Goal: Task Accomplishment & Management: Manage account settings

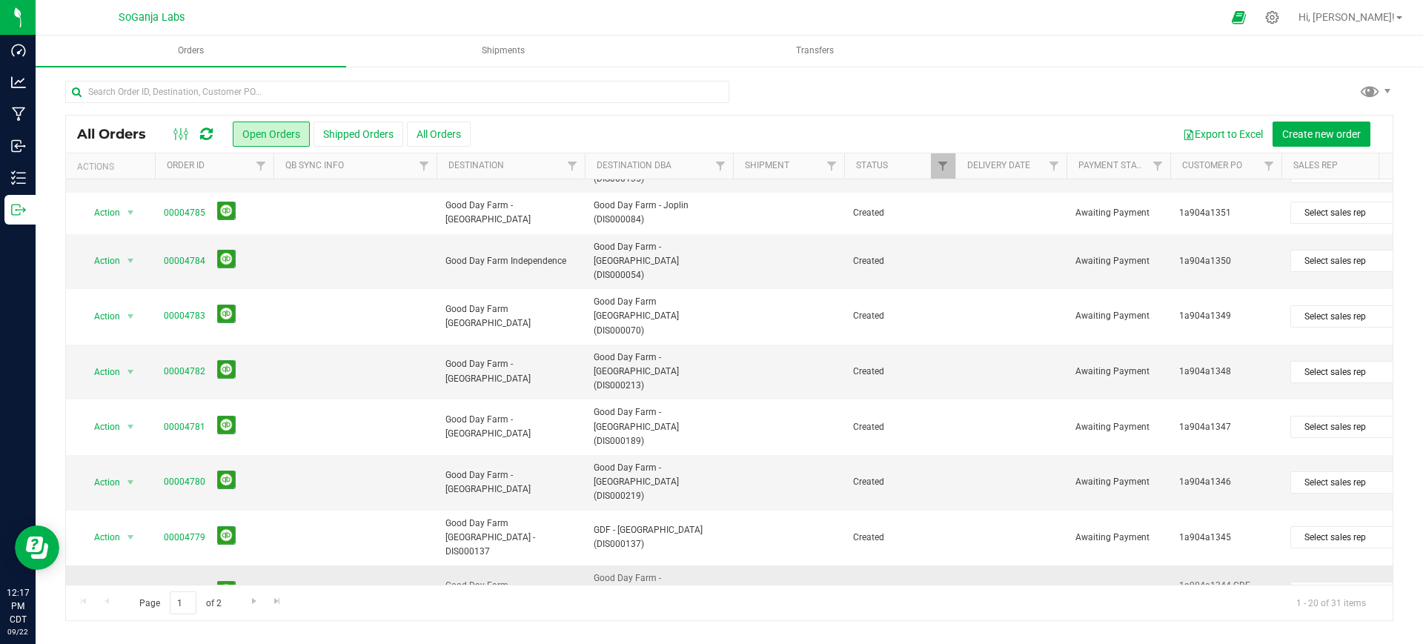
scroll to position [486, 0]
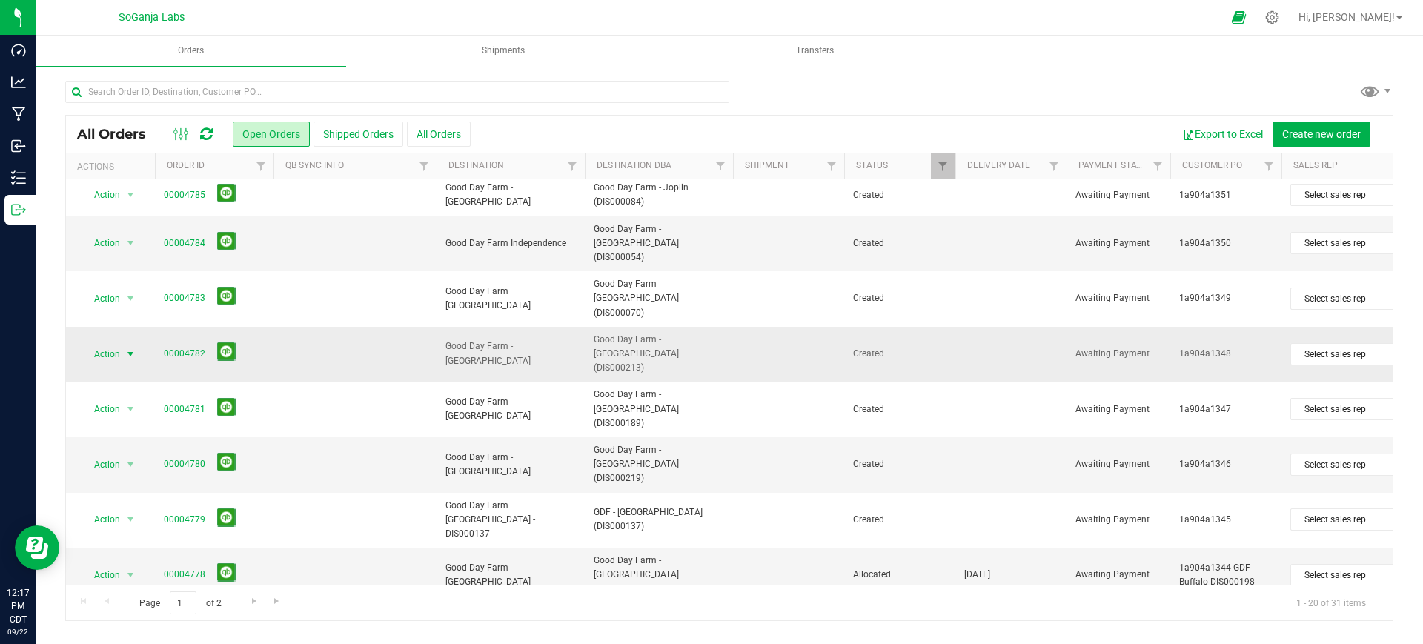
click at [128, 348] on span "select" at bounding box center [130, 354] width 12 height 12
click at [123, 384] on li "Edit order" at bounding box center [136, 381] width 111 height 22
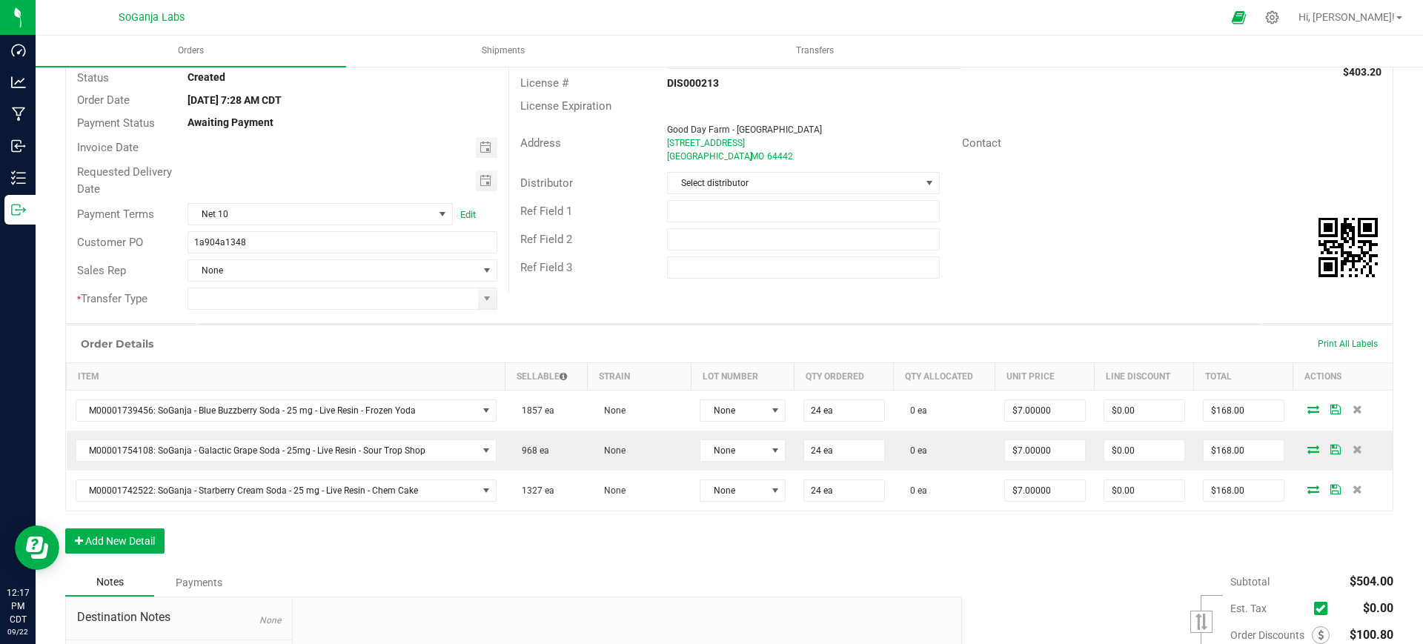
scroll to position [185, 0]
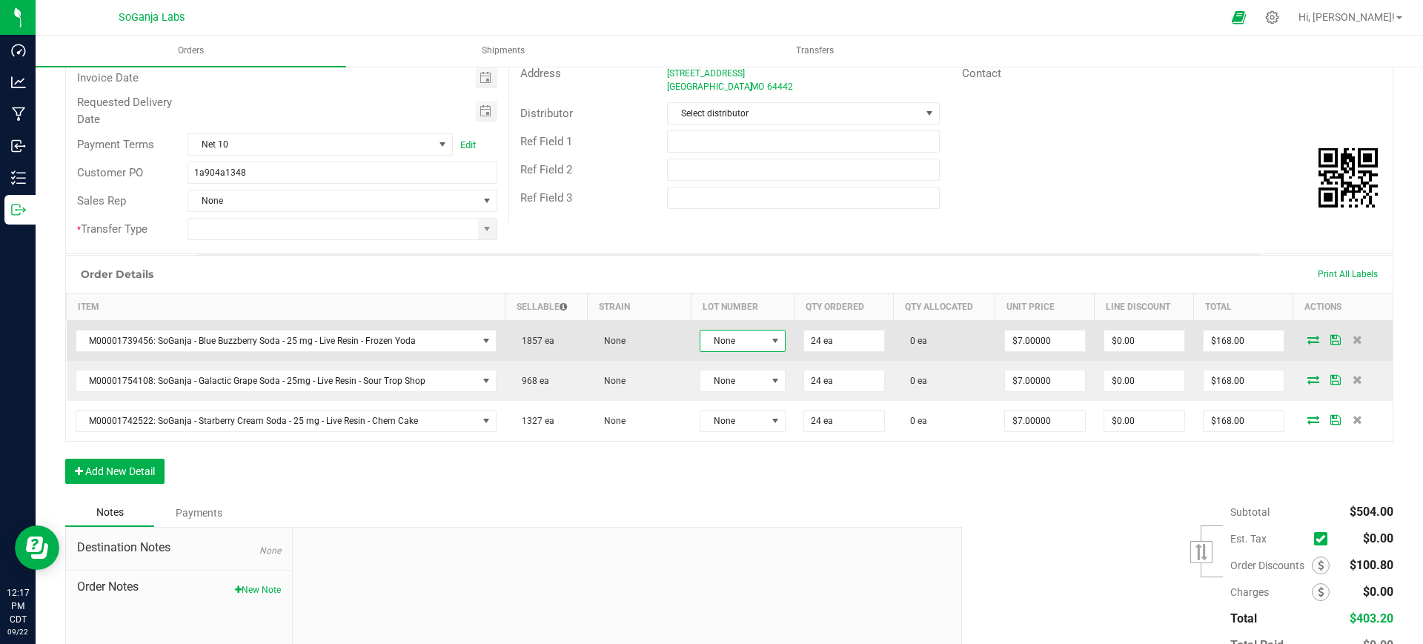
click at [748, 347] on span "None" at bounding box center [733, 340] width 66 height 21
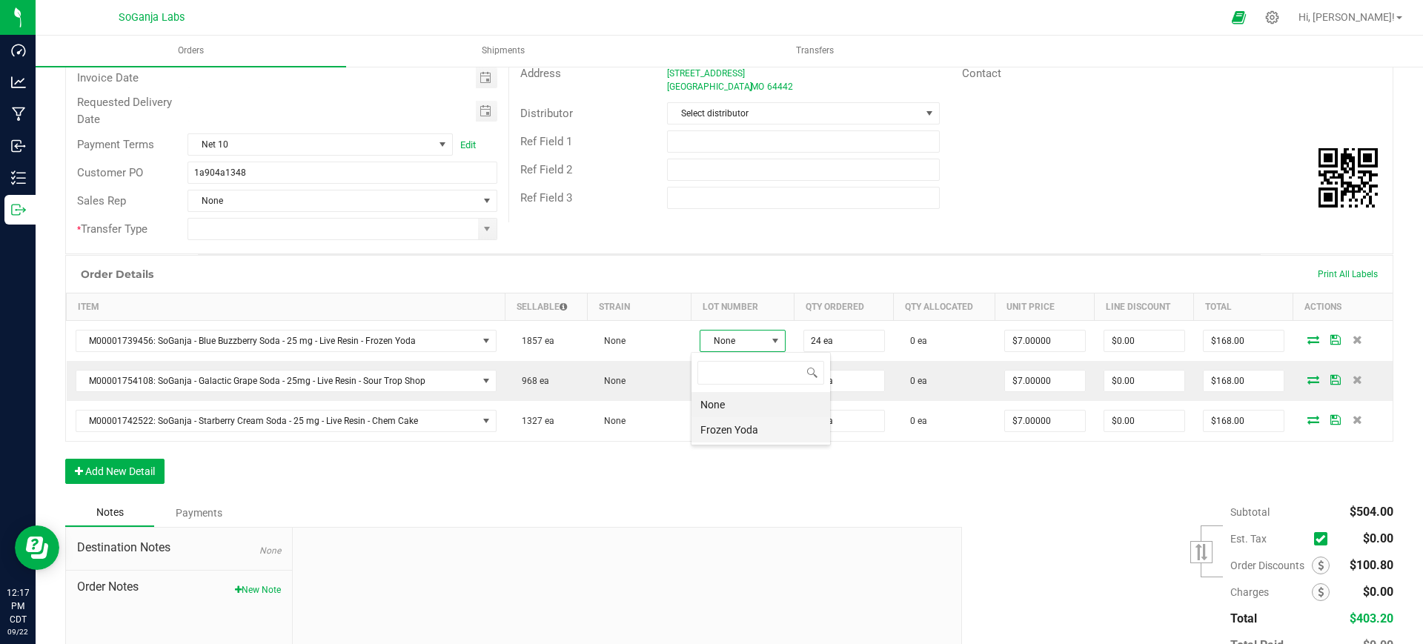
scroll to position [22, 84]
click at [751, 442] on div "None Frozen Yoda" at bounding box center [761, 398] width 140 height 93
click at [749, 422] on Yoda "Frozen Yoda" at bounding box center [760, 429] width 139 height 25
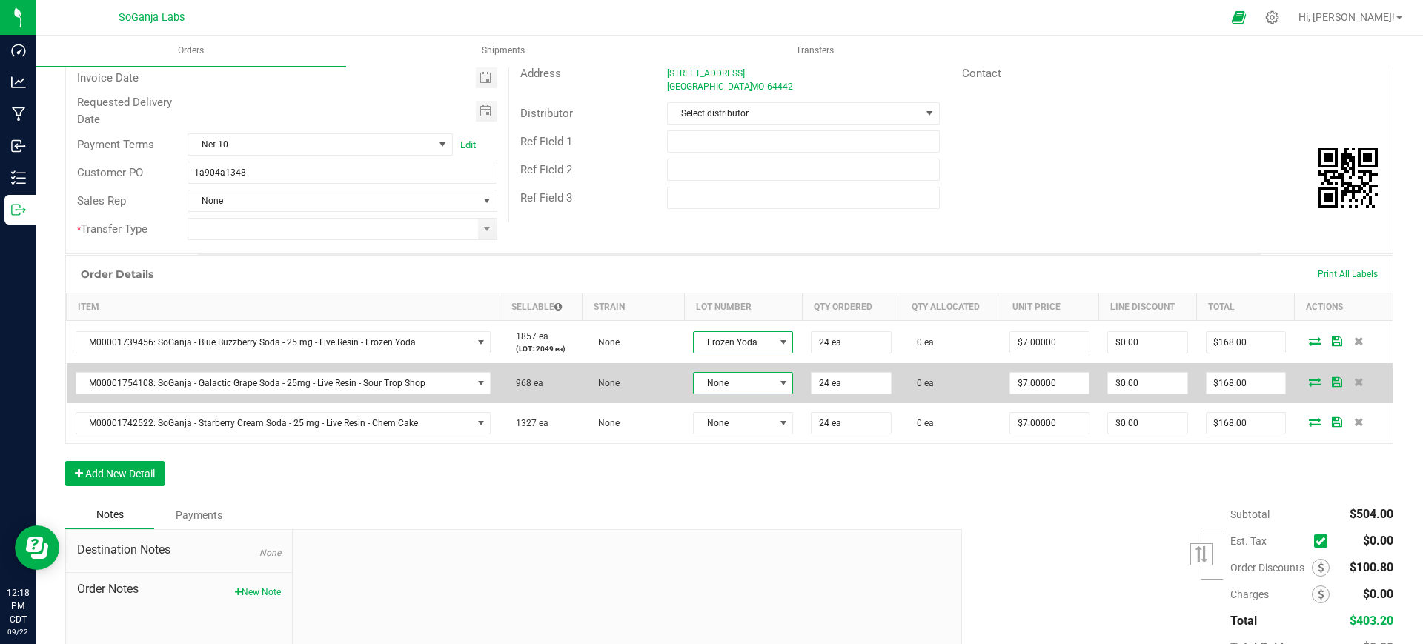
click at [748, 381] on span "None" at bounding box center [733, 383] width 80 height 21
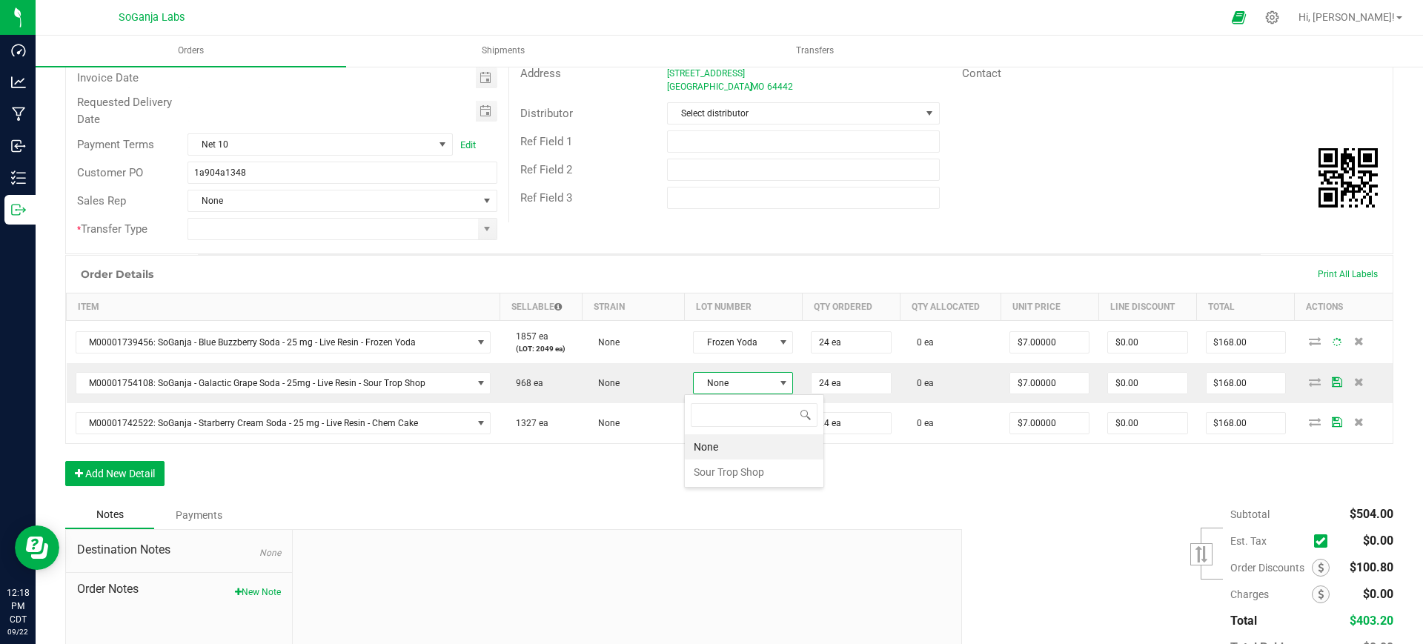
scroll to position [22, 99]
click at [756, 476] on Shop "Sour Trop Shop" at bounding box center [754, 471] width 139 height 25
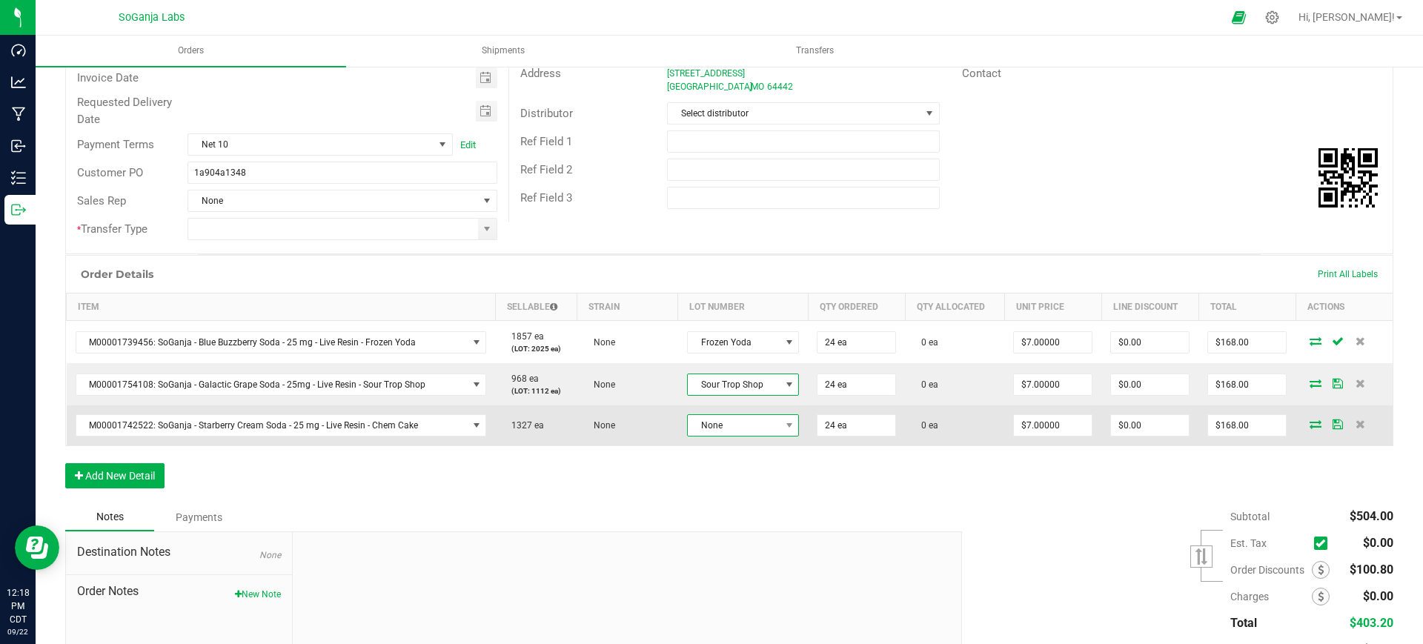
click at [747, 423] on span "None" at bounding box center [734, 425] width 92 height 21
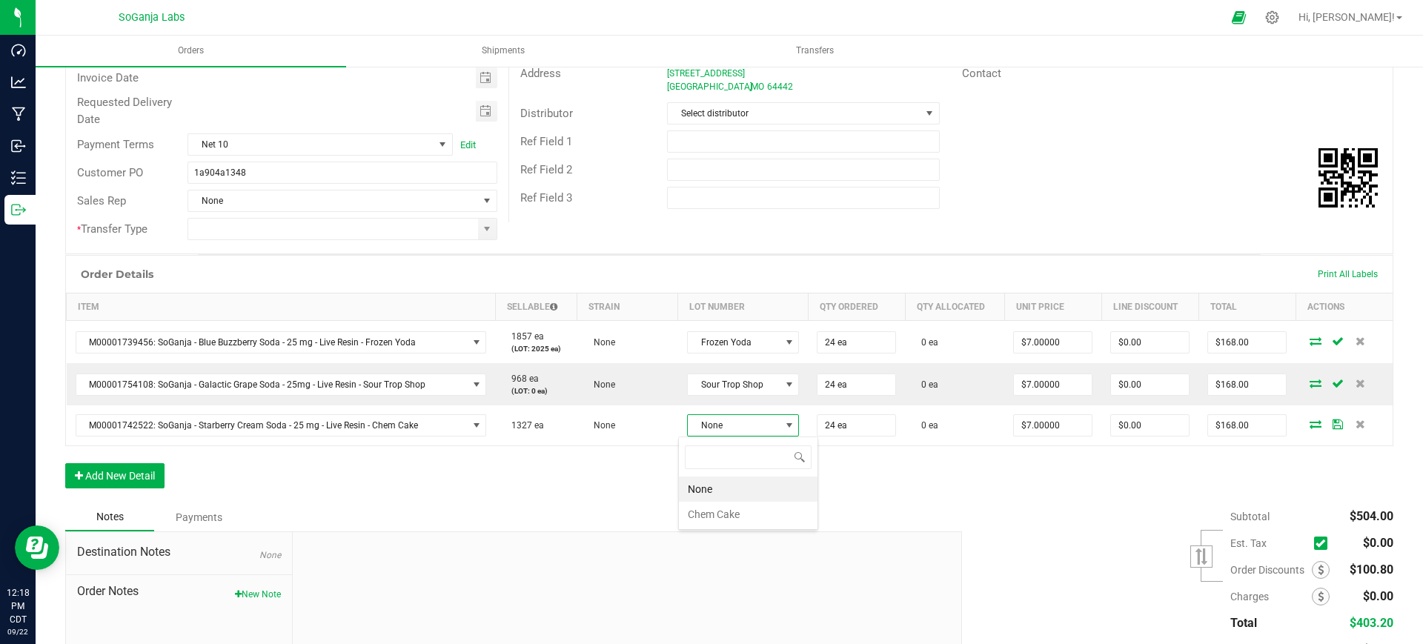
scroll to position [22, 110]
click at [741, 513] on Cake "Chem Cake" at bounding box center [748, 514] width 139 height 25
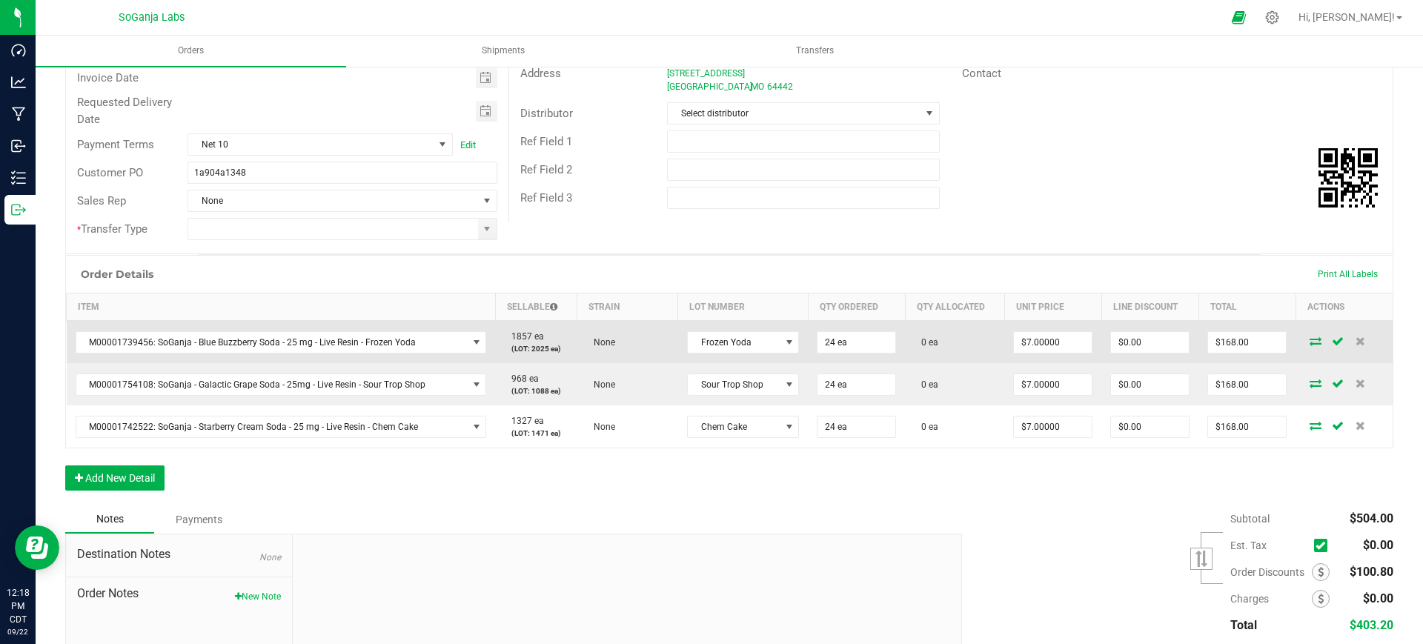
click at [1309, 339] on icon at bounding box center [1315, 340] width 12 height 9
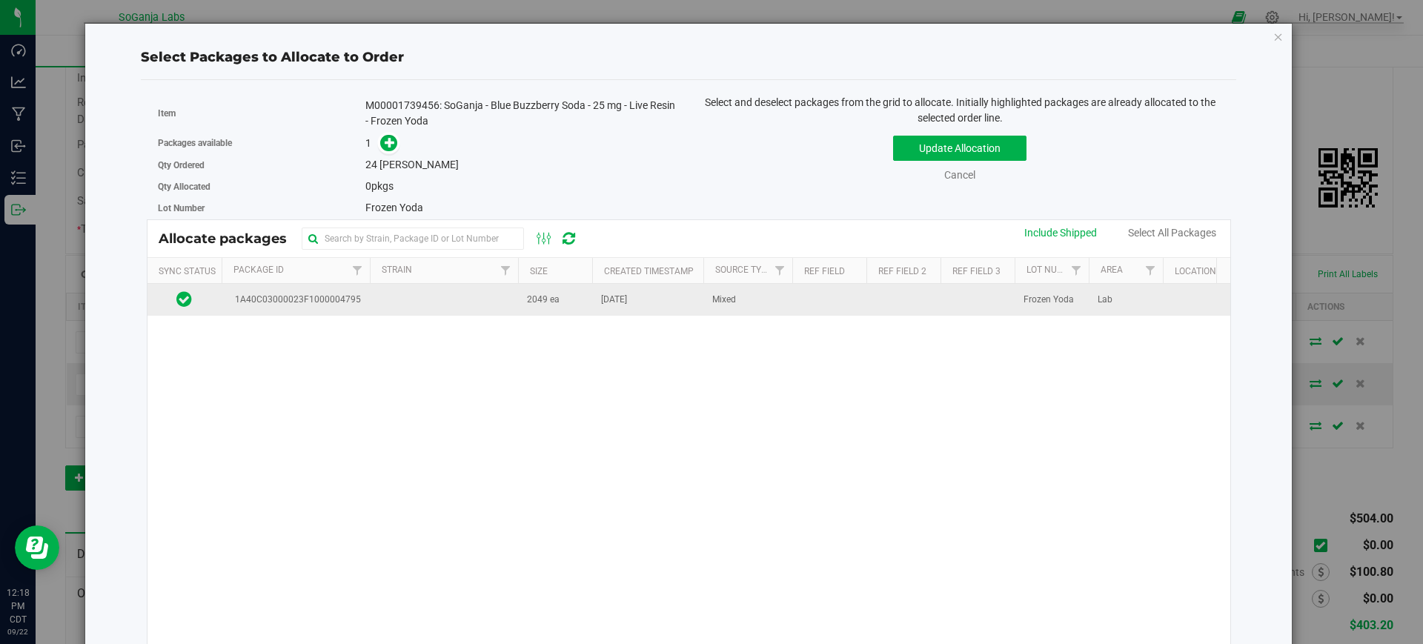
click at [611, 307] on td "[DATE]" at bounding box center [647, 300] width 111 height 32
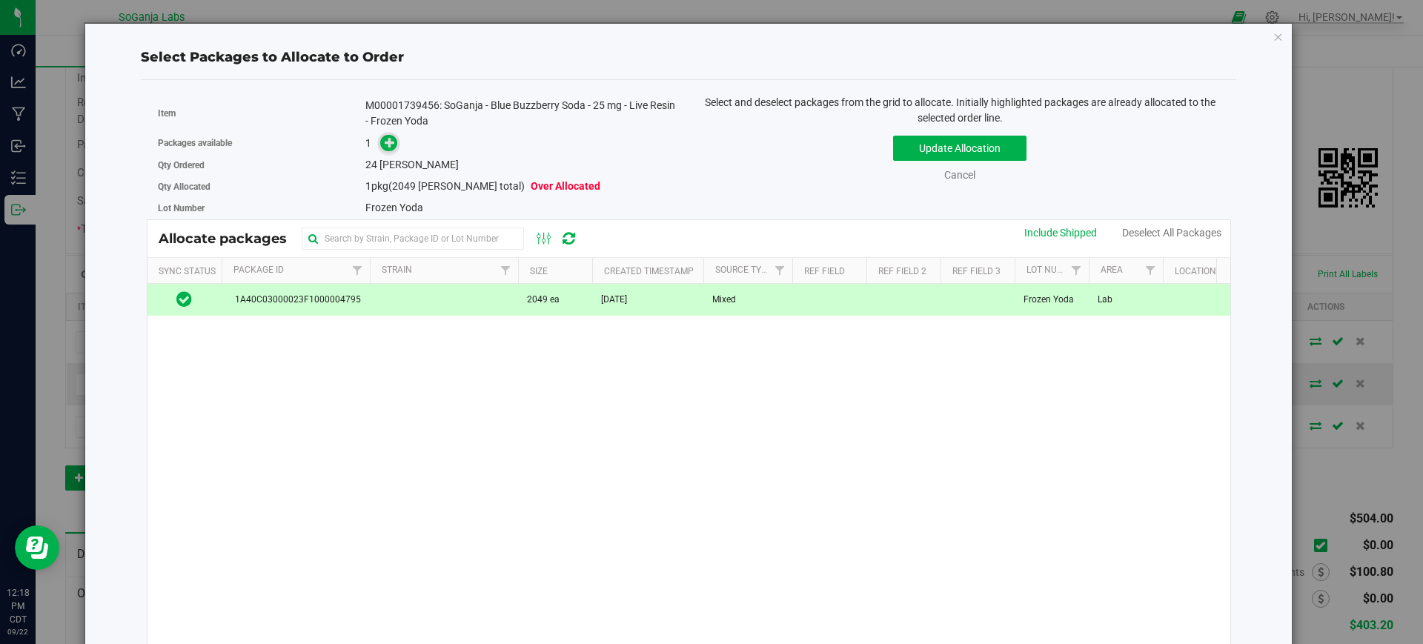
click at [387, 150] on span at bounding box center [388, 142] width 17 height 17
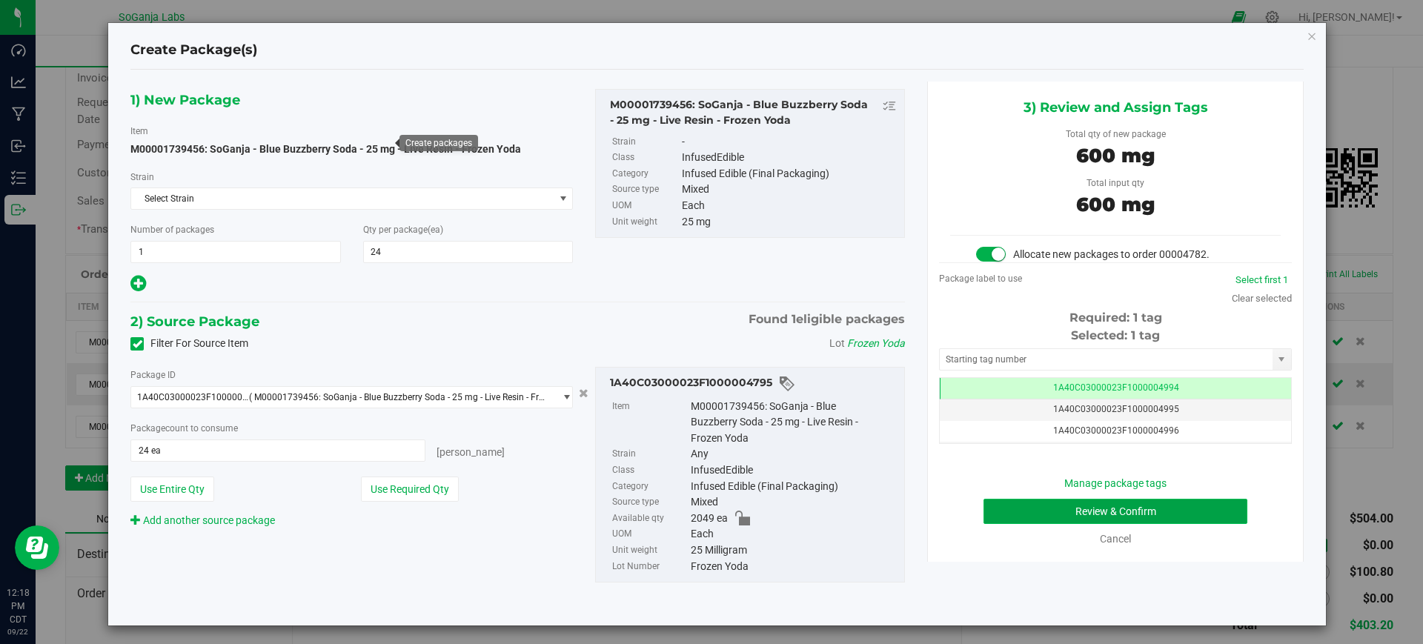
click at [1128, 507] on button "Review & Confirm" at bounding box center [1115, 511] width 264 height 25
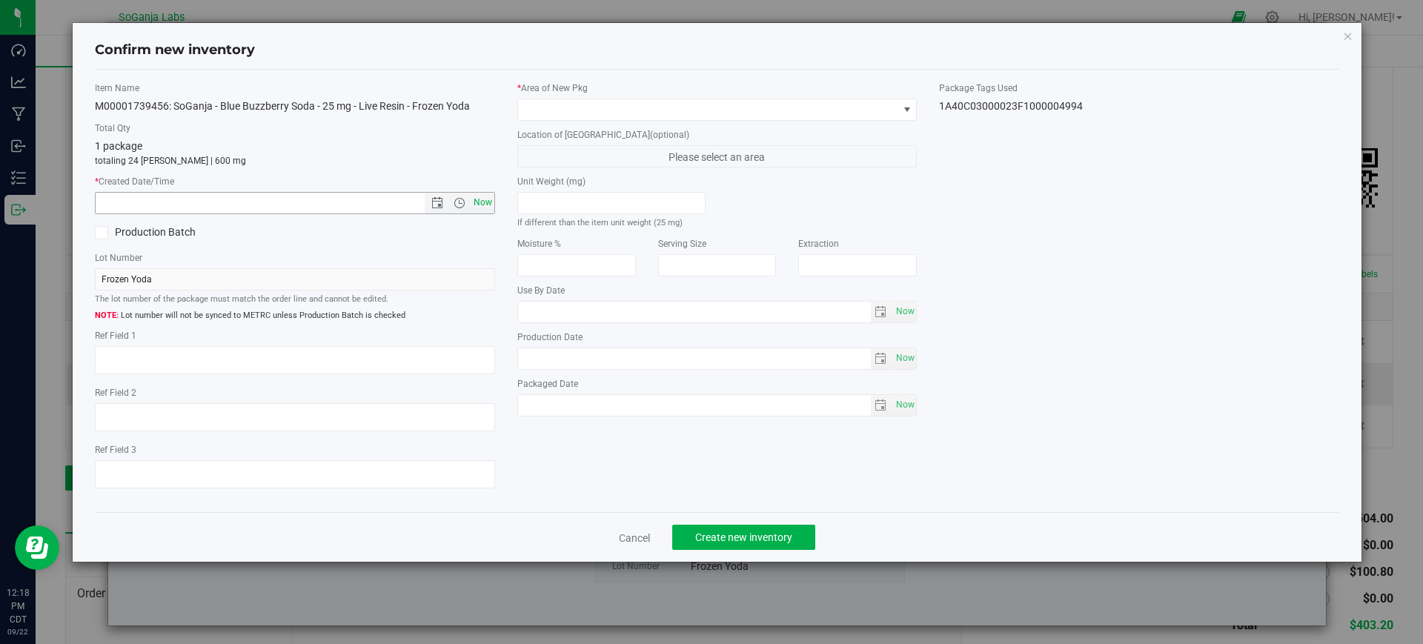
click at [485, 207] on span "Now" at bounding box center [482, 202] width 25 height 21
type input "[DATE] 12:18 PM"
click at [537, 110] on span at bounding box center [708, 109] width 380 height 21
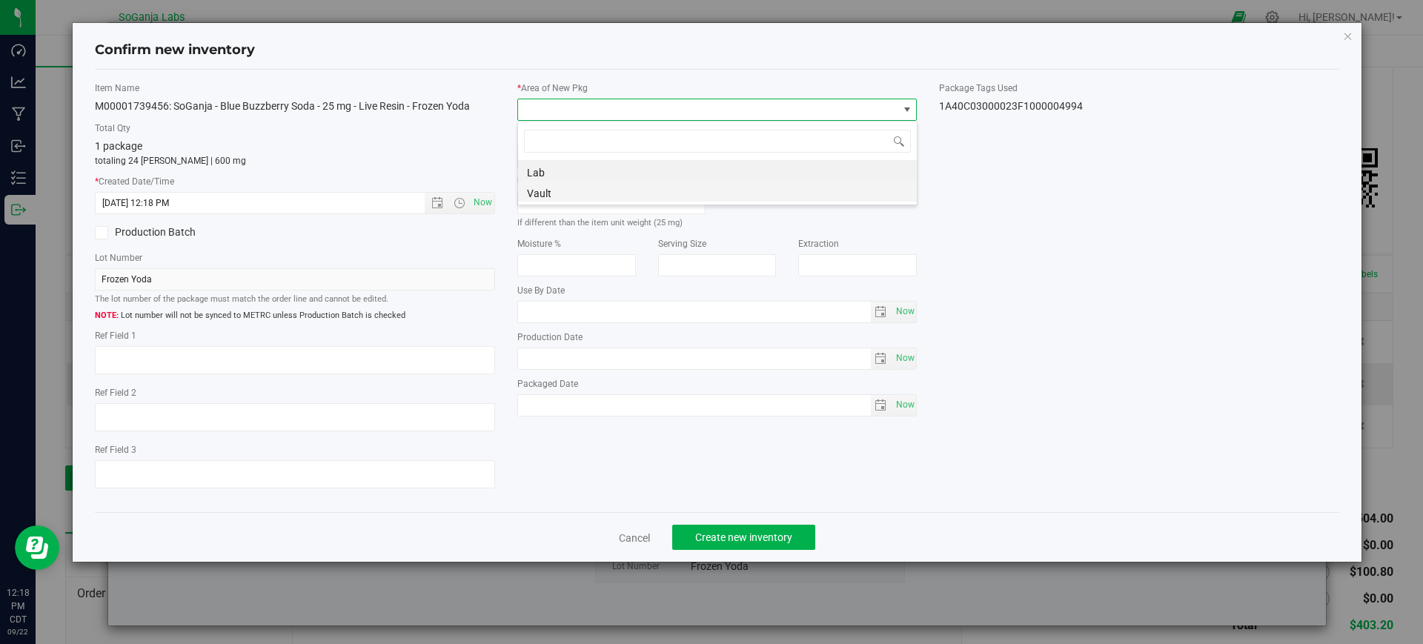
click at [544, 191] on li "Vault" at bounding box center [717, 191] width 399 height 21
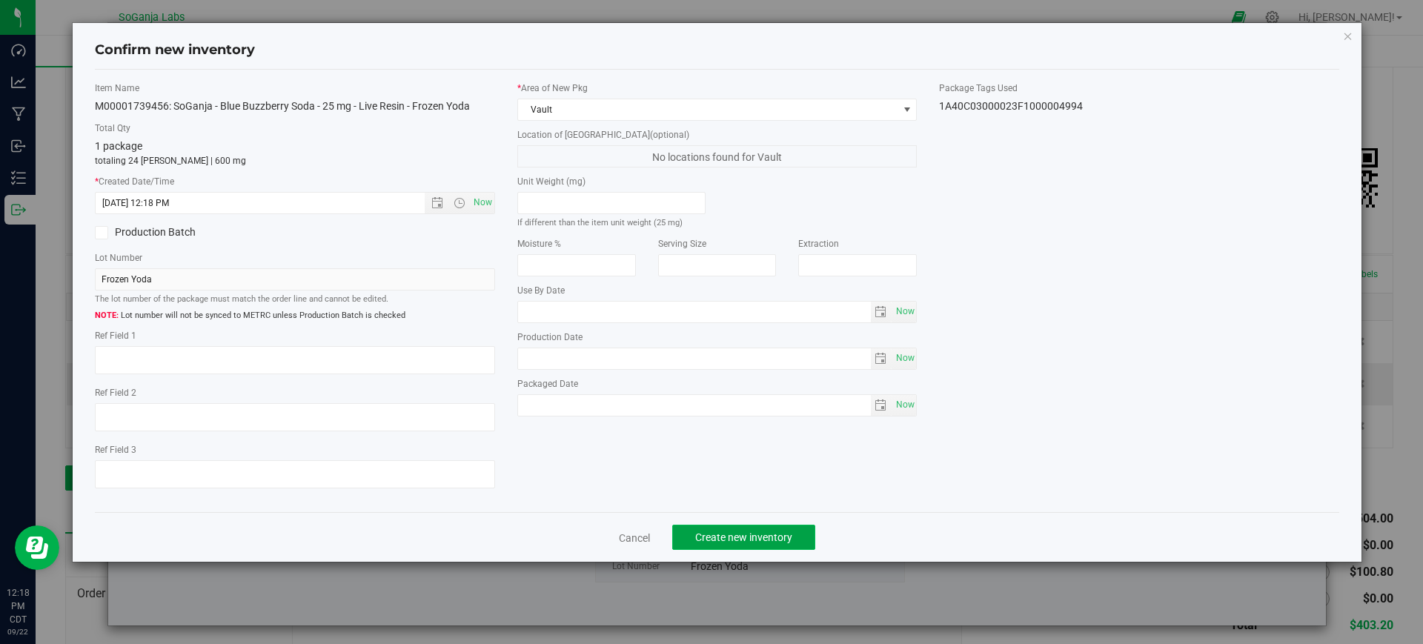
click at [750, 540] on span "Create new inventory" at bounding box center [743, 537] width 97 height 12
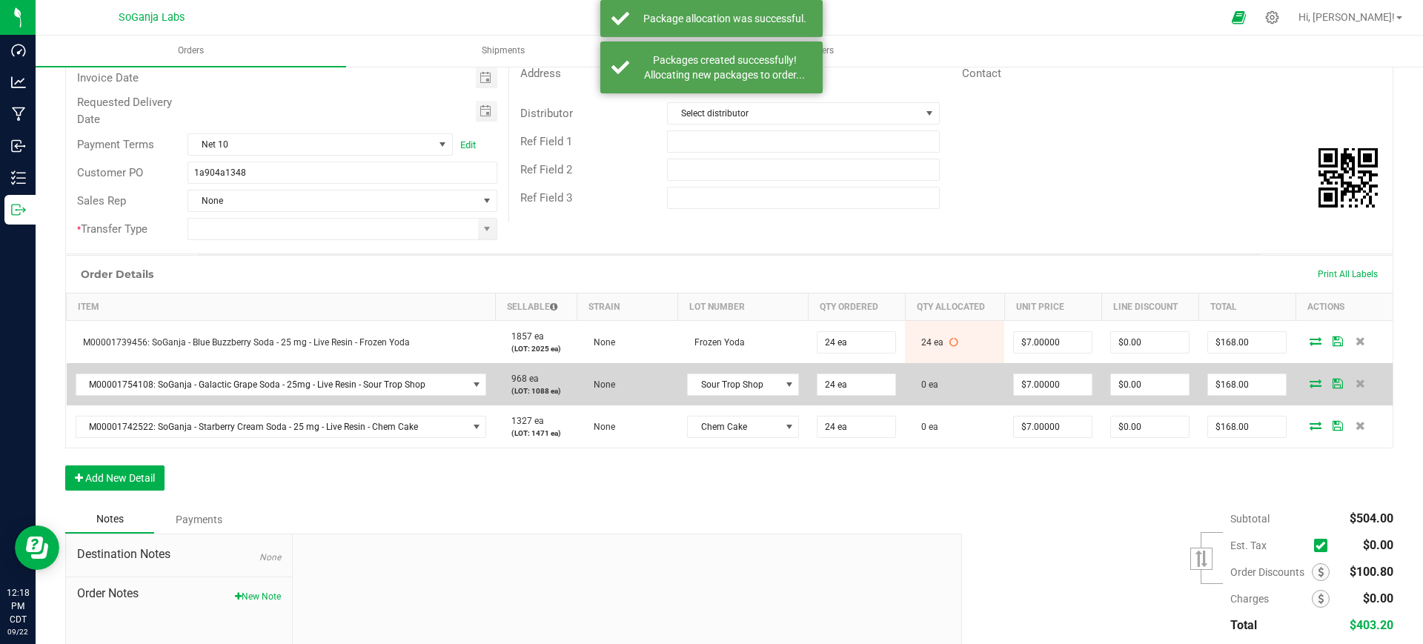
click at [1309, 382] on icon at bounding box center [1315, 383] width 12 height 9
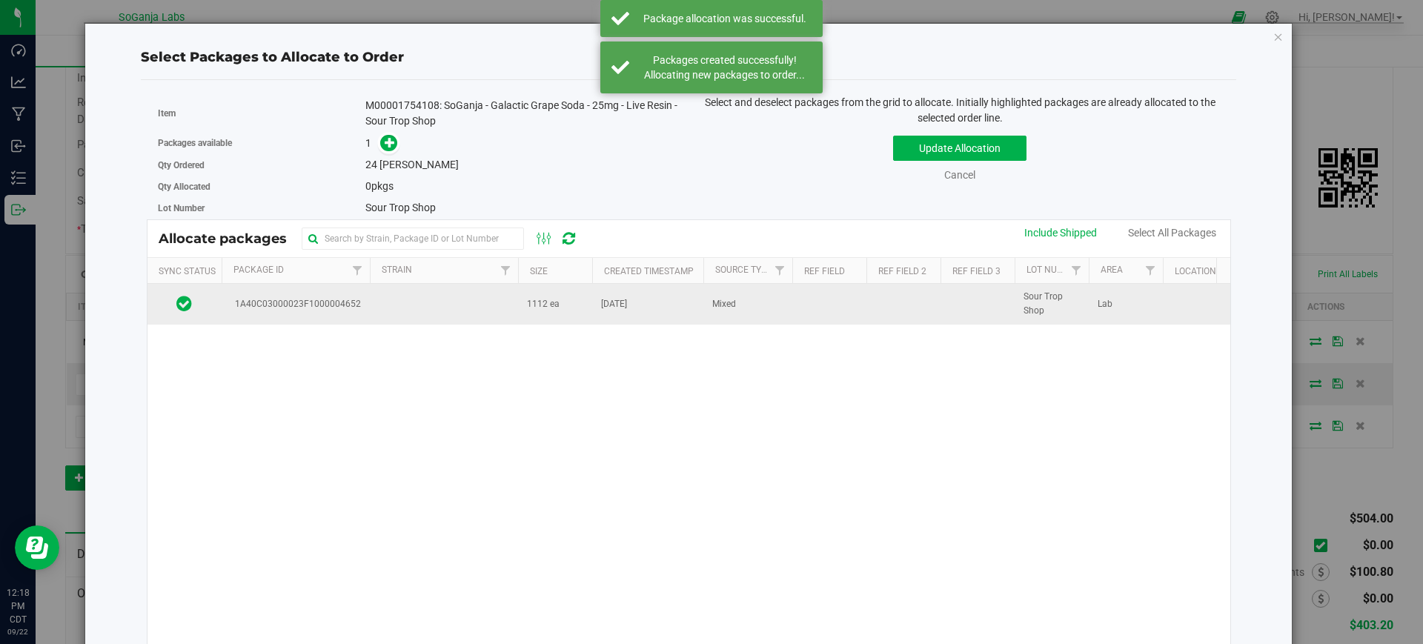
click at [350, 305] on span "1A40C03000023F1000004652" at bounding box center [294, 304] width 131 height 14
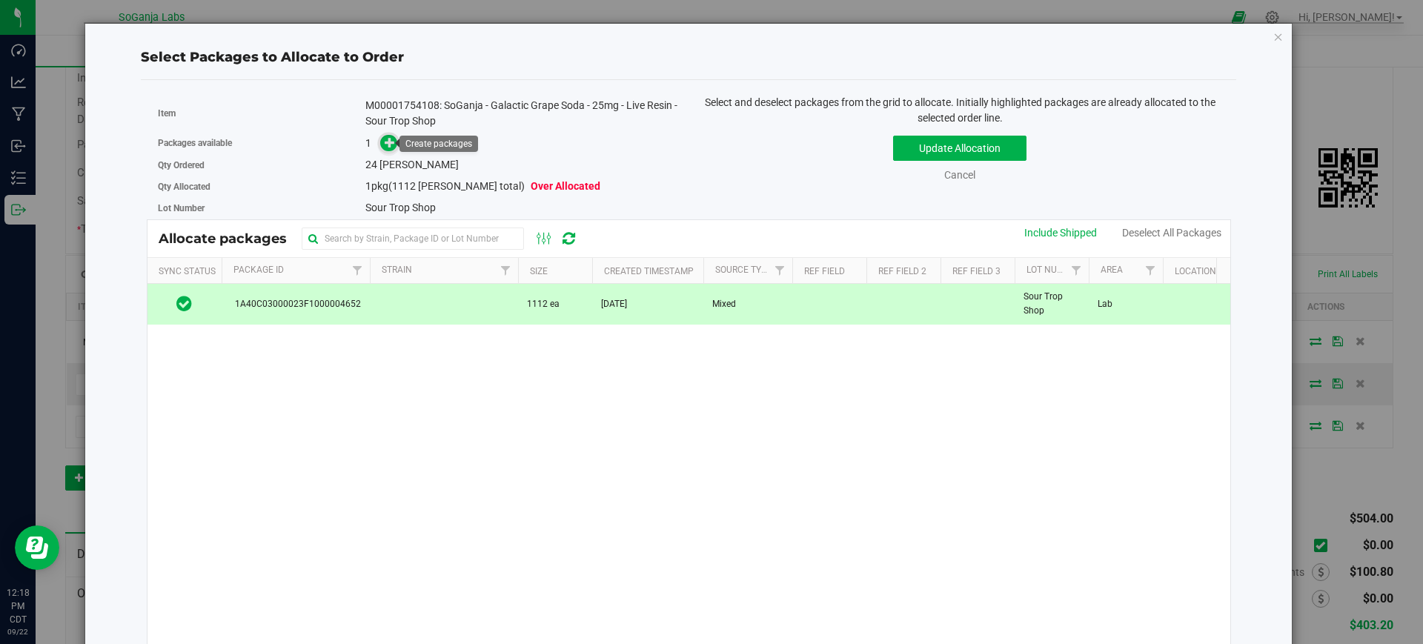
click at [389, 139] on icon at bounding box center [390, 142] width 10 height 10
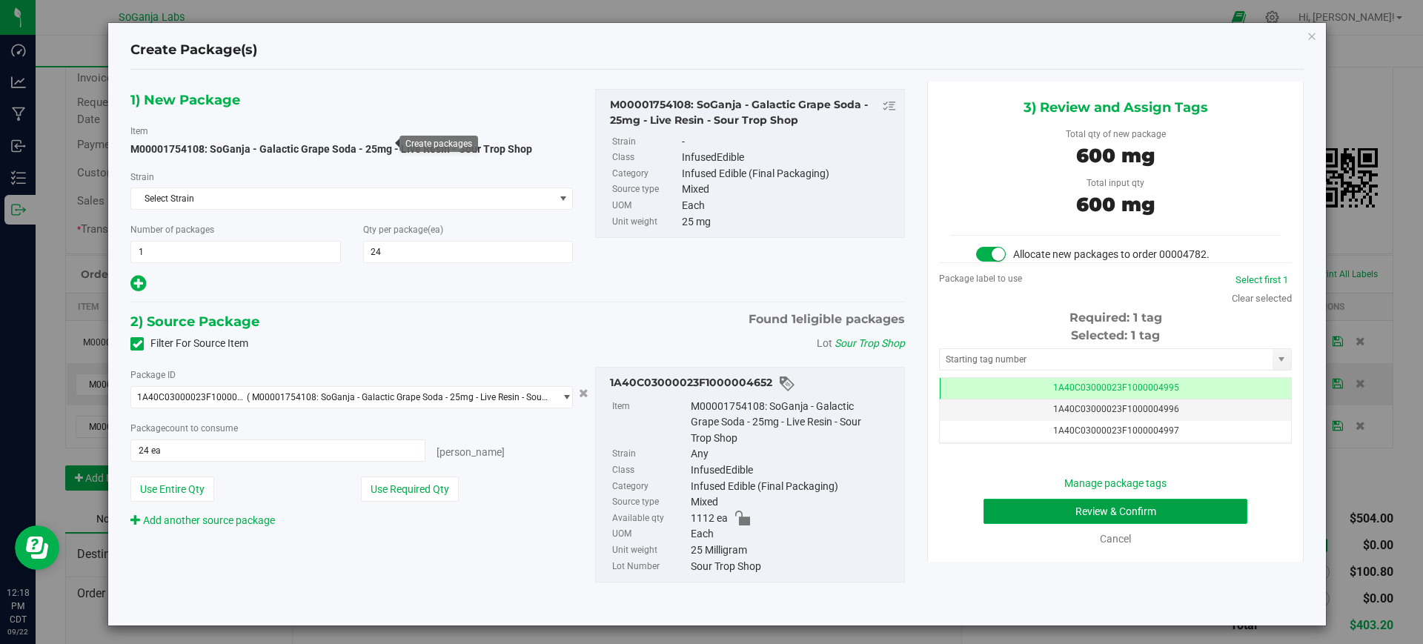
click at [1099, 516] on button "Review & Confirm" at bounding box center [1115, 511] width 264 height 25
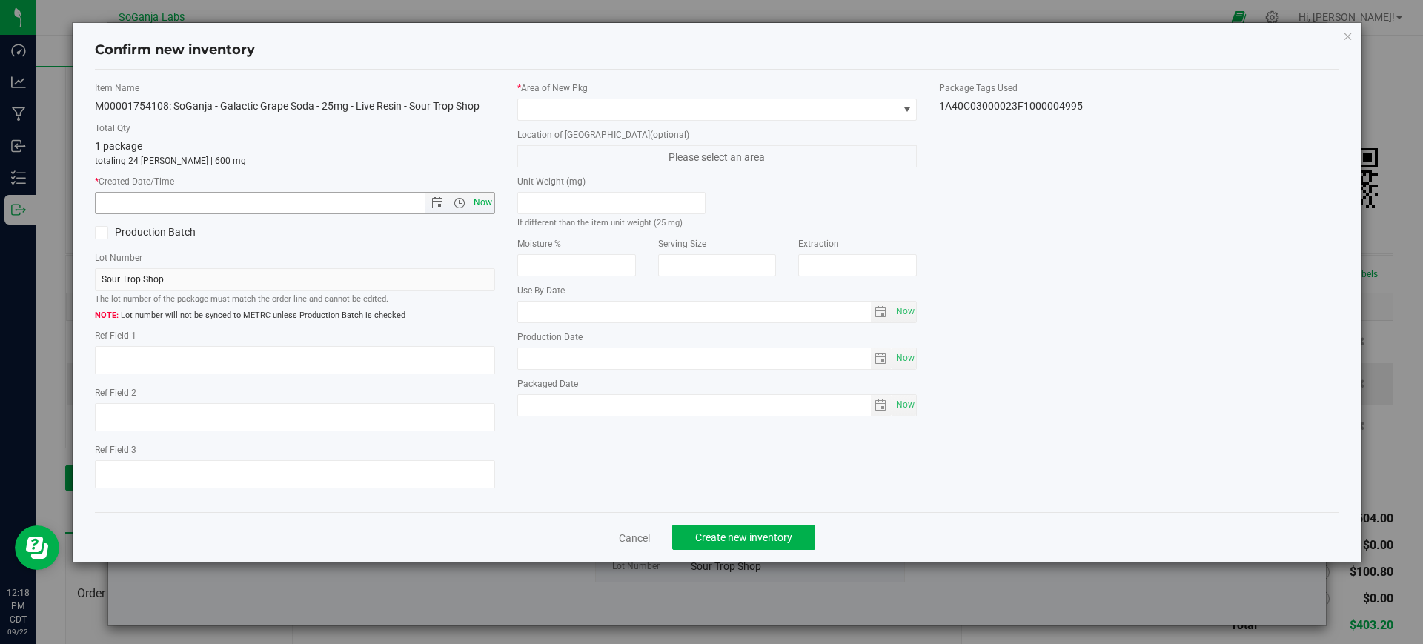
click at [490, 204] on span "Now" at bounding box center [482, 202] width 25 height 21
type input "[DATE] 12:18 PM"
click at [564, 108] on span at bounding box center [708, 109] width 380 height 21
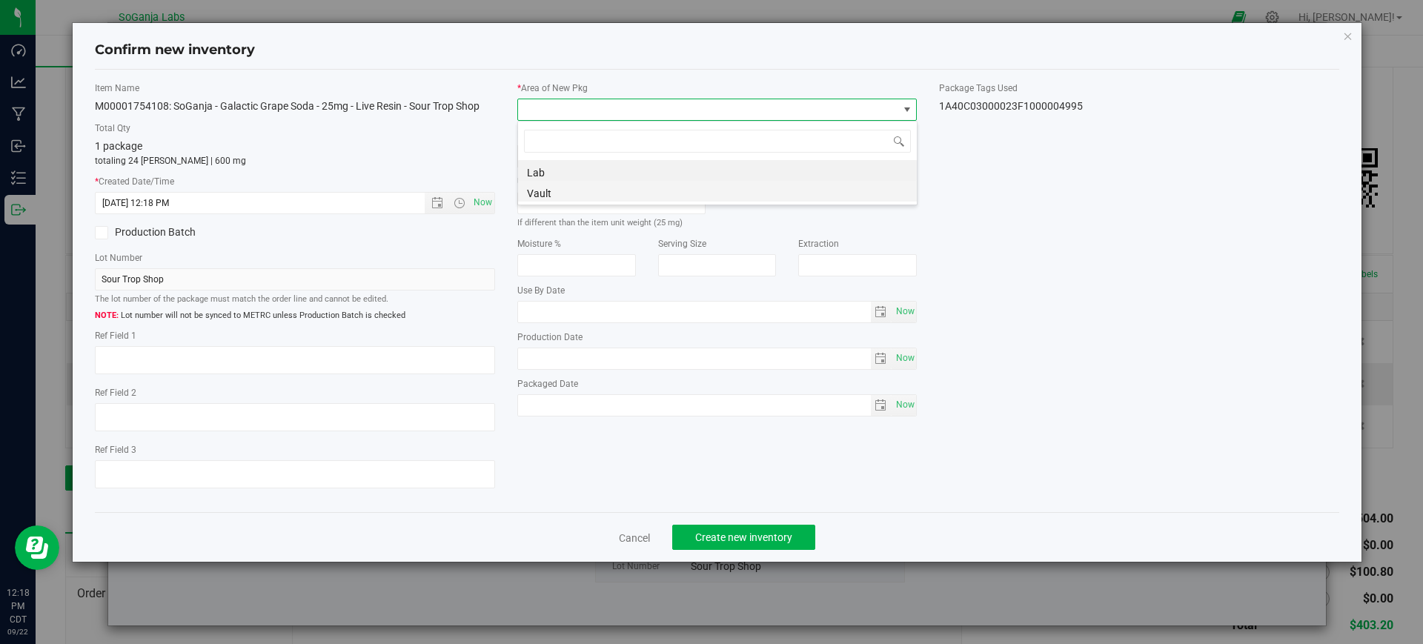
click at [565, 192] on li "Vault" at bounding box center [717, 191] width 399 height 21
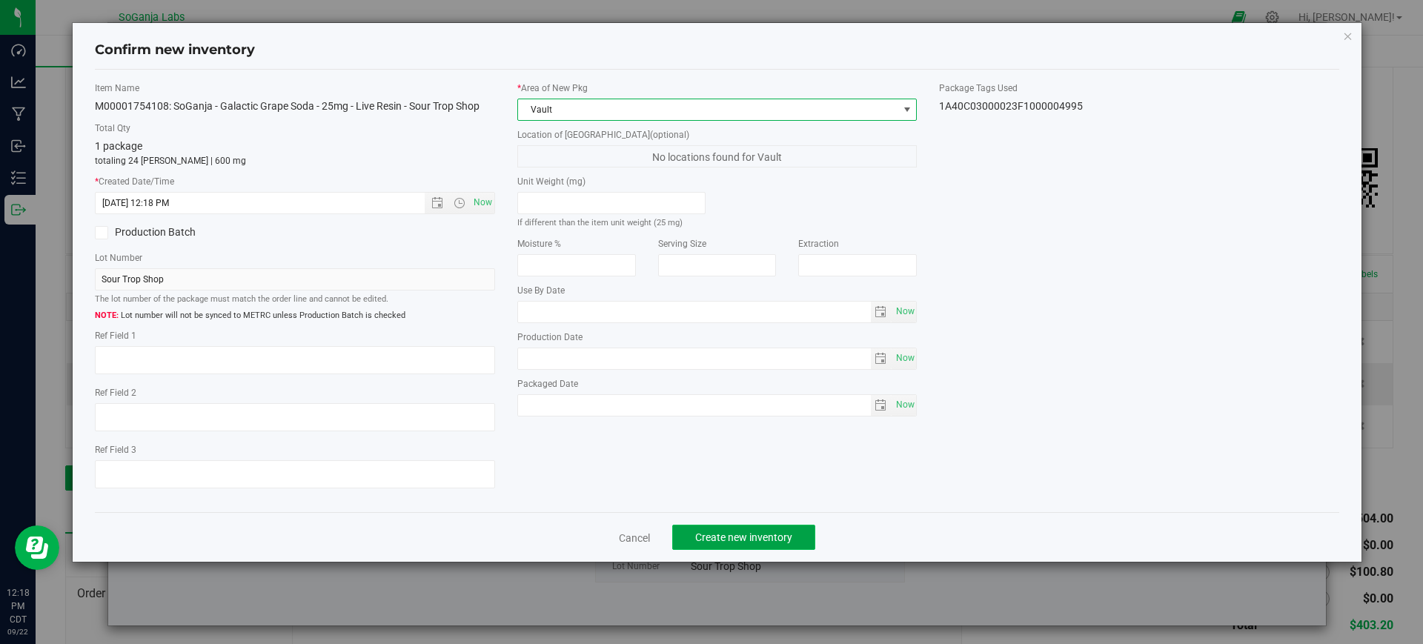
click at [728, 536] on span "Create new inventory" at bounding box center [743, 537] width 97 height 12
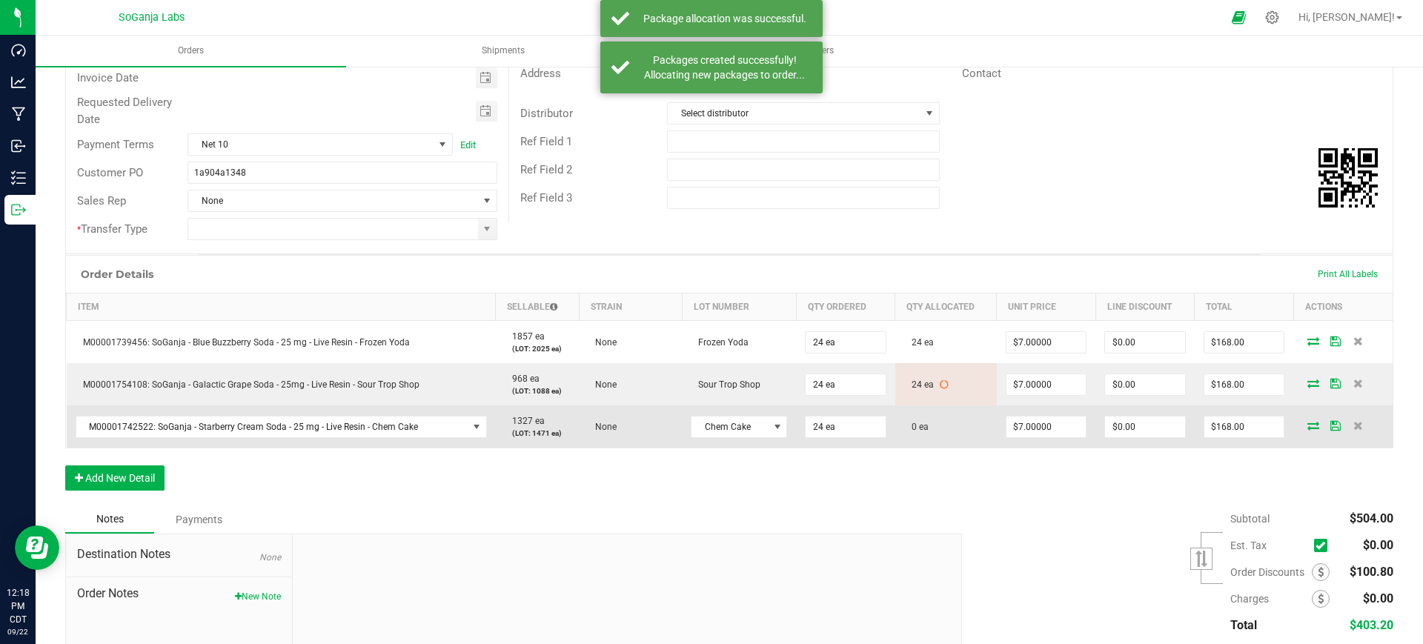
click at [1307, 422] on icon at bounding box center [1313, 425] width 12 height 9
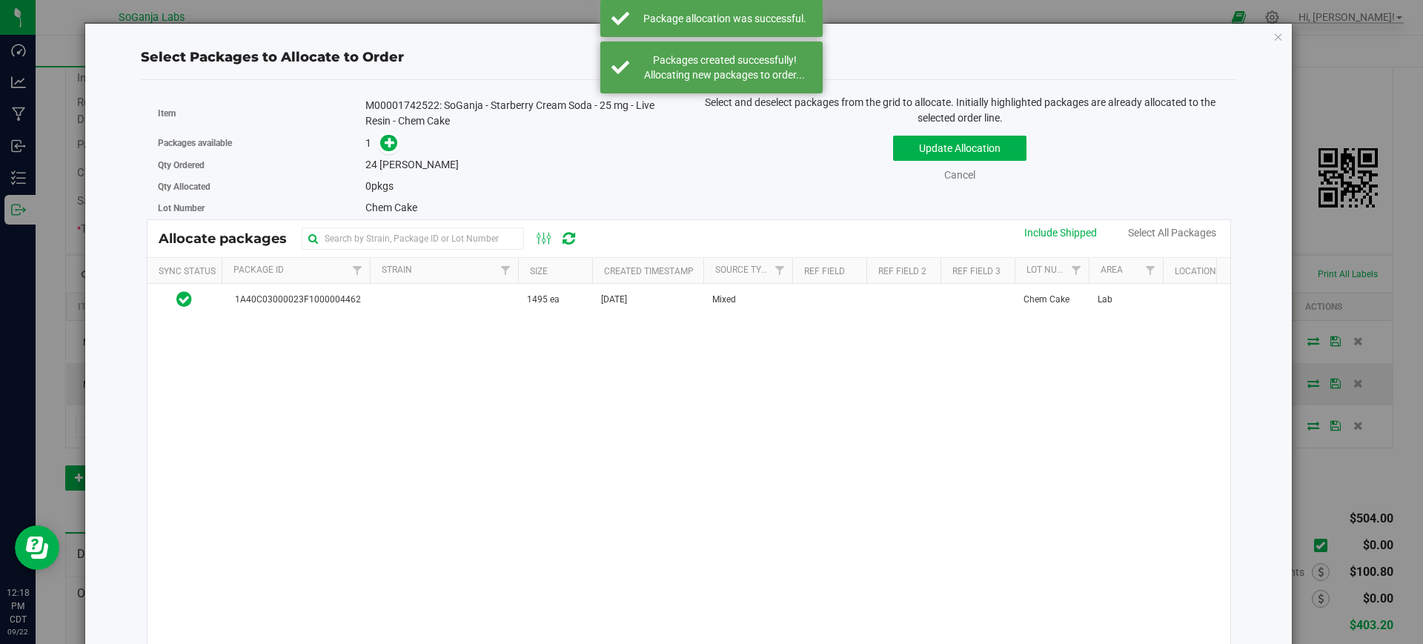
drag, startPoint x: 602, startPoint y: 305, endPoint x: 562, endPoint y: 263, distance: 57.1
click at [601, 303] on span "[DATE]" at bounding box center [614, 300] width 26 height 14
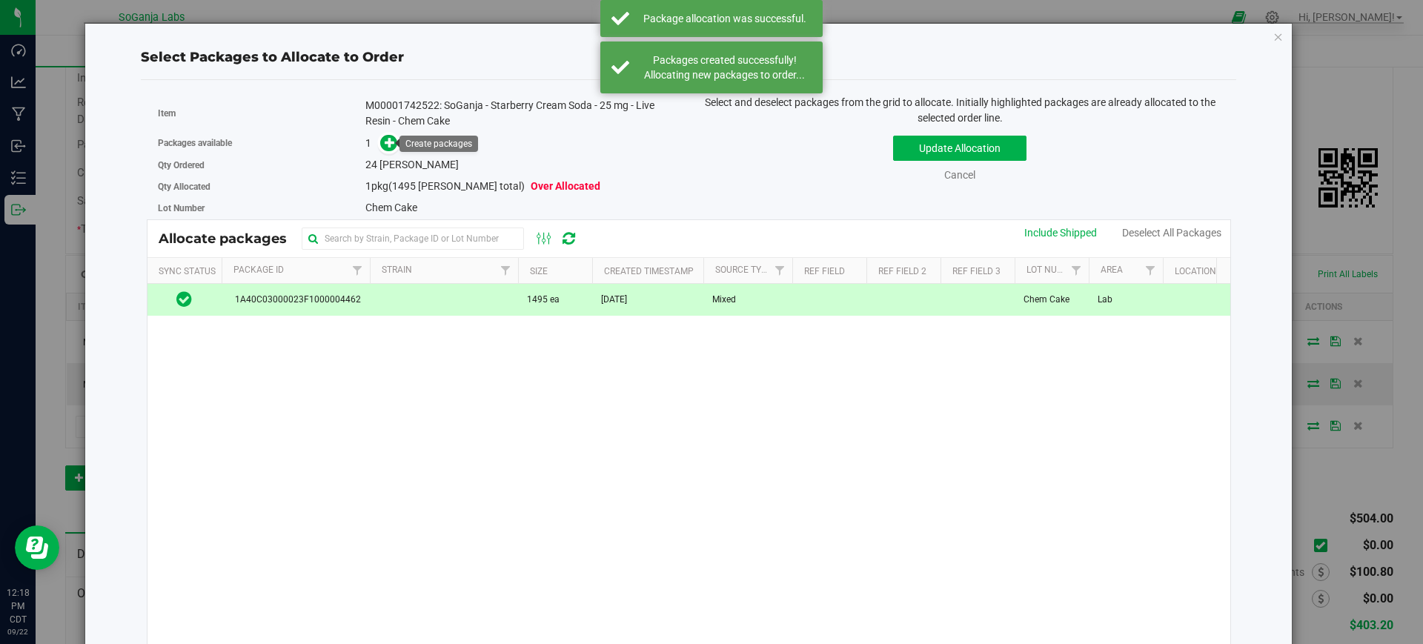
drag, startPoint x: 392, startPoint y: 144, endPoint x: 404, endPoint y: 150, distance: 12.9
click at [393, 144] on span at bounding box center [389, 143] width 19 height 19
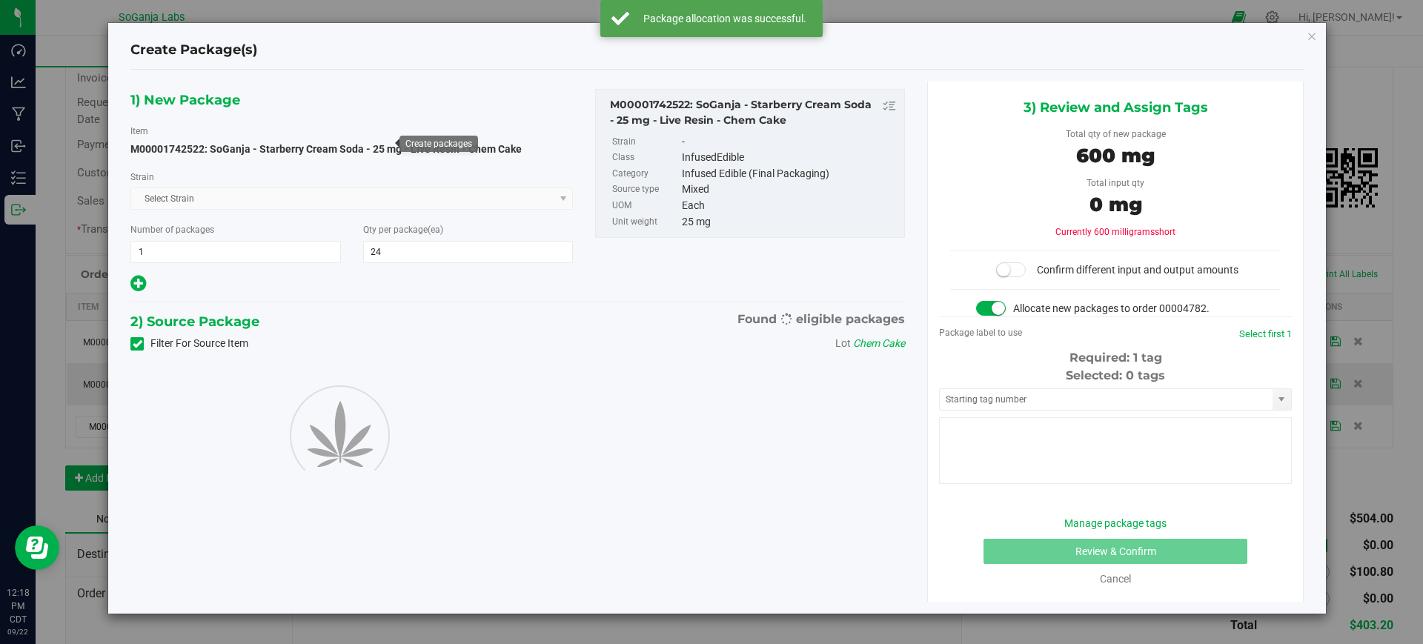
type input "24"
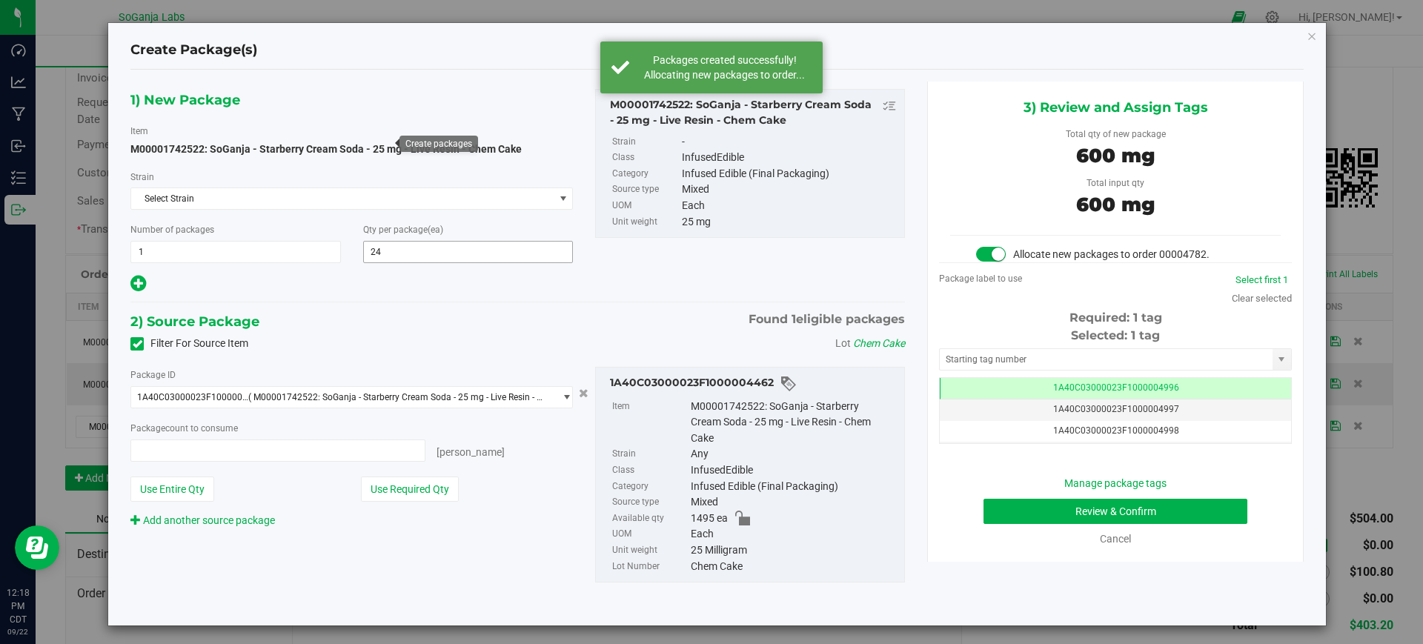
type input "24 ea"
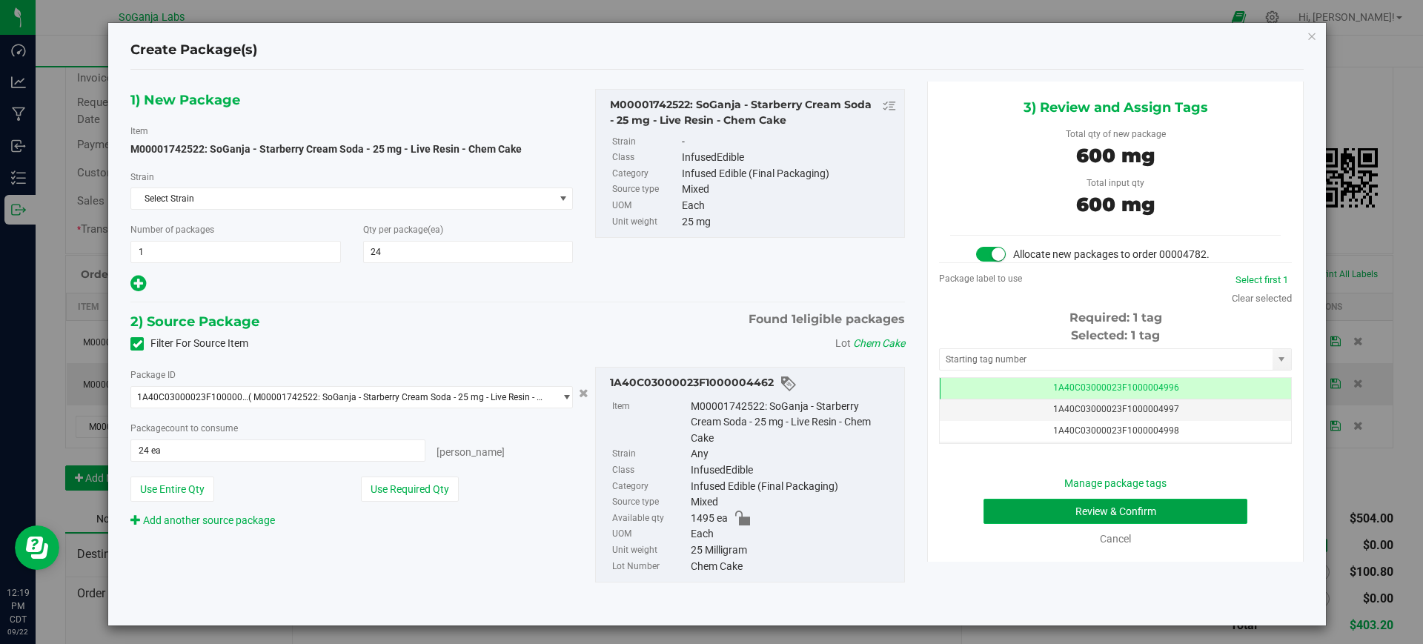
click at [1024, 512] on button "Review & Confirm" at bounding box center [1115, 511] width 264 height 25
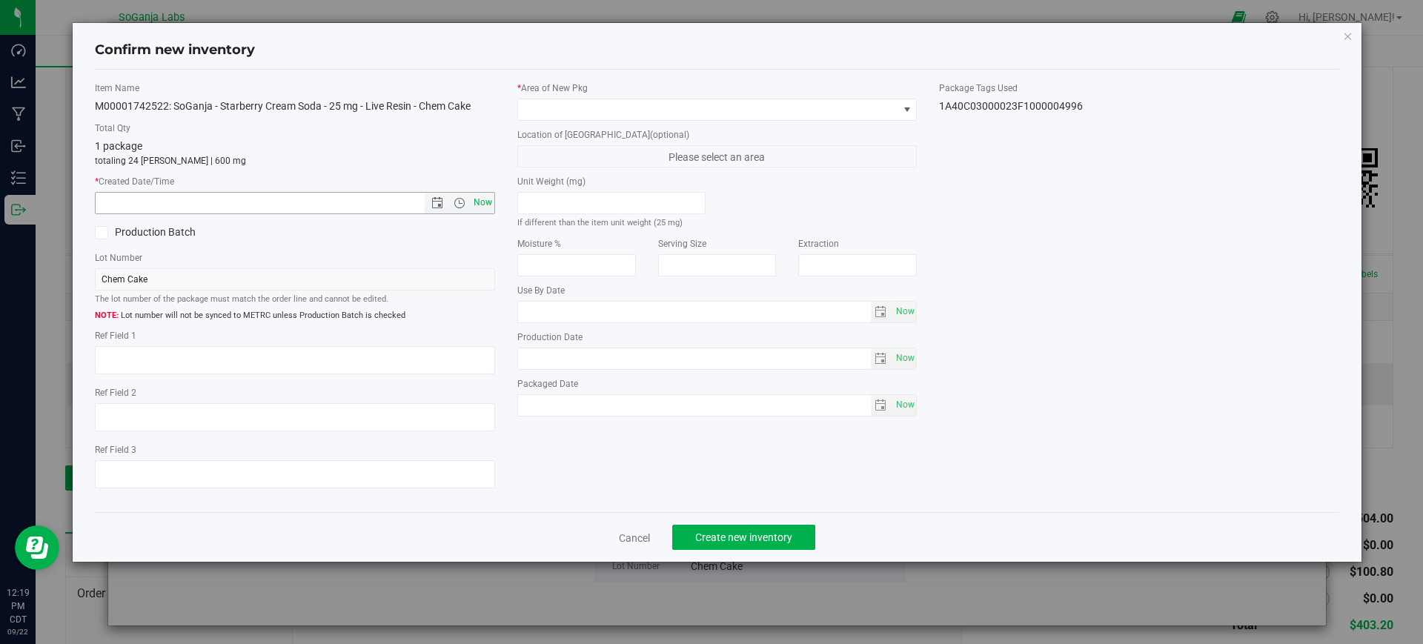
click at [490, 204] on span "Now" at bounding box center [482, 202] width 25 height 21
type input "[DATE] 12:20 PM"
click at [566, 104] on span at bounding box center [708, 109] width 380 height 21
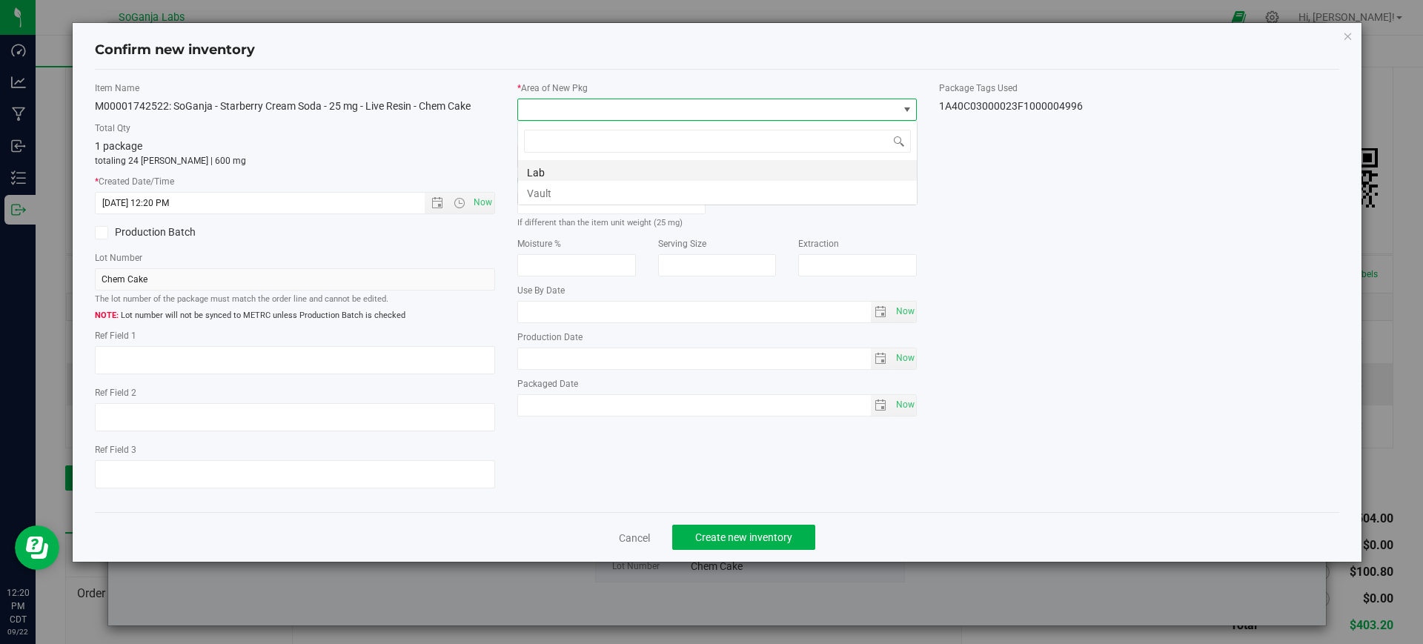
scroll to position [22, 400]
click at [561, 191] on li "Vault" at bounding box center [717, 191] width 399 height 21
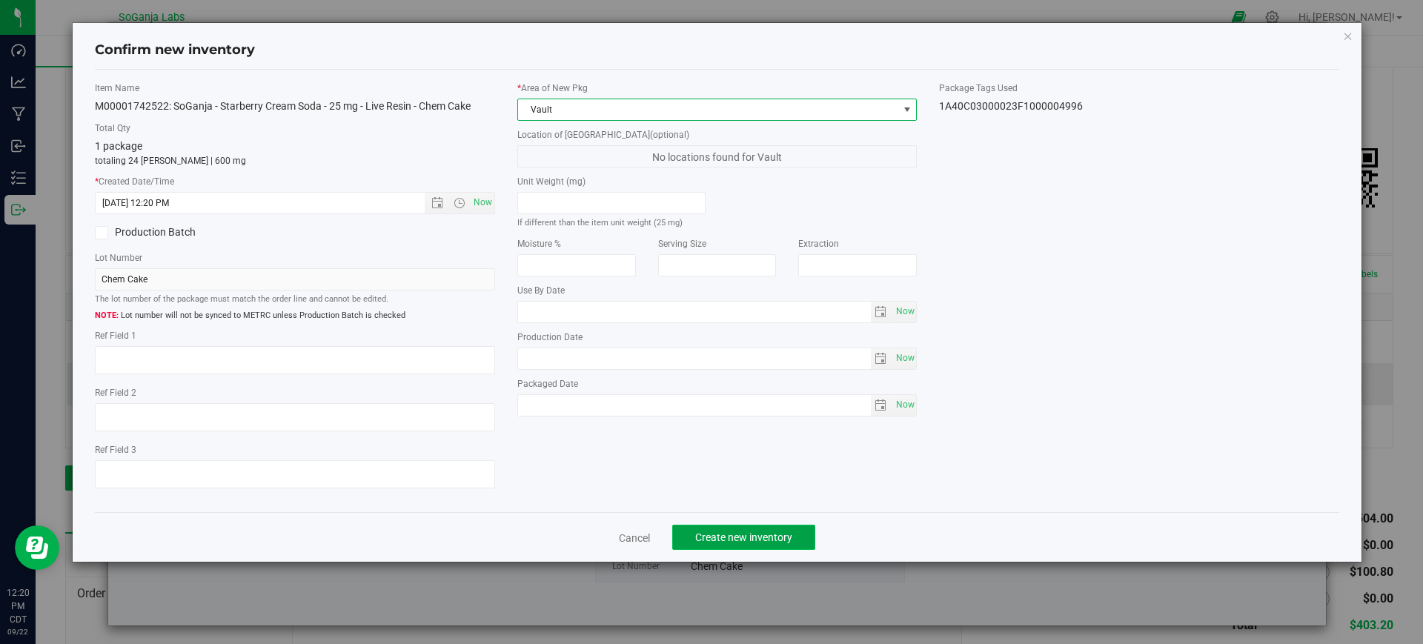
click at [753, 531] on span "Create new inventory" at bounding box center [743, 537] width 97 height 12
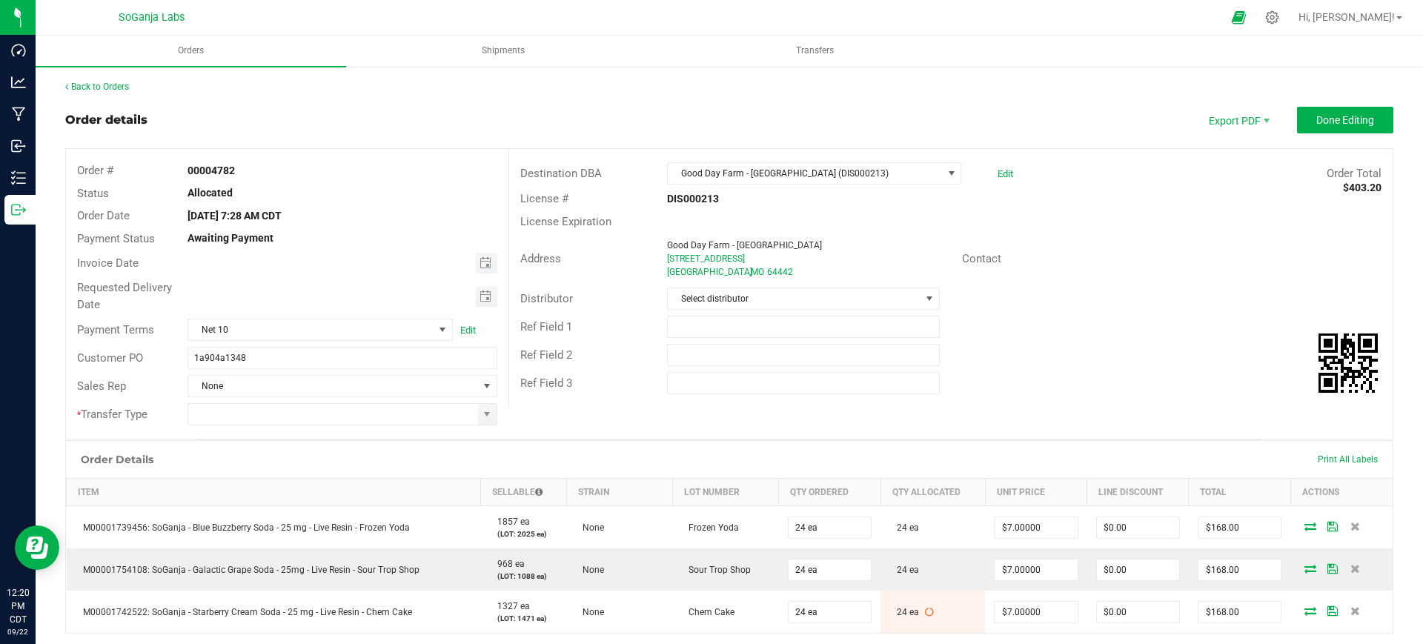
click at [484, 269] on span "Toggle calendar" at bounding box center [486, 263] width 21 height 21
click at [344, 387] on span "18" at bounding box center [340, 386] width 21 height 23
type input "[DATE]"
click at [476, 302] on span "Toggle calendar" at bounding box center [486, 296] width 21 height 21
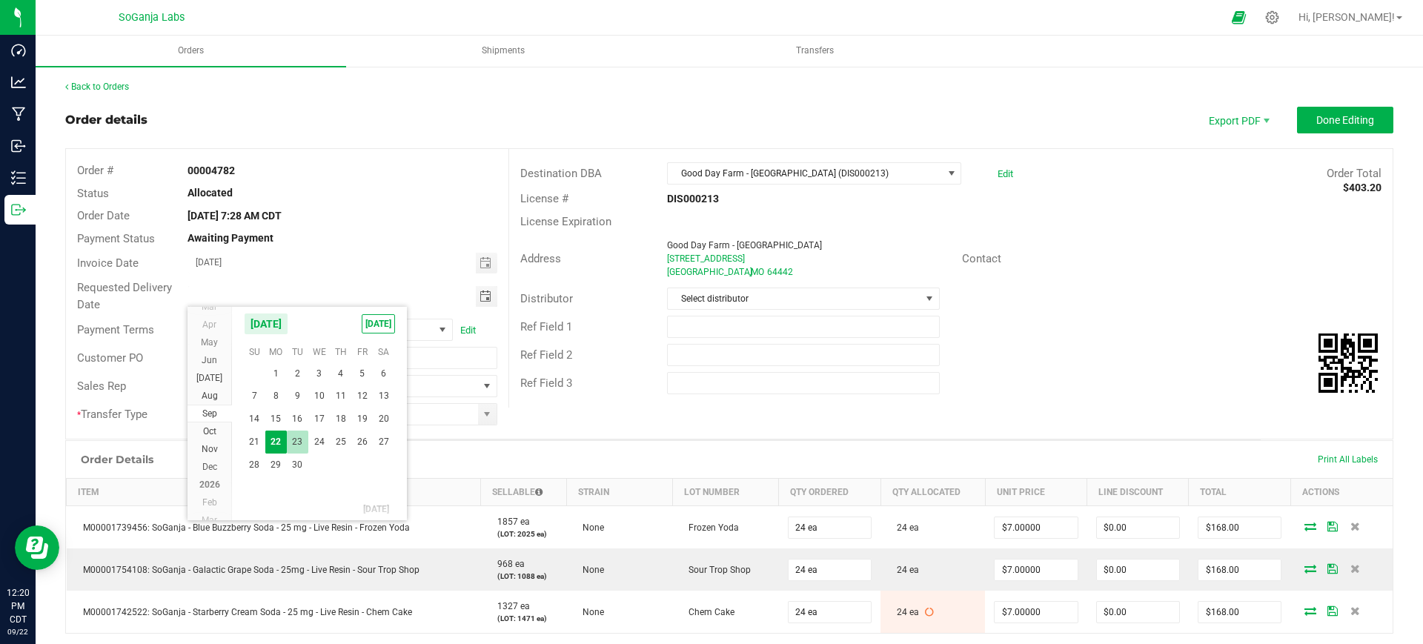
click at [300, 436] on span "23" at bounding box center [297, 441] width 21 height 23
type input "[DATE]"
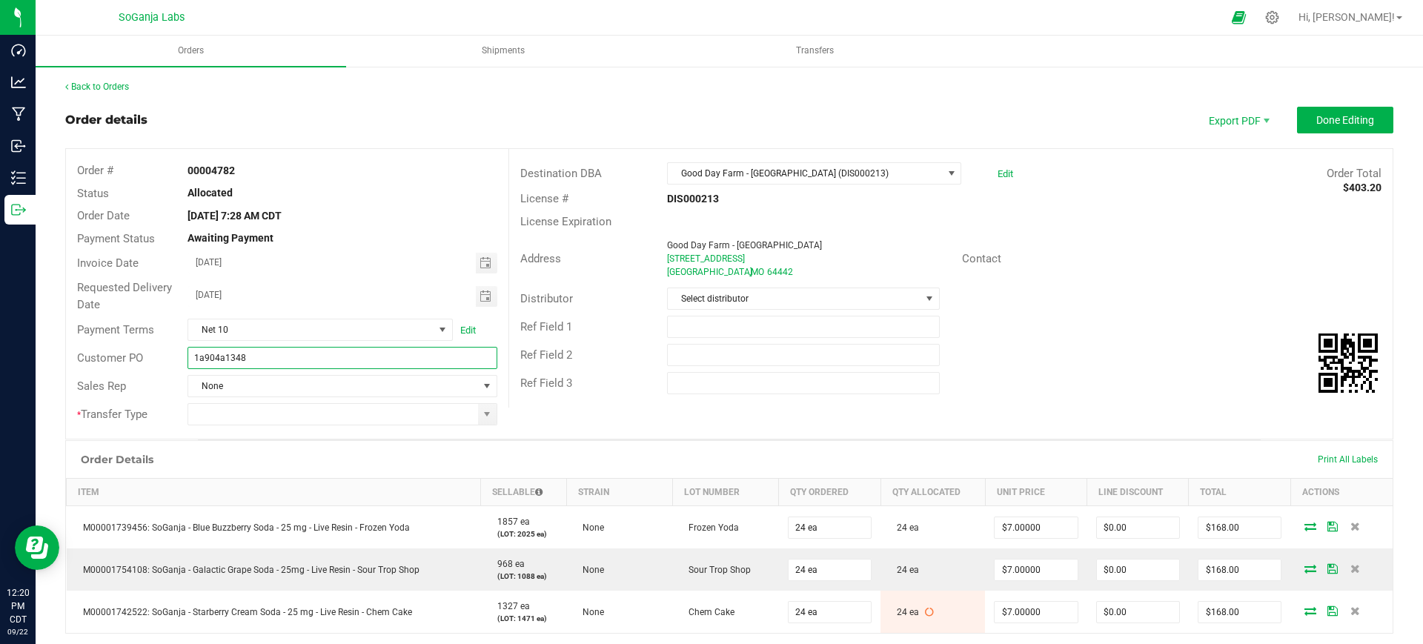
click at [359, 356] on input "1a904a1348" at bounding box center [341, 358] width 309 height 22
click at [482, 410] on span at bounding box center [487, 414] width 12 height 12
type input "1a904a1348 GDF - [GEOGRAPHIC_DATA] DIS000213"
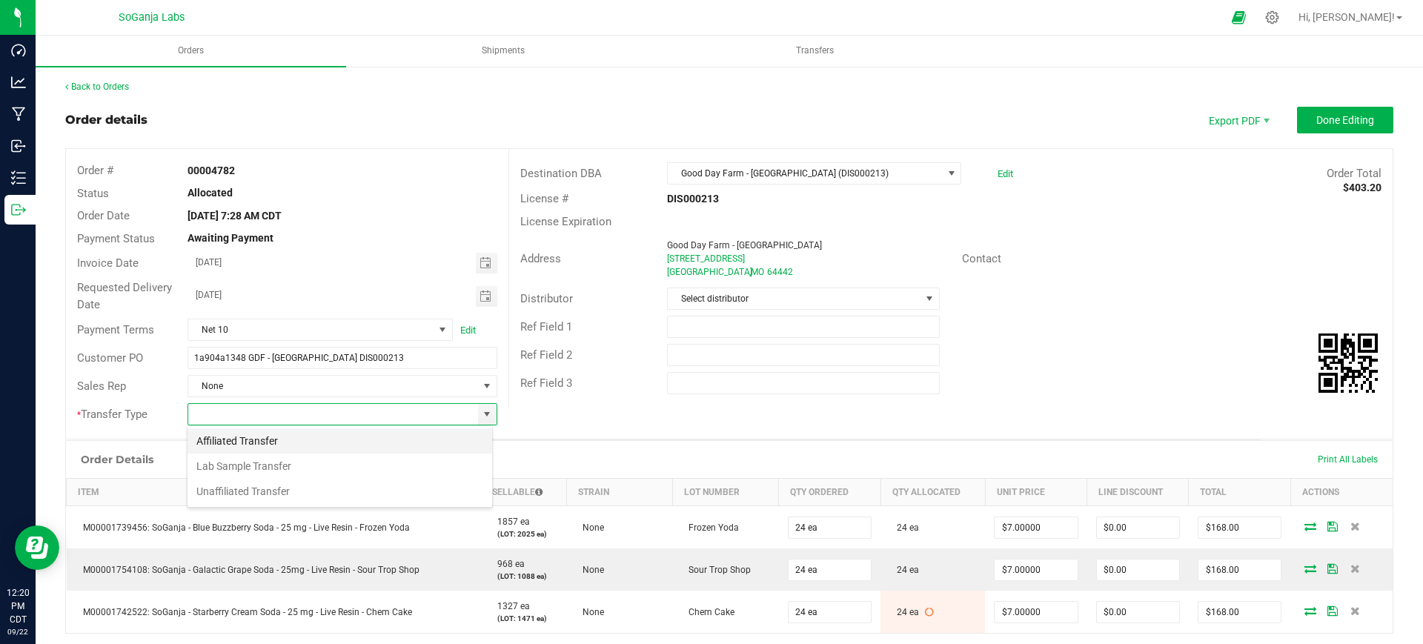
scroll to position [22, 305]
click at [236, 493] on li "Unaffiliated Transfer" at bounding box center [339, 491] width 305 height 25
type input "Unaffiliated Transfer"
click at [610, 400] on div "Destination DBA Good Day Farm - [GEOGRAPHIC_DATA] (DIS000213) Edit Order Total …" at bounding box center [950, 278] width 884 height 259
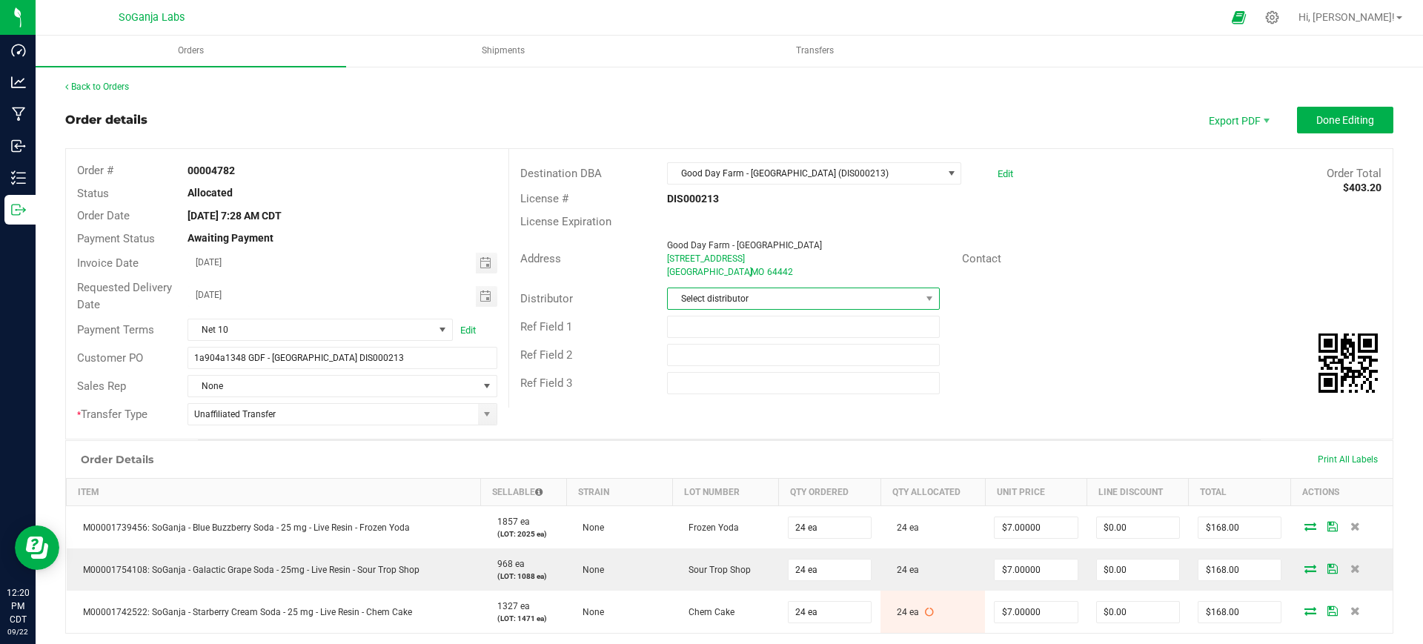
click at [681, 301] on span "Select distributor" at bounding box center [794, 298] width 252 height 21
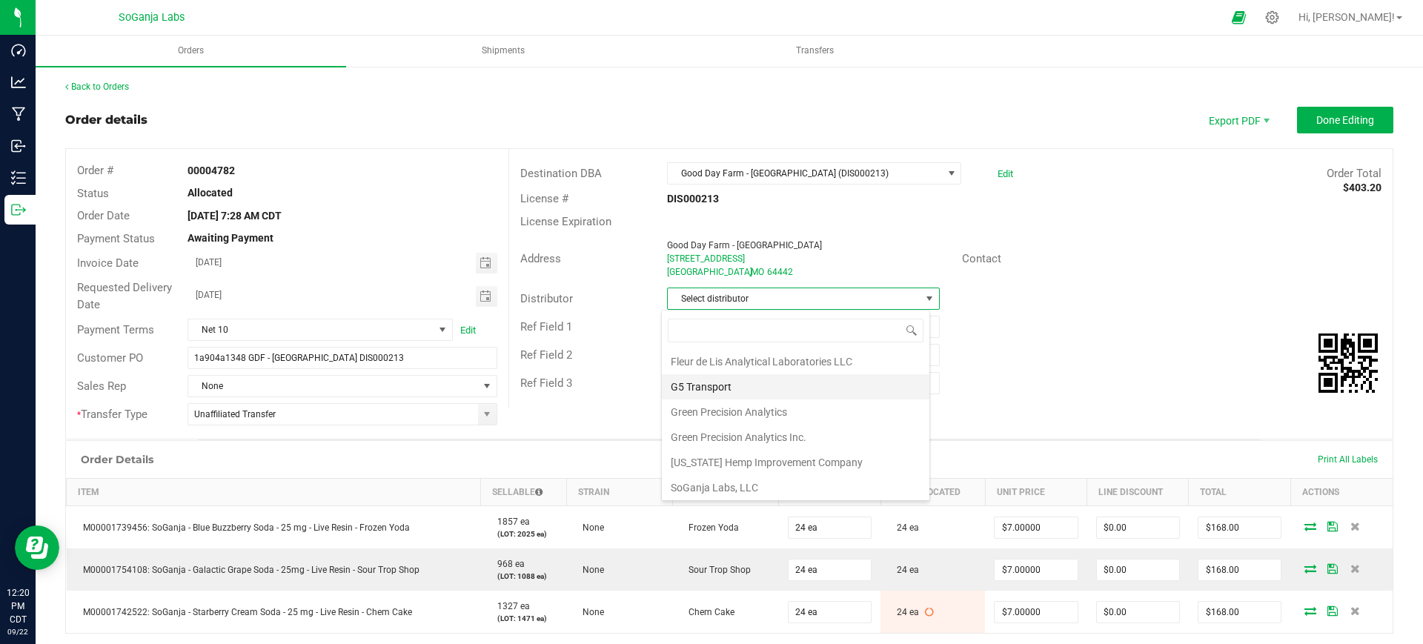
scroll to position [79, 0]
click at [715, 490] on li "Wellerman Transport" at bounding box center [795, 485] width 267 height 25
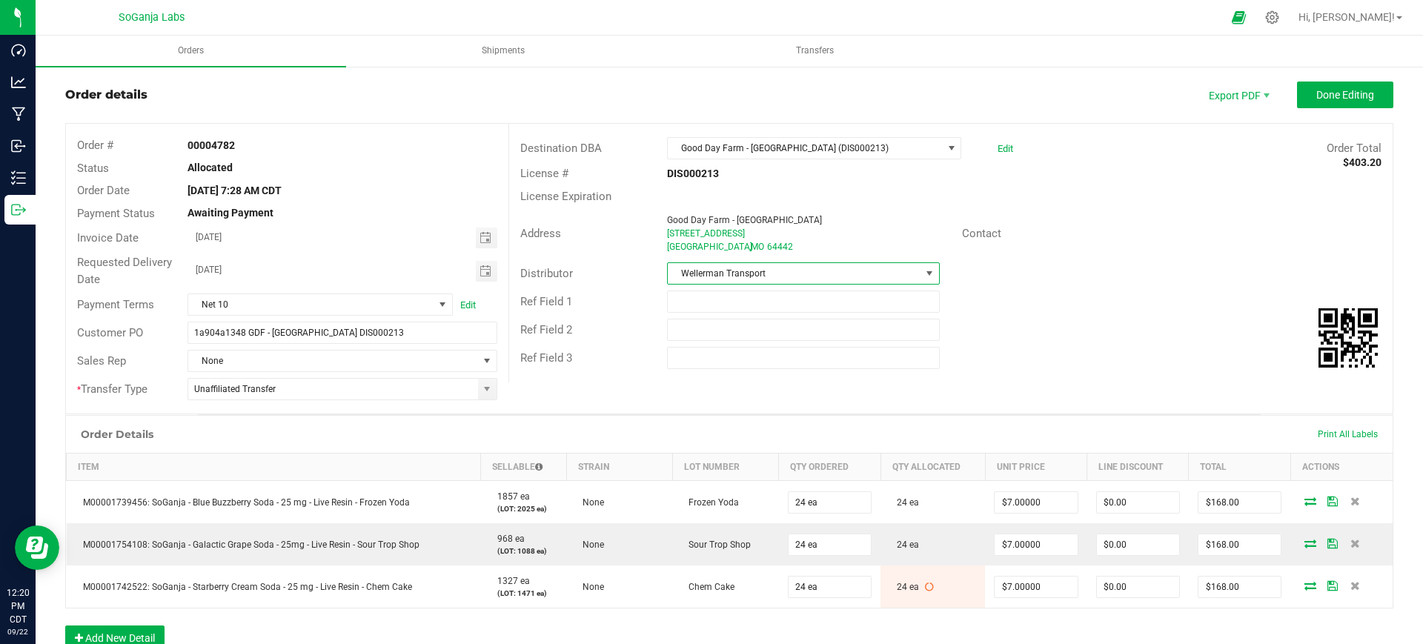
scroll to position [0, 0]
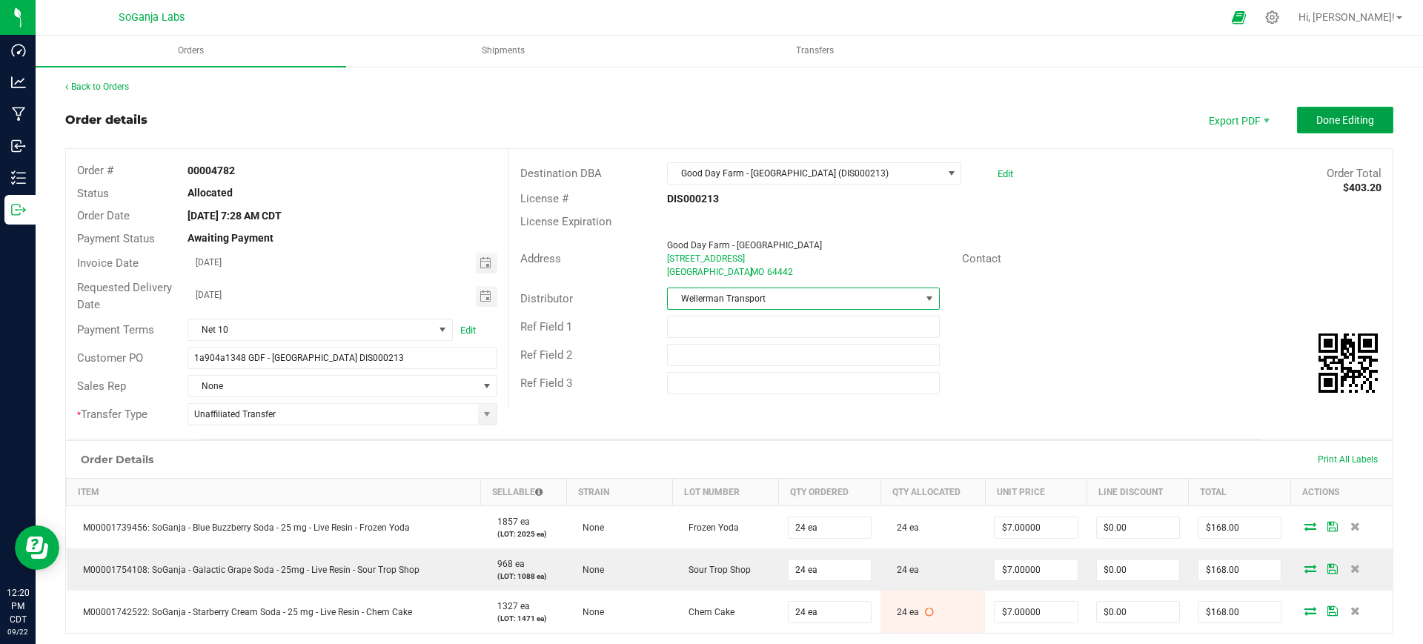
click at [1316, 122] on span "Done Editing" at bounding box center [1345, 120] width 58 height 12
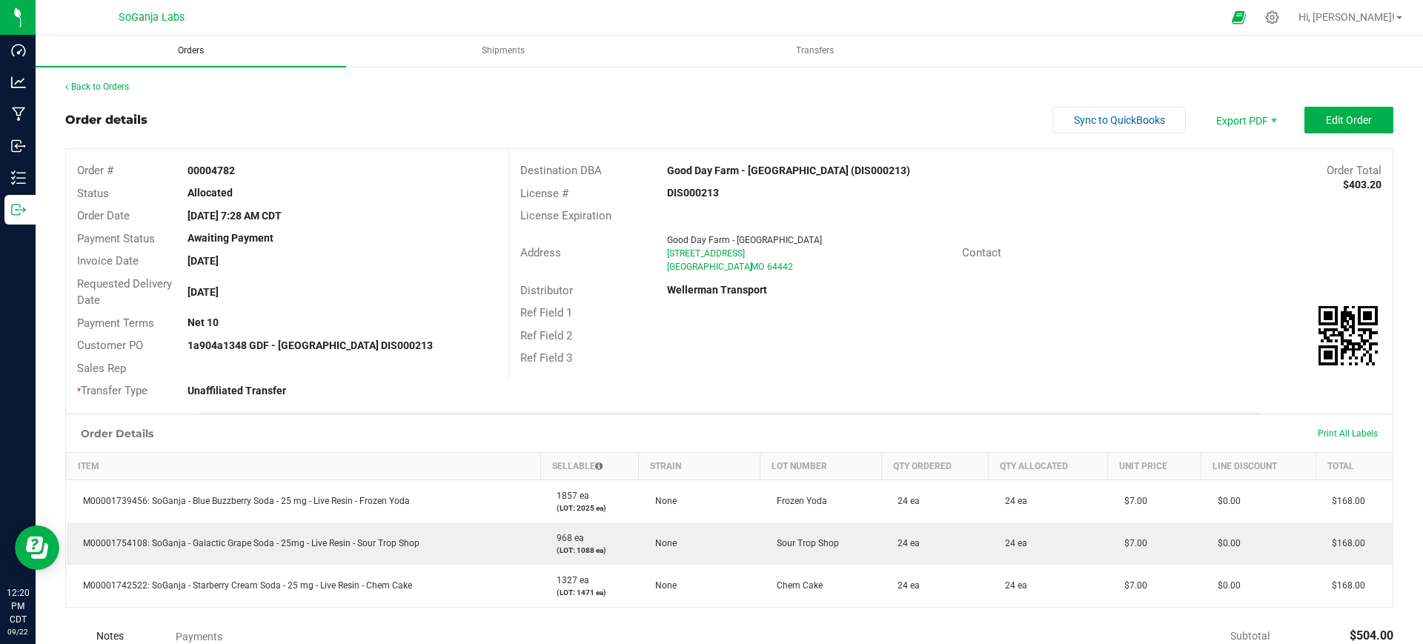
click at [190, 53] on span "Orders" at bounding box center [191, 50] width 66 height 13
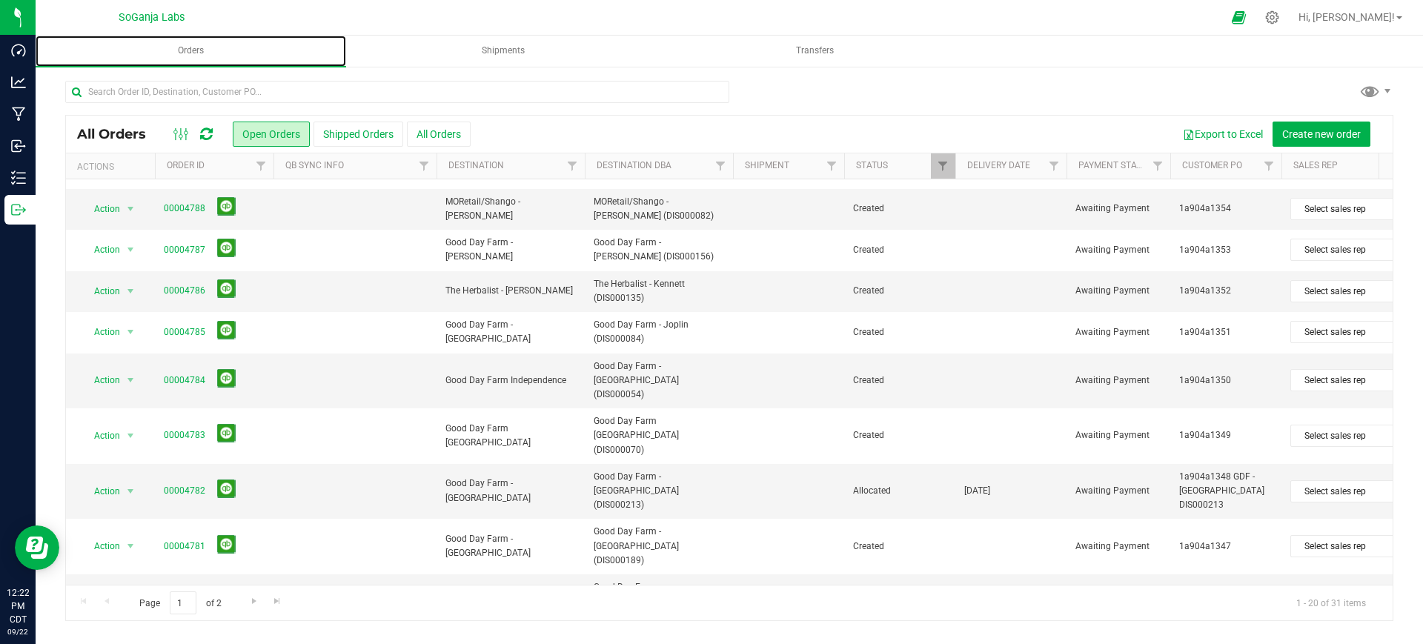
scroll to position [393, 0]
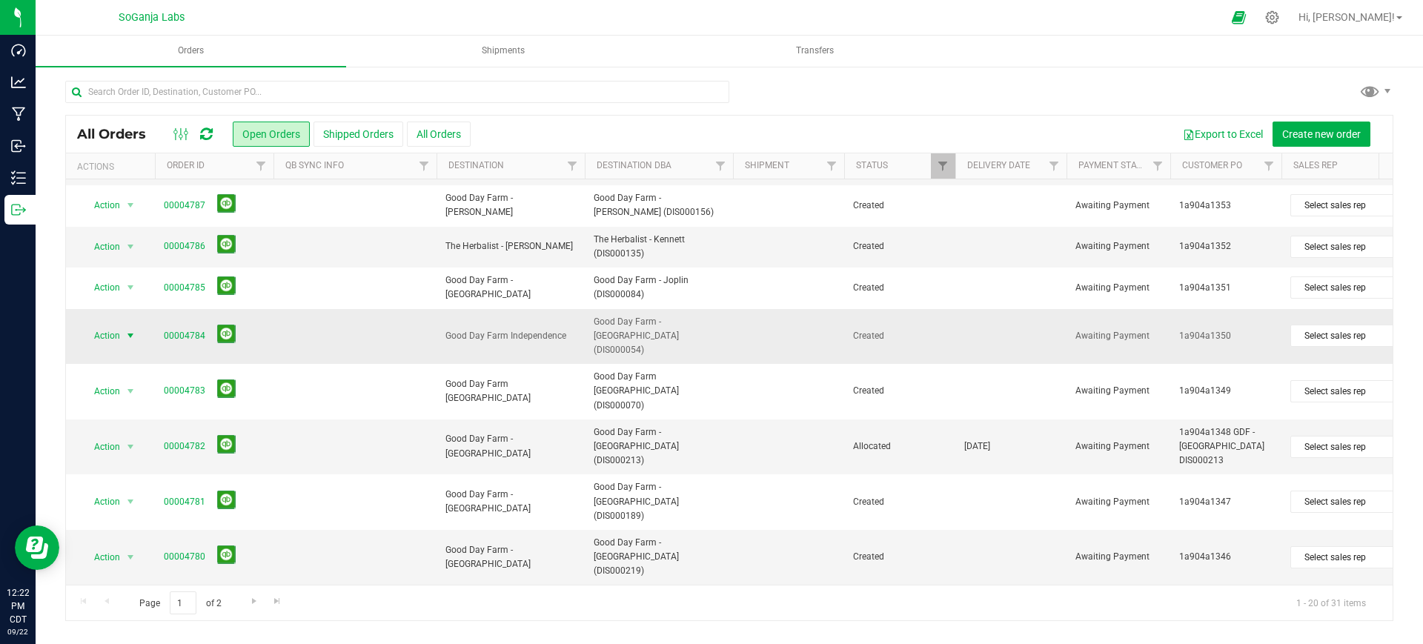
click at [106, 325] on span "Action" at bounding box center [101, 335] width 40 height 21
click at [128, 394] on li "Edit order" at bounding box center [136, 391] width 111 height 22
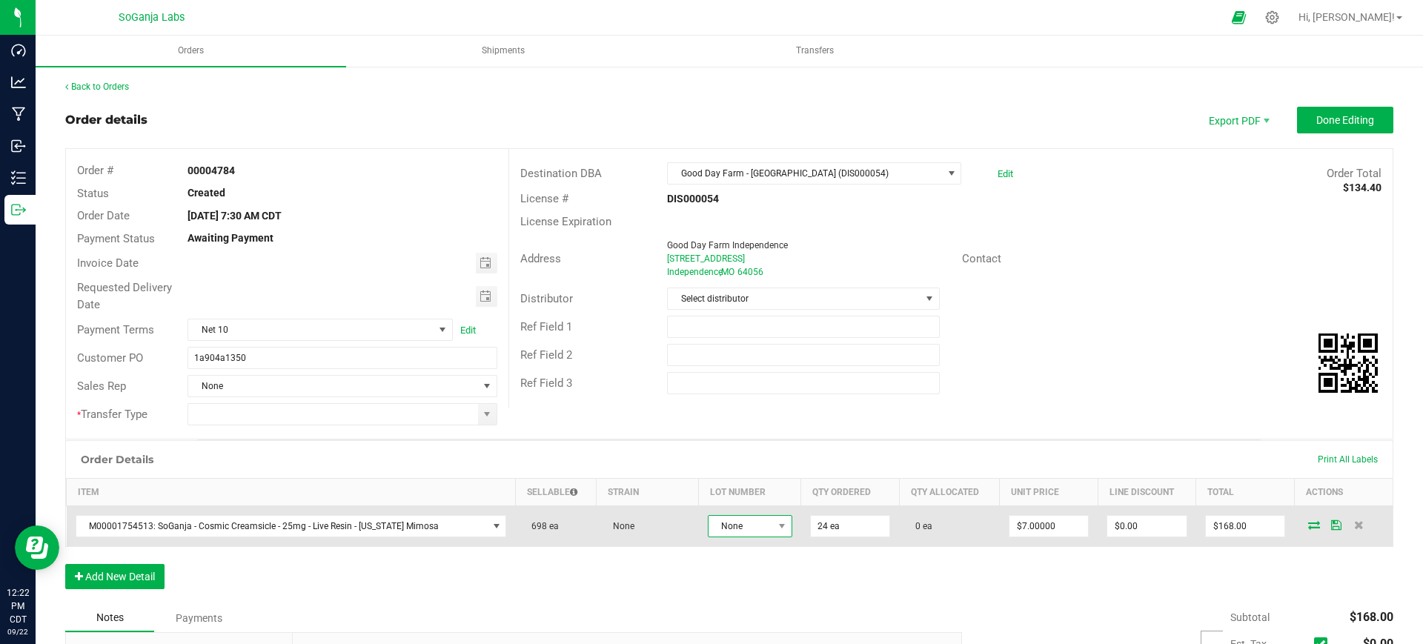
click at [728, 518] on span "None" at bounding box center [740, 526] width 64 height 21
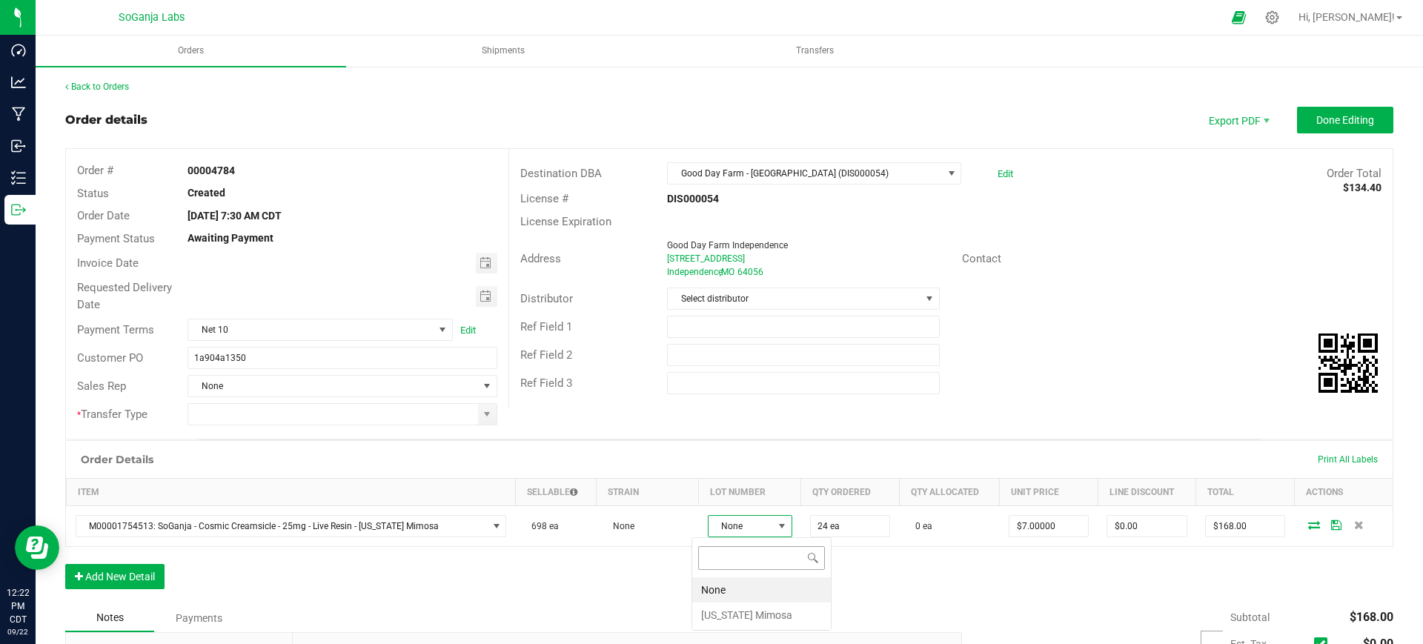
scroll to position [22, 85]
click at [722, 617] on Mimosa "[US_STATE] Mimosa" at bounding box center [761, 614] width 139 height 25
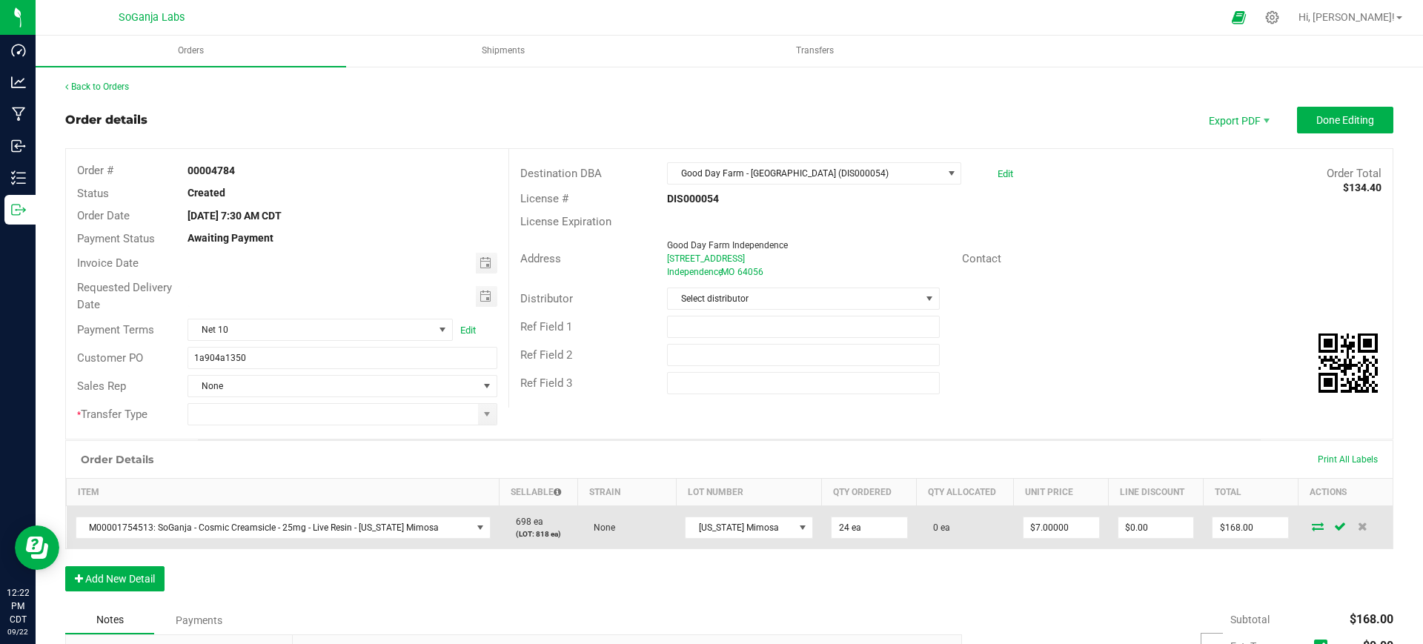
click at [1311, 527] on icon at bounding box center [1317, 526] width 12 height 9
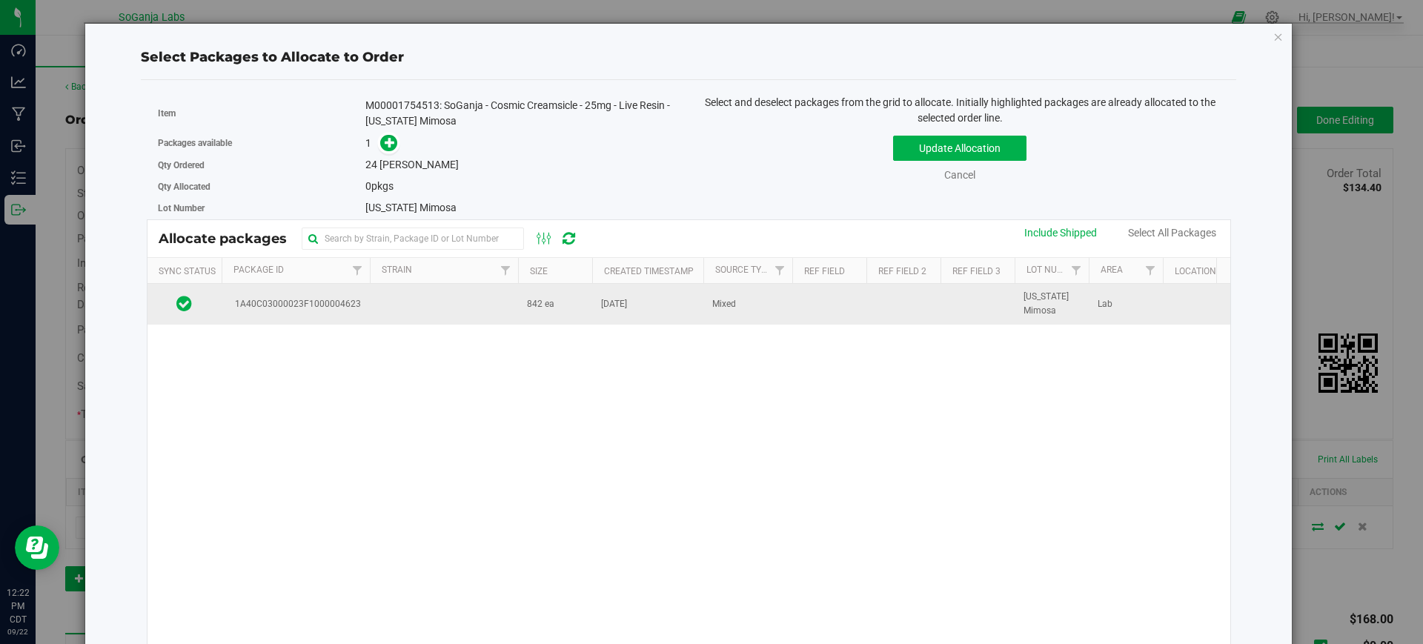
click at [619, 288] on td "[DATE]" at bounding box center [647, 304] width 111 height 40
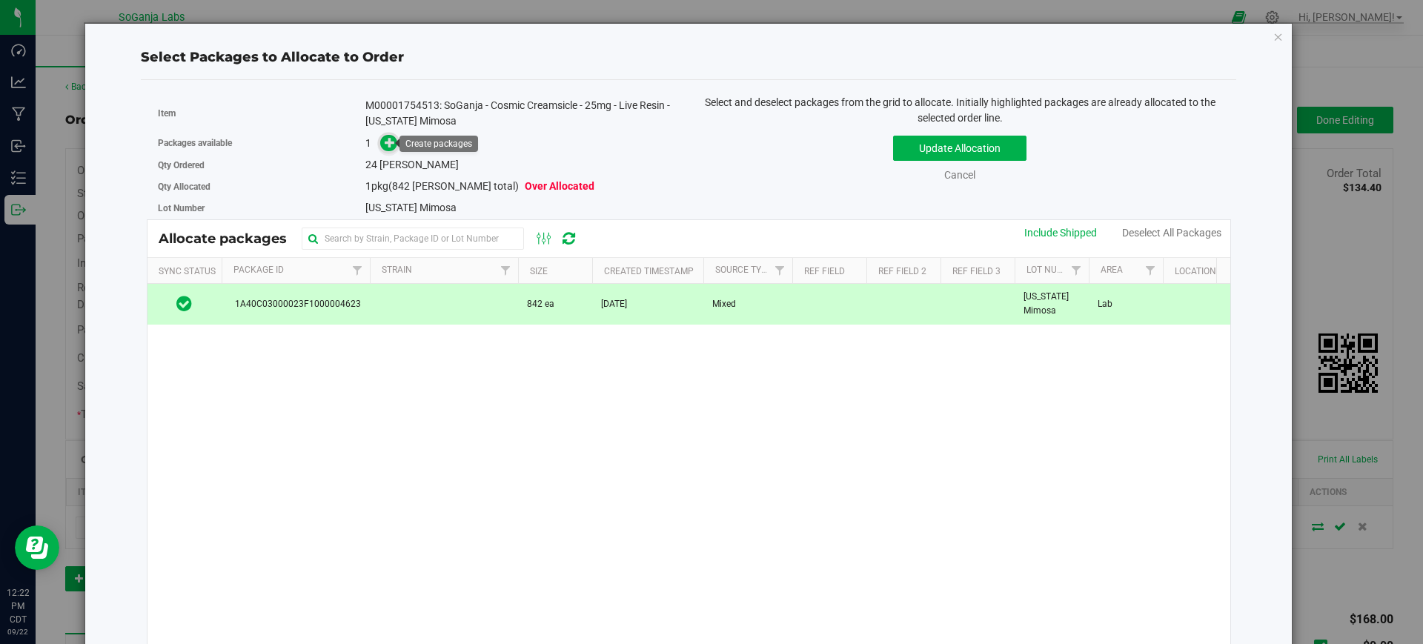
click at [388, 143] on icon at bounding box center [390, 141] width 10 height 10
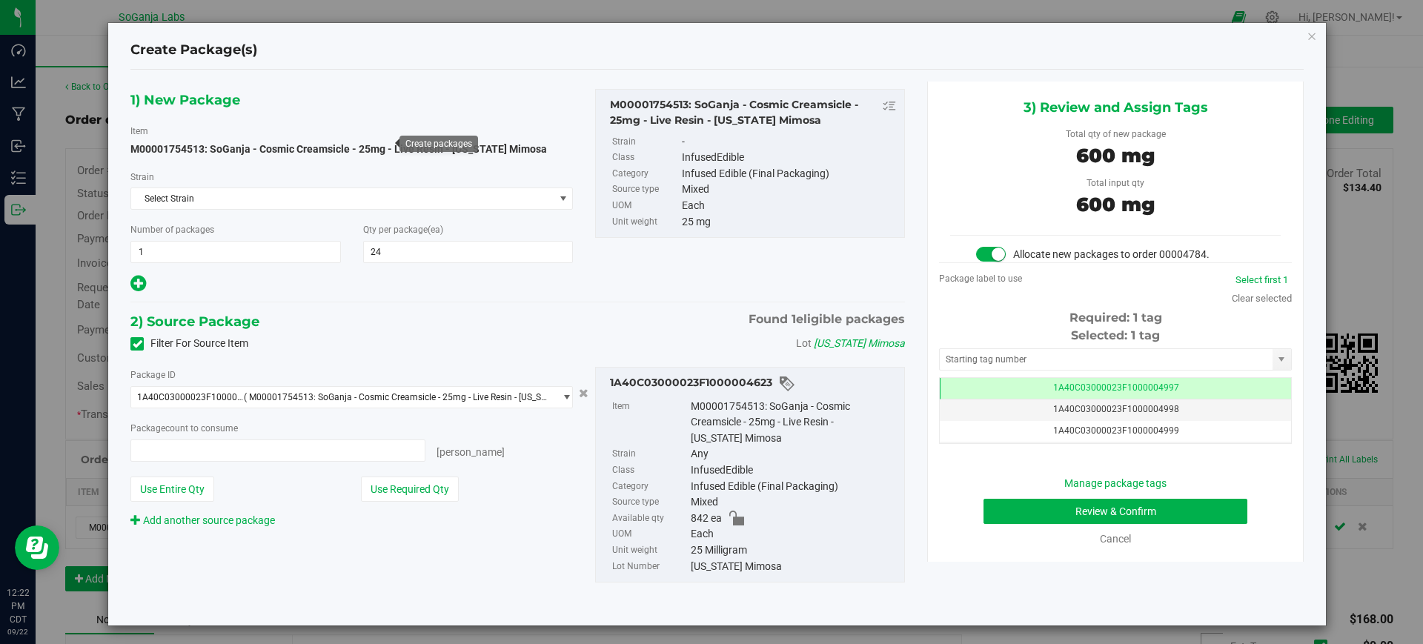
type input "24 ea"
click at [1001, 512] on button "Review & Confirm" at bounding box center [1115, 511] width 264 height 25
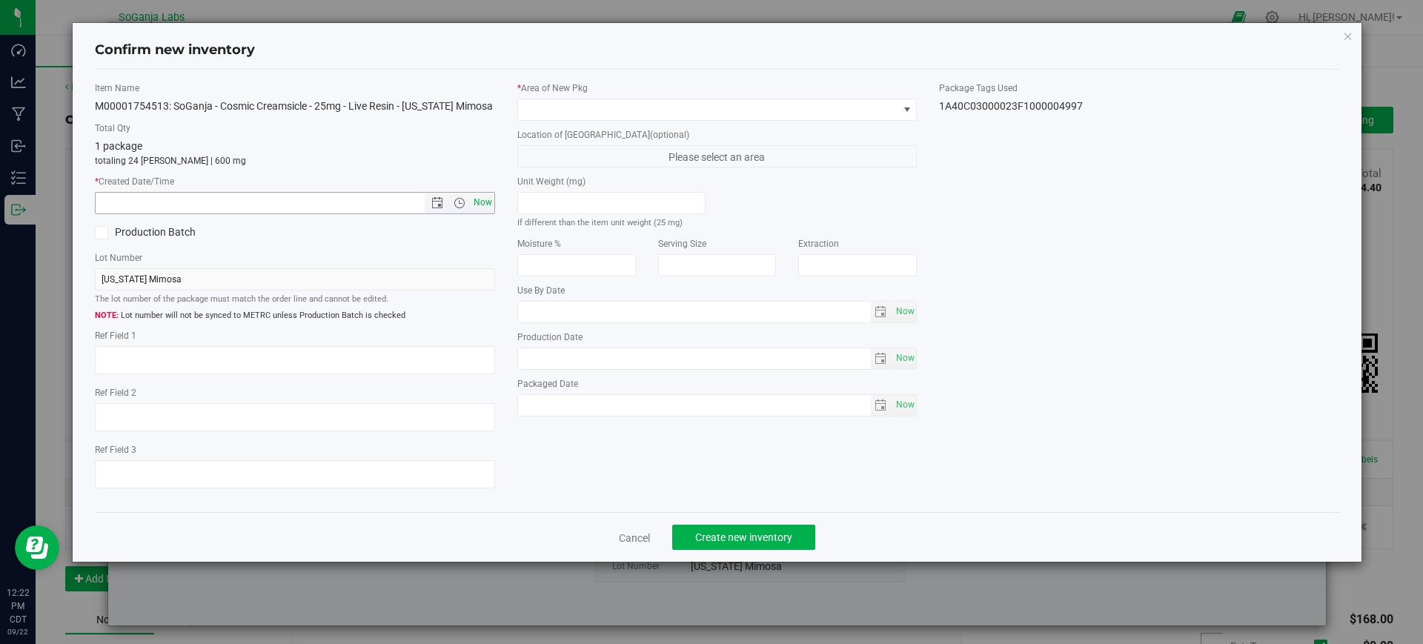
click at [490, 203] on span "Now" at bounding box center [482, 202] width 25 height 21
type input "[DATE] 12:22 PM"
click at [559, 119] on span at bounding box center [708, 109] width 380 height 21
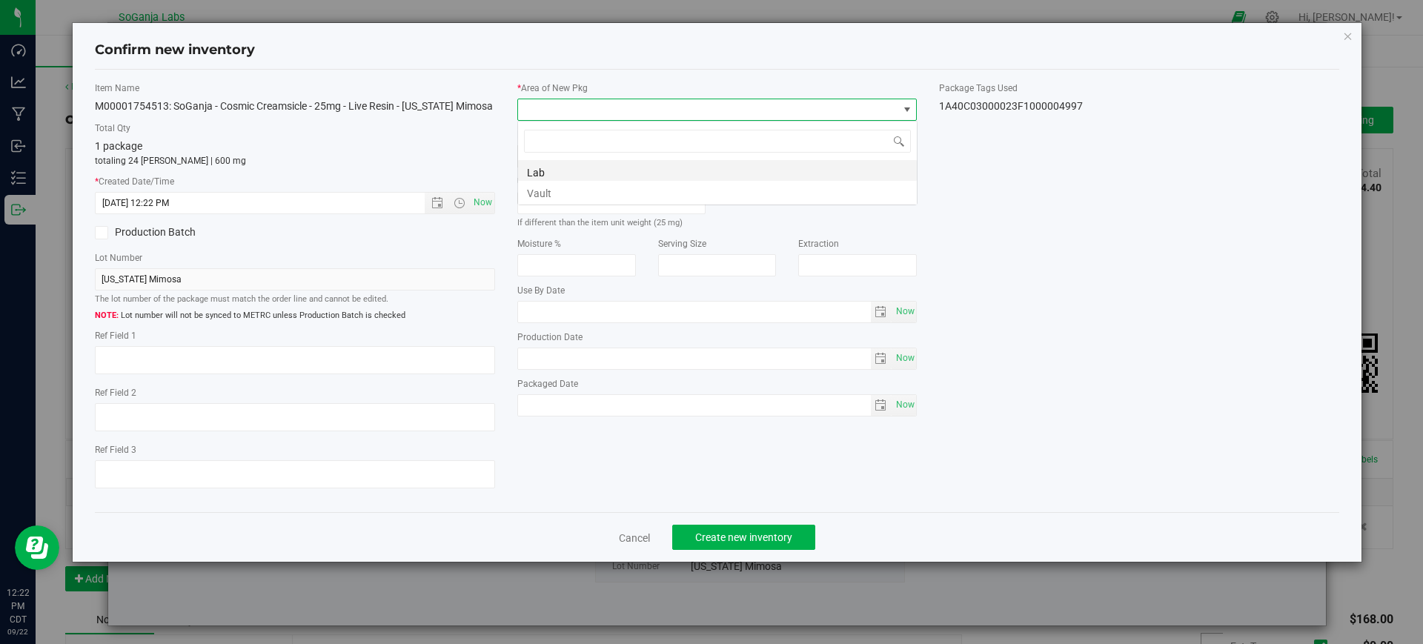
scroll to position [74067, 73689]
click at [558, 190] on li "Vault" at bounding box center [717, 191] width 399 height 21
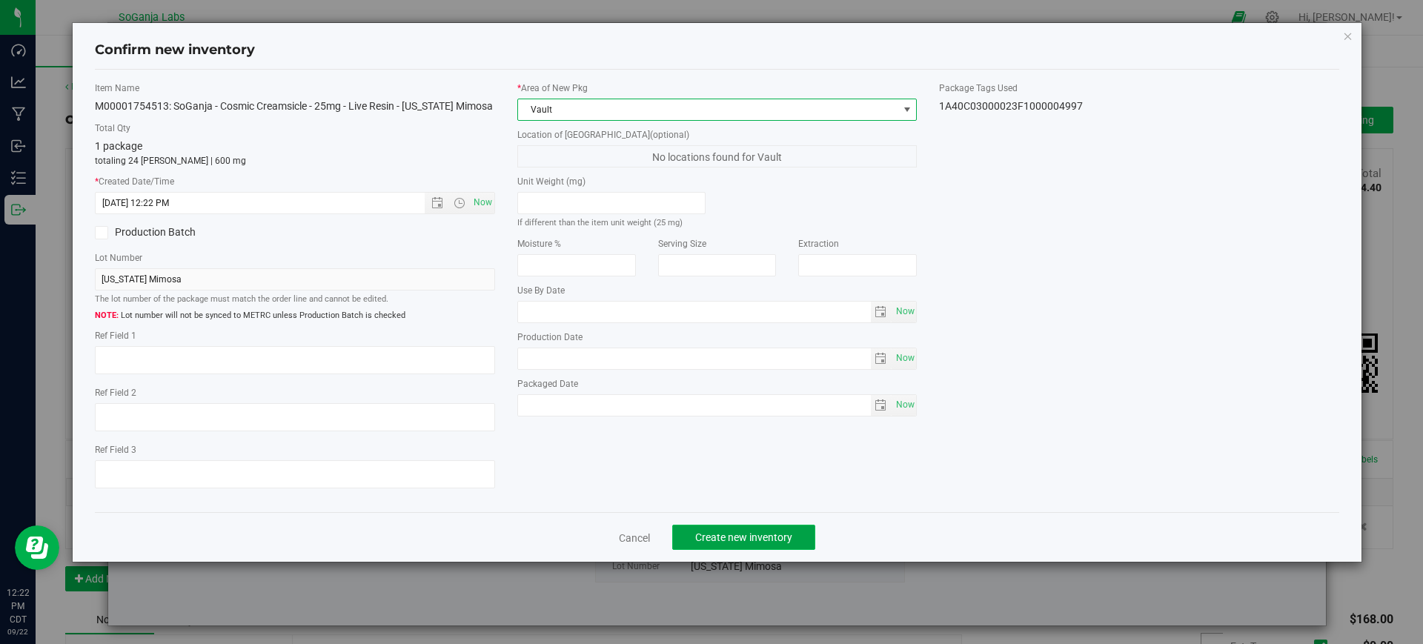
click at [743, 531] on span "Create new inventory" at bounding box center [743, 537] width 97 height 12
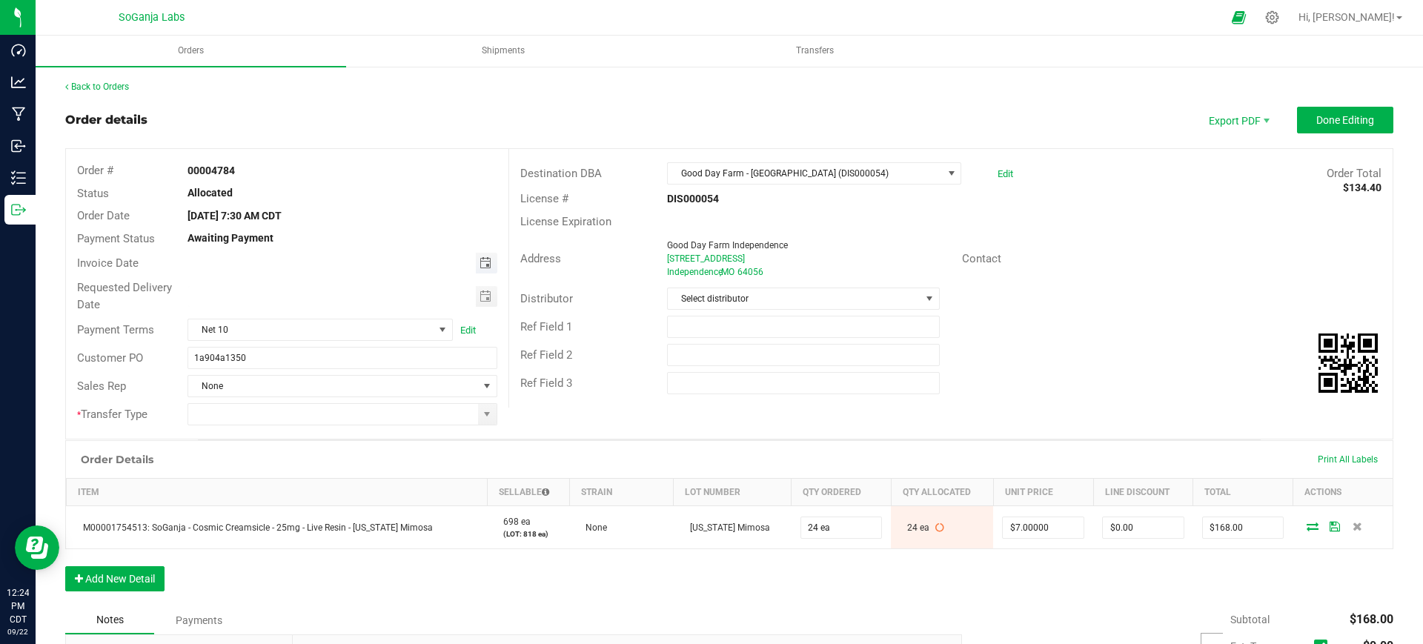
click at [487, 265] on span "Toggle calendar" at bounding box center [485, 263] width 12 height 12
drag, startPoint x: 346, startPoint y: 380, endPoint x: 360, endPoint y: 356, distance: 28.2
click at [345, 380] on span "18" at bounding box center [340, 386] width 21 height 23
type input "[DATE]"
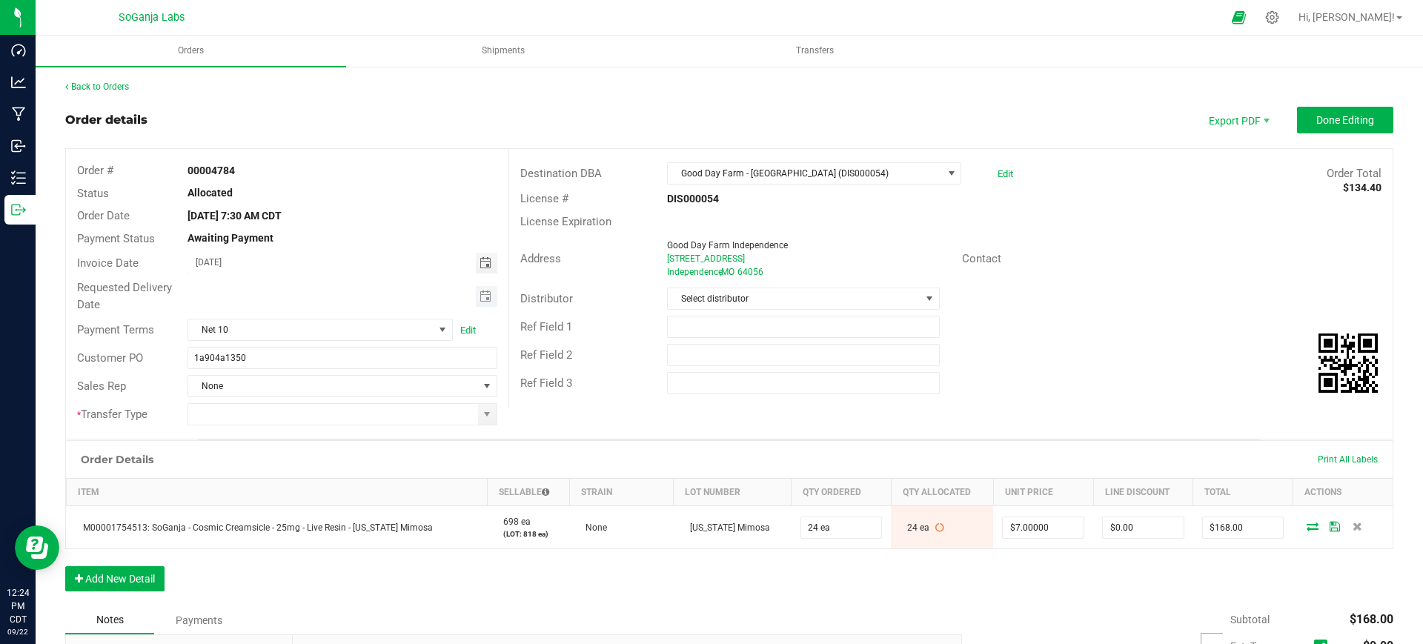
click at [488, 300] on span "Toggle calendar" at bounding box center [486, 296] width 21 height 21
click at [279, 433] on span "22" at bounding box center [275, 441] width 21 height 23
type input "[DATE]"
click at [276, 349] on input "1a904a1350" at bounding box center [341, 358] width 309 height 22
click at [277, 355] on input "1a904a1350 GDF - Inpendence DIS" at bounding box center [341, 358] width 309 height 22
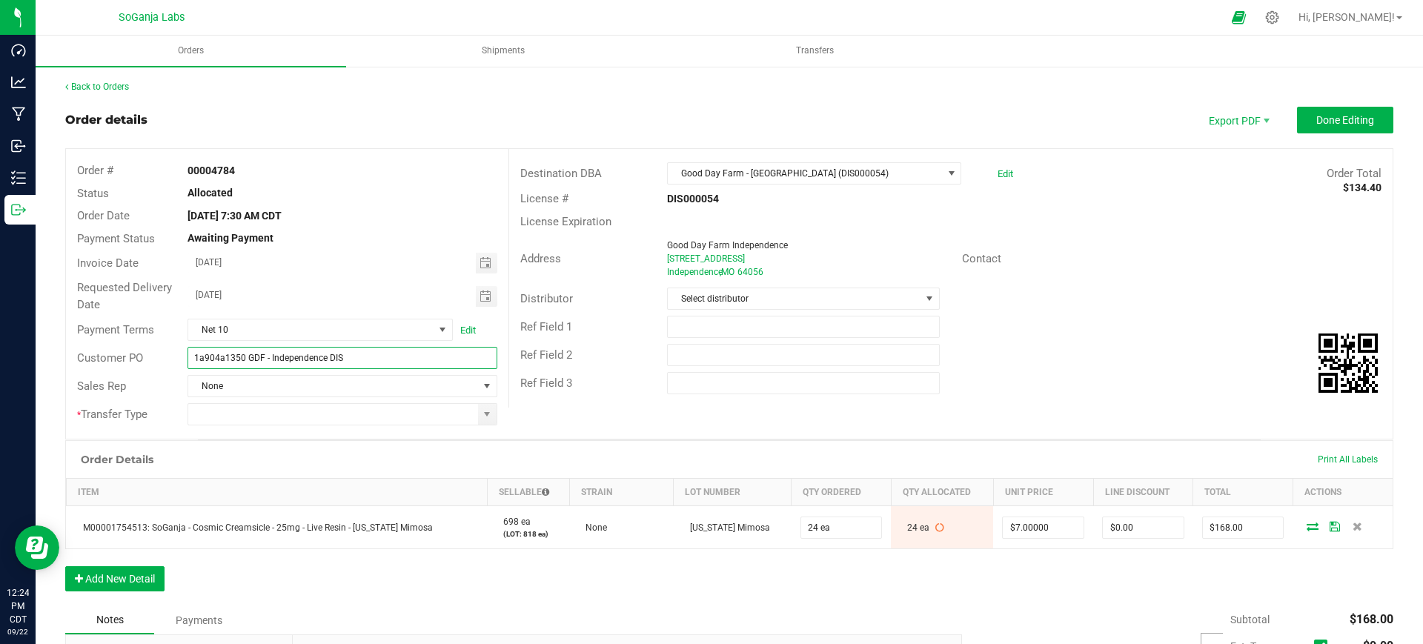
click at [349, 365] on input "1a904a1350 GDF - Independence DIS" at bounding box center [341, 358] width 309 height 22
click at [481, 416] on span at bounding box center [487, 414] width 12 height 12
type input "1a904a1350 GDF - Independence DIS000054"
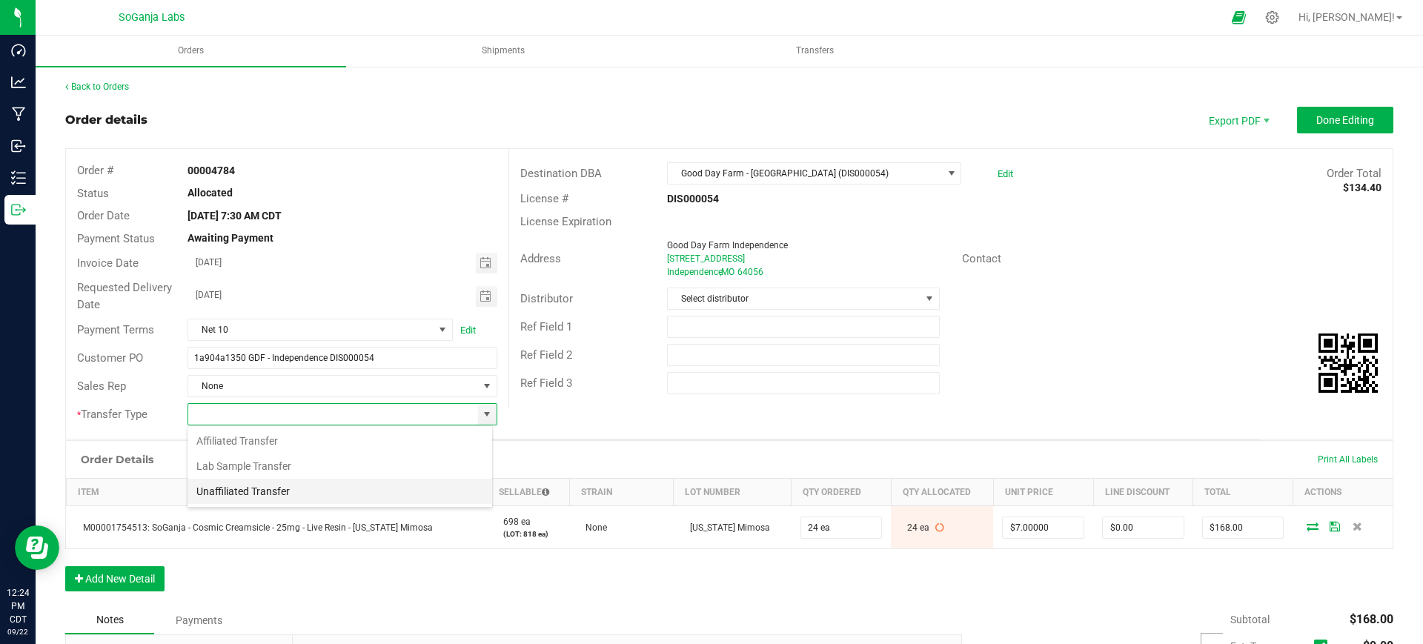
click at [295, 485] on li "Unaffiliated Transfer" at bounding box center [339, 491] width 305 height 25
type input "Unaffiliated Transfer"
click at [724, 302] on span "Select distributor" at bounding box center [794, 298] width 252 height 21
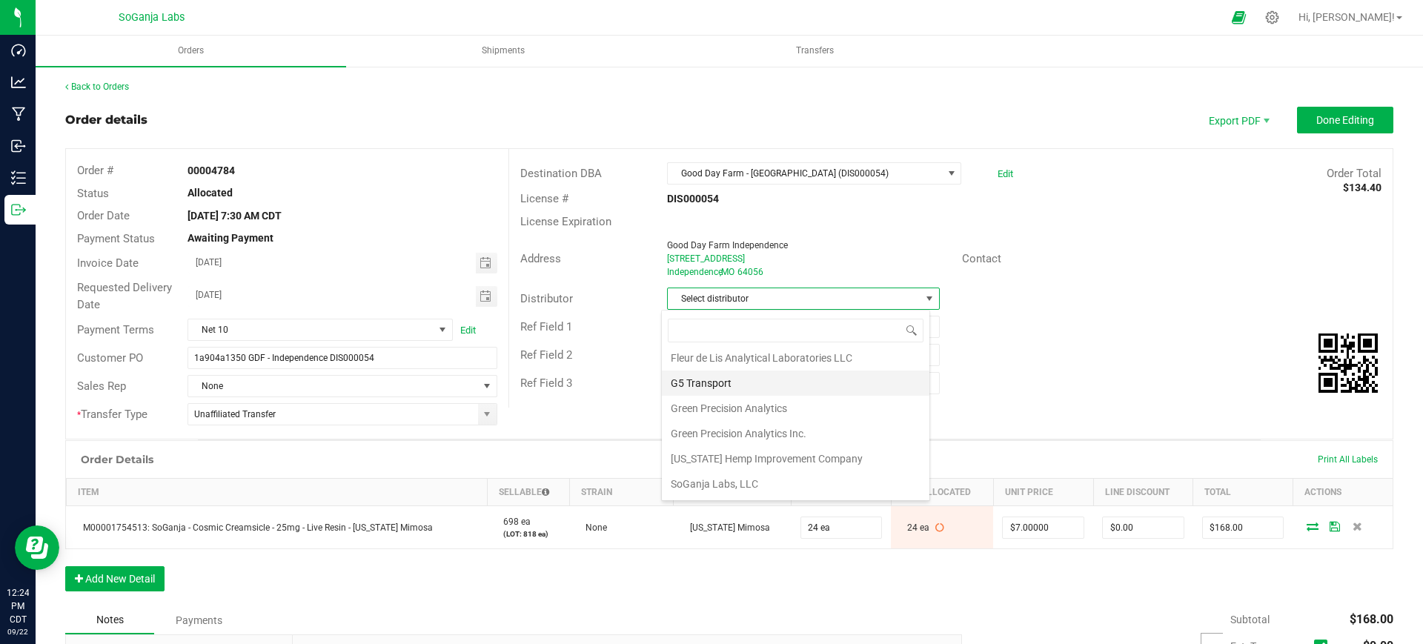
scroll to position [79, 0]
click at [745, 482] on li "Wellerman Transport" at bounding box center [795, 485] width 267 height 25
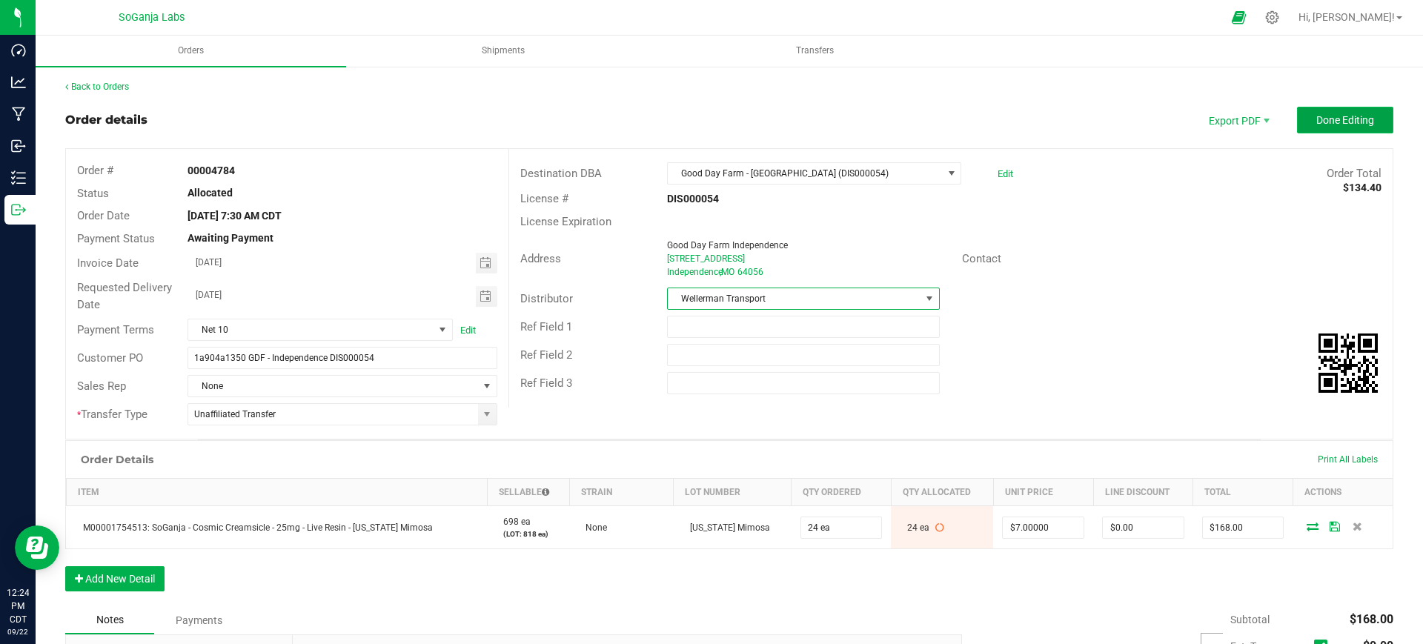
click at [1301, 122] on button "Done Editing" at bounding box center [1345, 120] width 96 height 27
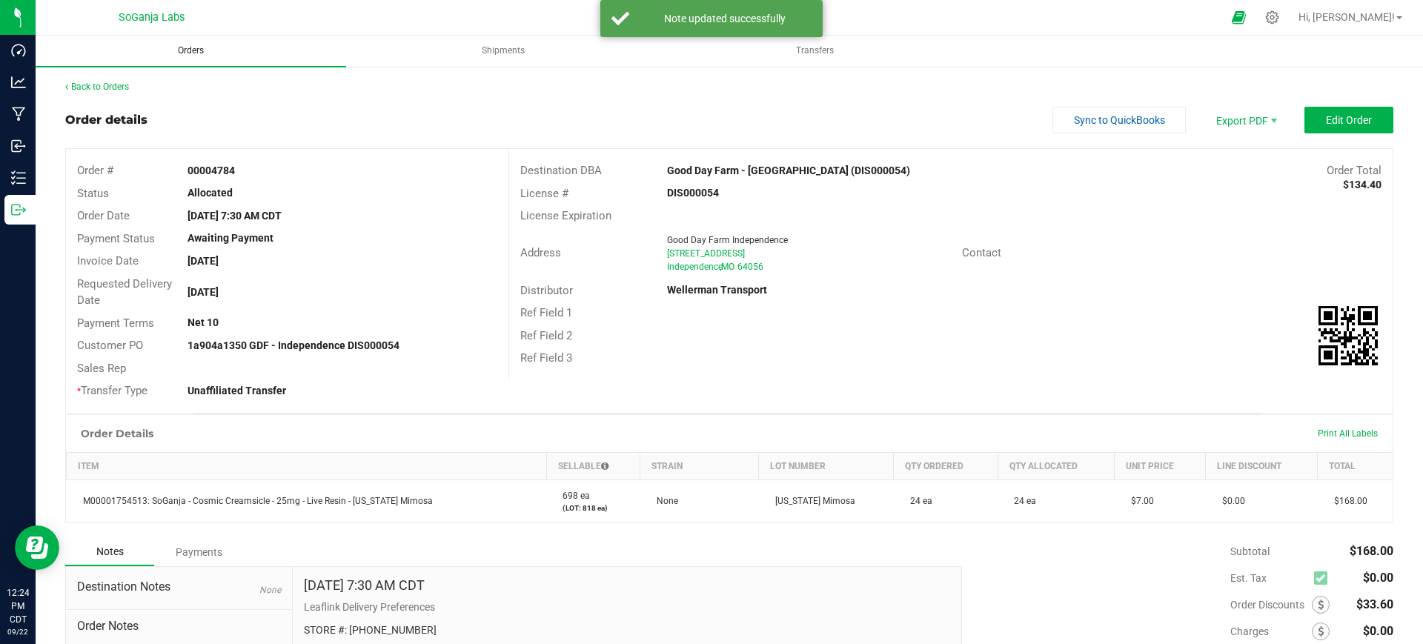
click at [198, 53] on span "Orders" at bounding box center [191, 50] width 66 height 13
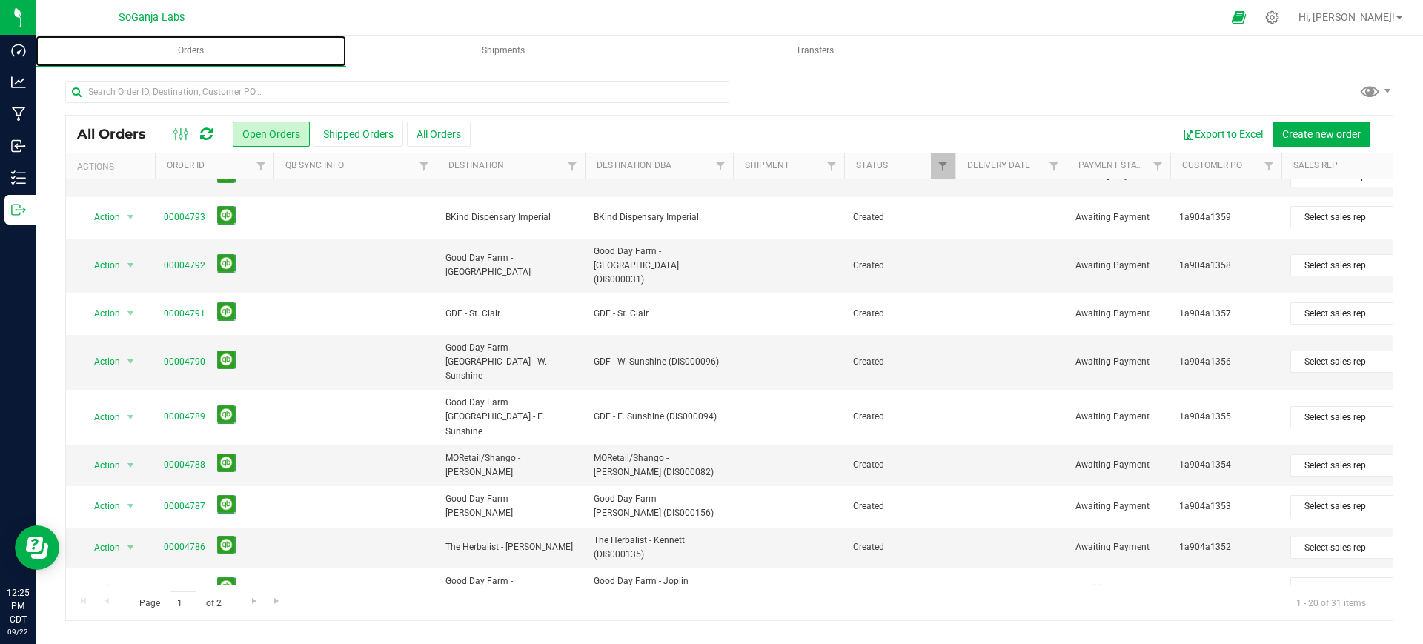
scroll to position [500, 0]
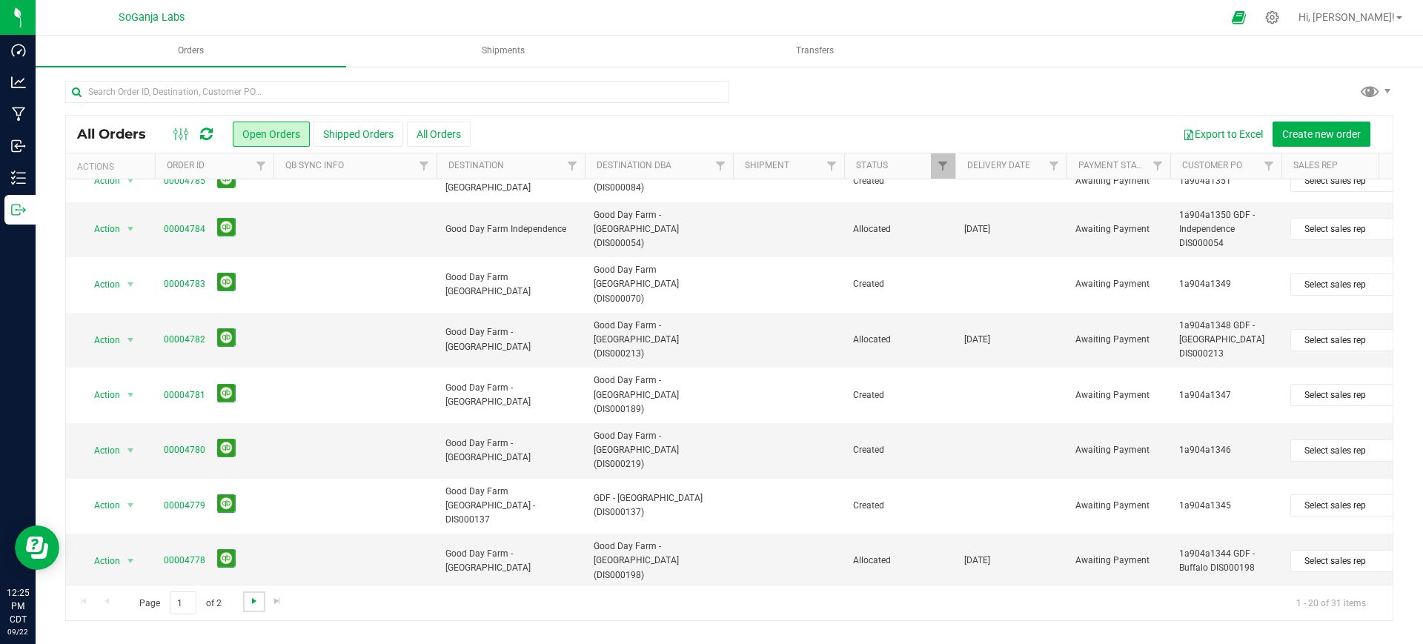
click at [248, 605] on span "Go to the next page" at bounding box center [254, 601] width 12 height 12
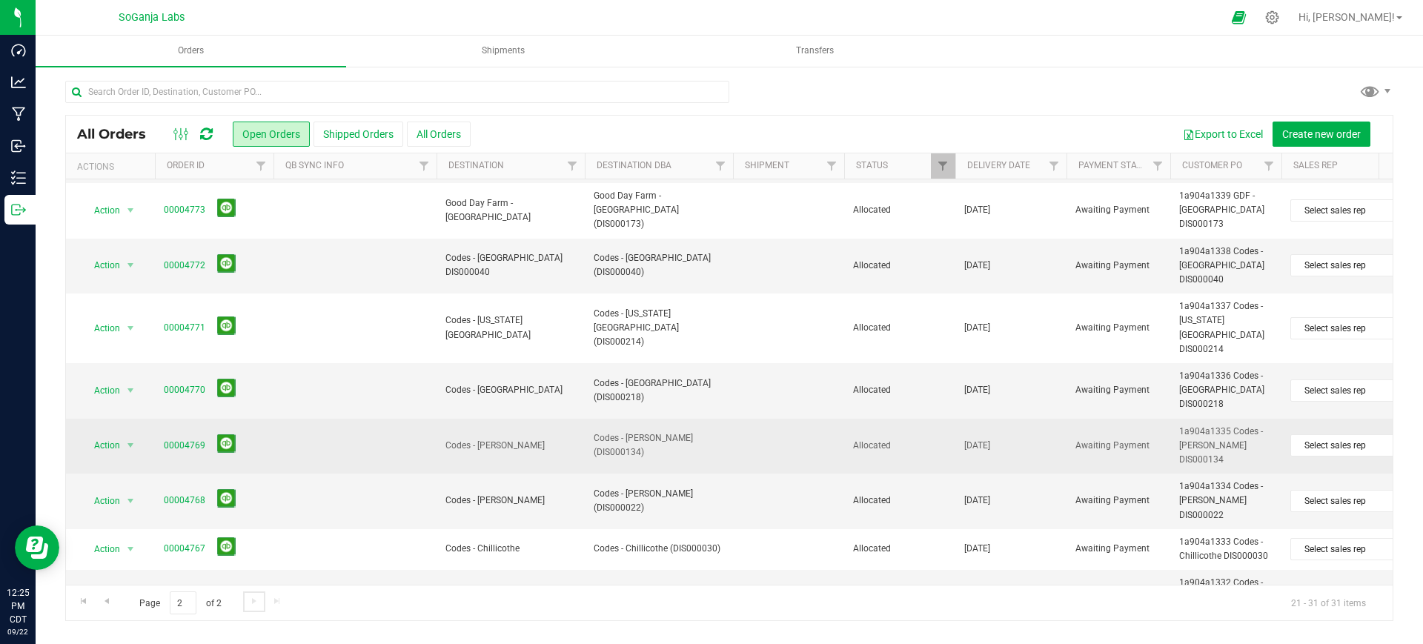
scroll to position [145, 0]
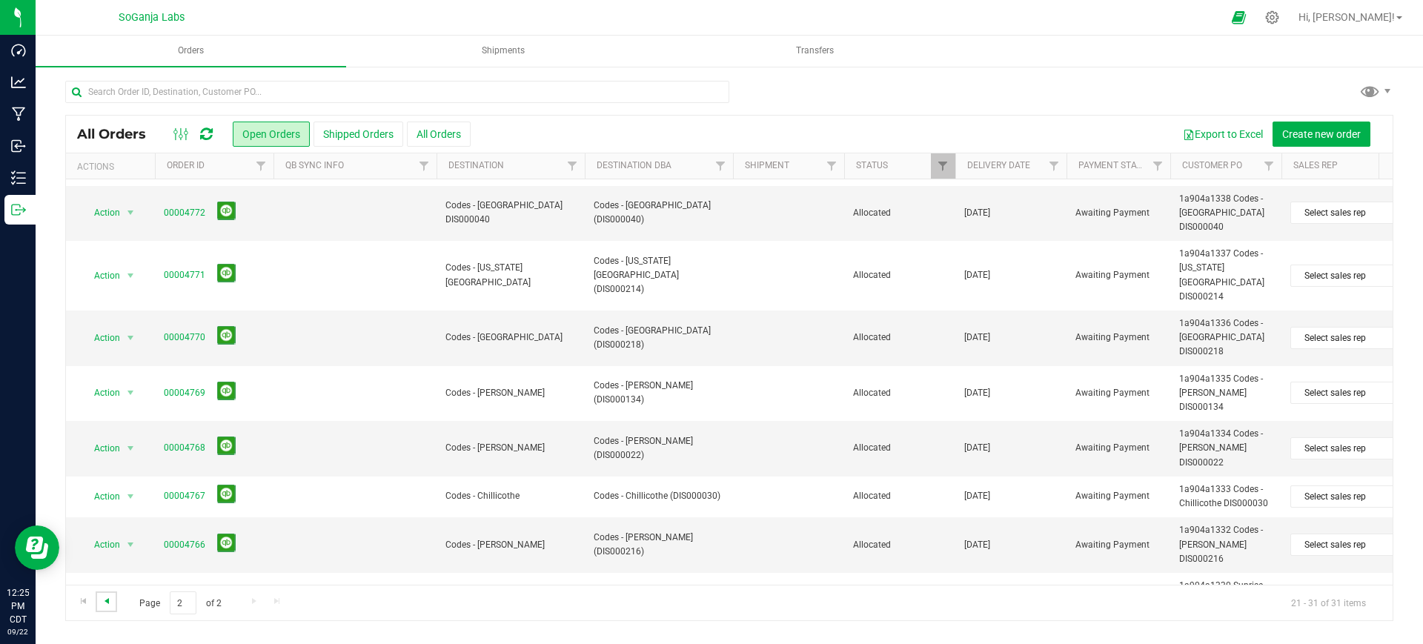
click at [106, 600] on span "Go to the previous page" at bounding box center [107, 601] width 12 height 12
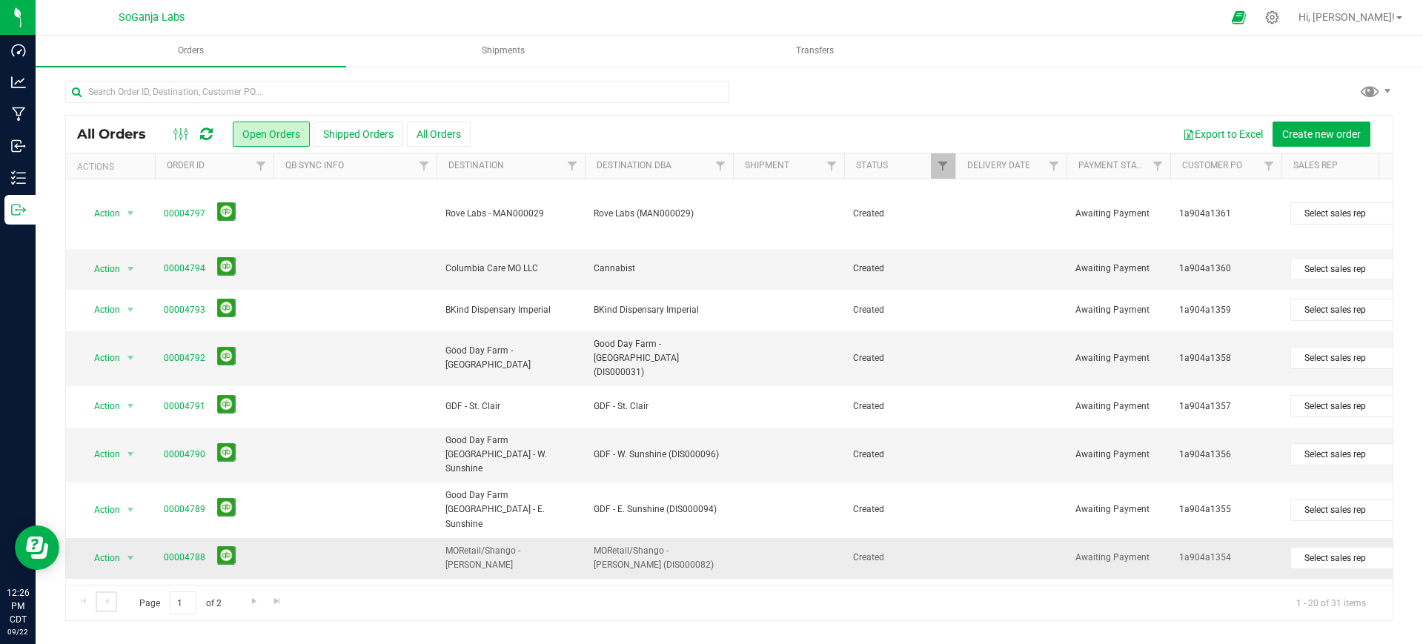
scroll to position [93, 0]
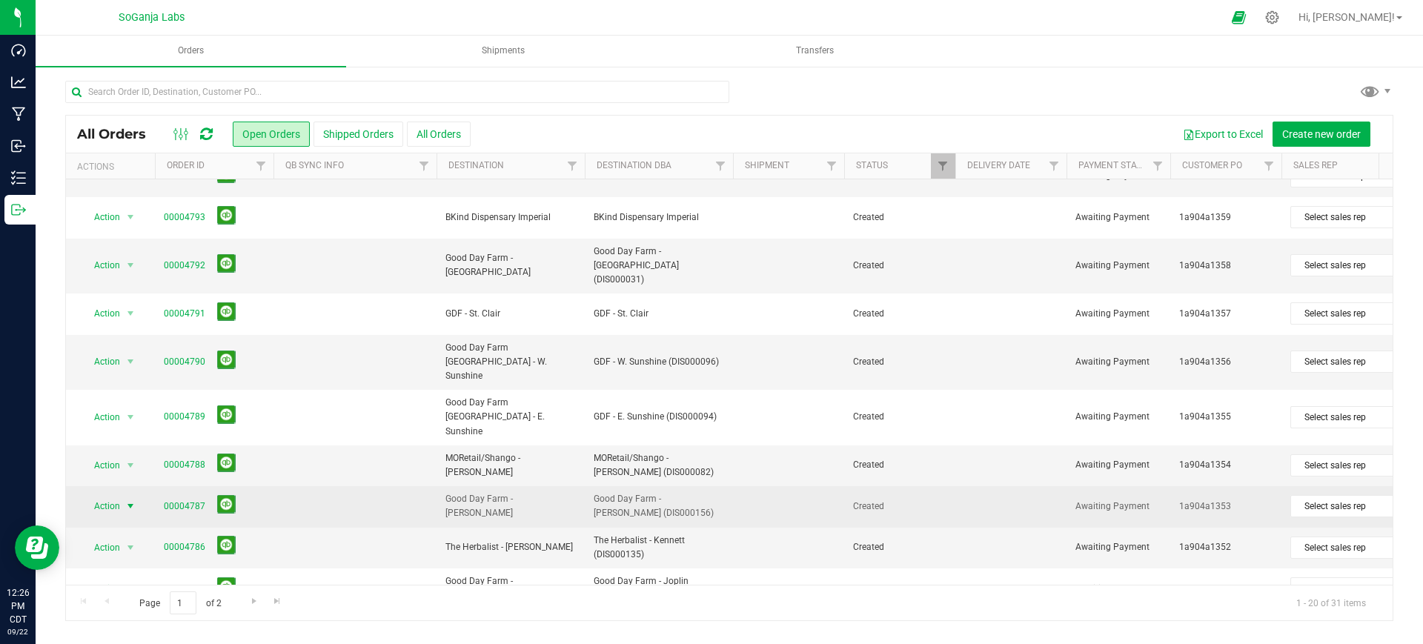
click at [127, 500] on span "select" at bounding box center [130, 506] width 12 height 12
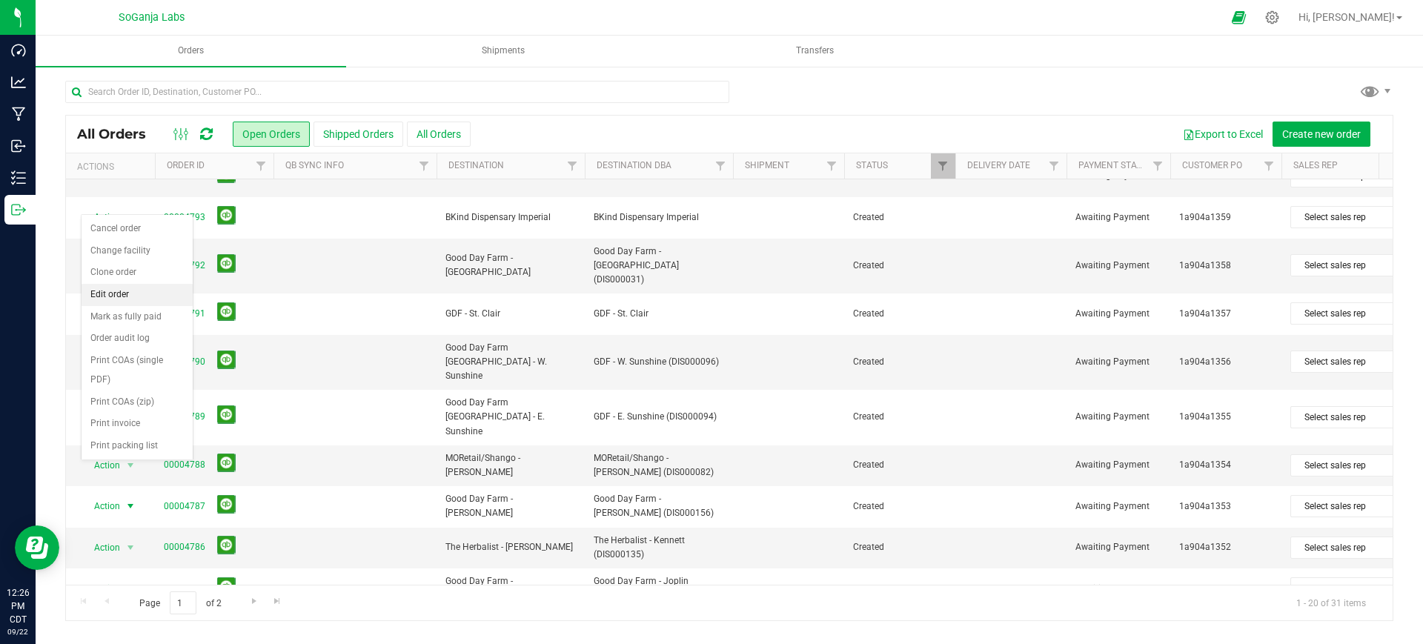
click at [126, 295] on li "Edit order" at bounding box center [136, 295] width 111 height 22
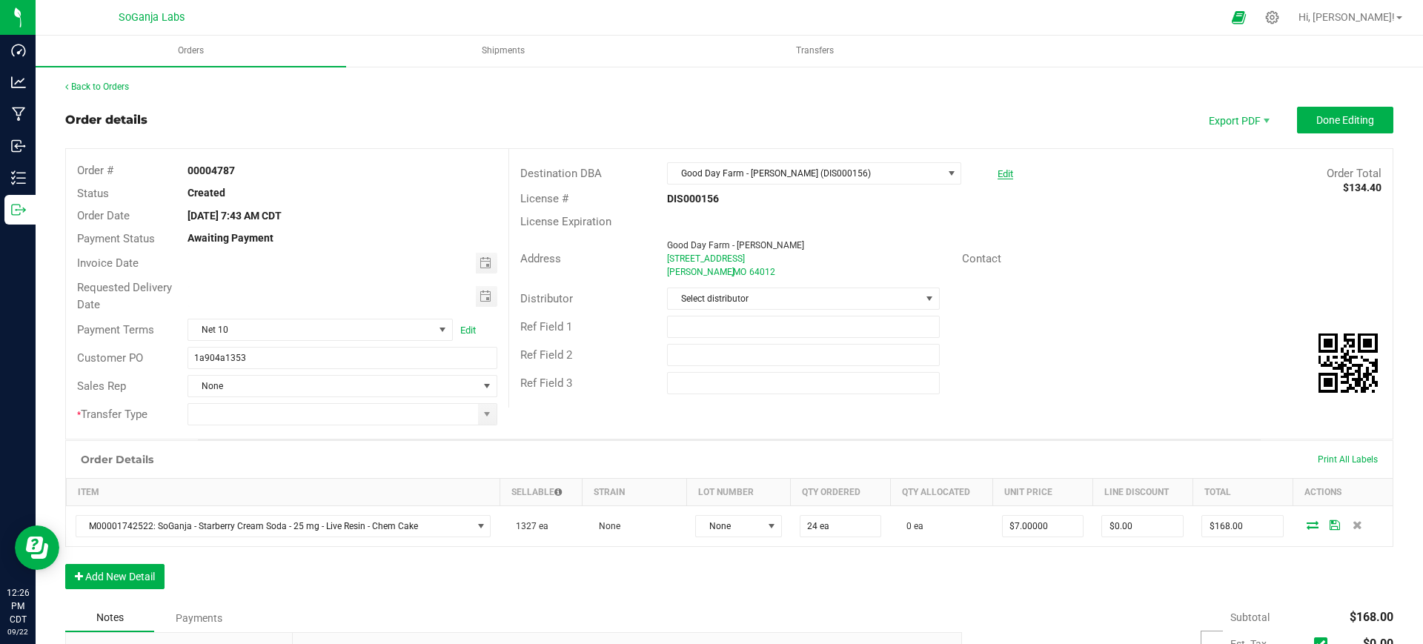
click at [999, 177] on link "Edit" at bounding box center [1005, 173] width 16 height 11
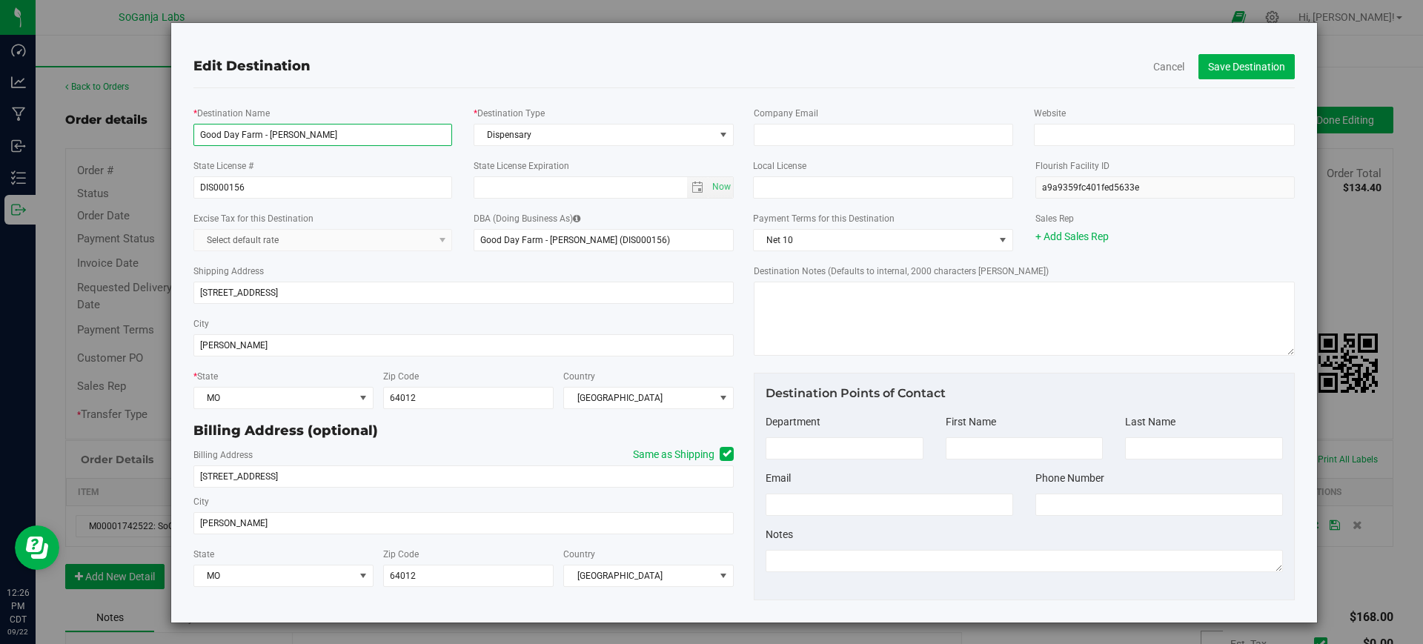
click at [346, 141] on input "Good Day Farm - [PERSON_NAME]" at bounding box center [322, 135] width 259 height 22
type input "Good Day Farm - Mindemines"
click at [570, 241] on input "Good Day Farm - [PERSON_NAME] (DIS000156)" at bounding box center [603, 240] width 260 height 22
type input "Good Day Farm - Mindemines (DIS000156)"
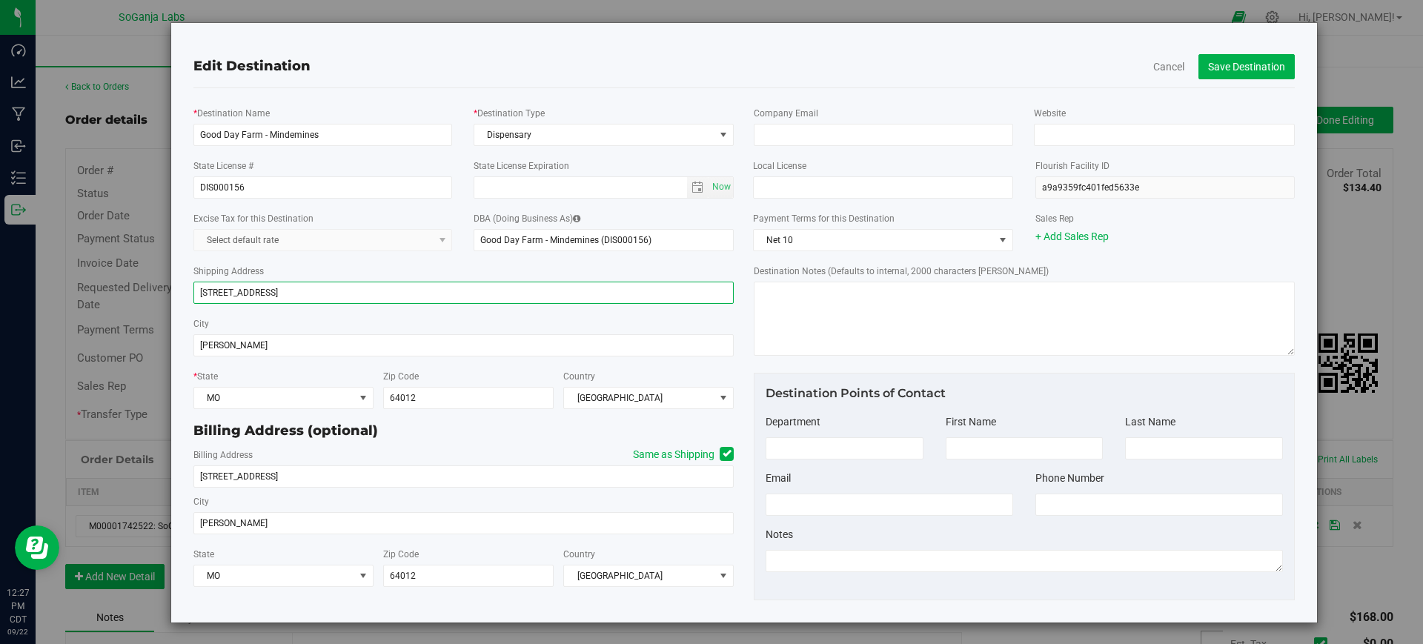
drag, startPoint x: 394, startPoint y: 293, endPoint x: 188, endPoint y: 273, distance: 206.9
click at [193, 274] on div "Shipping Address [STREET_ADDRESS]" at bounding box center [463, 283] width 541 height 53
paste input "[STREET_ADDRESS]"
type input "[STREET_ADDRESS]"
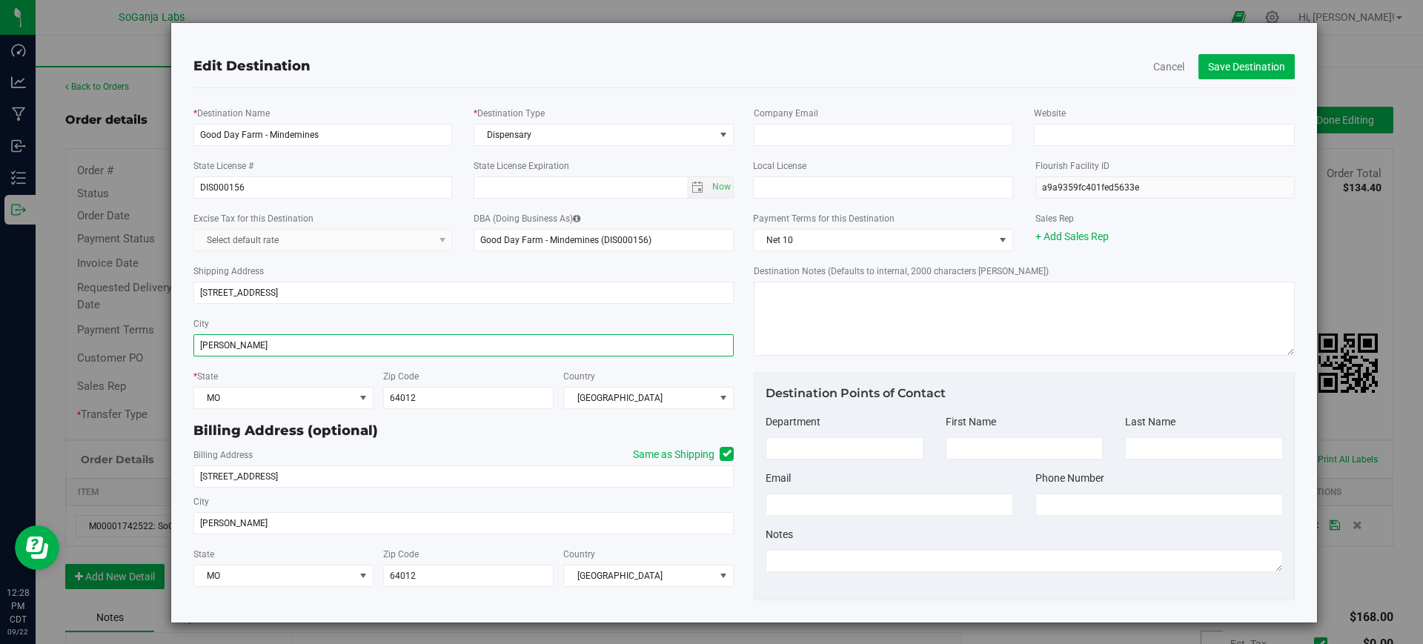
drag, startPoint x: 244, startPoint y: 353, endPoint x: 173, endPoint y: 333, distance: 73.0
click at [174, 334] on div "Edit Destination Cancel Save Destination * Destination Name Good Day Farm - [GE…" at bounding box center [743, 322] width 1147 height 601
type input "Mindemines"
drag, startPoint x: 409, startPoint y: 402, endPoint x: 367, endPoint y: 402, distance: 41.5
click at [367, 402] on div "* State [GEOGRAPHIC_DATA] Zip Code 64012 Country [GEOGRAPHIC_DATA]" at bounding box center [463, 388] width 541 height 53
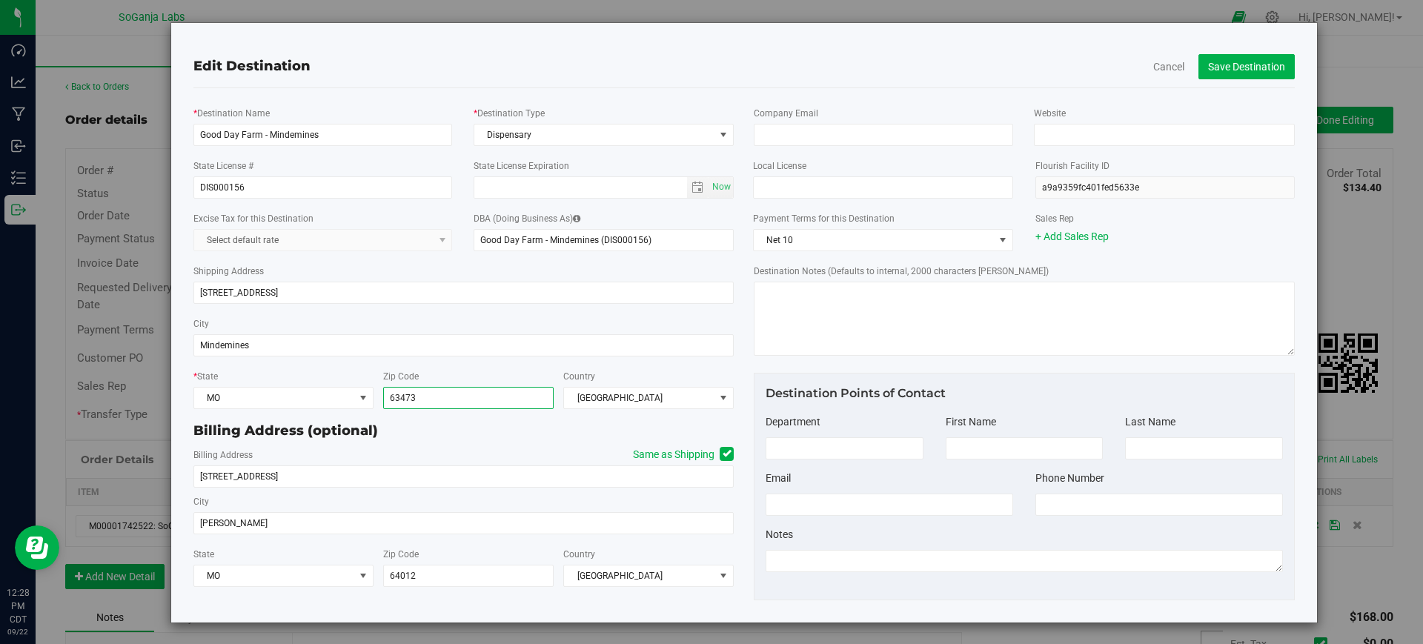
type input "63473"
click at [722, 453] on icon at bounding box center [726, 453] width 9 height 0
click at [0, 0] on input "Same as Shipping" at bounding box center [0, 0] width 0 height 0
click at [722, 453] on icon at bounding box center [726, 453] width 9 height 0
click at [0, 0] on input "Same as Shipping" at bounding box center [0, 0] width 0 height 0
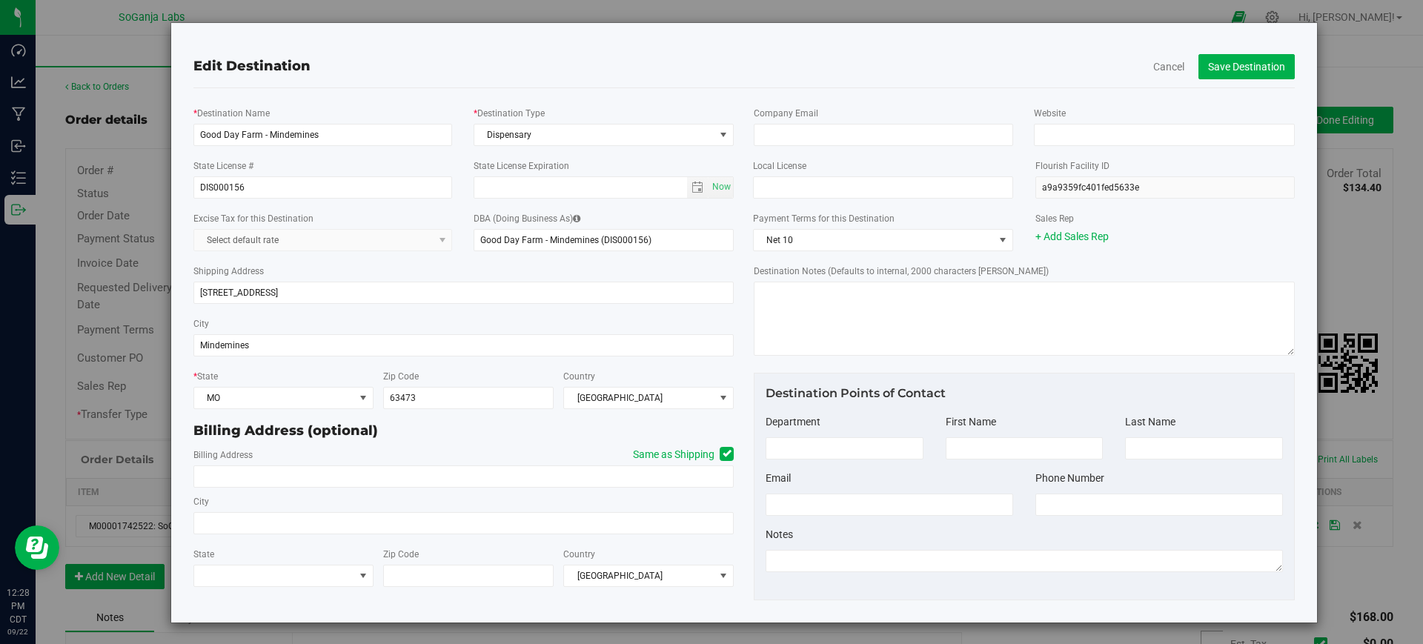
type input "[STREET_ADDRESS]"
type input "Mindemines"
type input "63473"
click at [1268, 61] on button "Save Destination" at bounding box center [1246, 66] width 96 height 25
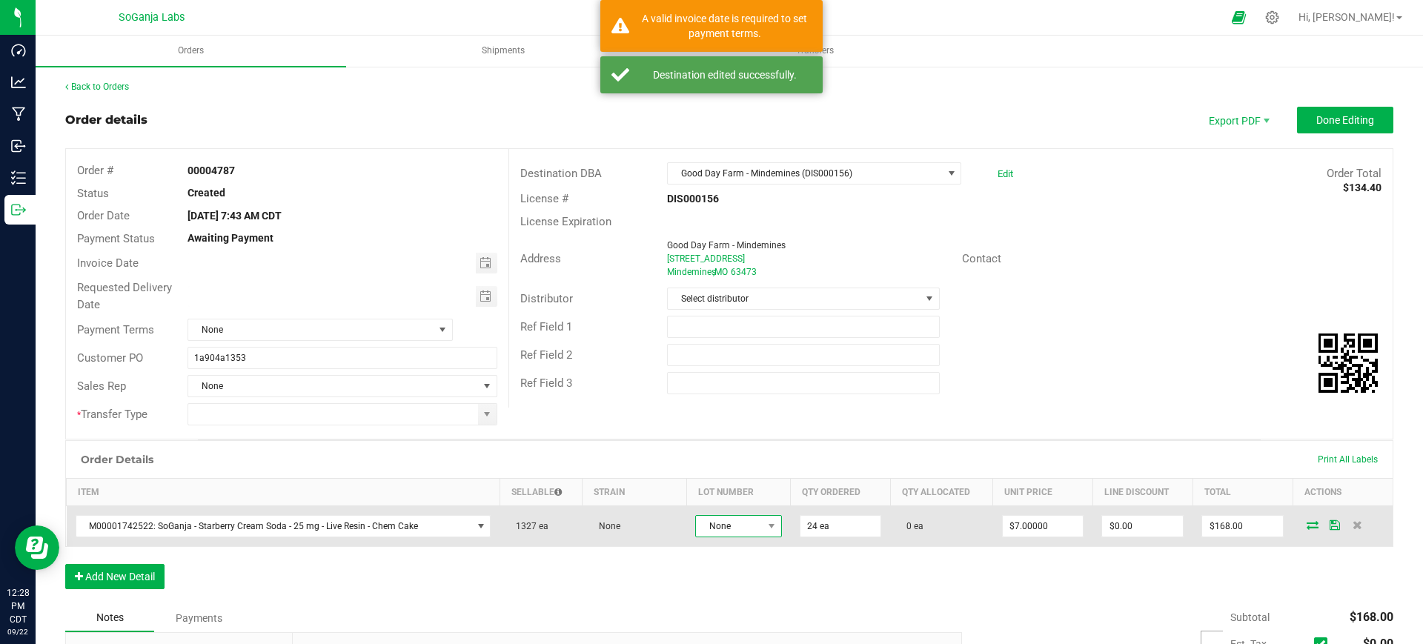
click at [720, 522] on span "None" at bounding box center [729, 526] width 66 height 21
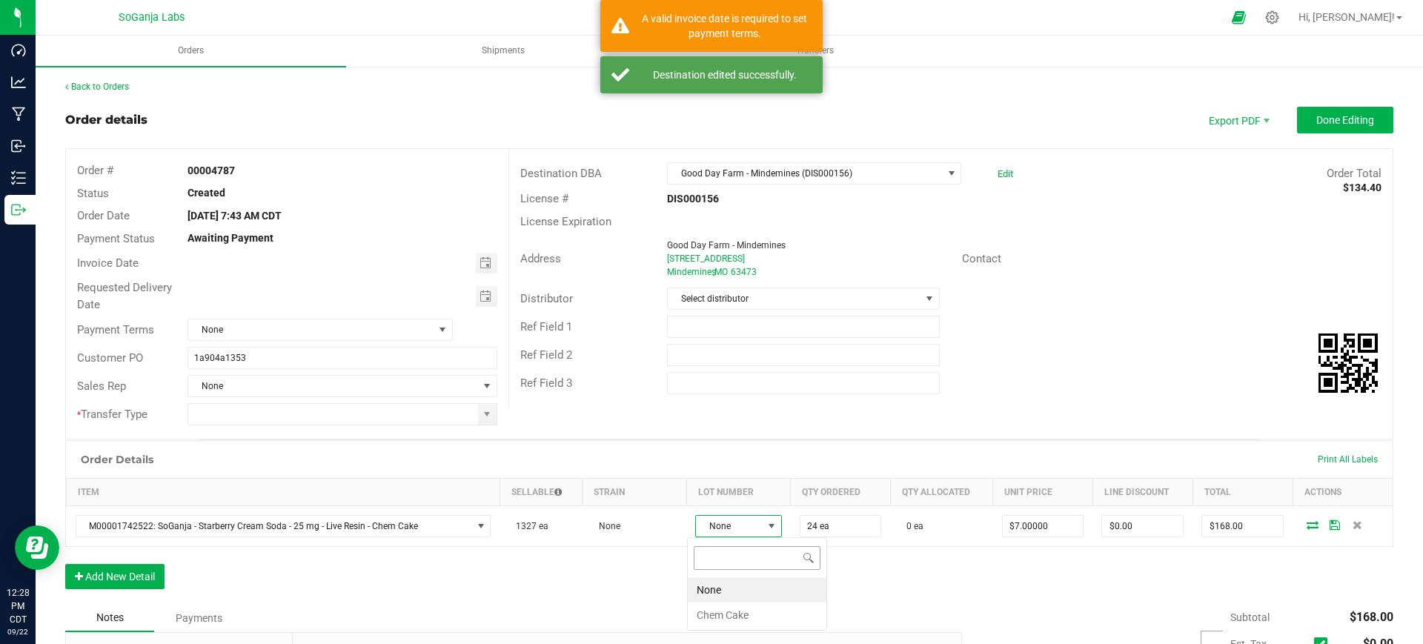
scroll to position [22, 86]
click at [731, 615] on Cake "Chem Cake" at bounding box center [757, 614] width 139 height 25
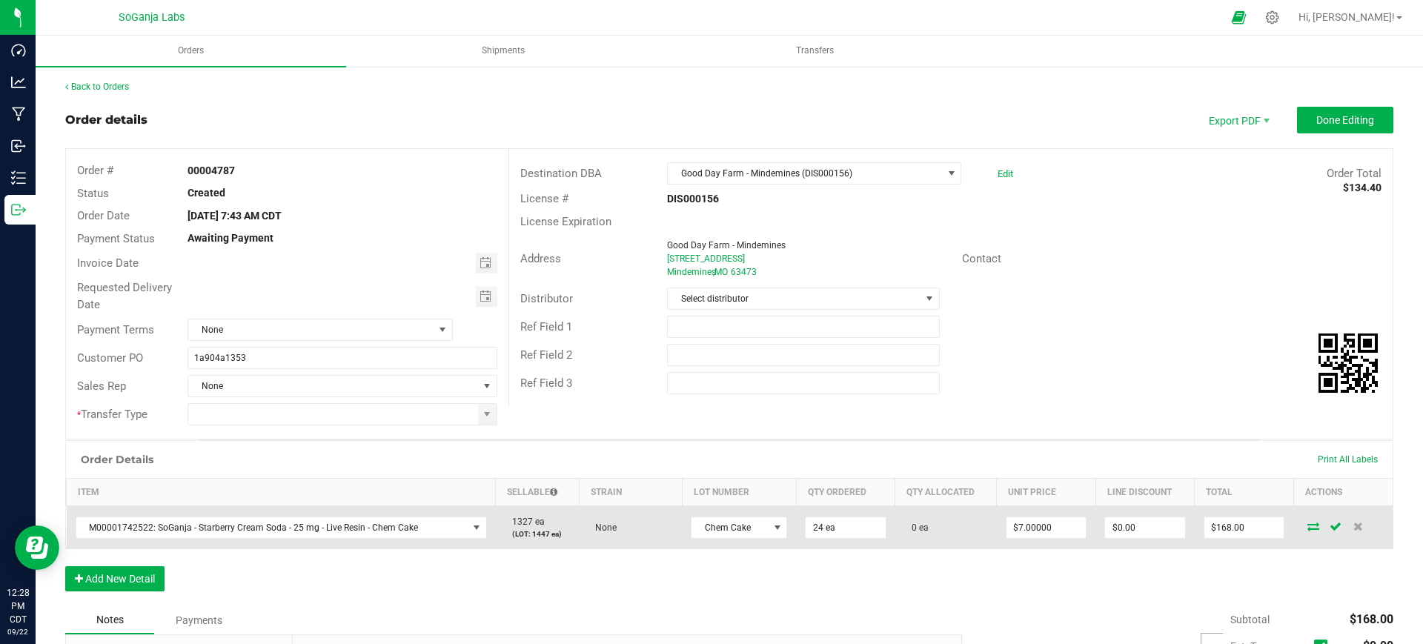
click at [1307, 525] on icon at bounding box center [1313, 526] width 12 height 9
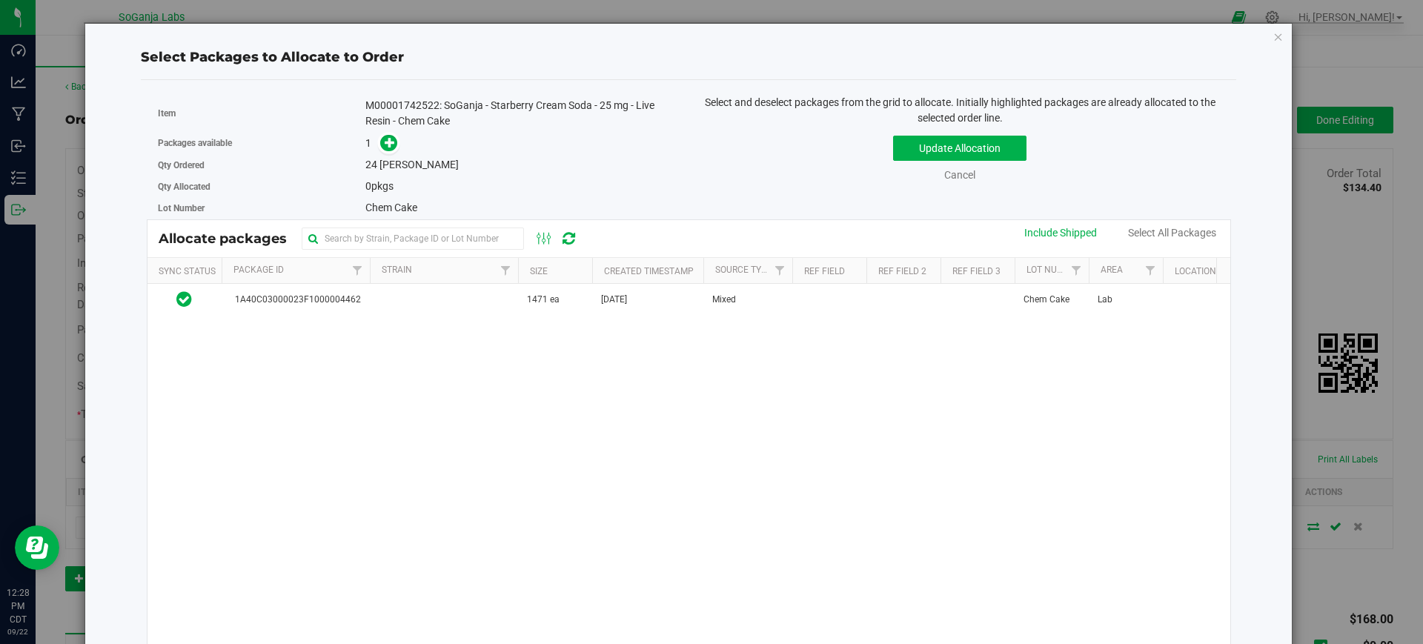
click at [425, 295] on td at bounding box center [444, 300] width 148 height 32
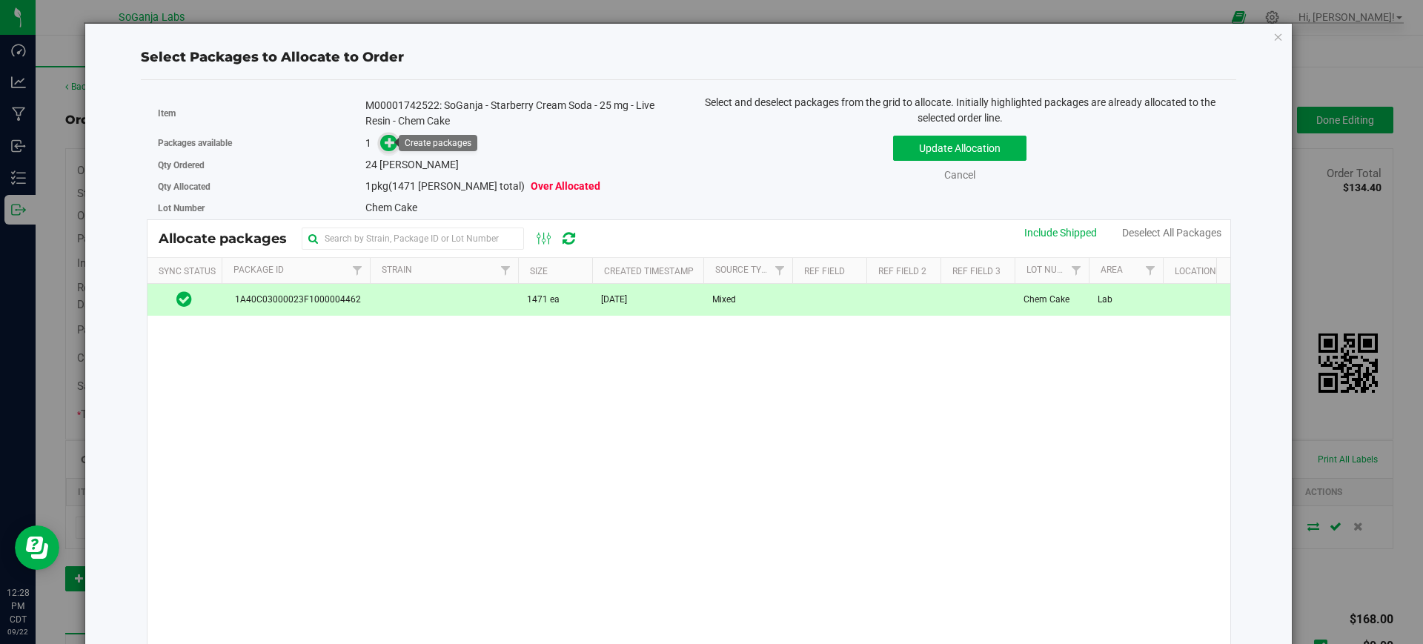
click at [385, 147] on icon at bounding box center [390, 141] width 11 height 11
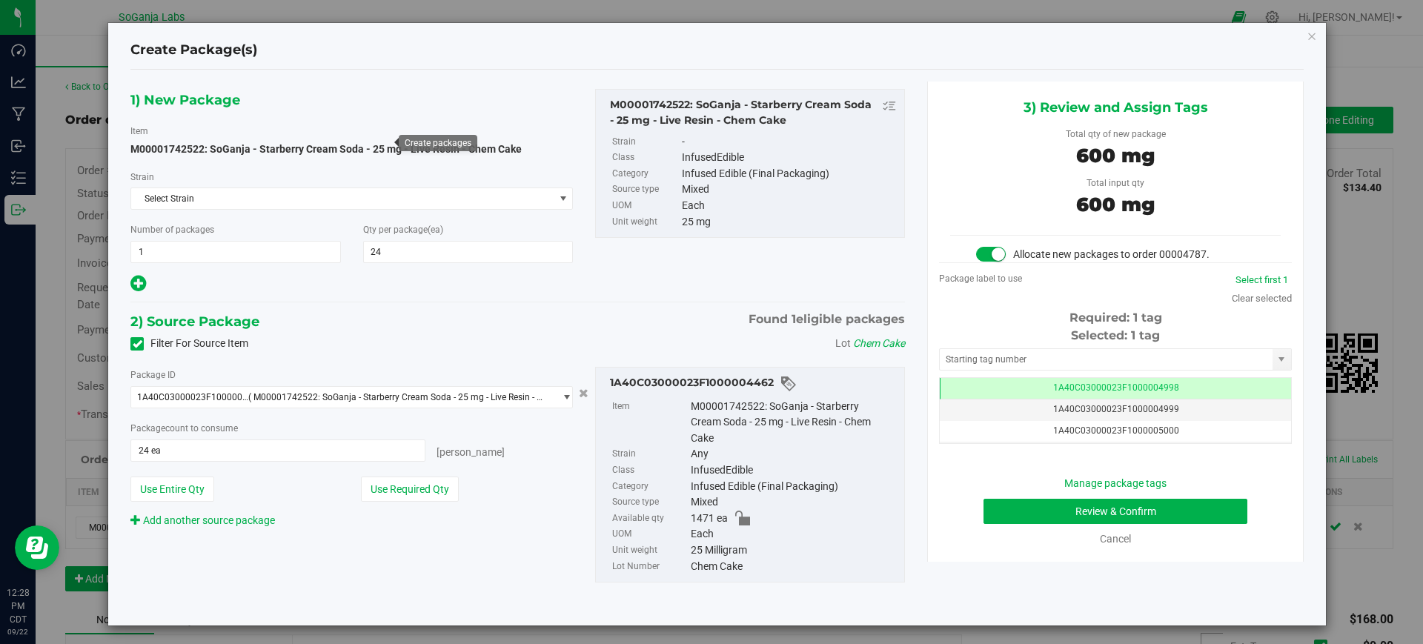
scroll to position [0, -1]
click at [1128, 524] on div "Manage package tags Review & Confirm Cancel" at bounding box center [1115, 511] width 330 height 71
click at [1125, 516] on button "Review & Confirm" at bounding box center [1115, 511] width 264 height 25
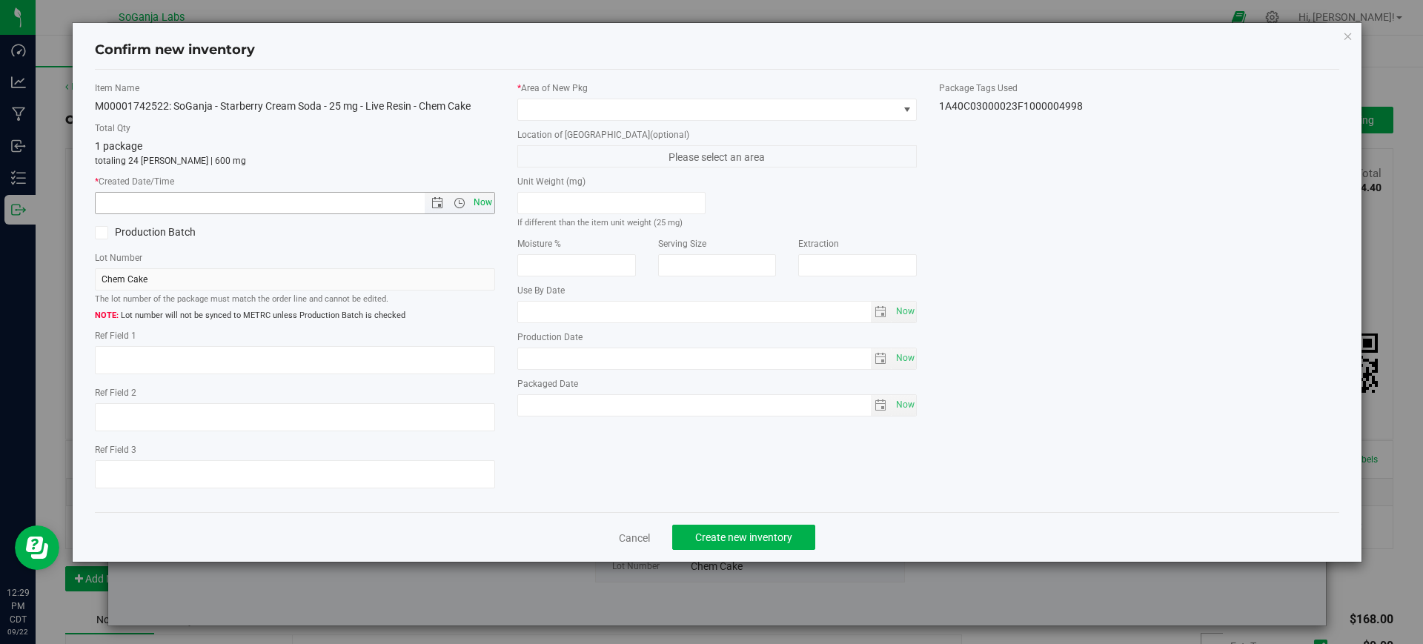
click at [483, 201] on span "Now" at bounding box center [482, 202] width 25 height 21
type input "[DATE] 12:29 PM"
click at [553, 116] on span at bounding box center [708, 109] width 380 height 21
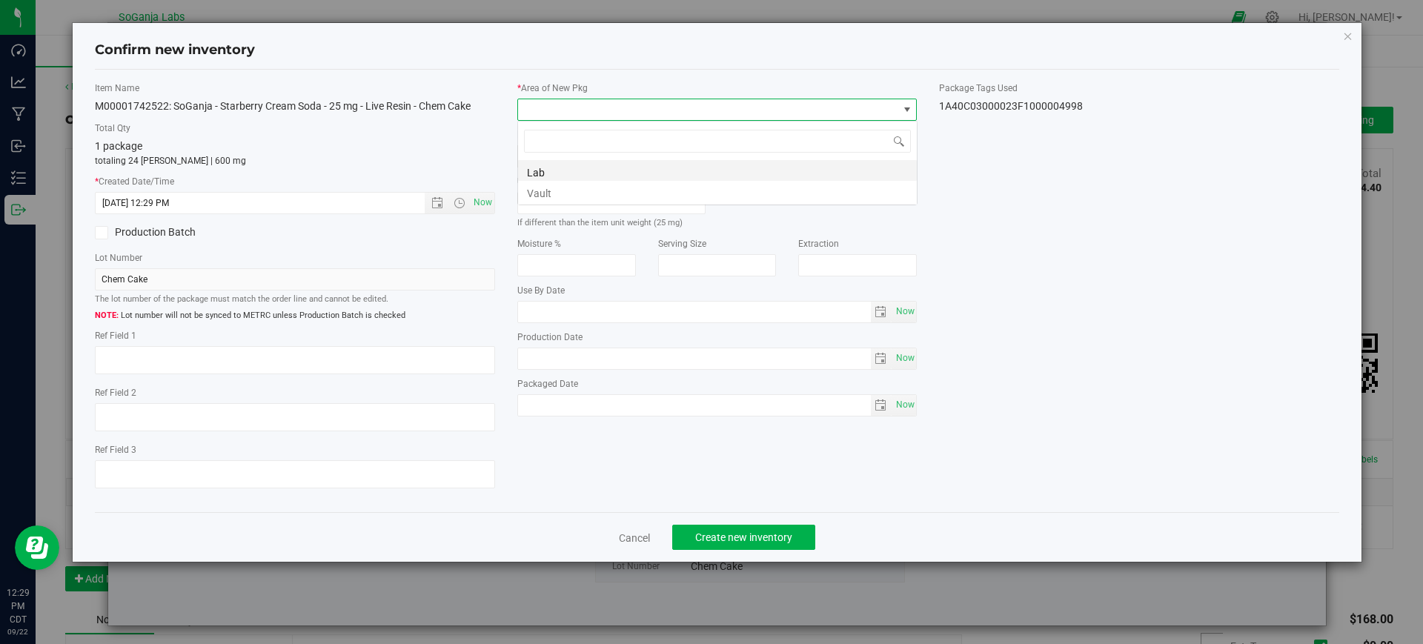
scroll to position [22, 400]
click at [528, 189] on li "Vault" at bounding box center [717, 191] width 399 height 21
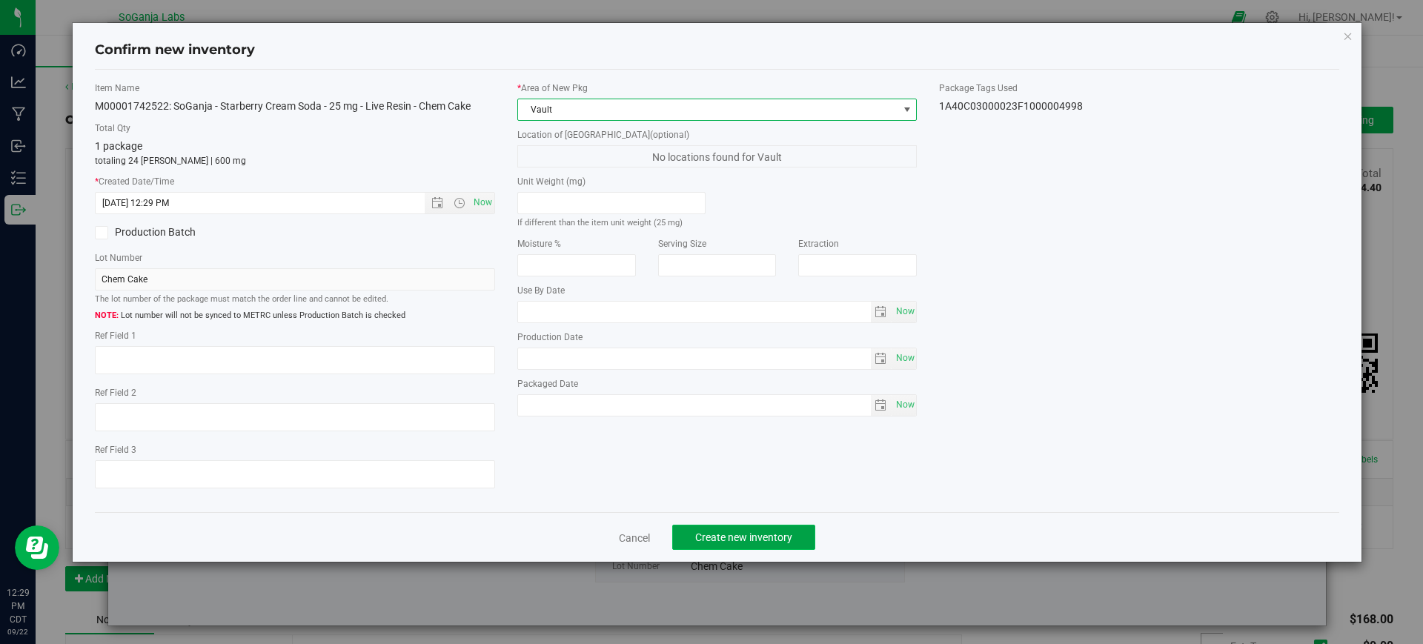
click at [728, 533] on span "Create new inventory" at bounding box center [743, 537] width 97 height 12
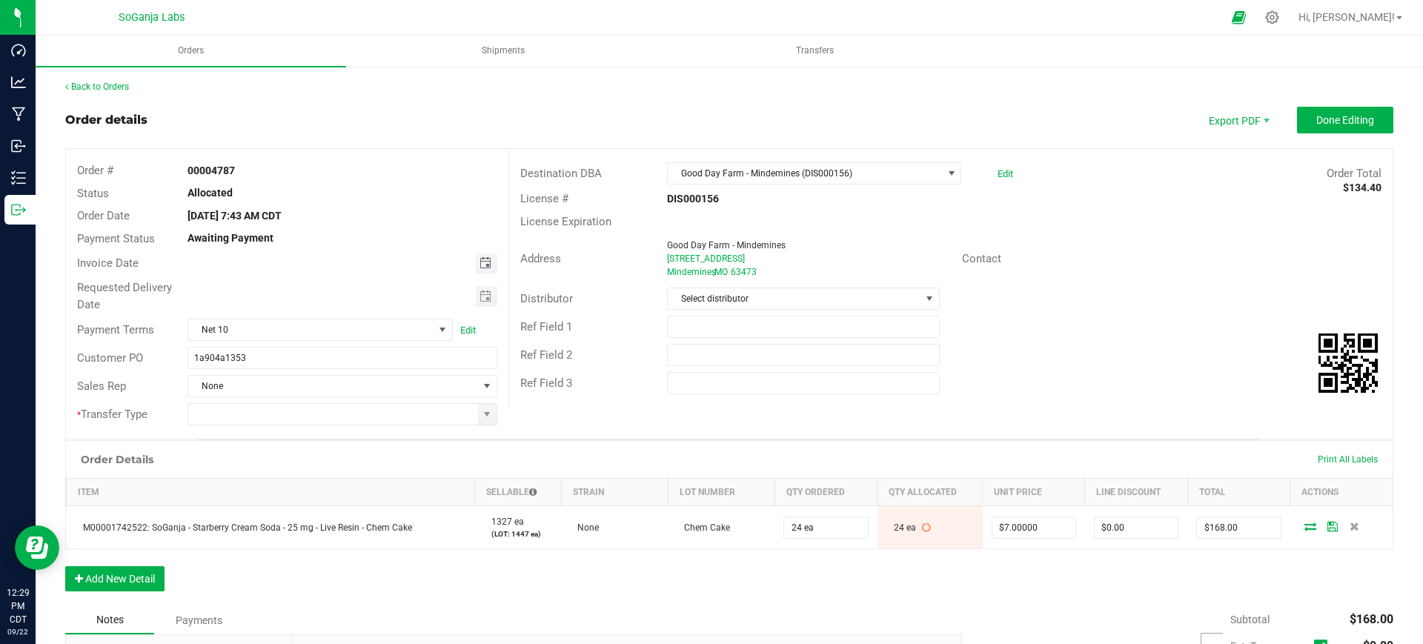
click at [480, 264] on span "Toggle calendar" at bounding box center [485, 263] width 12 height 12
click at [337, 382] on span "18" at bounding box center [340, 386] width 21 height 23
type input "[DATE]"
click at [479, 298] on span "Toggle calendar" at bounding box center [485, 296] width 12 height 12
click at [274, 442] on span "22" at bounding box center [275, 441] width 21 height 23
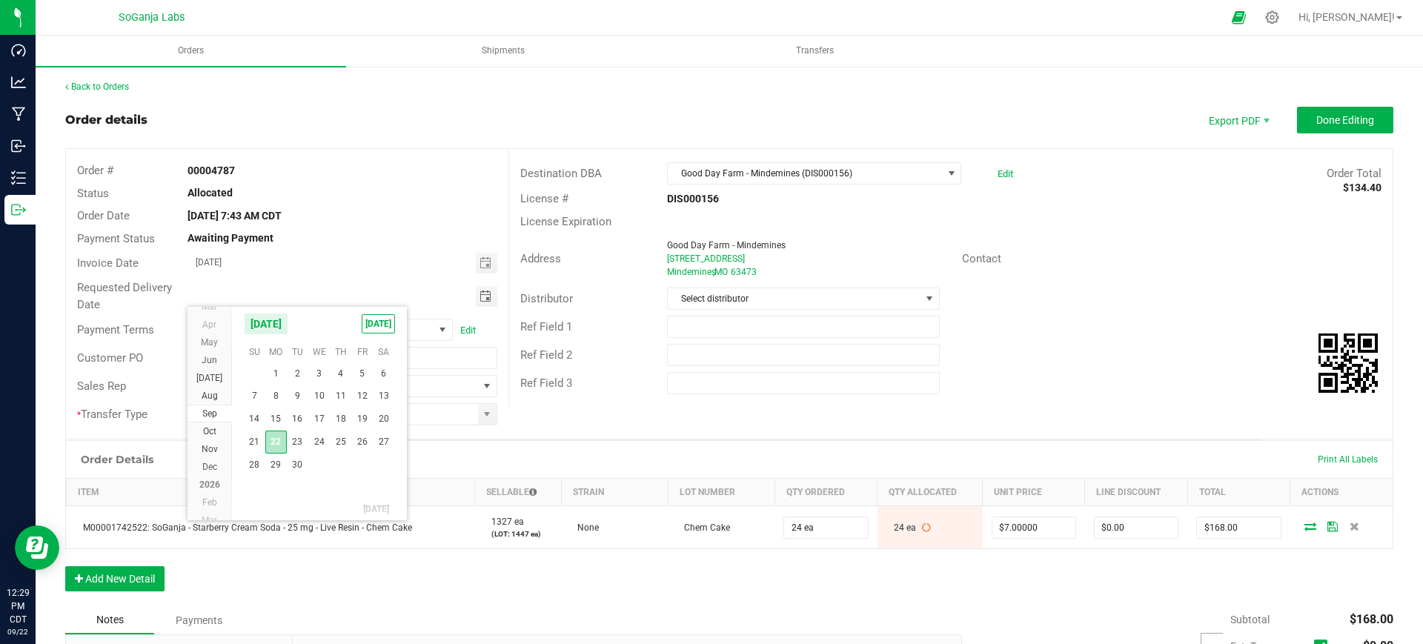
type input "[DATE]"
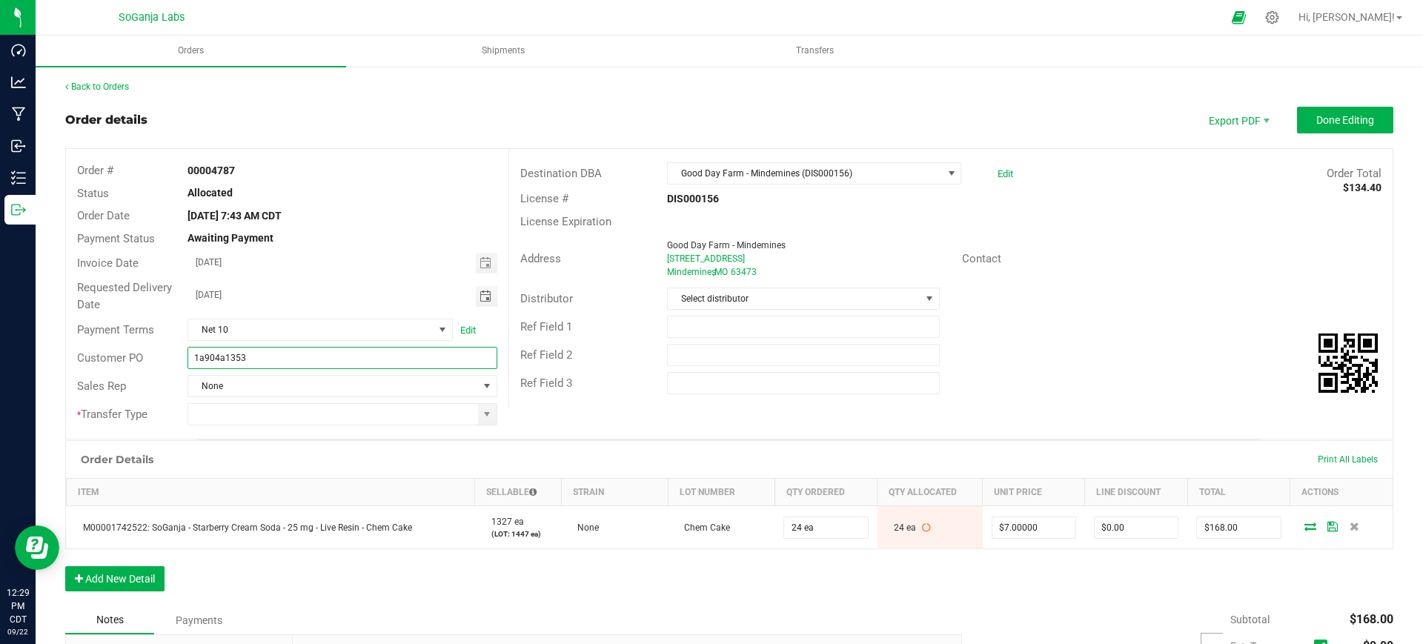
click at [387, 350] on input "1a904a1353" at bounding box center [341, 358] width 309 height 22
click at [482, 418] on span at bounding box center [487, 414] width 12 height 12
type input "1a904a1353 GDF - Mindemines DIS000156"
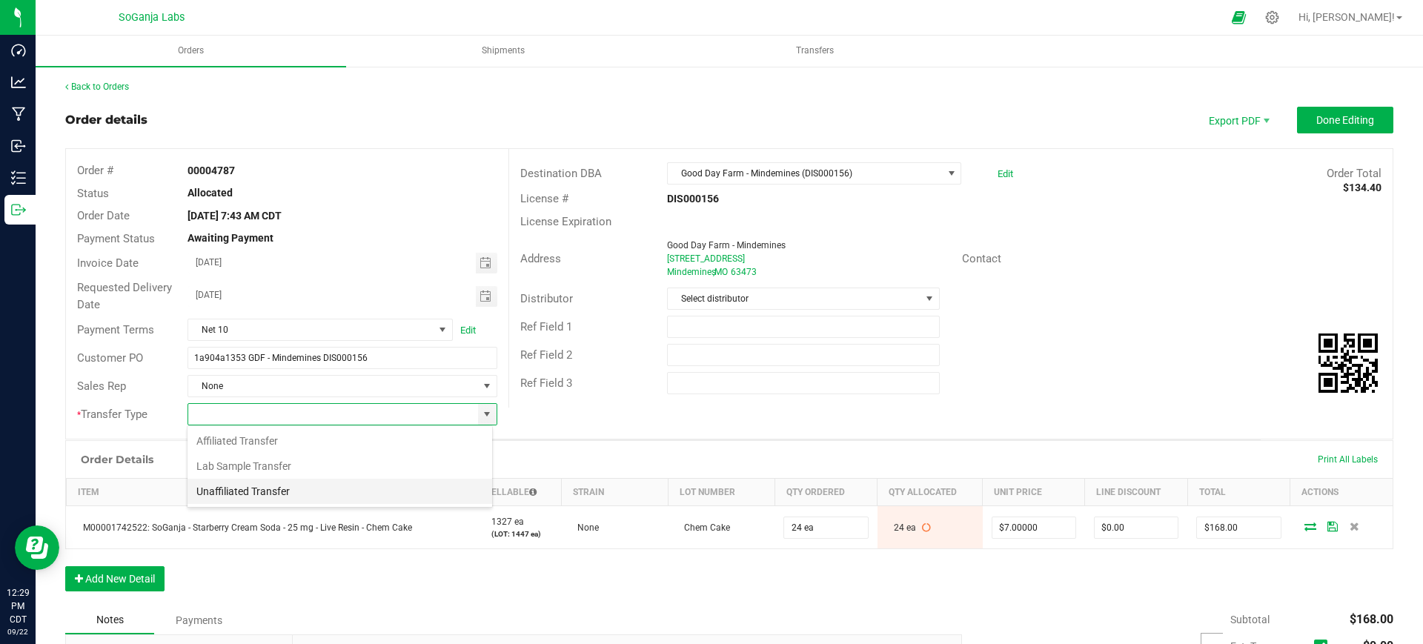
click at [269, 496] on li "Unaffiliated Transfer" at bounding box center [339, 491] width 305 height 25
type input "Unaffiliated Transfer"
click at [725, 297] on span "Select distributor" at bounding box center [794, 298] width 252 height 21
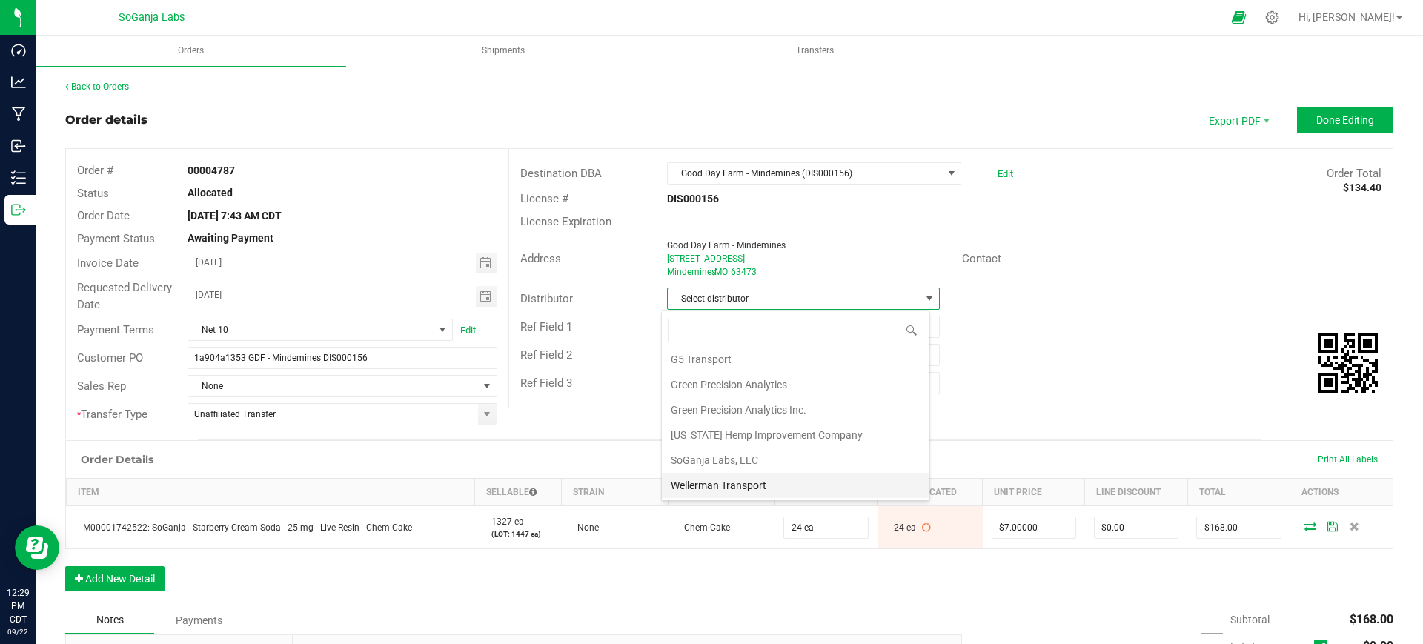
click at [735, 476] on li "Wellerman Transport" at bounding box center [795, 485] width 267 height 25
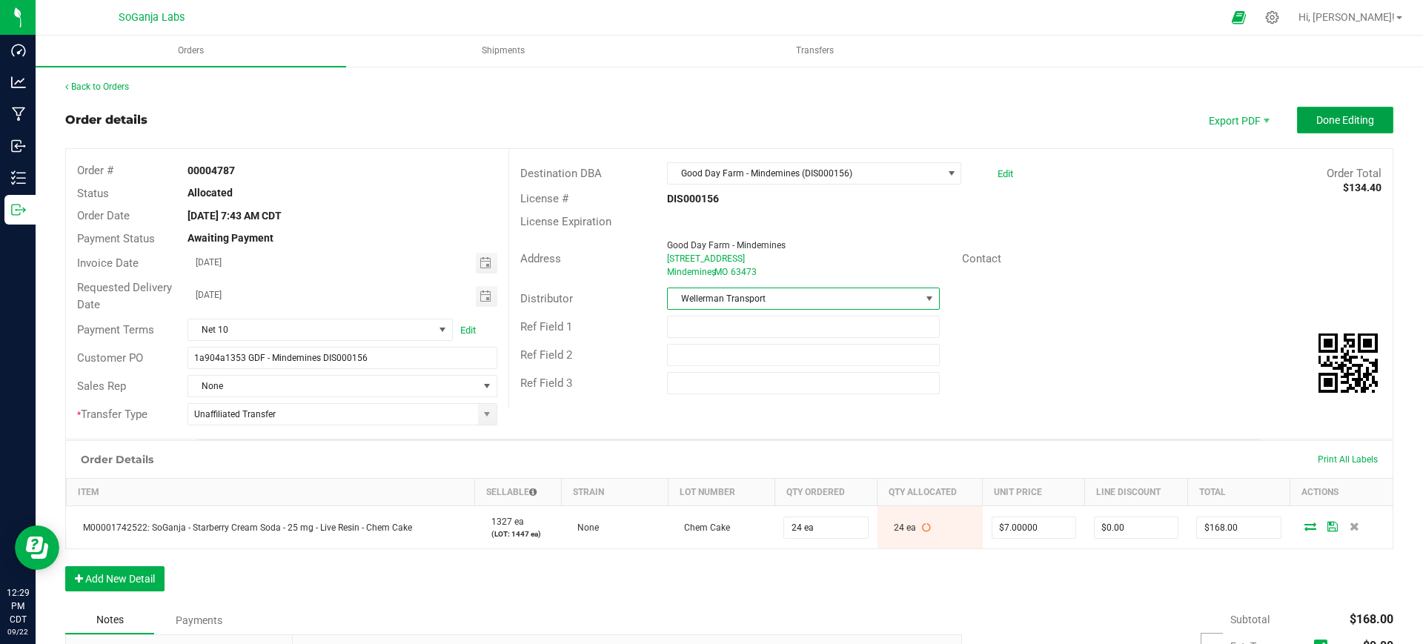
click at [1336, 128] on button "Done Editing" at bounding box center [1345, 120] width 96 height 27
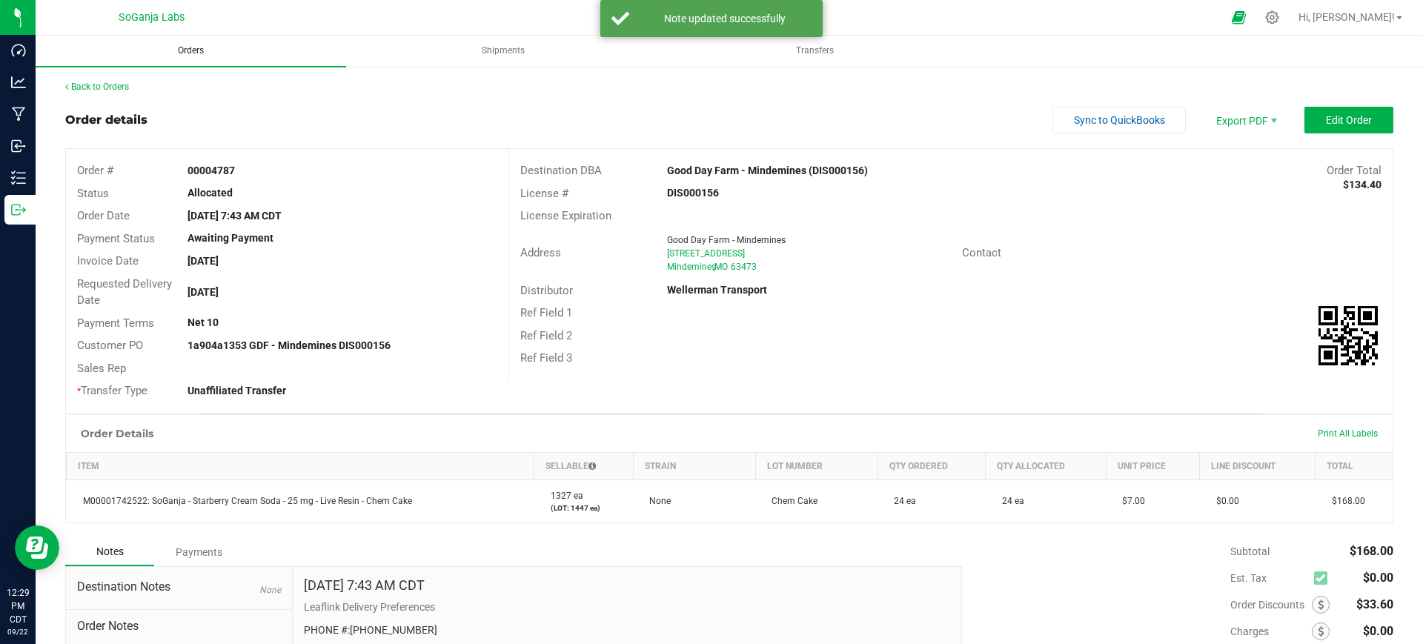
click at [184, 46] on span "Orders" at bounding box center [191, 50] width 66 height 13
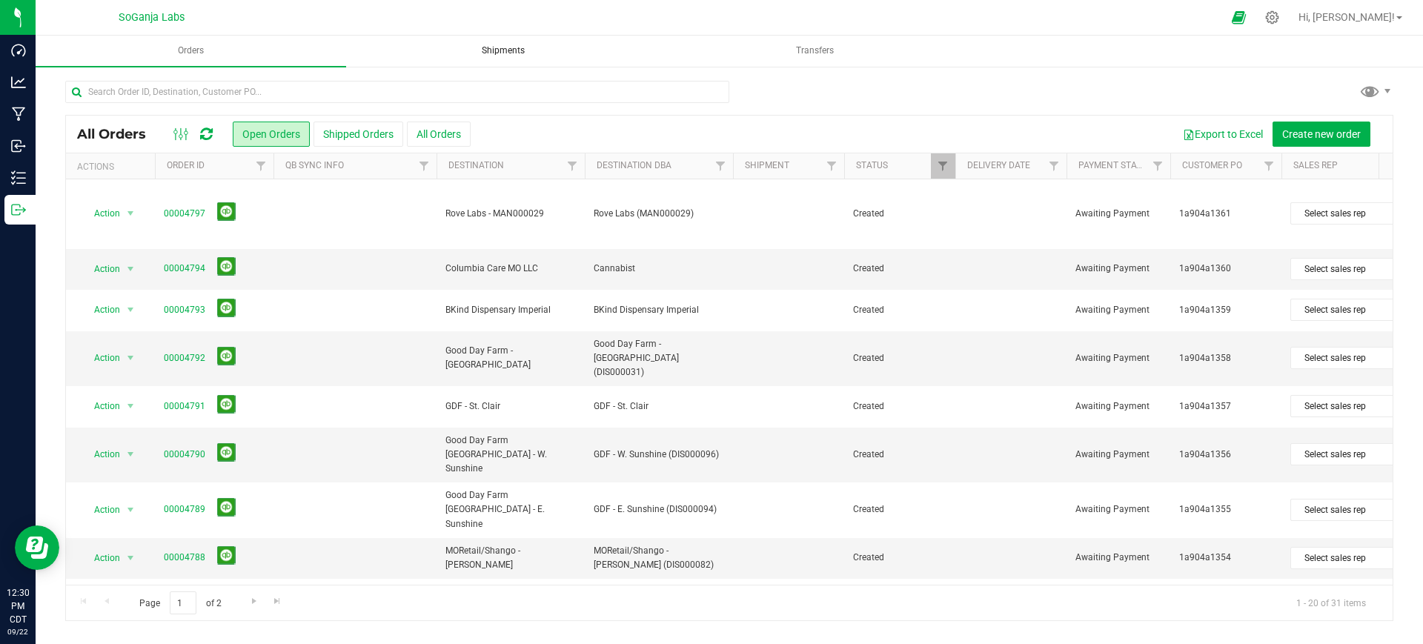
click at [511, 53] on span "Shipments" at bounding box center [503, 50] width 83 height 13
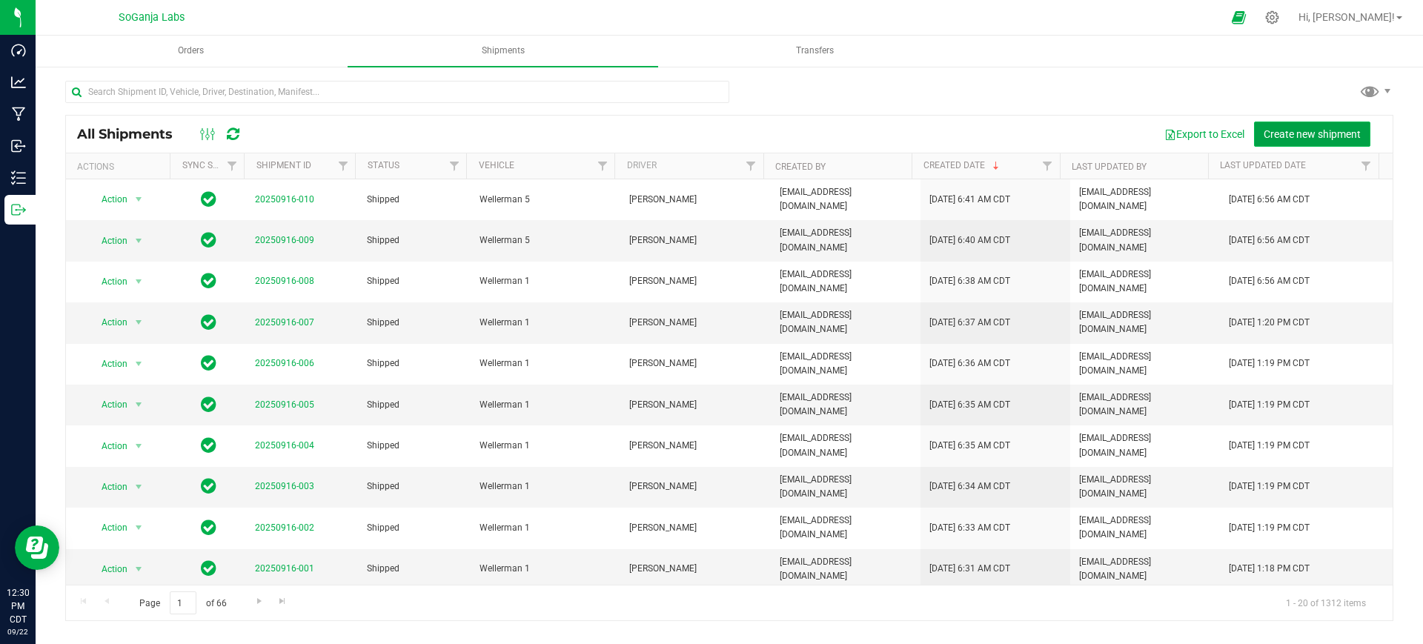
click at [1333, 128] on span "Create new shipment" at bounding box center [1311, 134] width 97 height 12
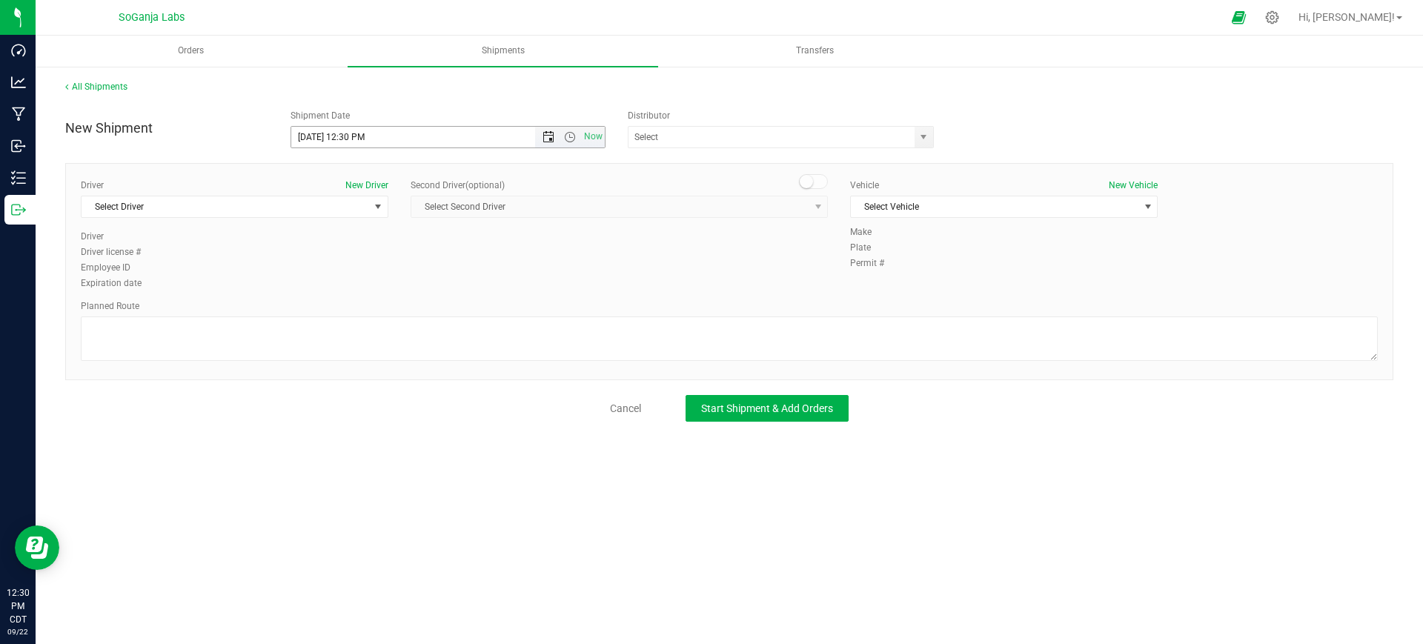
click at [548, 133] on span "Open the date view" at bounding box center [548, 137] width 12 height 12
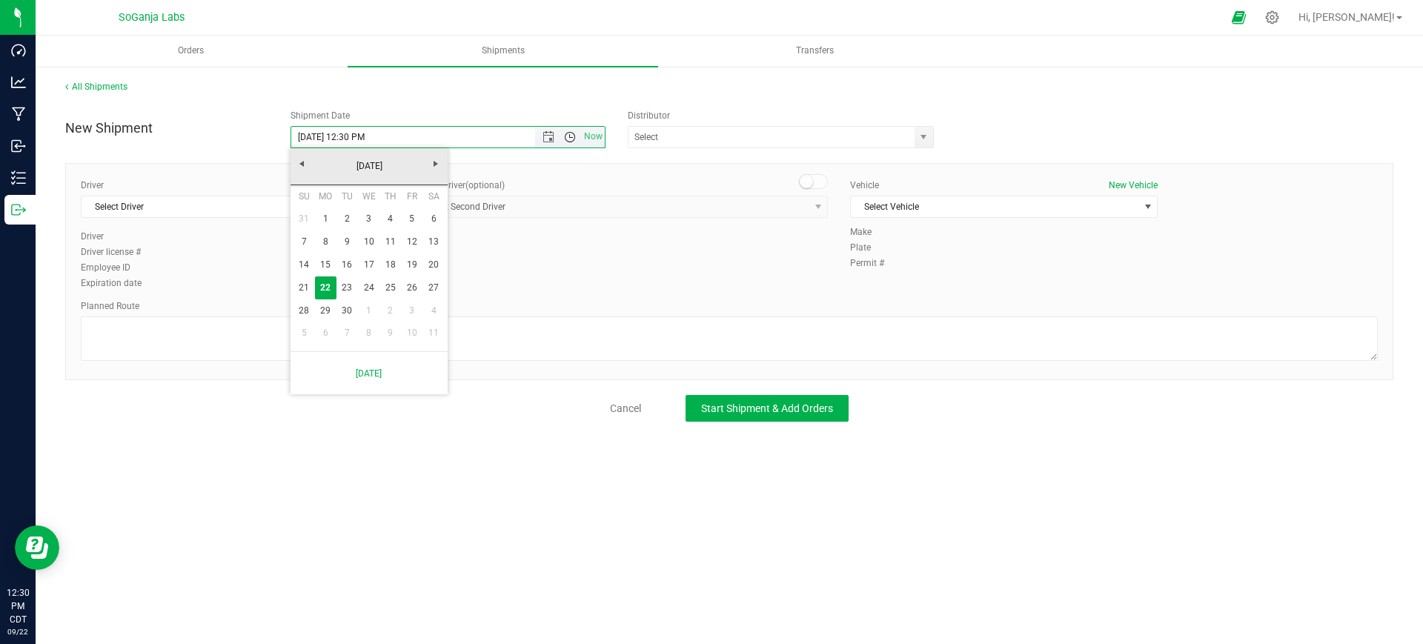
click at [570, 139] on span "Open the time view" at bounding box center [570, 137] width 12 height 12
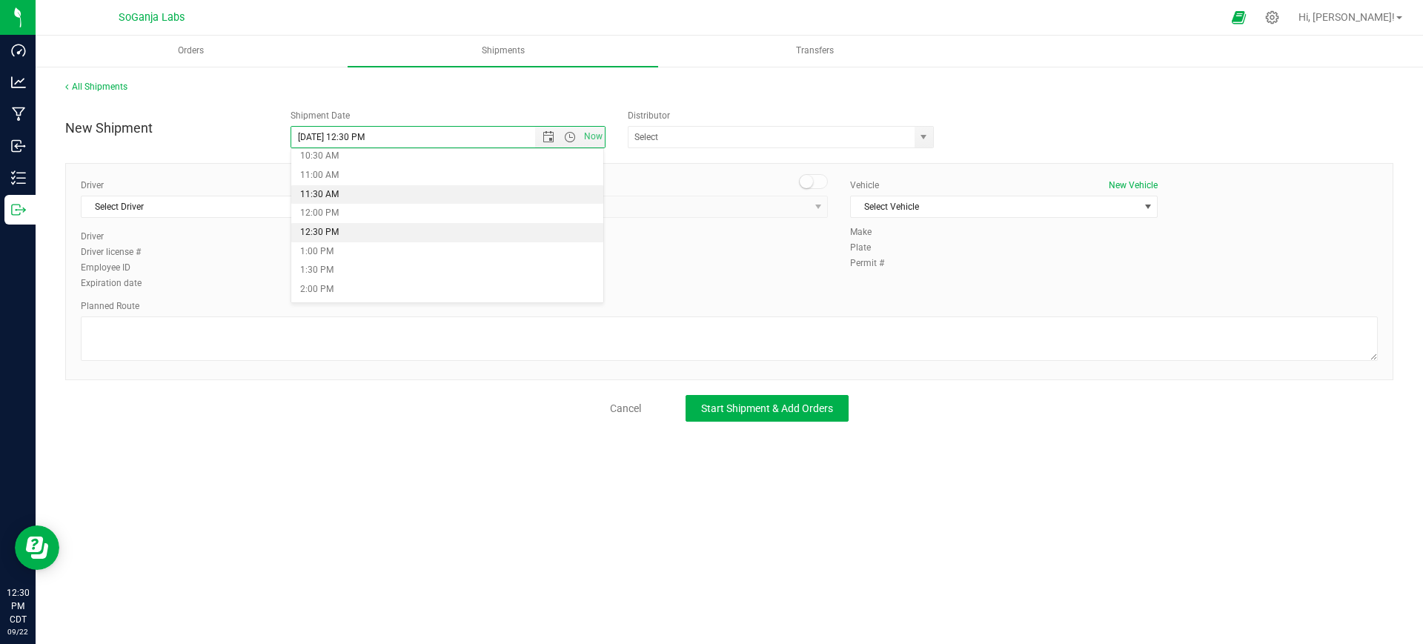
scroll to position [435, 0]
click at [328, 219] on li "1:00 PM" at bounding box center [447, 221] width 313 height 19
type input "[DATE] 1:00 PM"
click at [919, 132] on span "select" at bounding box center [923, 137] width 12 height 12
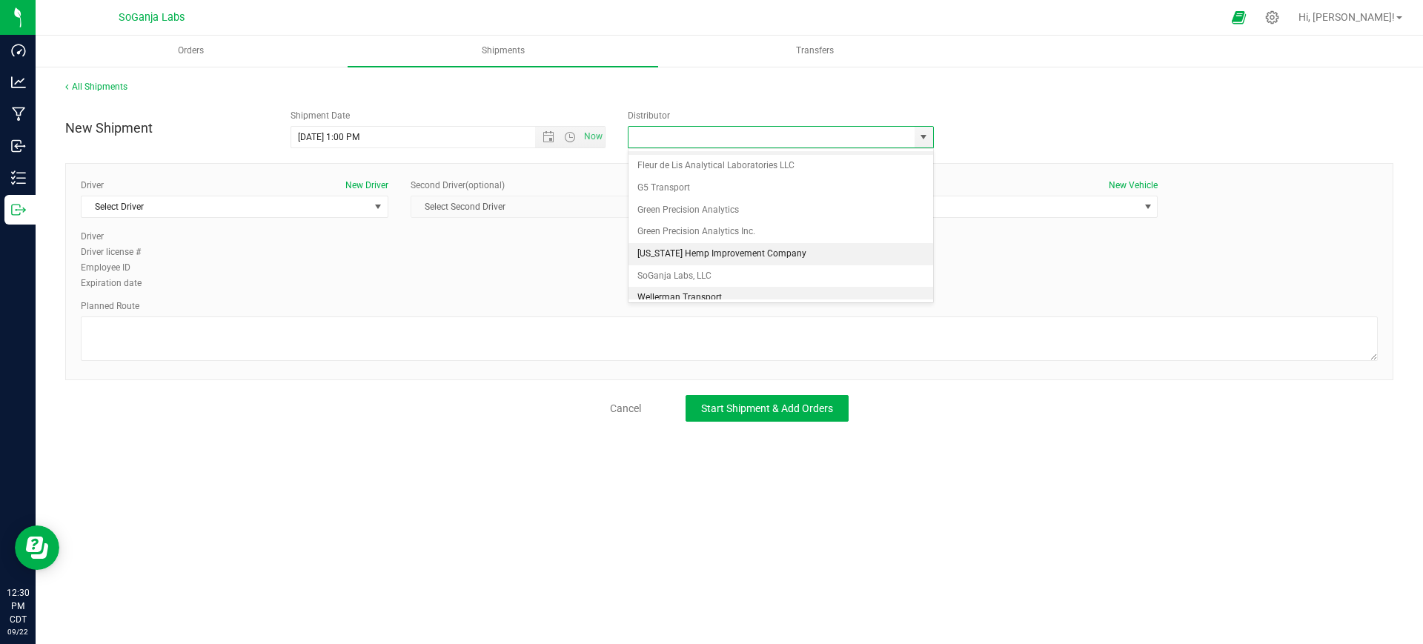
scroll to position [28, 0]
click at [699, 285] on li "Wellerman Transport" at bounding box center [780, 288] width 305 height 22
type input "Wellerman Transport"
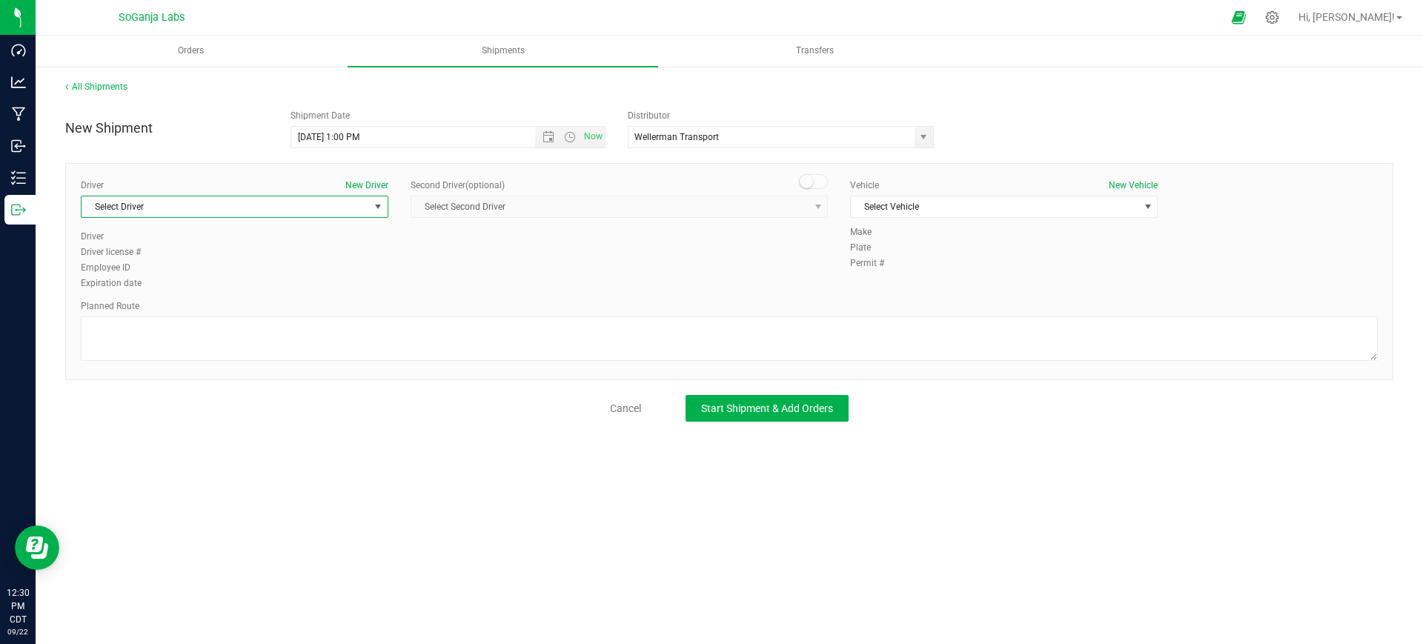
click at [306, 201] on span "Select Driver" at bounding box center [224, 206] width 287 height 21
click at [124, 370] on span "[PERSON_NAME]" at bounding box center [123, 369] width 67 height 19
click at [874, 210] on span "Select Vehicle" at bounding box center [994, 206] width 287 height 21
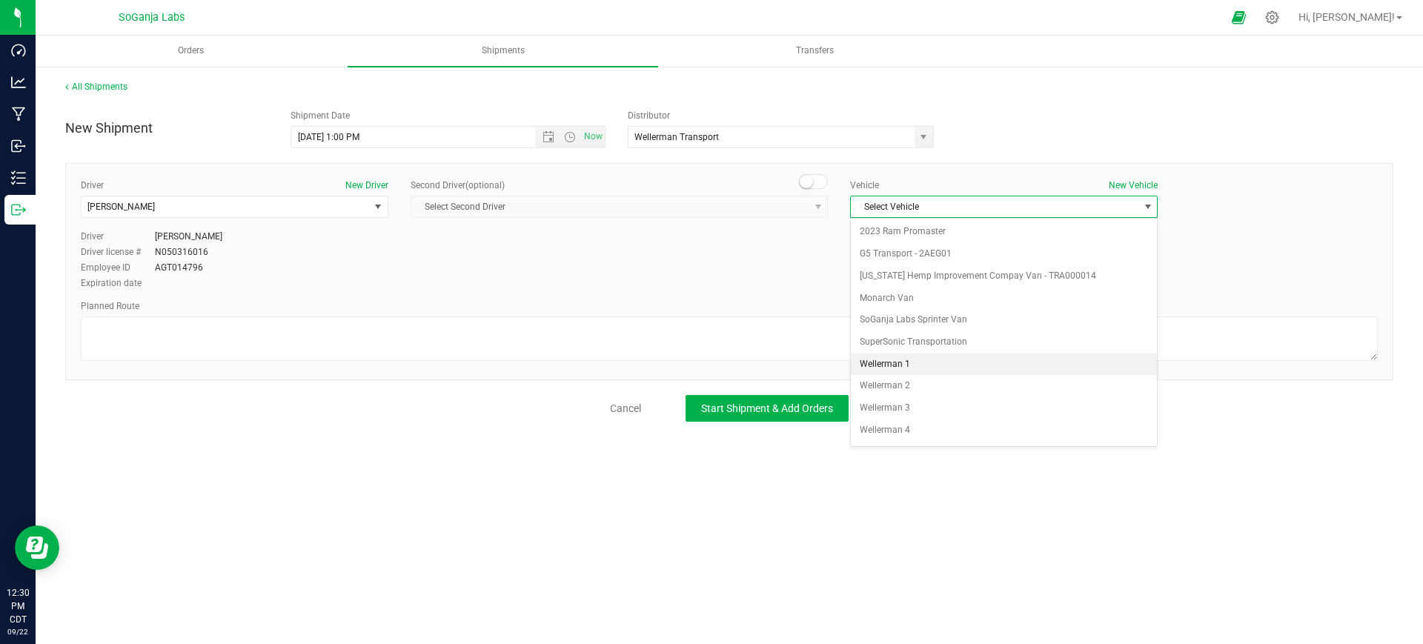
click at [908, 367] on li "Wellerman 1" at bounding box center [1004, 364] width 306 height 22
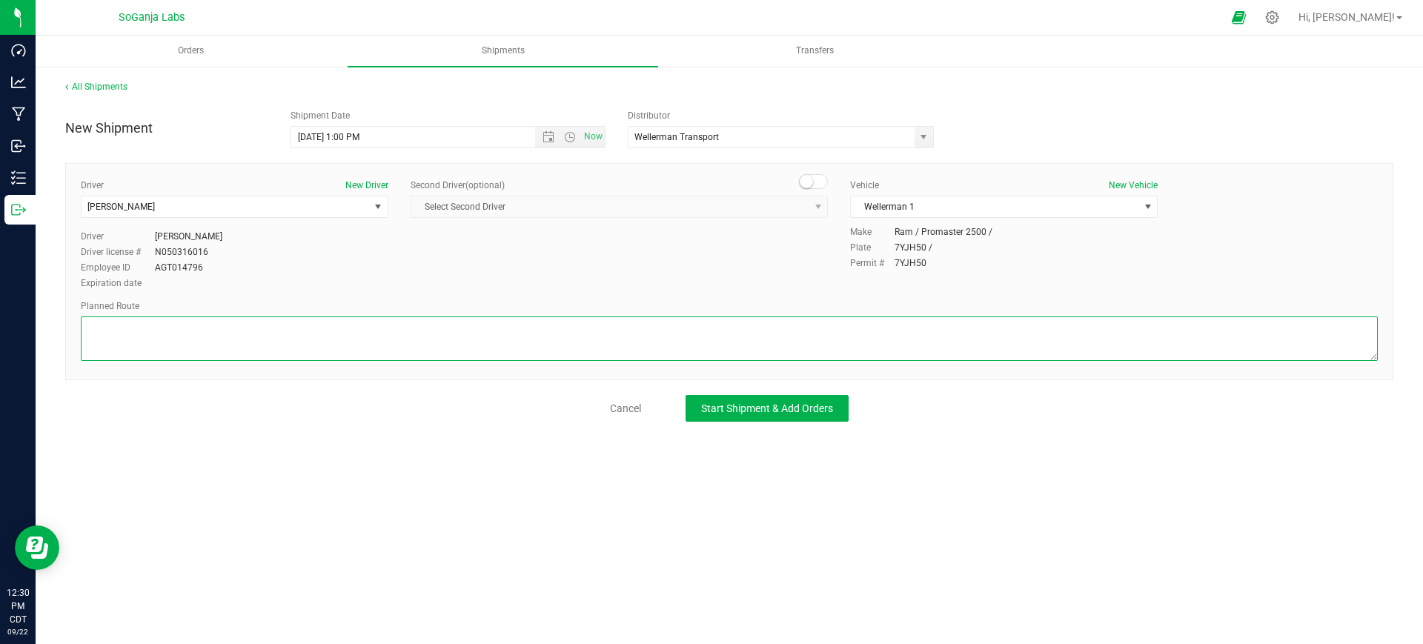
click at [854, 357] on textarea at bounding box center [729, 338] width 1297 height 44
type textarea "See planned route."
click at [821, 417] on button "Start Shipment & Add Orders" at bounding box center [766, 408] width 163 height 27
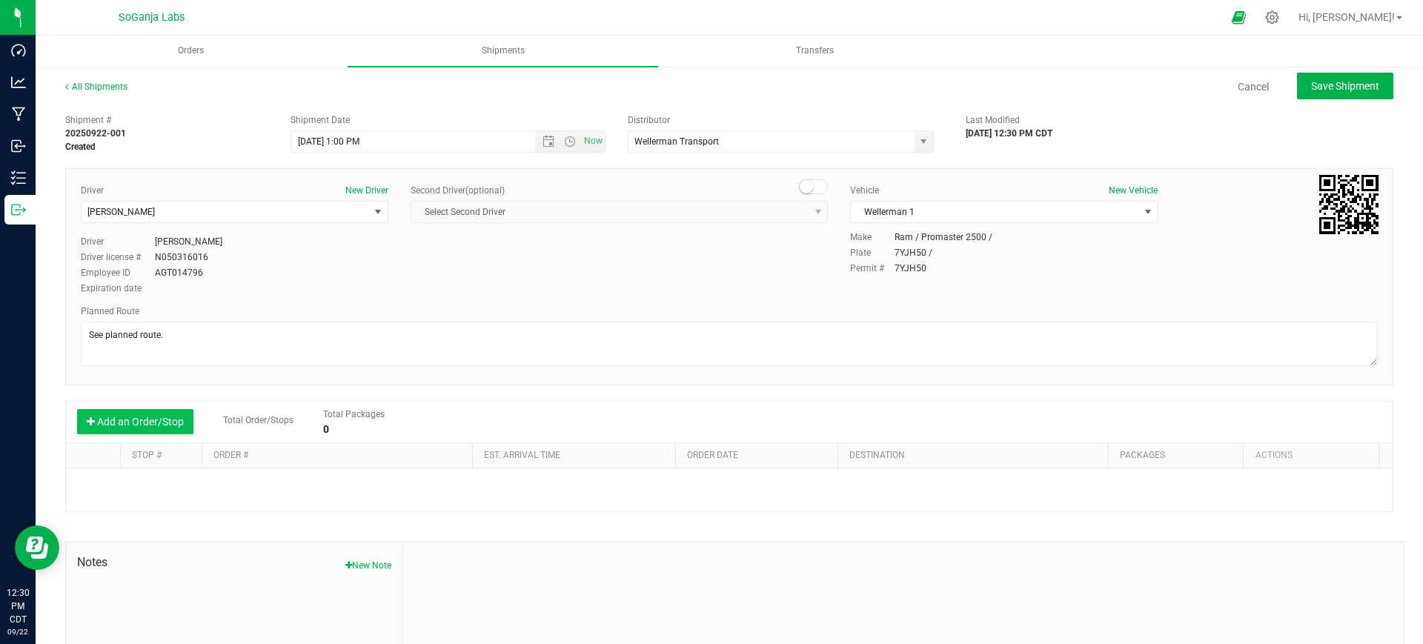
click at [124, 417] on button "Add an Order/Stop" at bounding box center [135, 421] width 116 height 25
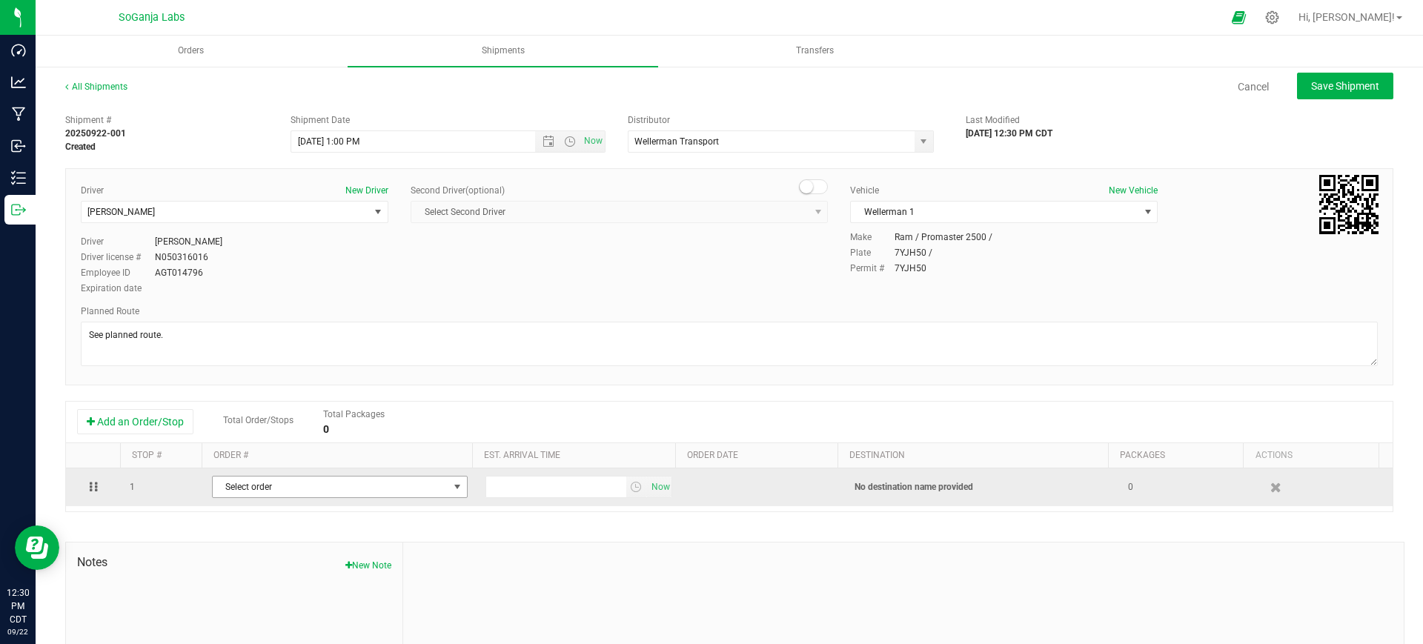
click at [233, 488] on span "Select order" at bounding box center [331, 486] width 236 height 21
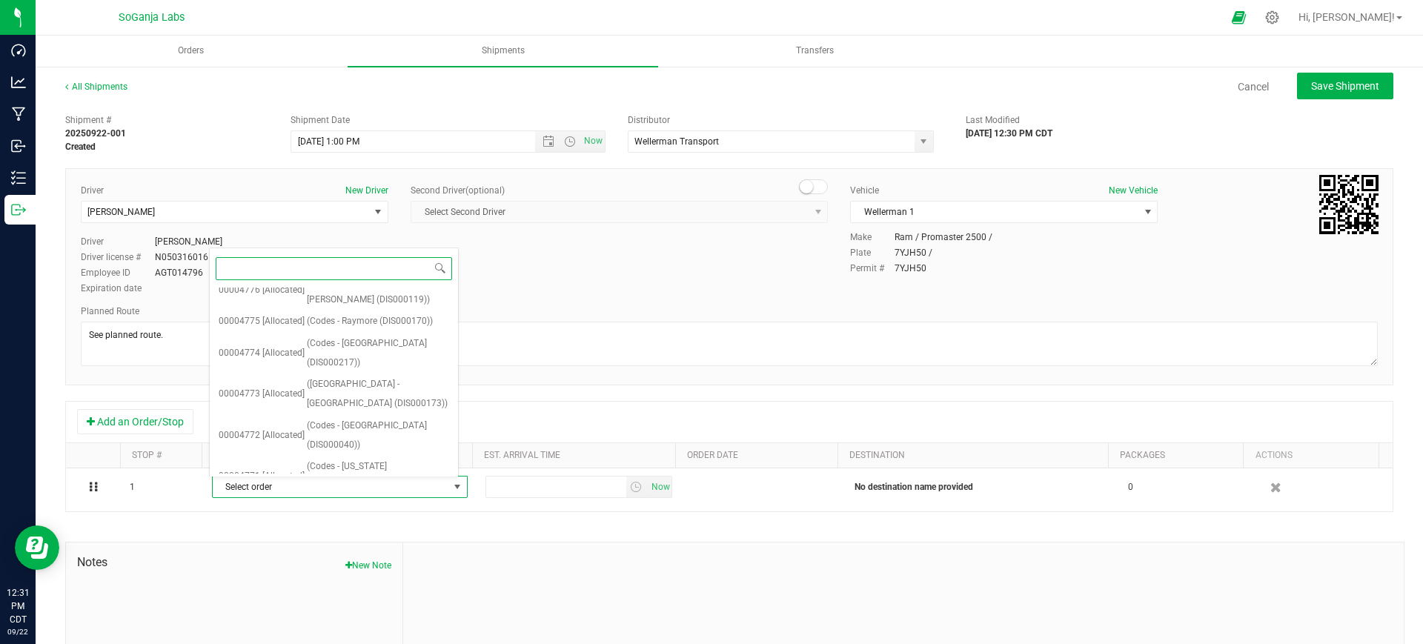
scroll to position [674, 0]
click at [378, 467] on span "(Codes - [US_STATE][GEOGRAPHIC_DATA] (DIS000214))" at bounding box center [378, 486] width 142 height 38
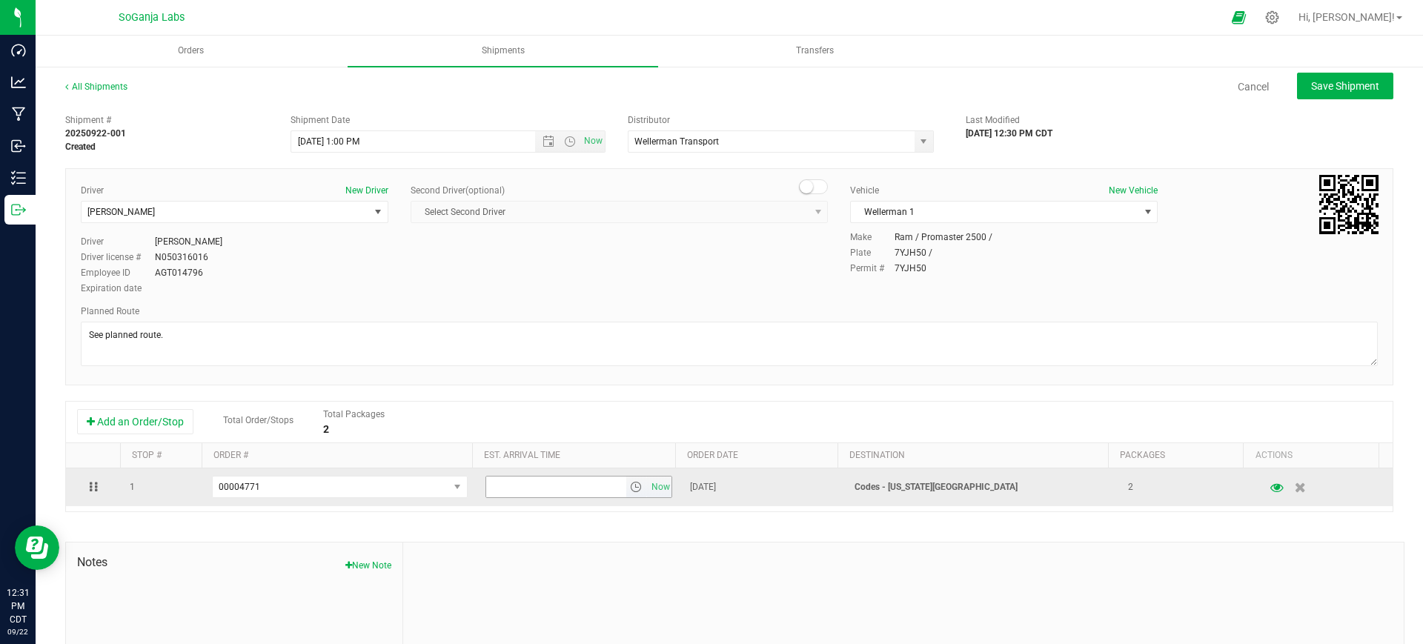
click at [630, 484] on span "select" at bounding box center [636, 487] width 12 height 12
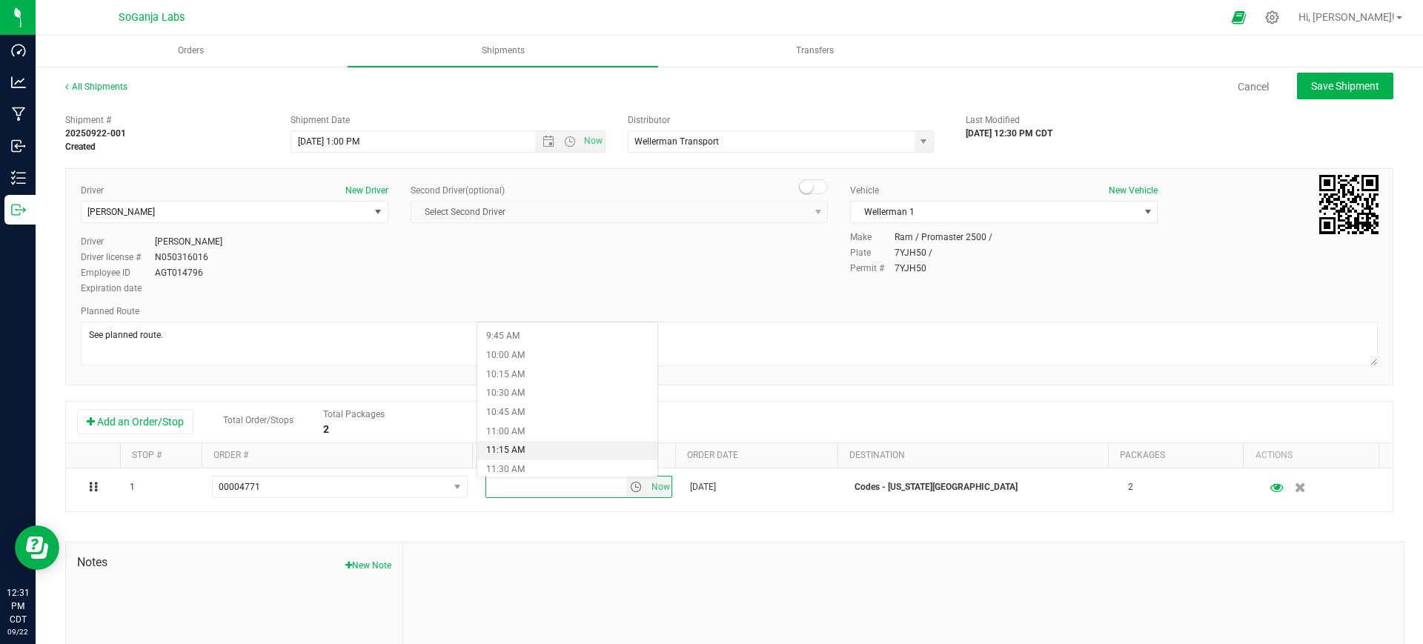
scroll to position [833, 0]
click at [521, 392] on li "11:45 AM" at bounding box center [567, 396] width 180 height 19
click at [1311, 82] on span "Save Shipment" at bounding box center [1345, 86] width 68 height 12
type input "[DATE] 6:00 PM"
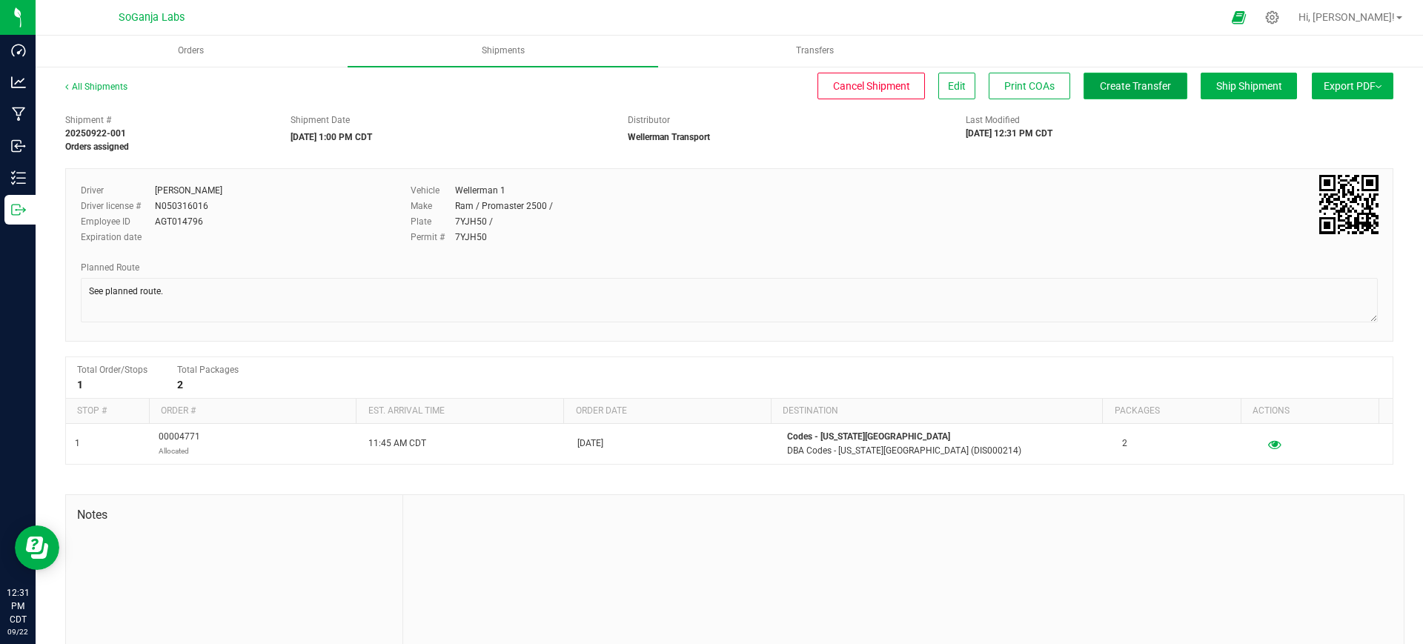
click at [1113, 91] on span "Create Transfer" at bounding box center [1134, 86] width 71 height 12
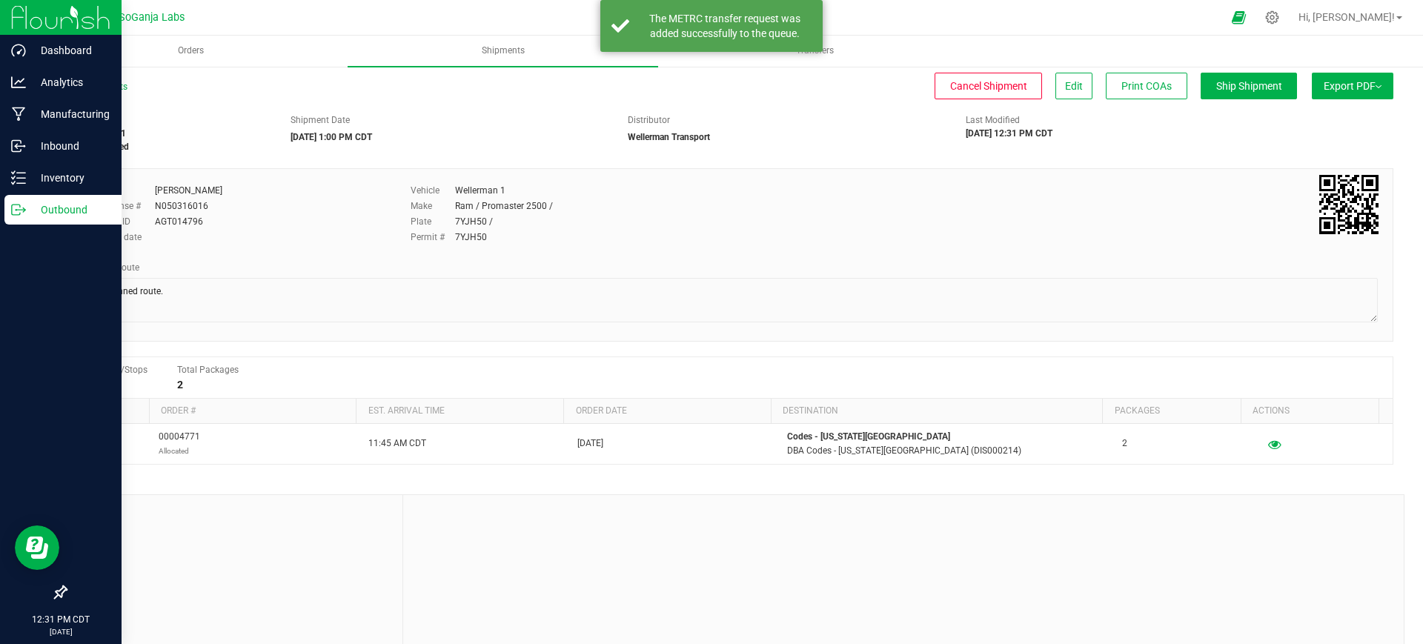
click at [76, 210] on p "Outbound" at bounding box center [70, 210] width 89 height 18
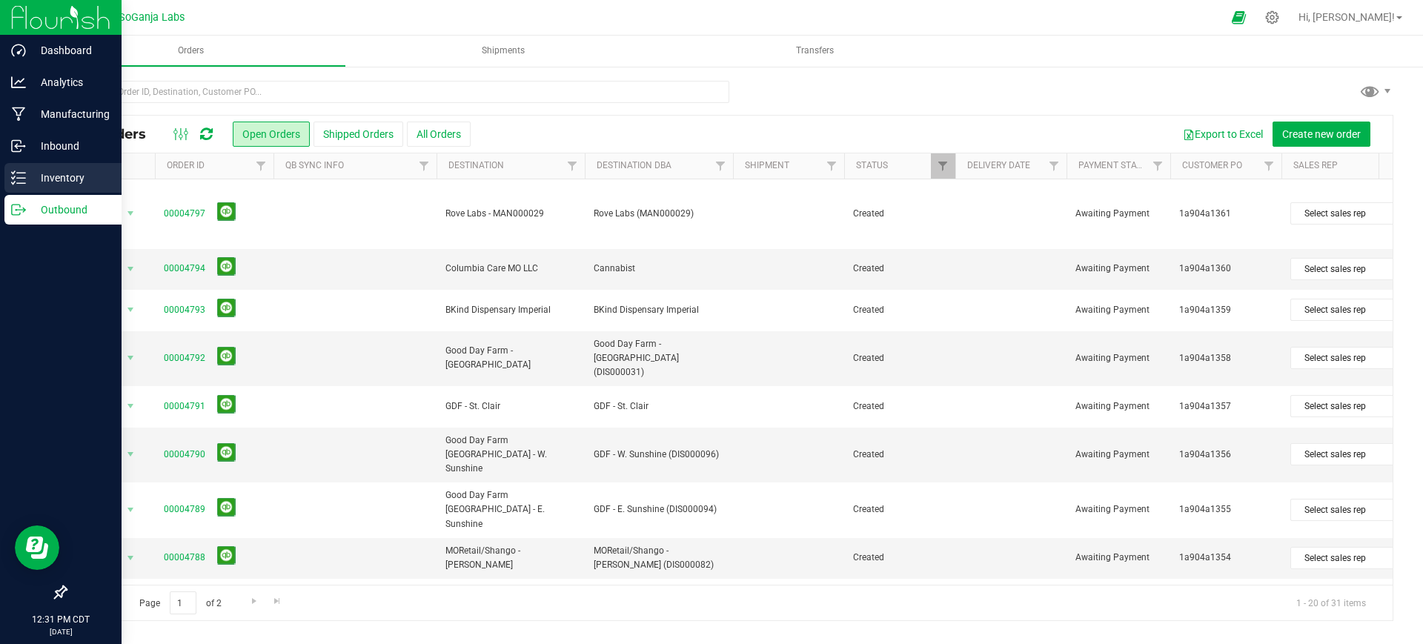
click at [69, 182] on p "Inventory" at bounding box center [70, 178] width 89 height 18
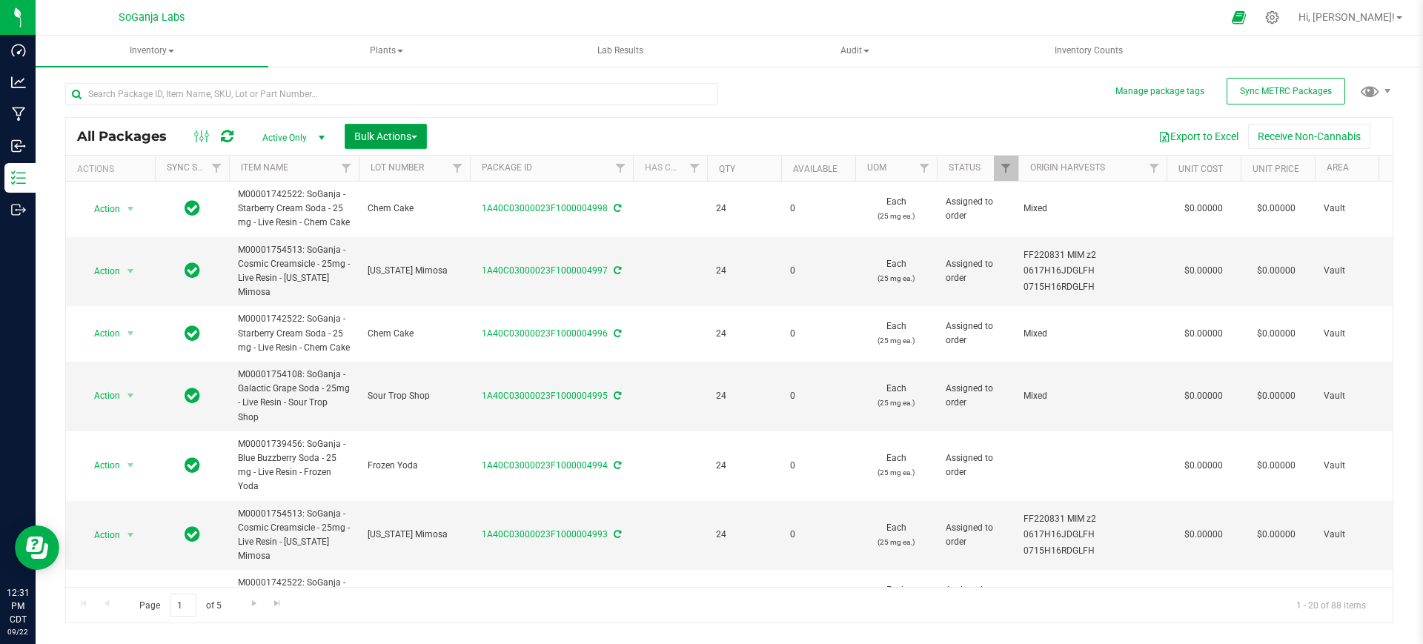
click at [374, 144] on button "Bulk Actions" at bounding box center [386, 136] width 82 height 25
click at [409, 171] on span "Add to manufacturing run" at bounding box center [409, 170] width 112 height 12
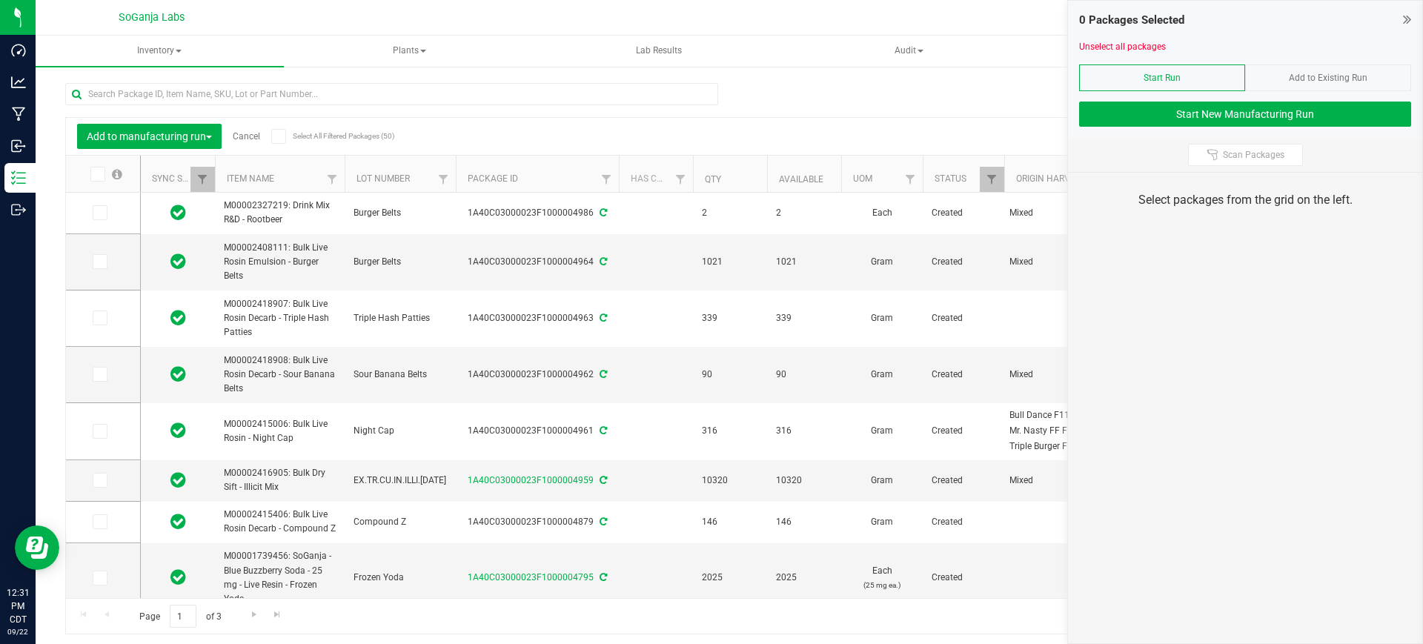
click at [251, 135] on link "Cancel" at bounding box center [246, 136] width 27 height 10
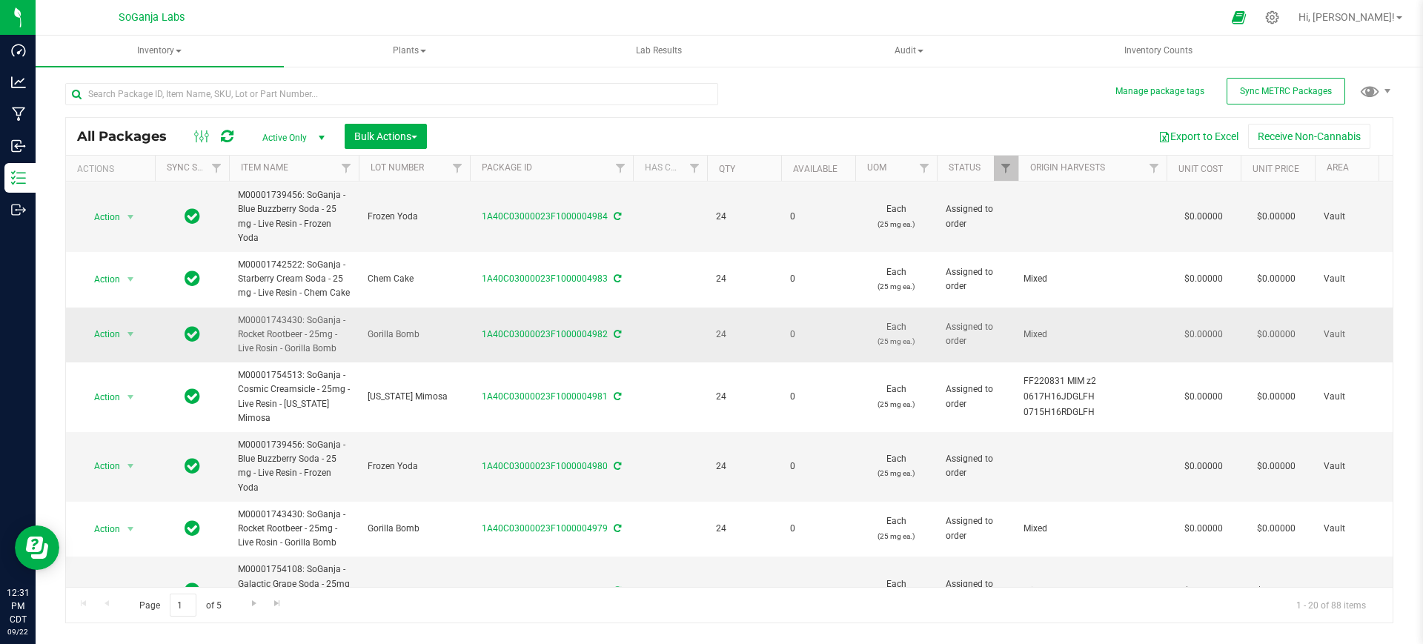
scroll to position [856, 0]
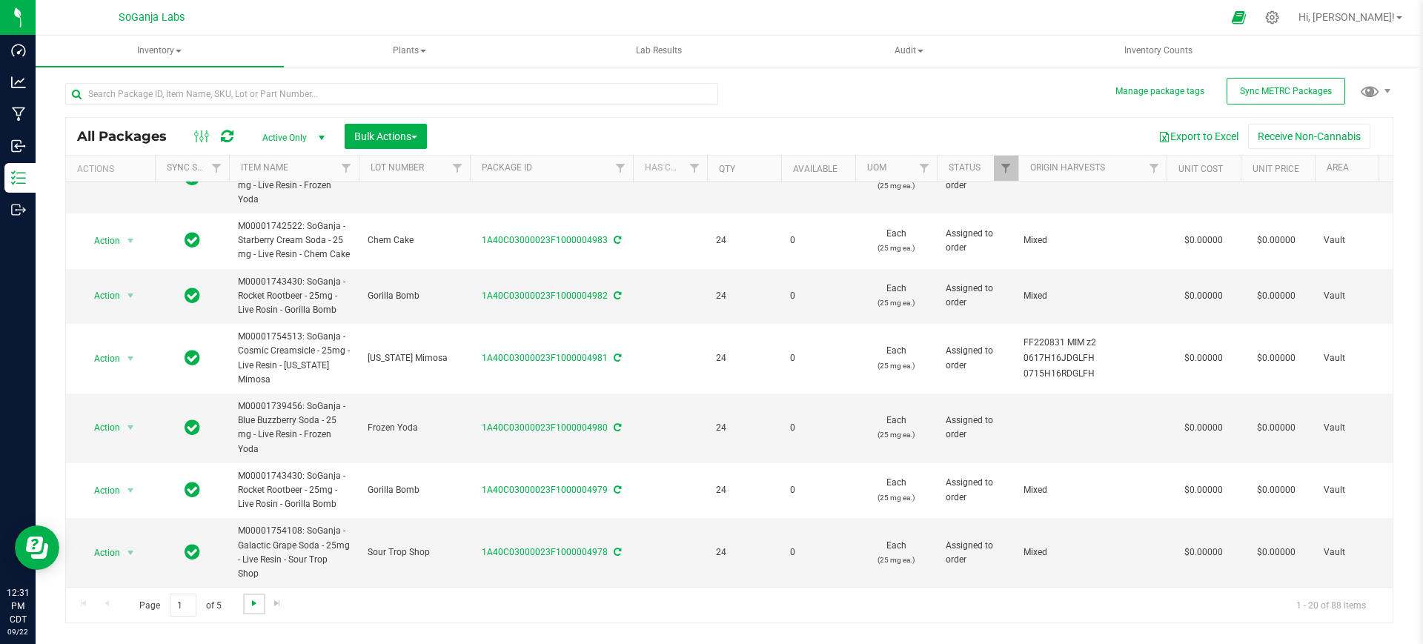
click at [250, 605] on span "Go to the next page" at bounding box center [254, 603] width 12 height 12
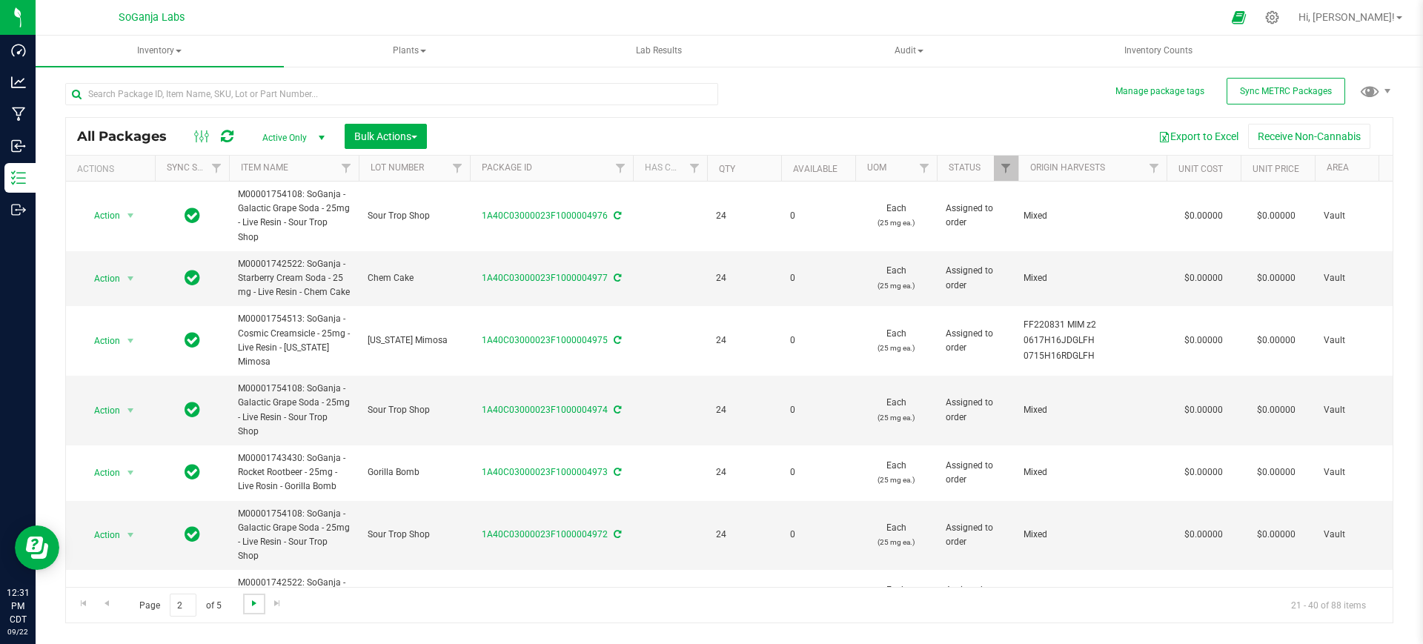
click at [255, 606] on span "Go to the next page" at bounding box center [254, 603] width 12 height 12
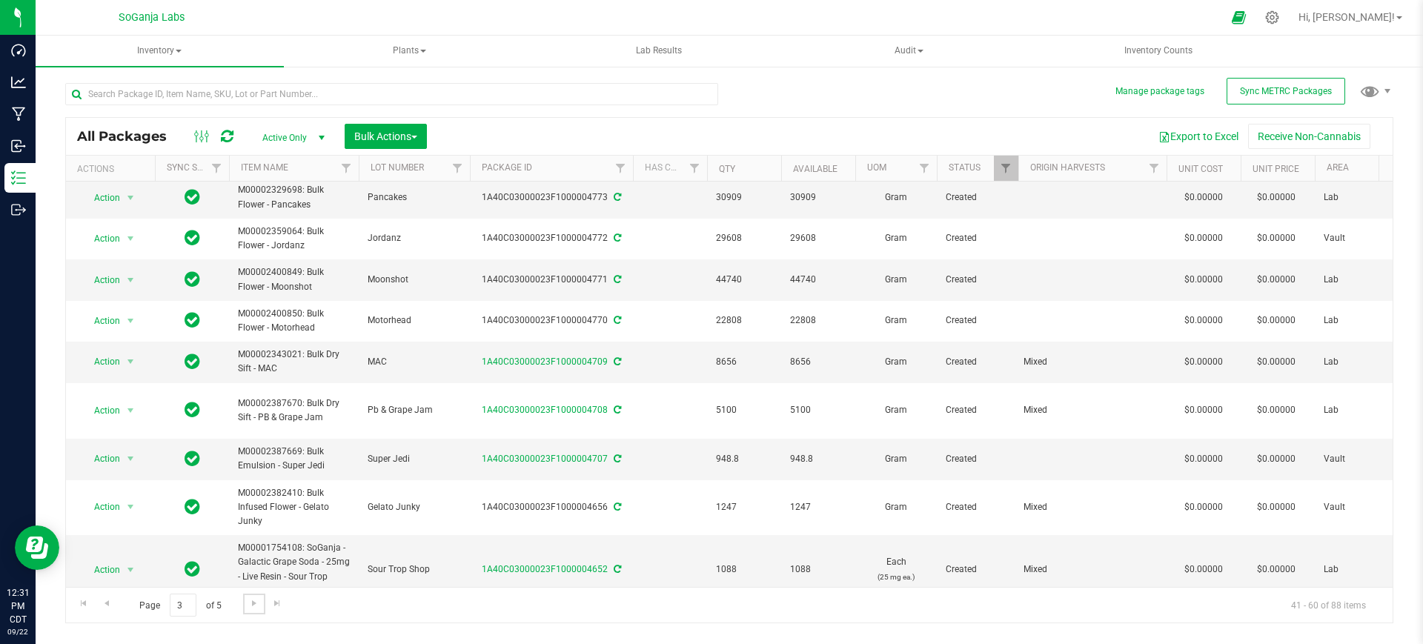
scroll to position [551, 0]
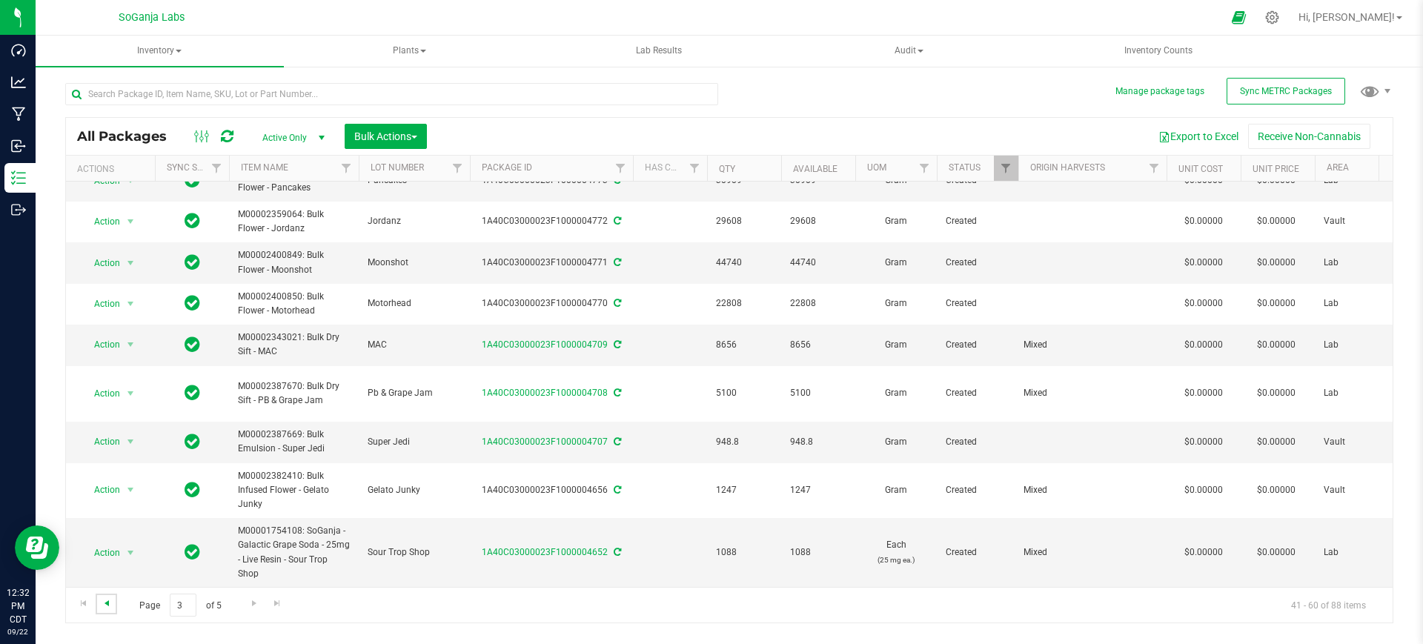
click at [106, 601] on span "Go to the previous page" at bounding box center [107, 603] width 12 height 12
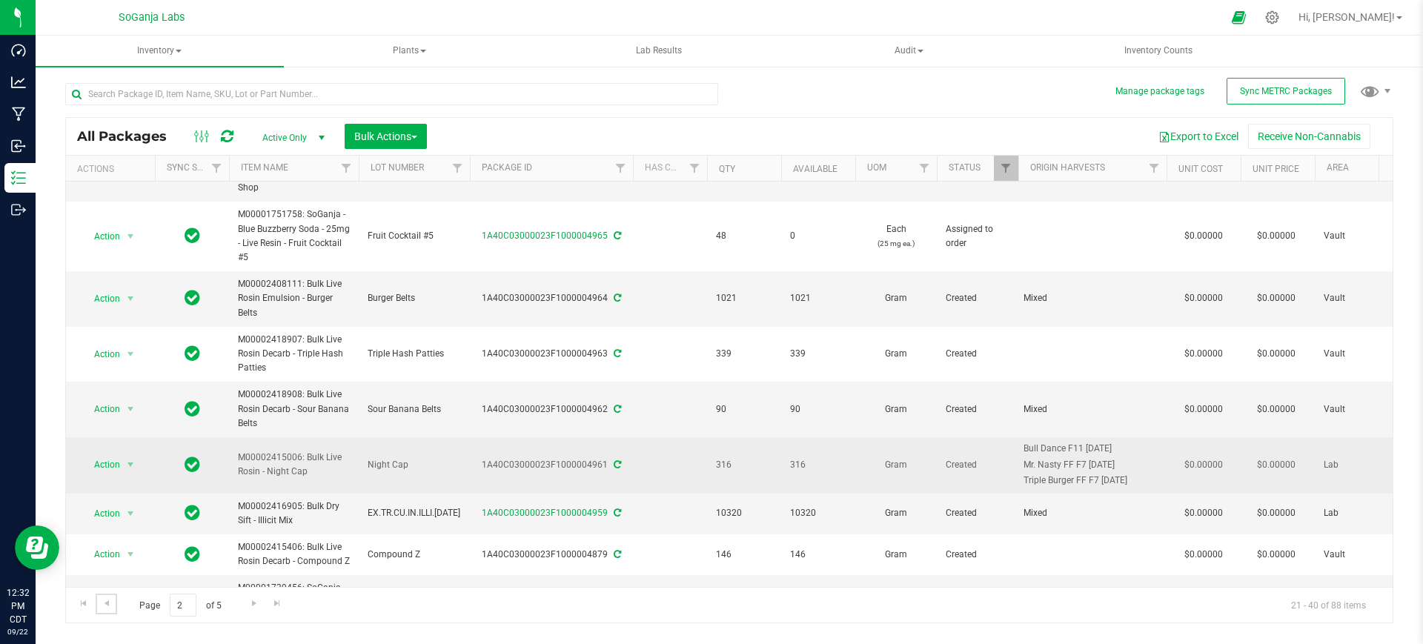
scroll to position [771, 0]
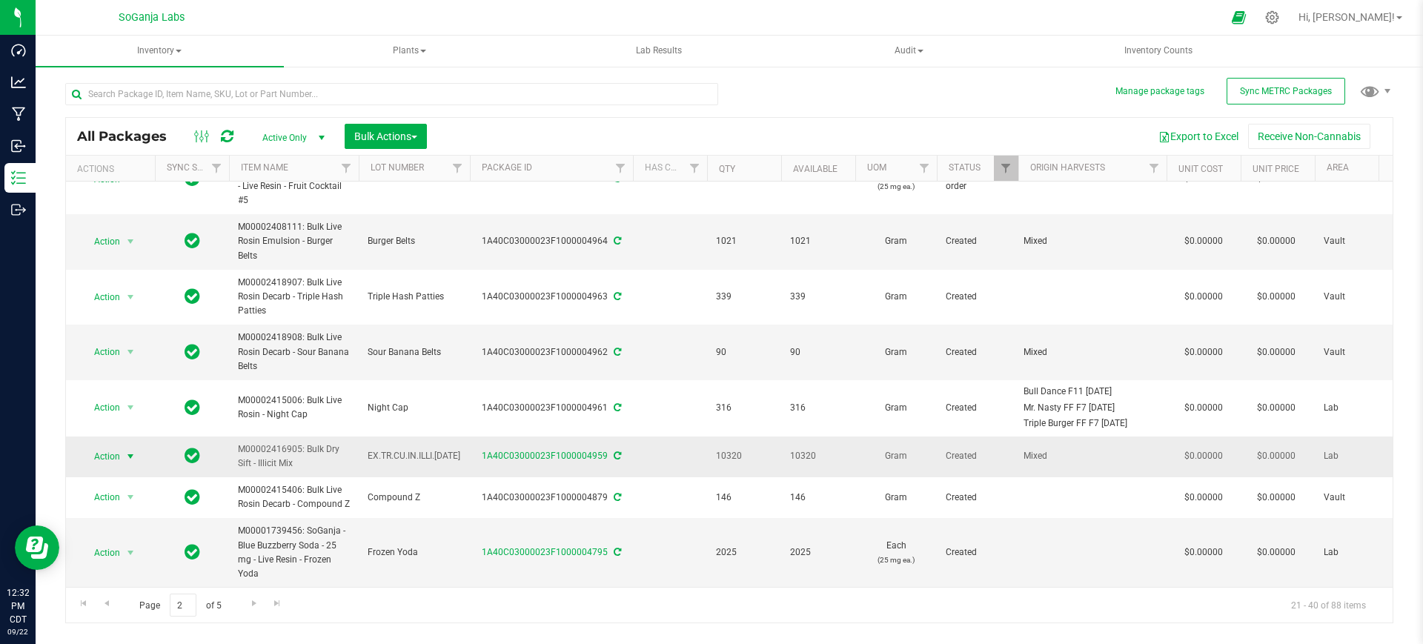
click at [104, 446] on span "Action" at bounding box center [101, 456] width 40 height 21
click at [133, 238] on li "Create package" at bounding box center [127, 241] width 93 height 22
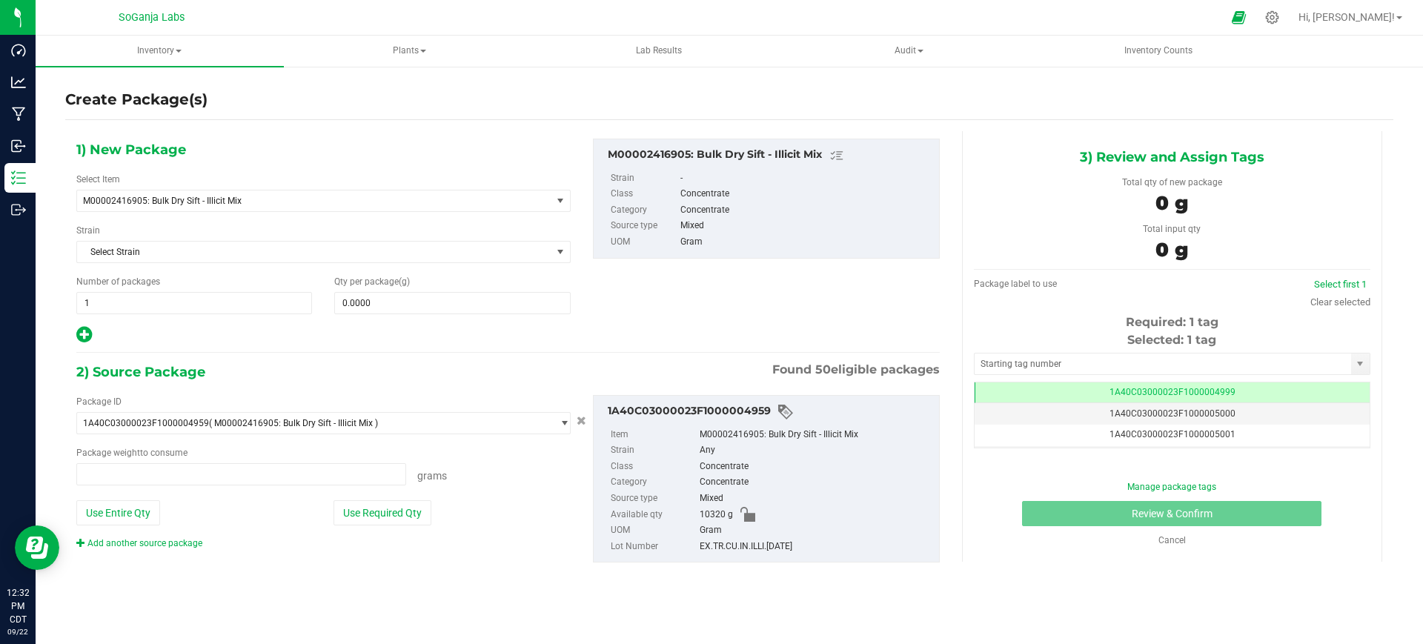
type input "0.0000 g"
click at [299, 475] on span at bounding box center [241, 474] width 330 height 22
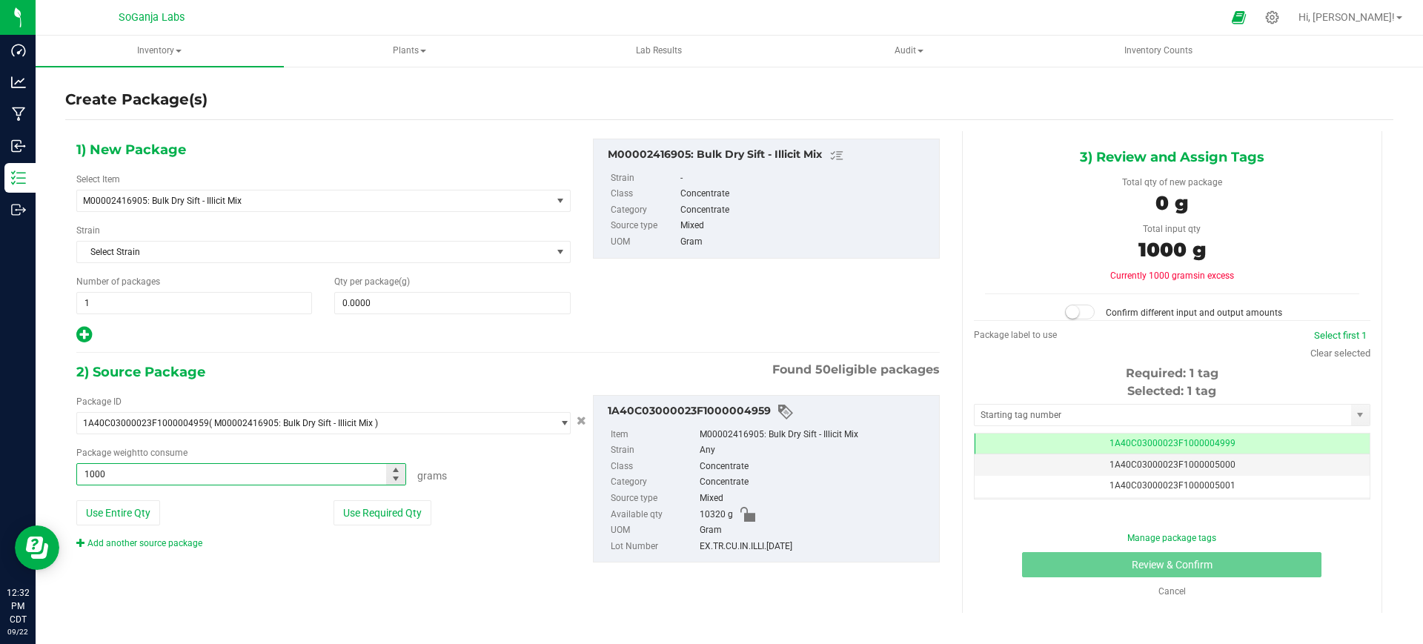
type input "10000"
type input "10000.0000 g"
click at [381, 307] on span at bounding box center [452, 303] width 236 height 22
type input "10000"
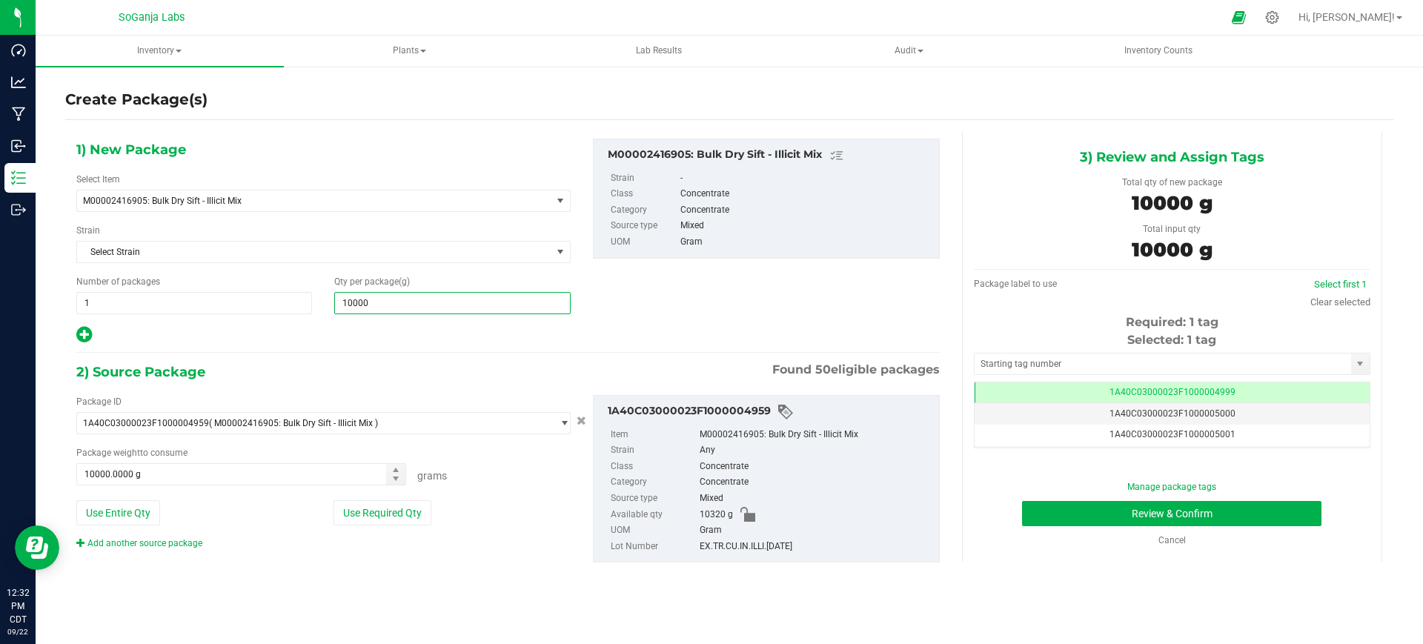
type input "10,000.0000"
click at [395, 338] on div at bounding box center [323, 334] width 494 height 19
click at [1156, 516] on button "Review & Confirm" at bounding box center [1171, 513] width 299 height 25
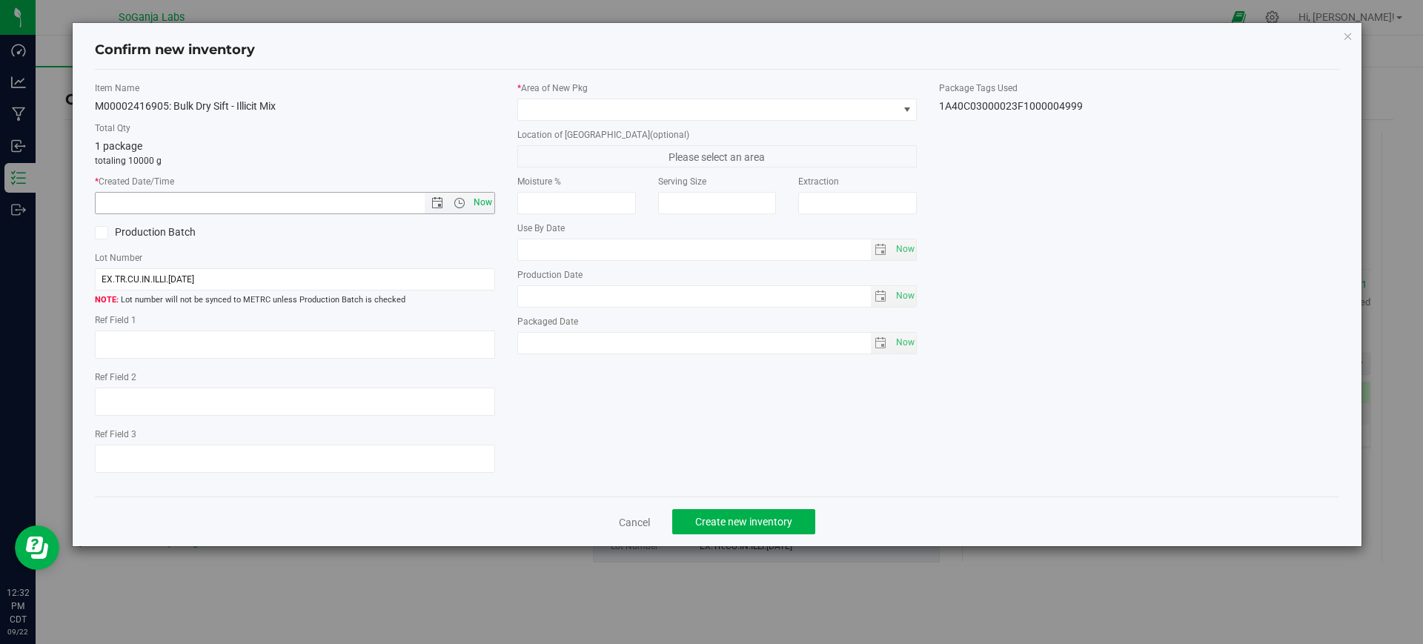
click at [482, 200] on span "Now" at bounding box center [482, 202] width 25 height 21
type input "[DATE] 12:32 PM"
click at [549, 109] on span at bounding box center [708, 109] width 380 height 21
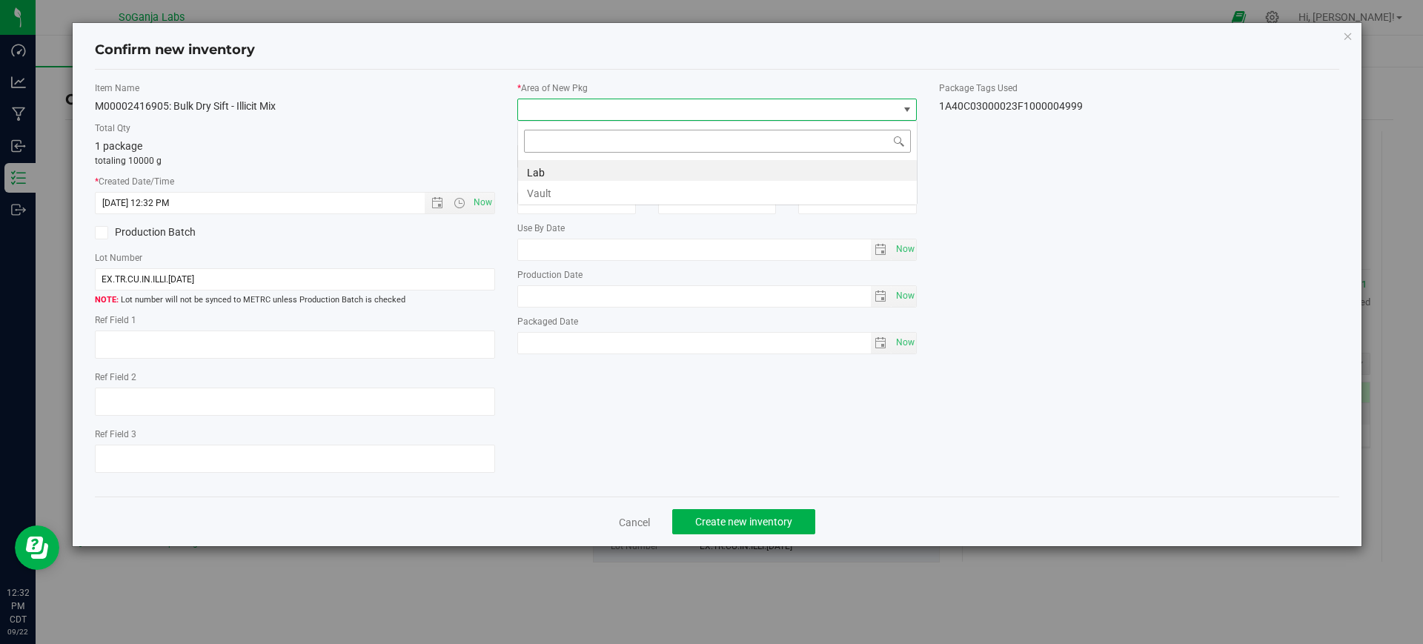
scroll to position [74067, 73689]
click at [547, 188] on li "Vault" at bounding box center [717, 191] width 399 height 21
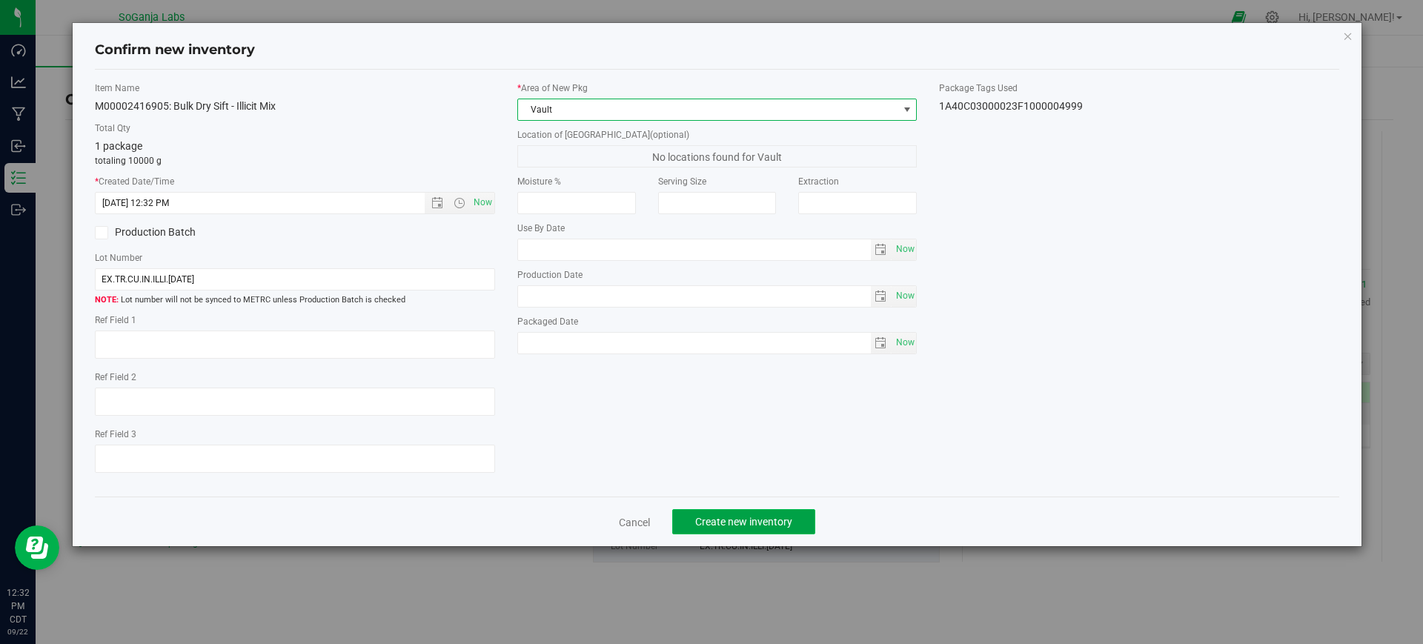
click at [733, 519] on span "Create new inventory" at bounding box center [743, 522] width 97 height 12
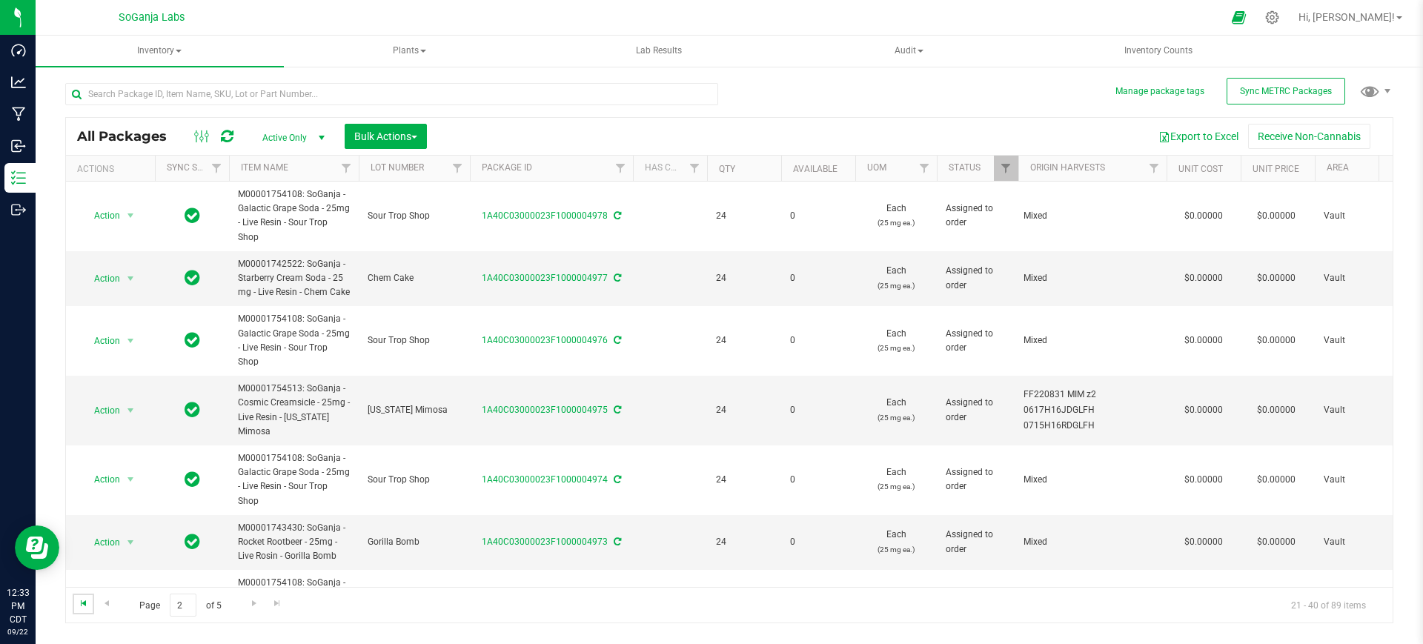
click at [81, 608] on span "Go to the first page" at bounding box center [84, 603] width 12 height 12
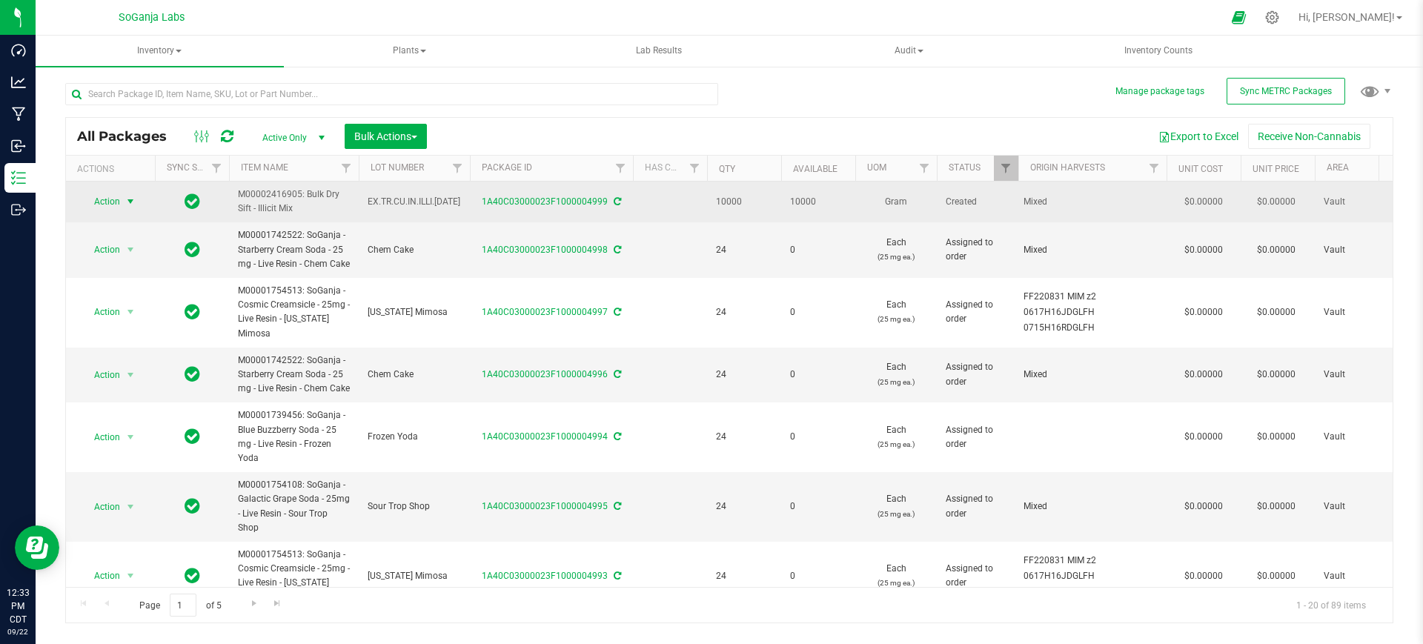
click at [124, 199] on span "select" at bounding box center [130, 202] width 12 height 12
click at [217, 203] on td at bounding box center [192, 202] width 74 height 41
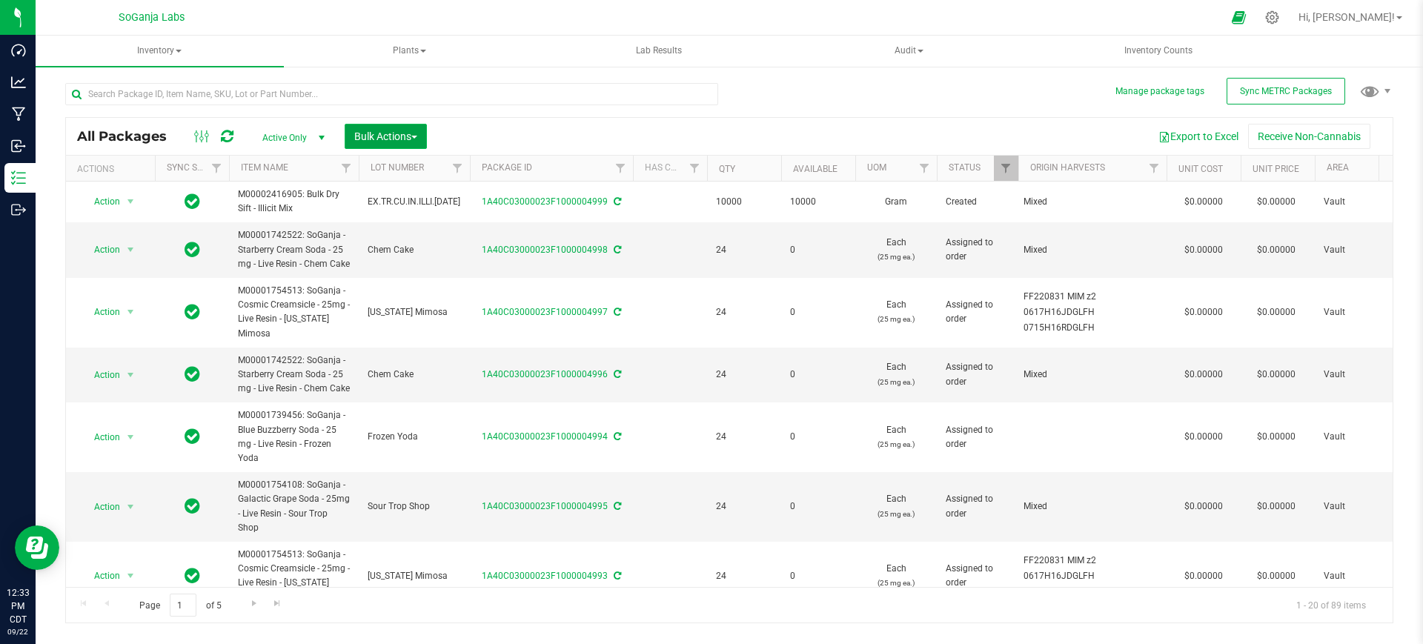
click at [388, 139] on span "Bulk Actions" at bounding box center [385, 136] width 63 height 12
click at [403, 195] on span "Add to outbound order" at bounding box center [403, 196] width 101 height 12
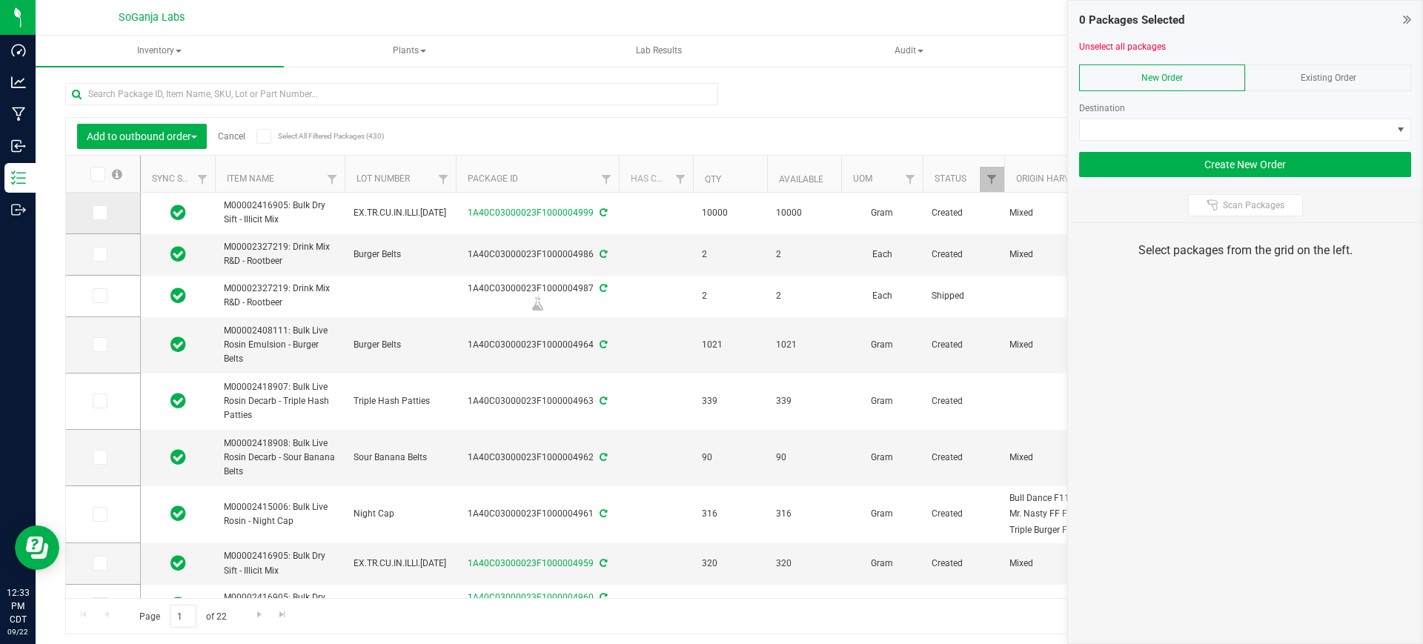
click at [97, 213] on icon at bounding box center [99, 213] width 10 height 0
click at [0, 0] on input "checkbox" at bounding box center [0, 0] width 0 height 0
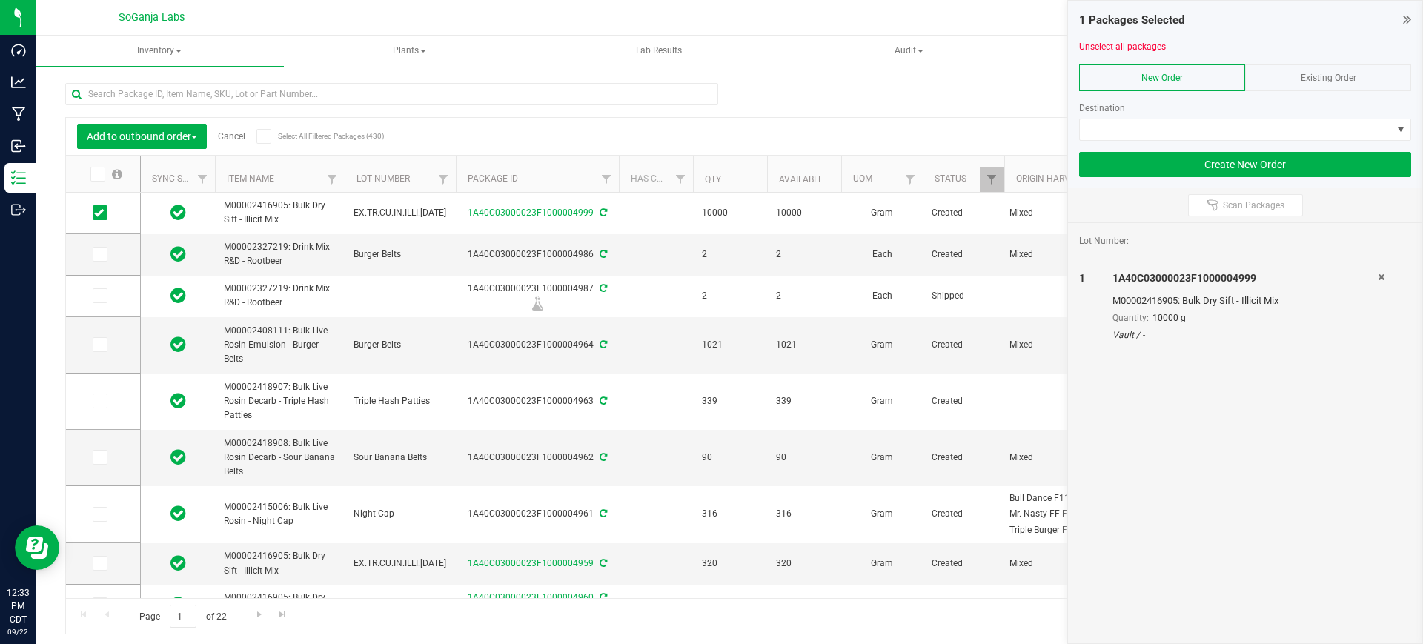
click at [1302, 76] on span "Existing Order" at bounding box center [1328, 78] width 56 height 10
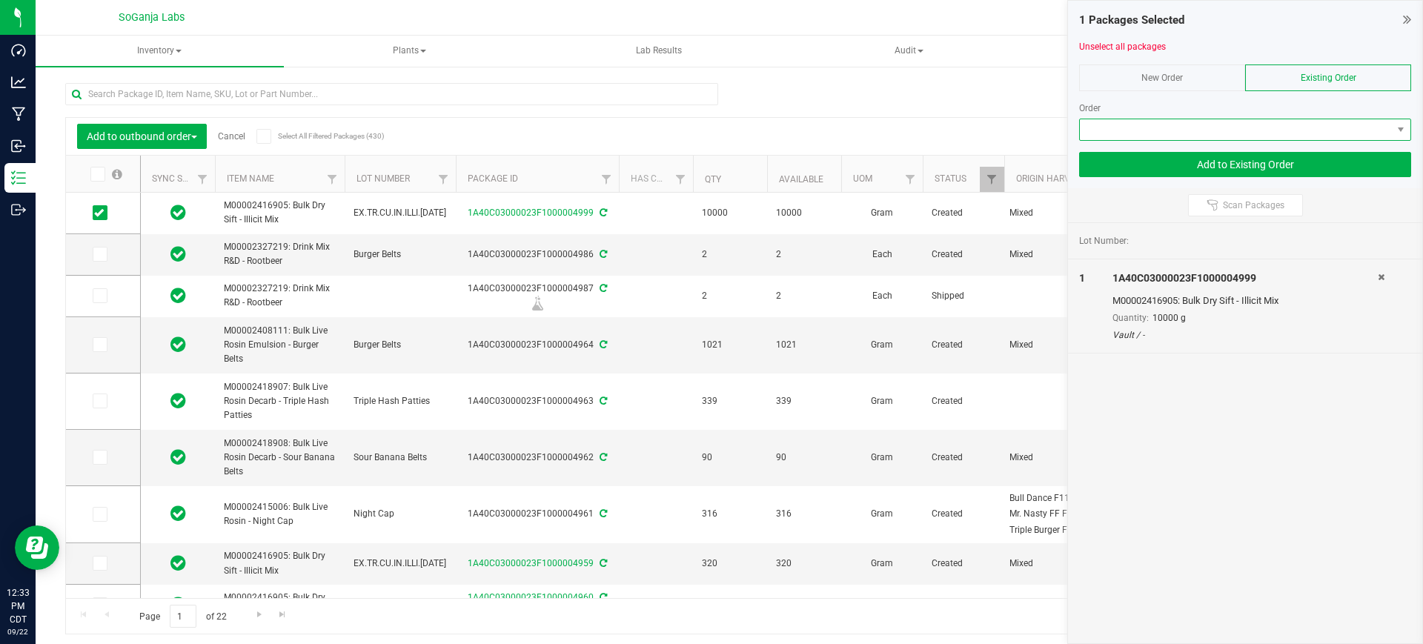
click at [1275, 133] on span at bounding box center [1235, 129] width 312 height 21
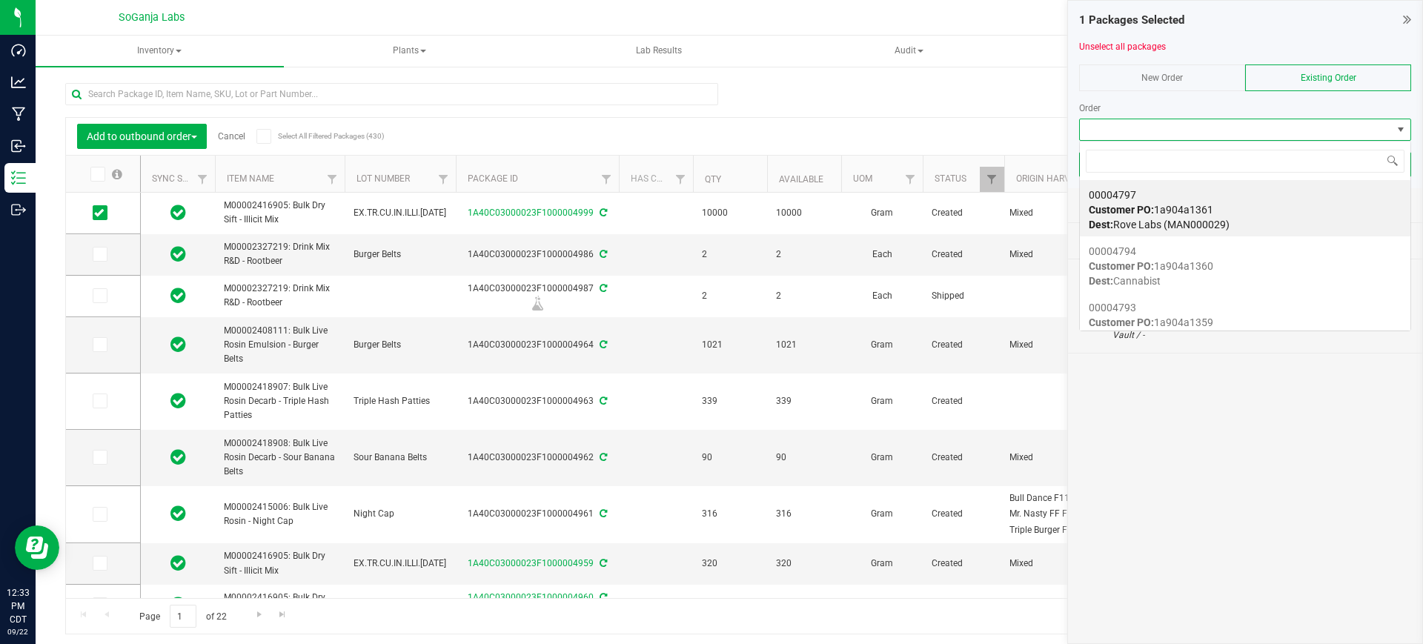
scroll to position [22, 332]
click at [1202, 210] on span "Customer PO: 1a904a1361" at bounding box center [1150, 210] width 124 height 12
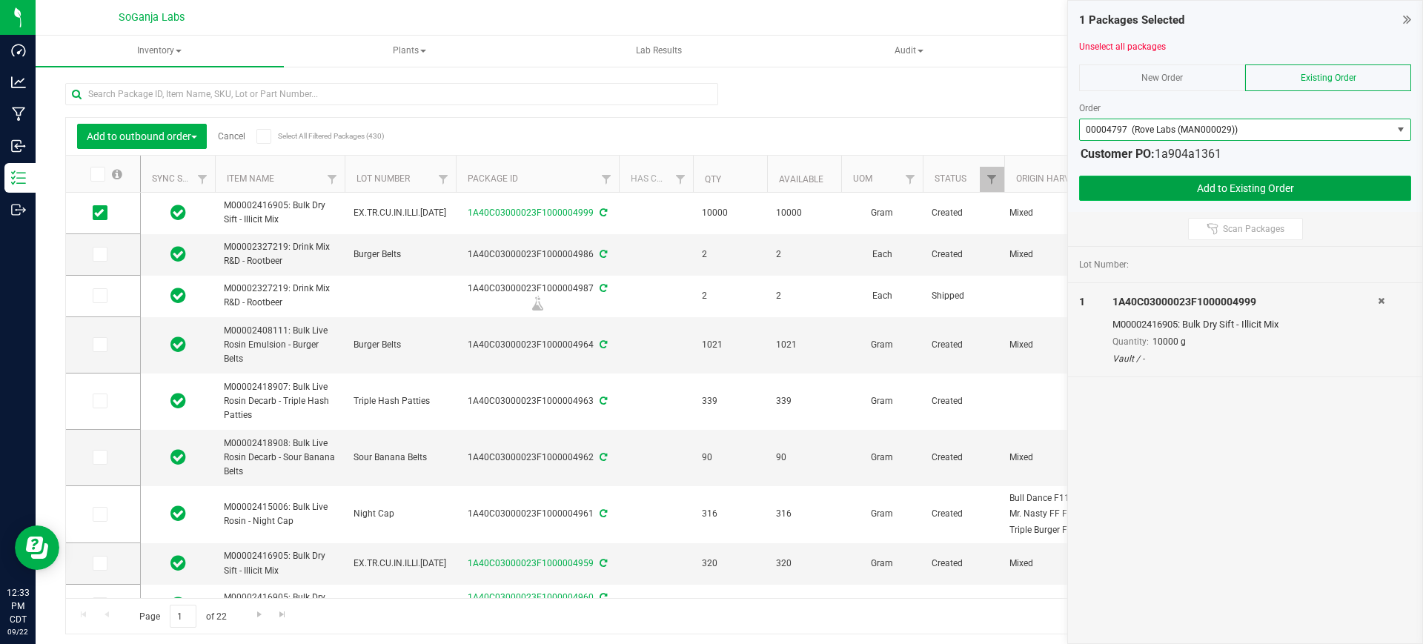
click at [1231, 190] on button "Add to Existing Order" at bounding box center [1245, 188] width 332 height 25
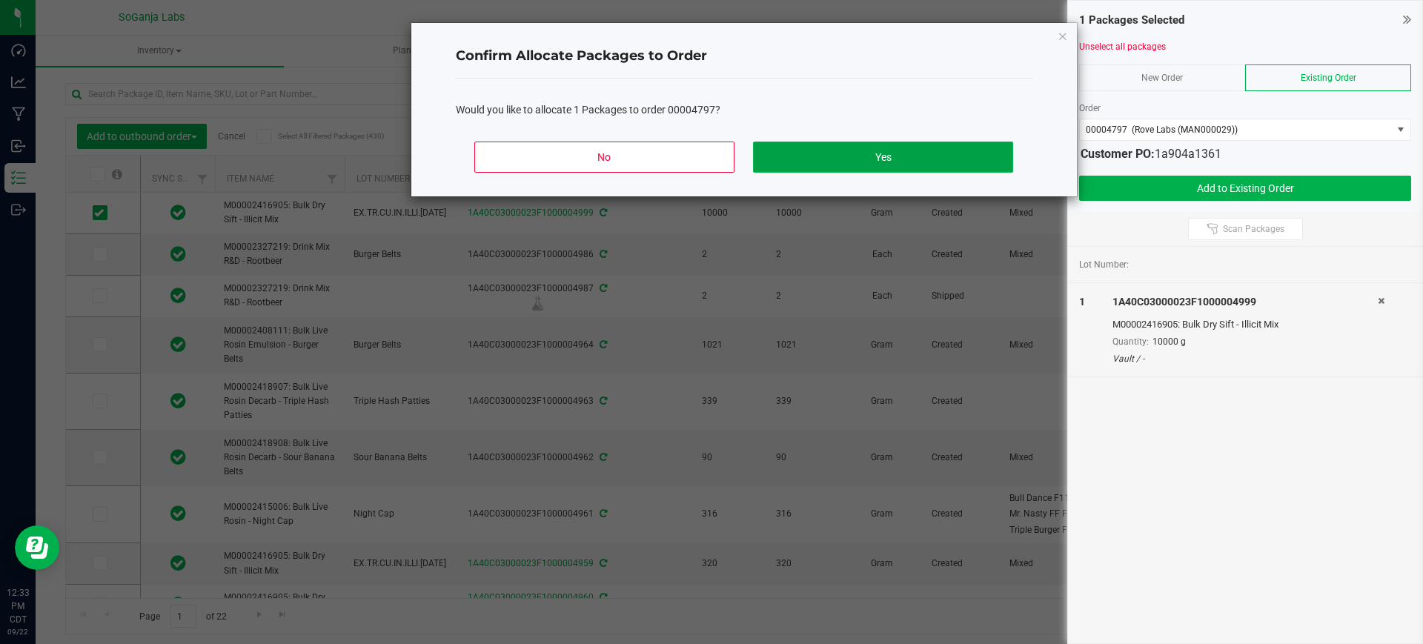
click at [922, 161] on button "Yes" at bounding box center [882, 157] width 259 height 31
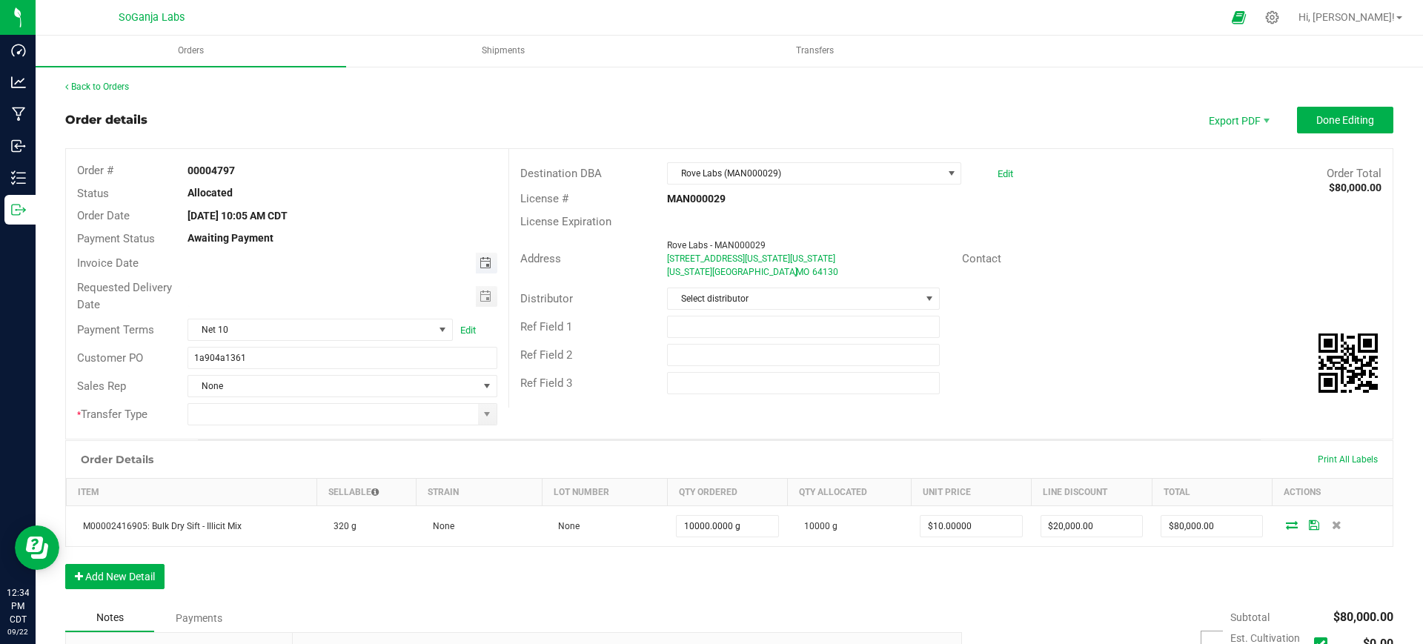
click at [482, 263] on span "Toggle calendar" at bounding box center [485, 263] width 12 height 12
click at [275, 405] on span "22" at bounding box center [275, 409] width 21 height 23
type input "[DATE]"
click at [481, 294] on span "Toggle calendar" at bounding box center [485, 296] width 12 height 12
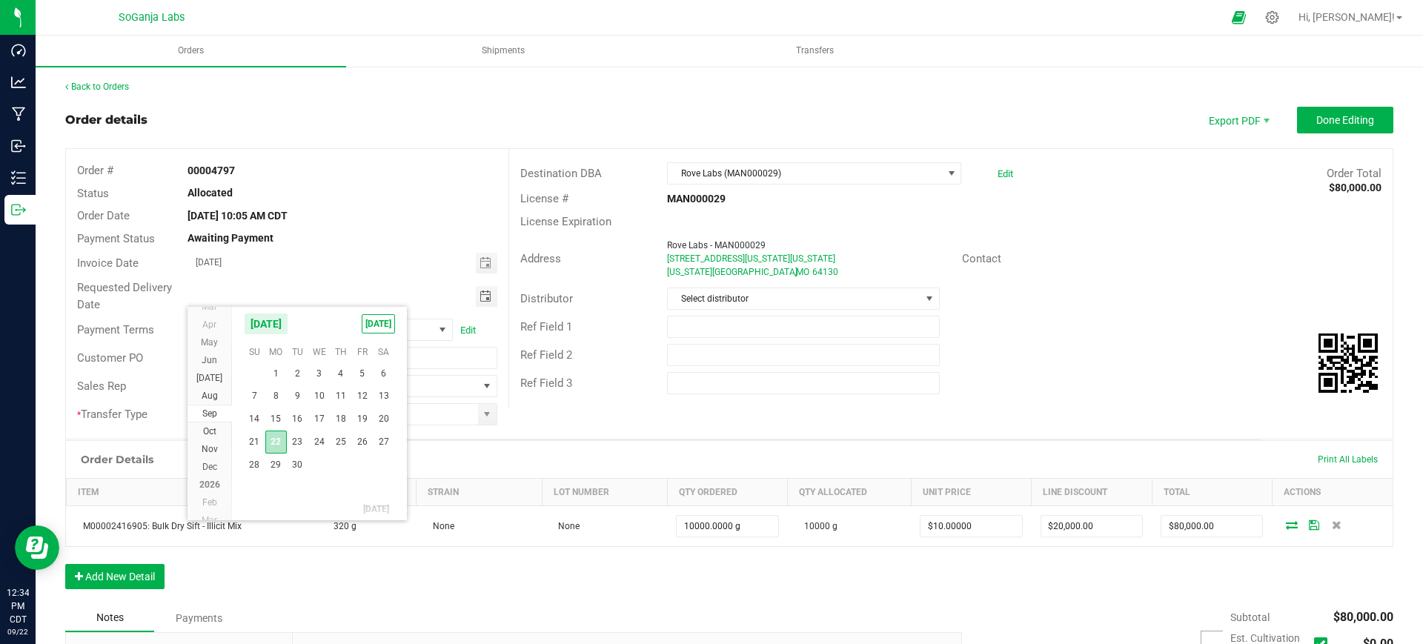
click at [276, 436] on span "22" at bounding box center [275, 441] width 21 height 23
type input "[DATE]"
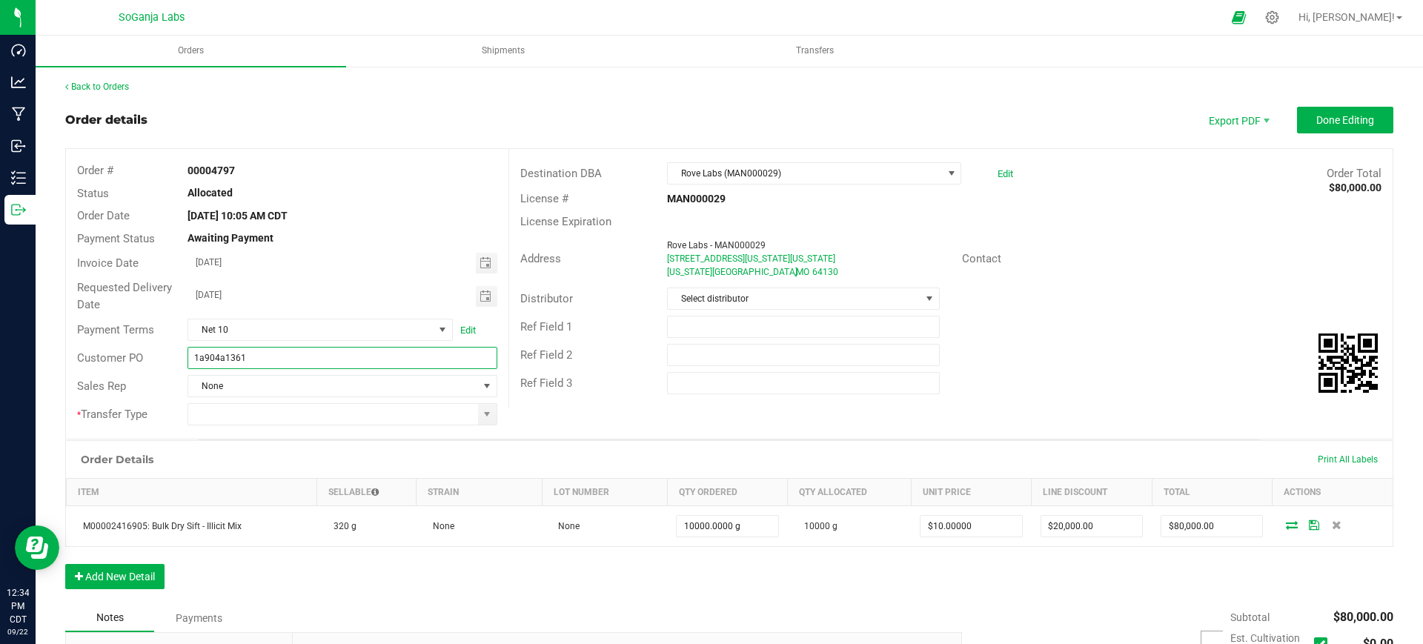
click at [311, 353] on input "1a904a1361" at bounding box center [341, 358] width 309 height 22
click at [485, 410] on span at bounding box center [487, 414] width 12 height 12
type input "1a904a1361 Rove Labs - MAN000029"
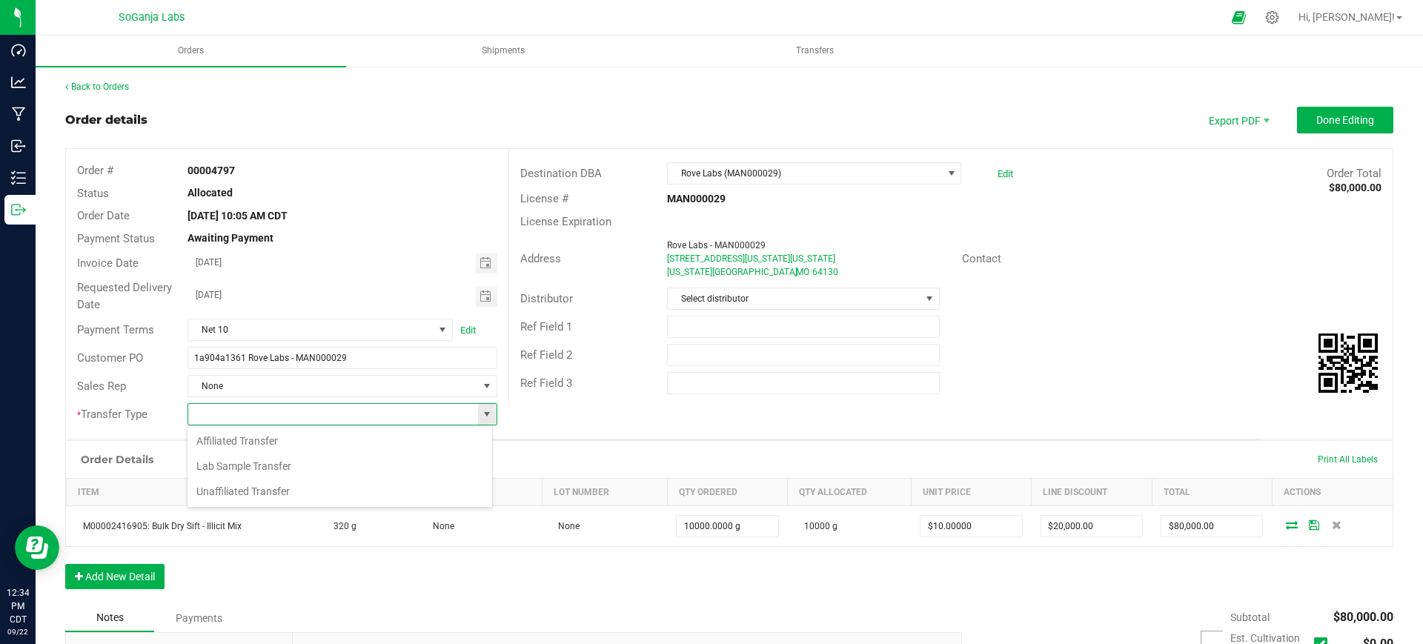
scroll to position [22, 305]
click at [301, 487] on li "Unaffiliated Transfer" at bounding box center [339, 491] width 305 height 25
type input "Unaffiliated Transfer"
click at [714, 308] on span "Select distributor" at bounding box center [794, 298] width 252 height 21
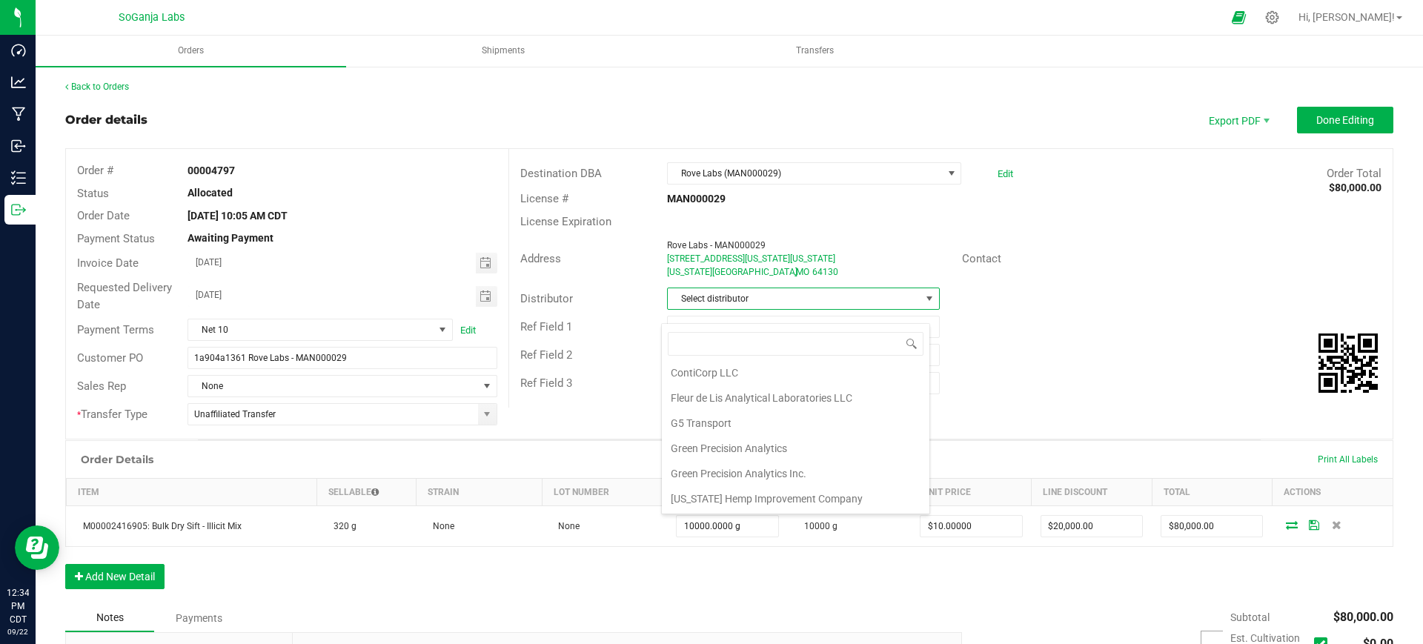
scroll to position [79, 0]
click at [735, 494] on li "Wellerman Transport" at bounding box center [795, 498] width 267 height 25
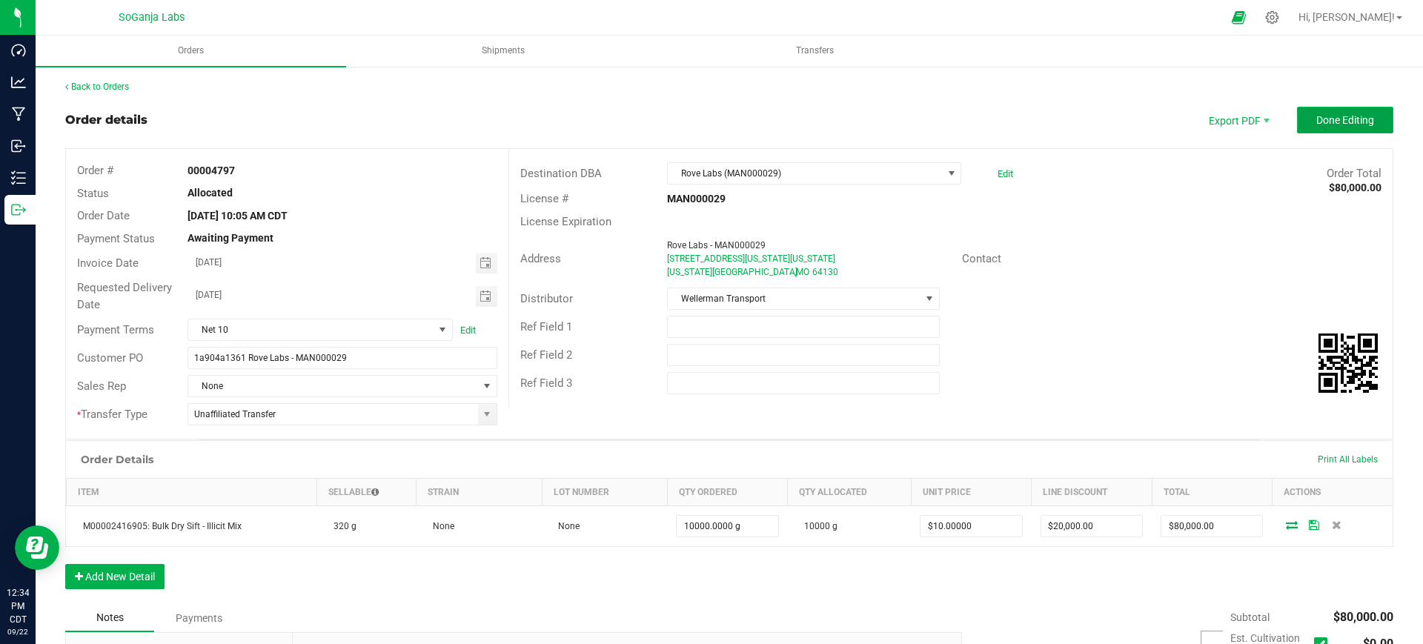
click at [1316, 123] on span "Done Editing" at bounding box center [1345, 120] width 58 height 12
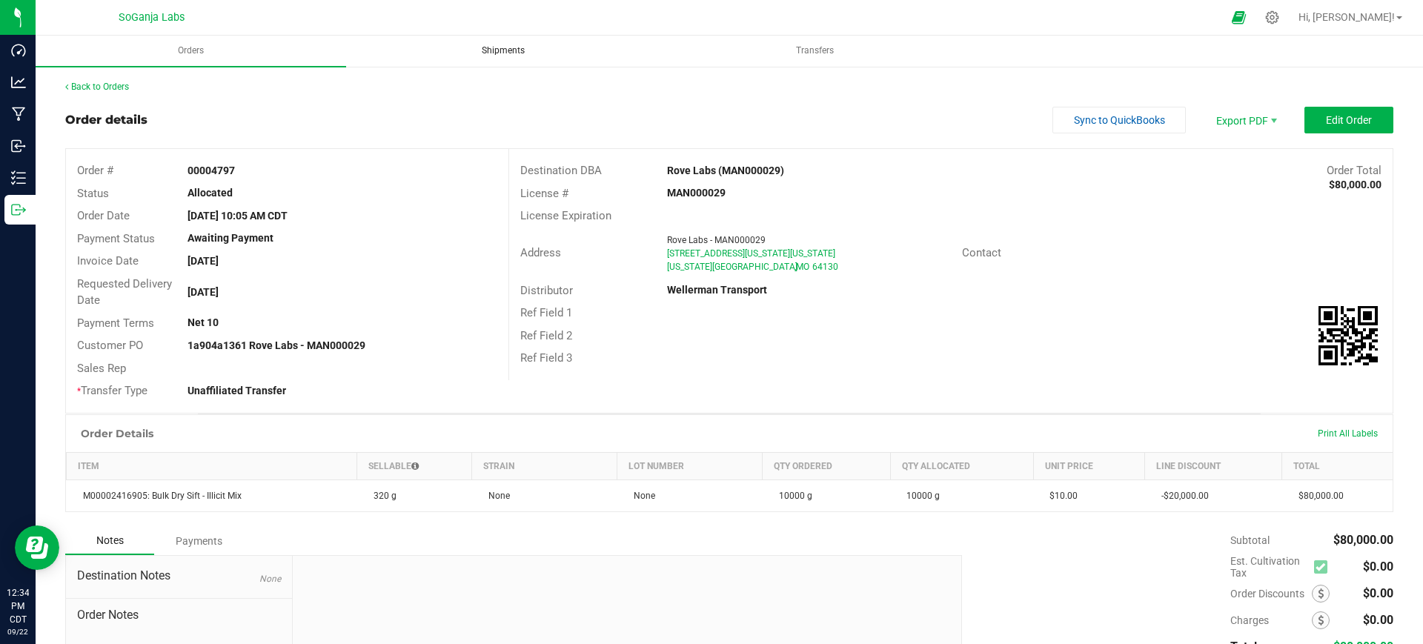
click at [495, 50] on span "Shipments" at bounding box center [503, 50] width 83 height 13
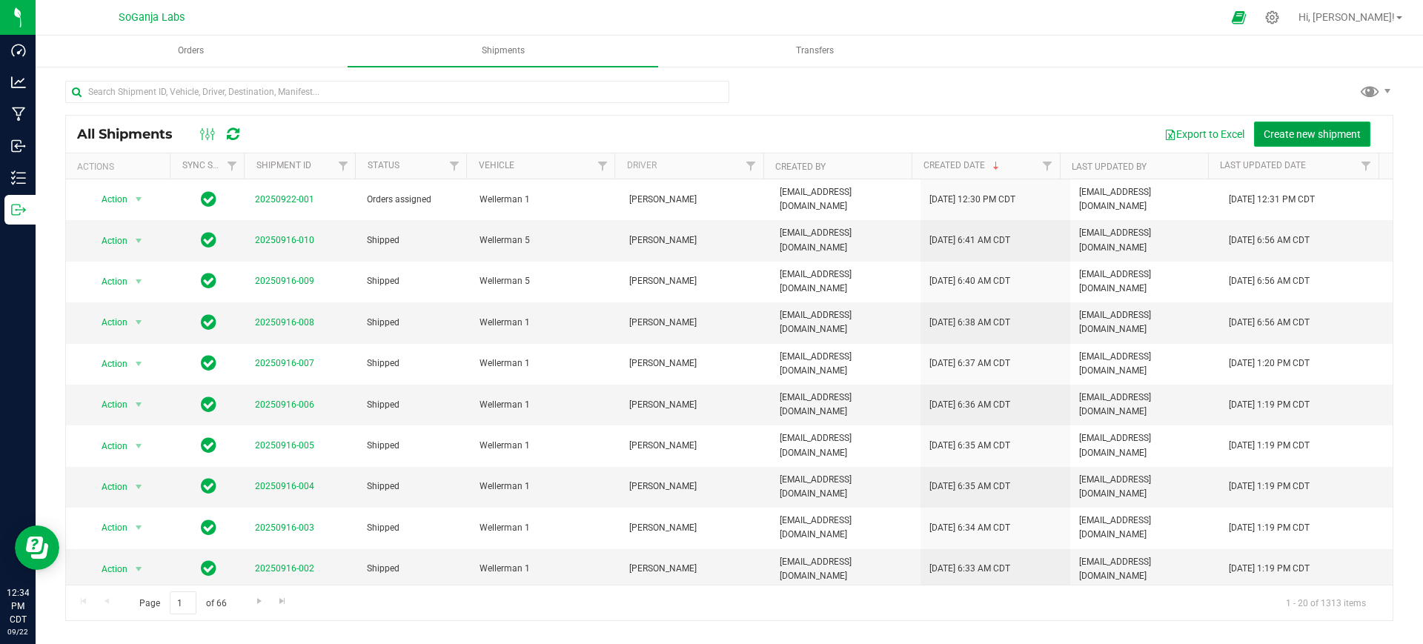
click at [1315, 123] on button "Create new shipment" at bounding box center [1312, 134] width 116 height 25
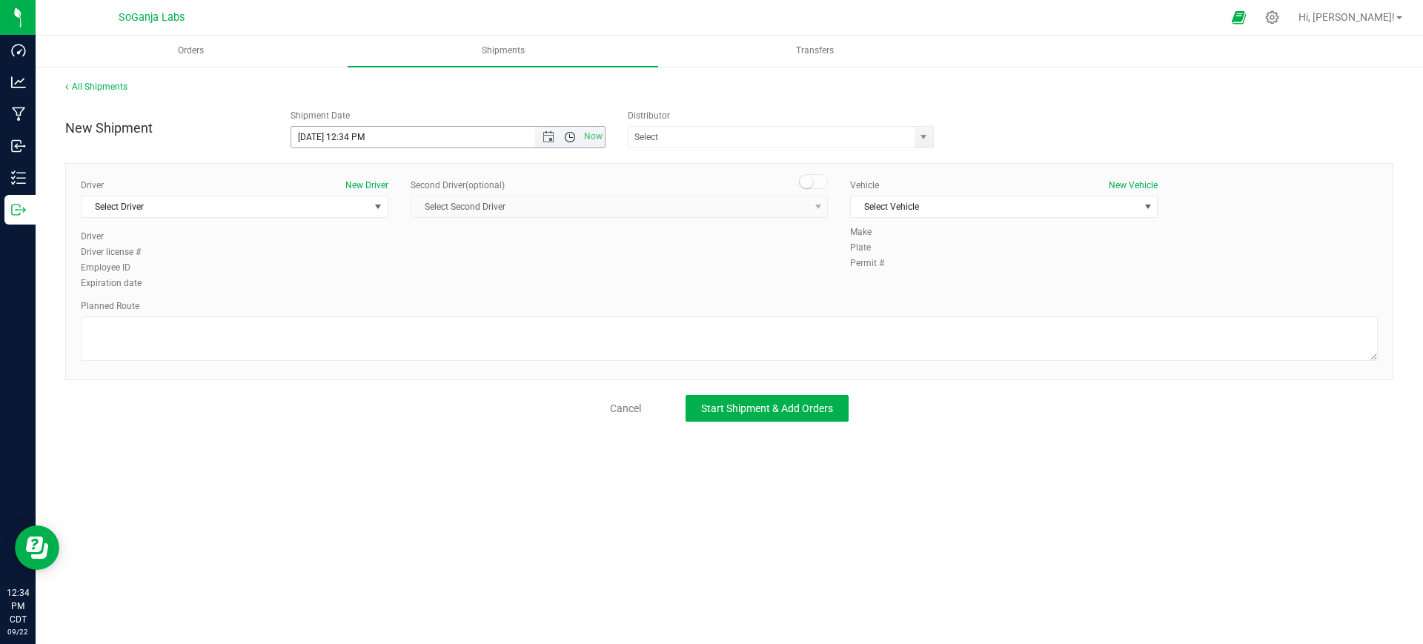
click at [570, 139] on span "Open the time view" at bounding box center [570, 137] width 12 height 12
click at [336, 190] on li "1:00 PM" at bounding box center [447, 193] width 313 height 19
type input "[DATE] 1:00 PM"
click at [920, 139] on span "select" at bounding box center [923, 137] width 12 height 12
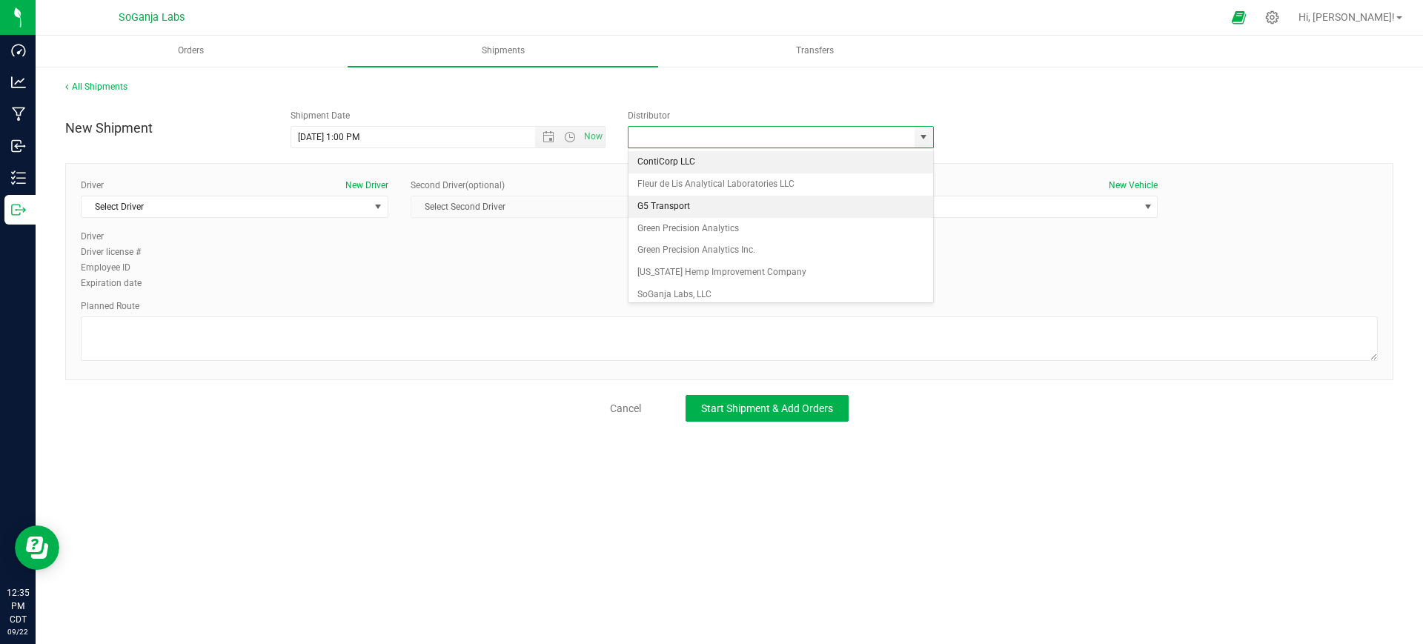
scroll to position [28, 0]
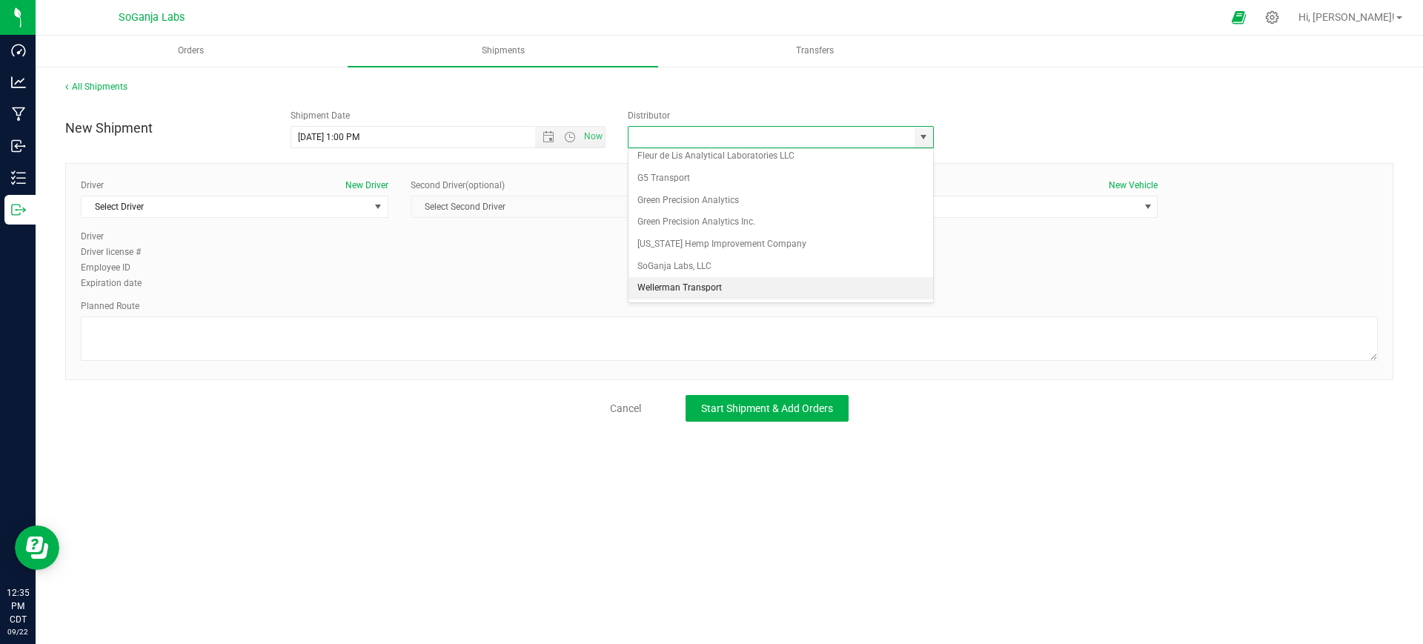
click at [688, 285] on li "Wellerman Transport" at bounding box center [780, 288] width 305 height 22
type input "Wellerman Transport"
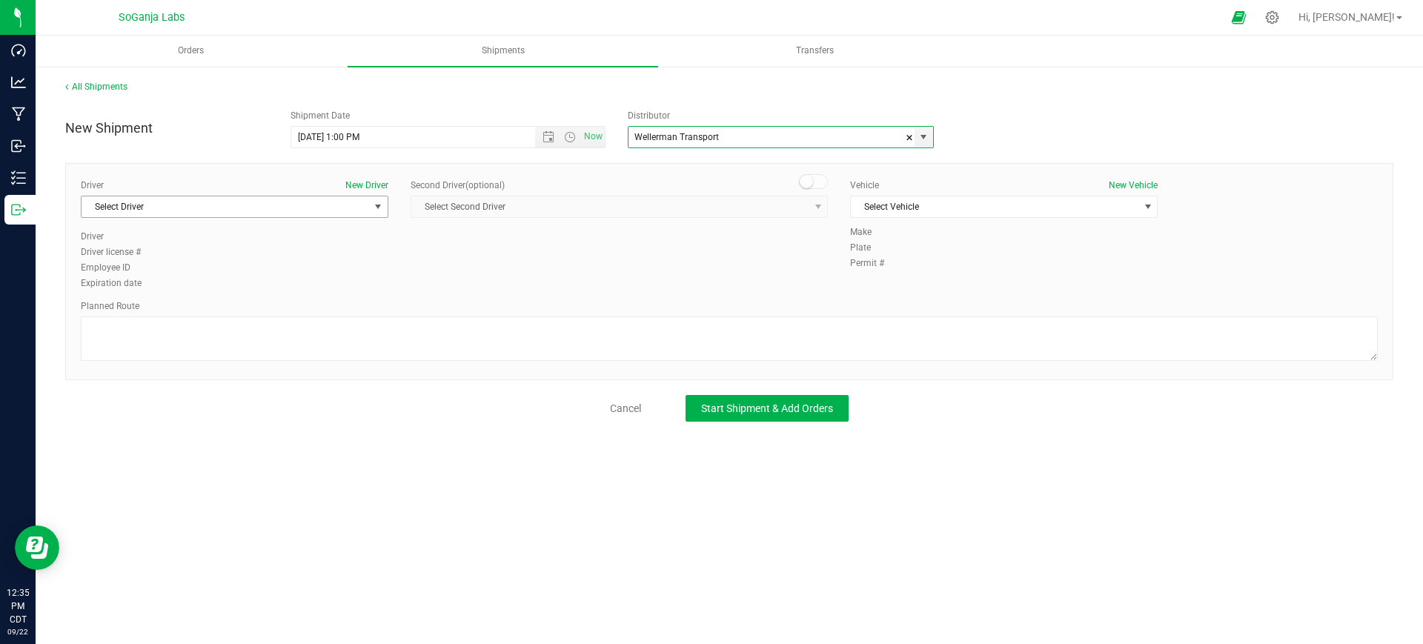
click at [270, 194] on div "Driver New Driver Select Driver Select Driver [PERSON_NAME] [PERSON_NAME] [PERS…" at bounding box center [234, 204] width 307 height 51
click at [219, 207] on span "Select Driver" at bounding box center [224, 206] width 287 height 21
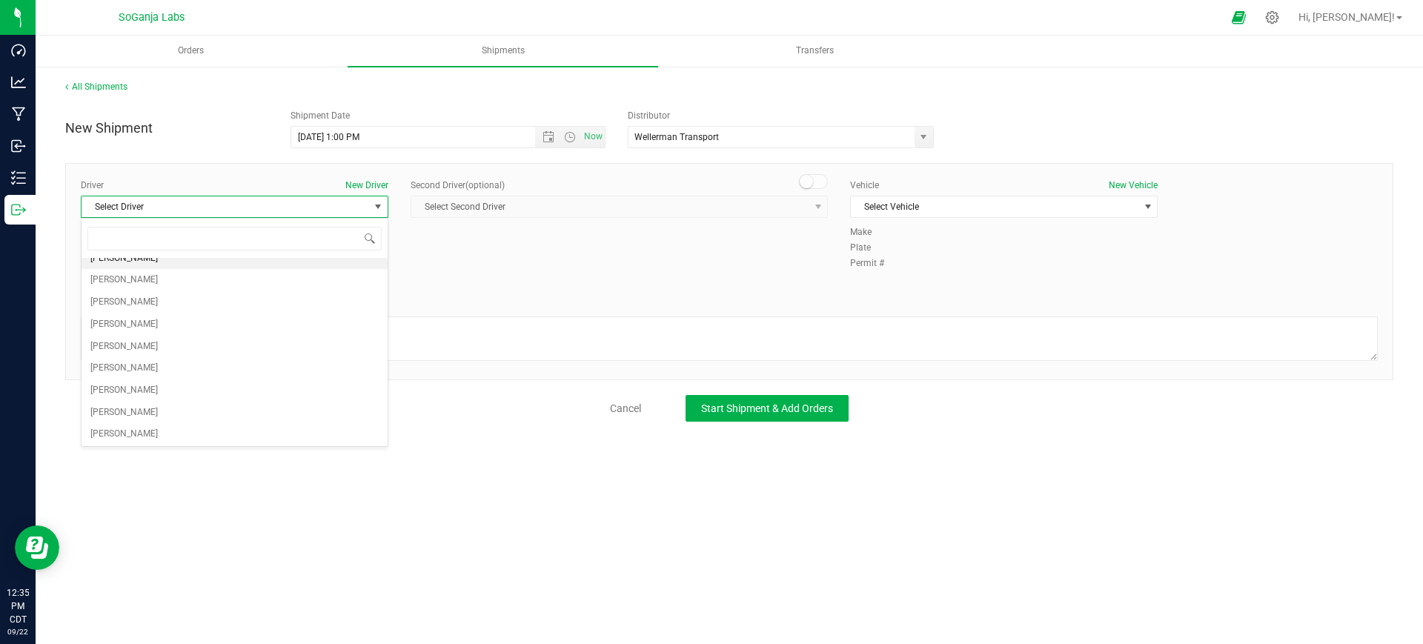
scroll to position [185, 0]
click at [145, 368] on li "[PERSON_NAME]" at bounding box center [234, 370] width 306 height 22
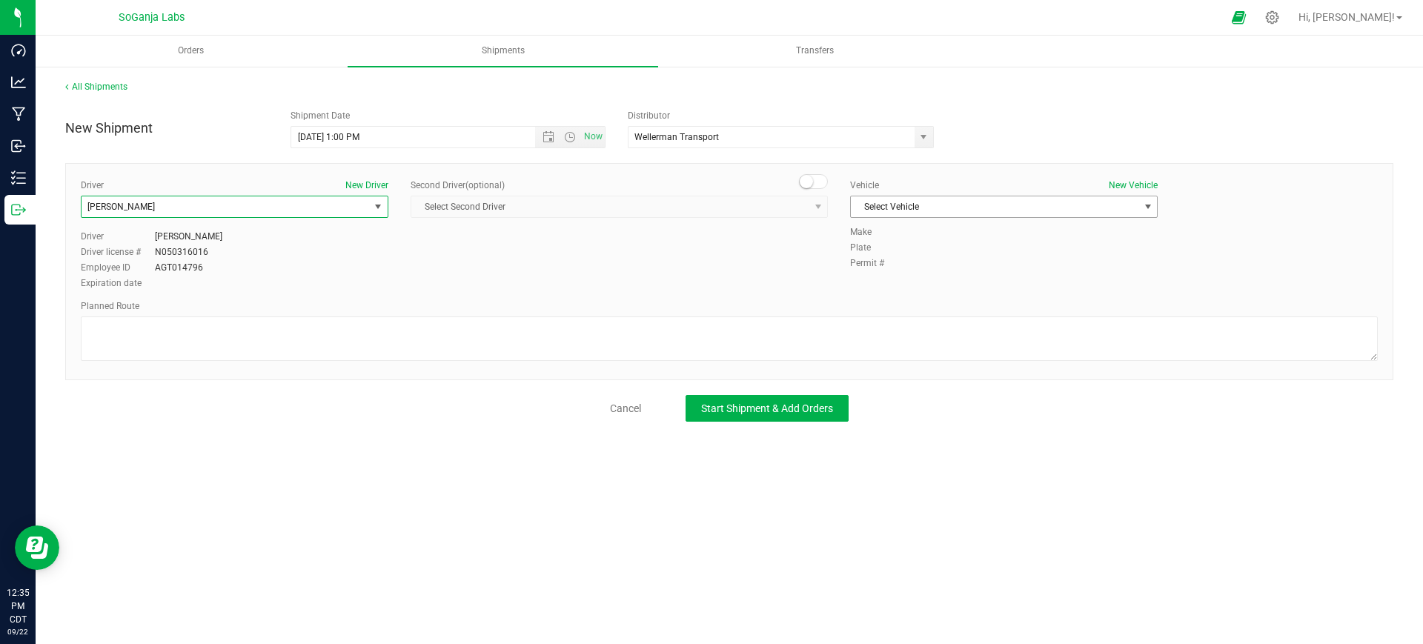
click at [980, 199] on span "Select Vehicle" at bounding box center [994, 206] width 287 height 21
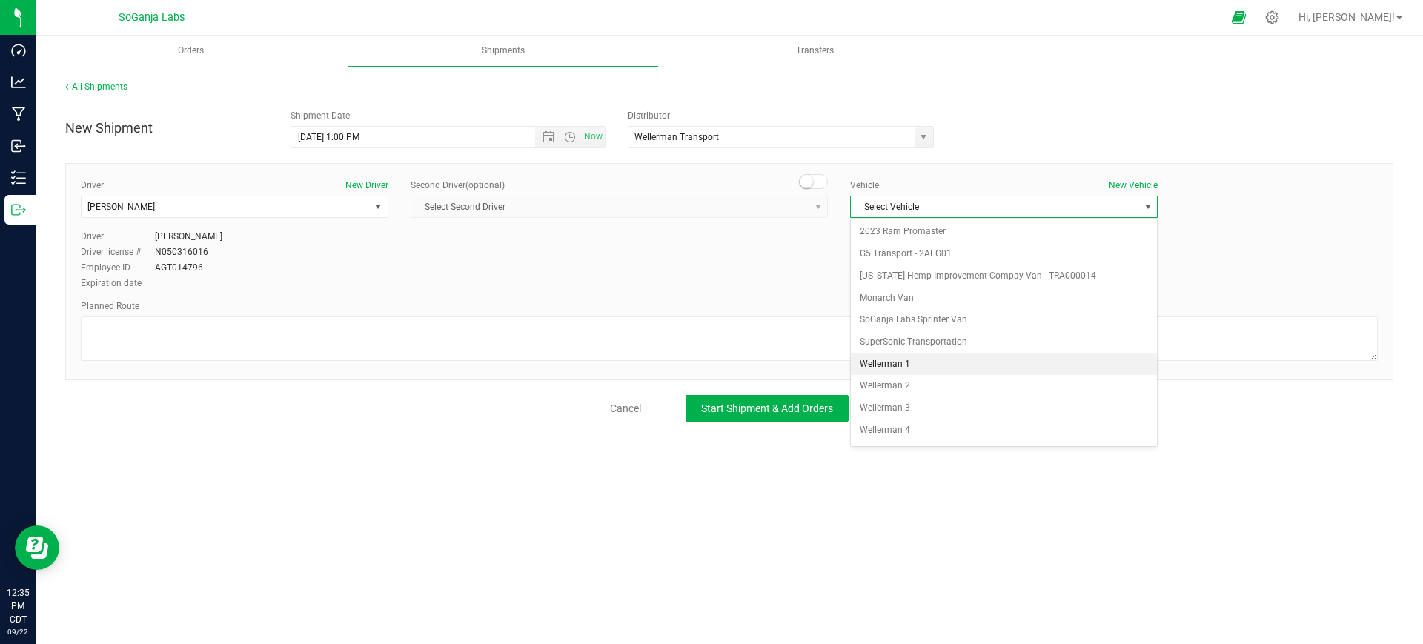
click at [917, 364] on li "Wellerman 1" at bounding box center [1004, 364] width 306 height 22
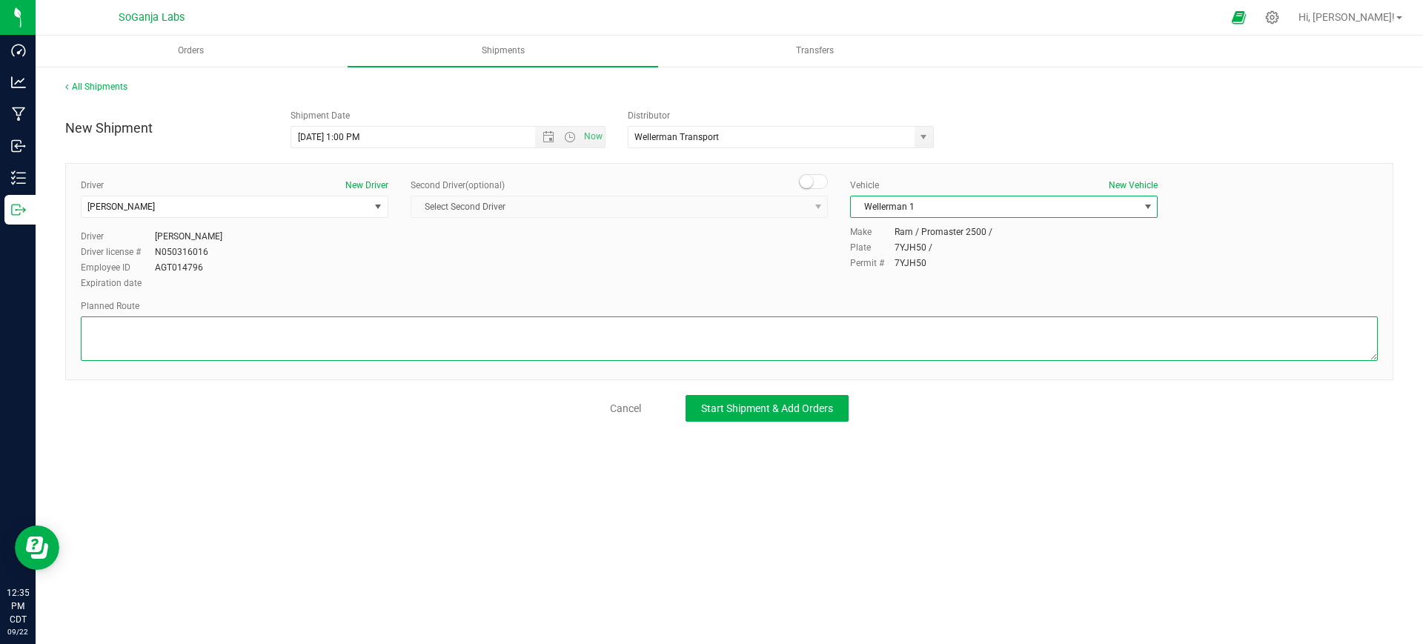
click at [848, 331] on textarea at bounding box center [729, 338] width 1297 height 44
type textarea "See planned route."
click at [821, 416] on button "Start Shipment & Add Orders" at bounding box center [766, 408] width 163 height 27
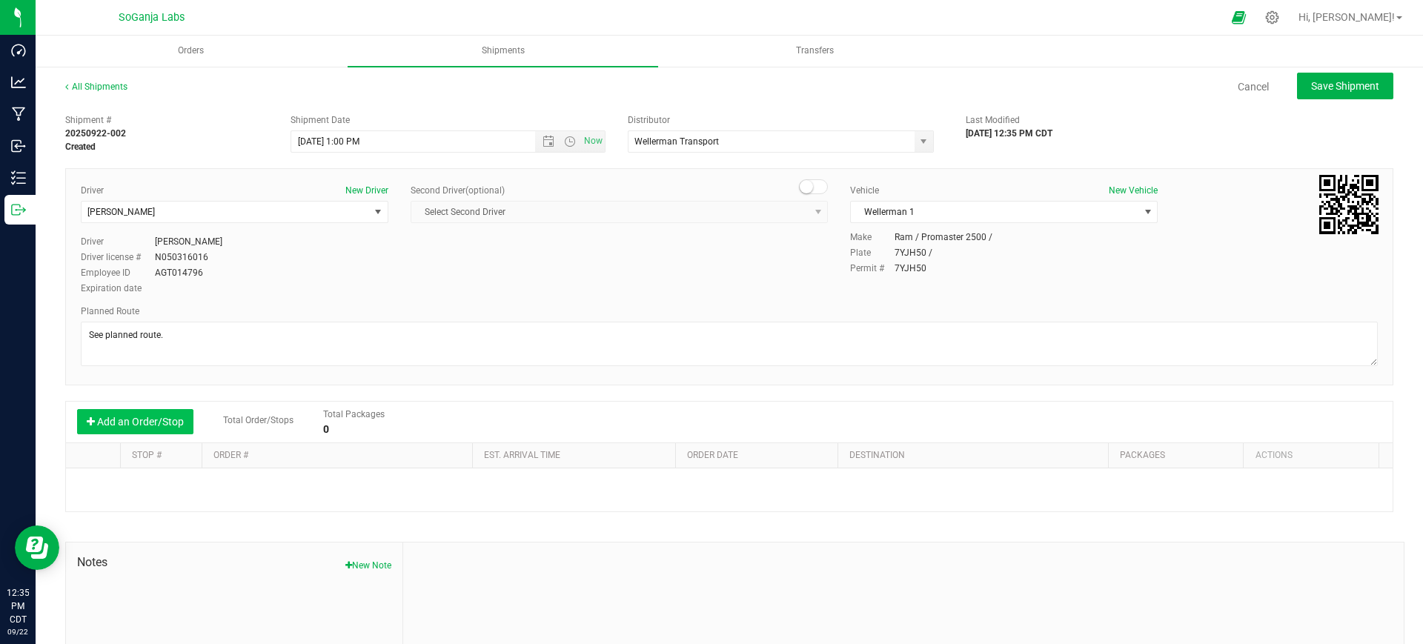
click at [182, 413] on button "Add an Order/Stop" at bounding box center [135, 421] width 116 height 25
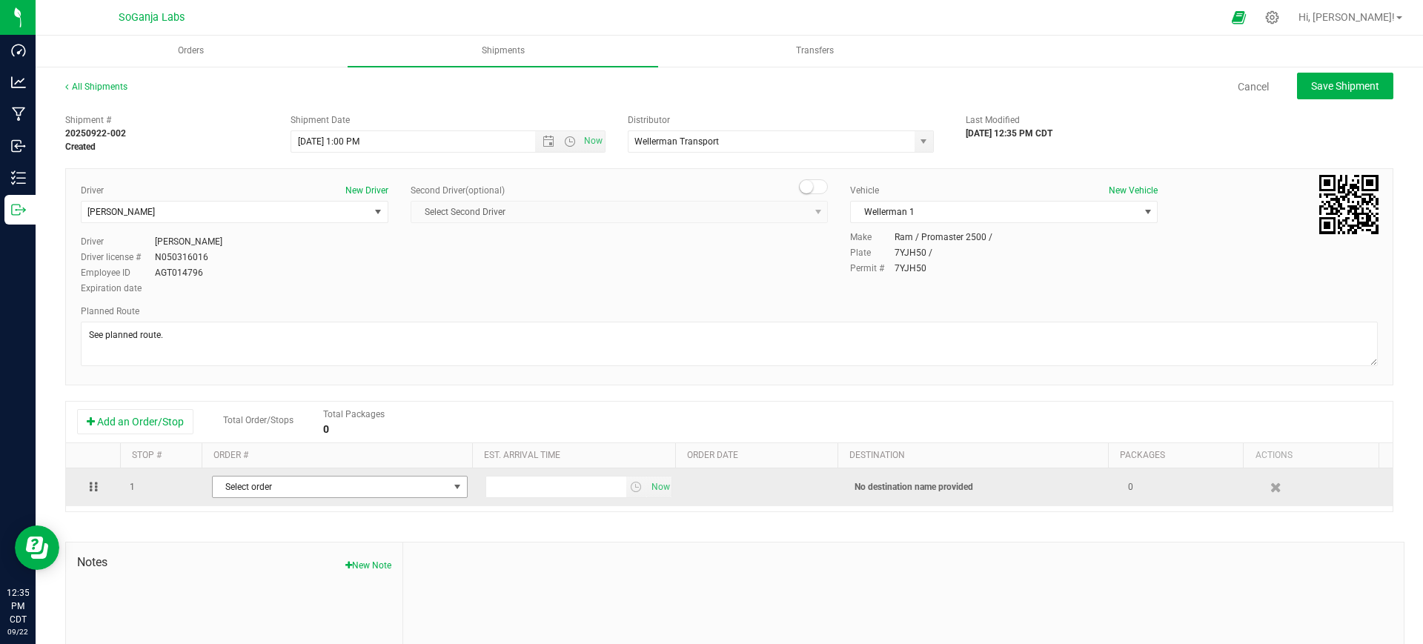
click at [307, 489] on span "Select order" at bounding box center [331, 486] width 236 height 21
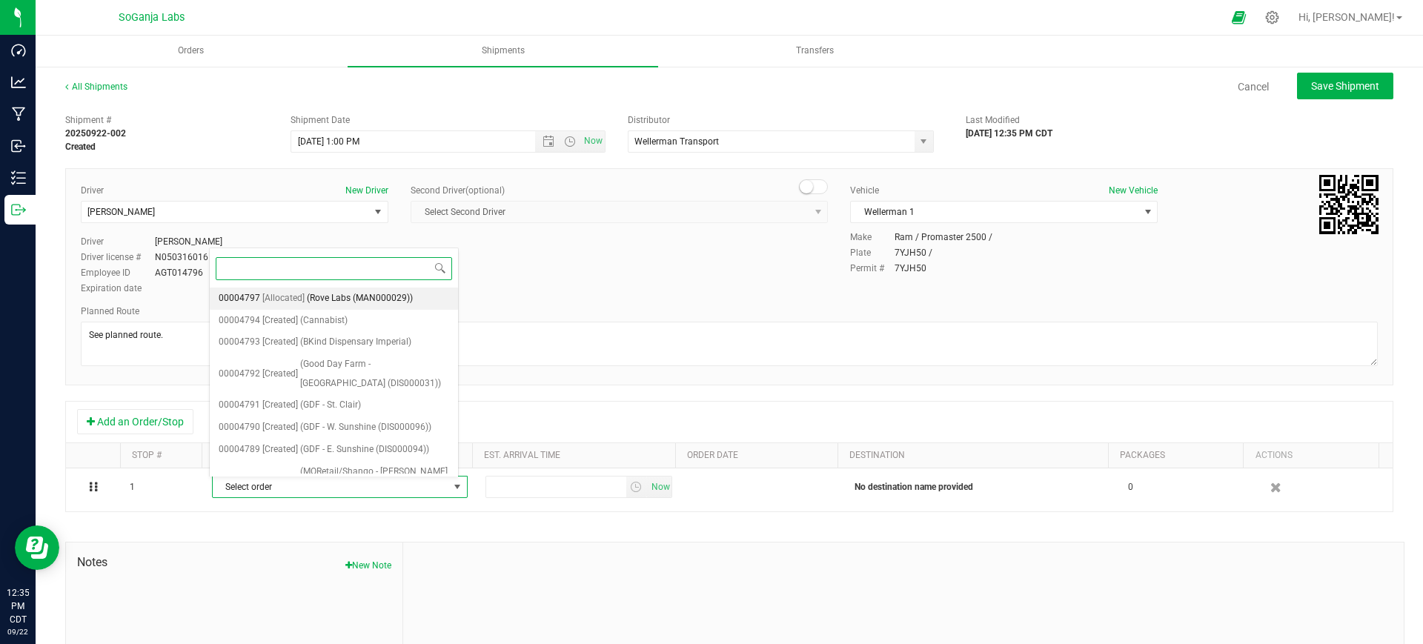
click at [401, 293] on span "(Rove Labs (MAN000029))" at bounding box center [360, 298] width 106 height 19
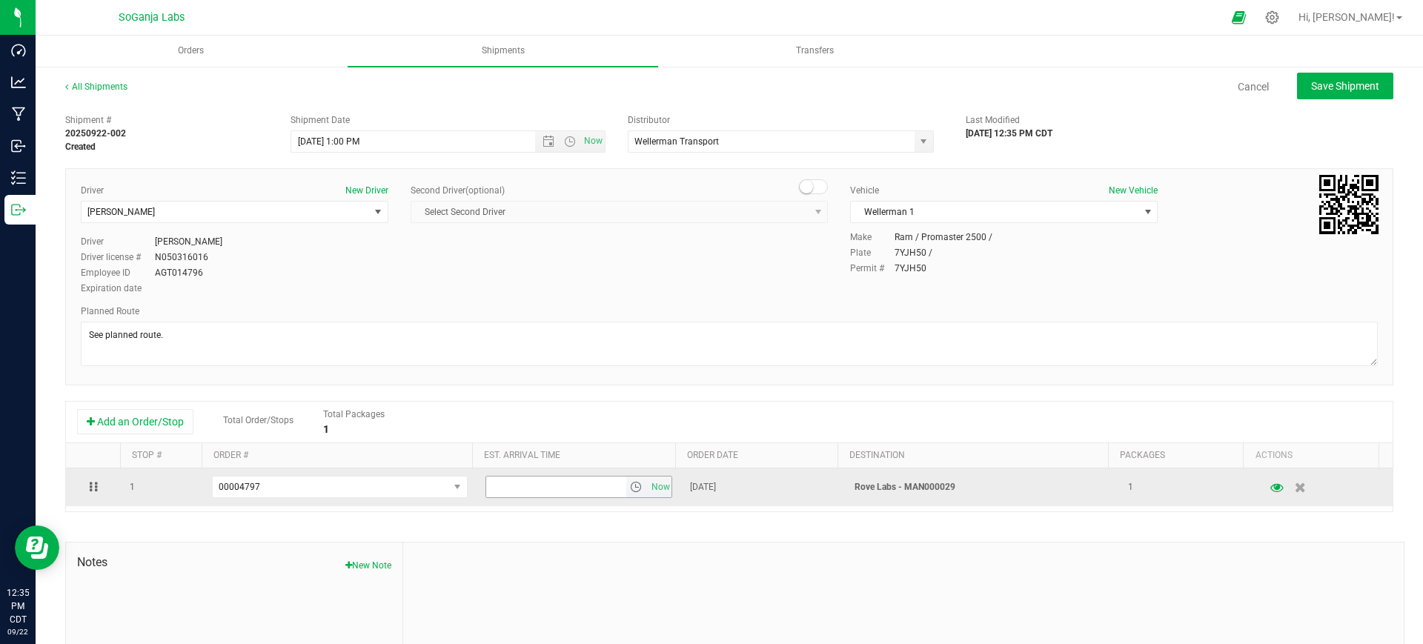
click at [630, 486] on span "select" at bounding box center [636, 487] width 12 height 12
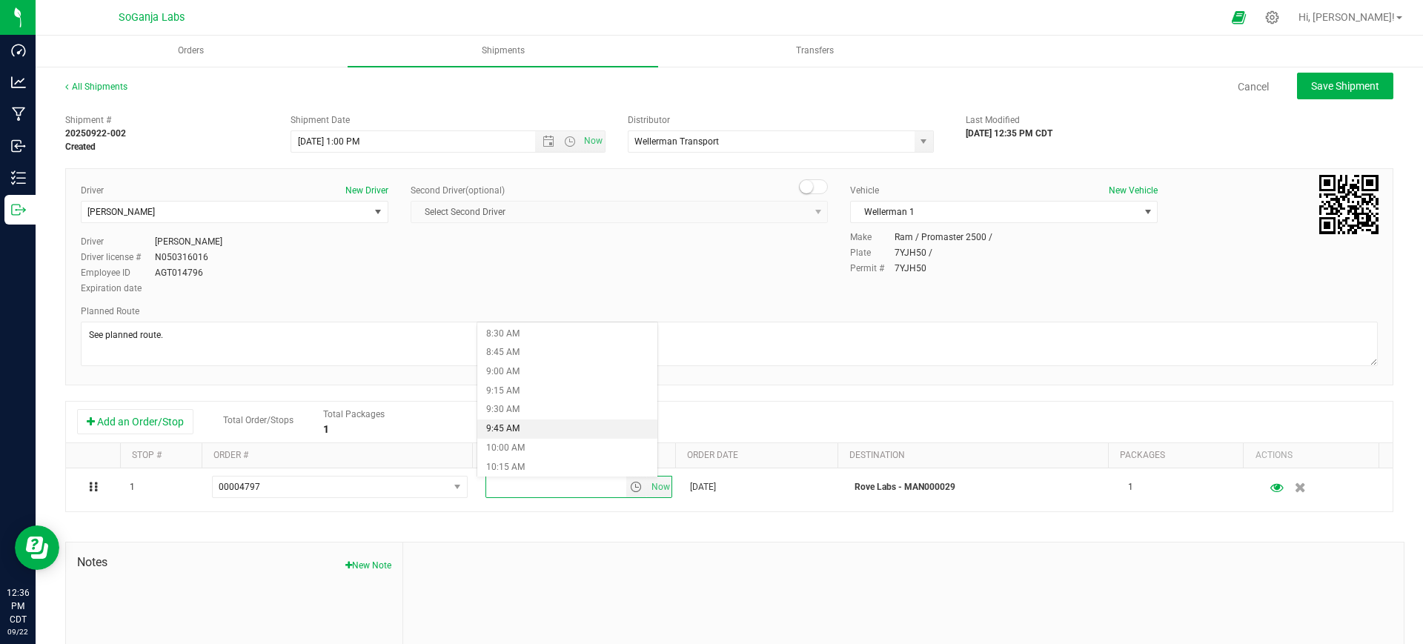
scroll to position [741, 0]
click at [543, 431] on li "11:00 AM" at bounding box center [567, 431] width 180 height 19
click at [1358, 93] on button "Save Shipment" at bounding box center [1345, 86] width 96 height 27
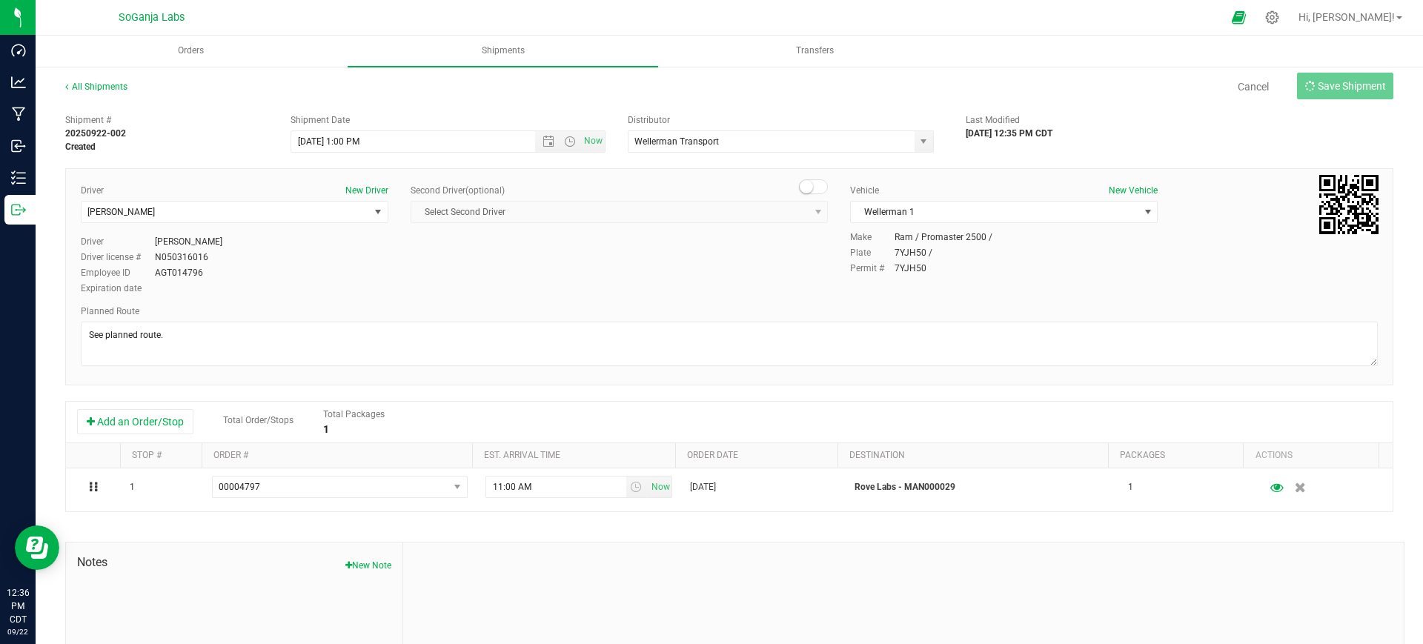
type input "[DATE] 6:00 PM"
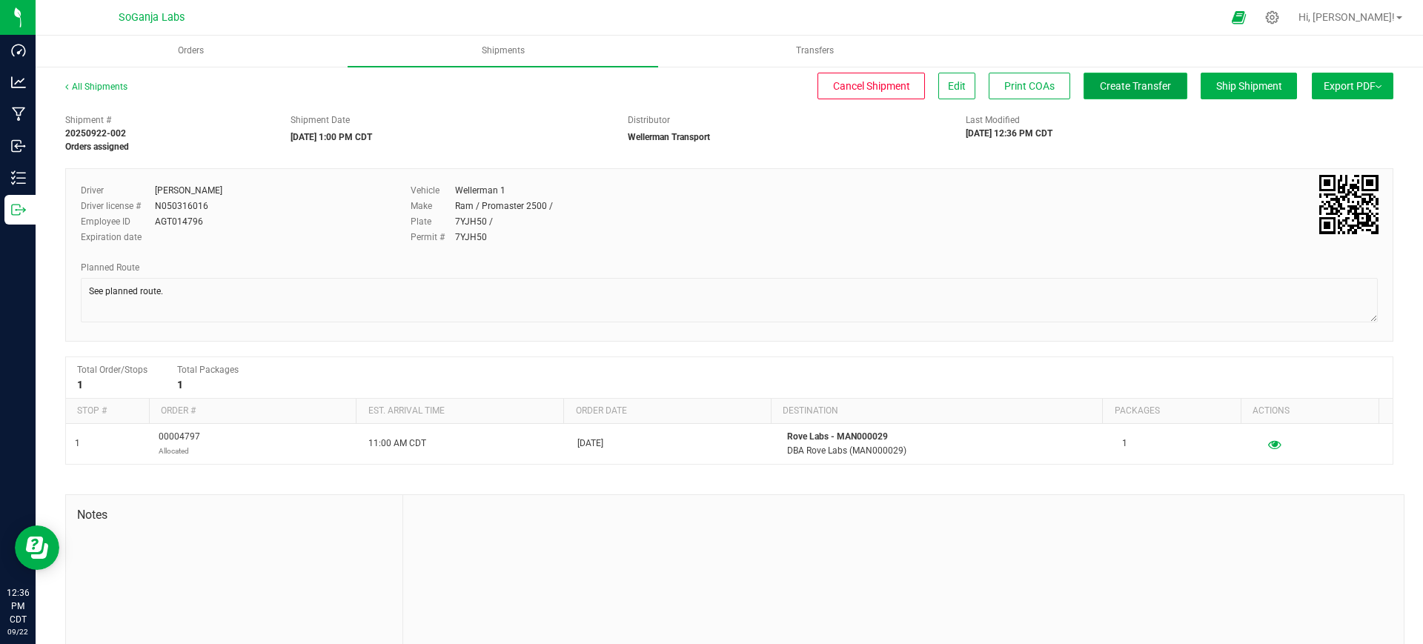
click at [1134, 85] on span "Create Transfer" at bounding box center [1134, 86] width 71 height 12
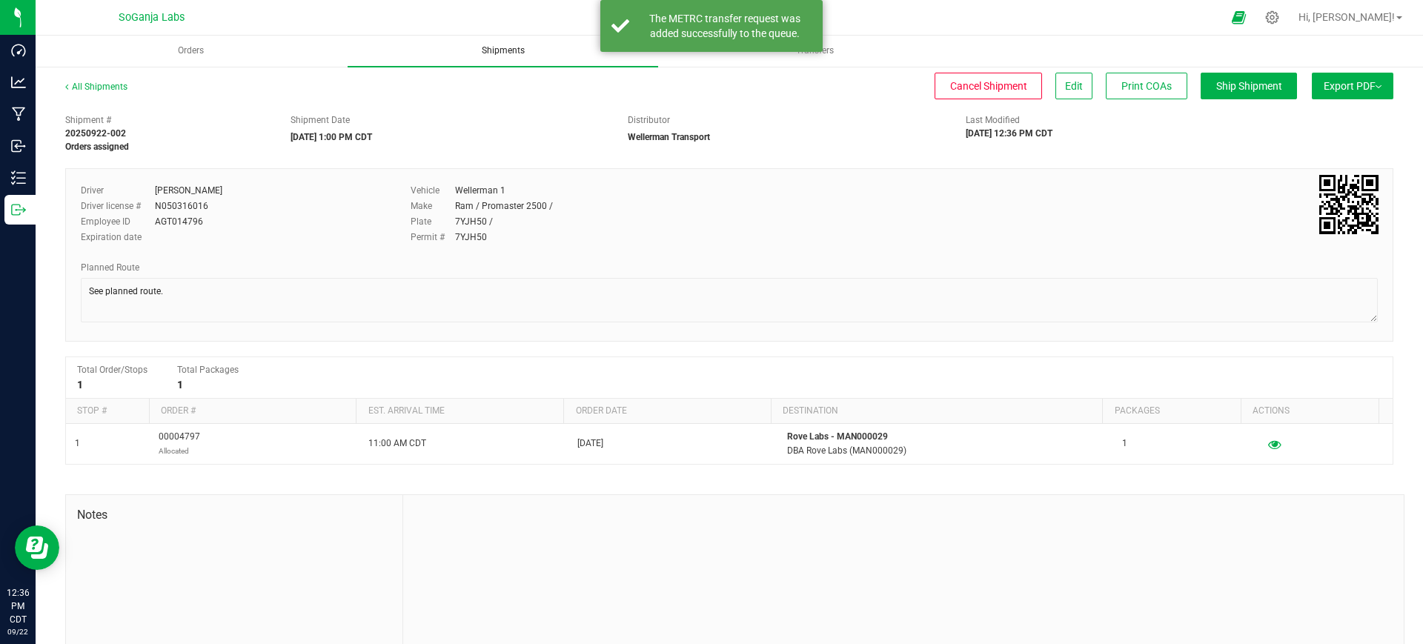
click at [515, 47] on span "Shipments" at bounding box center [503, 50] width 83 height 13
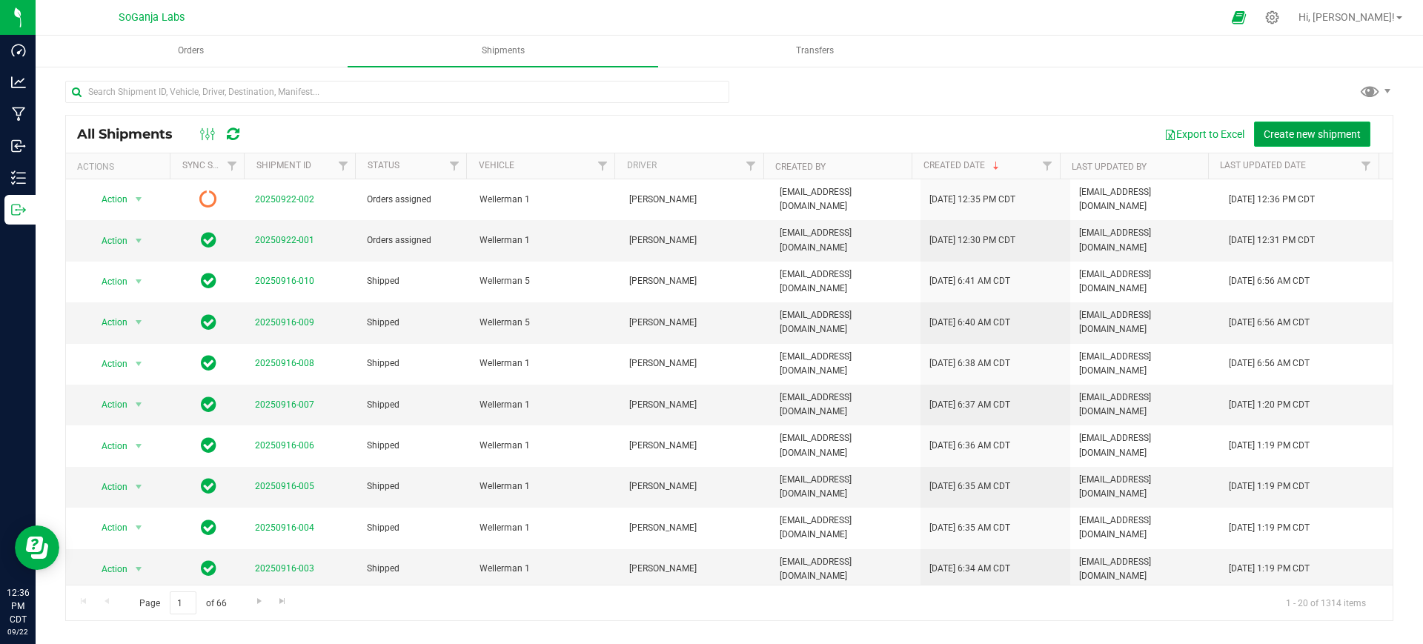
click at [1303, 134] on span "Create new shipment" at bounding box center [1311, 134] width 97 height 12
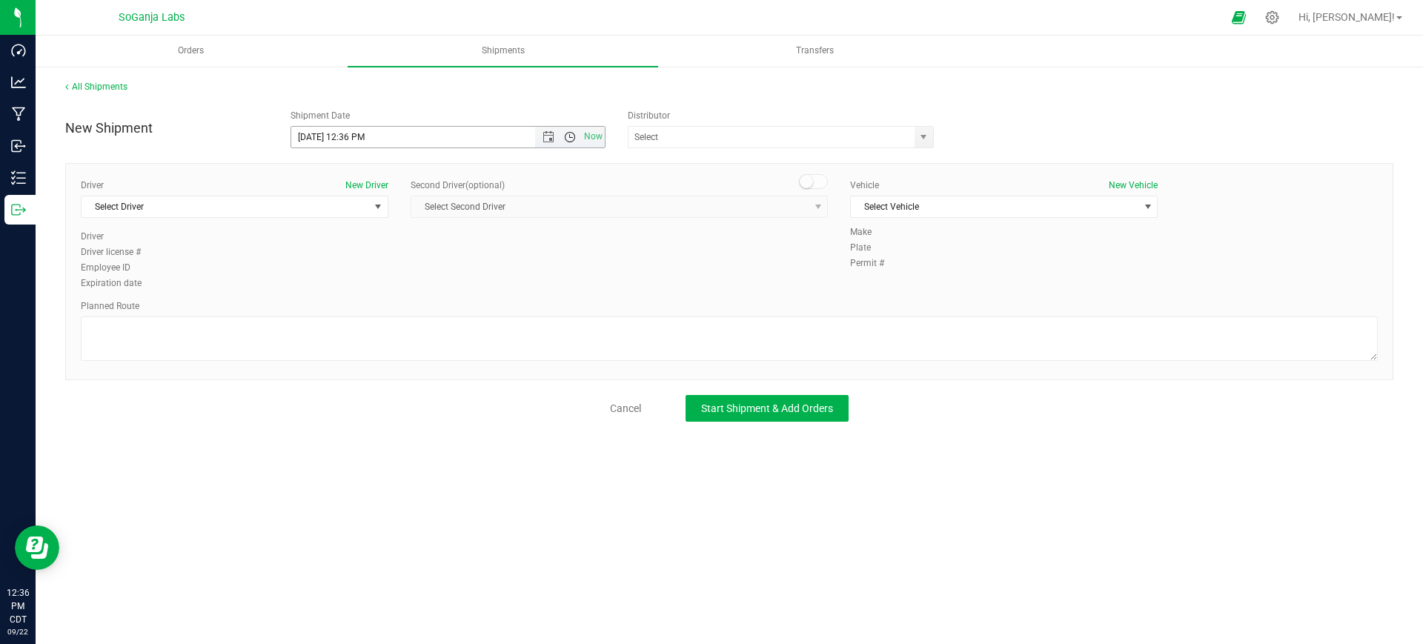
click at [570, 140] on span "Open the time view" at bounding box center [570, 137] width 12 height 12
click at [333, 194] on li "1:00 PM" at bounding box center [447, 193] width 313 height 19
type input "[DATE] 1:00 PM"
click at [927, 137] on span "select" at bounding box center [923, 137] width 12 height 12
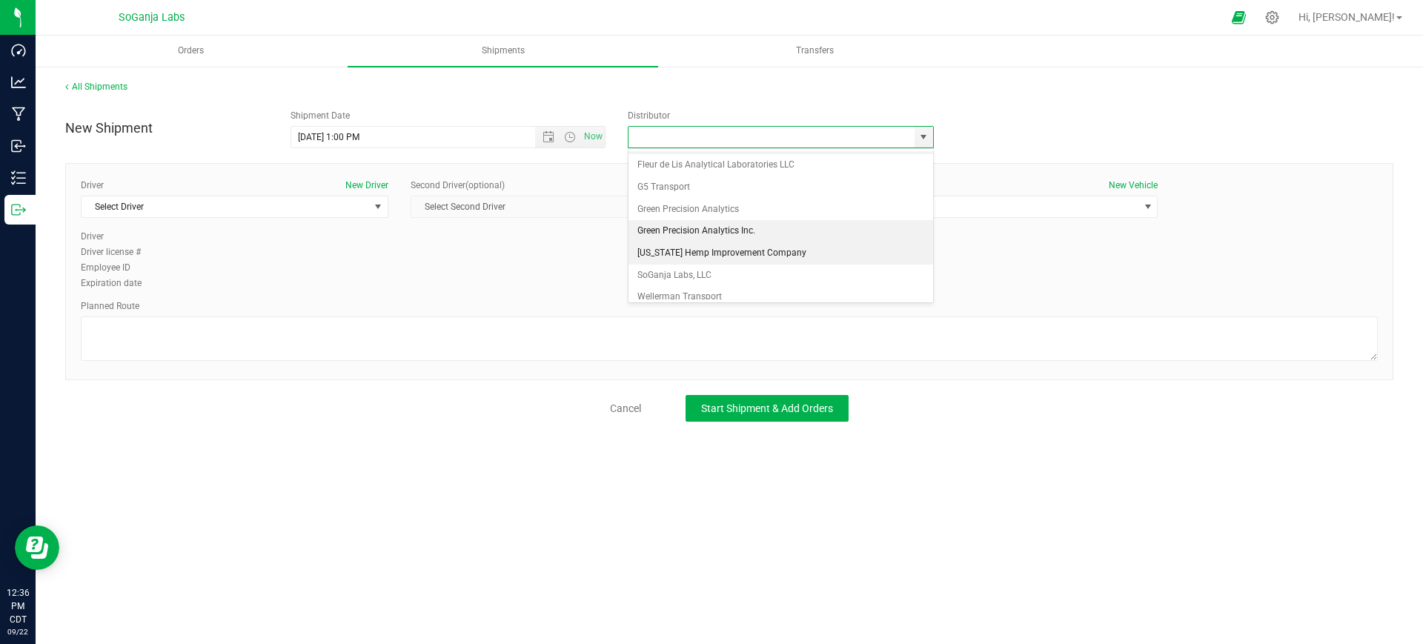
scroll to position [28, 0]
click at [690, 264] on li "SoGanja Labs, LLC" at bounding box center [780, 267] width 305 height 22
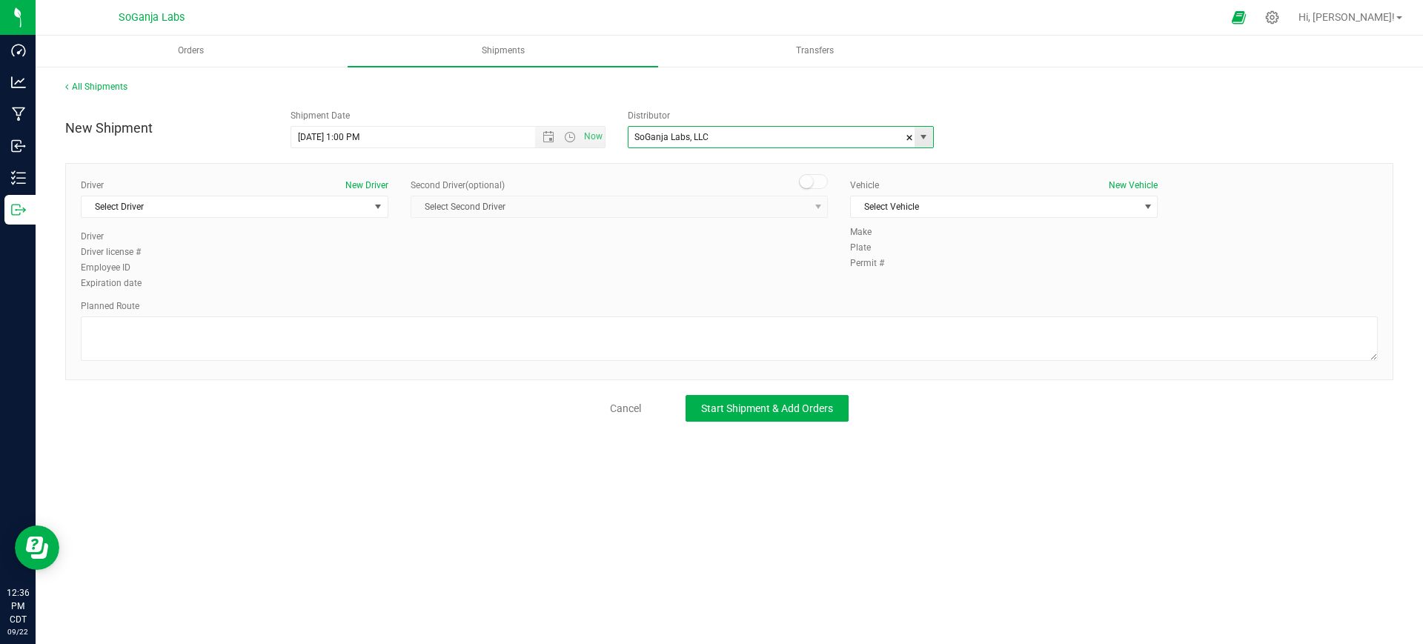
click at [925, 139] on span "select" at bounding box center [923, 137] width 12 height 12
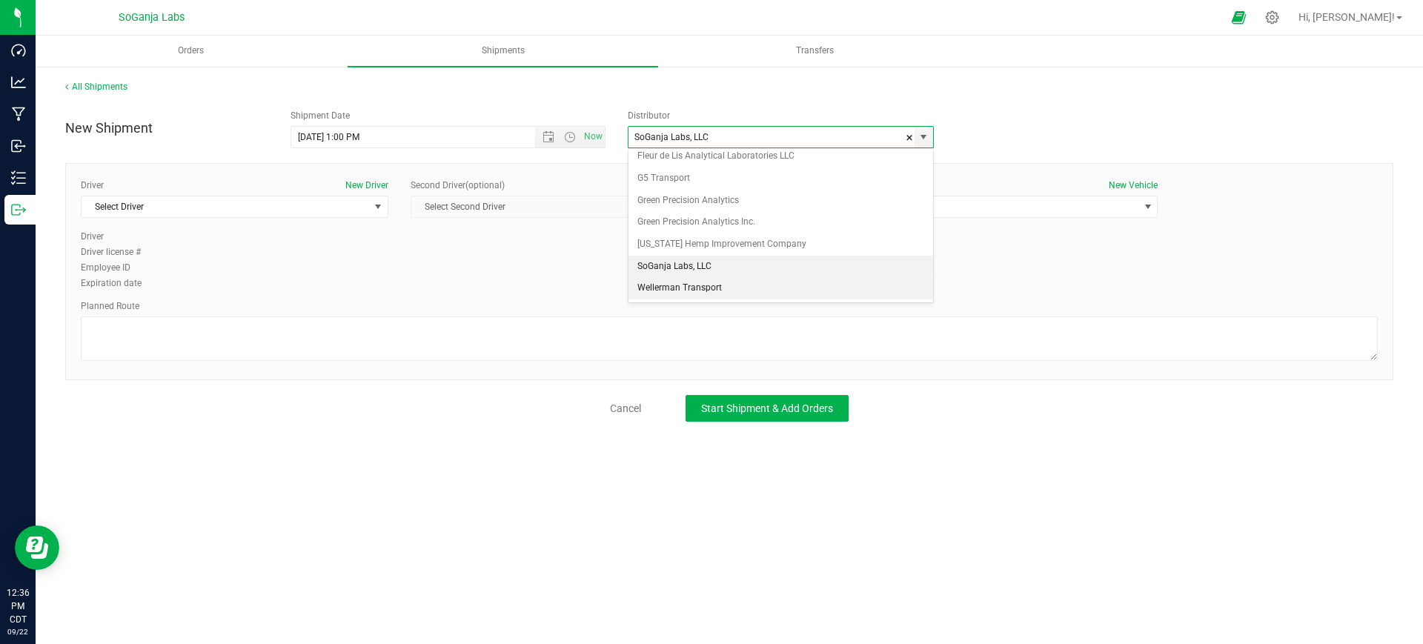
click at [693, 279] on li "Wellerman Transport" at bounding box center [780, 288] width 305 height 22
type input "Wellerman Transport"
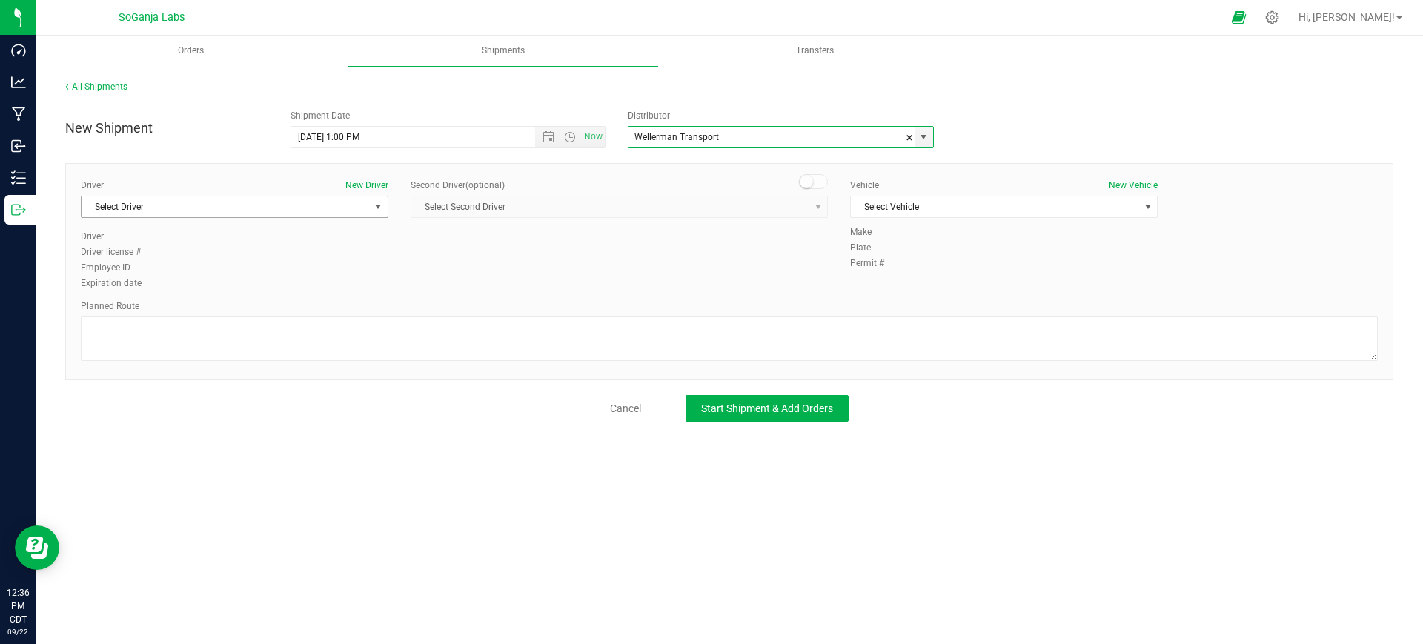
click at [299, 202] on span "Select Driver" at bounding box center [224, 206] width 287 height 21
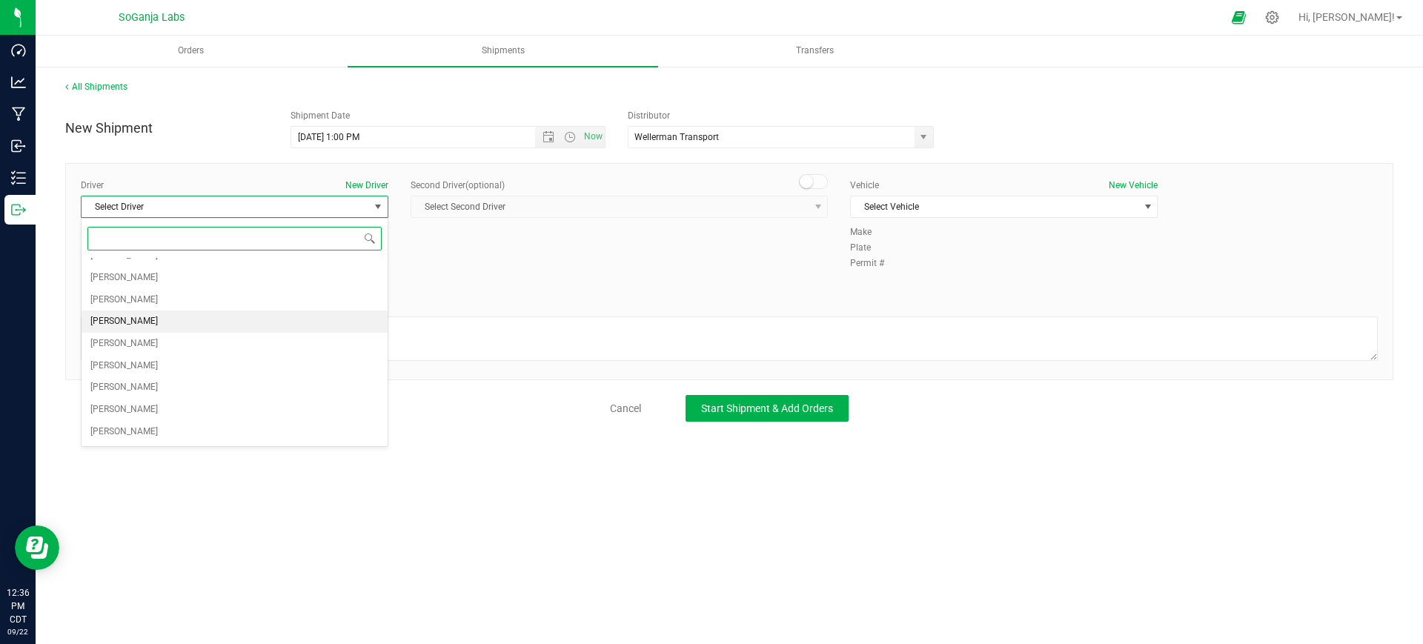
scroll to position [185, 0]
click at [123, 367] on span "[PERSON_NAME]" at bounding box center [123, 369] width 67 height 19
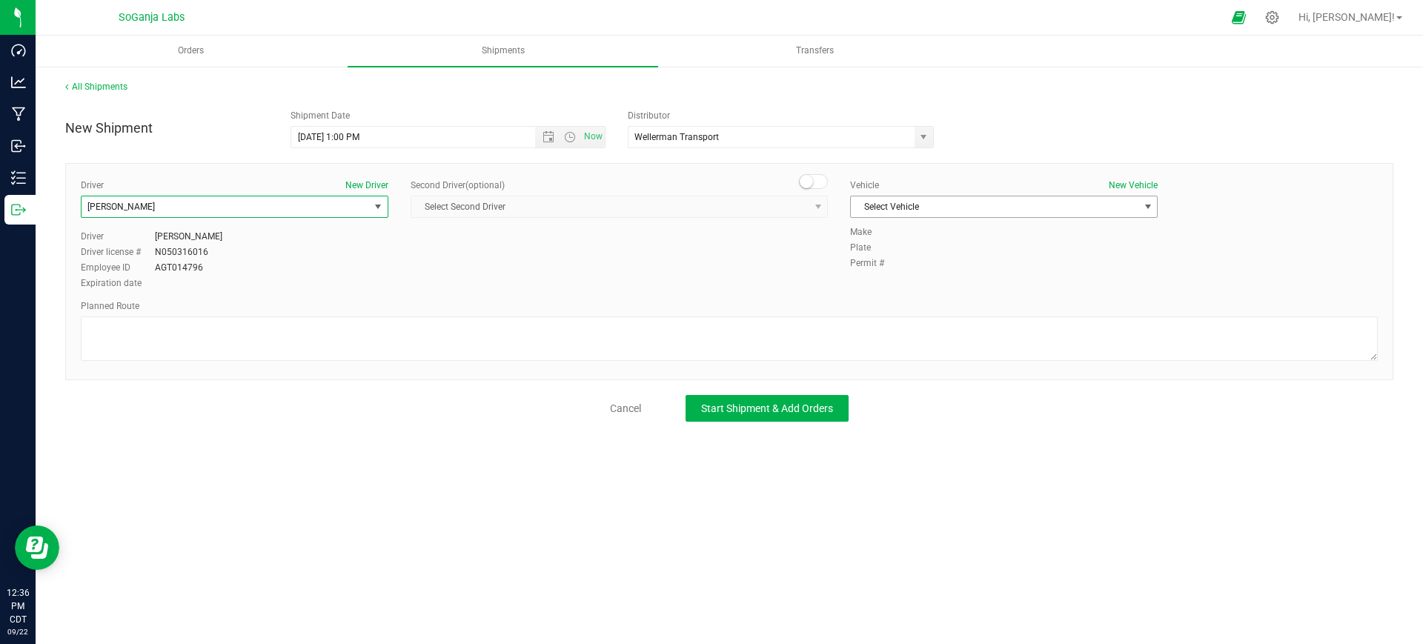
click at [1045, 199] on span "Select Vehicle" at bounding box center [994, 206] width 287 height 21
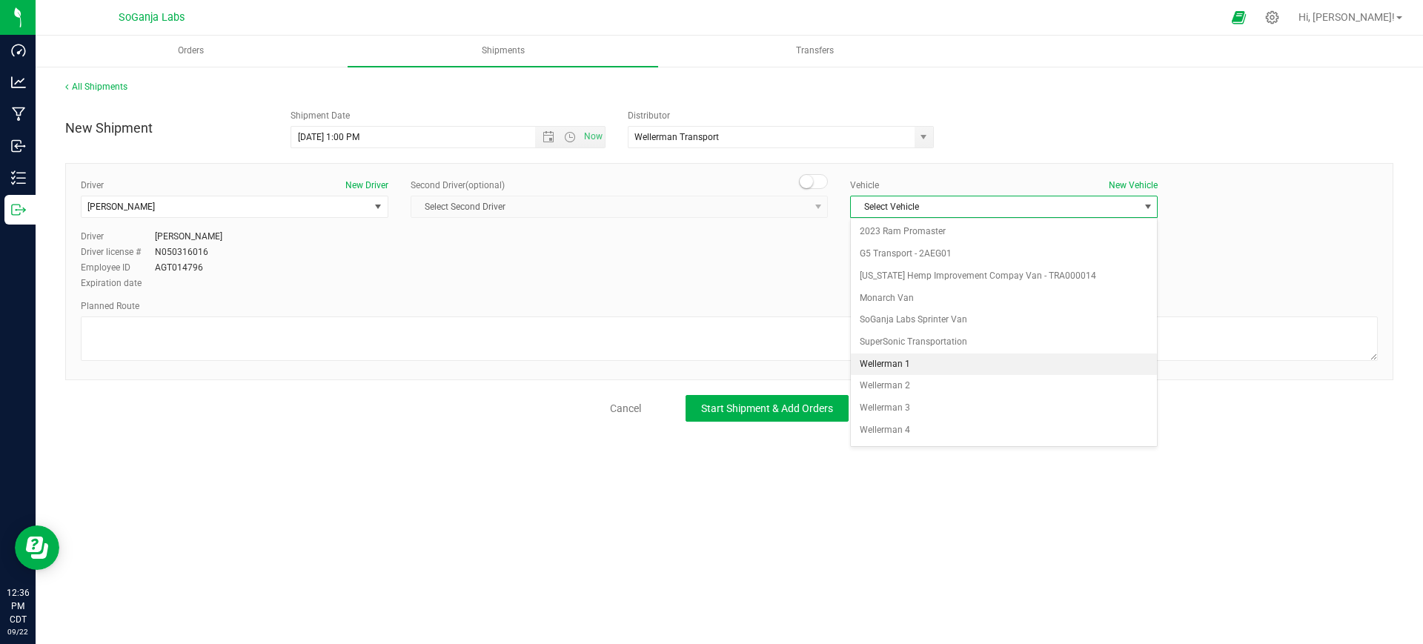
click at [899, 359] on li "Wellerman 1" at bounding box center [1004, 364] width 306 height 22
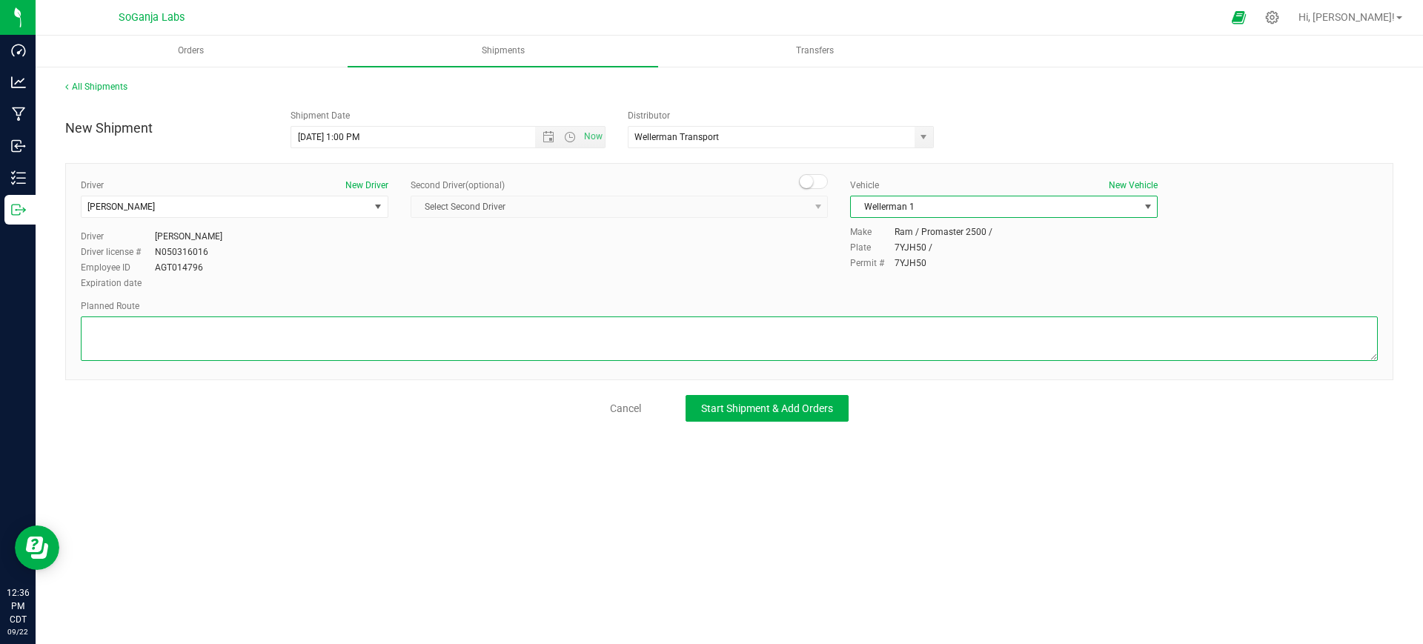
click at [830, 335] on textarea at bounding box center [729, 338] width 1297 height 44
type textarea "See planned route."
click at [766, 413] on span "Start Shipment & Add Orders" at bounding box center [767, 408] width 132 height 12
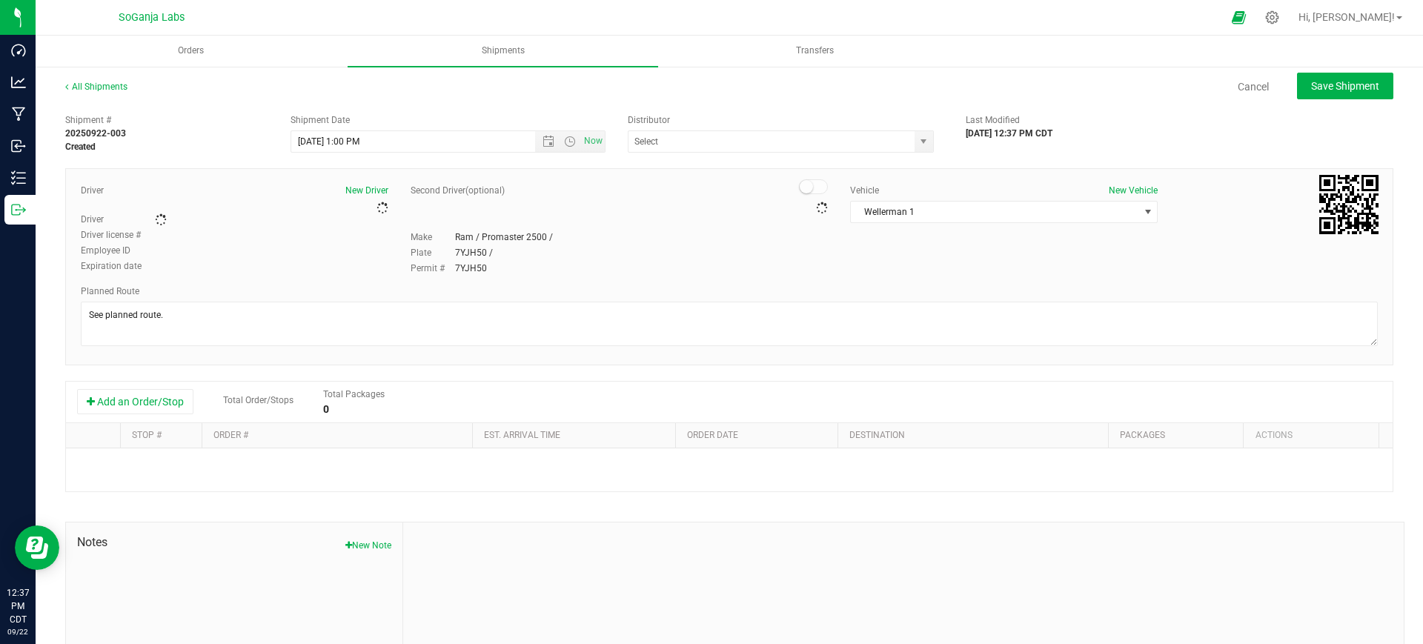
type input "Wellerman Transport"
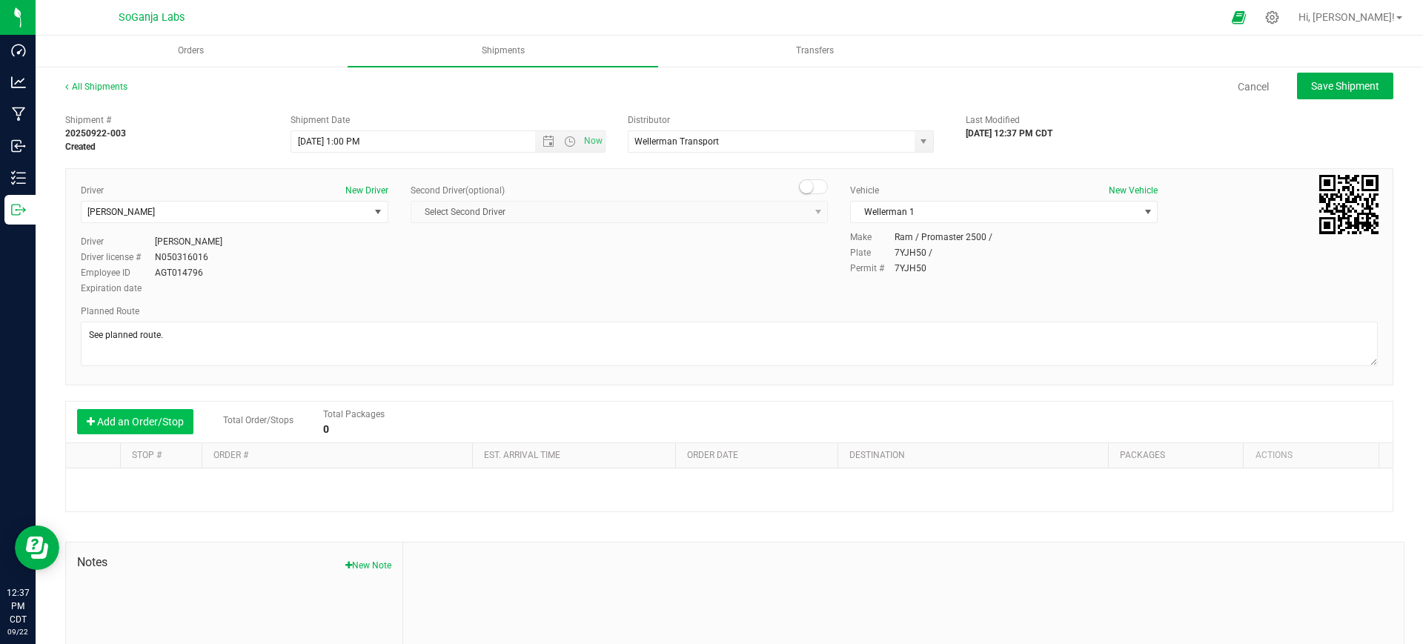
click at [171, 424] on button "Add an Order/Stop" at bounding box center [135, 421] width 116 height 25
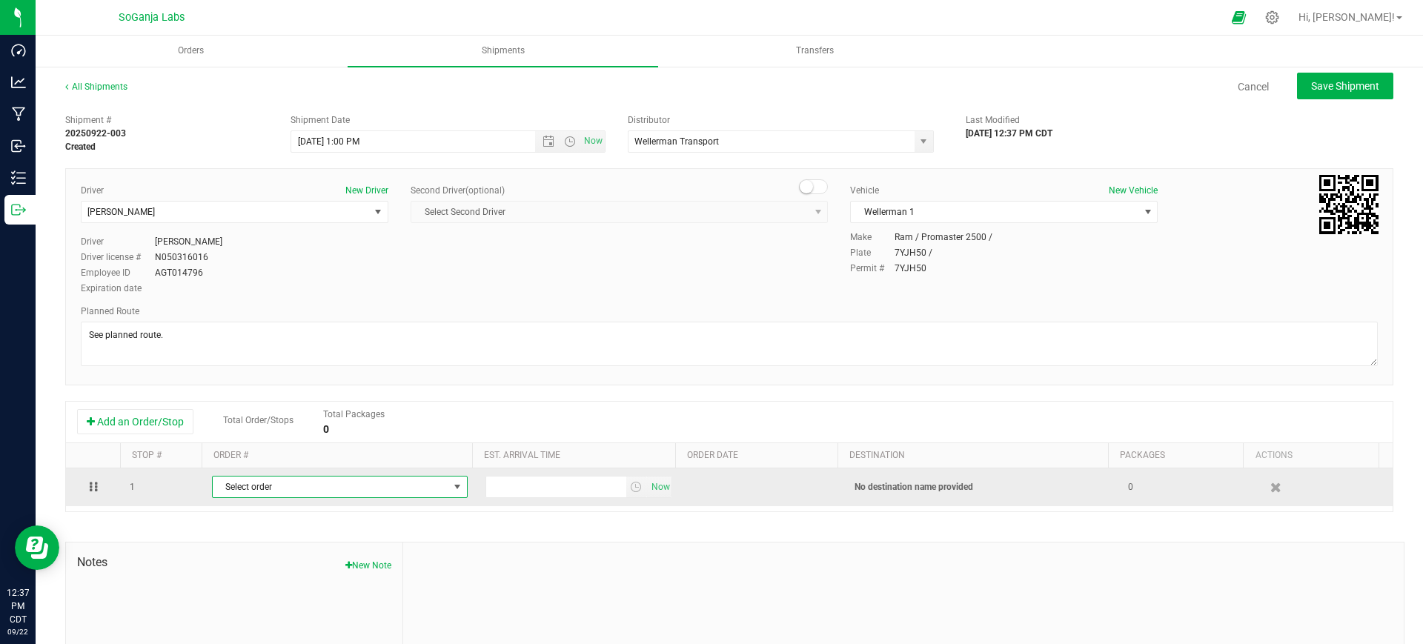
click at [308, 488] on span "Select order" at bounding box center [331, 486] width 236 height 21
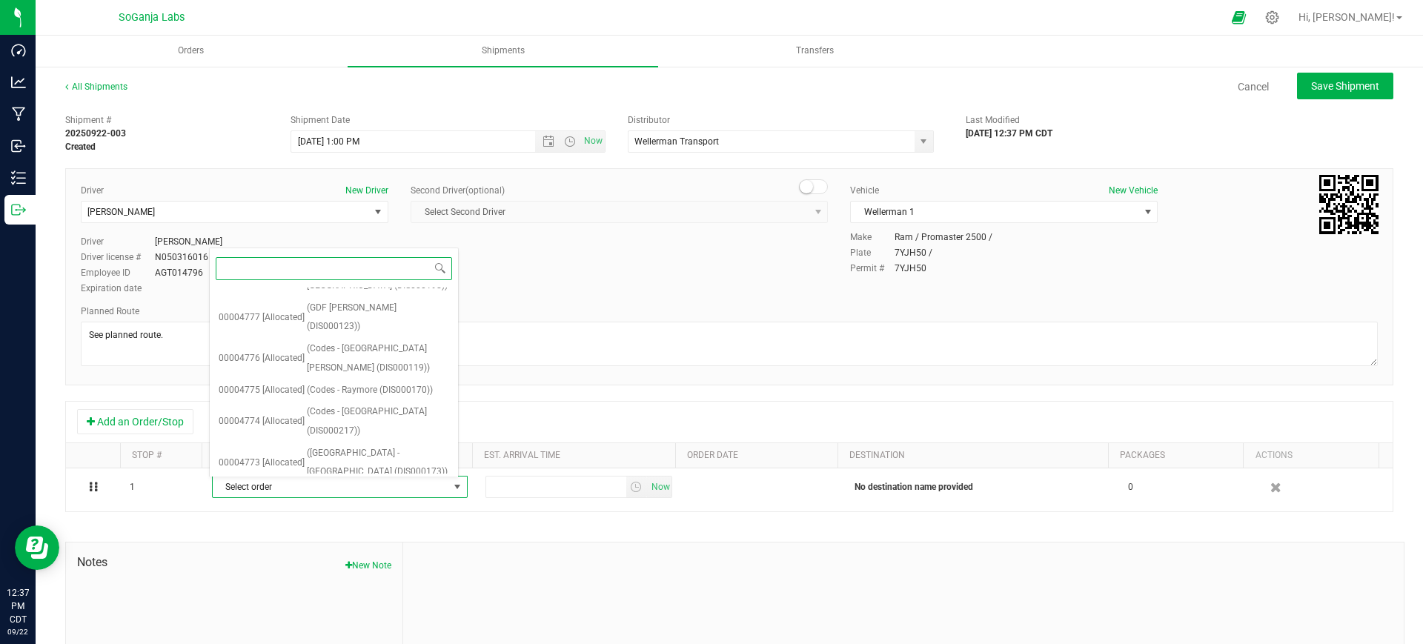
scroll to position [588, 0]
click at [370, 386] on span "(Codes - Raymore (DIS000170))" at bounding box center [370, 395] width 126 height 19
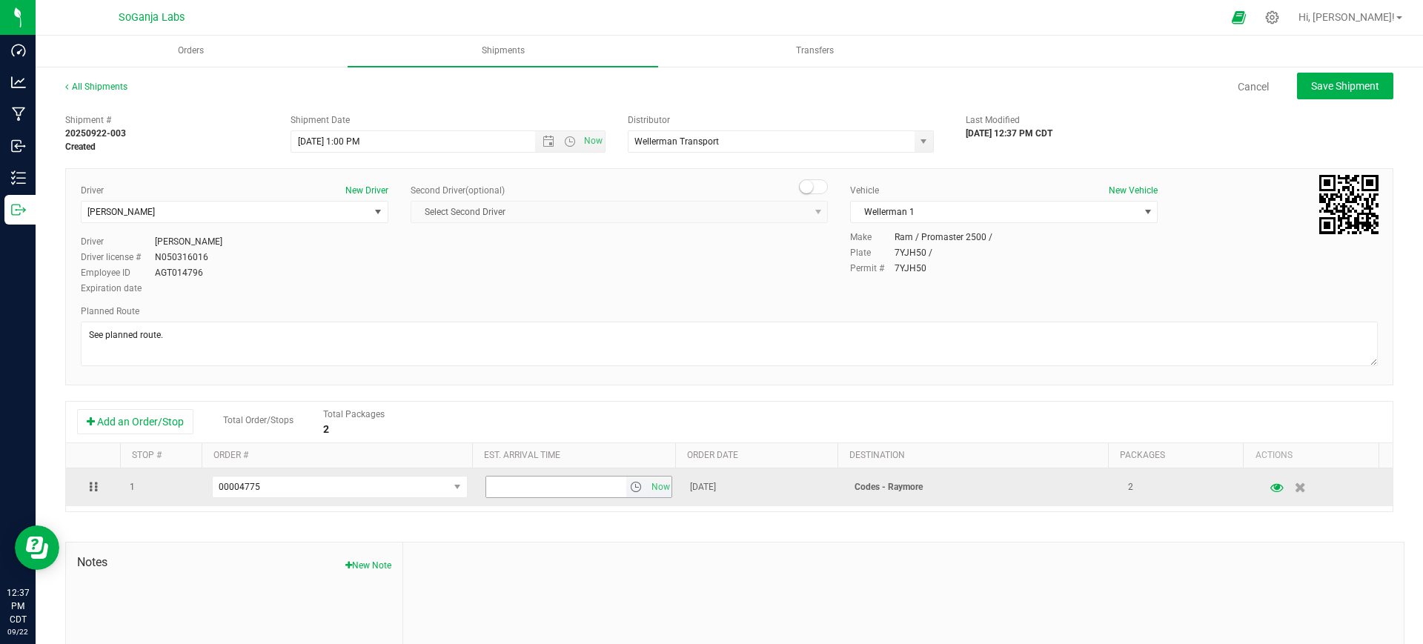
click at [626, 496] on span "select" at bounding box center [636, 486] width 21 height 21
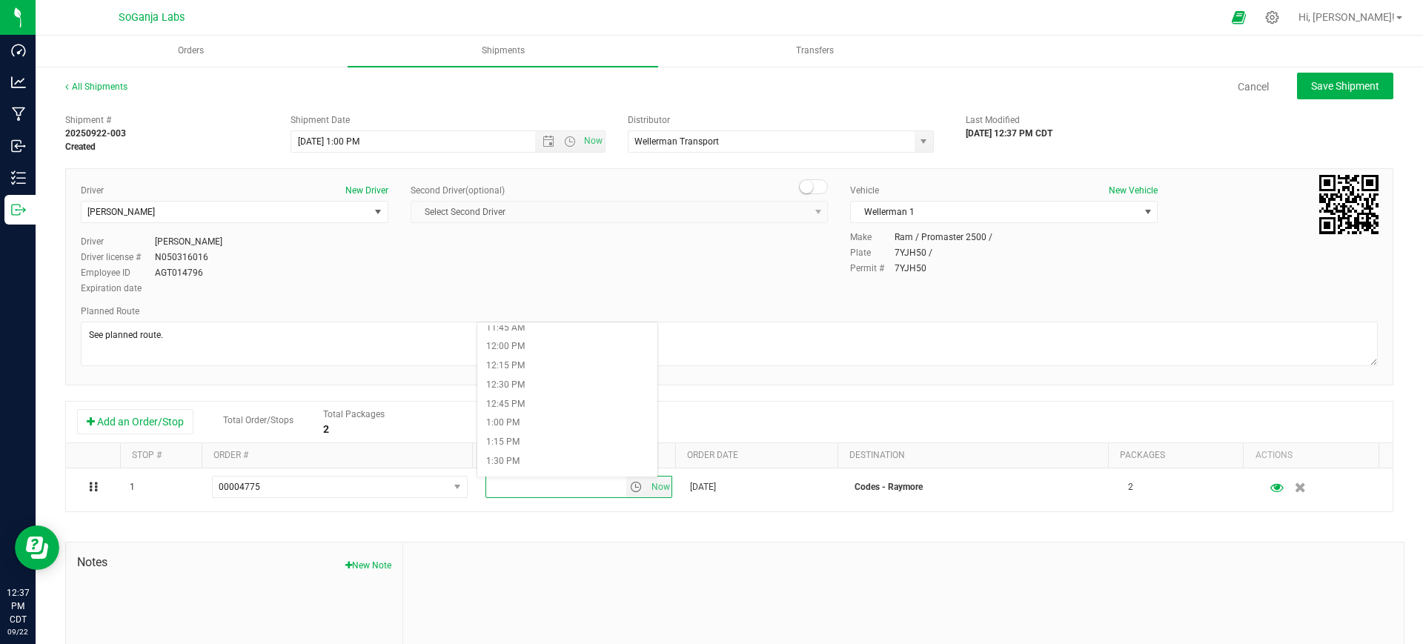
scroll to position [926, 0]
click at [530, 363] on li "12:30 PM" at bounding box center [567, 360] width 180 height 19
click at [1311, 84] on span "Save Shipment" at bounding box center [1345, 86] width 68 height 12
type input "[DATE] 6:00 PM"
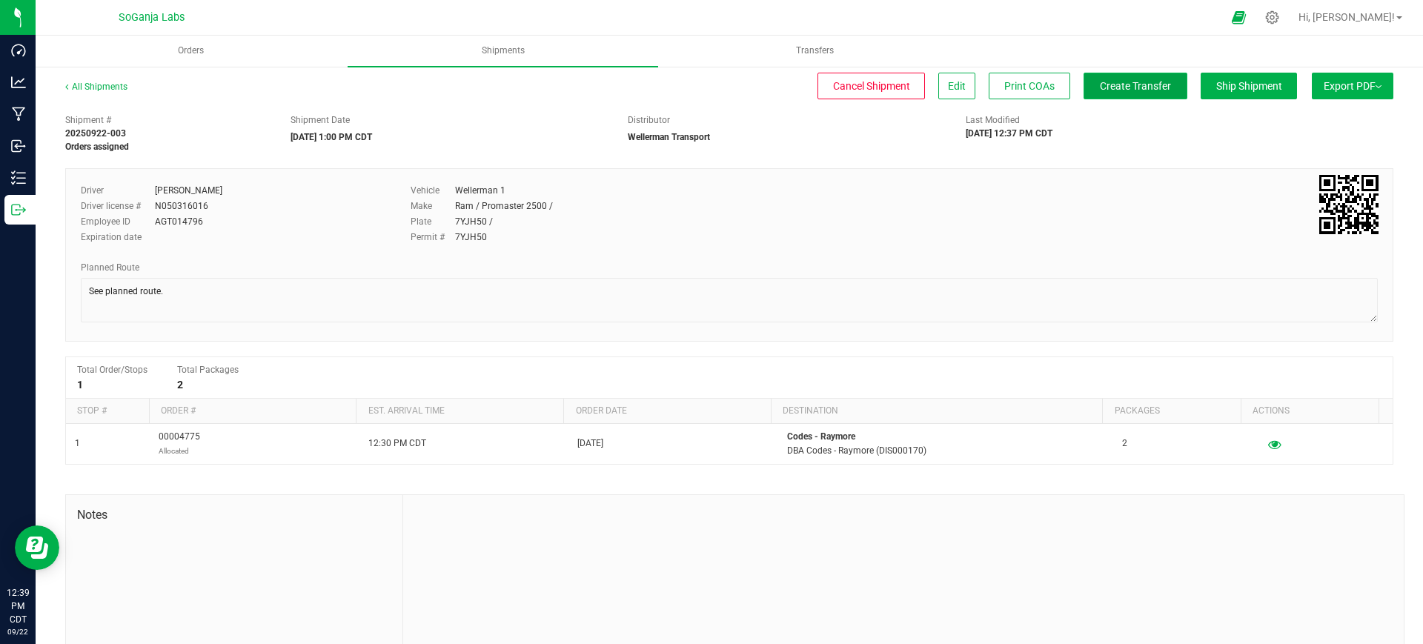
click at [1137, 81] on span "Create Transfer" at bounding box center [1134, 86] width 71 height 12
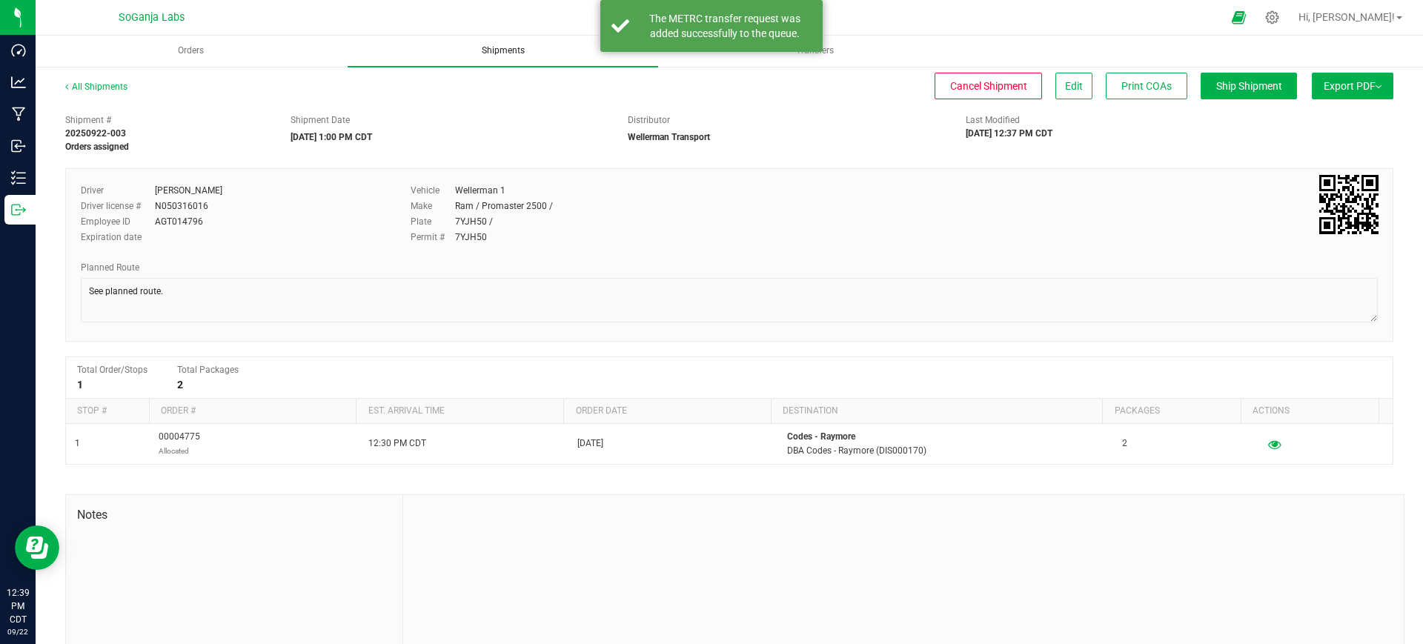
click at [483, 49] on span "Shipments" at bounding box center [503, 50] width 83 height 13
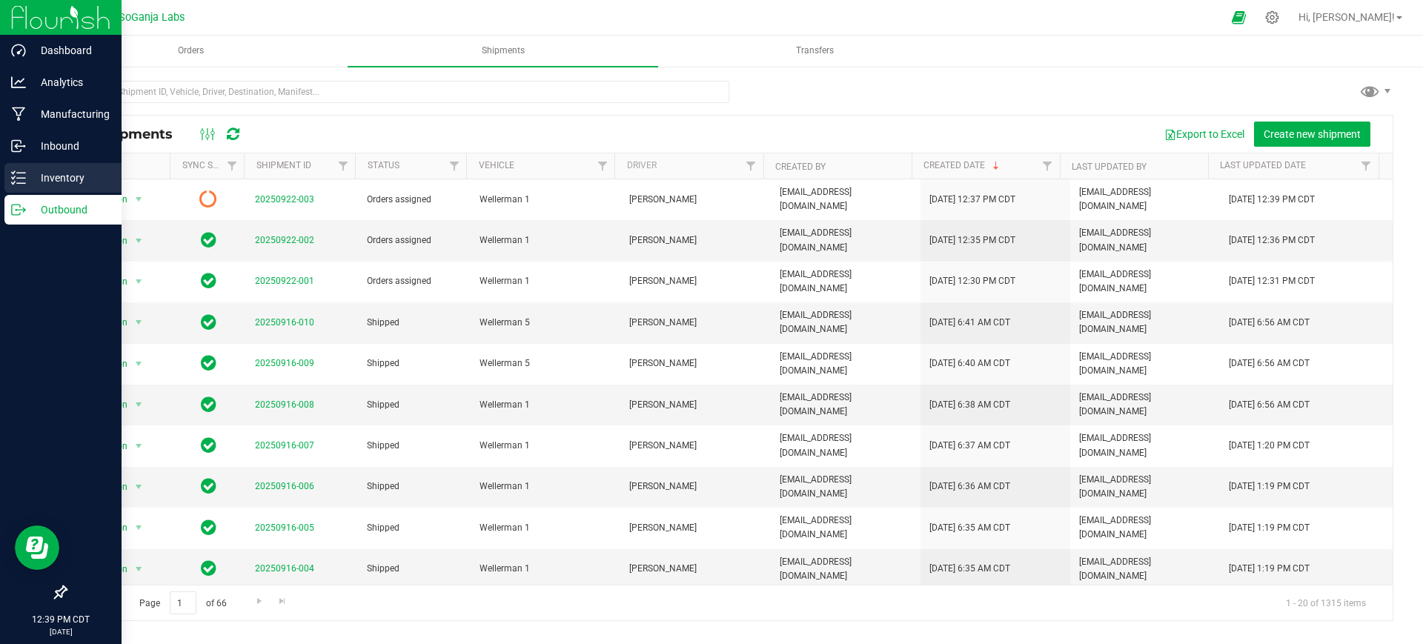
click at [47, 167] on div "Inventory" at bounding box center [62, 178] width 117 height 30
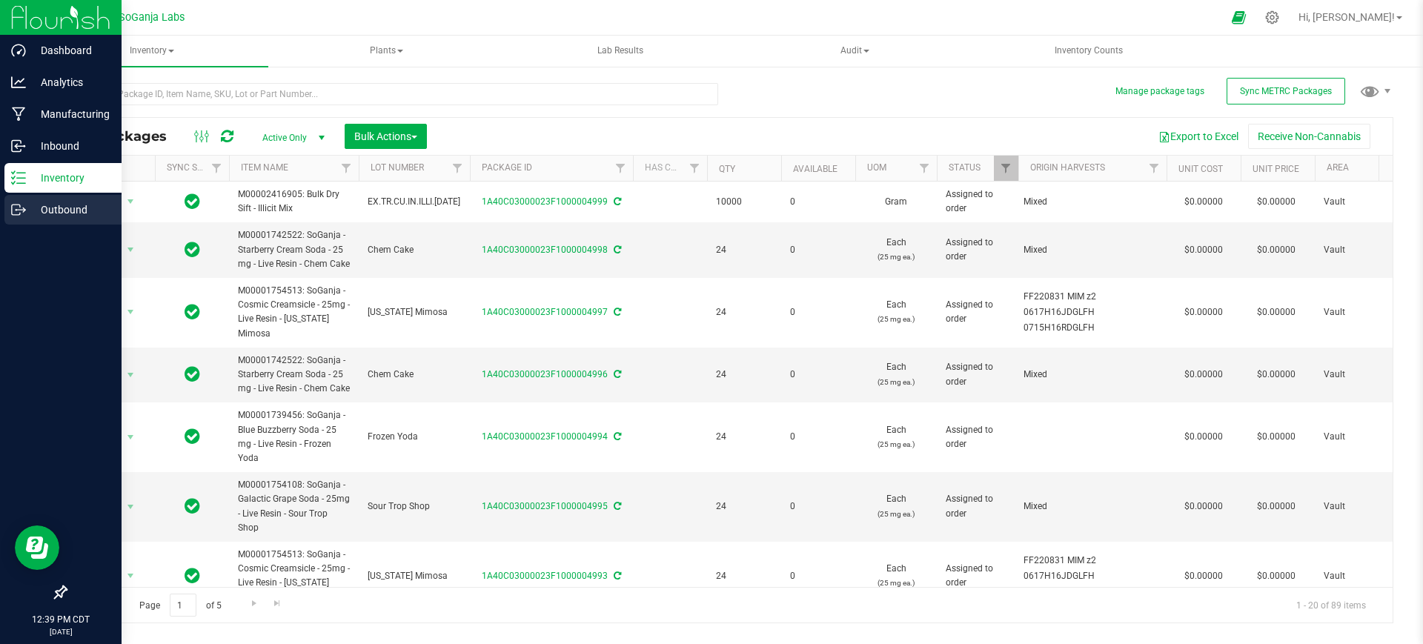
click at [65, 209] on p "Outbound" at bounding box center [70, 210] width 89 height 18
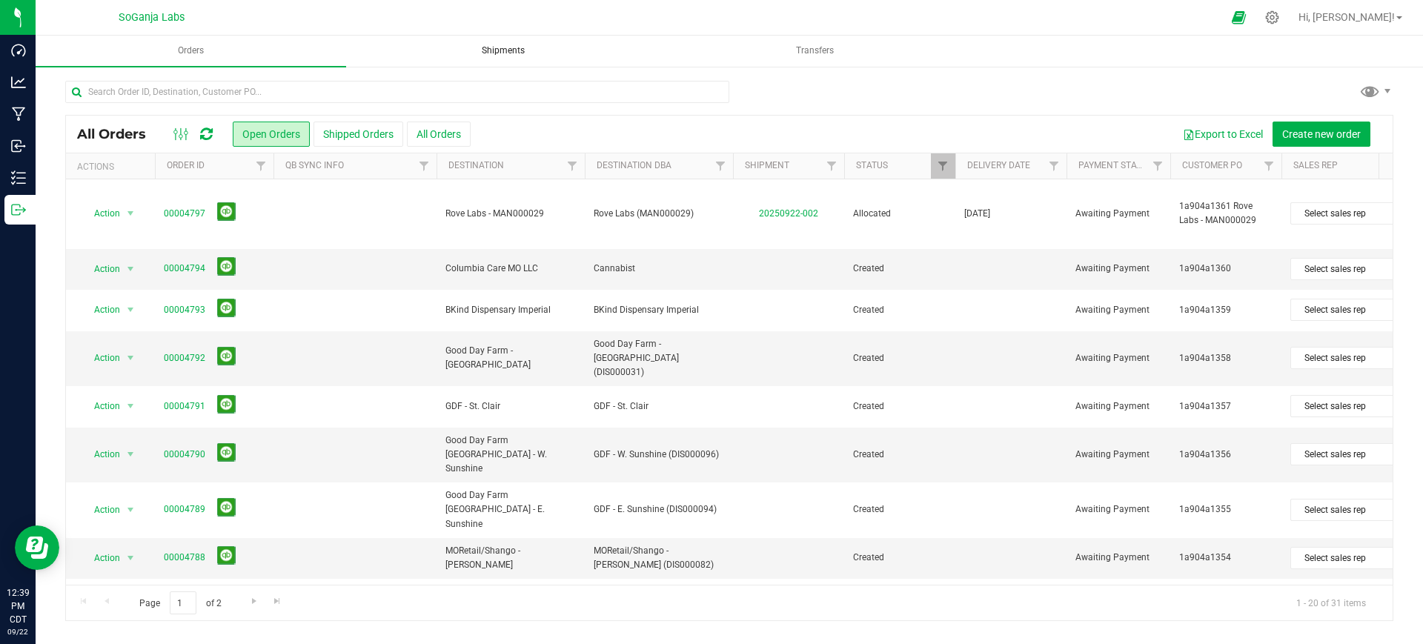
click at [510, 49] on span "Shipments" at bounding box center [503, 50] width 83 height 13
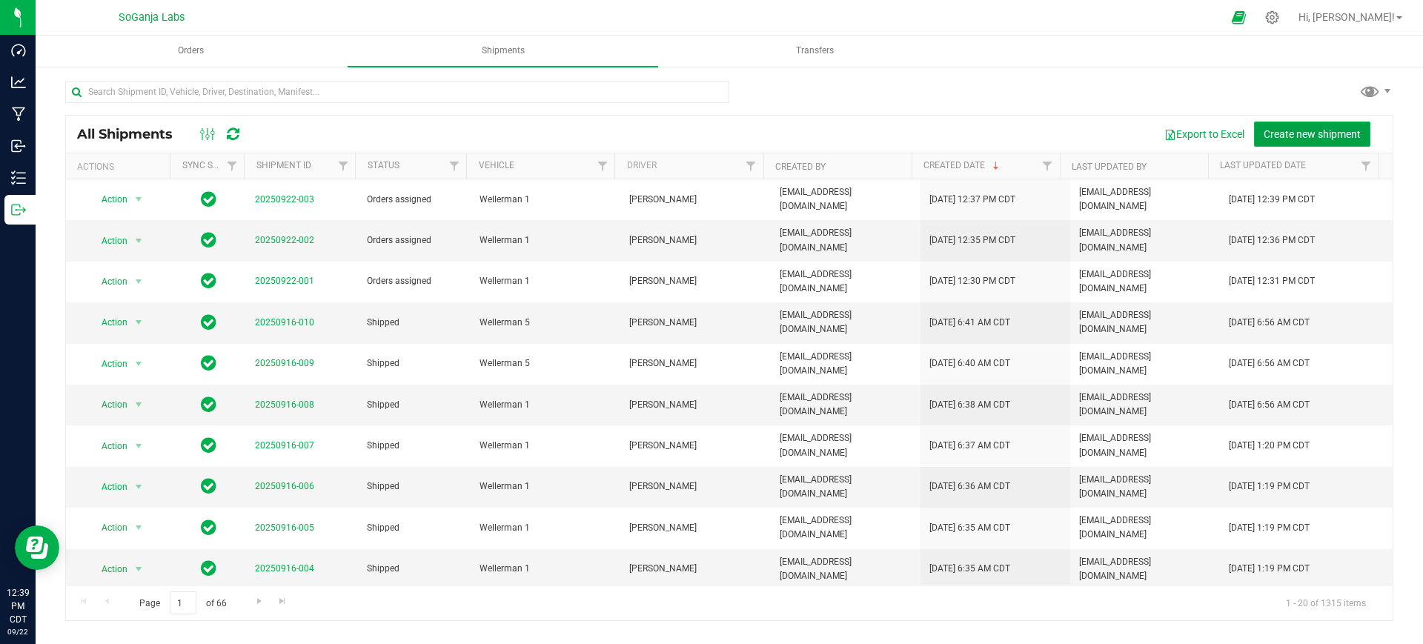
click at [1330, 128] on span "Create new shipment" at bounding box center [1311, 134] width 97 height 12
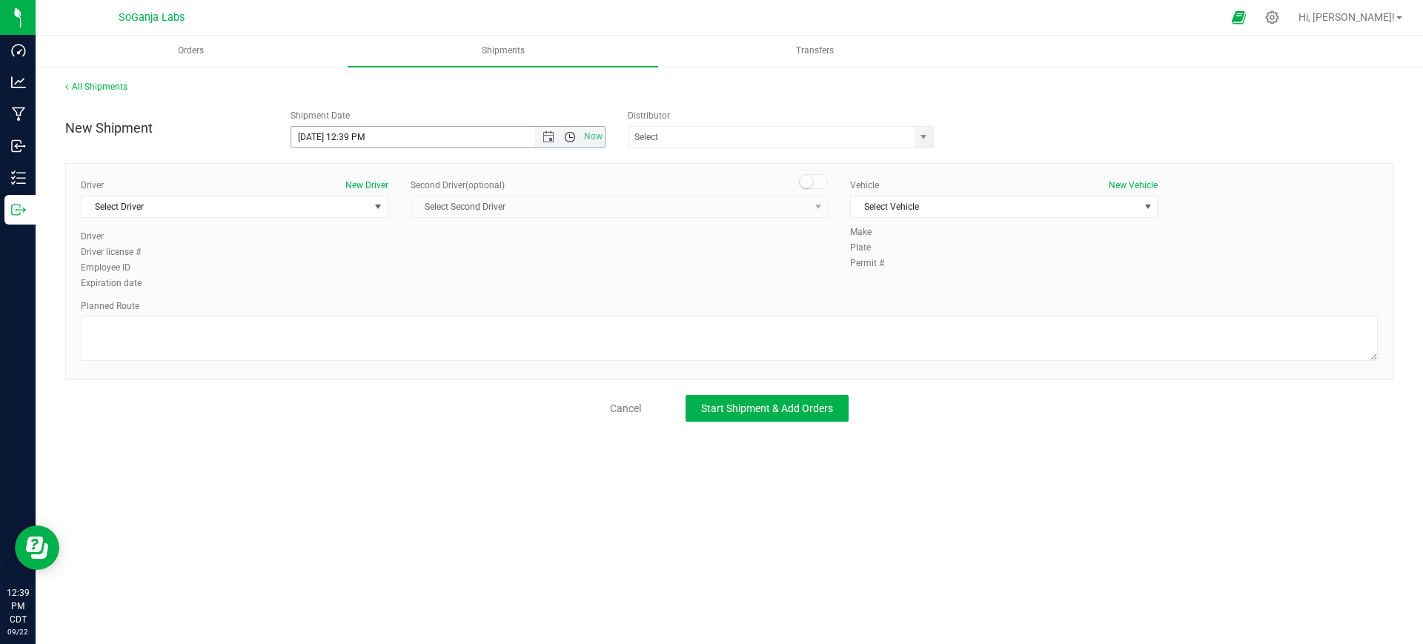
click at [575, 138] on span "Open the time view" at bounding box center [570, 137] width 12 height 12
click at [333, 194] on li "1:00 PM" at bounding box center [447, 193] width 313 height 19
type input "[DATE] 1:00 PM"
click at [932, 133] on span "select" at bounding box center [923, 137] width 19 height 21
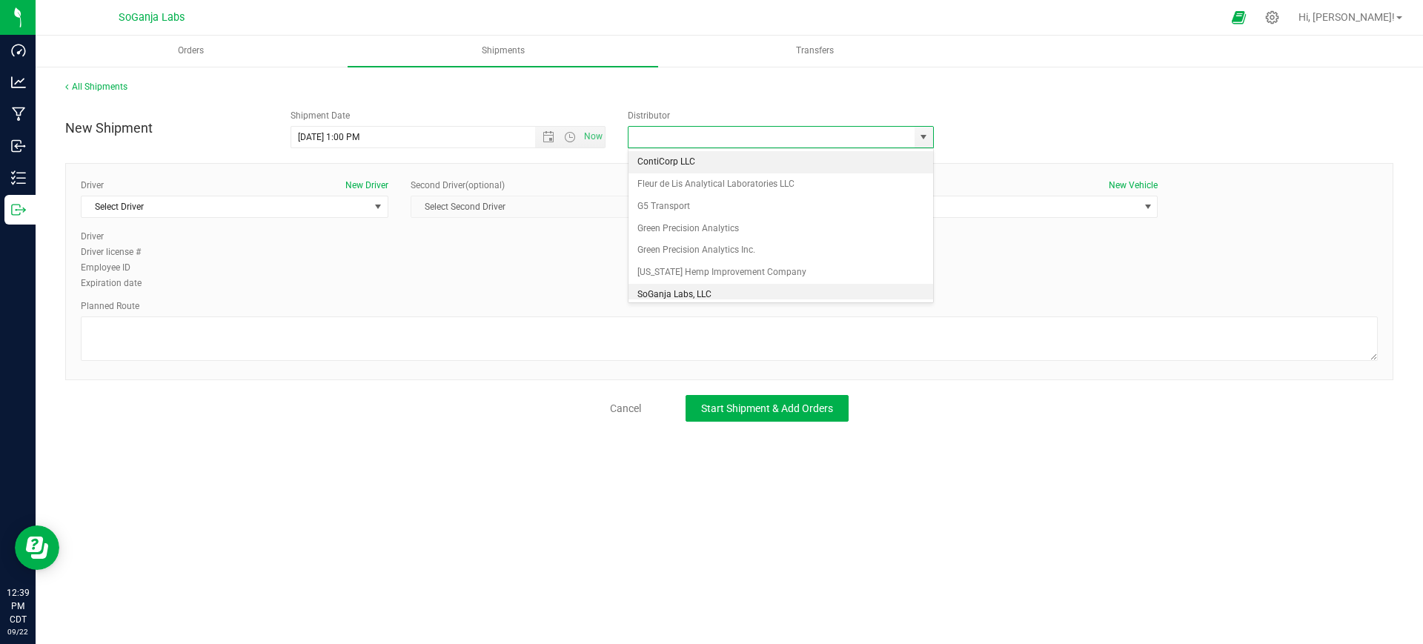
scroll to position [28, 0]
click at [678, 285] on li "Wellerman Transport" at bounding box center [780, 288] width 305 height 22
type input "Wellerman Transport"
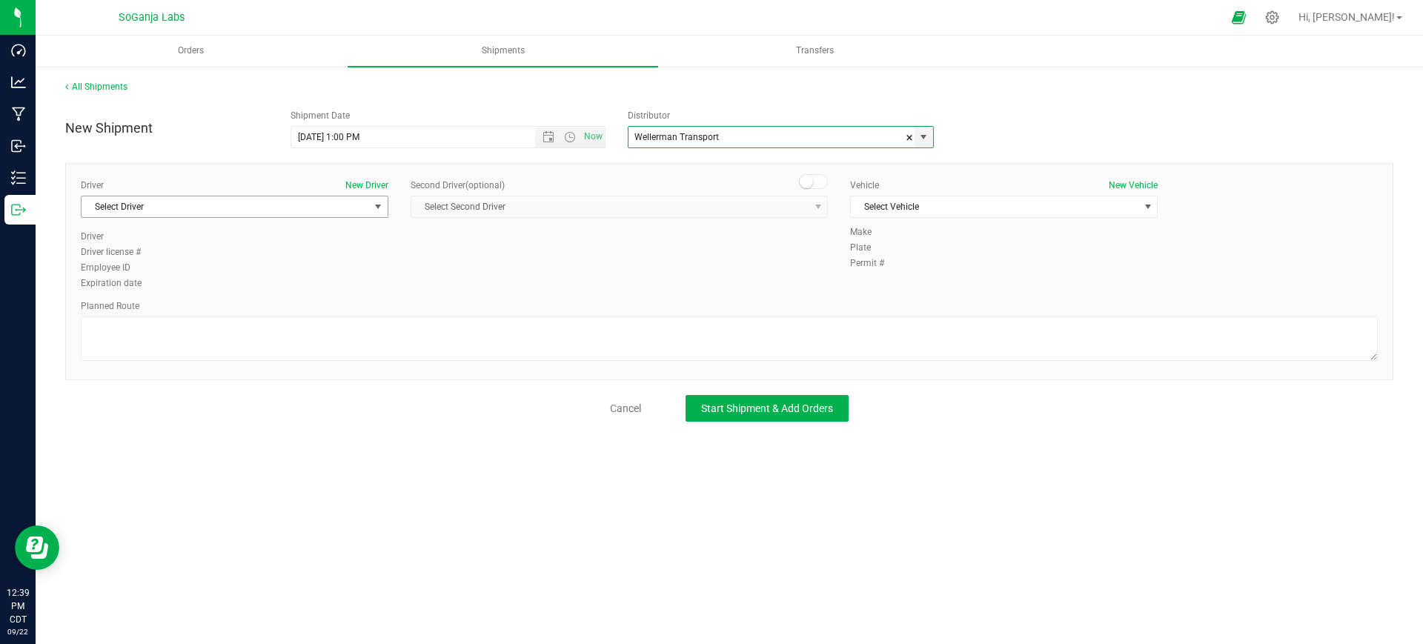
click at [357, 207] on span "Select Driver" at bounding box center [224, 206] width 287 height 21
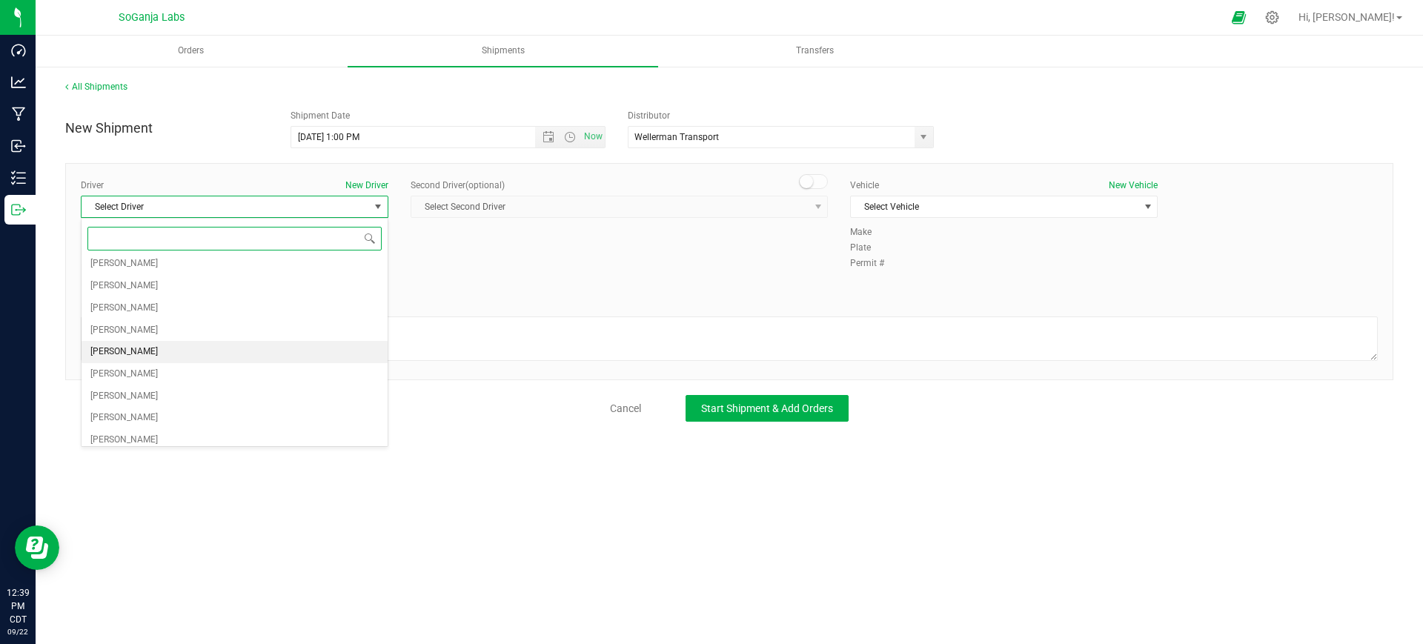
scroll to position [185, 0]
click at [123, 370] on span "[PERSON_NAME]" at bounding box center [123, 369] width 67 height 19
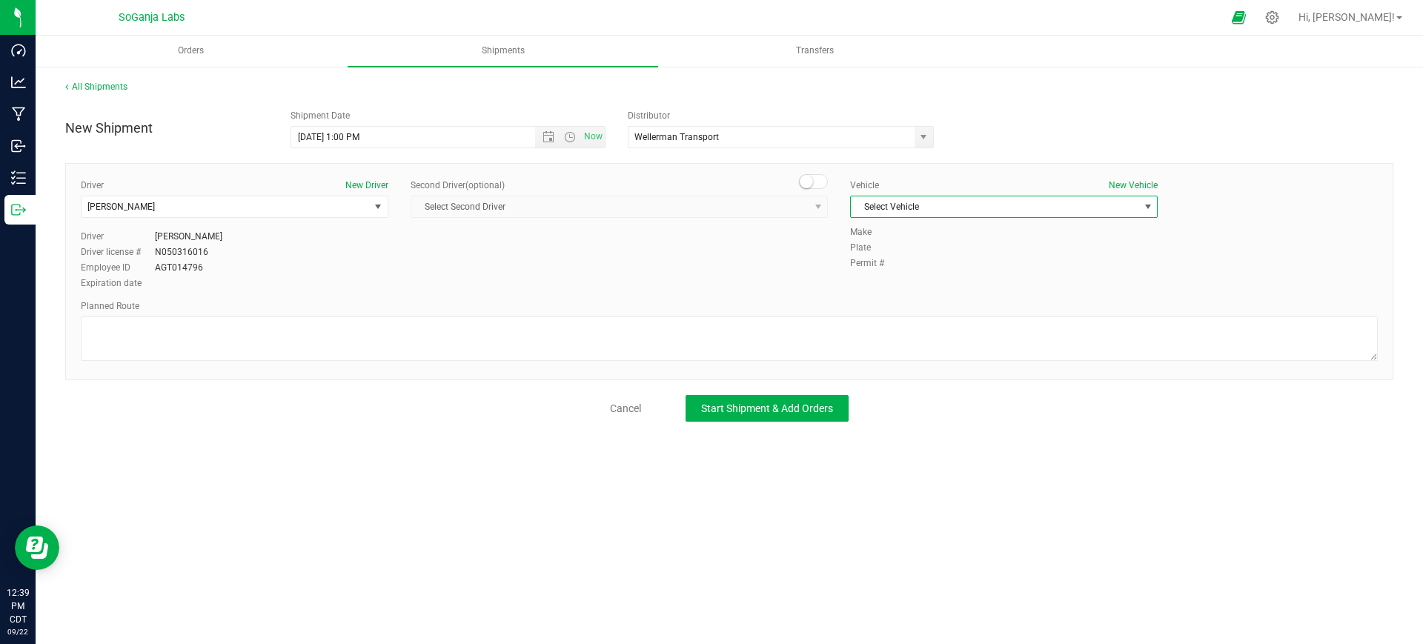
click at [962, 207] on span "Select Vehicle" at bounding box center [994, 206] width 287 height 21
click at [896, 361] on li "Wellerman 1" at bounding box center [1004, 364] width 306 height 22
click at [735, 331] on textarea at bounding box center [729, 338] width 1297 height 44
type textarea "See planned route."
click at [756, 410] on span "Start Shipment & Add Orders" at bounding box center [767, 408] width 132 height 12
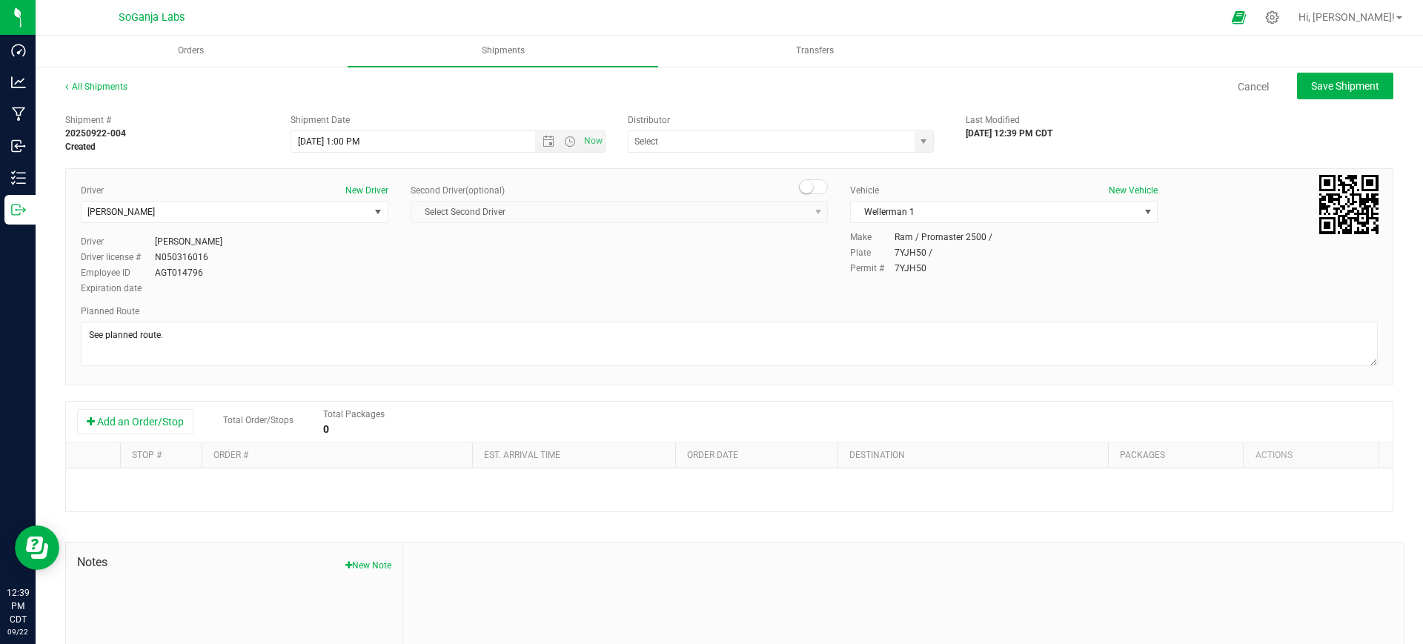
type input "Wellerman Transport"
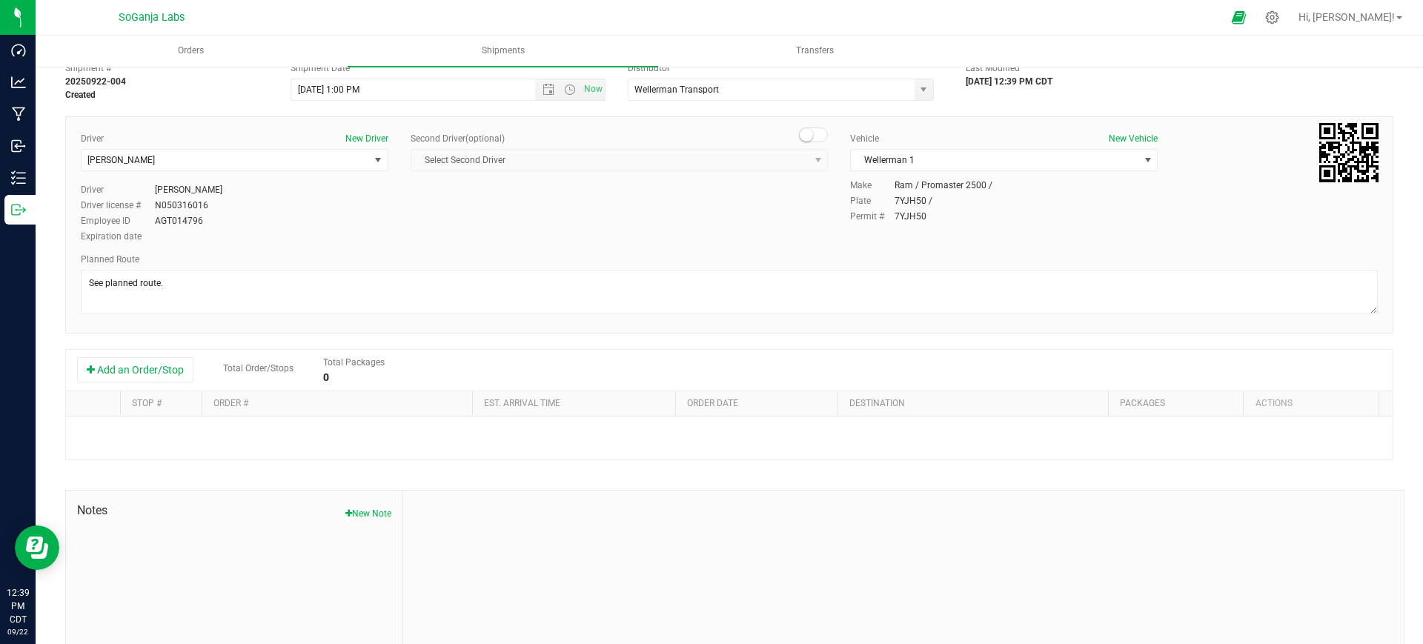
scroll to position [93, 0]
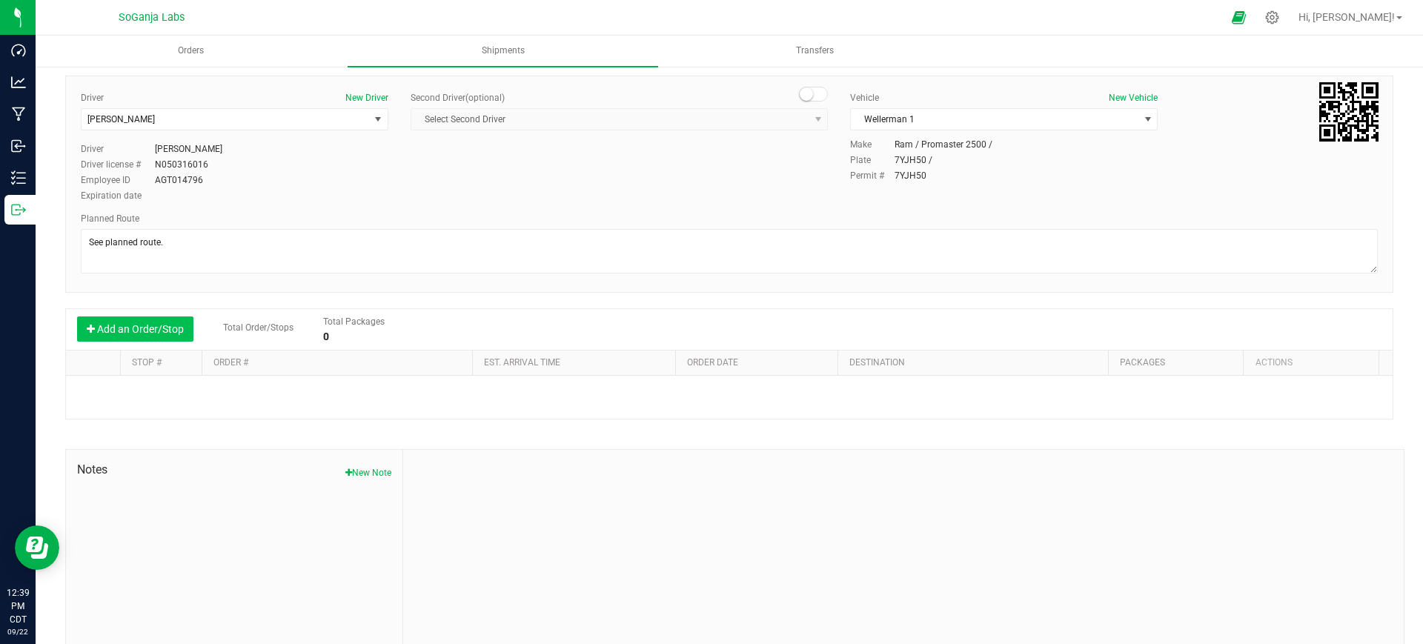
click at [165, 337] on button "Add an Order/Stop" at bounding box center [135, 328] width 116 height 25
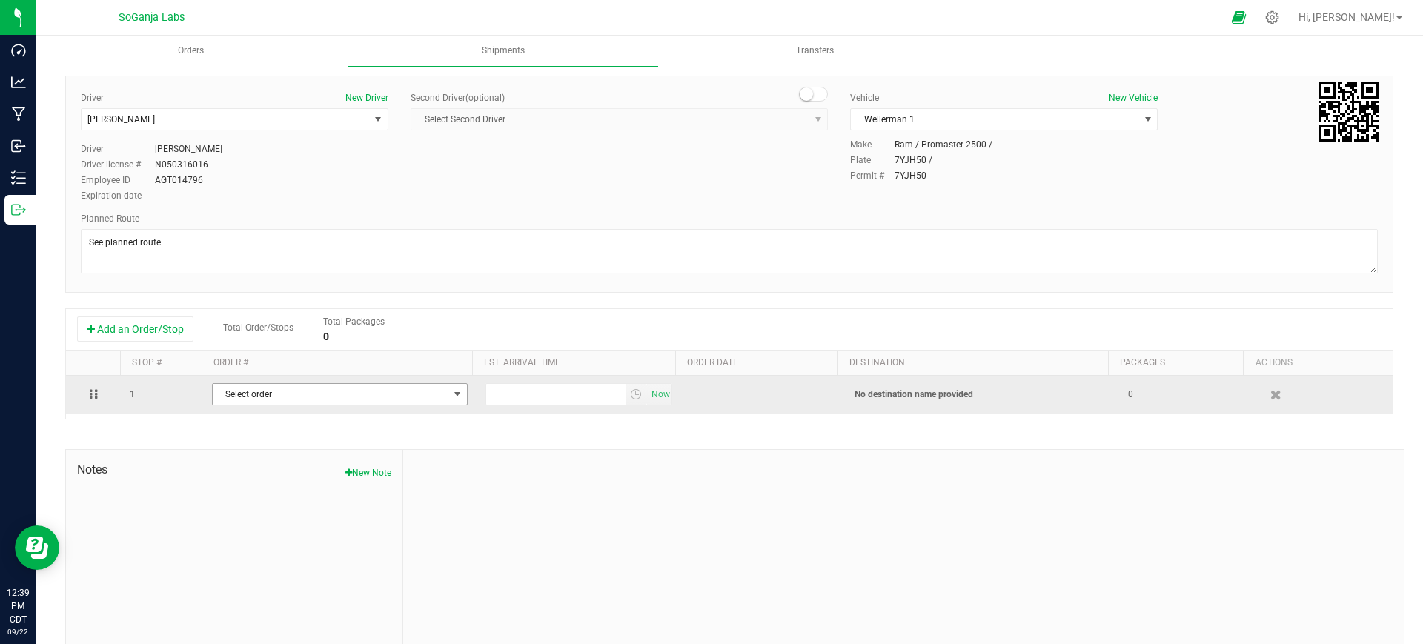
click at [268, 399] on span "Select order" at bounding box center [331, 394] width 236 height 21
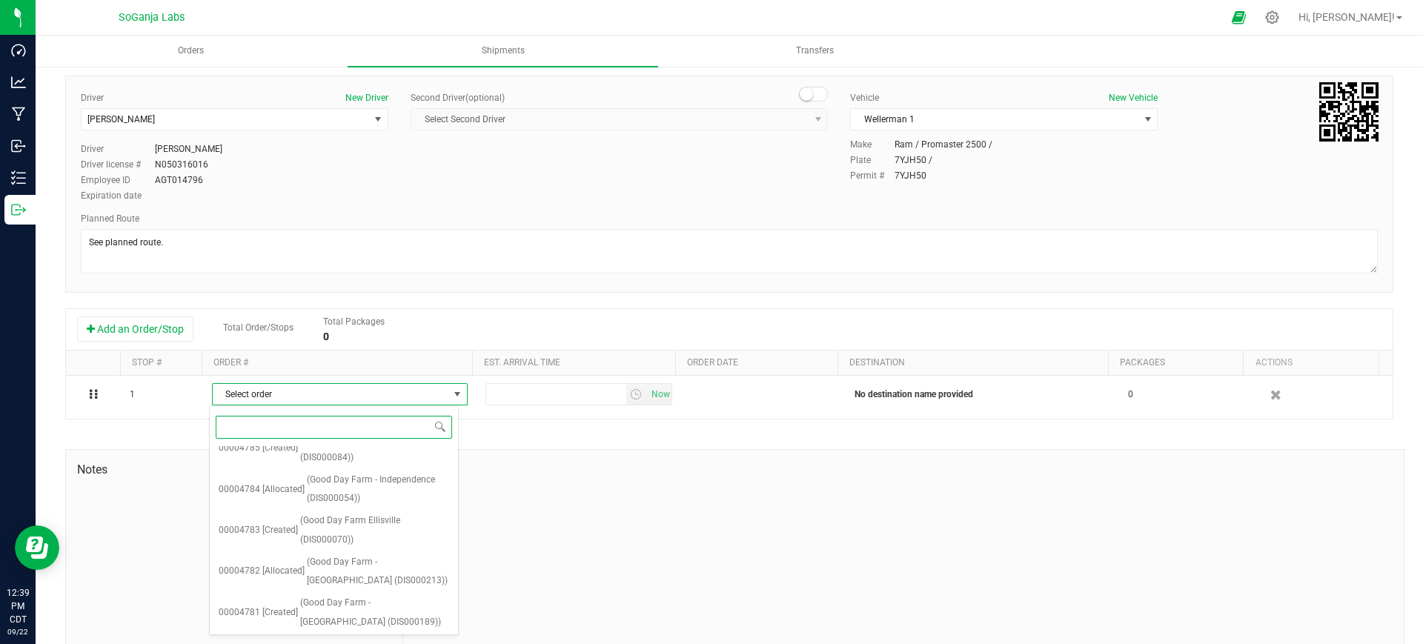
scroll to position [266, 0]
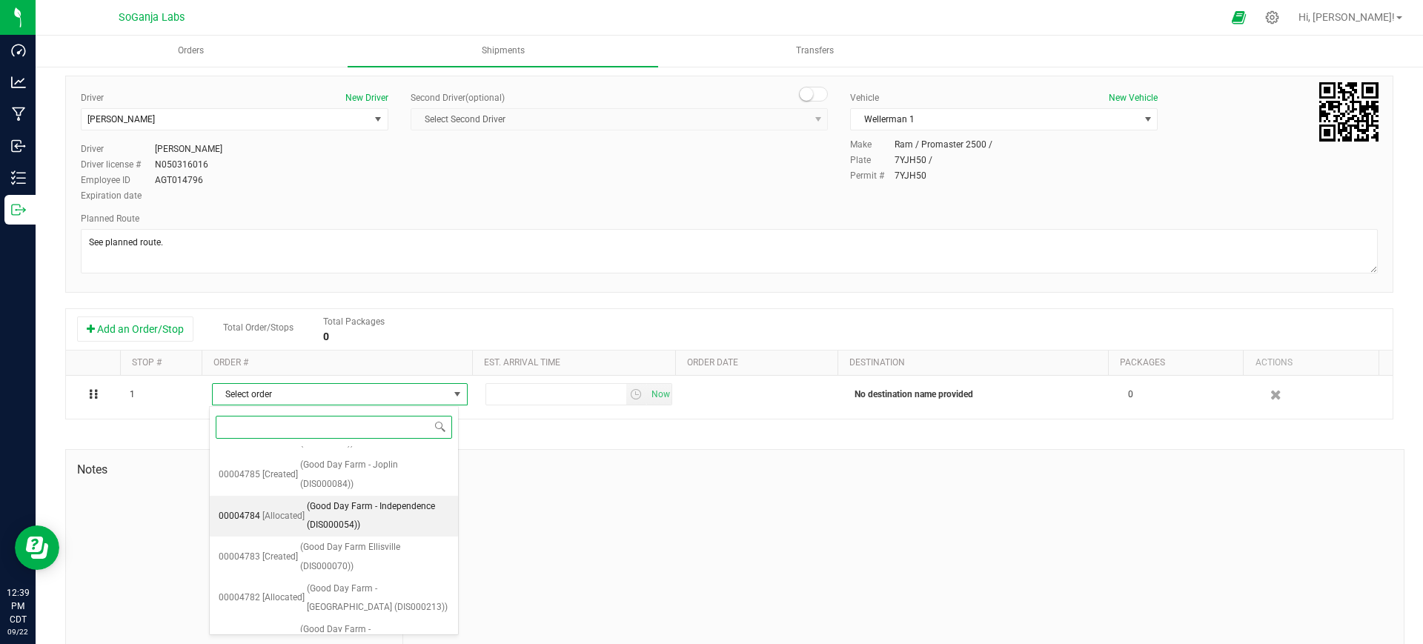
click at [402, 513] on span "(Good Day Farm - Independence (DIS000054))" at bounding box center [378, 516] width 142 height 38
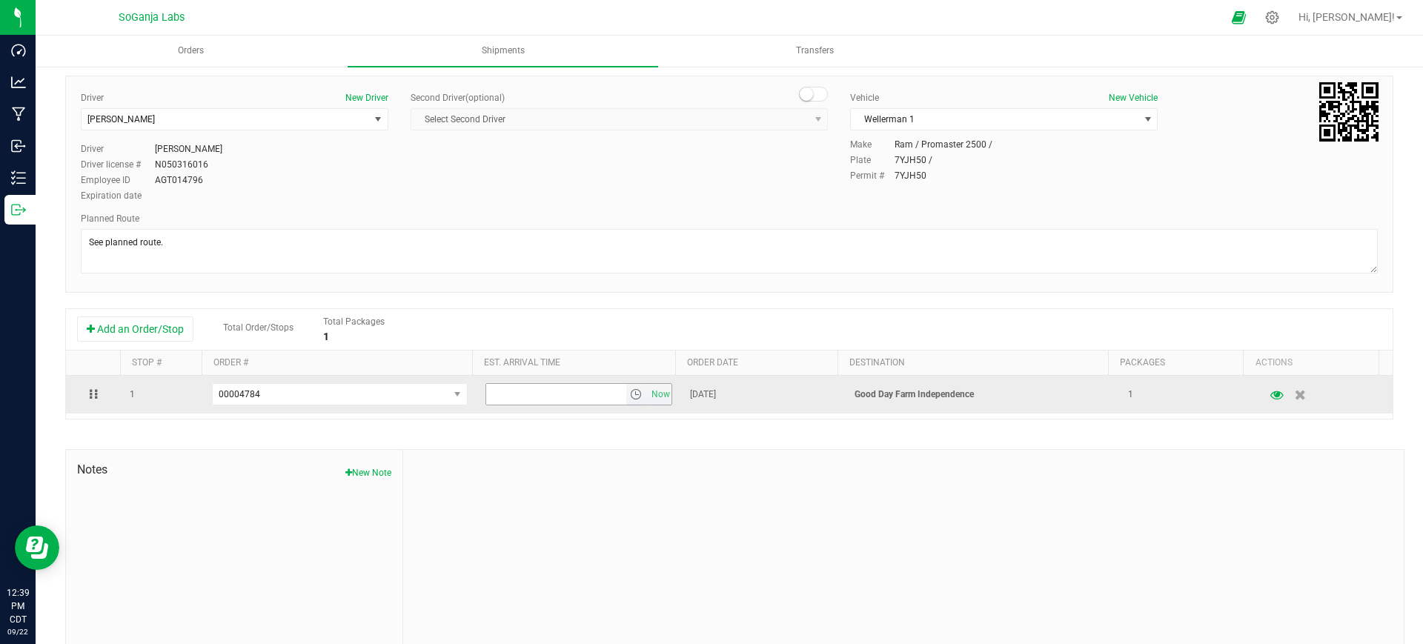
click at [630, 393] on span "select" at bounding box center [636, 394] width 12 height 12
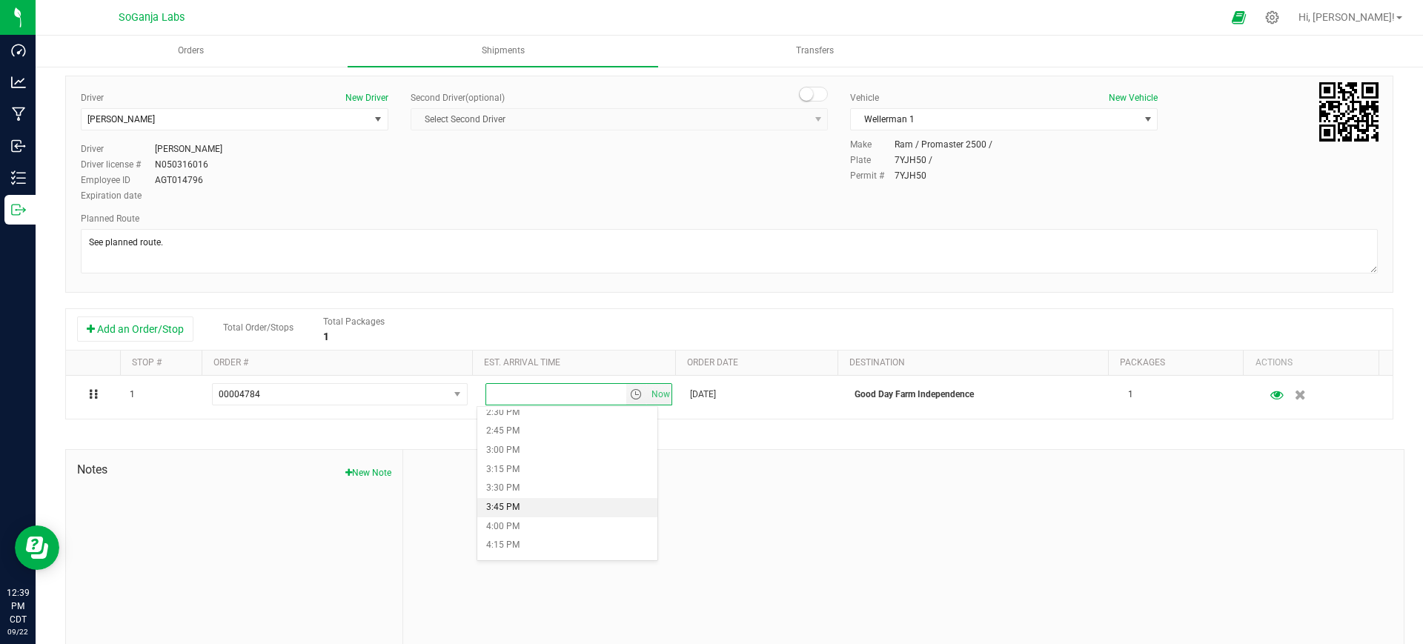
scroll to position [1019, 0]
click at [525, 426] on li "1:30 PM" at bounding box center [567, 428] width 180 height 19
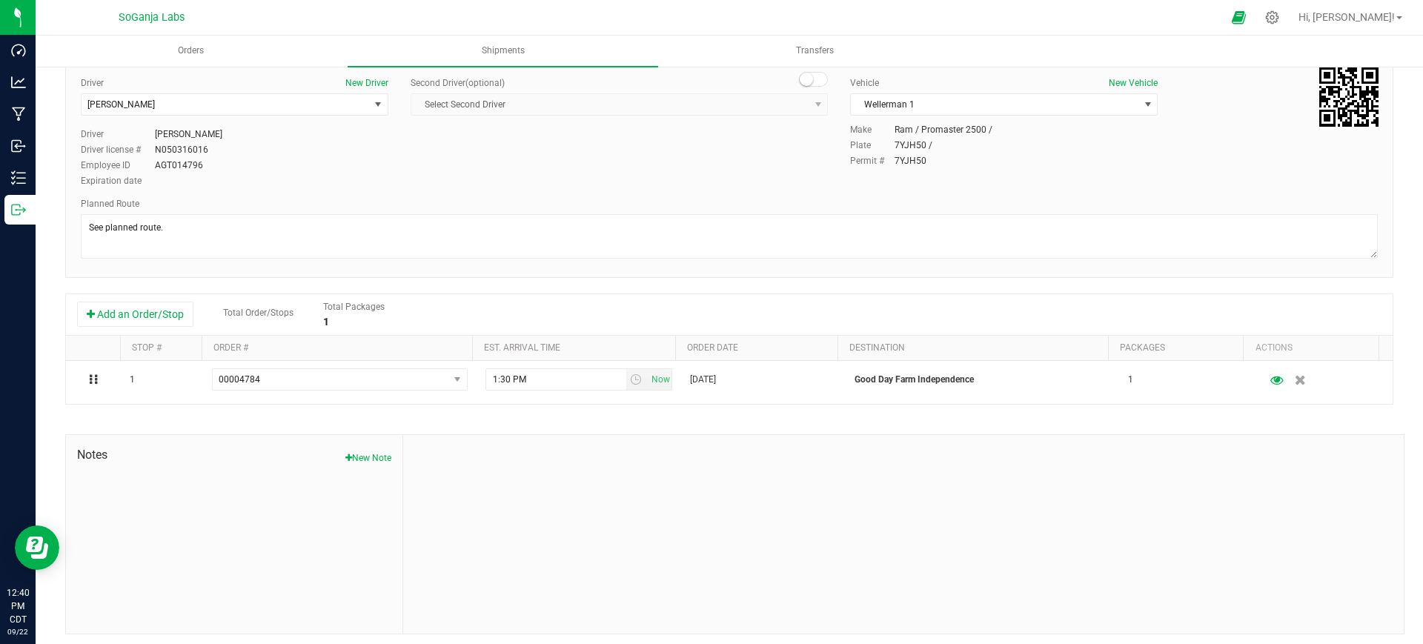
scroll to position [0, 0]
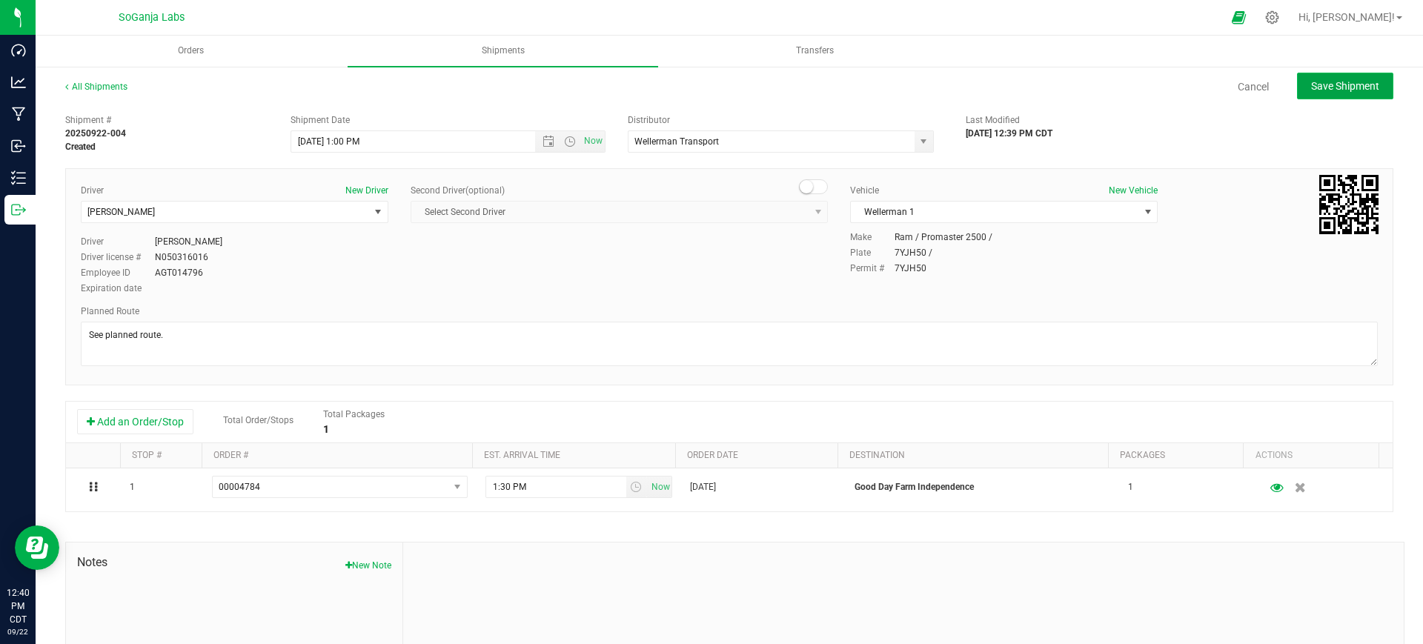
click at [1329, 81] on span "Save Shipment" at bounding box center [1345, 86] width 68 height 12
type input "[DATE] 6:00 PM"
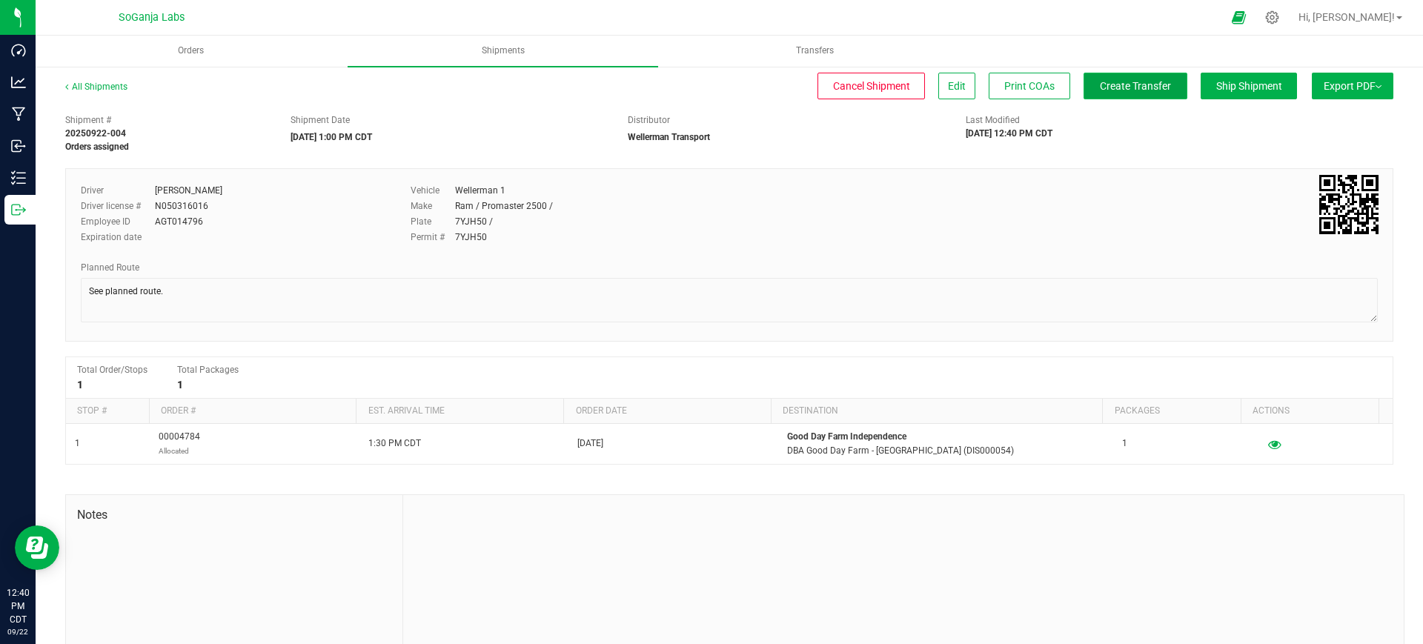
click at [1120, 88] on span "Create Transfer" at bounding box center [1134, 86] width 71 height 12
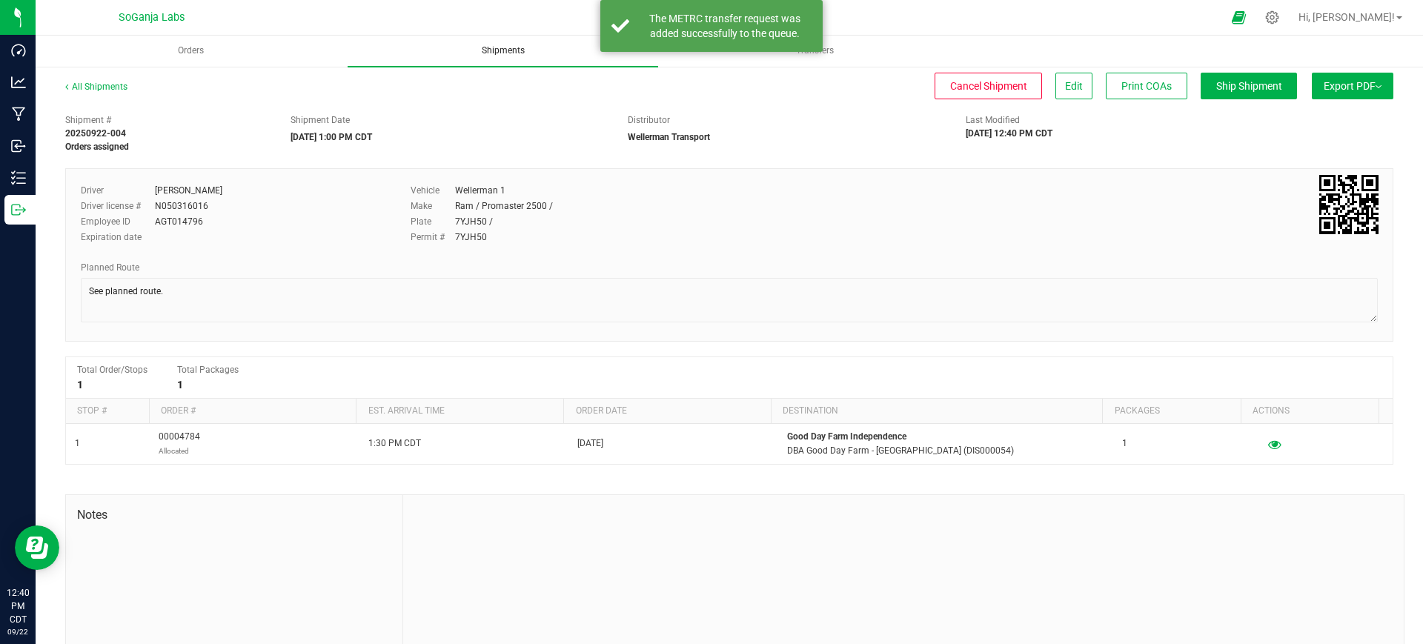
click at [507, 48] on span "Shipments" at bounding box center [503, 50] width 83 height 13
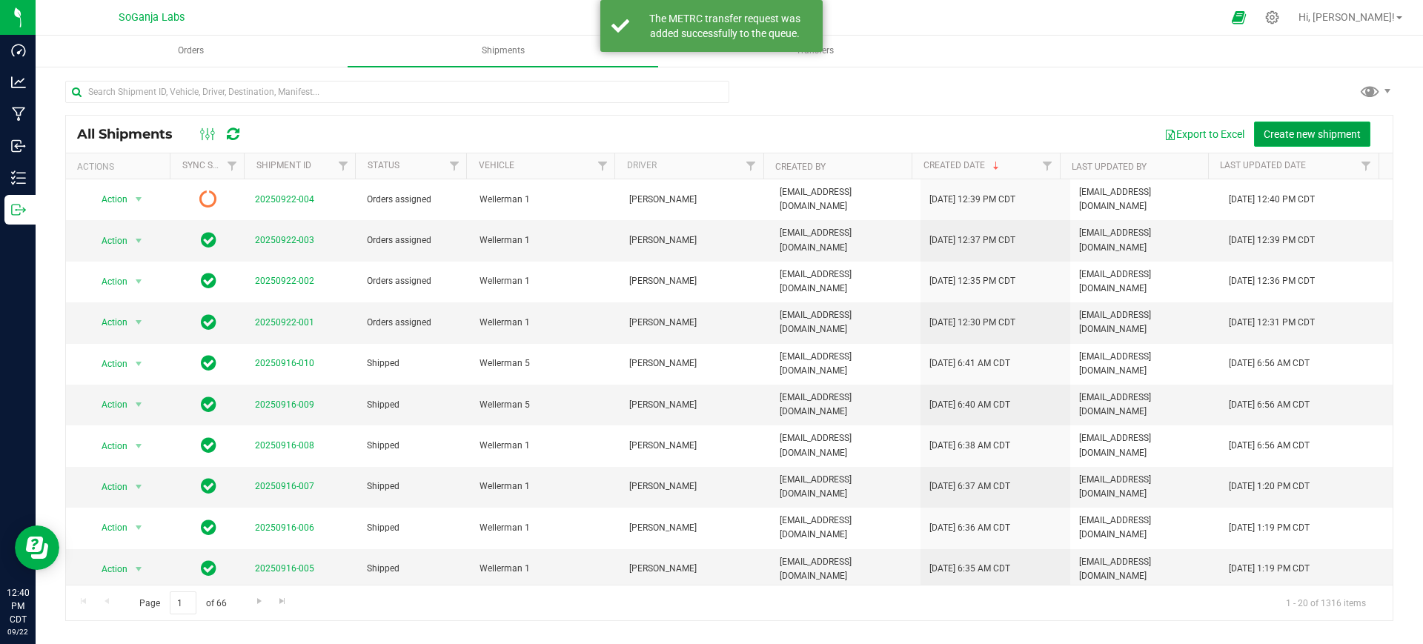
click at [1331, 124] on button "Create new shipment" at bounding box center [1312, 134] width 116 height 25
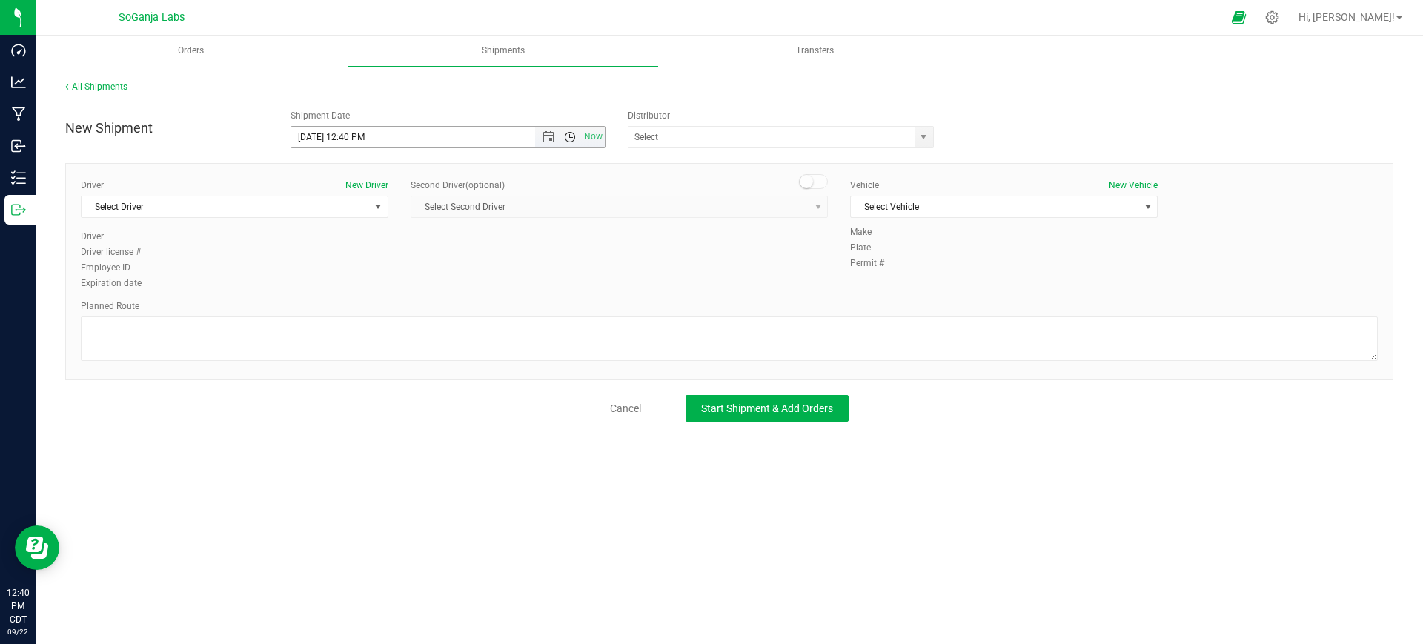
click at [568, 134] on span "Open the time view" at bounding box center [570, 137] width 12 height 12
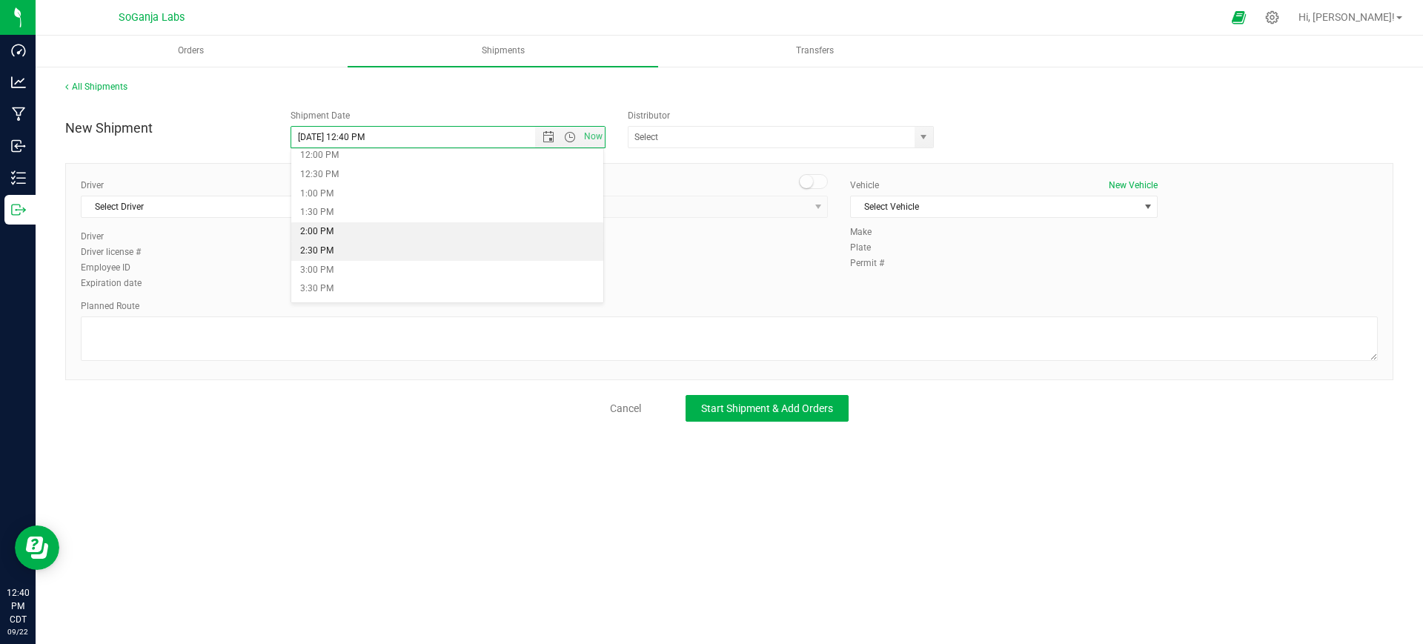
scroll to position [463, 0]
click at [338, 190] on li "1:00 PM" at bounding box center [447, 193] width 313 height 19
type input "[DATE] 1:00 PM"
click at [931, 143] on span "select" at bounding box center [923, 137] width 19 height 21
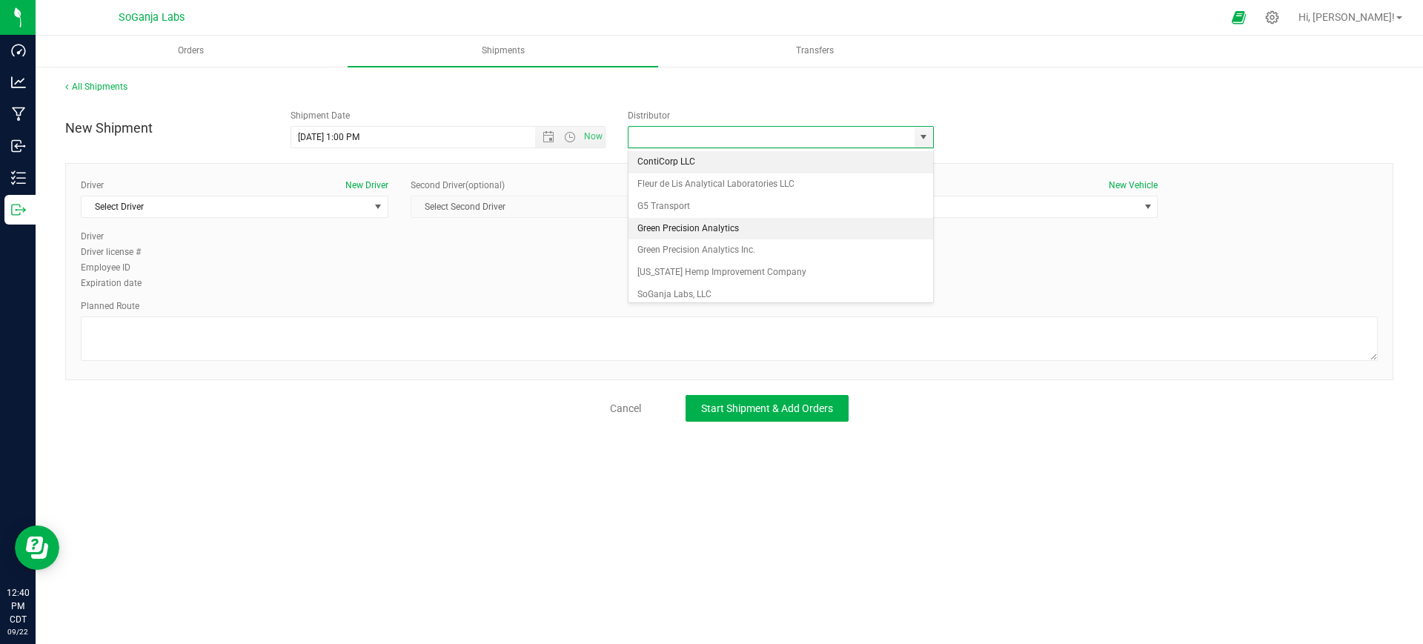
scroll to position [28, 0]
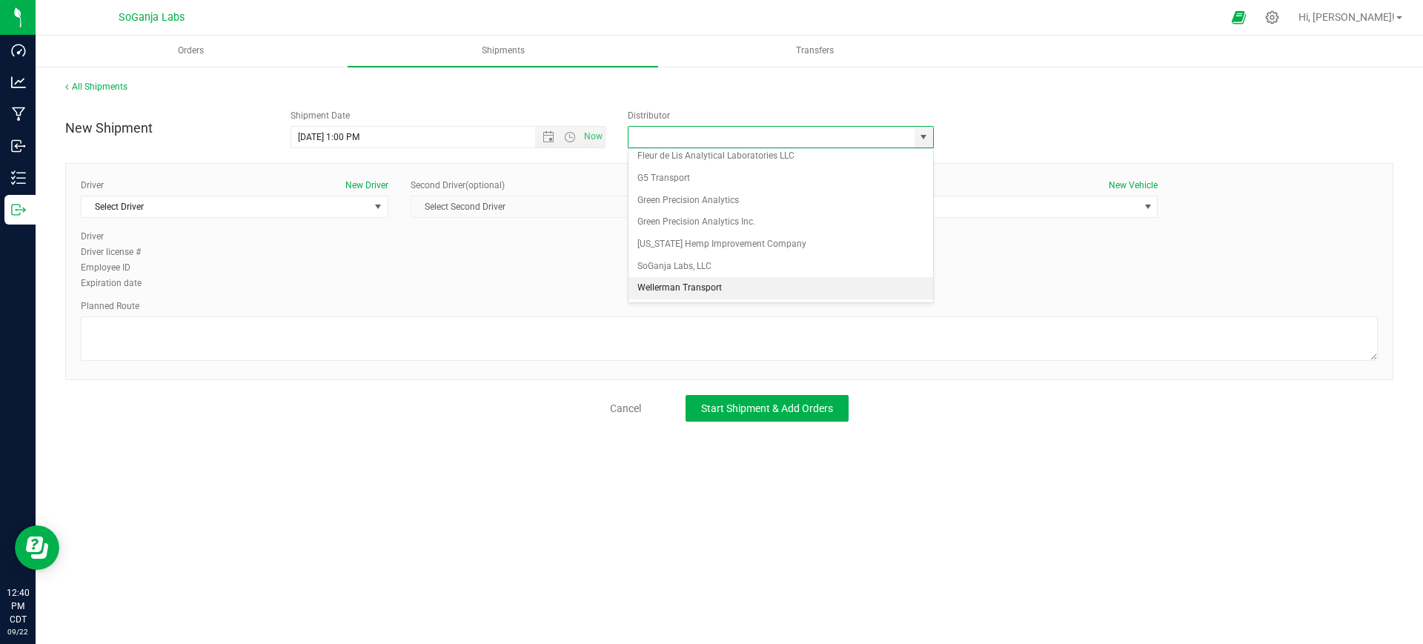
click at [668, 281] on li "Wellerman Transport" at bounding box center [780, 288] width 305 height 22
type input "Wellerman Transport"
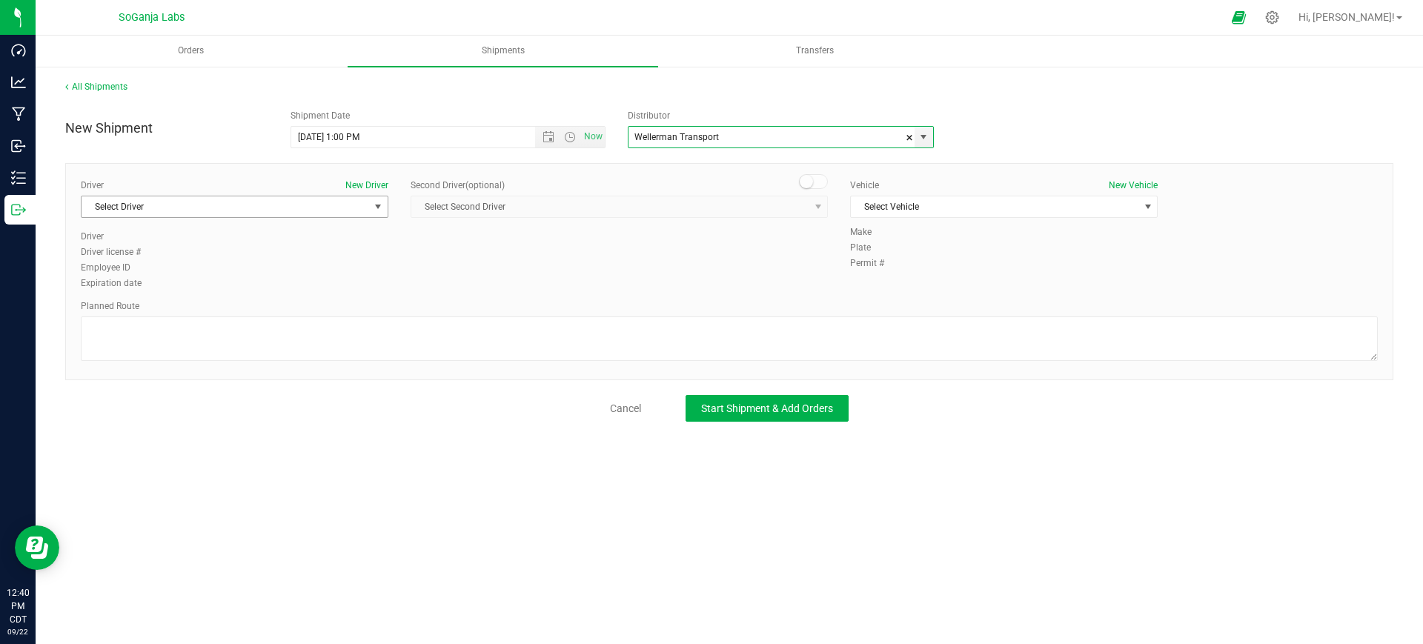
click at [264, 210] on span "Select Driver" at bounding box center [224, 206] width 287 height 21
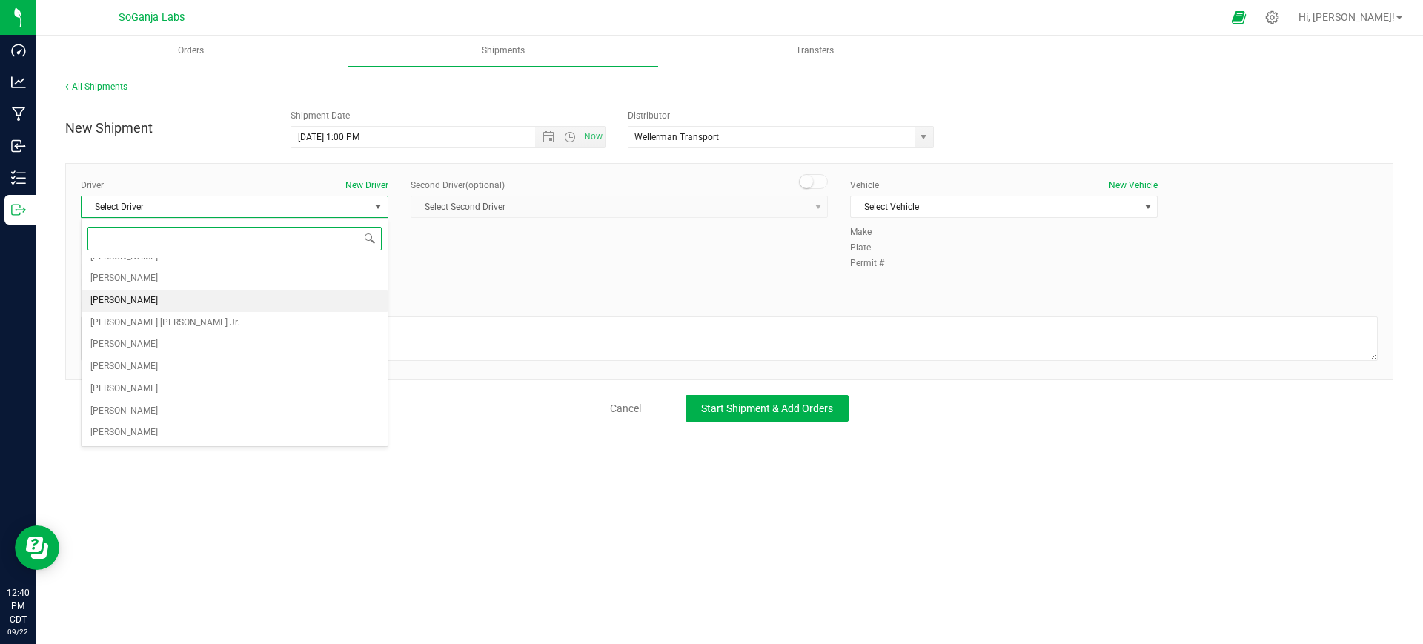
scroll to position [227, 0]
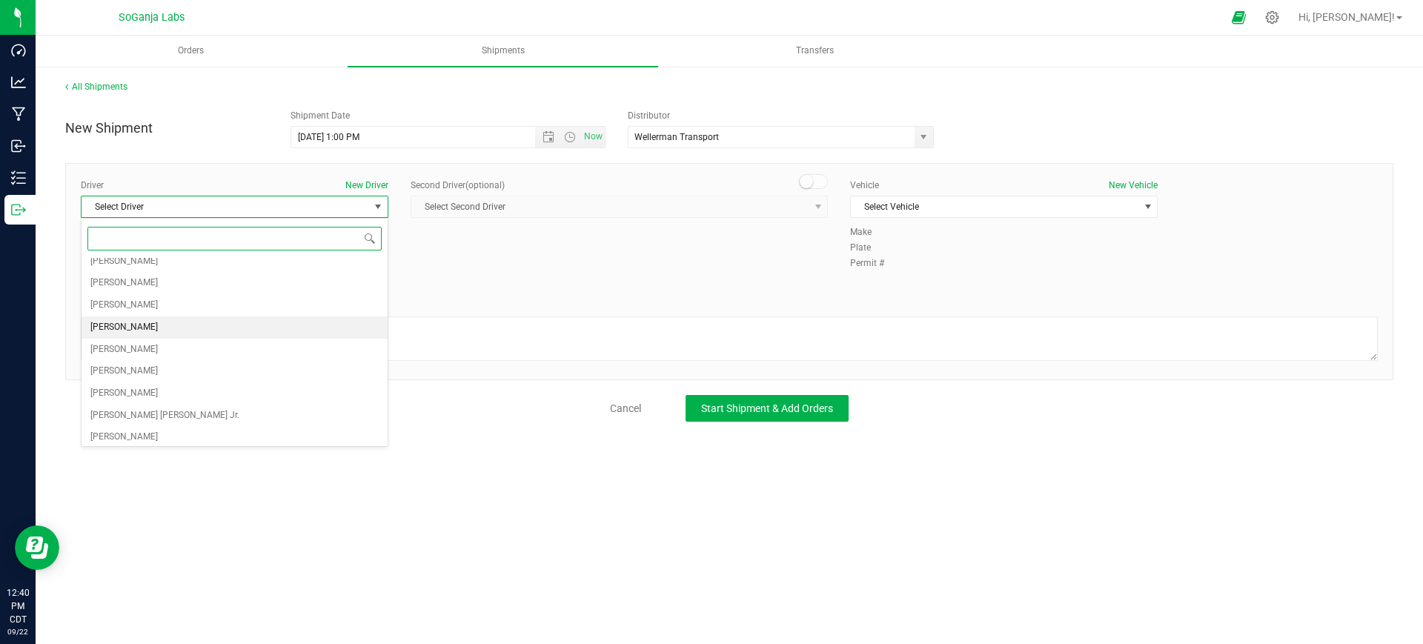
click at [118, 322] on span "[PERSON_NAME]" at bounding box center [123, 327] width 67 height 19
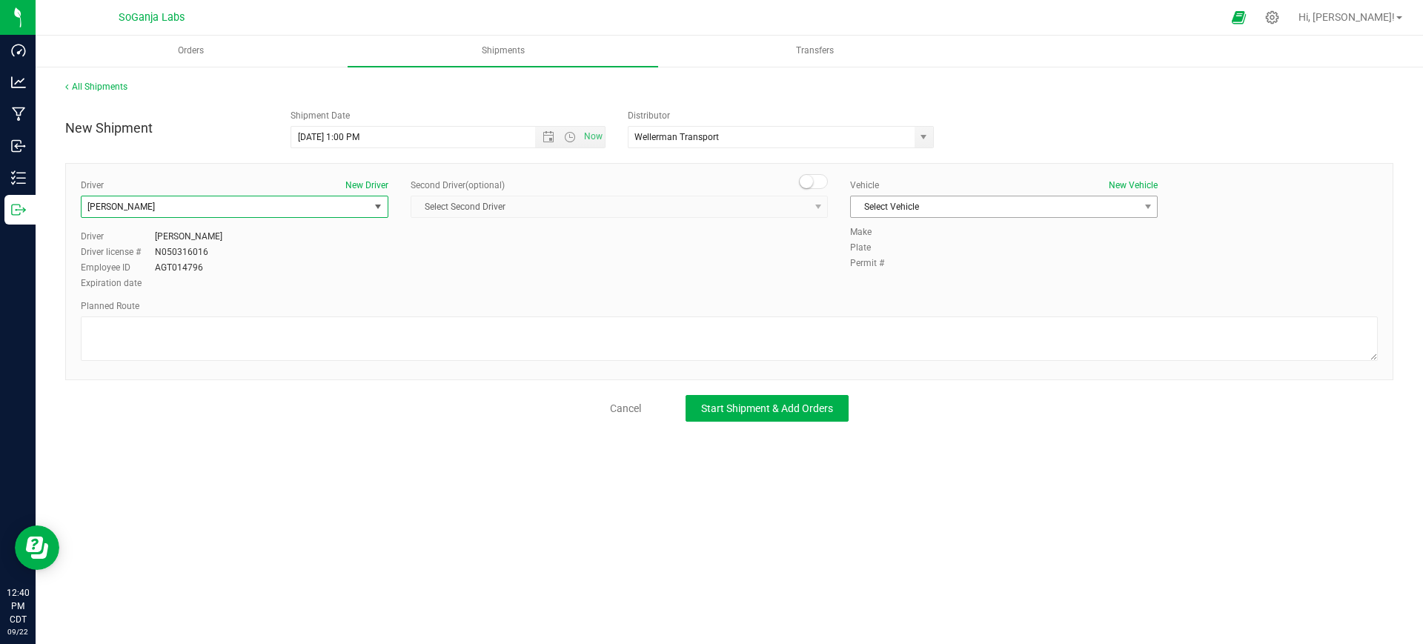
click at [914, 199] on span "Select Vehicle" at bounding box center [994, 206] width 287 height 21
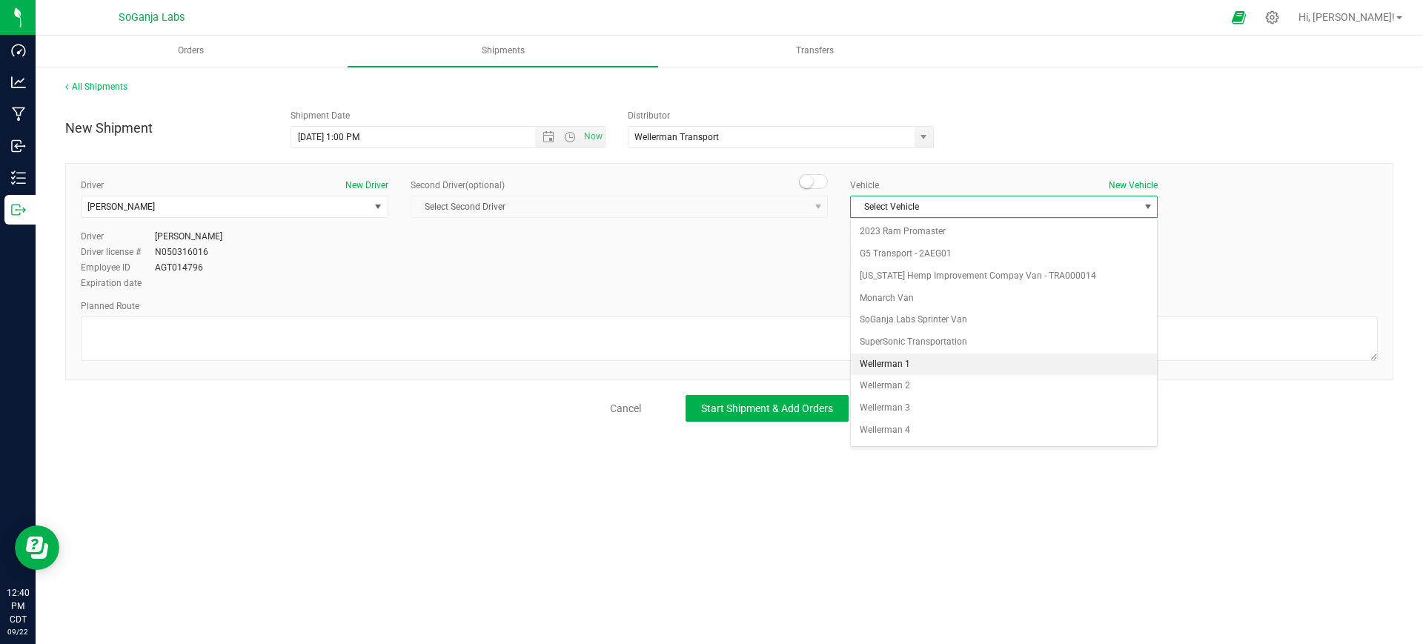
click at [899, 362] on li "Wellerman 1" at bounding box center [1004, 364] width 306 height 22
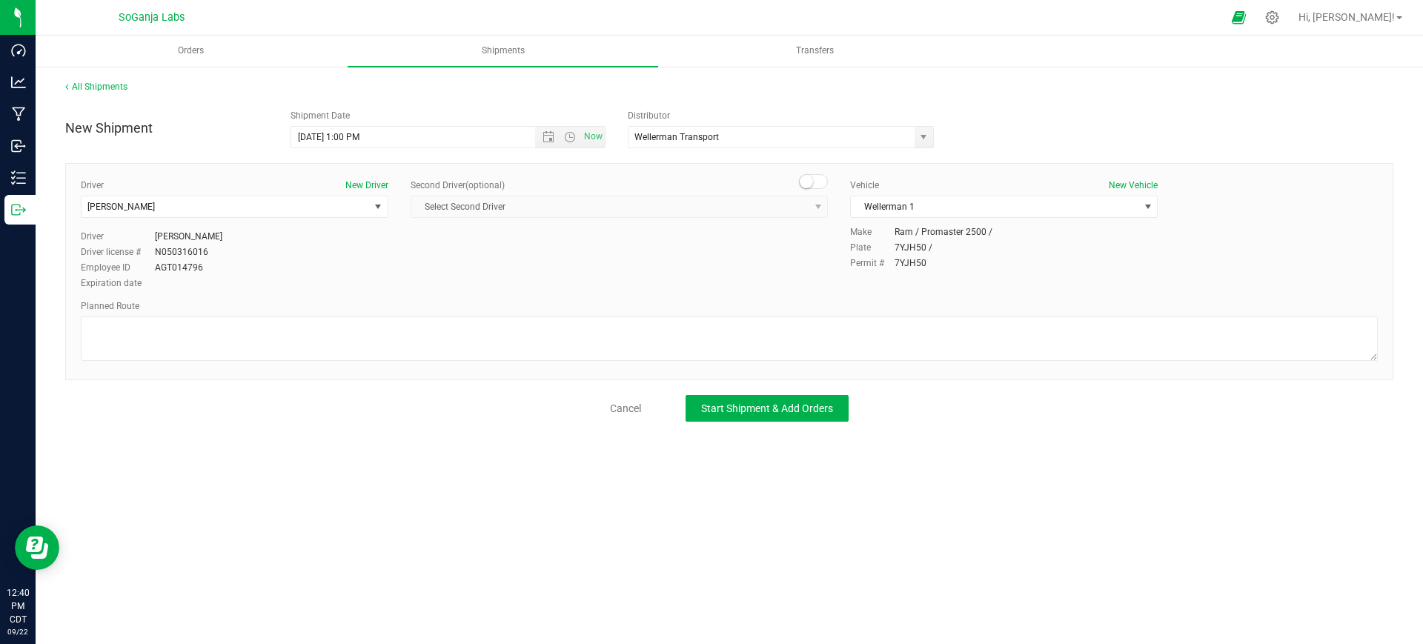
drag, startPoint x: 760, startPoint y: 293, endPoint x: 764, endPoint y: 310, distance: 17.4
click at [762, 296] on div "Driver New Driver [PERSON_NAME] Select Driver [PERSON_NAME] [PERSON_NAME] [PERS…" at bounding box center [729, 271] width 1328 height 217
click at [766, 325] on textarea at bounding box center [729, 338] width 1297 height 44
type textarea "See planned route."
click at [837, 413] on button "Start Shipment & Add Orders" at bounding box center [766, 408] width 163 height 27
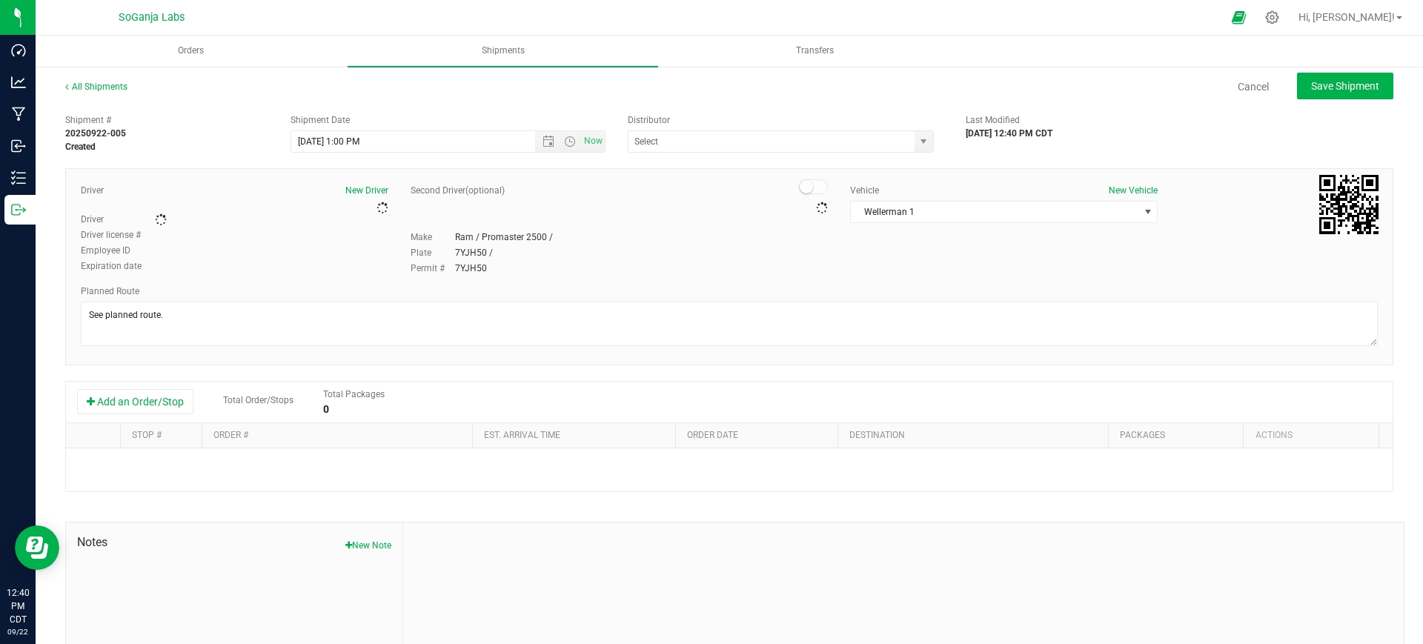
type input "Wellerman Transport"
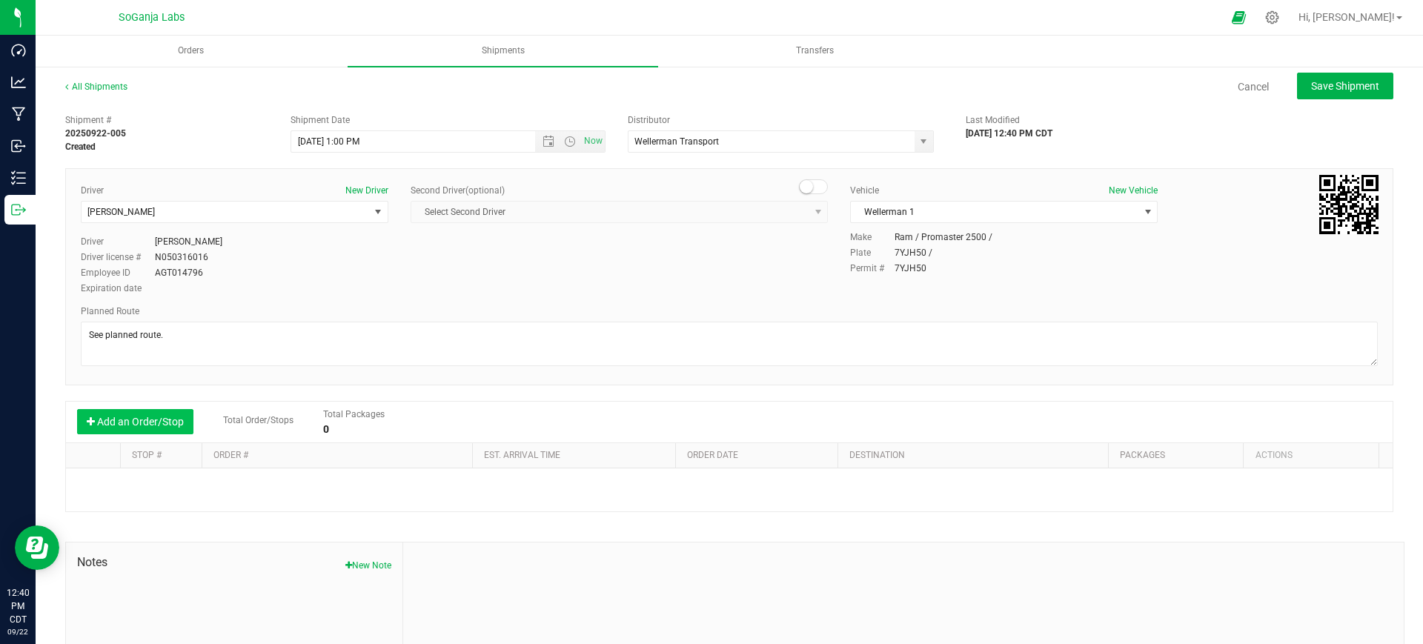
click at [165, 419] on button "Add an Order/Stop" at bounding box center [135, 421] width 116 height 25
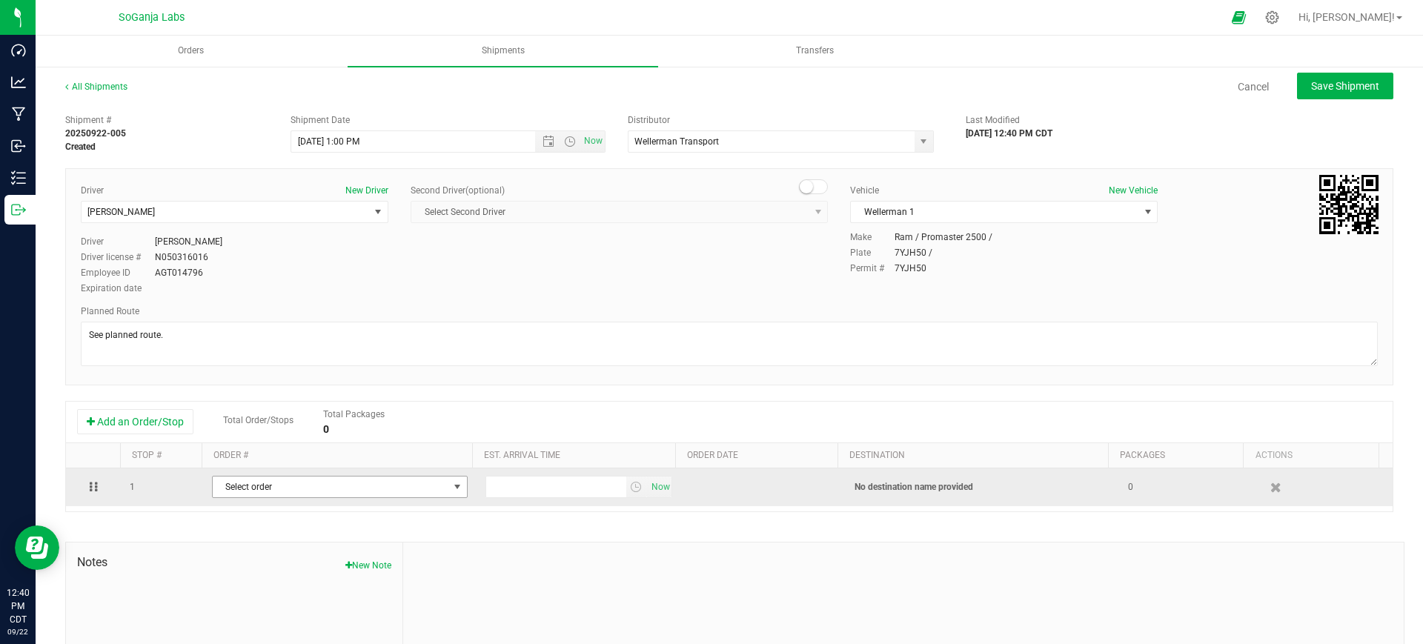
click at [310, 477] on span "Select order" at bounding box center [331, 486] width 236 height 21
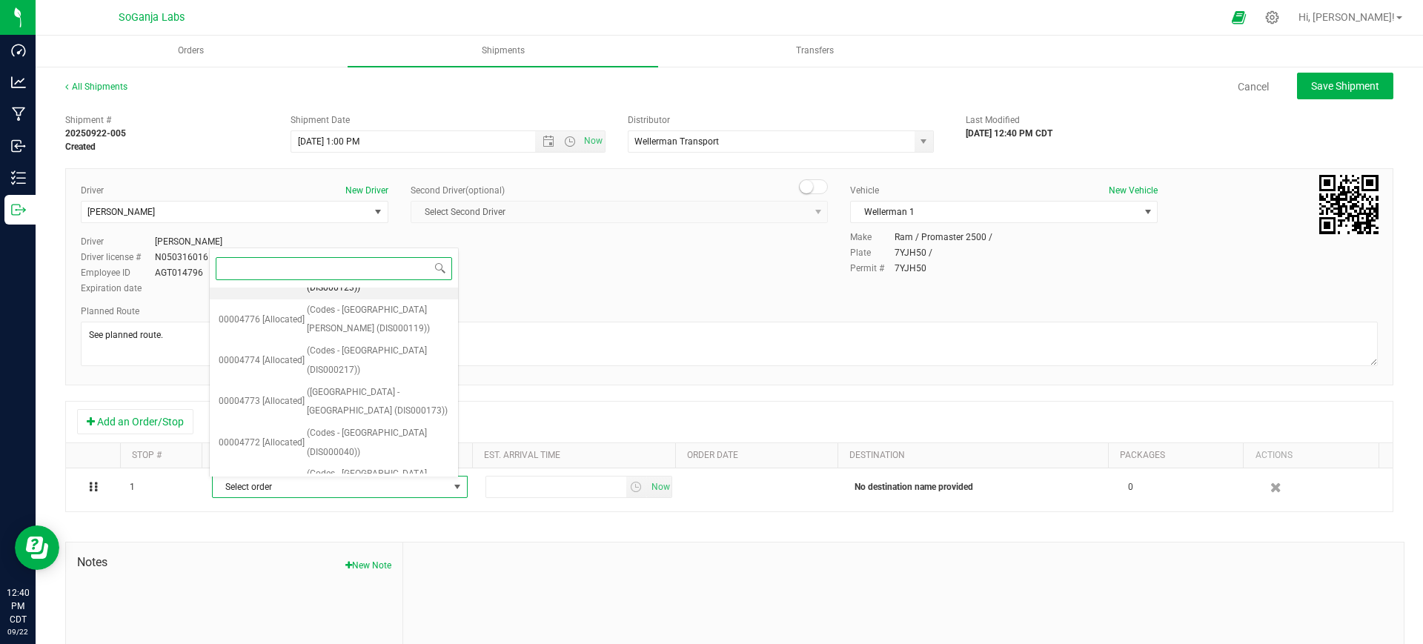
scroll to position [613, 0]
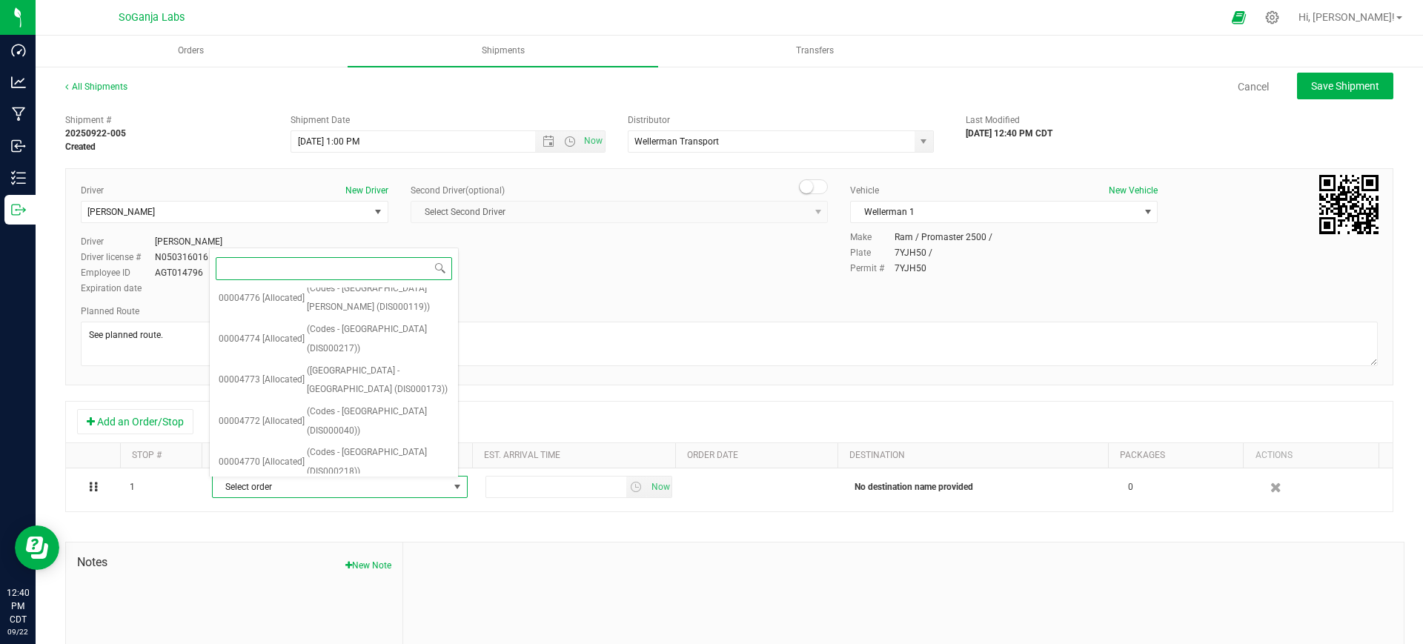
click at [373, 525] on span "(Codes - [PERSON_NAME] (DIS000022))" at bounding box center [378, 544] width 142 height 38
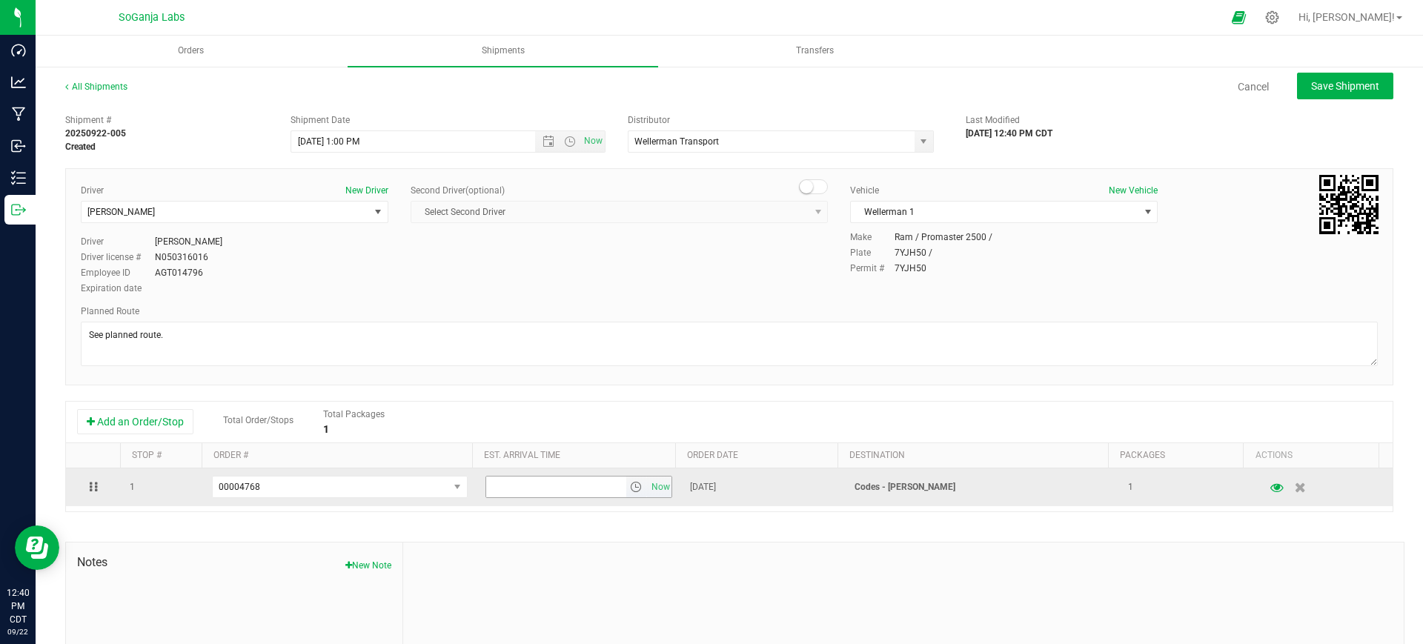
click at [630, 488] on span "select" at bounding box center [636, 487] width 12 height 12
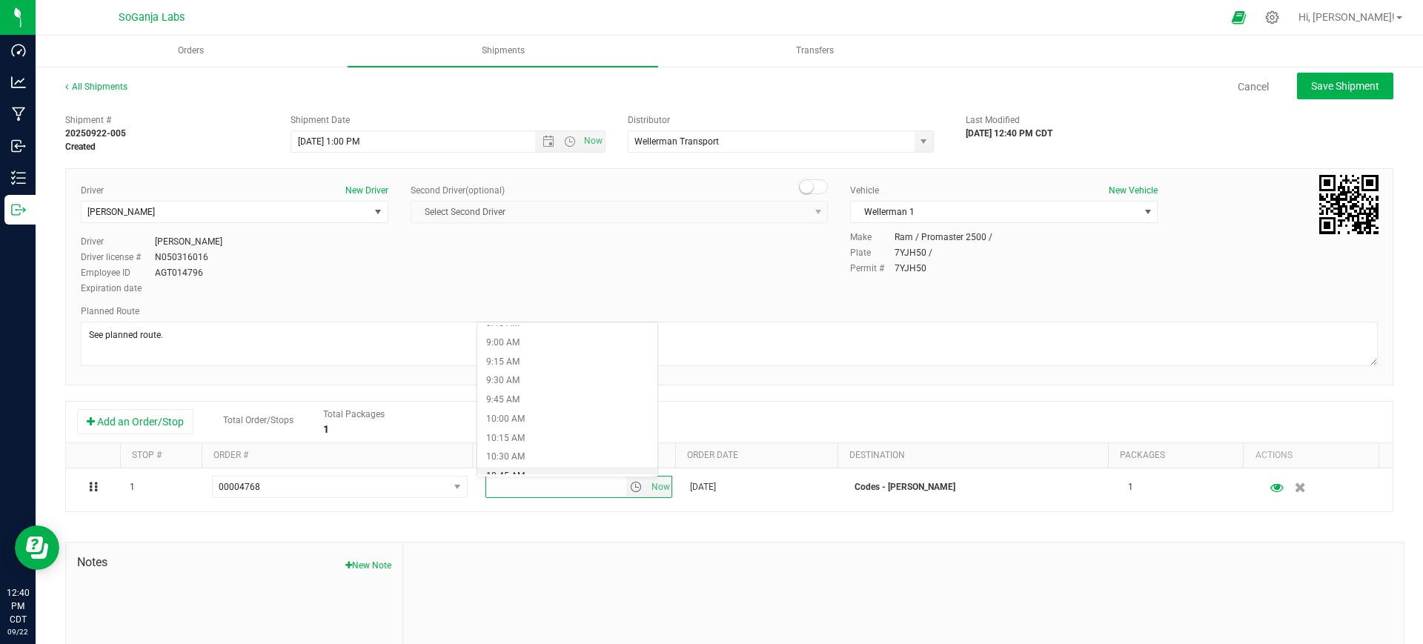
scroll to position [648, 0]
click at [518, 369] on li "9:00 AM" at bounding box center [567, 371] width 180 height 19
click at [1328, 90] on span "Save Shipment" at bounding box center [1345, 86] width 68 height 12
type input "[DATE] 6:00 PM"
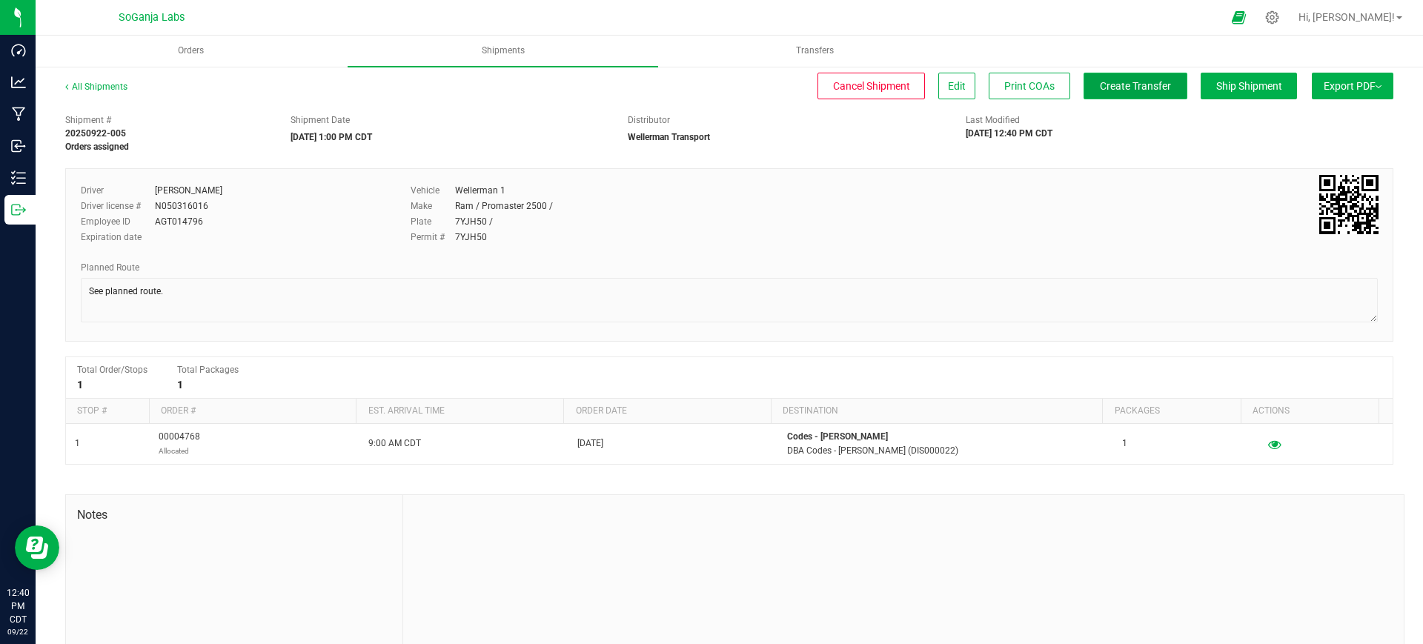
click at [1152, 82] on span "Create Transfer" at bounding box center [1134, 86] width 71 height 12
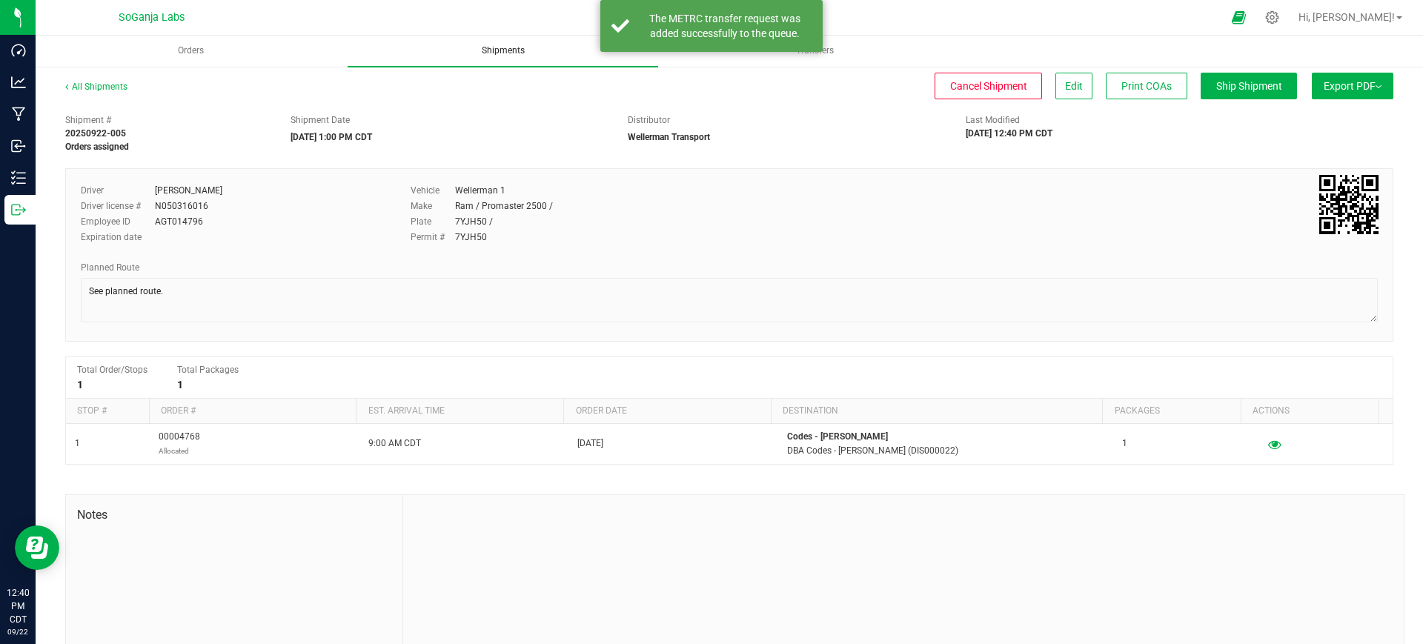
click at [509, 53] on span "Shipments" at bounding box center [503, 50] width 83 height 13
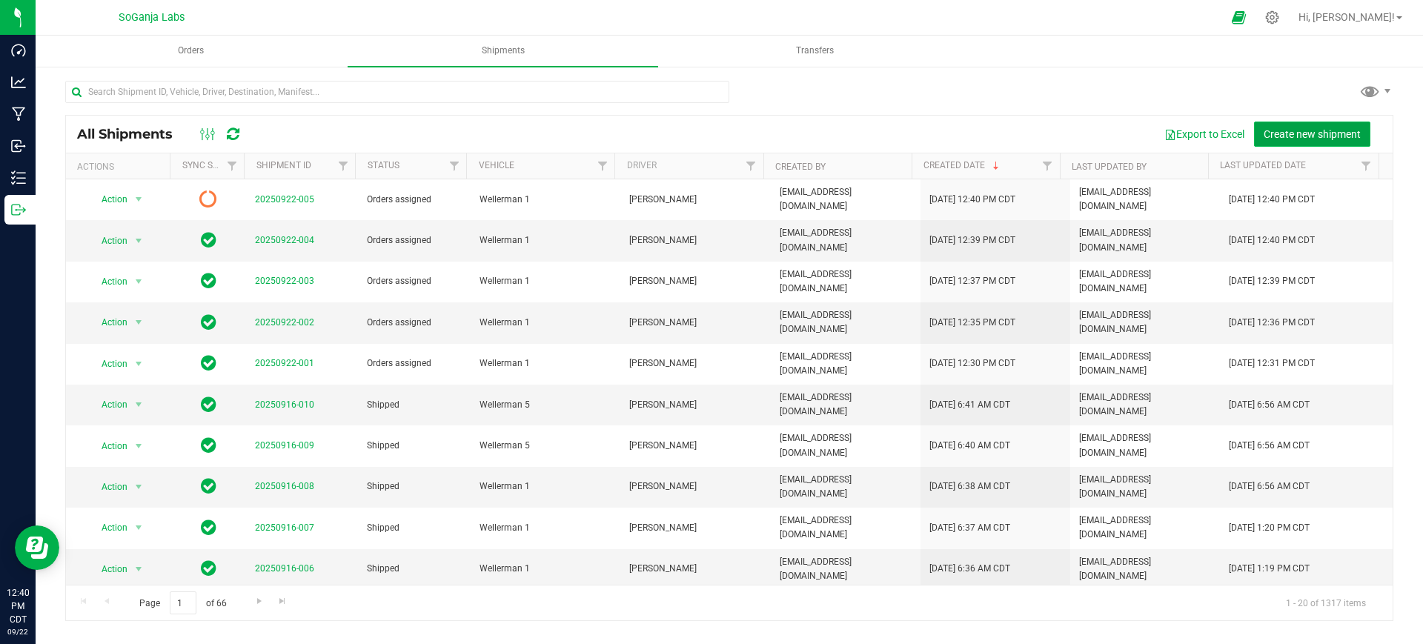
click at [1296, 134] on span "Create new shipment" at bounding box center [1311, 134] width 97 height 12
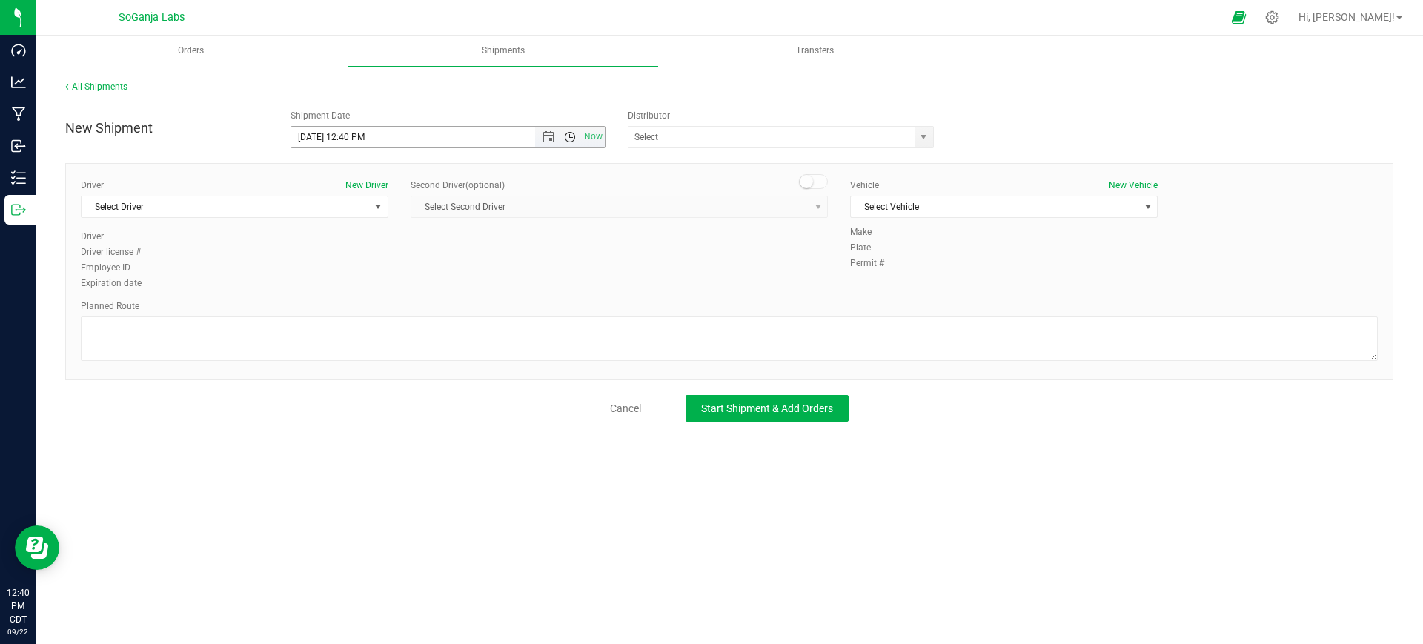
click at [578, 136] on span "Open the time view" at bounding box center [569, 137] width 25 height 12
click at [330, 190] on li "1:00 PM" at bounding box center [447, 193] width 313 height 19
type input "[DATE] 1:00 PM"
click at [914, 133] on span "select" at bounding box center [923, 137] width 19 height 21
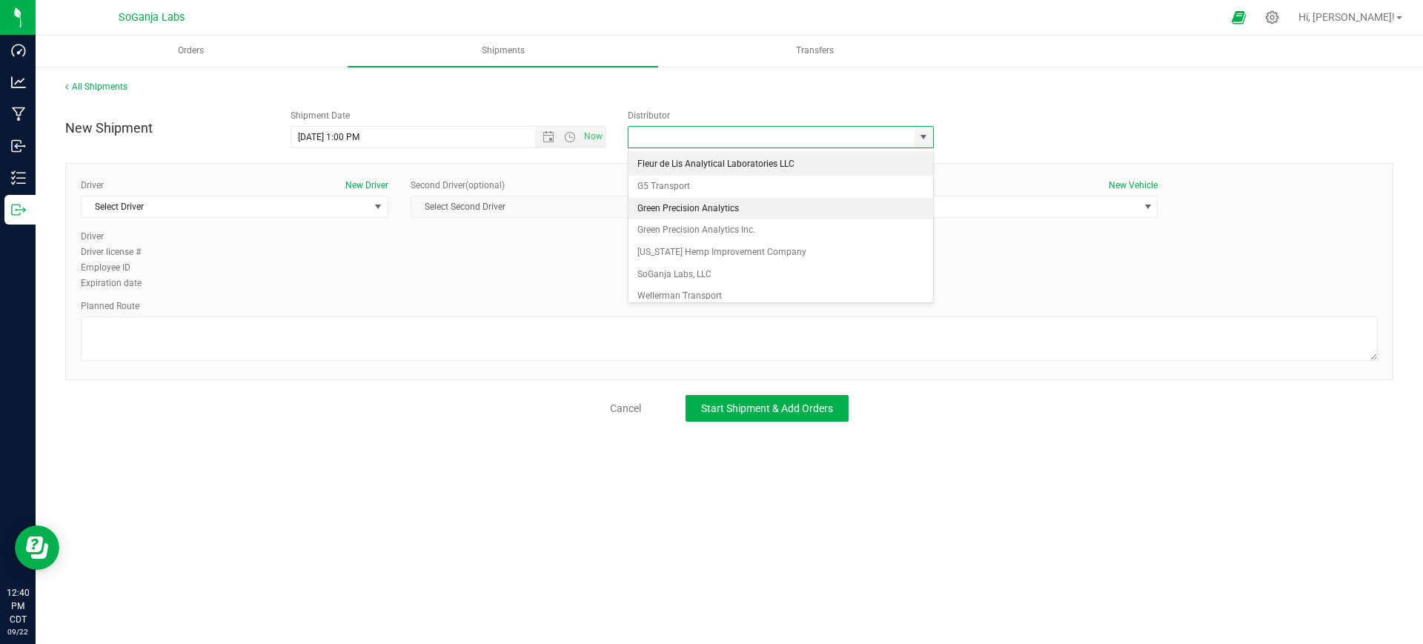
scroll to position [28, 0]
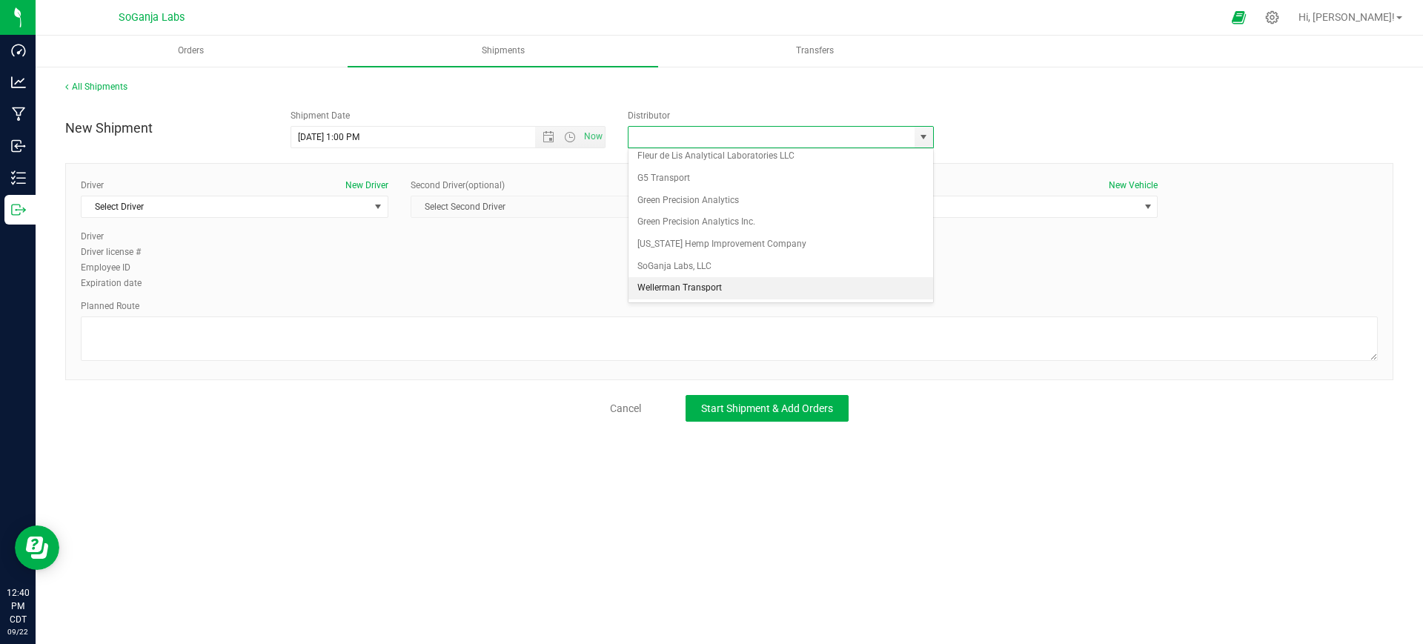
click at [724, 279] on li "Wellerman Transport" at bounding box center [780, 288] width 305 height 22
type input "Wellerman Transport"
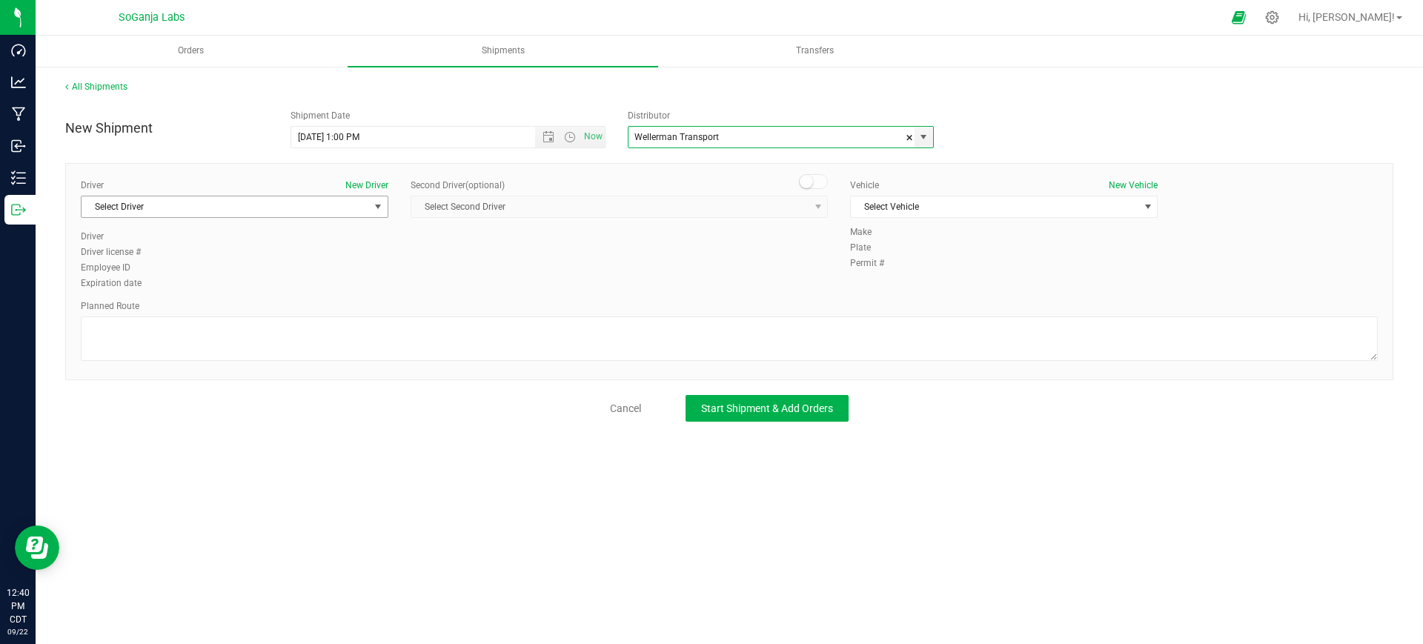
click at [327, 203] on span "Select Driver" at bounding box center [224, 206] width 287 height 21
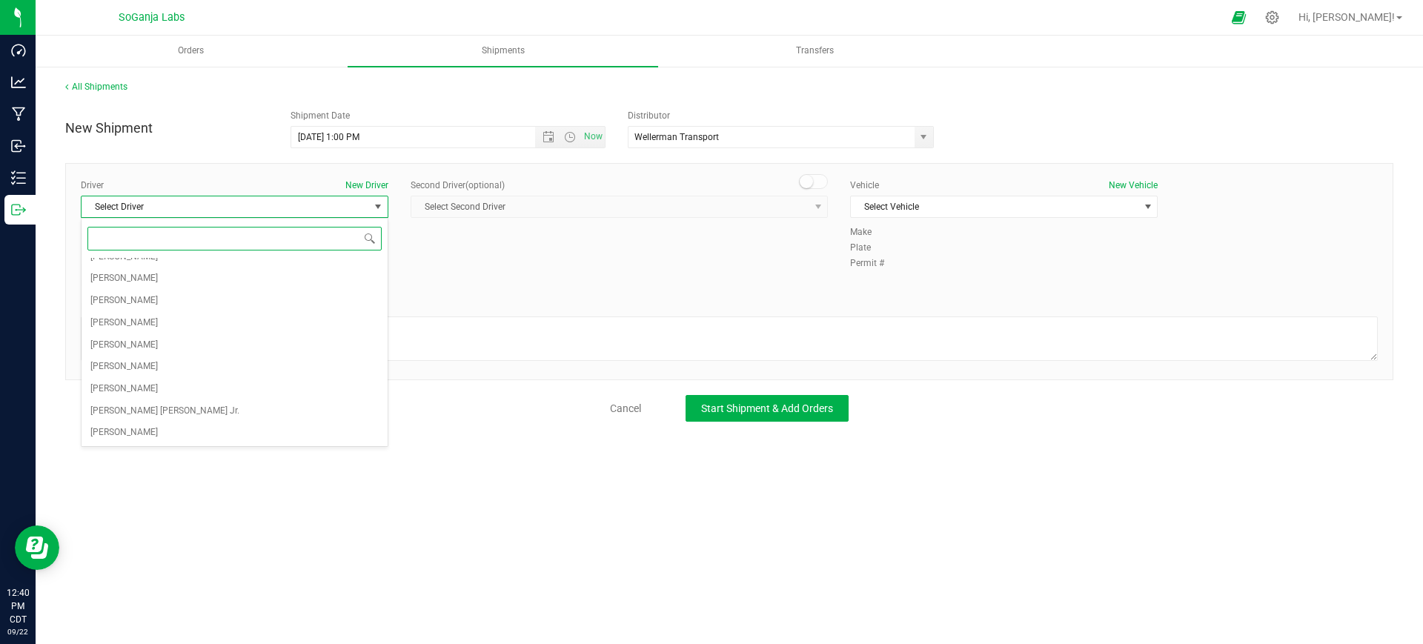
scroll to position [278, 0]
click at [128, 276] on span "[PERSON_NAME]" at bounding box center [123, 276] width 67 height 19
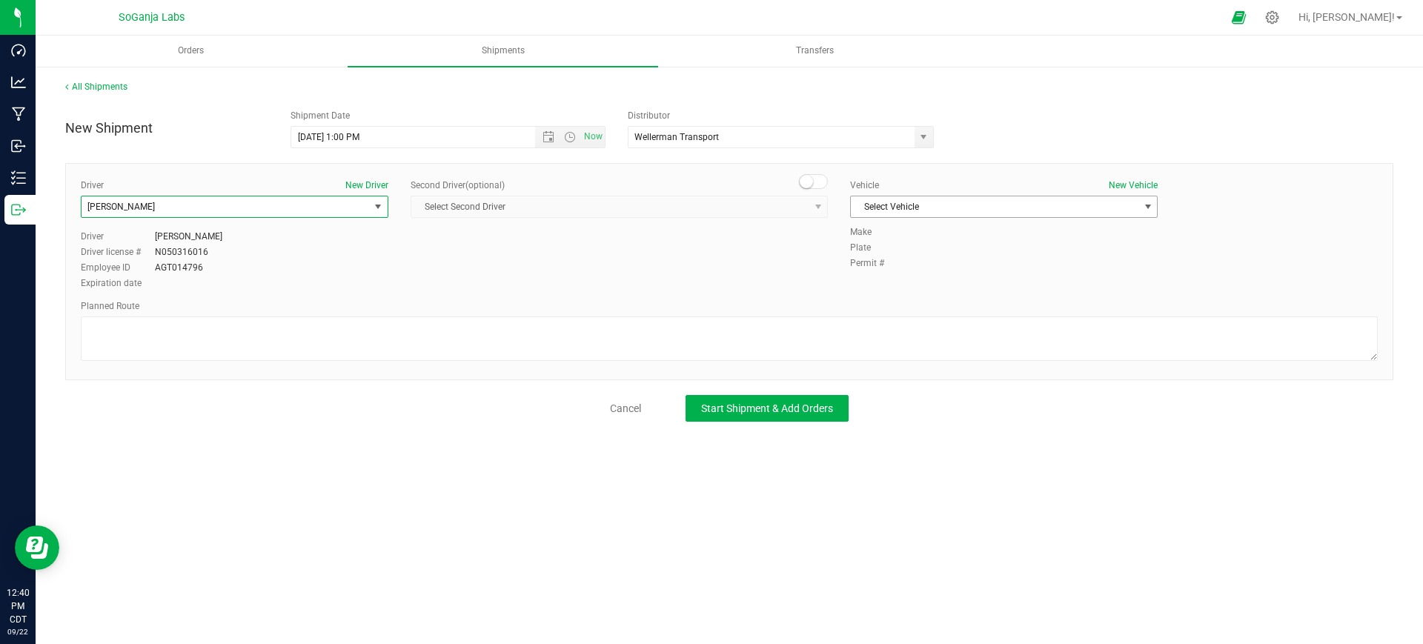
click at [924, 206] on span "Select Vehicle" at bounding box center [994, 206] width 287 height 21
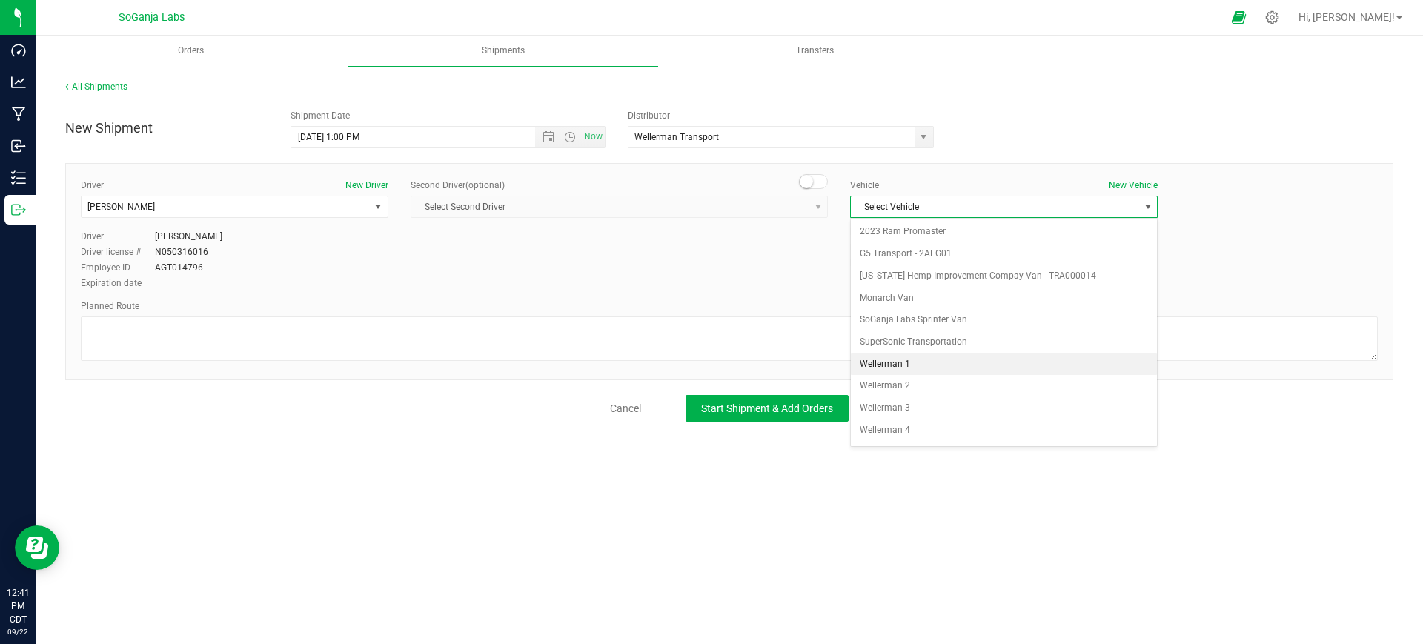
click at [916, 370] on li "Wellerman 1" at bounding box center [1004, 364] width 306 height 22
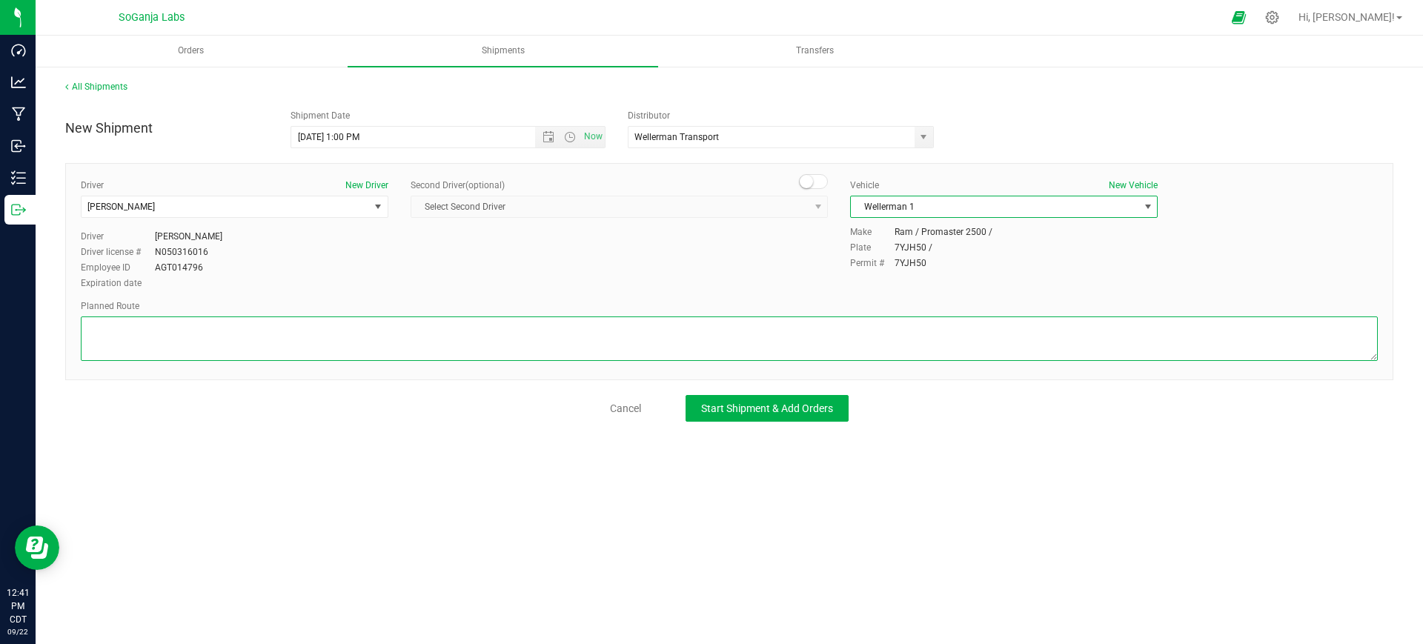
click at [842, 322] on textarea at bounding box center [729, 338] width 1297 height 44
type textarea "See planned route."
click at [789, 405] on span "Start Shipment & Add Orders" at bounding box center [767, 408] width 132 height 12
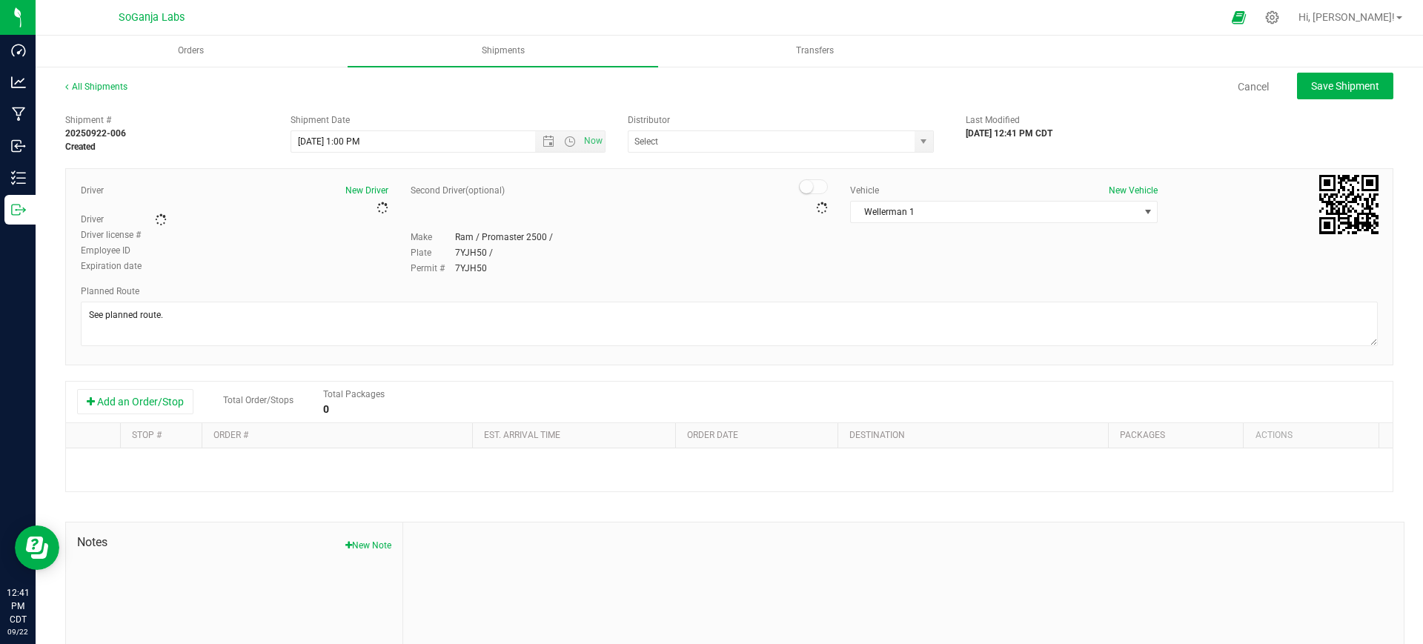
type input "Wellerman Transport"
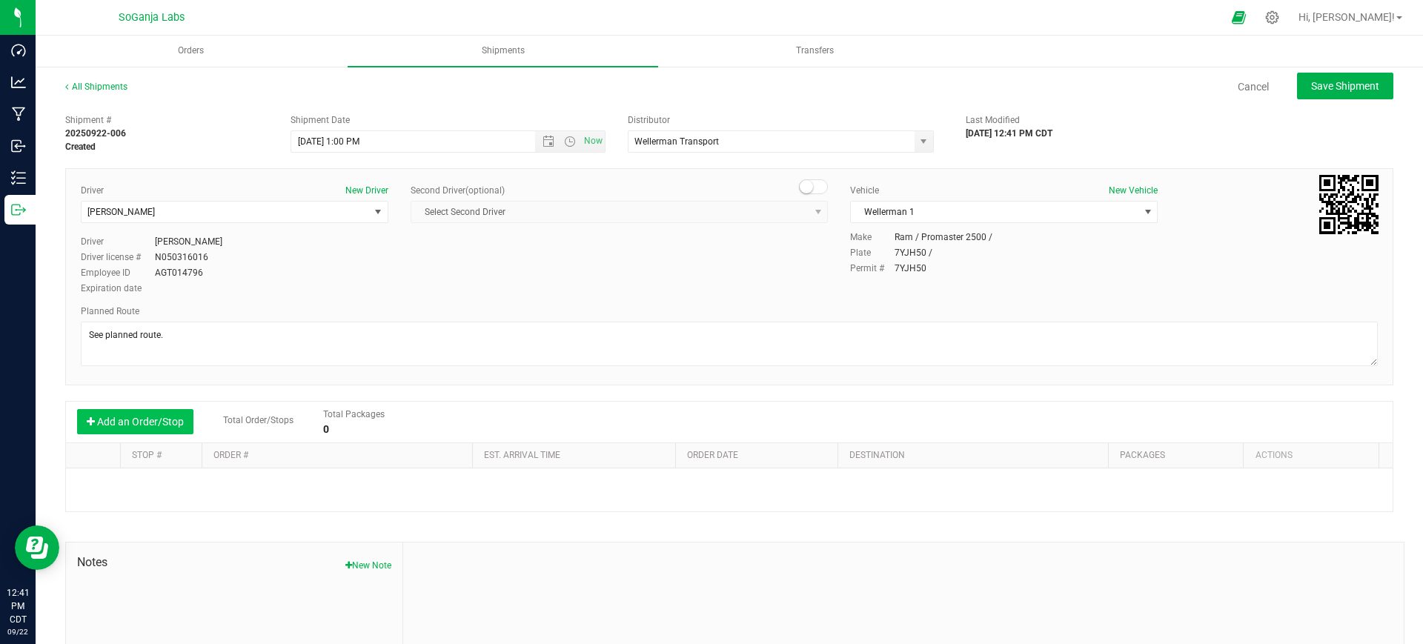
click at [184, 417] on button "Add an Order/Stop" at bounding box center [135, 421] width 116 height 25
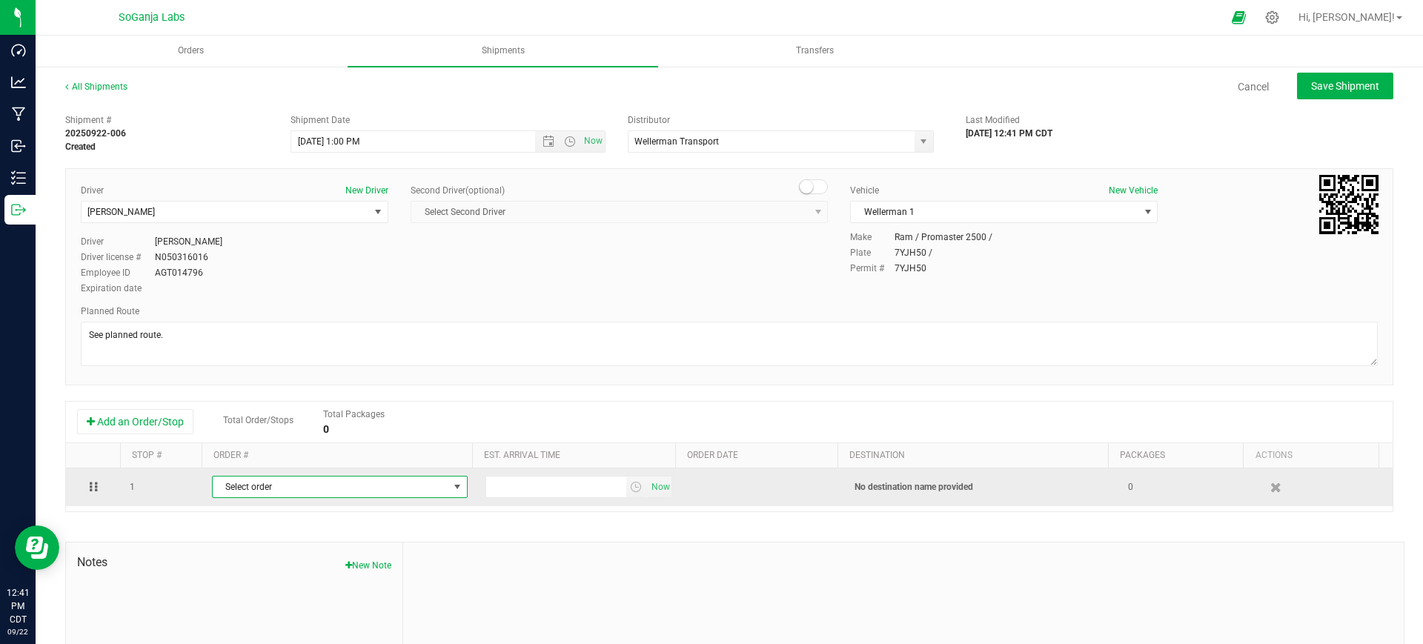
click at [310, 480] on span "Select order" at bounding box center [331, 486] width 236 height 21
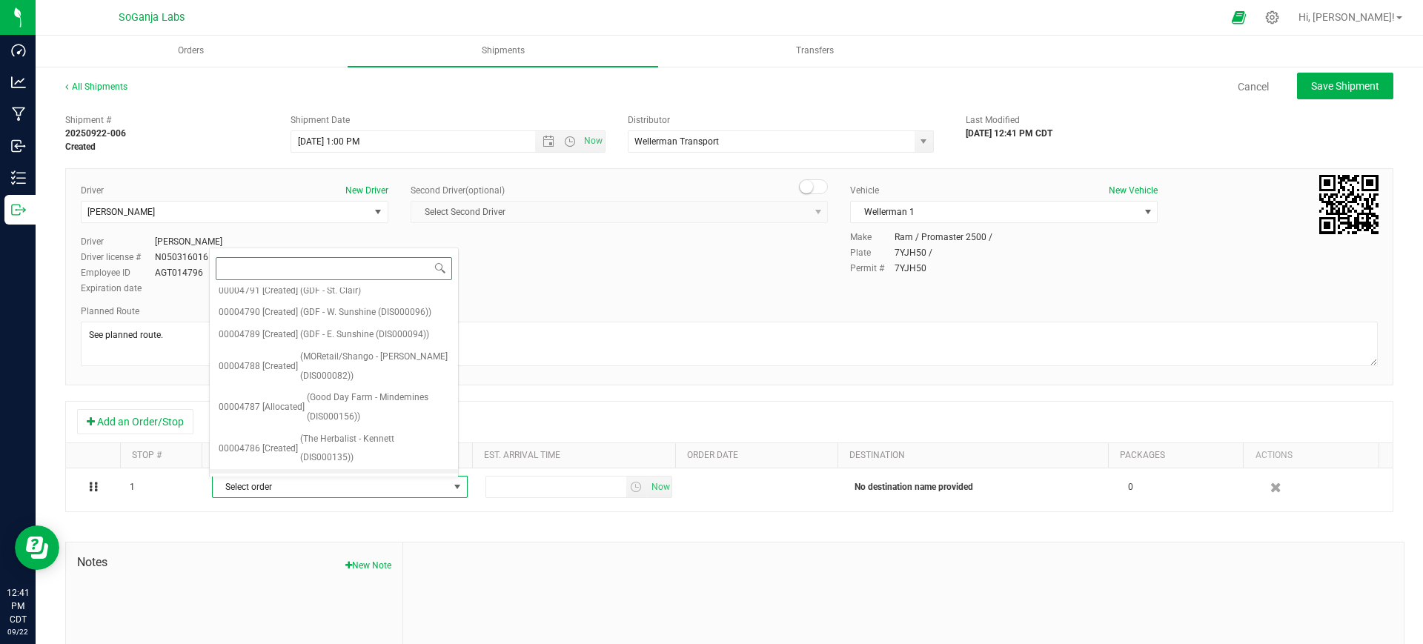
scroll to position [296, 0]
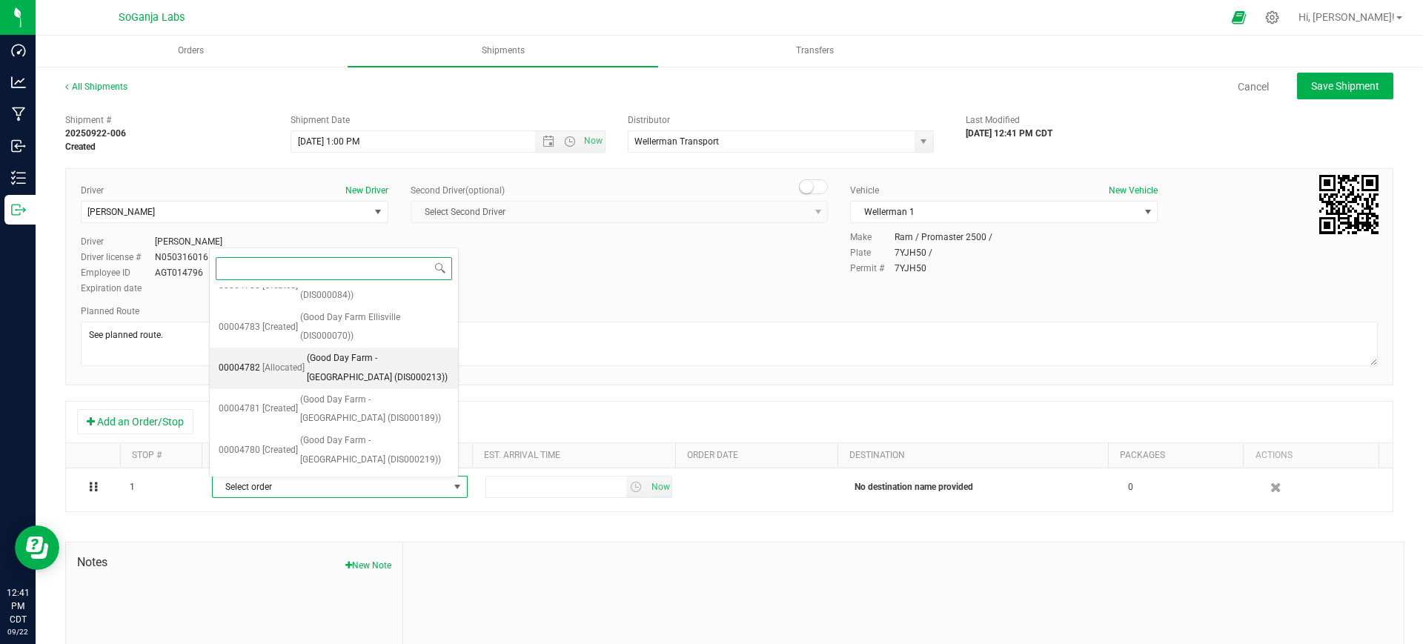
click at [385, 355] on span "(Good Day Farm - [GEOGRAPHIC_DATA] (DIS000213))" at bounding box center [378, 368] width 142 height 38
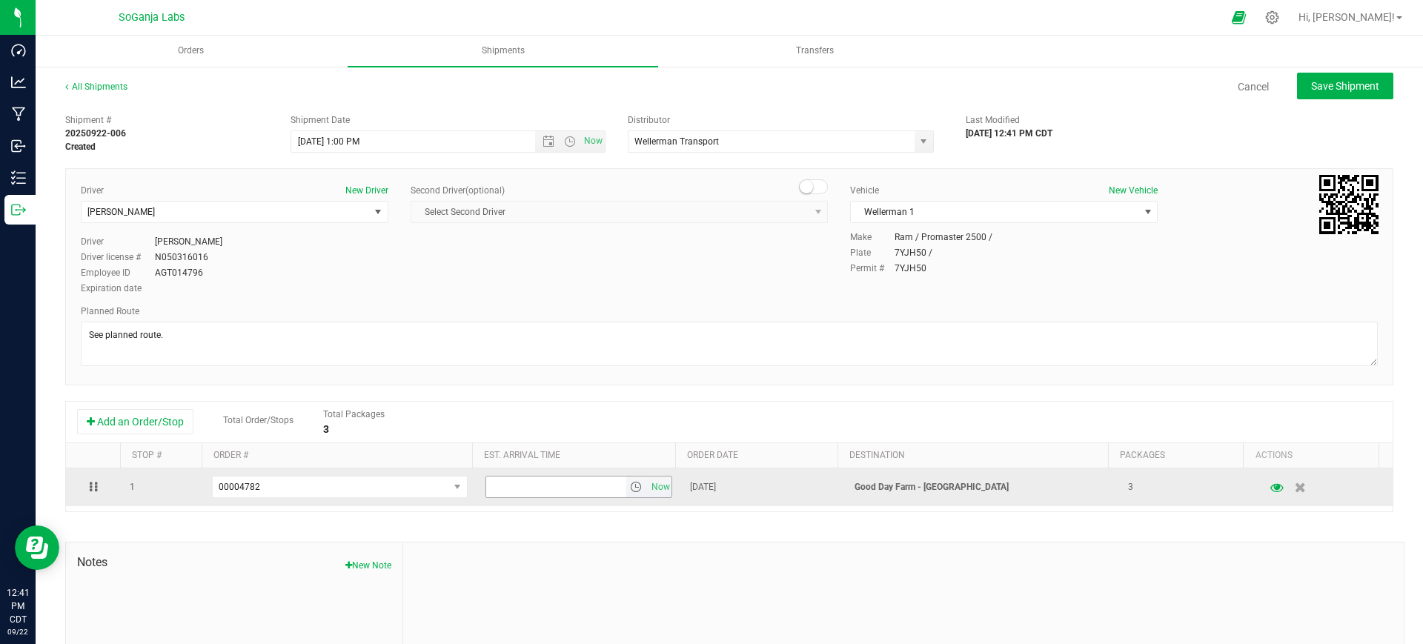
click at [626, 483] on span "select" at bounding box center [636, 486] width 21 height 21
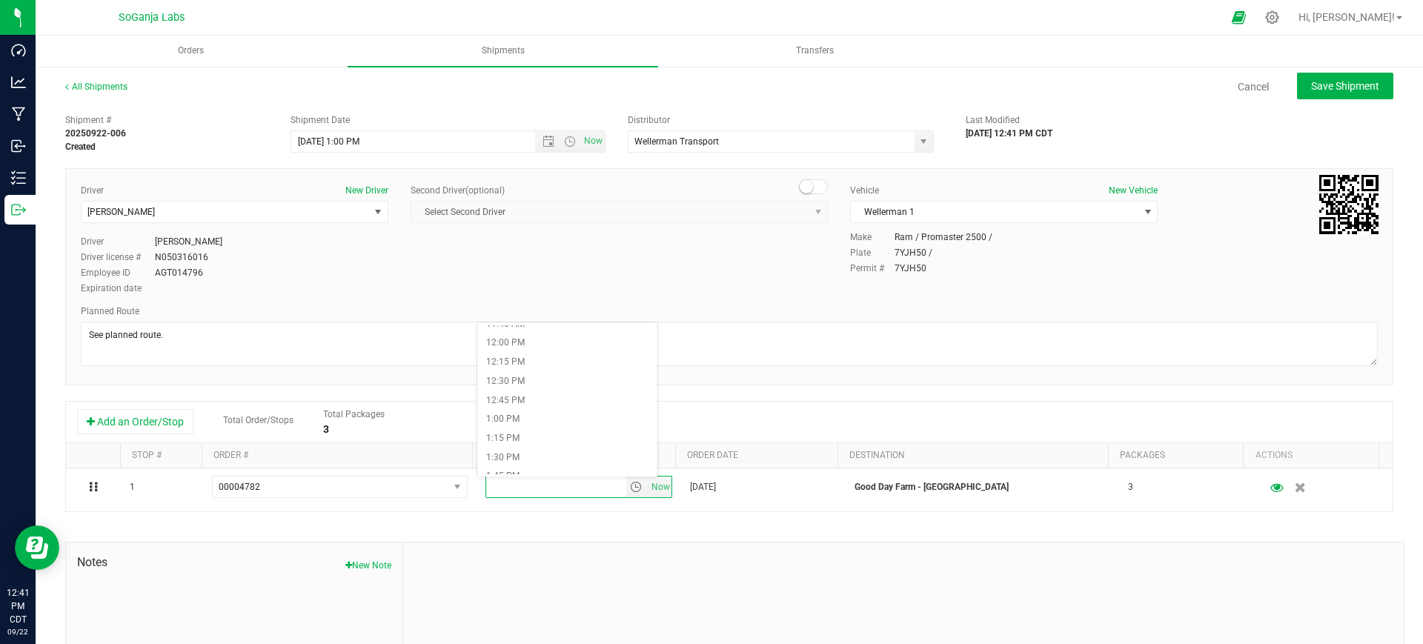
scroll to position [926, 0]
click at [519, 390] on li "1:00 PM" at bounding box center [567, 398] width 180 height 19
click at [1340, 84] on span "Save Shipment" at bounding box center [1345, 86] width 68 height 12
type input "[DATE] 6:00 PM"
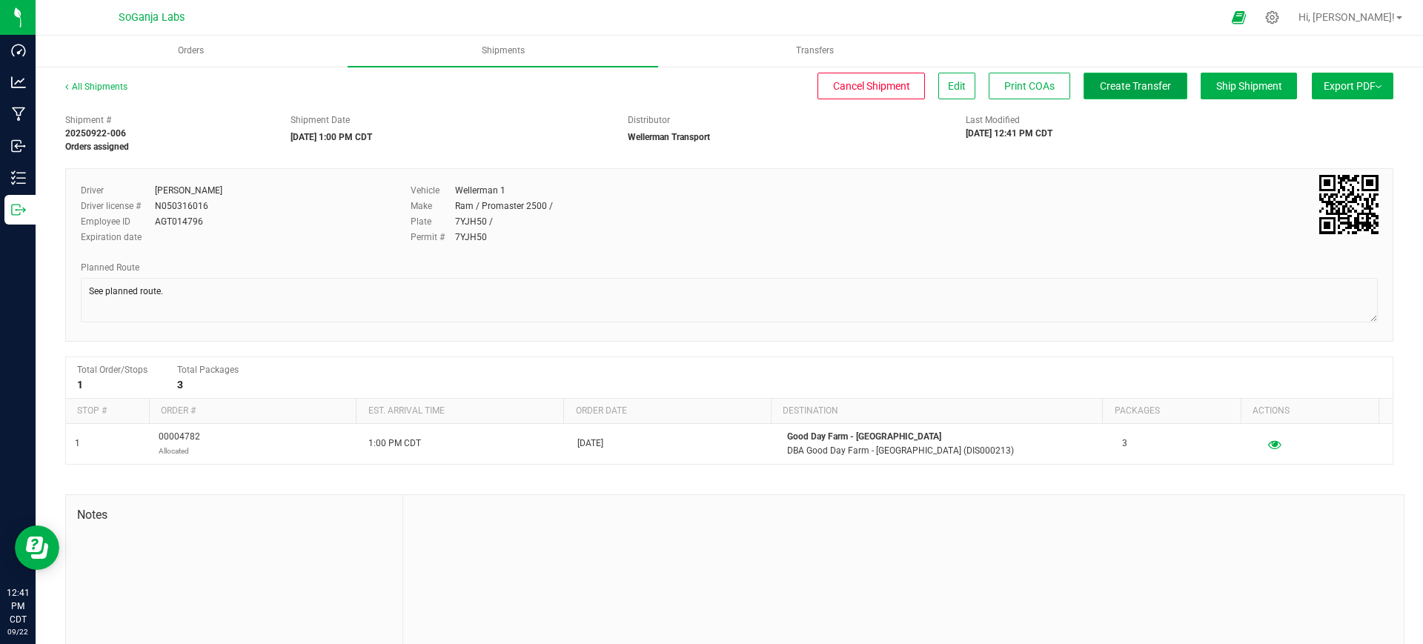
click at [1099, 91] on span "Create Transfer" at bounding box center [1134, 86] width 71 height 12
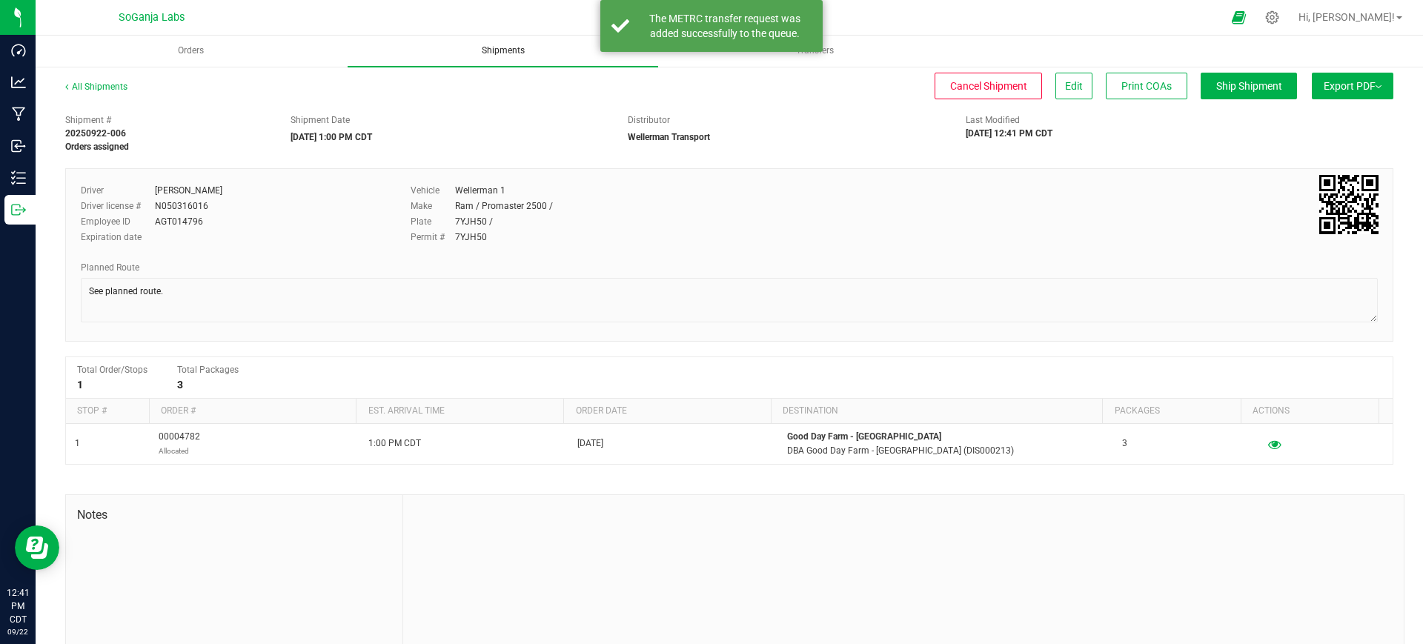
click at [515, 42] on uib-tab-heading "Shipments" at bounding box center [502, 51] width 310 height 31
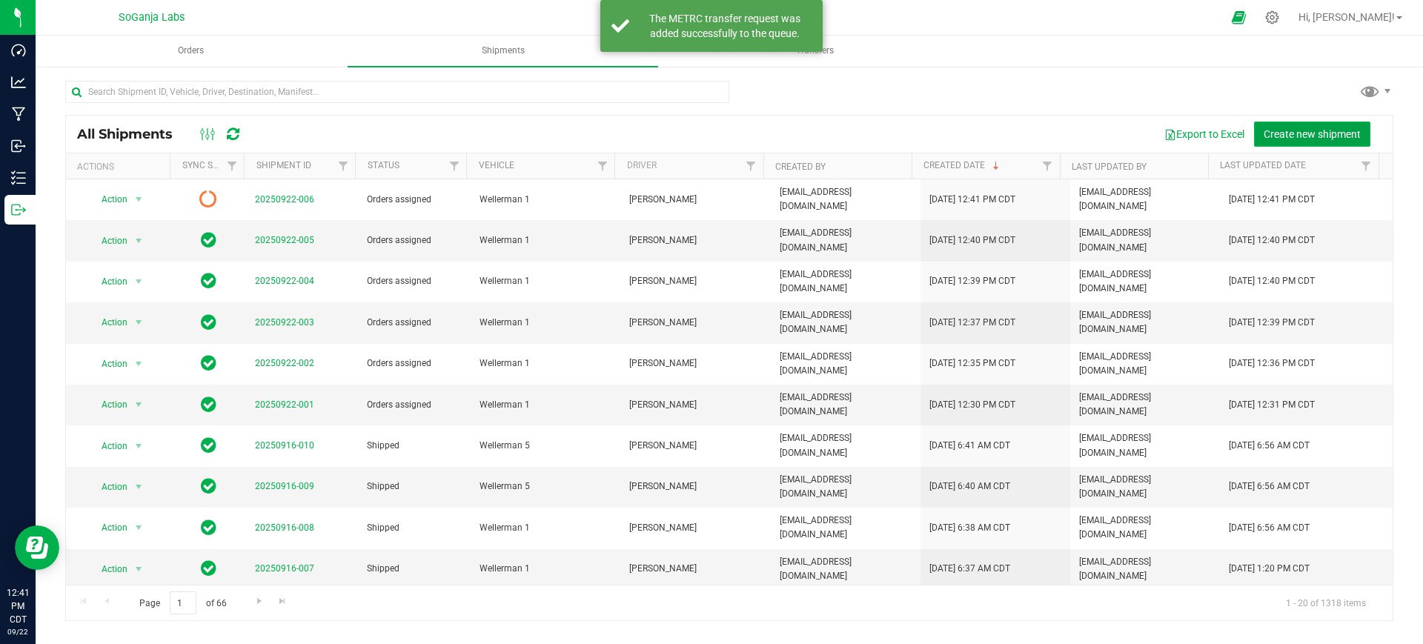
click at [1266, 133] on span "Create new shipment" at bounding box center [1311, 134] width 97 height 12
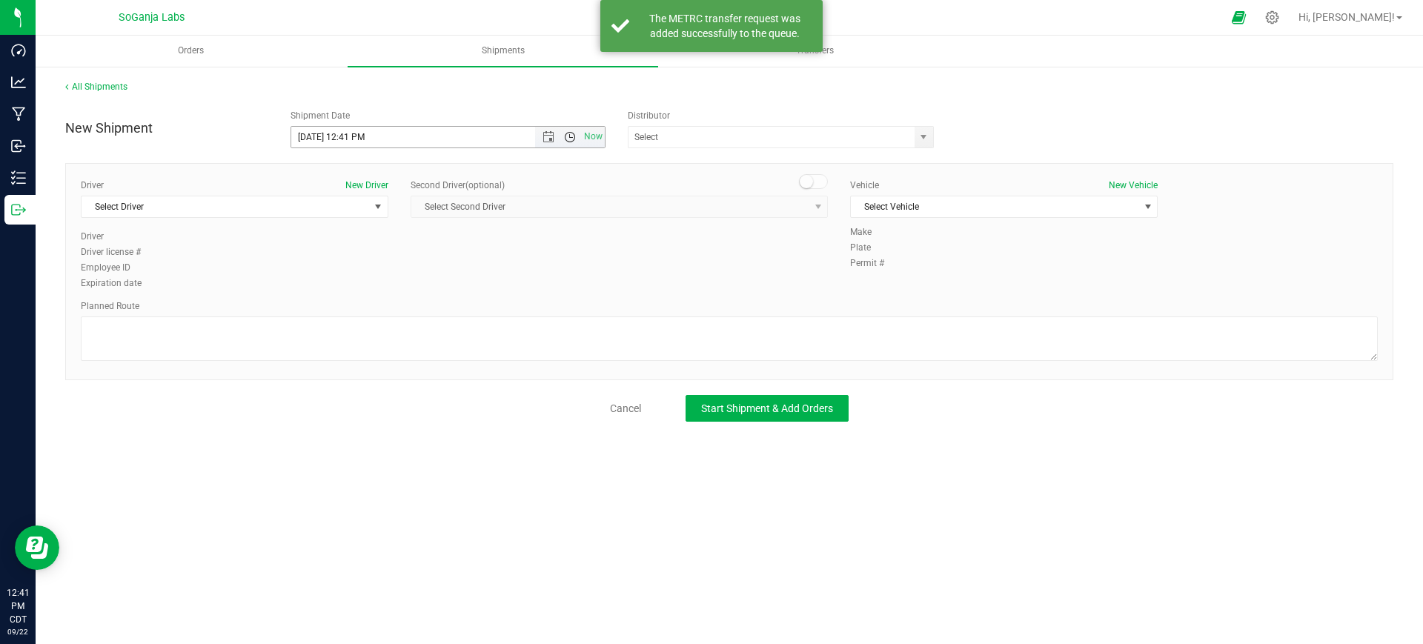
click at [570, 135] on span "Open the time view" at bounding box center [570, 137] width 12 height 12
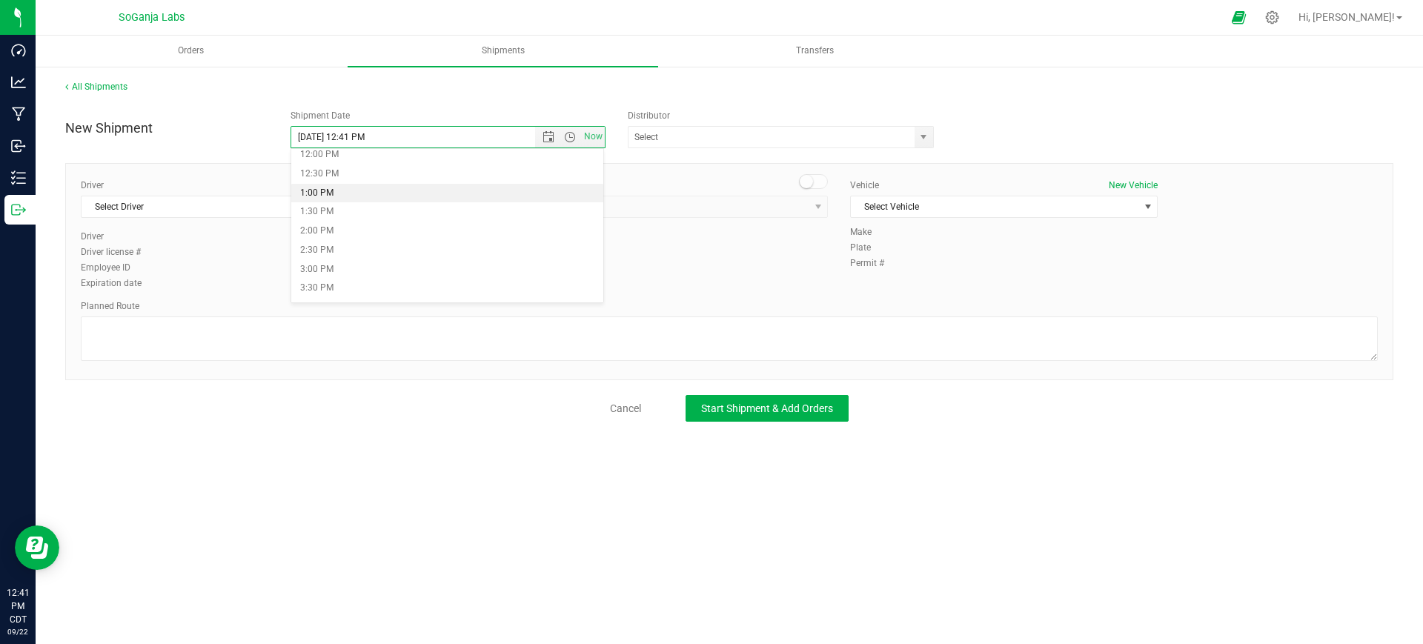
click at [339, 188] on li "1:00 PM" at bounding box center [447, 193] width 313 height 19
type input "[DATE] 1:00 PM"
click at [924, 134] on span "select" at bounding box center [923, 137] width 12 height 12
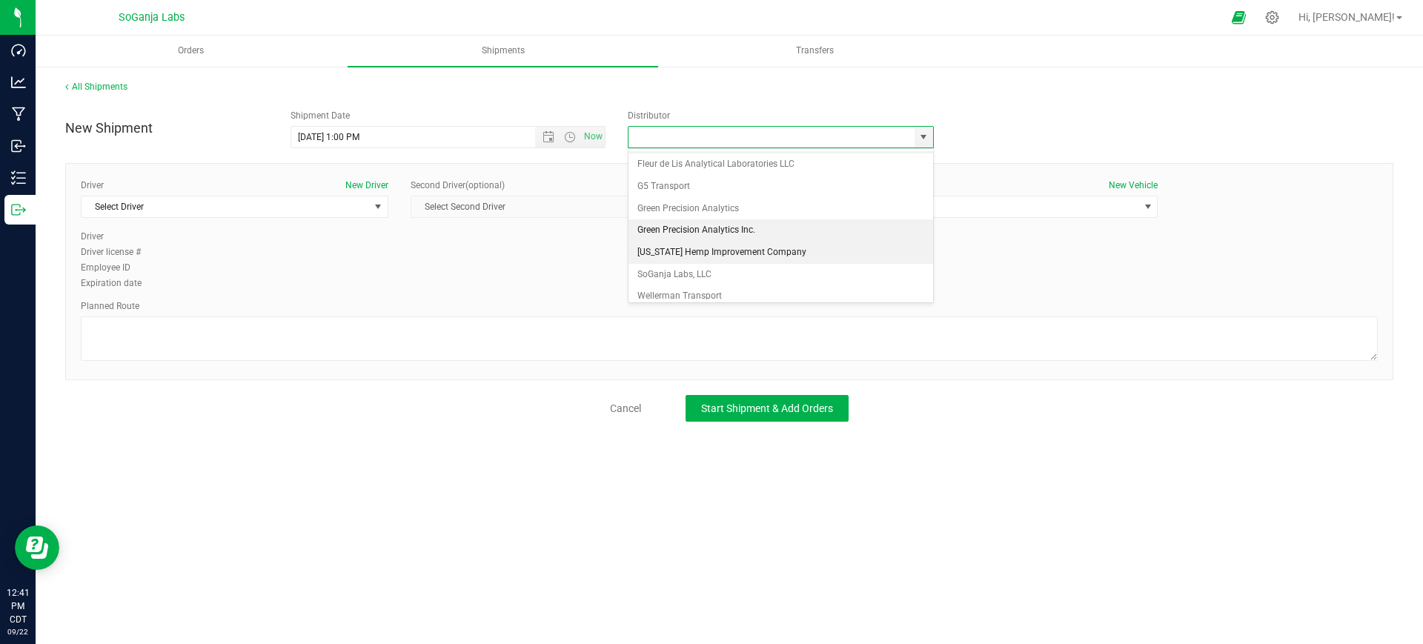
scroll to position [28, 0]
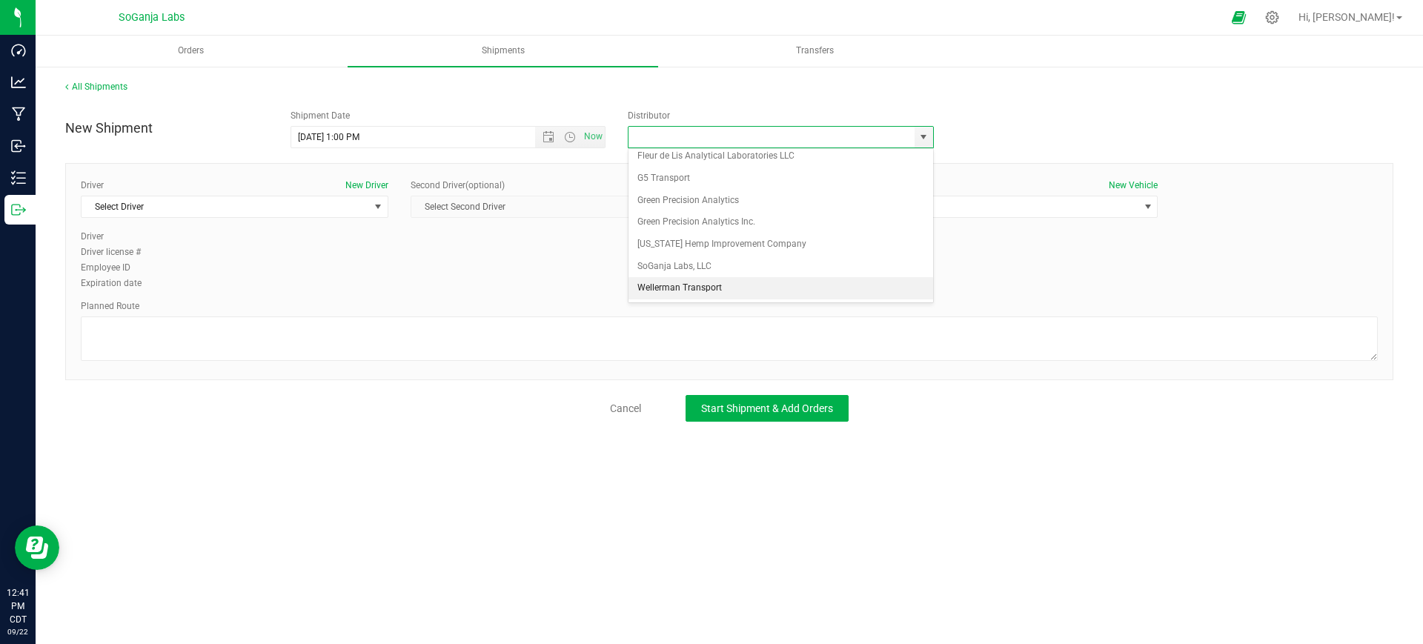
click at [692, 282] on li "Wellerman Transport" at bounding box center [780, 288] width 305 height 22
type input "Wellerman Transport"
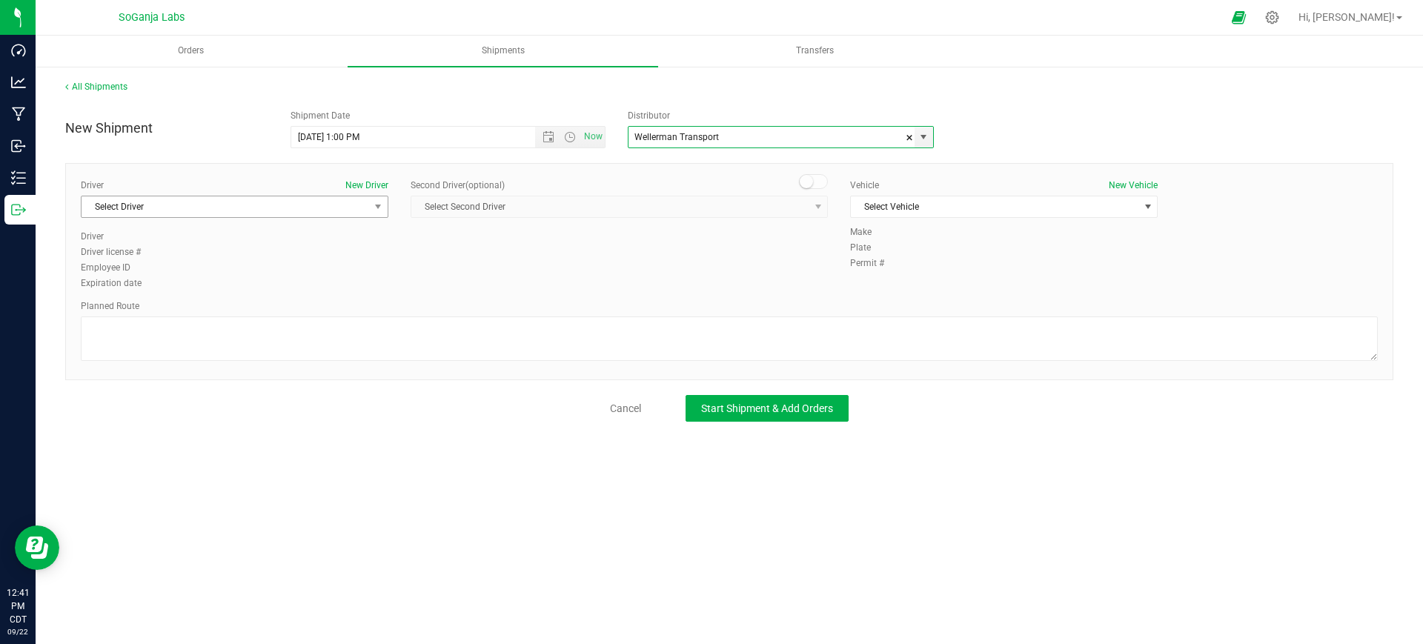
drag, startPoint x: 306, startPoint y: 217, endPoint x: 289, endPoint y: 216, distance: 17.1
click at [306, 216] on span "Select Driver" at bounding box center [234, 207] width 307 height 22
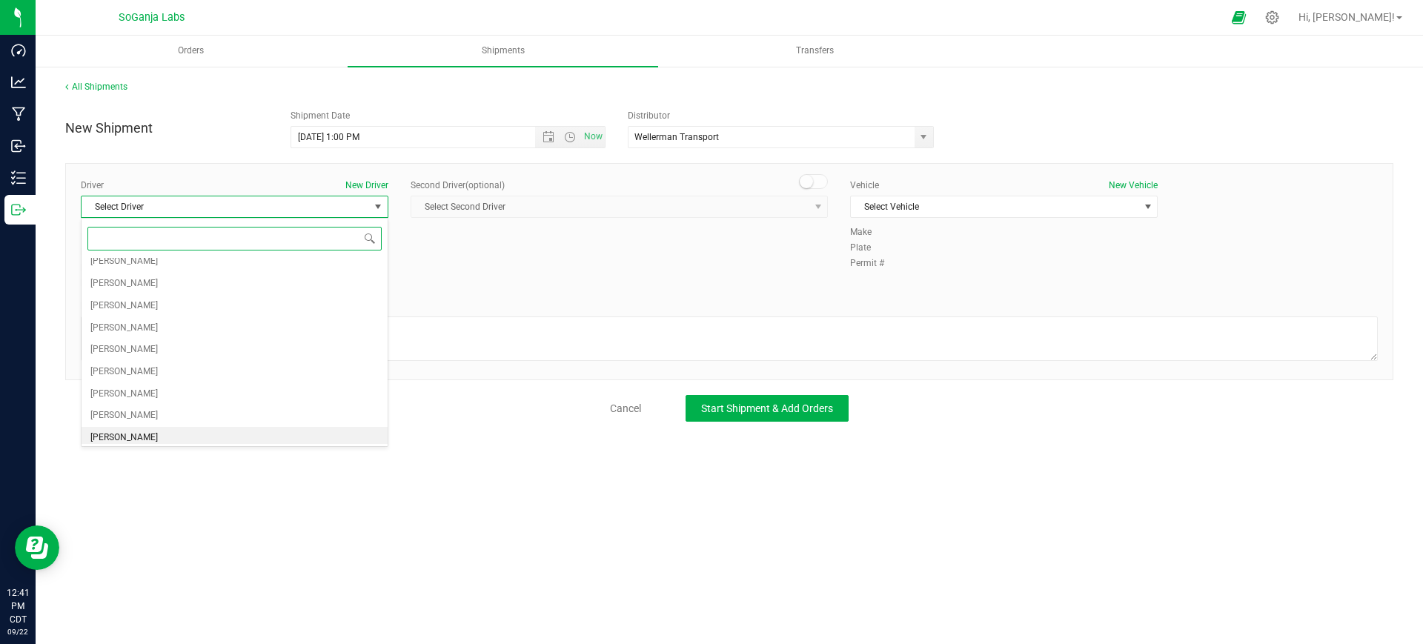
scroll to position [185, 0]
click at [122, 373] on span "[PERSON_NAME]" at bounding box center [123, 369] width 67 height 19
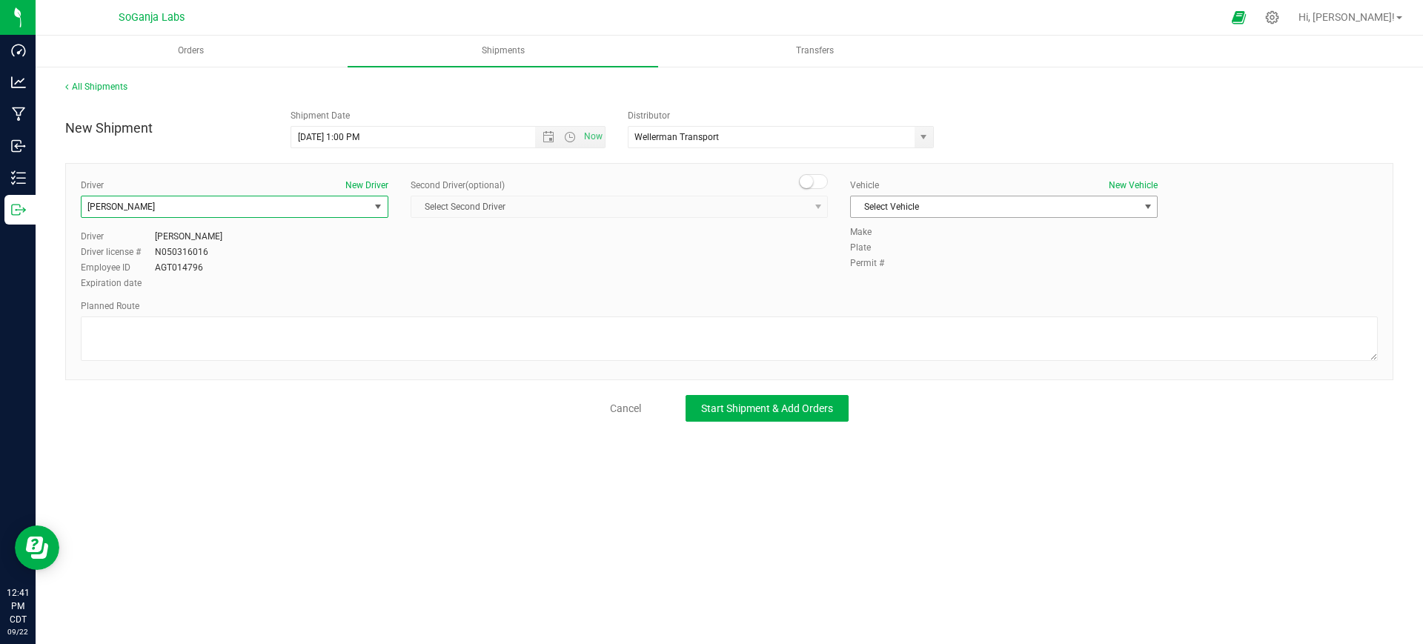
click at [1047, 203] on span "Select Vehicle" at bounding box center [994, 206] width 287 height 21
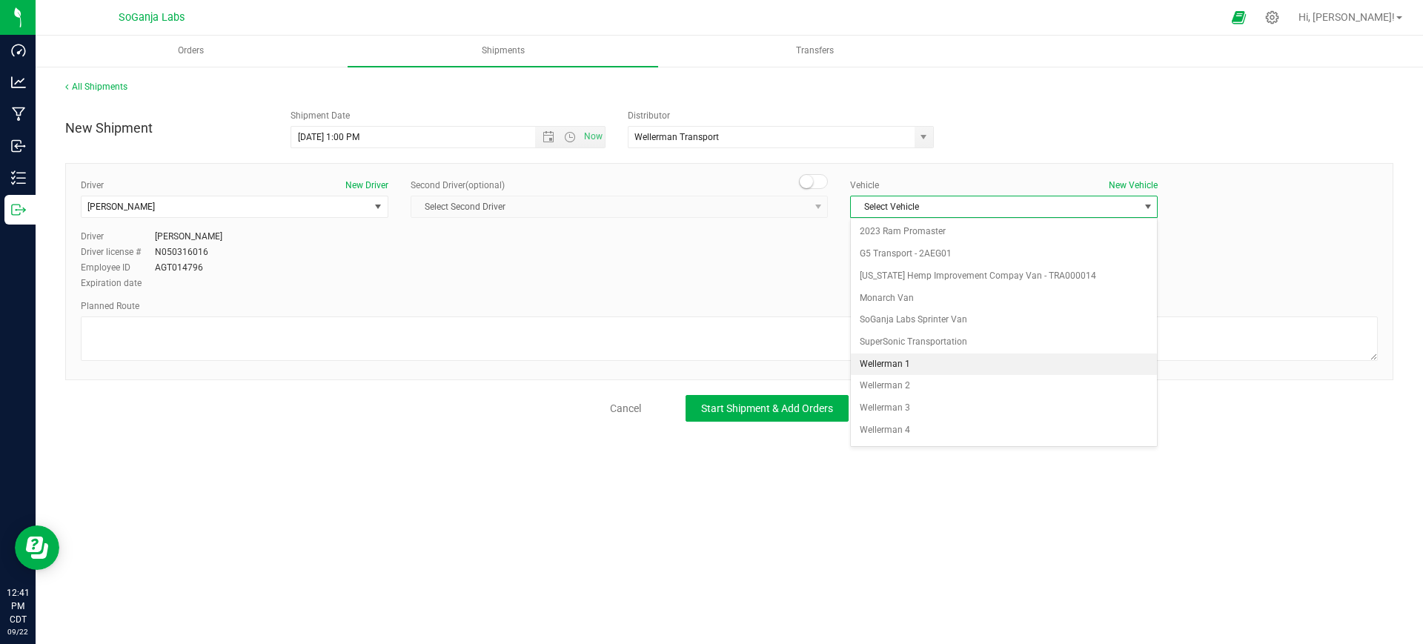
click at [892, 357] on li "Wellerman 1" at bounding box center [1004, 364] width 306 height 22
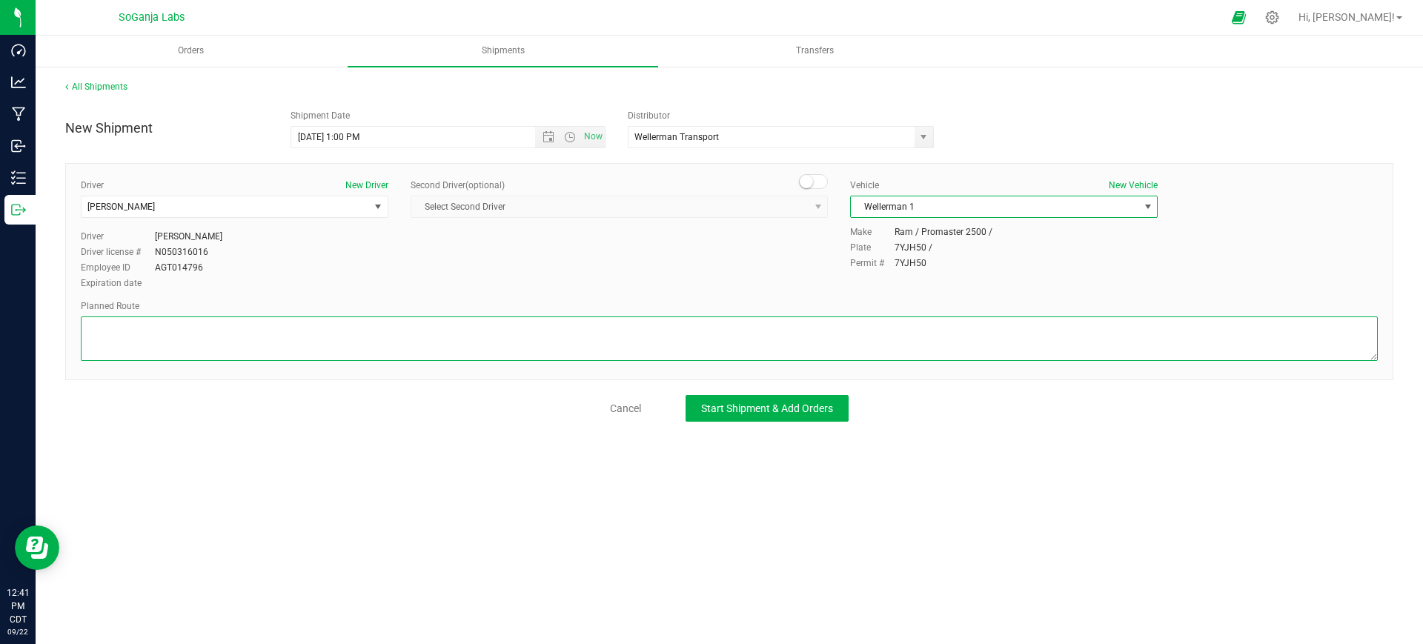
click at [769, 347] on textarea at bounding box center [729, 338] width 1297 height 44
type textarea "See planned route."
click at [833, 414] on button "Start Shipment & Add Orders" at bounding box center [766, 408] width 163 height 27
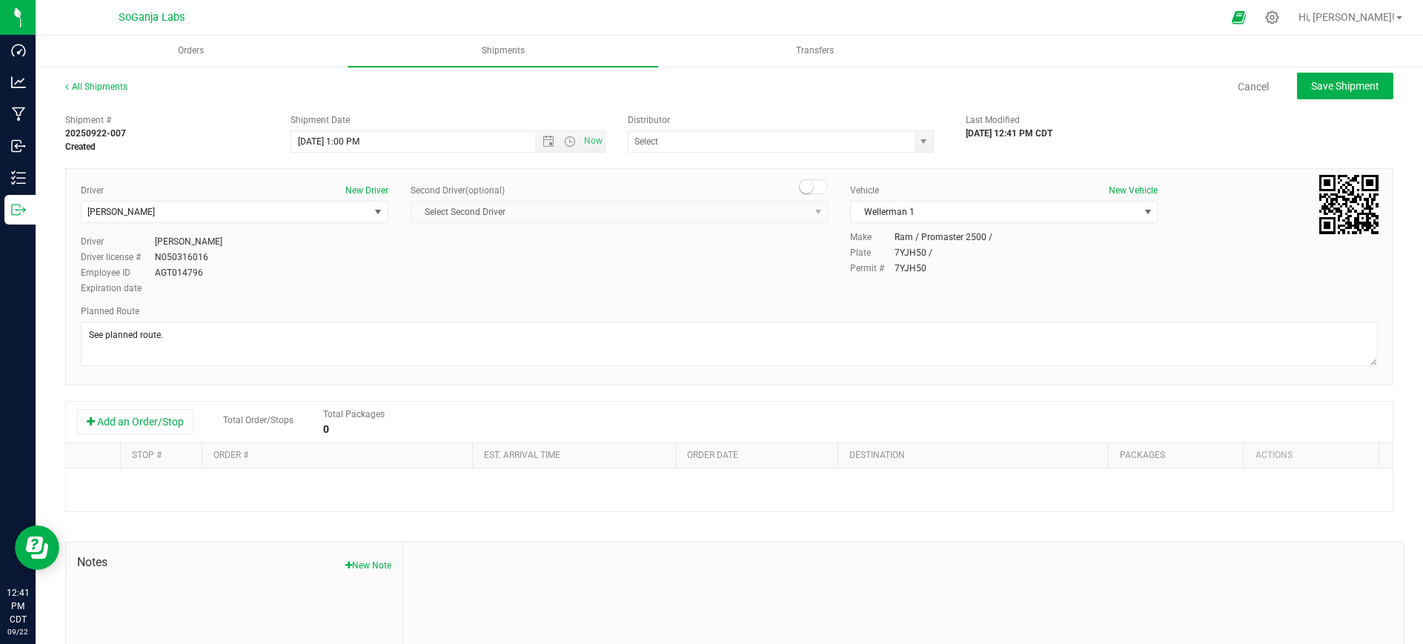
type input "Wellerman Transport"
click at [167, 427] on button "Add an Order/Stop" at bounding box center [135, 421] width 116 height 25
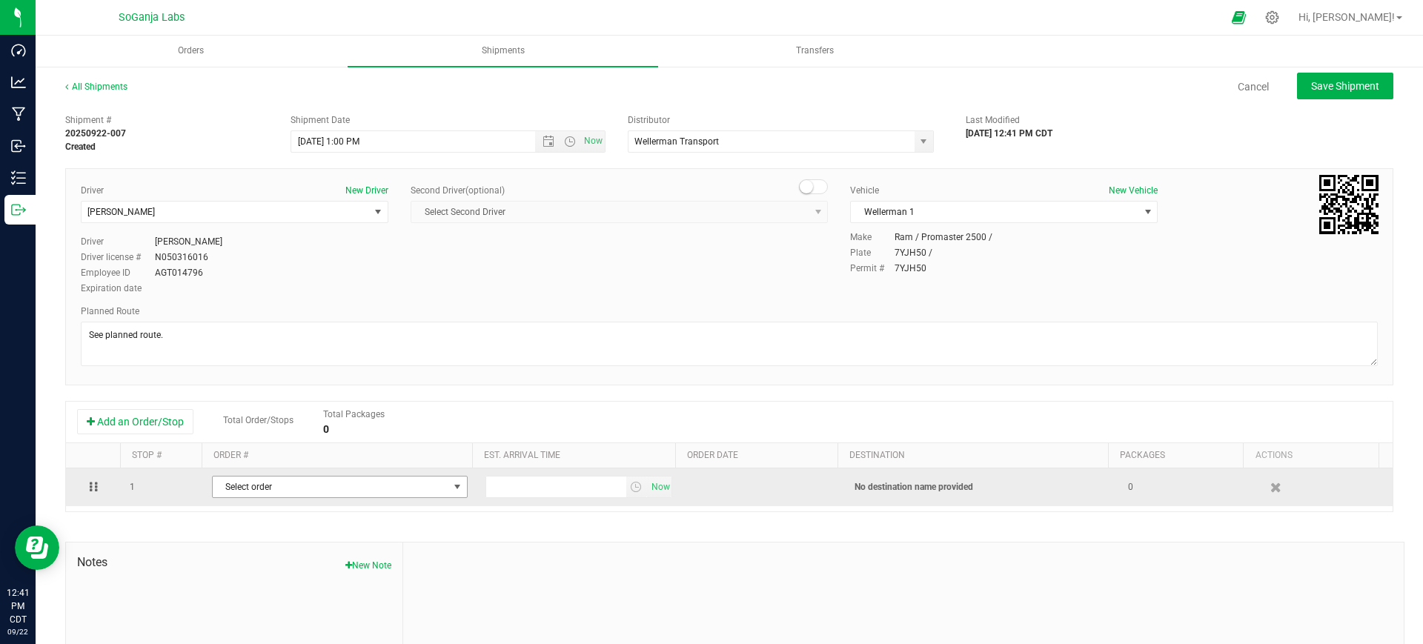
click at [312, 488] on span "Select order" at bounding box center [331, 486] width 236 height 21
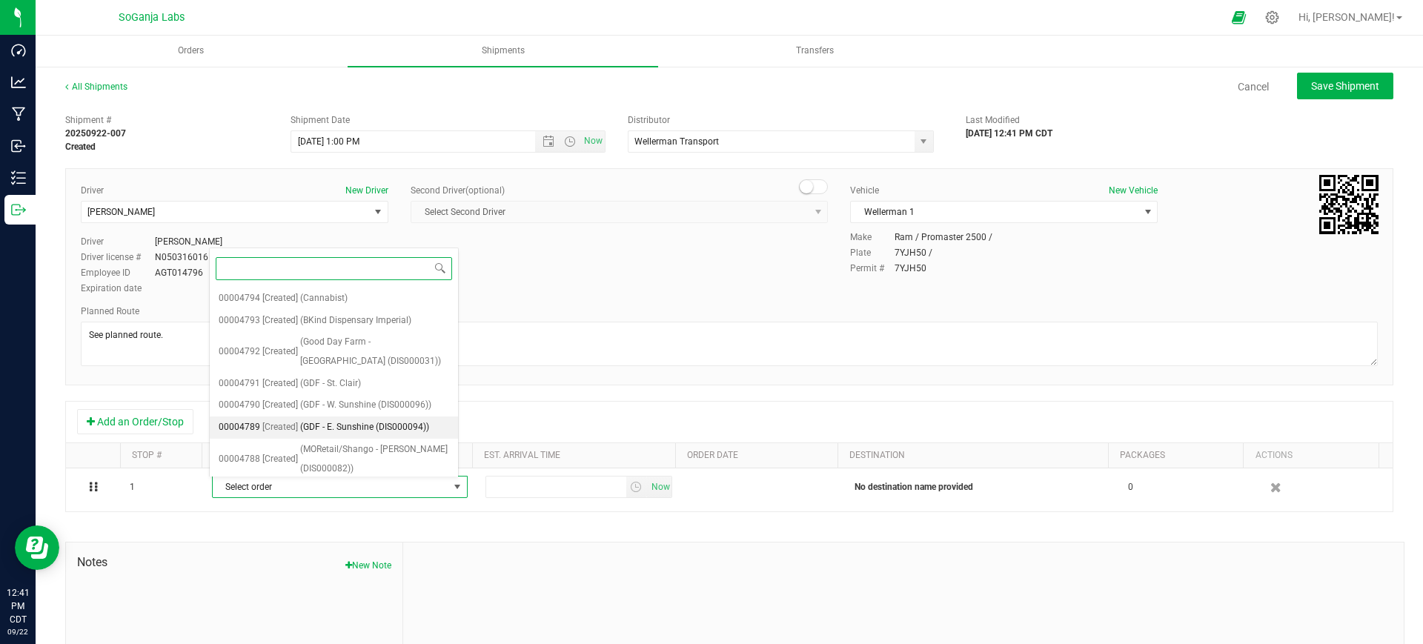
scroll to position [631, 0]
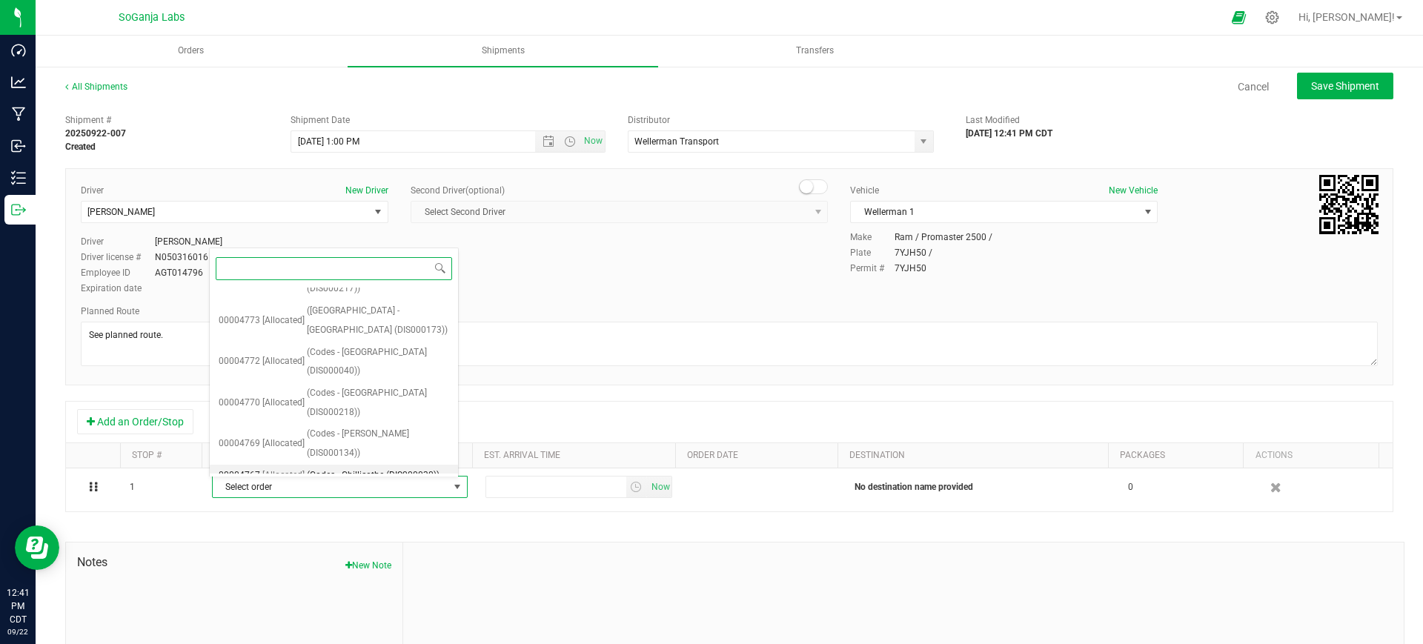
click at [386, 466] on span "(Codes - Chillicothe (DIS000030))" at bounding box center [373, 475] width 133 height 19
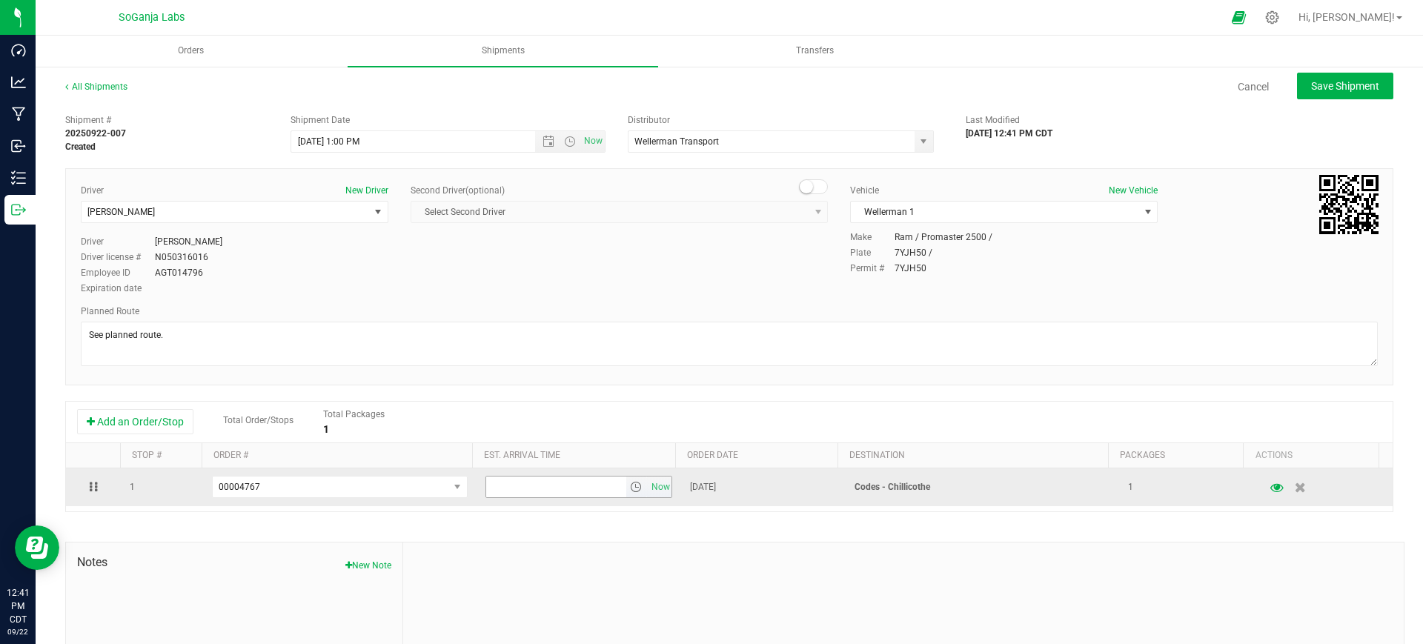
click at [630, 487] on span "select" at bounding box center [636, 487] width 12 height 12
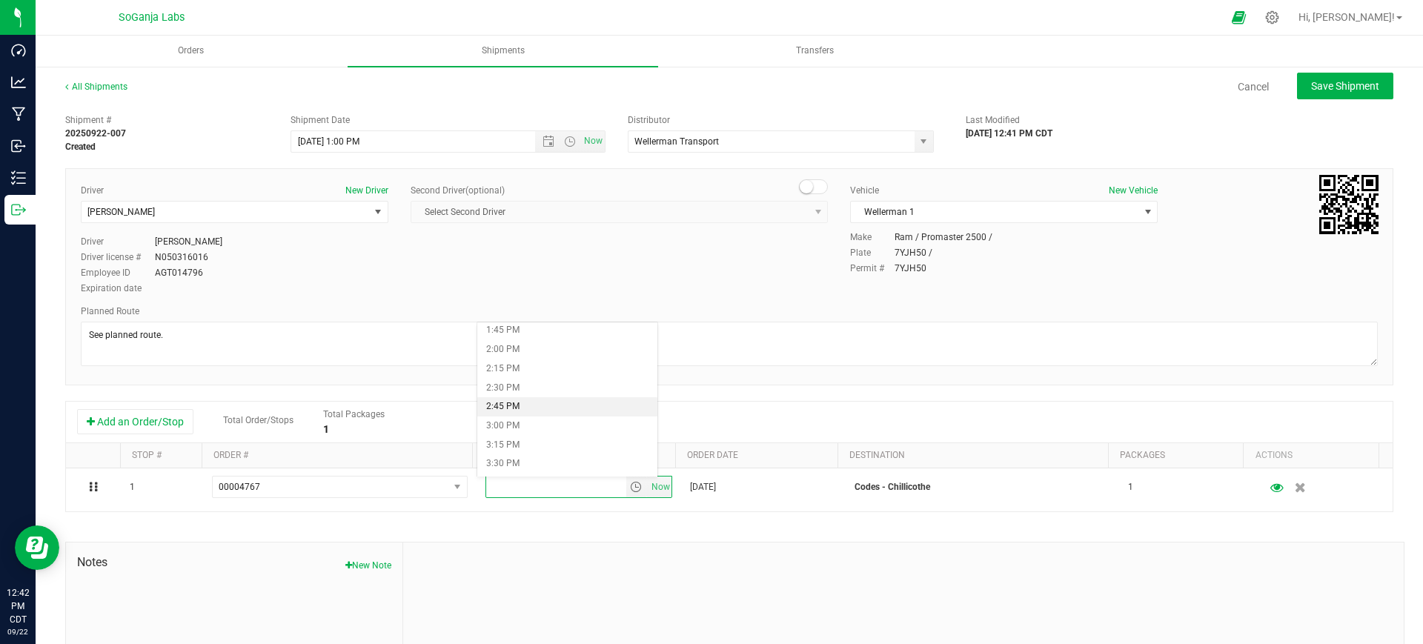
scroll to position [1019, 0]
click at [518, 439] on li "2:45 PM" at bounding box center [567, 439] width 180 height 19
click at [1306, 93] on button "Save Shipment" at bounding box center [1345, 86] width 96 height 27
type input "[DATE] 6:00 PM"
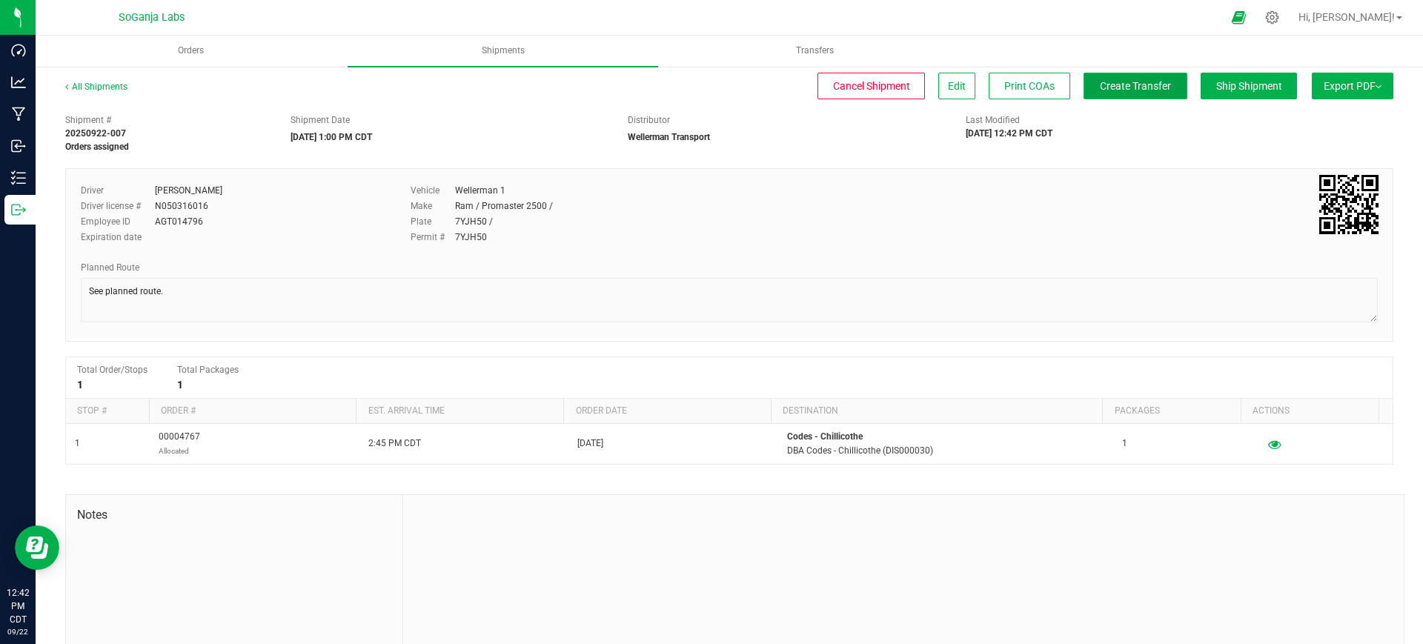
click at [1099, 87] on span "Create Transfer" at bounding box center [1134, 86] width 71 height 12
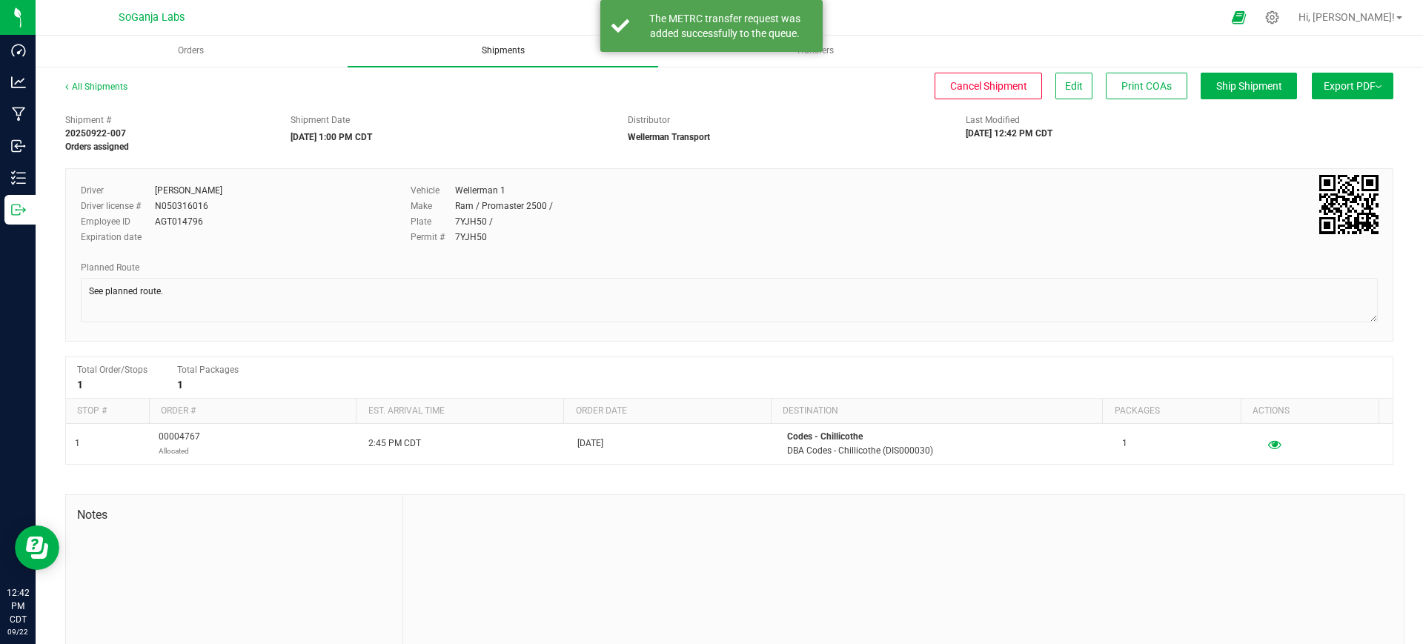
click at [487, 46] on span "Shipments" at bounding box center [503, 50] width 83 height 13
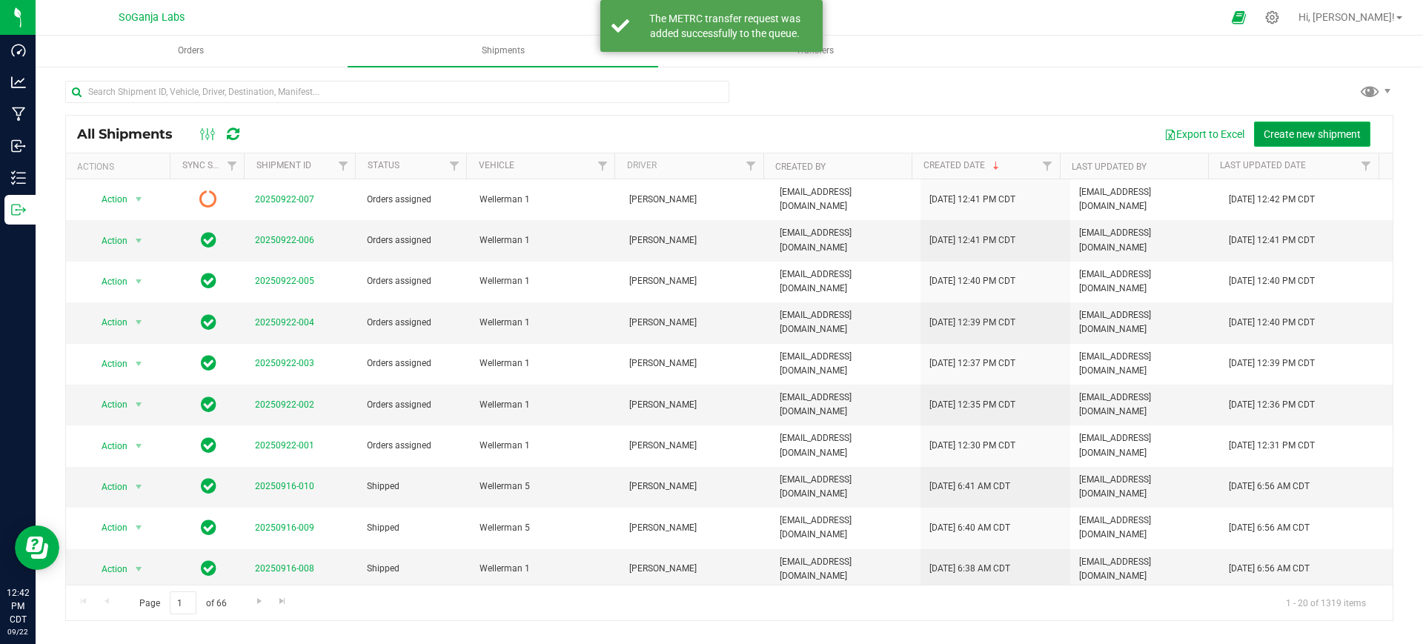
click at [1275, 135] on span "Create new shipment" at bounding box center [1311, 134] width 97 height 12
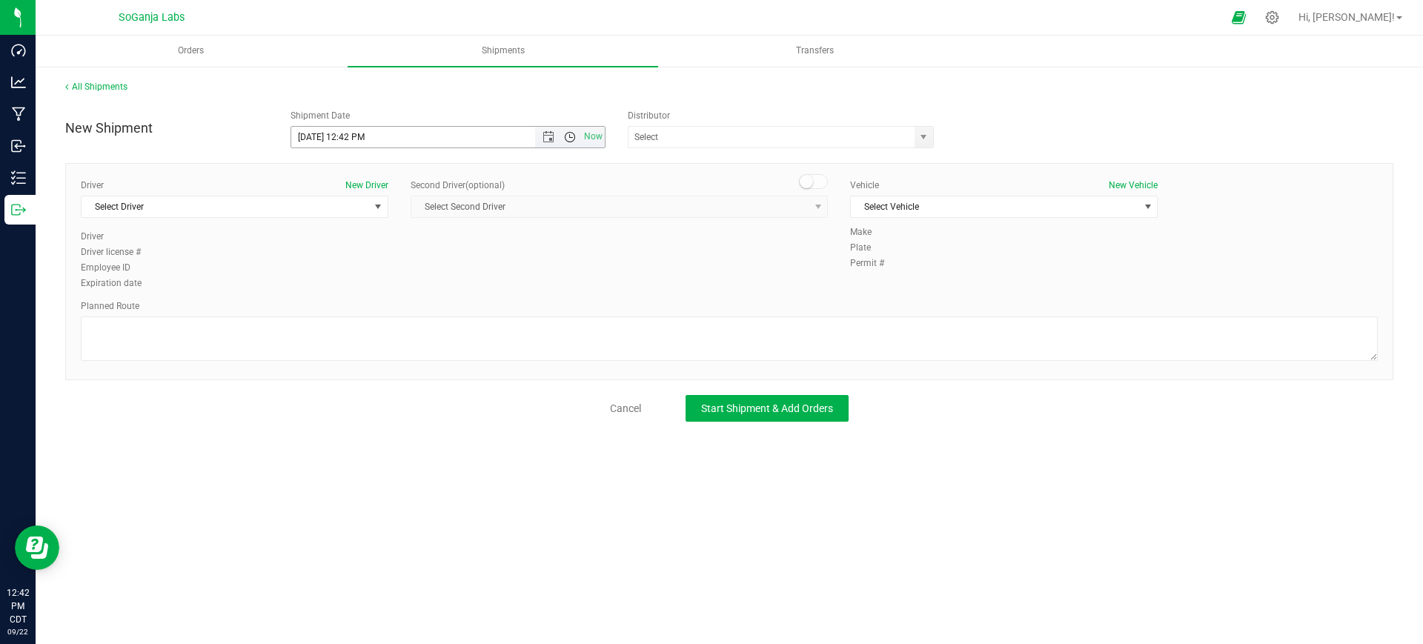
click at [573, 139] on span "Open the time view" at bounding box center [570, 137] width 12 height 12
click at [349, 189] on li "1:00 PM" at bounding box center [447, 193] width 313 height 19
type input "[DATE] 1:00 PM"
click at [928, 136] on span "select" at bounding box center [923, 137] width 12 height 12
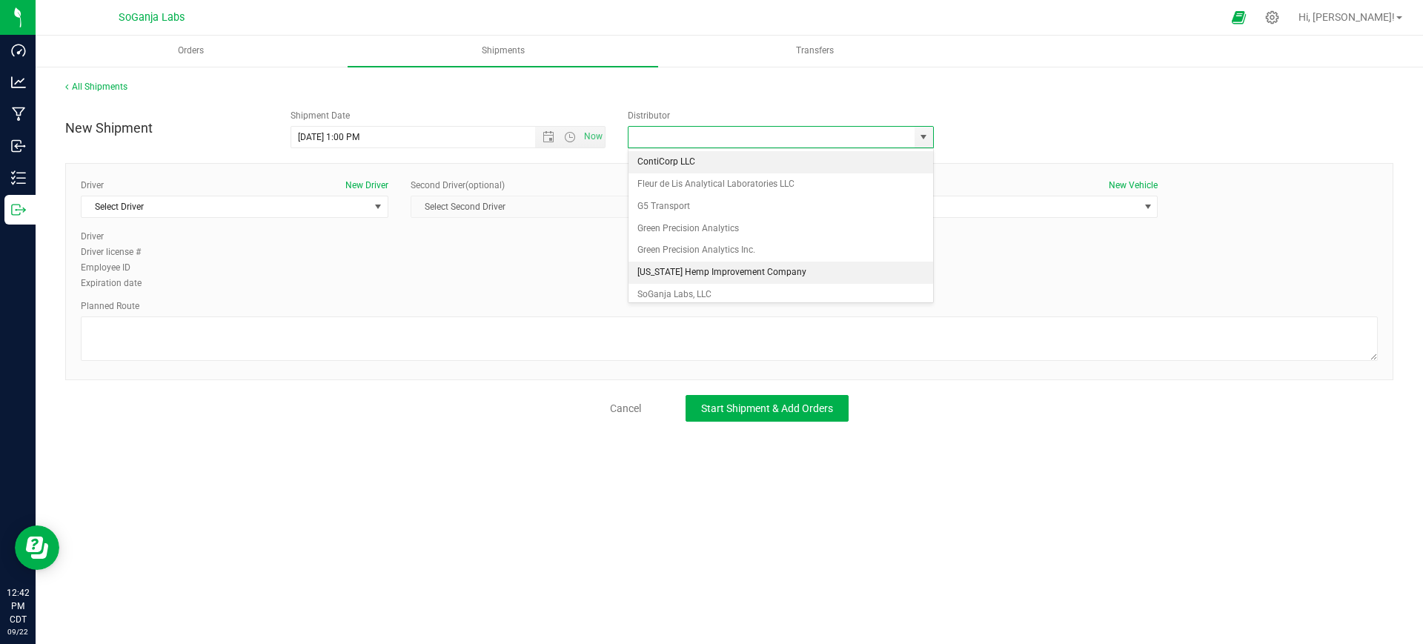
scroll to position [28, 0]
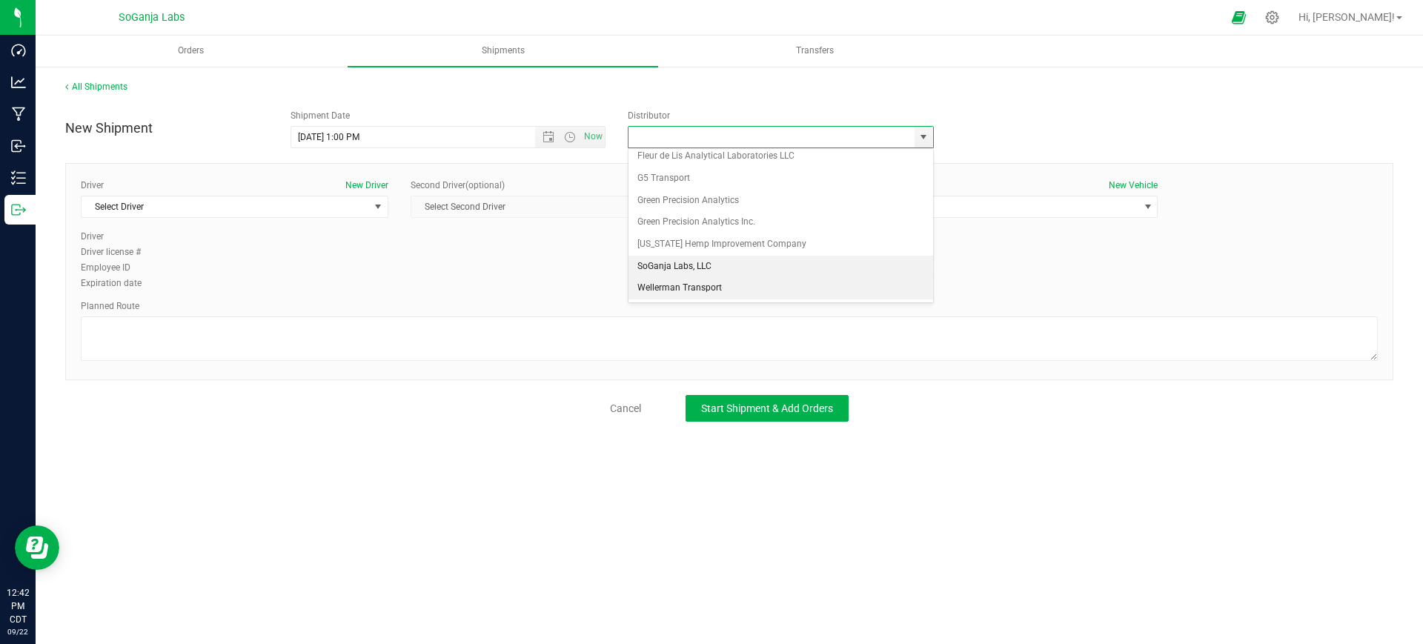
click at [675, 275] on li "SoGanja Labs, LLC" at bounding box center [780, 267] width 305 height 22
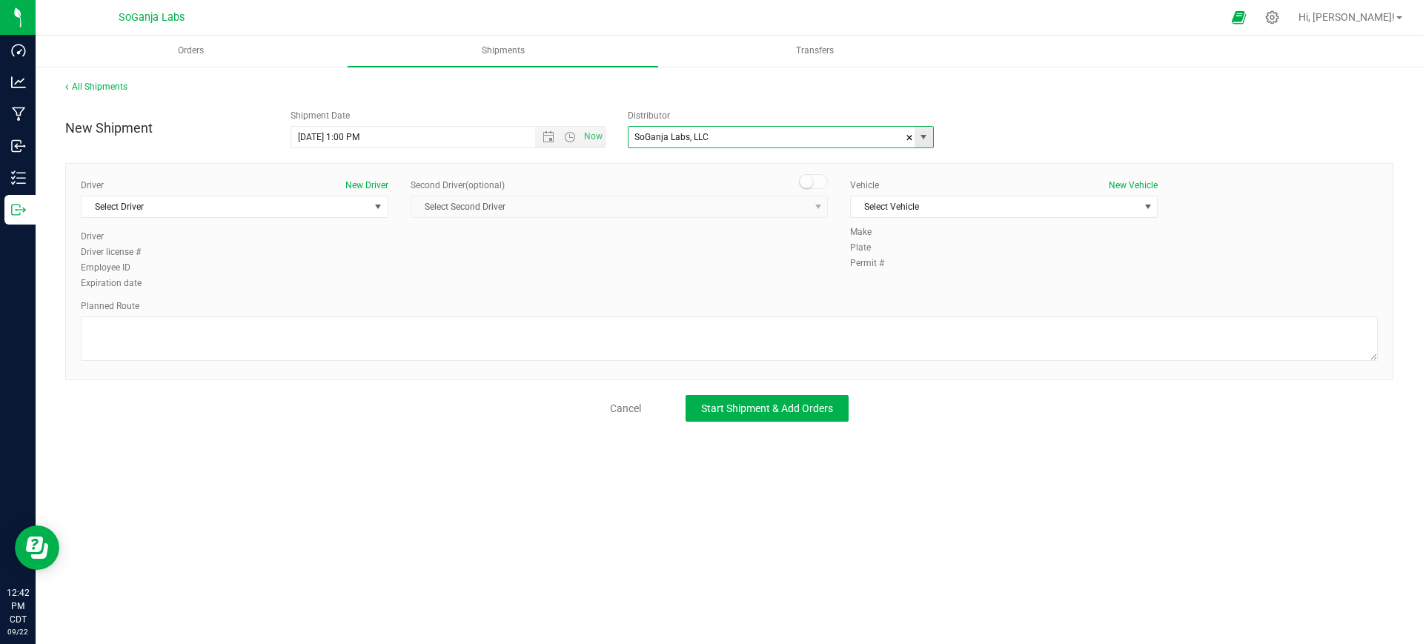
click at [927, 137] on span "select" at bounding box center [923, 137] width 12 height 12
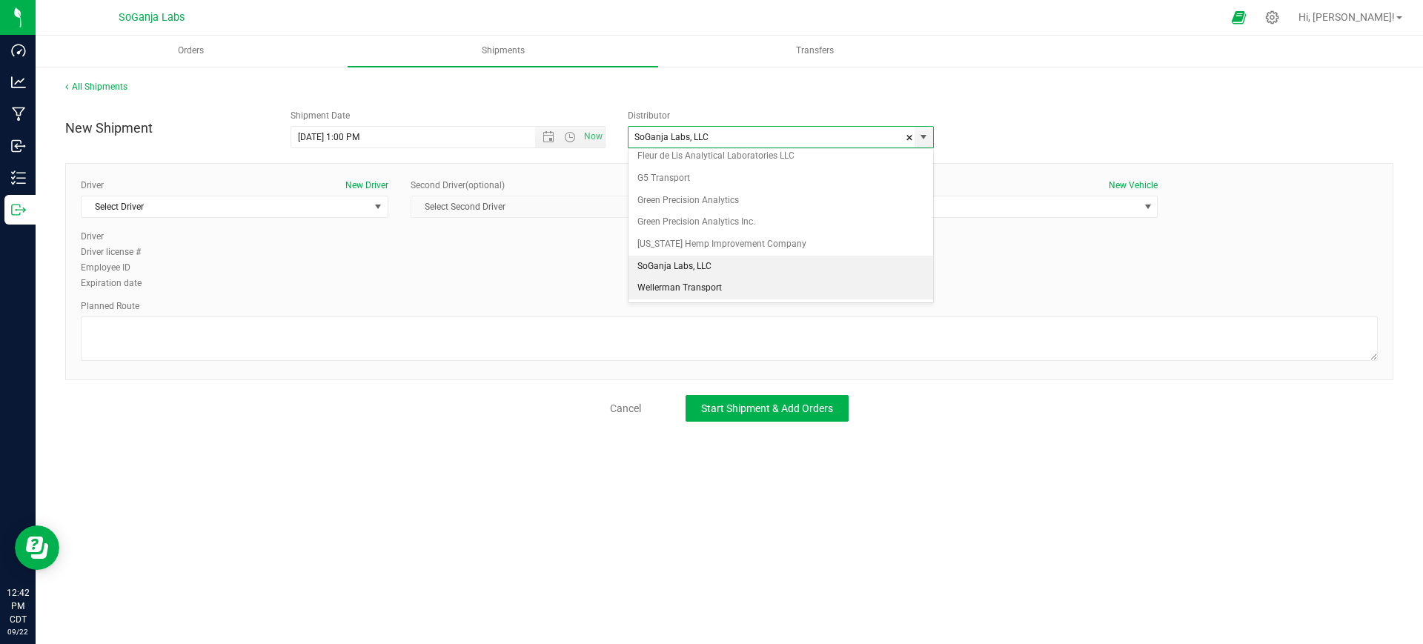
click at [666, 280] on li "Wellerman Transport" at bounding box center [780, 288] width 305 height 22
type input "Wellerman Transport"
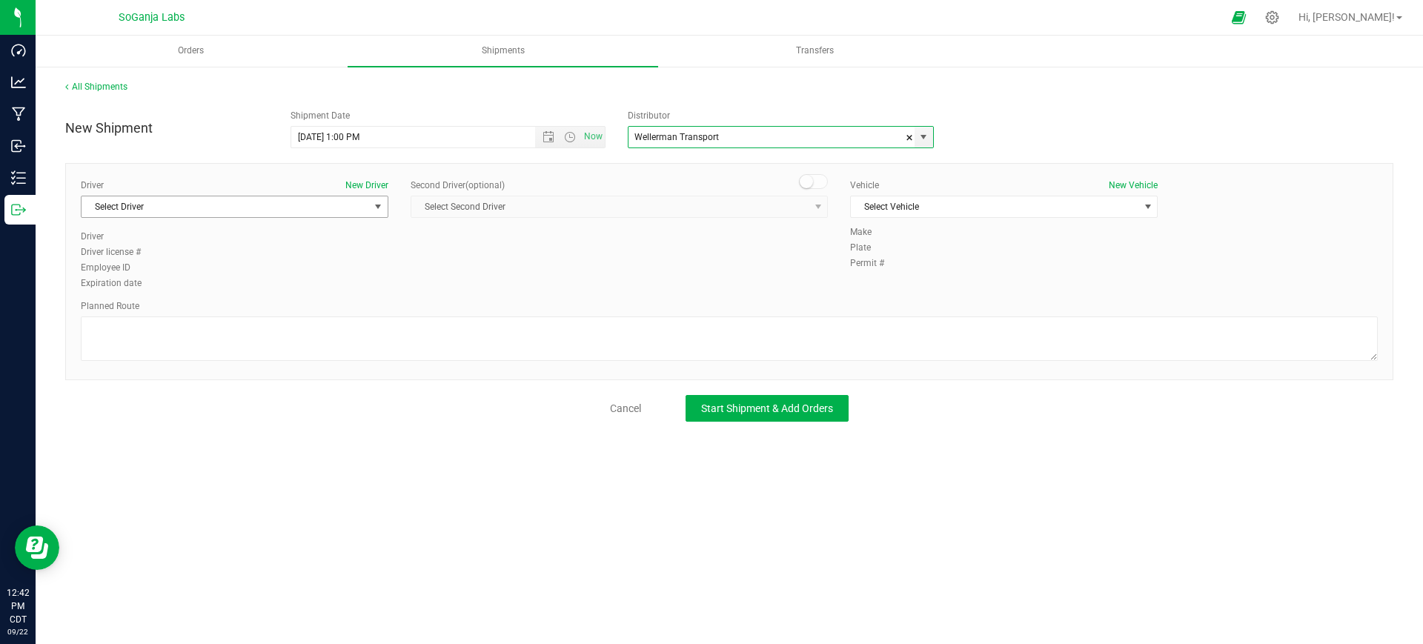
click at [344, 212] on span "Select Driver" at bounding box center [224, 206] width 287 height 21
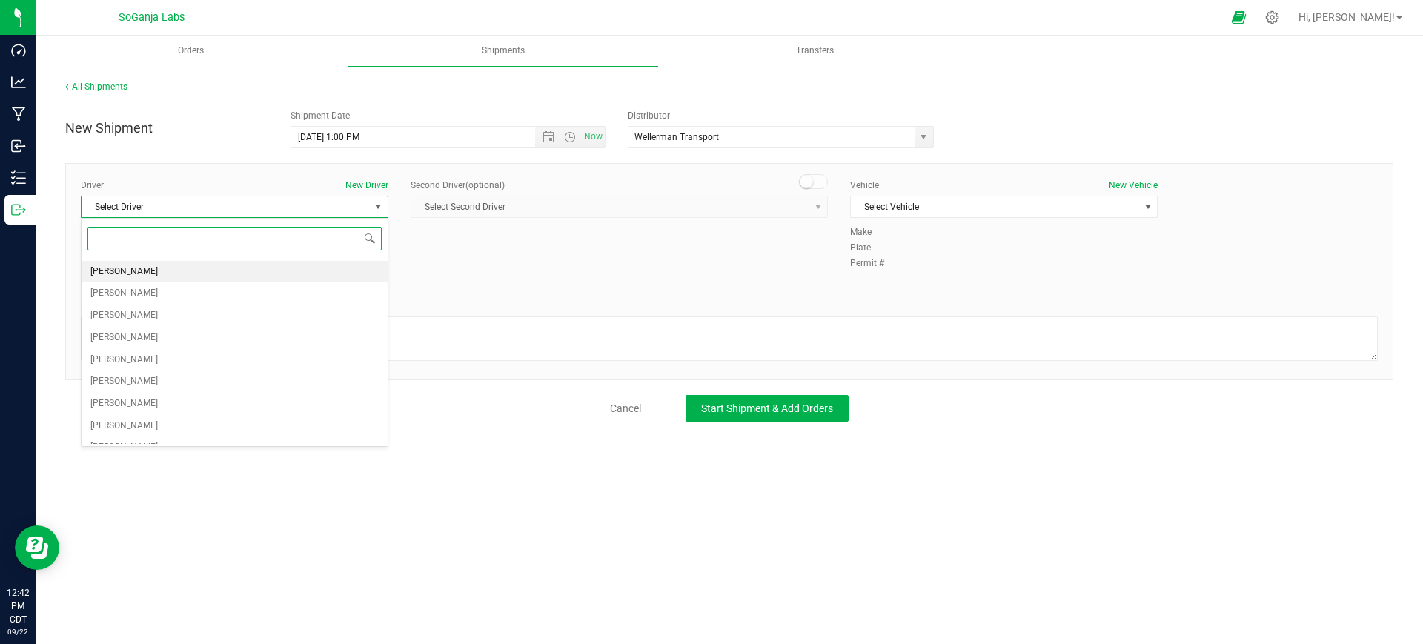
scroll to position [185, 0]
click at [130, 369] on span "[PERSON_NAME]" at bounding box center [123, 369] width 67 height 19
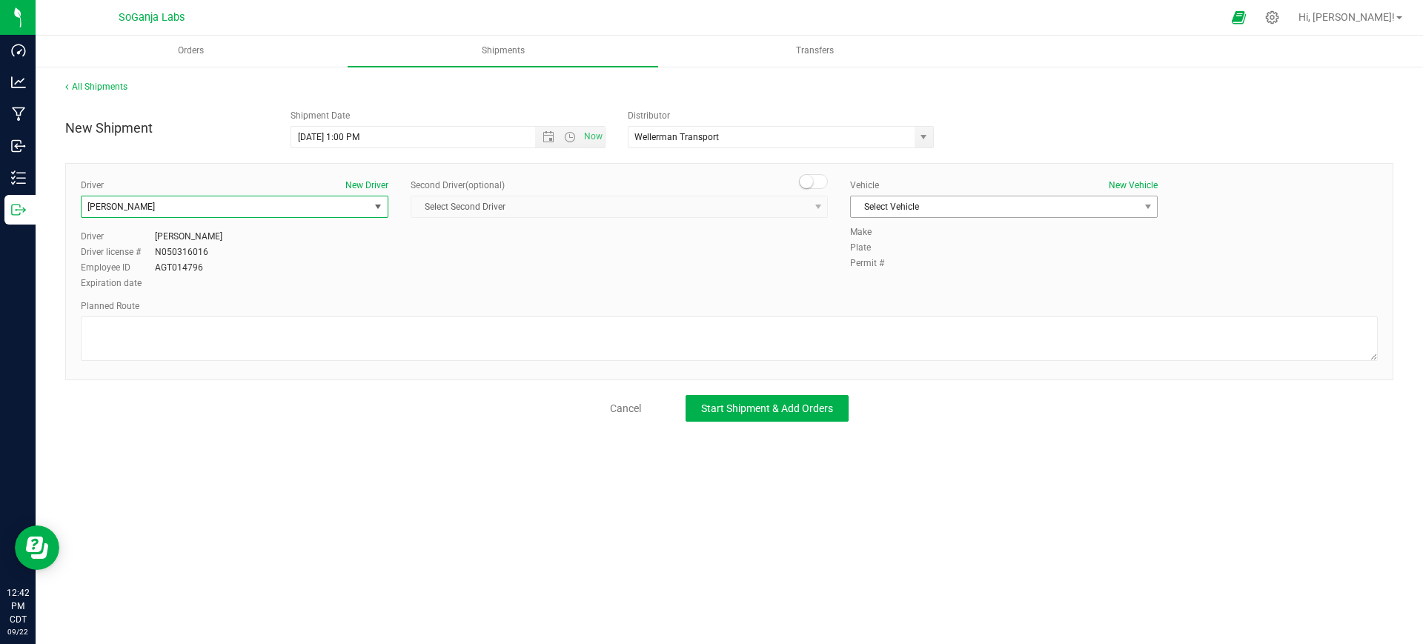
click at [899, 212] on span "Select Vehicle" at bounding box center [994, 206] width 287 height 21
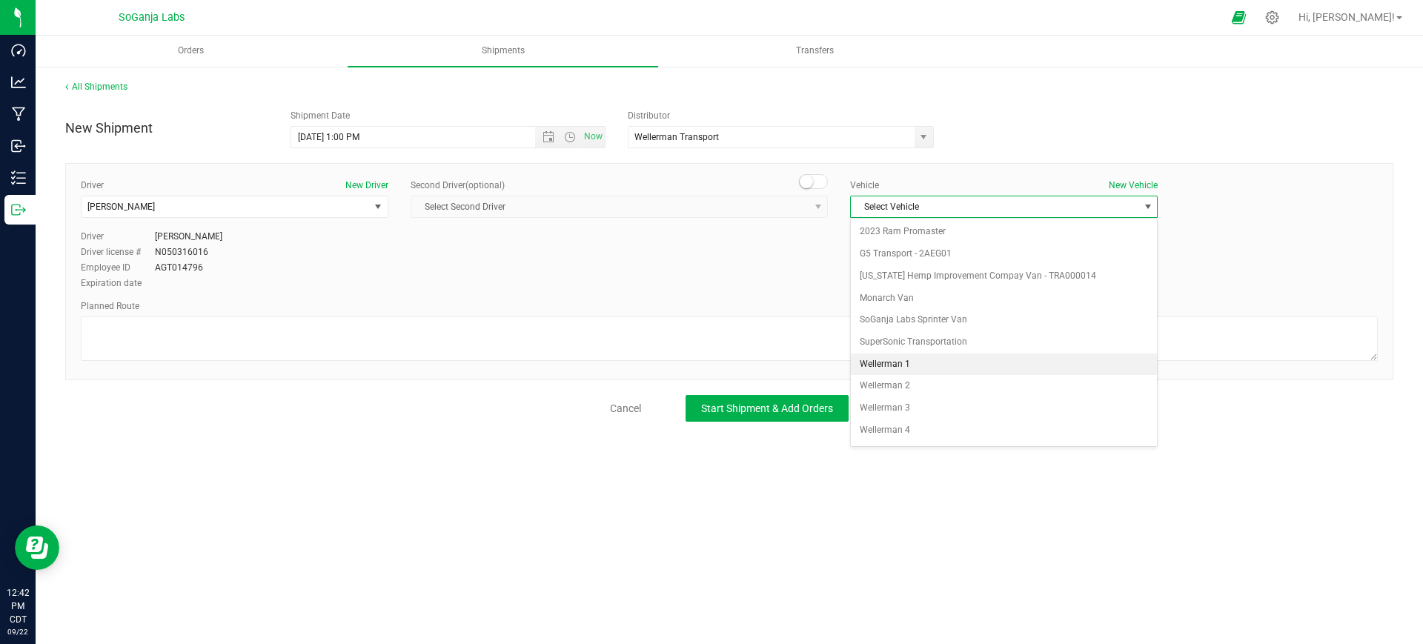
click at [911, 362] on li "Wellerman 1" at bounding box center [1004, 364] width 306 height 22
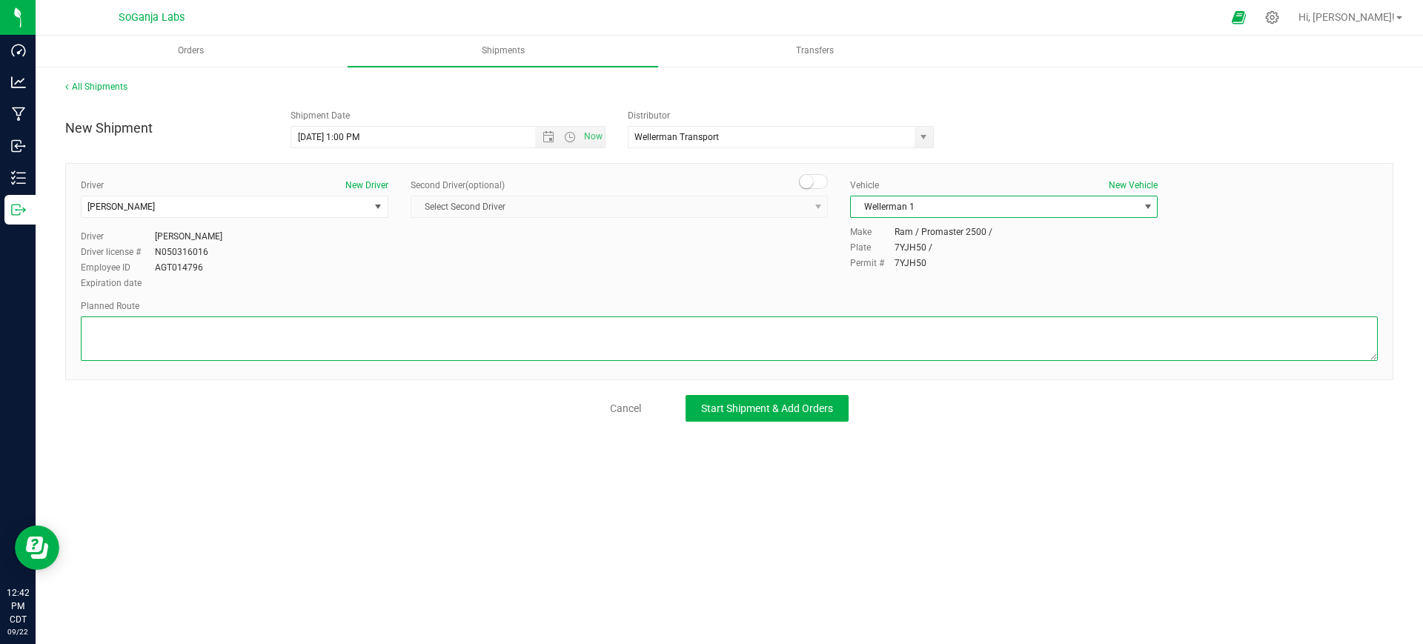
click at [810, 354] on textarea at bounding box center [729, 338] width 1297 height 44
type textarea "See planned route."
click at [820, 422] on div "All Shipments New Shipment Shipment Date [DATE] 1:00 PM Now Distributor Wellerm…" at bounding box center [729, 250] width 1387 height 371
click at [813, 412] on span "Start Shipment & Add Orders" at bounding box center [767, 408] width 132 height 12
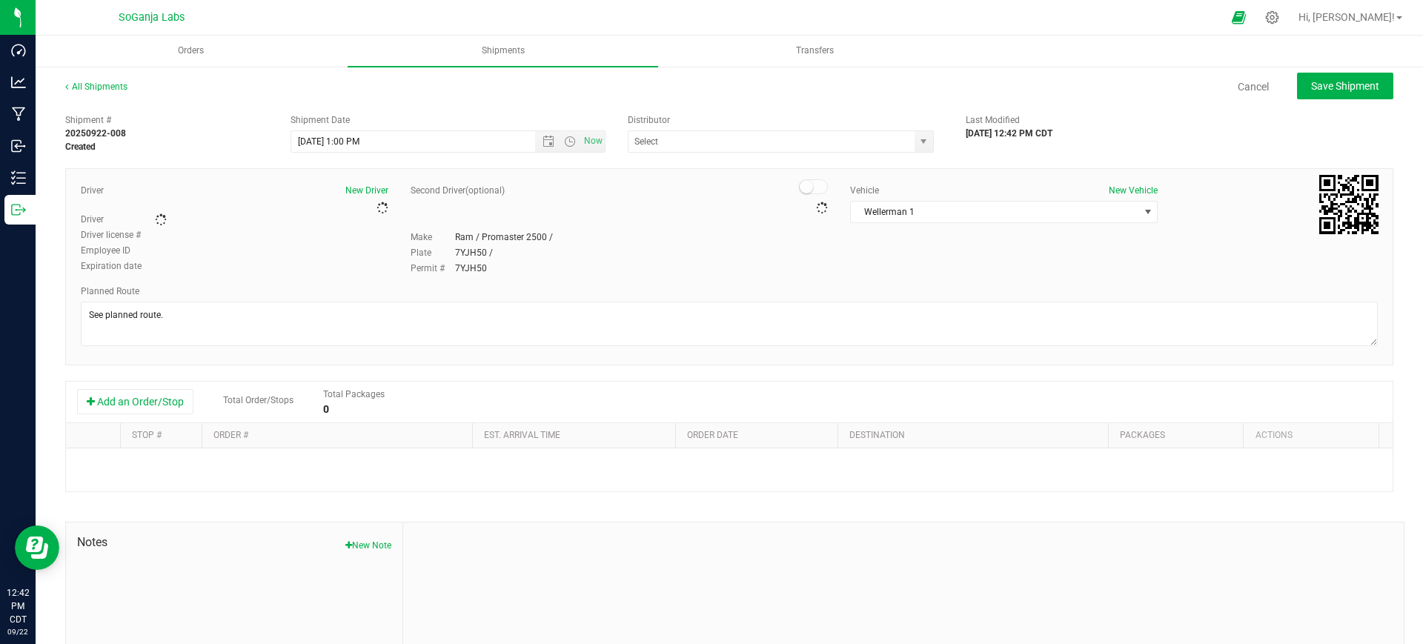
type input "Wellerman Transport"
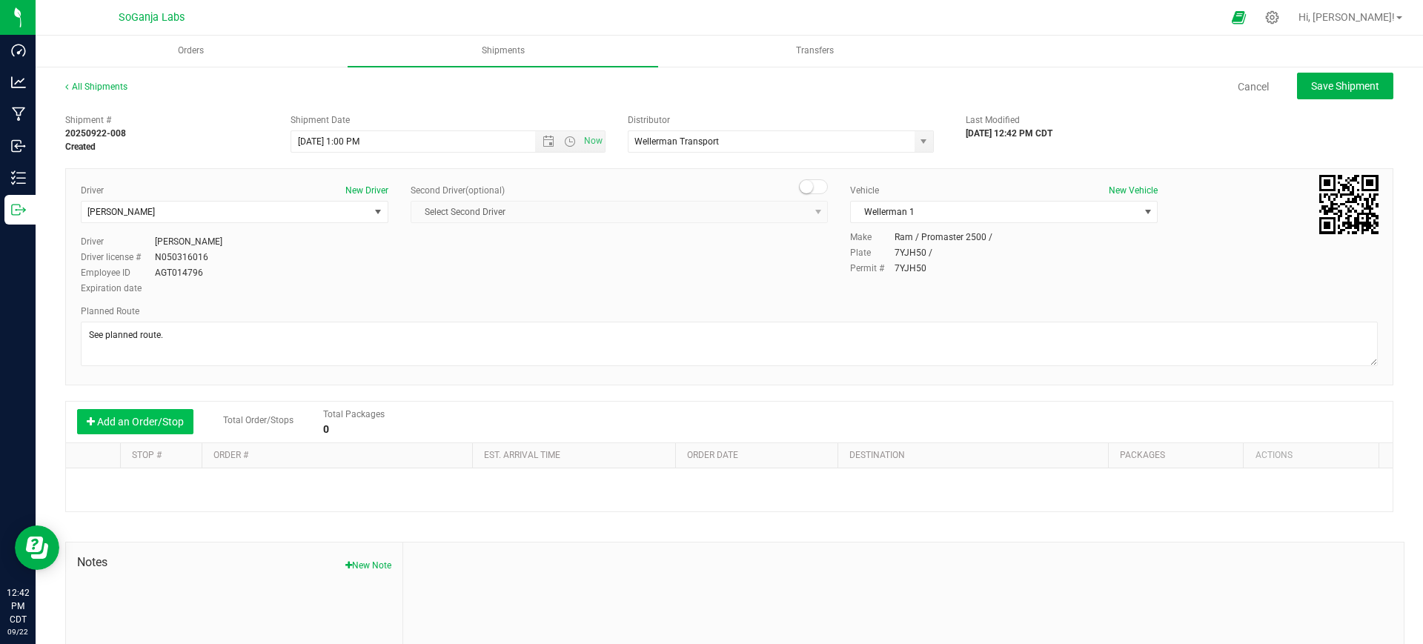
click at [183, 417] on button "Add an Order/Stop" at bounding box center [135, 421] width 116 height 25
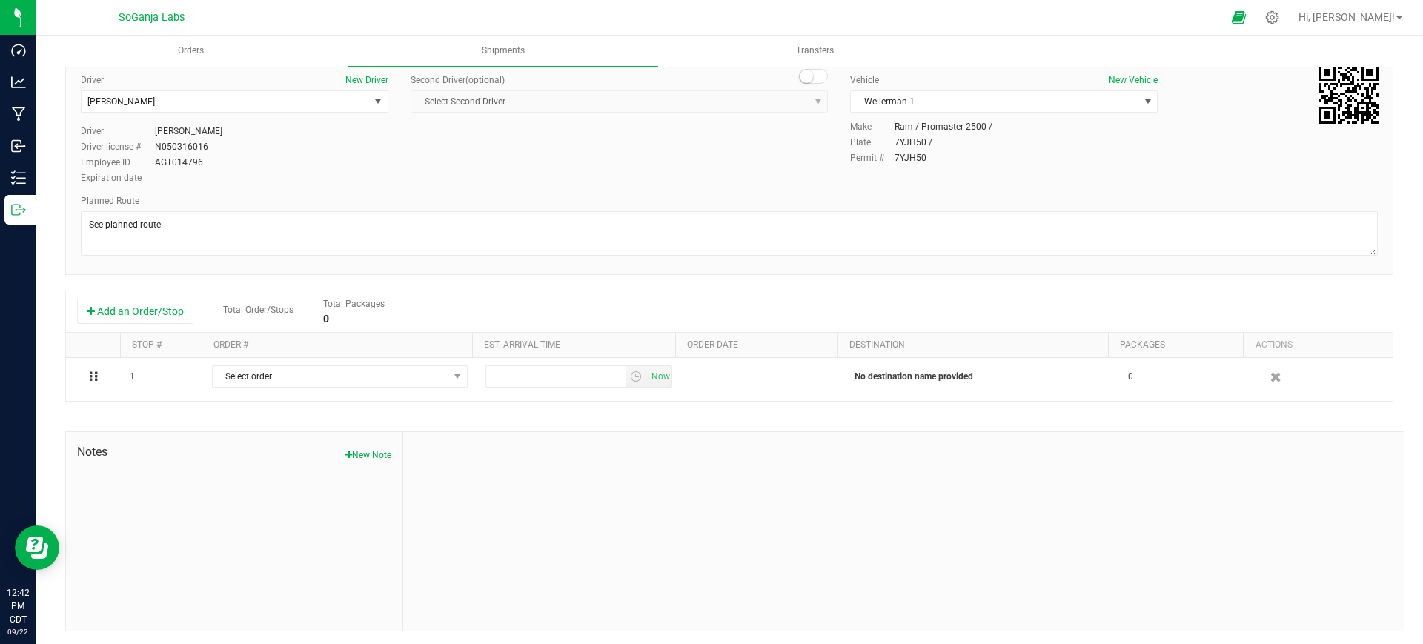
scroll to position [113, 0]
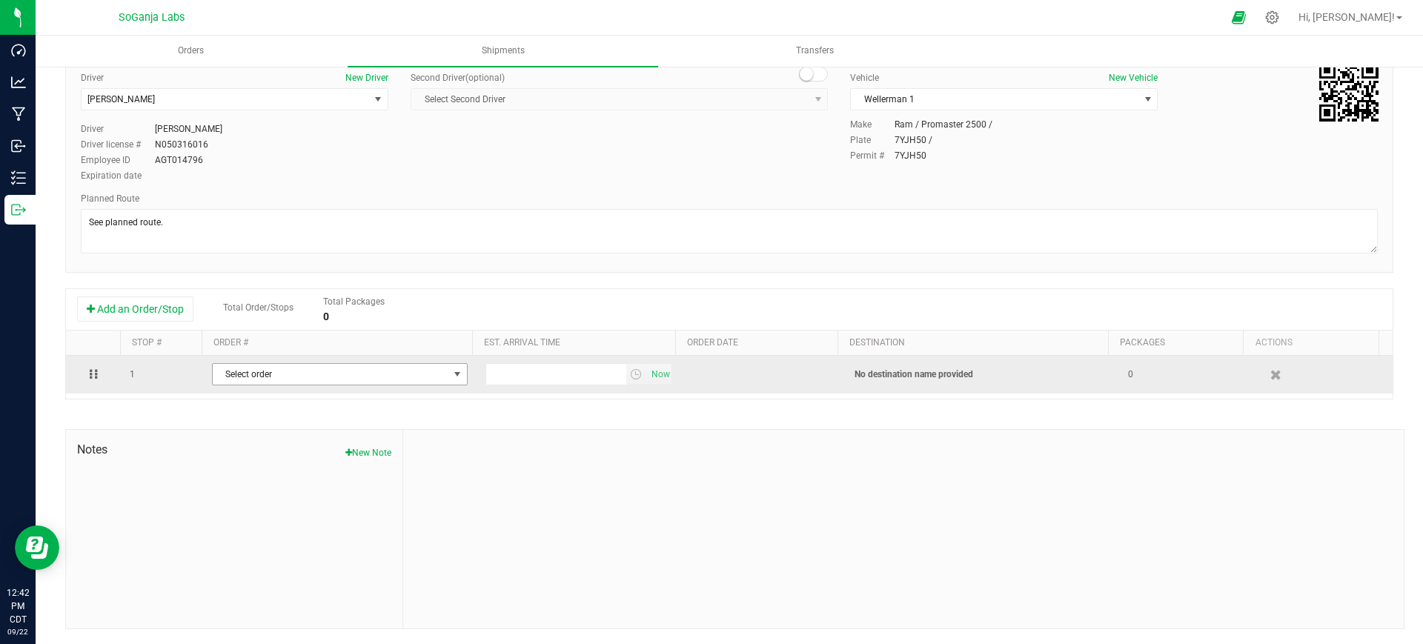
click at [396, 373] on span "Select order" at bounding box center [331, 374] width 236 height 21
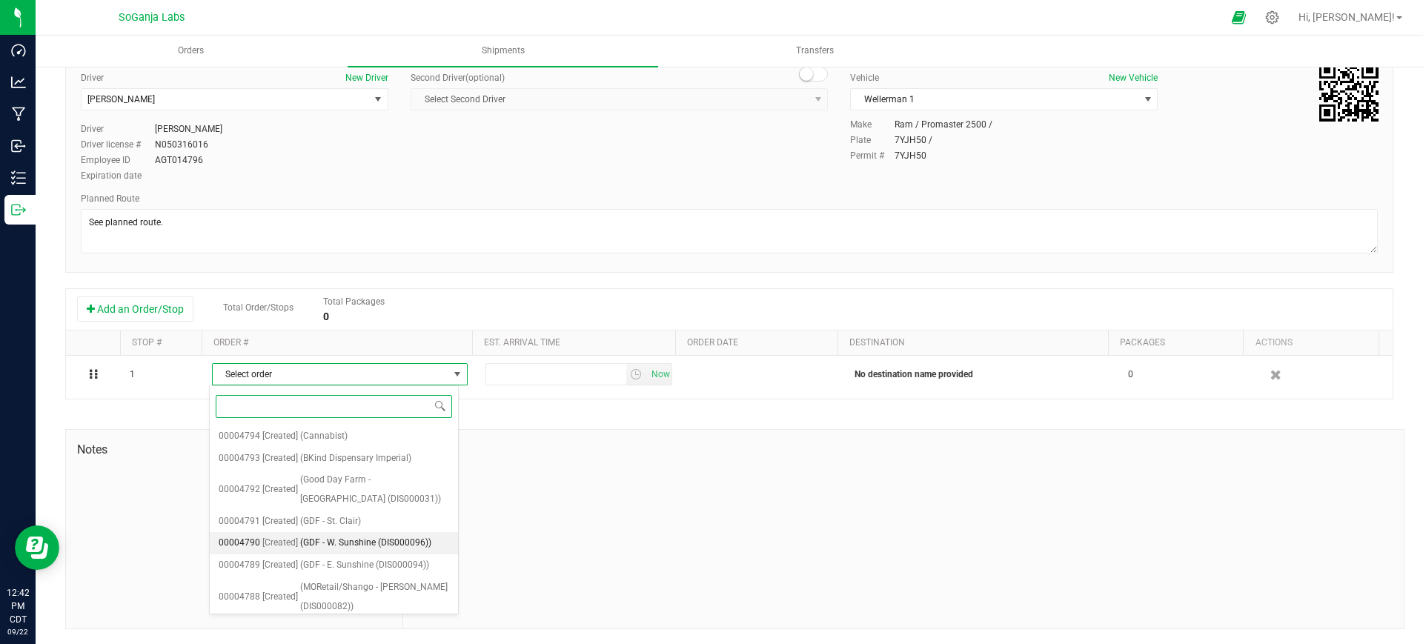
scroll to position [590, 0]
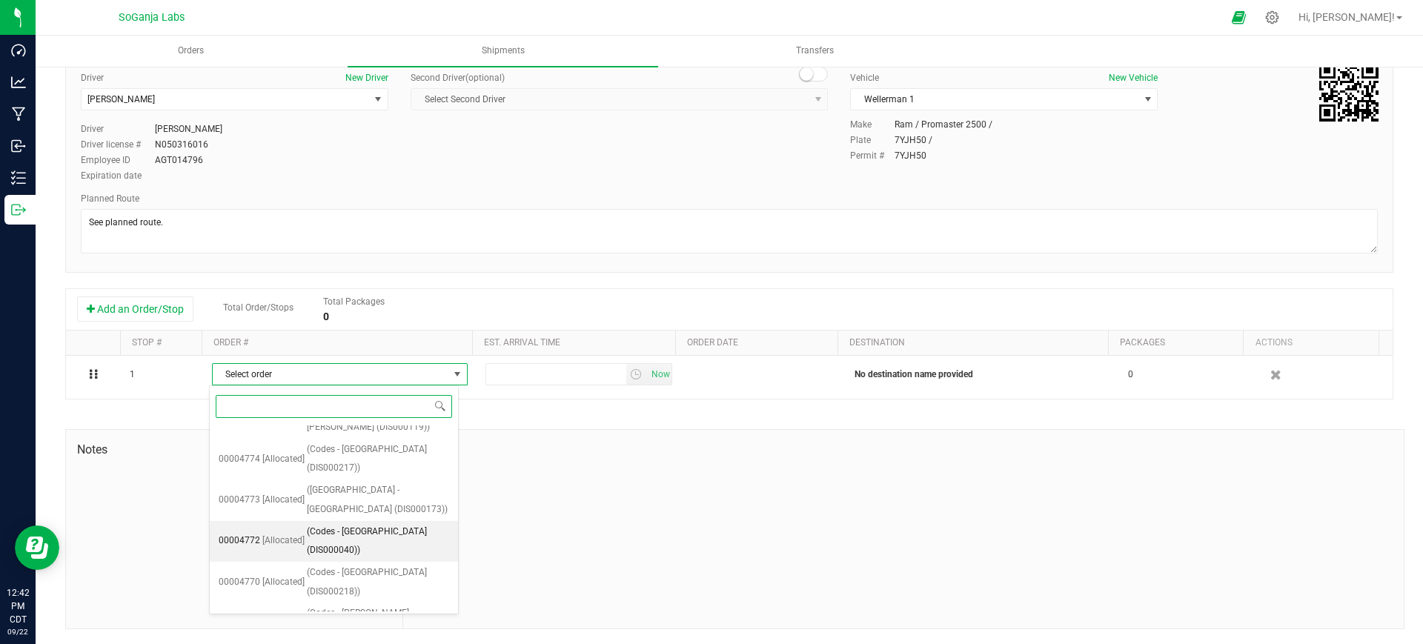
click at [374, 522] on span "(Codes - [GEOGRAPHIC_DATA] (DIS000040))" at bounding box center [378, 541] width 142 height 38
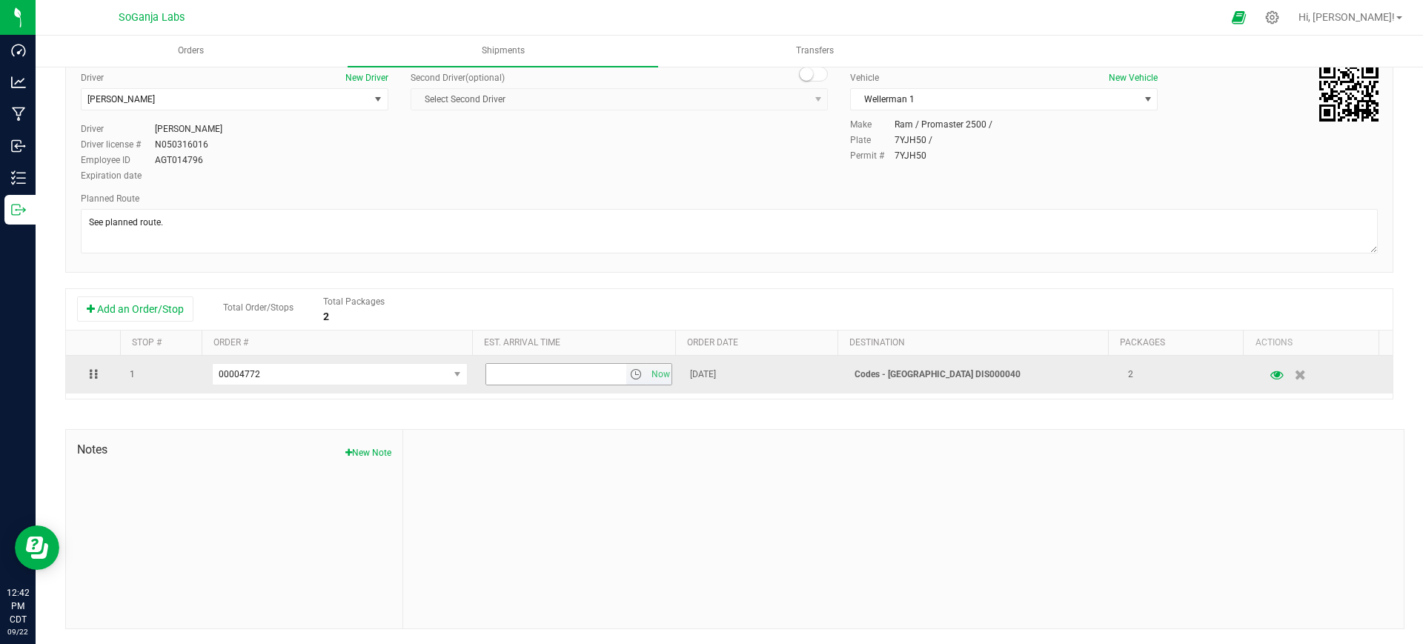
click at [630, 371] on span "select" at bounding box center [636, 374] width 12 height 12
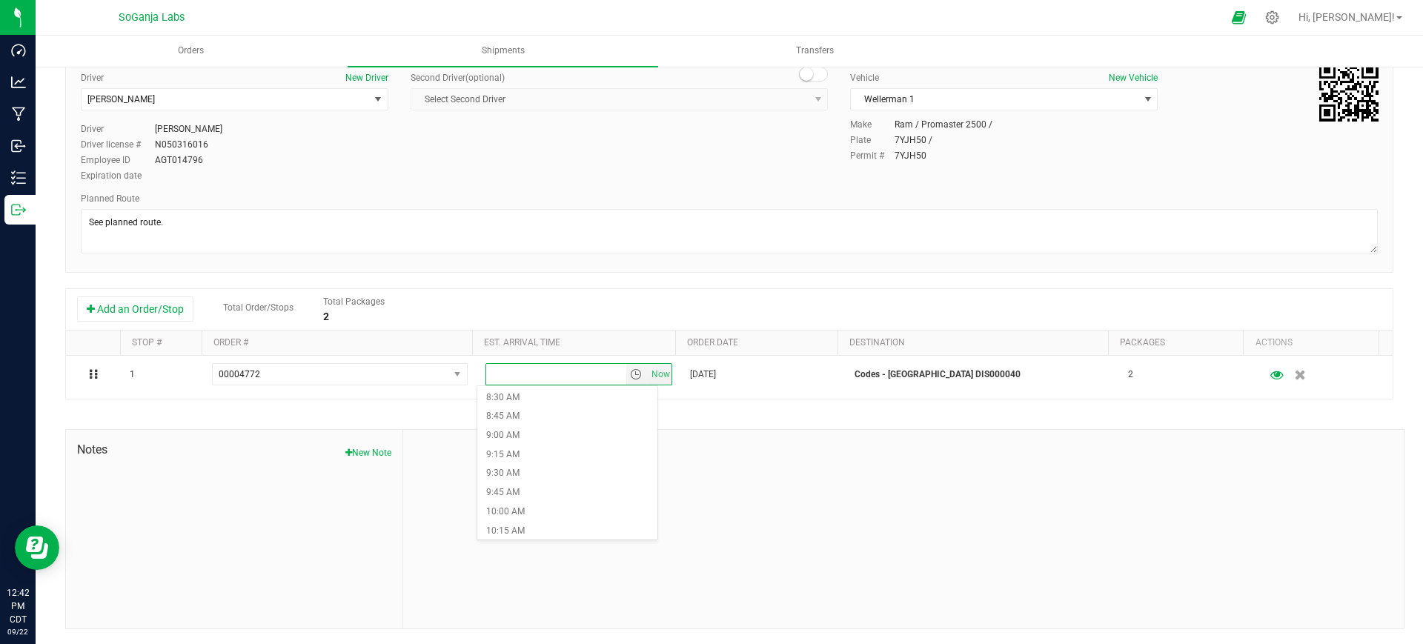
scroll to position [741, 0]
drag, startPoint x: 519, startPoint y: 469, endPoint x: 616, endPoint y: 439, distance: 101.7
click at [519, 470] on li "10:45 AM" at bounding box center [567, 476] width 180 height 19
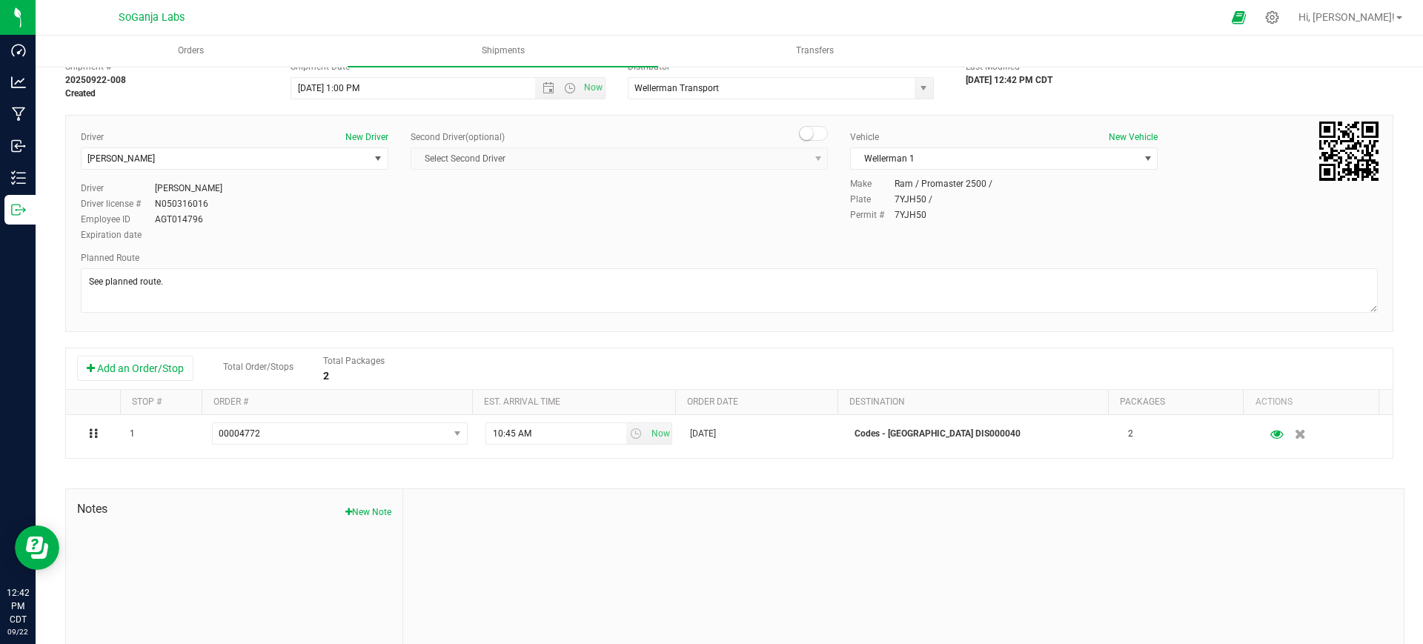
scroll to position [0, 0]
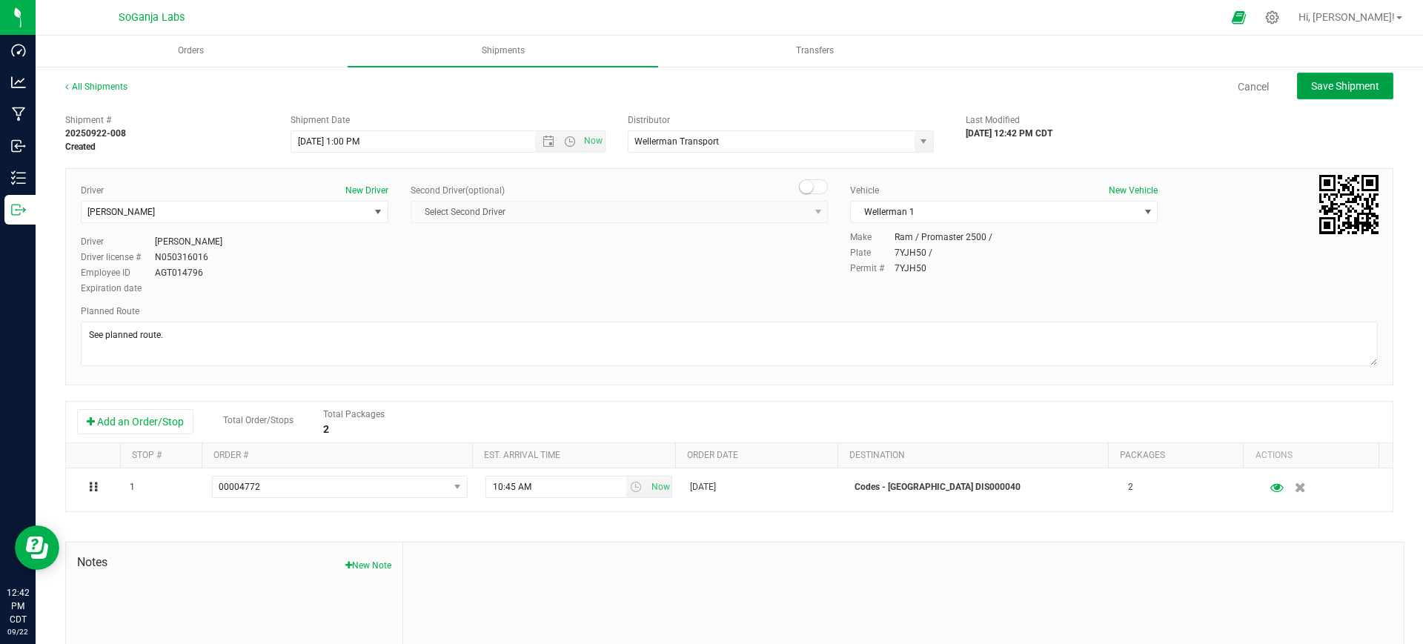
click at [1338, 90] on span "Save Shipment" at bounding box center [1345, 86] width 68 height 12
type input "[DATE] 6:00 PM"
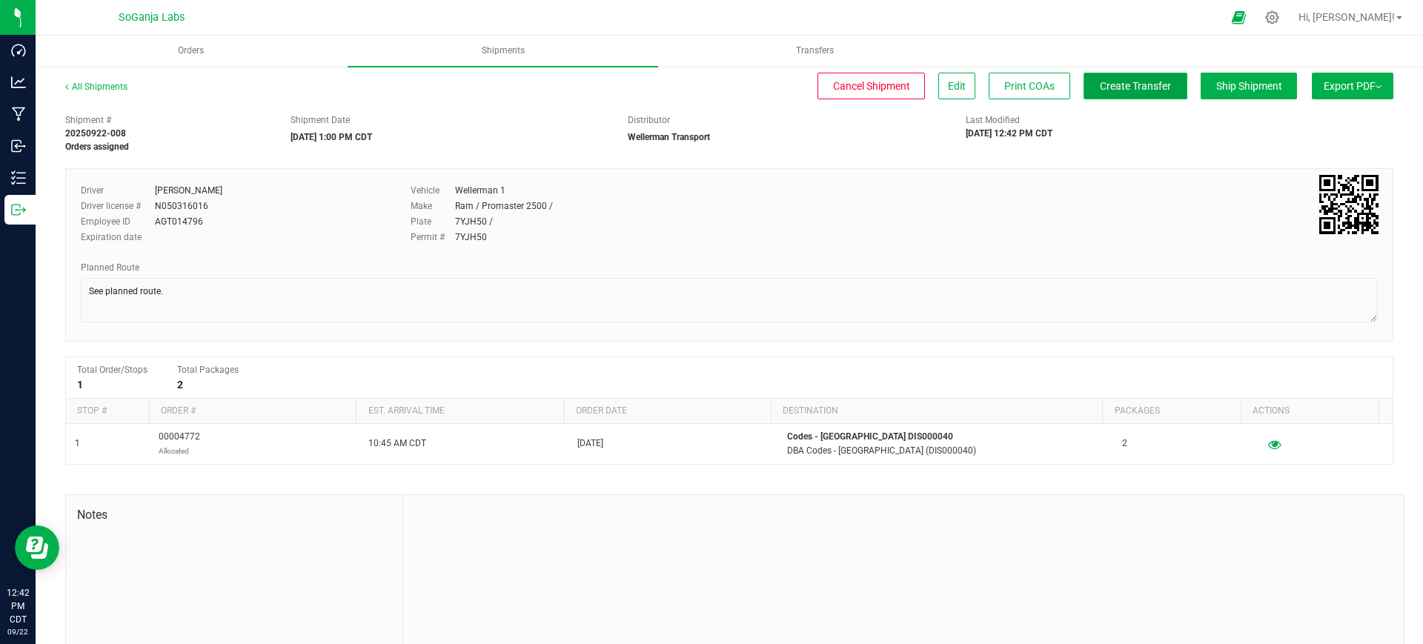
click at [1145, 90] on span "Create Transfer" at bounding box center [1134, 86] width 71 height 12
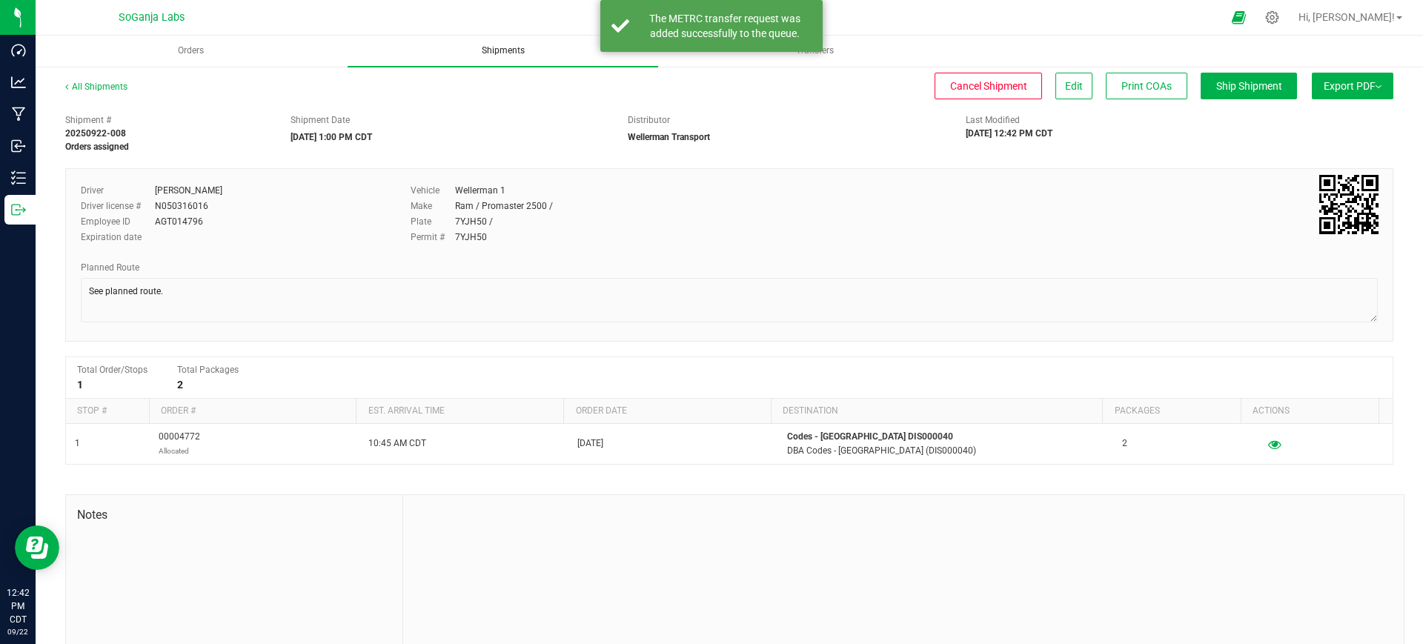
click at [490, 60] on uib-tab-heading "Shipments" at bounding box center [502, 51] width 310 height 31
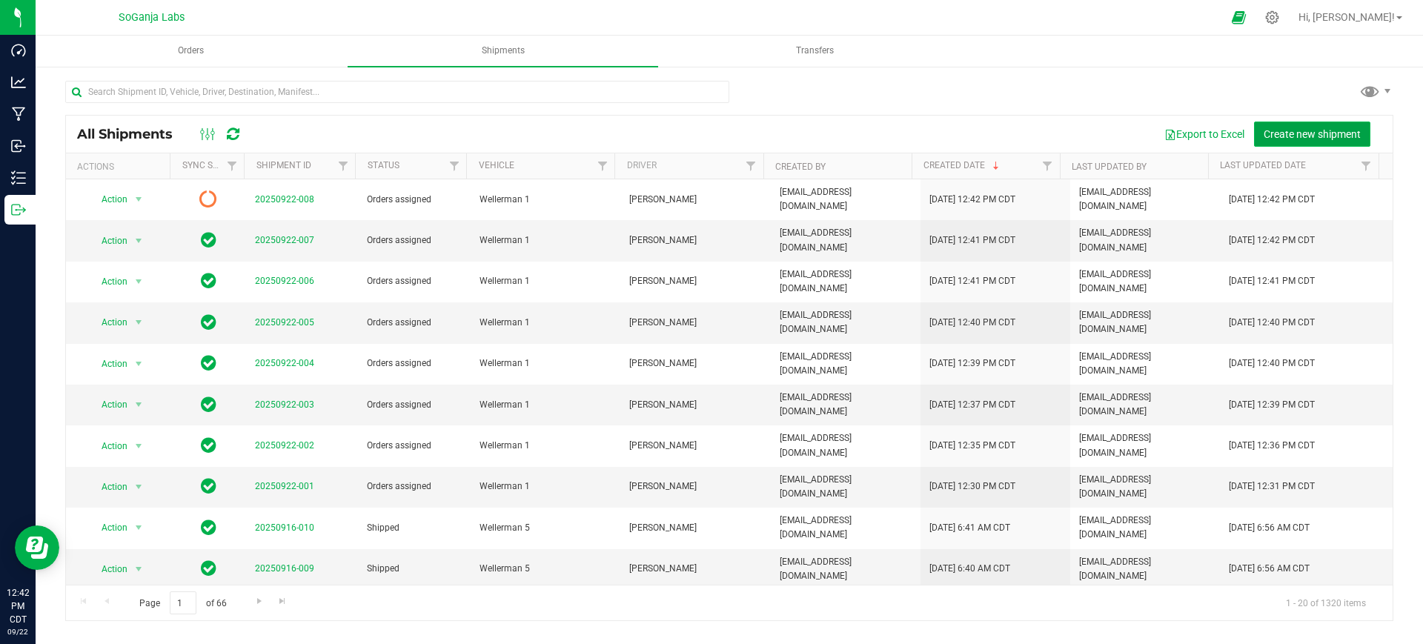
click at [1281, 130] on span "Create new shipment" at bounding box center [1311, 134] width 97 height 12
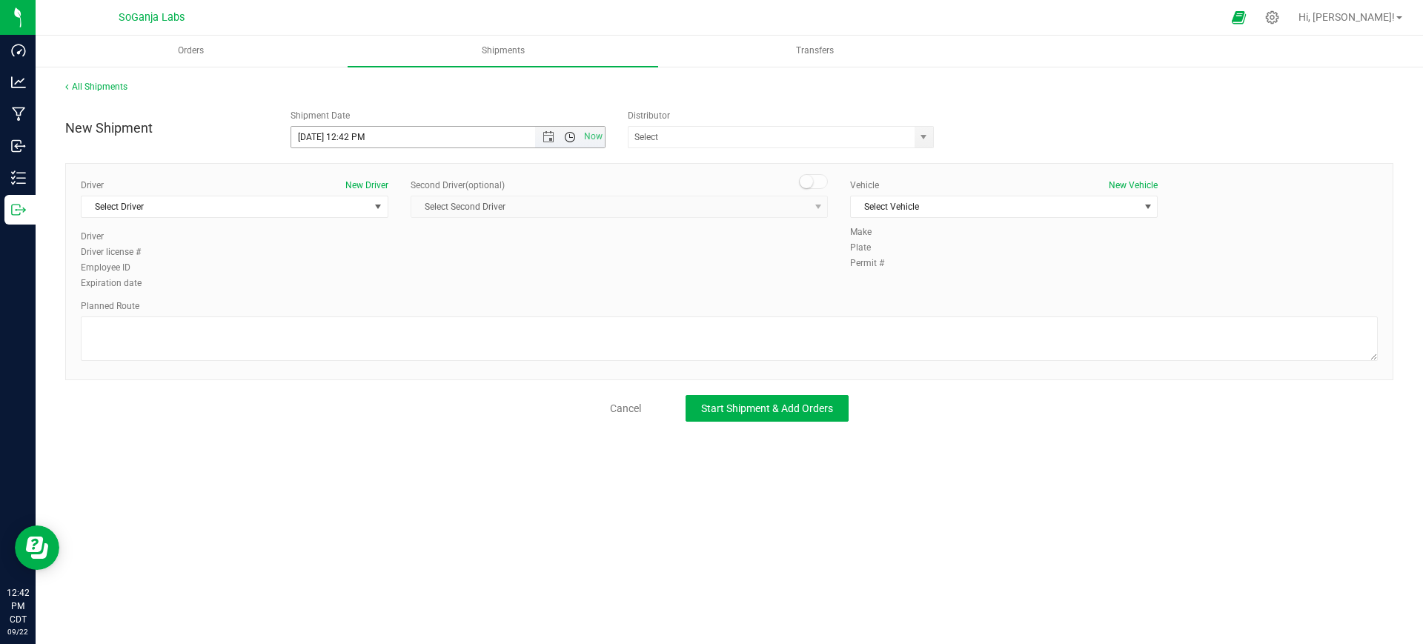
click at [570, 142] on span "Open the time view" at bounding box center [570, 137] width 12 height 12
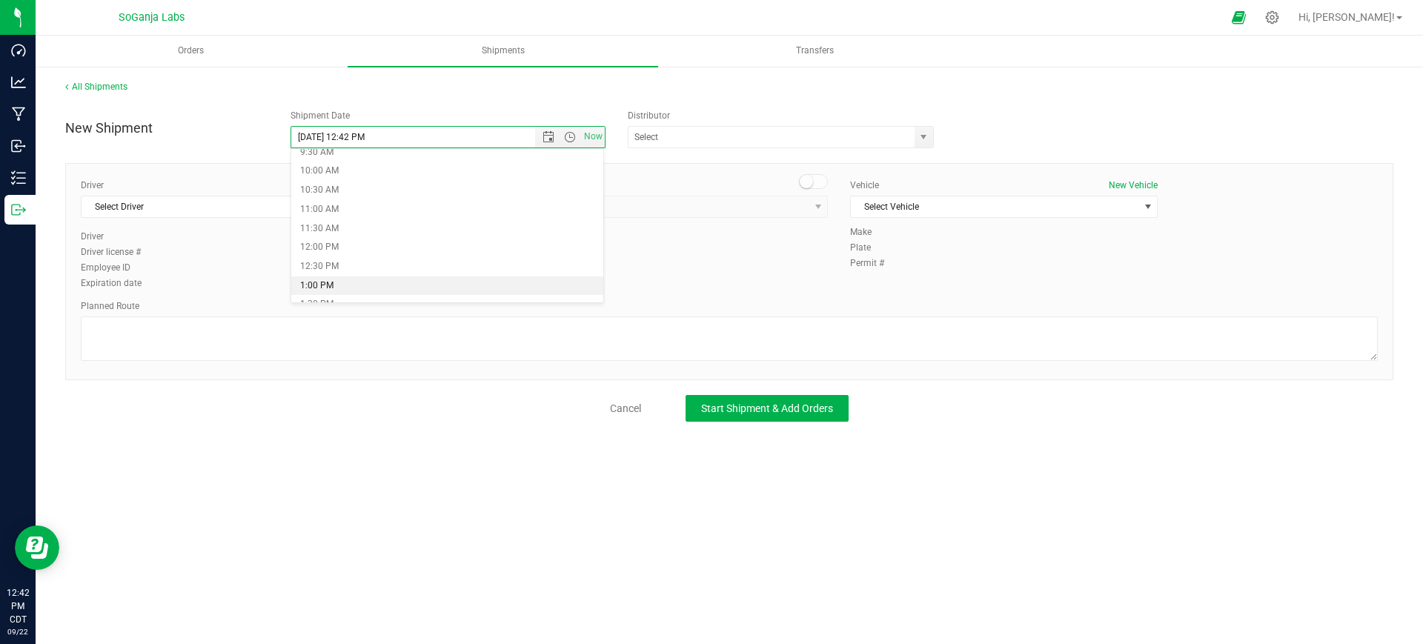
click at [330, 281] on li "1:00 PM" at bounding box center [447, 285] width 313 height 19
type input "[DATE] 1:00 PM"
click at [922, 131] on span "select" at bounding box center [923, 137] width 12 height 12
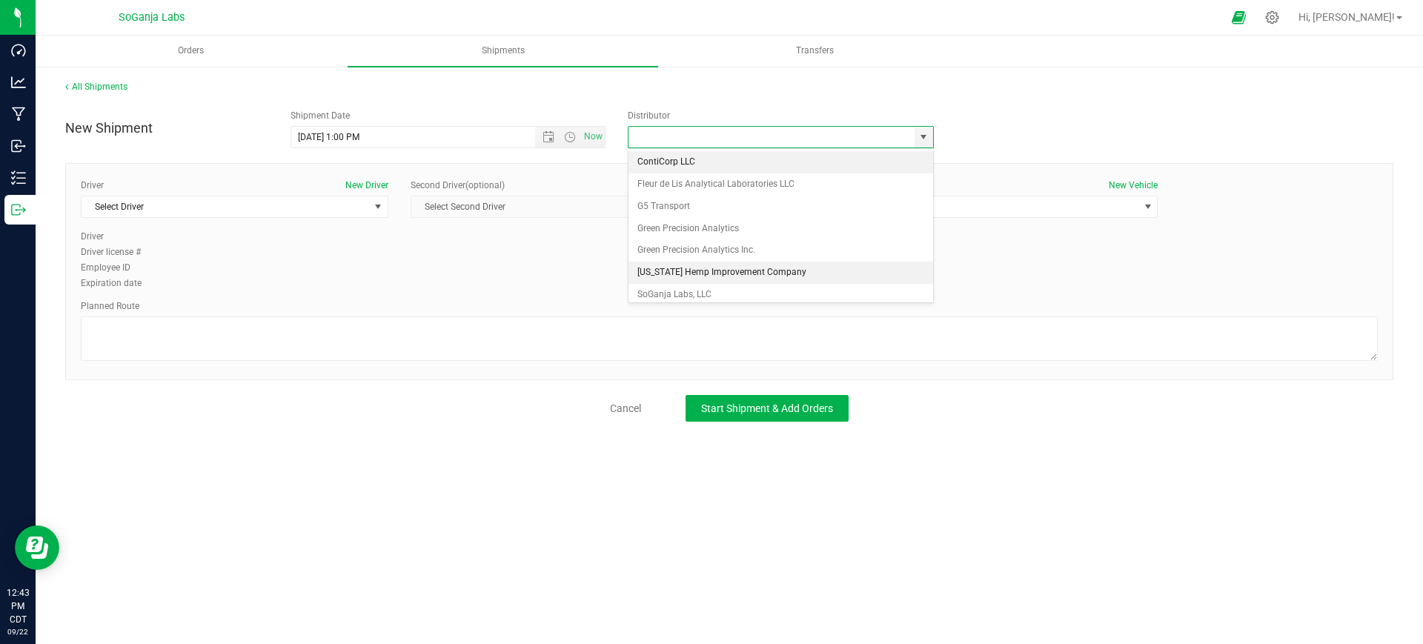
scroll to position [28, 0]
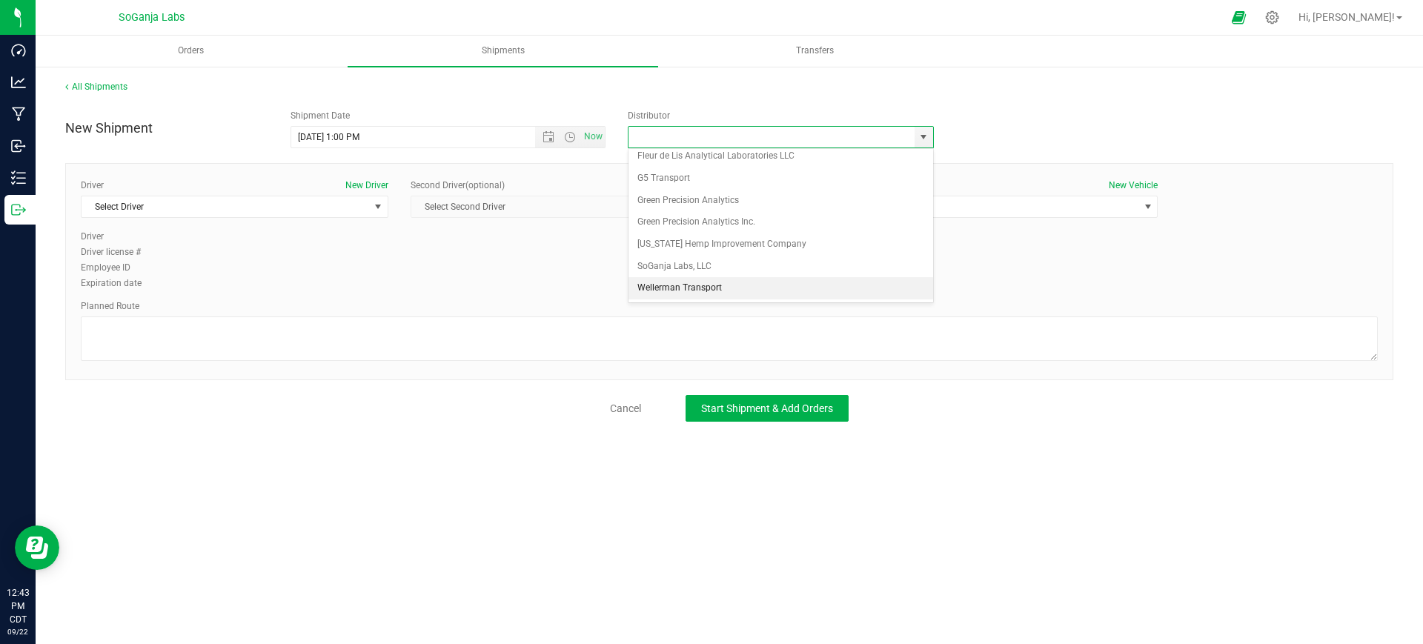
click at [704, 279] on li "Wellerman Transport" at bounding box center [780, 288] width 305 height 22
type input "Wellerman Transport"
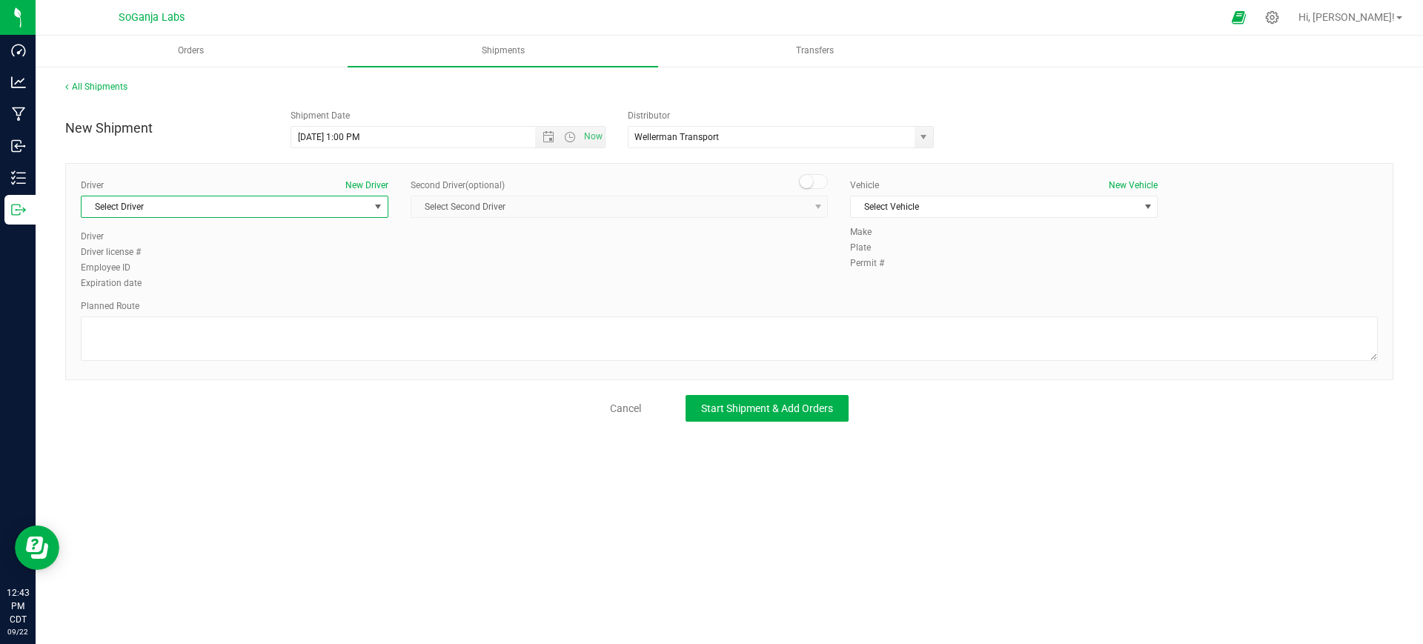
click at [310, 210] on span "Select Driver" at bounding box center [224, 206] width 287 height 21
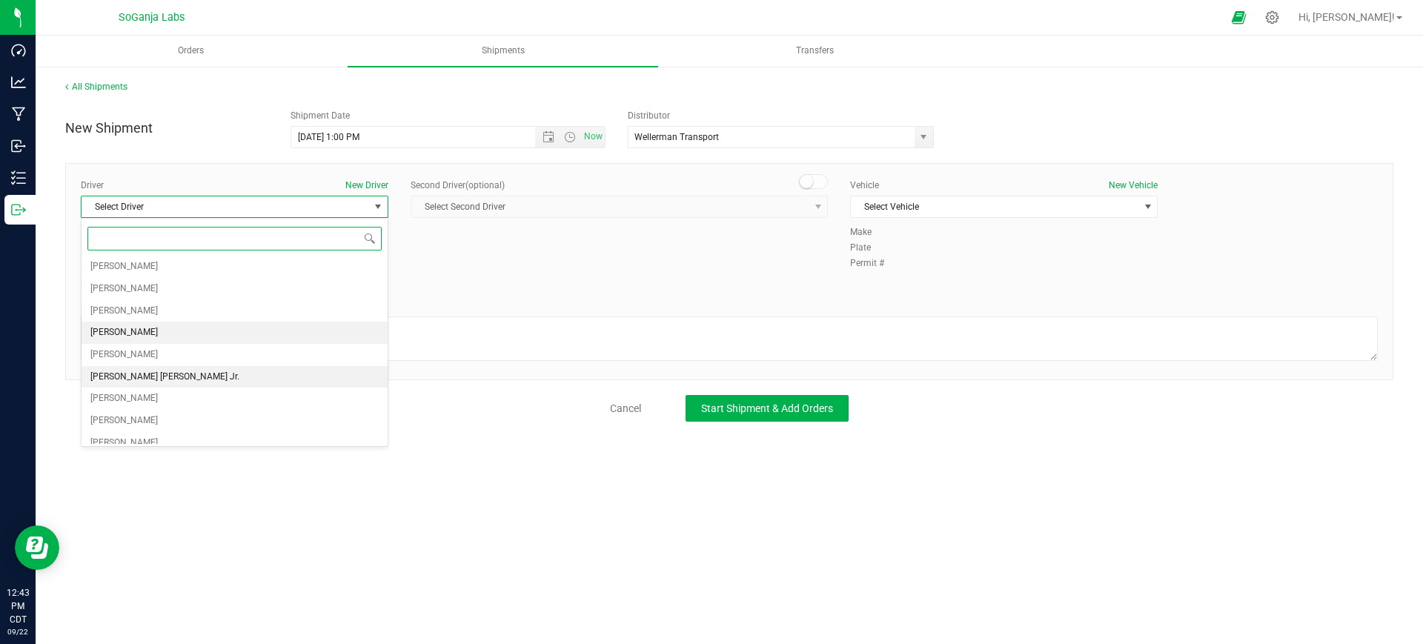
scroll to position [278, 0]
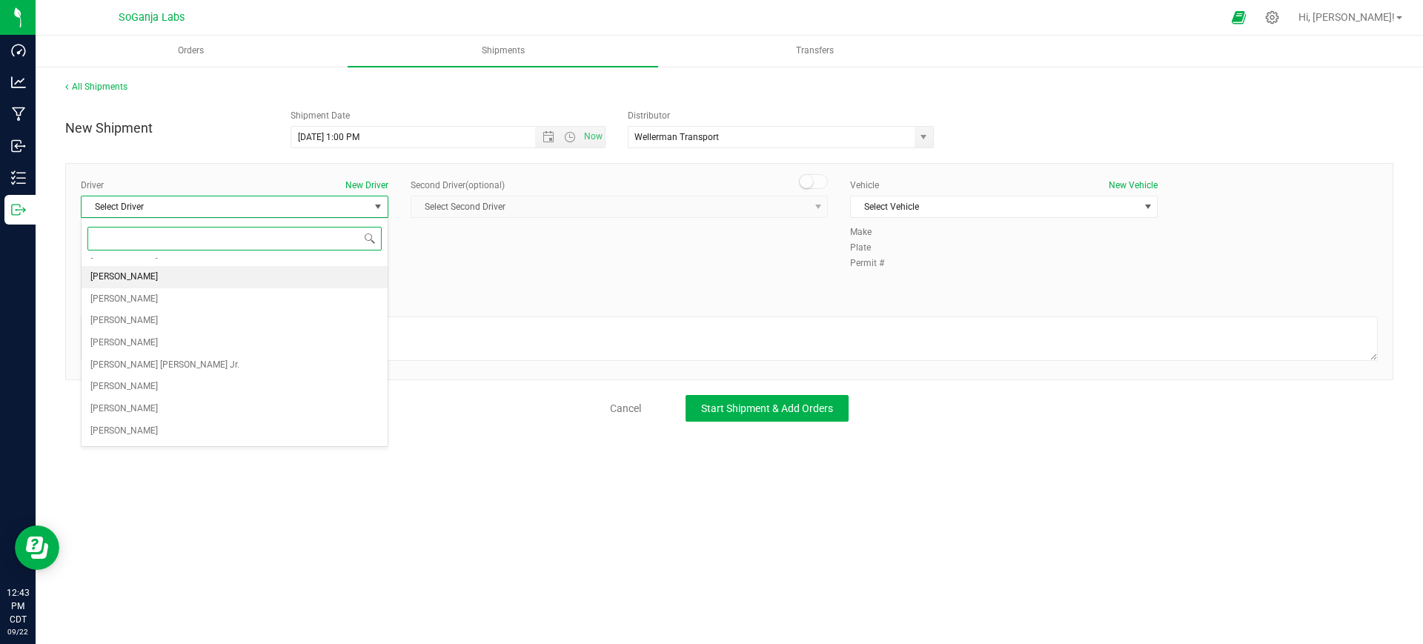
click at [134, 274] on span "[PERSON_NAME]" at bounding box center [123, 276] width 67 height 19
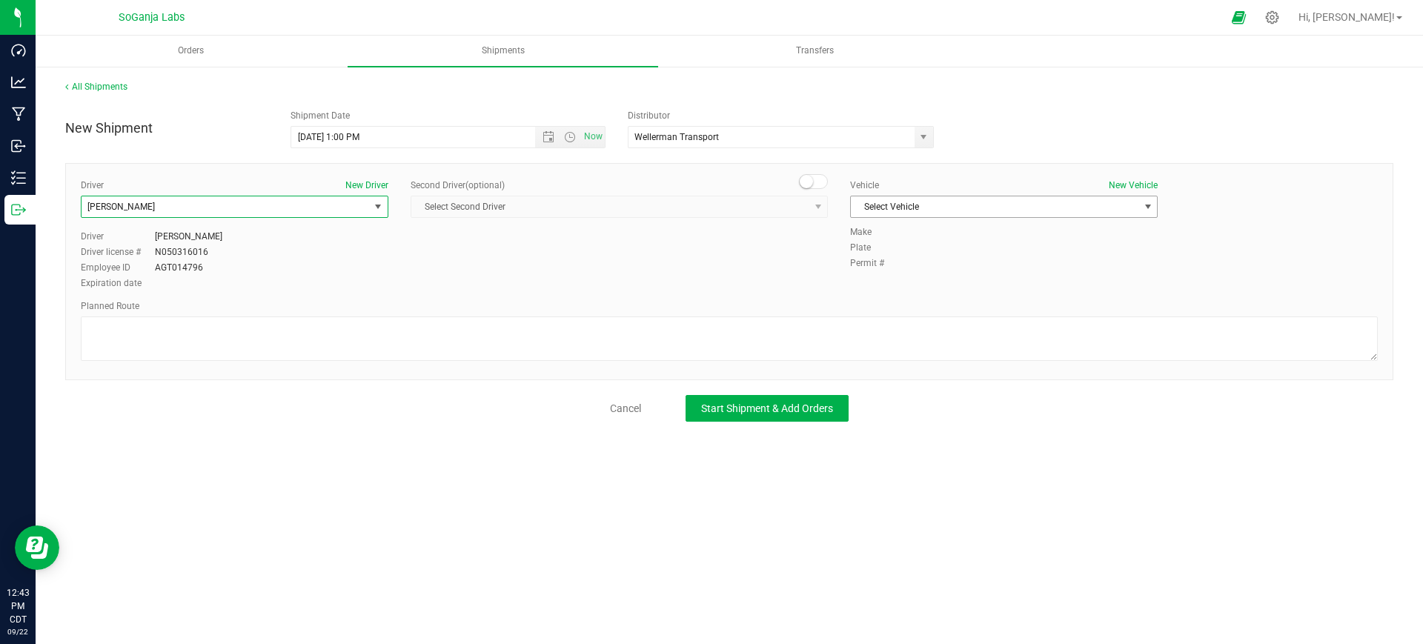
click at [902, 207] on span "Select Vehicle" at bounding box center [994, 206] width 287 height 21
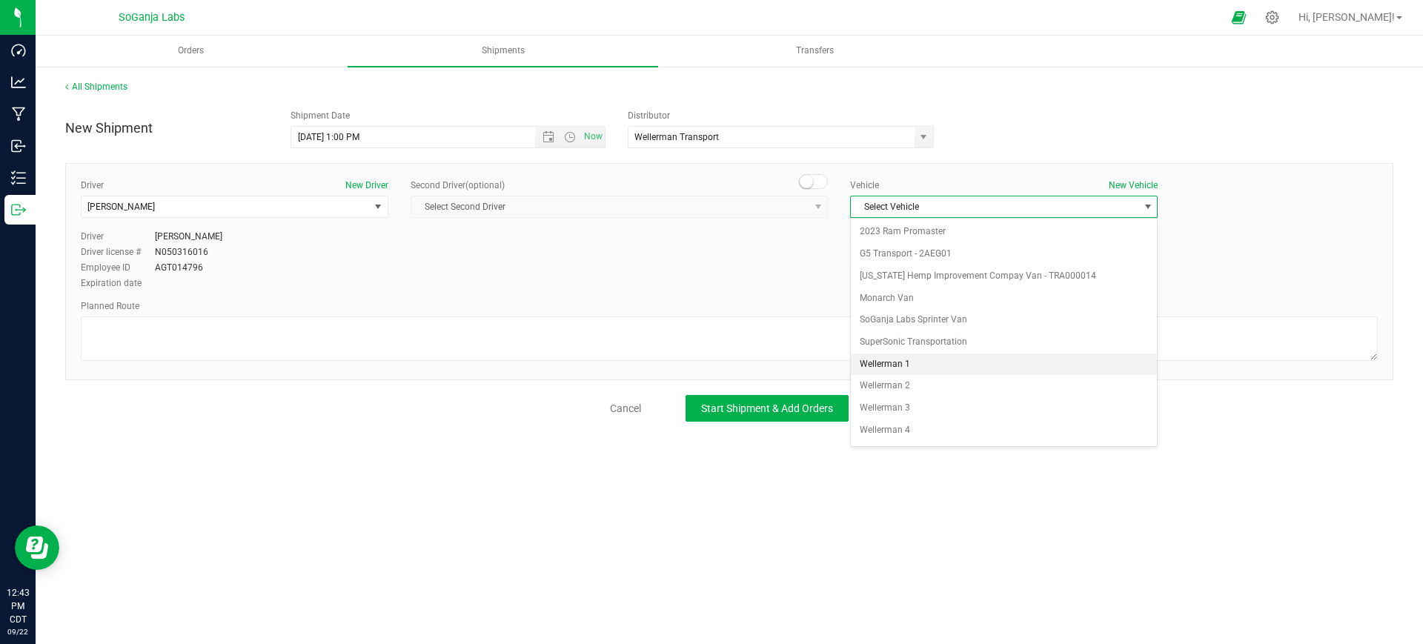
click at [911, 364] on li "Wellerman 1" at bounding box center [1004, 364] width 306 height 22
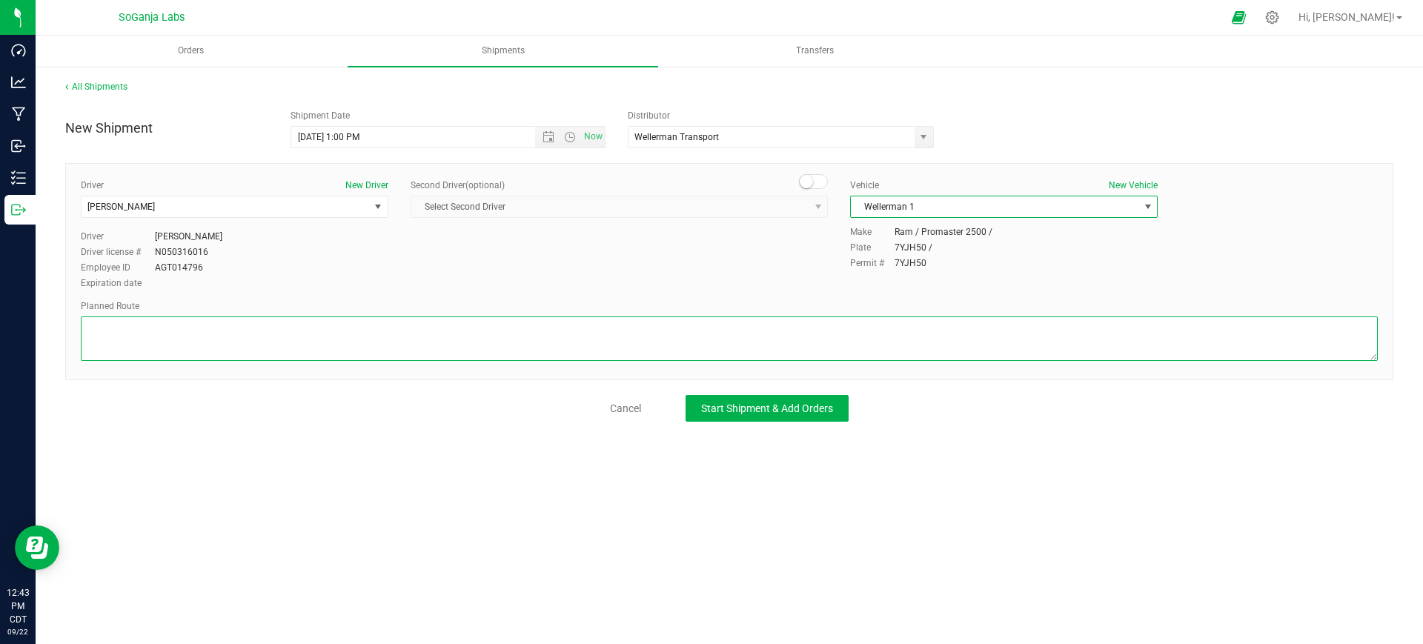
click at [751, 350] on textarea at bounding box center [729, 338] width 1297 height 44
type textarea "See planned route."
click at [824, 415] on button "Start Shipment & Add Orders" at bounding box center [766, 408] width 163 height 27
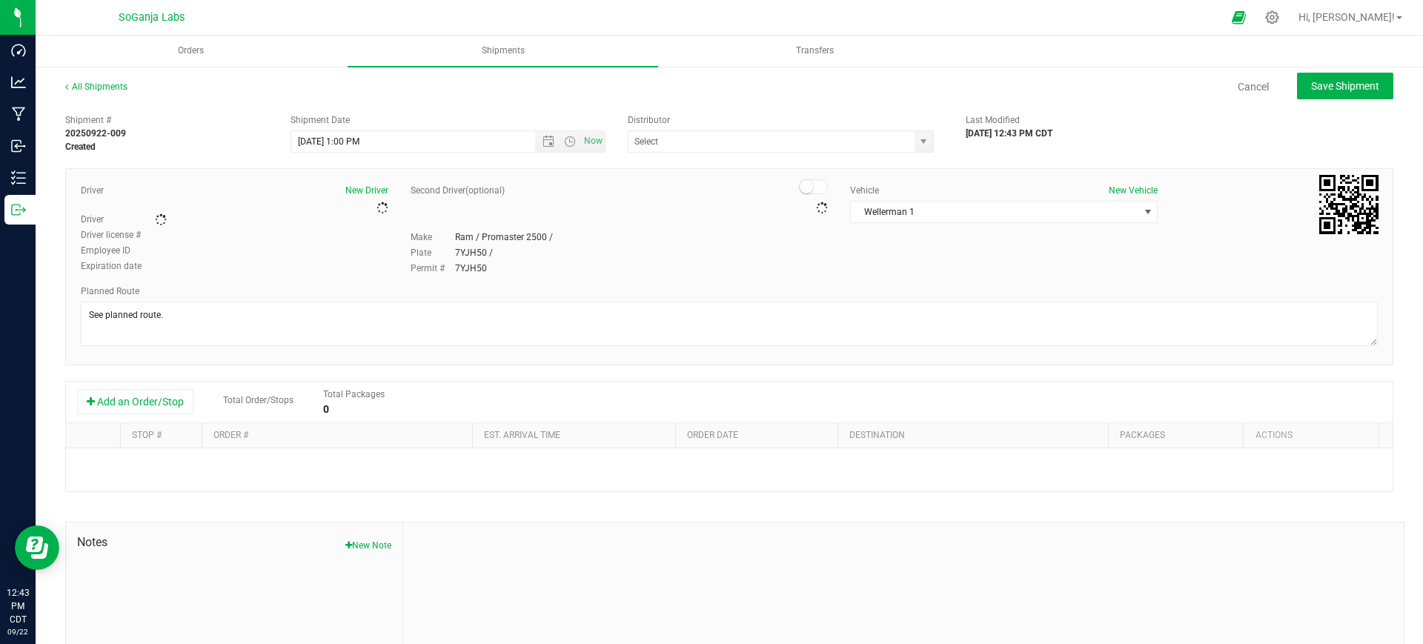
type input "Wellerman Transport"
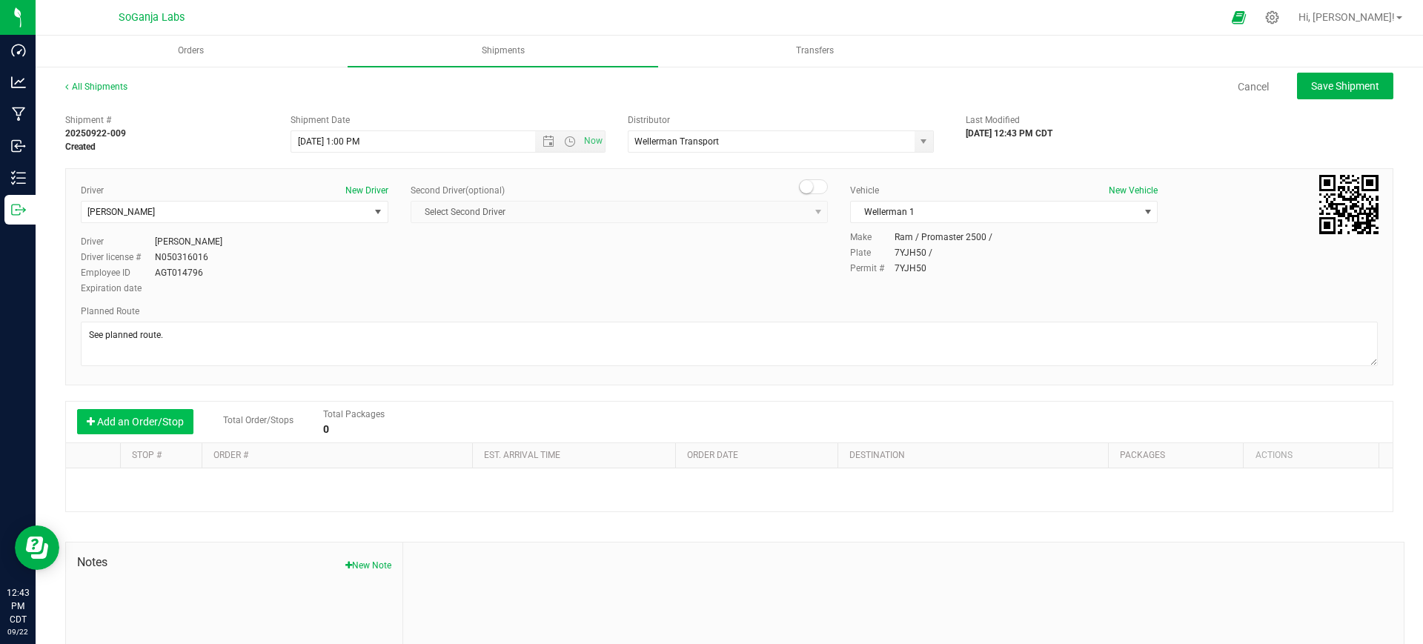
click at [173, 423] on button "Add an Order/Stop" at bounding box center [135, 421] width 116 height 25
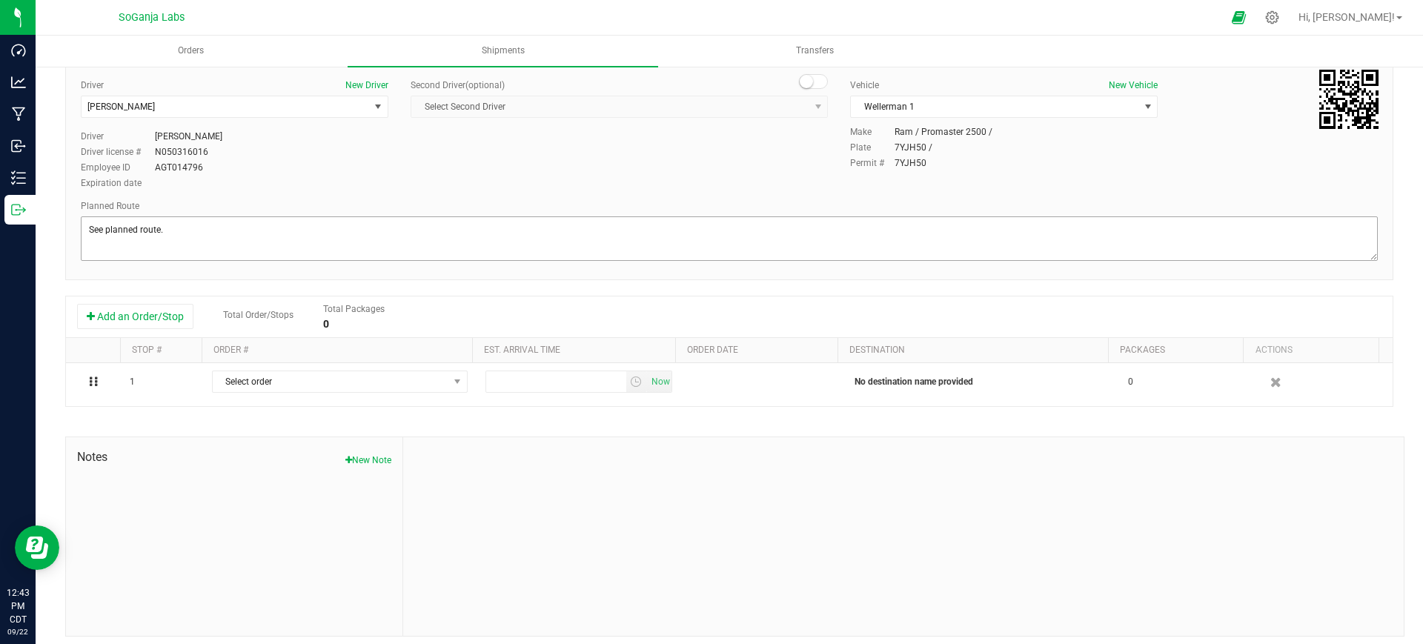
scroll to position [113, 0]
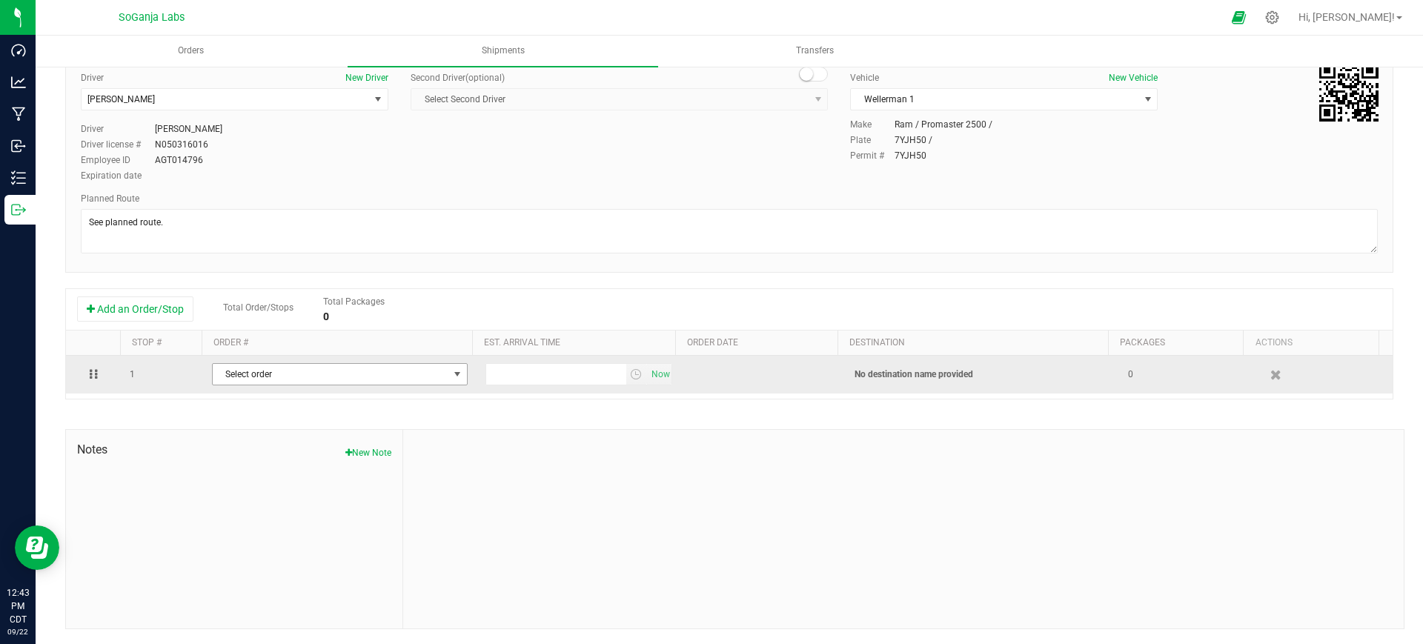
click at [336, 379] on span "Select order" at bounding box center [331, 374] width 236 height 21
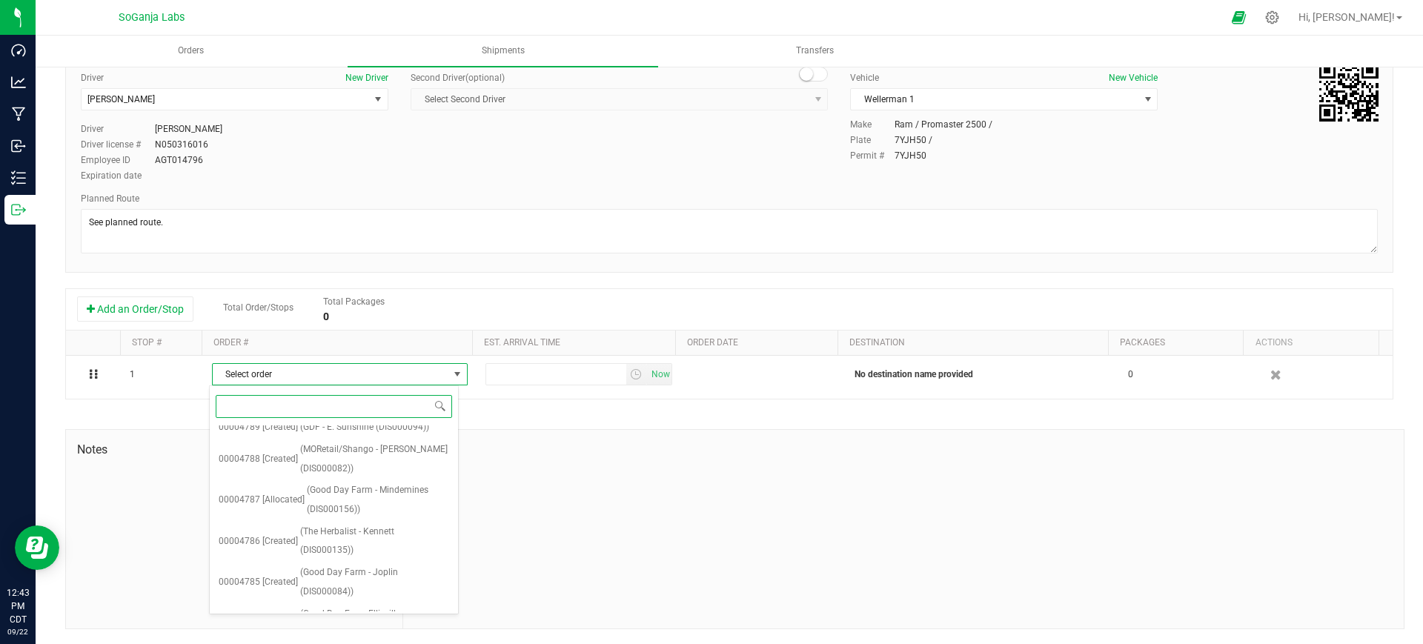
scroll to position [134, 0]
click at [400, 494] on span "(Good Day Farm - Mindemines (DIS000156))" at bounding box center [378, 504] width 142 height 38
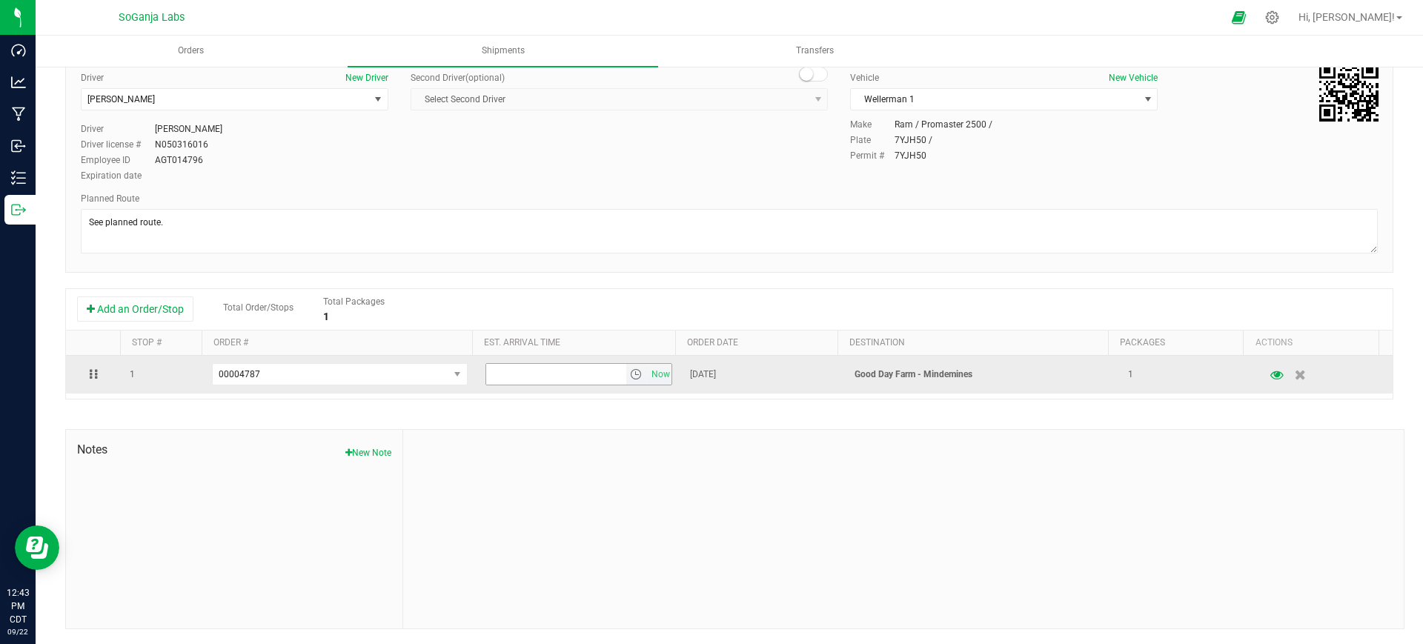
click at [630, 368] on span "select" at bounding box center [636, 374] width 12 height 12
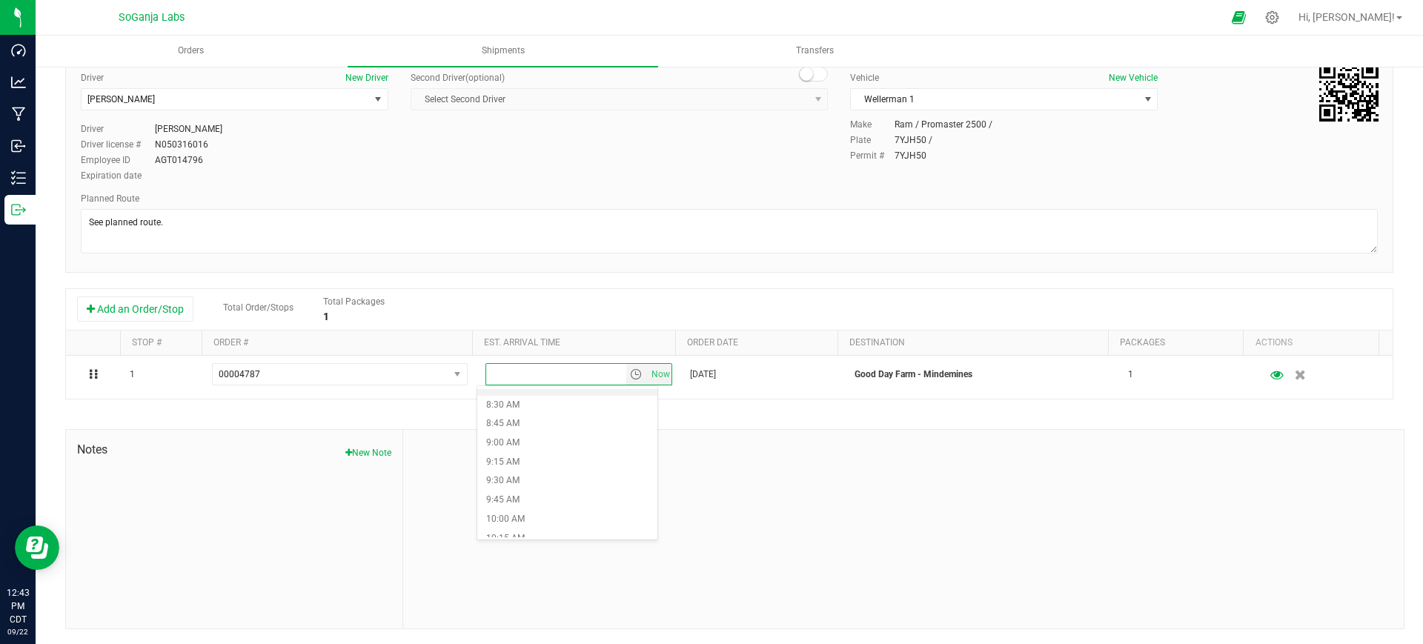
scroll to position [741, 0]
click at [523, 450] on li "10:30 AM" at bounding box center [567, 456] width 180 height 19
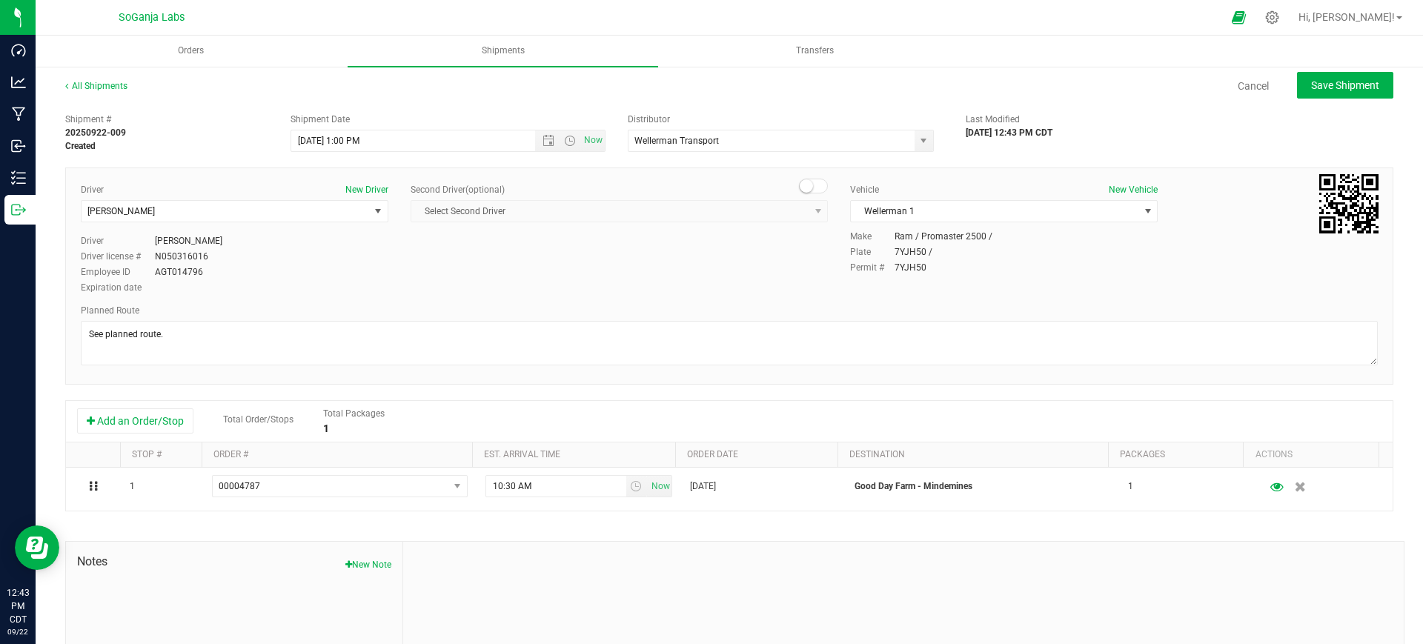
scroll to position [0, 0]
click at [1344, 94] on button "Save Shipment" at bounding box center [1345, 86] width 96 height 27
type input "[DATE] 6:00 PM"
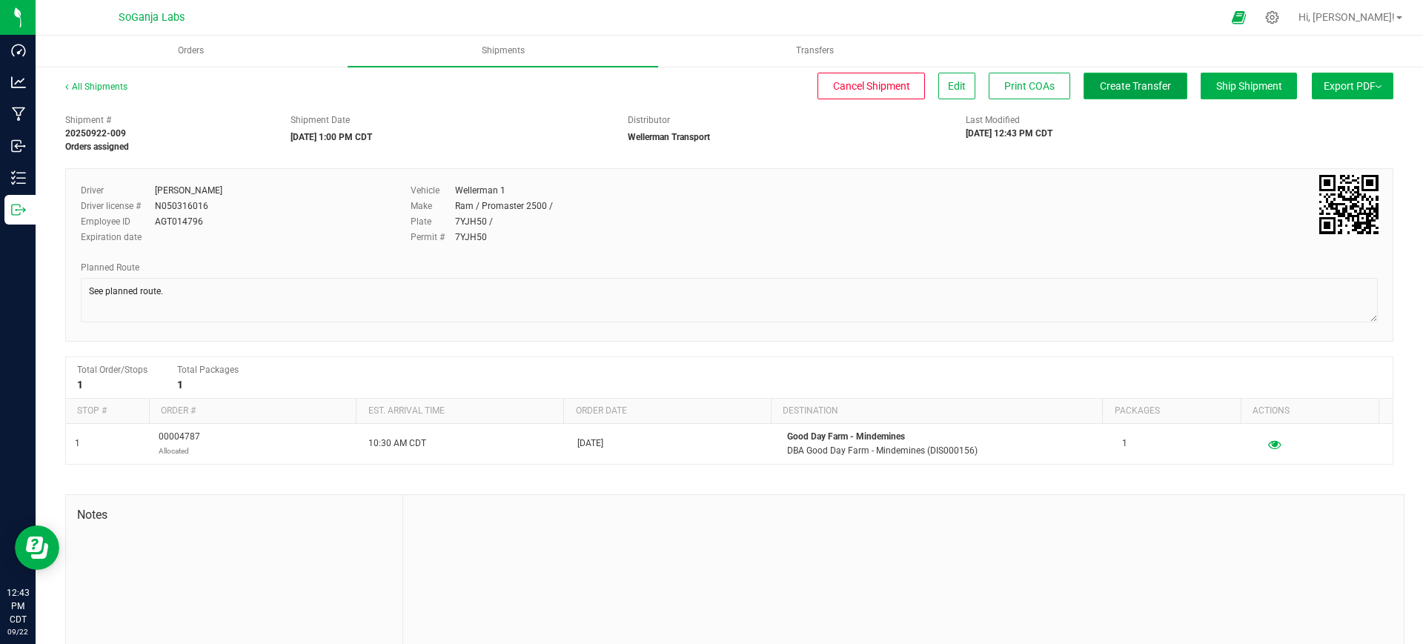
click at [1130, 88] on span "Create Transfer" at bounding box center [1134, 86] width 71 height 12
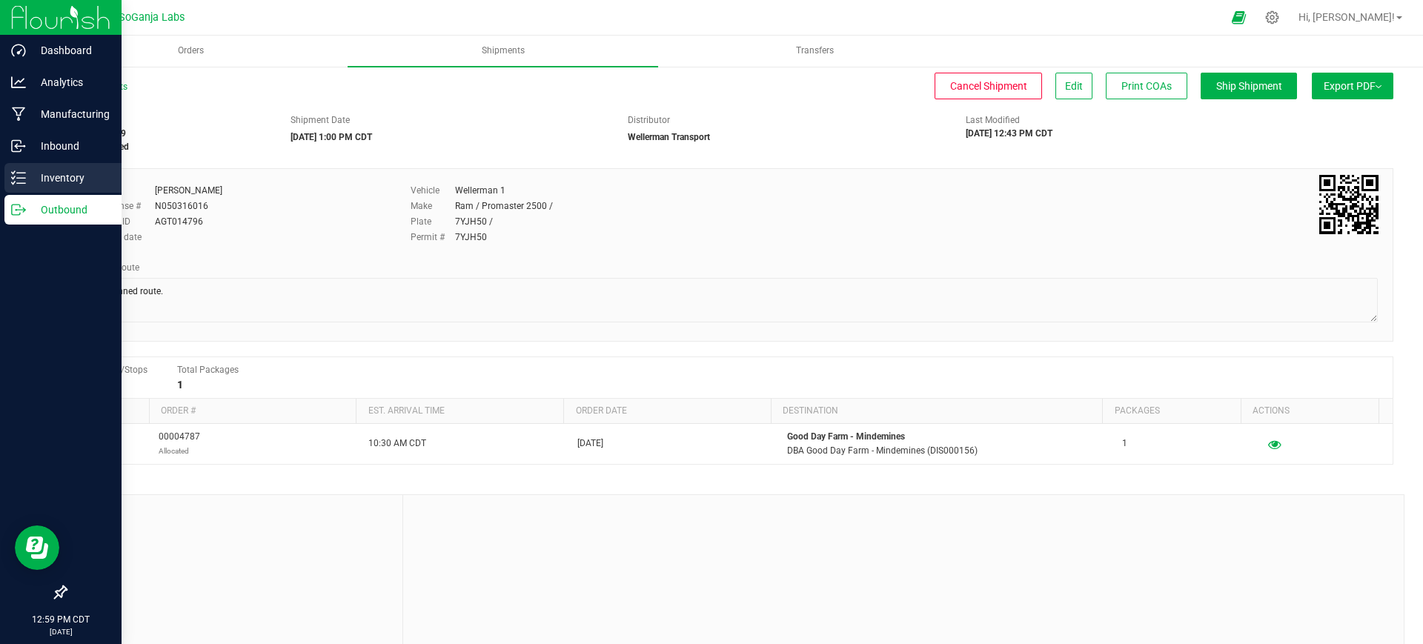
click at [30, 172] on p "Inventory" at bounding box center [70, 178] width 89 height 18
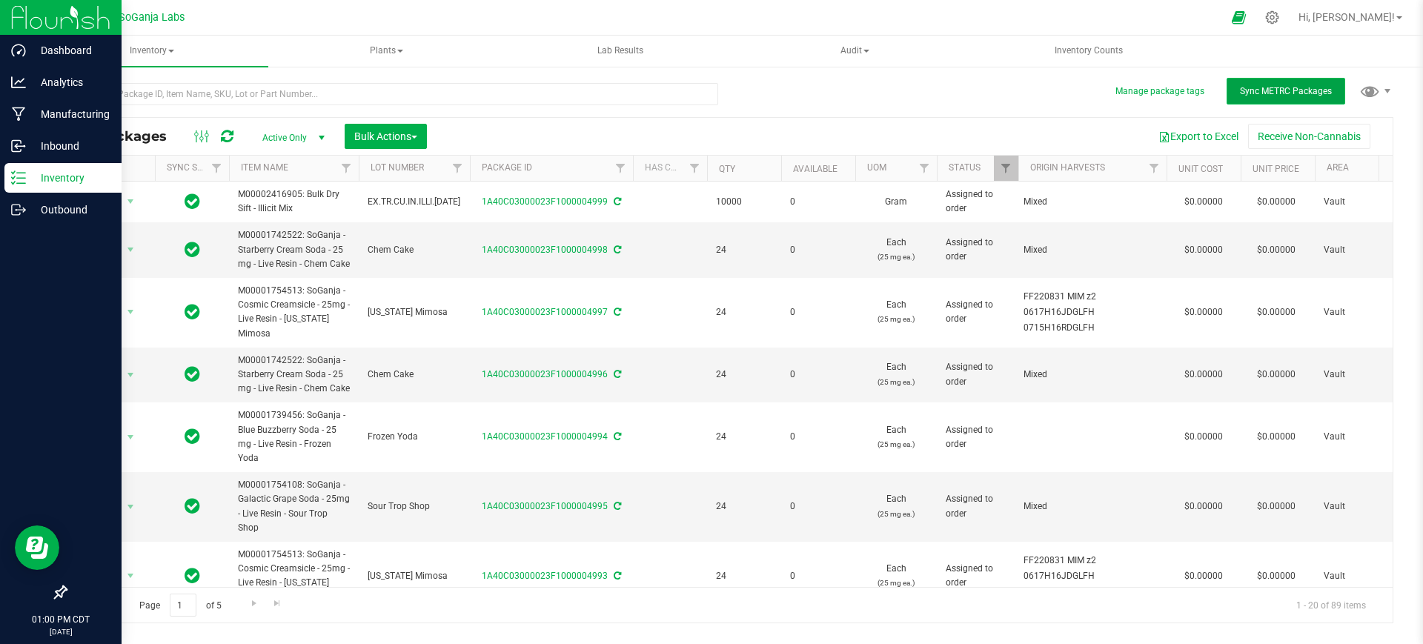
click at [1320, 88] on span "Sync METRC Packages" at bounding box center [1286, 91] width 92 height 10
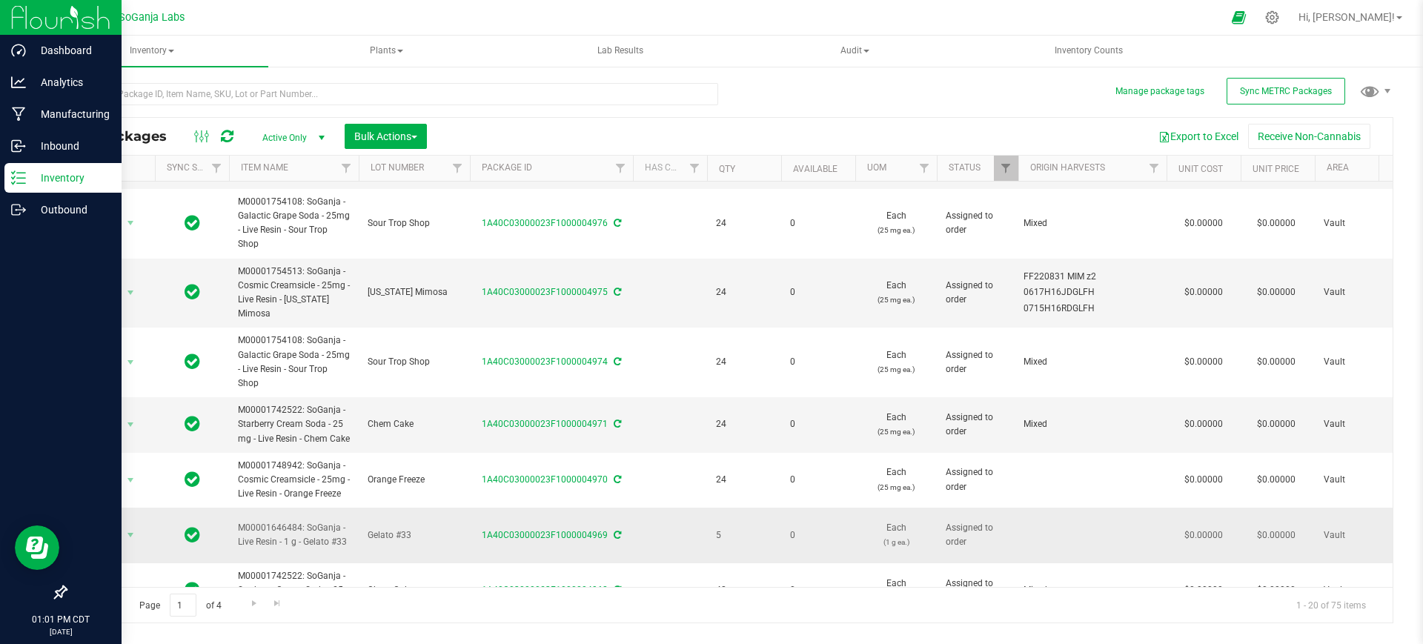
scroll to position [648, 0]
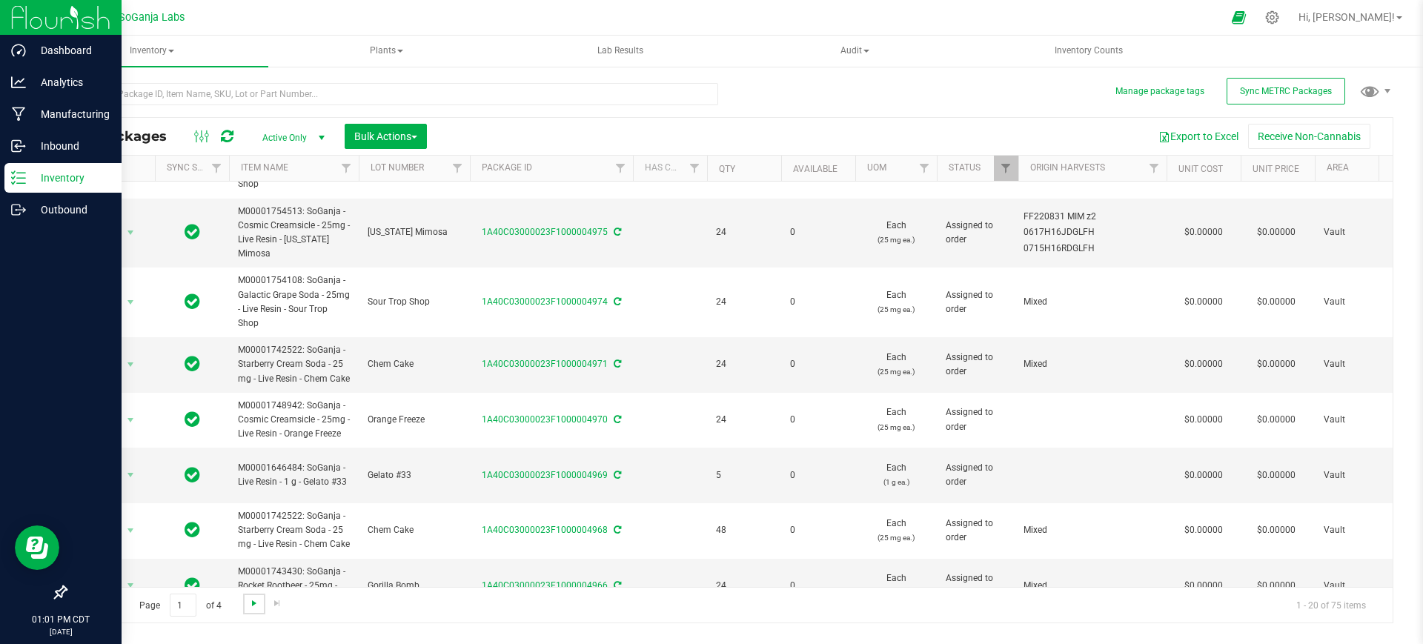
click at [255, 605] on span "Go to the next page" at bounding box center [254, 603] width 12 height 12
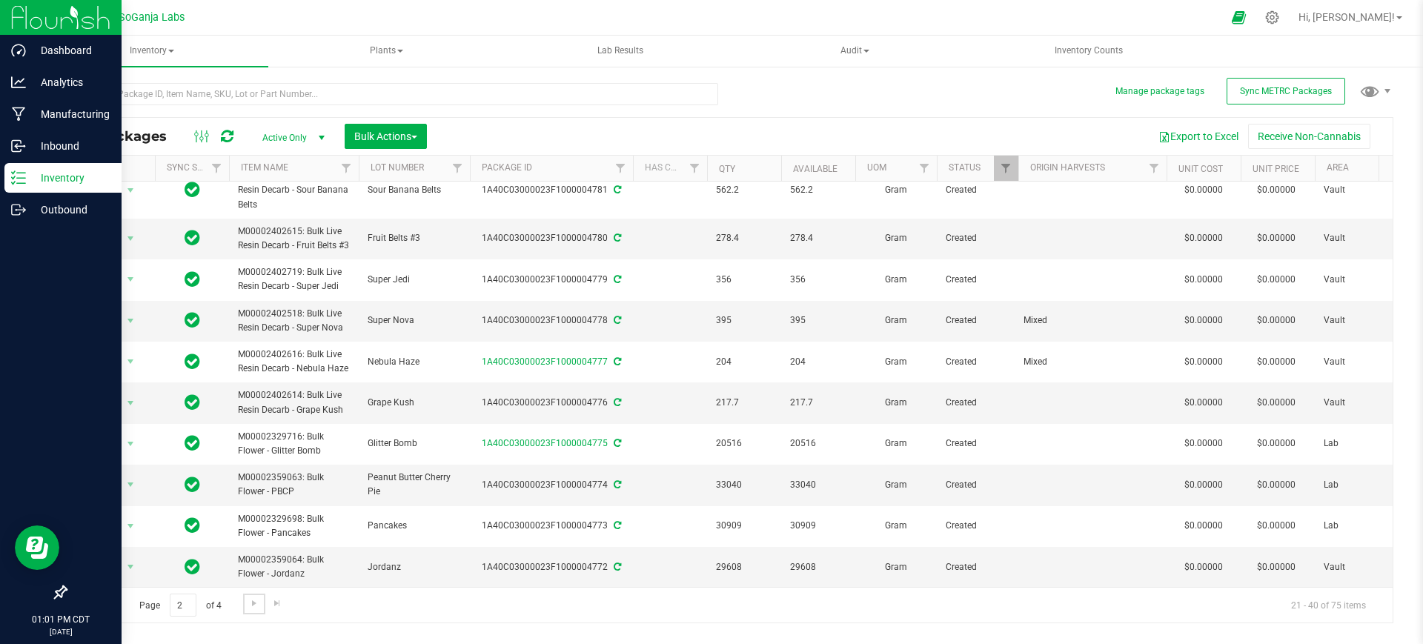
scroll to position [579, 0]
click at [247, 604] on link "Go to the next page" at bounding box center [253, 603] width 21 height 20
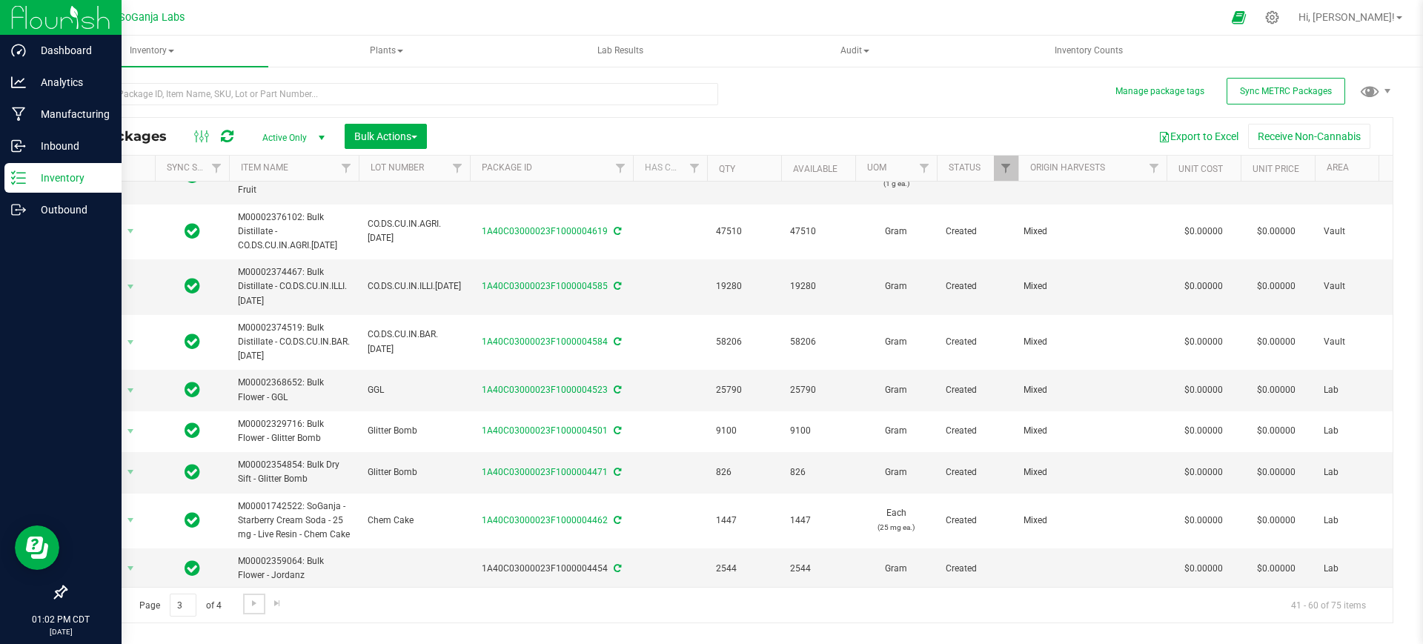
scroll to position [601, 0]
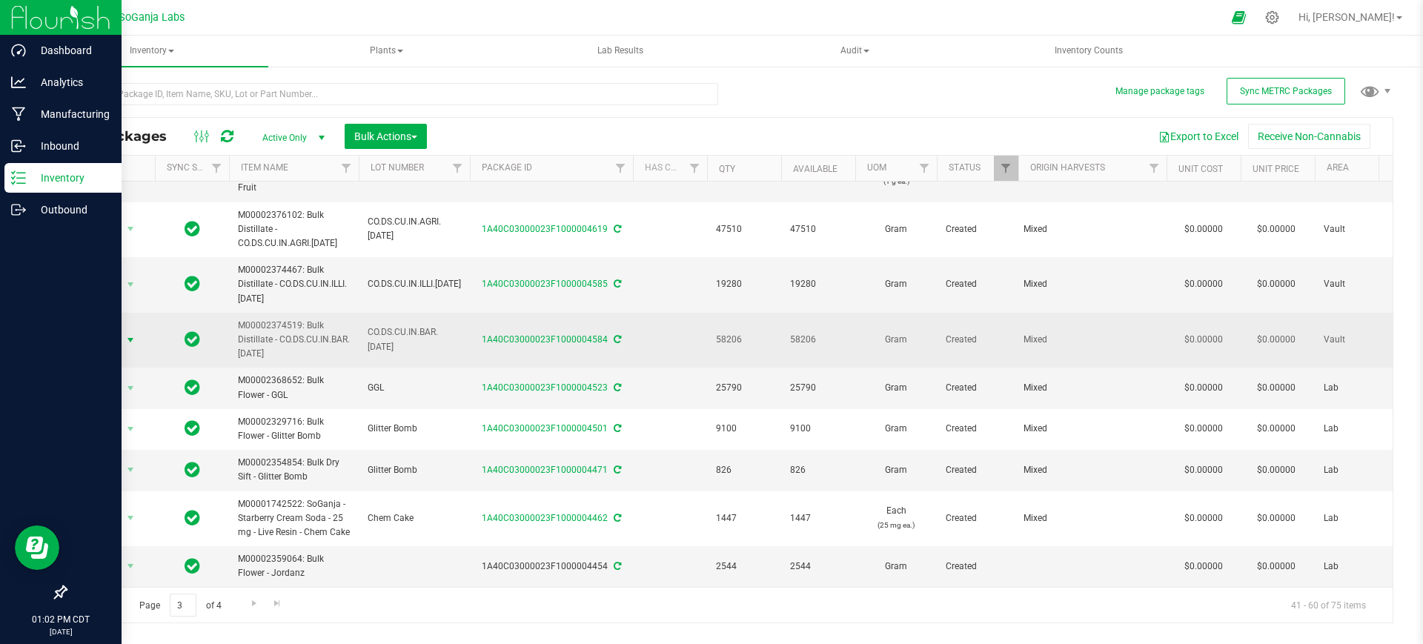
click at [104, 330] on span "Action" at bounding box center [101, 340] width 40 height 21
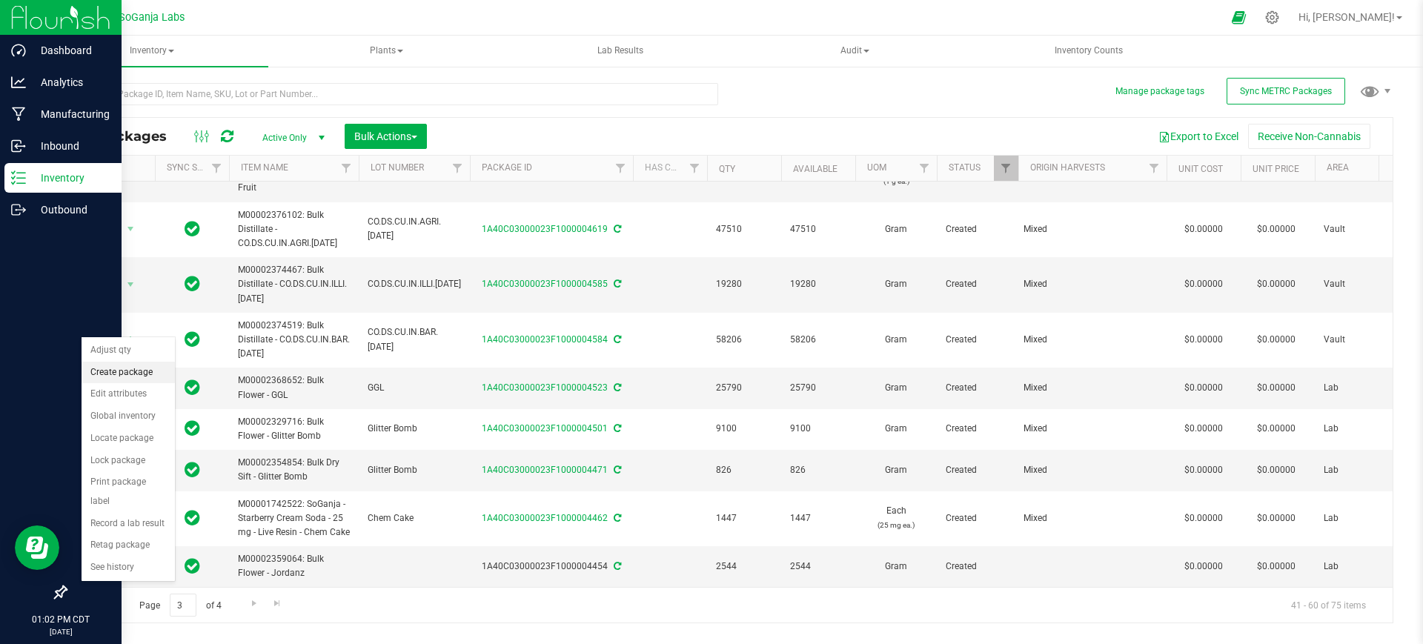
click at [120, 377] on li "Create package" at bounding box center [127, 373] width 93 height 22
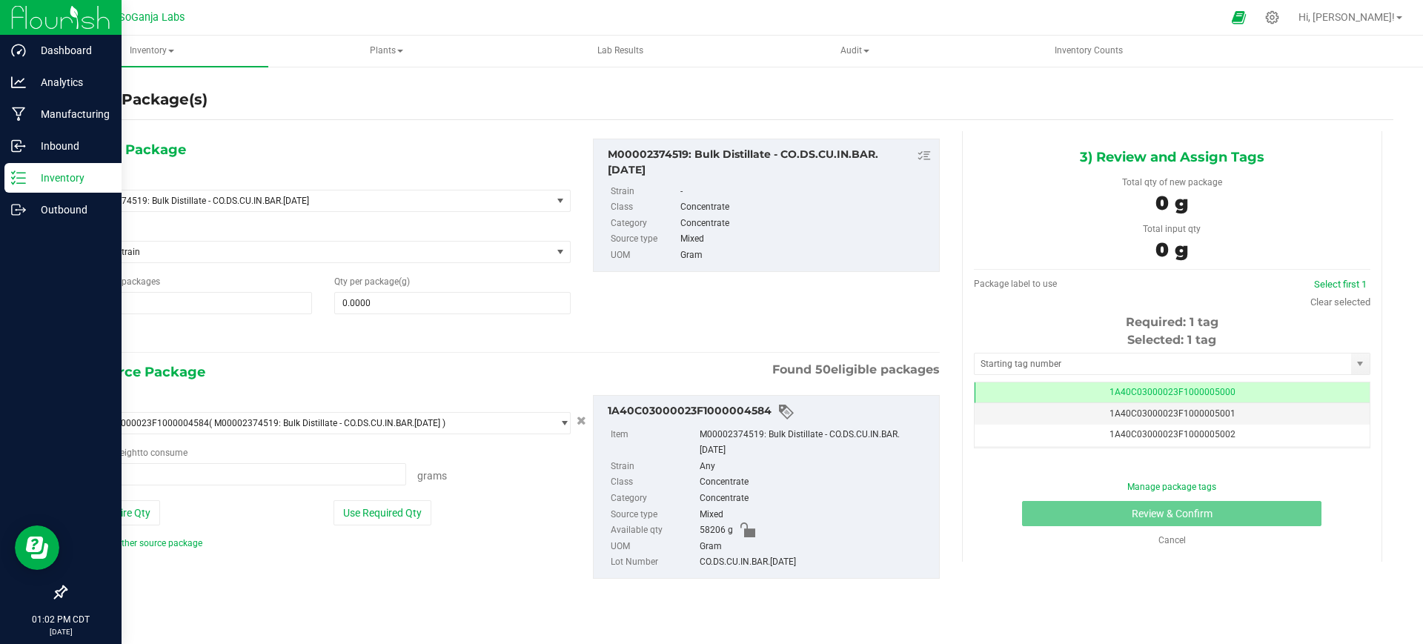
scroll to position [0, -1]
type input "0.0000 g"
click at [186, 473] on span at bounding box center [241, 474] width 330 height 22
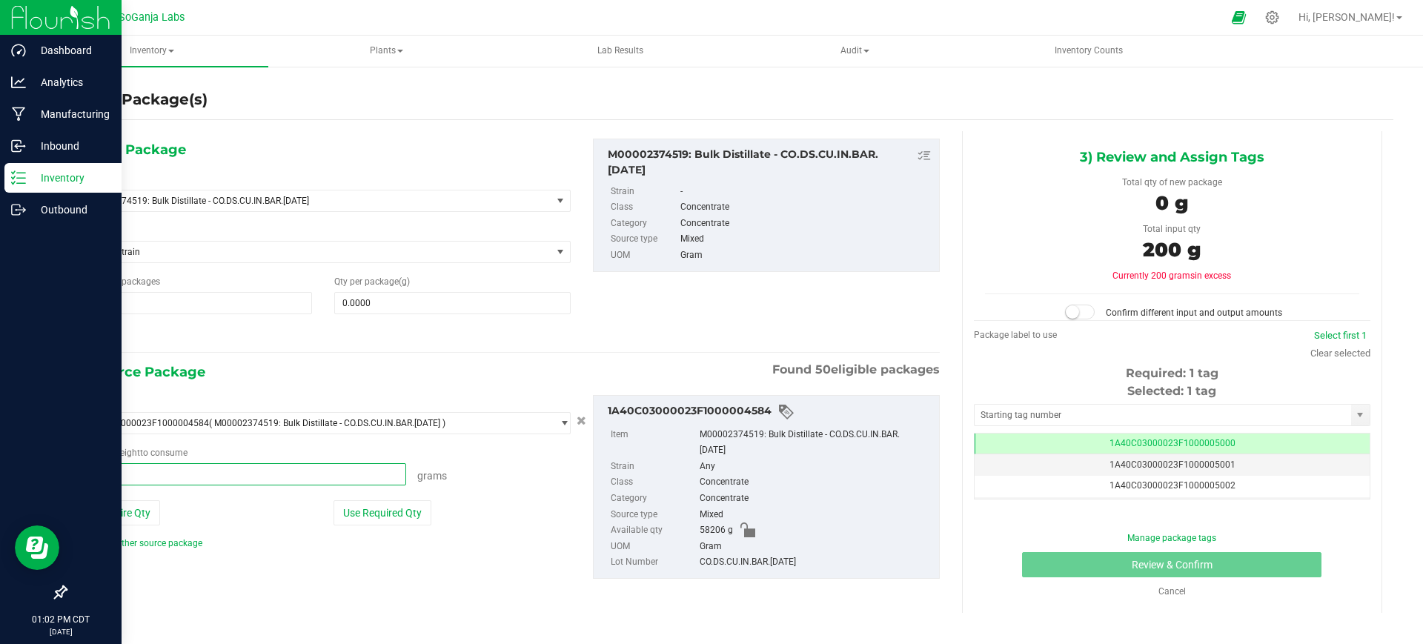
type input "20000"
type input "20000.0000 g"
click at [433, 306] on span at bounding box center [452, 303] width 236 height 22
type input "20000"
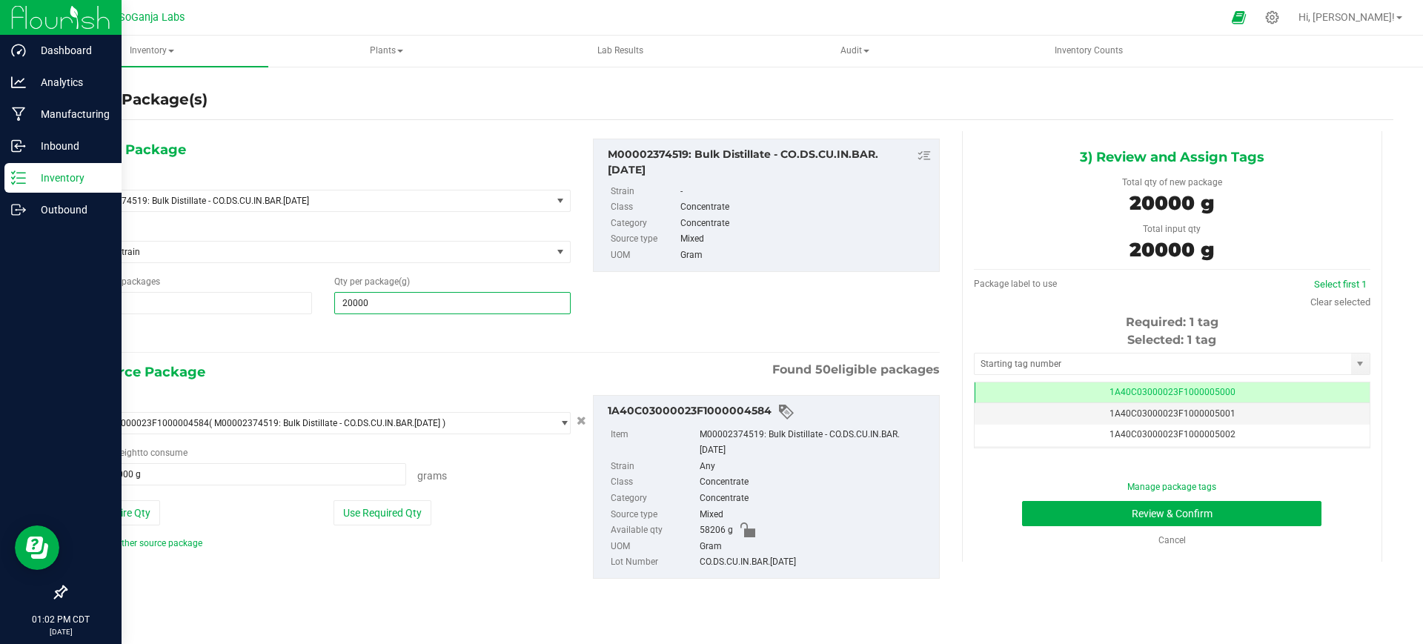
type input "20,000.0000"
click at [659, 334] on div "1) New Package Select Item M00002374519: Bulk Distillate - CO.DS.CU.IN.BAR.[DAT…" at bounding box center [507, 242] width 885 height 206
click at [1138, 513] on button "Review & Confirm" at bounding box center [1171, 513] width 299 height 25
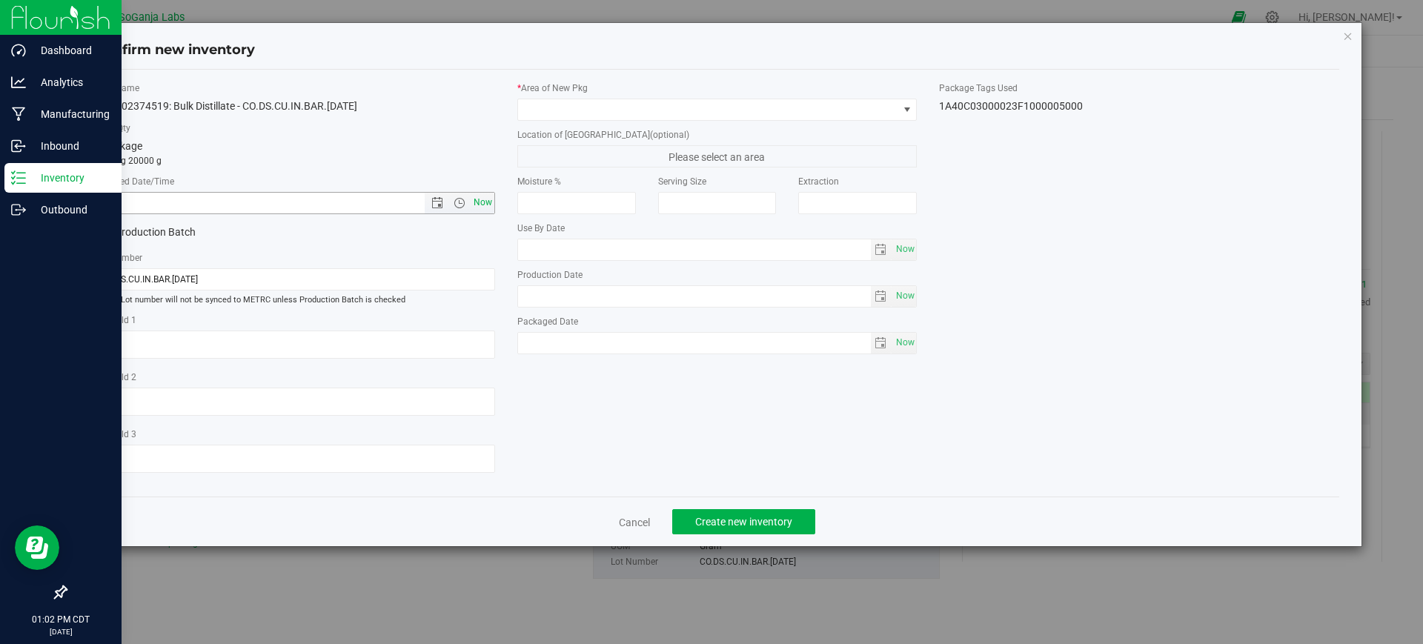
click at [491, 206] on span "Now" at bounding box center [482, 202] width 25 height 21
type input "[DATE] 1:02 PM"
click at [553, 105] on span at bounding box center [708, 109] width 380 height 21
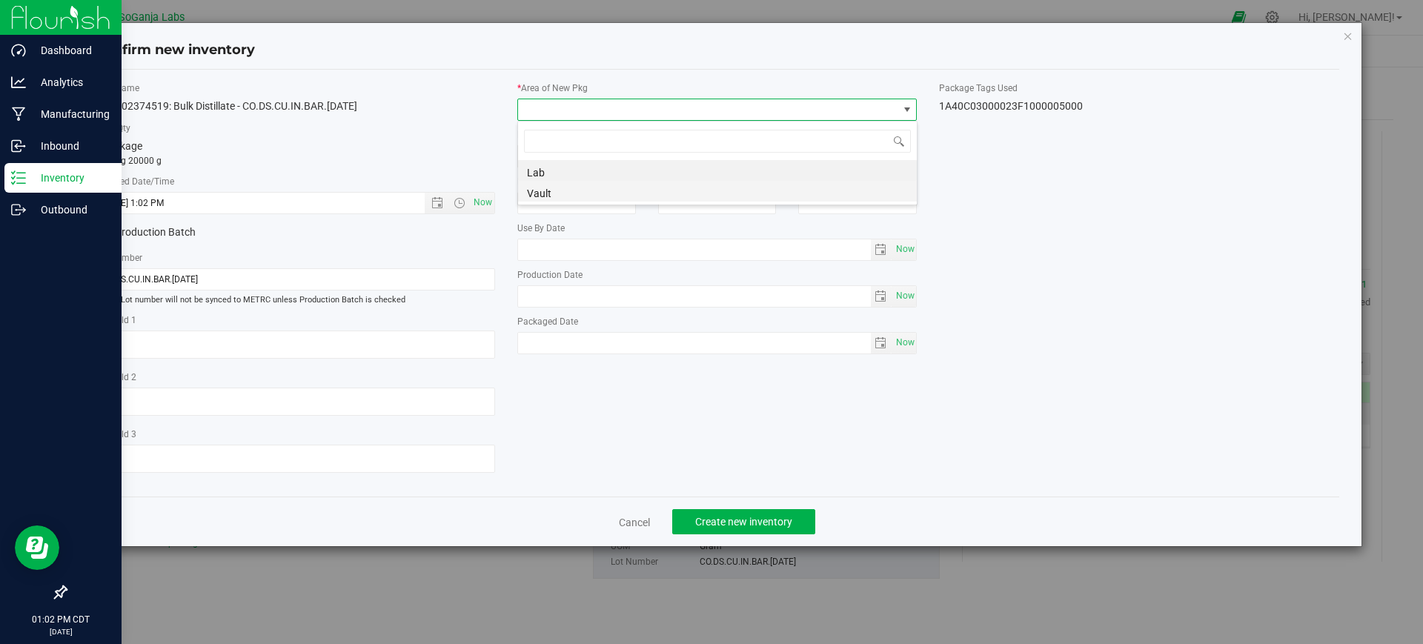
click at [552, 196] on li "Vault" at bounding box center [717, 191] width 399 height 21
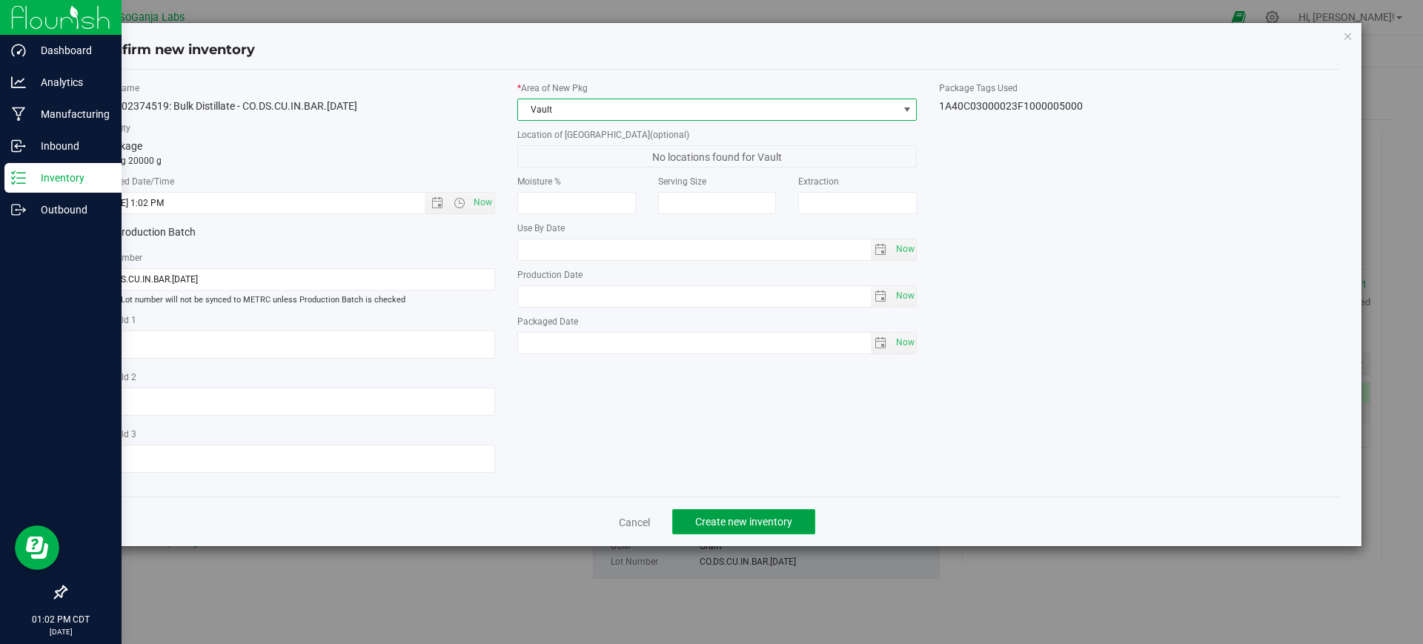
click at [757, 519] on span "Create new inventory" at bounding box center [743, 522] width 97 height 12
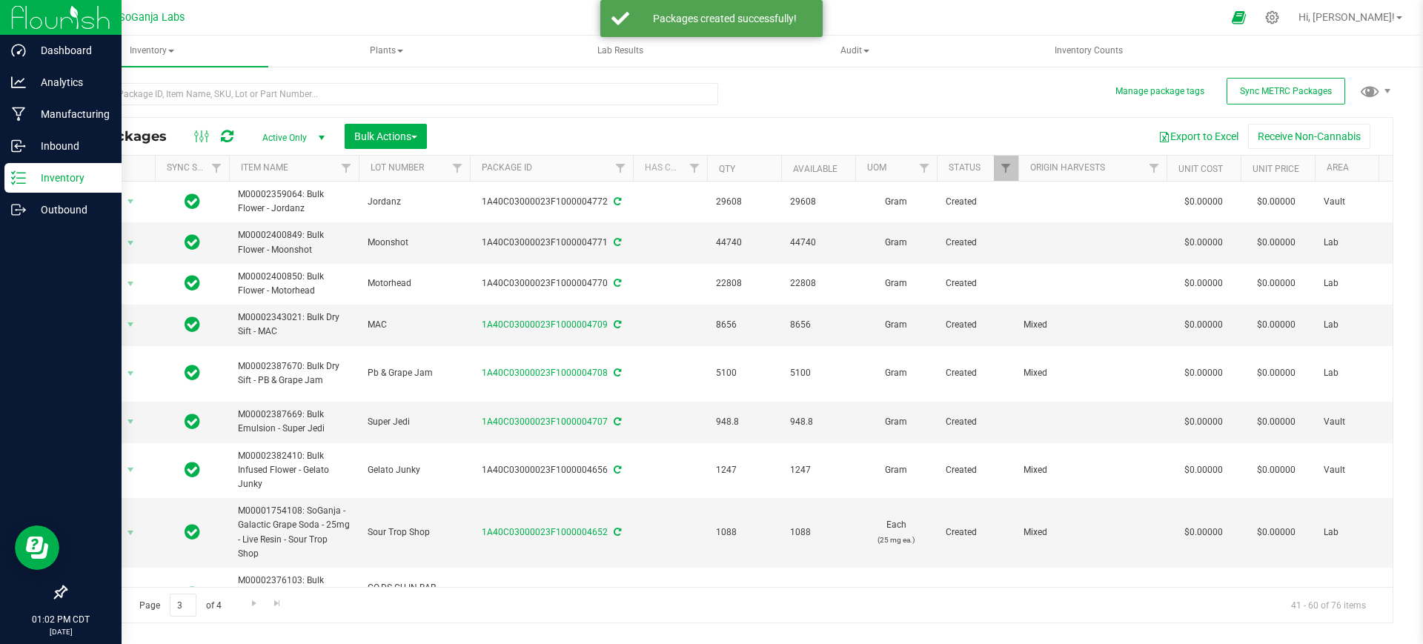
click at [87, 606] on span "Go to the first page" at bounding box center [84, 603] width 12 height 12
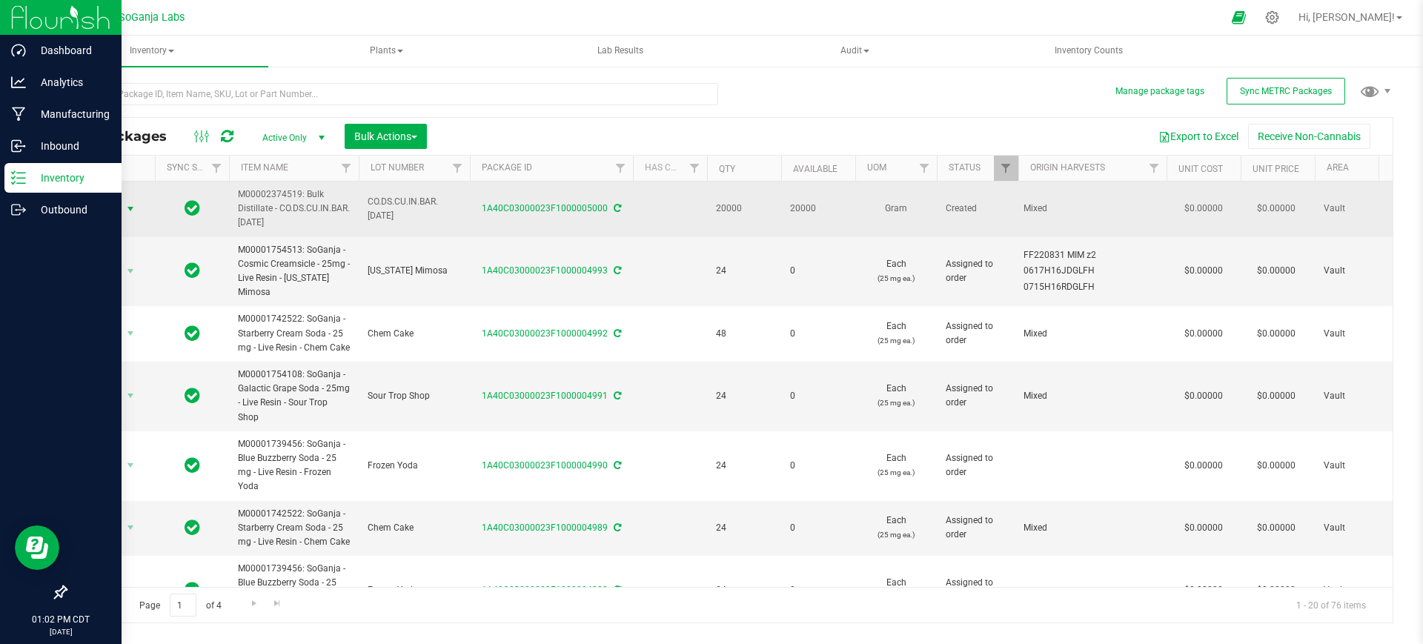
click at [120, 207] on span "Action" at bounding box center [101, 209] width 40 height 21
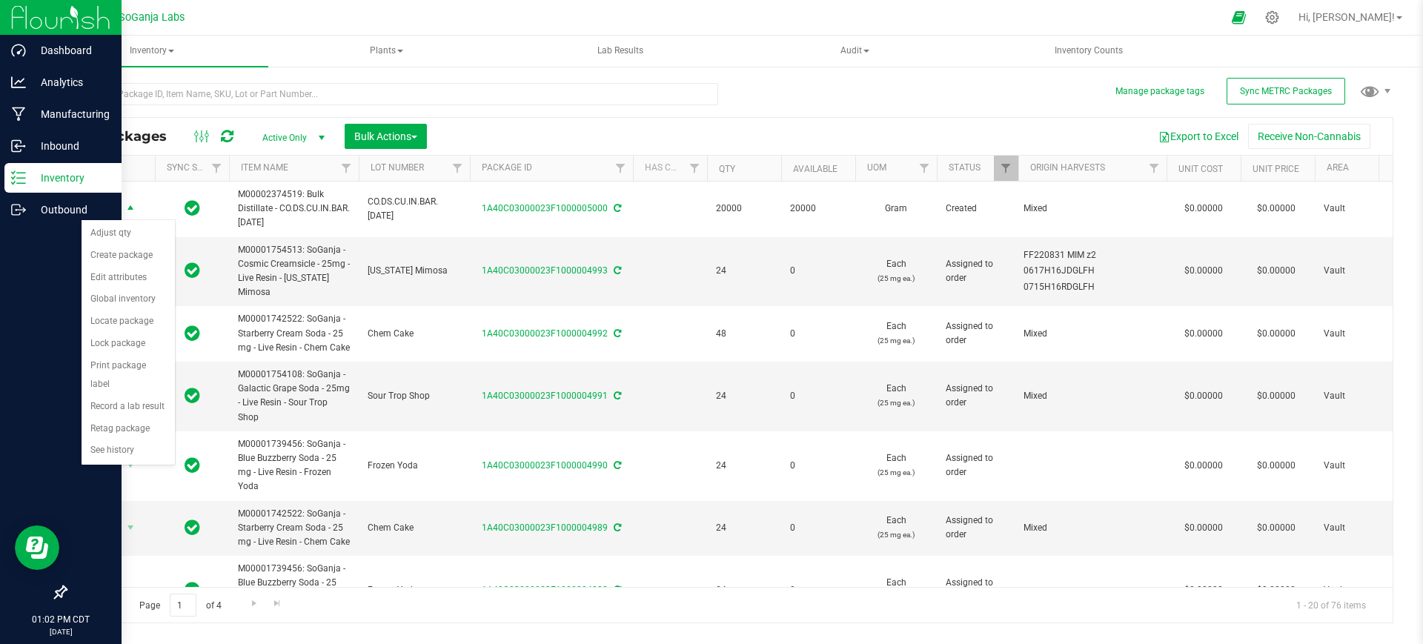
click at [516, 126] on div "All Packages Active Only Active Only Lab Samples Locked All External Internal B…" at bounding box center [729, 136] width 1326 height 37
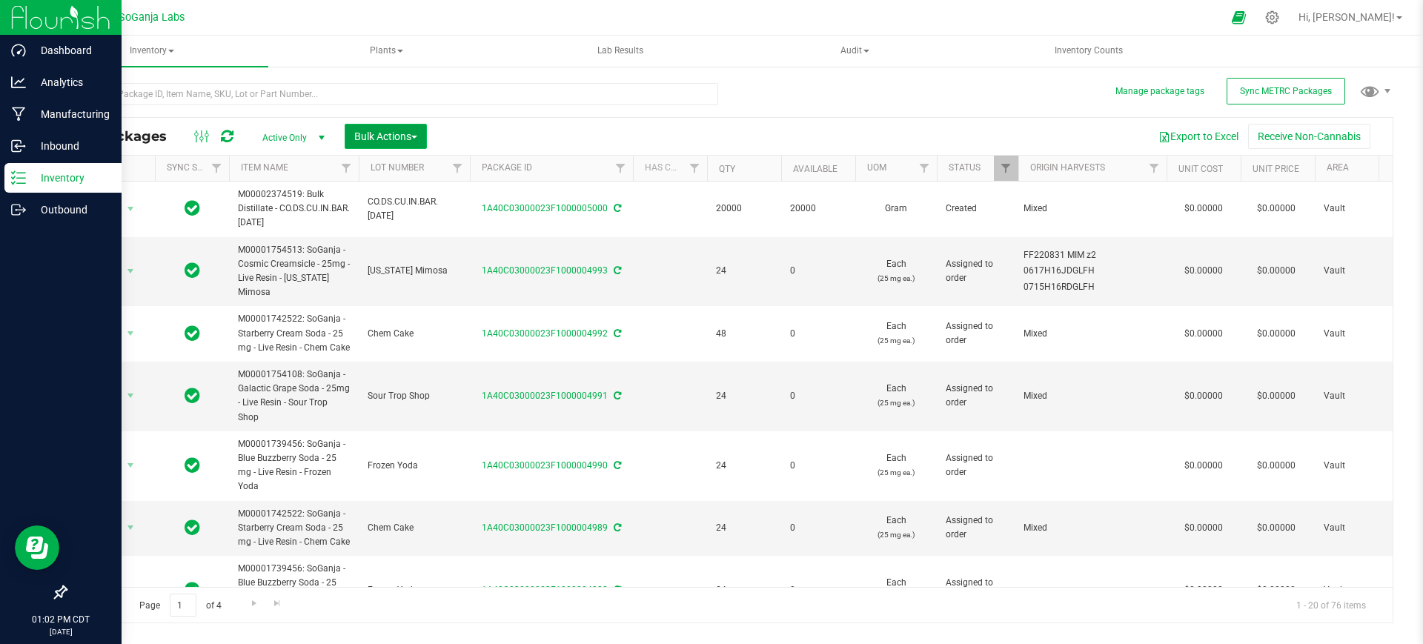
click at [416, 140] on span "Bulk Actions" at bounding box center [385, 136] width 63 height 12
click at [526, 131] on div "Export to Excel Receive Non-Cannabis" at bounding box center [909, 136] width 943 height 25
click at [44, 199] on div "Outbound" at bounding box center [62, 210] width 117 height 30
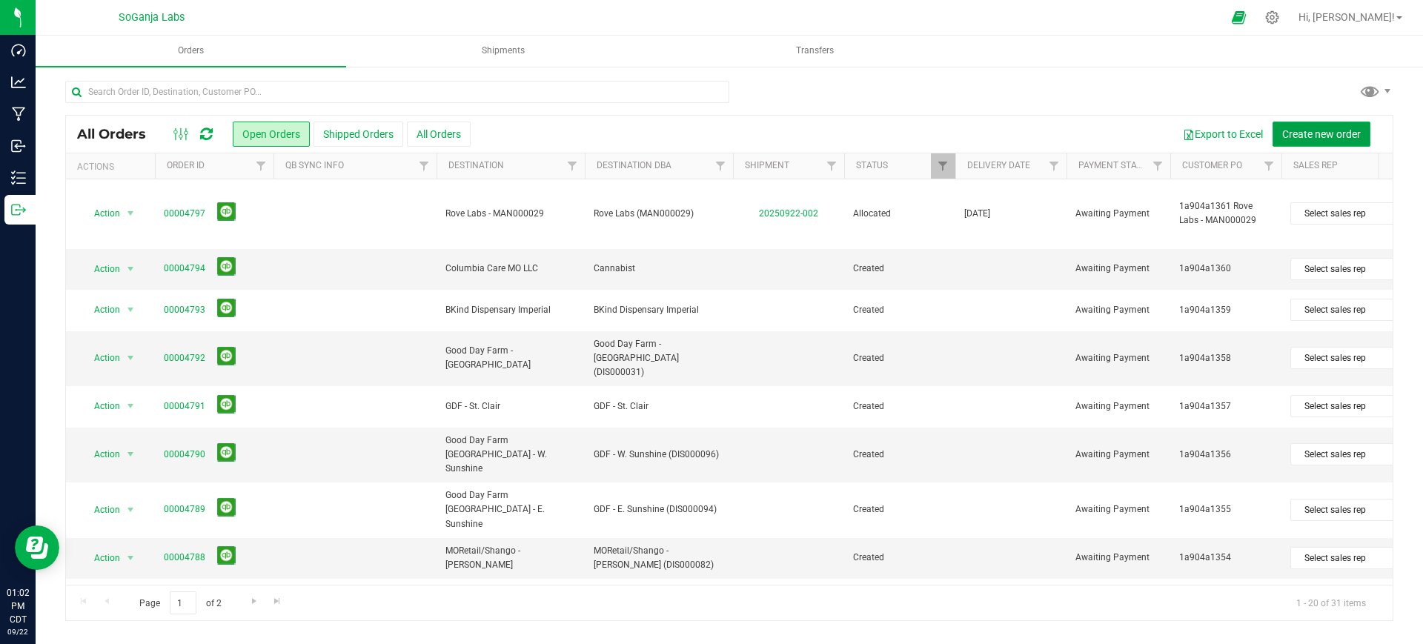
click at [1320, 130] on span "Create new order" at bounding box center [1321, 134] width 79 height 12
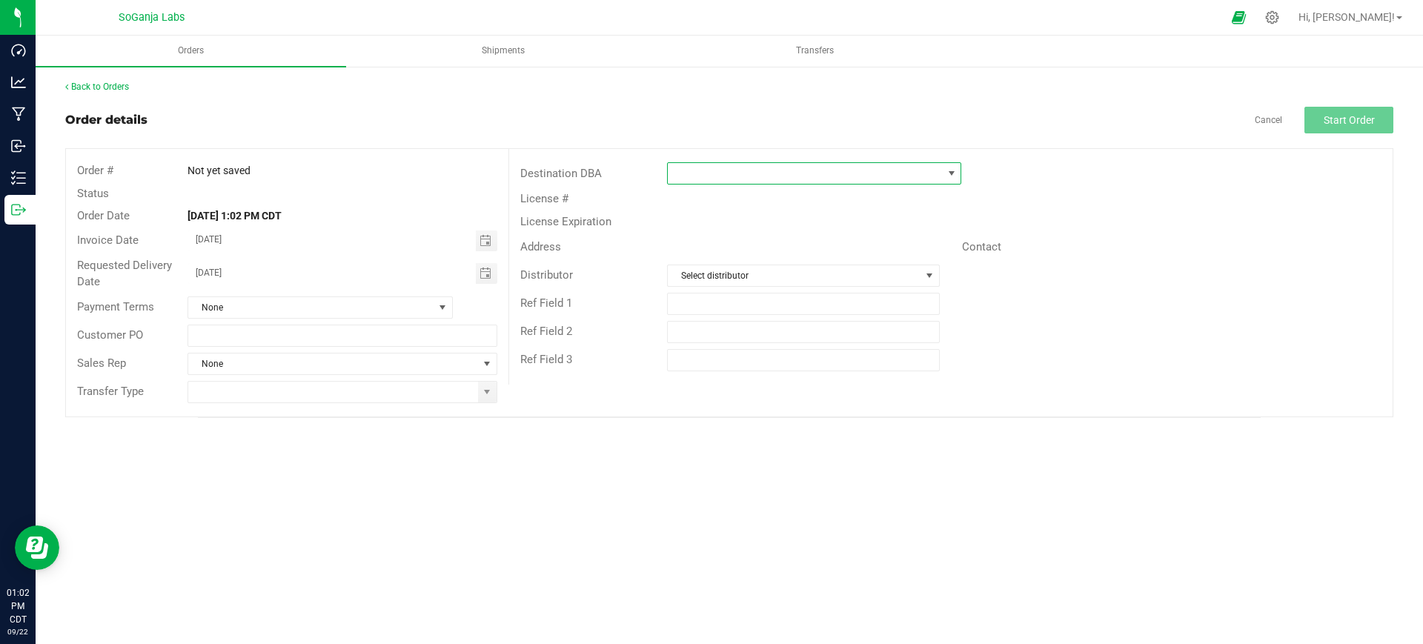
click at [731, 172] on span at bounding box center [805, 173] width 274 height 21
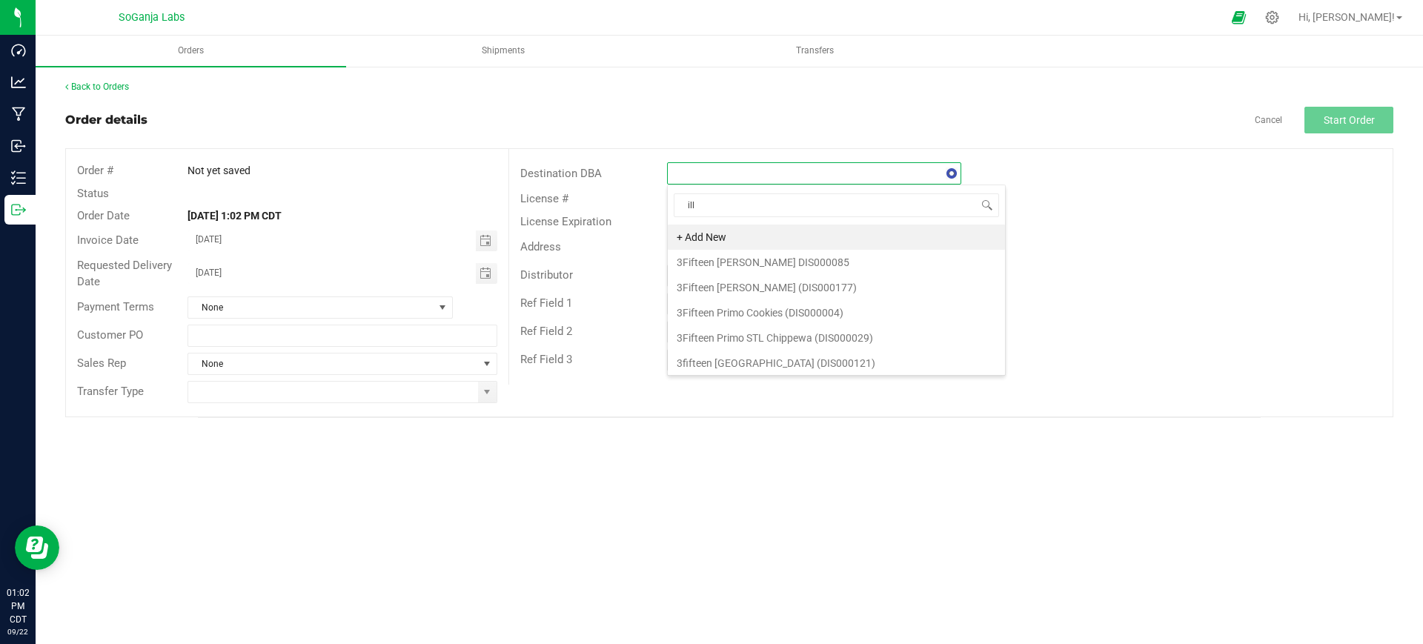
type input "illi"
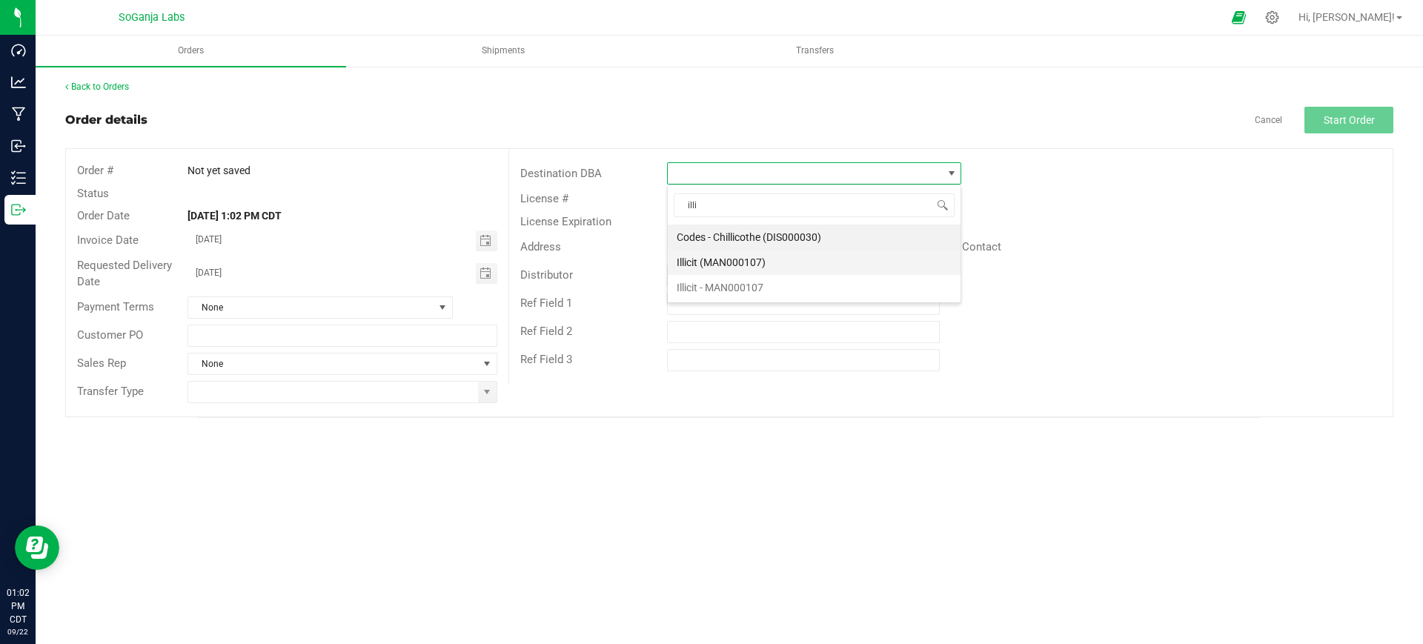
click at [741, 262] on li "Illicit (MAN000107)" at bounding box center [814, 262] width 293 height 25
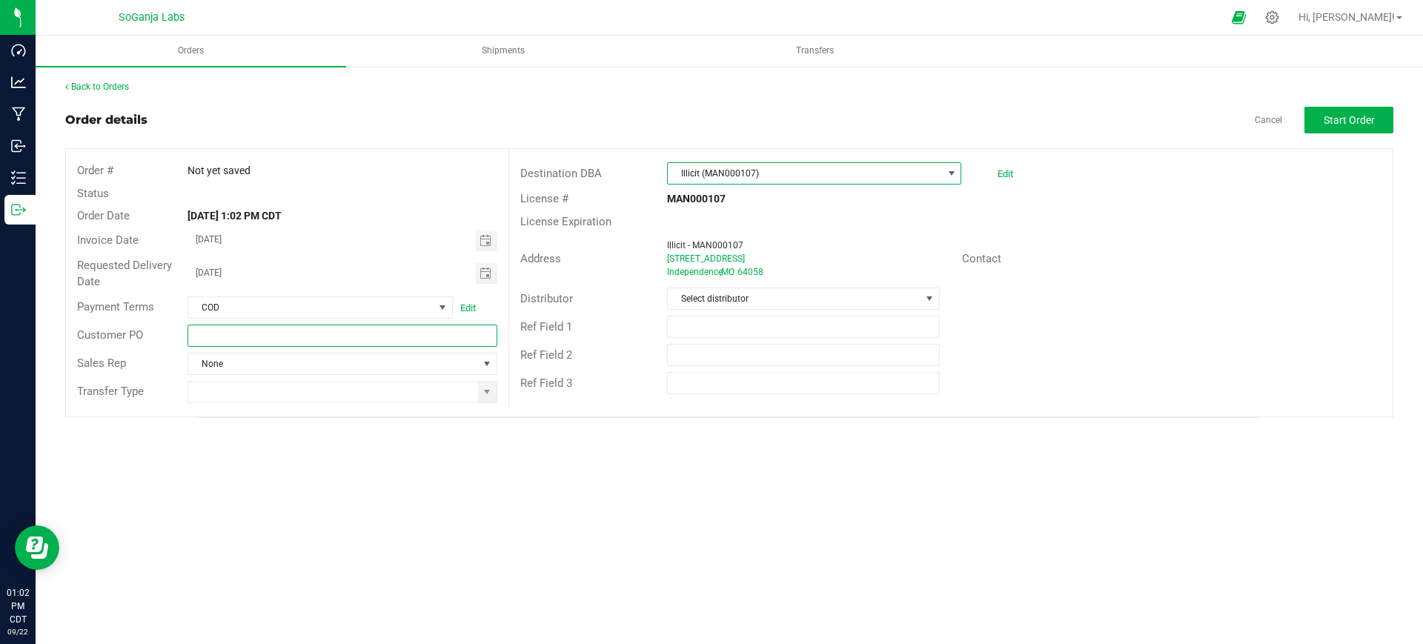
click at [418, 333] on input "text" at bounding box center [341, 336] width 309 height 22
click at [479, 394] on span at bounding box center [487, 392] width 19 height 21
type input "1a904a1331 Illicit - MAN000107"
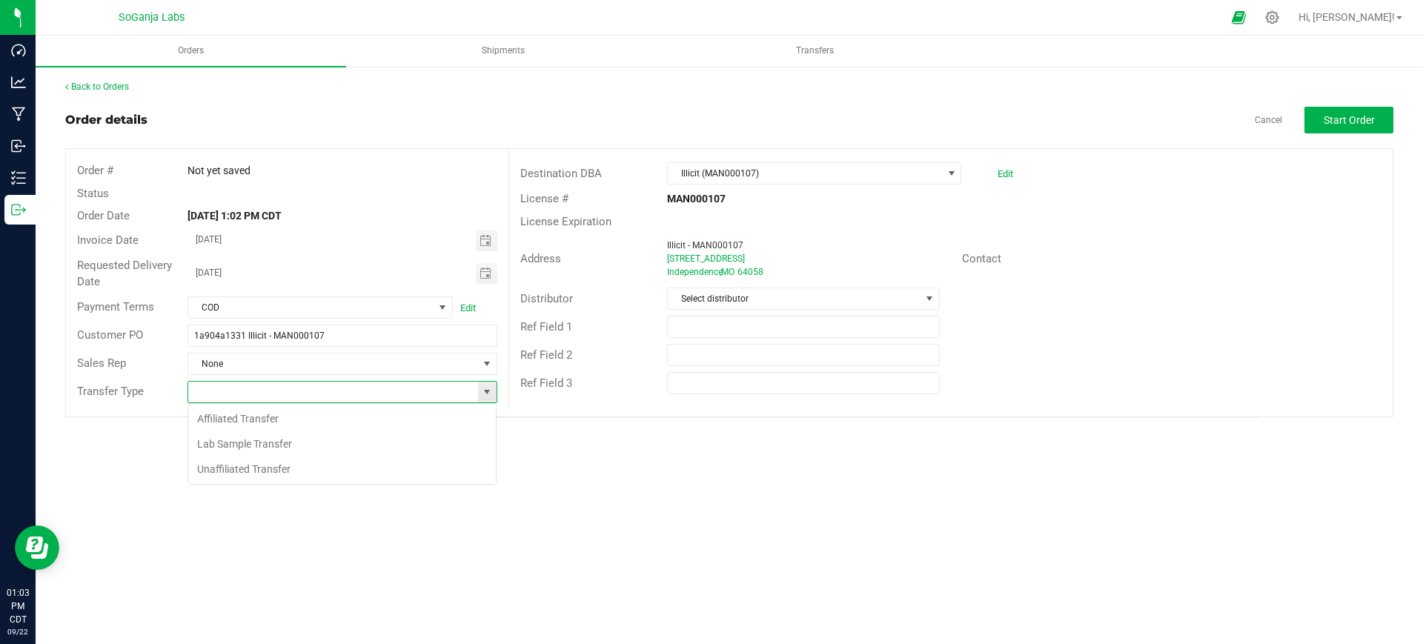
scroll to position [22, 310]
click at [287, 465] on li "Unaffiliated Transfer" at bounding box center [341, 468] width 307 height 25
type input "Unaffiliated Transfer"
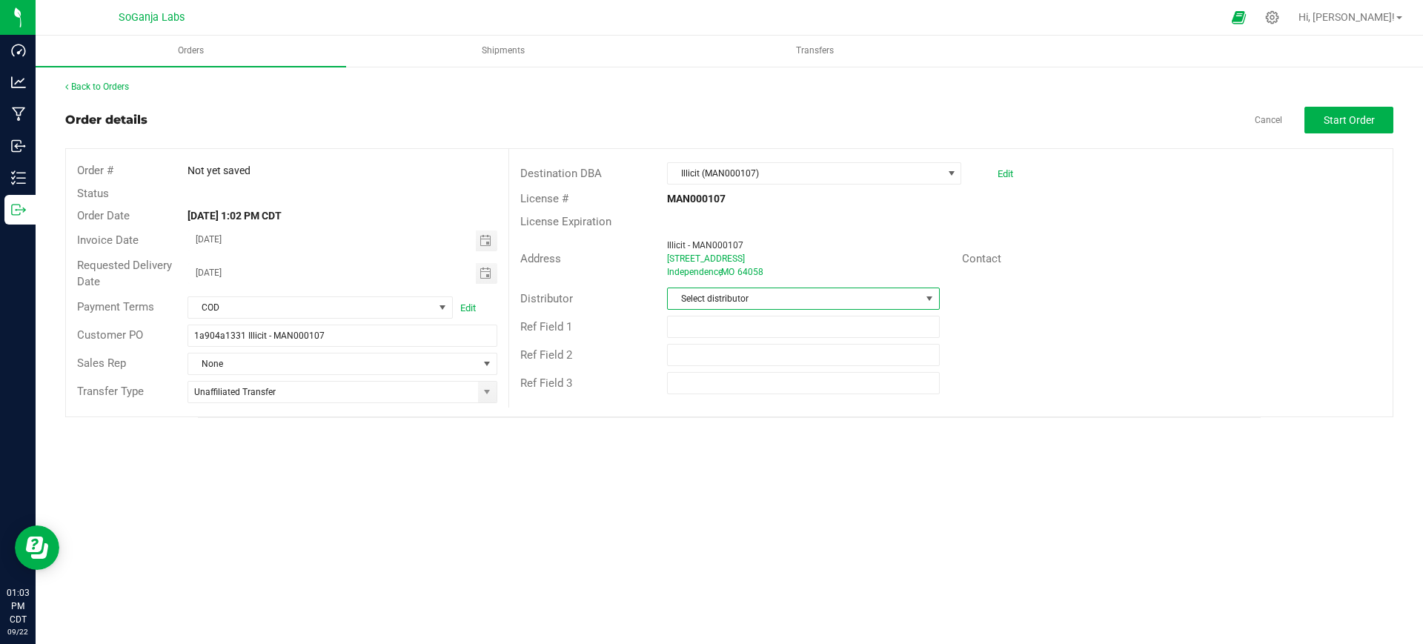
drag, startPoint x: 731, startPoint y: 296, endPoint x: 732, endPoint y: 305, distance: 8.9
click at [732, 298] on span "Select distributor" at bounding box center [794, 298] width 252 height 21
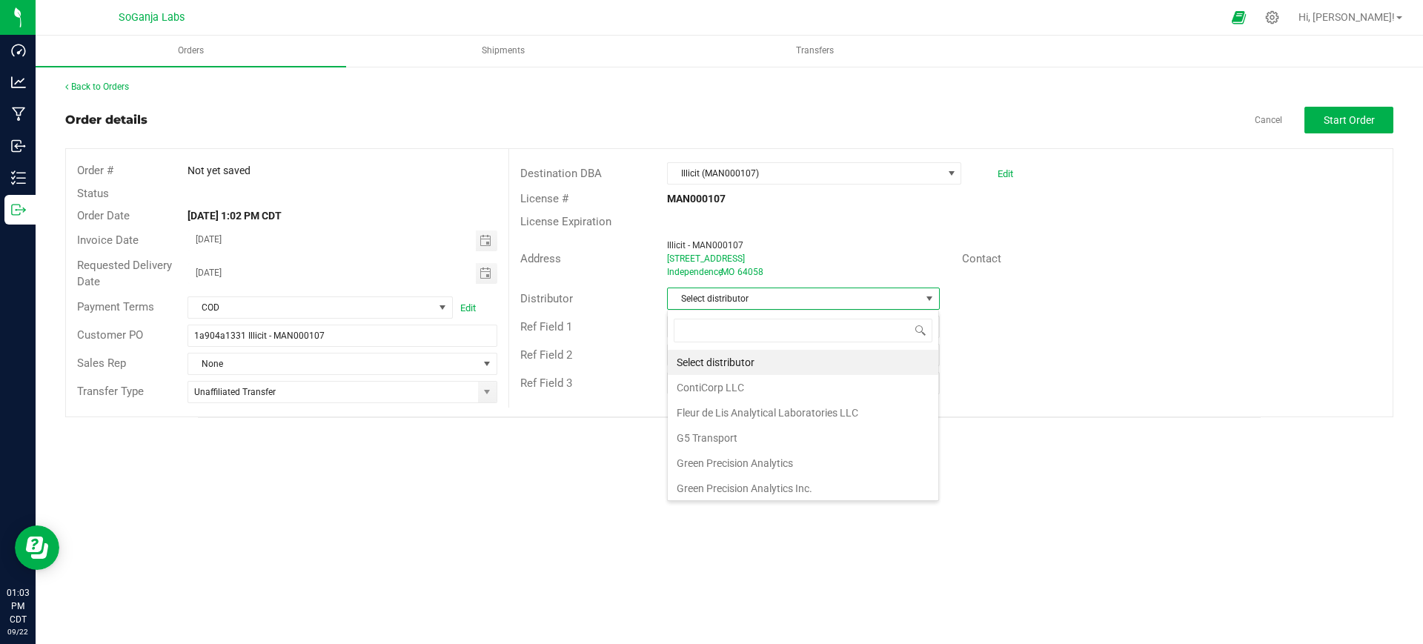
scroll to position [79, 0]
click at [765, 490] on li "Wellerman Transport" at bounding box center [803, 485] width 270 height 25
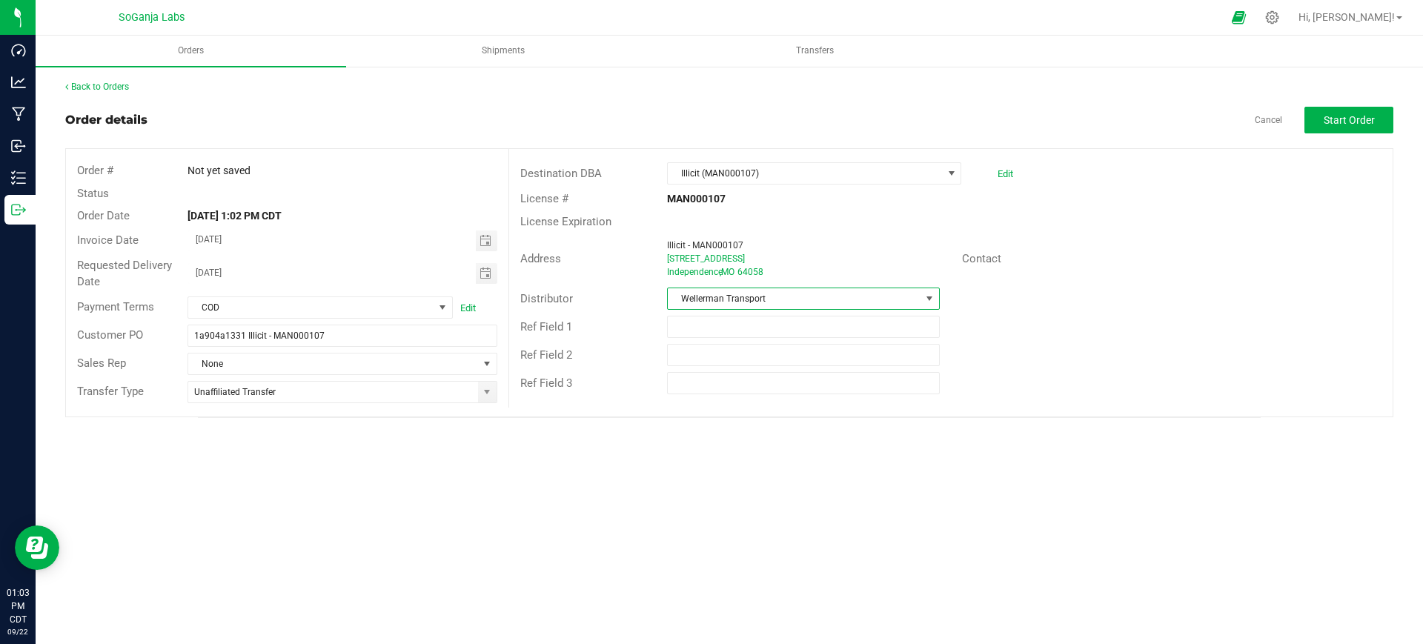
click at [846, 298] on span "Wellerman Transport" at bounding box center [794, 298] width 252 height 21
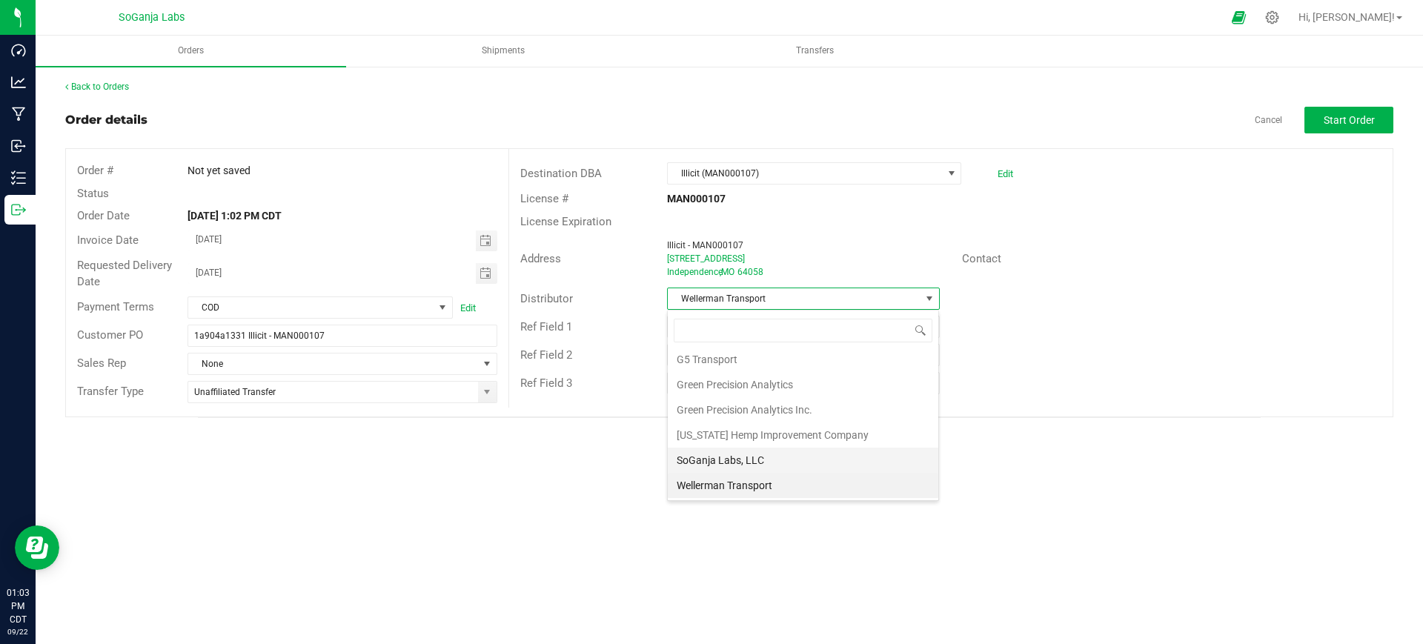
click at [805, 464] on li "SoGanja Labs, LLC" at bounding box center [803, 459] width 270 height 25
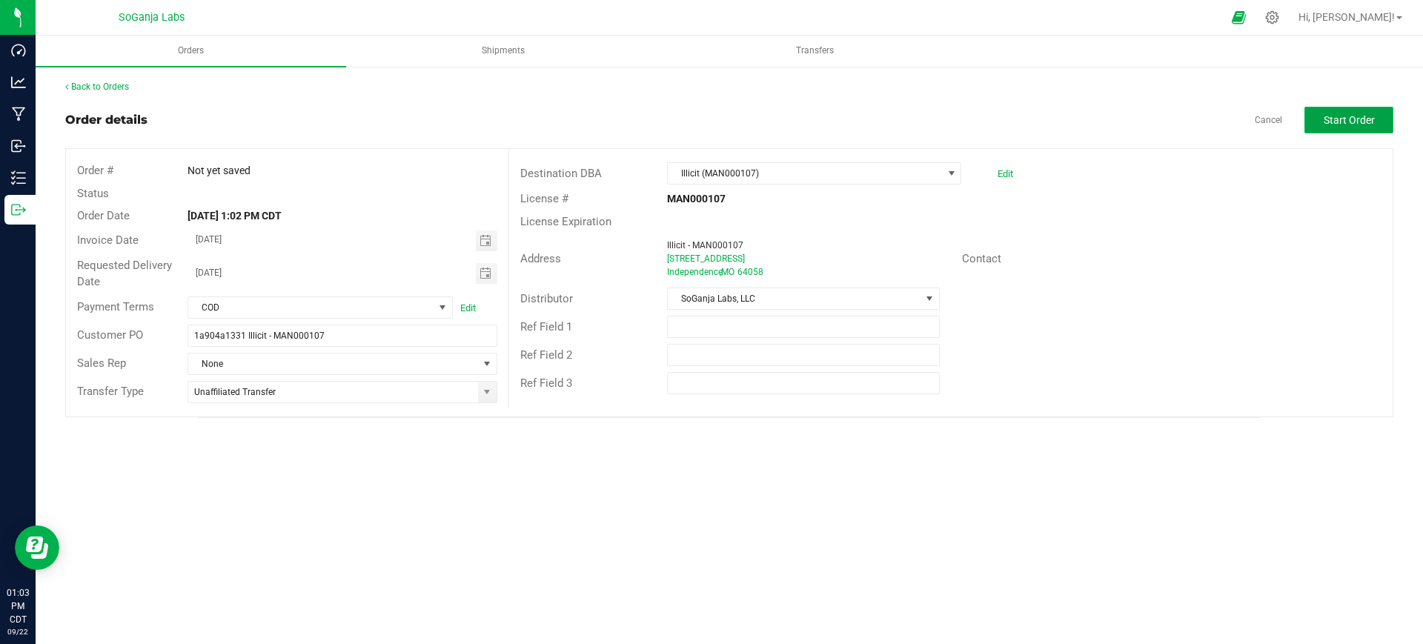
click at [1347, 114] on span "Start Order" at bounding box center [1348, 120] width 51 height 12
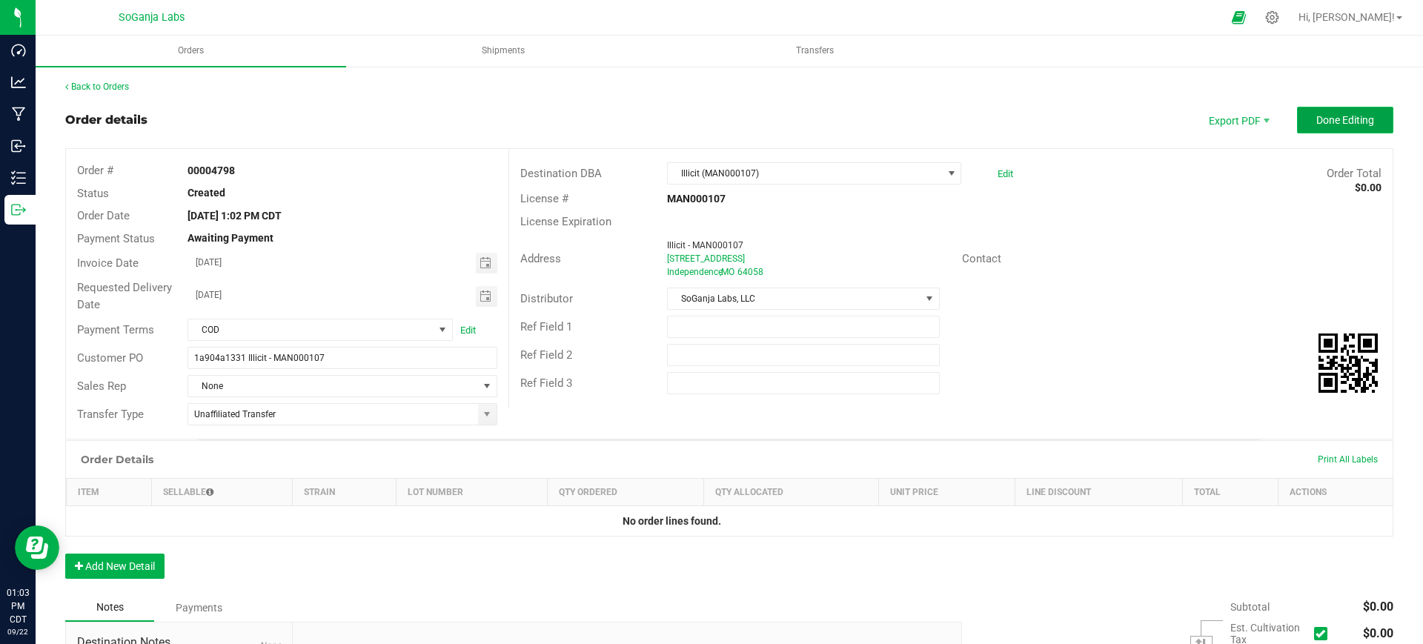
click at [1316, 120] on span "Done Editing" at bounding box center [1345, 120] width 58 height 12
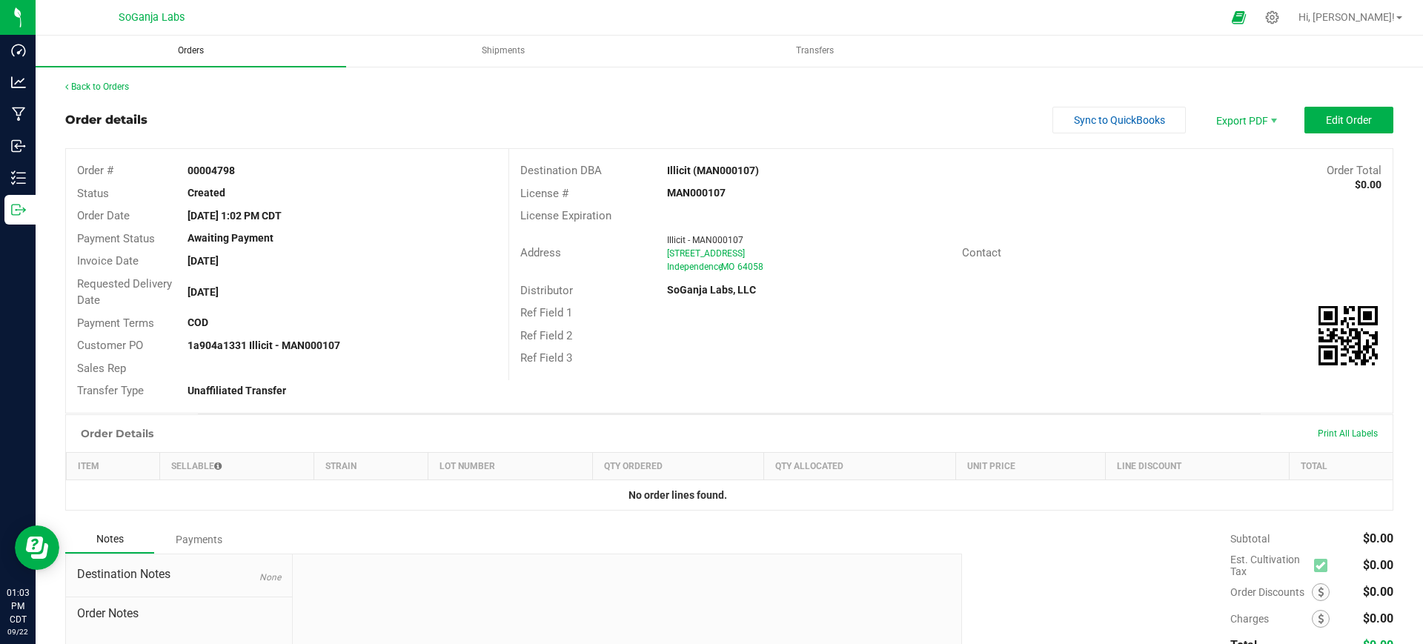
click at [187, 49] on span "Orders" at bounding box center [191, 50] width 66 height 13
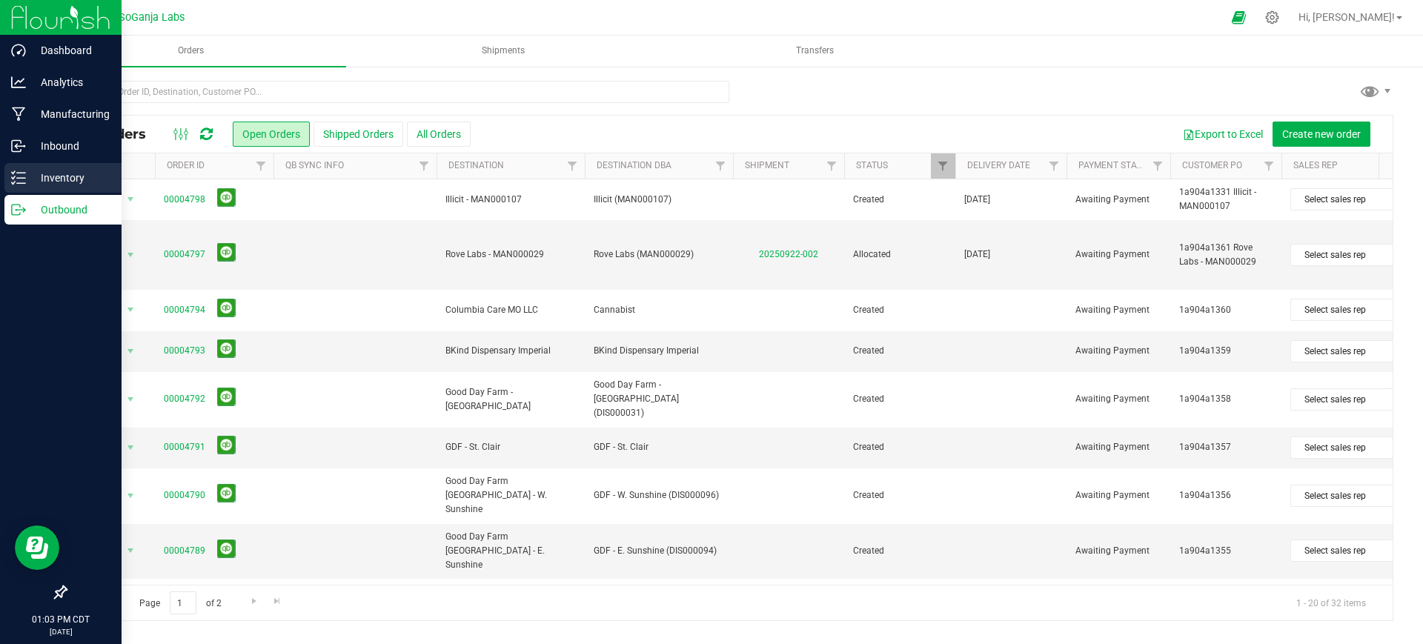
click at [81, 185] on p "Inventory" at bounding box center [70, 178] width 89 height 18
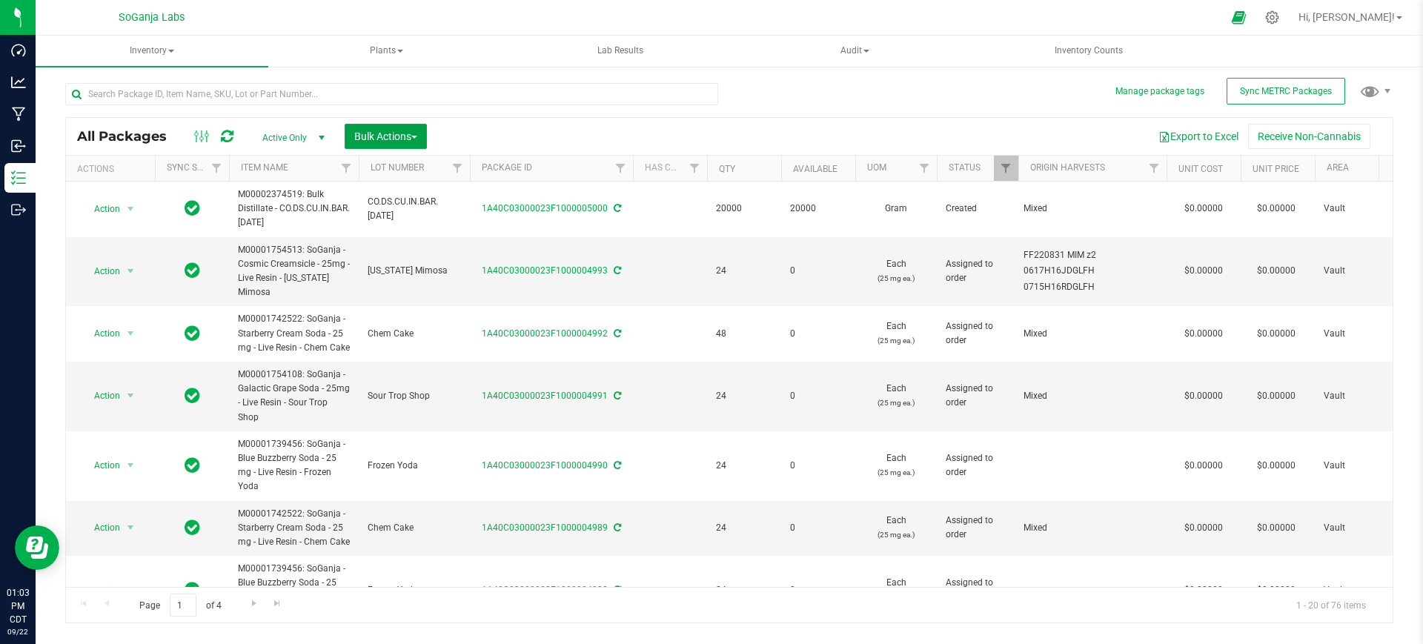
click at [406, 133] on span "Bulk Actions" at bounding box center [385, 136] width 63 height 12
click at [420, 200] on span "Add to outbound order" at bounding box center [403, 196] width 101 height 12
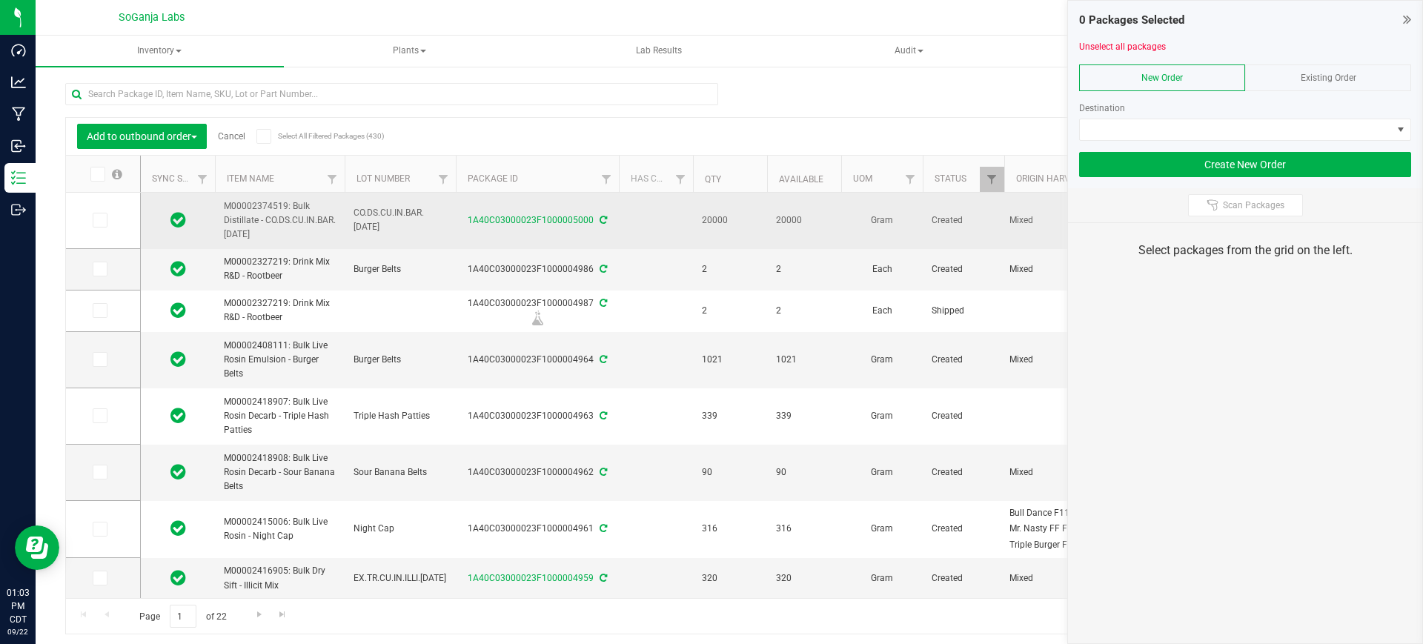
drag, startPoint x: 99, startPoint y: 217, endPoint x: 152, endPoint y: 217, distance: 53.3
click at [99, 220] on icon at bounding box center [99, 220] width 10 height 0
click at [0, 0] on input "checkbox" at bounding box center [0, 0] width 0 height 0
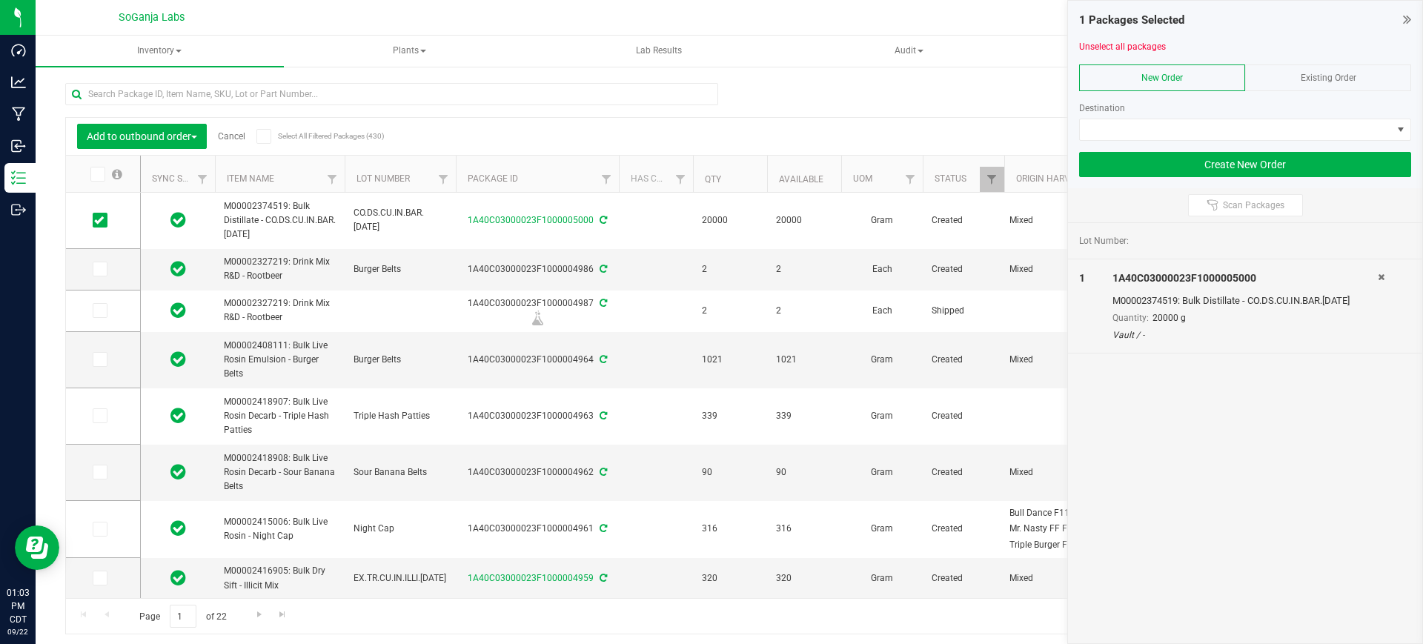
click at [1322, 74] on span "Existing Order" at bounding box center [1328, 78] width 56 height 10
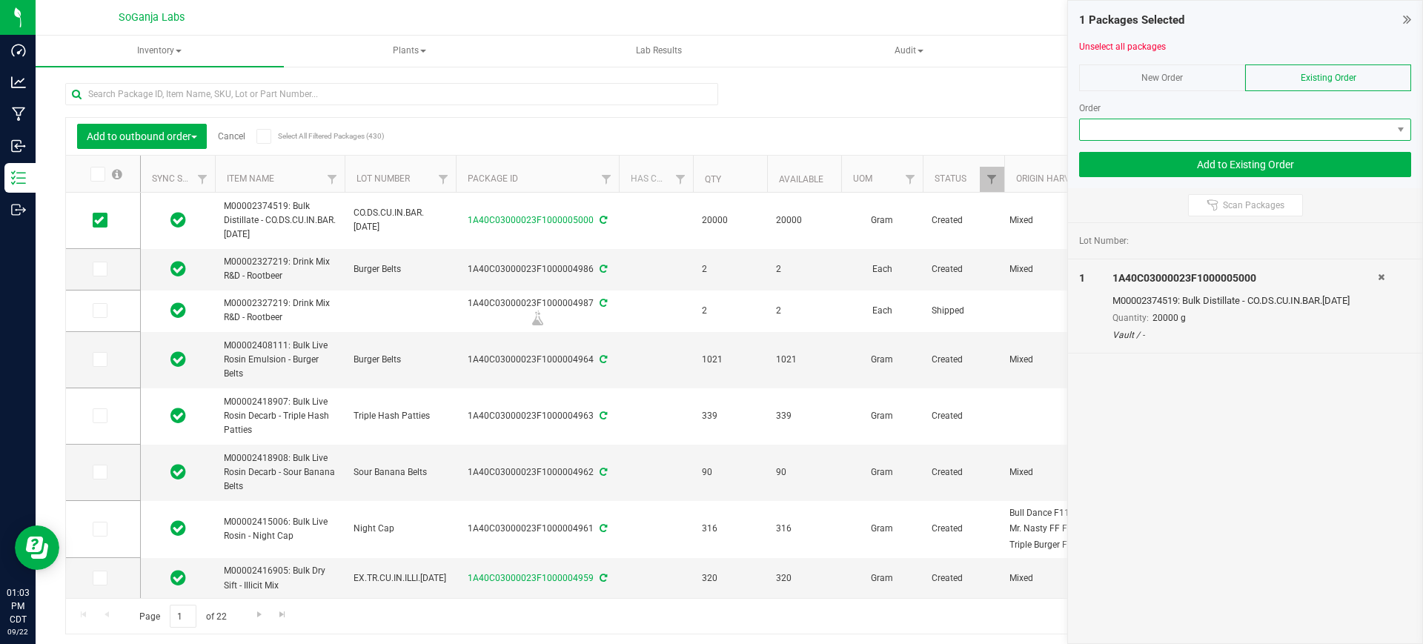
click at [1248, 129] on span at bounding box center [1235, 129] width 312 height 21
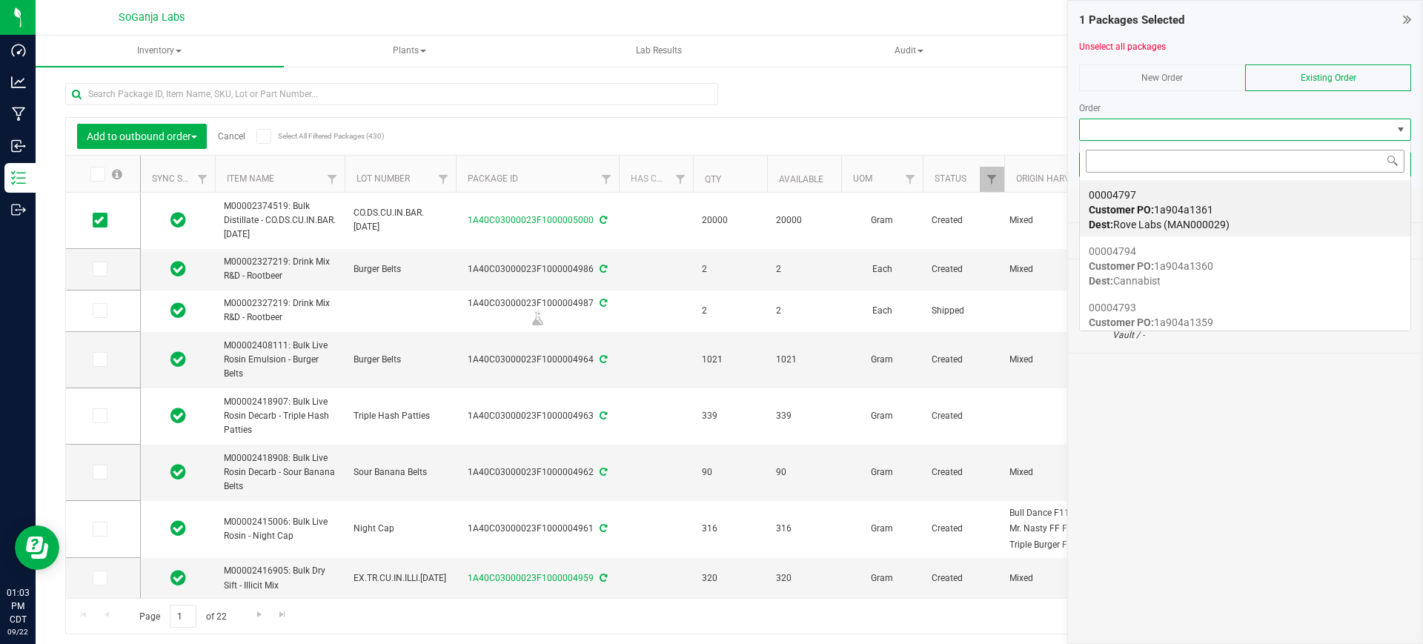
scroll to position [22, 332]
click at [1221, 207] on div "00004797 Customer PO: 1a904a1361 Dest: Rove Labs (MAN000029)" at bounding box center [1244, 210] width 313 height 56
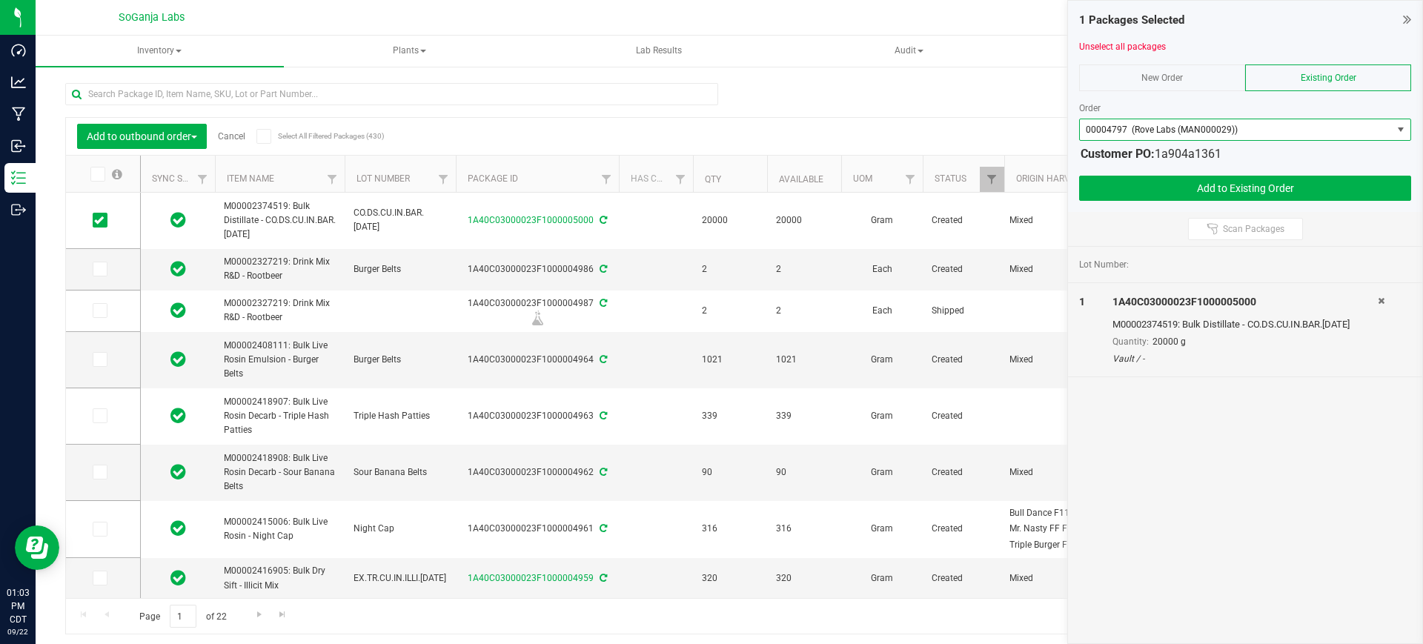
click at [1232, 134] on span "00004797 (Rove Labs (MAN000029))" at bounding box center [1235, 129] width 312 height 21
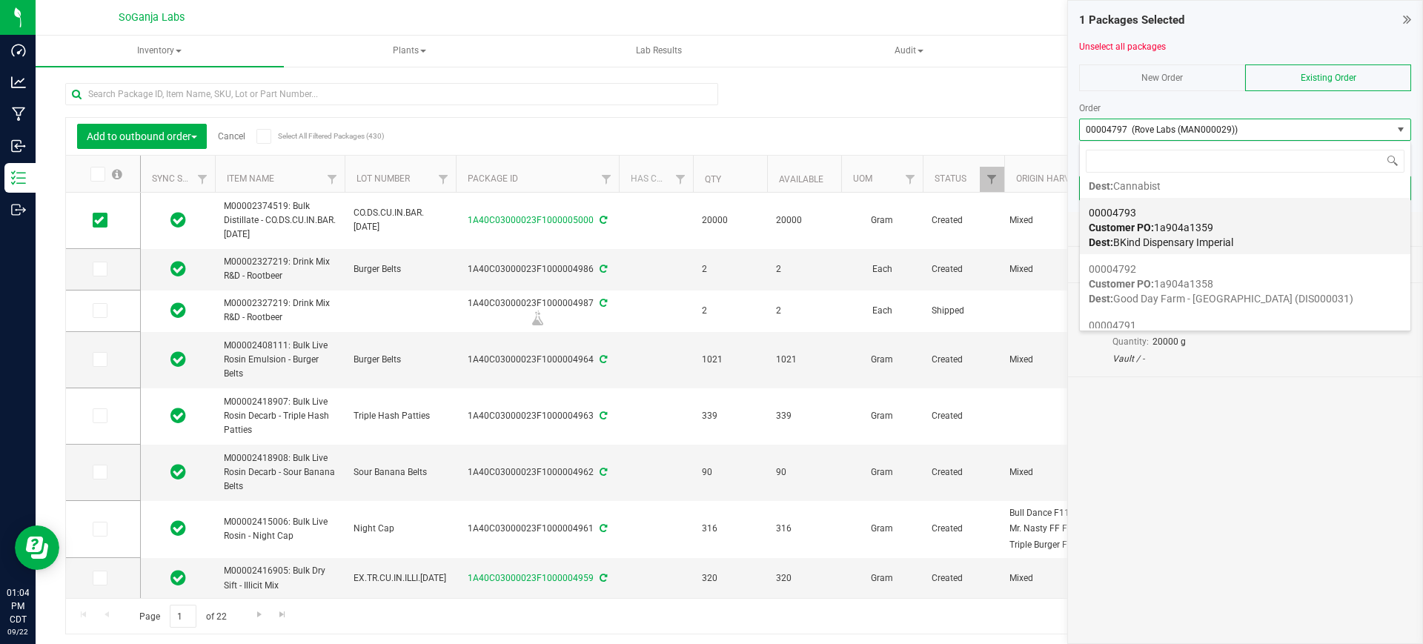
scroll to position [0, 0]
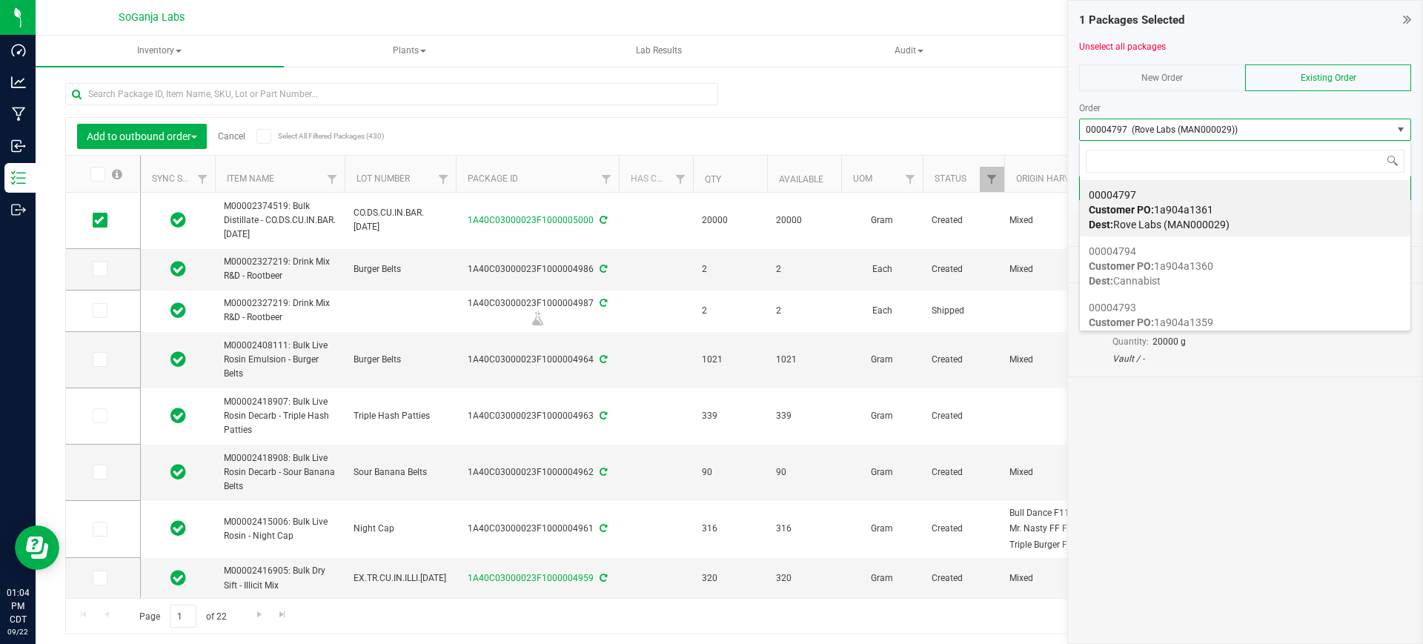
click at [1279, 385] on div "Lot Number: 1 1A40C03000023F1000005000 M00002374519: Bulk Distillate - CO.DS.CU…" at bounding box center [1245, 445] width 354 height 397
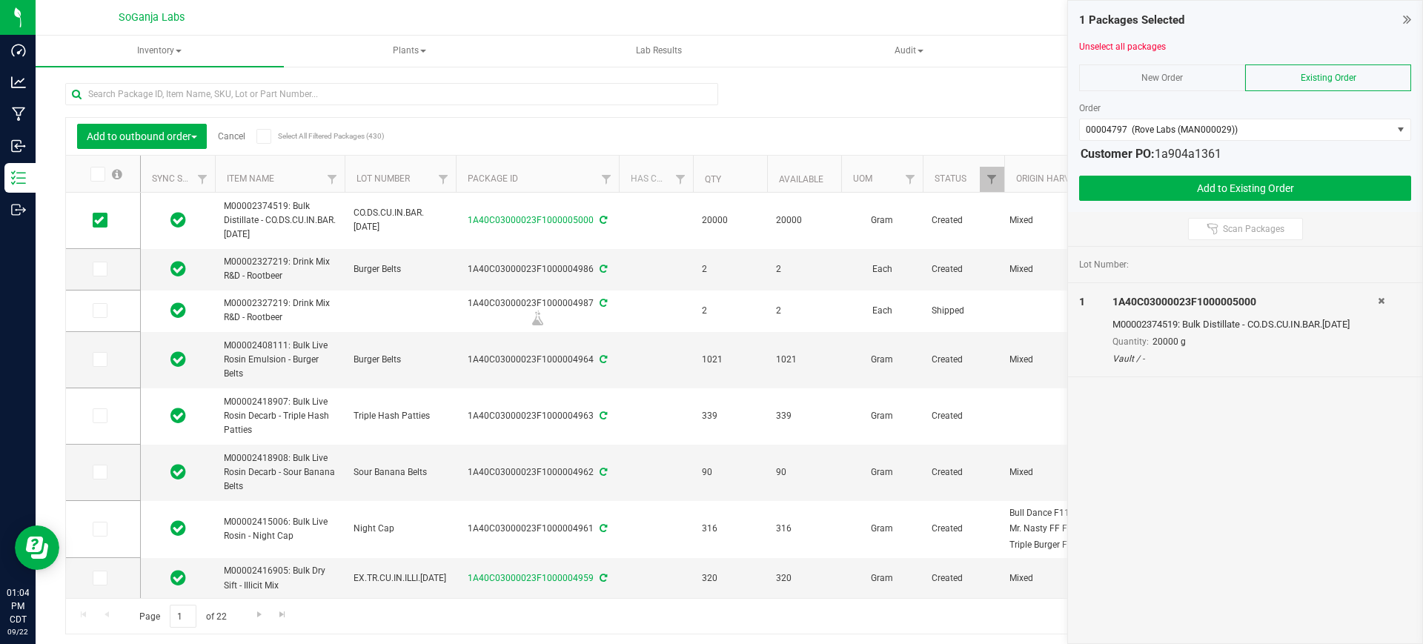
click at [230, 133] on link "Cancel" at bounding box center [231, 136] width 27 height 10
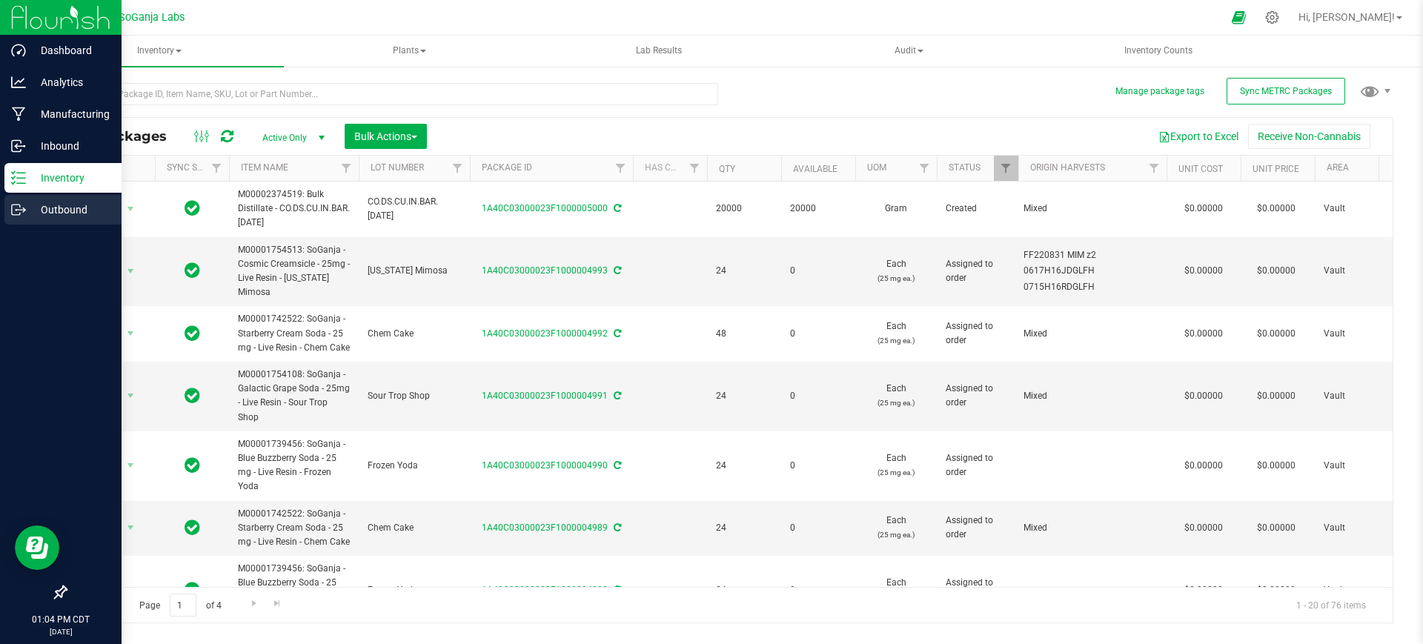
click at [64, 207] on p "Outbound" at bounding box center [70, 210] width 89 height 18
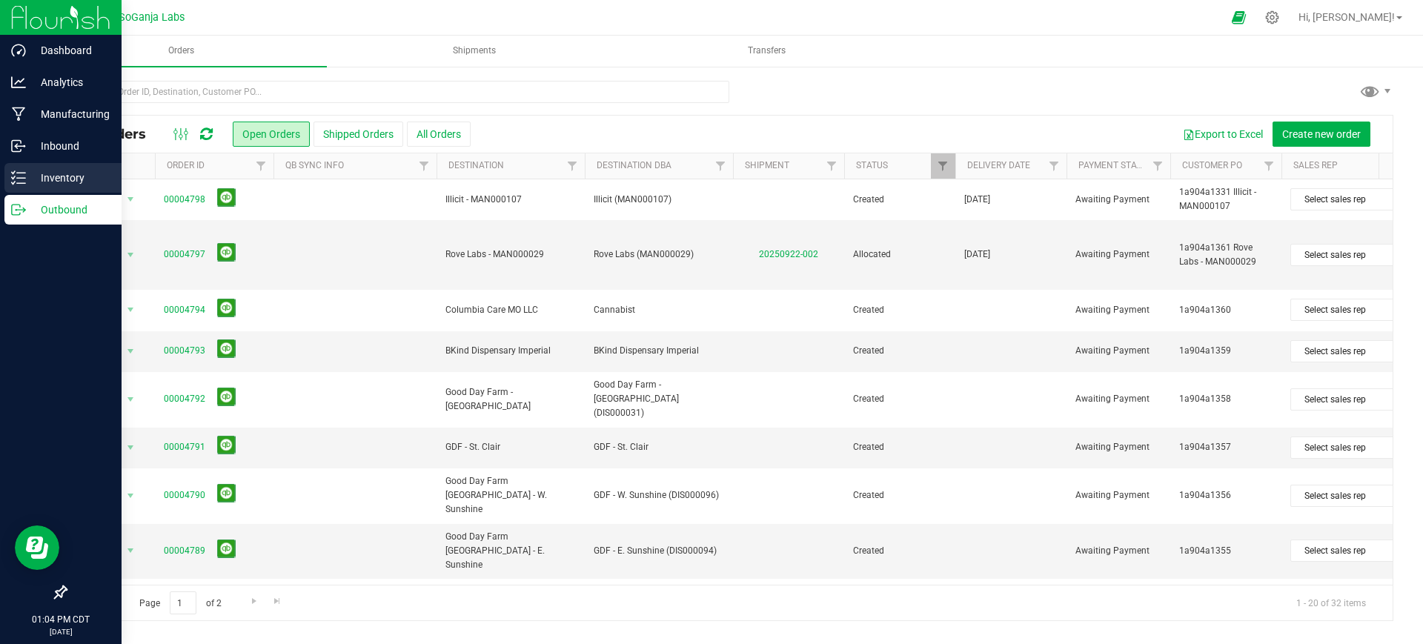
drag, startPoint x: 26, startPoint y: 182, endPoint x: 77, endPoint y: 178, distance: 51.3
click at [27, 182] on p "Inventory" at bounding box center [70, 178] width 89 height 18
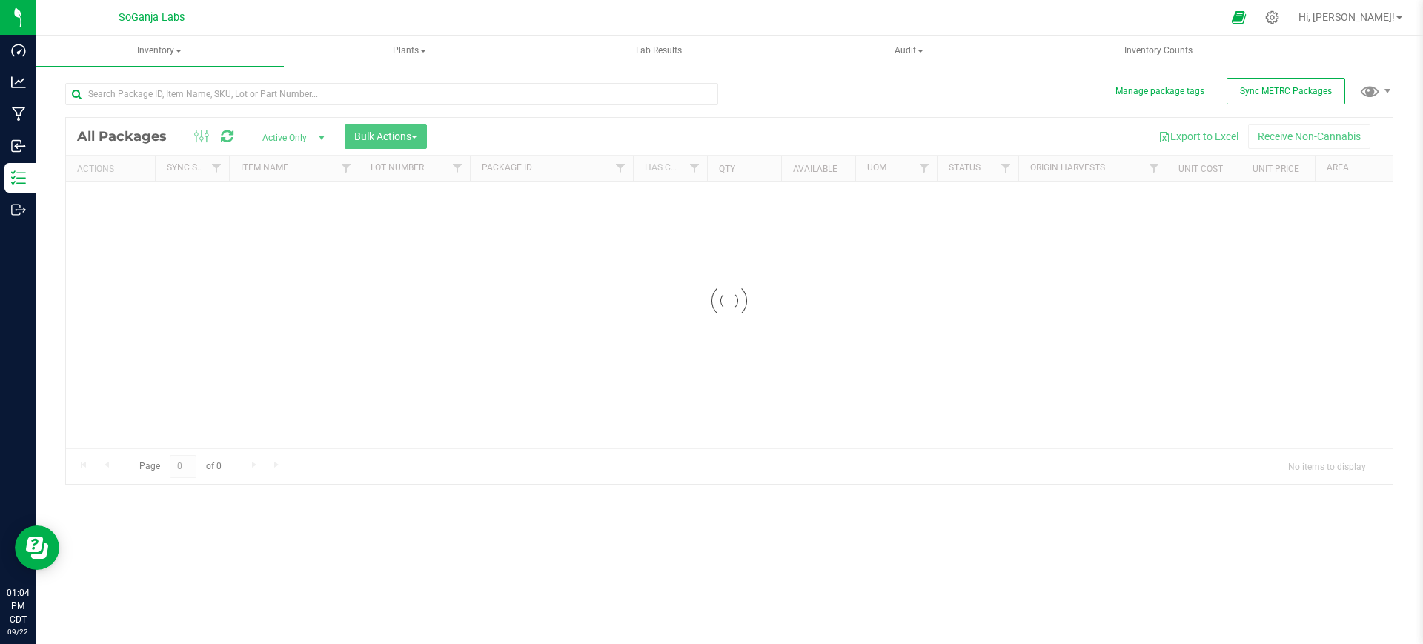
click at [356, 136] on div at bounding box center [729, 301] width 1326 height 366
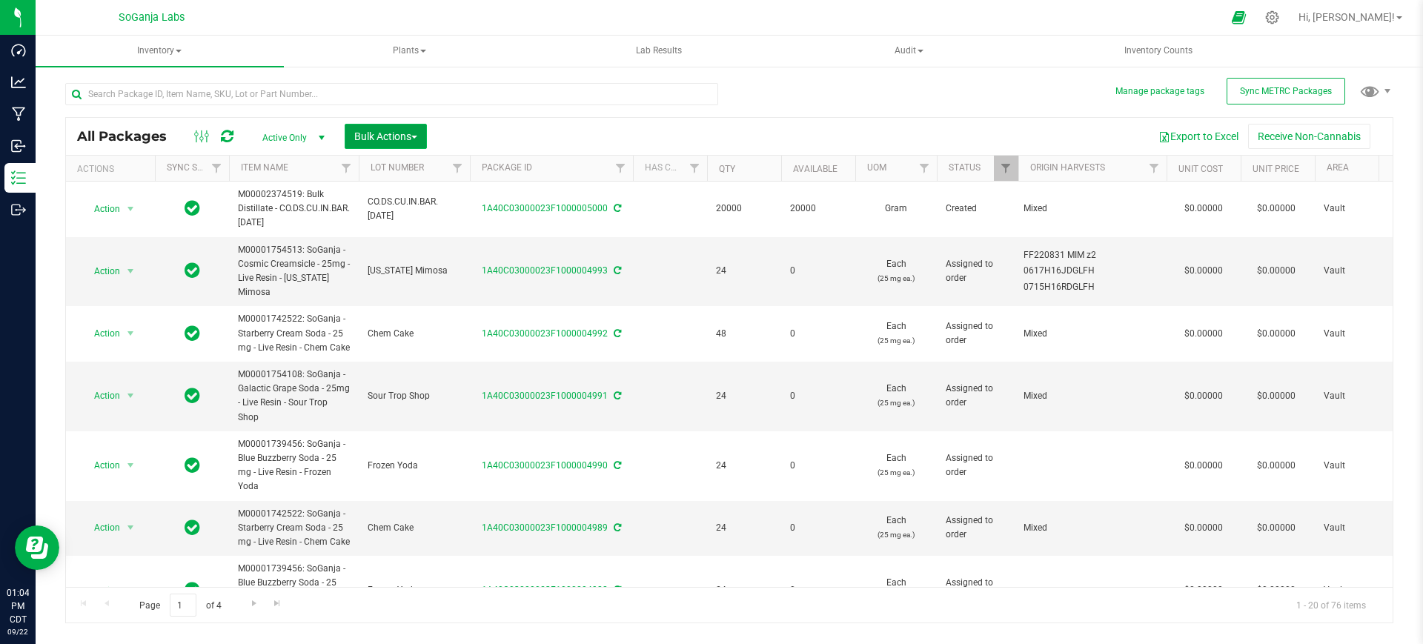
click at [365, 138] on span "Bulk Actions" at bounding box center [385, 136] width 63 height 12
click at [389, 196] on span "Add to outbound order" at bounding box center [403, 196] width 101 height 12
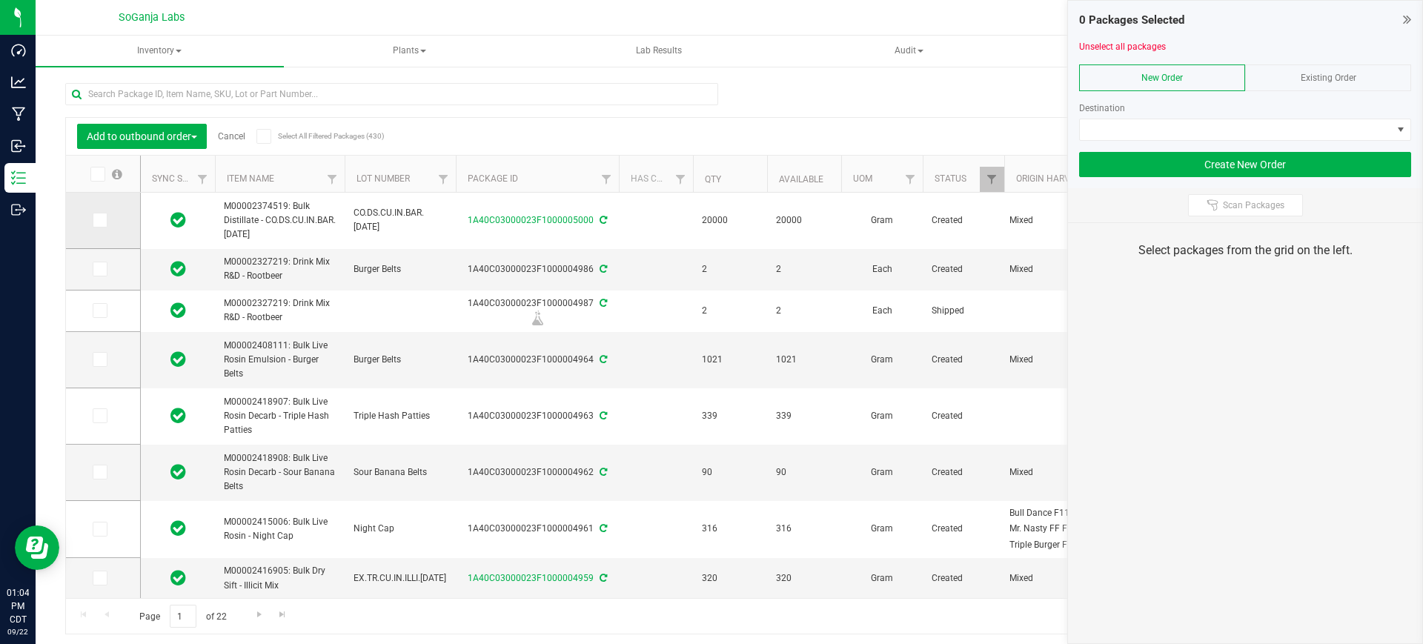
click at [101, 220] on icon at bounding box center [99, 220] width 10 height 0
click at [0, 0] on input "checkbox" at bounding box center [0, 0] width 0 height 0
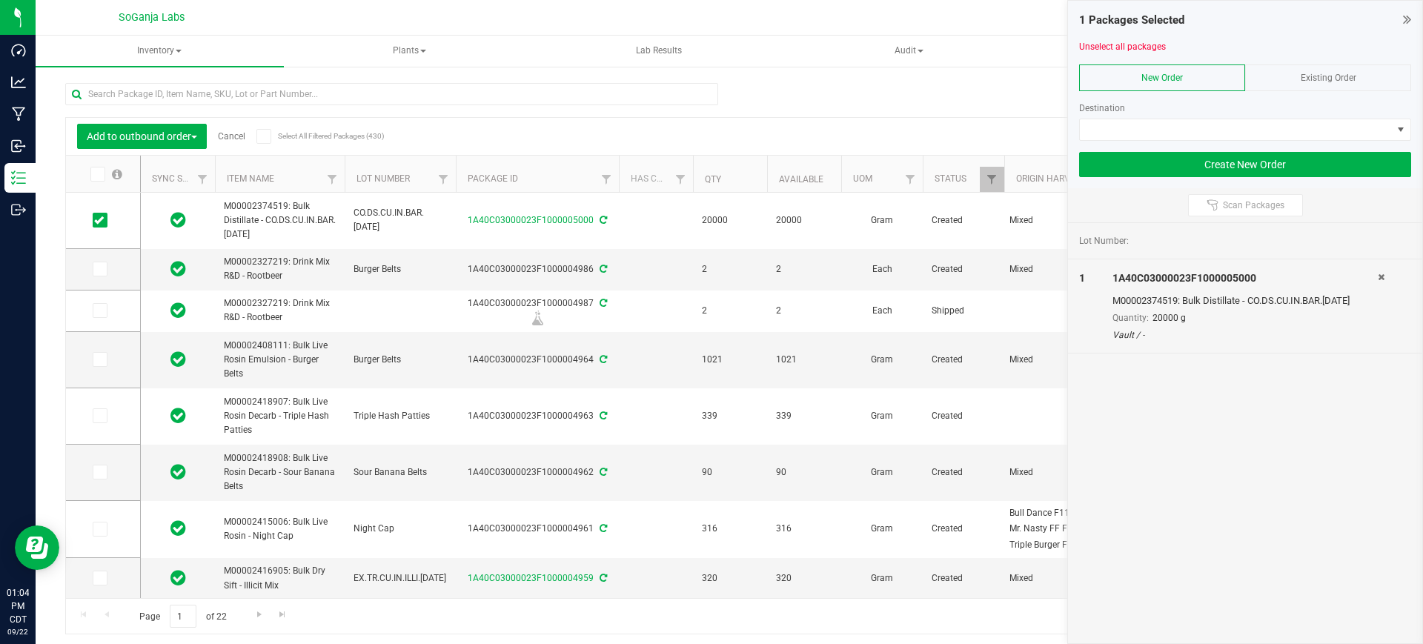
click at [1341, 74] on span "Existing Order" at bounding box center [1328, 78] width 56 height 10
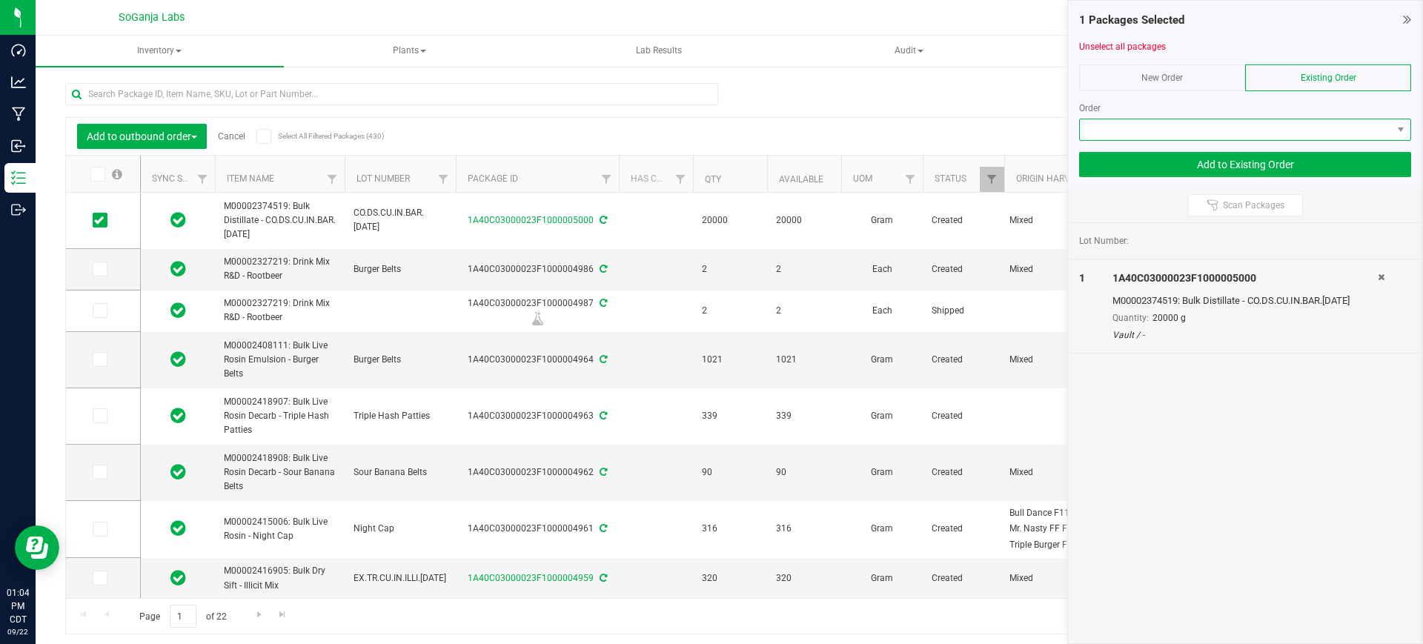
click at [1313, 125] on span at bounding box center [1235, 129] width 312 height 21
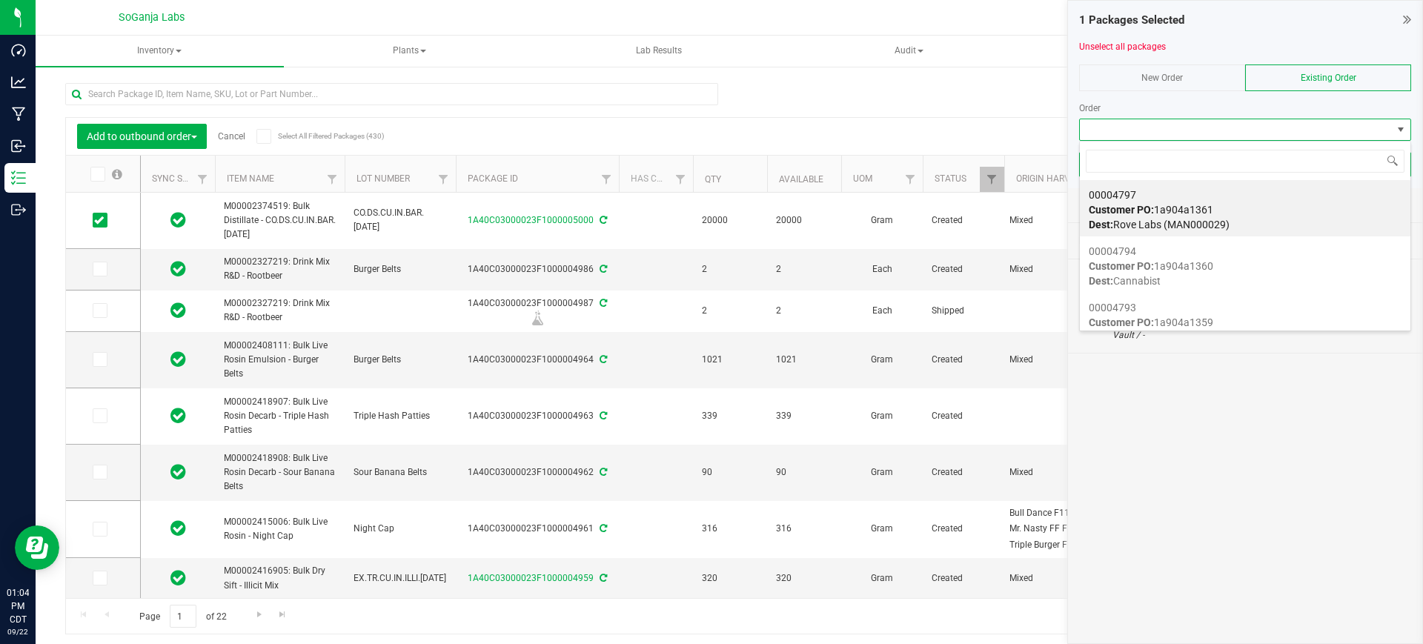
click at [1221, 93] on div at bounding box center [1245, 95] width 332 height 11
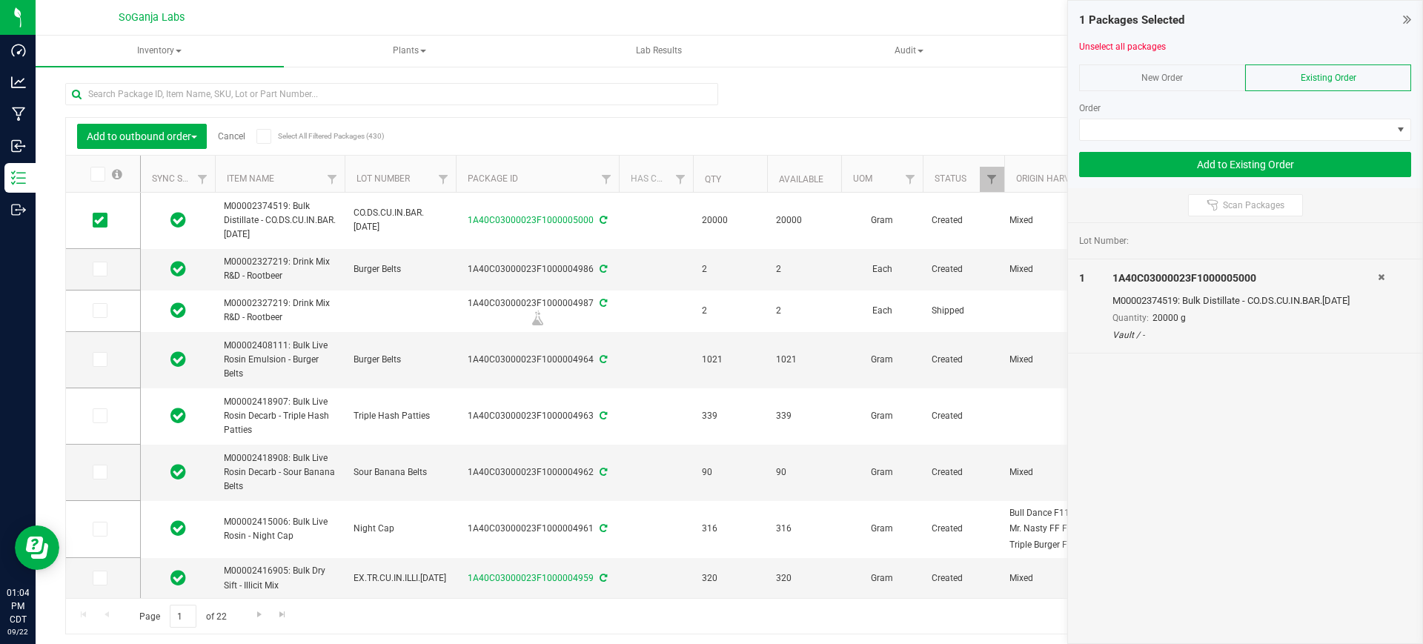
click at [1401, 16] on div "1 Packages Selected" at bounding box center [1245, 20] width 332 height 17
click at [1198, 80] on div "New Order" at bounding box center [1162, 77] width 166 height 27
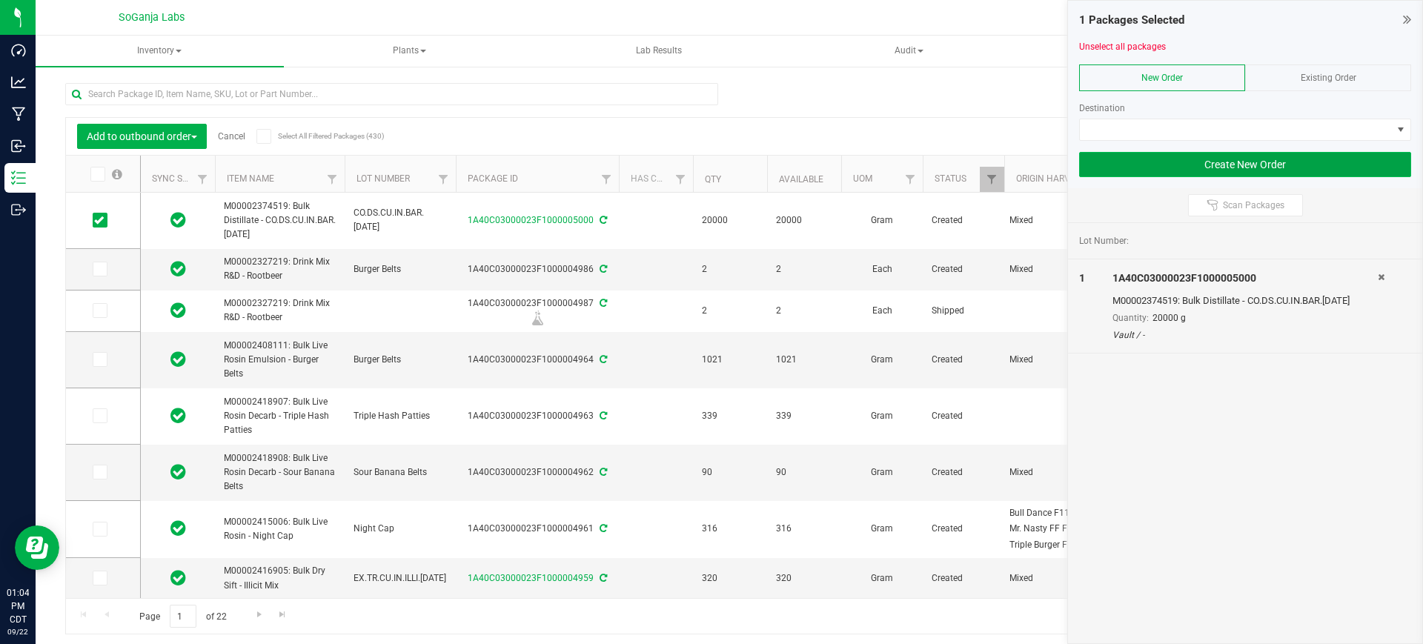
click at [1235, 170] on button "Create New Order" at bounding box center [1245, 164] width 332 height 25
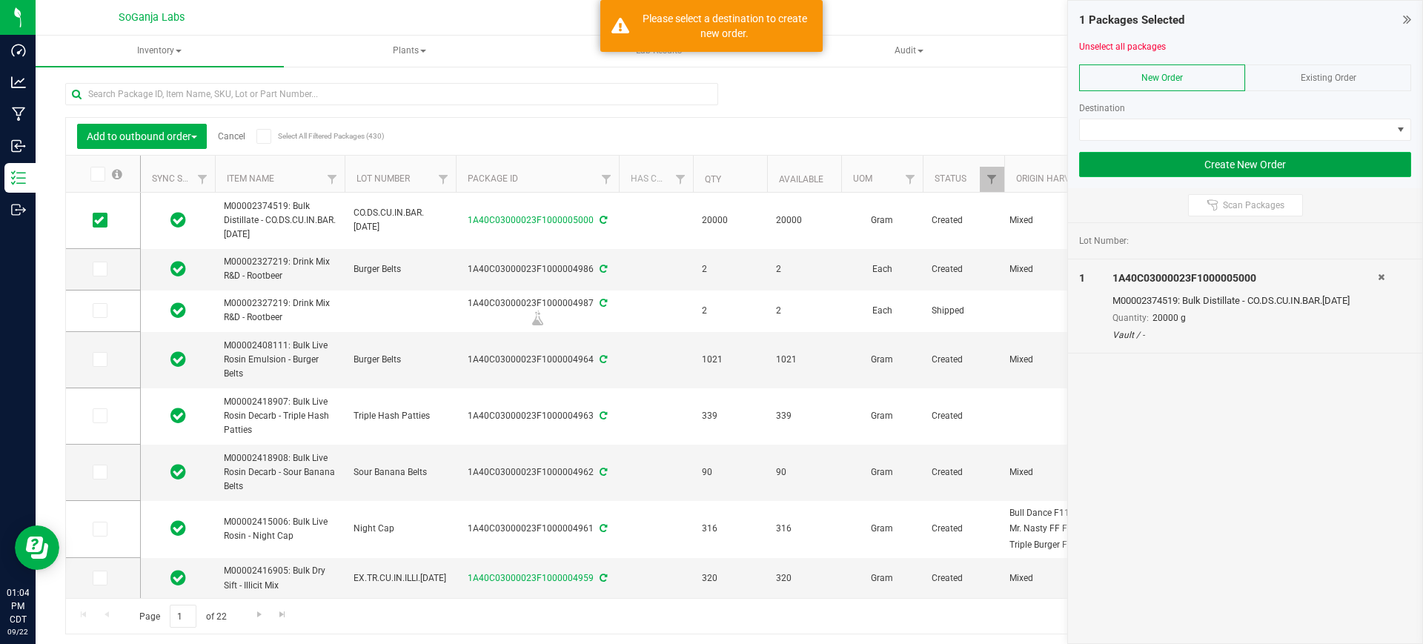
click at [1240, 165] on button "Create New Order" at bounding box center [1245, 164] width 332 height 25
click at [235, 134] on link "Cancel" at bounding box center [231, 136] width 27 height 10
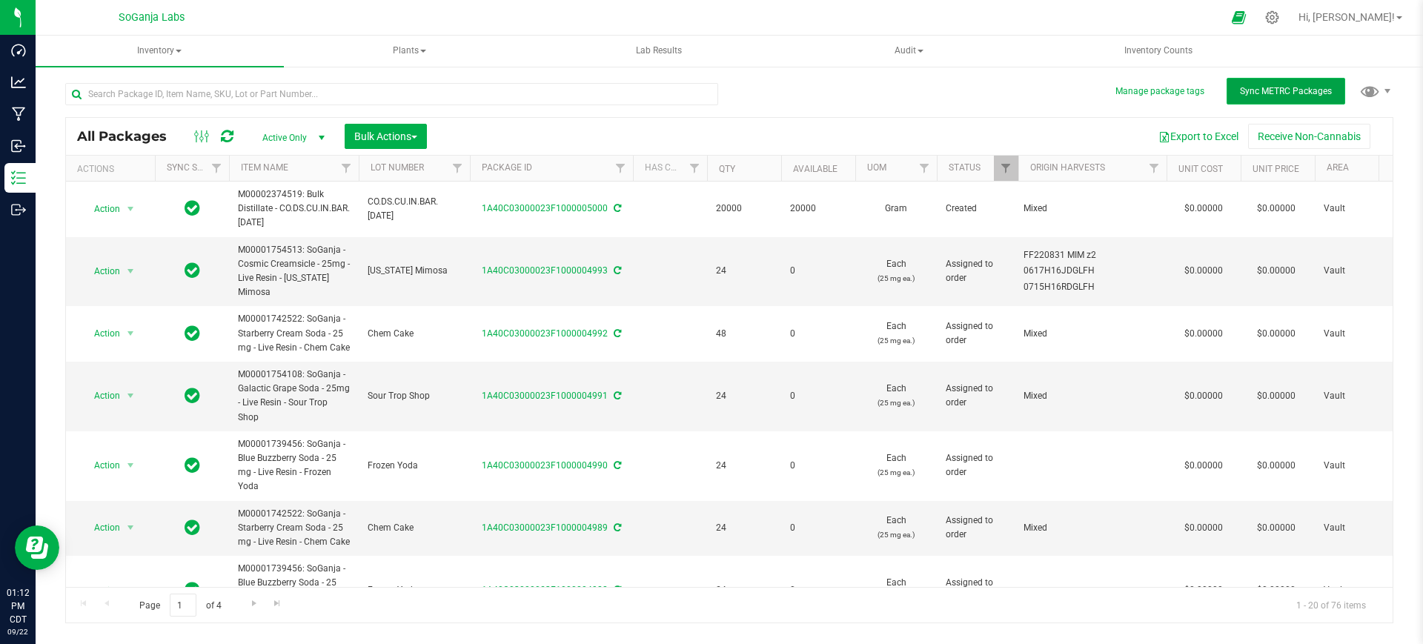
click at [1297, 88] on span "Sync METRC Packages" at bounding box center [1286, 91] width 92 height 10
click at [381, 139] on span "Bulk Actions" at bounding box center [385, 136] width 63 height 12
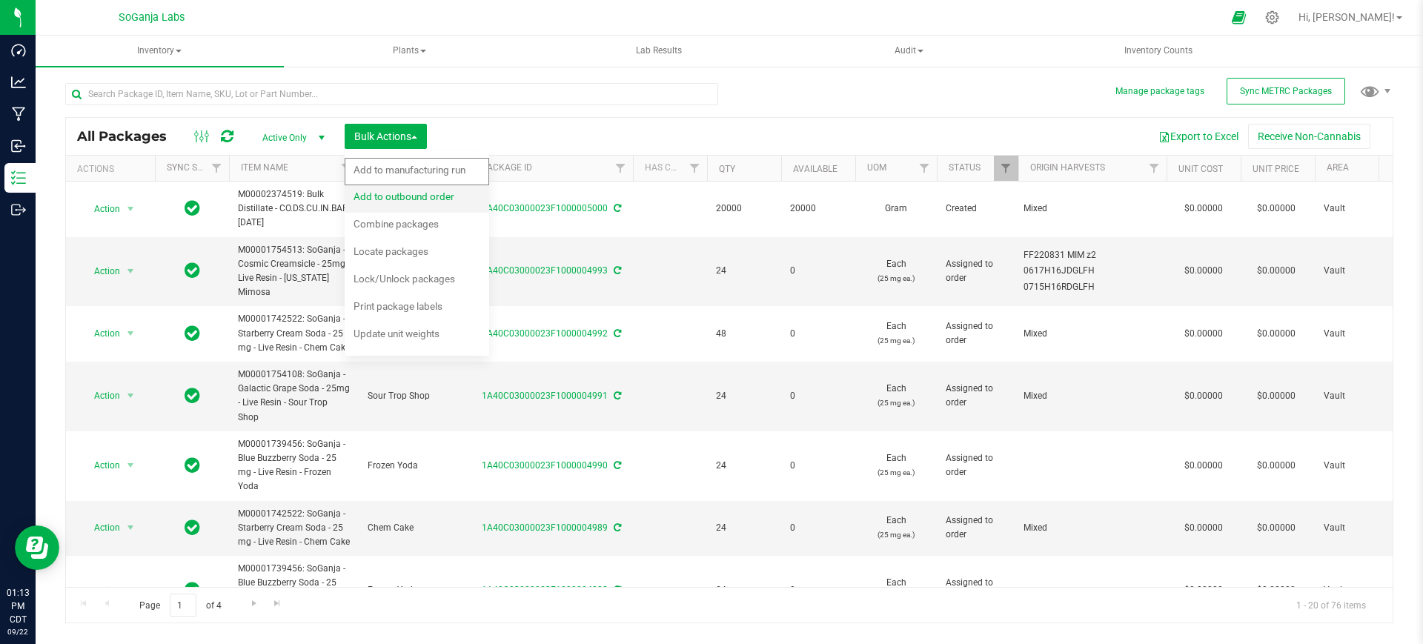
click at [406, 199] on span "Add to outbound order" at bounding box center [403, 196] width 101 height 12
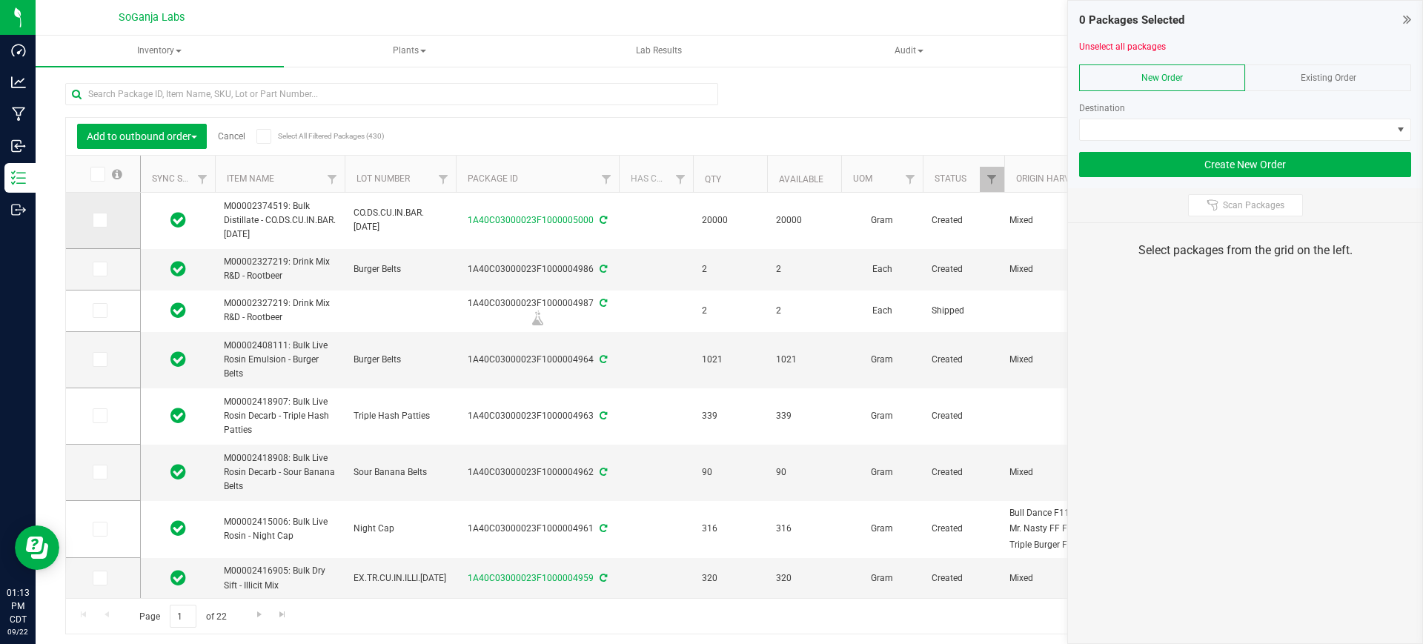
click at [103, 220] on icon at bounding box center [99, 220] width 10 height 0
click at [0, 0] on input "checkbox" at bounding box center [0, 0] width 0 height 0
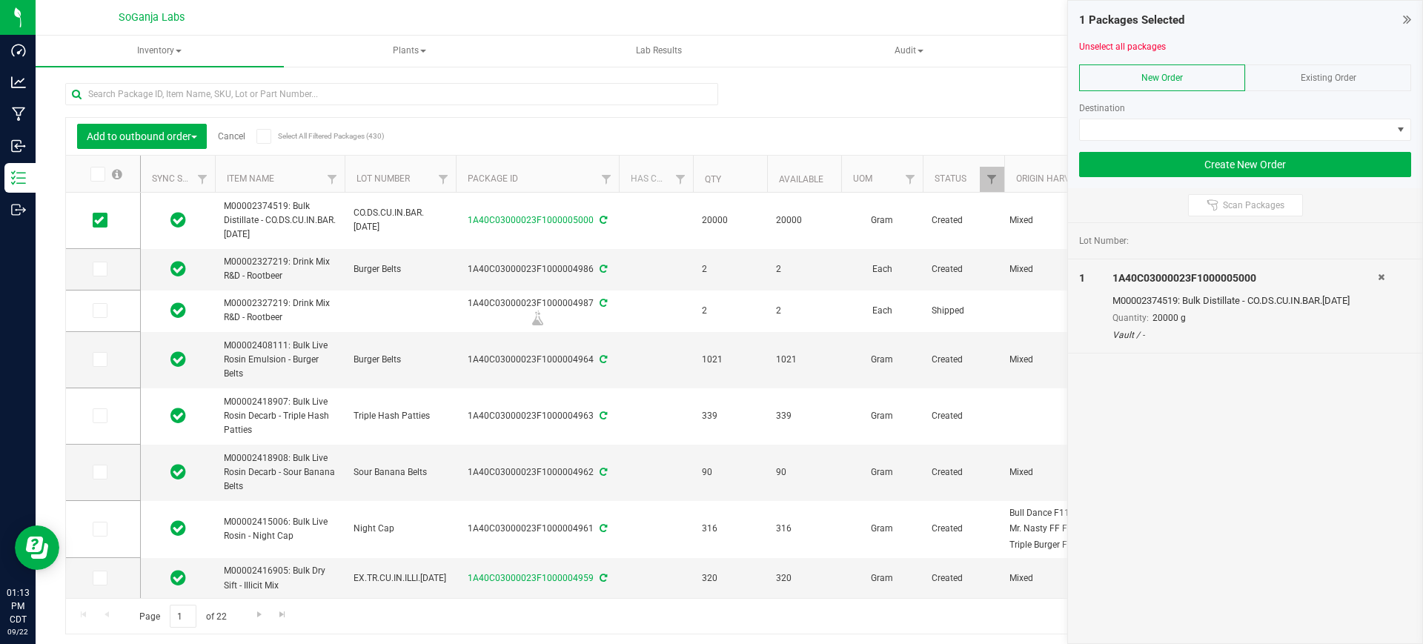
click at [1292, 81] on div "Existing Order" at bounding box center [1328, 77] width 166 height 27
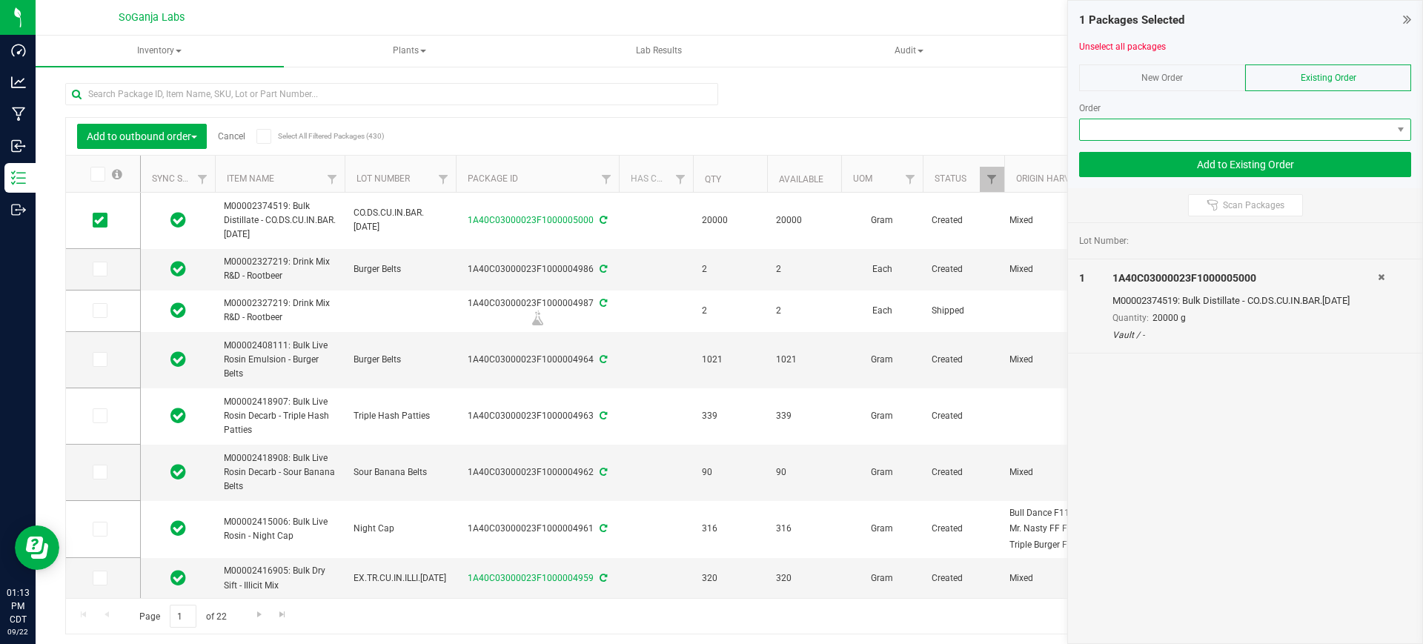
click at [1284, 127] on span at bounding box center [1235, 129] width 312 height 21
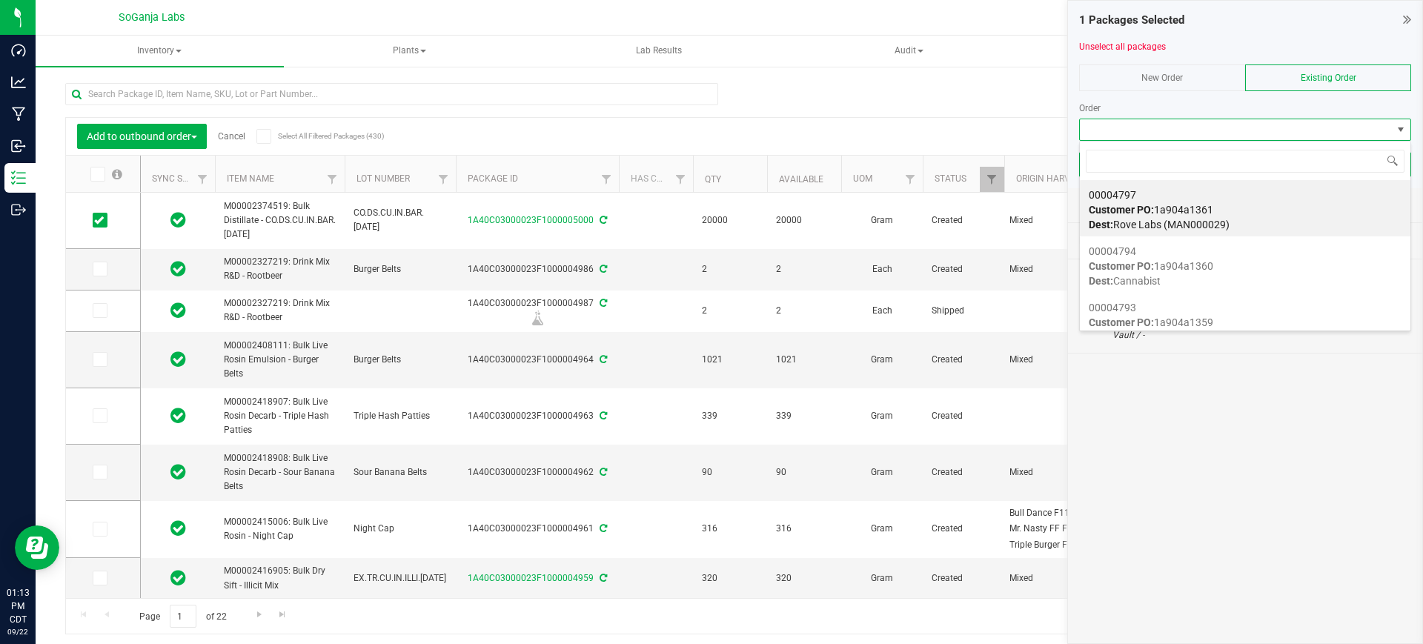
click at [1148, 76] on span "New Order" at bounding box center [1161, 78] width 41 height 10
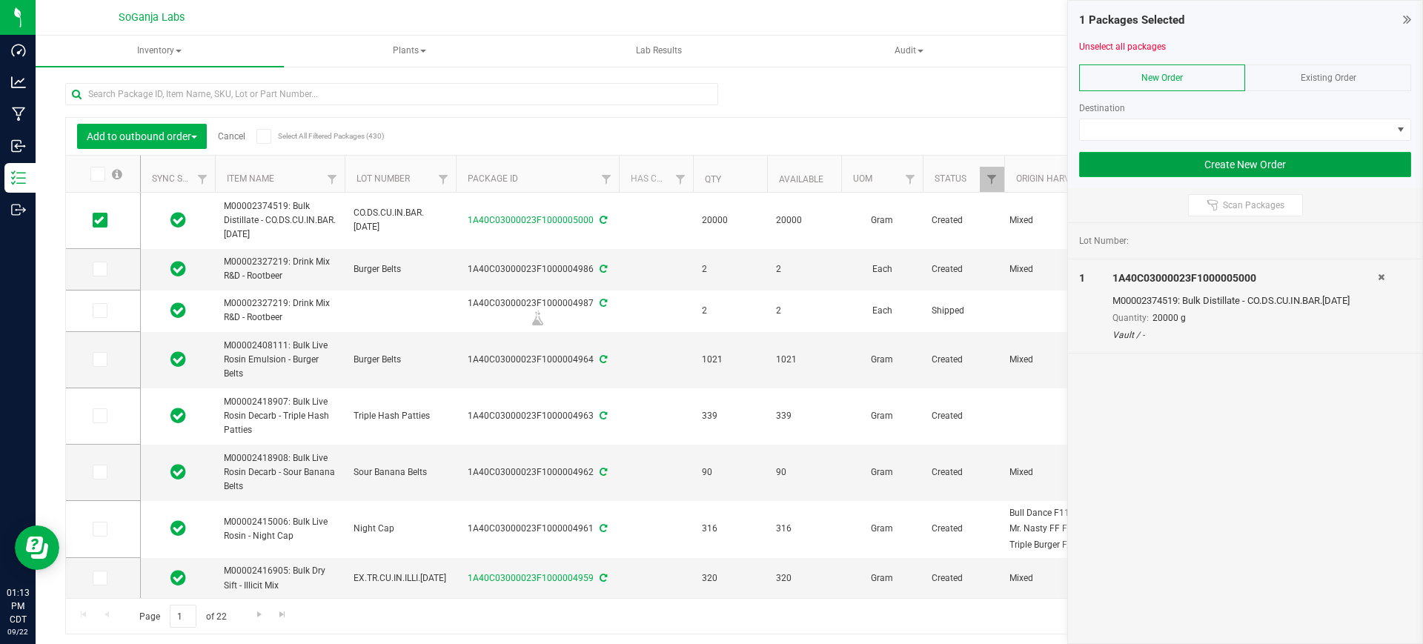
click at [1259, 173] on button "Create New Order" at bounding box center [1245, 164] width 332 height 25
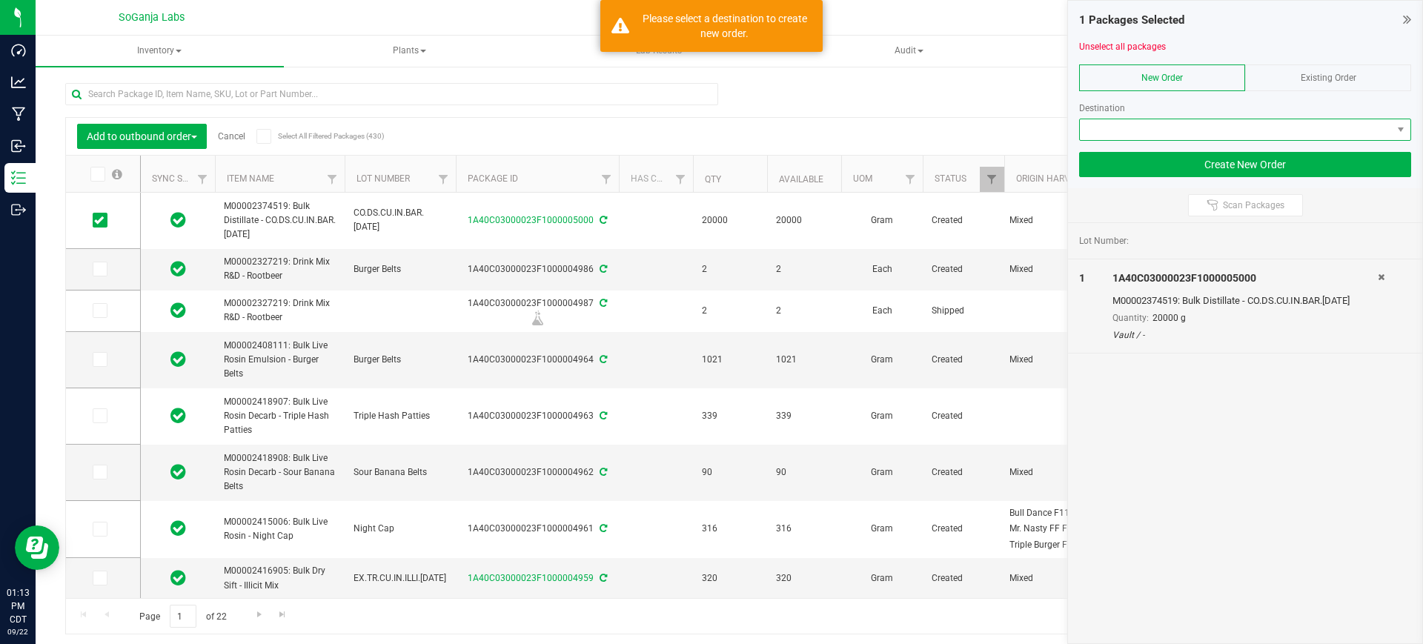
click at [1263, 127] on span at bounding box center [1235, 129] width 312 height 21
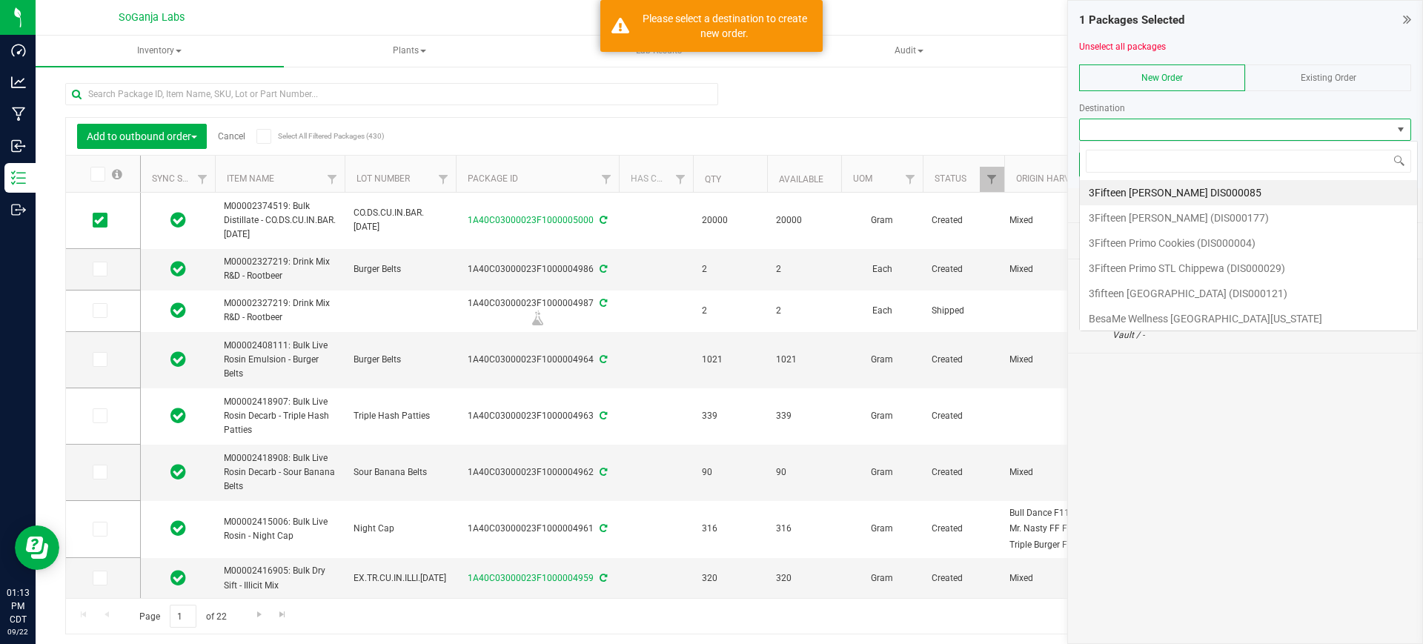
scroll to position [22, 332]
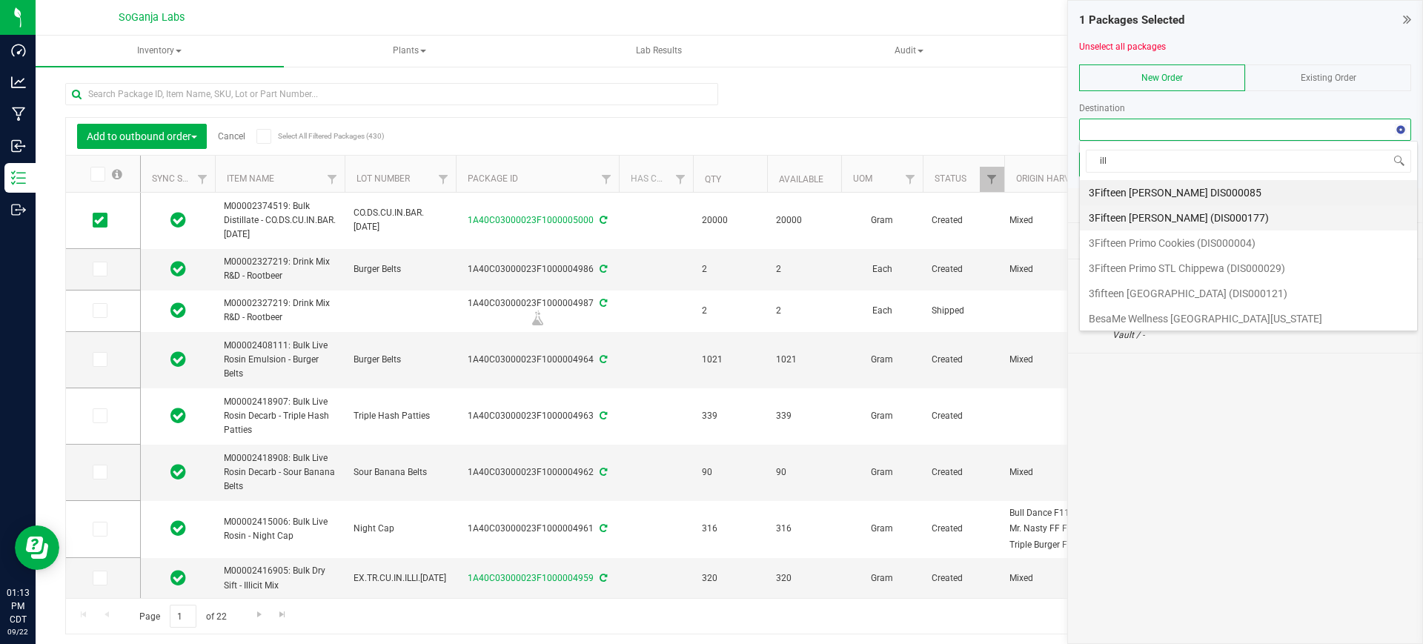
type input "illi"
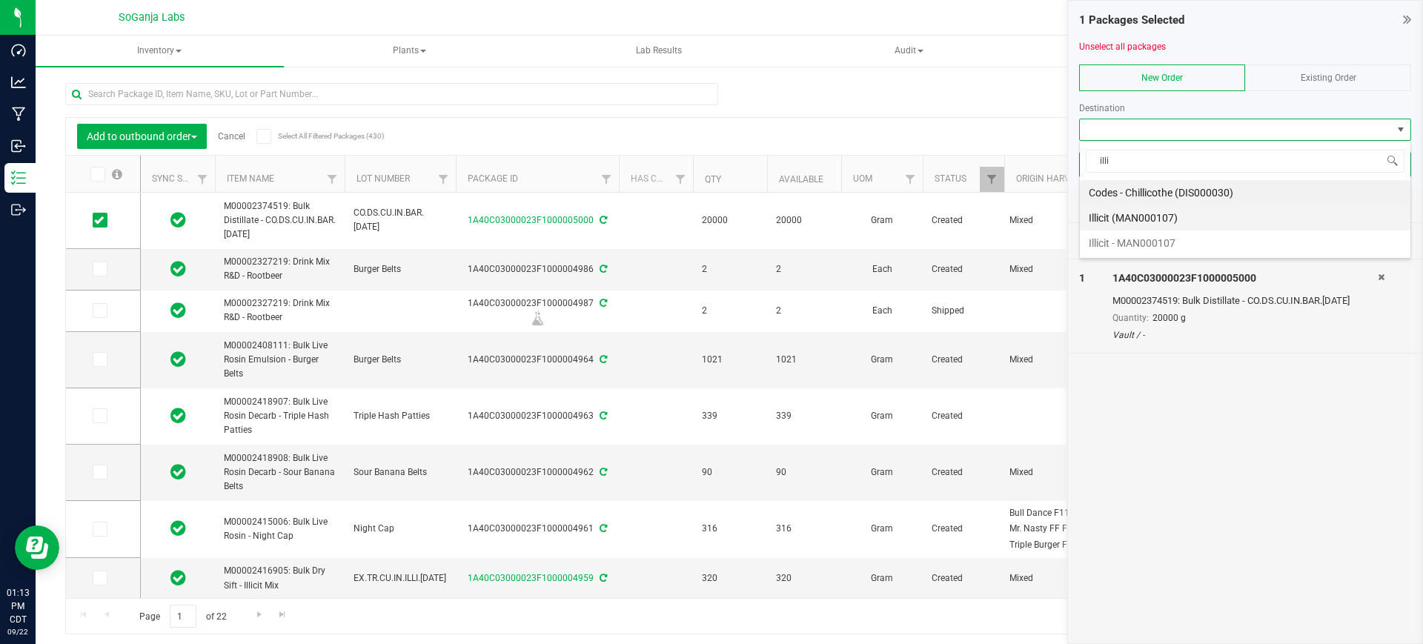
click at [1194, 210] on li "Illicit (MAN000107)" at bounding box center [1244, 217] width 330 height 25
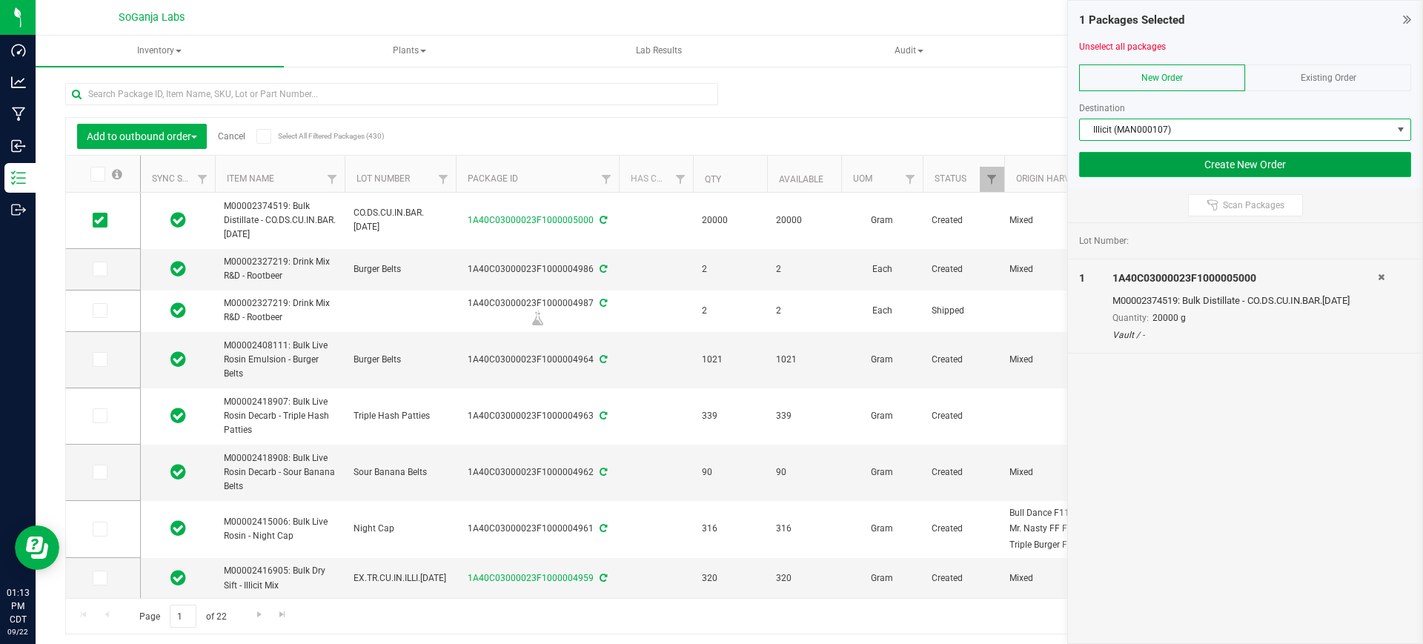
click at [1267, 165] on button "Create New Order" at bounding box center [1245, 164] width 332 height 25
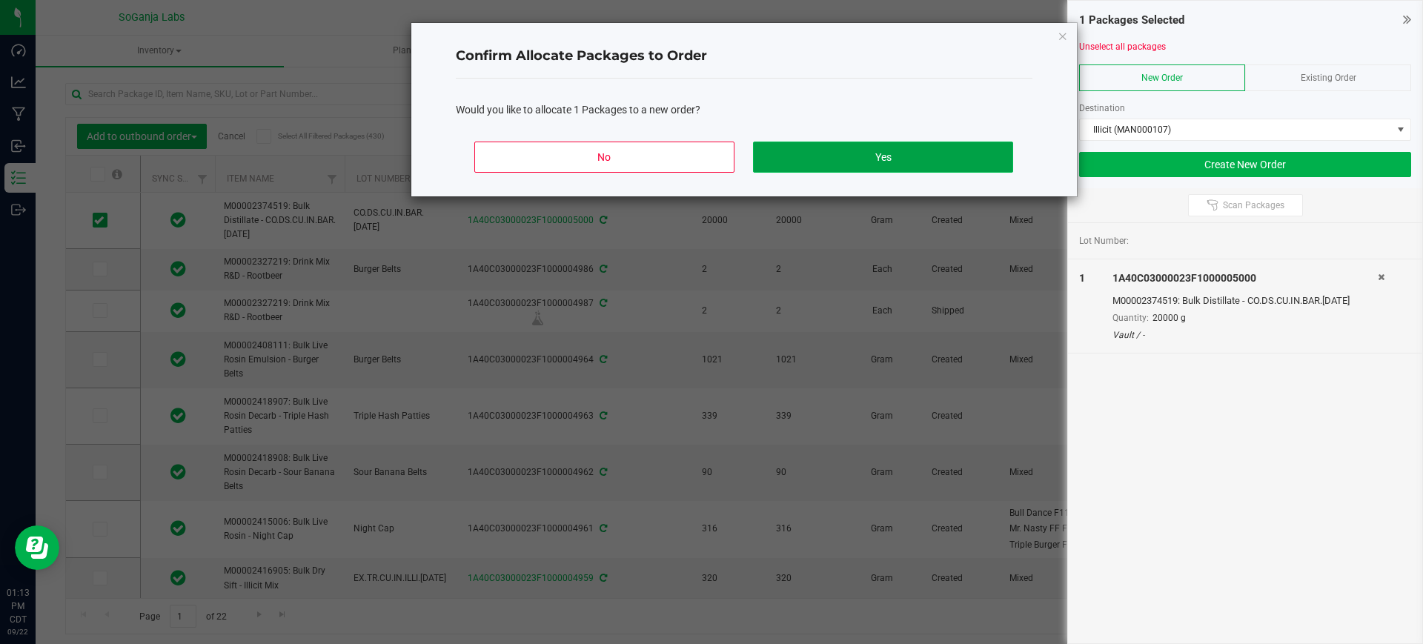
click at [801, 154] on button "Yes" at bounding box center [882, 157] width 259 height 31
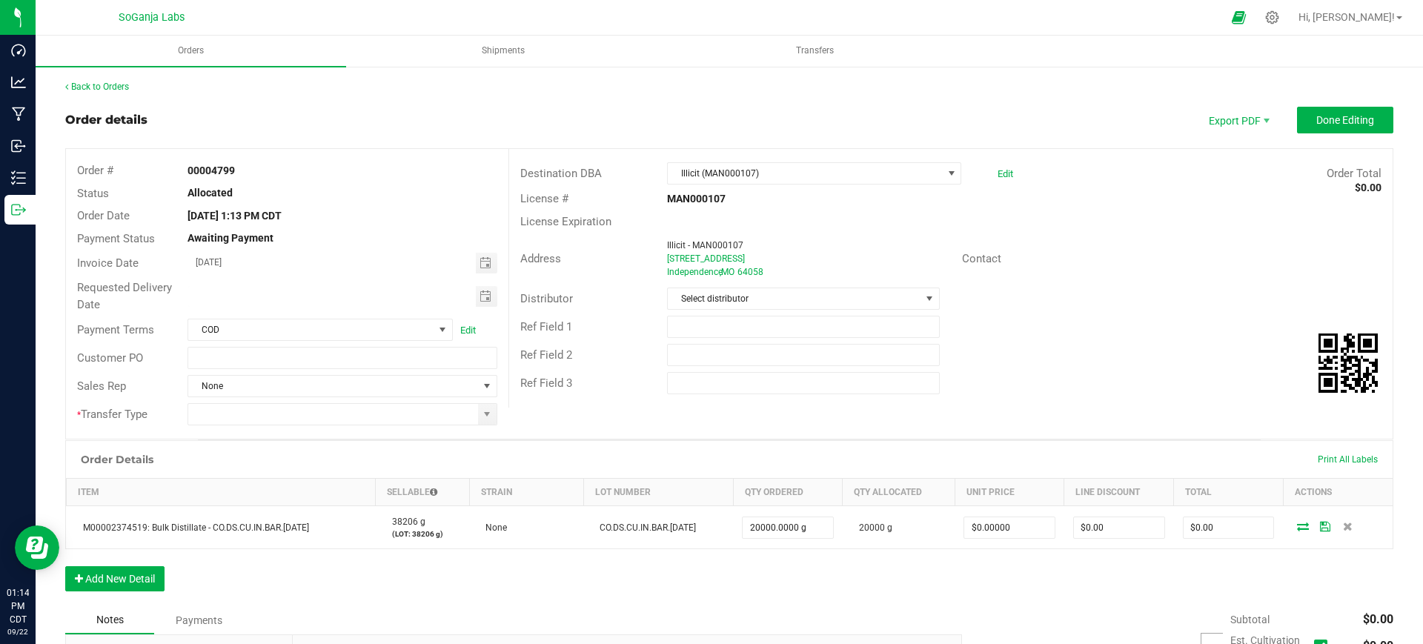
scroll to position [93, 0]
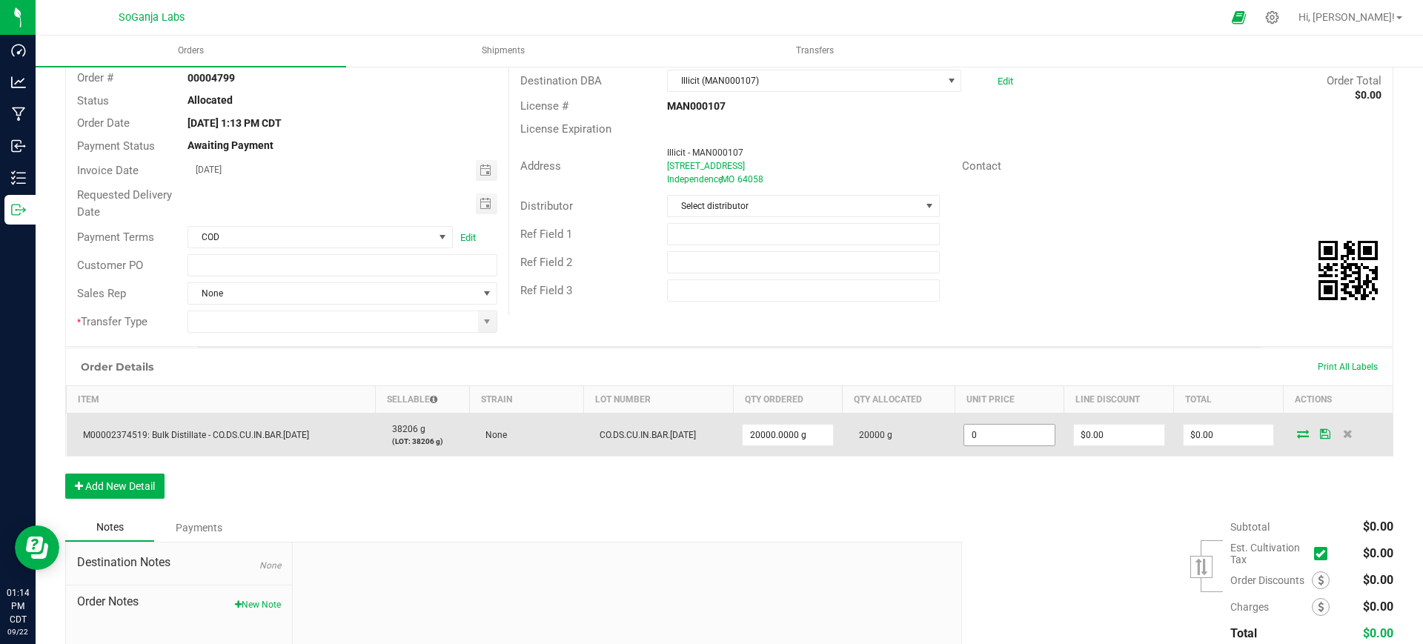
click at [982, 429] on input "0" at bounding box center [1009, 435] width 90 height 21
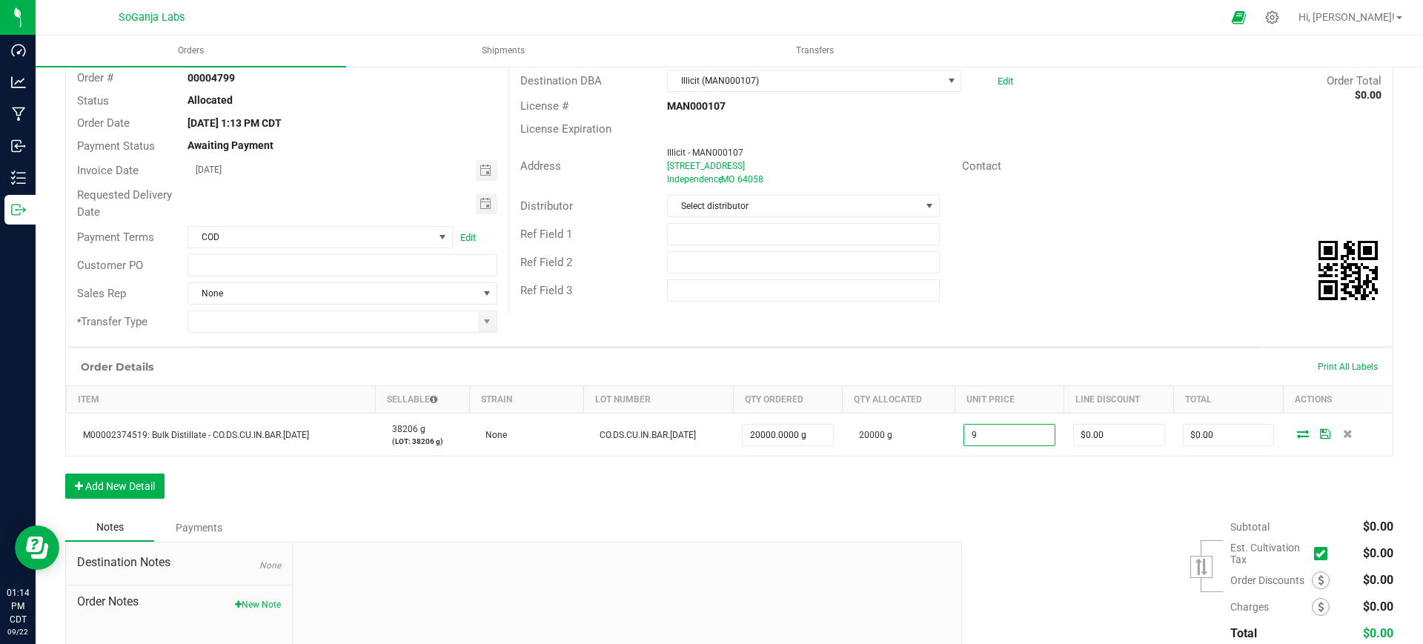
type input "$9.00000"
type input "$180,000.00"
click at [990, 510] on div "Order Details Print All Labels Item Sellable Strain Lot Number Qty Ordered Qty …" at bounding box center [729, 430] width 1328 height 166
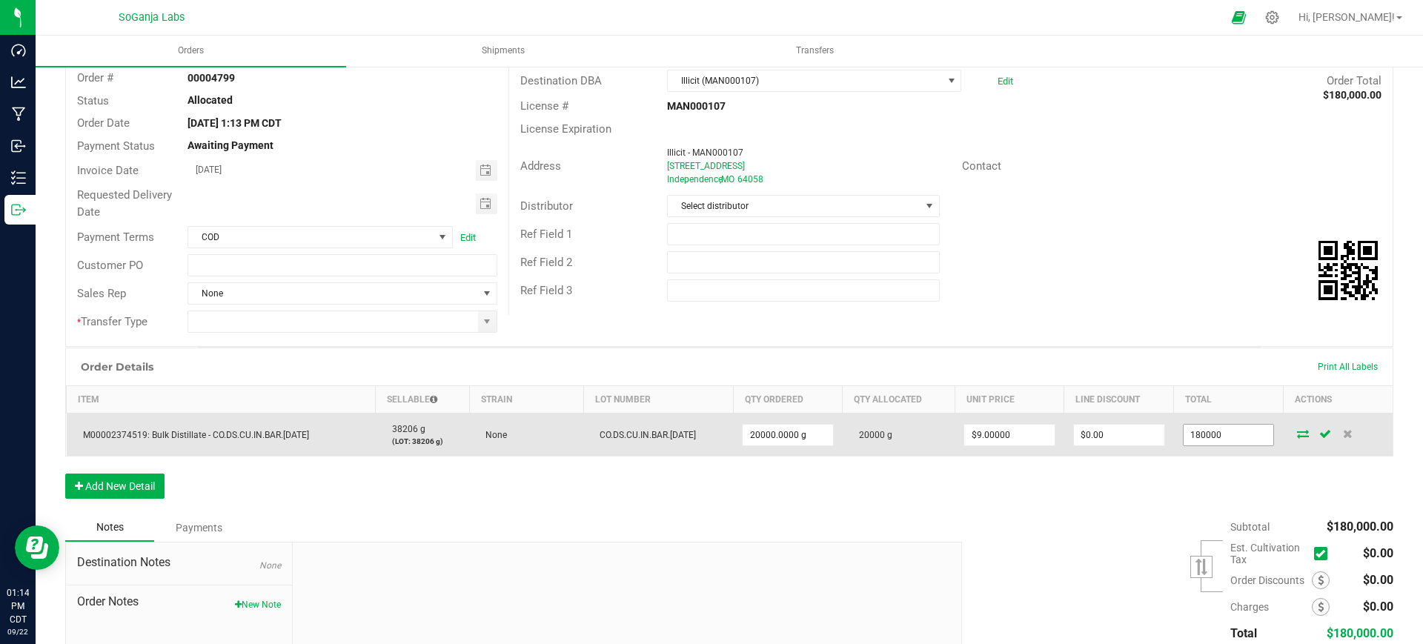
click at [1211, 431] on input "180000" at bounding box center [1228, 435] width 90 height 21
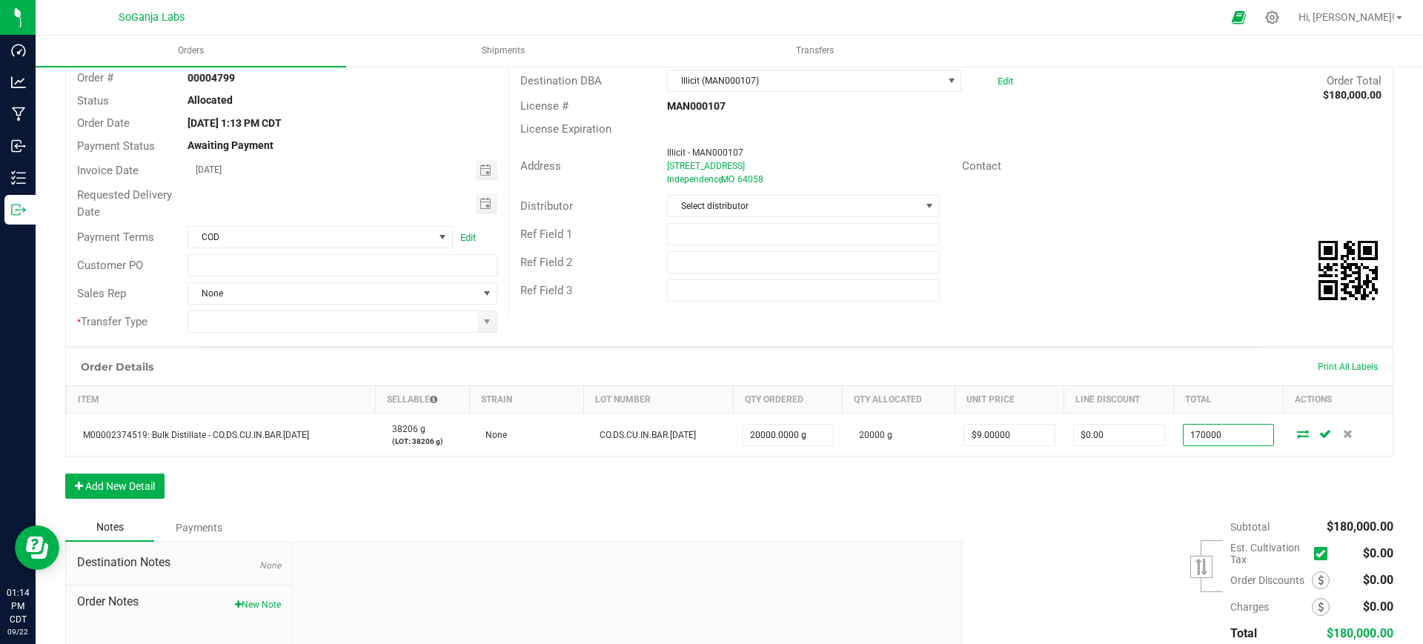
type input "170000"
type input "$8.50000"
type input "$170,000.00"
click at [1169, 521] on div "Subtotal $180,000.00 Est. Cultivation Tax" at bounding box center [1172, 606] width 442 height 187
click at [479, 201] on span "Toggle calendar" at bounding box center [485, 204] width 12 height 12
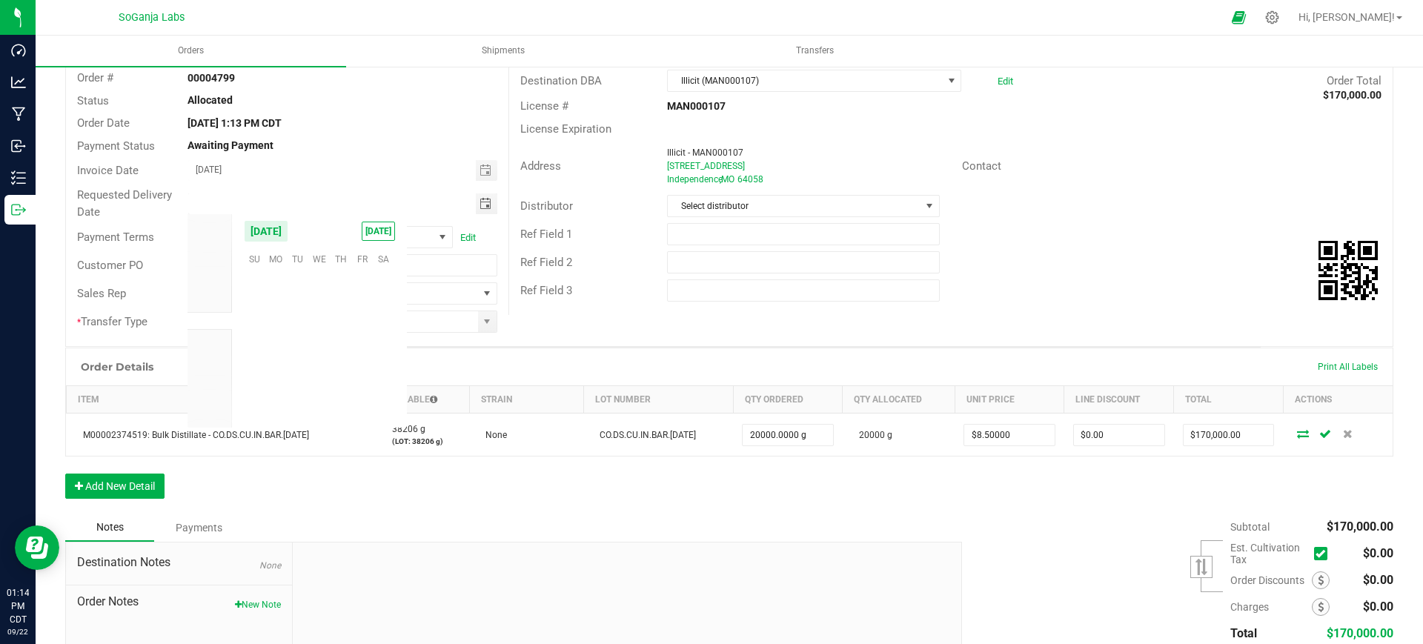
scroll to position [240280, 0]
click at [278, 346] on span "22" at bounding box center [275, 349] width 21 height 23
type input "[DATE]"
click at [336, 264] on input "text" at bounding box center [341, 265] width 309 height 22
type input "1a904a1331 Illicit - MAN000107"
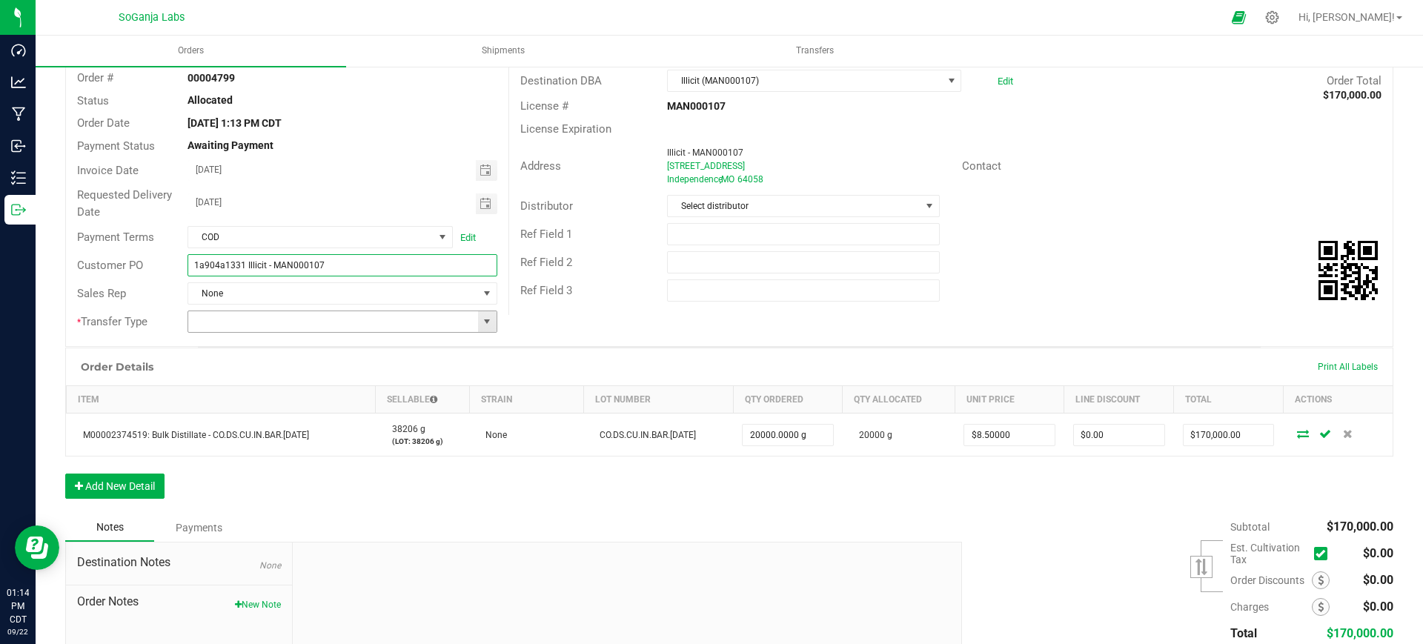
click at [484, 324] on span at bounding box center [487, 322] width 12 height 12
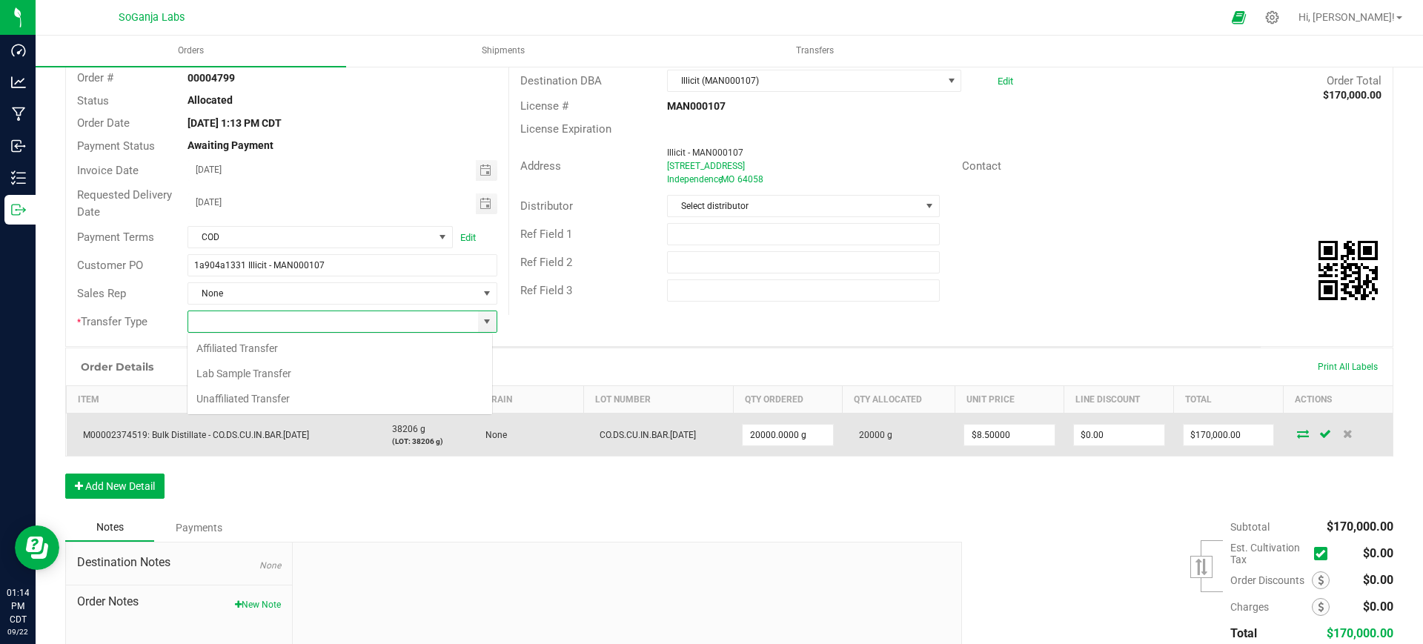
scroll to position [22, 305]
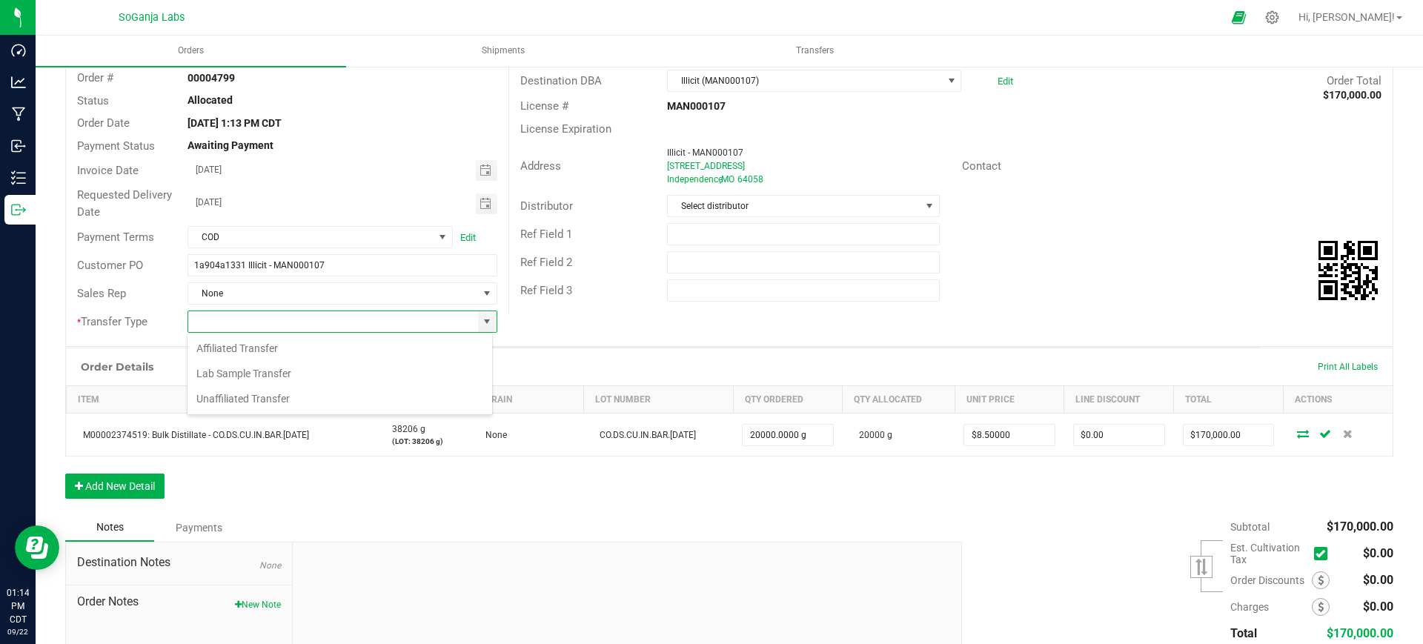
click at [255, 394] on li "Unaffiliated Transfer" at bounding box center [339, 398] width 305 height 25
type input "Unaffiliated Transfer"
click at [724, 210] on span "Select distributor" at bounding box center [794, 206] width 252 height 21
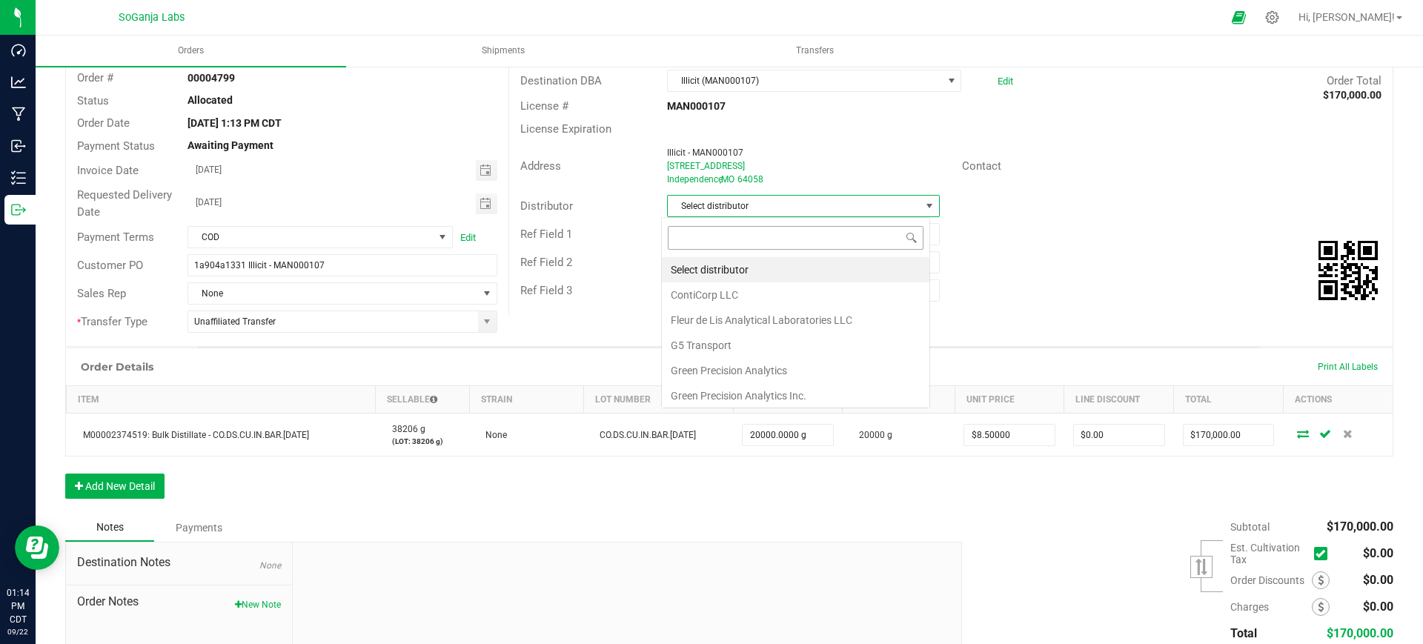
scroll to position [22, 269]
click at [739, 270] on li "Select distributor" at bounding box center [795, 269] width 267 height 25
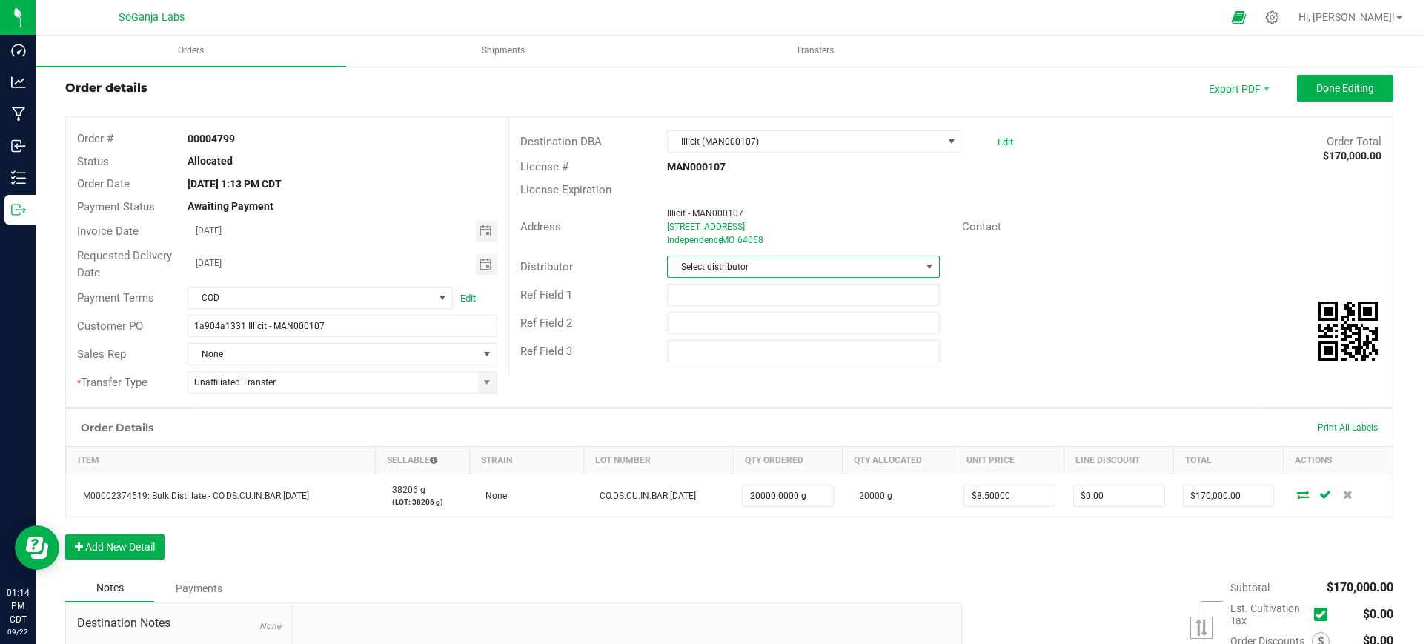
scroll to position [0, 0]
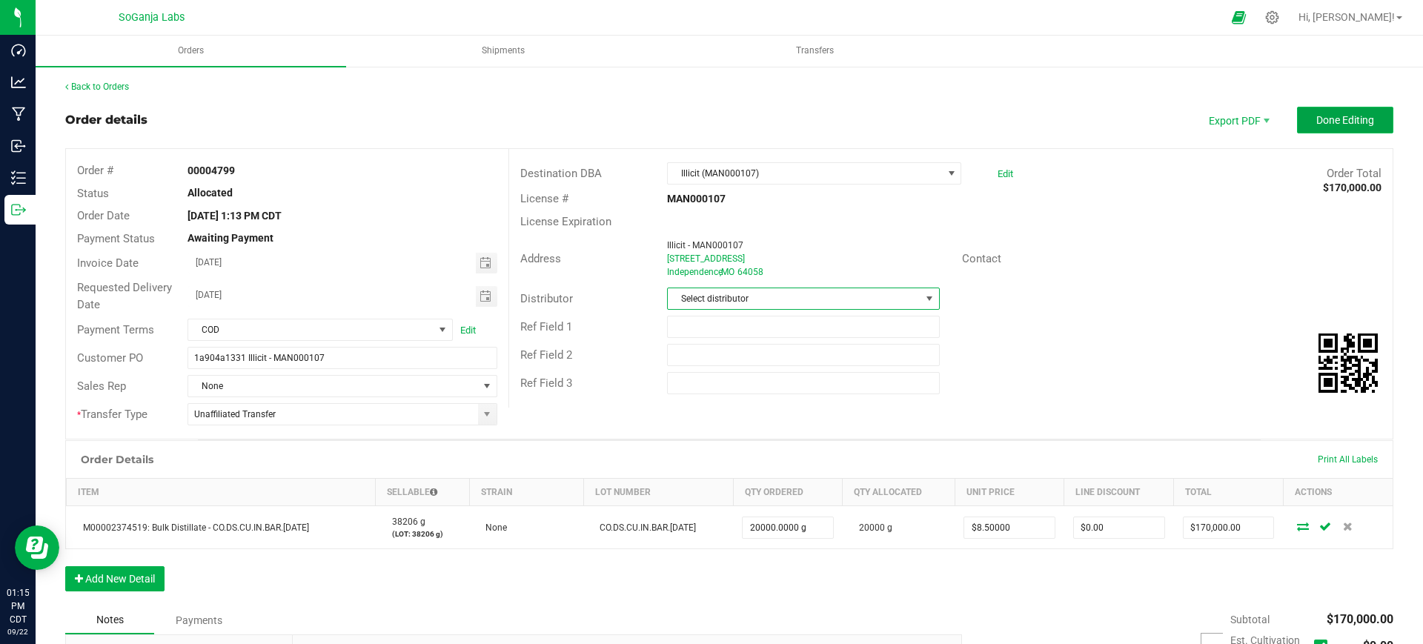
click at [1332, 127] on button "Done Editing" at bounding box center [1345, 120] width 96 height 27
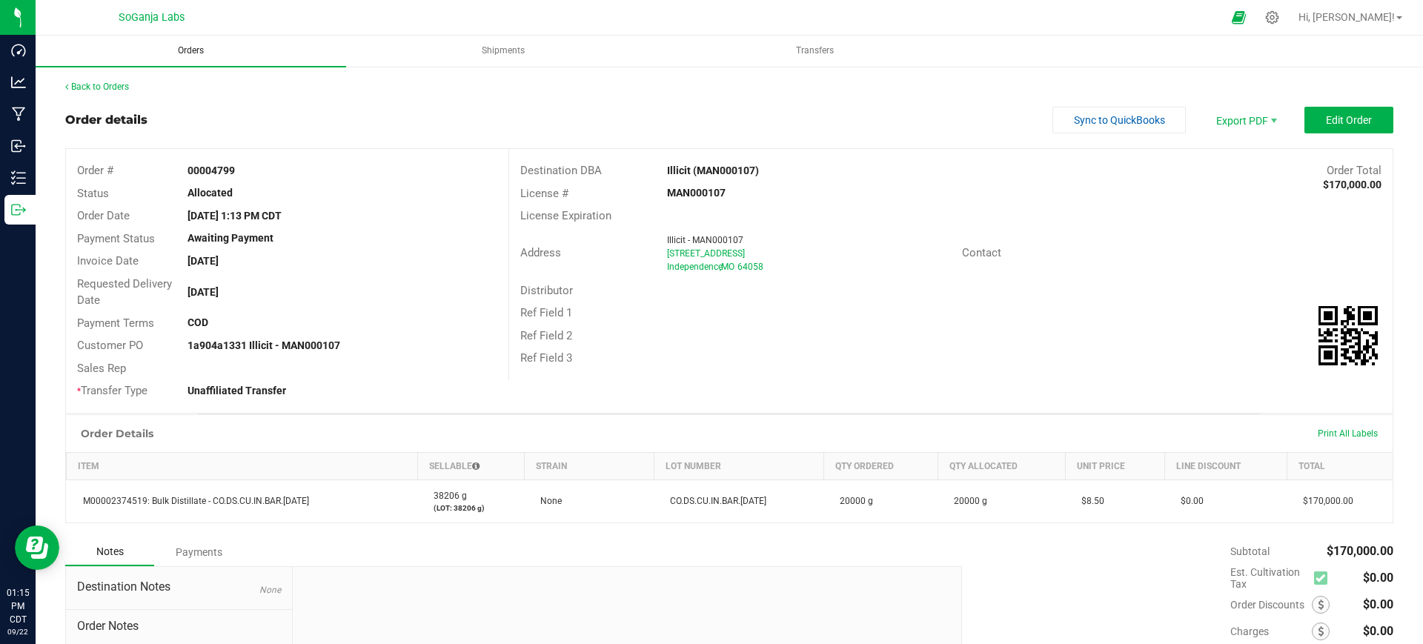
click at [180, 50] on span "Orders" at bounding box center [191, 50] width 66 height 13
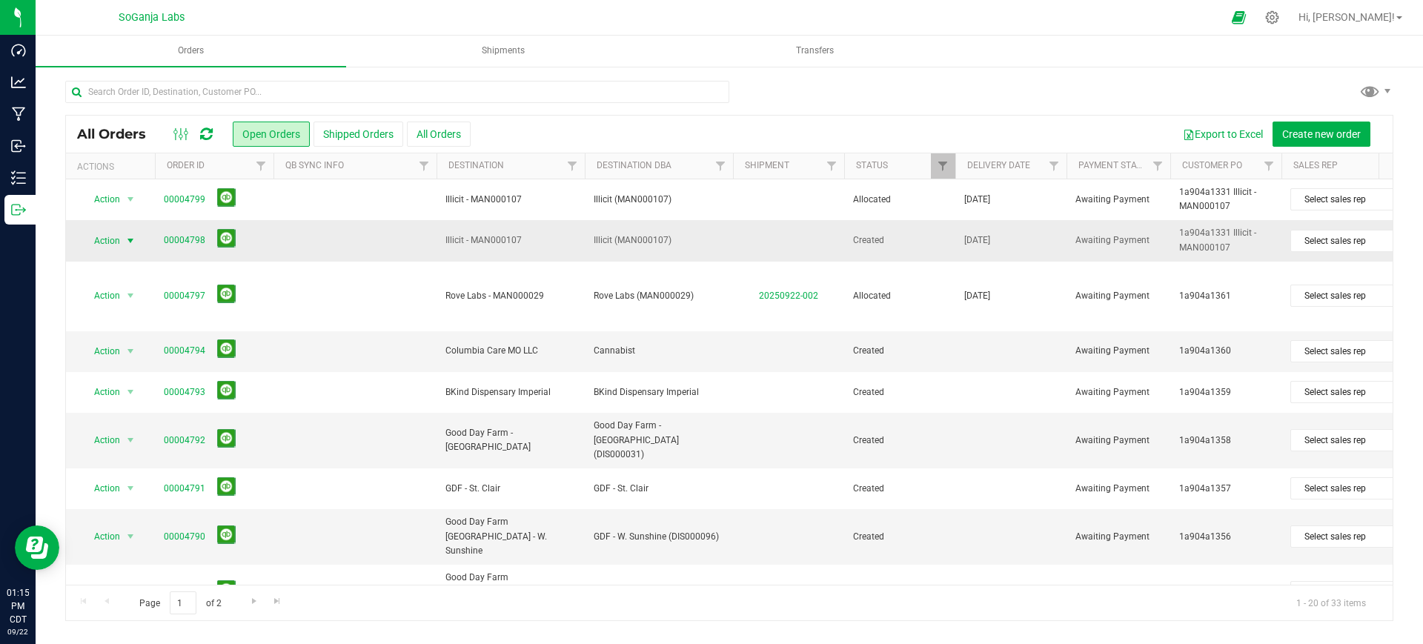
click at [107, 251] on span "Action" at bounding box center [101, 240] width 40 height 21
click at [144, 287] on li "Cancel order" at bounding box center [136, 287] width 111 height 22
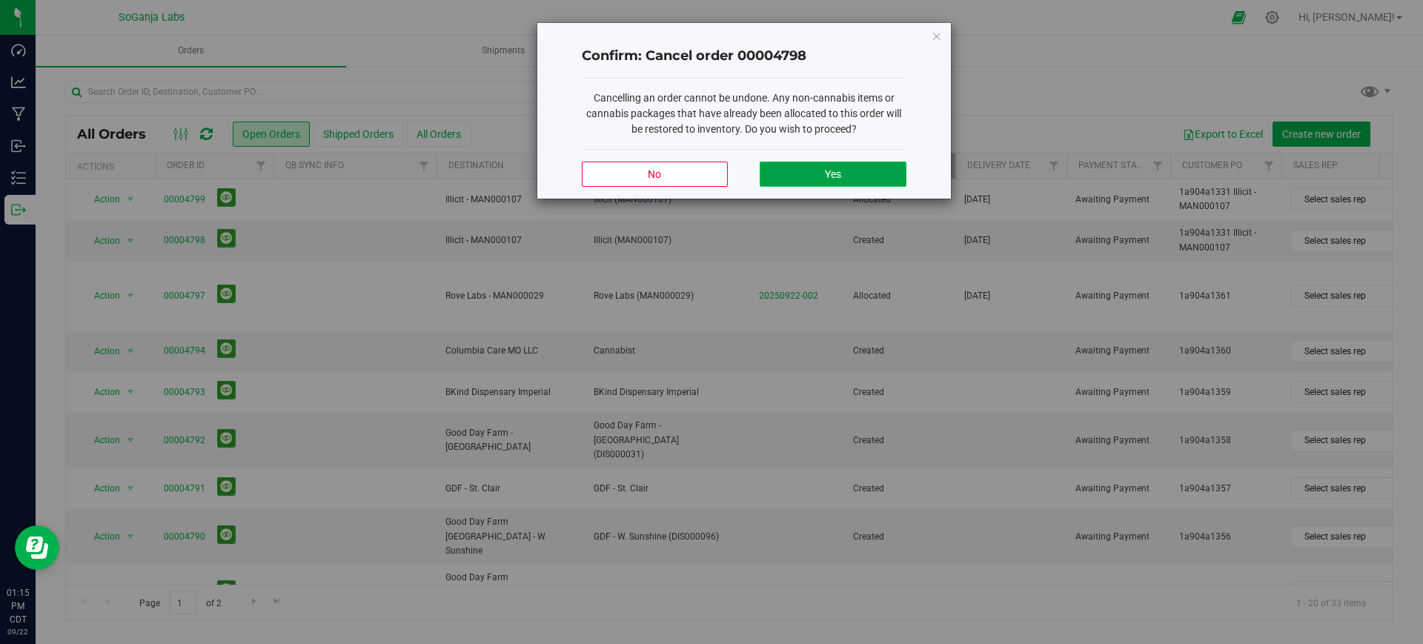
click at [819, 170] on button "Yes" at bounding box center [832, 174] width 146 height 25
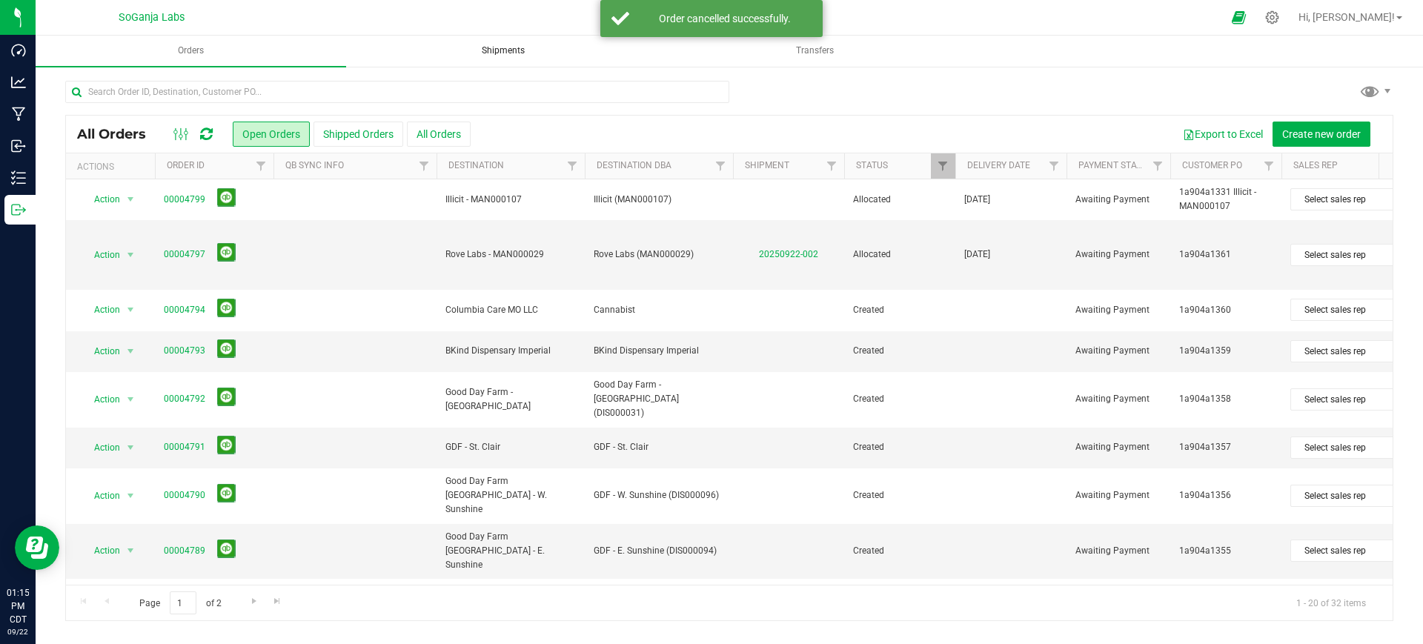
click at [492, 48] on span "Shipments" at bounding box center [503, 50] width 83 height 13
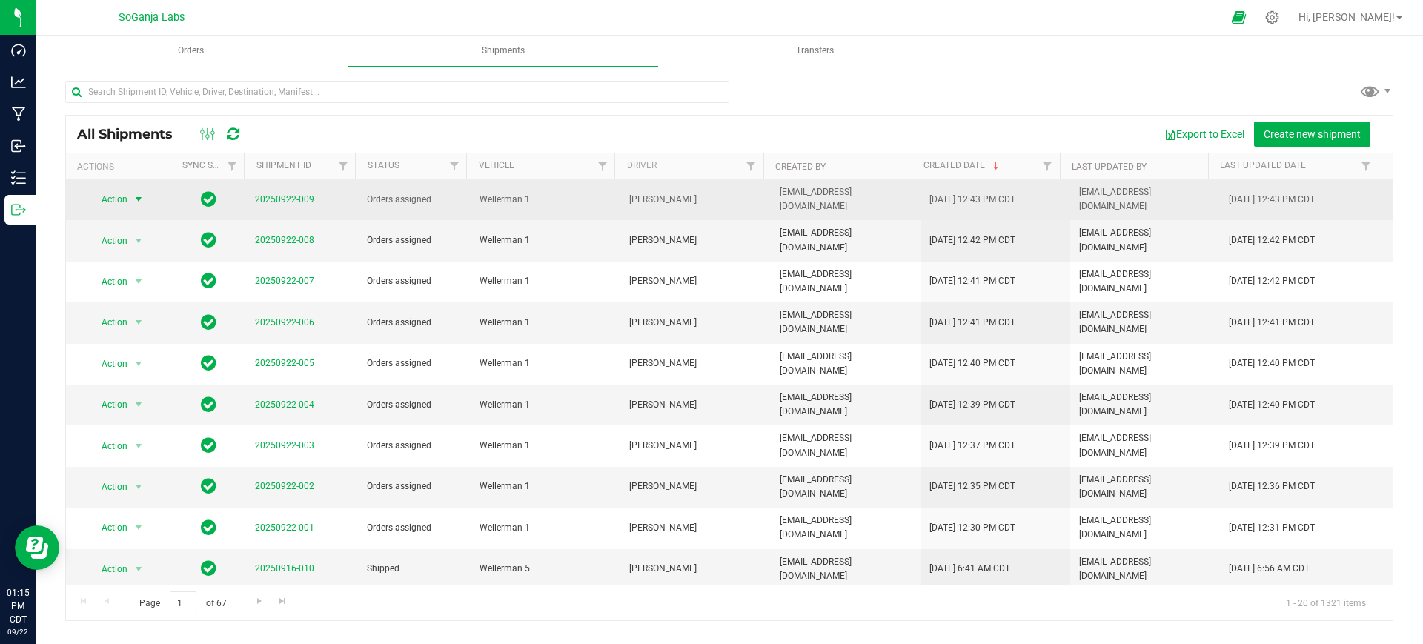
click at [119, 198] on span "Action" at bounding box center [109, 199] width 40 height 21
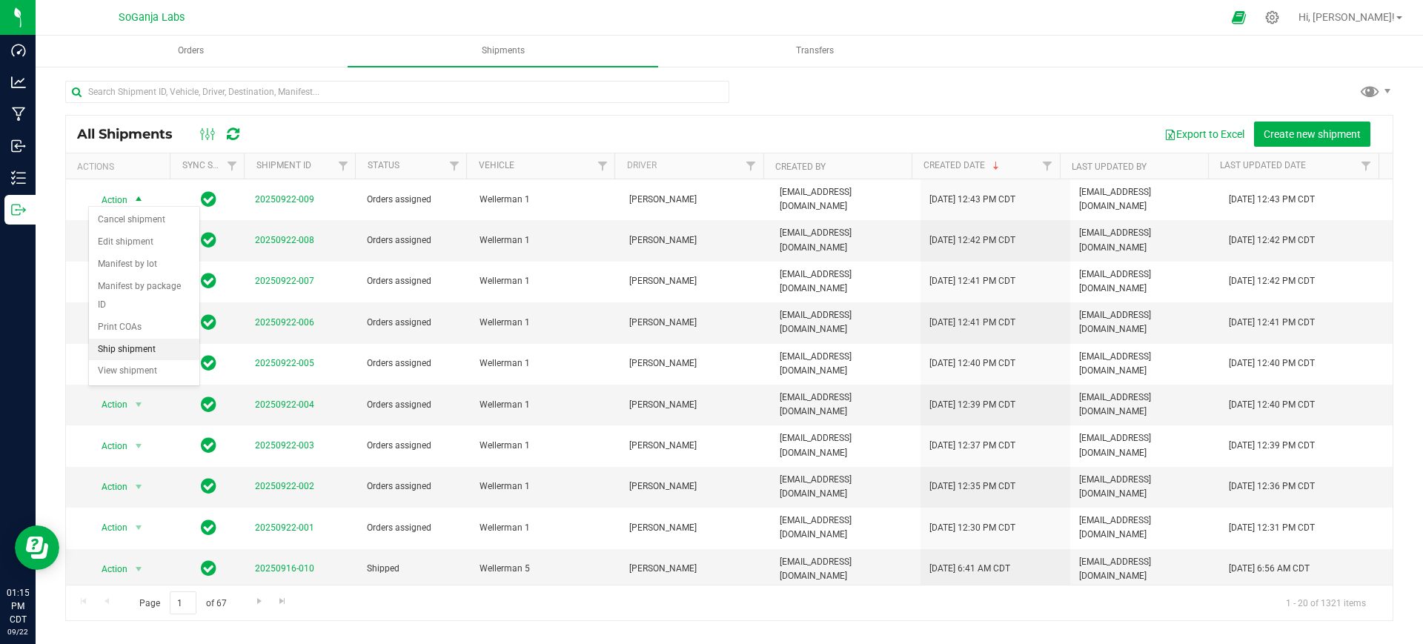
click at [134, 339] on li "Ship shipment" at bounding box center [144, 350] width 110 height 22
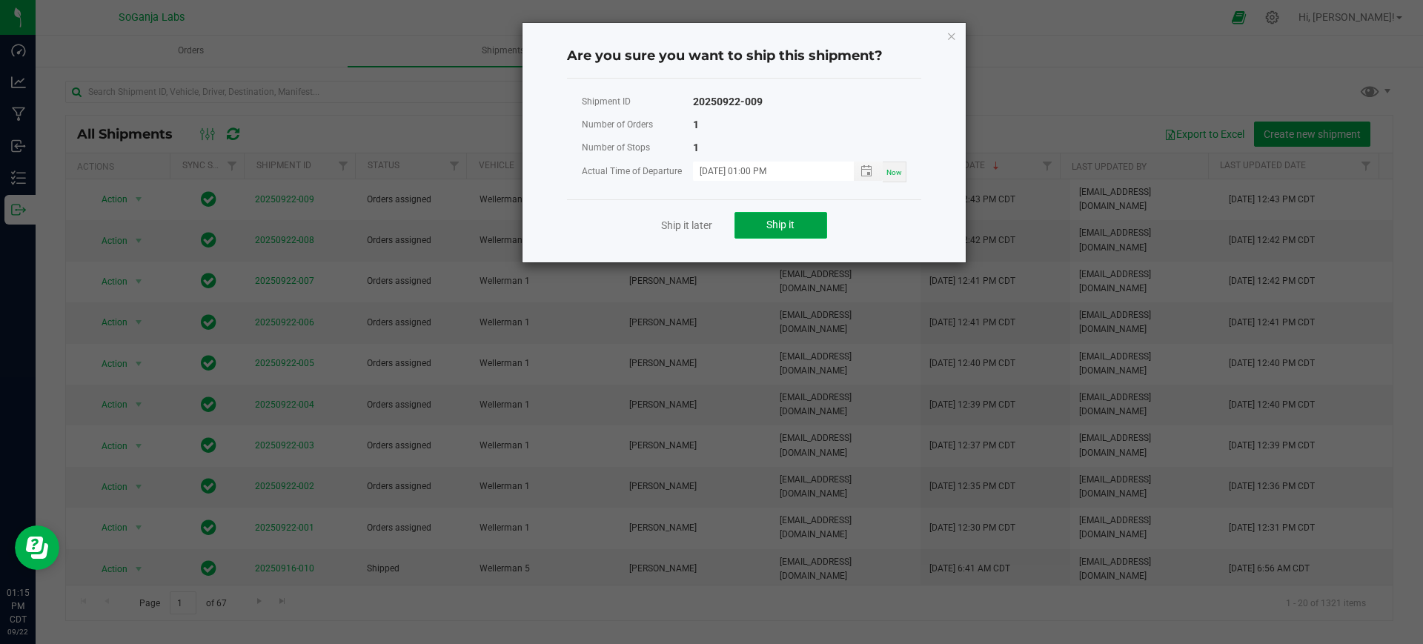
click at [762, 224] on button "Ship it" at bounding box center [780, 225] width 93 height 27
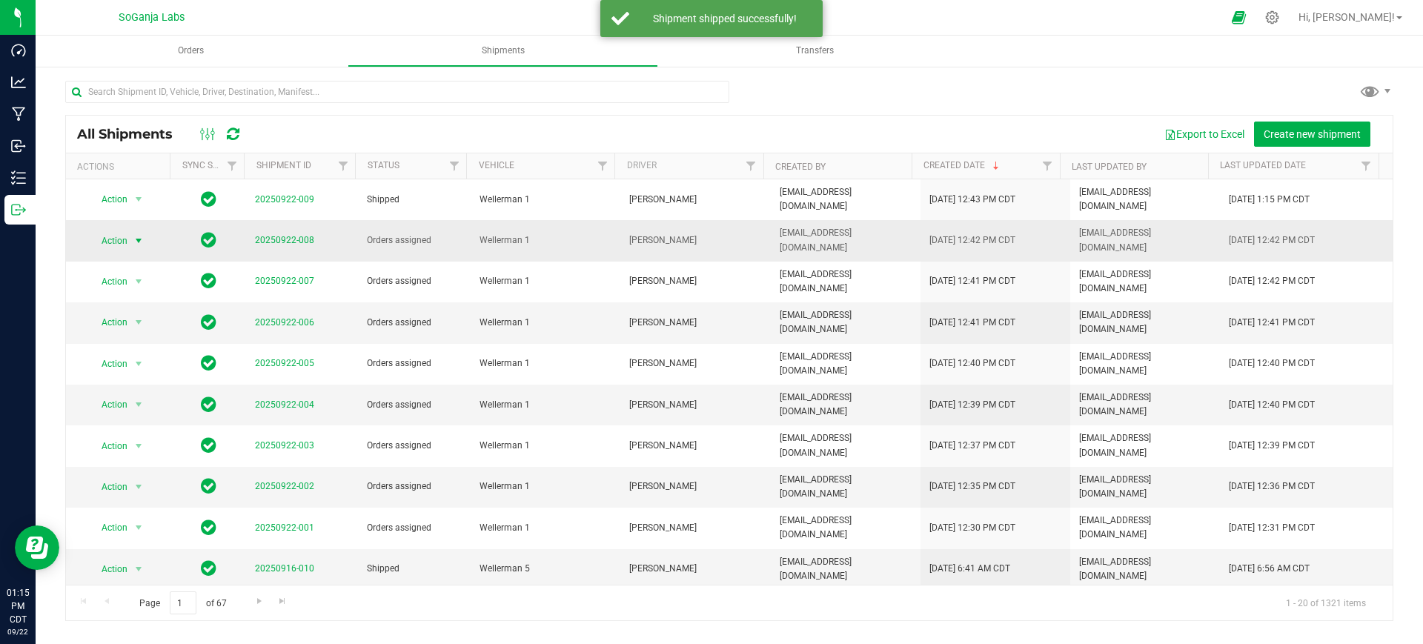
click at [130, 230] on span "select" at bounding box center [139, 240] width 19 height 21
click at [154, 372] on li "Ship shipment" at bounding box center [144, 383] width 110 height 22
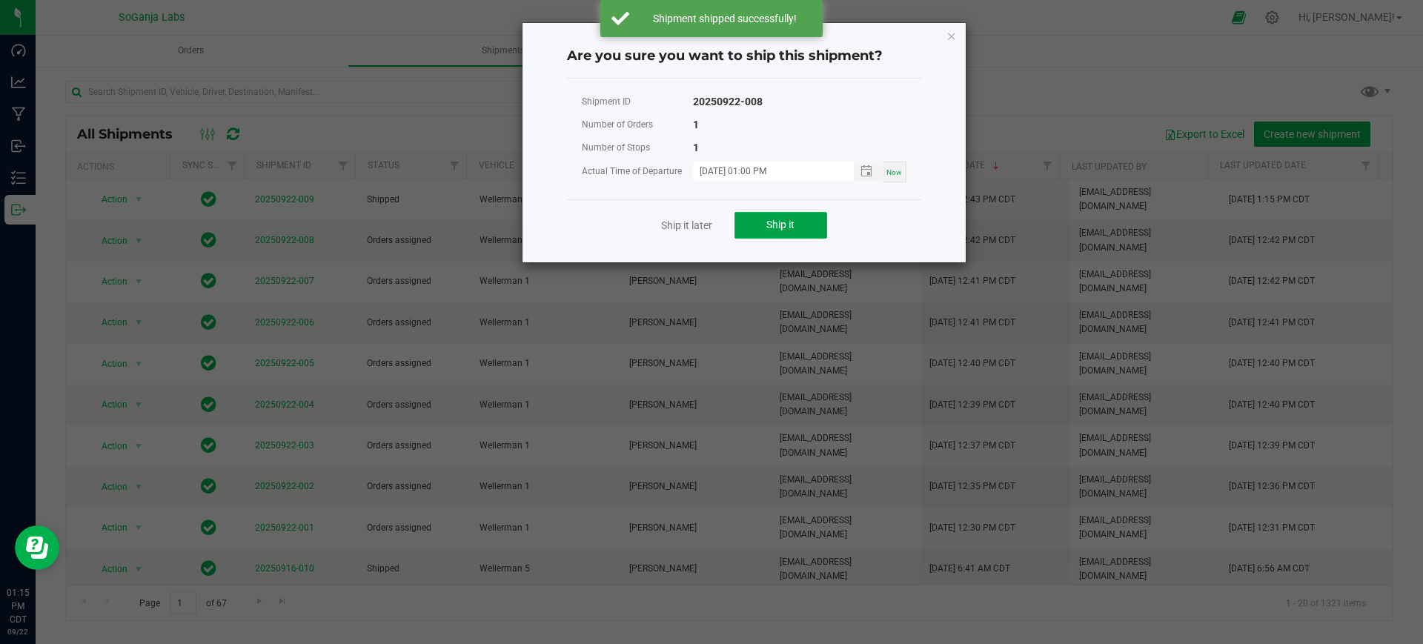
click at [771, 228] on span "Ship it" at bounding box center [780, 225] width 28 height 12
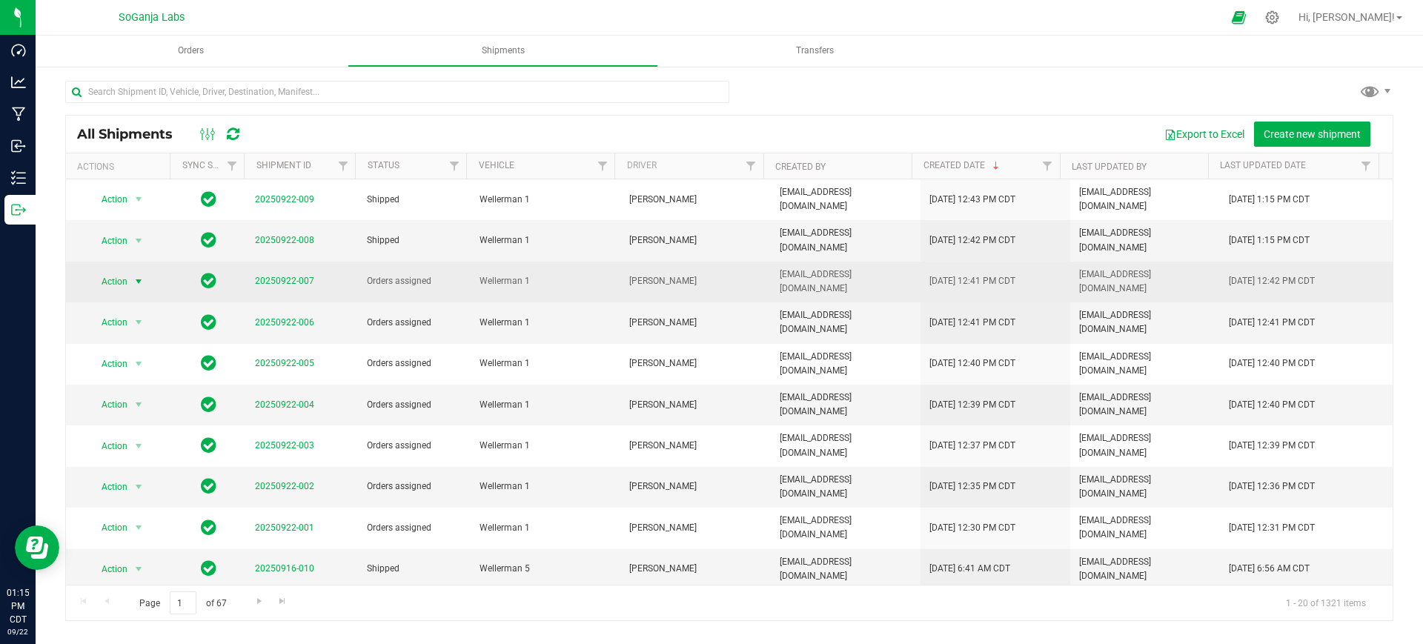
click at [136, 276] on span "select" at bounding box center [139, 282] width 12 height 12
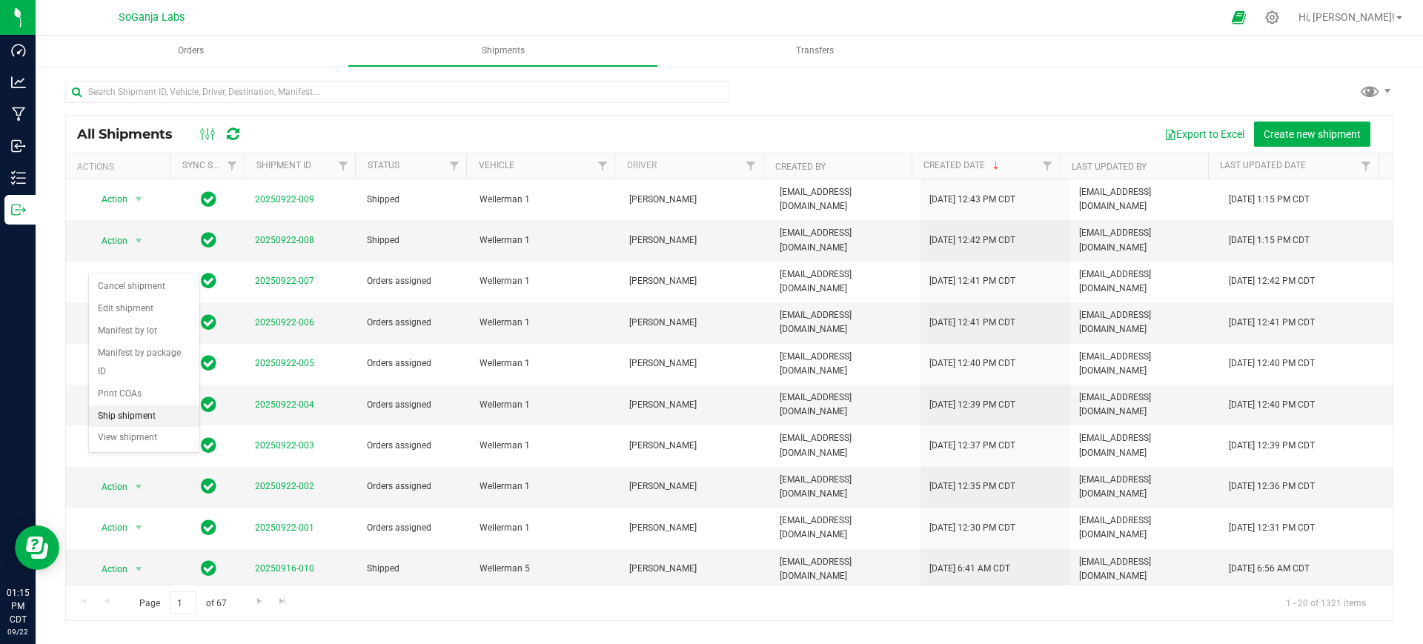
click at [138, 405] on li "Ship shipment" at bounding box center [144, 416] width 110 height 22
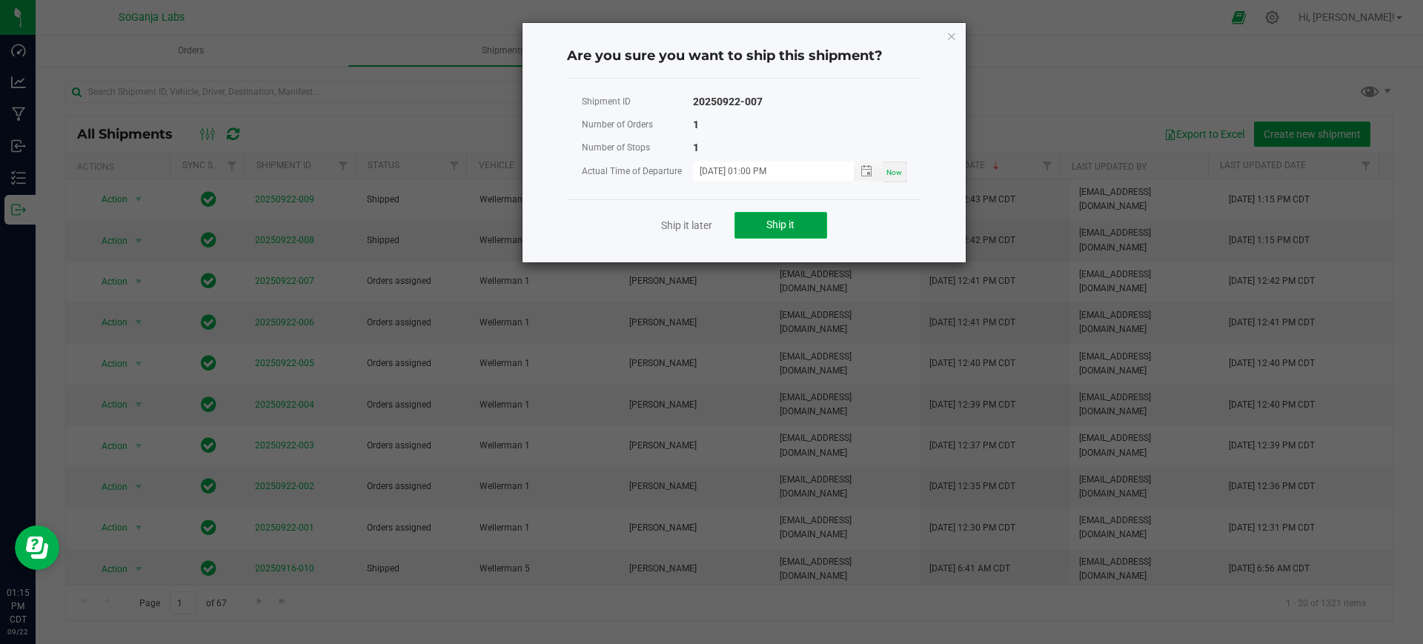
click at [766, 212] on button "Ship it" at bounding box center [780, 225] width 93 height 27
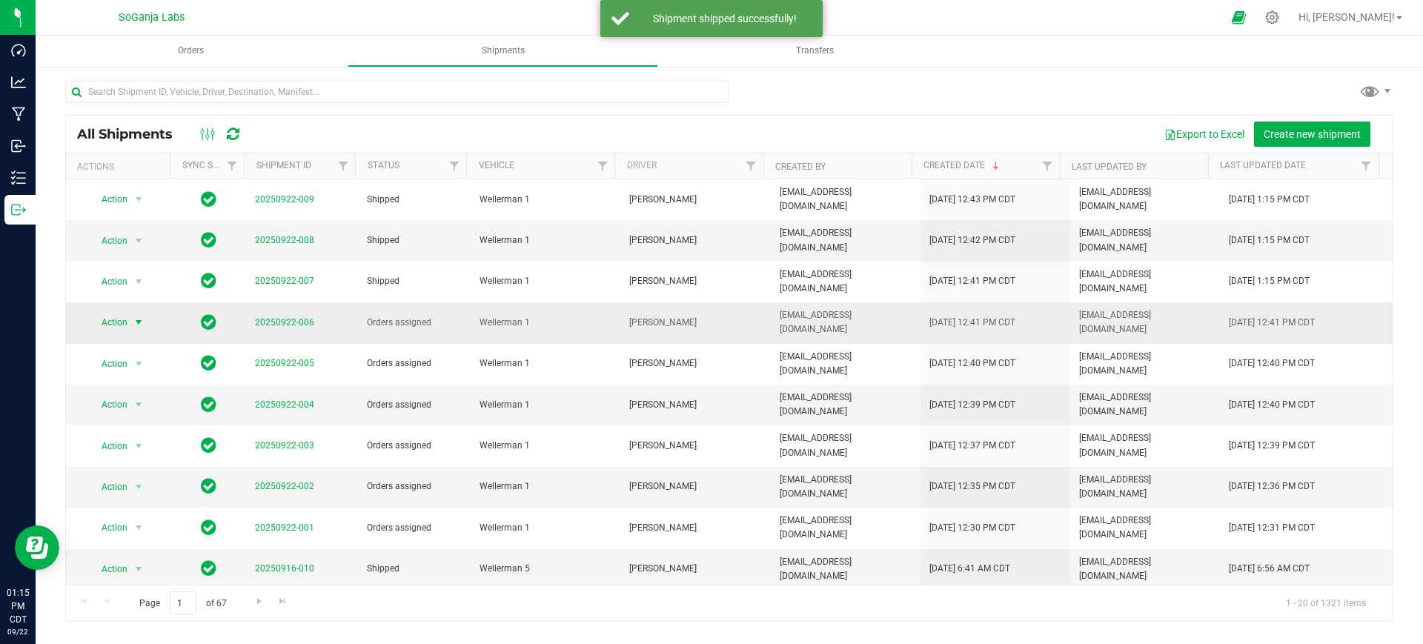
click at [124, 312] on span "Action" at bounding box center [109, 322] width 40 height 21
click at [146, 439] on li "Ship shipment" at bounding box center [144, 450] width 110 height 22
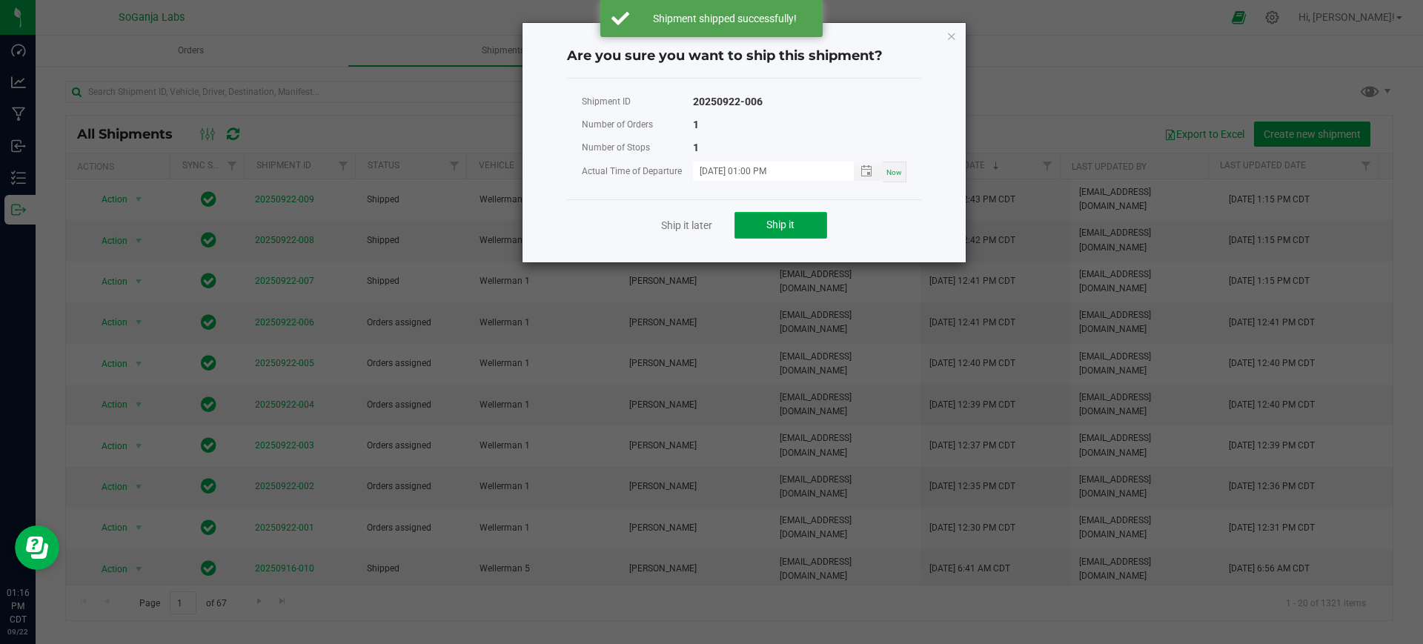
click at [779, 212] on button "Ship it" at bounding box center [780, 225] width 93 height 27
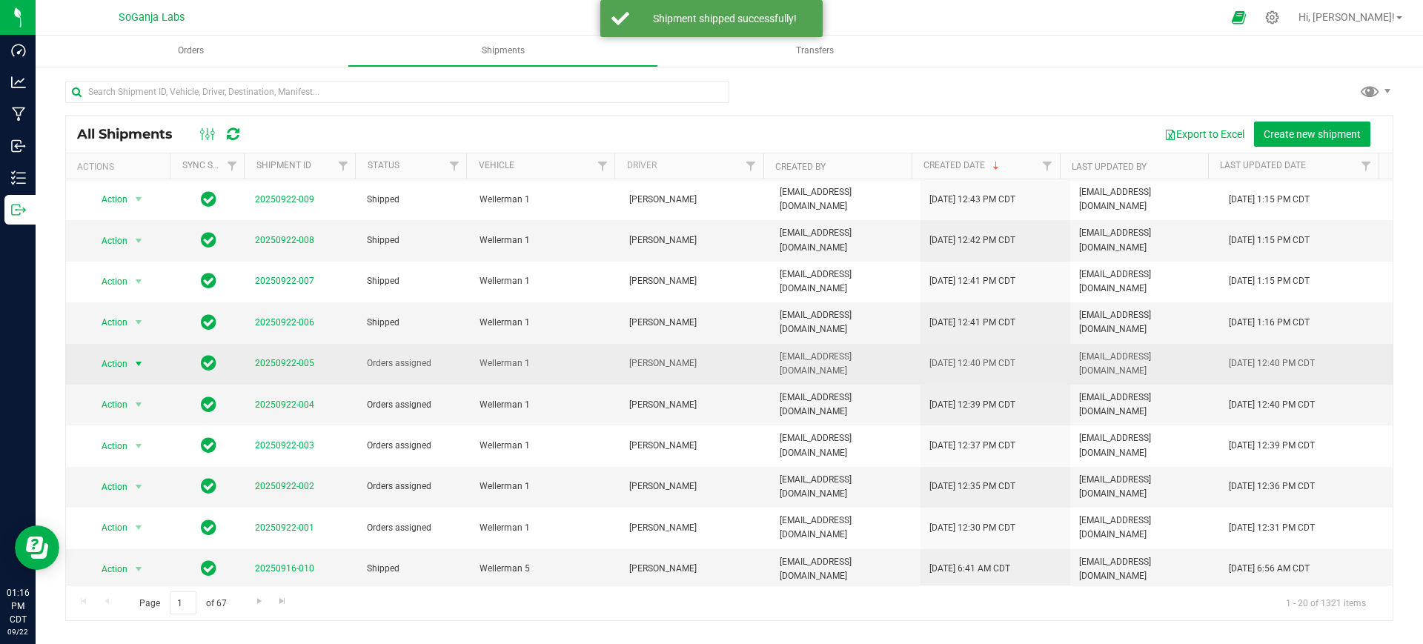
click at [102, 353] on span "Action" at bounding box center [109, 363] width 40 height 21
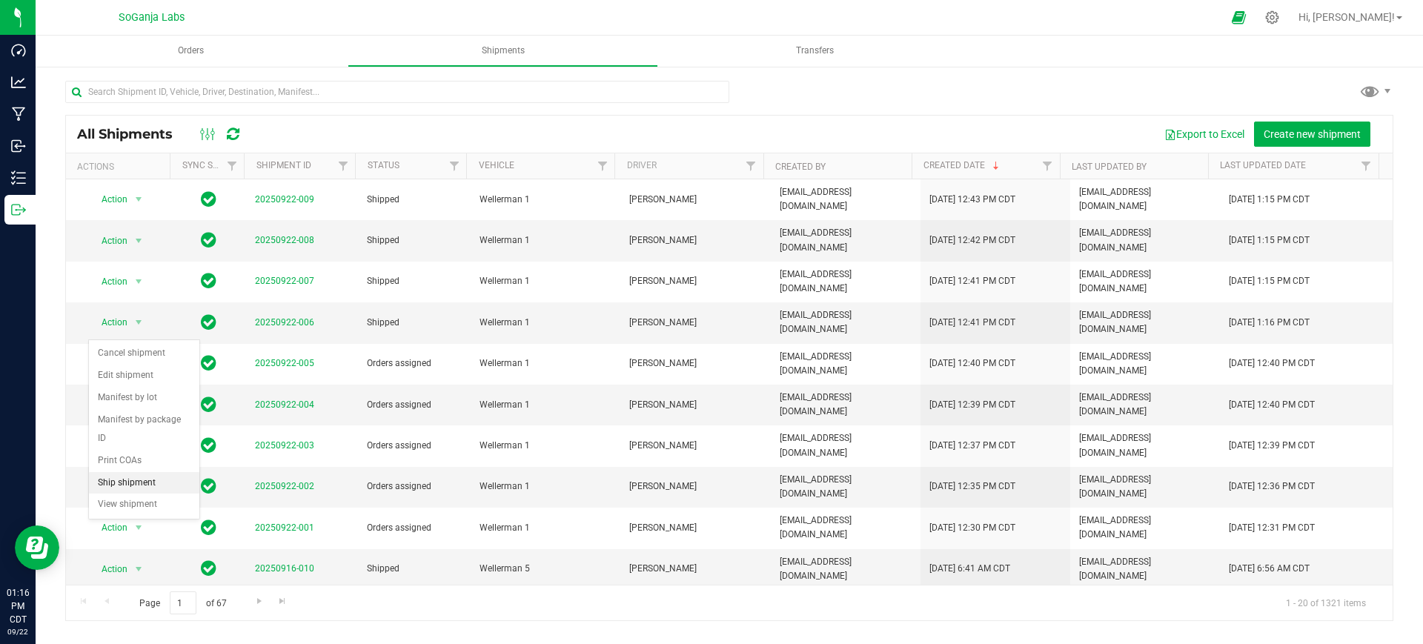
click at [149, 472] on li "Ship shipment" at bounding box center [144, 483] width 110 height 22
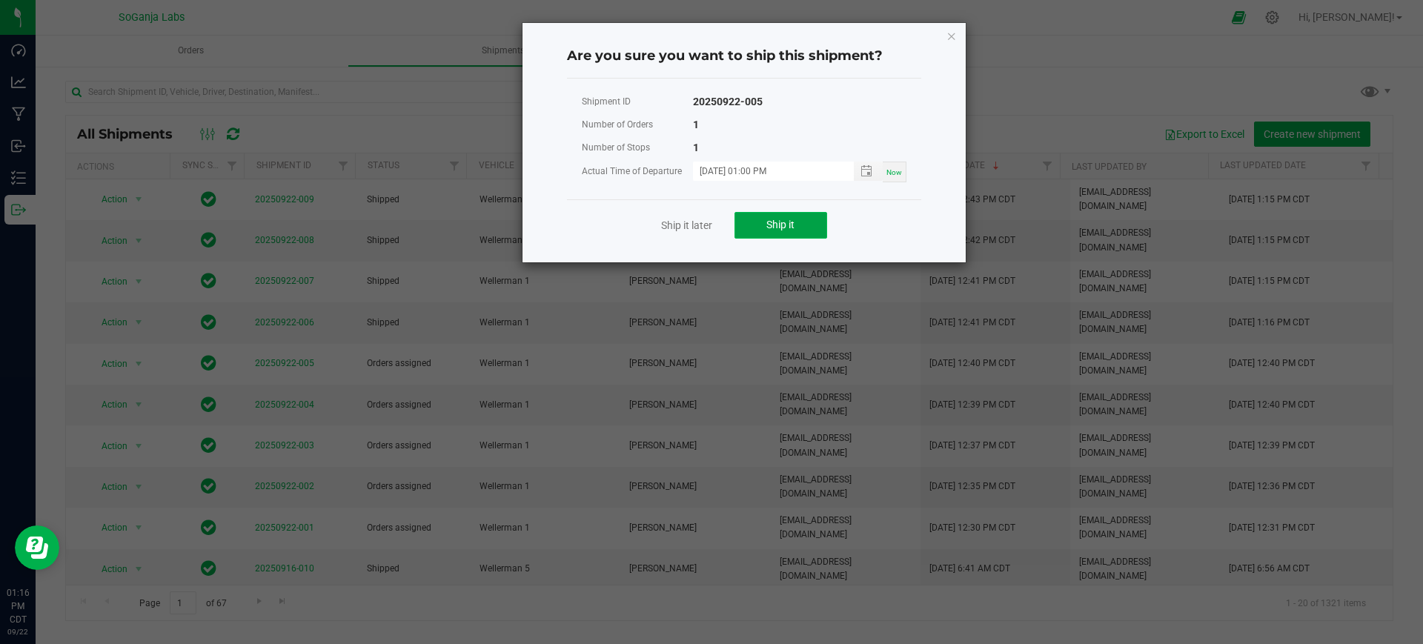
click at [769, 224] on span "Ship it" at bounding box center [780, 225] width 28 height 12
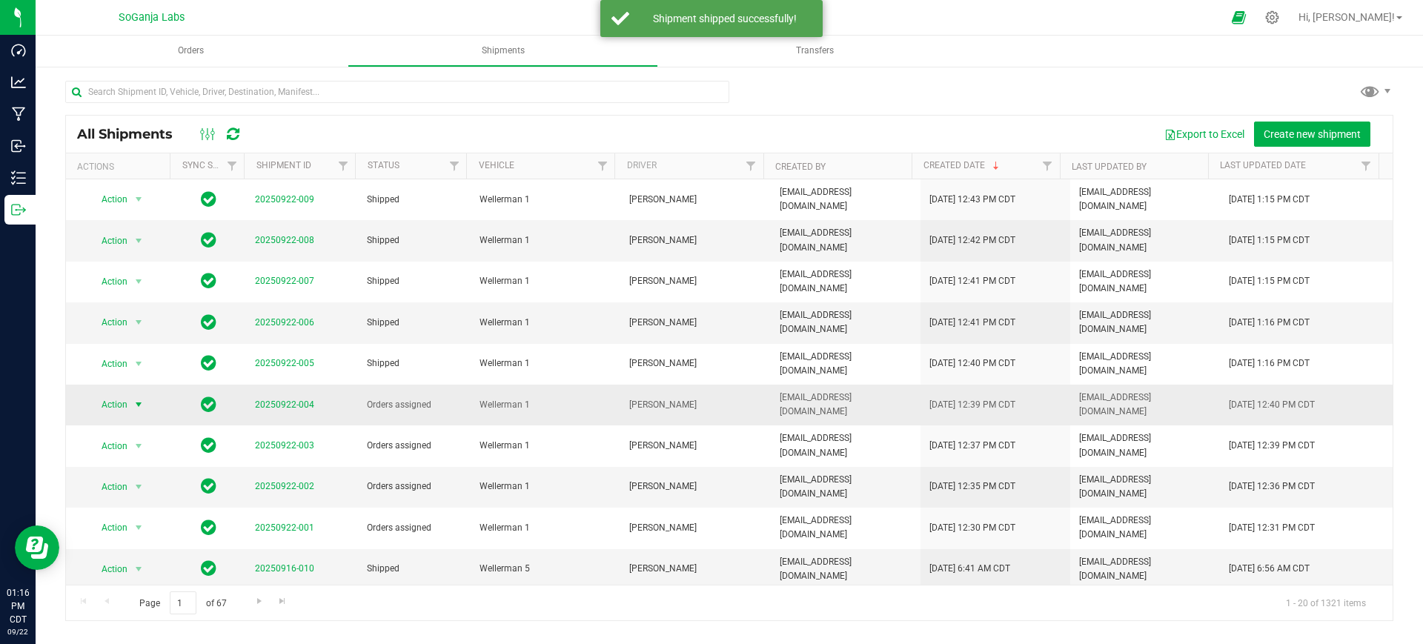
click at [136, 399] on span "select" at bounding box center [139, 405] width 12 height 12
drag, startPoint x: 136, startPoint y: 493, endPoint x: 179, endPoint y: 479, distance: 45.2
click at [136, 505] on li "Ship shipment" at bounding box center [144, 516] width 110 height 22
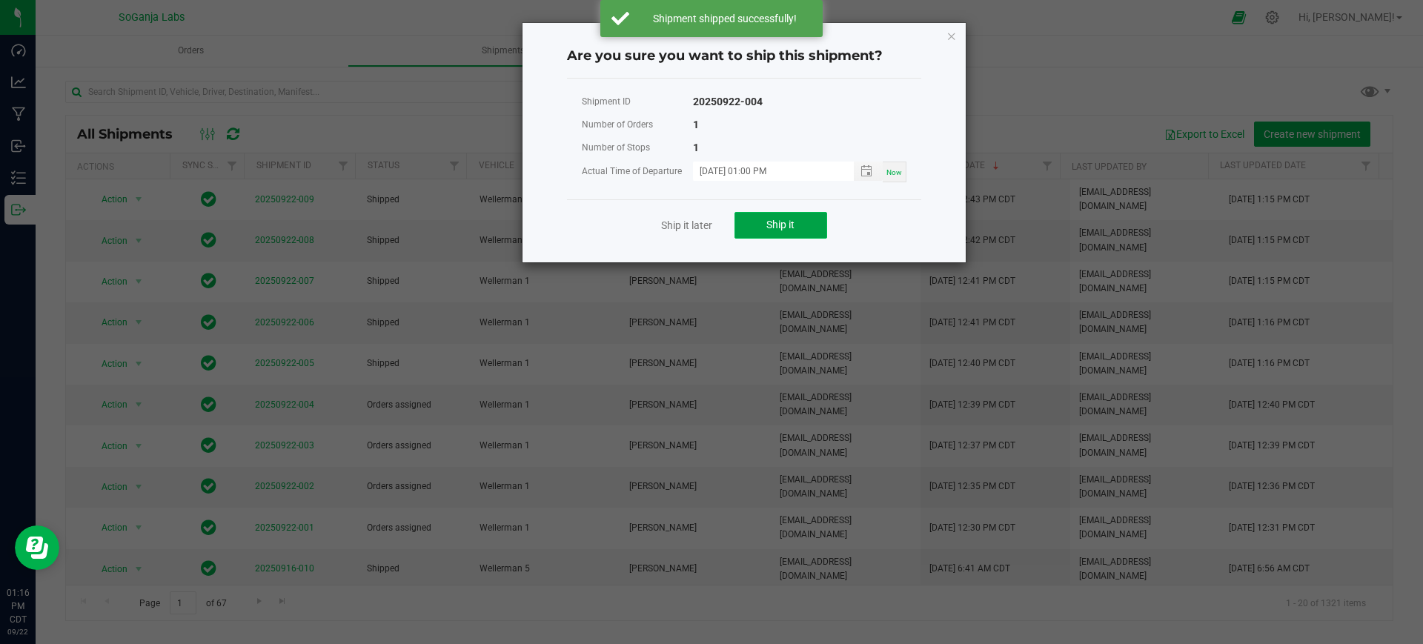
click at [788, 230] on span "Ship it" at bounding box center [780, 225] width 28 height 12
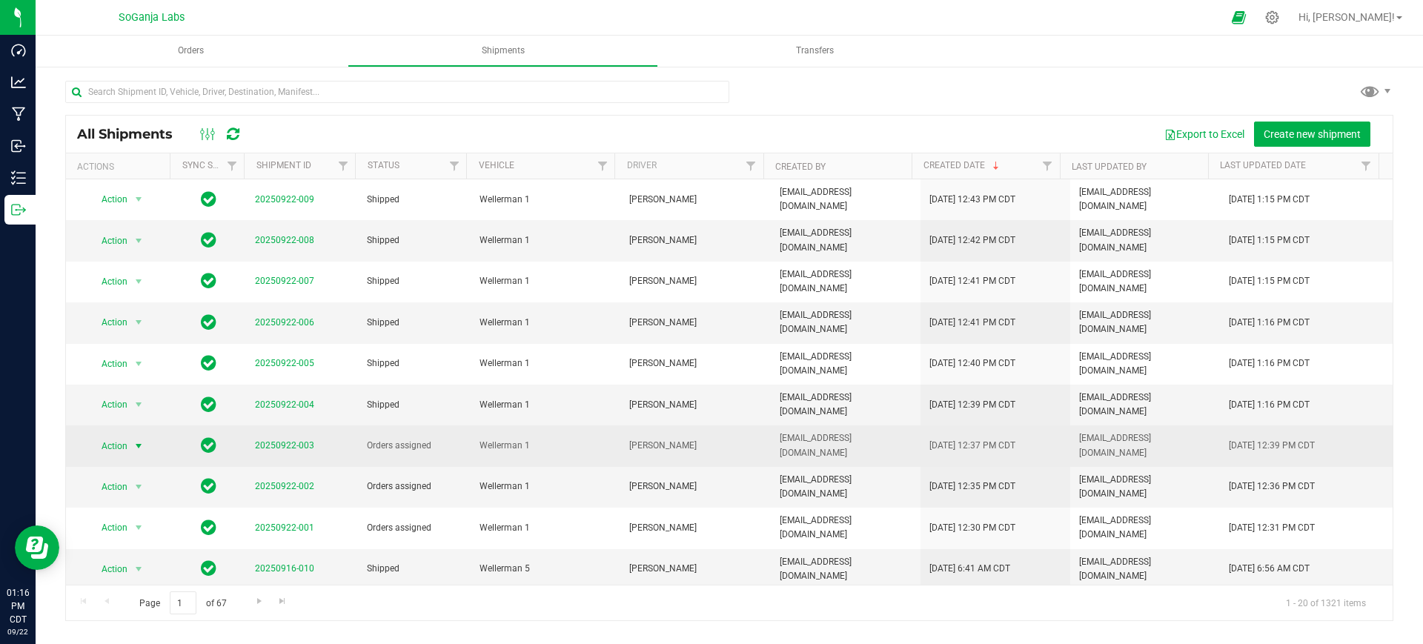
click at [116, 436] on span "Action" at bounding box center [109, 446] width 40 height 21
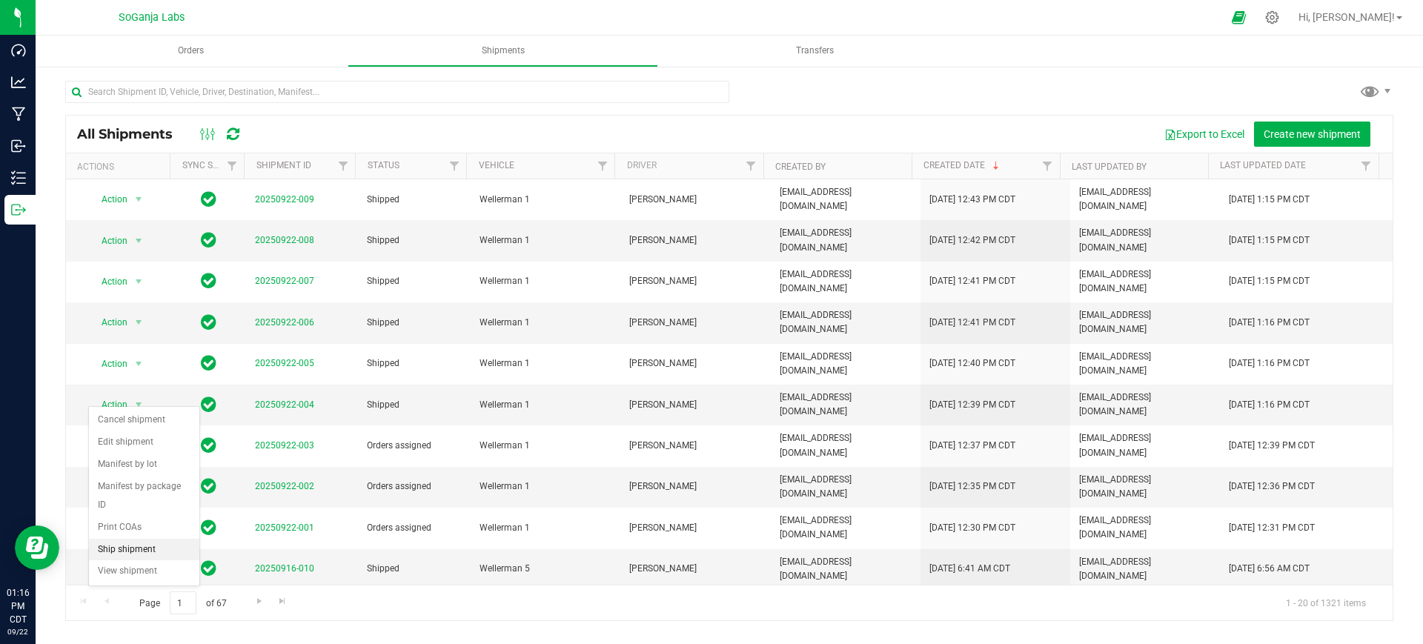
click at [135, 539] on li "Ship shipment" at bounding box center [144, 550] width 110 height 22
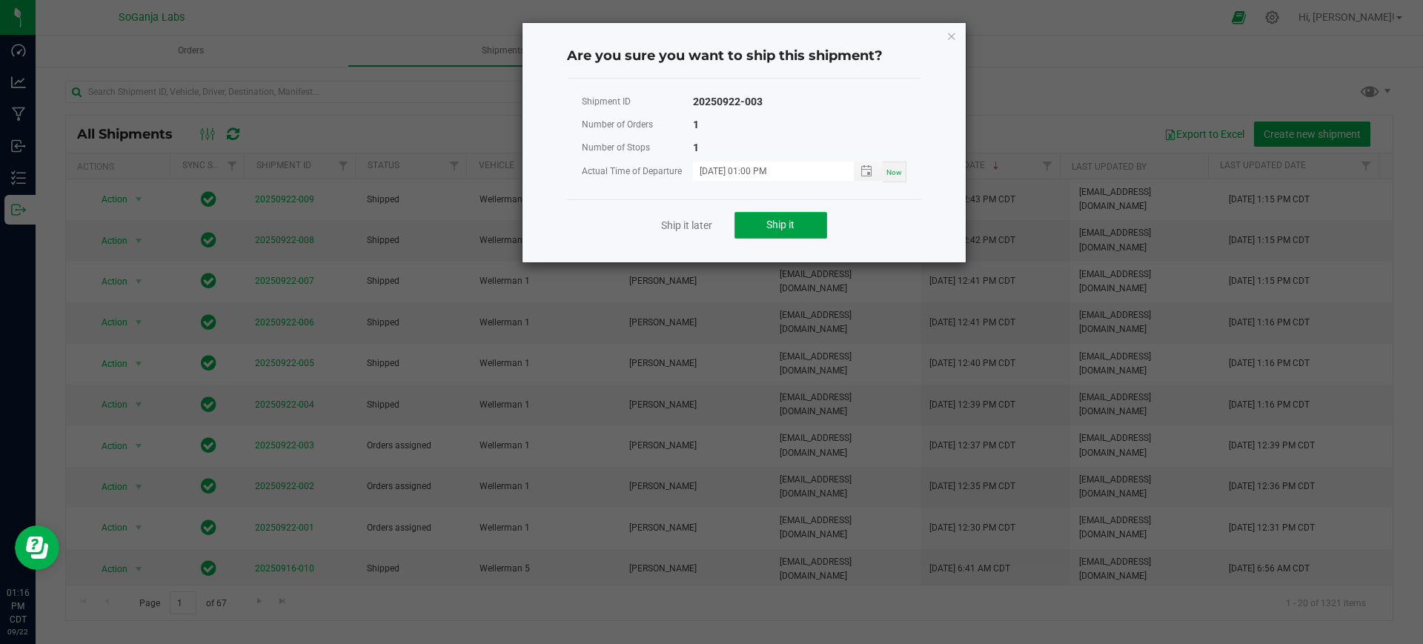
click at [753, 225] on button "Ship it" at bounding box center [780, 225] width 93 height 27
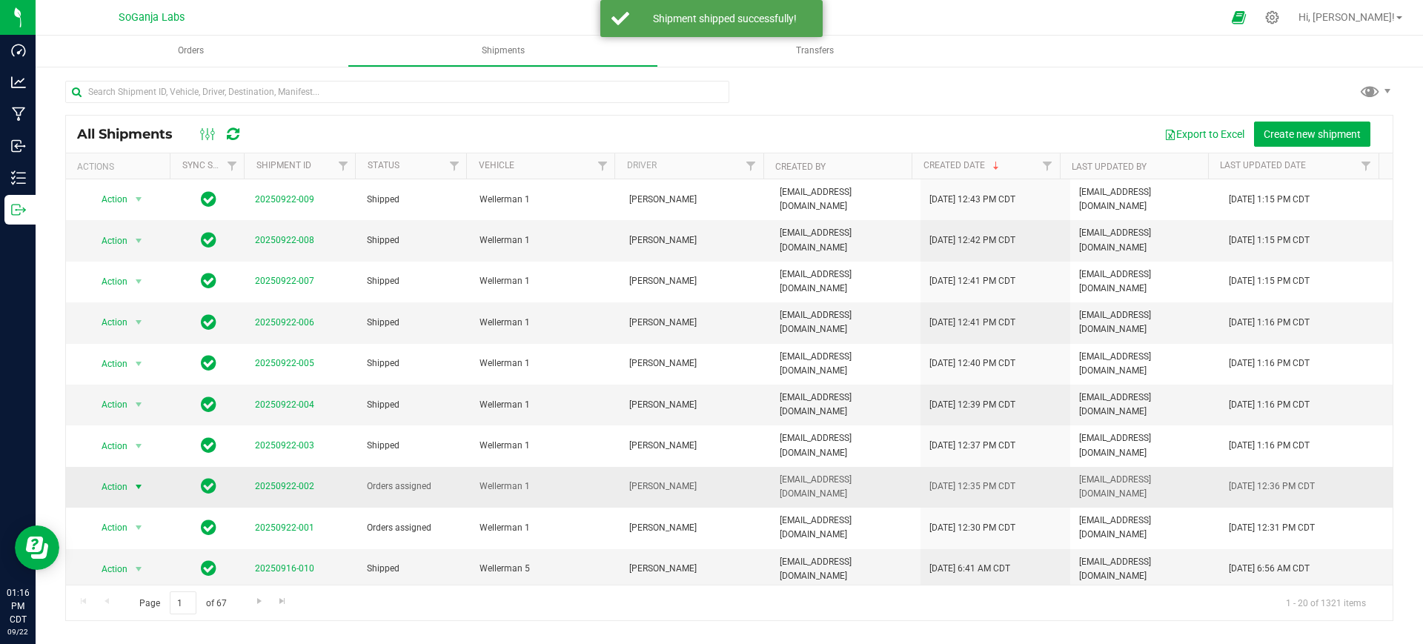
click at [140, 481] on span "select" at bounding box center [139, 487] width 12 height 12
click at [164, 572] on li "Ship shipment" at bounding box center [144, 583] width 110 height 22
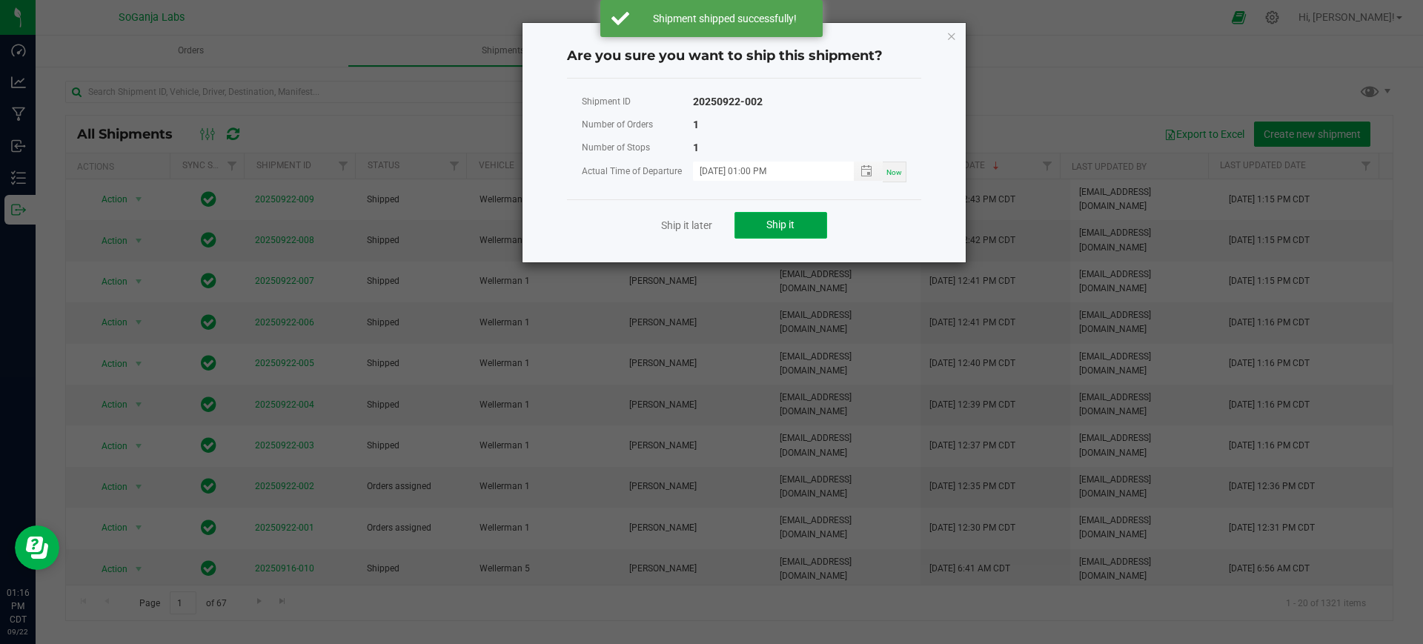
click at [756, 229] on button "Ship it" at bounding box center [780, 225] width 93 height 27
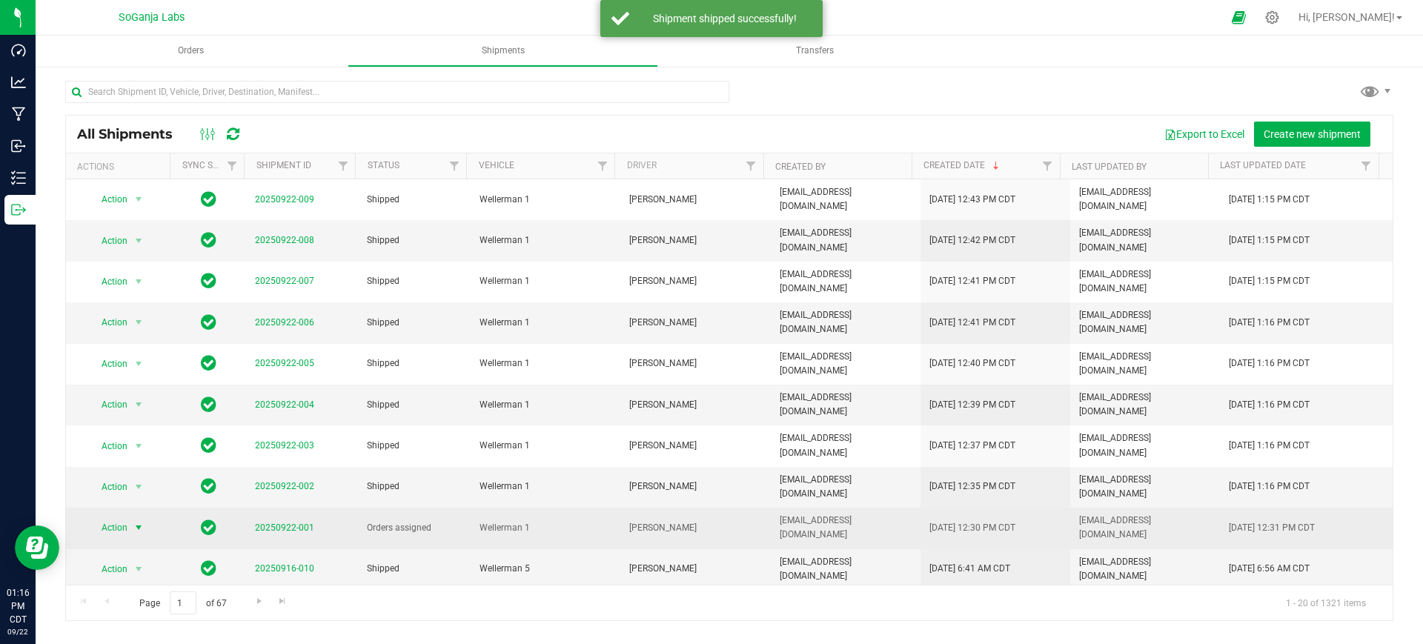
click at [116, 517] on span "Action" at bounding box center [109, 527] width 40 height 21
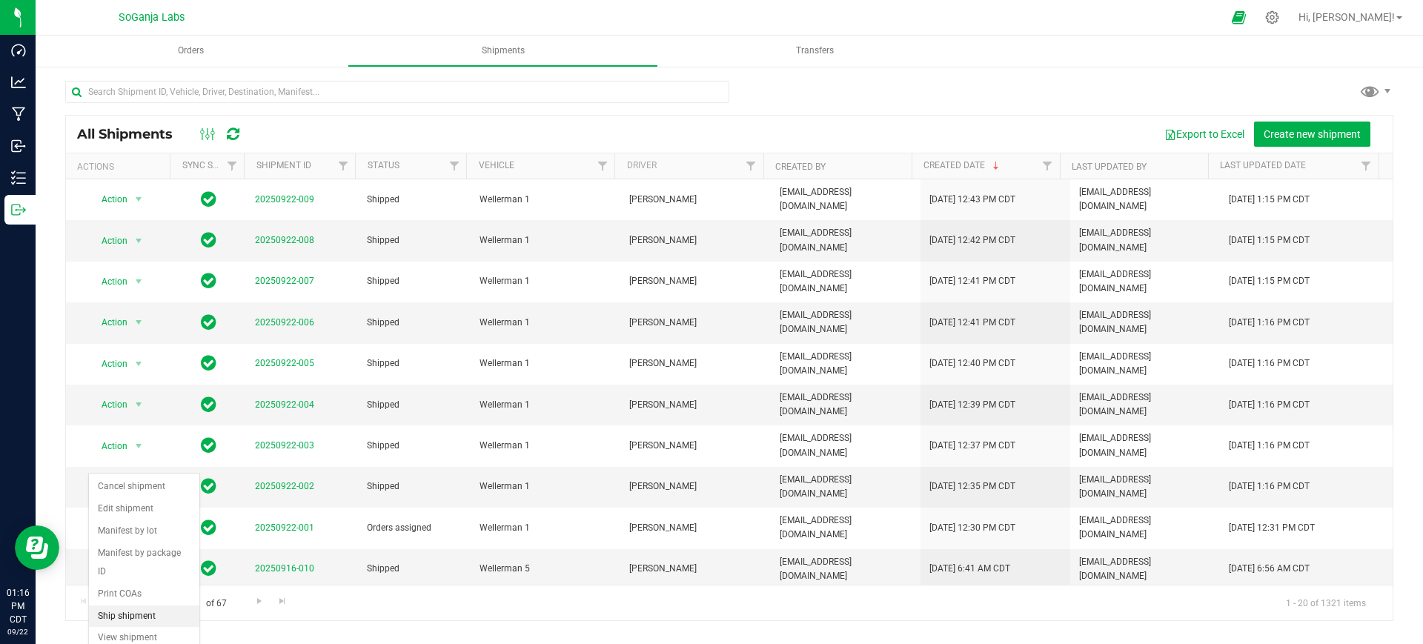
click at [133, 605] on li "Ship shipment" at bounding box center [144, 616] width 110 height 22
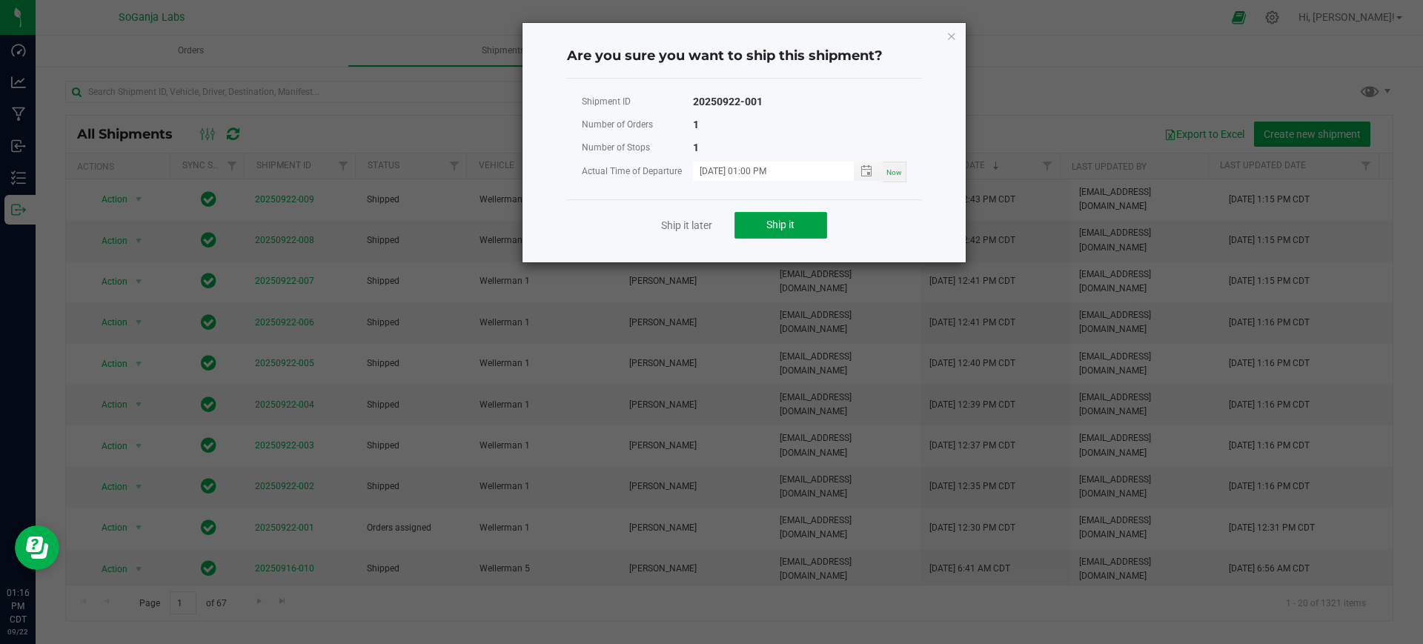
click at [782, 230] on span "Ship it" at bounding box center [780, 225] width 28 height 12
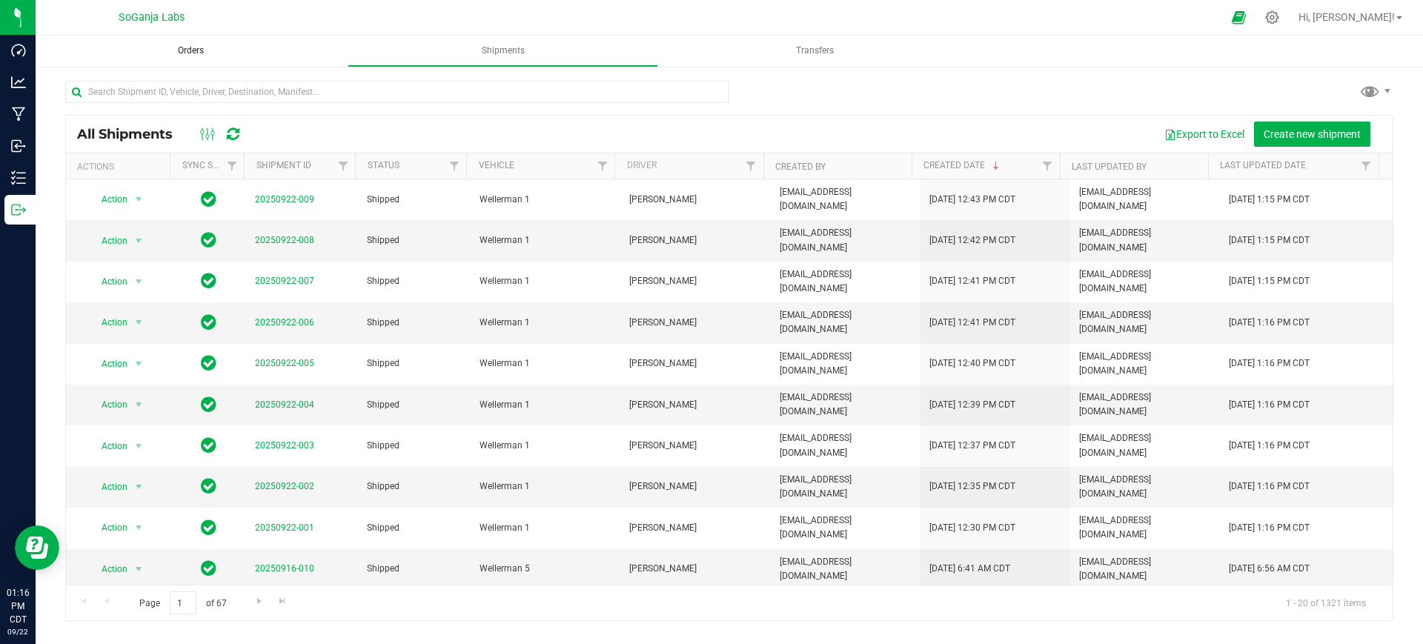
click at [199, 47] on span "Orders" at bounding box center [191, 50] width 66 height 13
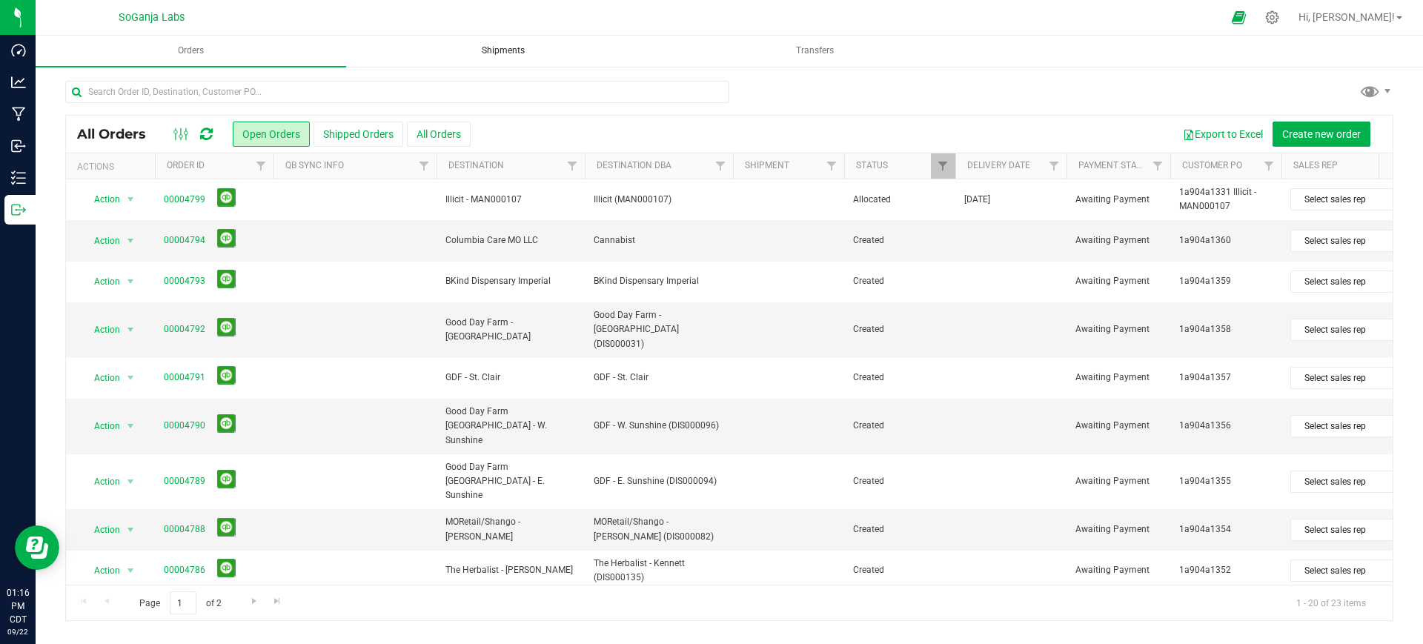
click at [486, 51] on span "Shipments" at bounding box center [503, 50] width 83 height 13
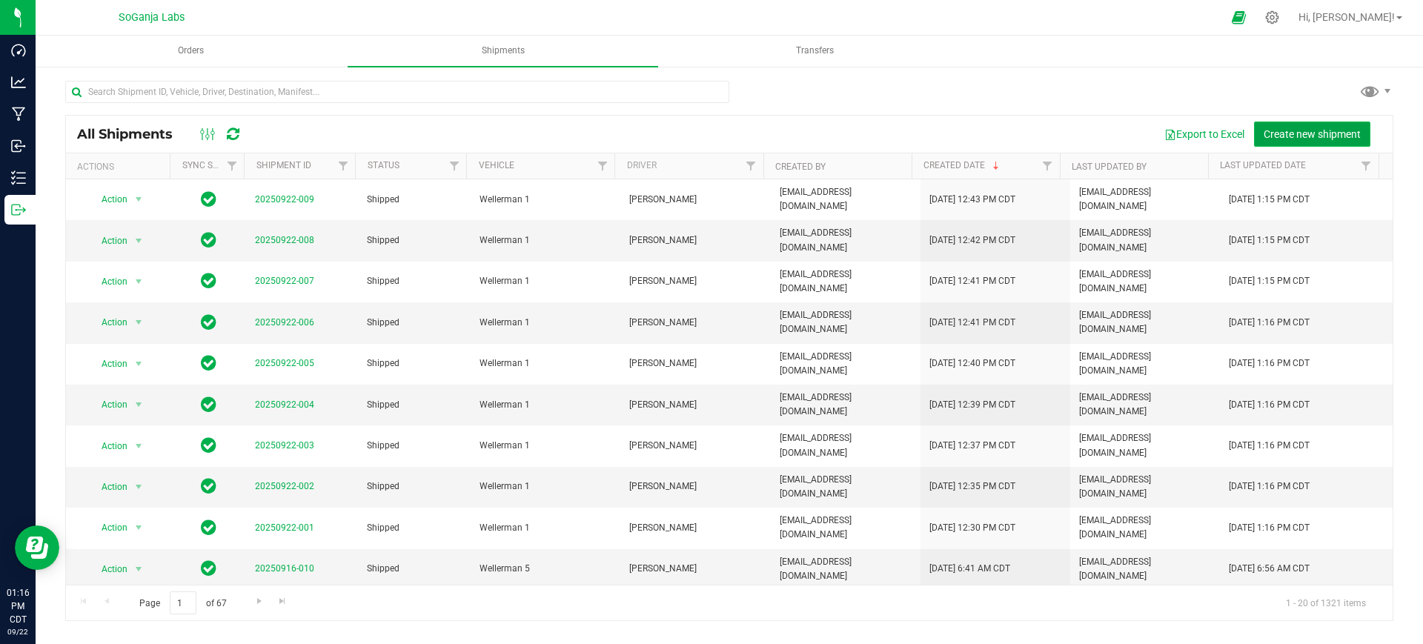
click at [1345, 140] on button "Create new shipment" at bounding box center [1312, 134] width 116 height 25
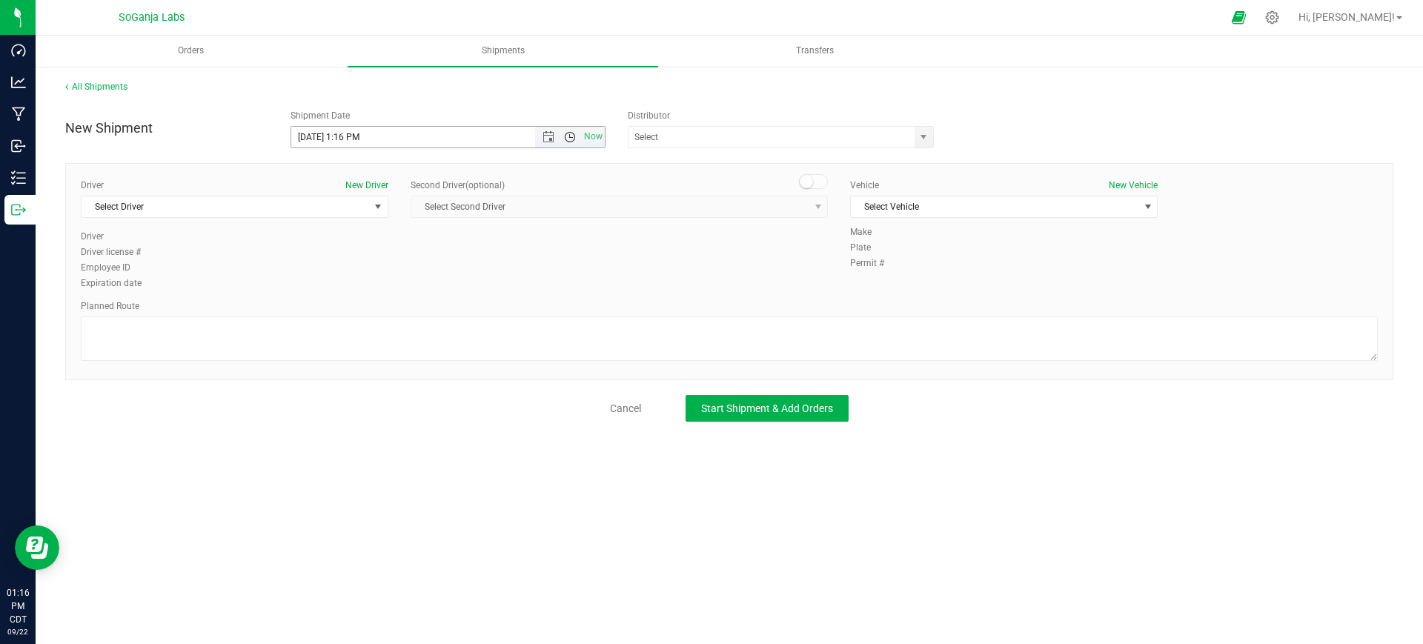
click at [564, 131] on span "Open the time view" at bounding box center [570, 137] width 12 height 12
click at [323, 201] on li "1:00 PM" at bounding box center [447, 193] width 313 height 19
click at [572, 134] on span "Open the time view" at bounding box center [570, 137] width 12 height 12
click at [327, 213] on li "1:30 PM" at bounding box center [447, 211] width 313 height 19
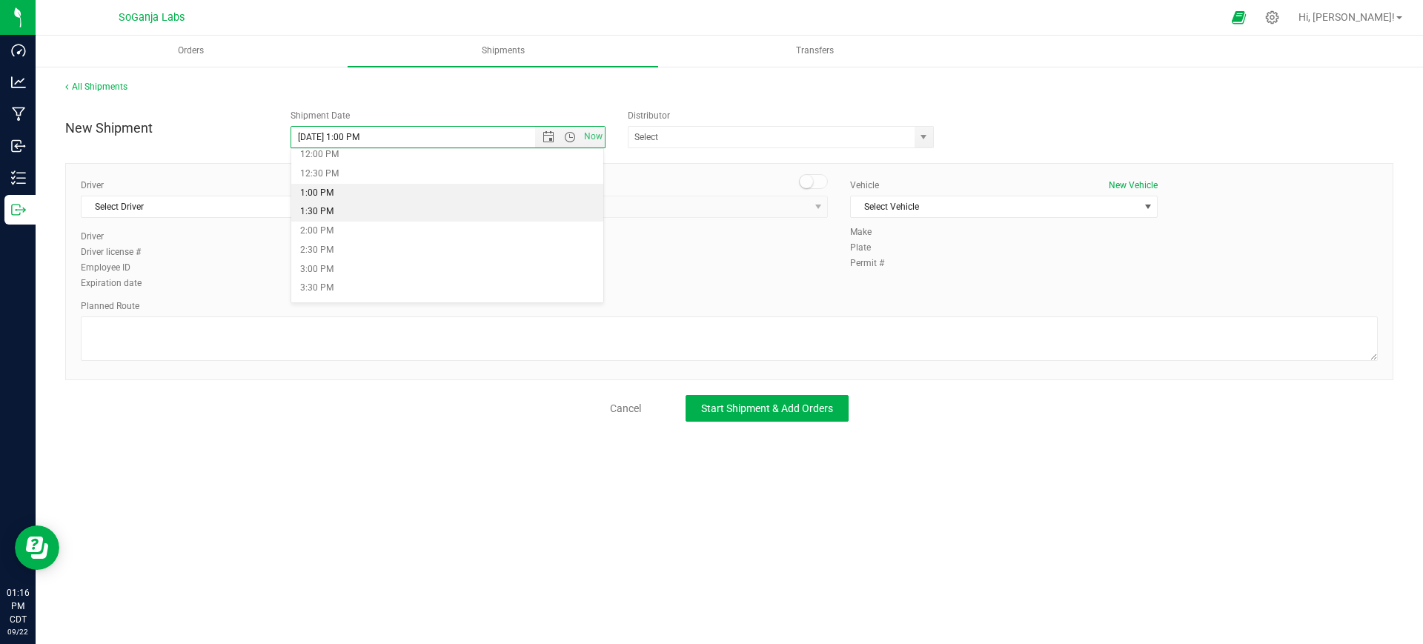
type input "9/22/2025 1:30 PM"
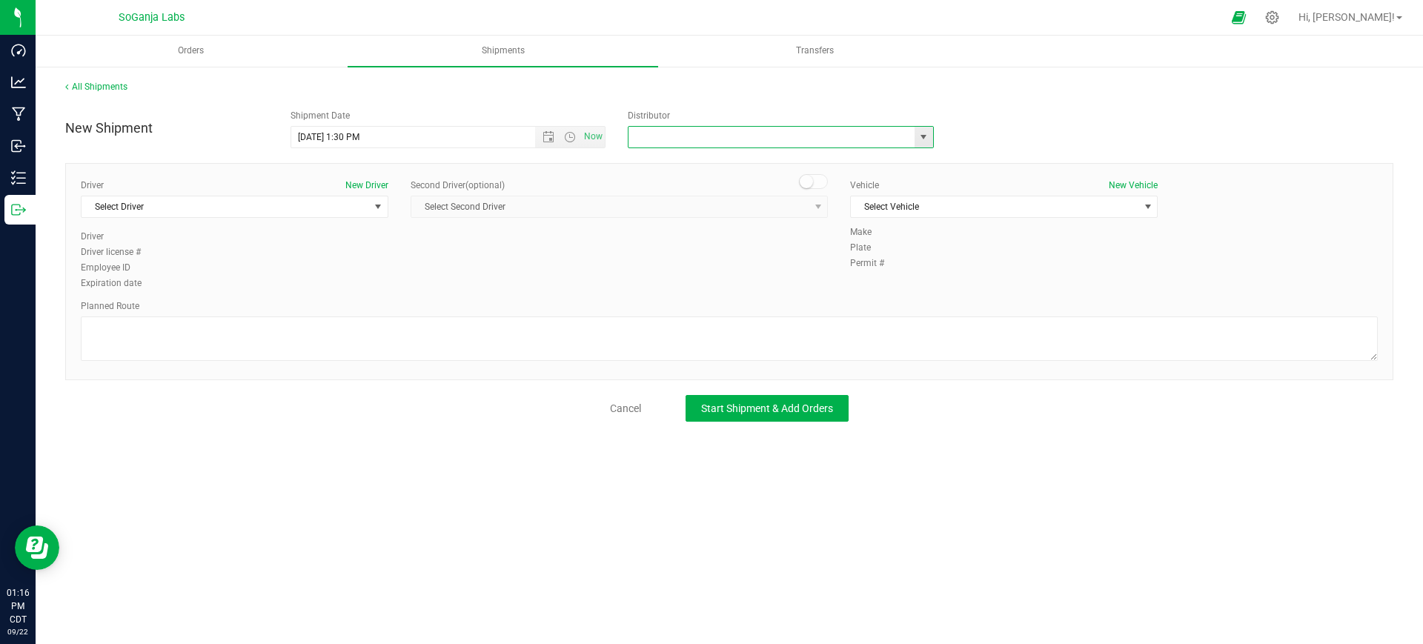
click at [842, 135] on input "text" at bounding box center [766, 137] width 277 height 21
click at [920, 142] on span "select" at bounding box center [923, 137] width 12 height 12
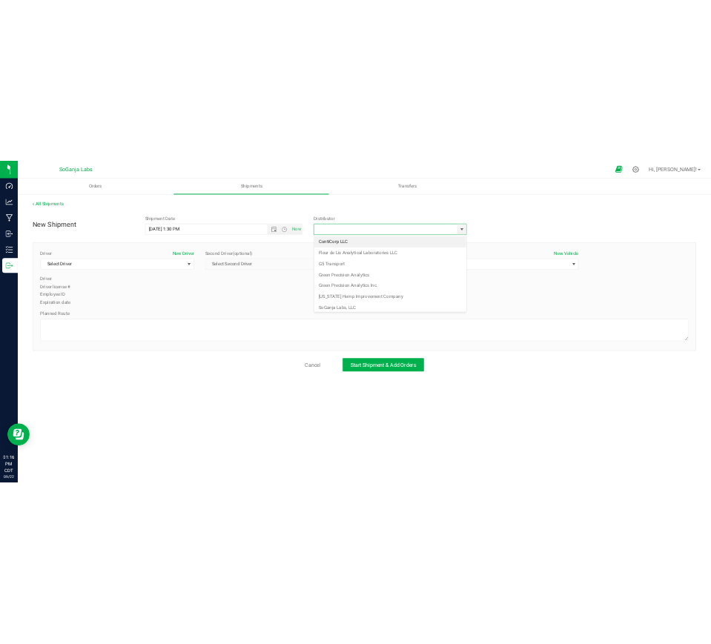
scroll to position [28, 0]
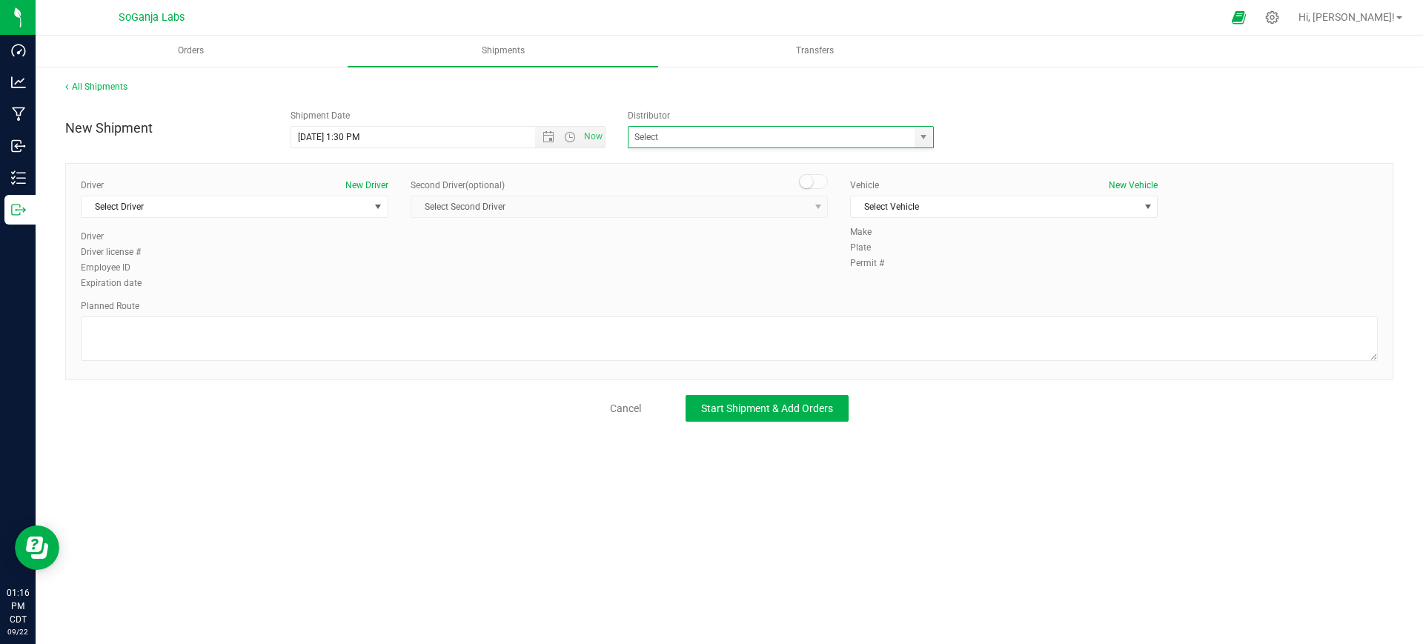
click at [1067, 112] on div "New Shipment Shipment Date 9/22/2025 1:30 PM Now Distributor ContiCorp LLC Fleu…" at bounding box center [729, 125] width 1350 height 46
click at [372, 187] on button "New Driver" at bounding box center [366, 185] width 43 height 13
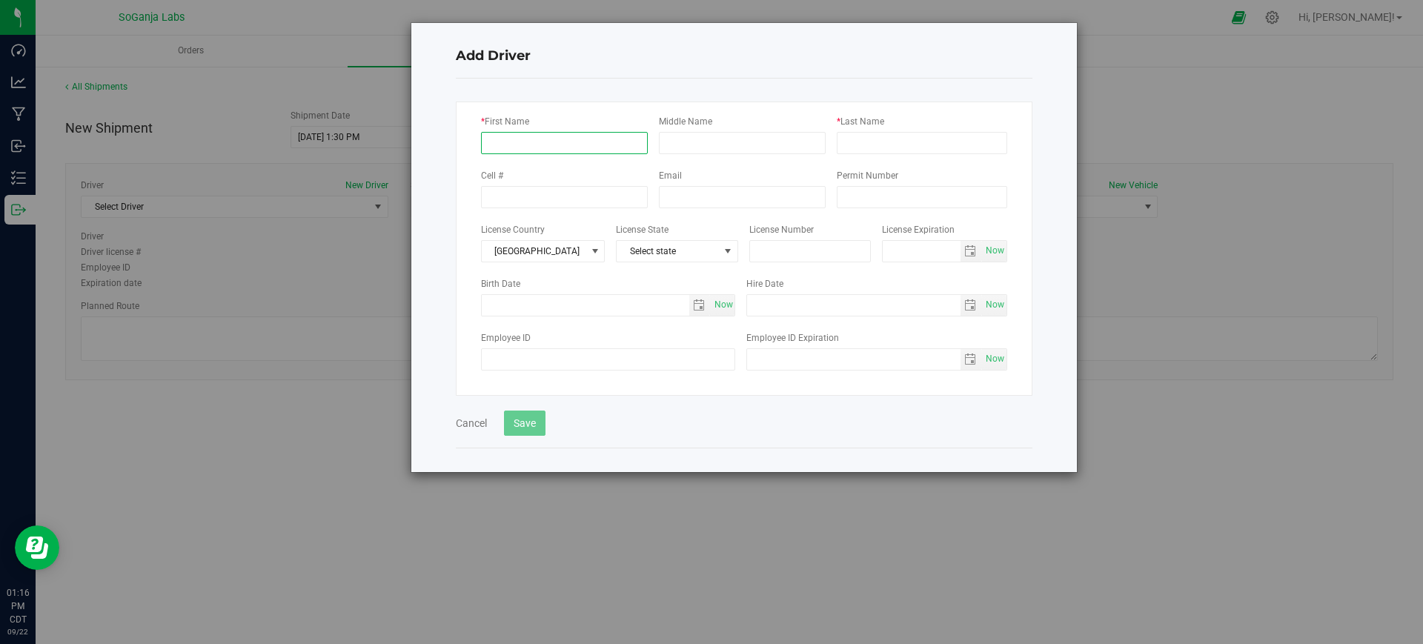
click at [532, 141] on input "* First Name" at bounding box center [564, 143] width 167 height 22
type input "Anthony"
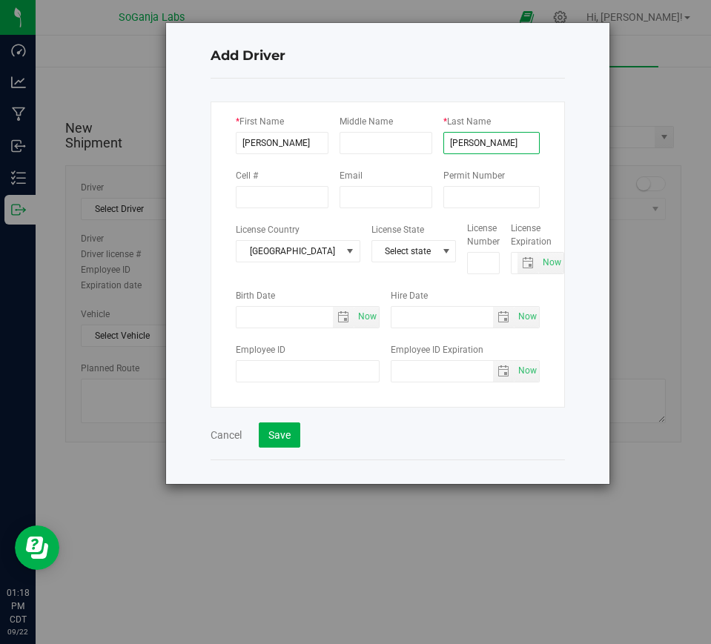
type input "Stoneking"
click at [339, 372] on input "Employee ID" at bounding box center [308, 371] width 144 height 22
type input "AGT027827"
click at [467, 264] on input "text" at bounding box center [483, 263] width 33 height 22
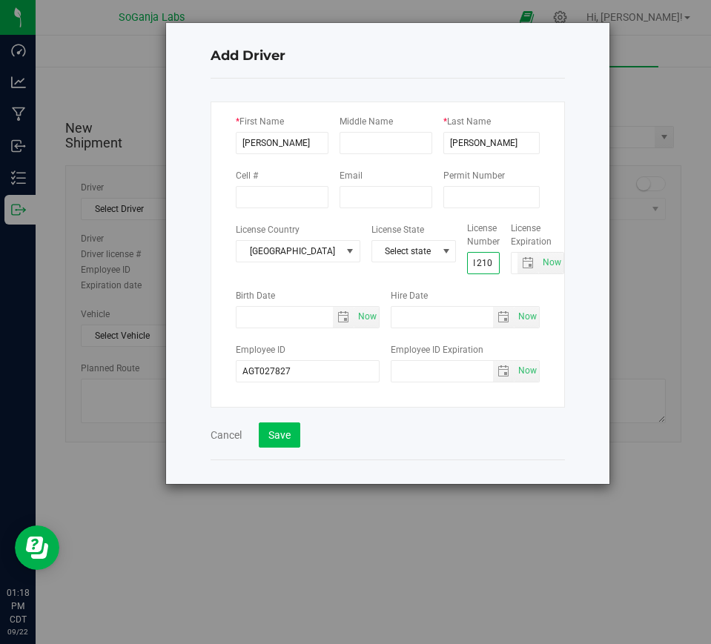
type input "U112121013"
click at [283, 431] on button "Save" at bounding box center [279, 434] width 41 height 25
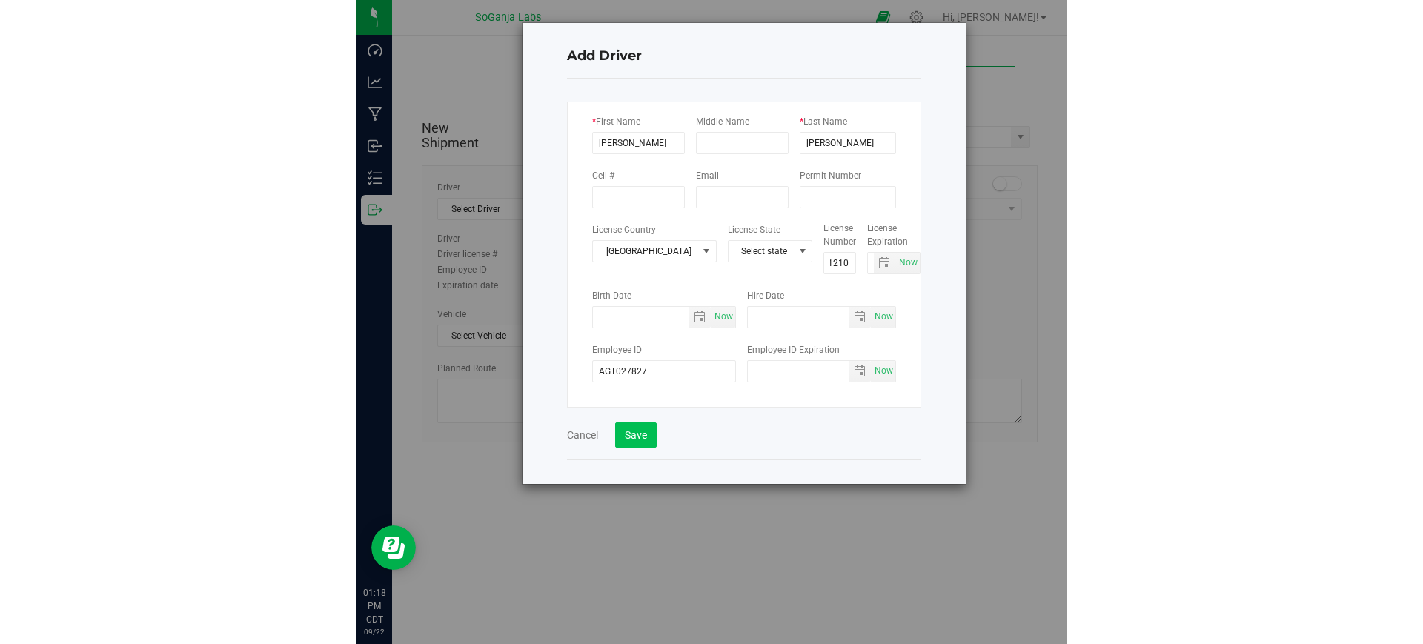
scroll to position [0, 0]
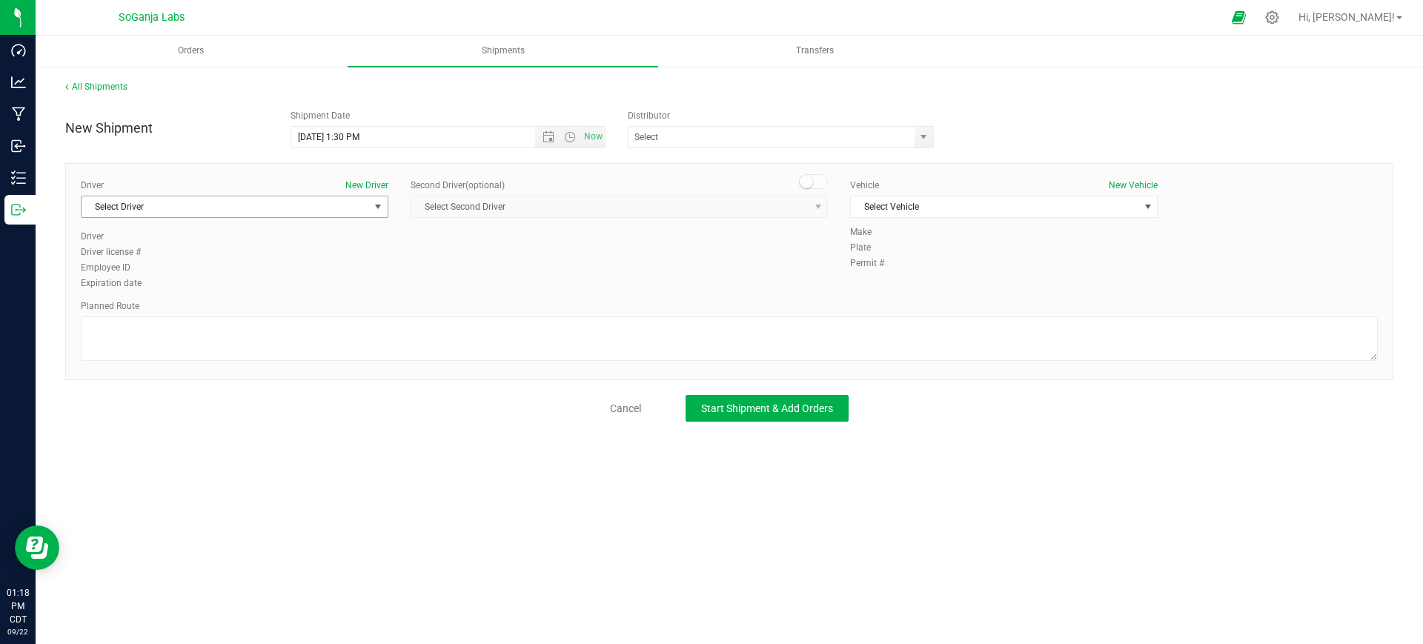
click at [369, 213] on span "select" at bounding box center [378, 206] width 19 height 21
click at [427, 261] on div "Driver New Driver Select Driver Select Driver Molly Balliet Dacia Betts Jamie B…" at bounding box center [729, 235] width 1319 height 113
click at [895, 209] on span "Select Vehicle" at bounding box center [994, 206] width 287 height 21
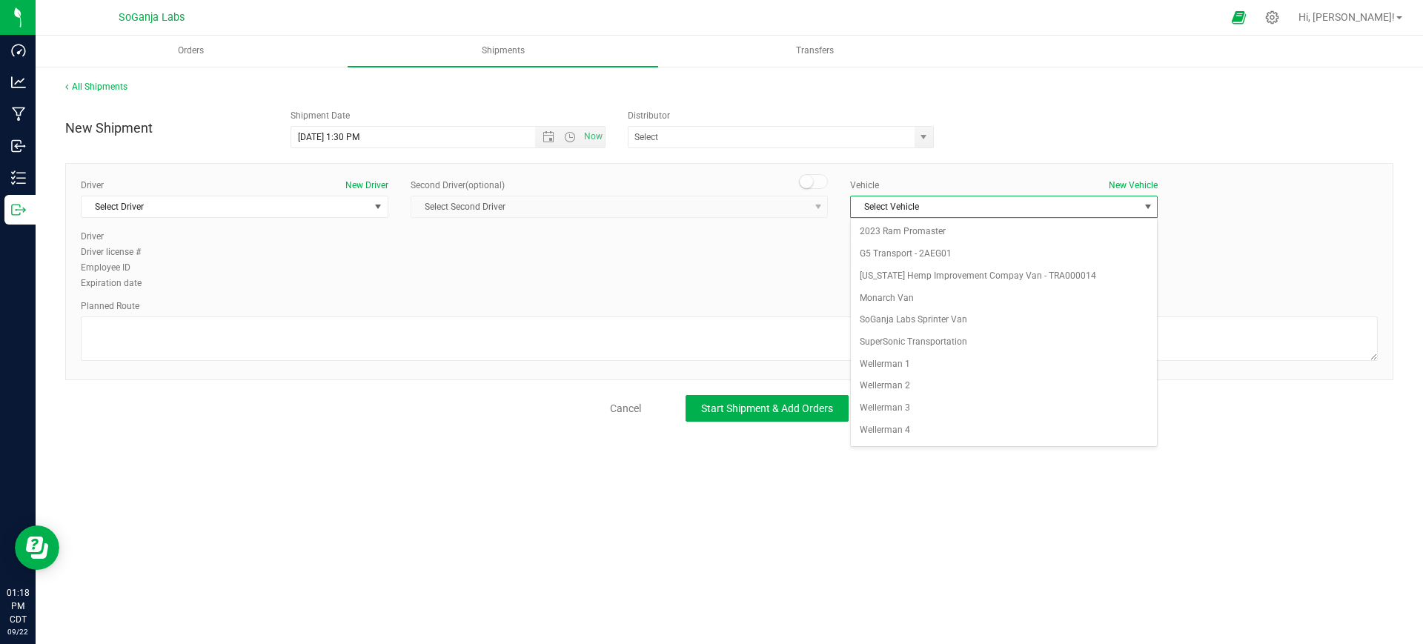
click at [742, 277] on div "Driver New Driver Select Driver Select Driver Molly Balliet Dacia Betts Jamie B…" at bounding box center [729, 235] width 1319 height 113
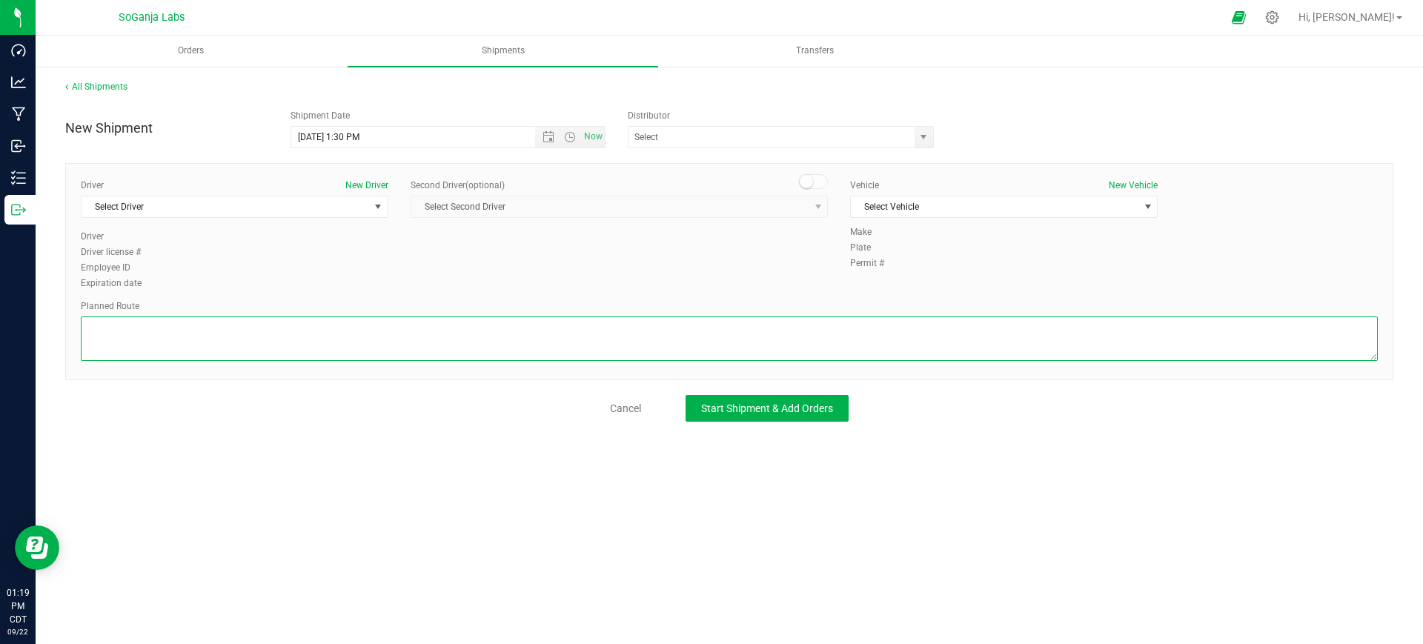
click at [319, 339] on textarea at bounding box center [729, 338] width 1297 height 44
type textarea "D"
type textarea "See planned route."
click at [731, 413] on span "Start Shipment & Add Orders" at bounding box center [767, 408] width 132 height 12
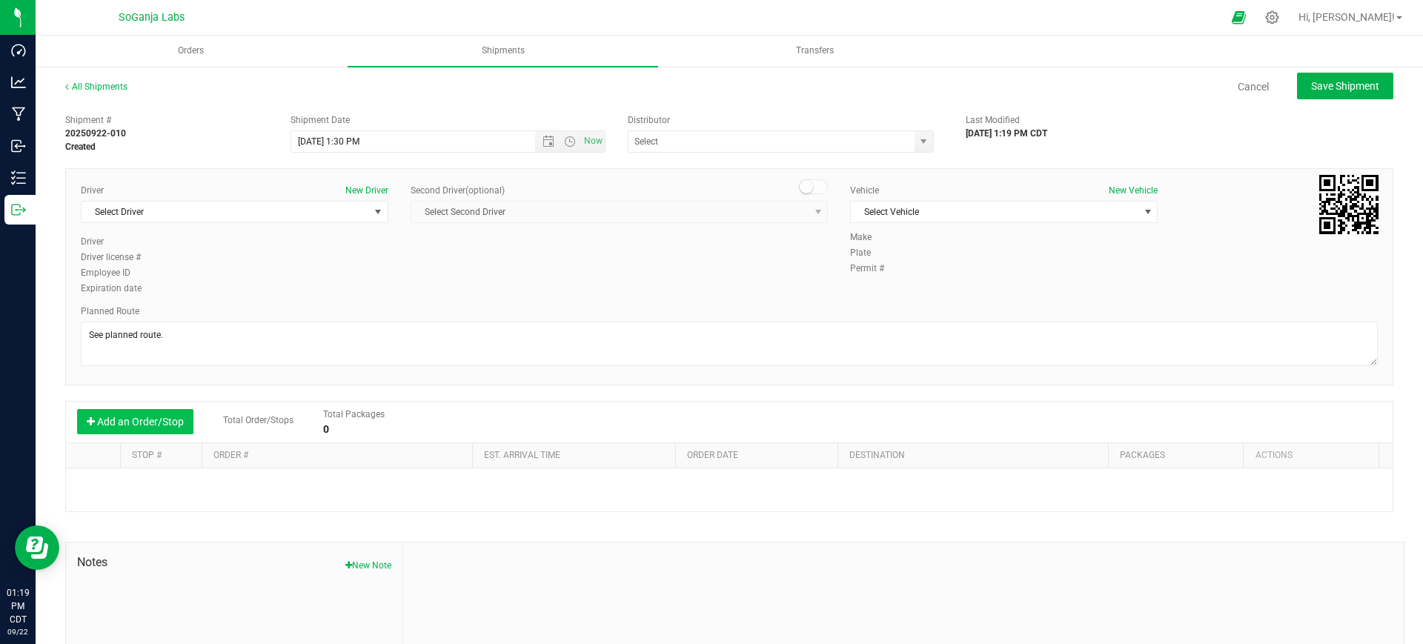
click at [133, 423] on button "Add an Order/Stop" at bounding box center [135, 421] width 116 height 25
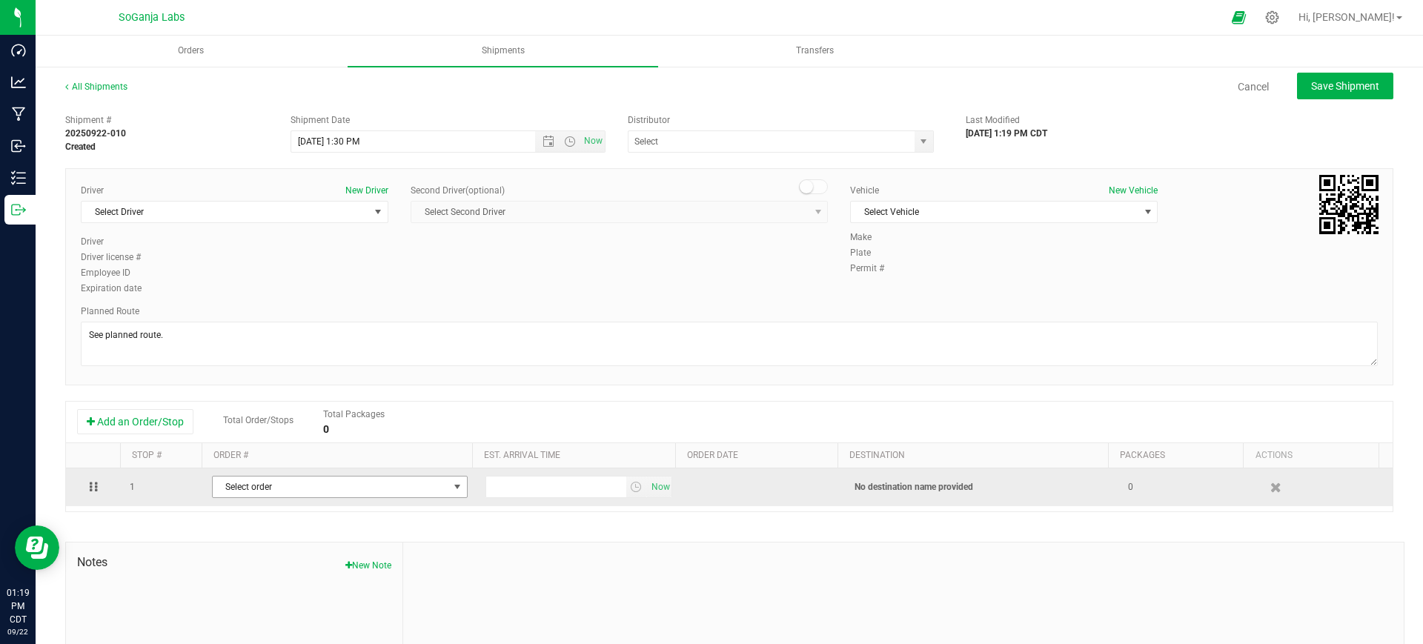
click at [273, 489] on span "Select order" at bounding box center [331, 486] width 236 height 21
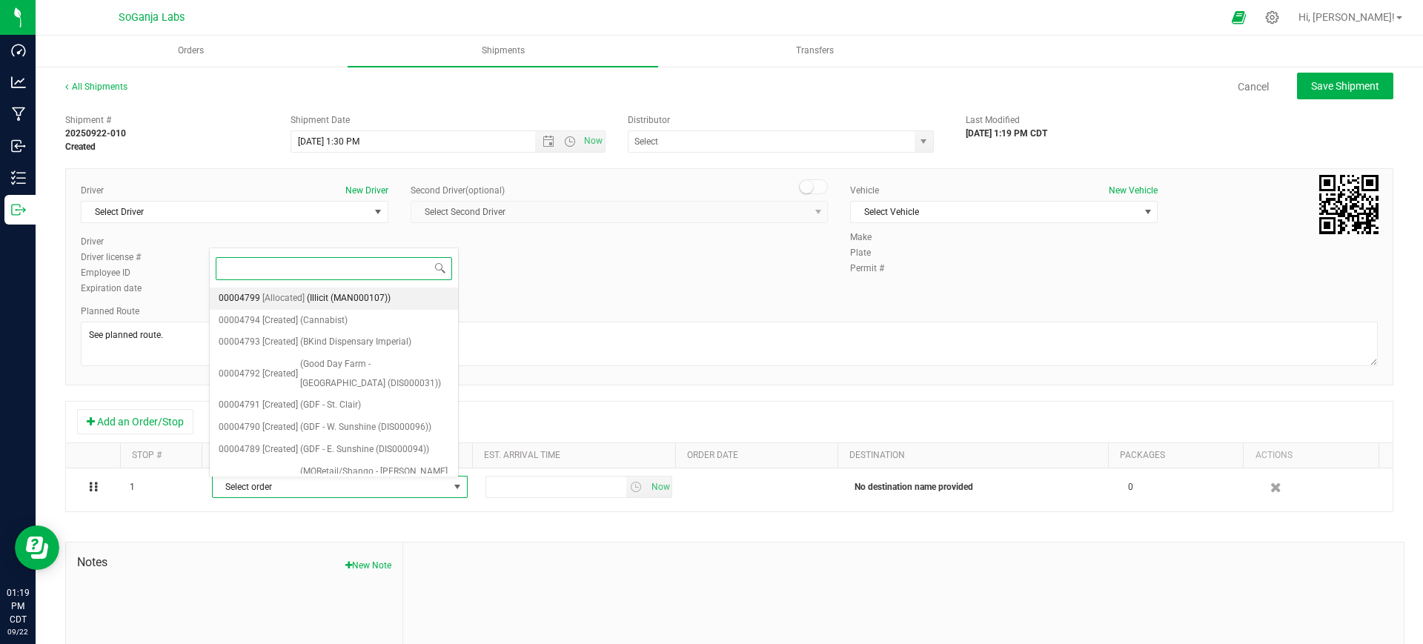
click at [331, 300] on span "(Illicit (MAN000107))" at bounding box center [349, 298] width 84 height 19
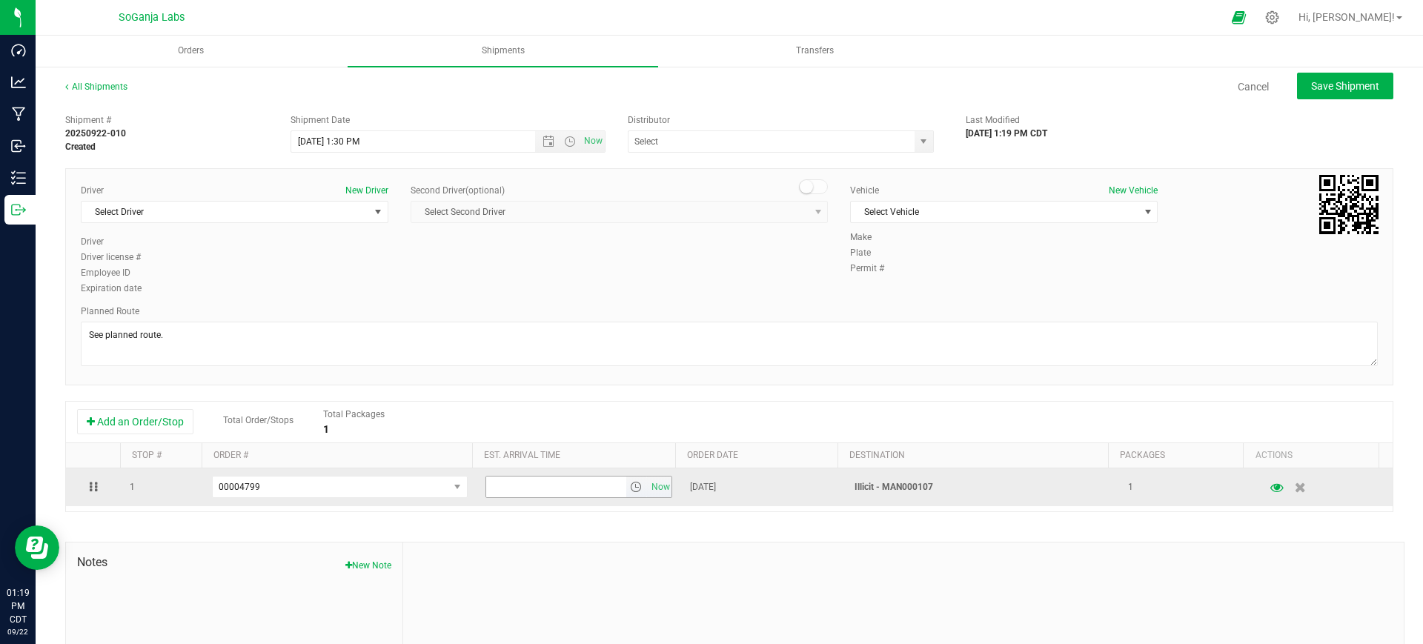
click at [630, 488] on span "select" at bounding box center [636, 487] width 12 height 12
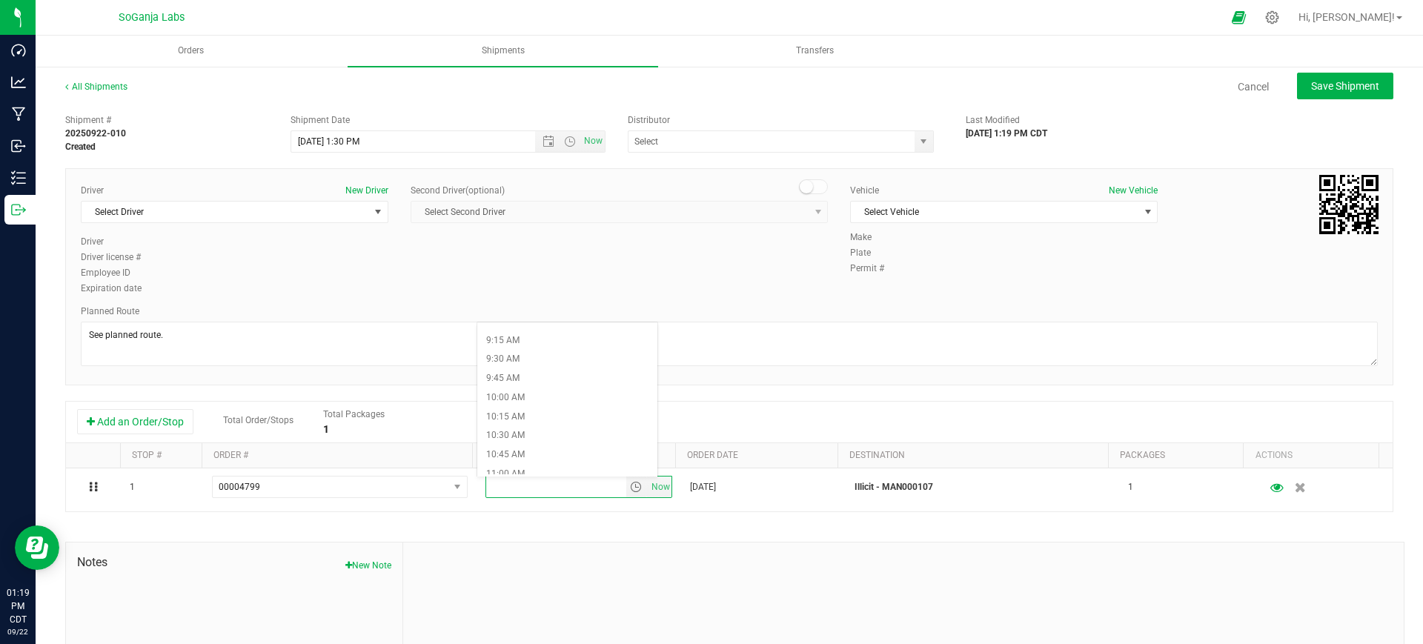
scroll to position [741, 0]
click at [559, 434] on li "11:00 AM" at bounding box center [567, 431] width 180 height 19
click at [1321, 87] on span "Save Shipment" at bounding box center [1345, 86] width 68 height 12
type input "9/22/2025 6:30 PM"
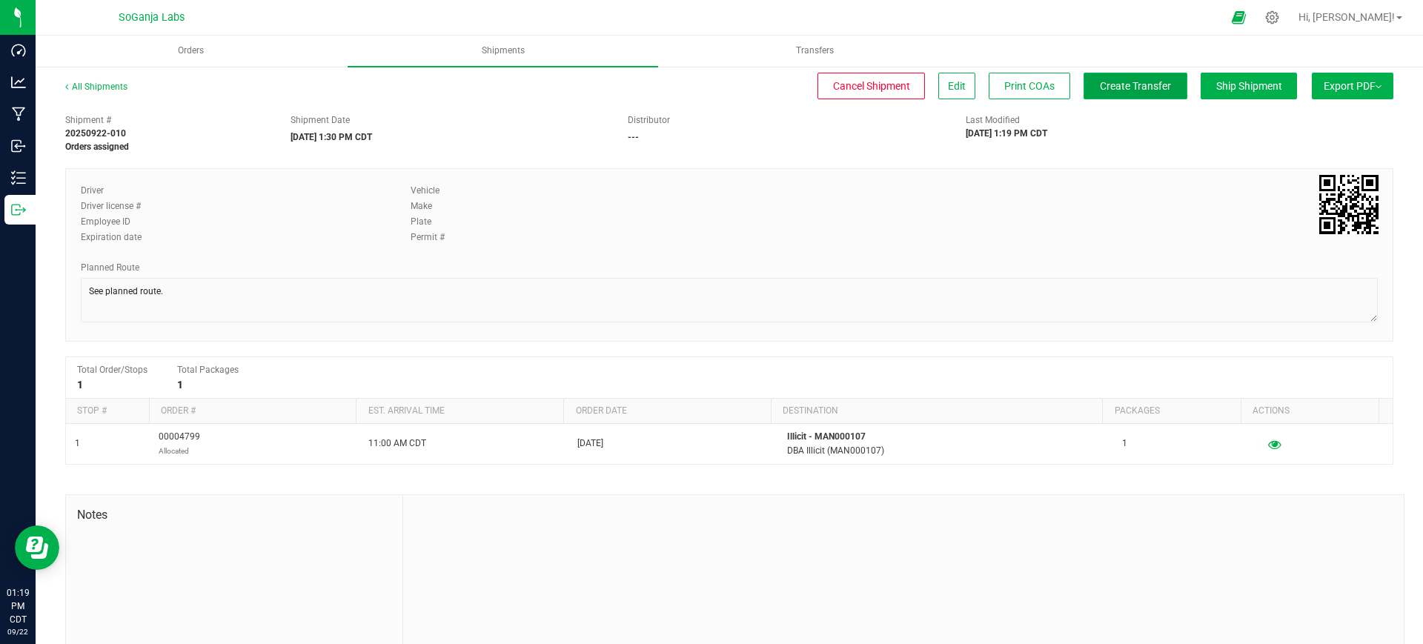
click at [1136, 90] on span "Create Transfer" at bounding box center [1134, 86] width 71 height 12
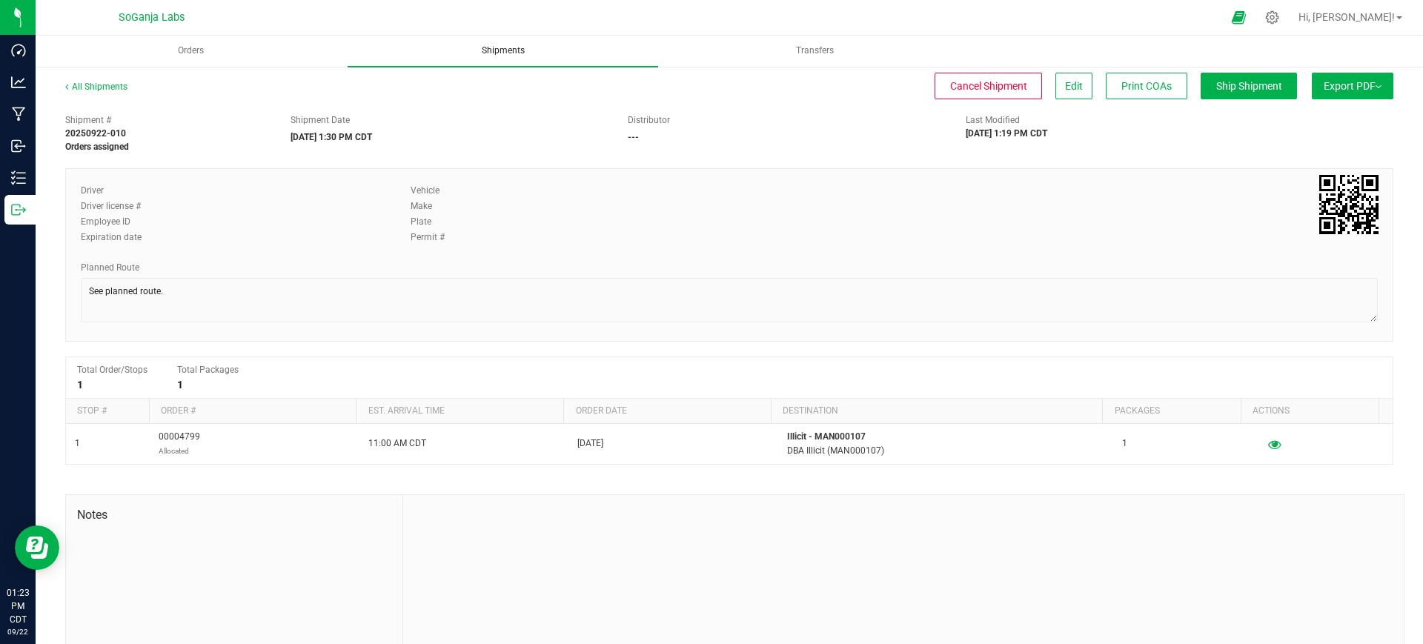
click at [518, 49] on span "Shipments" at bounding box center [503, 50] width 83 height 13
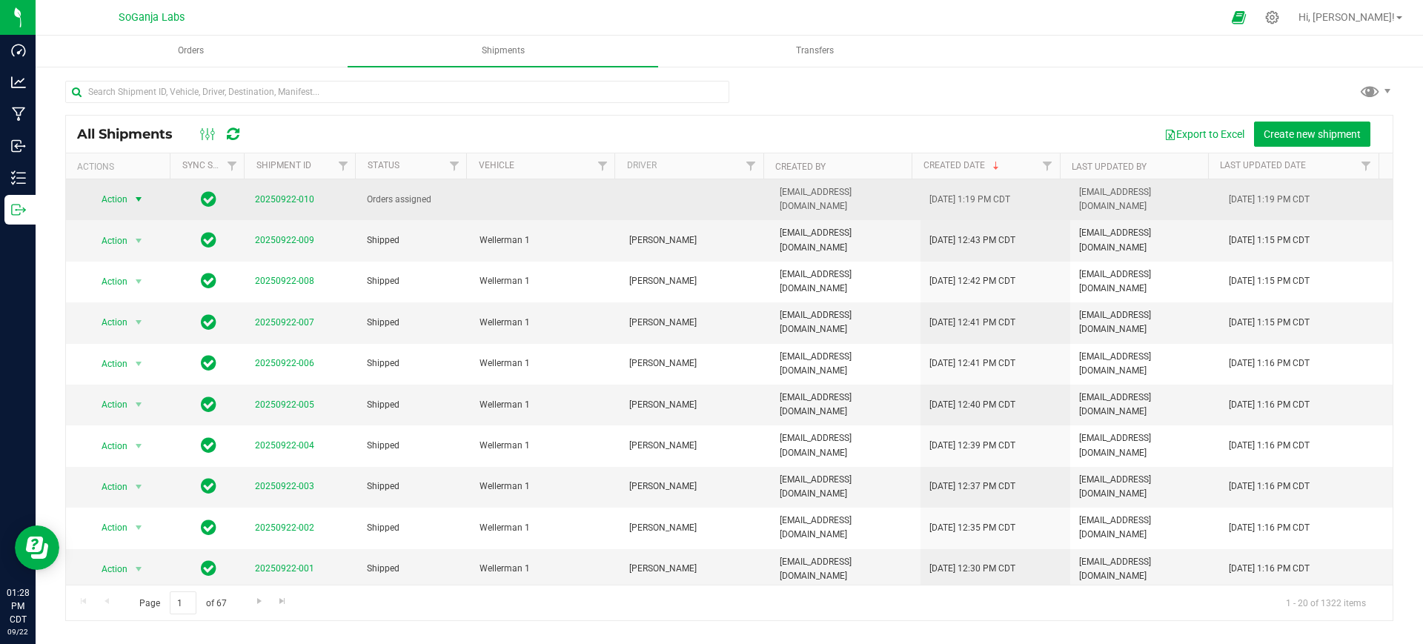
click at [122, 189] on span "Action" at bounding box center [109, 199] width 40 height 21
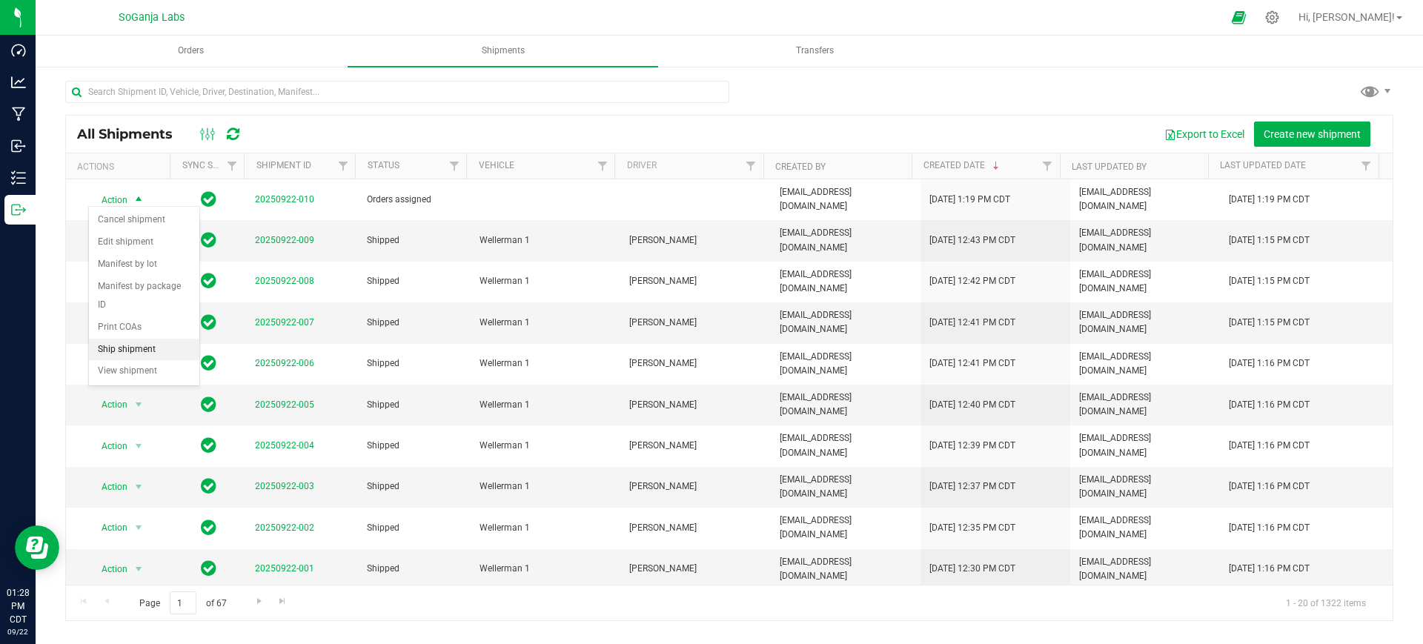
click at [136, 339] on li "Ship shipment" at bounding box center [144, 350] width 110 height 22
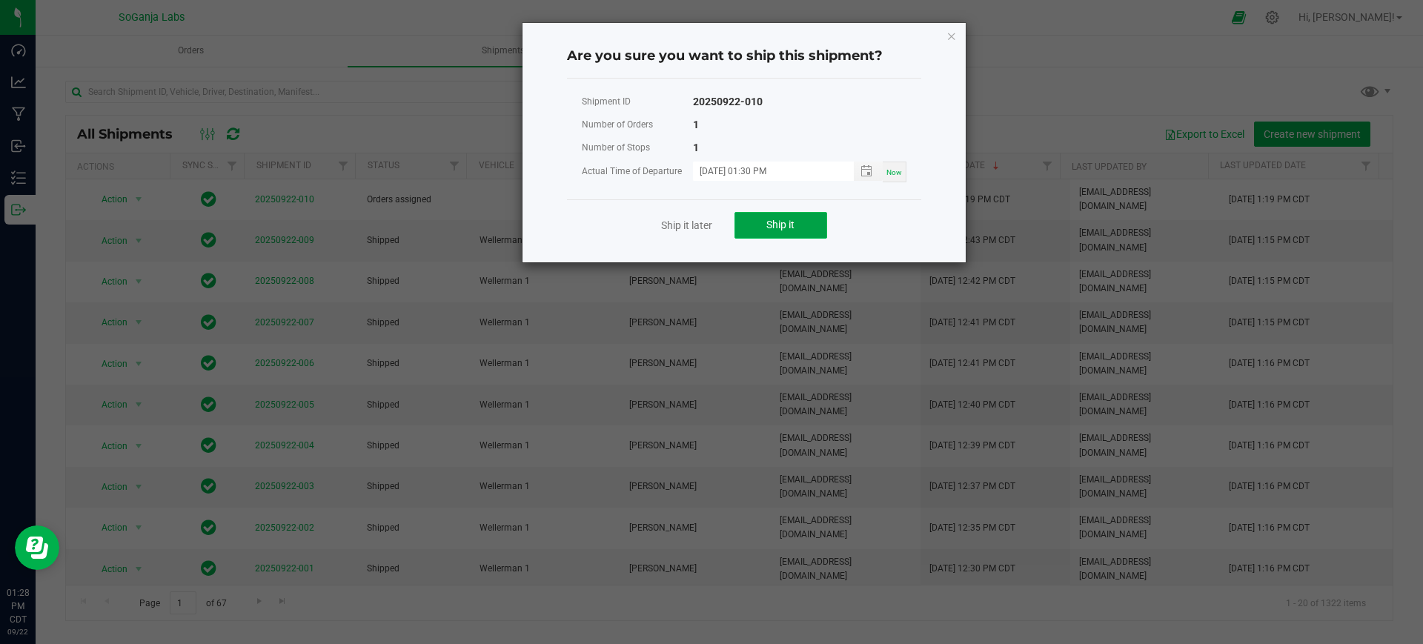
click at [795, 228] on button "Ship it" at bounding box center [780, 225] width 93 height 27
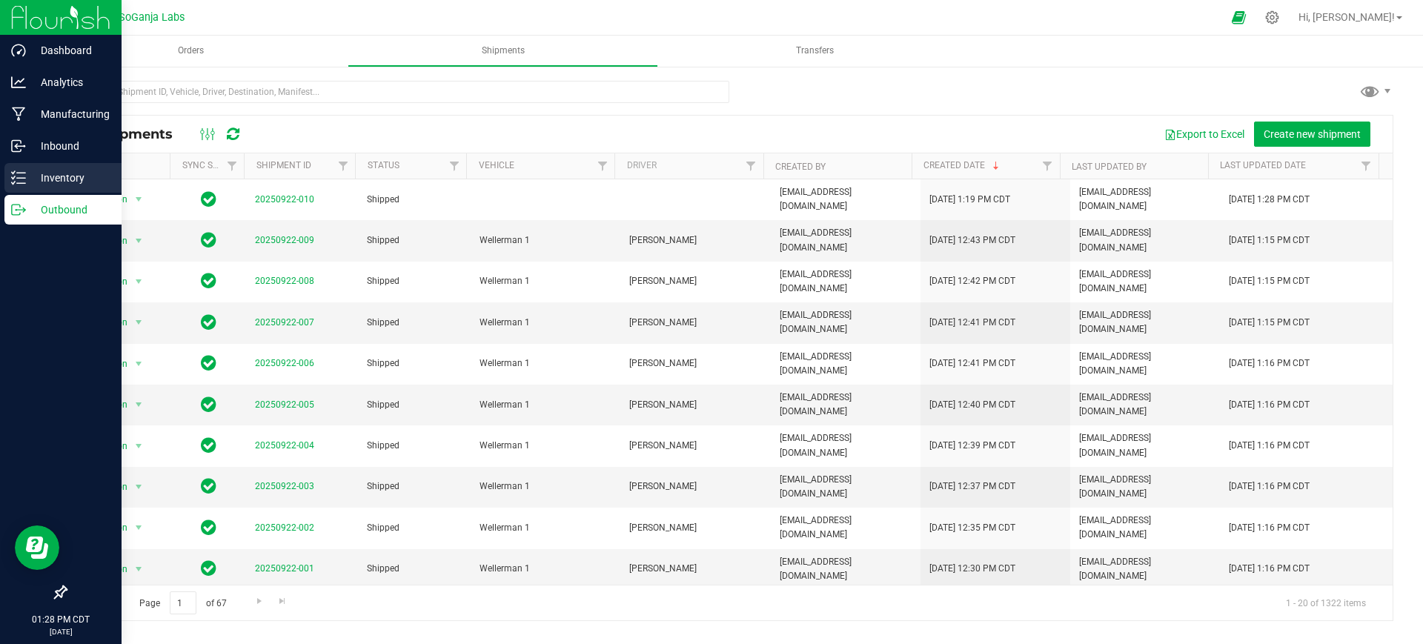
click at [19, 179] on icon at bounding box center [18, 177] width 15 height 15
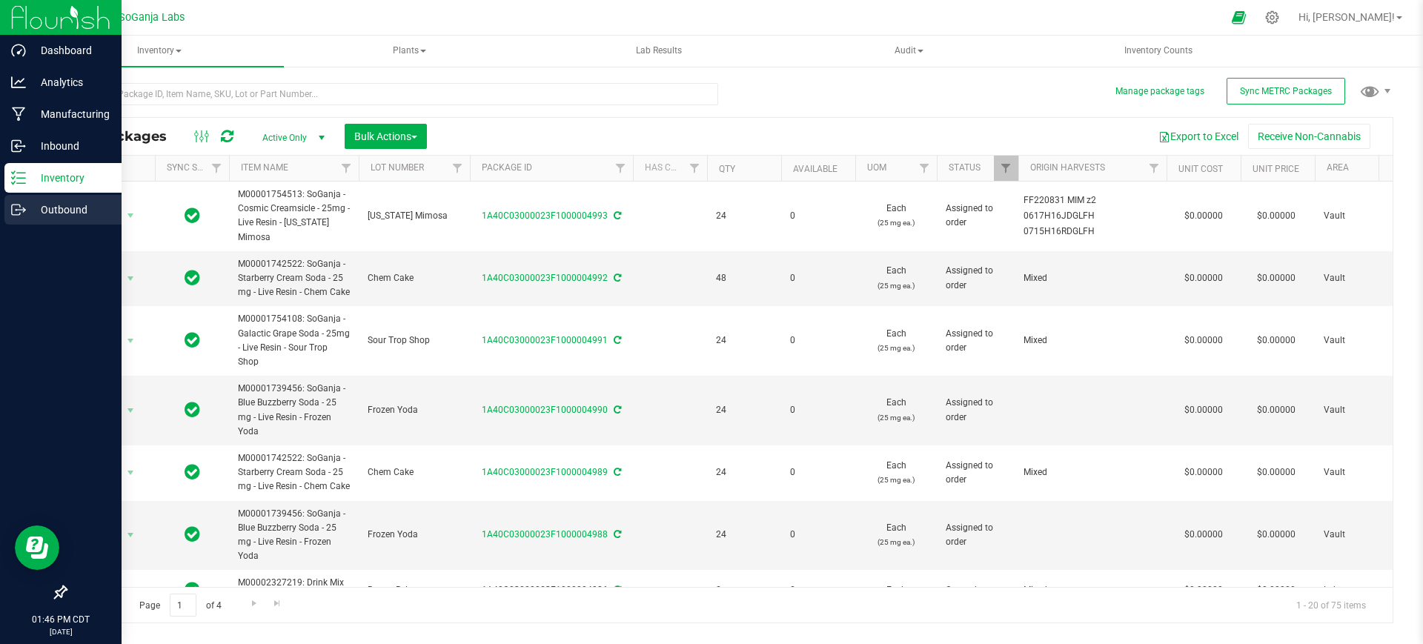
click at [92, 204] on p "Outbound" at bounding box center [70, 210] width 89 height 18
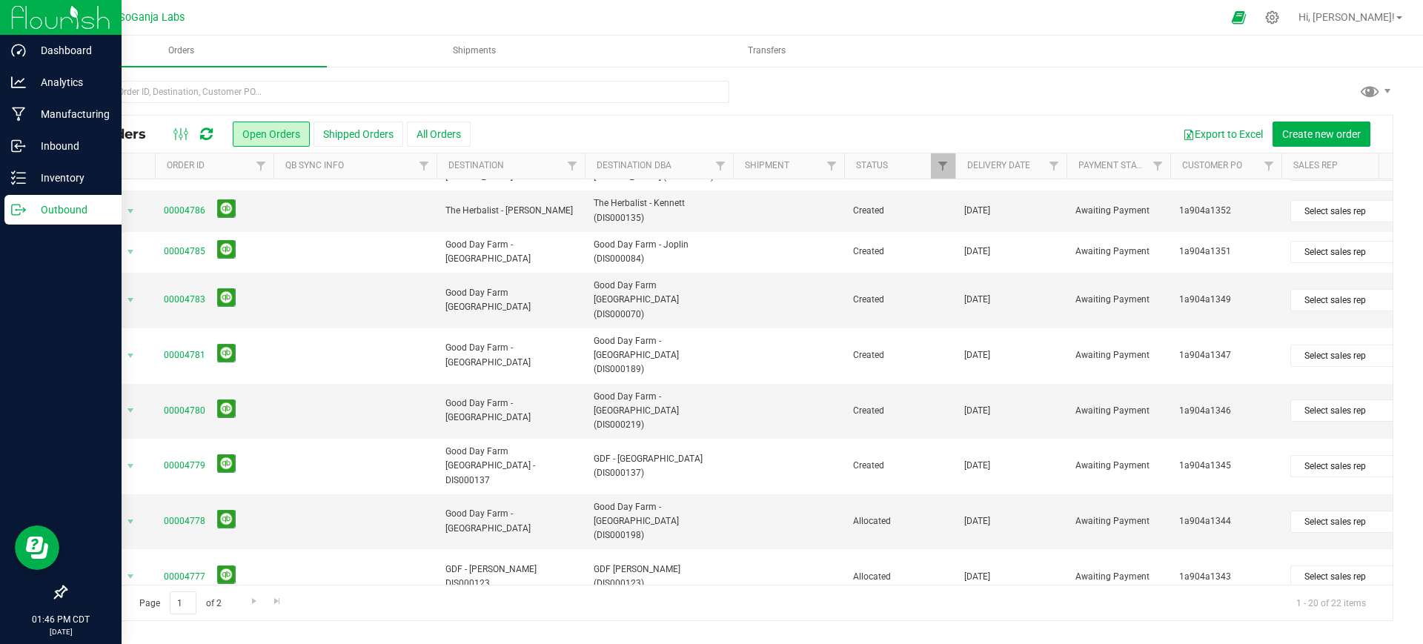
scroll to position [287, 0]
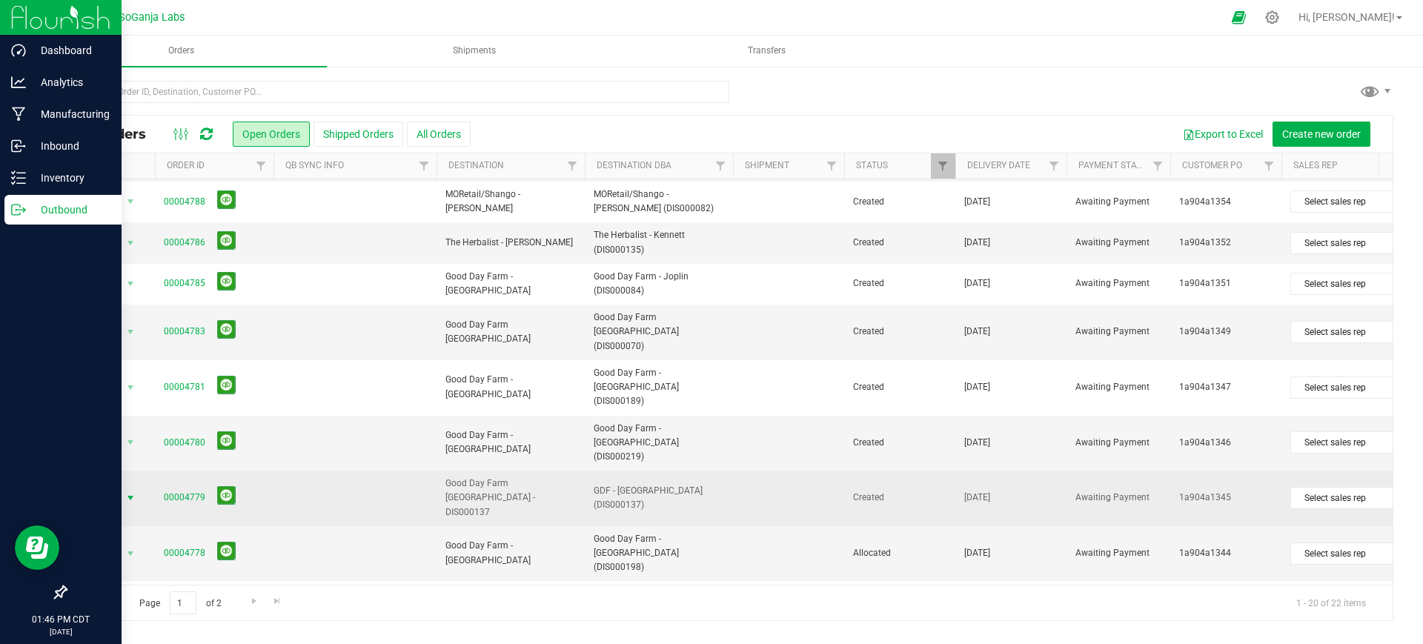
click at [107, 488] on span "Action" at bounding box center [101, 498] width 40 height 21
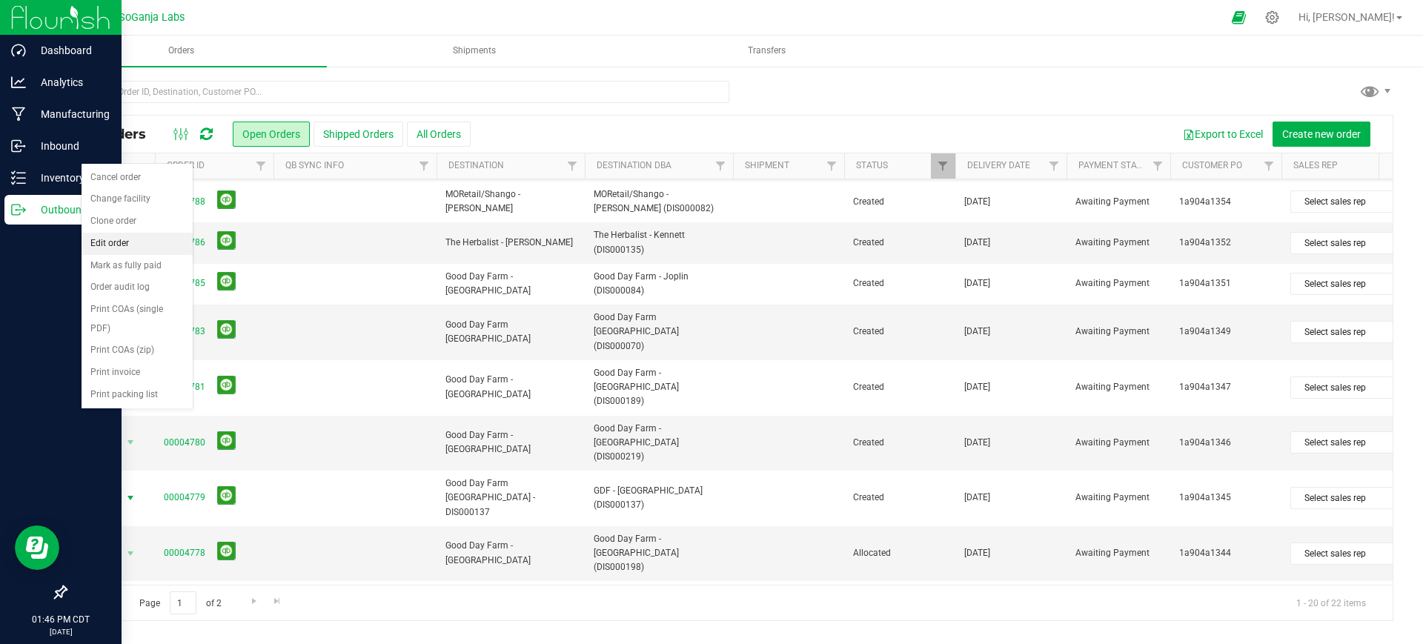
click at [94, 238] on li "Edit order" at bounding box center [136, 244] width 111 height 22
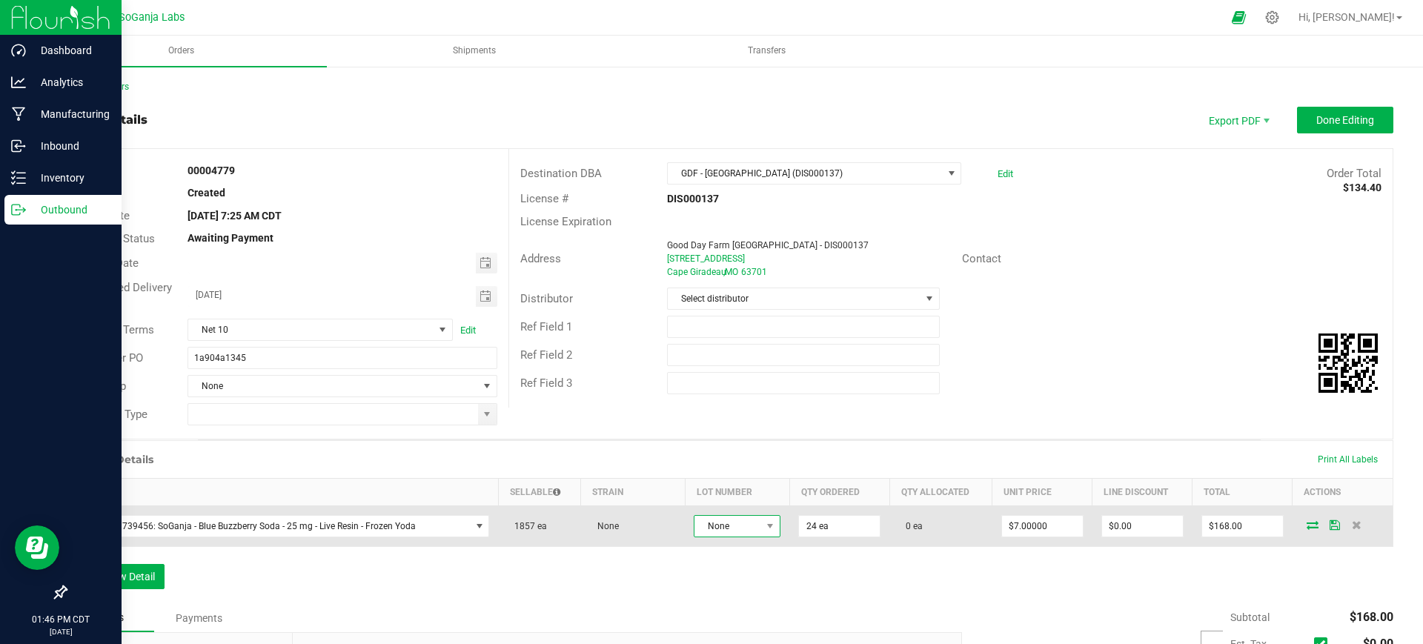
click at [728, 522] on span "None" at bounding box center [727, 526] width 67 height 21
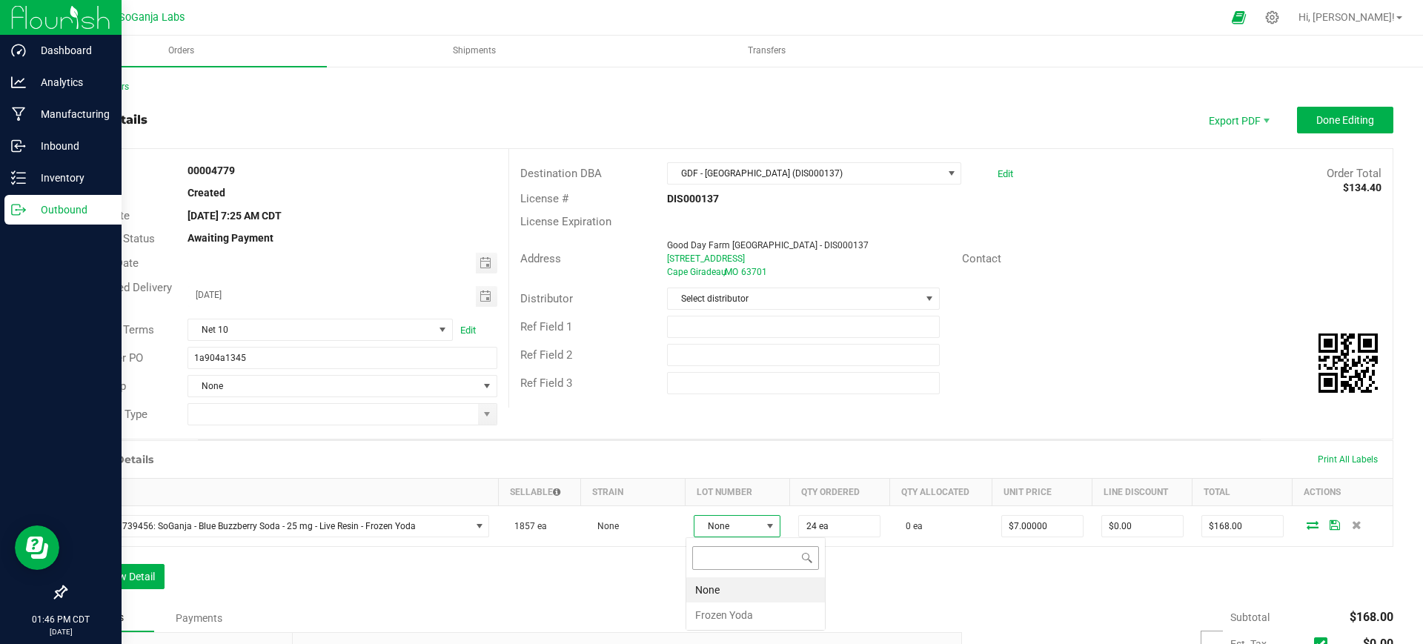
scroll to position [22, 85]
click at [729, 615] on Yoda "Frozen Yoda" at bounding box center [755, 614] width 139 height 25
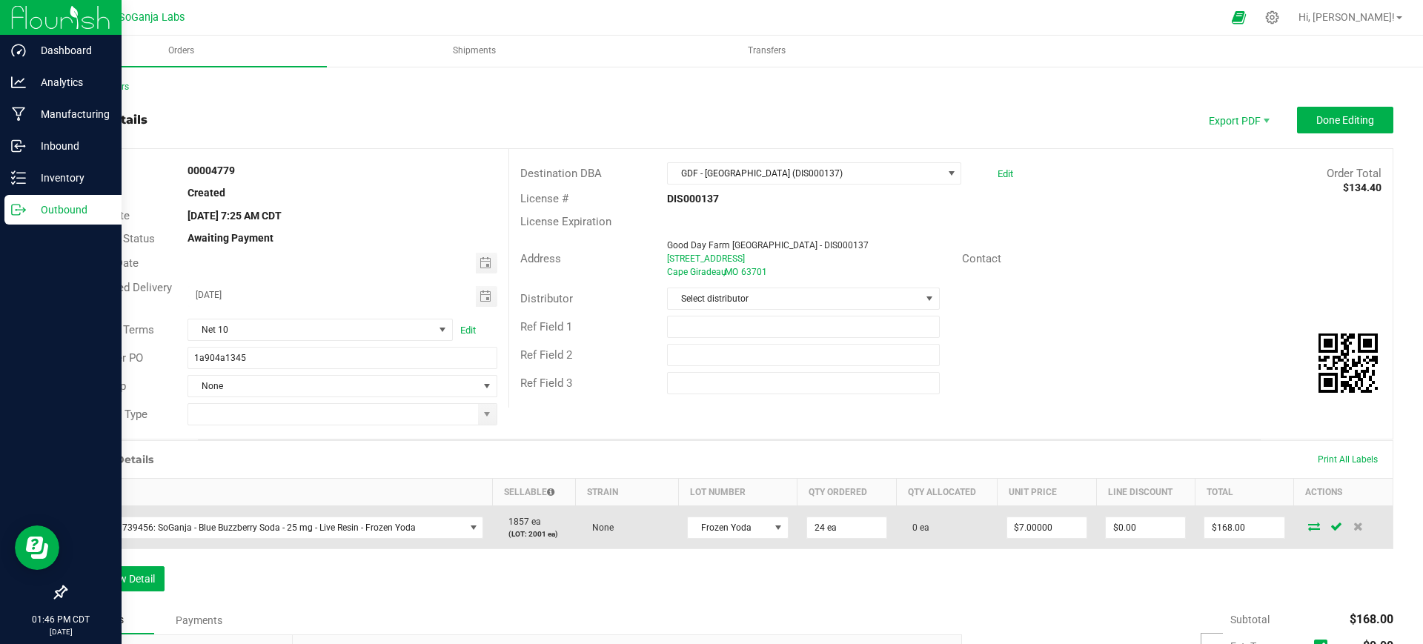
click at [1300, 532] on td at bounding box center [1343, 527] width 99 height 43
click at [1297, 531] on td at bounding box center [1343, 527] width 99 height 43
click at [1308, 528] on icon at bounding box center [1314, 526] width 12 height 9
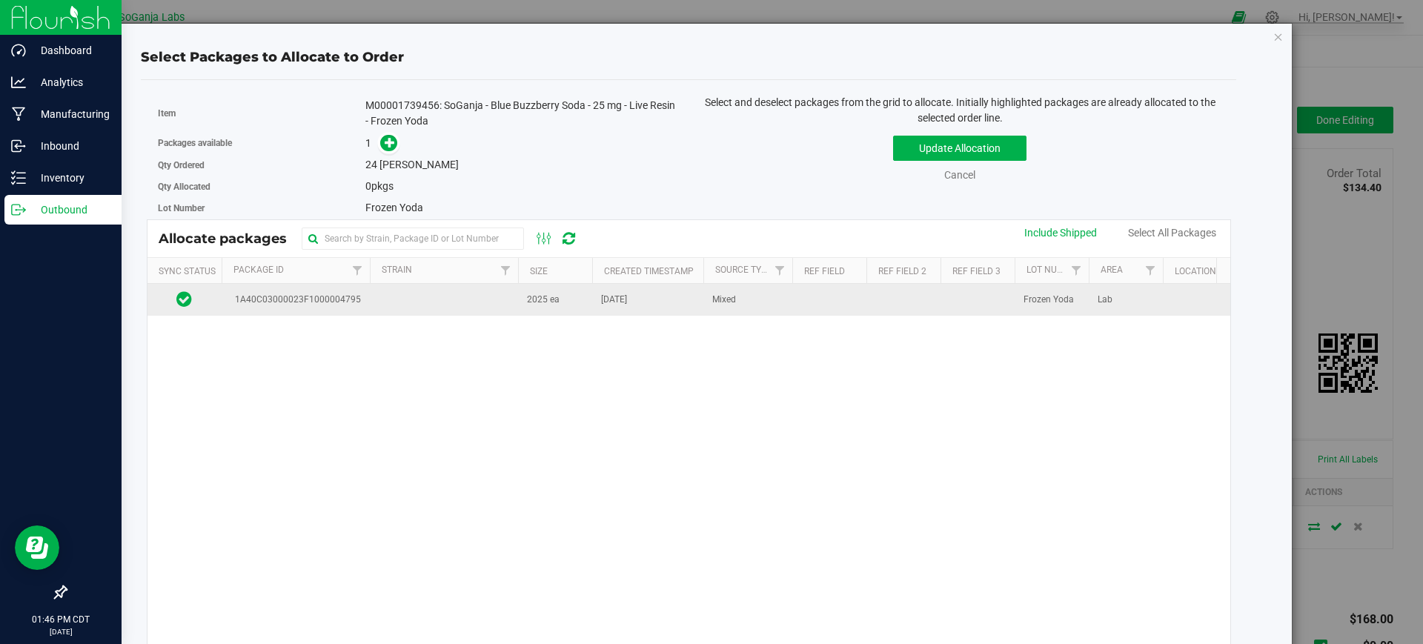
click at [550, 308] on td "2025 ea" at bounding box center [555, 300] width 74 height 32
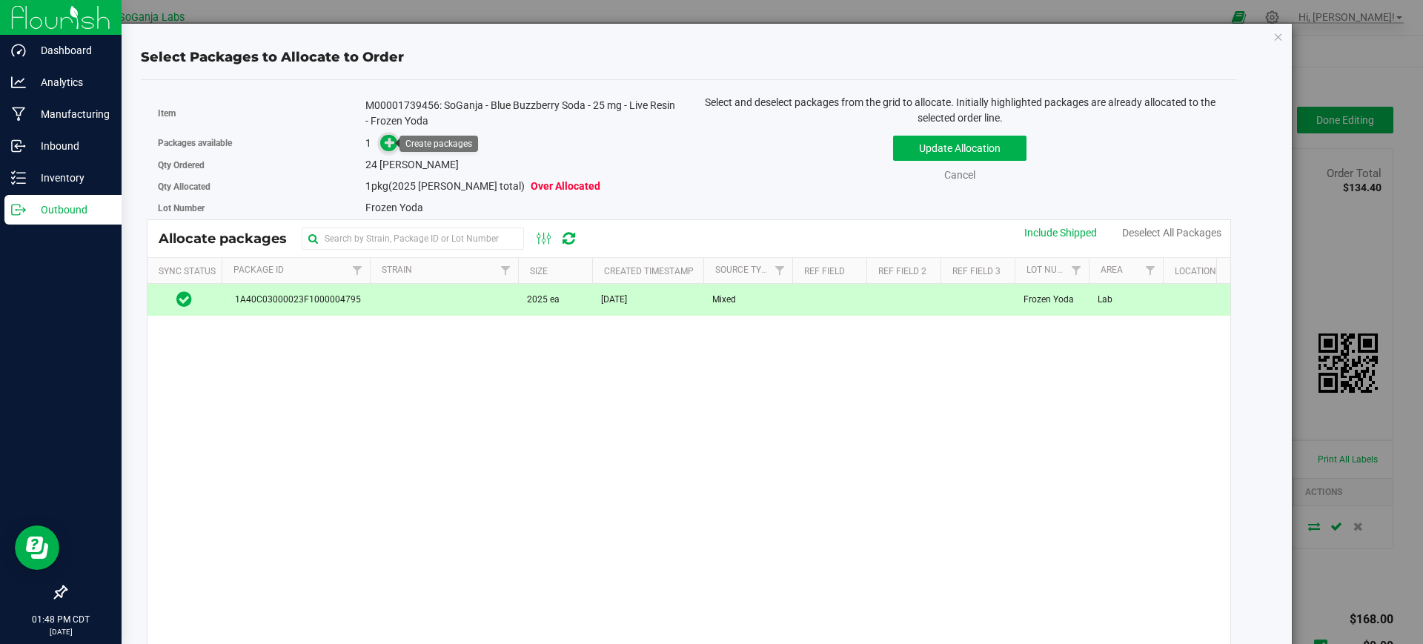
click at [387, 144] on icon at bounding box center [390, 142] width 10 height 10
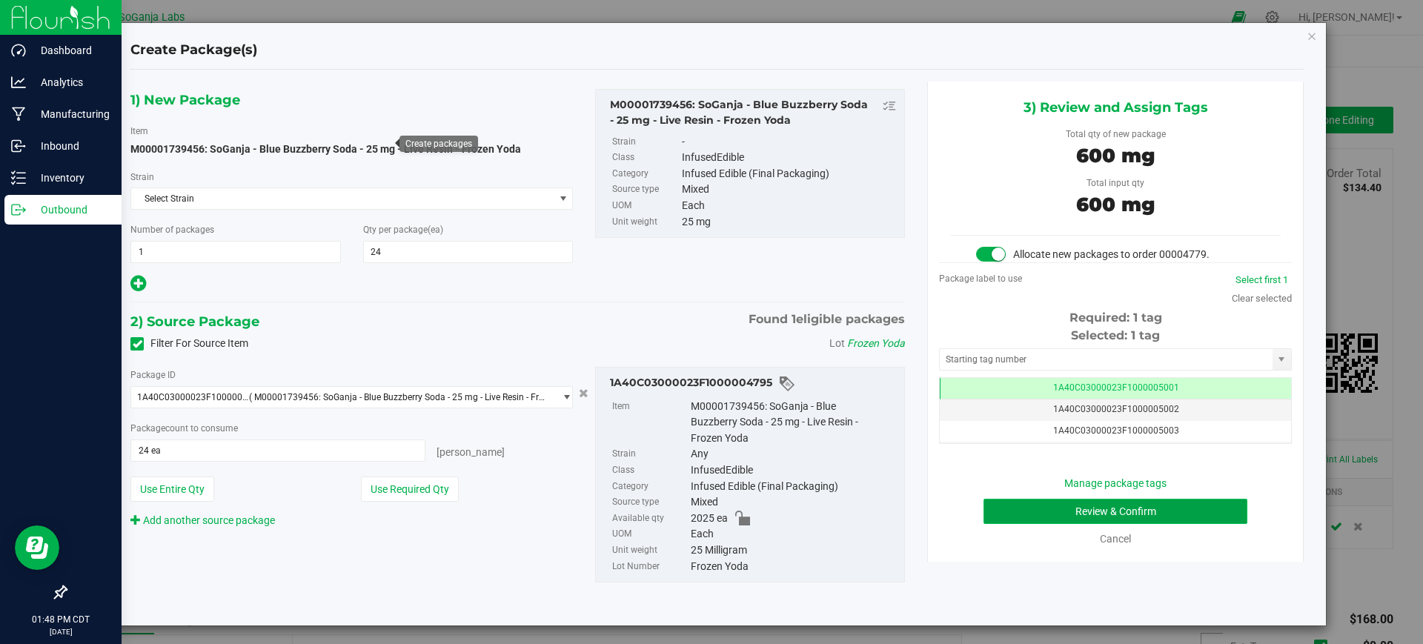
click at [1090, 515] on button "Review & Confirm" at bounding box center [1115, 511] width 264 height 25
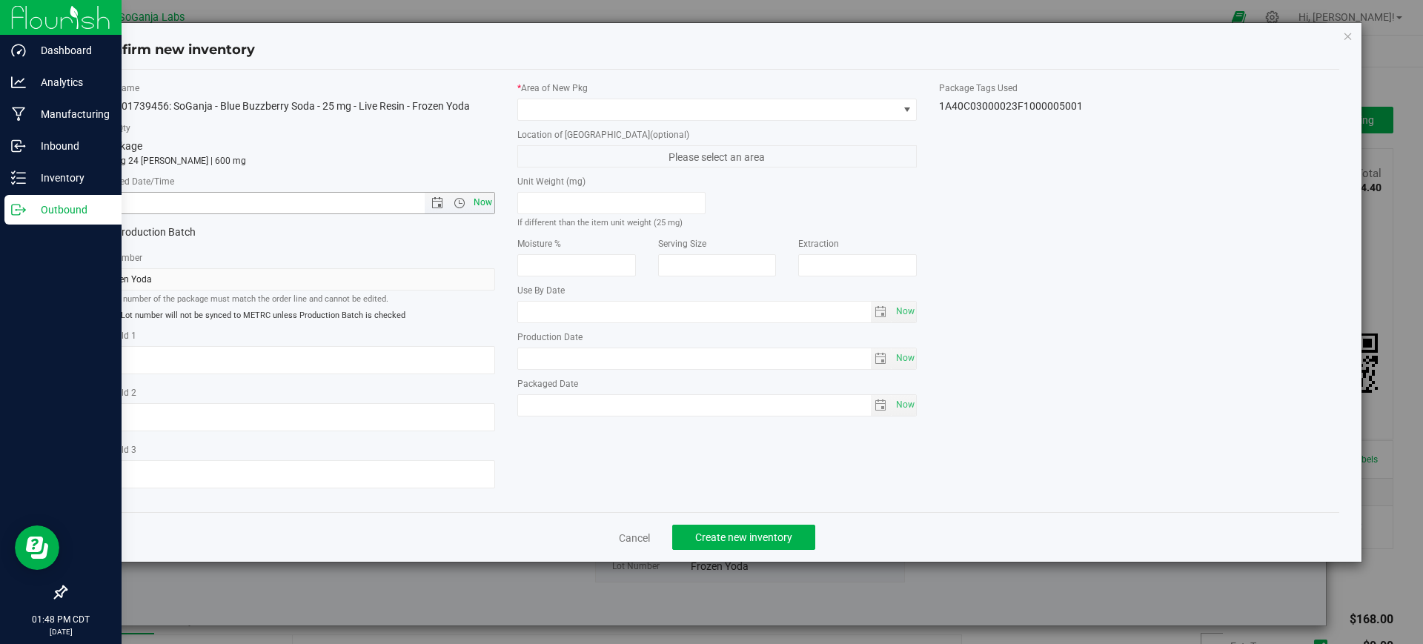
click at [485, 207] on span "Now" at bounding box center [482, 202] width 25 height 21
type input "9/22/2025 1:48 PM"
click at [559, 111] on span at bounding box center [708, 109] width 380 height 21
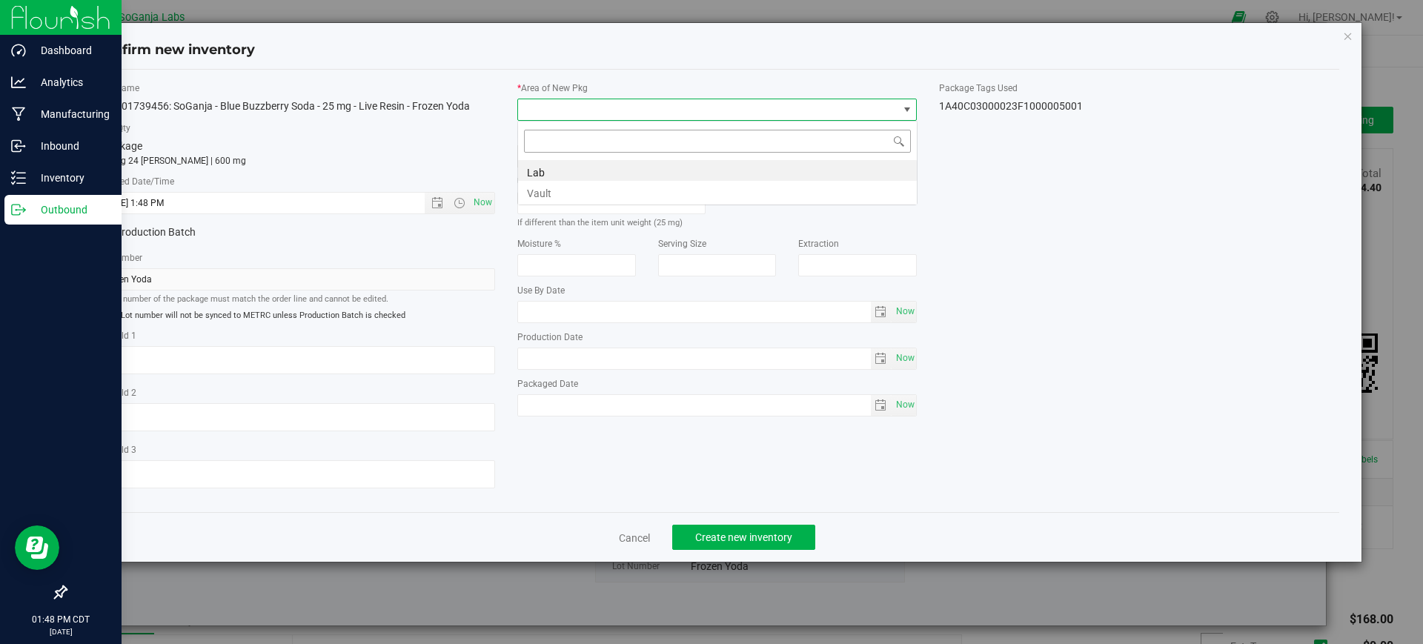
scroll to position [22, 400]
click at [550, 193] on li "Vault" at bounding box center [717, 191] width 399 height 21
click at [723, 541] on span "Create new inventory" at bounding box center [743, 537] width 97 height 12
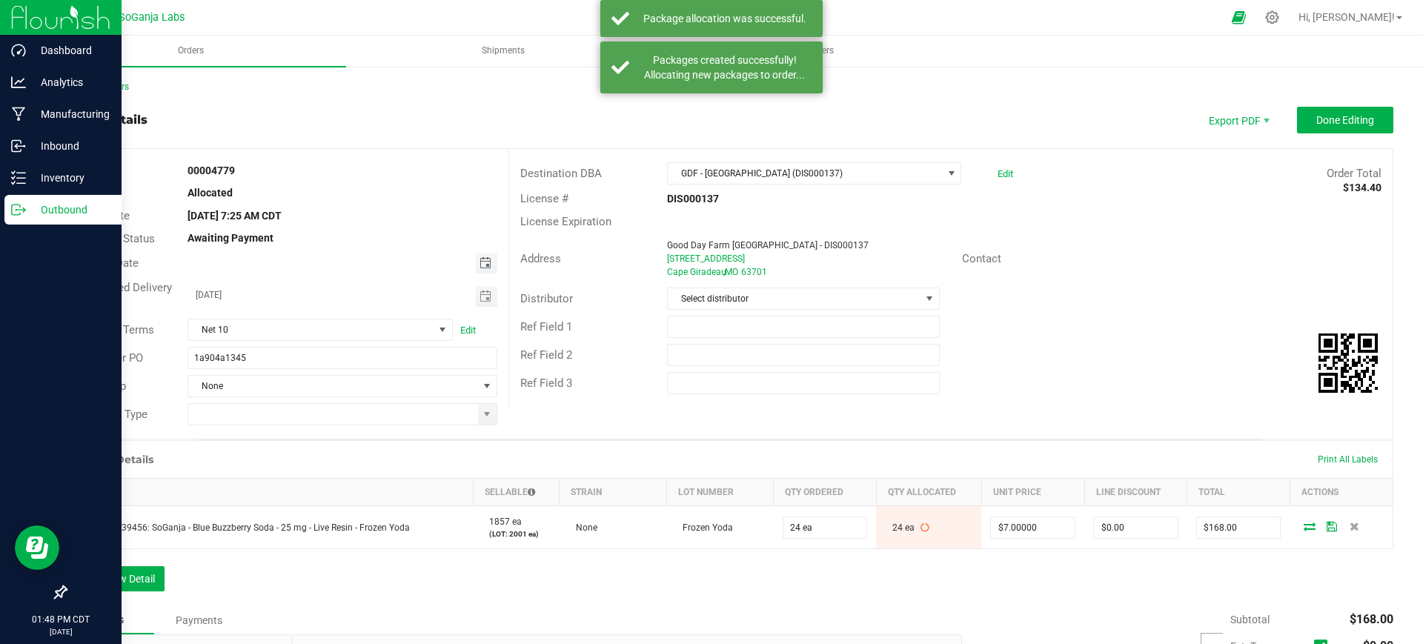
click at [479, 261] on span "Toggle calendar" at bounding box center [485, 263] width 12 height 12
click at [336, 379] on span "18" at bounding box center [340, 386] width 21 height 23
type input "[DATE]"
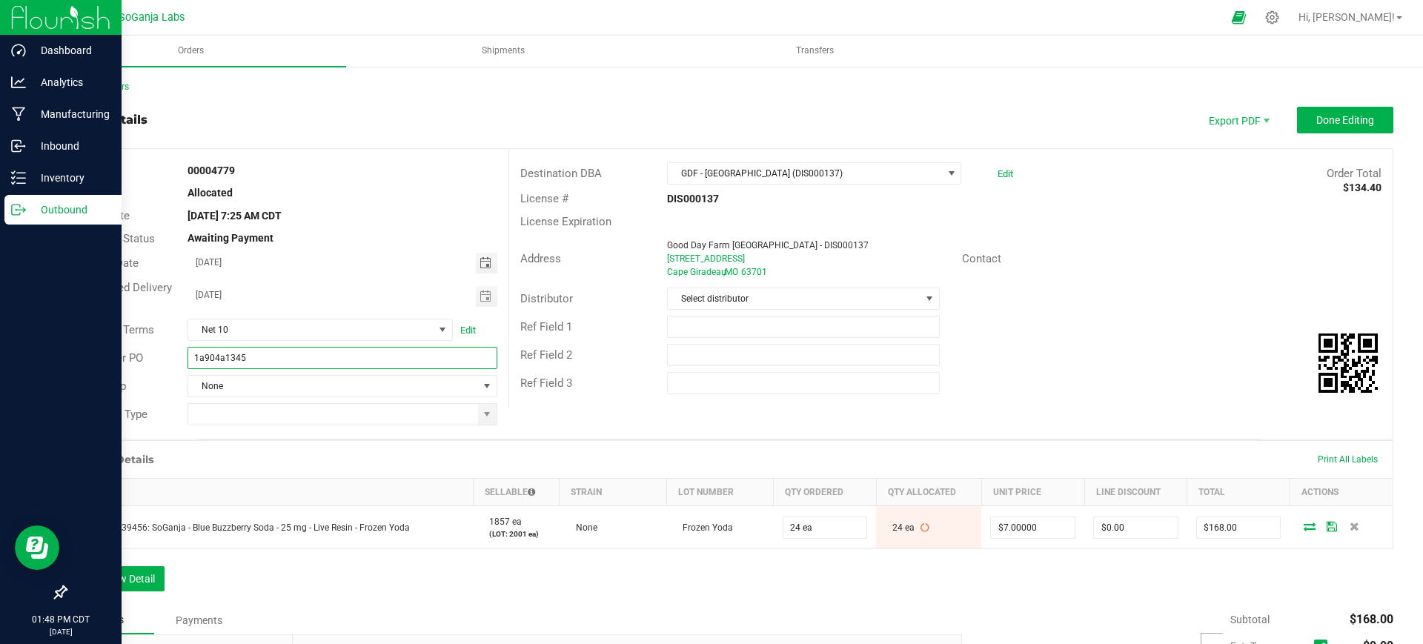
click at [347, 359] on input "1a904a1345" at bounding box center [341, 358] width 309 height 22
click at [481, 413] on span at bounding box center [487, 414] width 12 height 12
type input "1a904a1345 GDF - Cape Girardeau DIS000137"
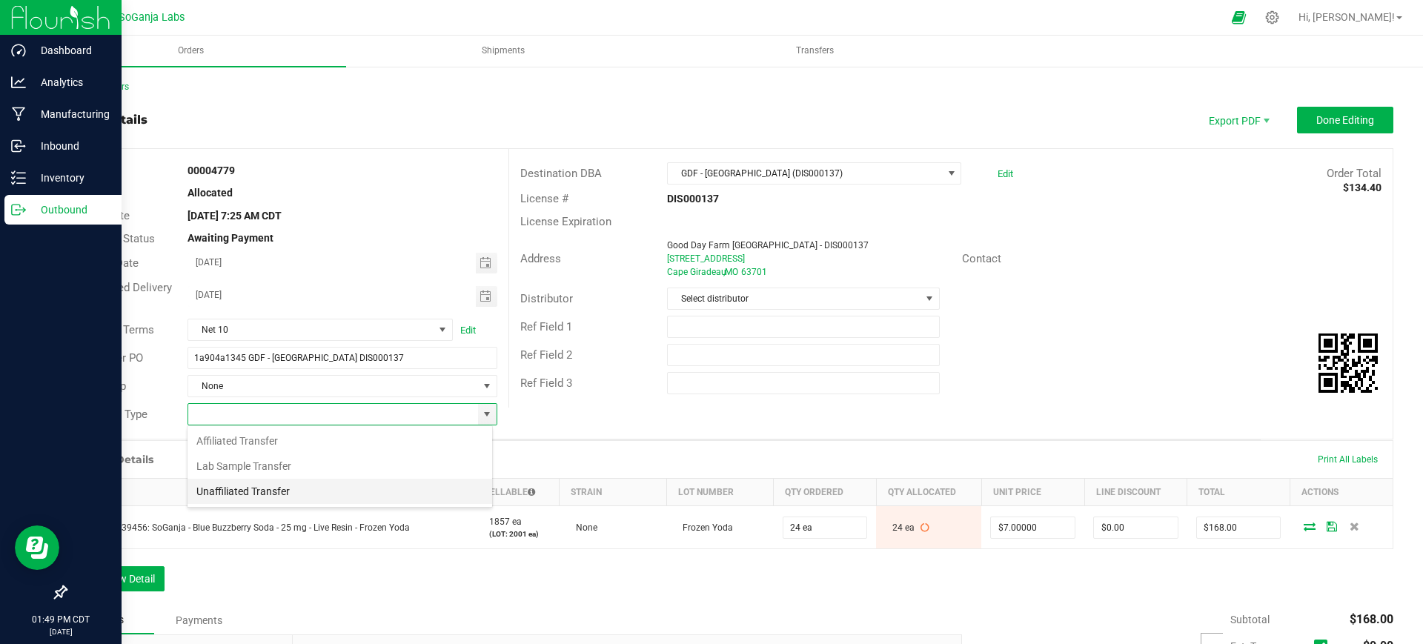
click at [315, 489] on li "Unaffiliated Transfer" at bounding box center [339, 491] width 305 height 25
type input "Unaffiliated Transfer"
drag, startPoint x: 716, startPoint y: 293, endPoint x: 715, endPoint y: 305, distance: 11.9
click at [716, 293] on span "Select distributor" at bounding box center [794, 298] width 252 height 21
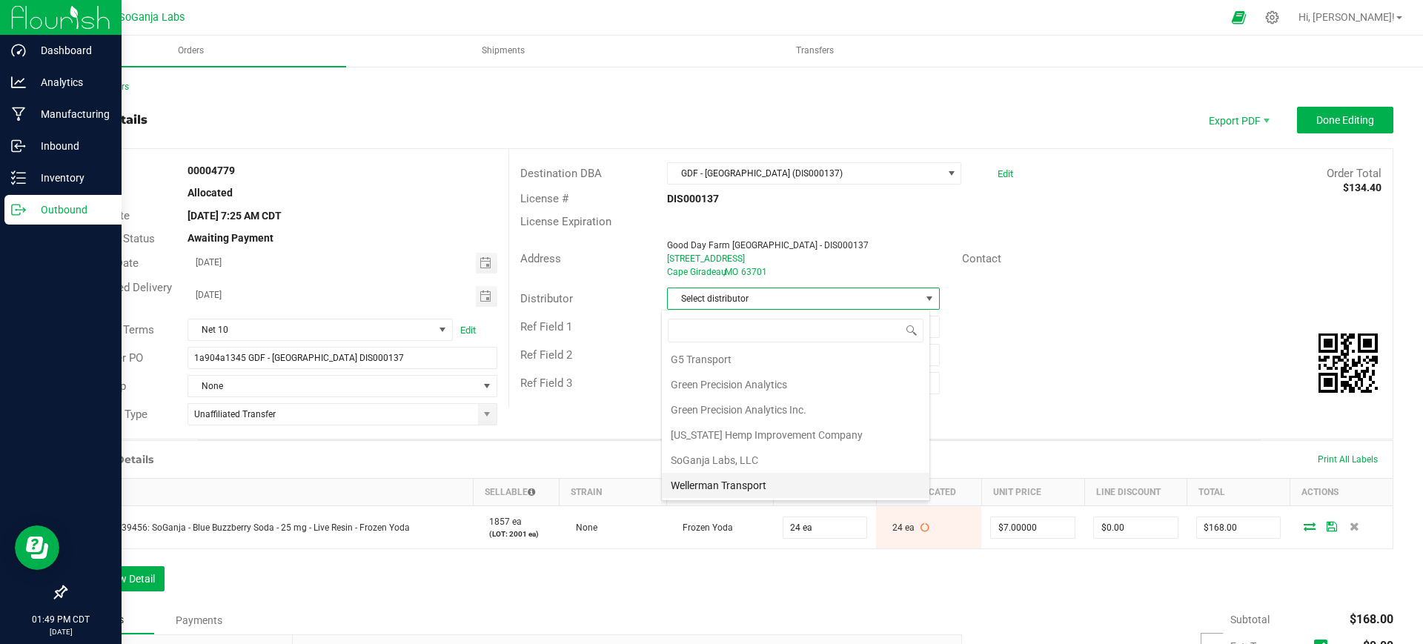
click at [725, 482] on li "Wellerman Transport" at bounding box center [795, 485] width 267 height 25
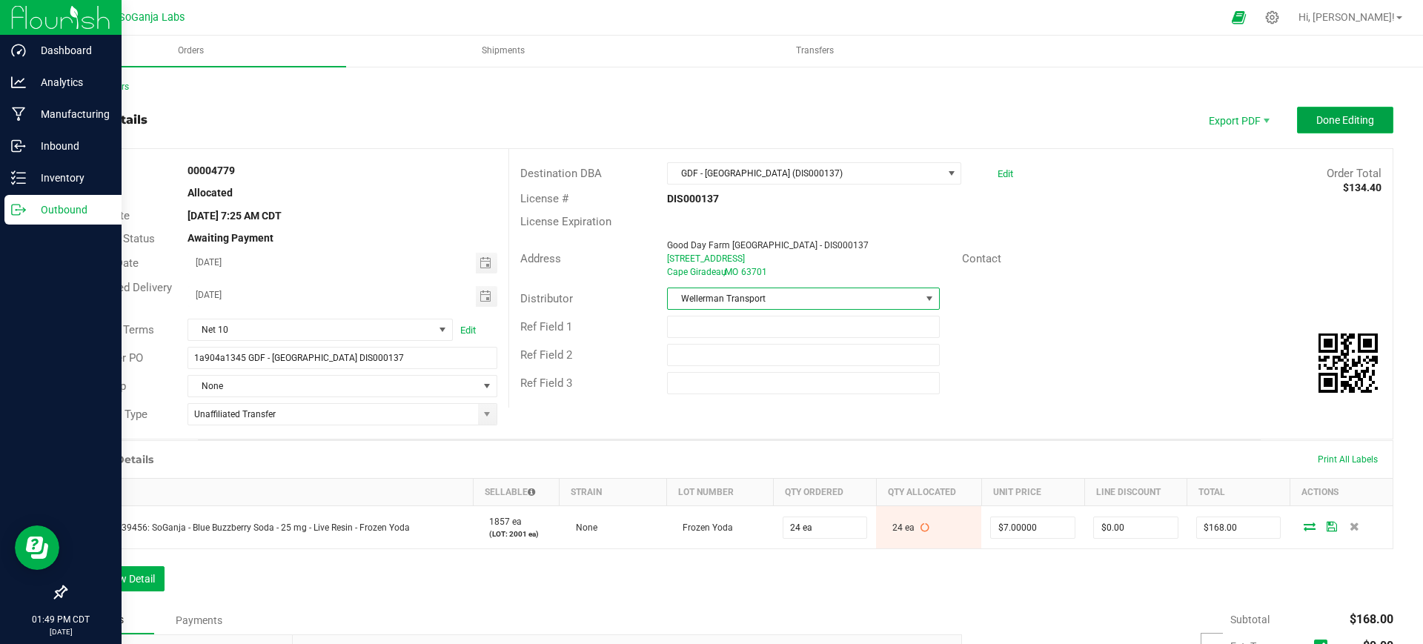
click at [1316, 122] on span "Done Editing" at bounding box center [1345, 120] width 58 height 12
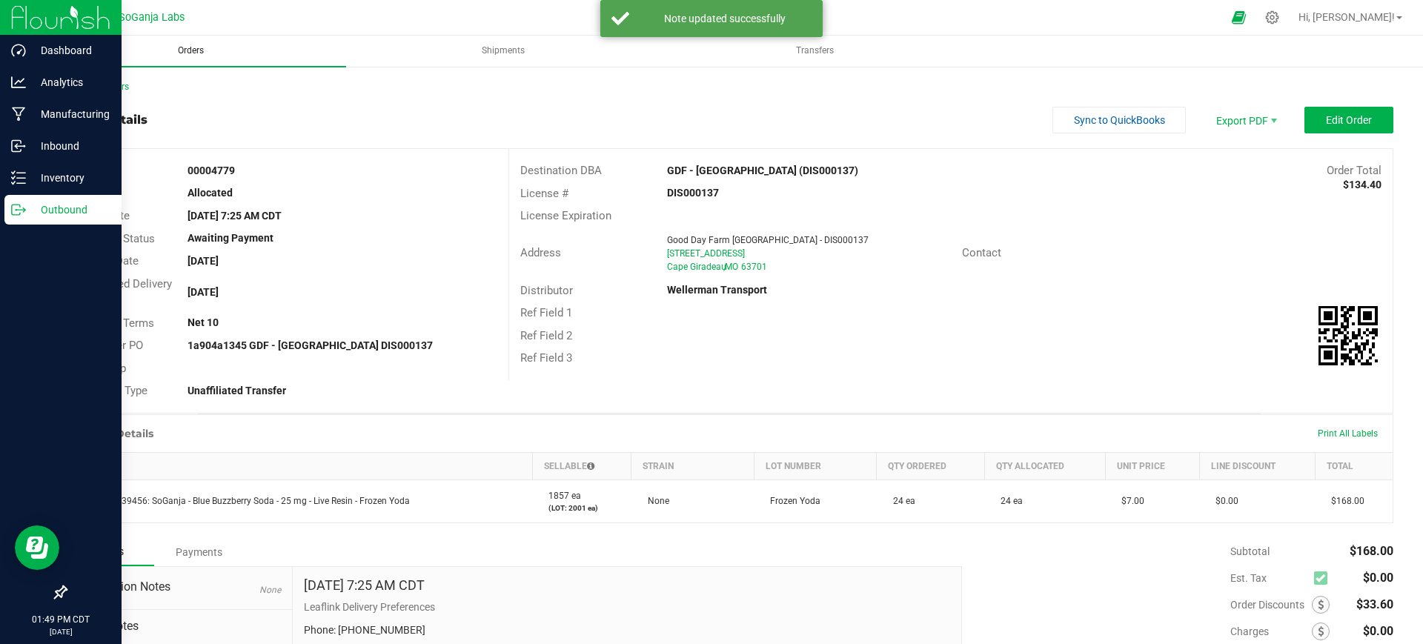
click at [199, 47] on span "Orders" at bounding box center [191, 50] width 66 height 13
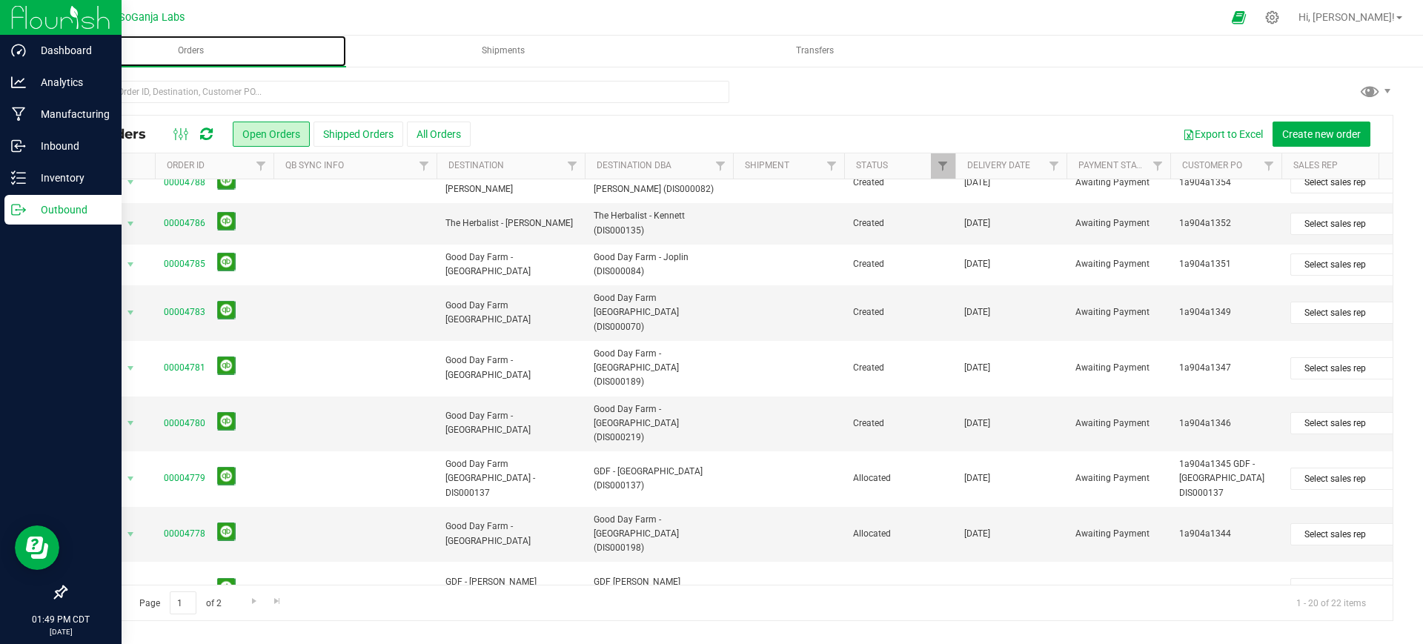
scroll to position [278, 0]
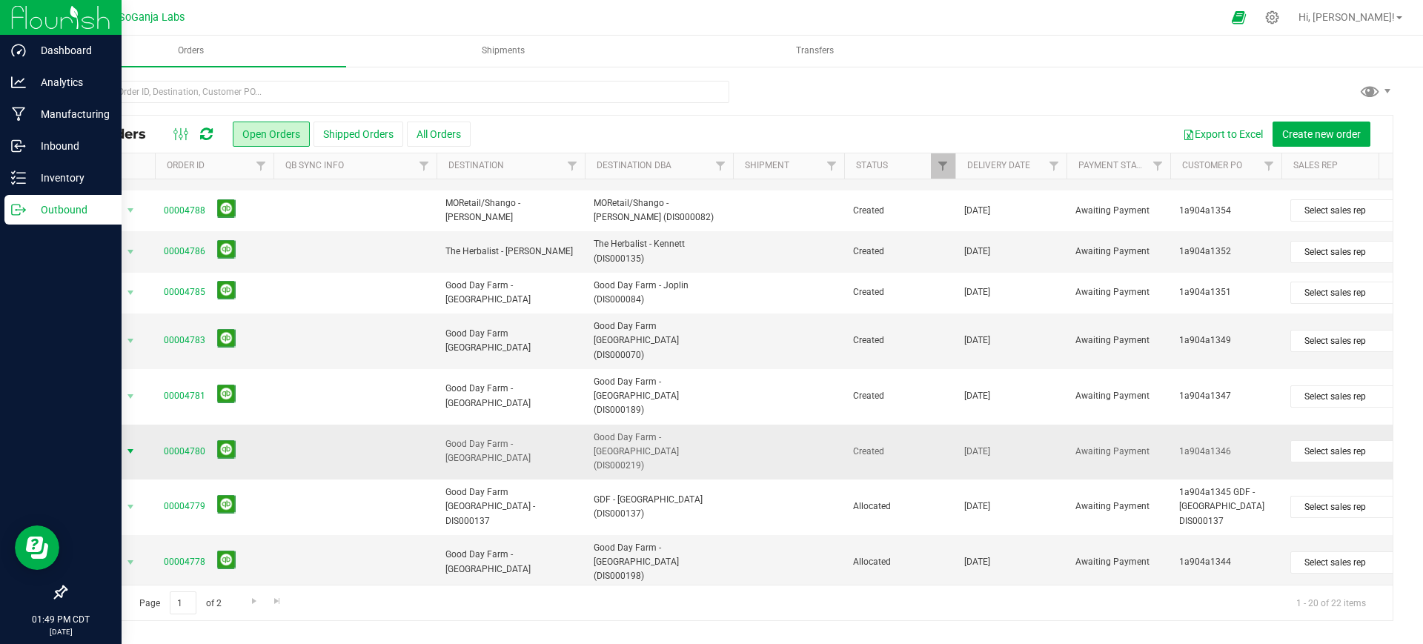
click at [116, 441] on span "Action" at bounding box center [101, 451] width 40 height 21
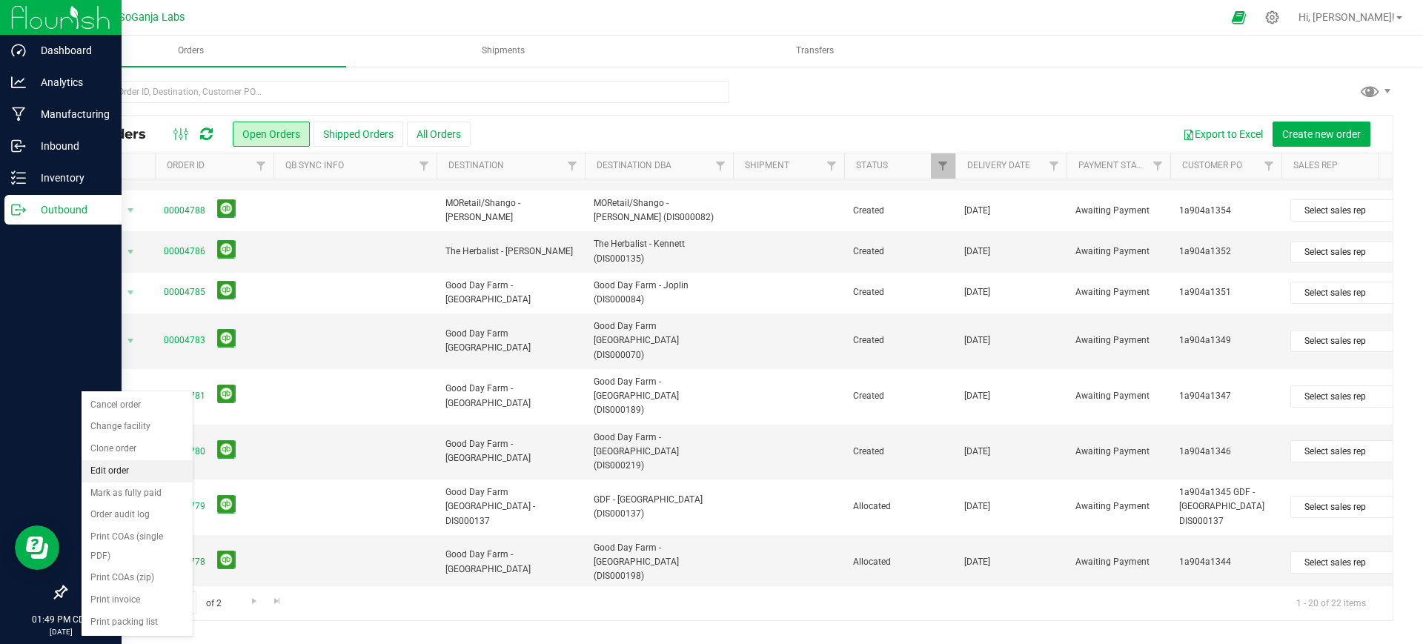
click at [142, 473] on li "Edit order" at bounding box center [136, 471] width 111 height 22
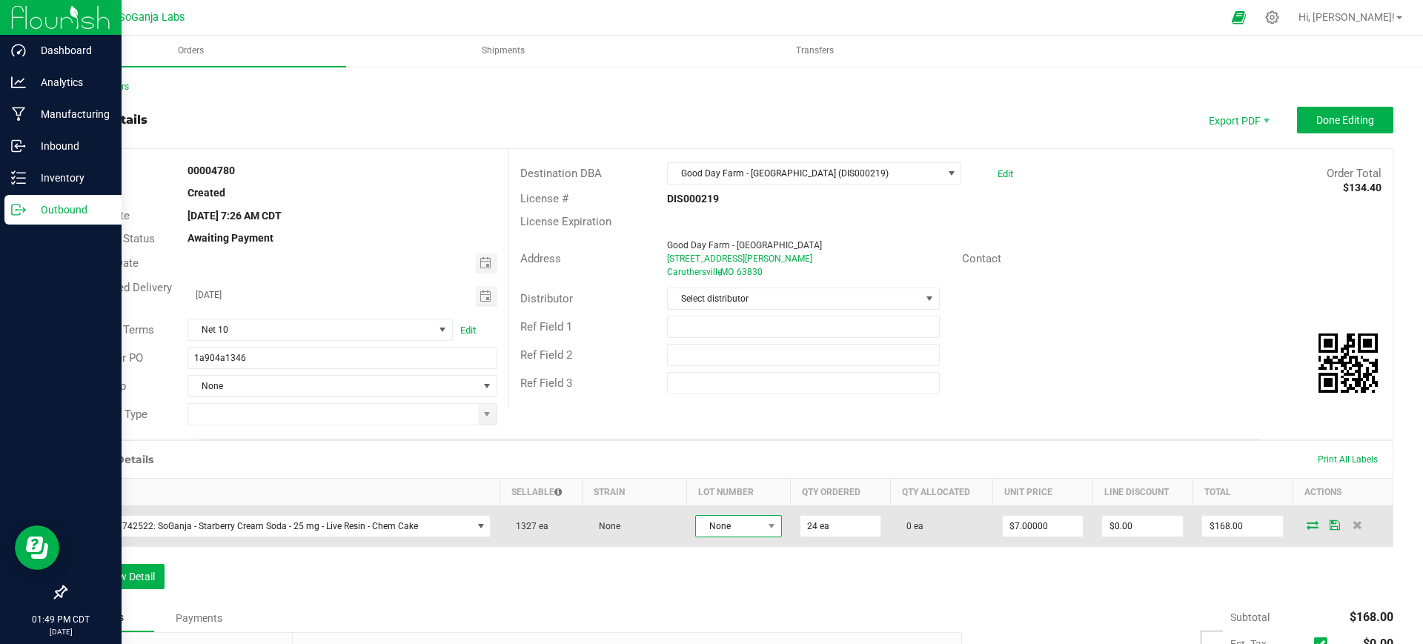
click at [736, 532] on span "None" at bounding box center [729, 526] width 66 height 21
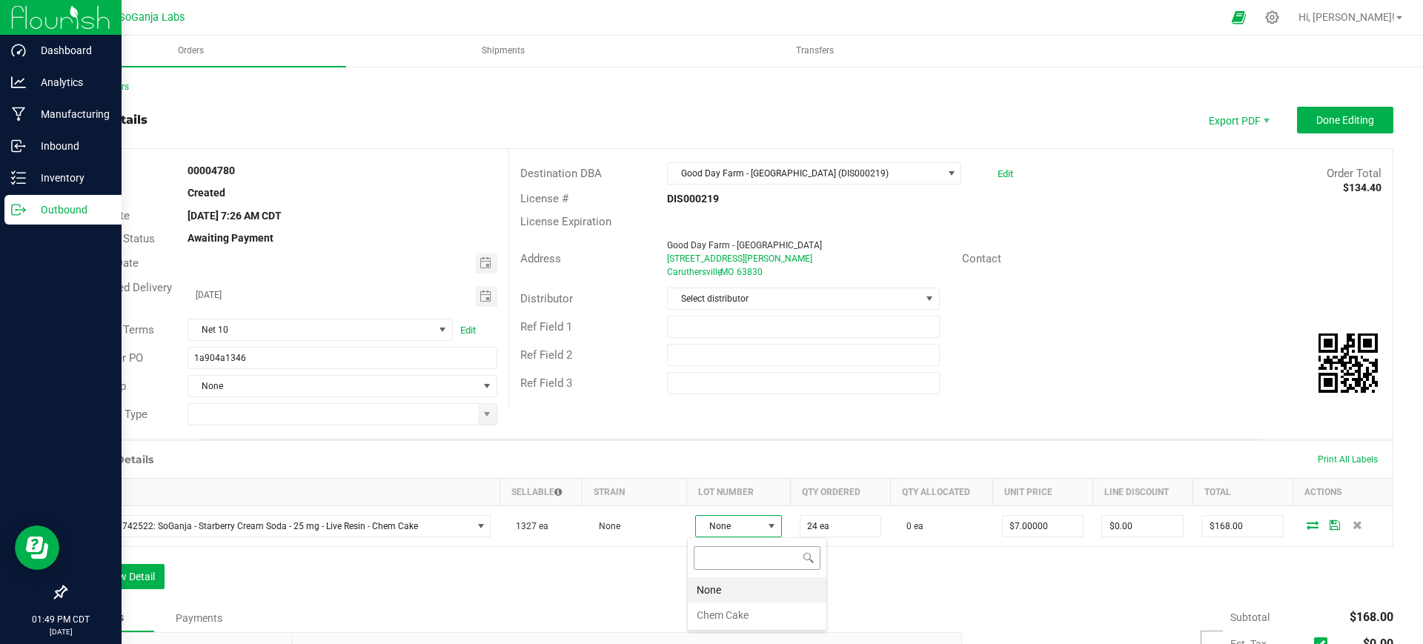
scroll to position [22, 86]
click at [733, 618] on Cake "Chem Cake" at bounding box center [757, 614] width 139 height 25
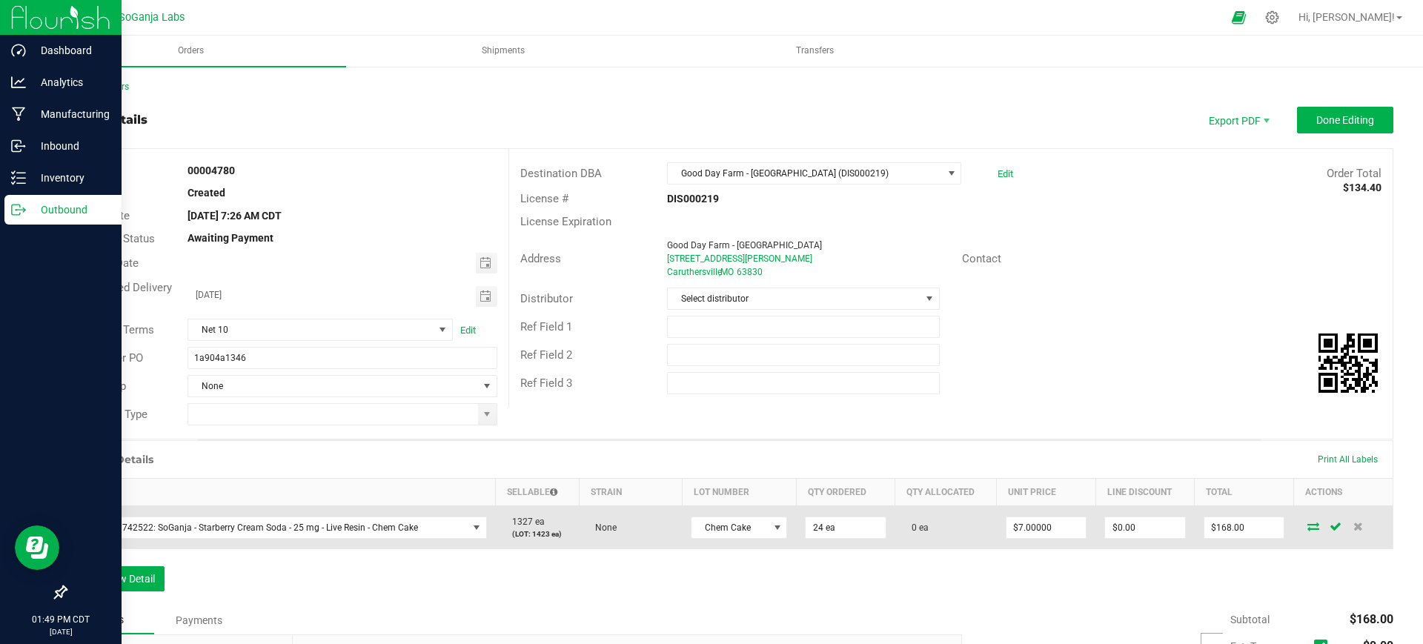
click at [1307, 524] on icon at bounding box center [1313, 526] width 12 height 9
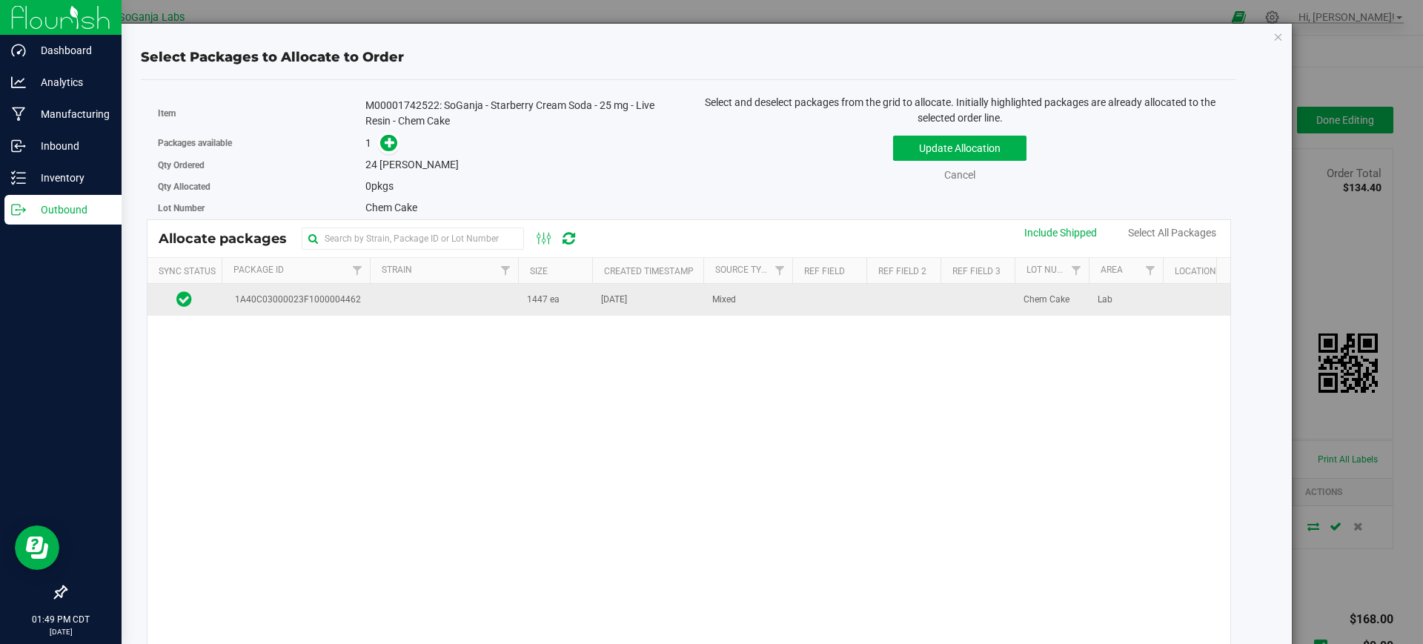
click at [499, 301] on td at bounding box center [444, 300] width 148 height 32
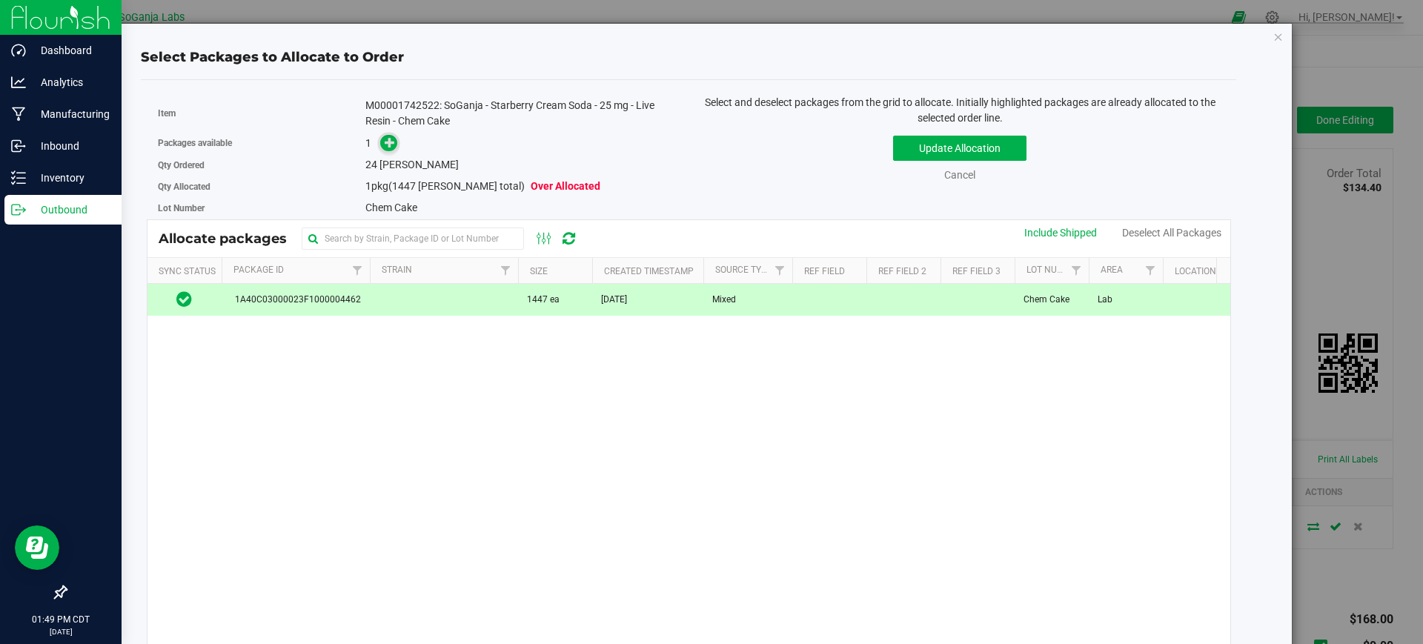
click at [392, 142] on icon at bounding box center [390, 142] width 10 height 10
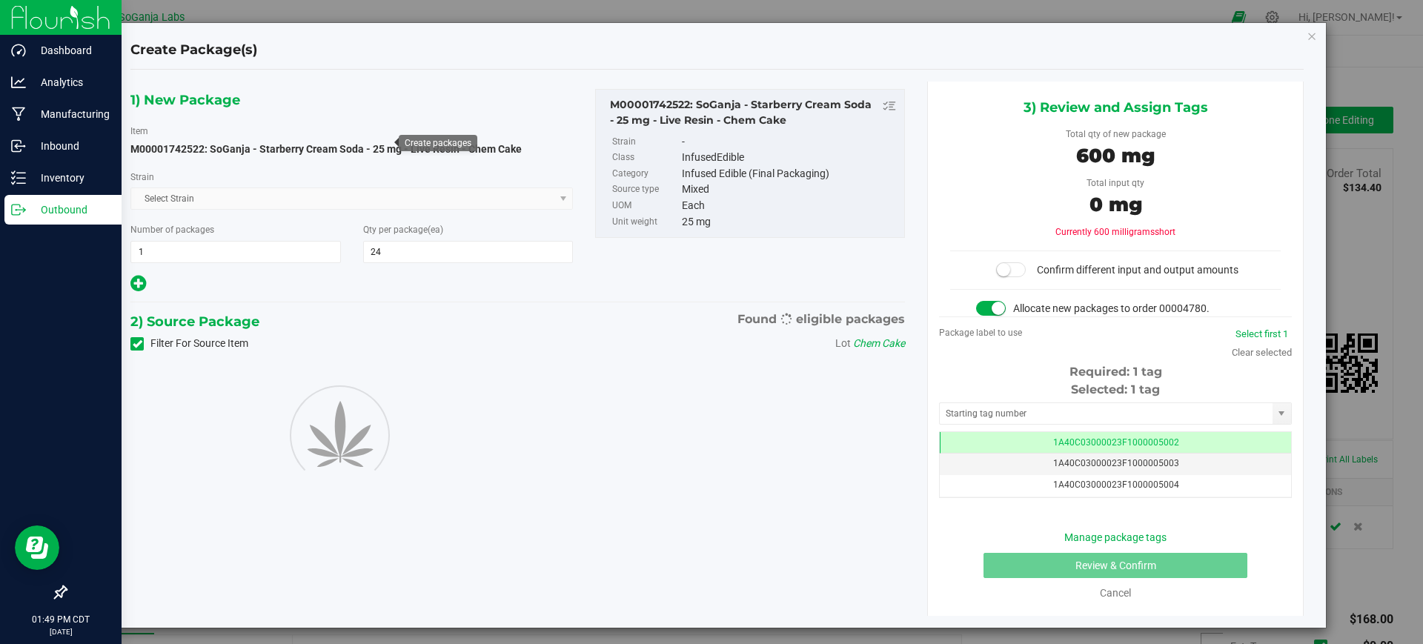
scroll to position [0, -1]
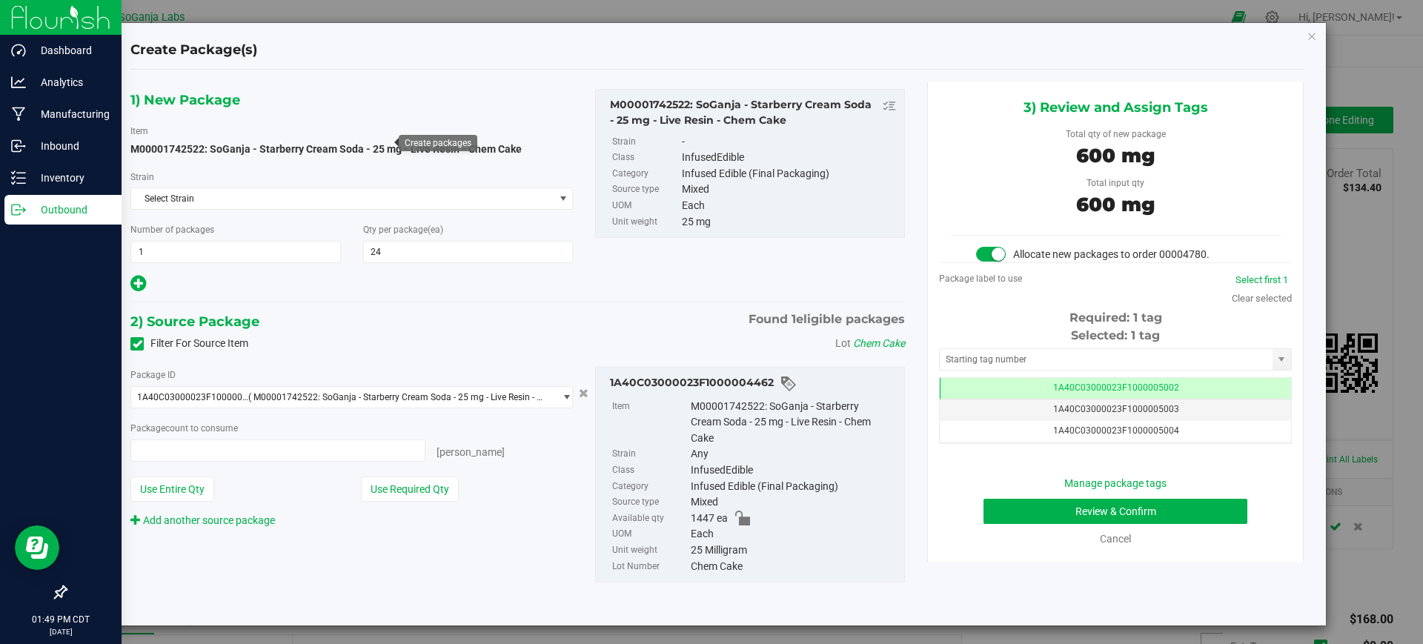
type input "24 ea"
click at [1051, 521] on button "Review & Confirm" at bounding box center [1115, 511] width 264 height 25
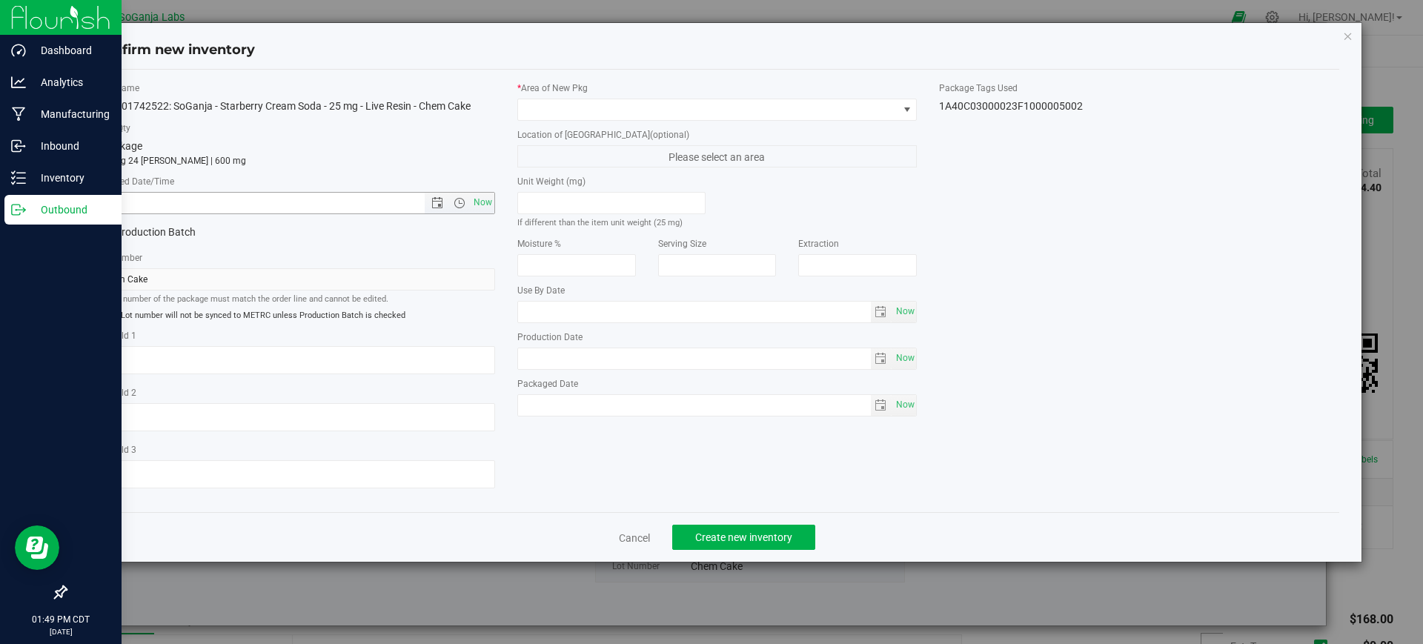
drag, startPoint x: 485, startPoint y: 194, endPoint x: 579, endPoint y: 169, distance: 97.4
click at [485, 195] on span "Now" at bounding box center [482, 202] width 25 height 21
type input "9/22/2025 1:49 PM"
click at [686, 114] on span at bounding box center [708, 109] width 380 height 21
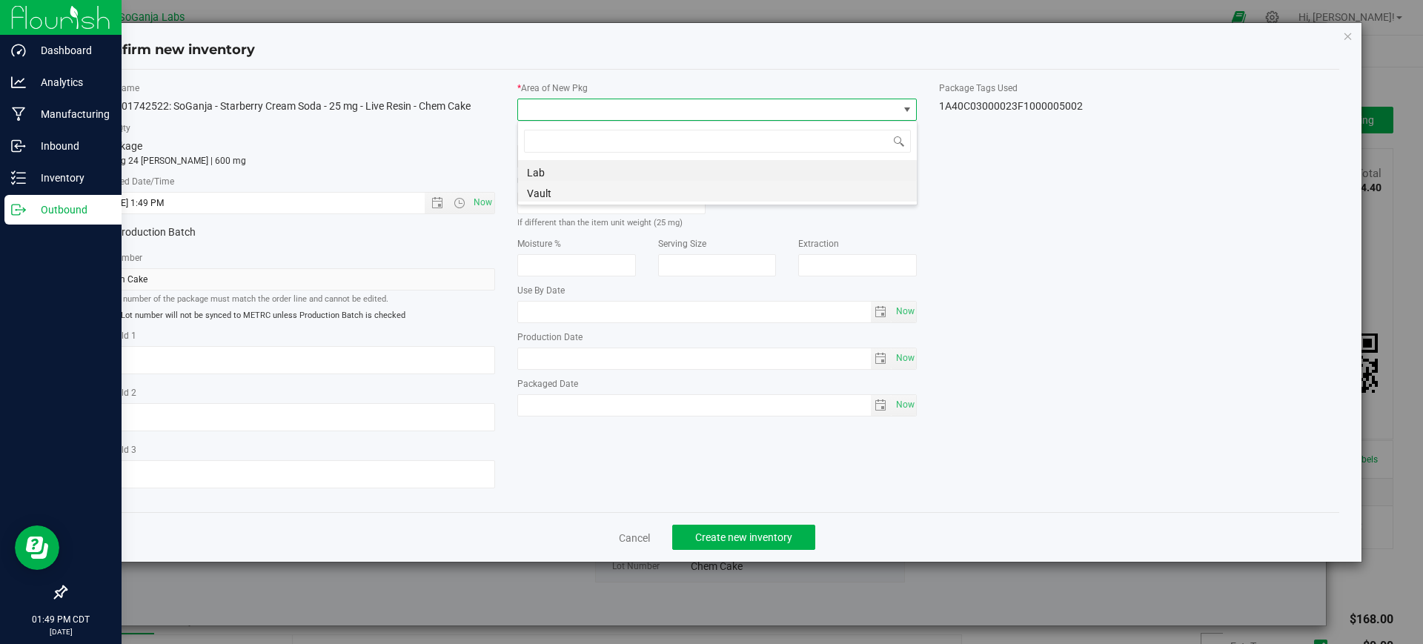
click at [650, 188] on li "Vault" at bounding box center [717, 191] width 399 height 21
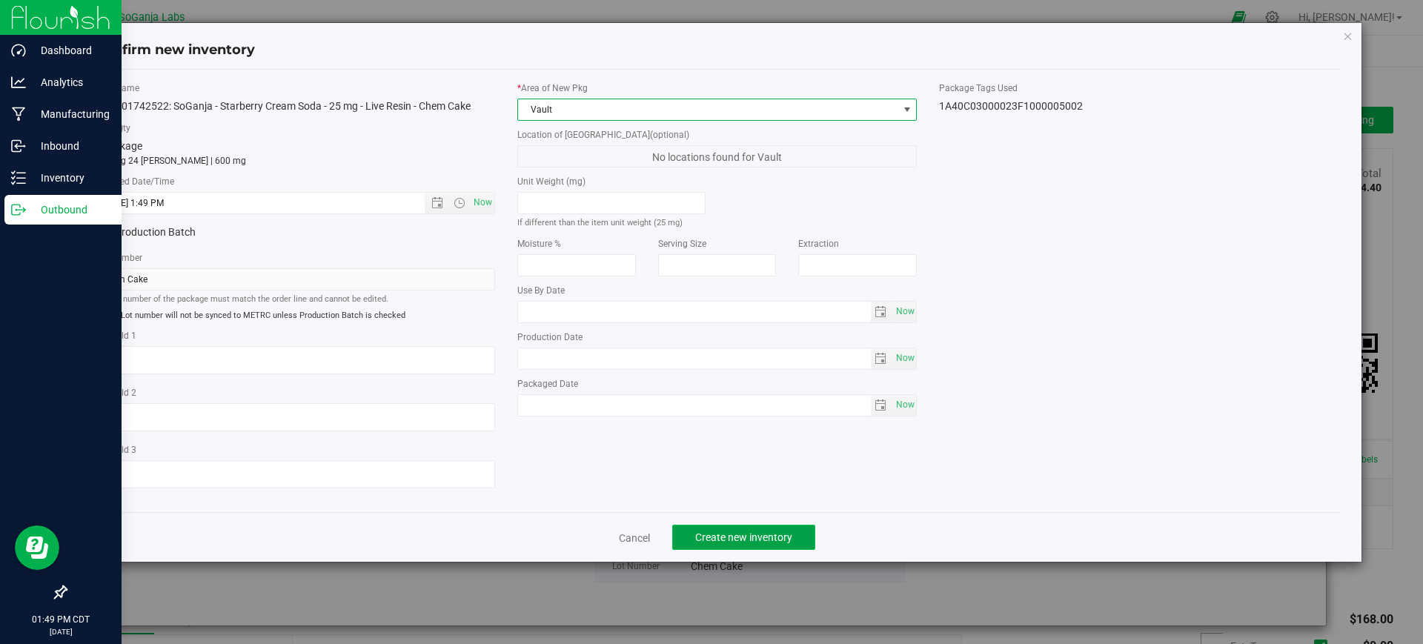
click at [759, 531] on span "Create new inventory" at bounding box center [743, 537] width 97 height 12
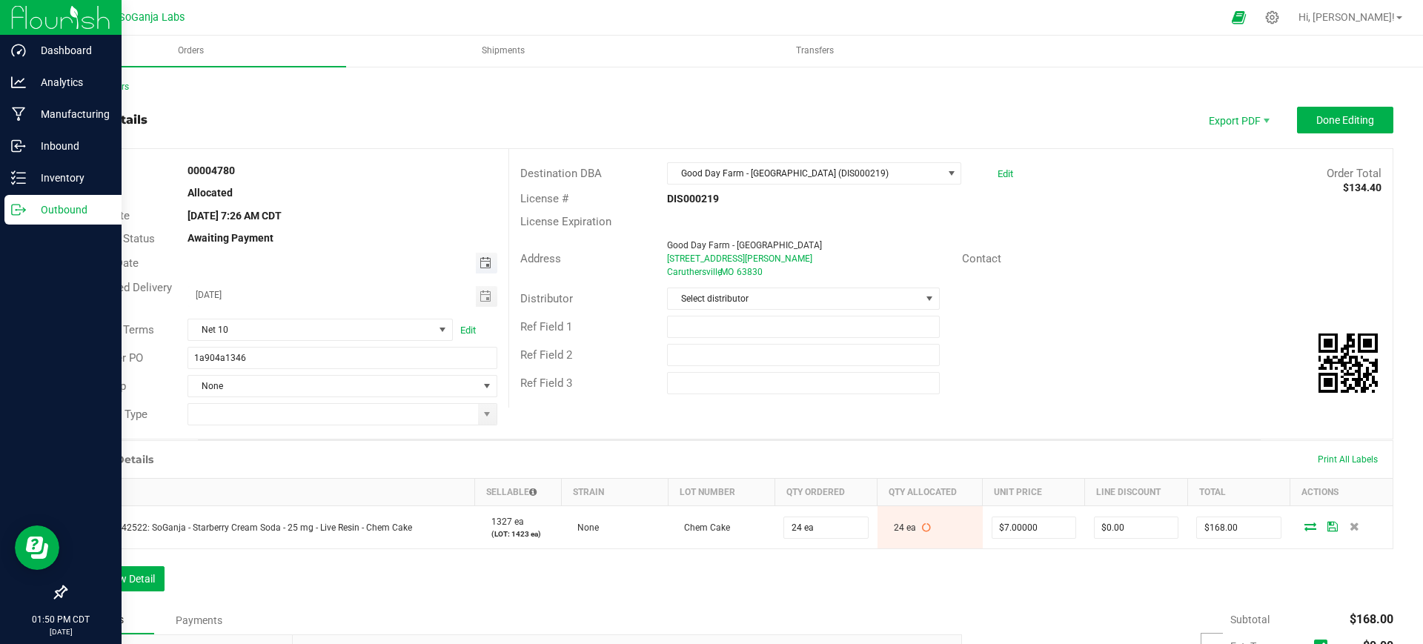
click at [485, 260] on span "Toggle calendar" at bounding box center [485, 263] width 12 height 12
click at [335, 384] on span "18" at bounding box center [340, 386] width 21 height 23
type input "[DATE]"
click at [305, 360] on input "1a904a1346" at bounding box center [341, 358] width 309 height 22
click at [489, 407] on span at bounding box center [487, 414] width 19 height 21
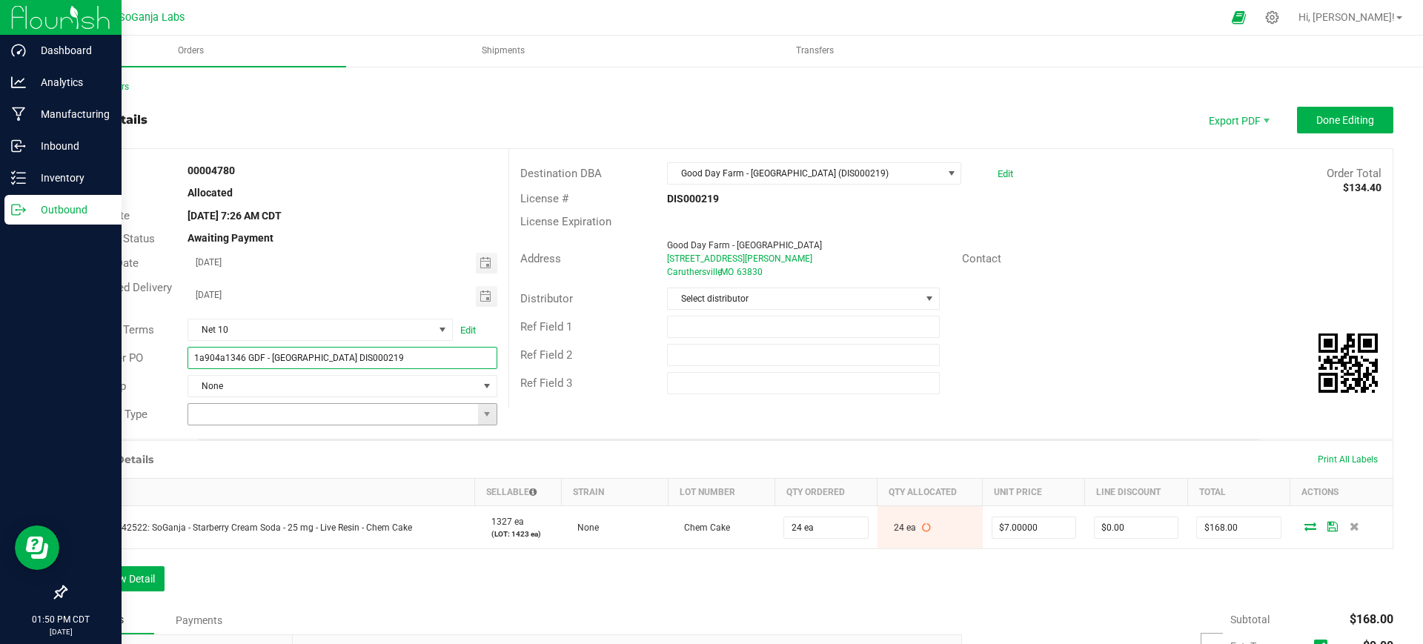
type input "1a904a1346 GDF - Caruthersville DIS000219"
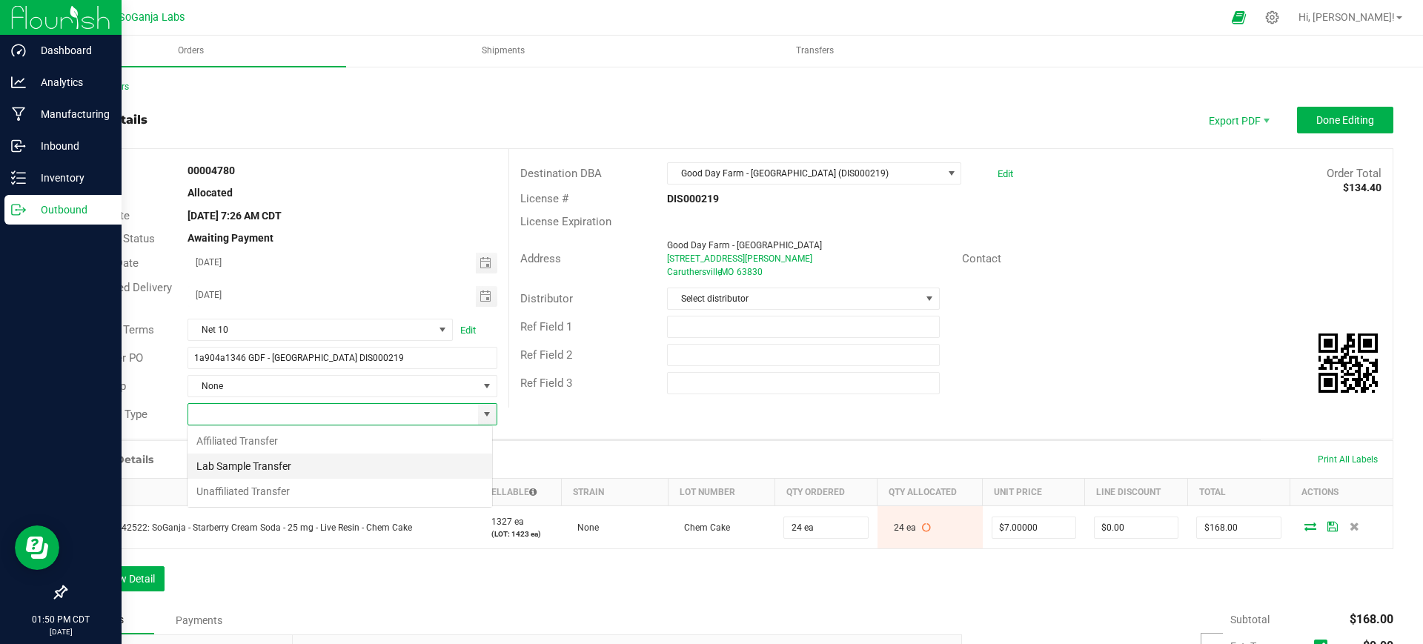
scroll to position [22, 305]
click at [287, 482] on li "Unaffiliated Transfer" at bounding box center [339, 491] width 305 height 25
type input "Unaffiliated Transfer"
click at [771, 297] on span "Select distributor" at bounding box center [794, 298] width 252 height 21
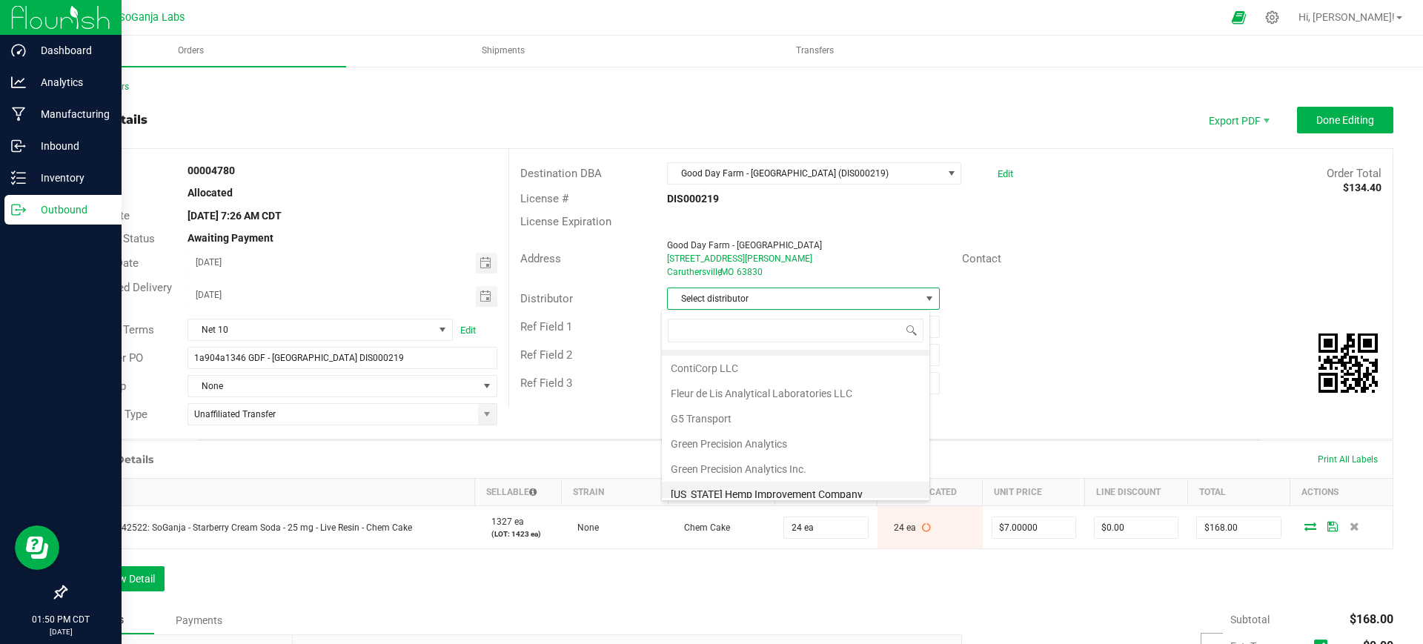
scroll to position [79, 0]
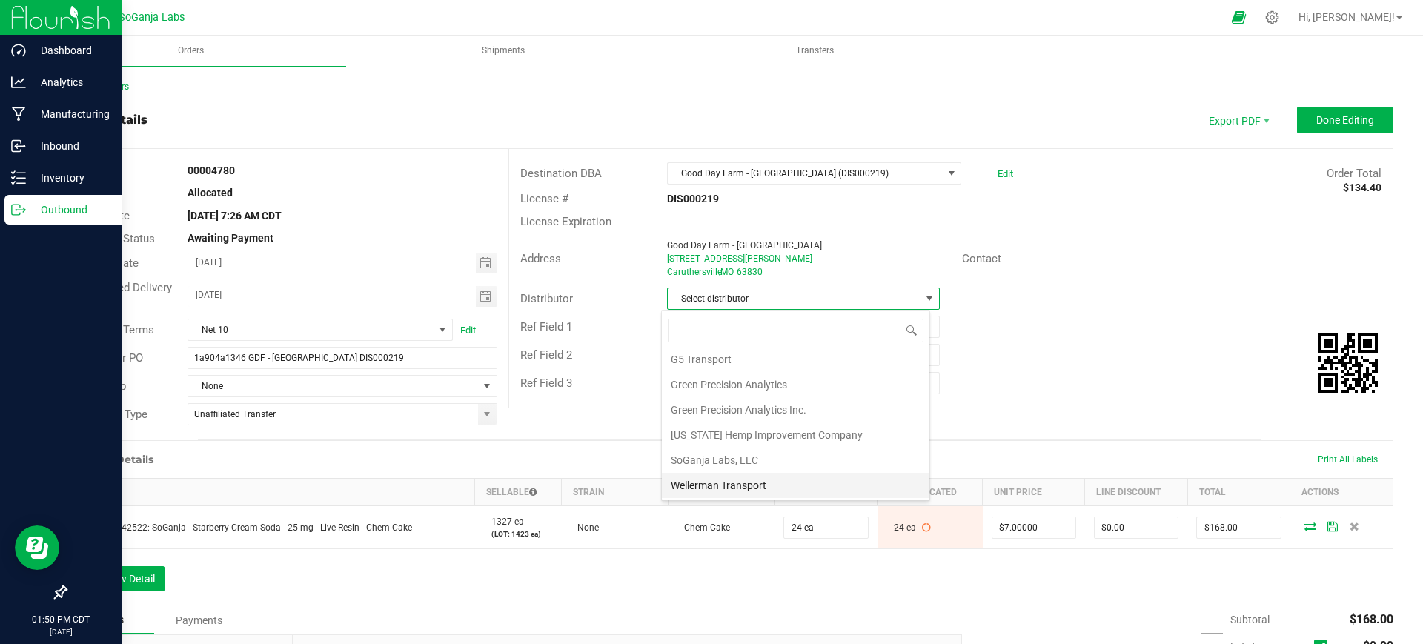
click at [739, 482] on li "Wellerman Transport" at bounding box center [795, 485] width 267 height 25
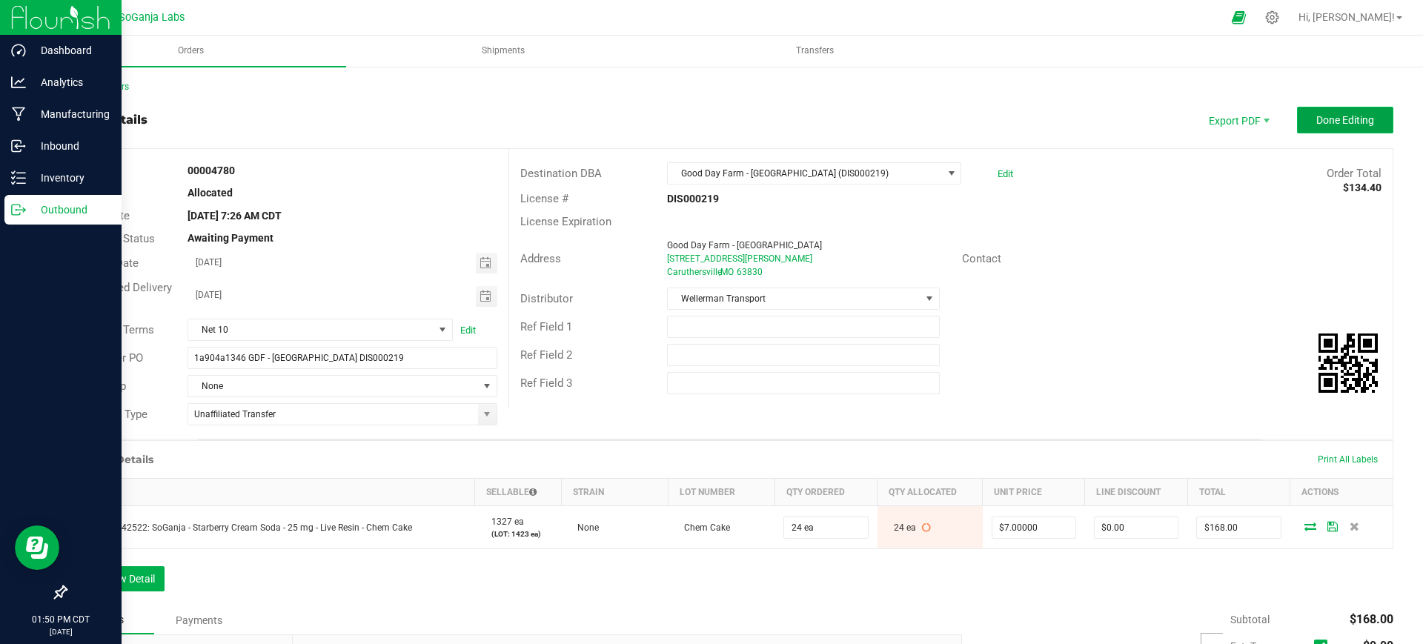
click at [1316, 116] on span "Done Editing" at bounding box center [1345, 120] width 58 height 12
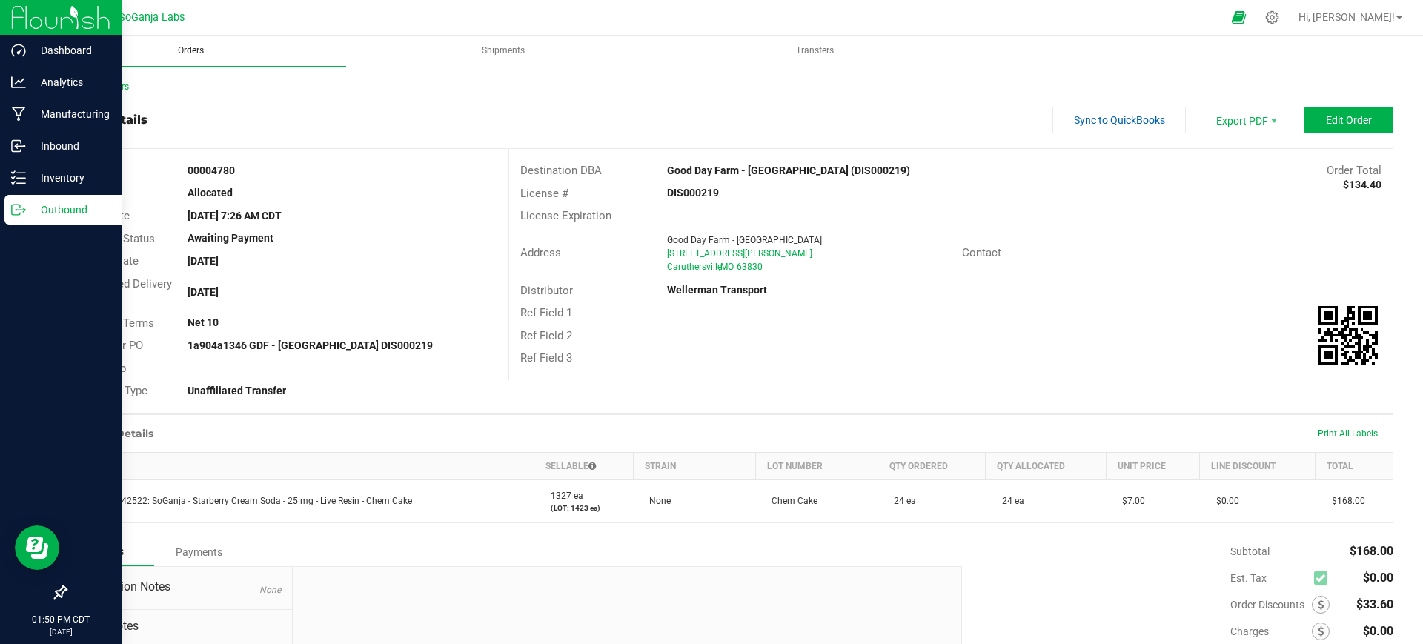
click at [205, 55] on span "Orders" at bounding box center [191, 50] width 66 height 13
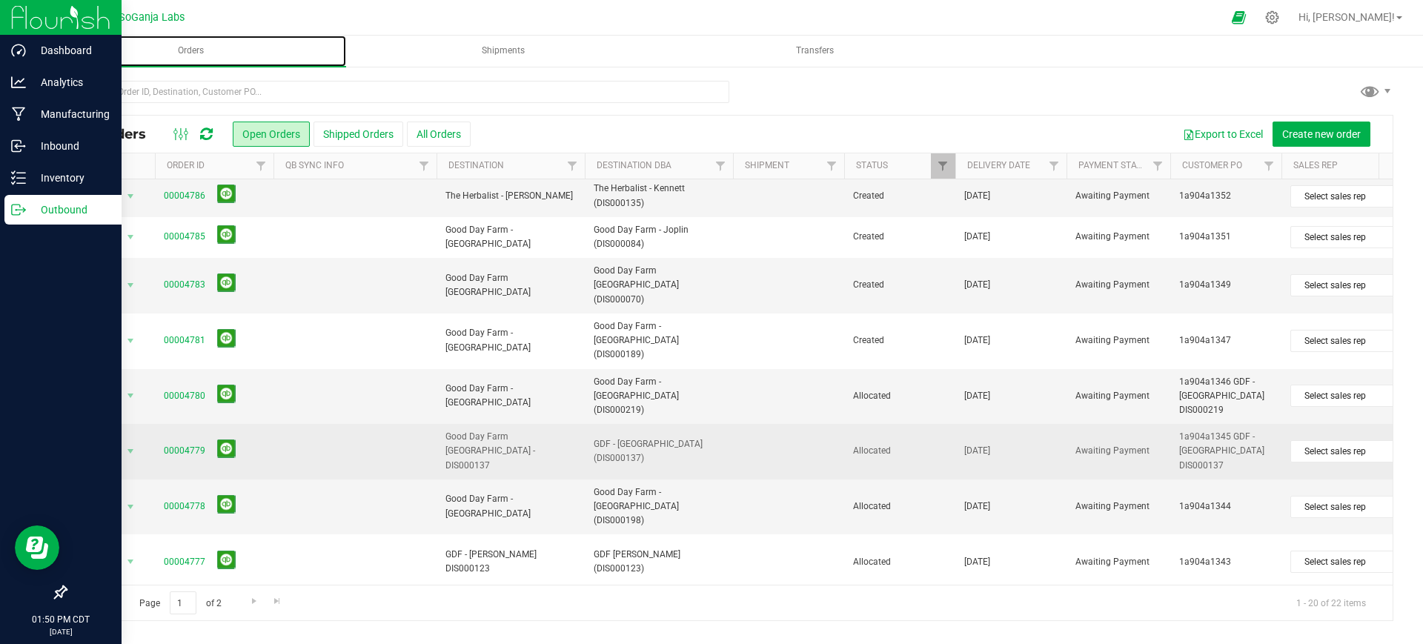
scroll to position [301, 0]
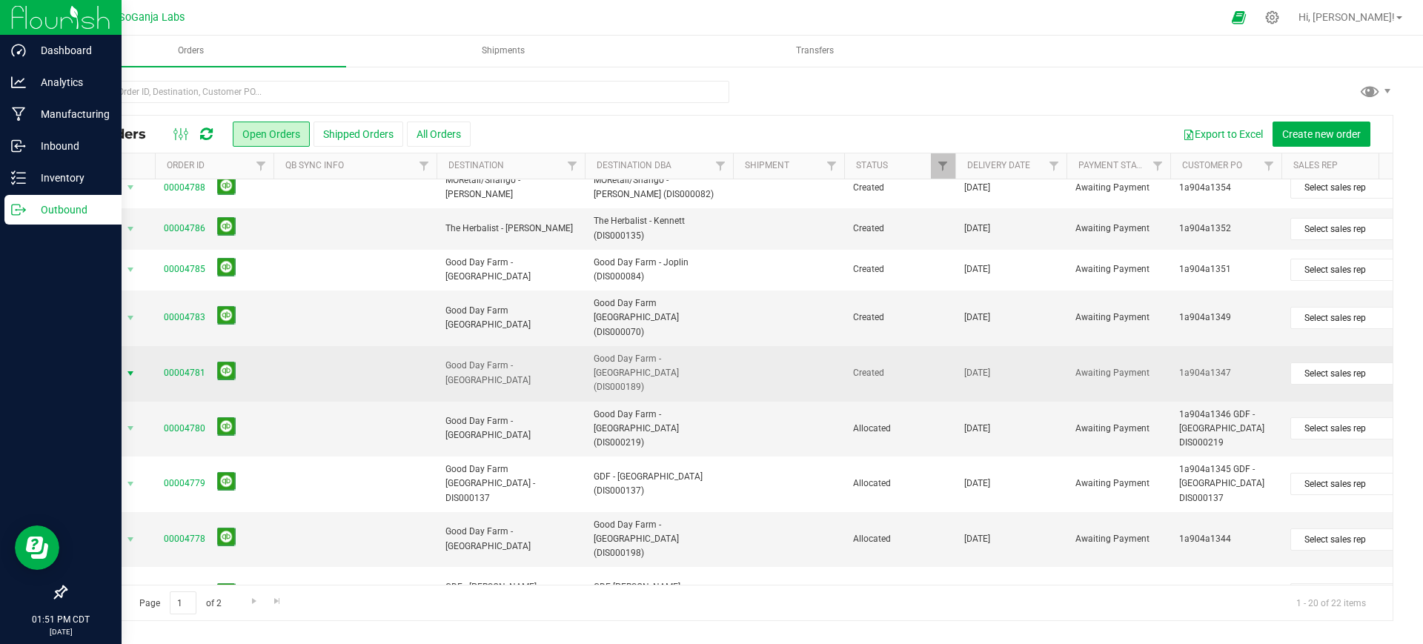
click at [120, 363] on span "Action" at bounding box center [101, 373] width 40 height 21
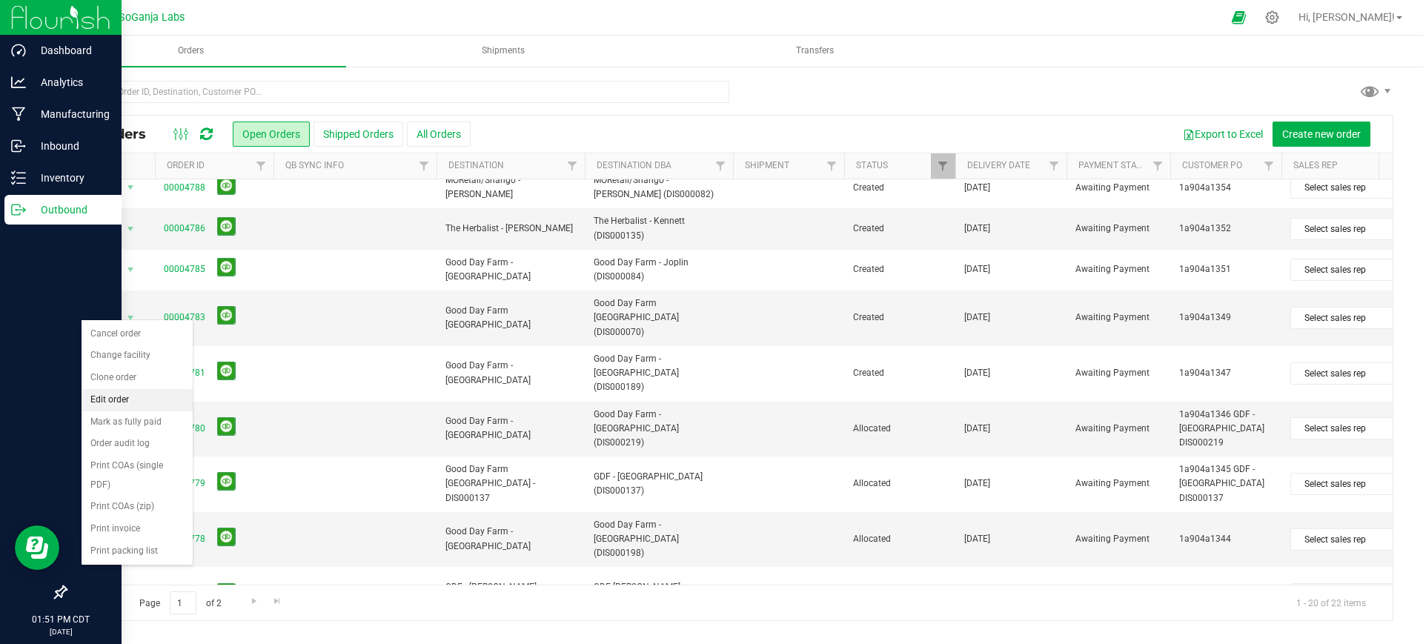
click at [120, 399] on li "Edit order" at bounding box center [136, 400] width 111 height 22
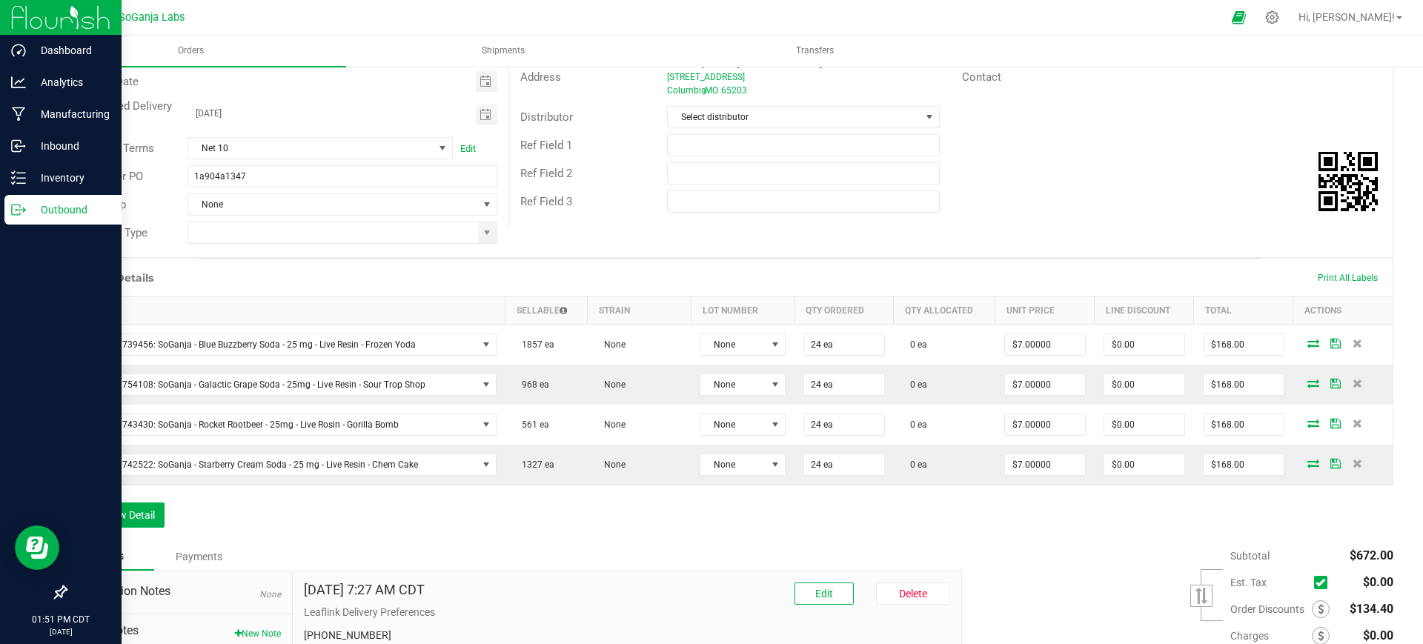
scroll to position [185, 0]
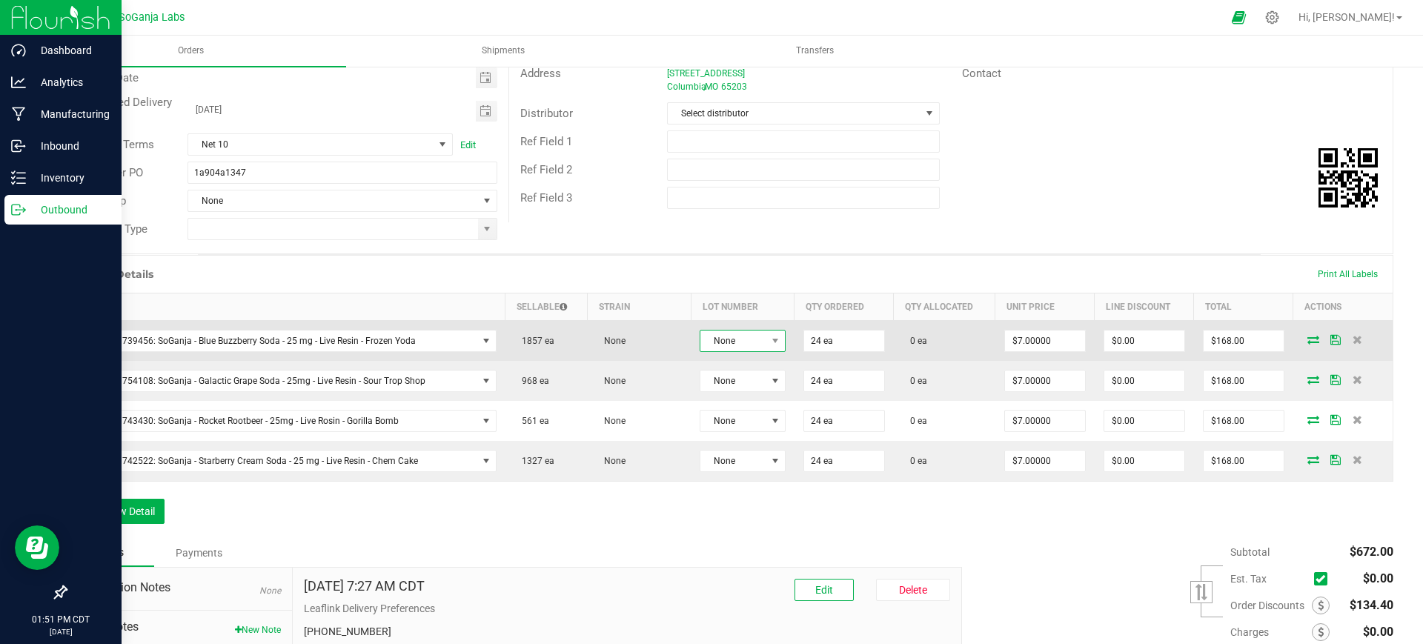
click at [738, 336] on span "None" at bounding box center [733, 340] width 66 height 21
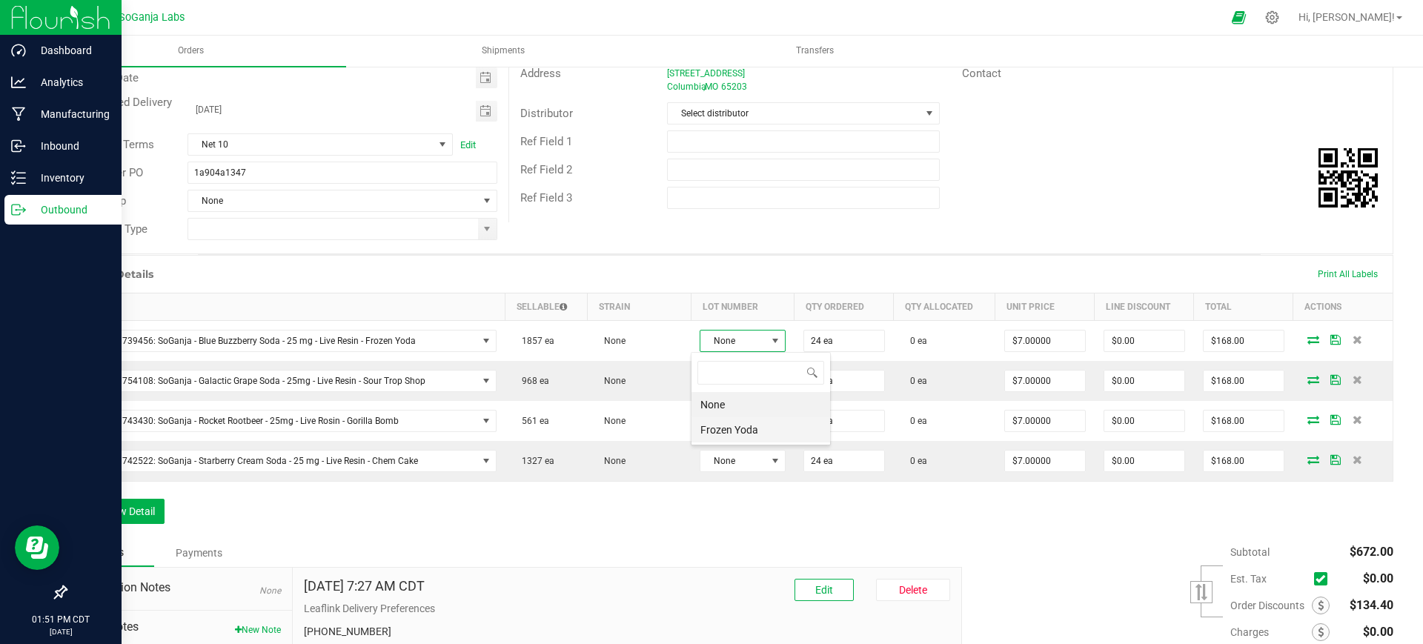
scroll to position [22, 84]
click at [745, 430] on Yoda "Frozen Yoda" at bounding box center [760, 429] width 139 height 25
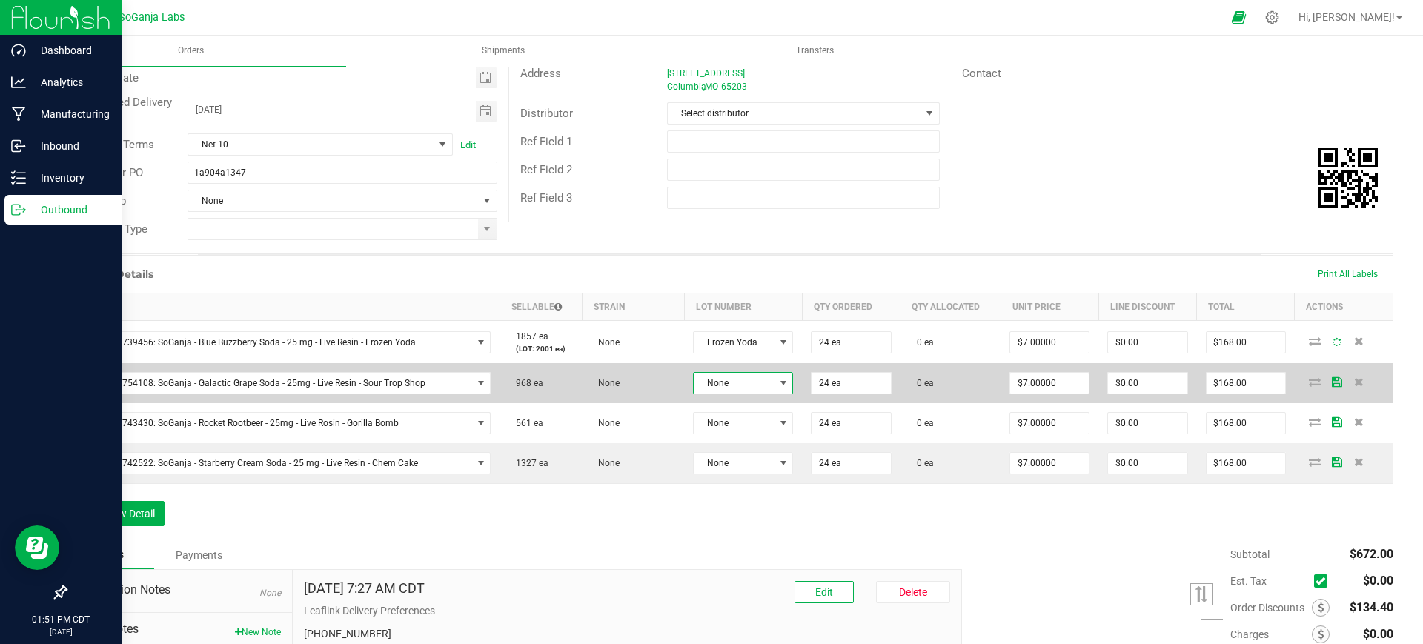
click at [738, 380] on span "None" at bounding box center [733, 383] width 80 height 21
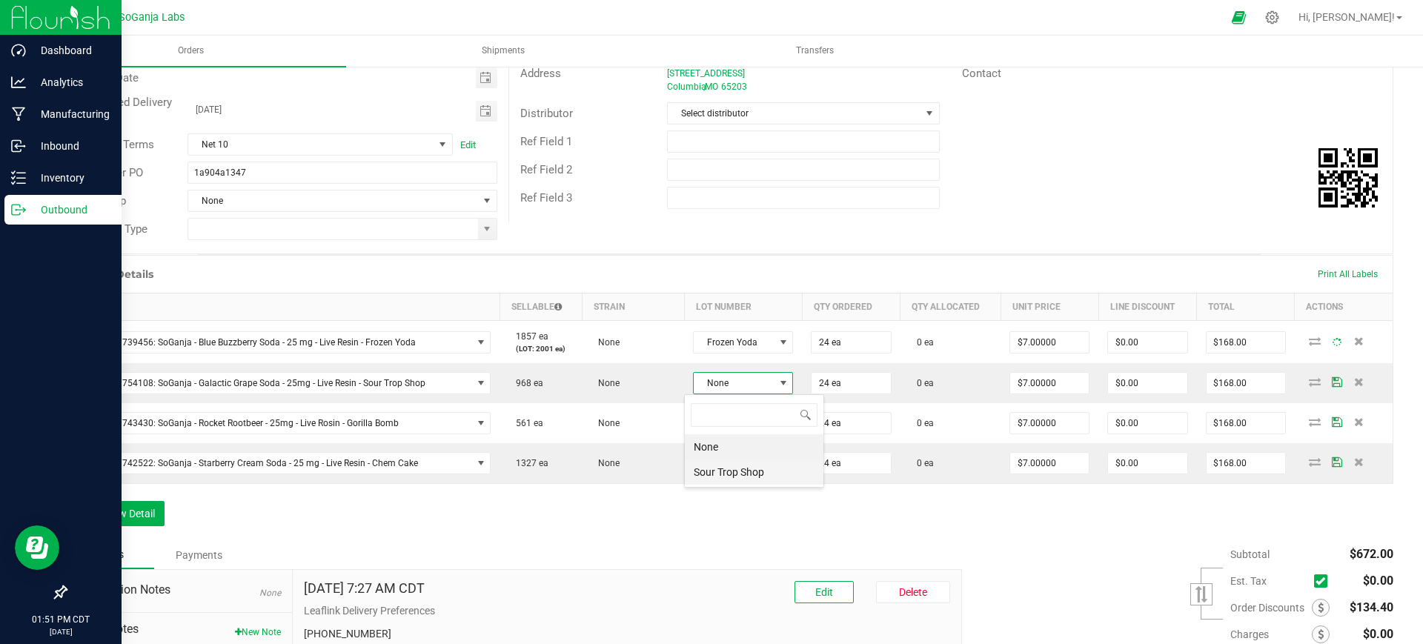
scroll to position [22, 99]
click at [738, 468] on Shop "Sour Trop Shop" at bounding box center [754, 471] width 139 height 25
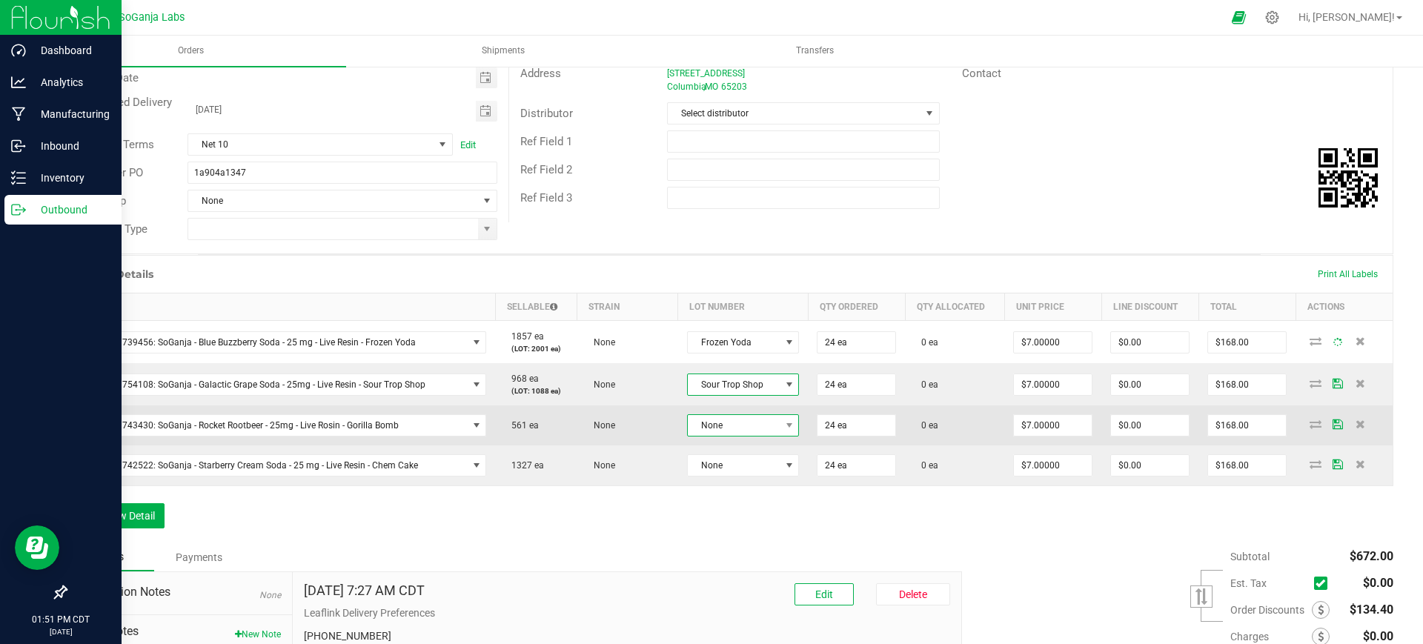
click at [724, 417] on span "None" at bounding box center [734, 425] width 92 height 21
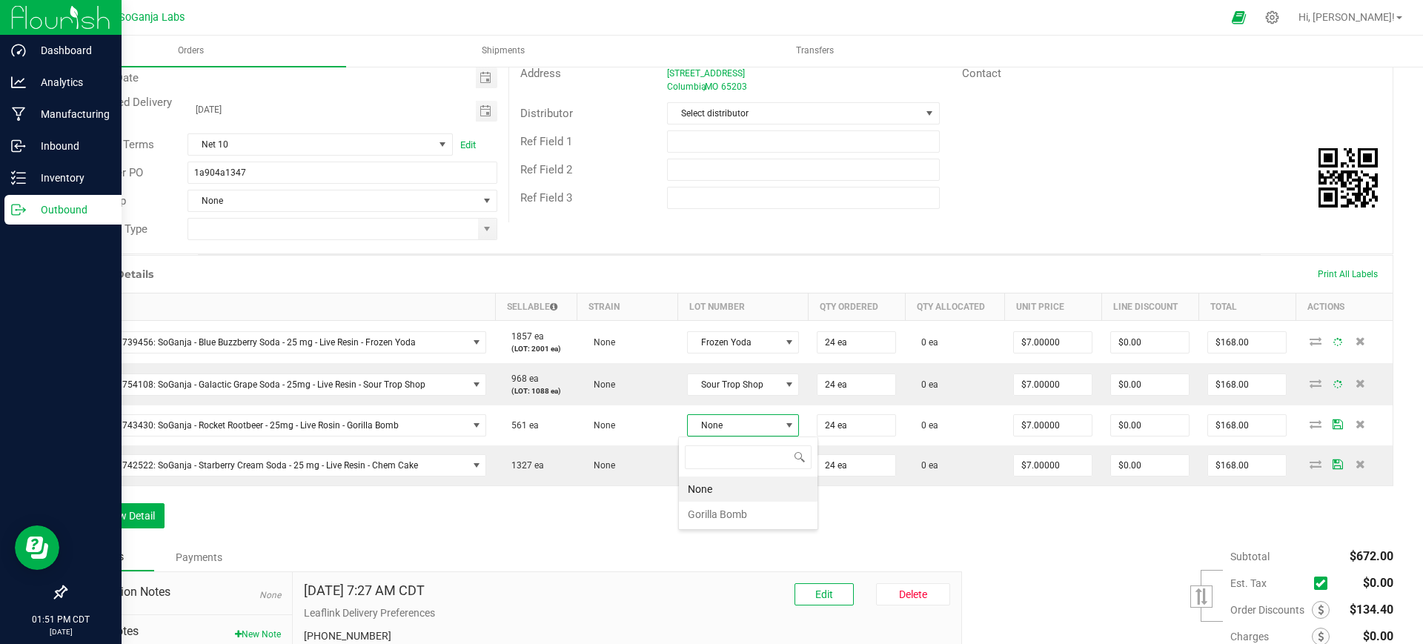
scroll to position [22, 110]
click at [739, 514] on Bomb "Gorilla Bomb" at bounding box center [748, 514] width 139 height 25
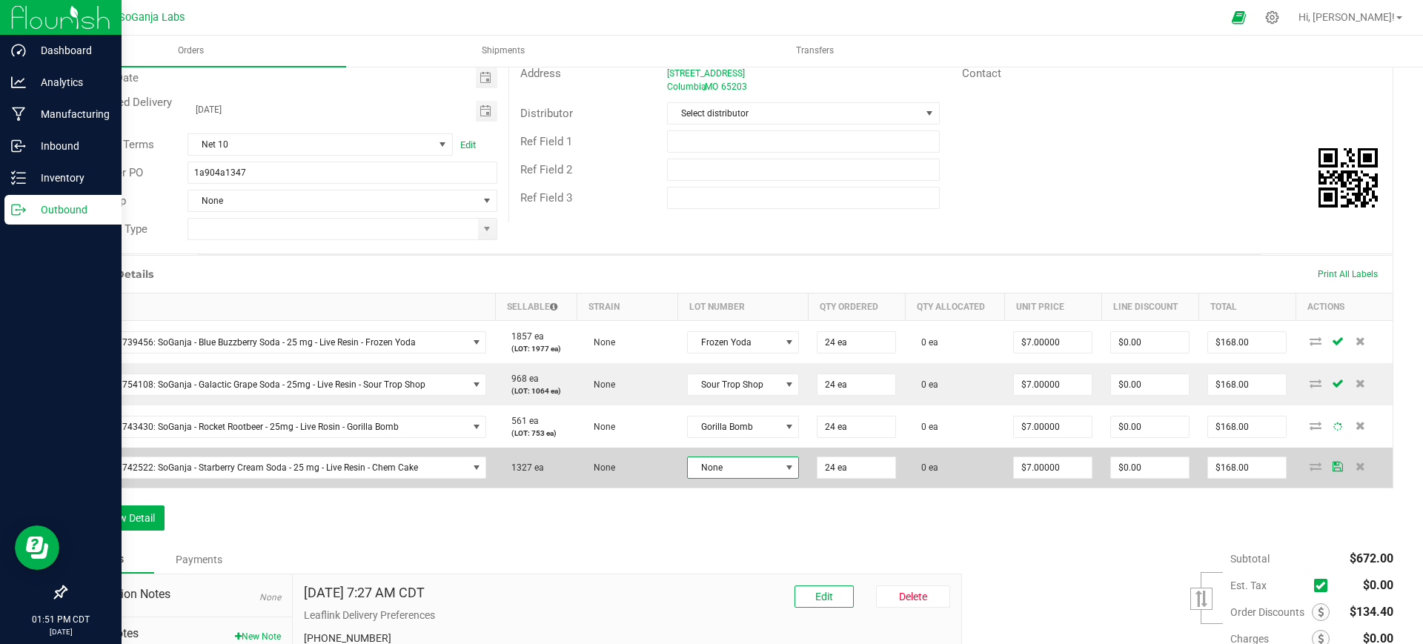
click at [728, 464] on span "None" at bounding box center [734, 467] width 92 height 21
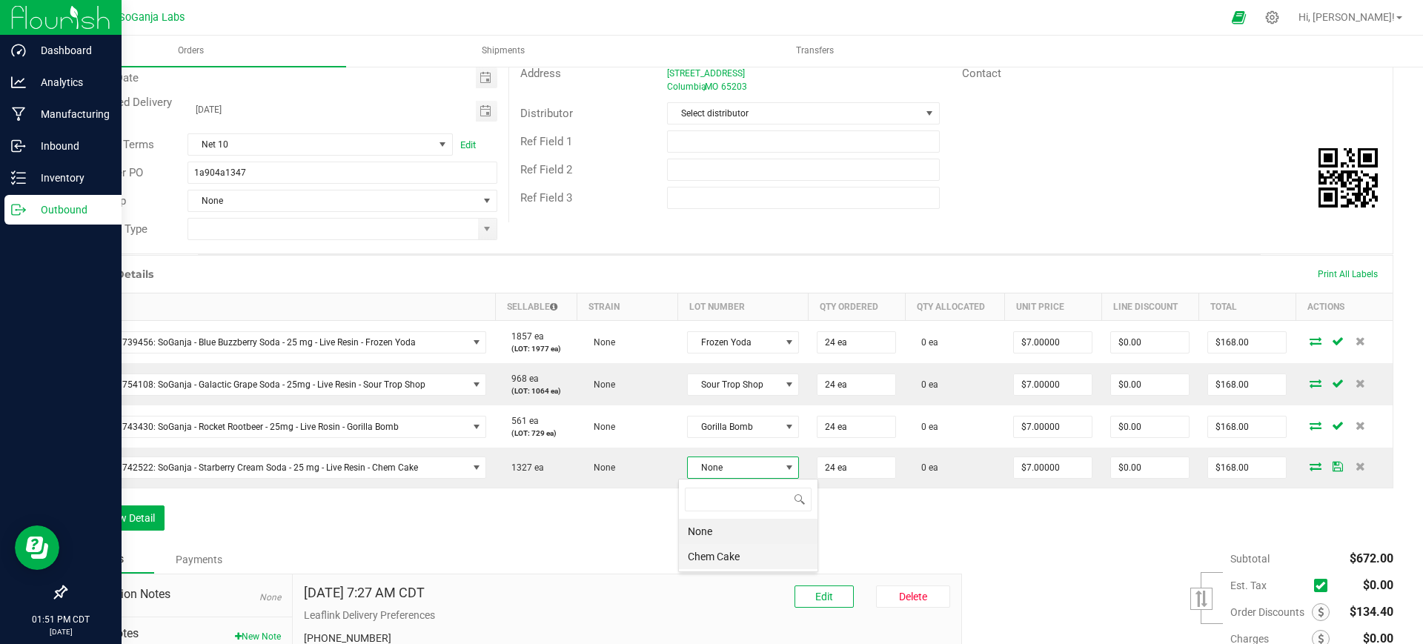
click at [736, 565] on Cake "Chem Cake" at bounding box center [748, 556] width 139 height 25
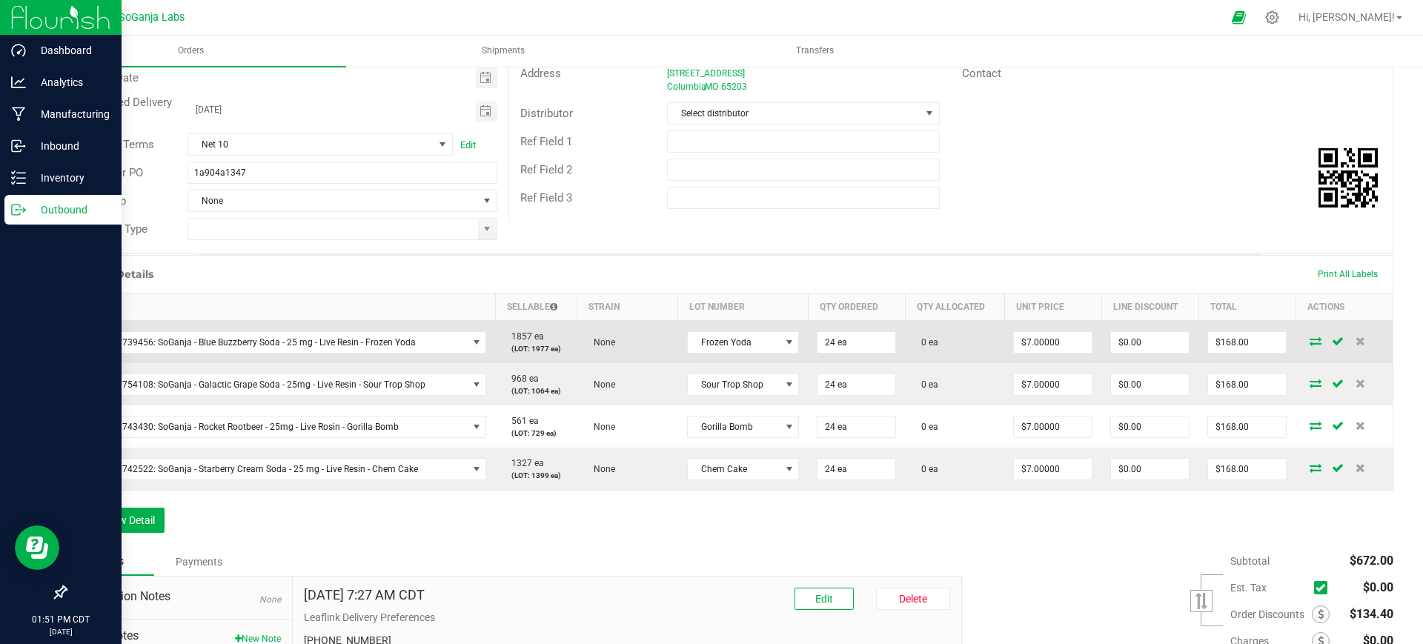
click at [1309, 341] on icon at bounding box center [1315, 340] width 12 height 9
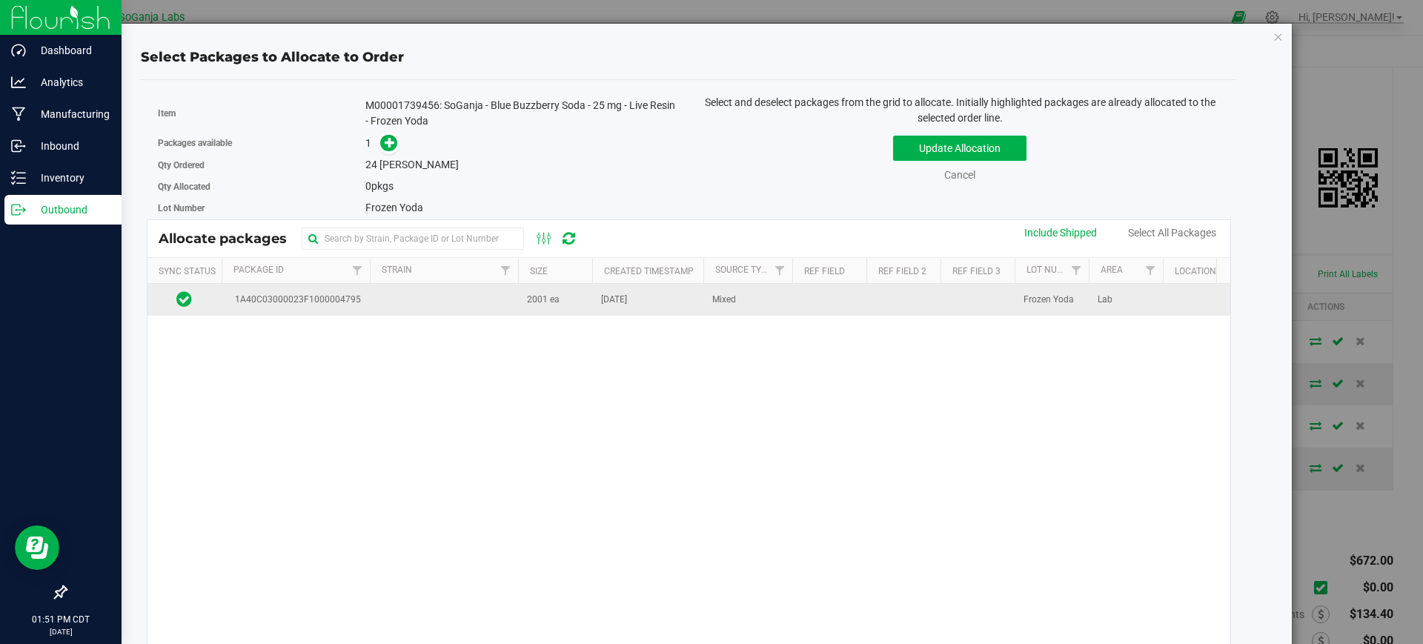
click at [561, 313] on td "2001 ea" at bounding box center [555, 300] width 74 height 32
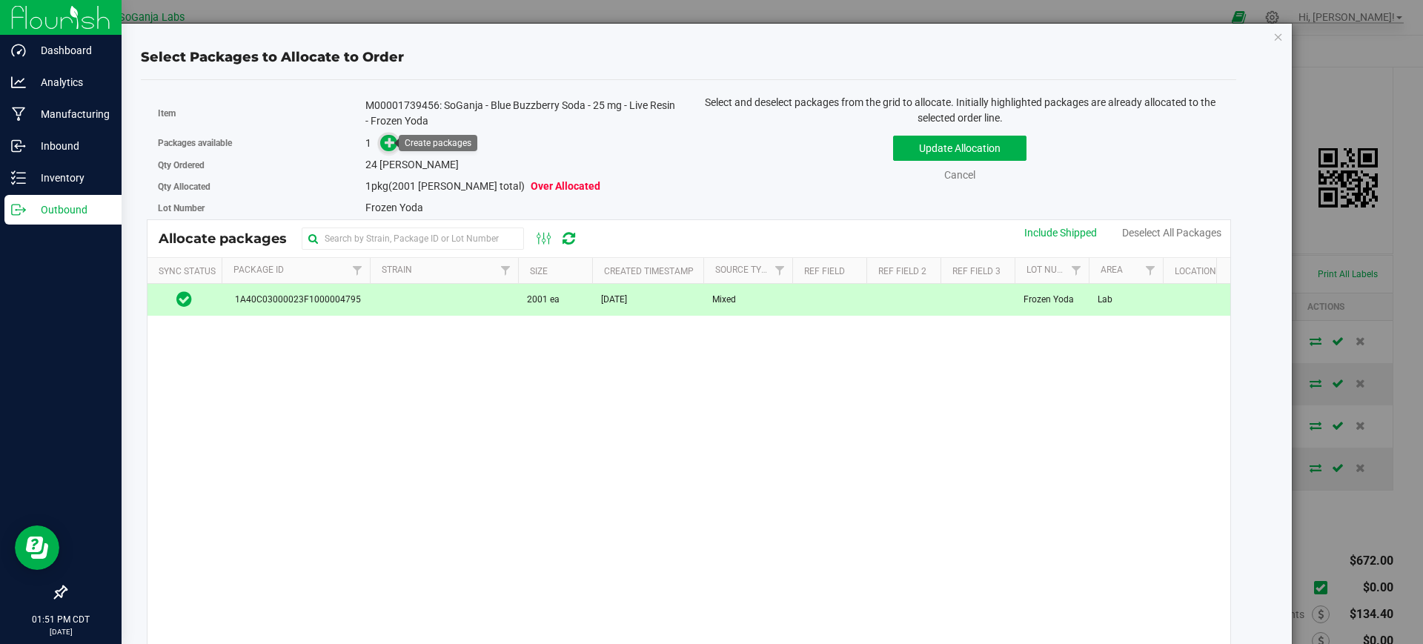
click at [390, 144] on icon at bounding box center [390, 142] width 10 height 10
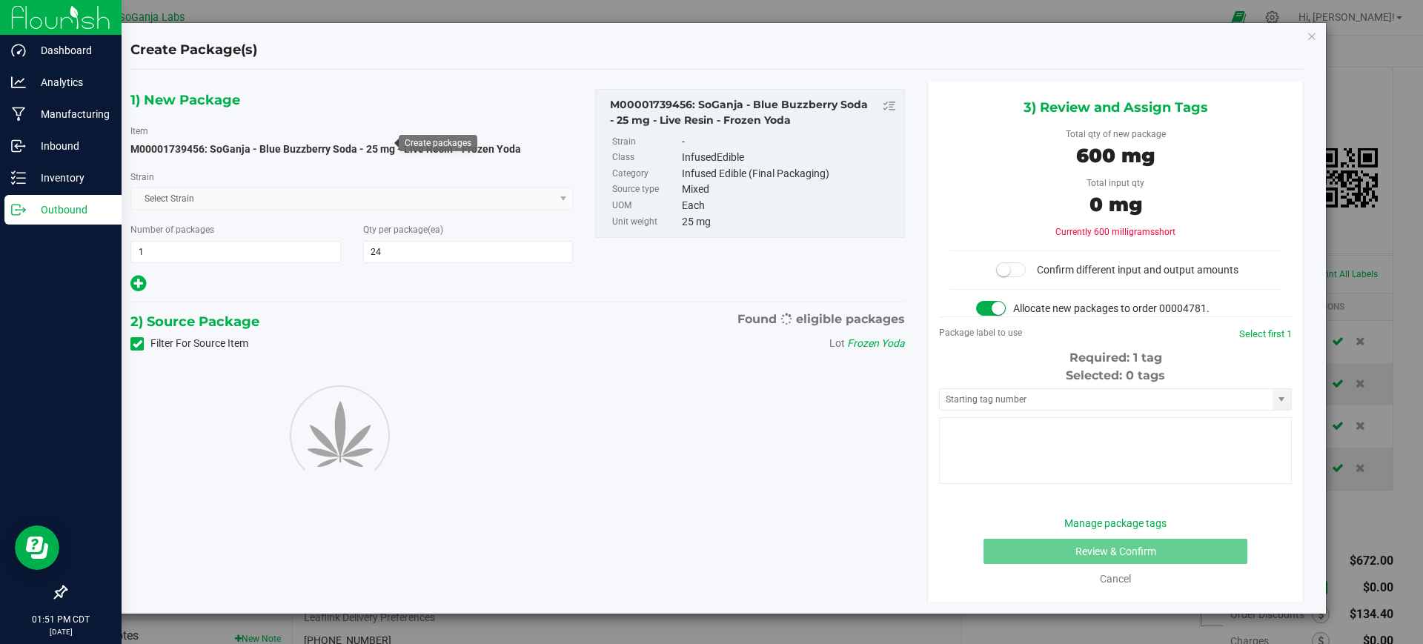
type input "24"
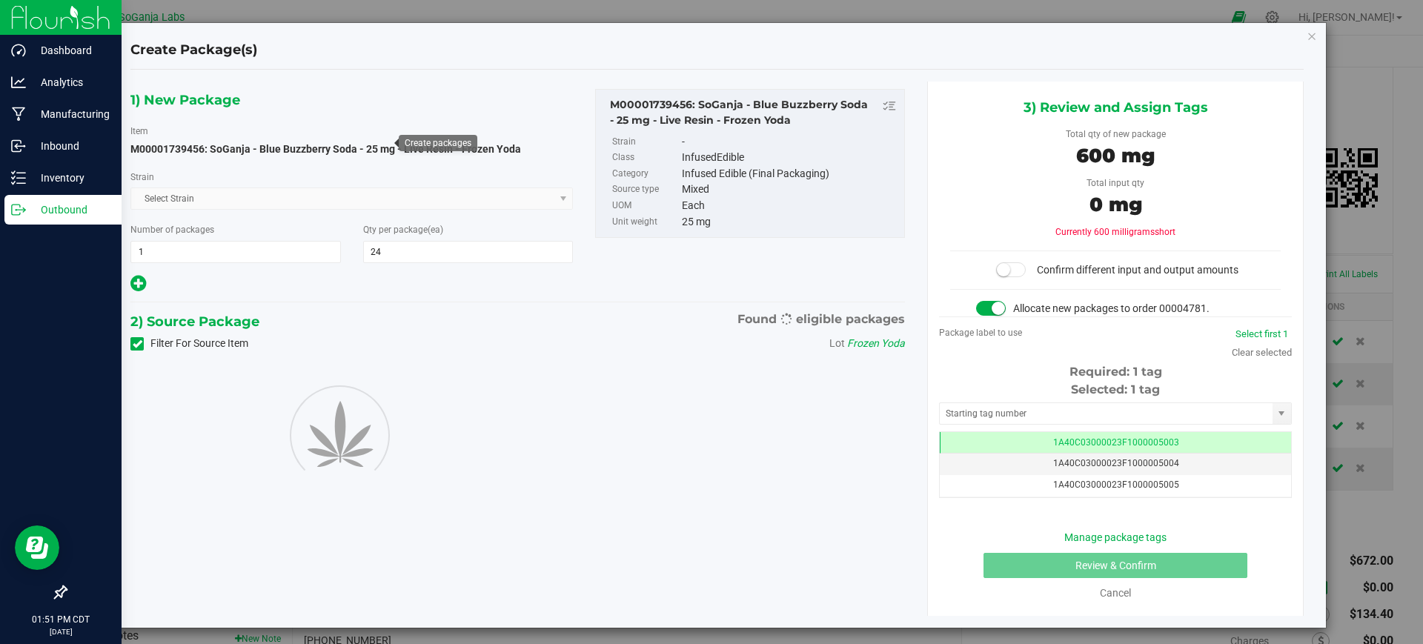
scroll to position [0, -1]
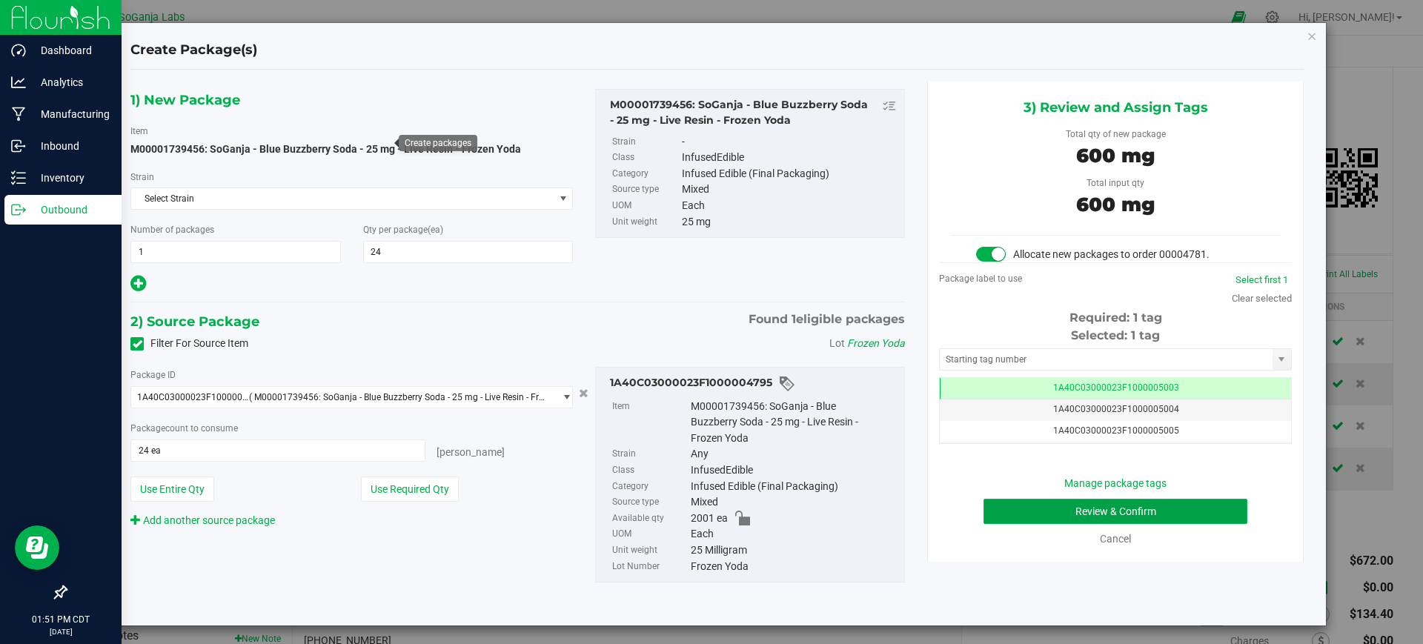
click at [1057, 519] on button "Review & Confirm" at bounding box center [1115, 511] width 264 height 25
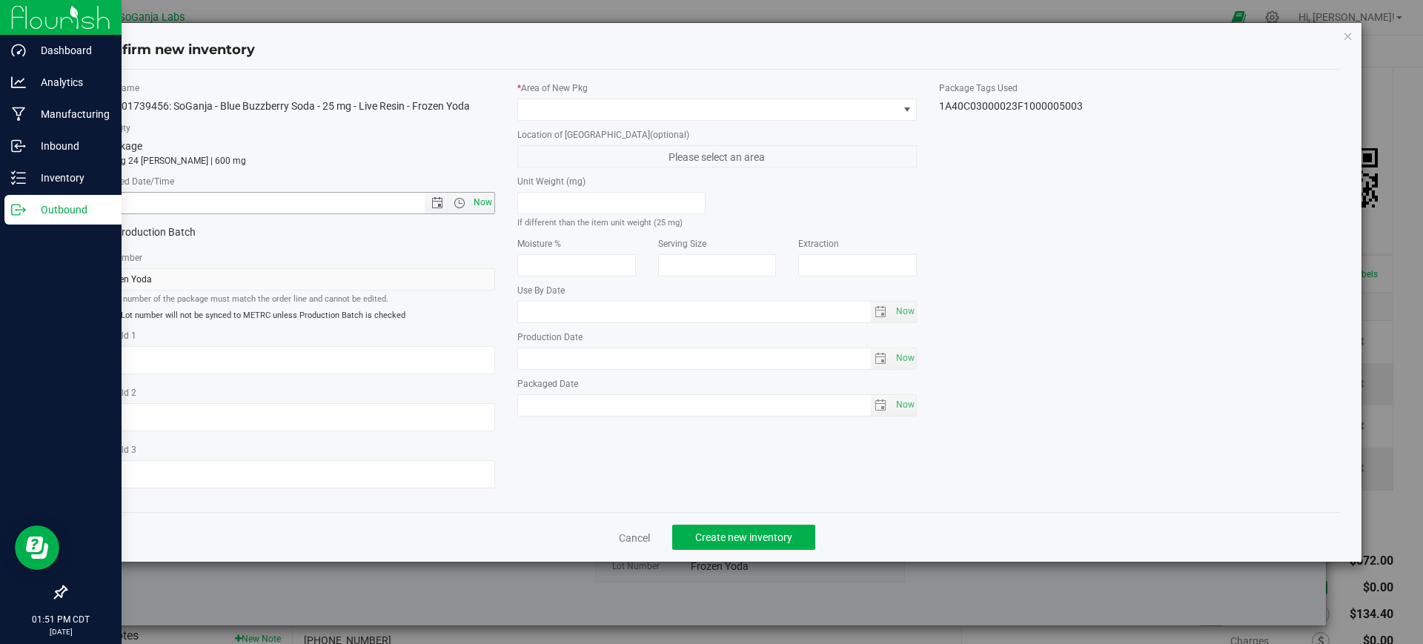
click at [490, 199] on span "Now" at bounding box center [482, 202] width 25 height 21
type input "9/22/2025 1:51 PM"
click at [545, 100] on span at bounding box center [717, 110] width 400 height 22
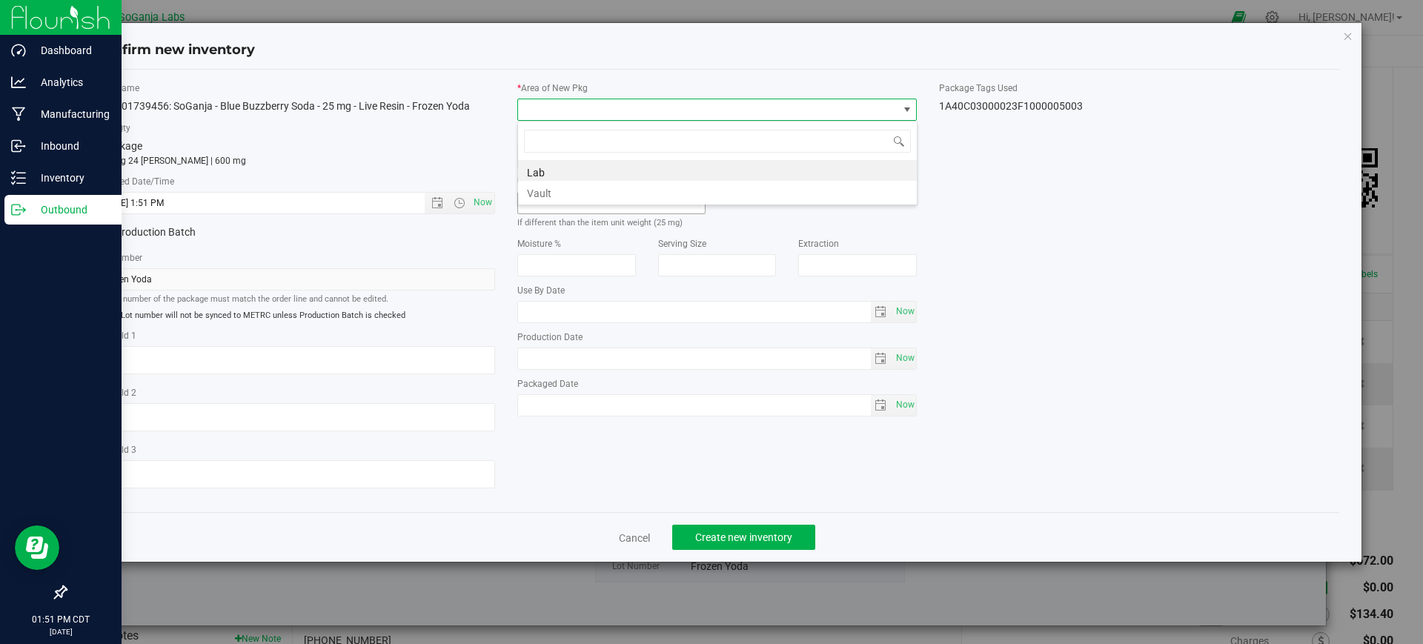
click at [552, 194] on li "Vault" at bounding box center [717, 191] width 399 height 21
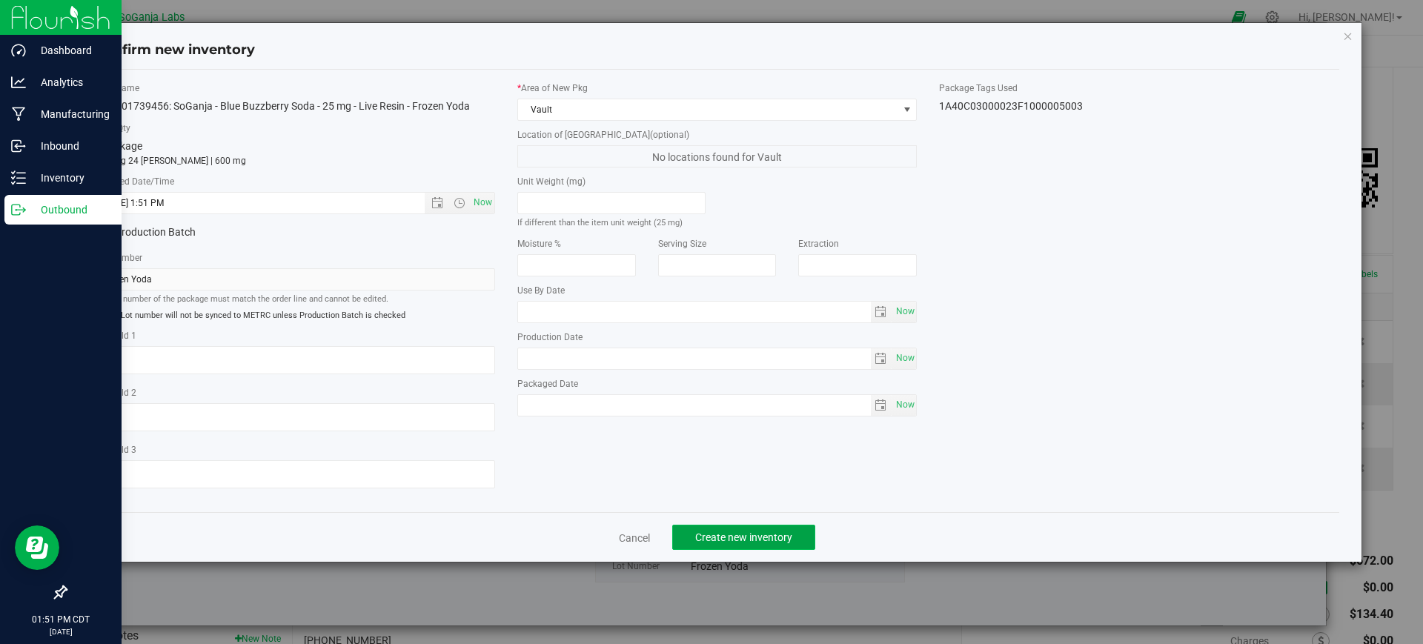
click at [778, 541] on span "Create new inventory" at bounding box center [743, 537] width 97 height 12
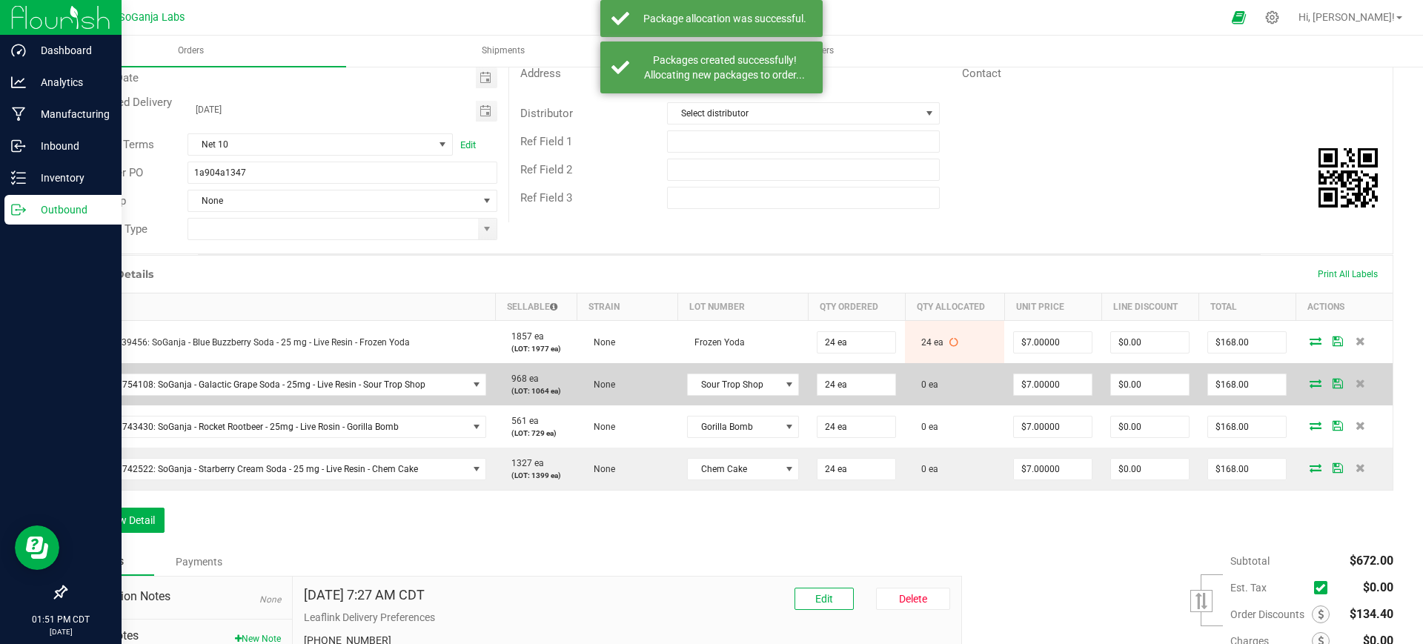
click at [1309, 382] on icon at bounding box center [1315, 383] width 12 height 9
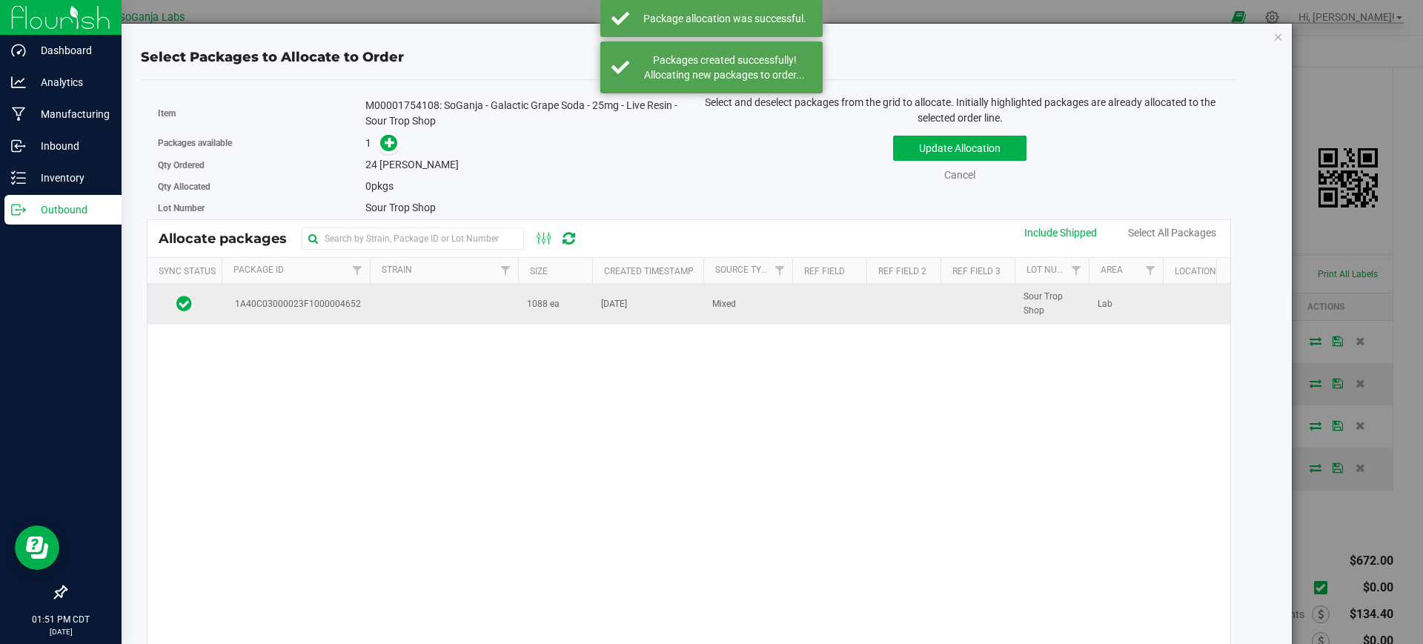
click at [673, 290] on td "[DATE]" at bounding box center [647, 304] width 111 height 40
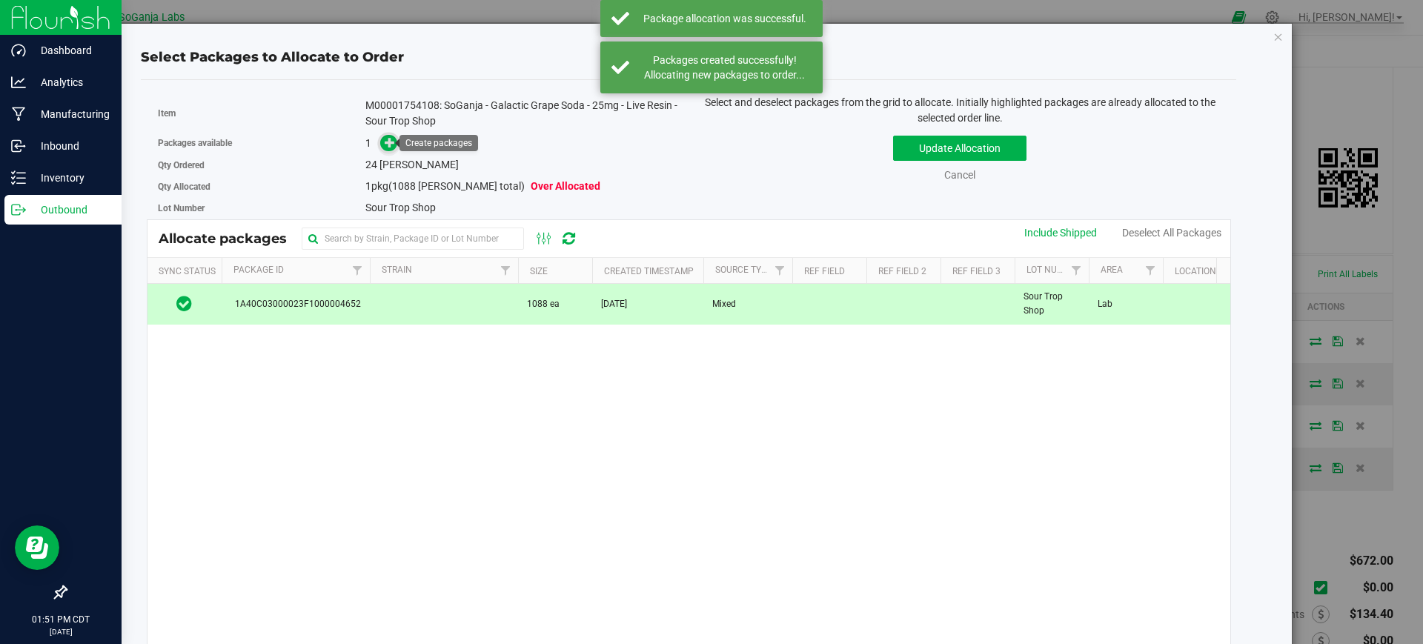
click at [388, 145] on icon at bounding box center [390, 142] width 10 height 10
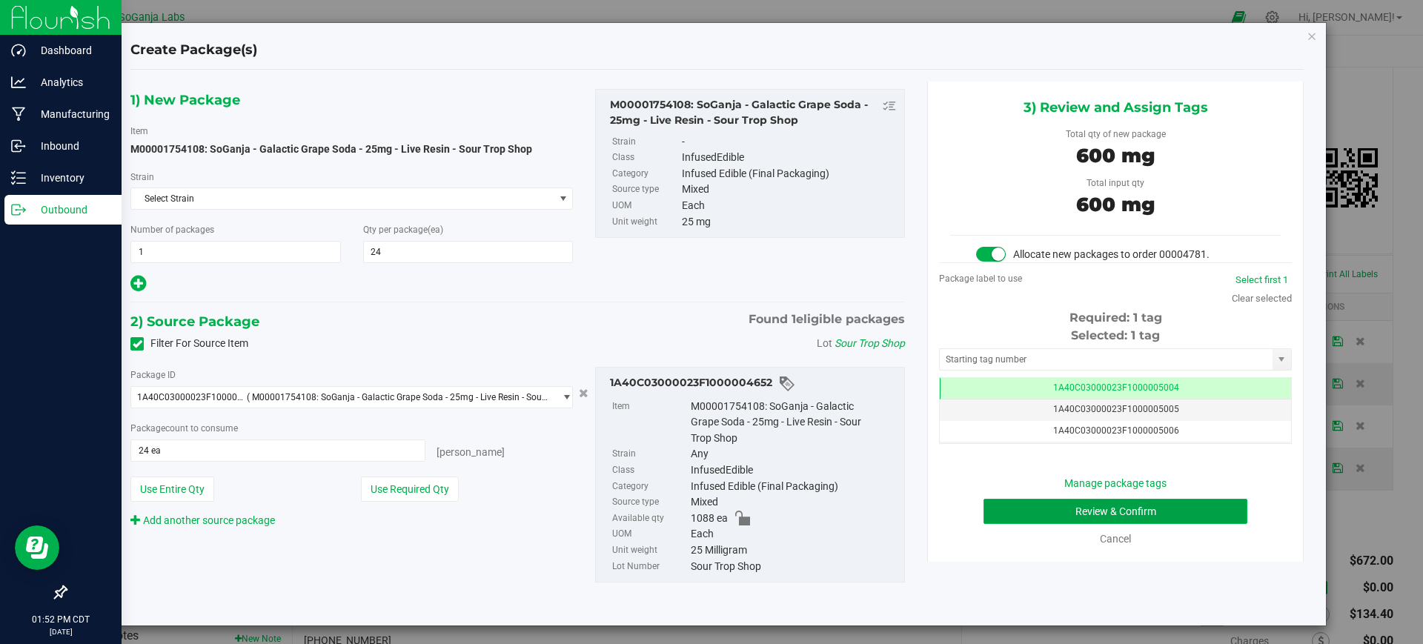
click at [1126, 506] on button "Review & Confirm" at bounding box center [1115, 511] width 264 height 25
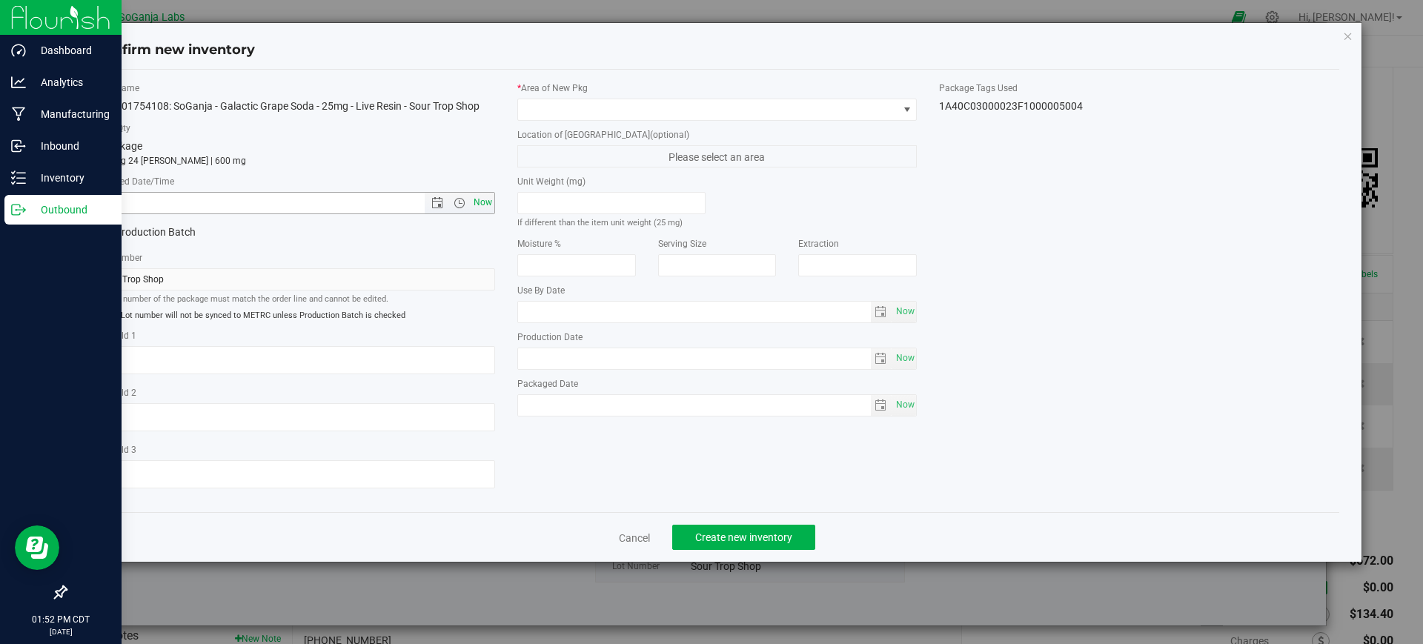
click at [483, 198] on span "Now" at bounding box center [482, 202] width 25 height 21
type input "9/22/2025 1:52 PM"
click at [545, 109] on span at bounding box center [708, 109] width 380 height 21
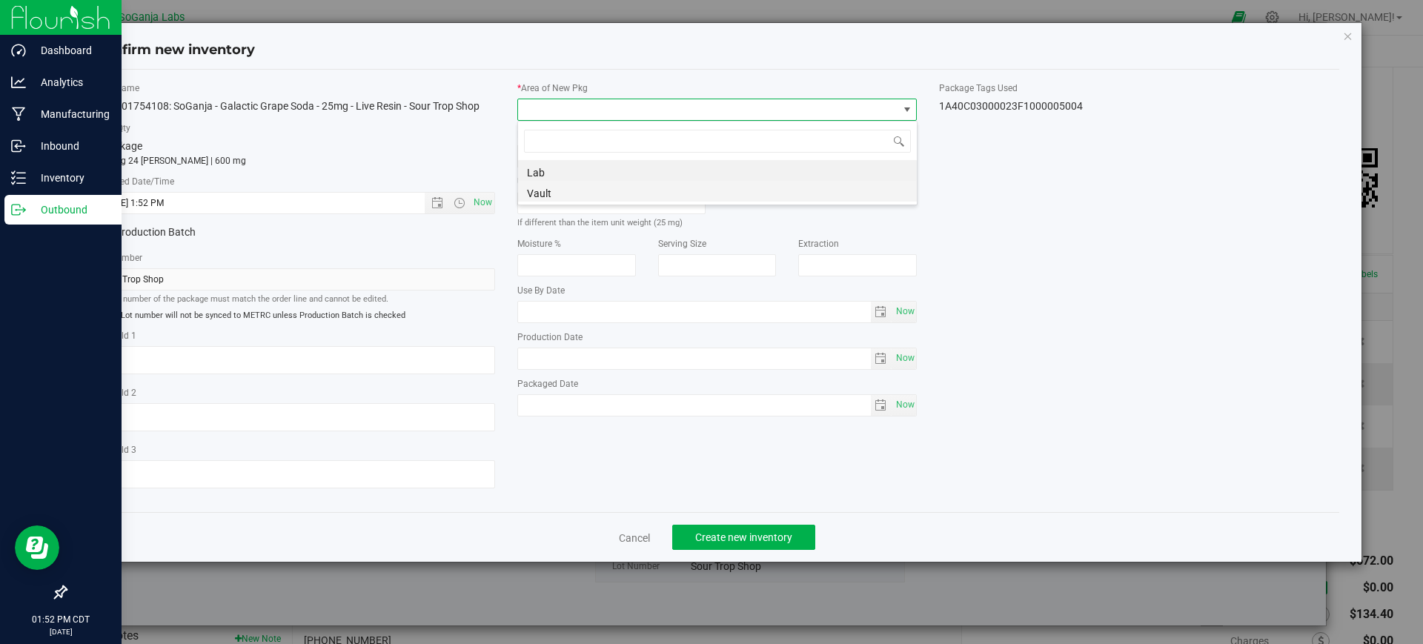
click at [546, 188] on li "Vault" at bounding box center [717, 191] width 399 height 21
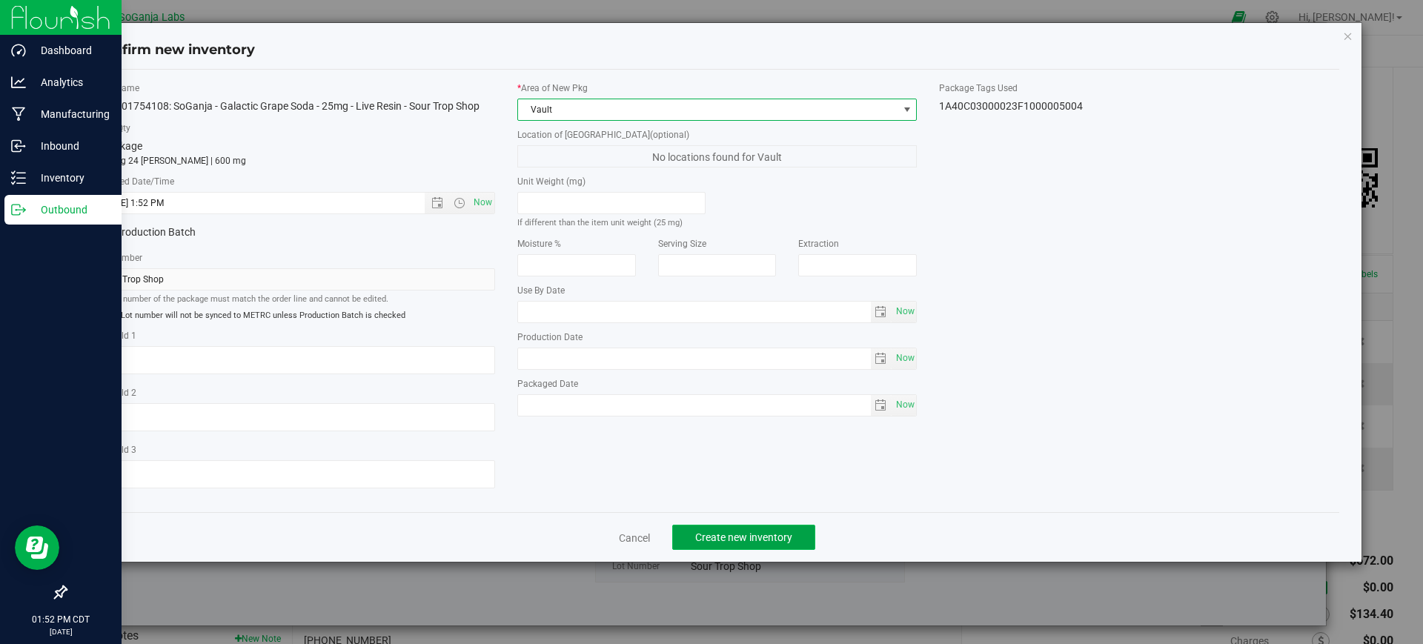
click at [727, 528] on button "Create new inventory" at bounding box center [743, 537] width 143 height 25
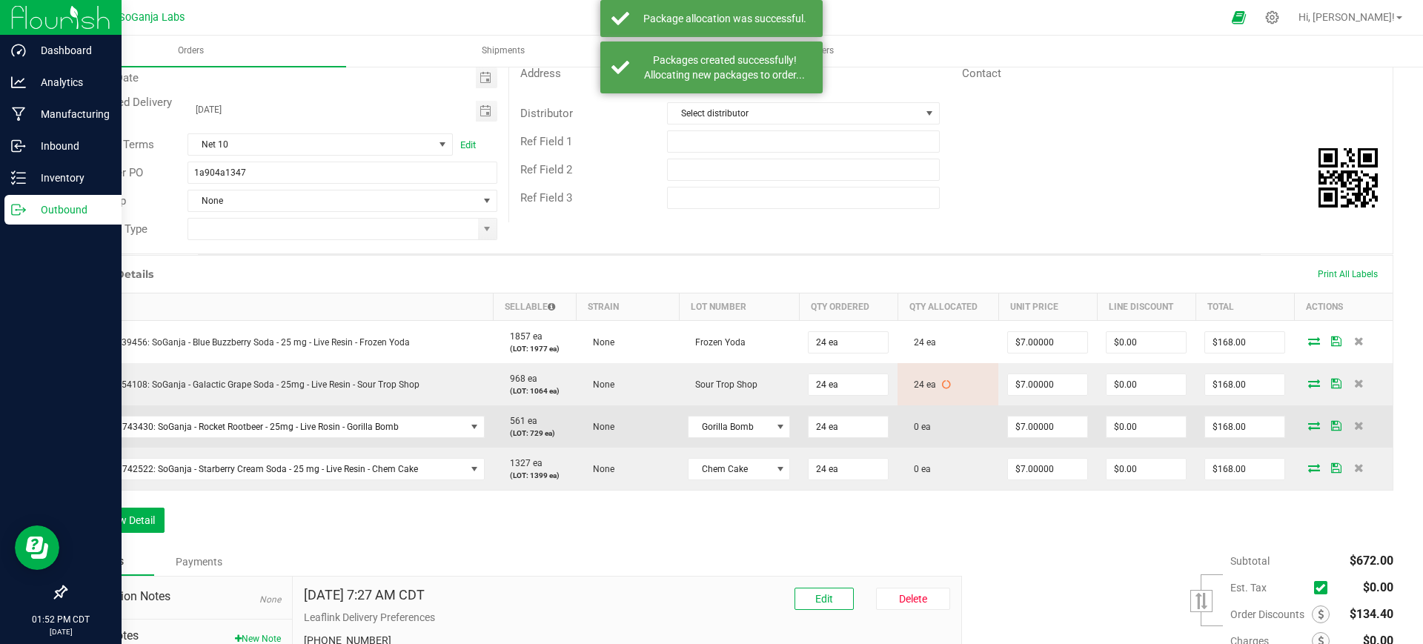
click at [1308, 427] on icon at bounding box center [1314, 425] width 12 height 9
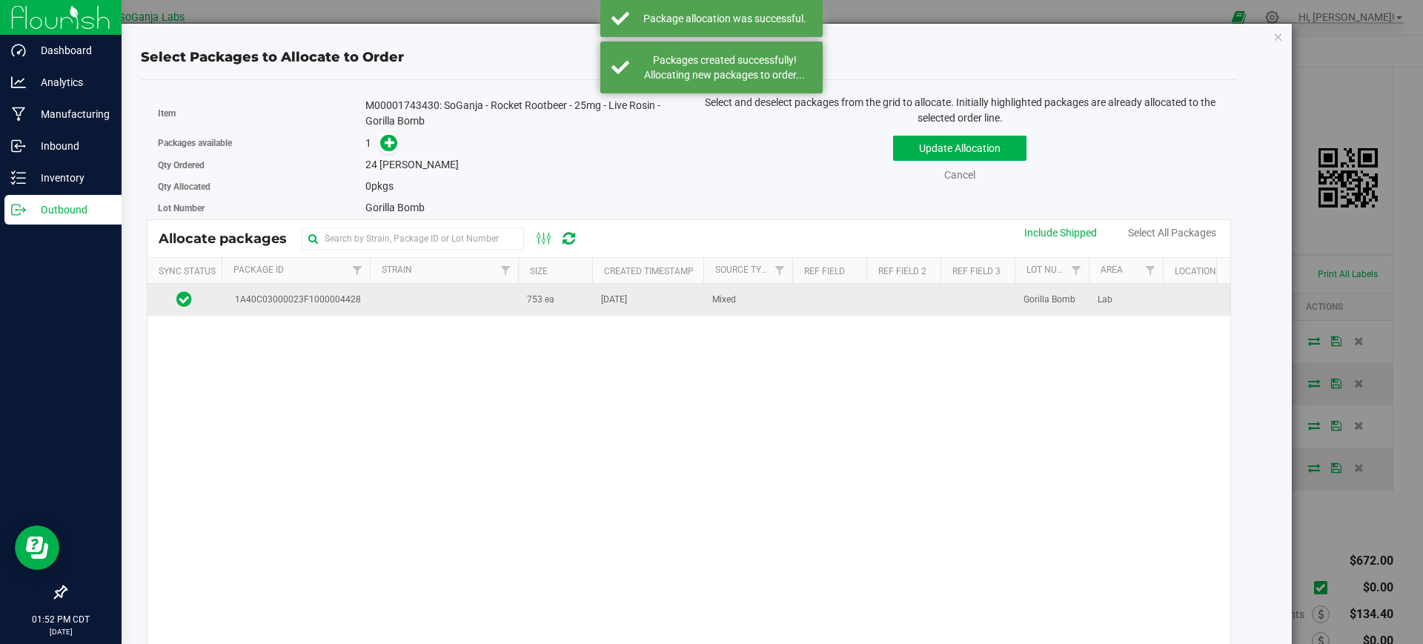
click at [514, 308] on td at bounding box center [444, 300] width 148 height 32
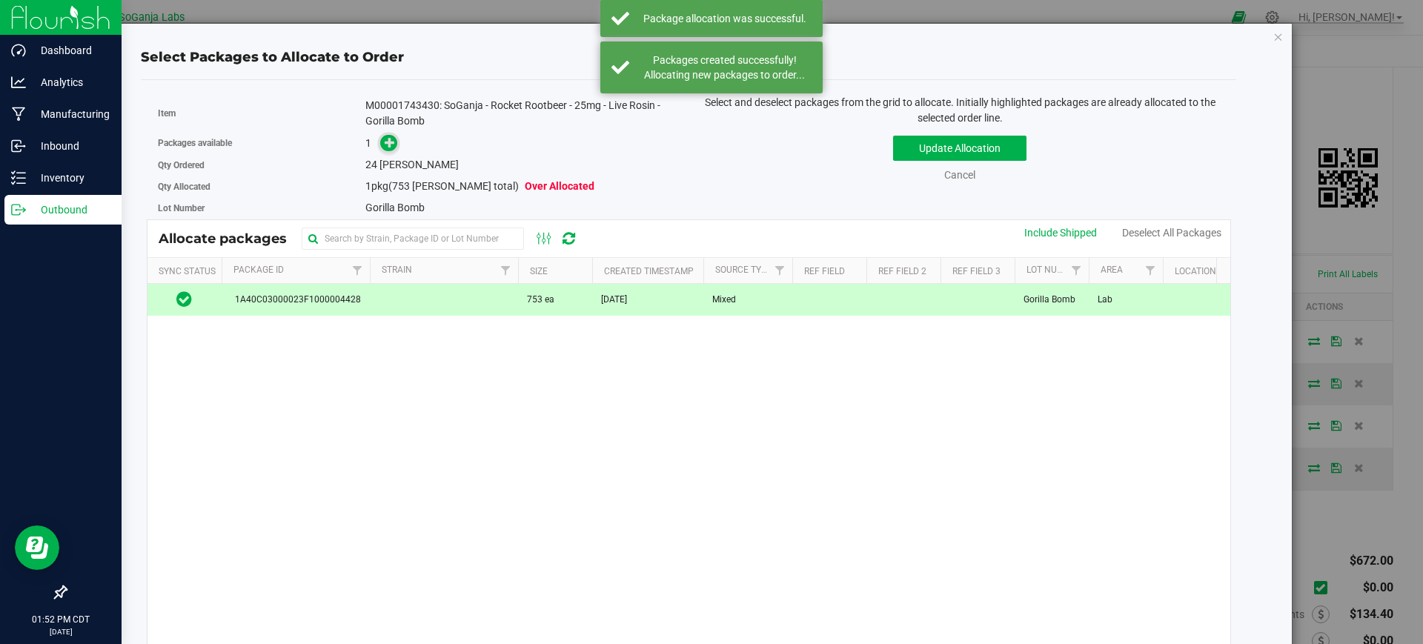
click at [381, 139] on span at bounding box center [388, 143] width 17 height 17
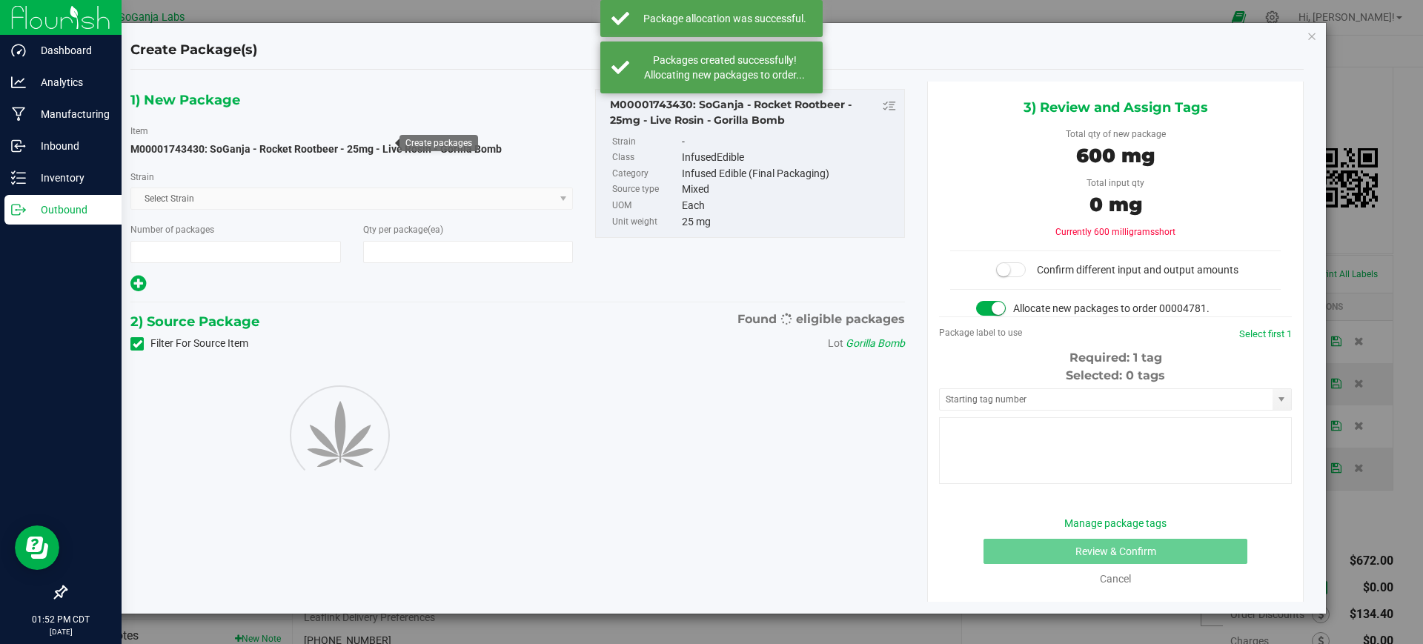
type input "1"
type input "24"
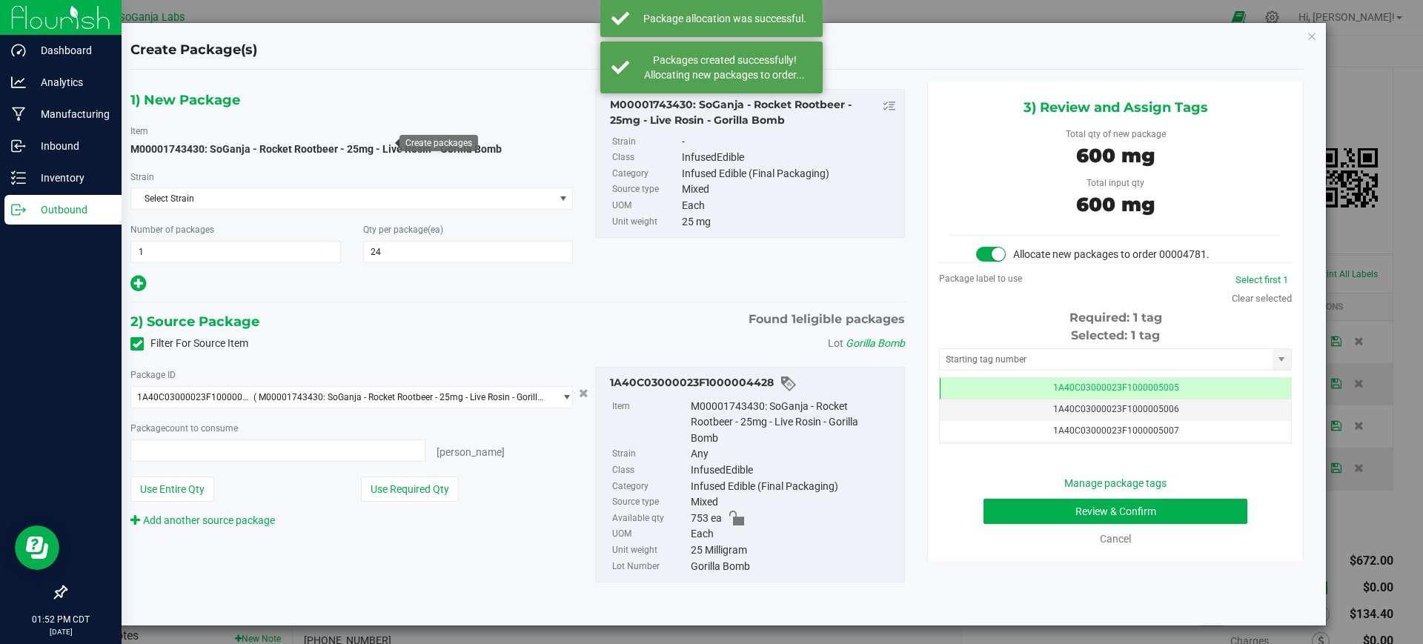
type input "24 ea"
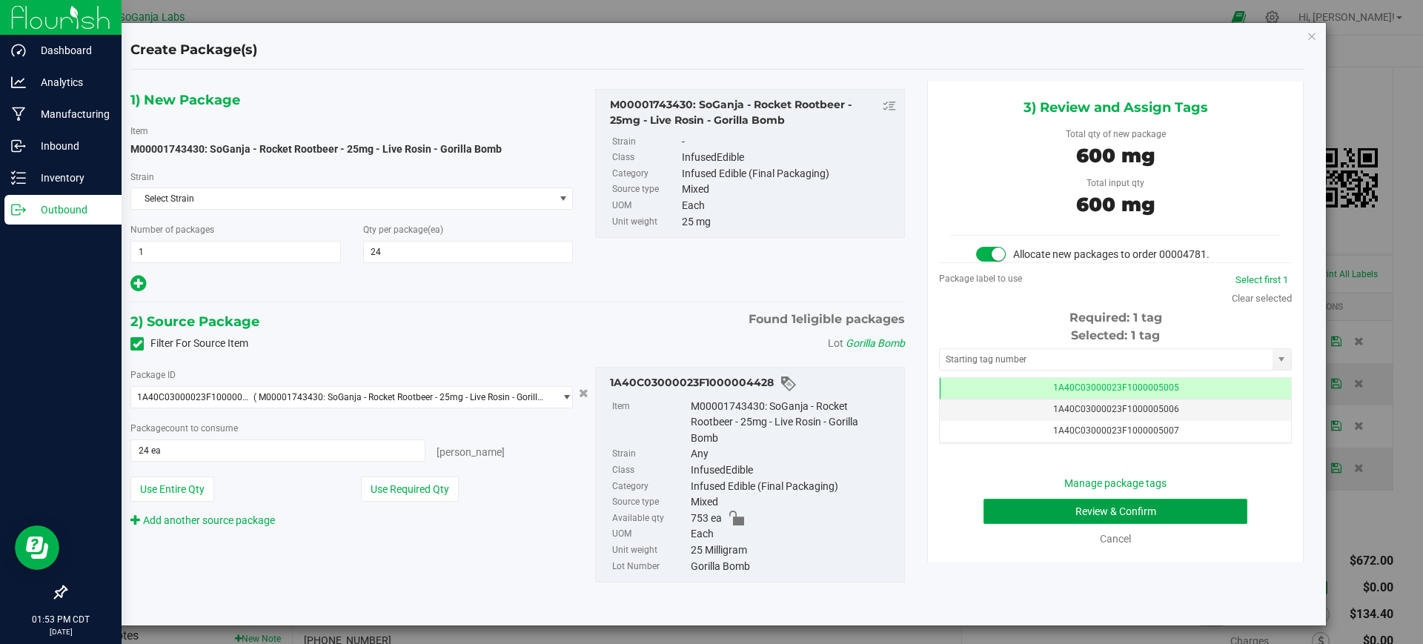
click at [1079, 499] on button "Review & Confirm" at bounding box center [1115, 511] width 264 height 25
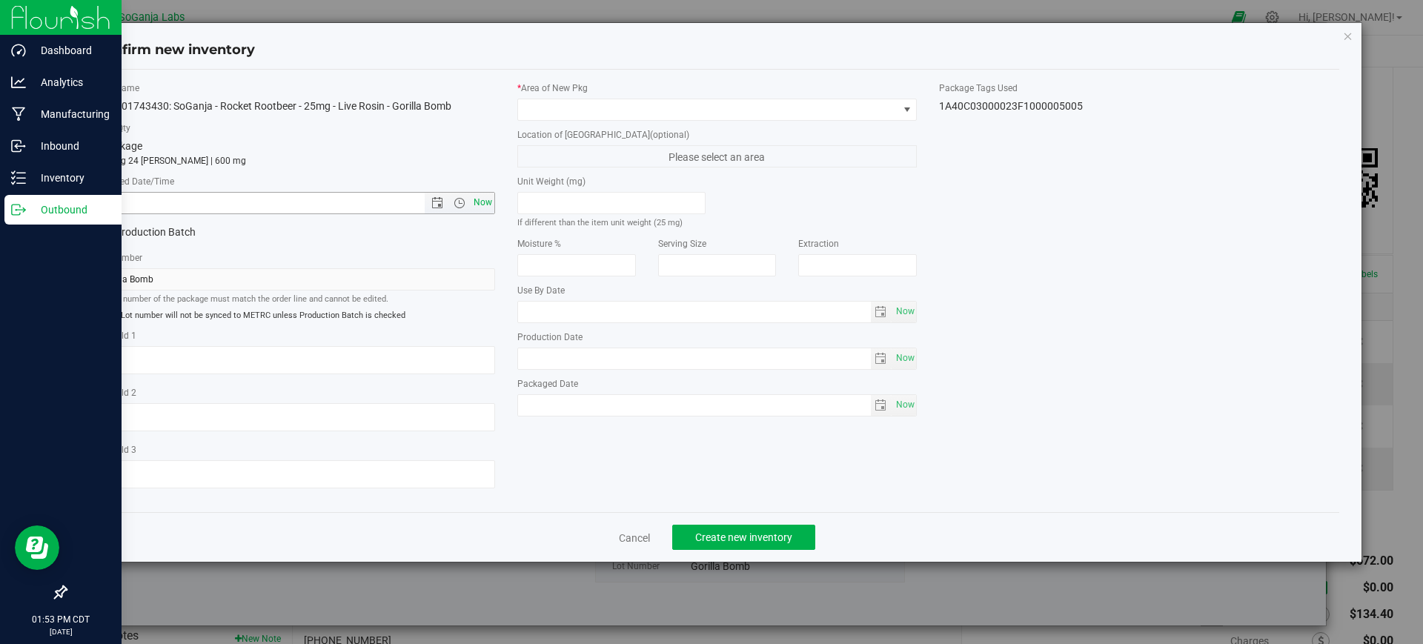
click at [487, 199] on span "Now" at bounding box center [482, 202] width 25 height 21
type input "9/22/2025 1:53 PM"
click at [593, 107] on span at bounding box center [708, 109] width 380 height 21
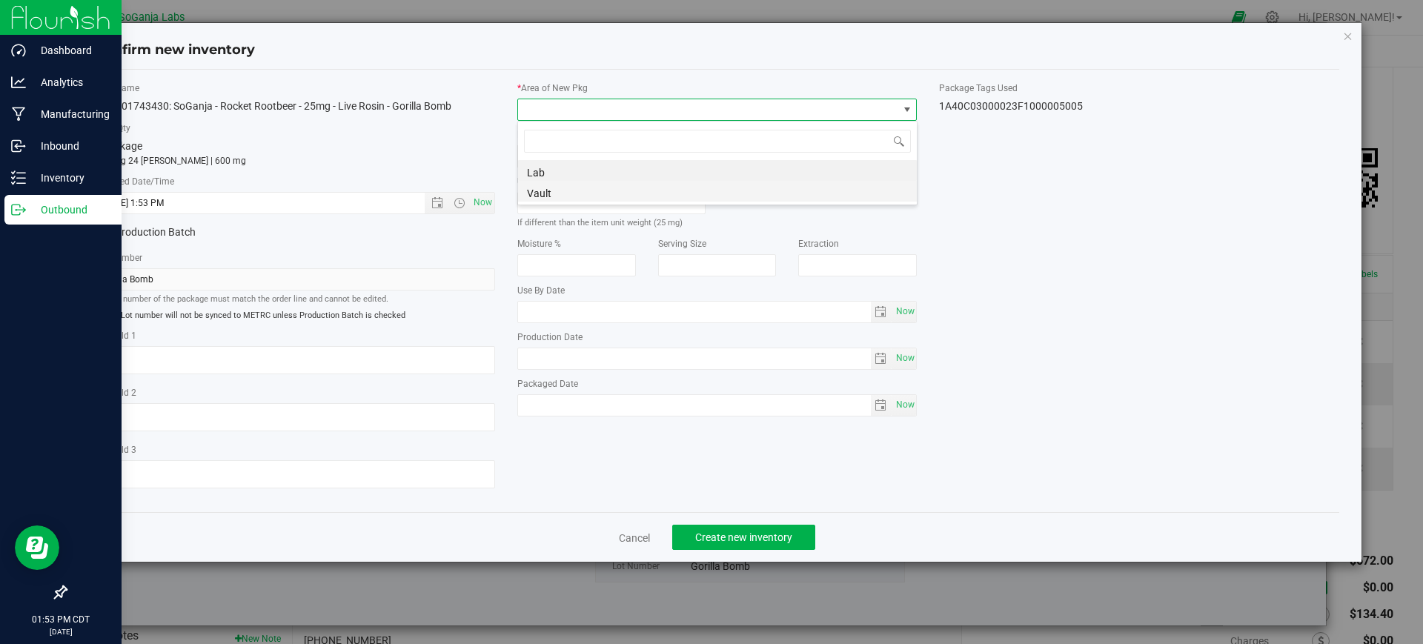
scroll to position [22, 400]
click at [568, 193] on li "Vault" at bounding box center [717, 191] width 399 height 21
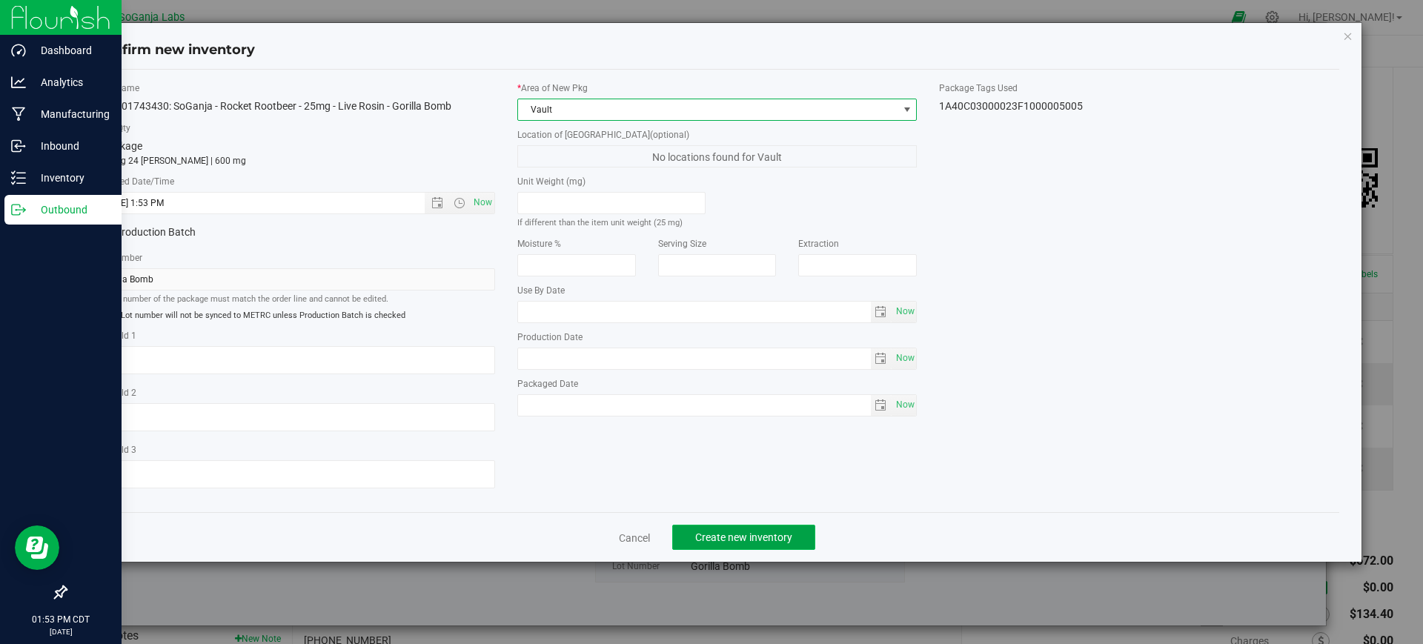
click at [715, 539] on span "Create new inventory" at bounding box center [743, 537] width 97 height 12
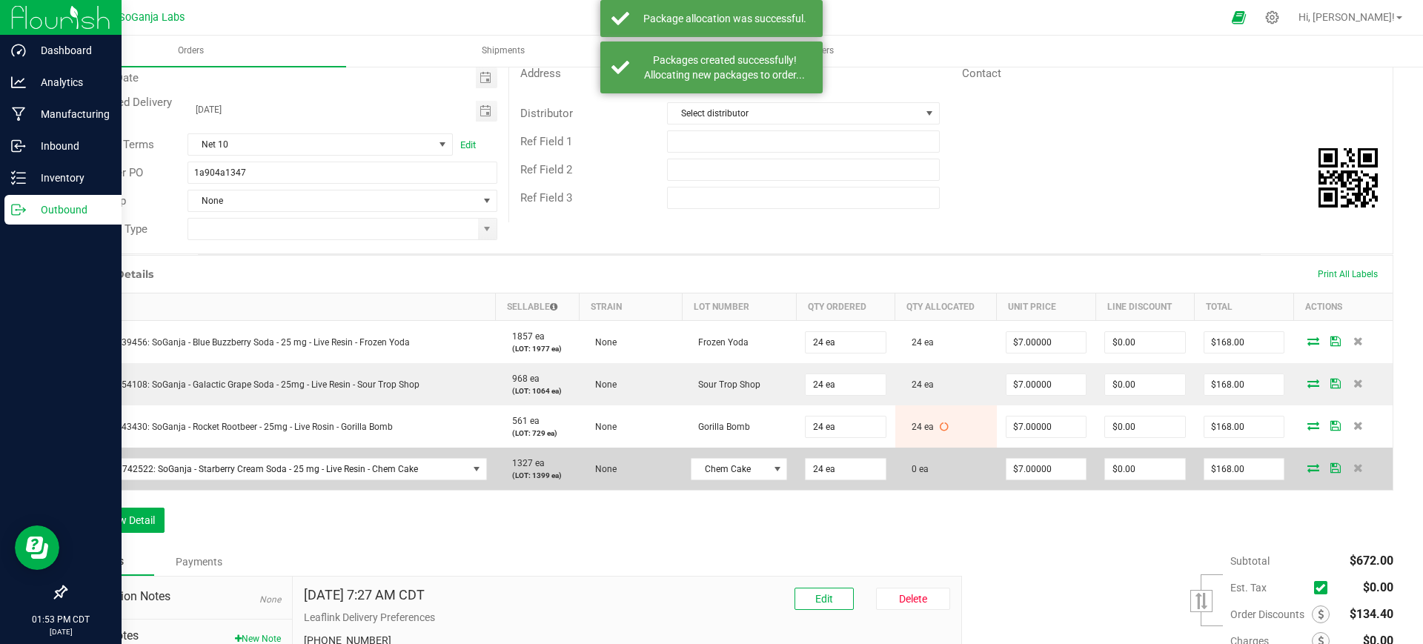
click at [1307, 465] on icon at bounding box center [1313, 467] width 12 height 9
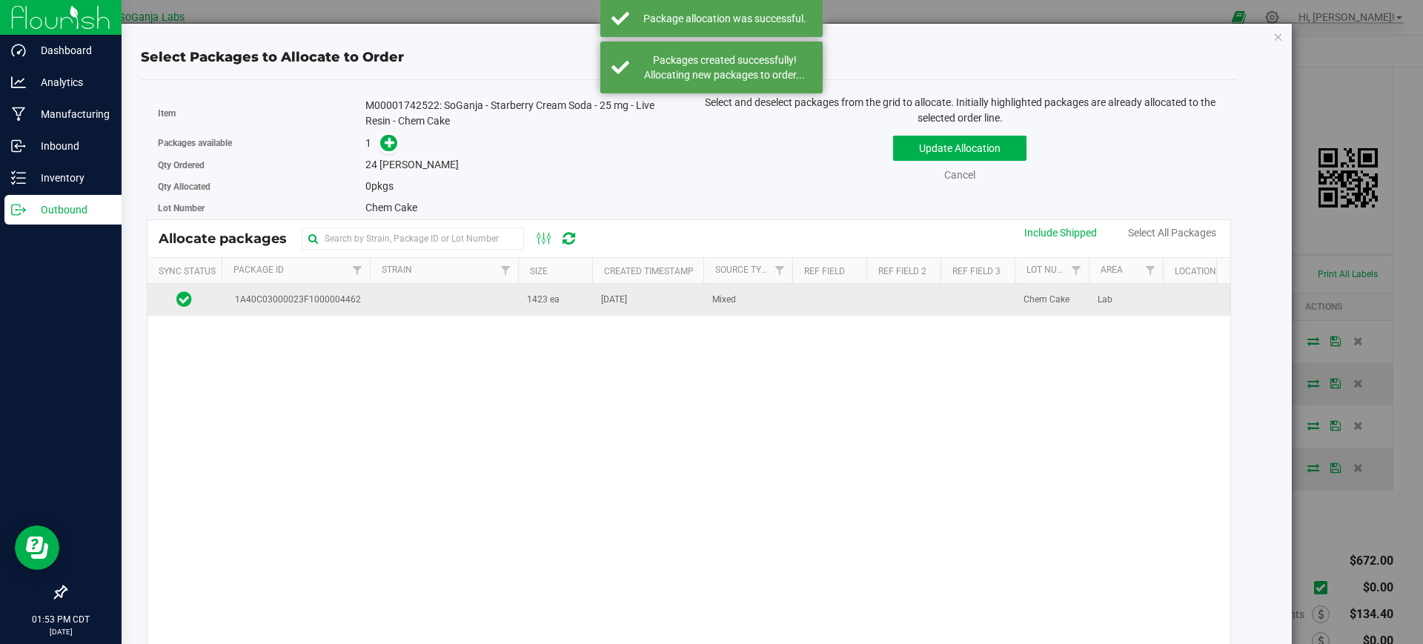
click at [473, 313] on td at bounding box center [444, 300] width 148 height 32
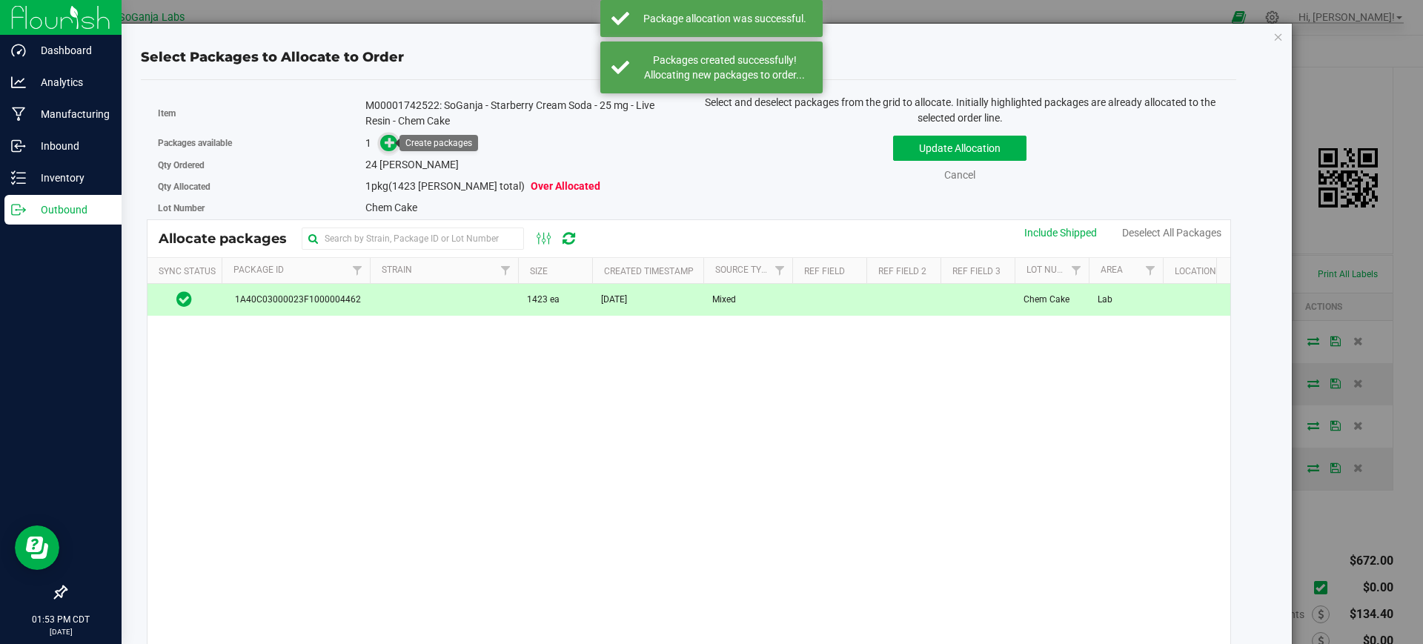
click at [385, 145] on icon at bounding box center [390, 142] width 10 height 10
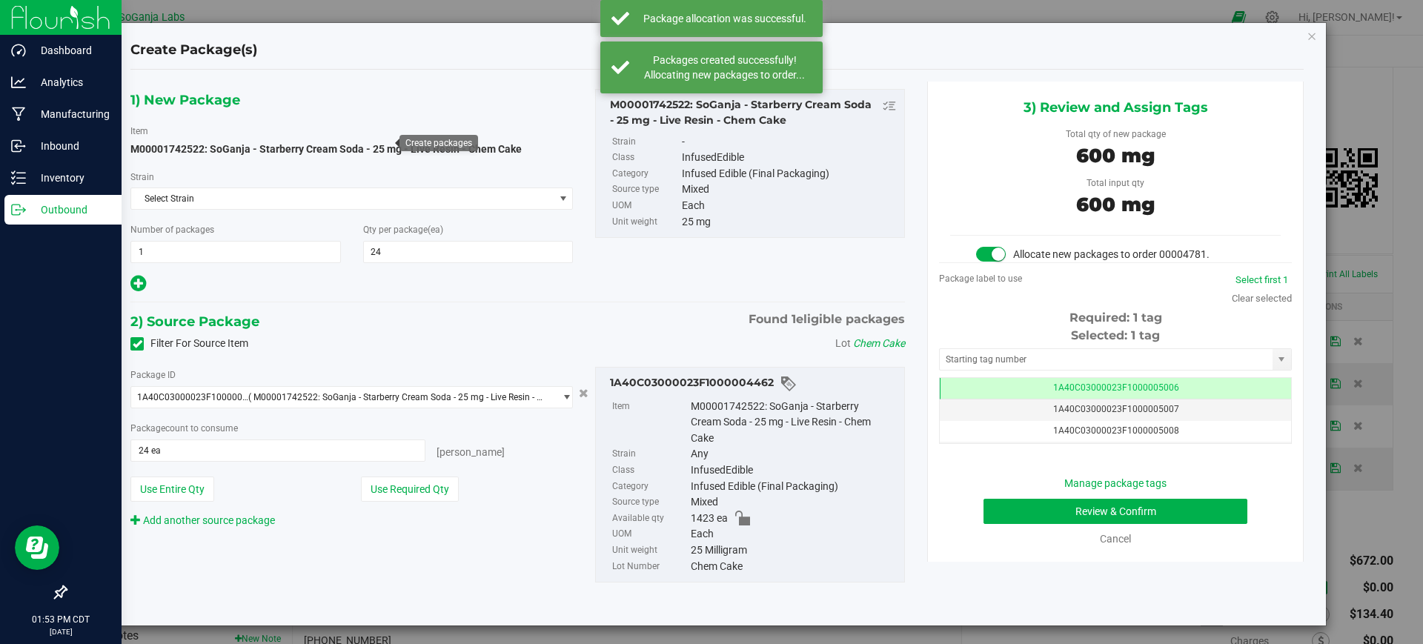
scroll to position [0, -1]
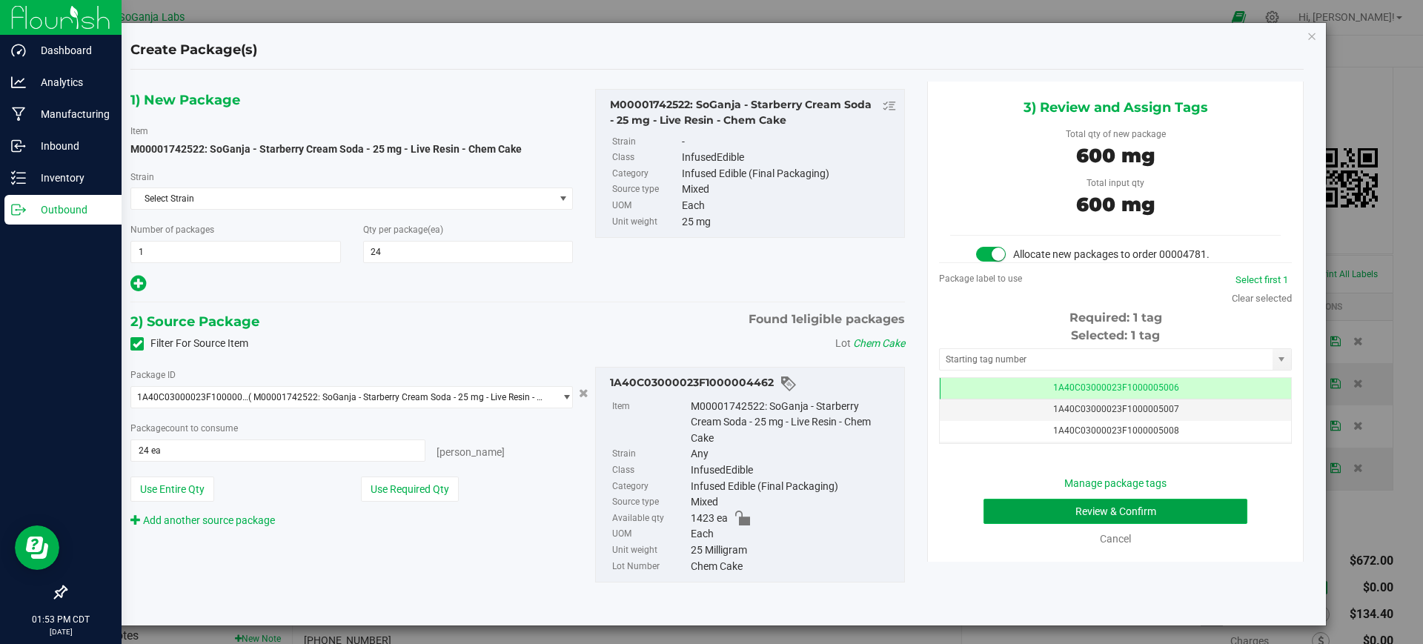
click at [1080, 506] on button "Review & Confirm" at bounding box center [1115, 511] width 264 height 25
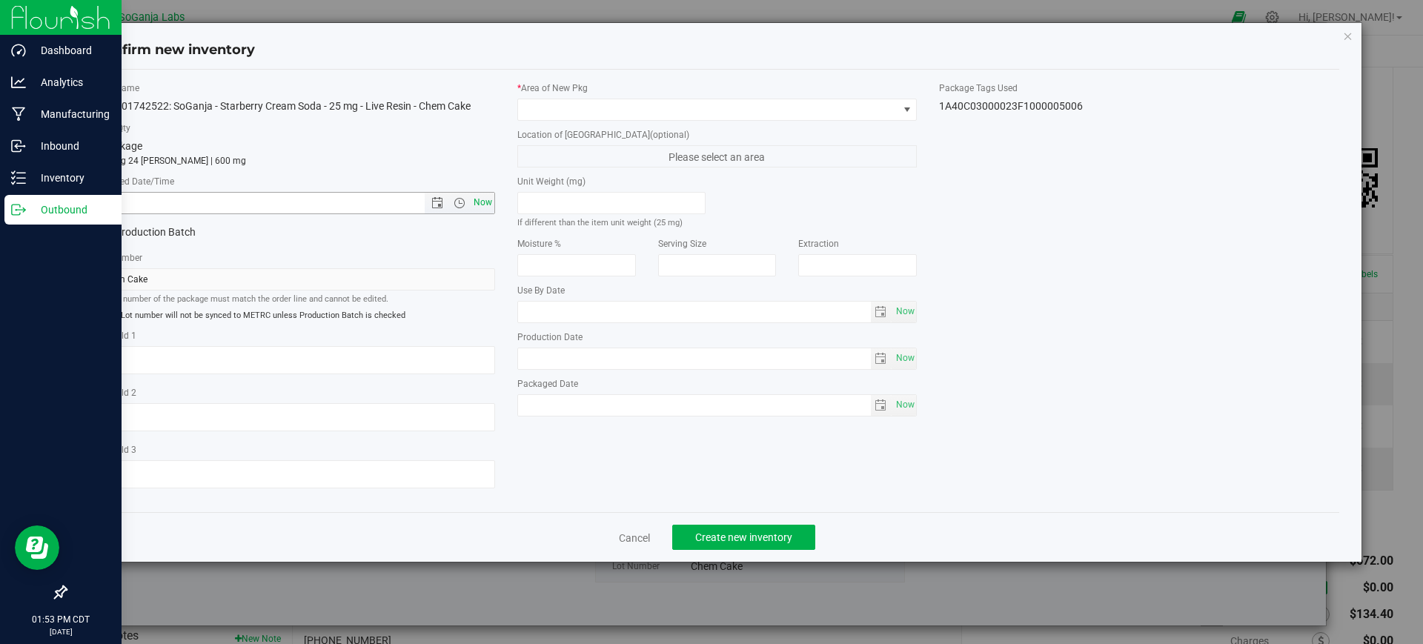
click at [484, 196] on span "Now" at bounding box center [482, 202] width 25 height 21
type input "9/22/2025 1:53 PM"
click at [556, 113] on span at bounding box center [708, 109] width 380 height 21
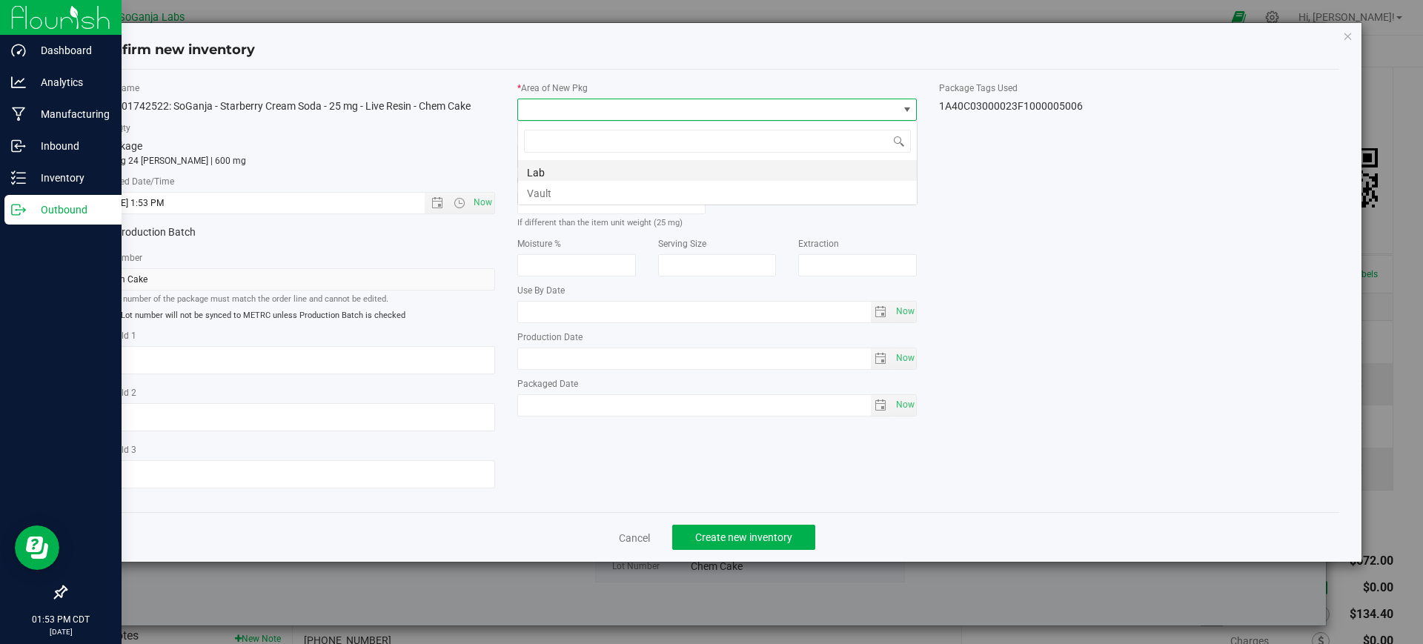
scroll to position [22, 400]
click at [557, 192] on li "Vault" at bounding box center [717, 191] width 399 height 21
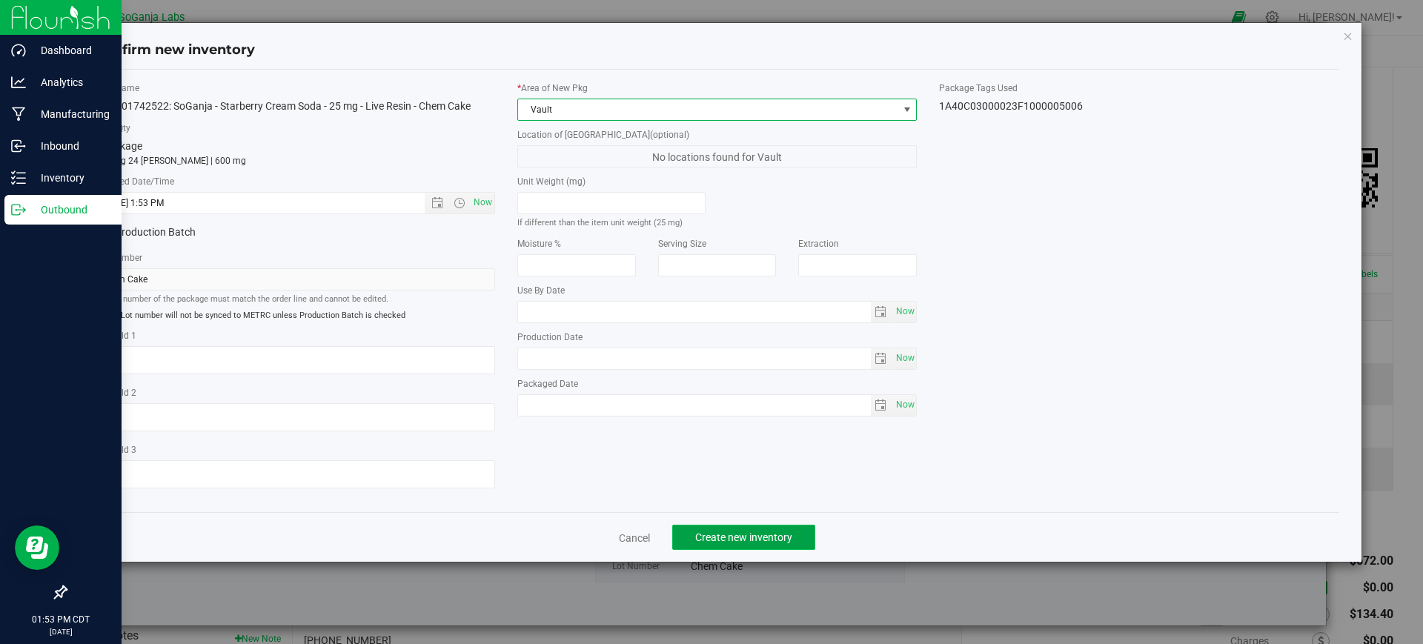
click at [736, 544] on button "Create new inventory" at bounding box center [743, 537] width 143 height 25
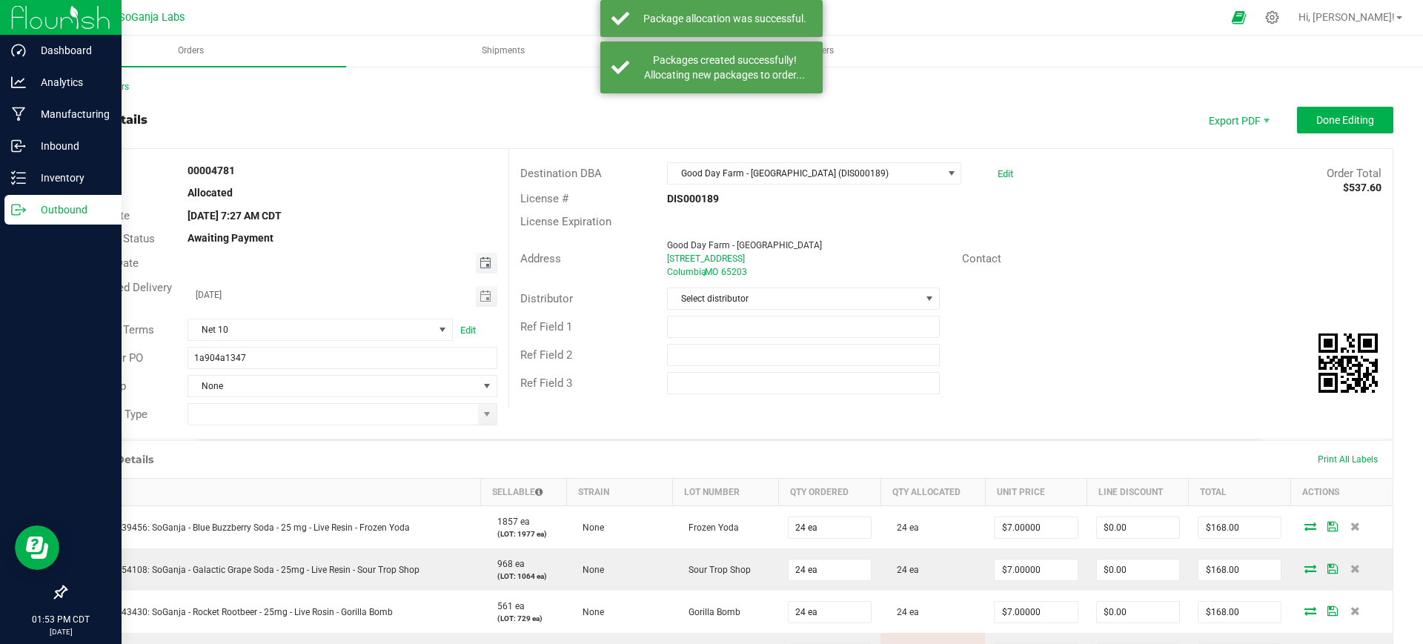
click at [479, 262] on span "Toggle calendar" at bounding box center [485, 263] width 12 height 12
click at [337, 384] on span "18" at bounding box center [340, 386] width 21 height 23
type input "[DATE]"
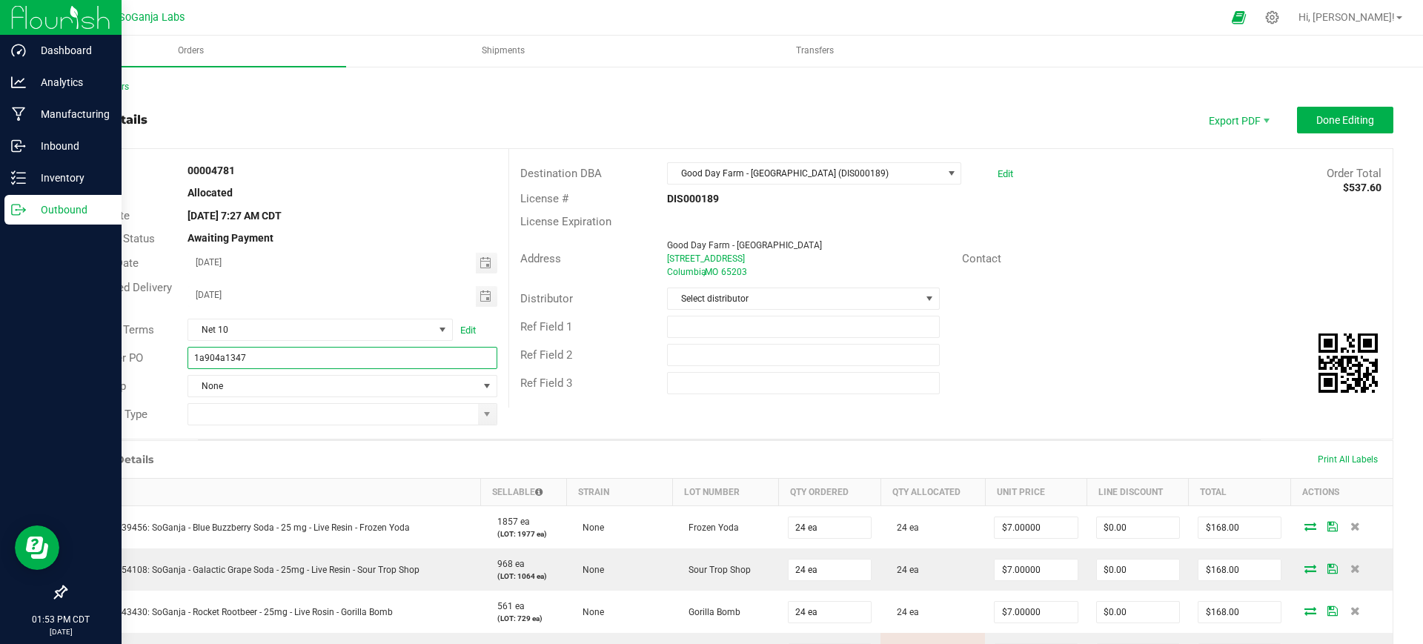
click at [356, 368] on input "1a904a1347" at bounding box center [341, 358] width 309 height 22
click at [481, 414] on span at bounding box center [487, 414] width 12 height 12
type input "1a904a1347 GDF - Columbia DIS000189"
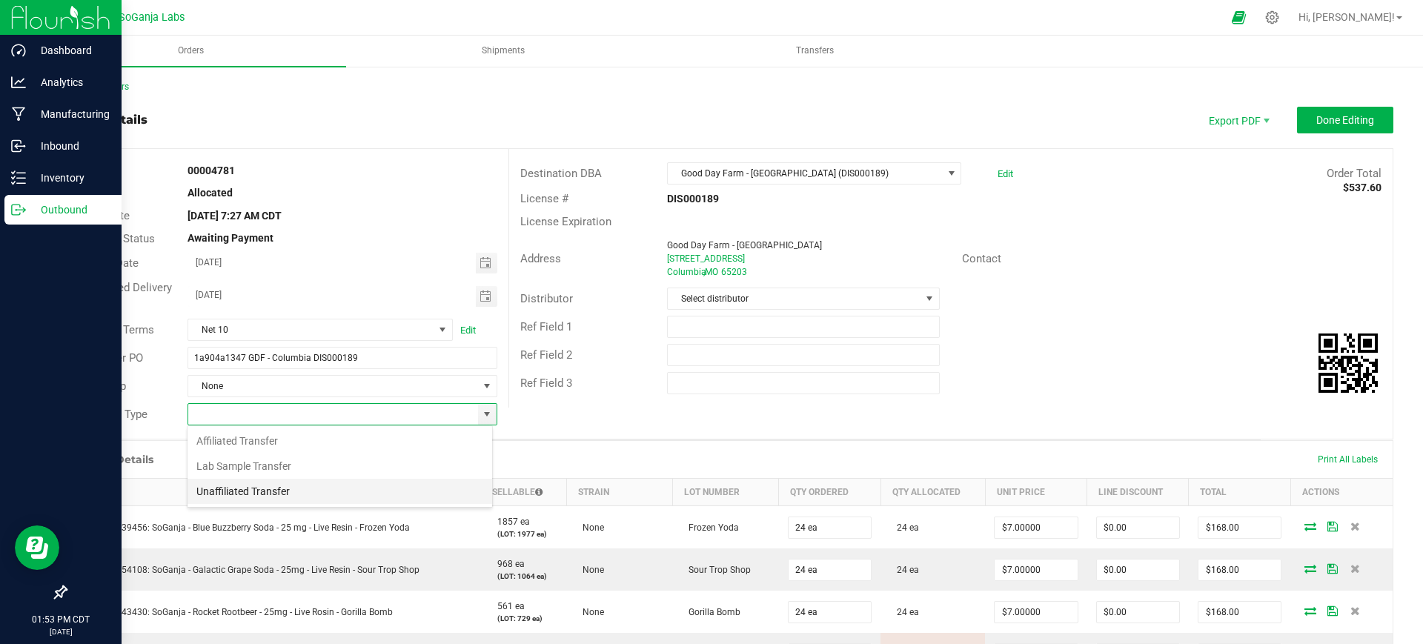
click at [319, 488] on li "Unaffiliated Transfer" at bounding box center [339, 491] width 305 height 25
type input "Unaffiliated Transfer"
click at [756, 301] on span "Select distributor" at bounding box center [794, 298] width 252 height 21
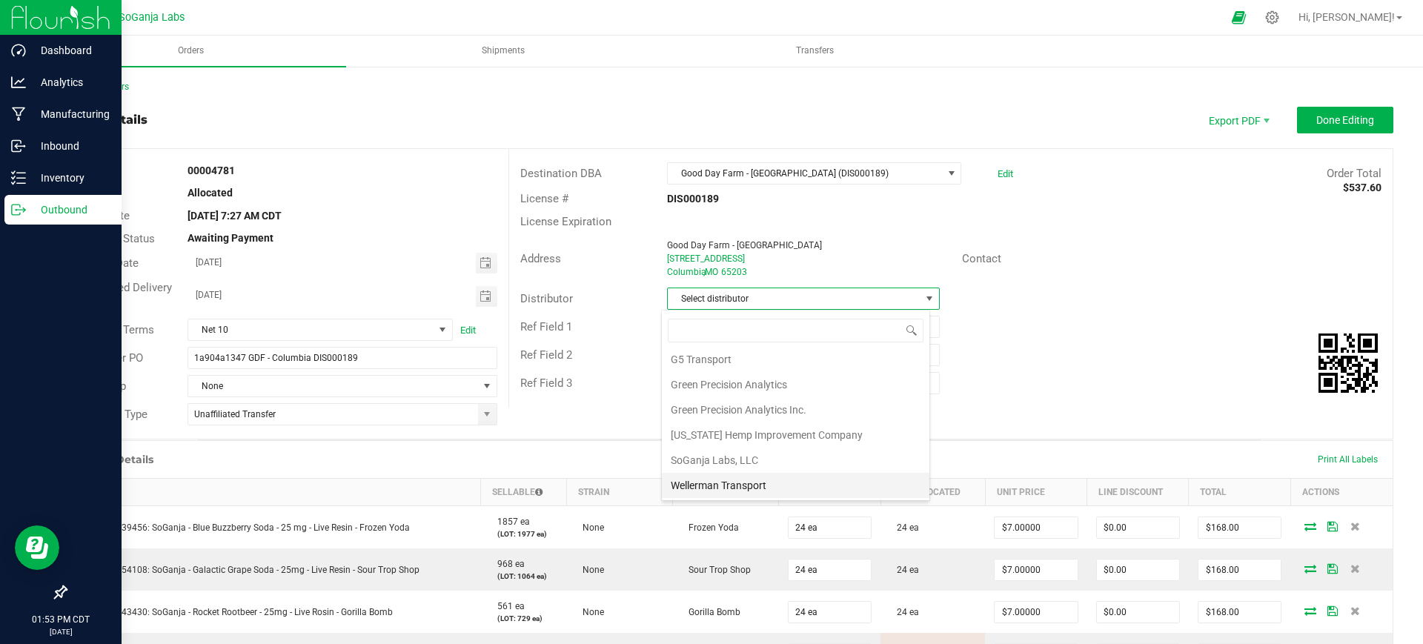
click at [741, 480] on li "Wellerman Transport" at bounding box center [795, 485] width 267 height 25
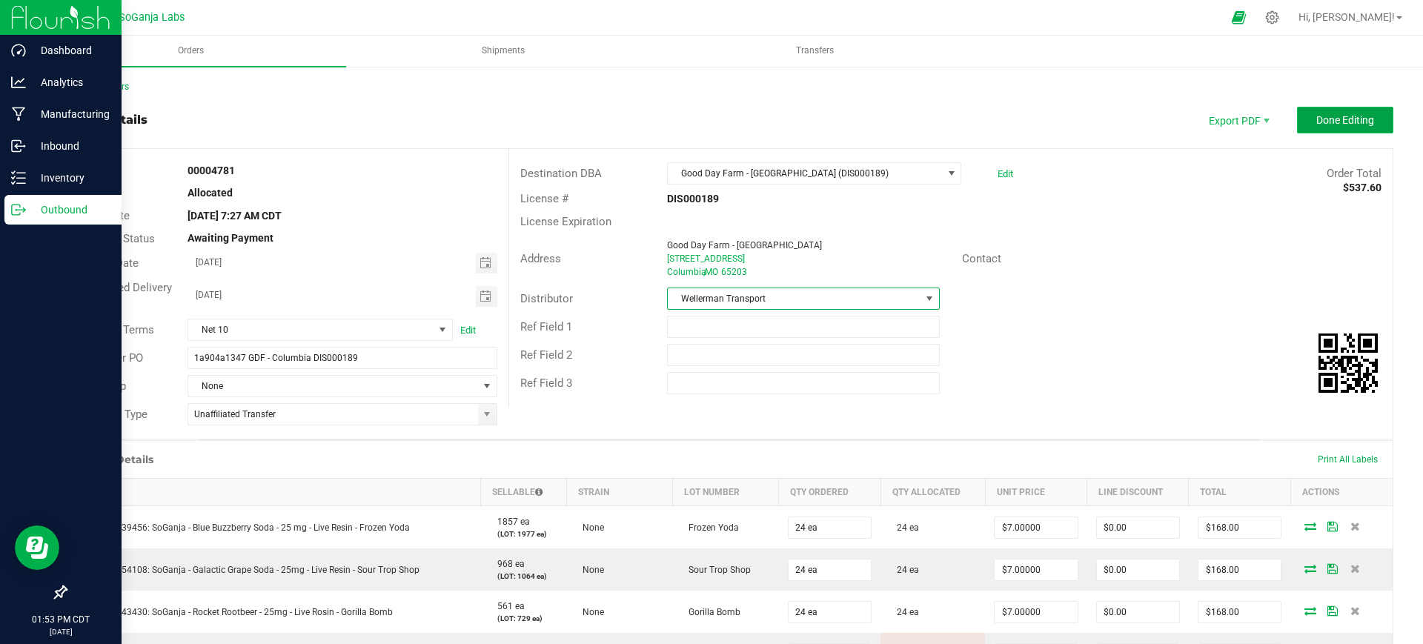
click at [1316, 119] on span "Done Editing" at bounding box center [1345, 120] width 58 height 12
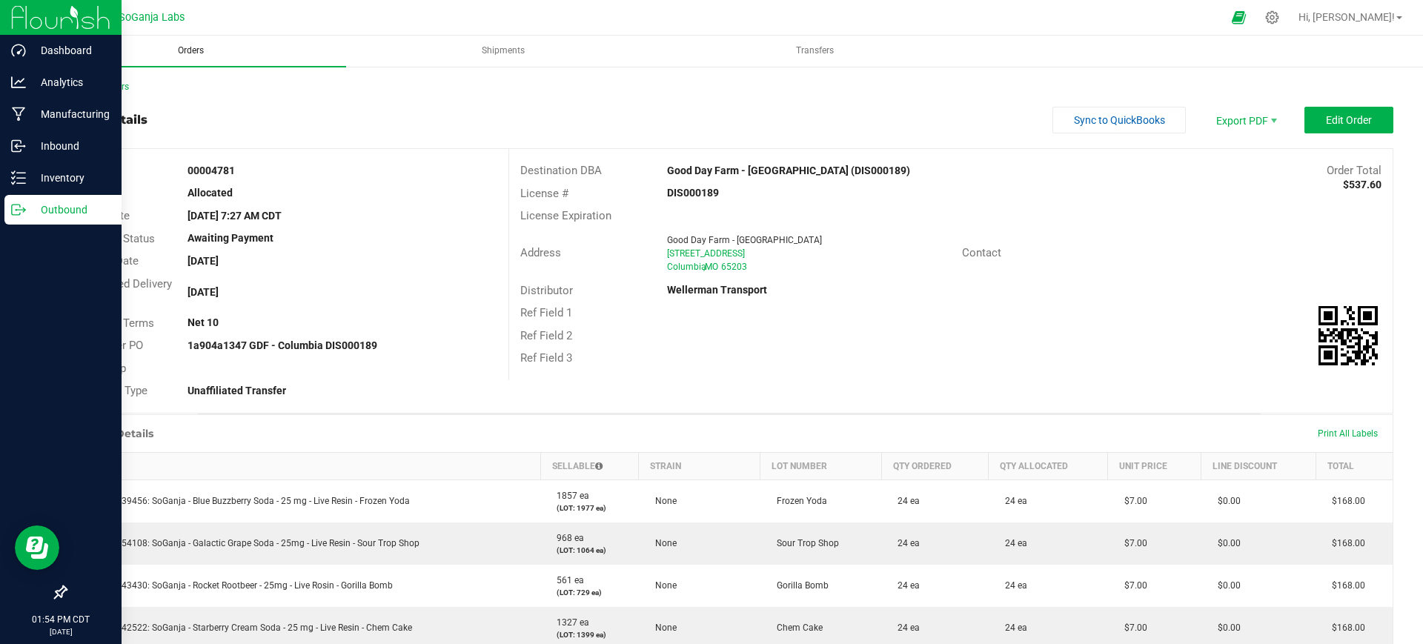
click at [190, 52] on span "Orders" at bounding box center [191, 50] width 66 height 13
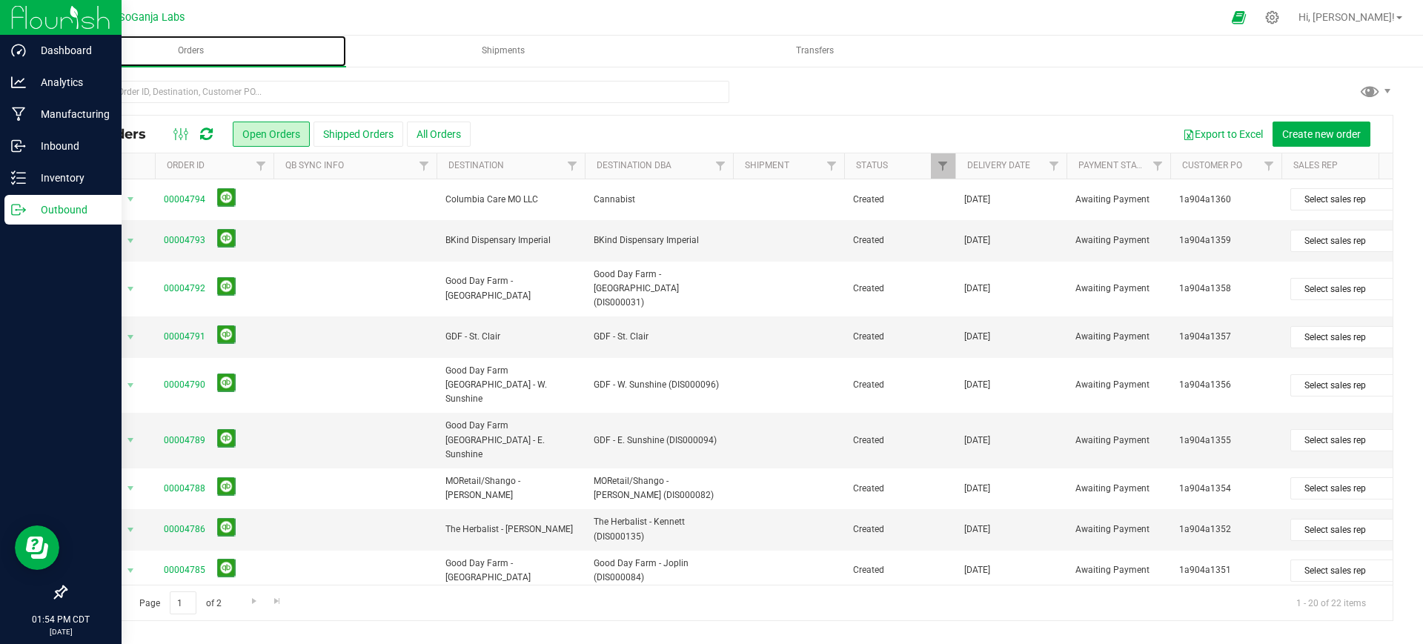
scroll to position [93, 0]
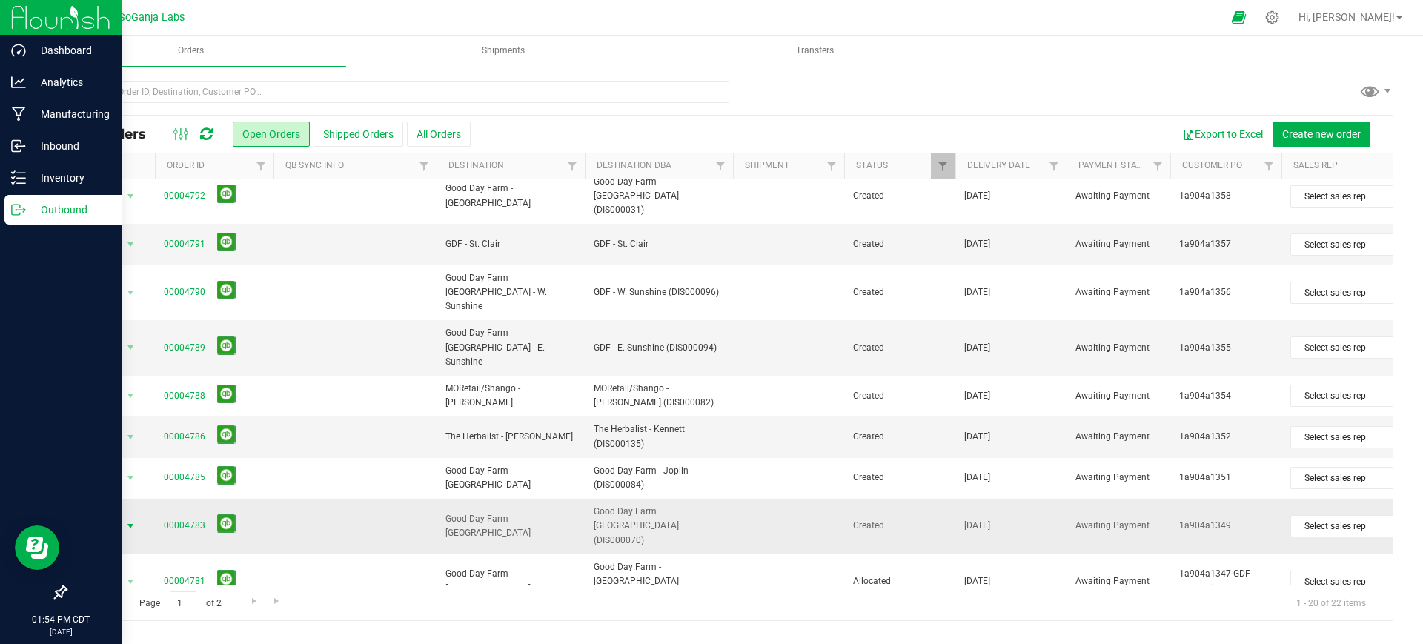
click at [122, 516] on span "select" at bounding box center [131, 526] width 19 height 21
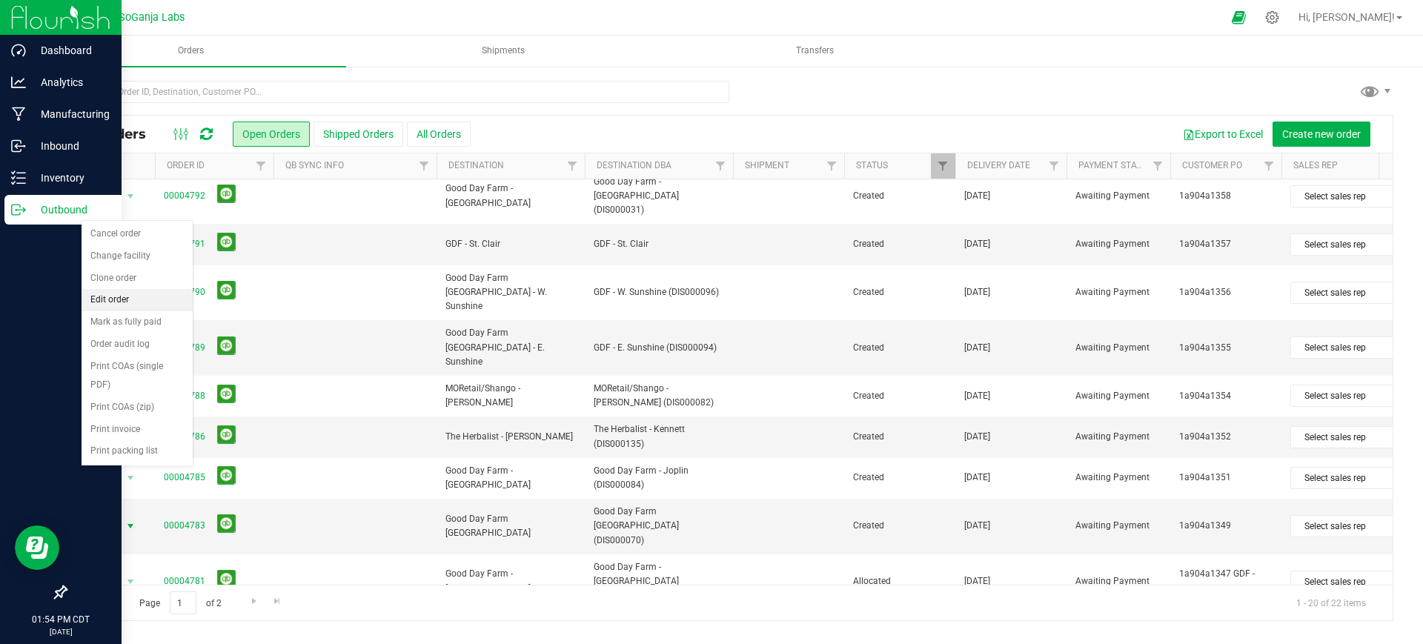
click at [139, 302] on li "Edit order" at bounding box center [136, 300] width 111 height 22
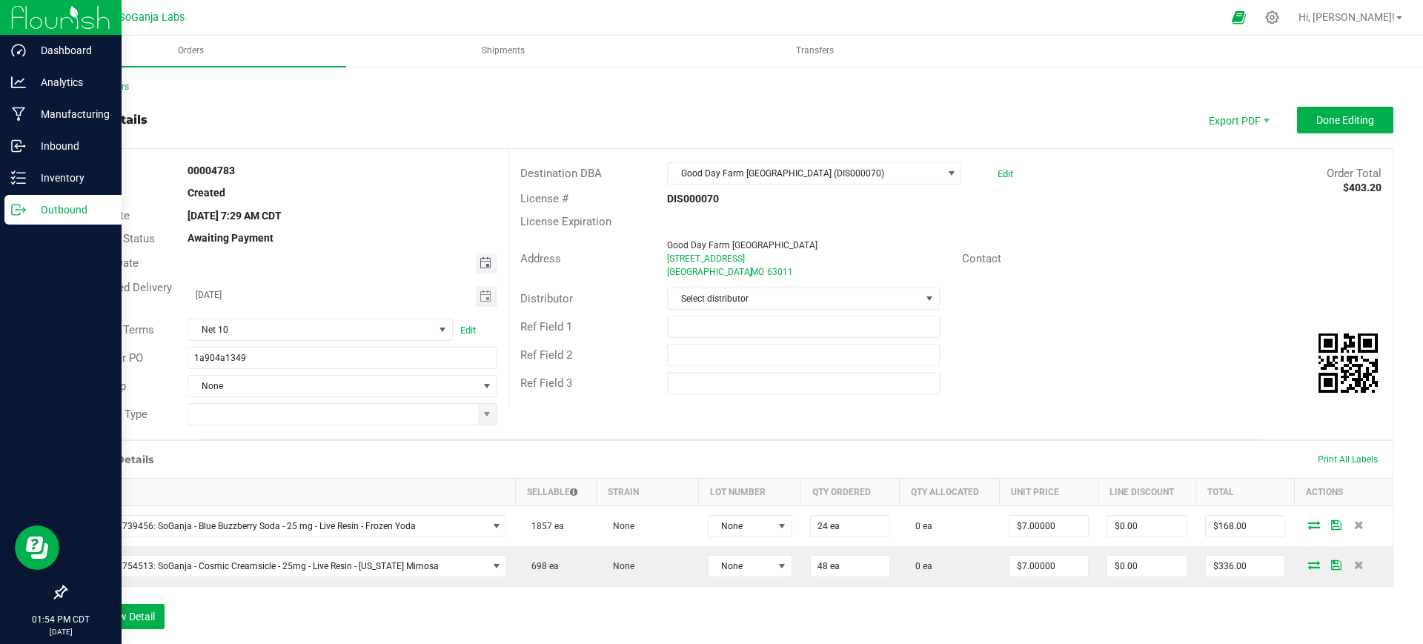
click at [481, 259] on span "Toggle calendar" at bounding box center [485, 263] width 12 height 12
click at [601, 387] on div "Ref Field 3" at bounding box center [582, 383] width 147 height 17
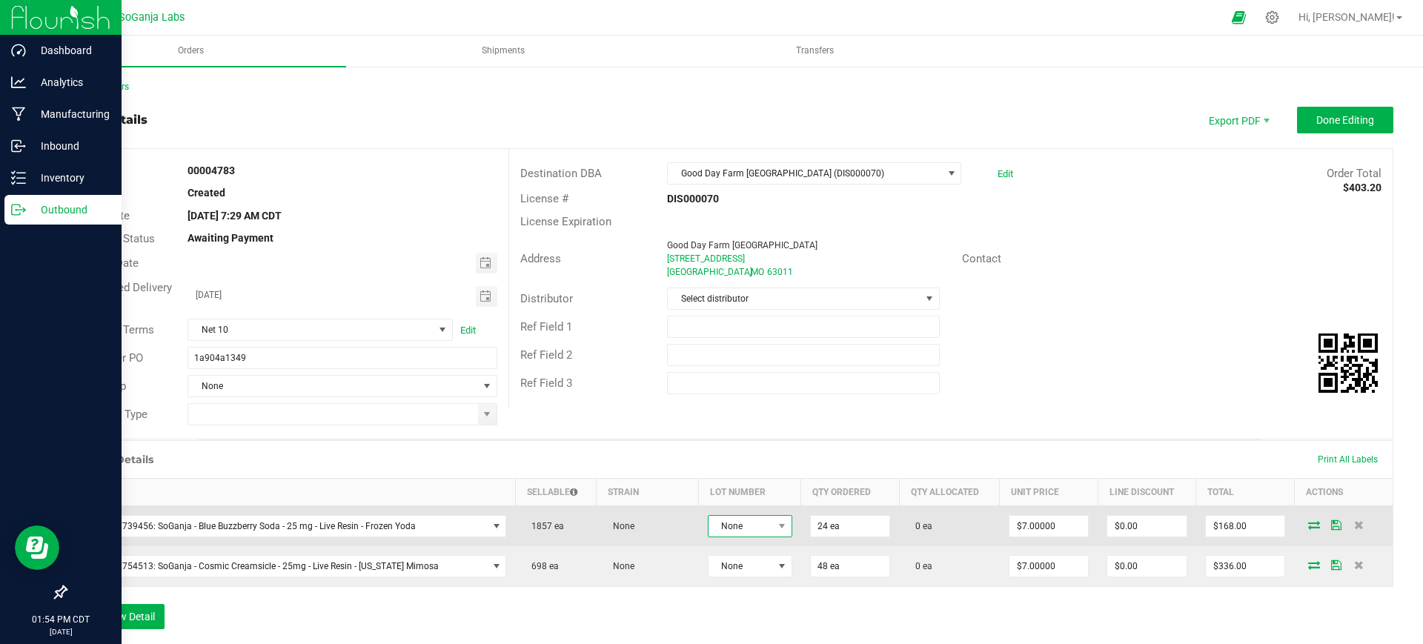
click at [708, 536] on span "None" at bounding box center [740, 526] width 64 height 21
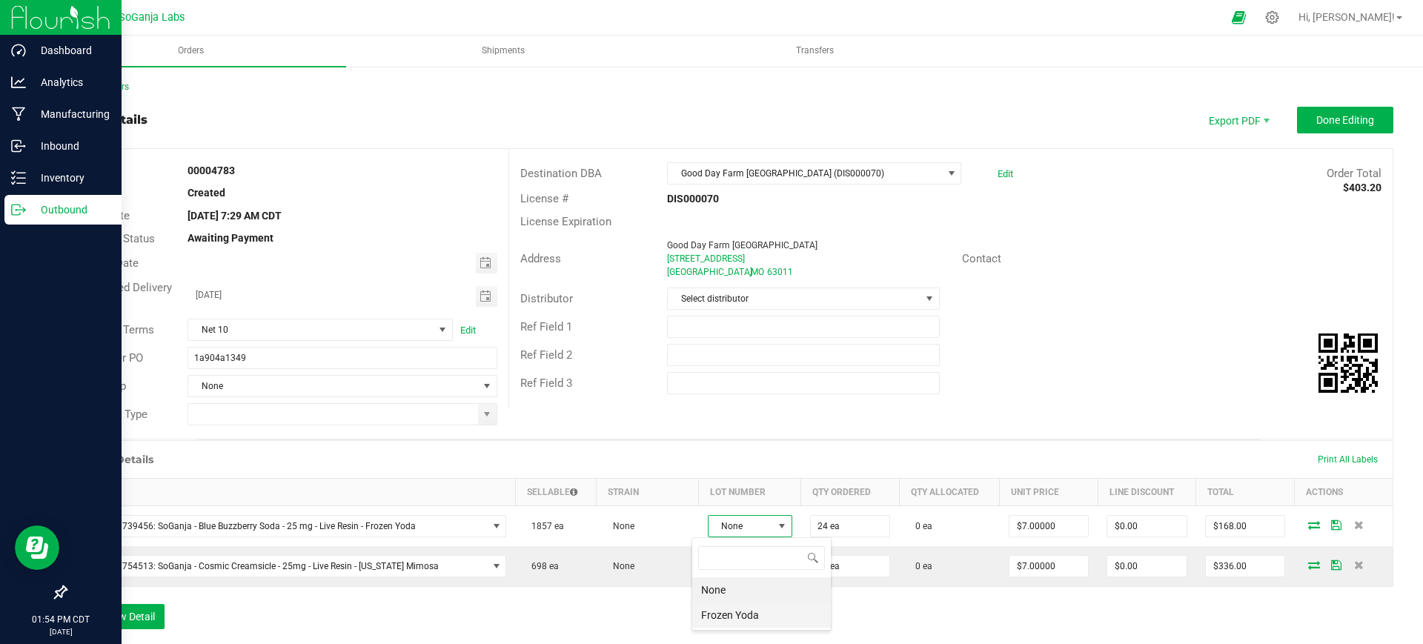
click at [725, 620] on Yoda "Frozen Yoda" at bounding box center [761, 614] width 139 height 25
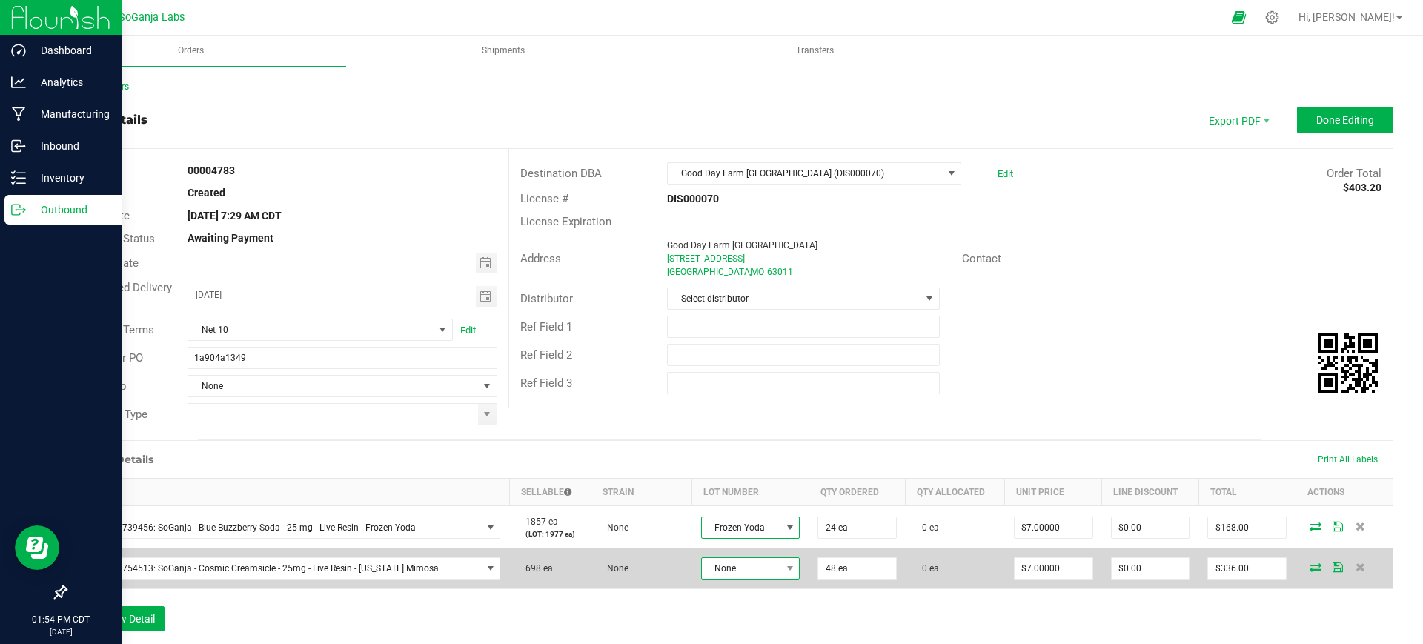
click at [722, 568] on span "None" at bounding box center [741, 568] width 79 height 21
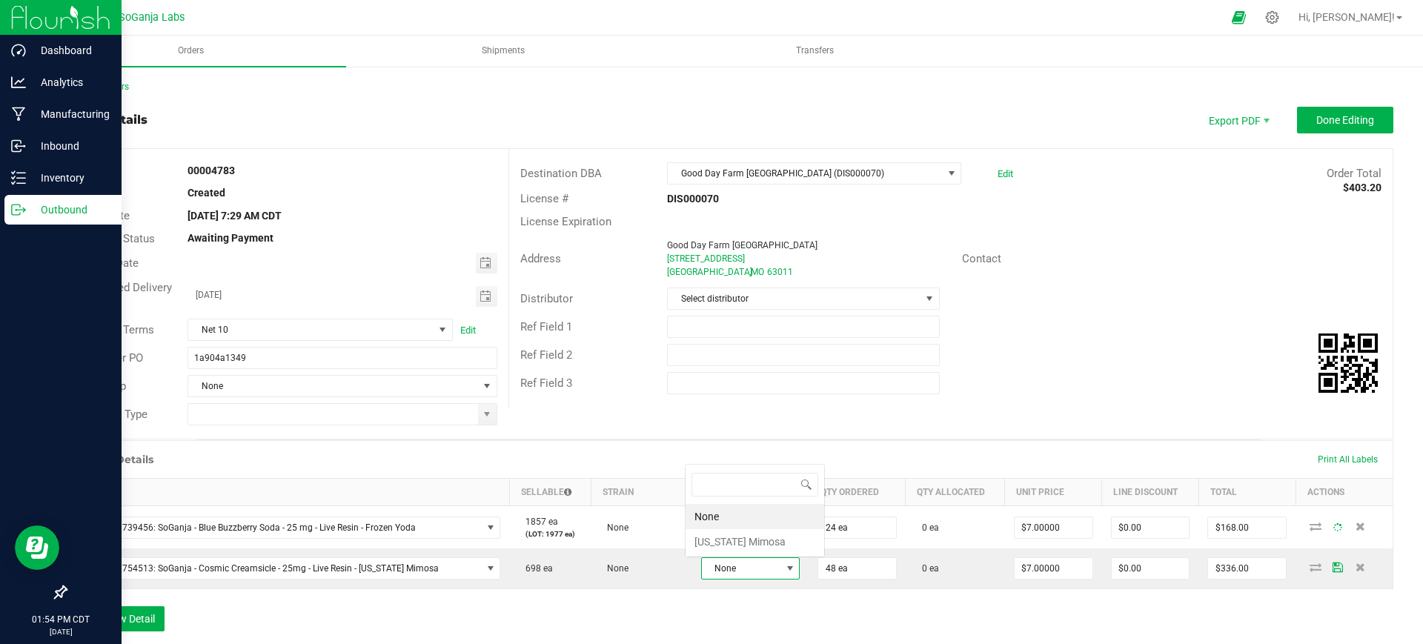
scroll to position [22, 96]
click at [736, 539] on Mimosa "[US_STATE] Mimosa" at bounding box center [754, 541] width 139 height 25
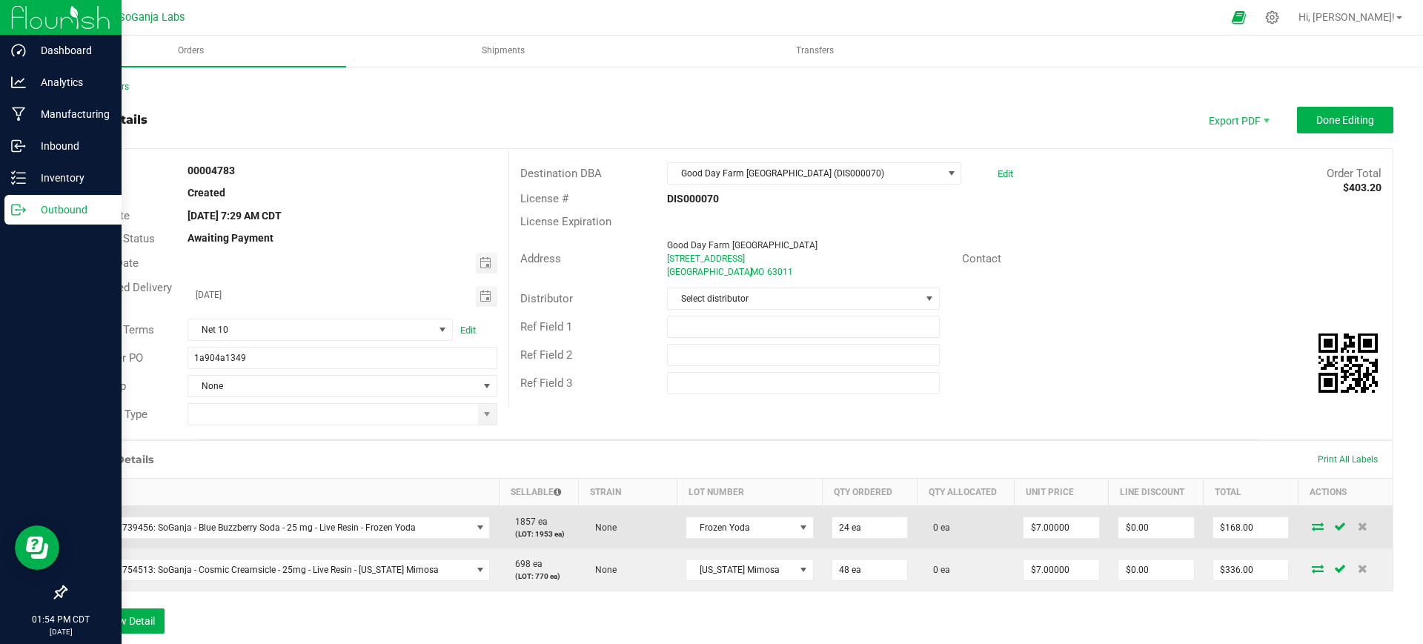
click at [1311, 525] on icon at bounding box center [1317, 526] width 12 height 9
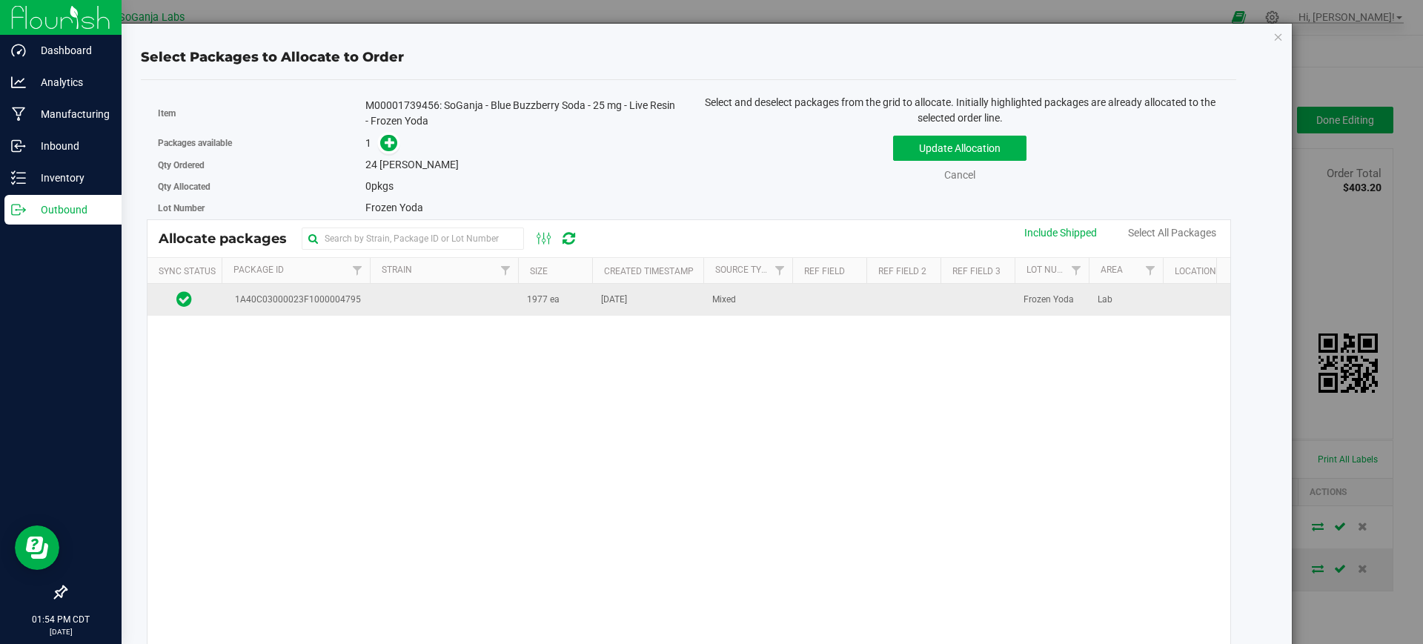
click at [550, 302] on span "1977 ea" at bounding box center [543, 300] width 33 height 14
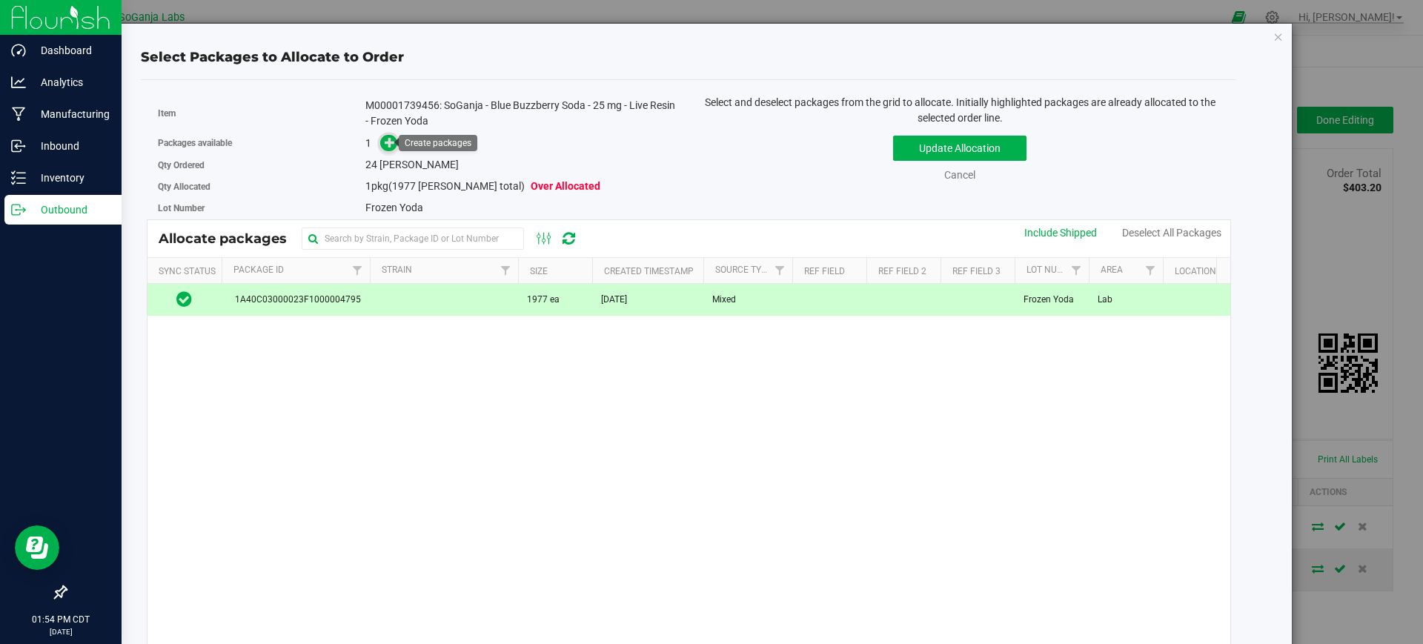
click at [386, 139] on icon at bounding box center [390, 142] width 10 height 10
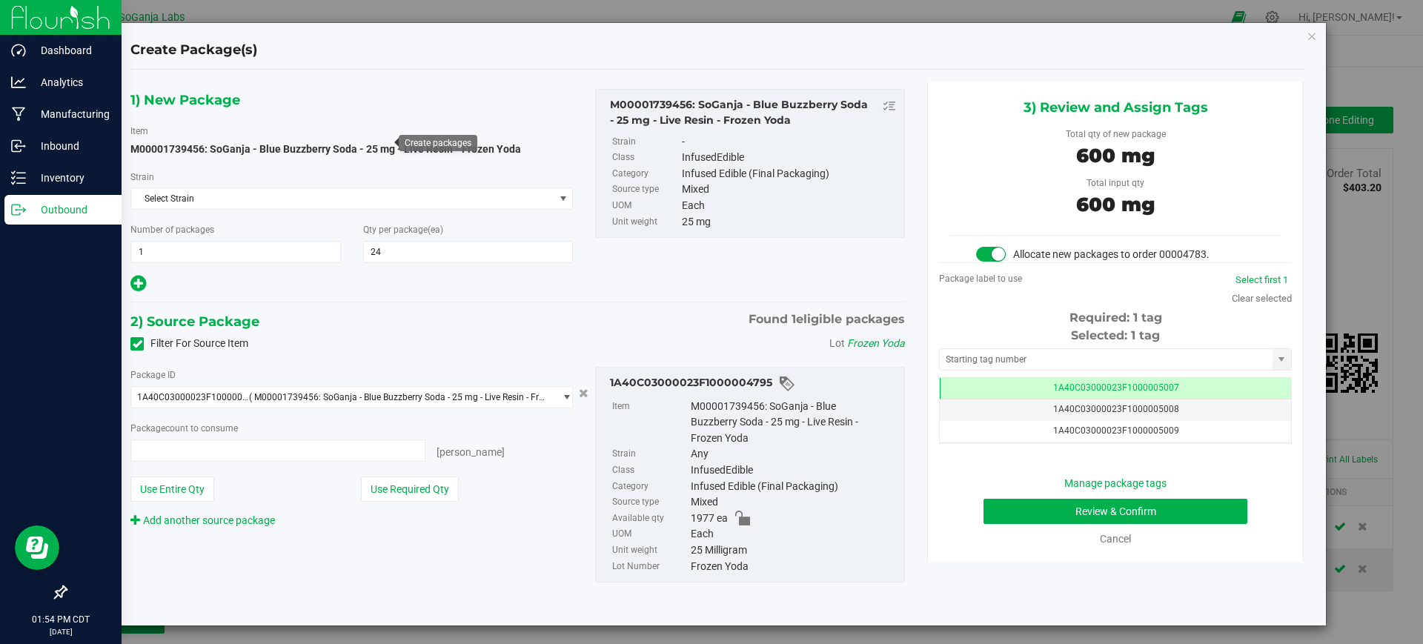
type input "24 ea"
click at [1141, 515] on button "Review & Confirm" at bounding box center [1115, 511] width 264 height 25
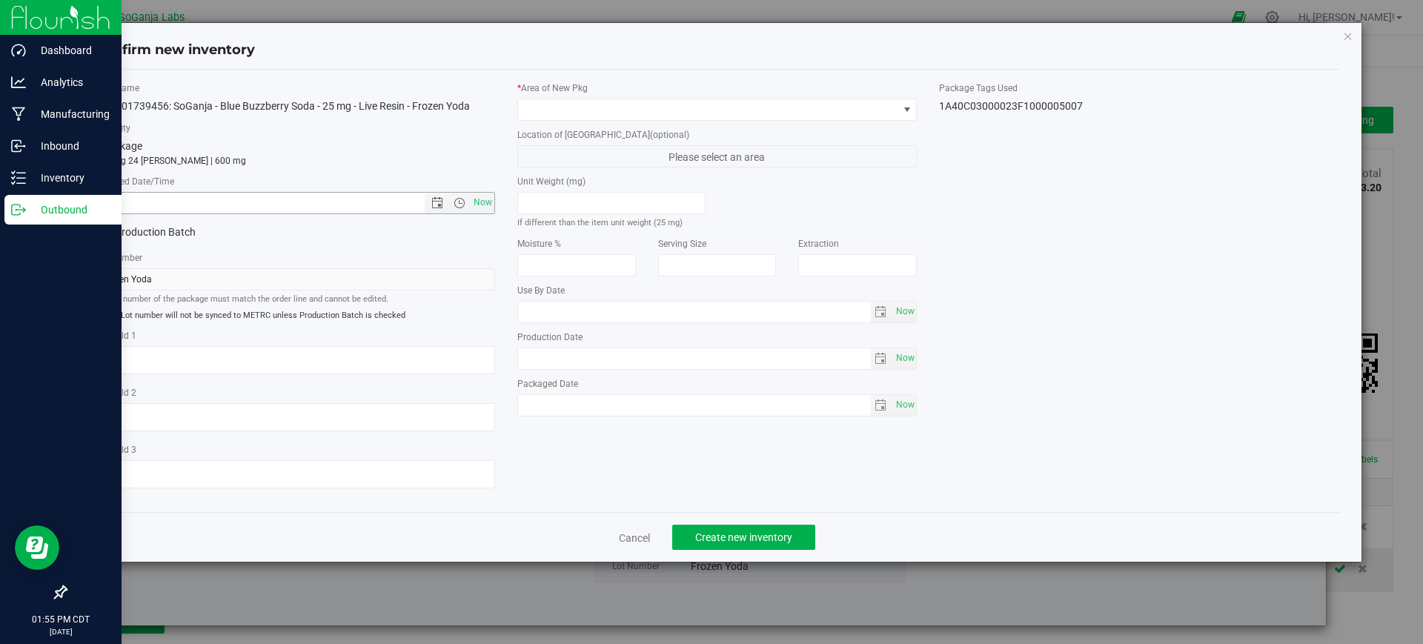
drag, startPoint x: 483, startPoint y: 207, endPoint x: 515, endPoint y: 179, distance: 43.0
click at [484, 207] on span "Now" at bounding box center [482, 202] width 25 height 21
type input "9/22/2025 1:55 PM"
click at [562, 114] on span at bounding box center [708, 109] width 380 height 21
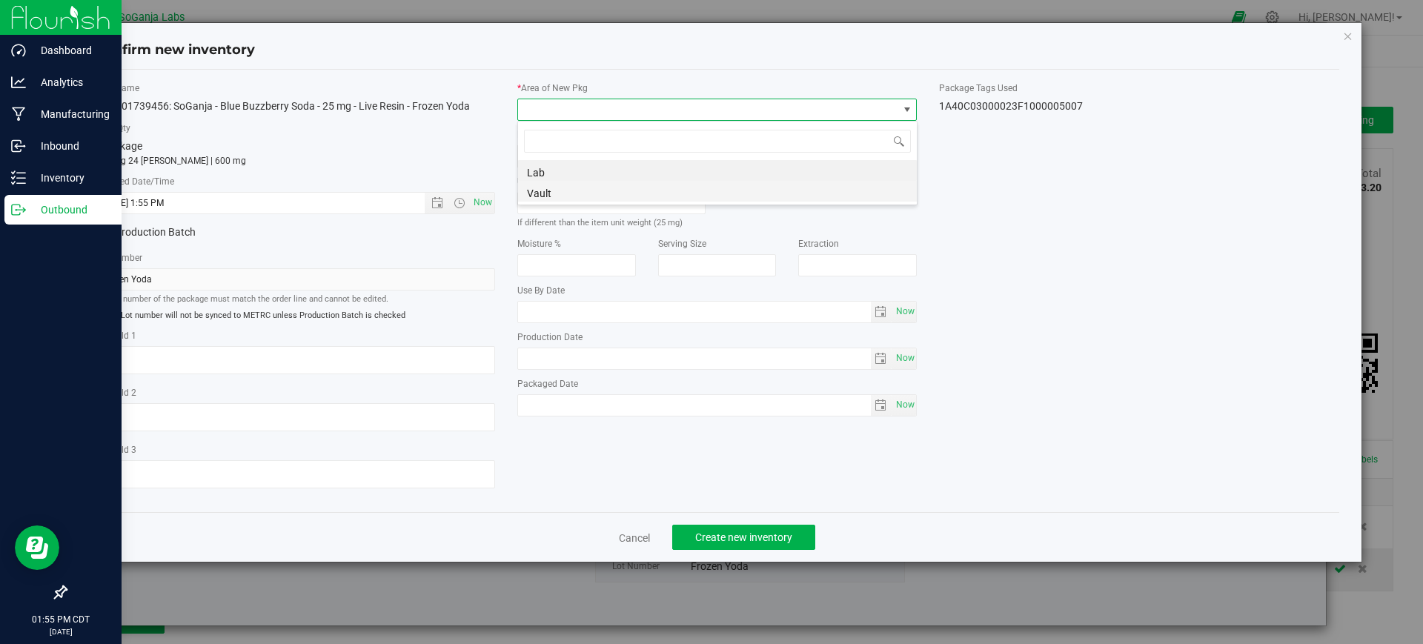
click at [556, 194] on li "Vault" at bounding box center [717, 191] width 399 height 21
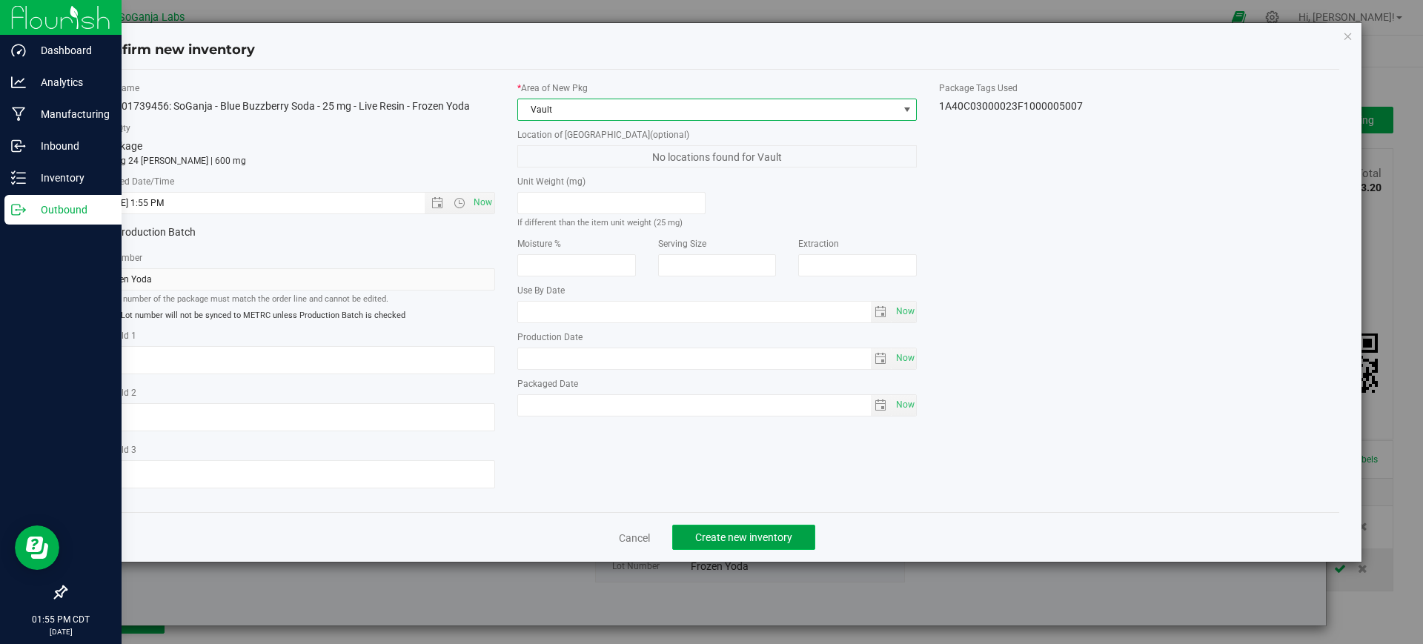
click at [785, 533] on span "Create new inventory" at bounding box center [743, 537] width 97 height 12
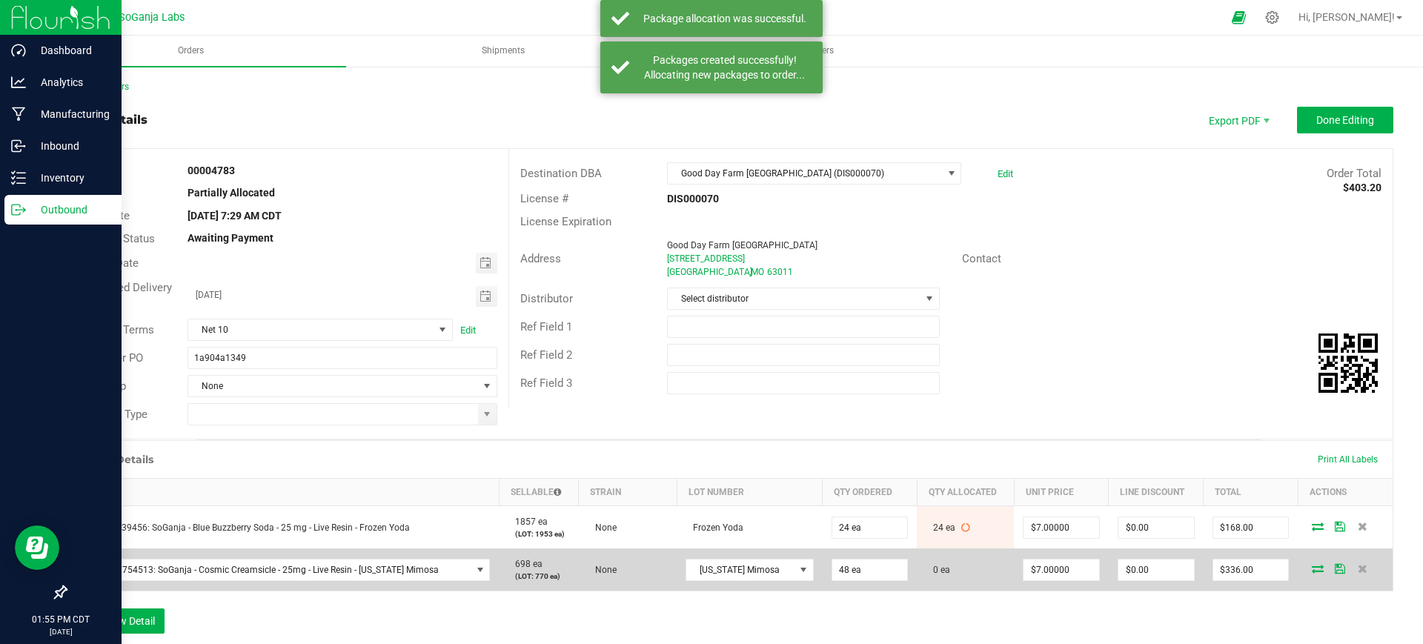
click at [1311, 571] on icon at bounding box center [1317, 568] width 12 height 9
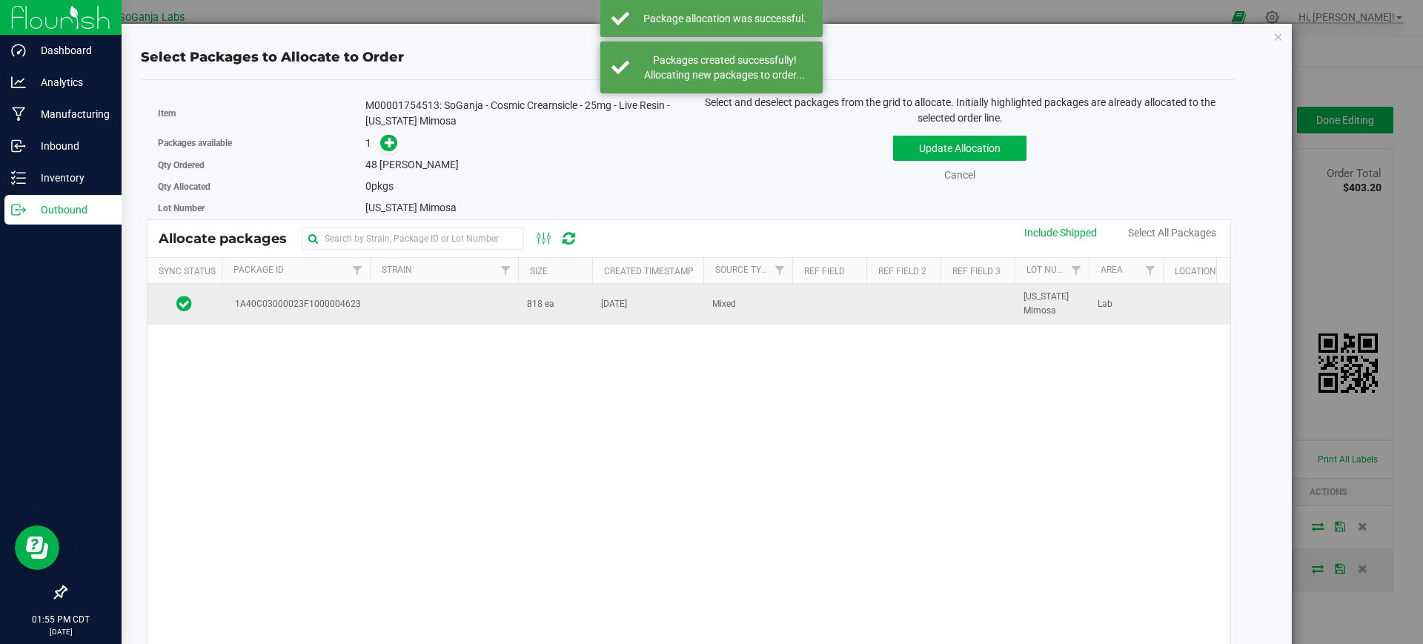
click at [673, 313] on td "[DATE]" at bounding box center [647, 304] width 111 height 40
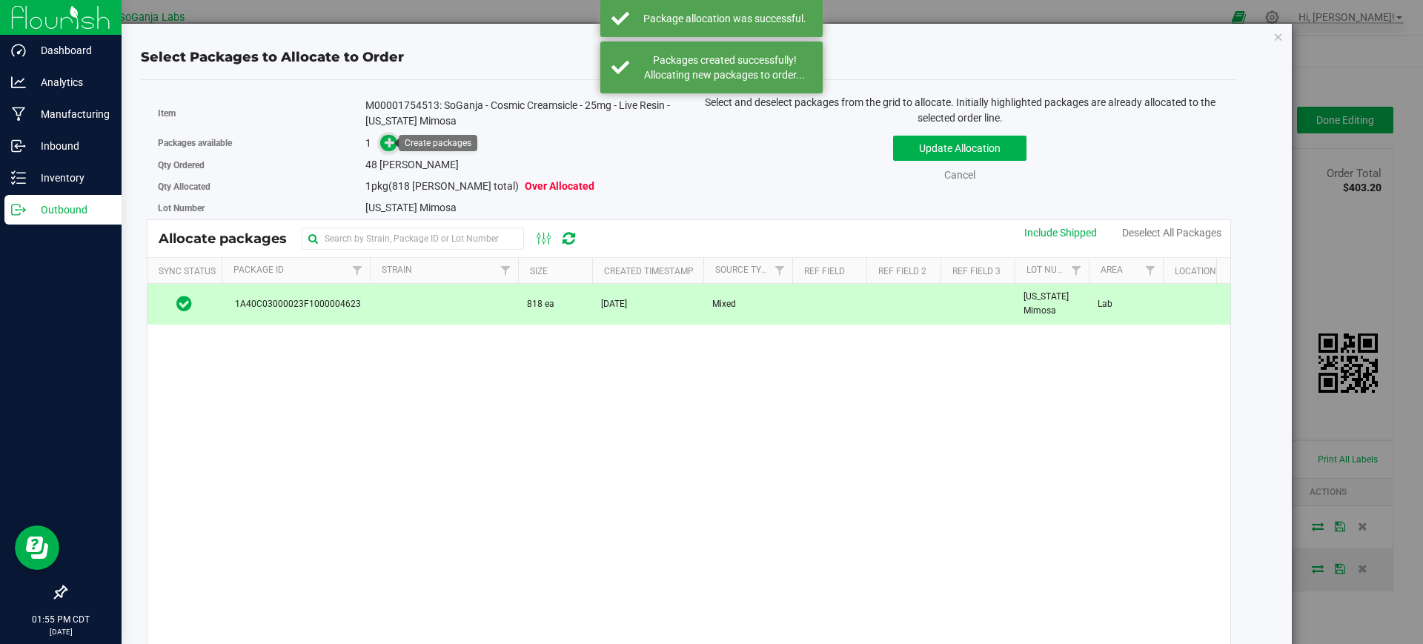
click at [394, 143] on span at bounding box center [388, 143] width 17 height 17
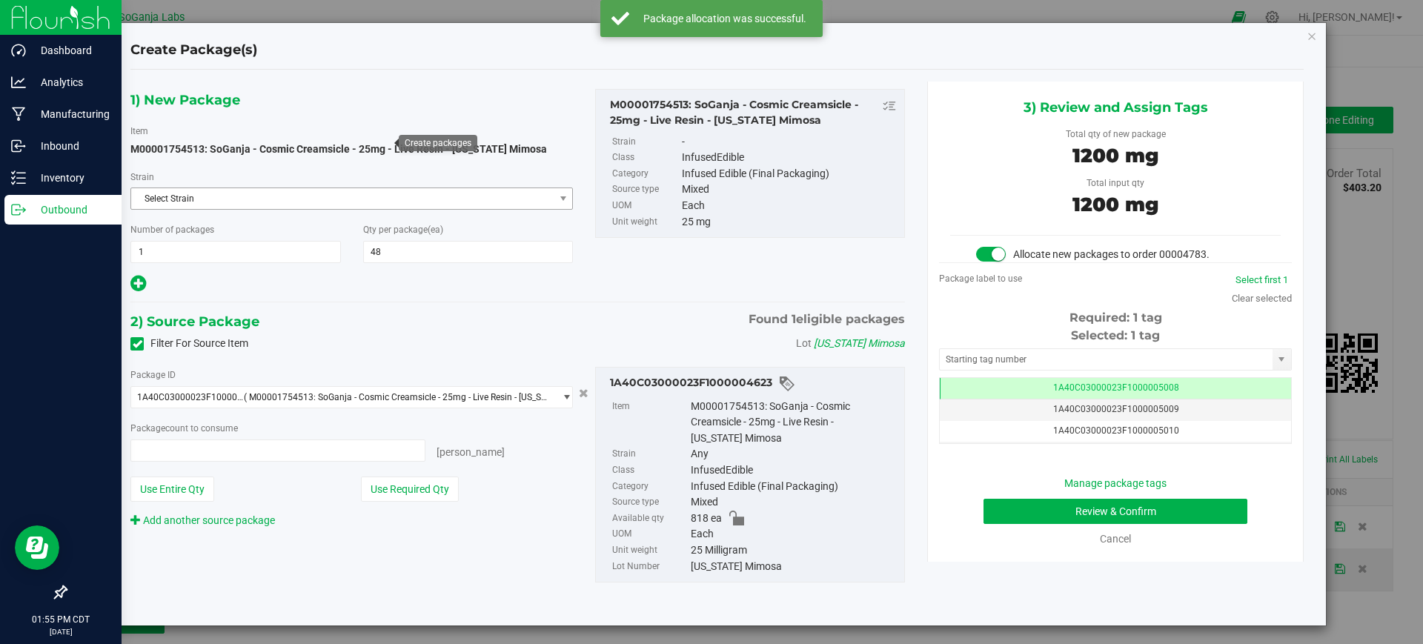
type input "48 ea"
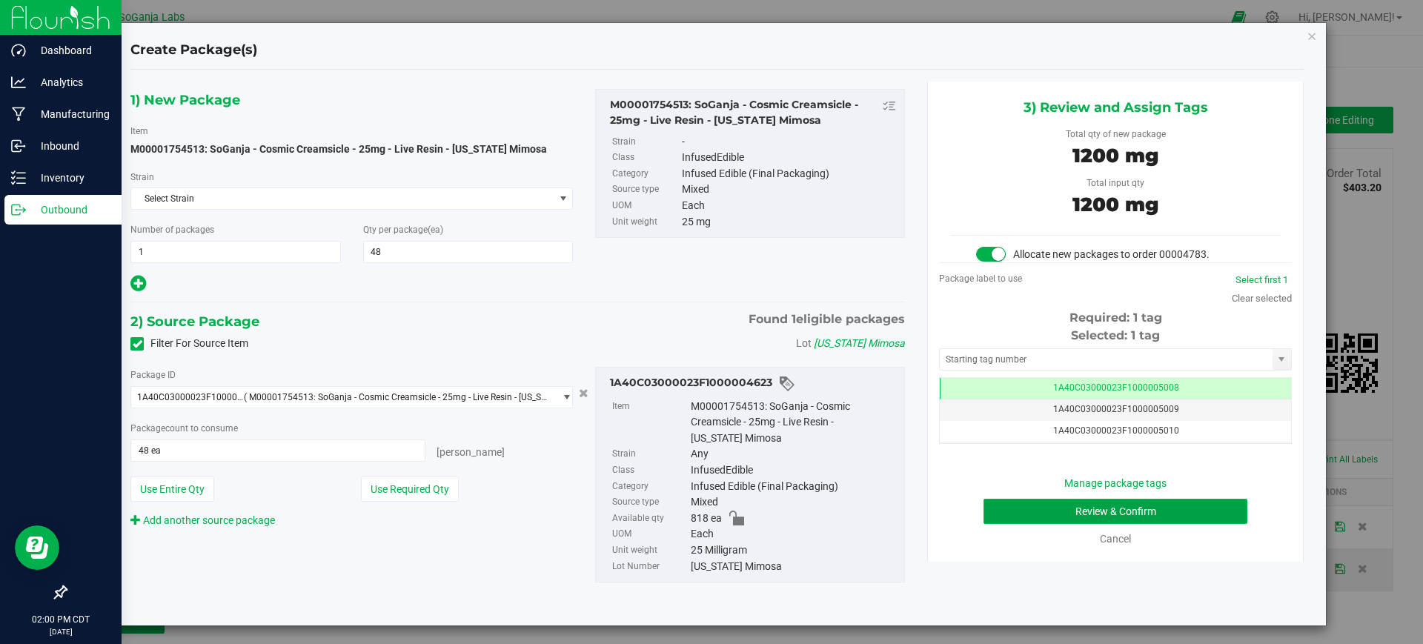
click at [1102, 513] on button "Review & Confirm" at bounding box center [1115, 511] width 264 height 25
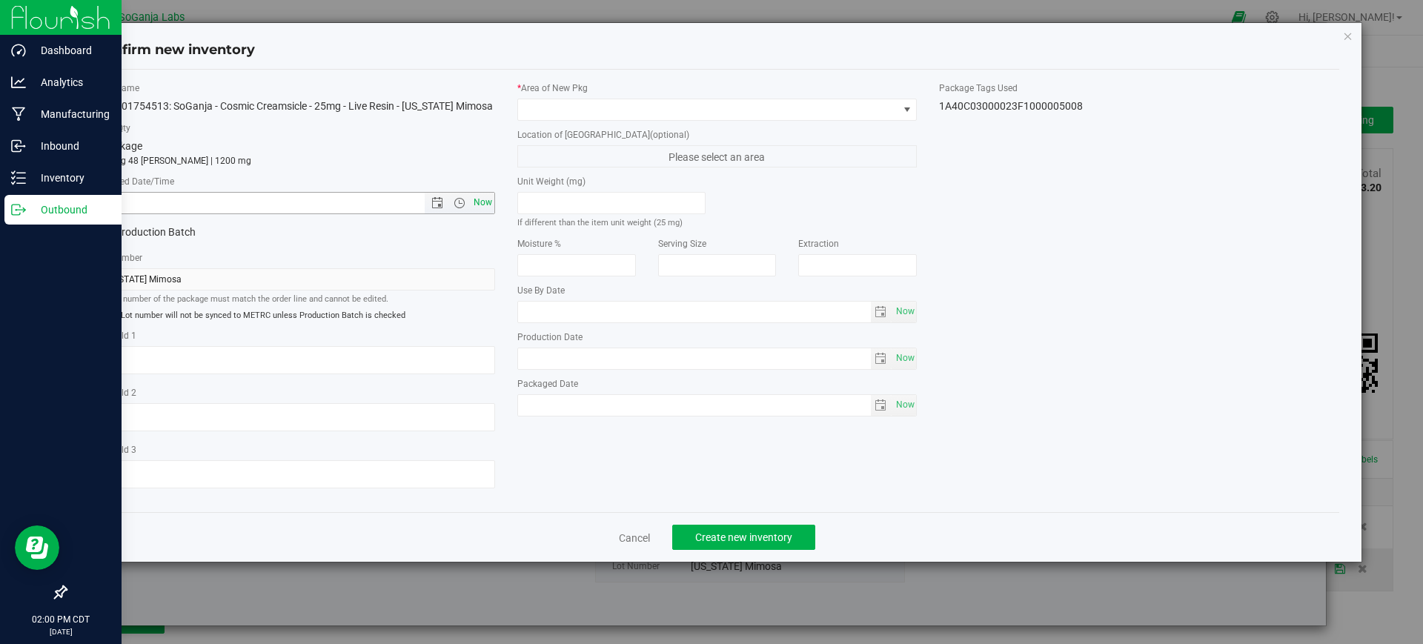
click at [489, 209] on span "Now" at bounding box center [482, 202] width 25 height 21
type input "9/22/2025 2:00 PM"
click at [535, 104] on span at bounding box center [708, 109] width 380 height 21
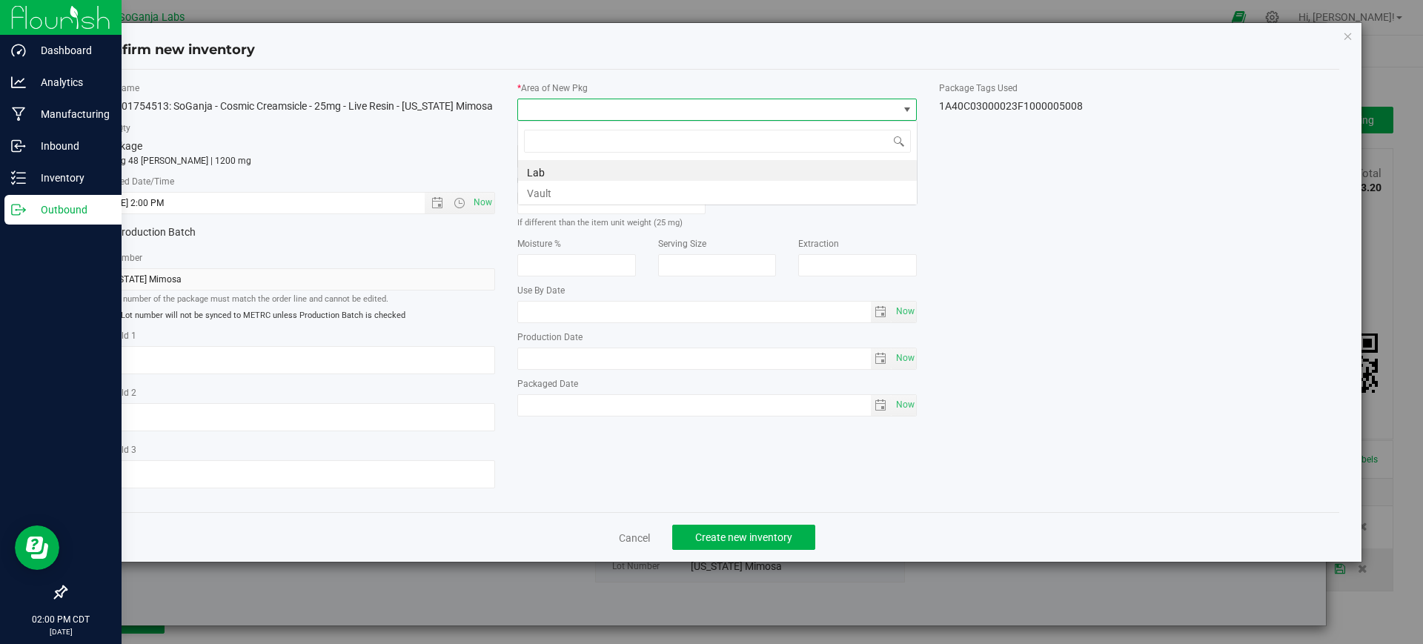
scroll to position [22, 400]
click at [543, 198] on li "Vault" at bounding box center [717, 191] width 399 height 21
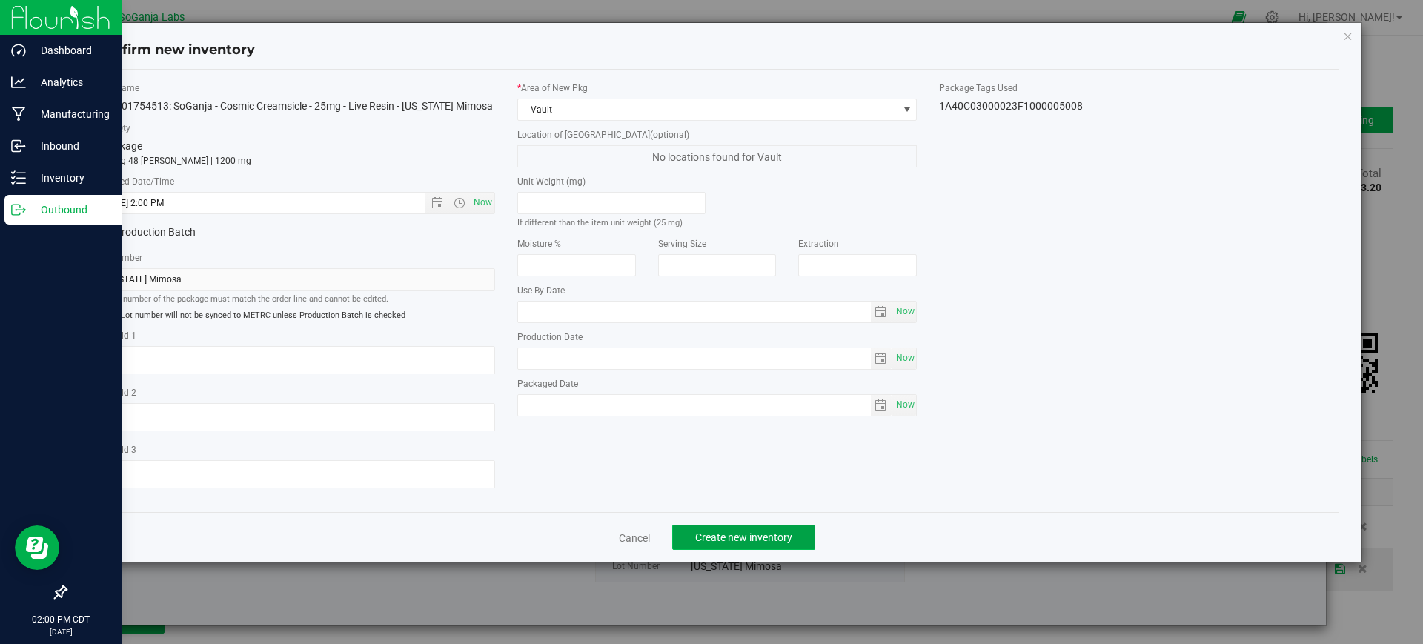
click at [762, 545] on button "Create new inventory" at bounding box center [743, 537] width 143 height 25
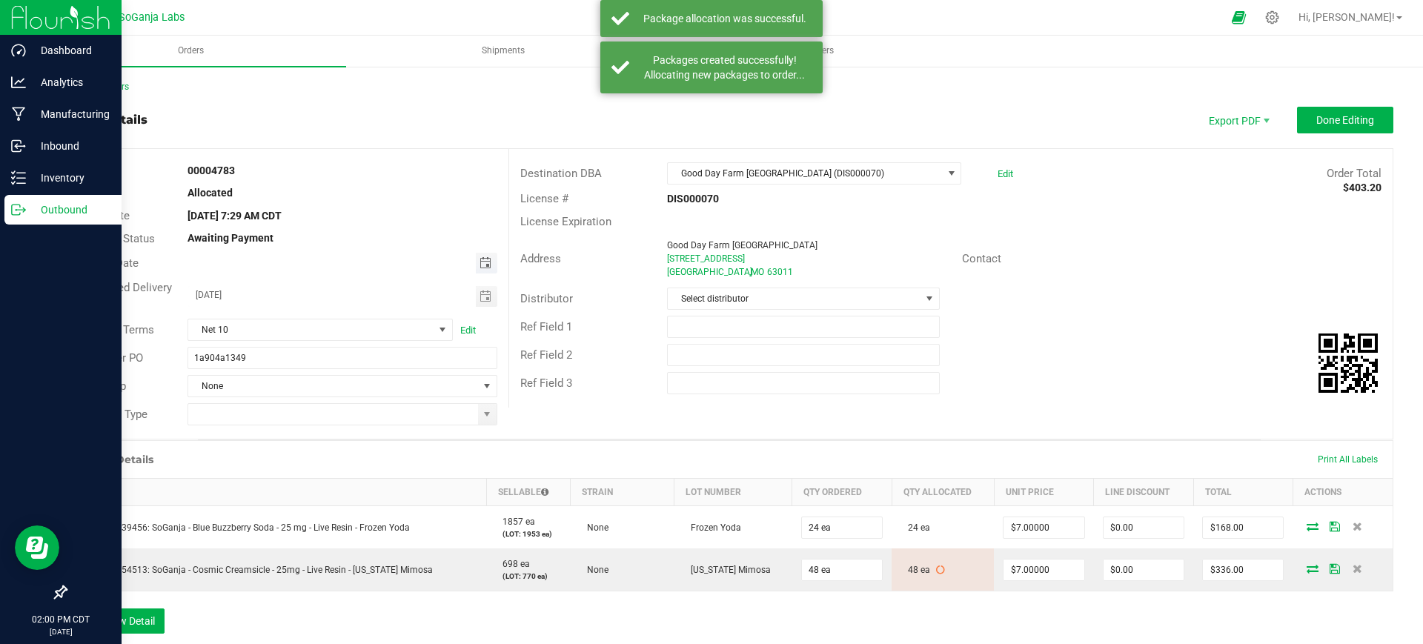
click at [480, 258] on span "Toggle calendar" at bounding box center [485, 263] width 12 height 12
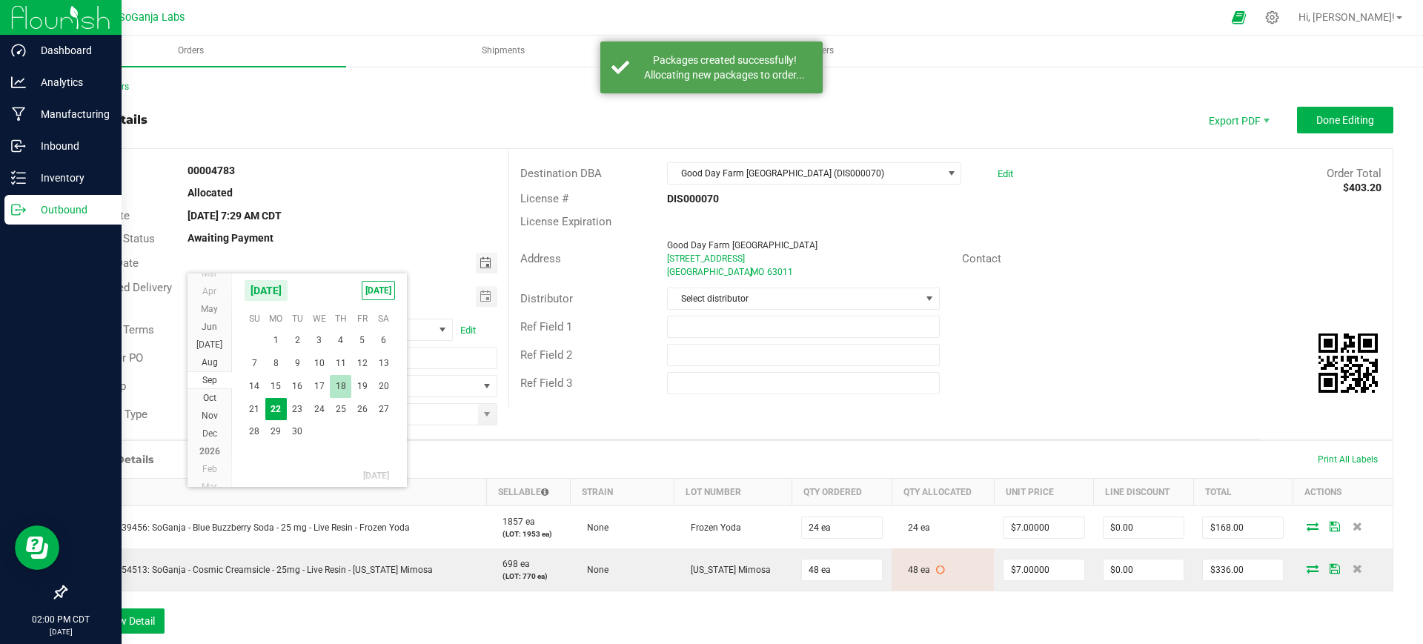
click at [342, 387] on span "18" at bounding box center [340, 386] width 21 height 23
type input "[DATE]"
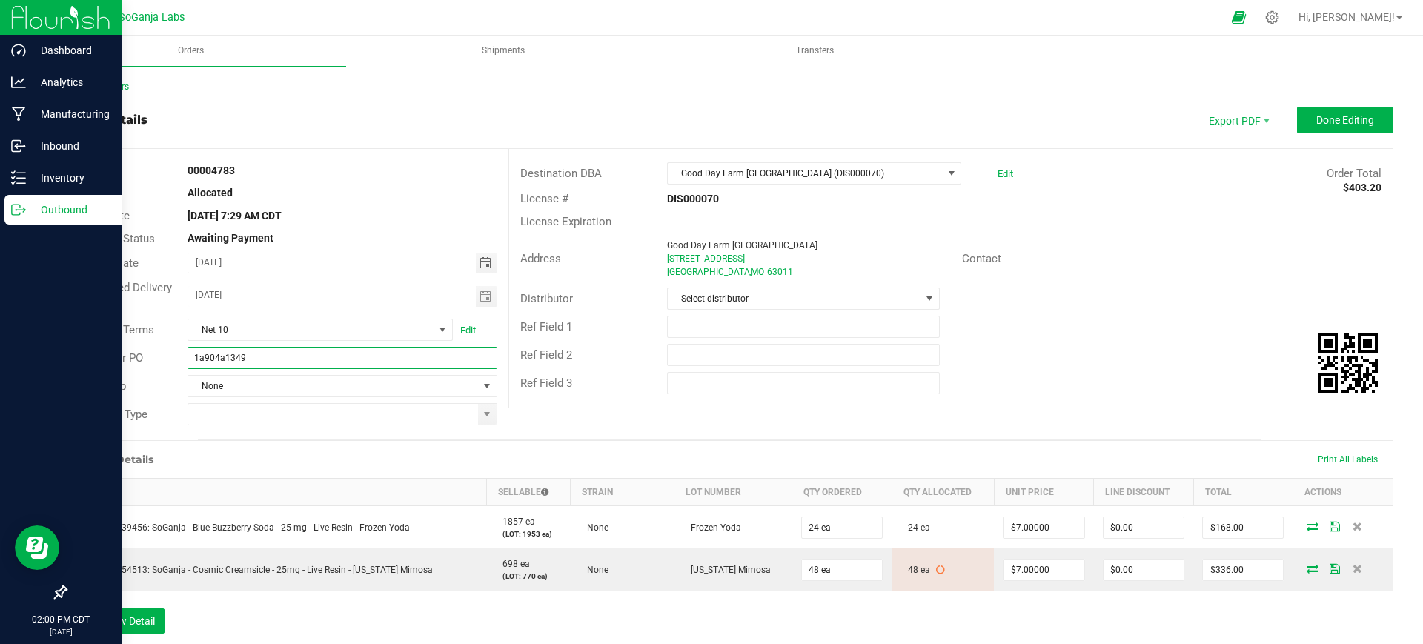
click at [345, 359] on input "1a904a1349" at bounding box center [341, 358] width 309 height 22
click at [478, 412] on span at bounding box center [487, 414] width 19 height 21
type input "1a904a1349 GDF - Ellisville DIS000070"
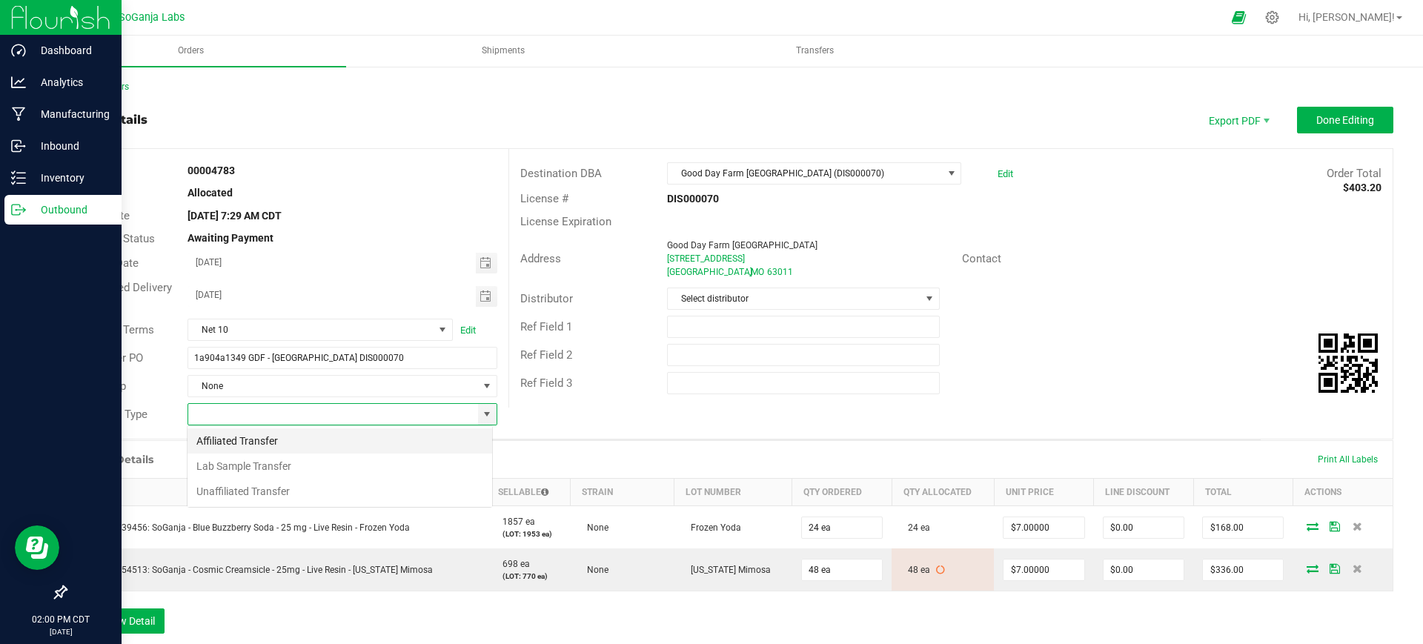
scroll to position [22, 305]
click at [305, 483] on li "Unaffiliated Transfer" at bounding box center [339, 491] width 305 height 25
type input "Unaffiliated Transfer"
click at [760, 305] on span "Select distributor" at bounding box center [794, 298] width 252 height 21
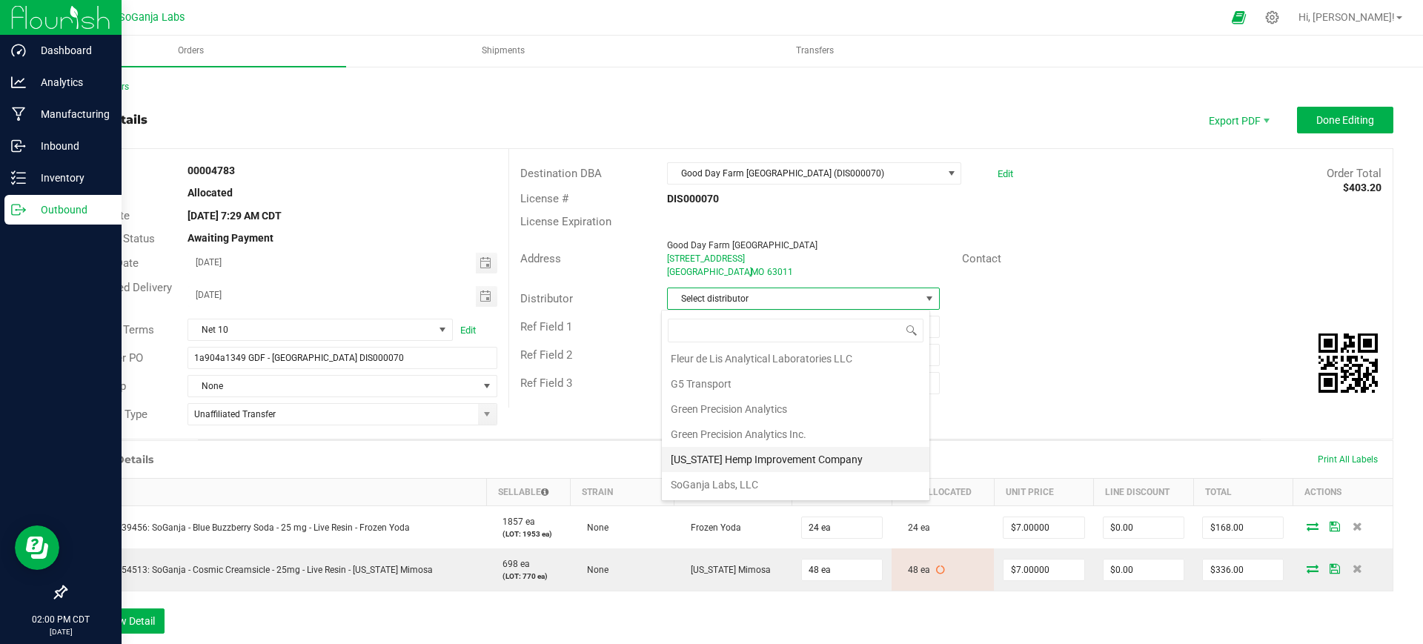
scroll to position [79, 0]
click at [751, 485] on li "Wellerman Transport" at bounding box center [795, 485] width 267 height 25
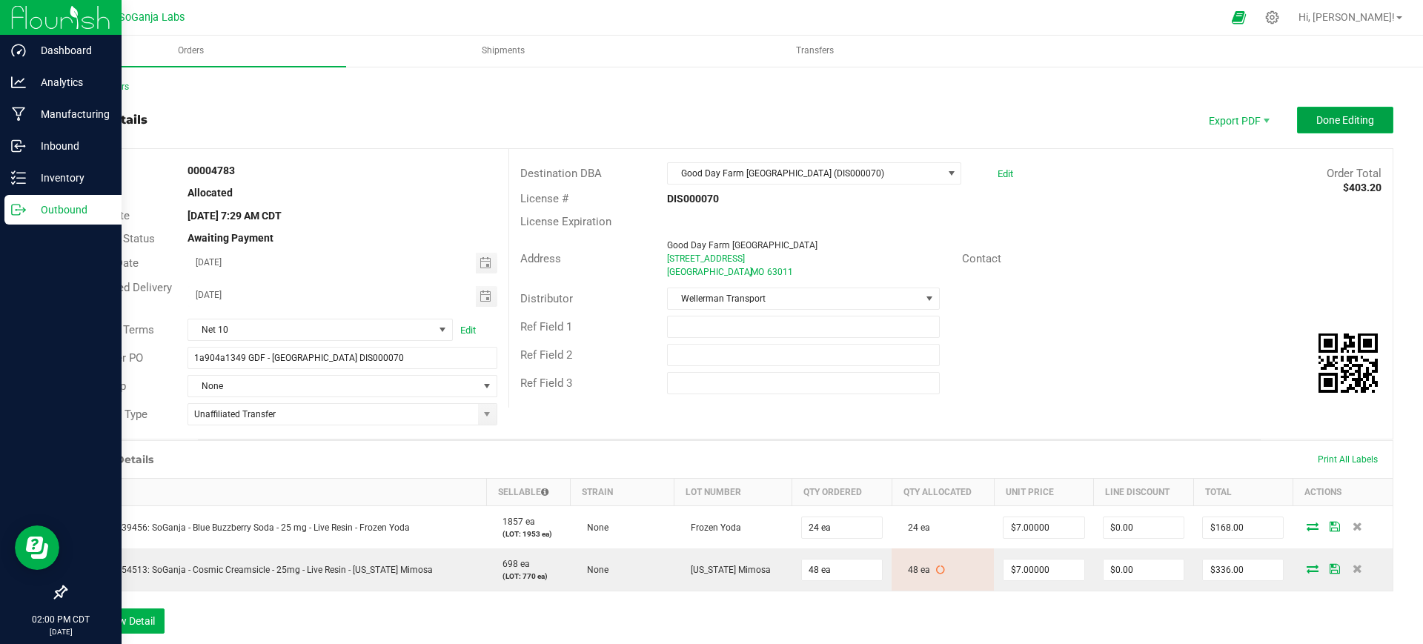
click at [1316, 121] on span "Done Editing" at bounding box center [1345, 120] width 58 height 12
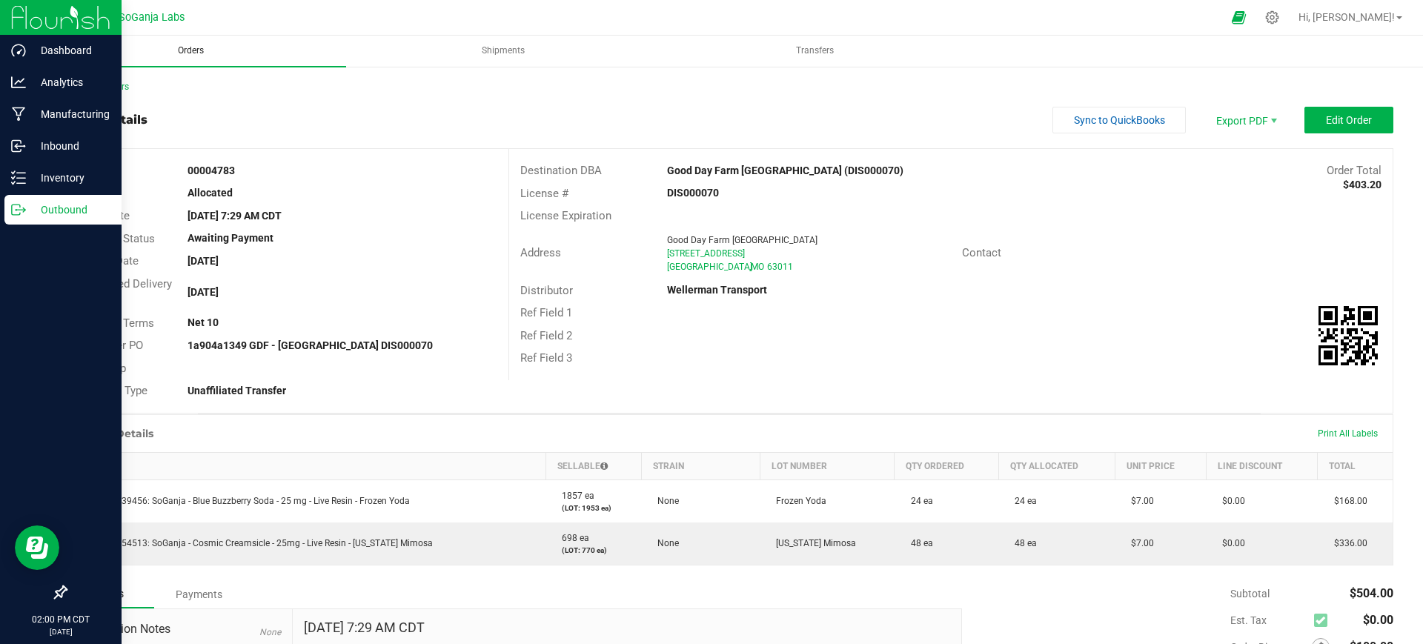
click at [209, 52] on span "Orders" at bounding box center [191, 50] width 66 height 13
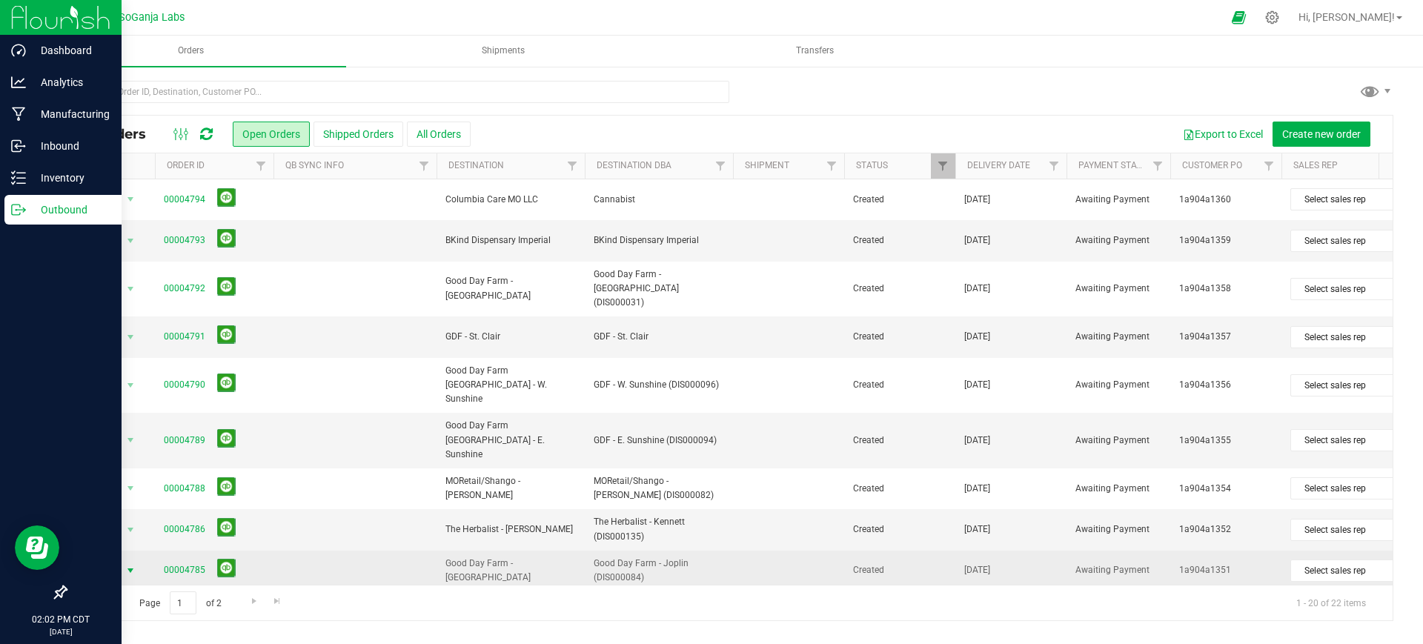
click at [133, 565] on span "select" at bounding box center [130, 571] width 12 height 12
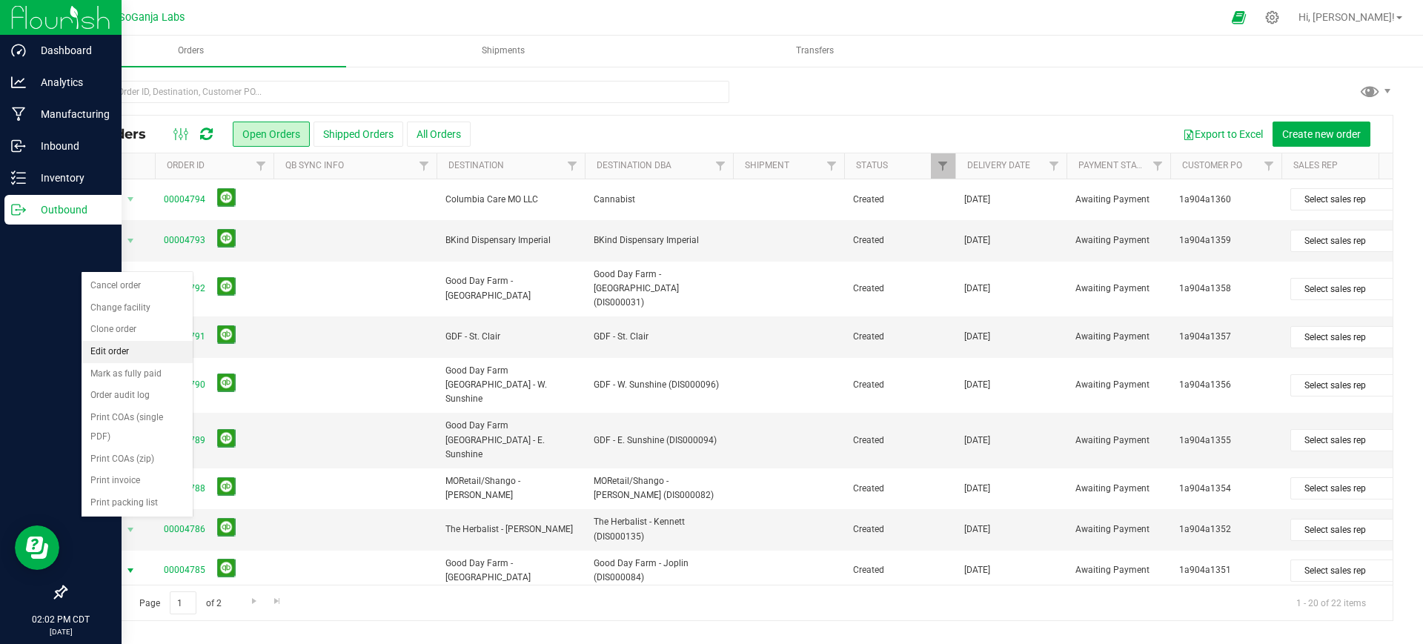
click at [142, 348] on li "Edit order" at bounding box center [136, 352] width 111 height 22
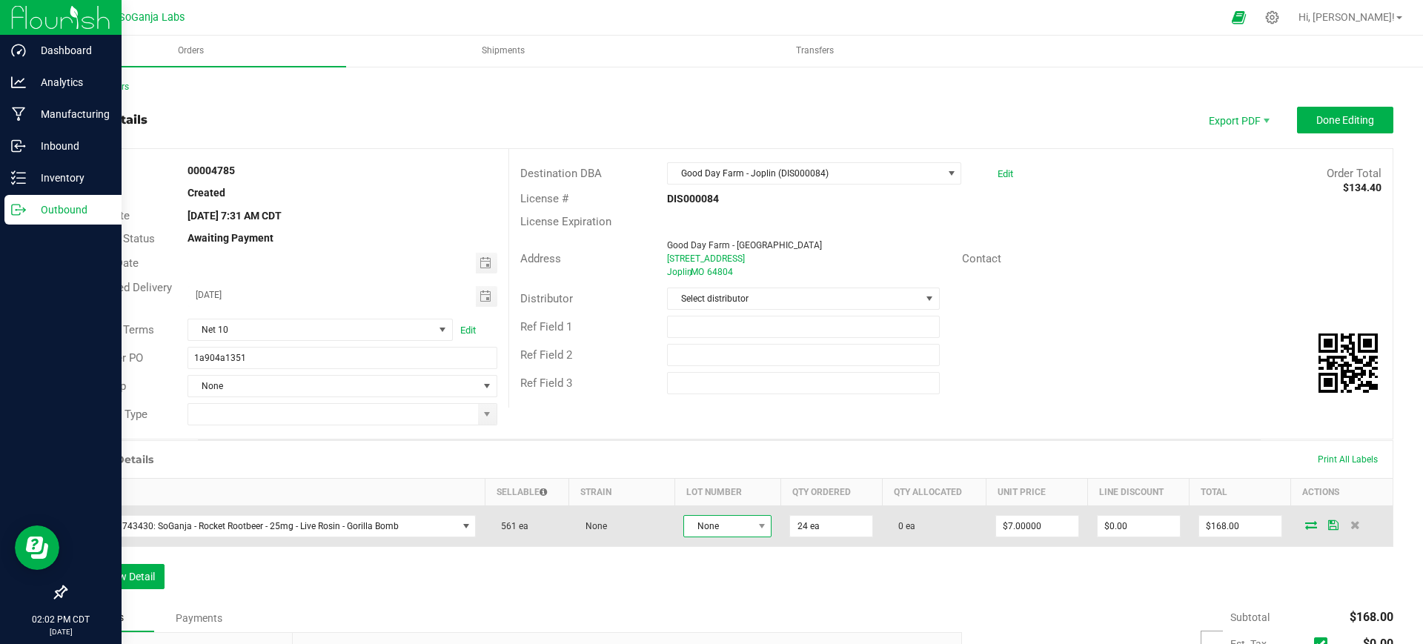
click at [731, 519] on span "None" at bounding box center [718, 526] width 68 height 21
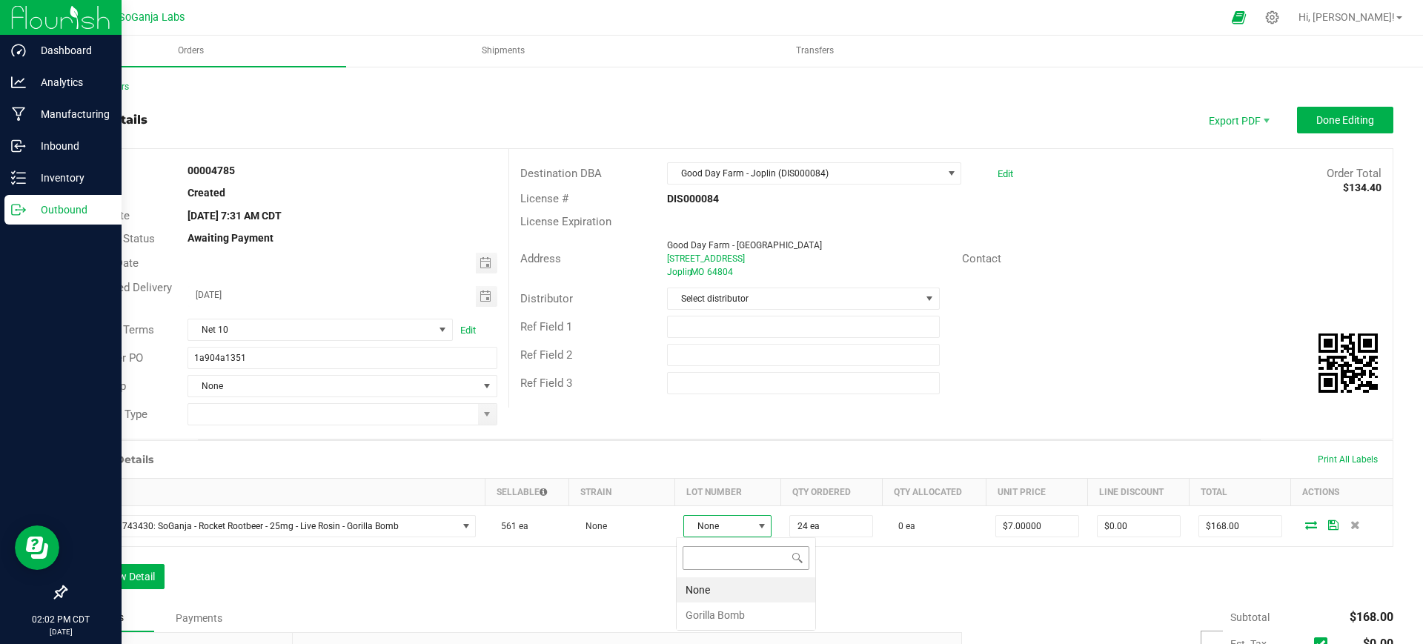
scroll to position [22, 87]
click at [716, 608] on Bomb "Gorilla Bomb" at bounding box center [745, 614] width 139 height 25
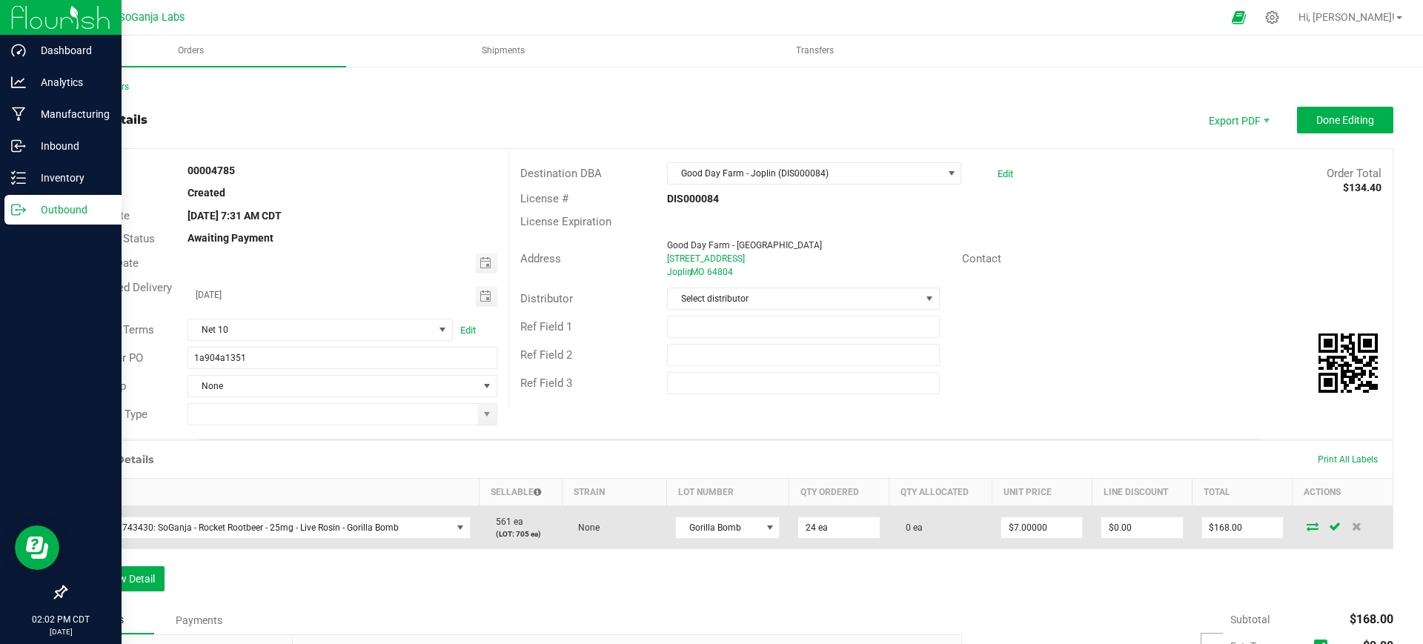
click at [1306, 522] on icon at bounding box center [1312, 526] width 12 height 9
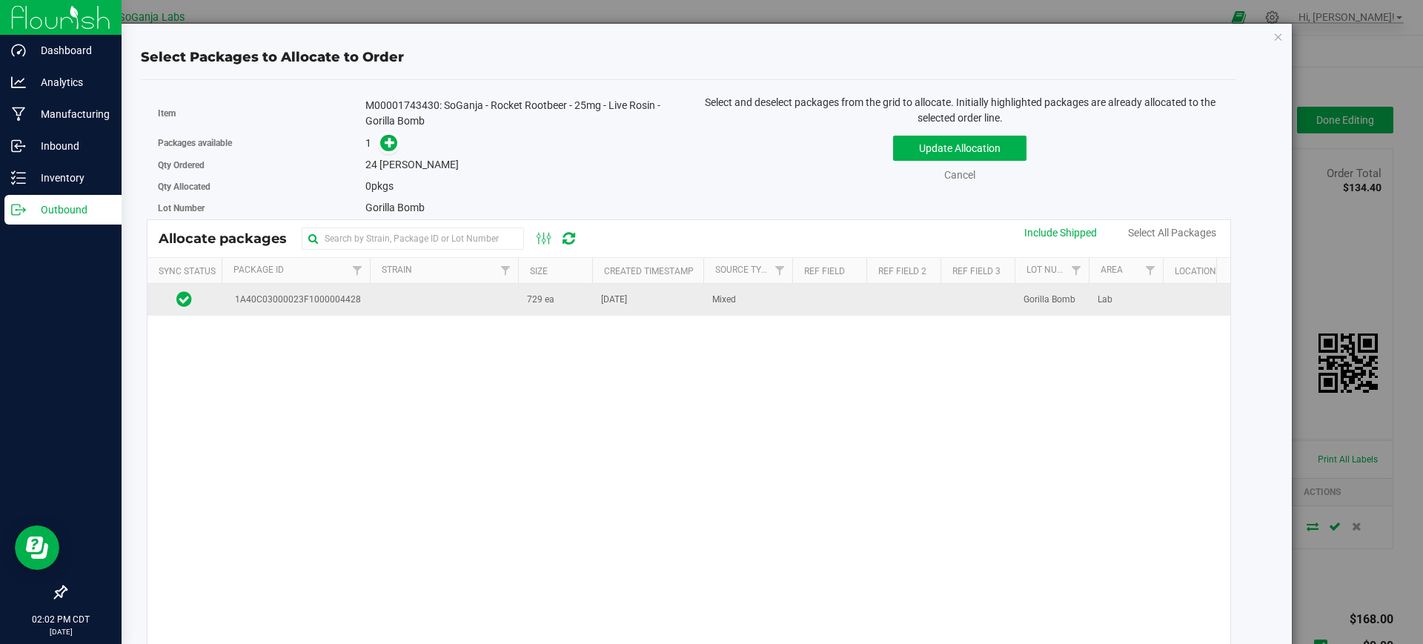
click at [553, 305] on td "729 ea" at bounding box center [555, 300] width 74 height 32
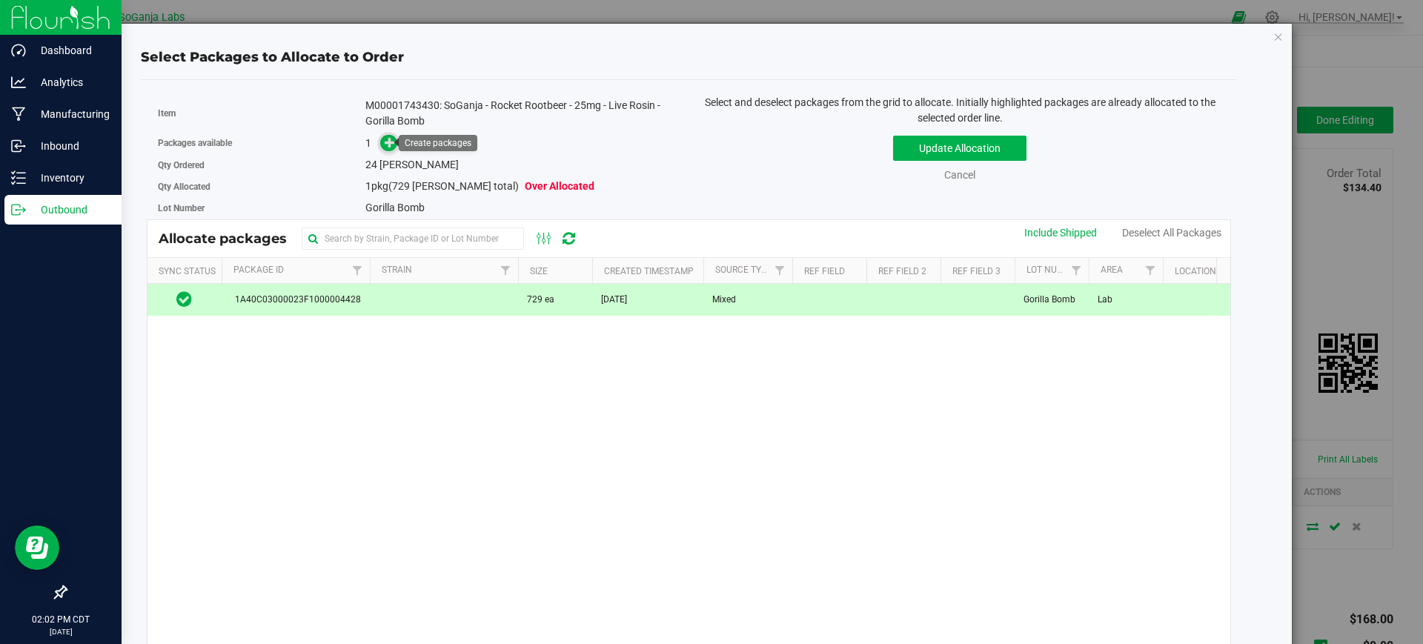
click at [385, 143] on icon at bounding box center [390, 142] width 10 height 10
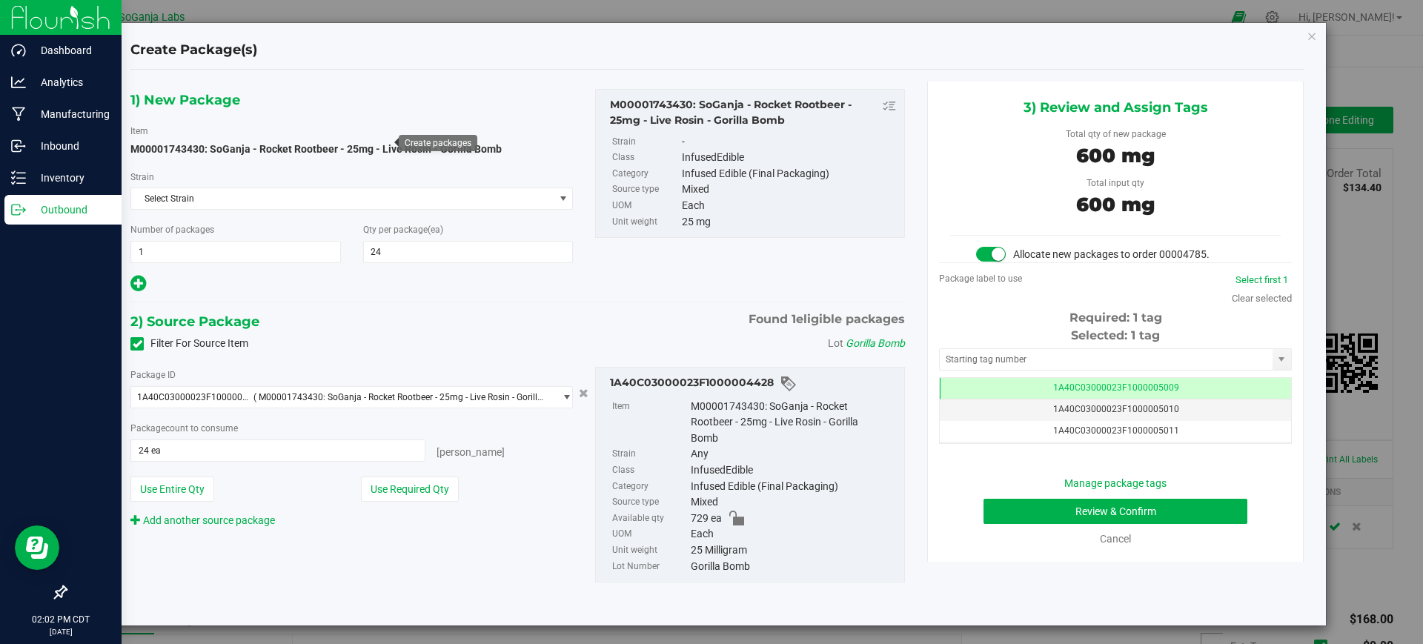
scroll to position [0, -1]
click at [1083, 508] on button "Review & Confirm" at bounding box center [1115, 511] width 264 height 25
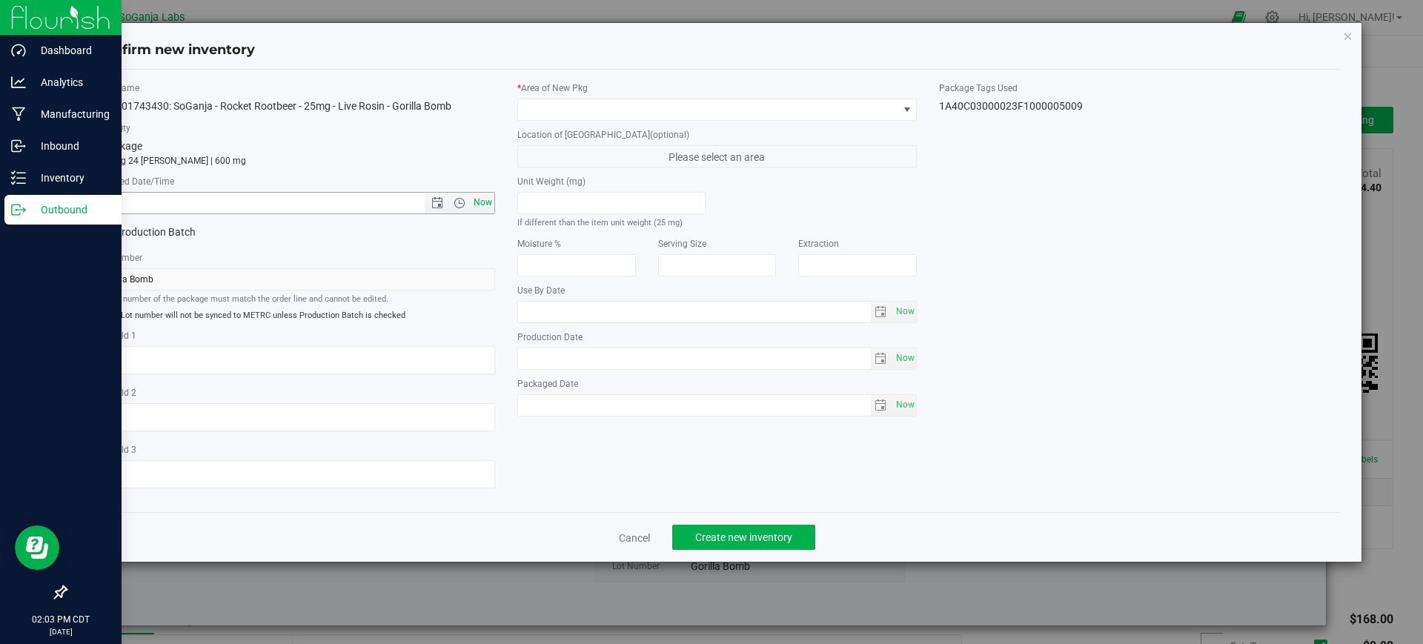
click at [481, 198] on span "Now" at bounding box center [482, 202] width 25 height 21
type input "9/22/2025 2:03 PM"
click at [553, 111] on span at bounding box center [708, 109] width 380 height 21
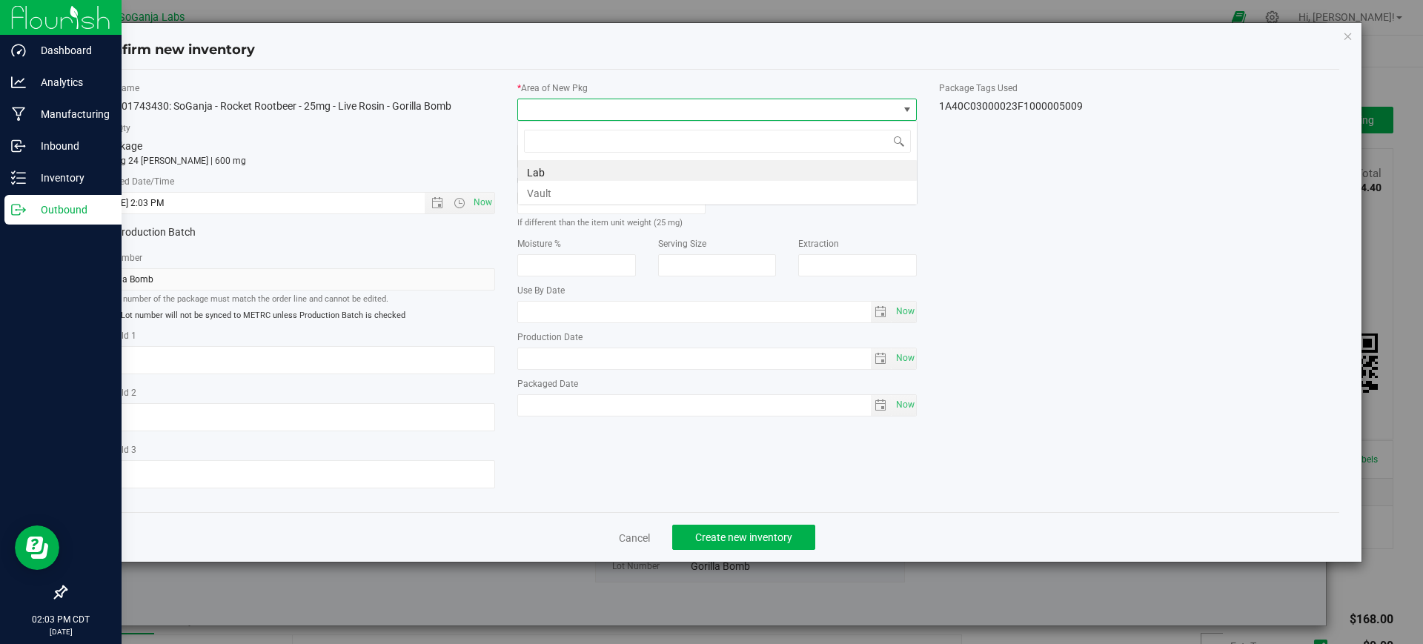
scroll to position [22, 400]
click at [553, 188] on li "Vault" at bounding box center [717, 191] width 399 height 21
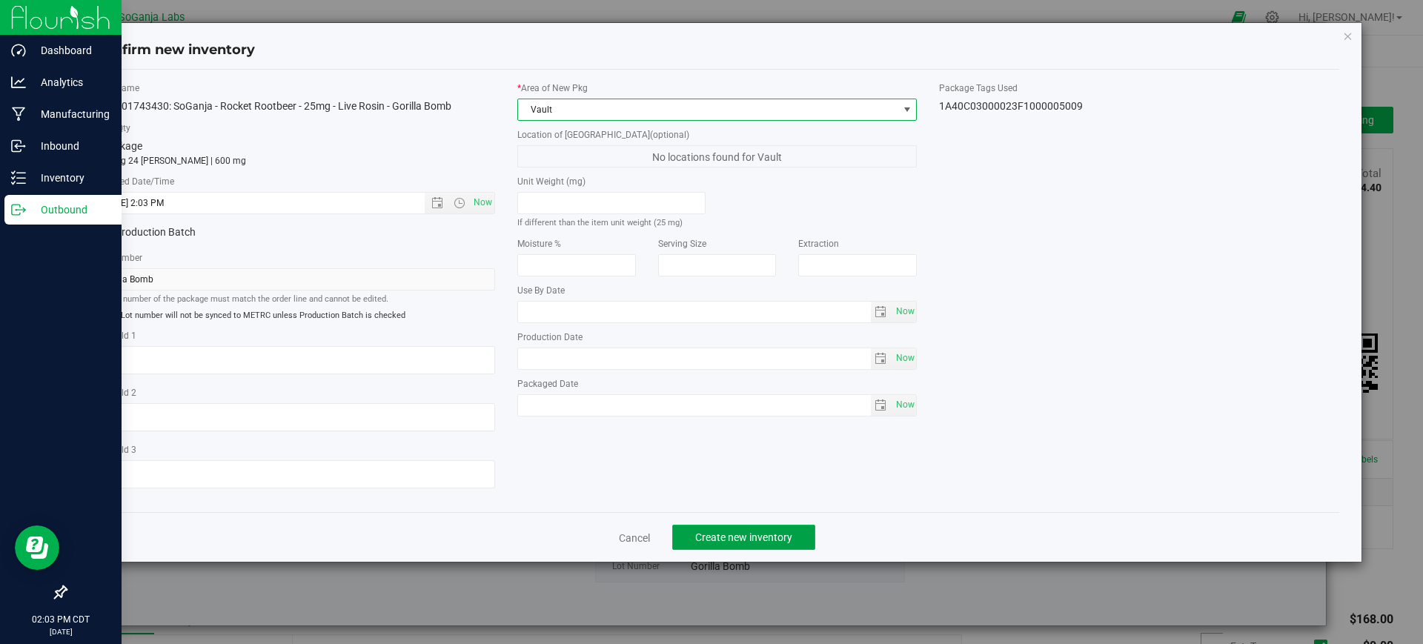
click at [715, 533] on span "Create new inventory" at bounding box center [743, 537] width 97 height 12
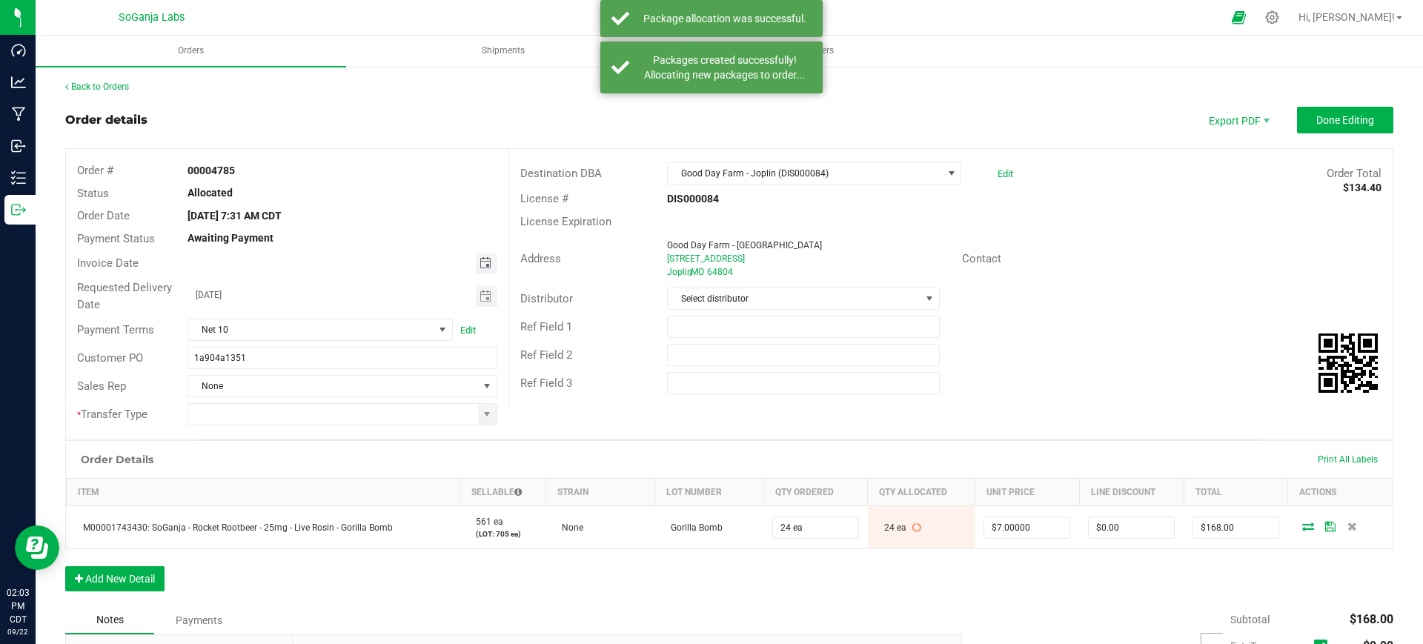
click at [479, 258] on span "Toggle calendar" at bounding box center [485, 263] width 12 height 12
click at [343, 385] on span "18" at bounding box center [340, 386] width 21 height 23
type input "[DATE]"
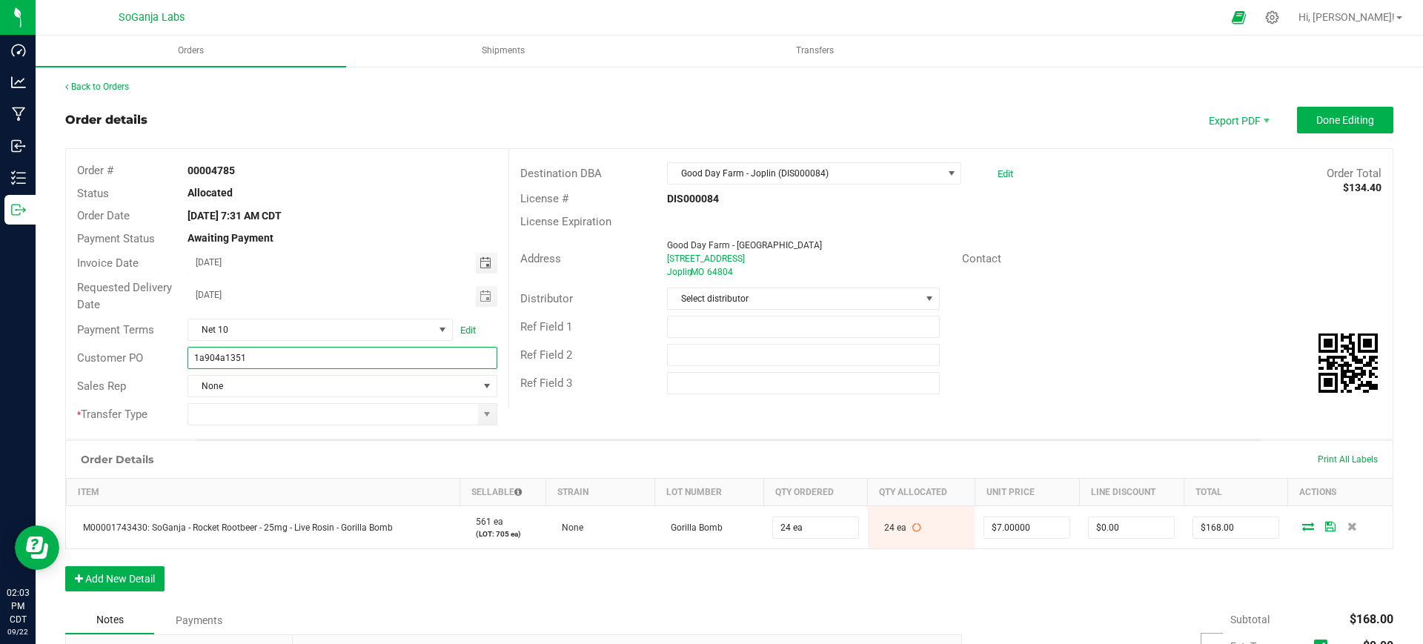
click at [370, 353] on input "1a904a1351" at bounding box center [341, 358] width 309 height 22
click at [481, 413] on span at bounding box center [487, 414] width 12 height 12
type input "1a904a1351 GDF - Joplin DIS000084"
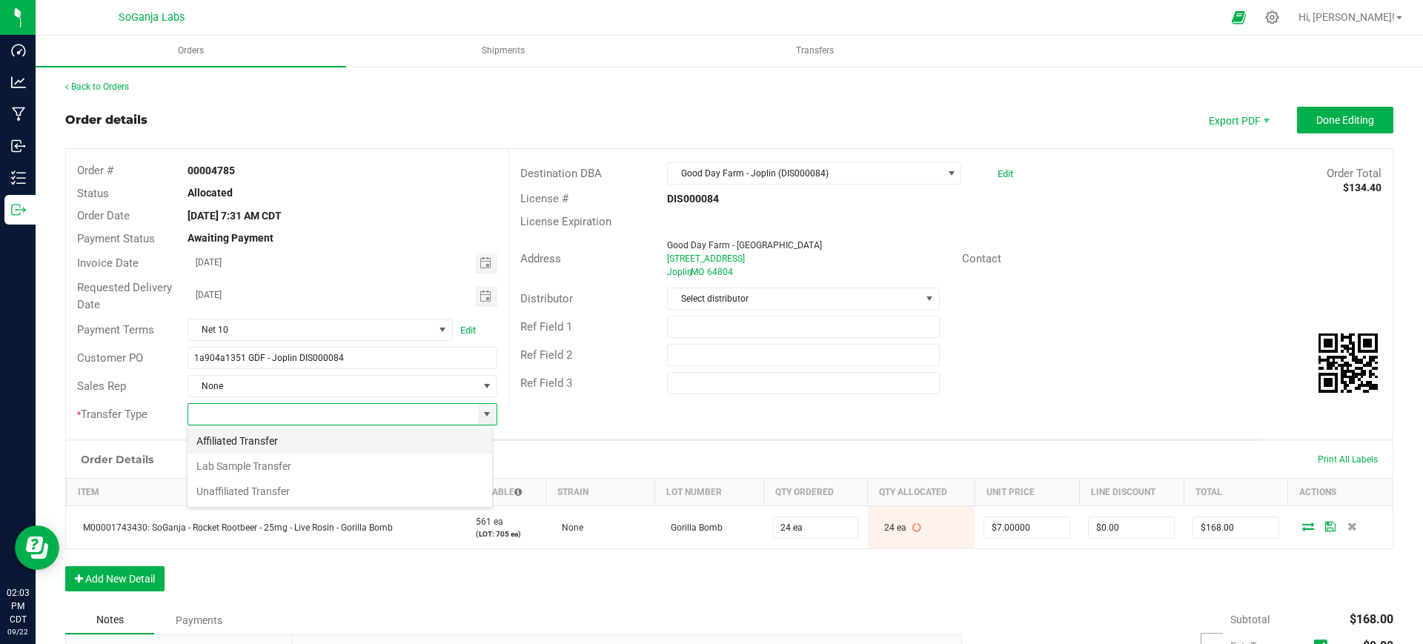
scroll to position [22, 305]
click at [286, 488] on li "Unaffiliated Transfer" at bounding box center [339, 491] width 305 height 25
type input "Unaffiliated Transfer"
click at [745, 295] on span "Select distributor" at bounding box center [794, 298] width 252 height 21
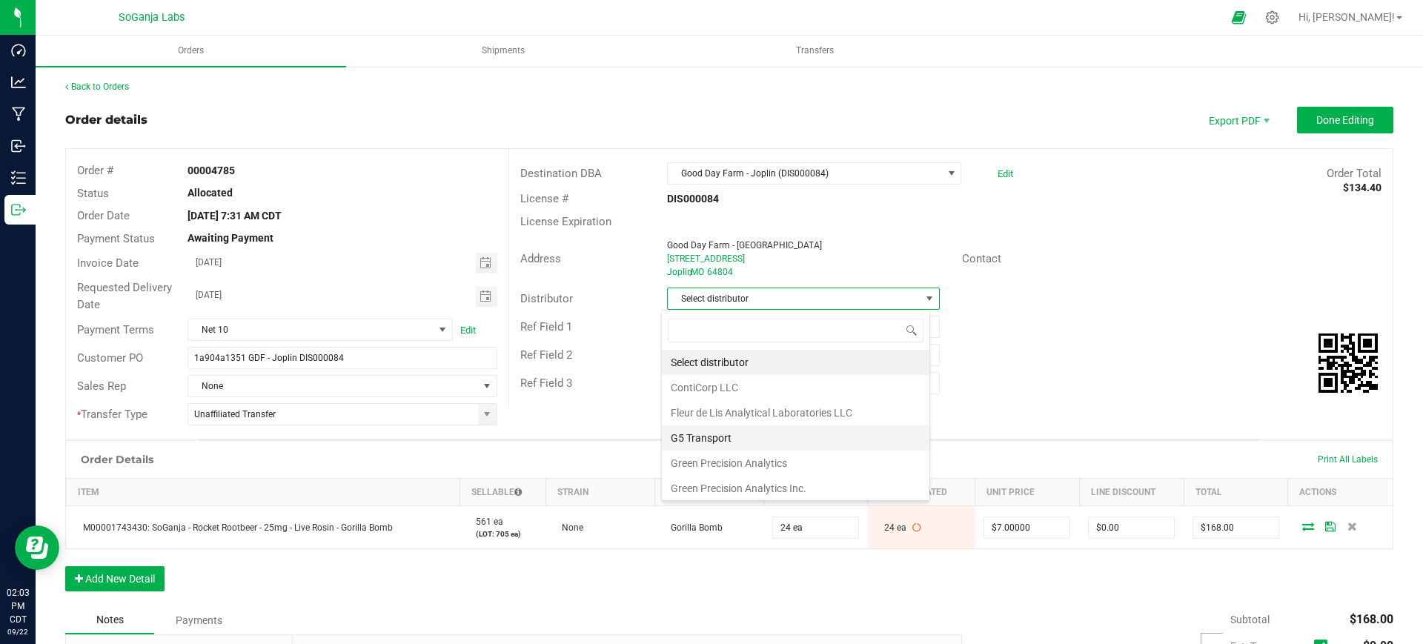
scroll to position [79, 0]
click at [768, 488] on li "Wellerman Transport" at bounding box center [795, 485] width 267 height 25
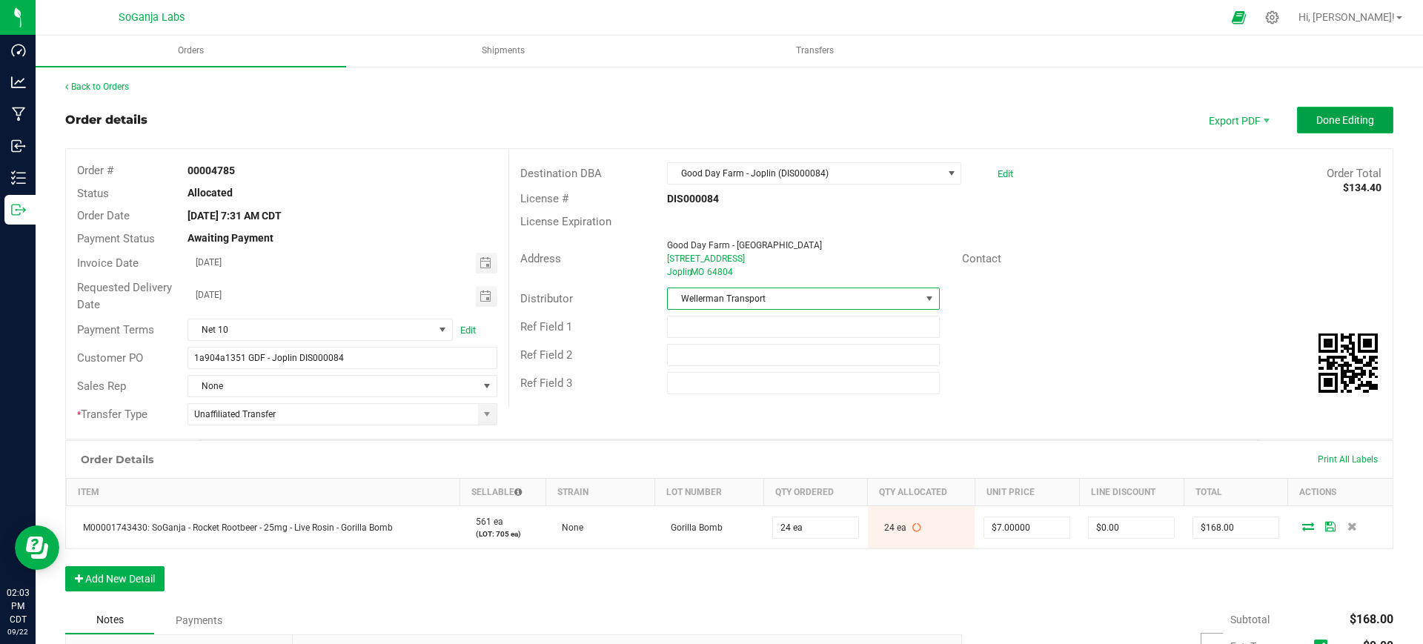
click at [1317, 119] on span "Done Editing" at bounding box center [1345, 120] width 58 height 12
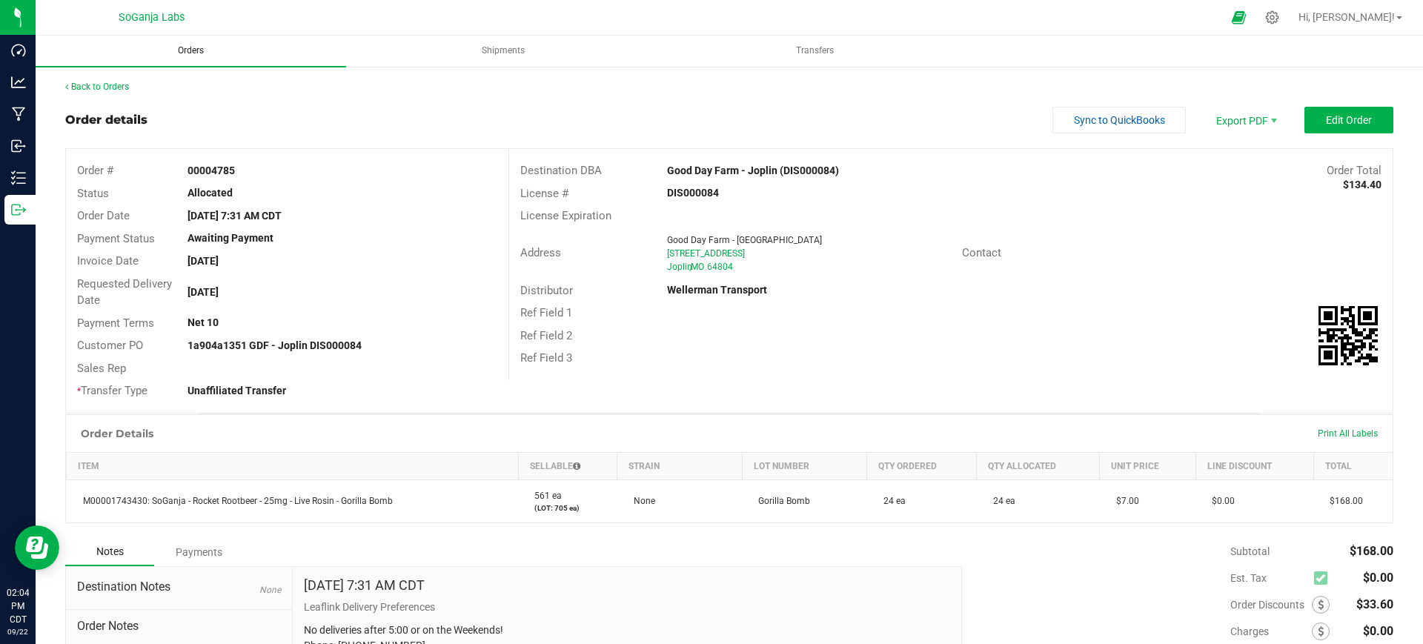
click at [185, 50] on span "Orders" at bounding box center [191, 50] width 66 height 13
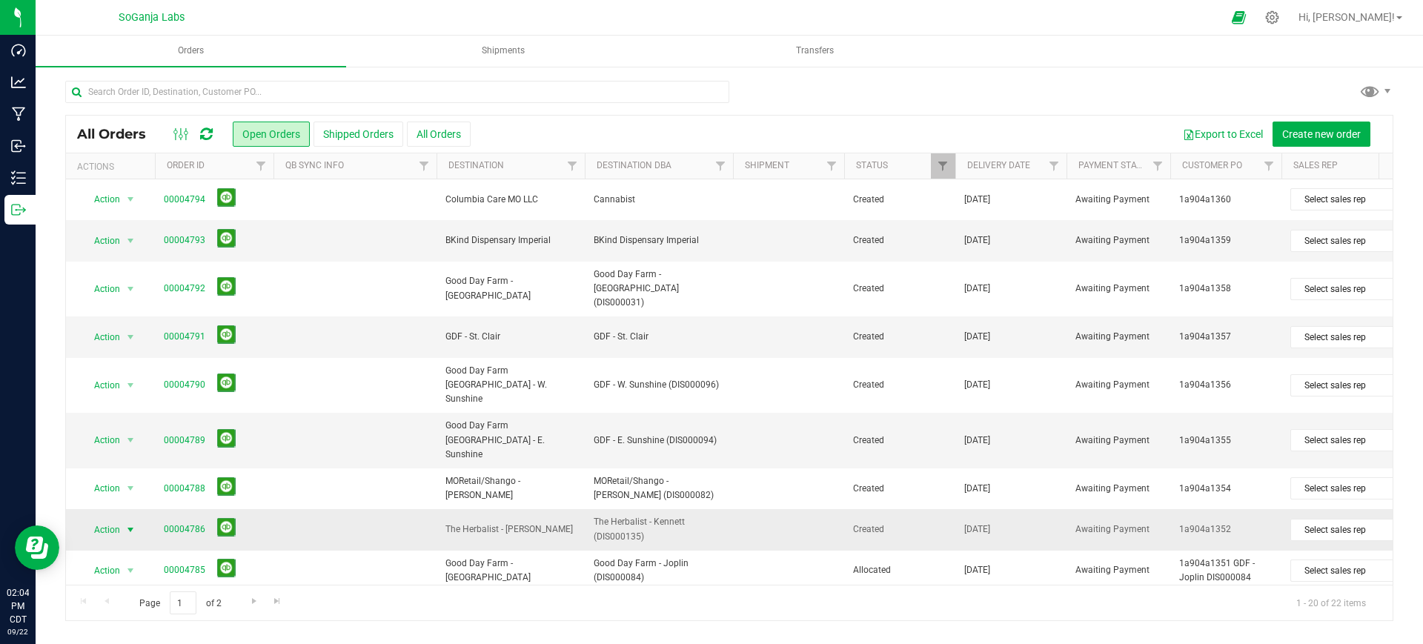
click at [118, 519] on span "Action" at bounding box center [101, 529] width 40 height 21
click at [133, 313] on li "Edit order" at bounding box center [136, 311] width 111 height 22
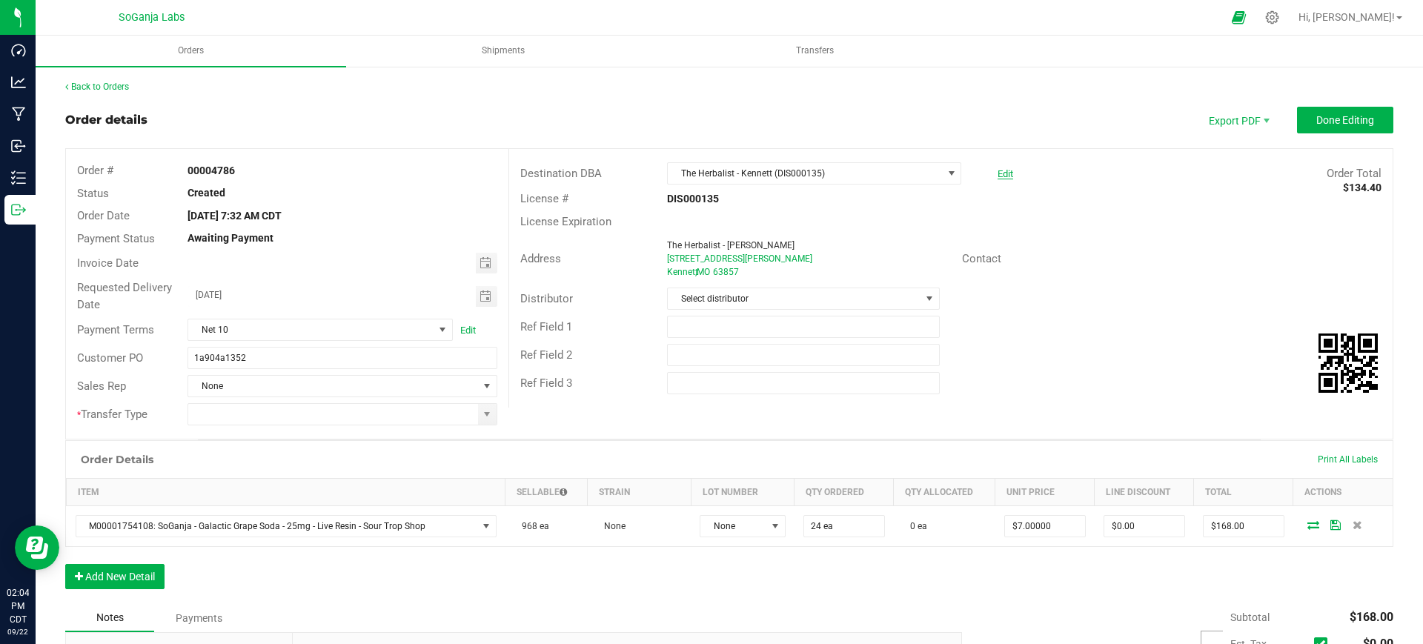
click at [998, 172] on link "Edit" at bounding box center [1005, 173] width 16 height 11
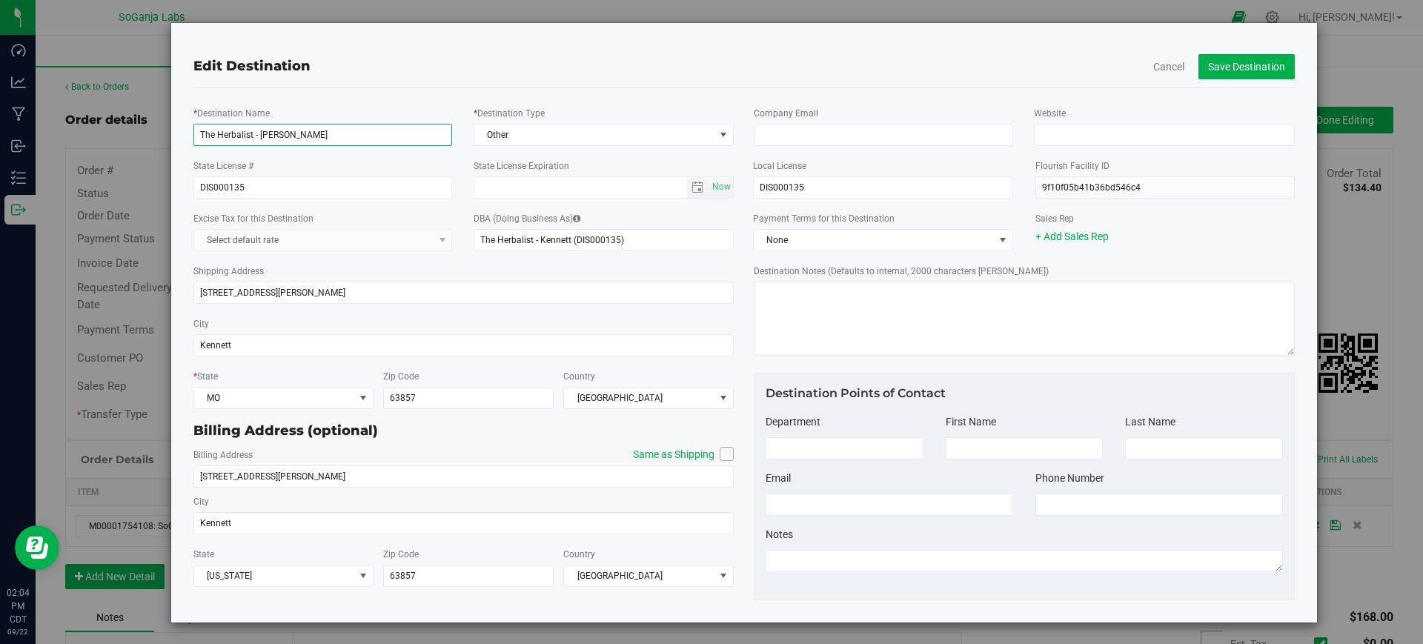
drag, startPoint x: 248, startPoint y: 133, endPoint x: 156, endPoint y: 129, distance: 92.7
click at [156, 129] on div "Edit Destination Cancel Save Destination * Destination Name The Herbalist - Ken…" at bounding box center [717, 322] width 1200 height 601
type input "Good Day Farm - Kennett"
click at [540, 130] on span "Other" at bounding box center [594, 134] width 240 height 21
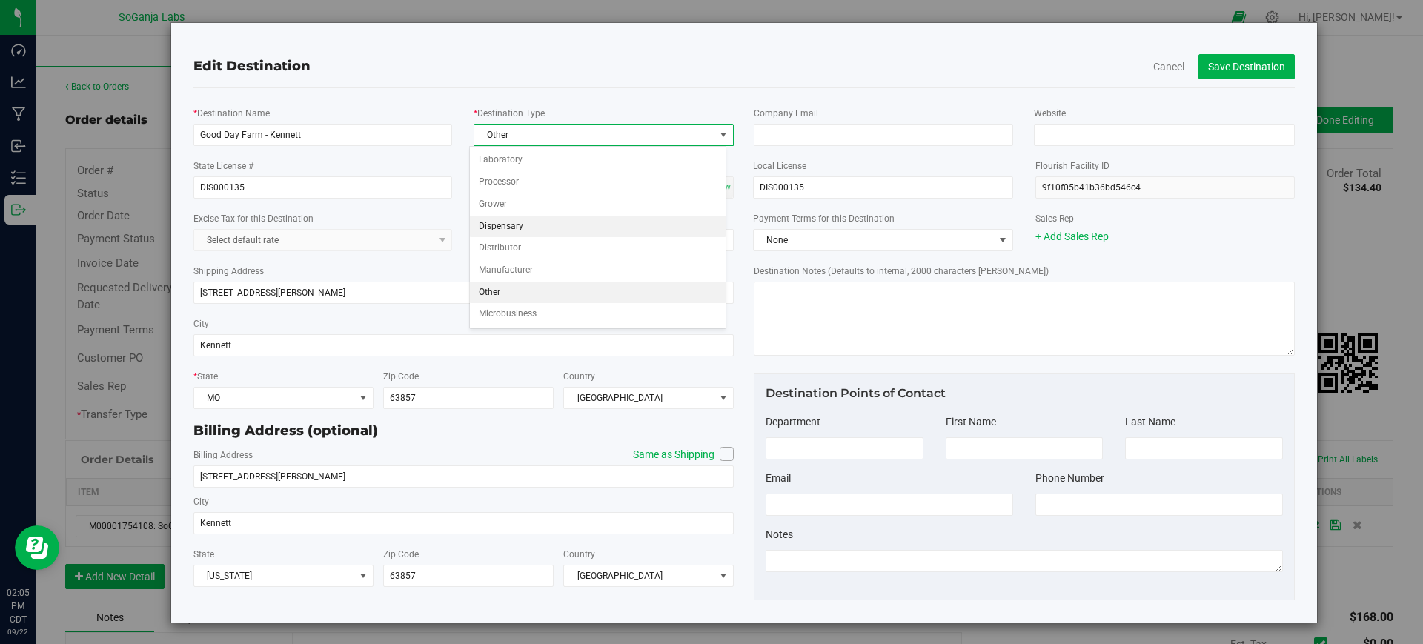
click at [518, 230] on li "Dispensary" at bounding box center [598, 227] width 256 height 22
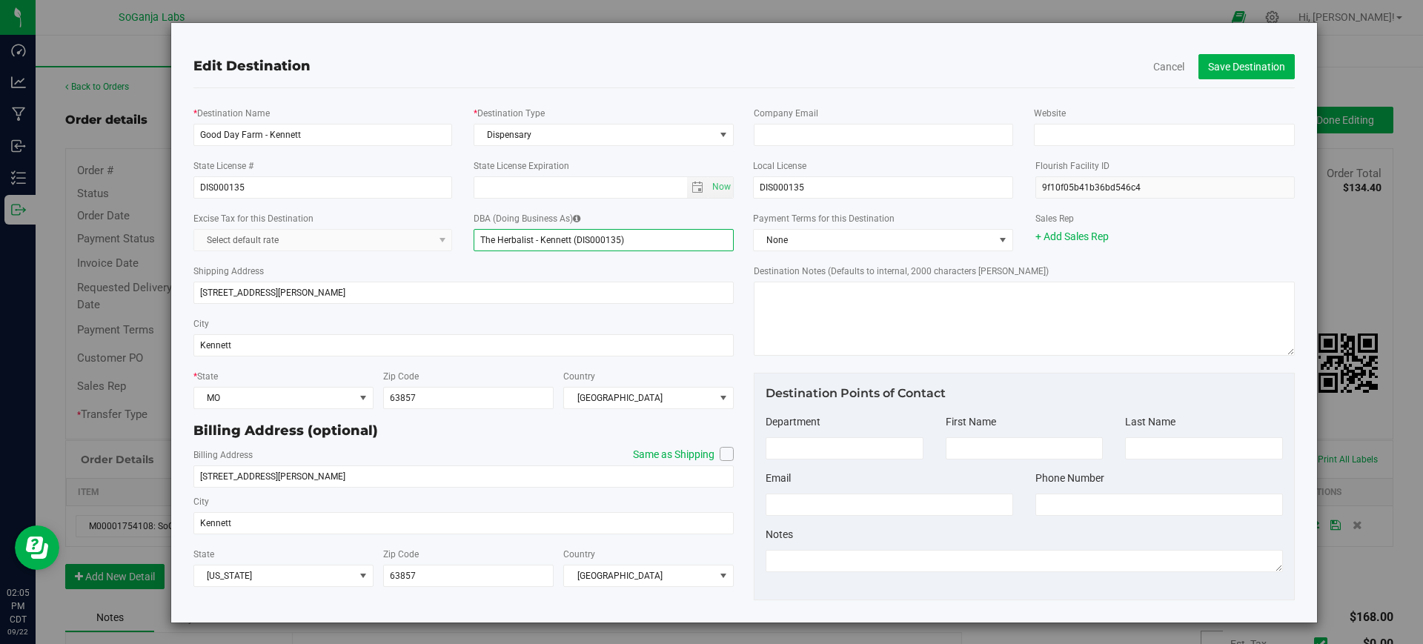
drag, startPoint x: 530, startPoint y: 239, endPoint x: 356, endPoint y: 217, distance: 174.7
click at [356, 217] on div "Excise Tax for this Destination Select default rate DBA (Doing Business As) The…" at bounding box center [463, 230] width 563 height 53
type input "Good Day Farm - Kennett (DIS000135)"
click at [794, 237] on span "None" at bounding box center [873, 240] width 240 height 21
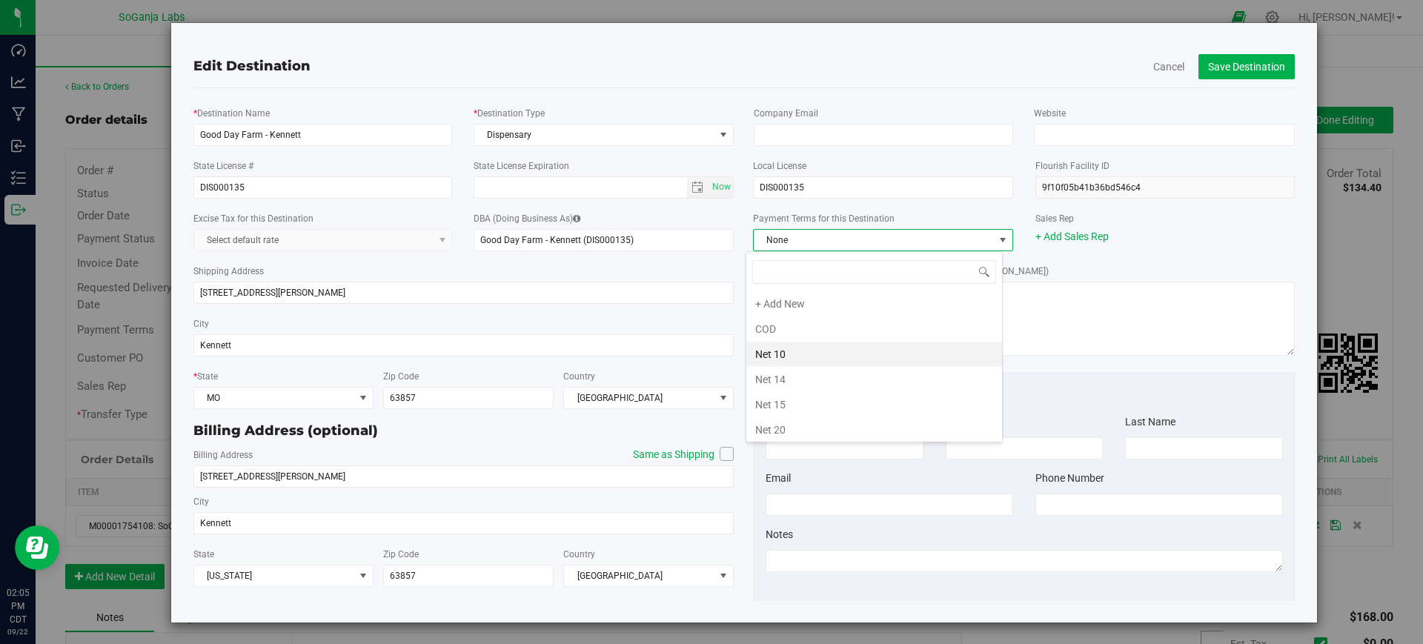
click at [782, 358] on li "Net 10" at bounding box center [874, 354] width 256 height 25
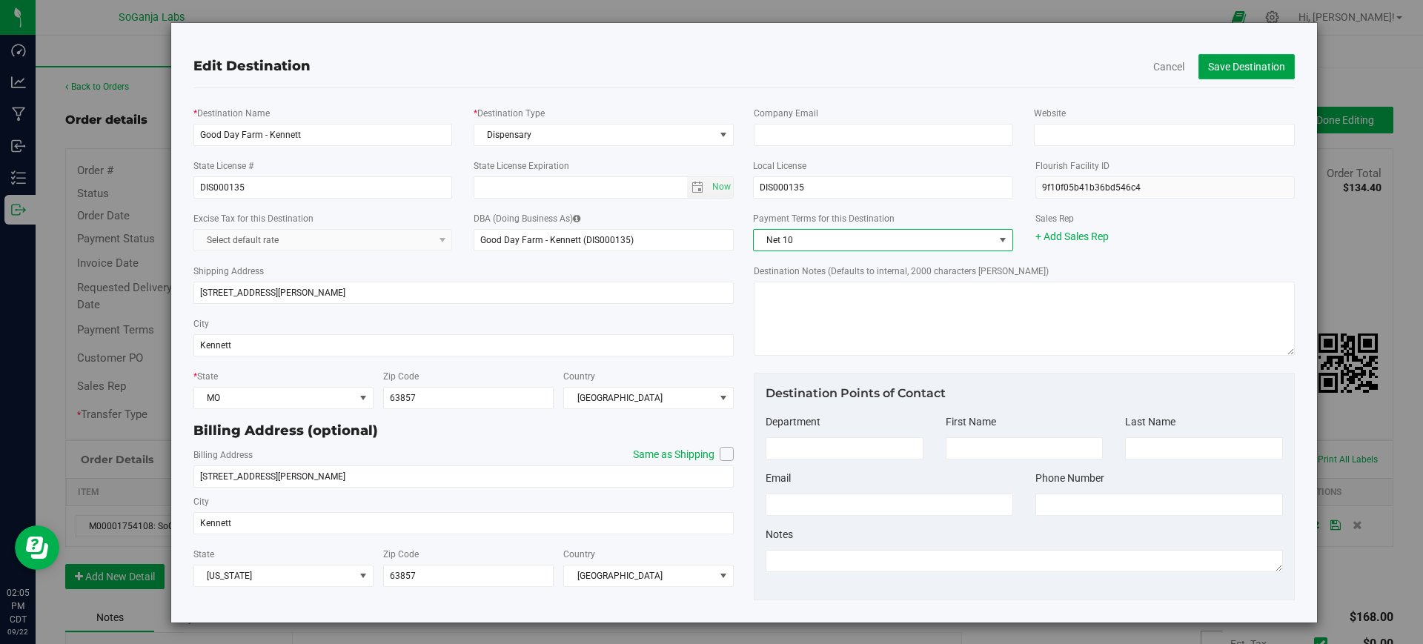
click at [1253, 64] on button "Save Destination" at bounding box center [1246, 66] width 96 height 25
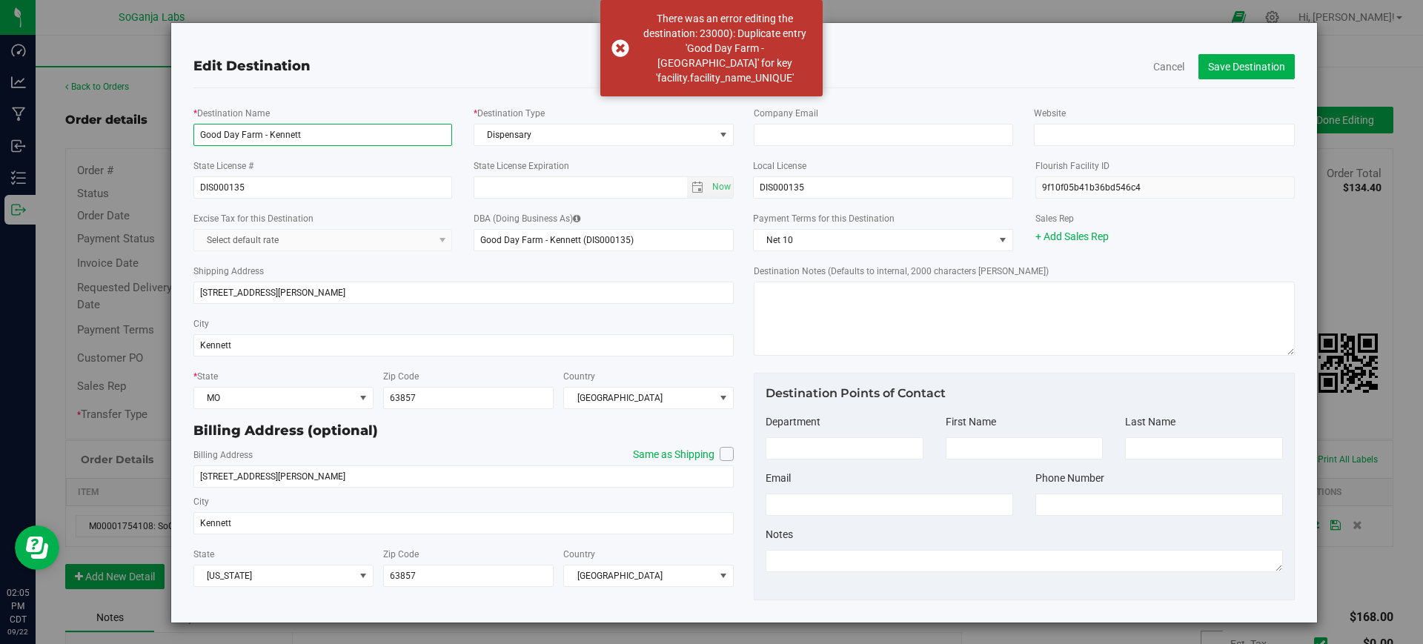
click at [265, 131] on input "Good Day Farm - Kennett" at bounding box center [322, 135] width 259 height 22
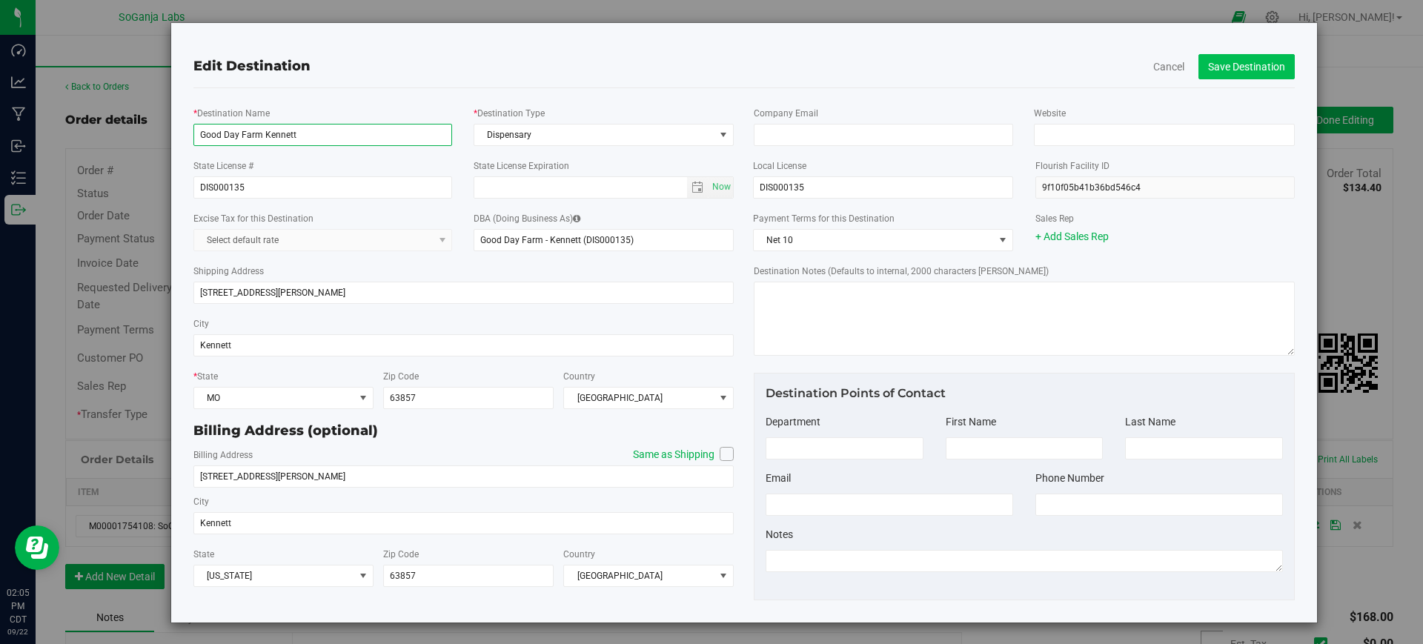
type input "Good Day Farm Kennett"
click at [1215, 63] on button "Save Destination" at bounding box center [1246, 66] width 96 height 25
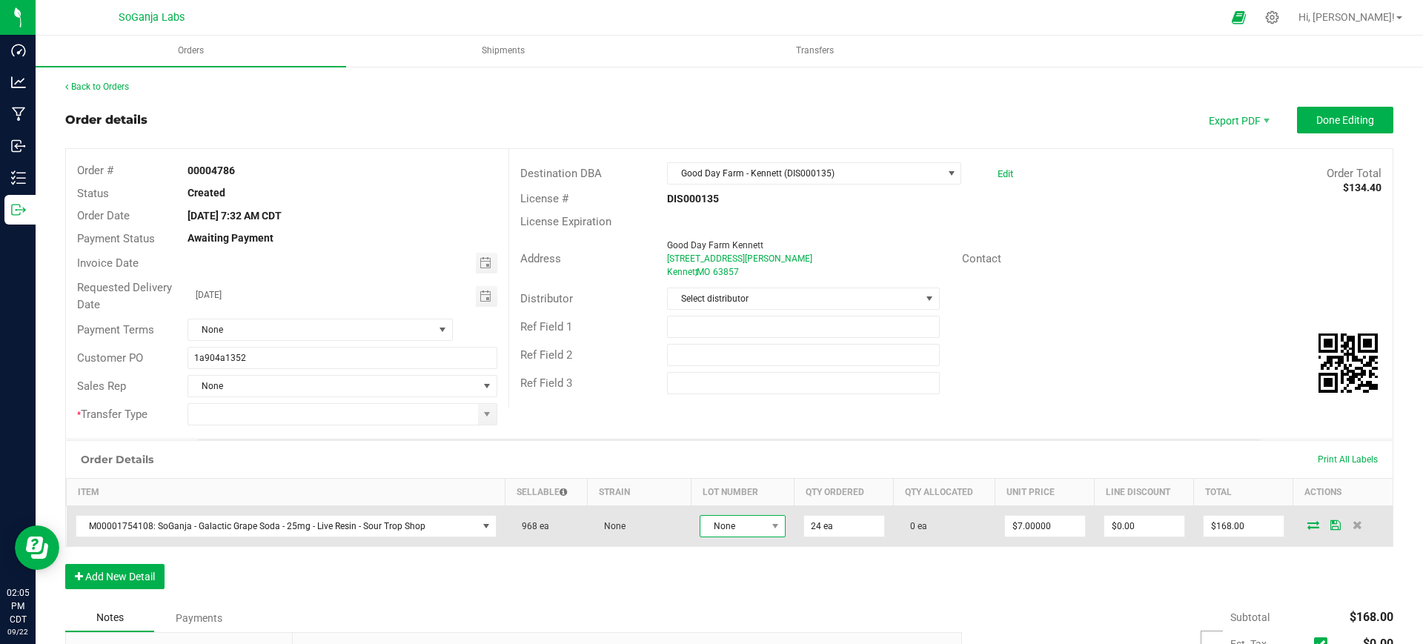
click at [727, 524] on span "None" at bounding box center [733, 526] width 66 height 21
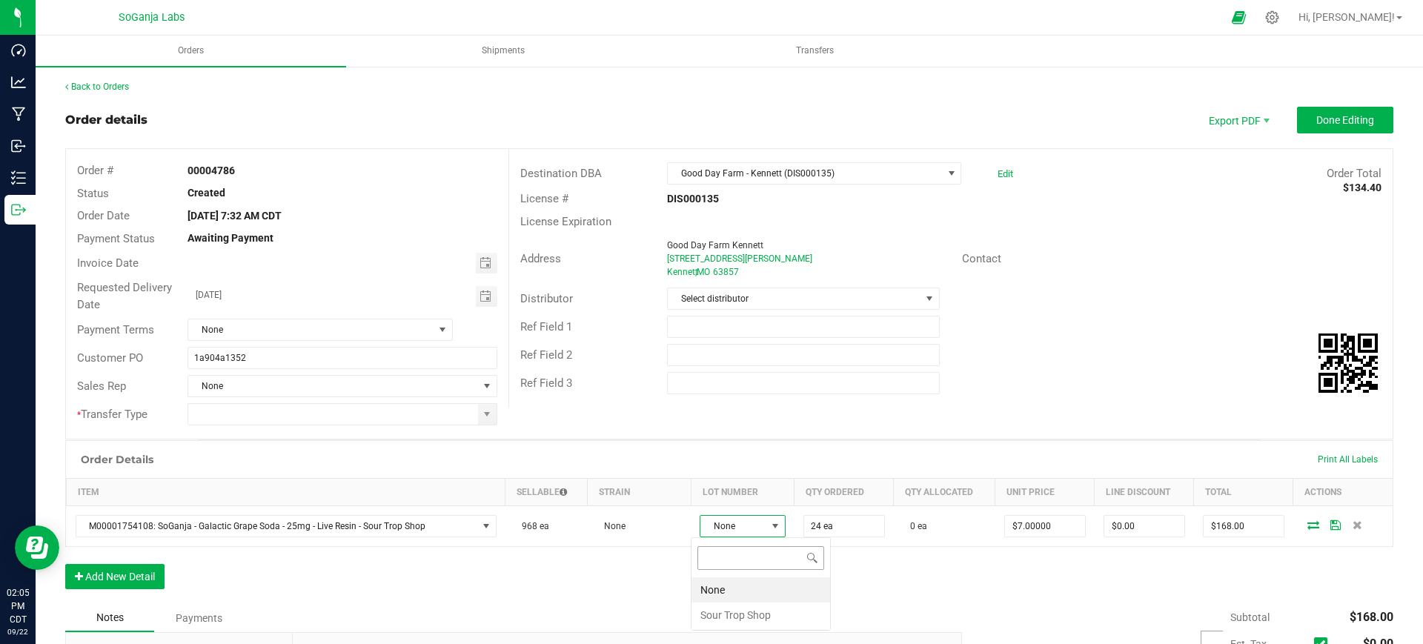
scroll to position [22, 84]
click at [733, 613] on Shop "Sour Trop Shop" at bounding box center [760, 614] width 139 height 25
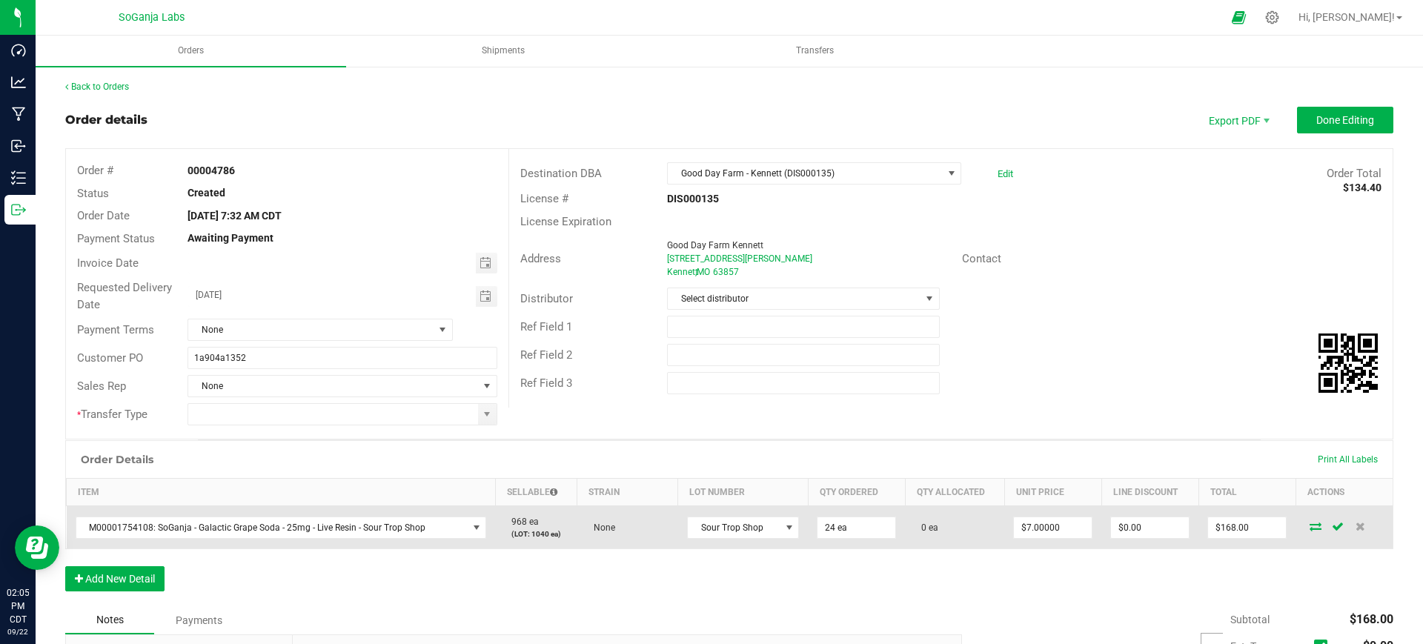
click at [1309, 524] on icon at bounding box center [1315, 526] width 12 height 9
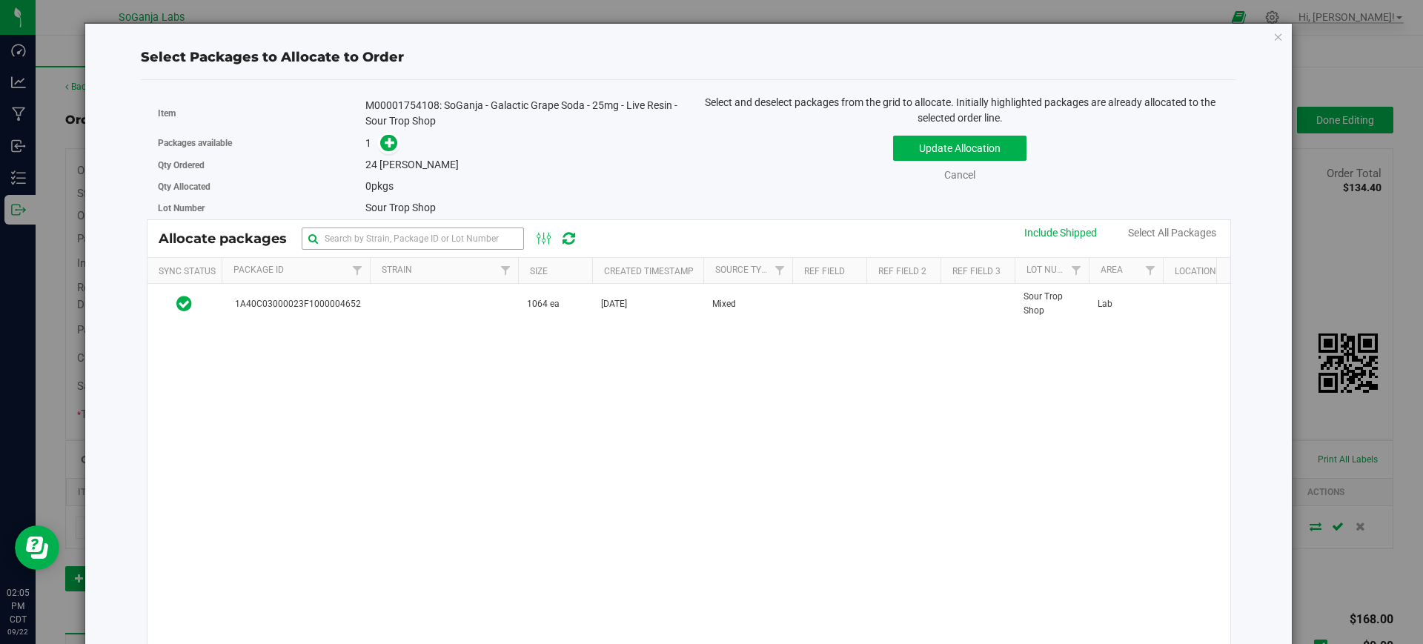
drag, startPoint x: 545, startPoint y: 315, endPoint x: 496, endPoint y: 242, distance: 88.0
click at [545, 314] on td "1064 ea" at bounding box center [555, 304] width 74 height 40
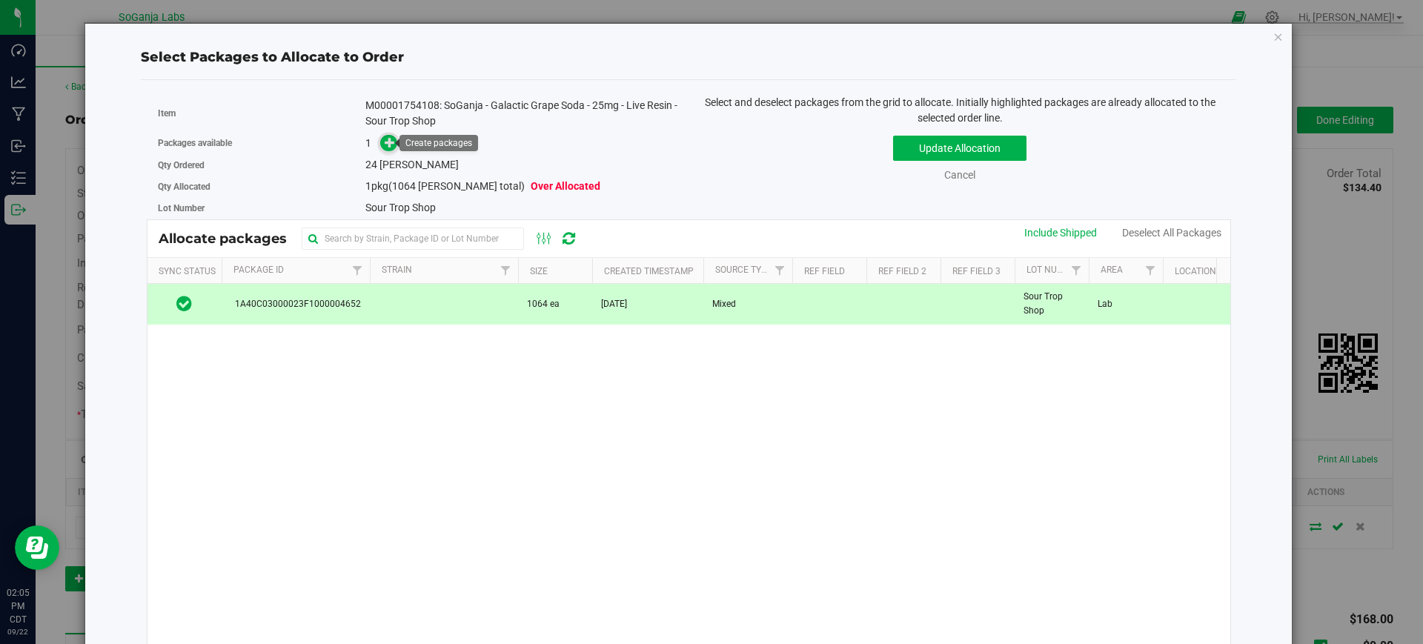
click at [387, 135] on span at bounding box center [388, 143] width 17 height 17
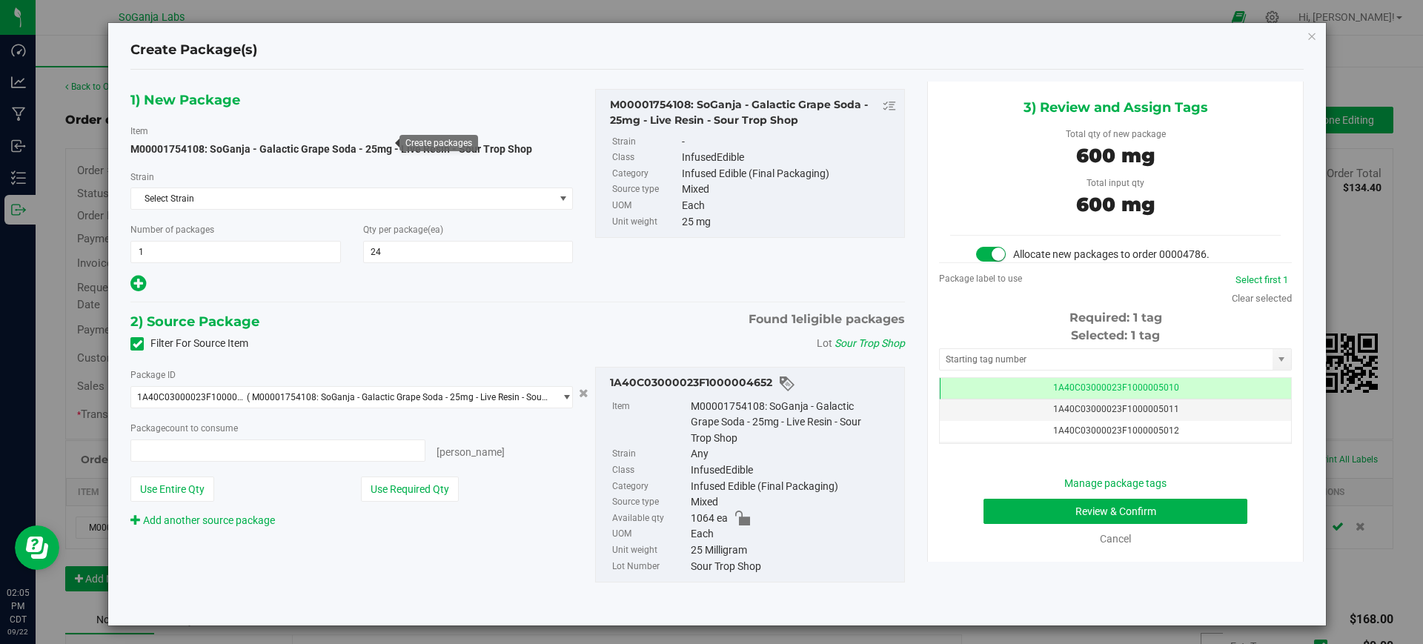
type input "24 ea"
click at [1124, 507] on button "Review & Confirm" at bounding box center [1115, 511] width 264 height 25
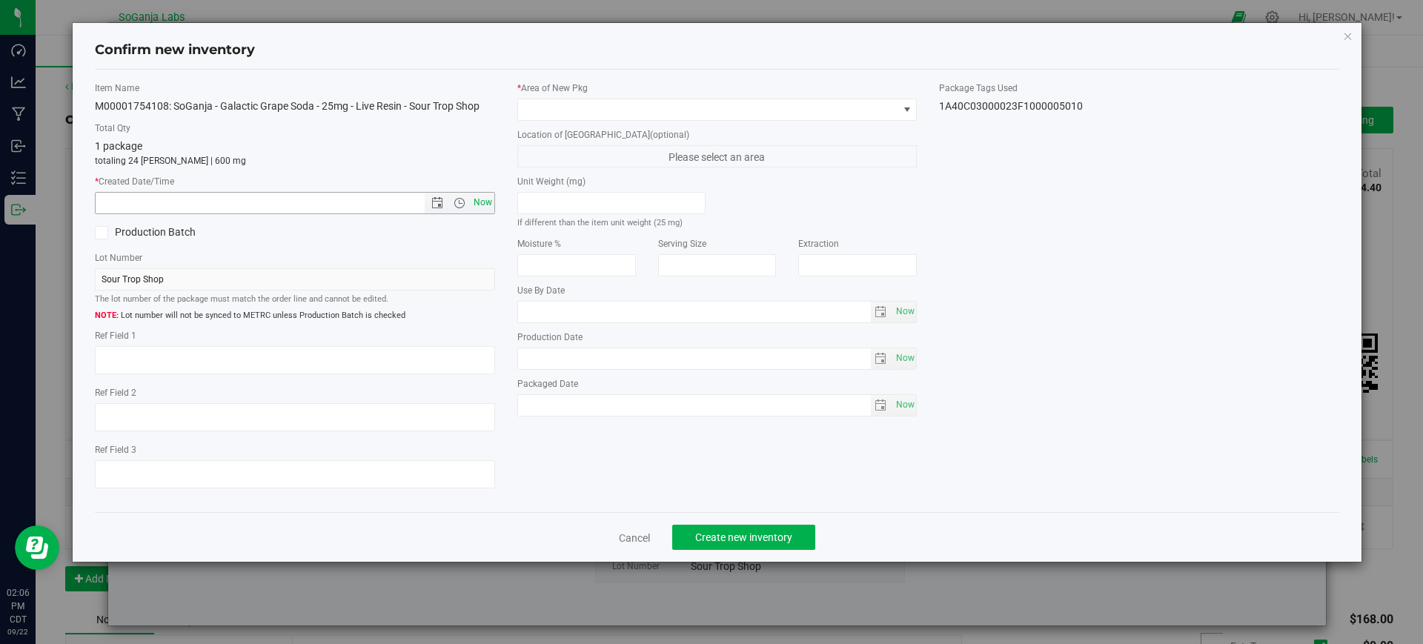
click at [483, 204] on span "Now" at bounding box center [482, 202] width 25 height 21
type input "9/22/2025 2:06 PM"
click at [569, 104] on span at bounding box center [708, 109] width 380 height 21
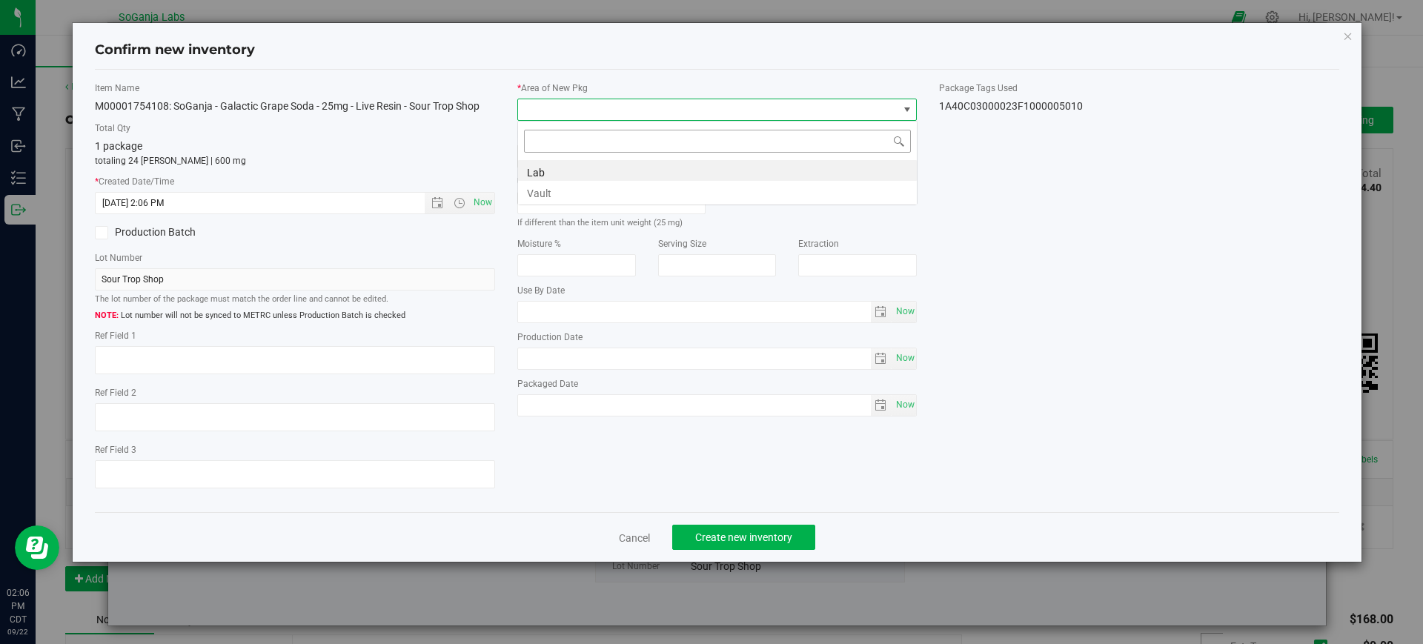
scroll to position [22, 400]
click at [542, 193] on li "Vault" at bounding box center [717, 191] width 399 height 21
click at [742, 532] on span "Create new inventory" at bounding box center [743, 537] width 97 height 12
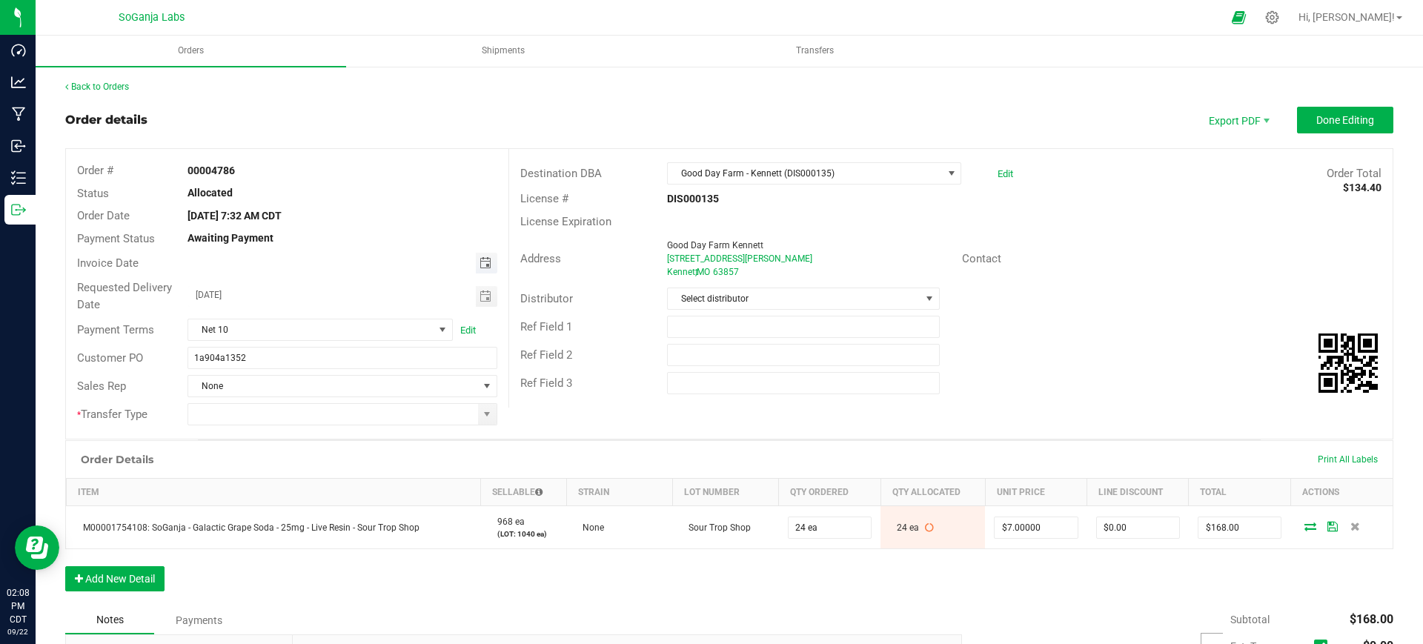
click at [479, 262] on span "Toggle calendar" at bounding box center [485, 263] width 12 height 12
click at [339, 392] on span "18" at bounding box center [340, 386] width 21 height 23
type input "[DATE]"
click at [338, 359] on input "1a904a1352" at bounding box center [341, 358] width 309 height 22
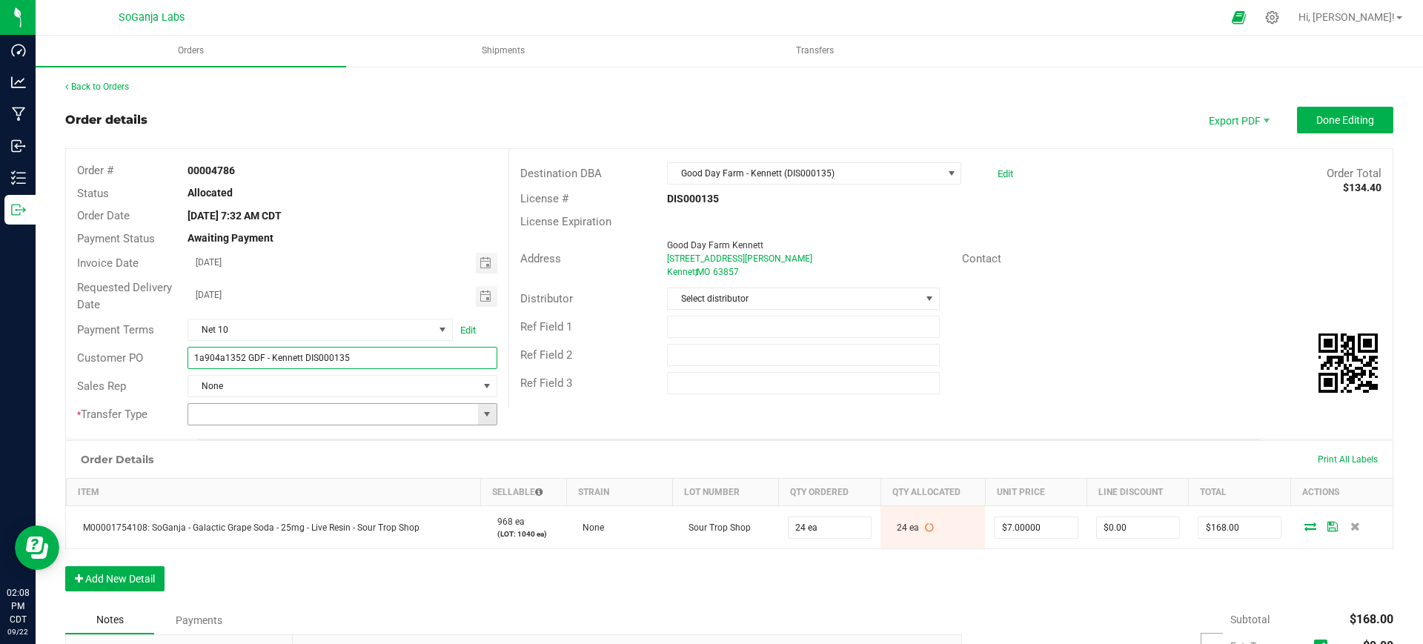
click at [485, 409] on span at bounding box center [487, 414] width 12 height 12
type input "1a904a1352 GDF - Kennett DIS000135"
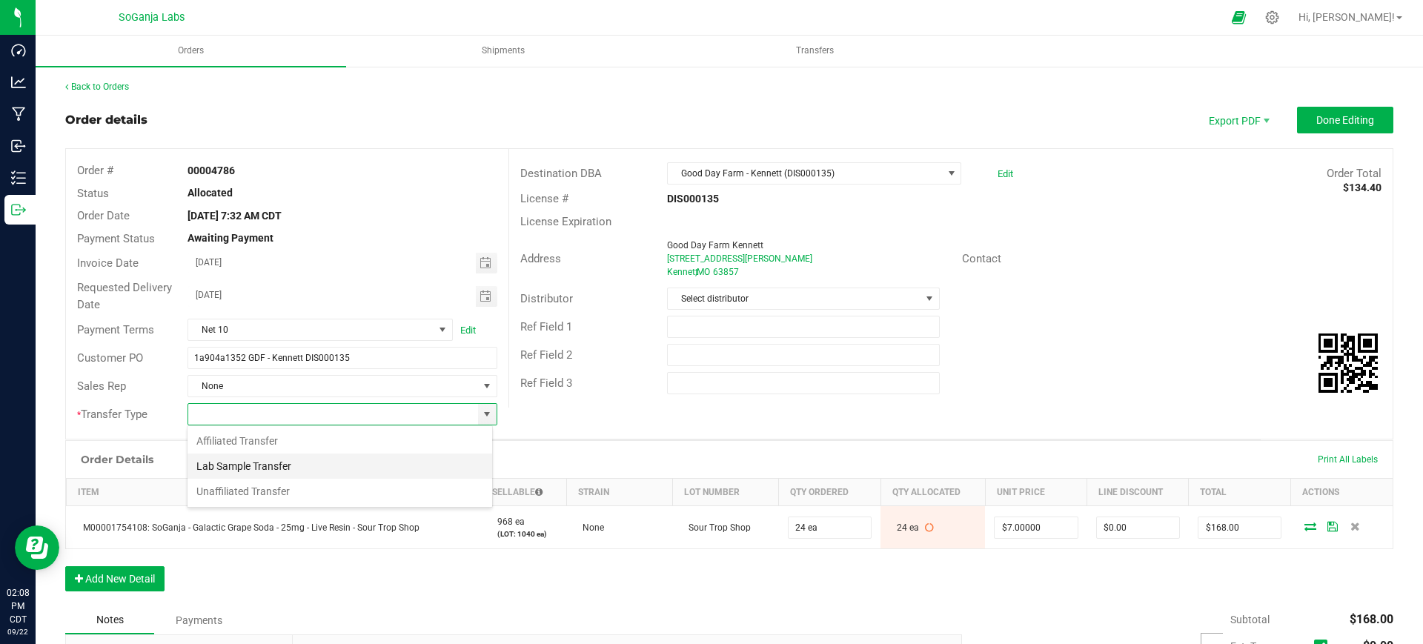
scroll to position [22, 305]
click at [306, 493] on li "Unaffiliated Transfer" at bounding box center [339, 491] width 305 height 25
type input "Unaffiliated Transfer"
click at [676, 299] on span "Select distributor" at bounding box center [794, 298] width 252 height 21
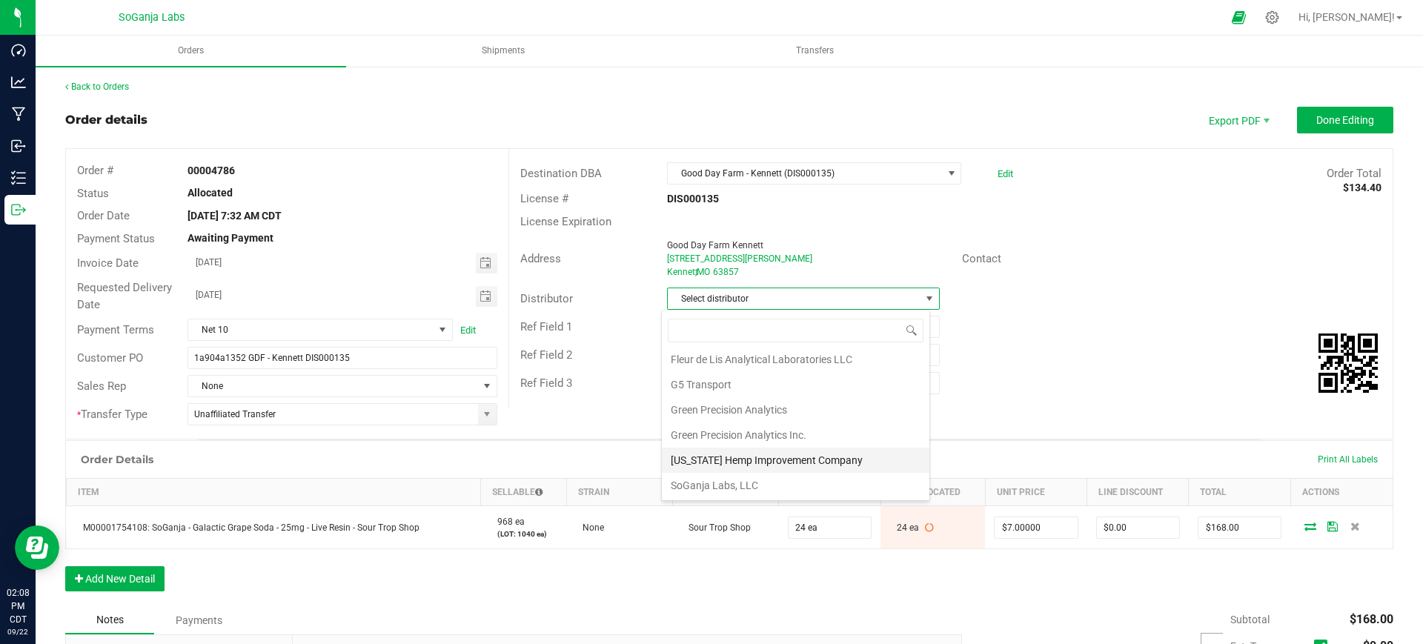
scroll to position [79, 0]
click at [744, 490] on li "Wellerman Transport" at bounding box center [795, 485] width 267 height 25
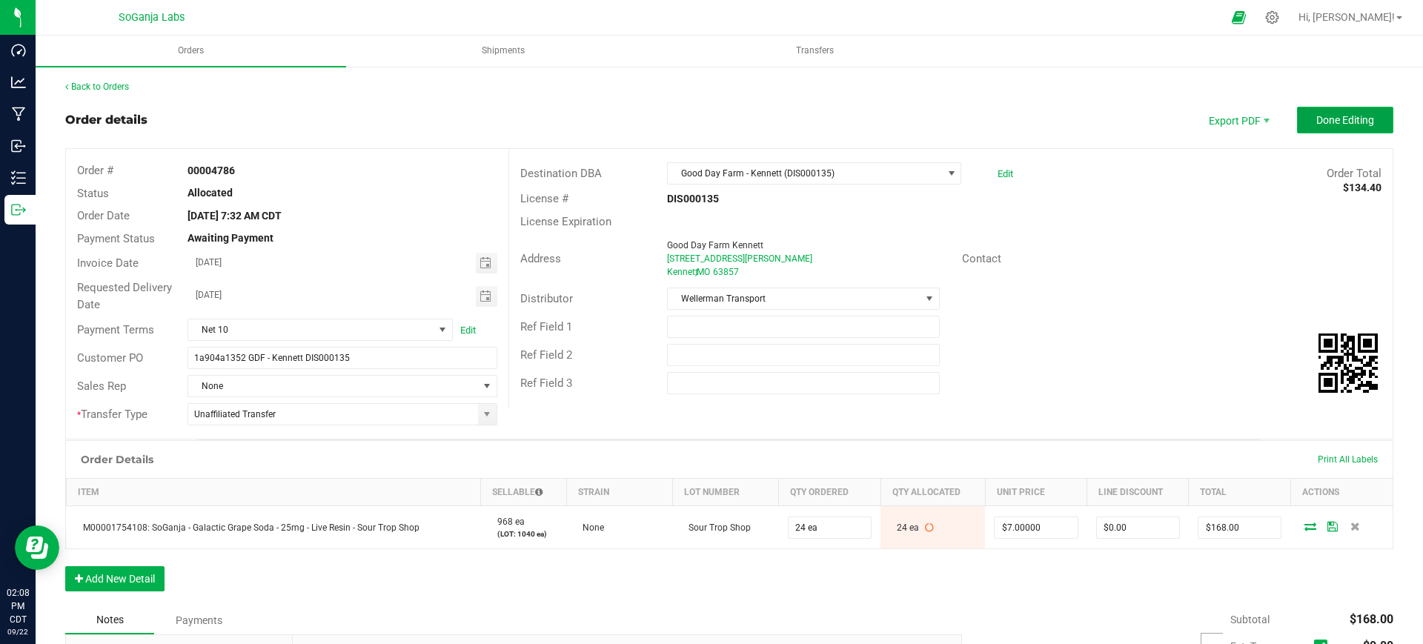
click at [1341, 123] on span "Done Editing" at bounding box center [1345, 120] width 58 height 12
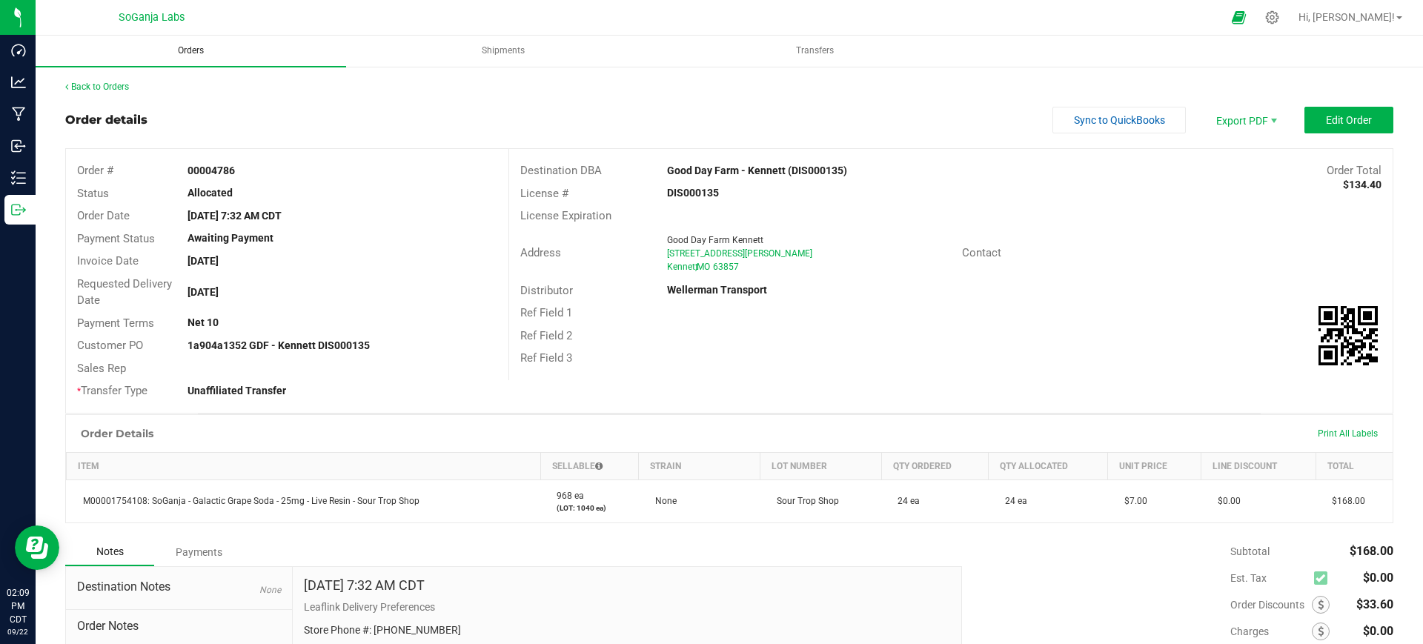
click at [204, 48] on span "Orders" at bounding box center [191, 50] width 66 height 13
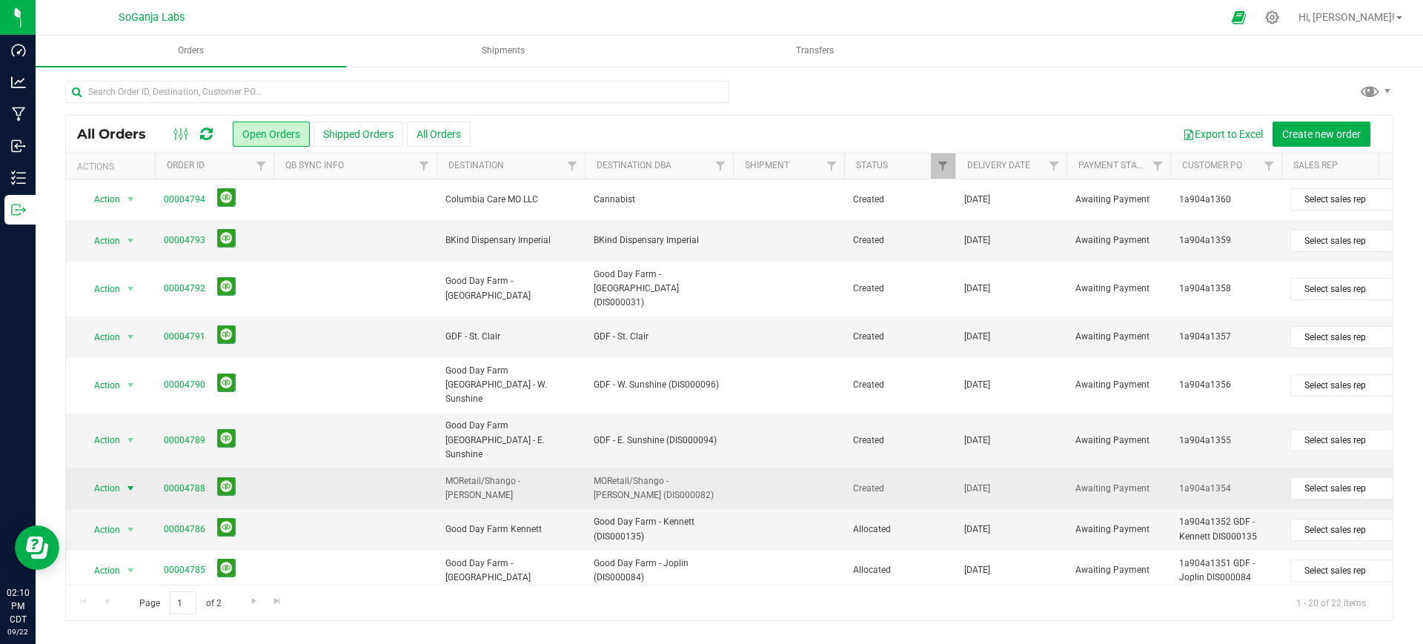
click at [118, 478] on span "Action" at bounding box center [101, 488] width 40 height 21
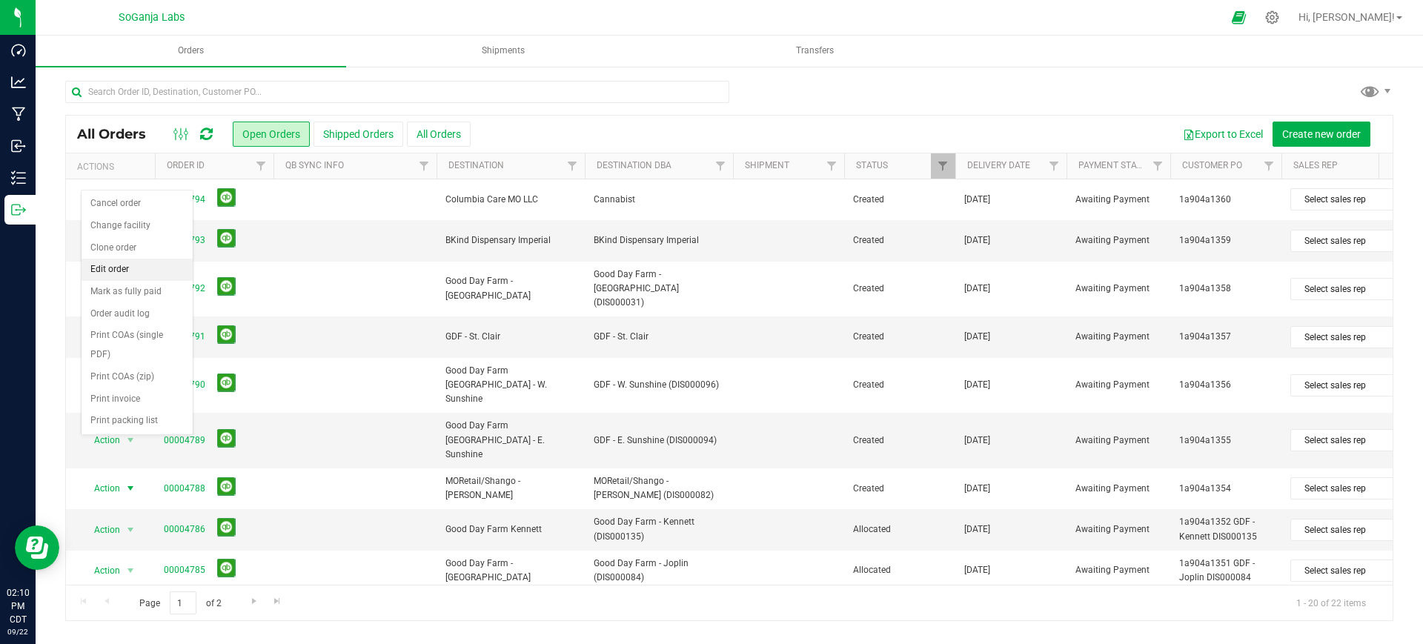
click at [132, 267] on li "Edit order" at bounding box center [136, 270] width 111 height 22
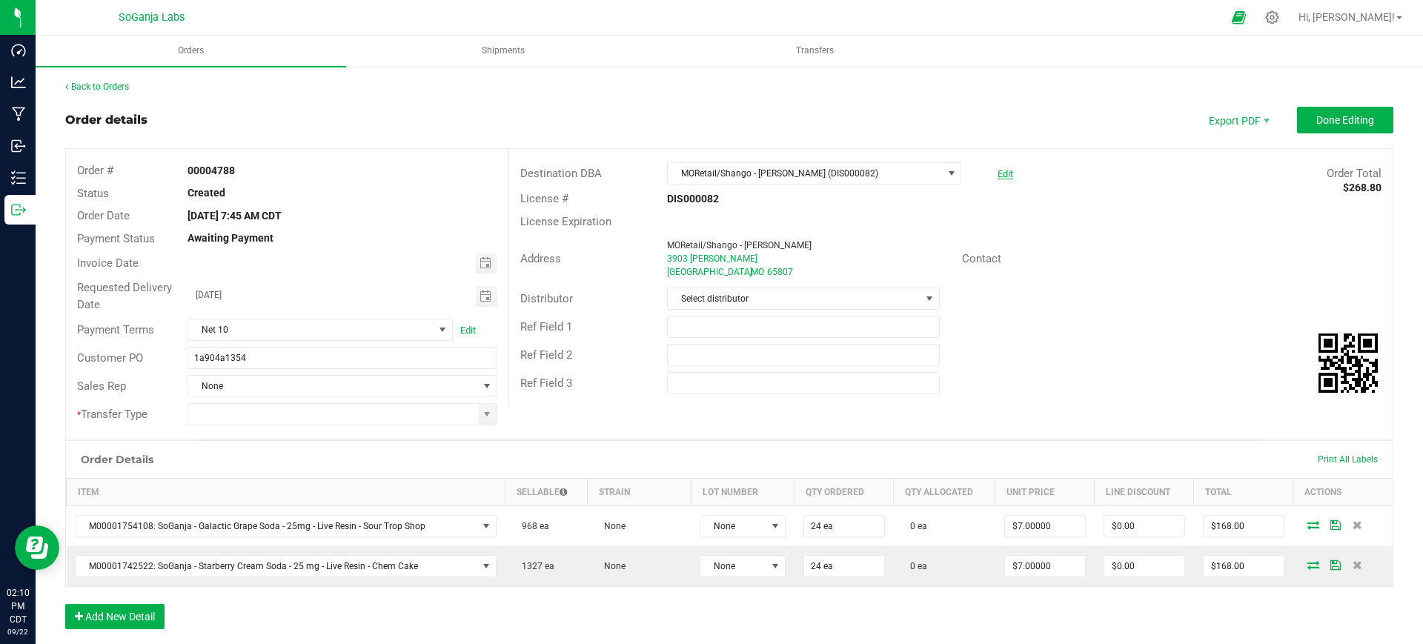
click at [997, 174] on link "Edit" at bounding box center [1005, 173] width 16 height 11
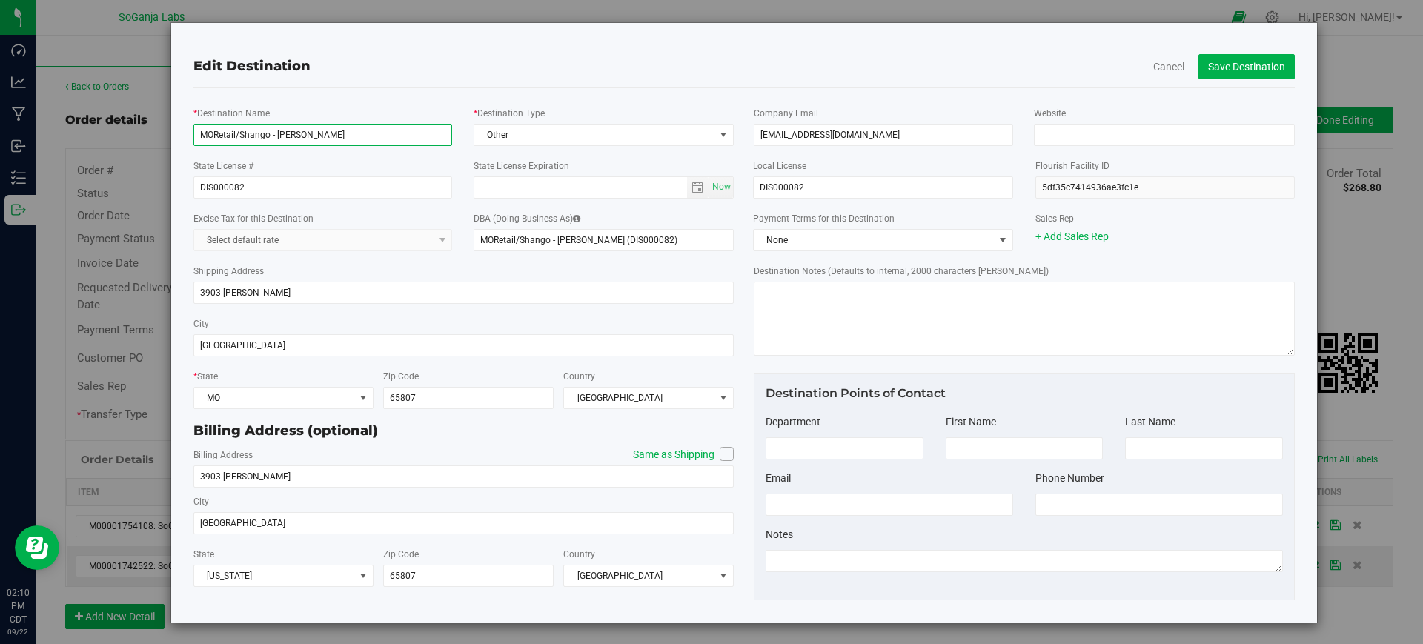
drag, startPoint x: 267, startPoint y: 131, endPoint x: 151, endPoint y: 125, distance: 115.7
click at [151, 125] on div "Edit Destination Cancel Save Destination * Destination Name MORetail/Shango - S…" at bounding box center [717, 322] width 1200 height 601
type input "Good Day Farm - S. Campbell"
click at [549, 136] on span "Other" at bounding box center [594, 134] width 240 height 21
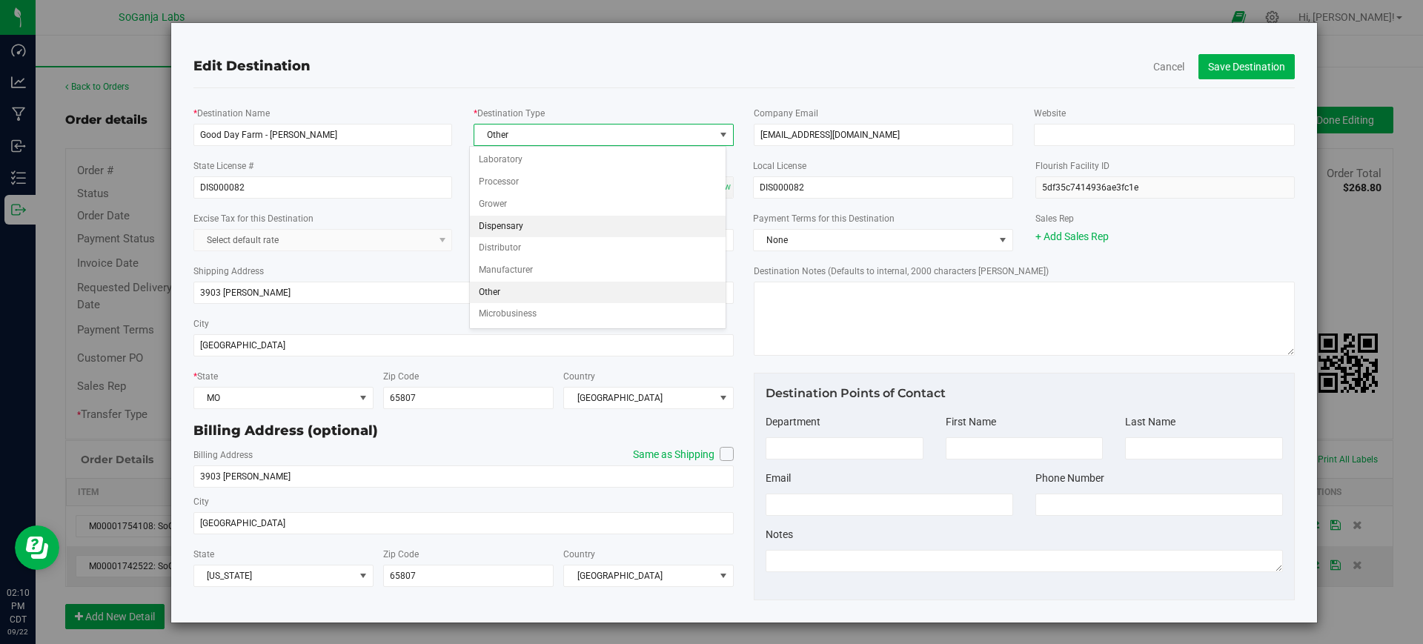
click at [516, 224] on li "Dispensary" at bounding box center [598, 227] width 256 height 22
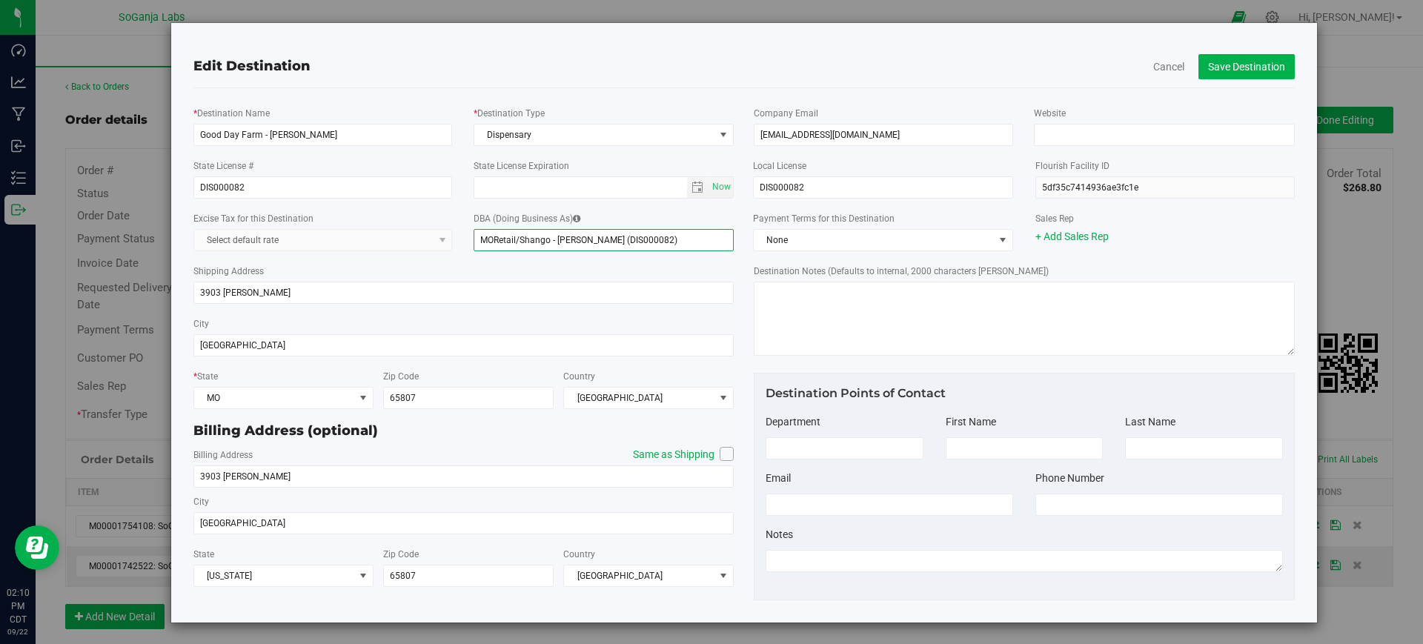
drag, startPoint x: 543, startPoint y: 240, endPoint x: 445, endPoint y: 223, distance: 100.0
click at [445, 223] on div "Excise Tax for this Destination Select default rate DBA (Doing Business As) MOR…" at bounding box center [463, 230] width 563 height 53
type input "Good Day Farm - [PERSON_NAME] (DIS000082)"
click at [849, 240] on span "None" at bounding box center [873, 240] width 240 height 21
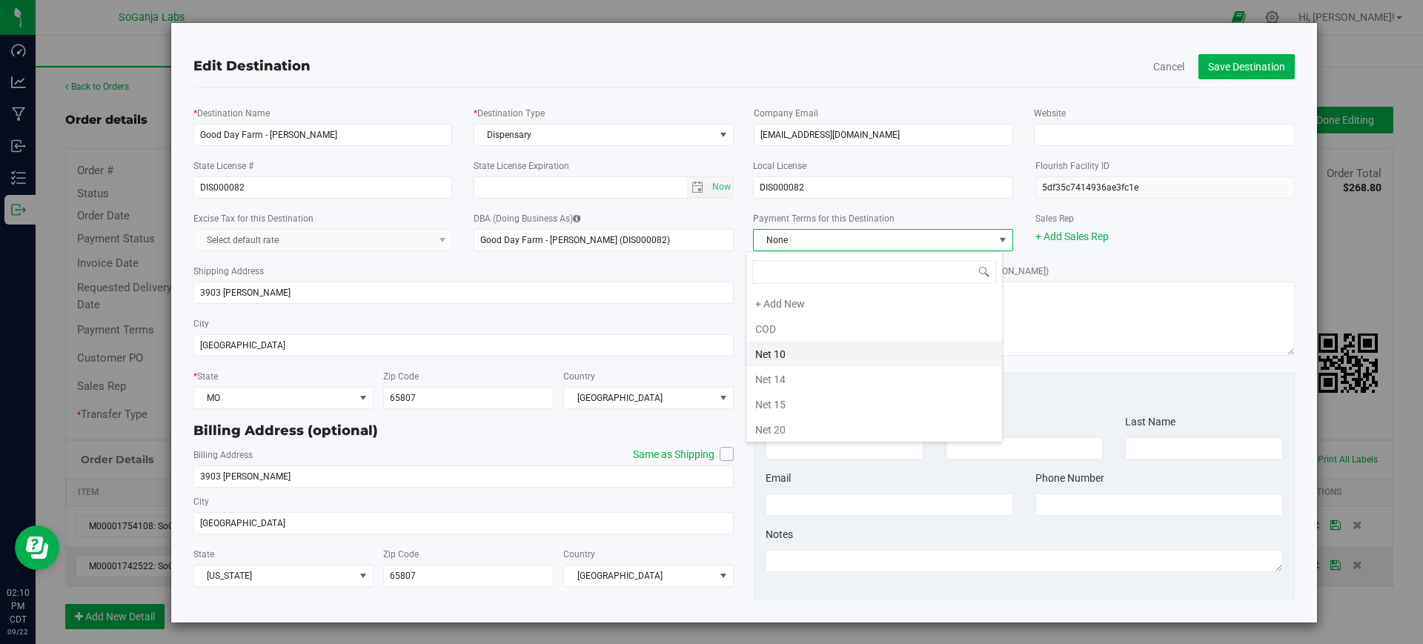
click at [790, 350] on li "Net 10" at bounding box center [874, 354] width 256 height 25
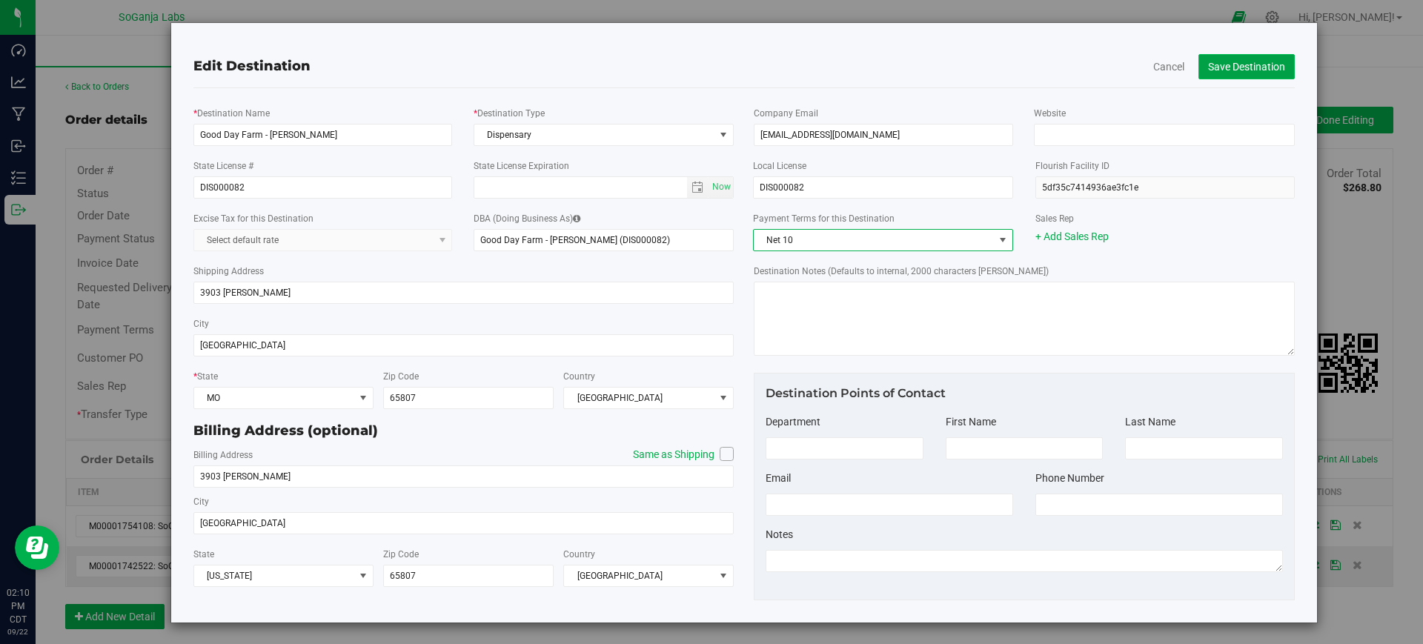
click at [1248, 65] on button "Save Destination" at bounding box center [1246, 66] width 96 height 25
click at [266, 133] on input "Good Day Farm - S. Campbell" at bounding box center [322, 135] width 259 height 22
type input "Good Day Farm - Springfield S. Campbell"
click at [1234, 68] on button "Save Destination" at bounding box center [1246, 66] width 96 height 25
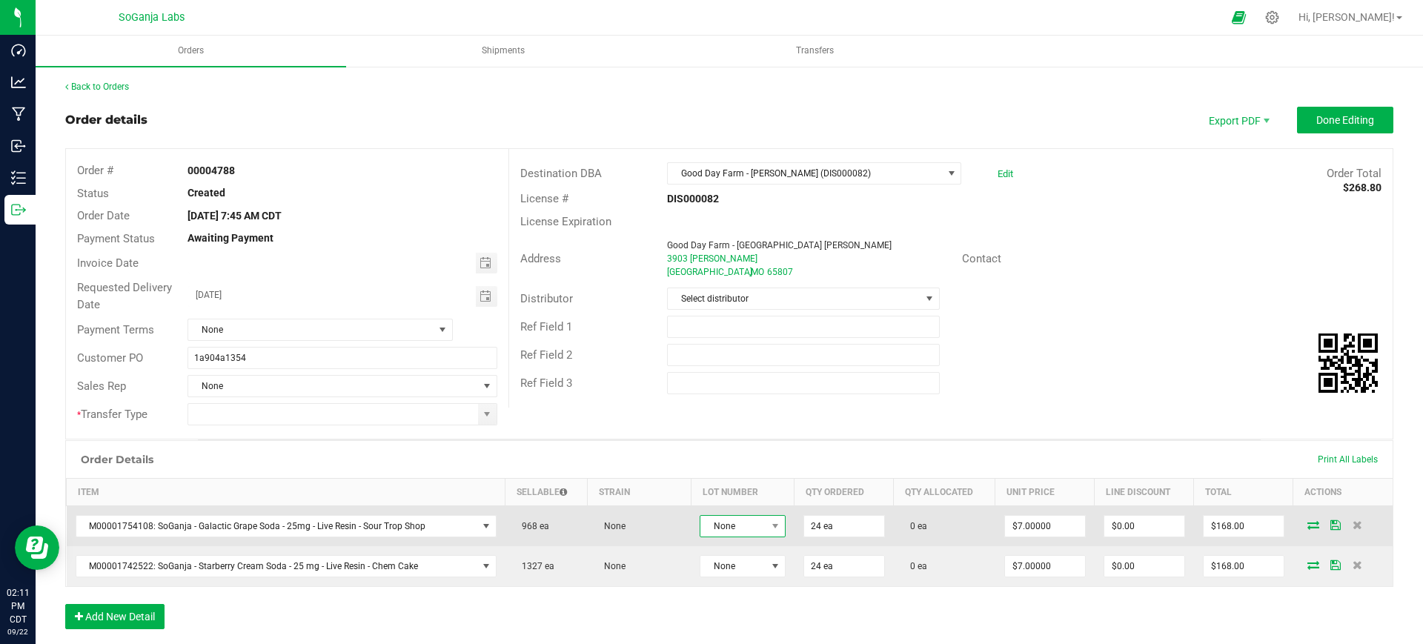
click at [741, 528] on span "None" at bounding box center [733, 526] width 66 height 21
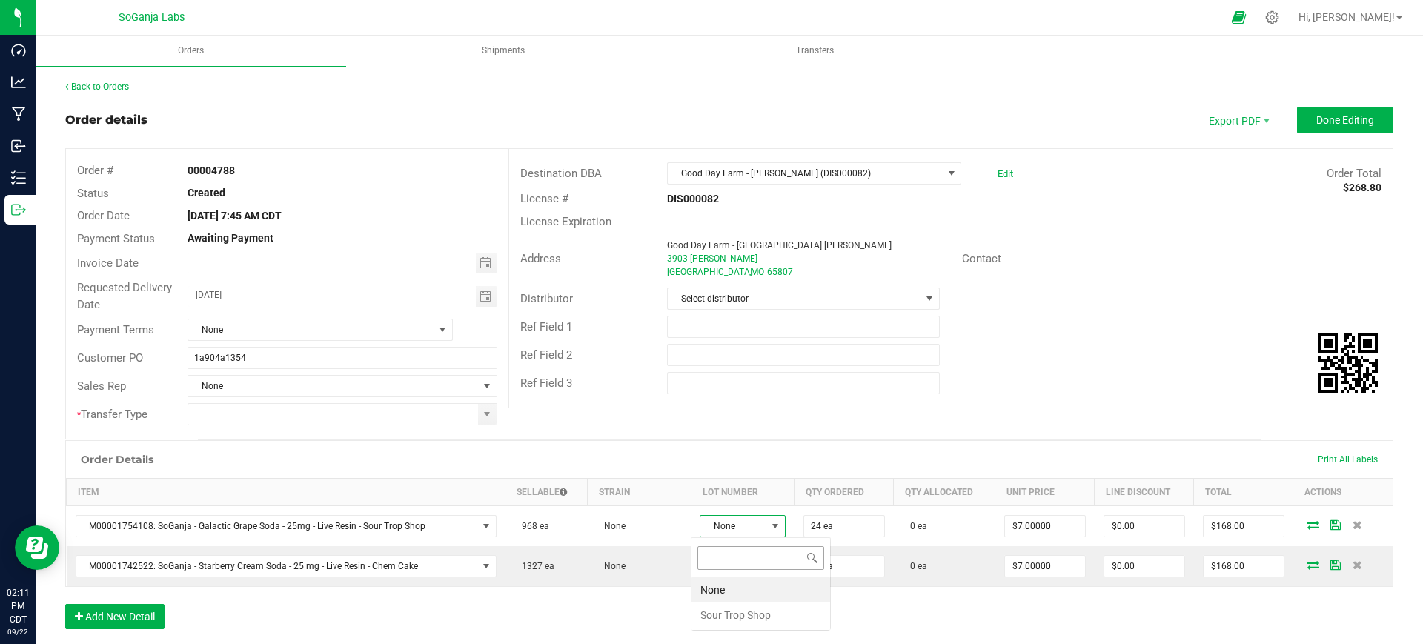
scroll to position [22, 84]
click at [736, 610] on Shop "Sour Trop Shop" at bounding box center [760, 614] width 139 height 25
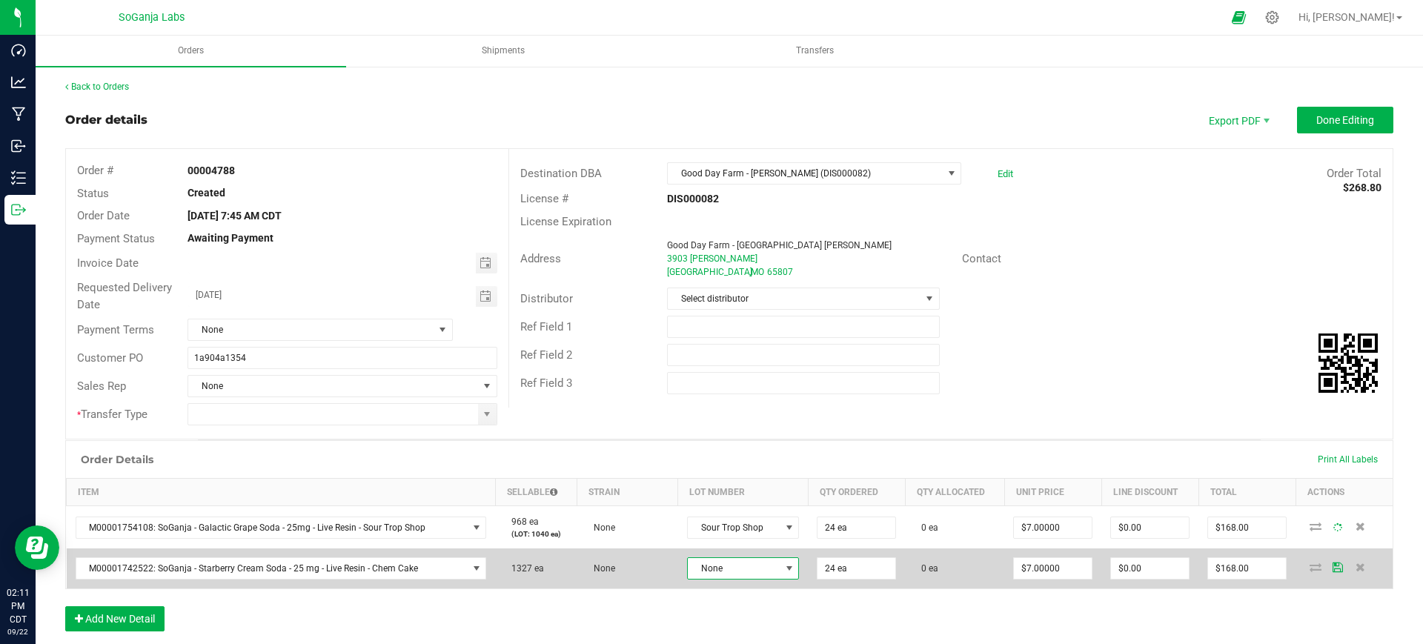
click at [737, 569] on span "None" at bounding box center [734, 568] width 92 height 21
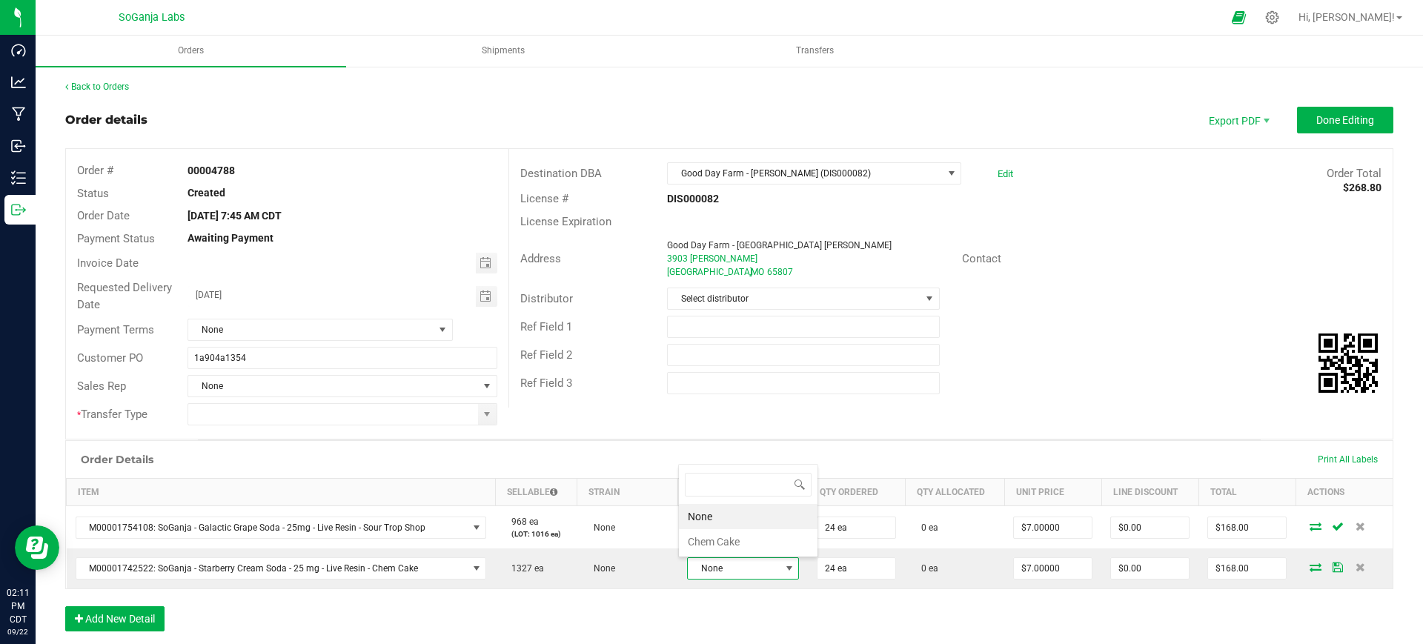
scroll to position [22, 108]
click at [728, 545] on Cake "Chem Cake" at bounding box center [748, 541] width 139 height 25
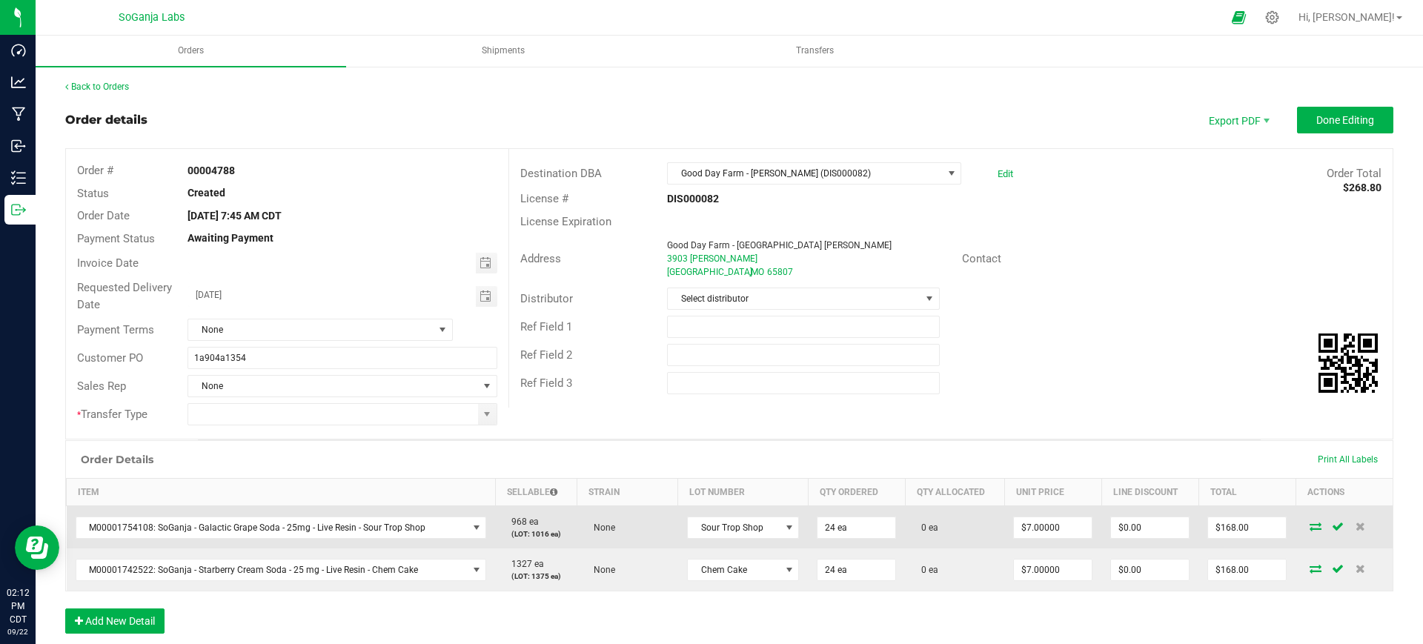
click at [1309, 526] on icon at bounding box center [1315, 526] width 12 height 9
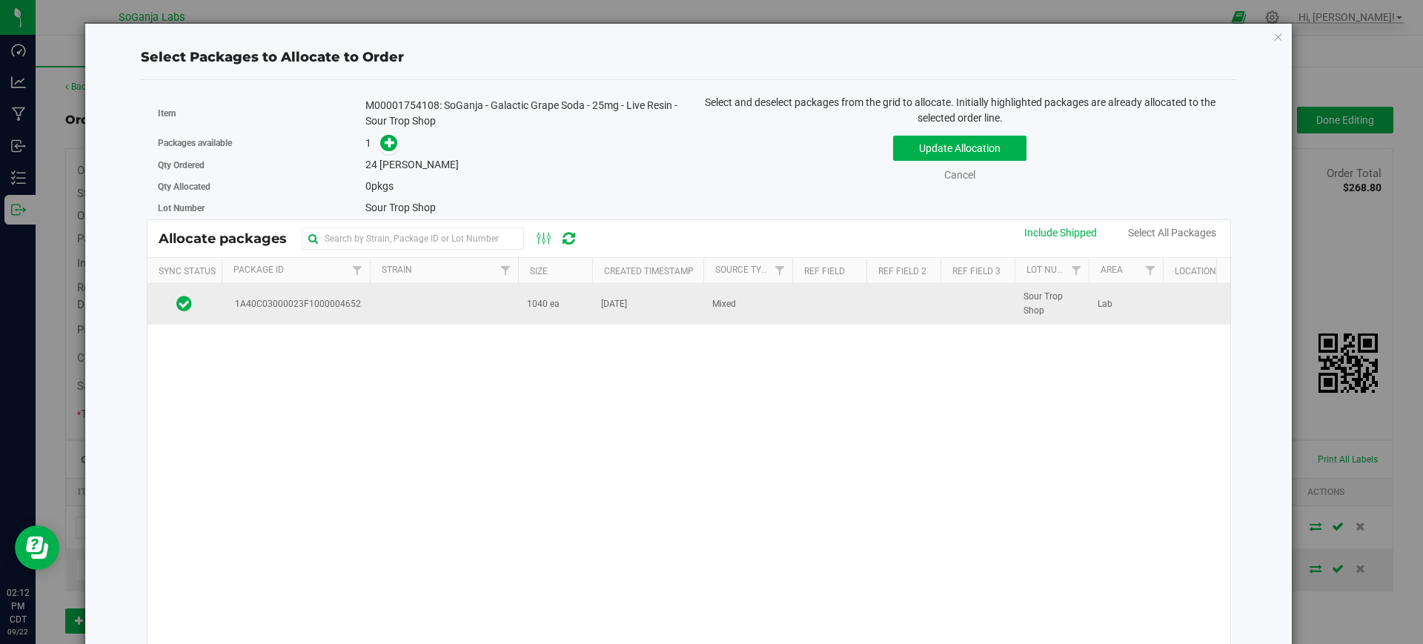
drag, startPoint x: 539, startPoint y: 306, endPoint x: 519, endPoint y: 287, distance: 27.8
click at [536, 305] on span "1040 ea" at bounding box center [543, 304] width 33 height 14
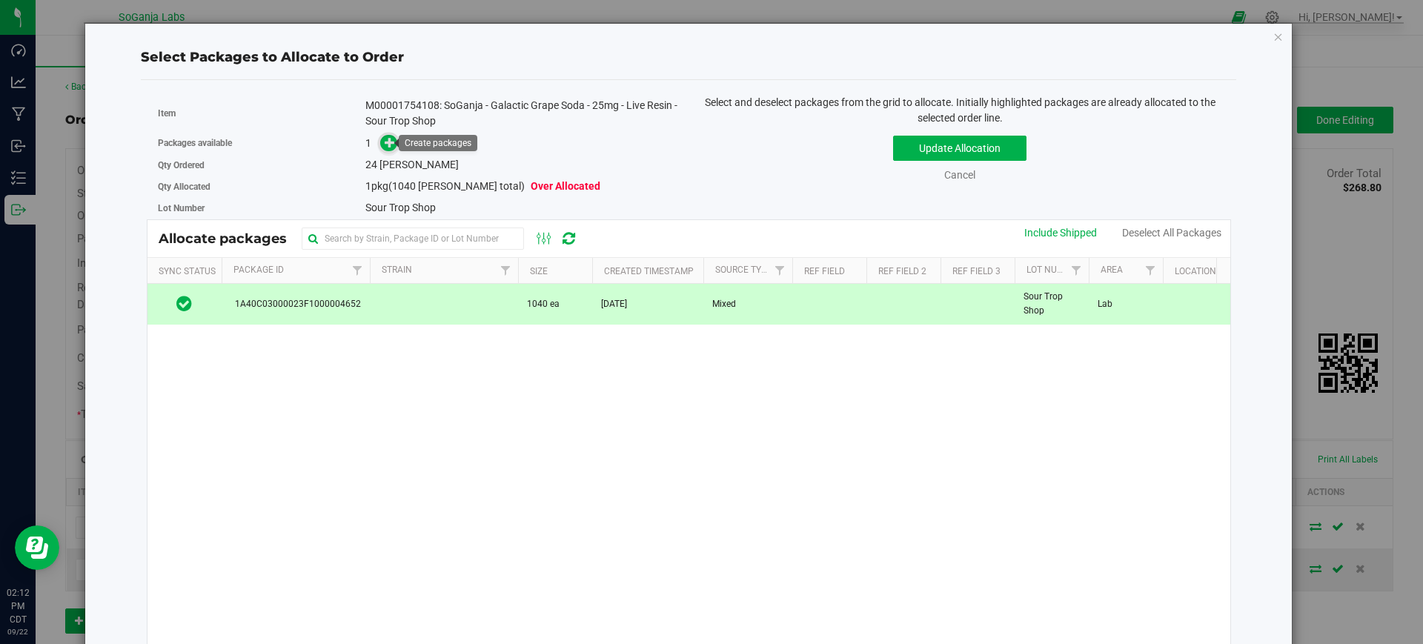
click at [385, 146] on icon at bounding box center [390, 142] width 10 height 10
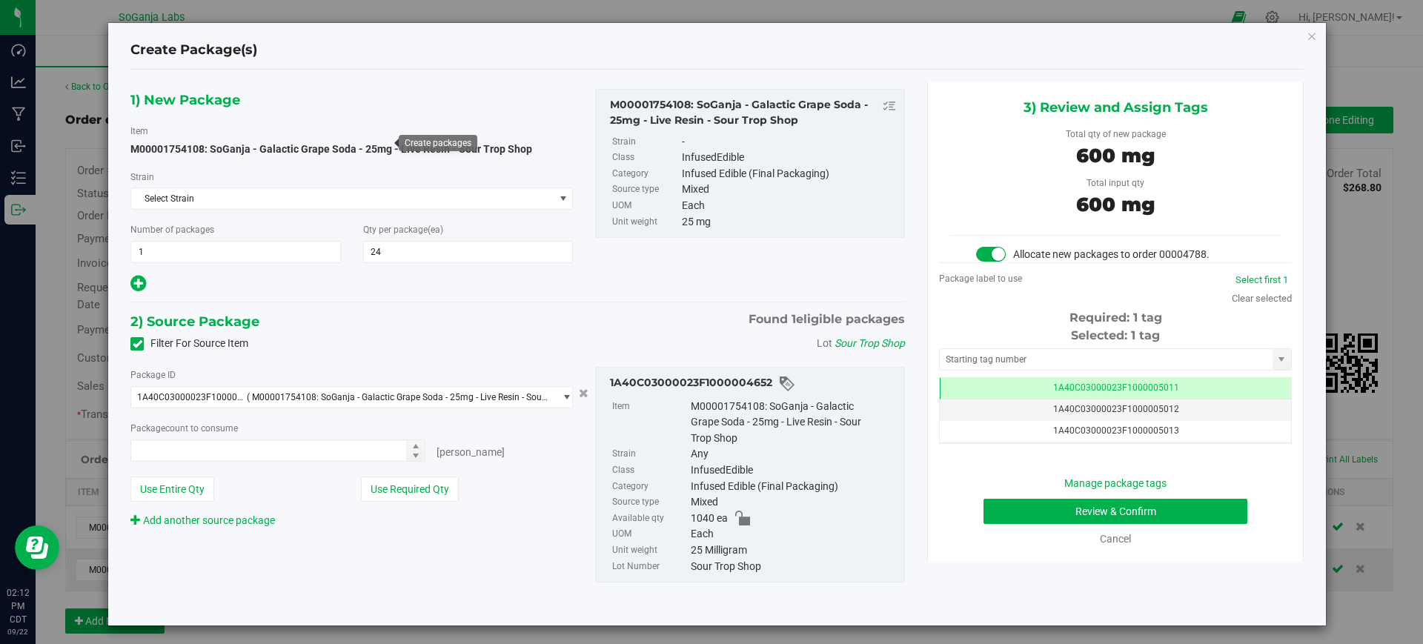
type input "24 ea"
click at [1108, 508] on button "Review & Confirm" at bounding box center [1115, 511] width 264 height 25
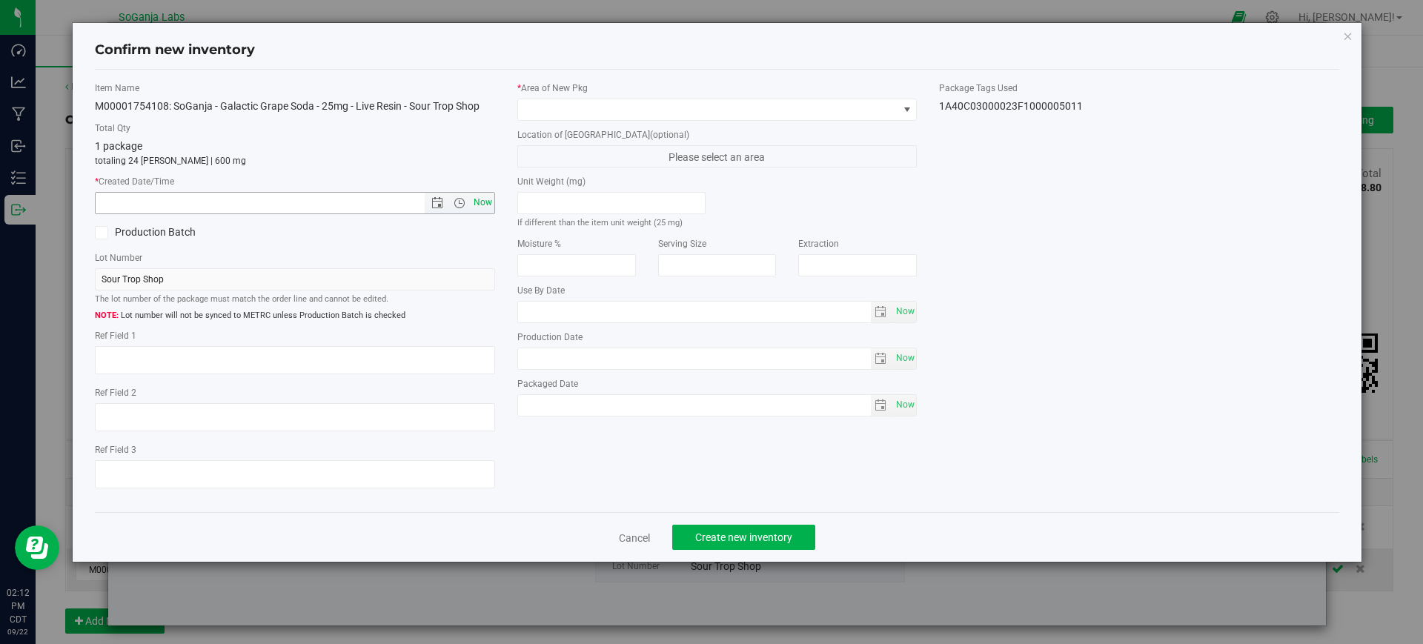
click at [482, 200] on span "Now" at bounding box center [482, 202] width 25 height 21
type input "9/22/2025 2:12 PM"
click at [559, 108] on span at bounding box center [708, 109] width 380 height 21
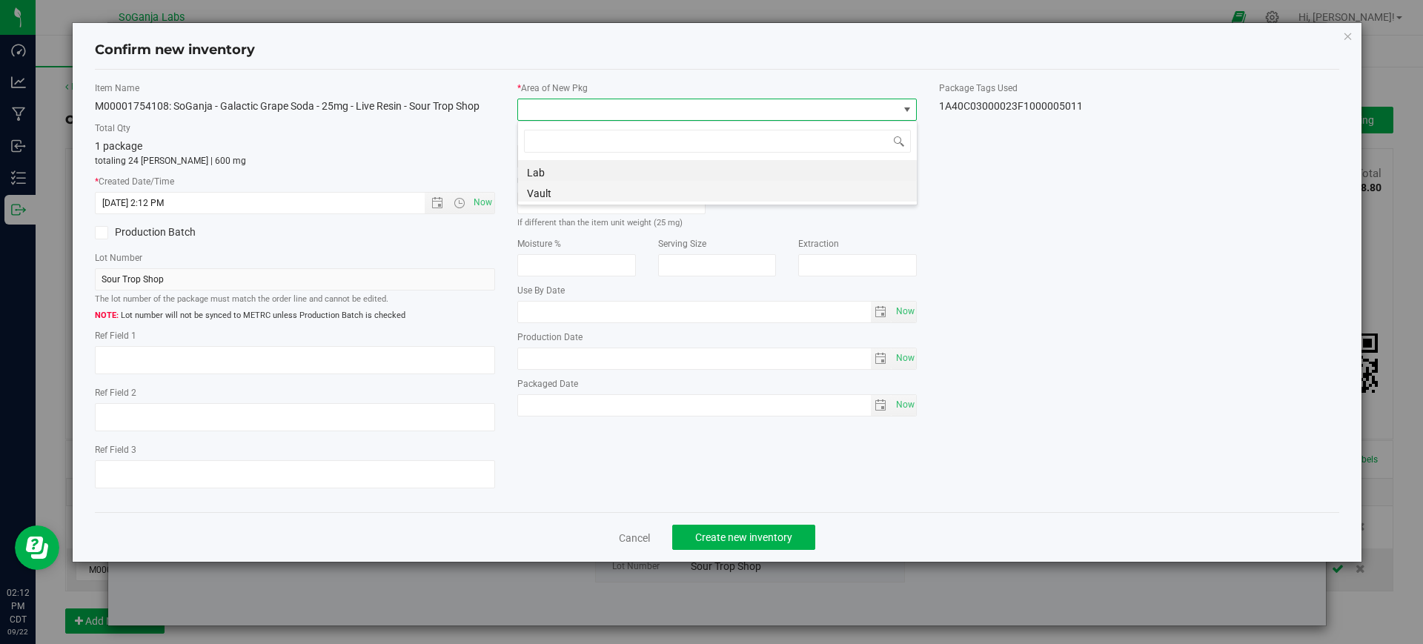
click at [554, 193] on li "Vault" at bounding box center [717, 191] width 399 height 21
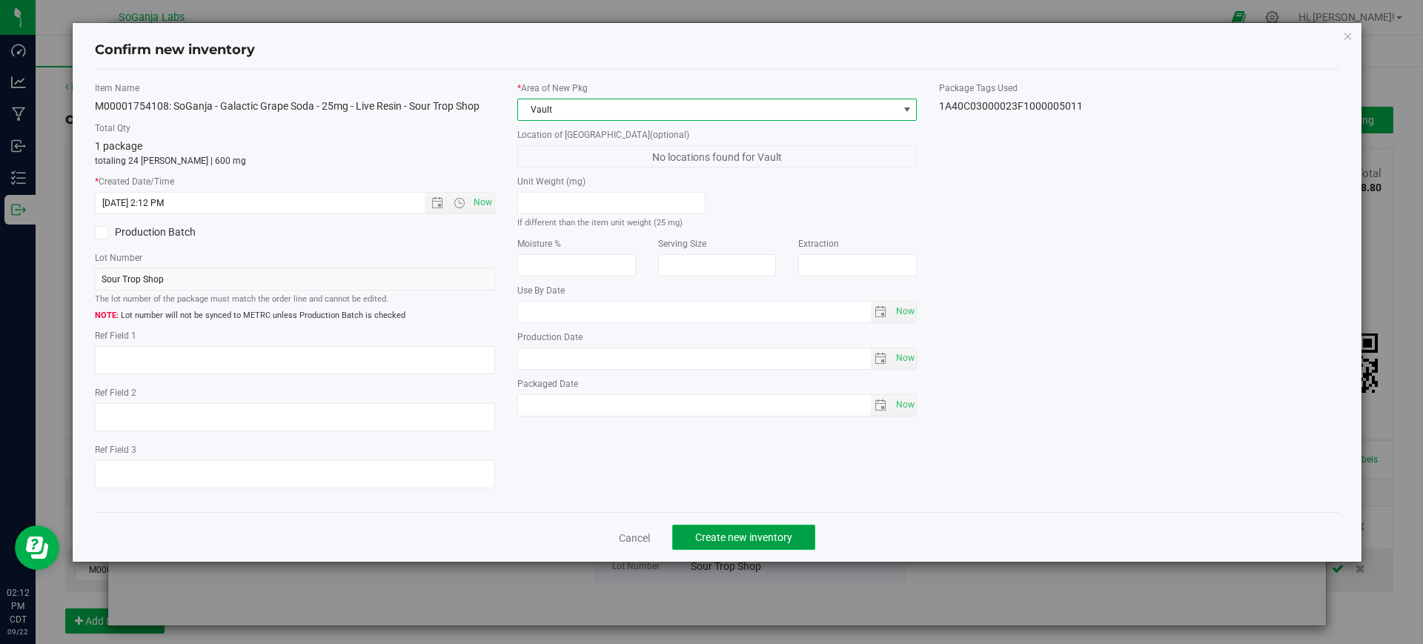
click at [714, 545] on button "Create new inventory" at bounding box center [743, 537] width 143 height 25
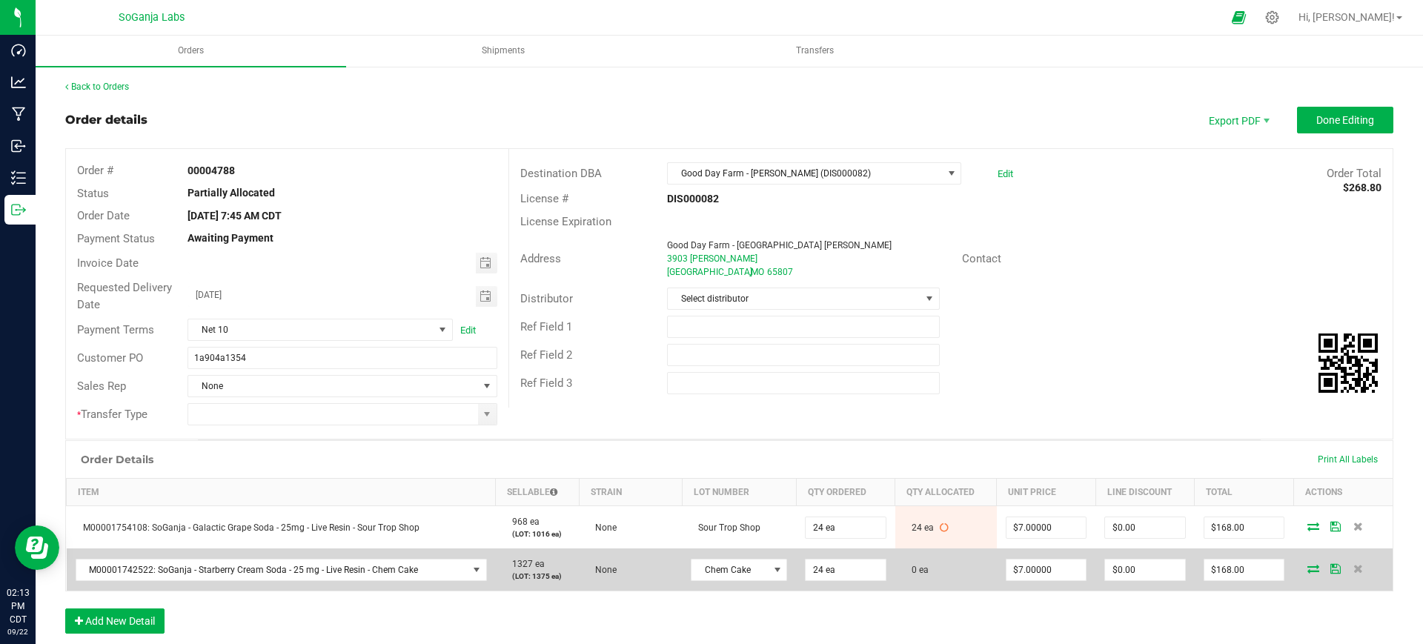
click at [1307, 565] on icon at bounding box center [1313, 568] width 12 height 9
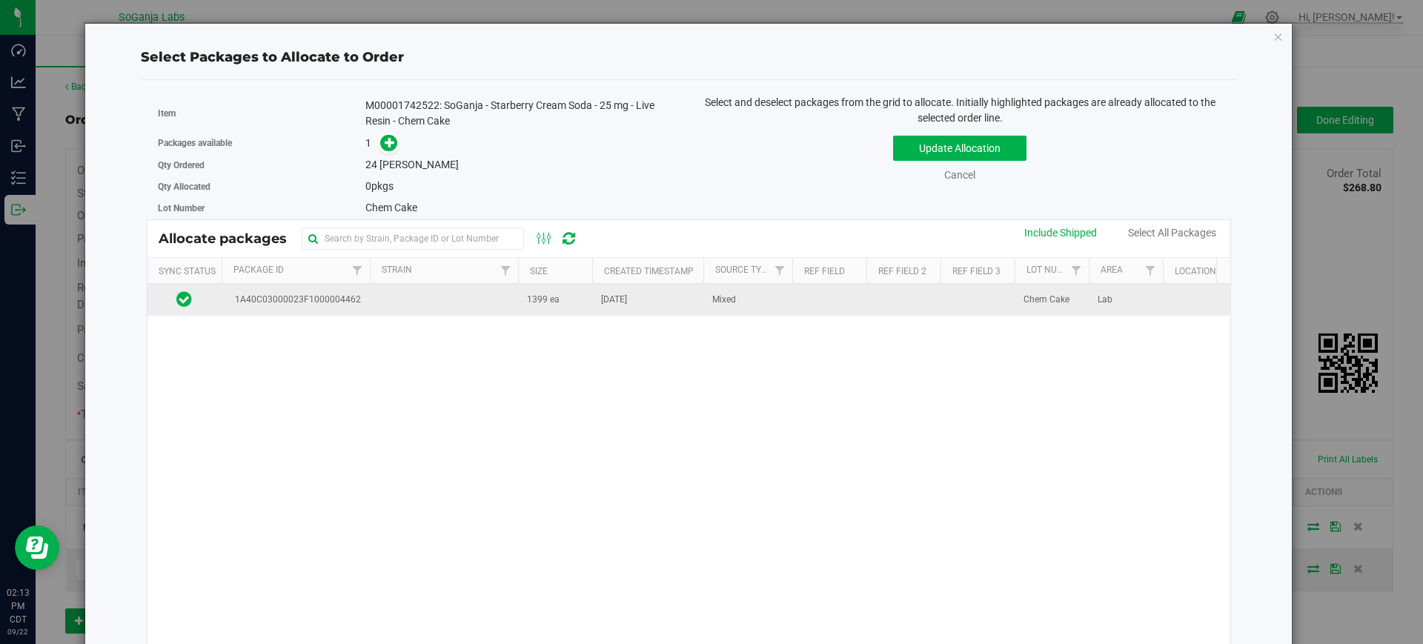
click at [650, 299] on td "[DATE]" at bounding box center [647, 300] width 111 height 32
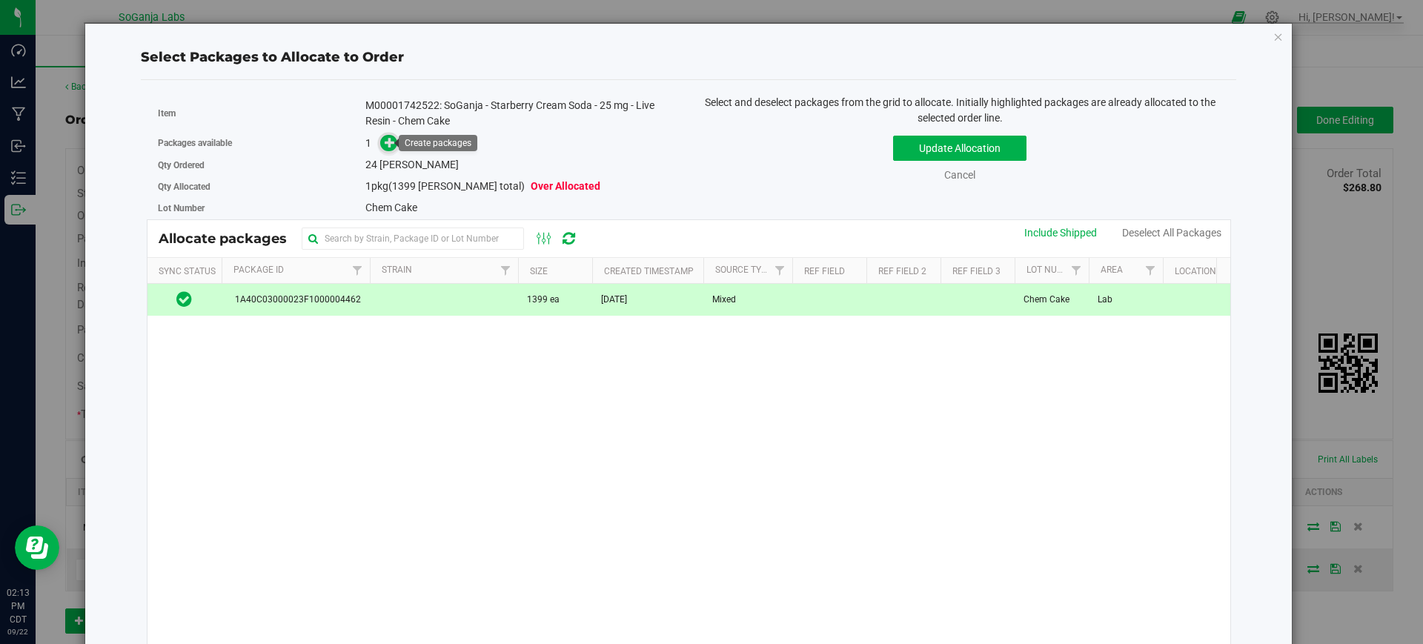
click at [389, 142] on icon at bounding box center [390, 142] width 10 height 10
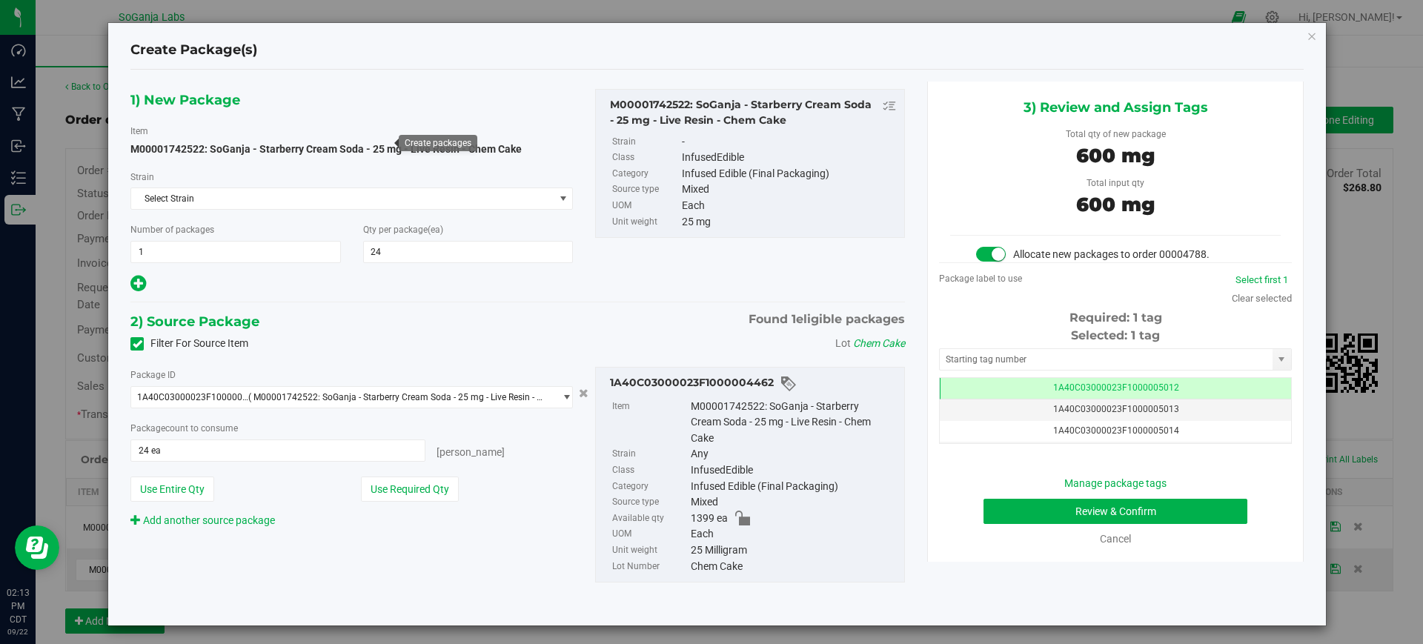
scroll to position [0, -1]
click at [1066, 514] on button "Review & Confirm" at bounding box center [1115, 511] width 264 height 25
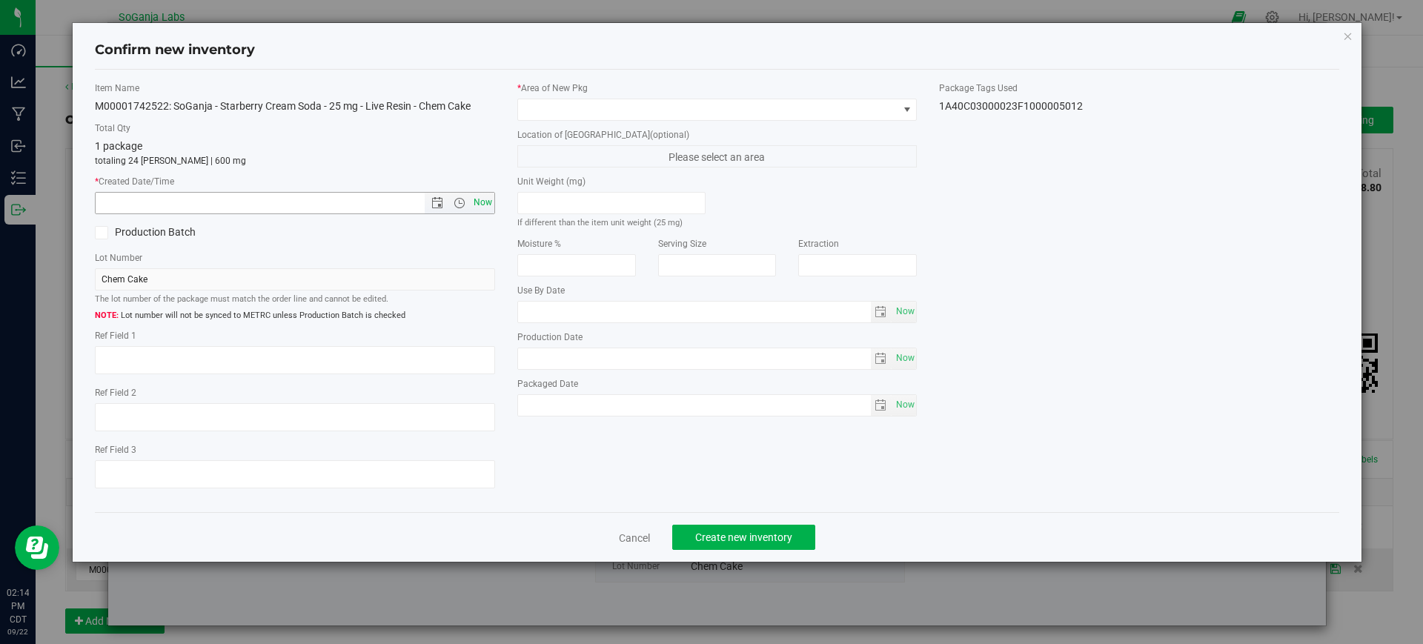
click at [483, 207] on span "Now" at bounding box center [482, 202] width 25 height 21
type input "9/22/2025 2:14 PM"
click at [559, 100] on span at bounding box center [708, 109] width 380 height 21
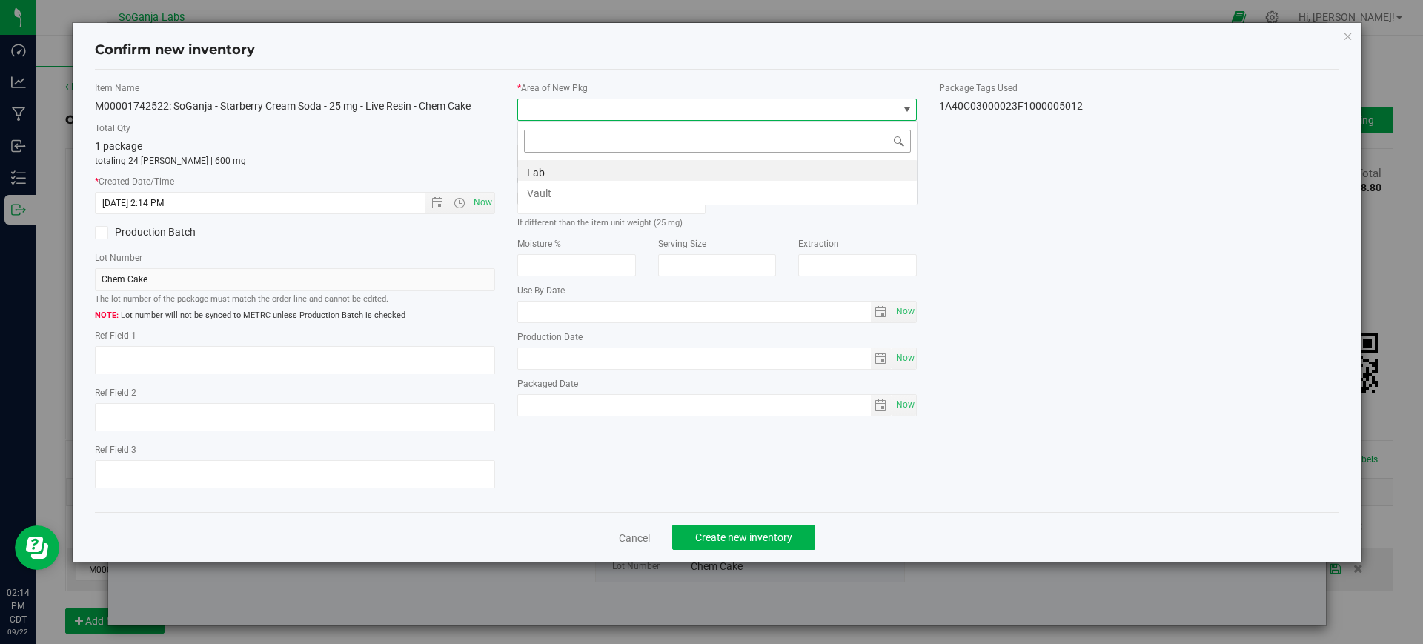
scroll to position [22, 400]
click at [560, 193] on li "Vault" at bounding box center [717, 191] width 399 height 21
click at [749, 543] on button "Create new inventory" at bounding box center [743, 537] width 143 height 25
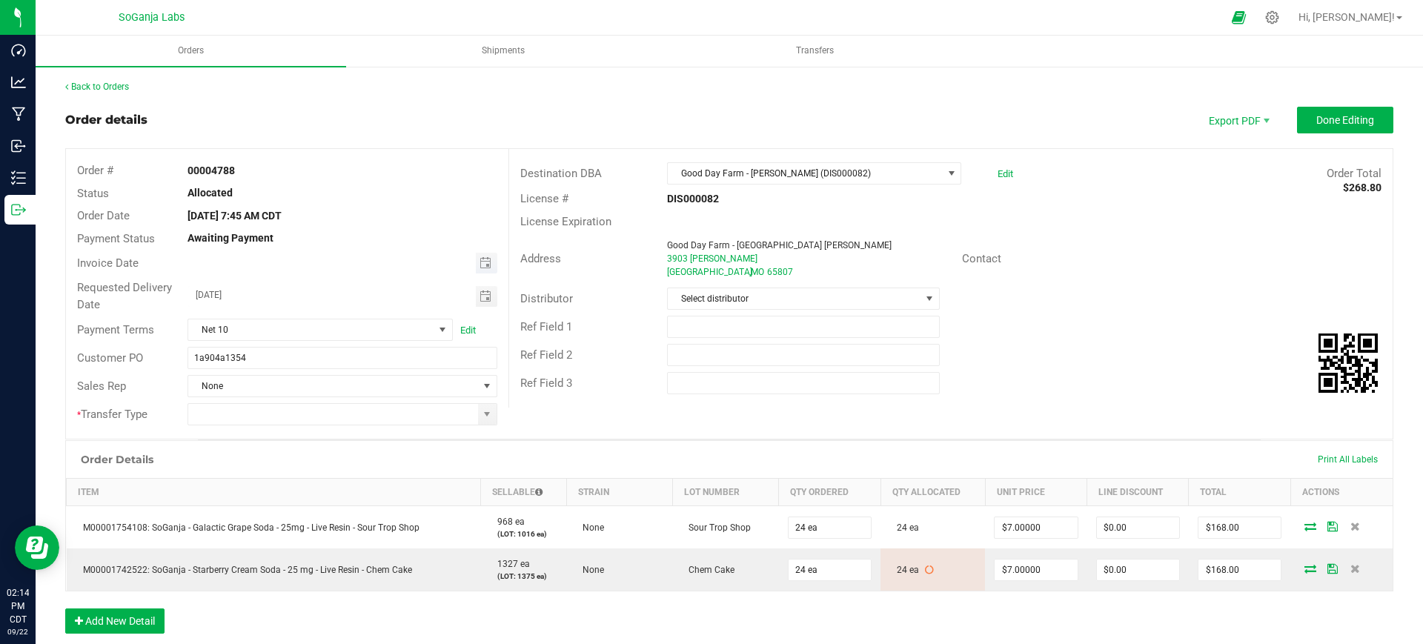
click at [488, 259] on span "Toggle calendar" at bounding box center [486, 263] width 21 height 21
click at [341, 384] on span "18" at bounding box center [340, 386] width 21 height 23
type input "[DATE]"
click at [342, 355] on input "1a904a1354" at bounding box center [341, 358] width 309 height 22
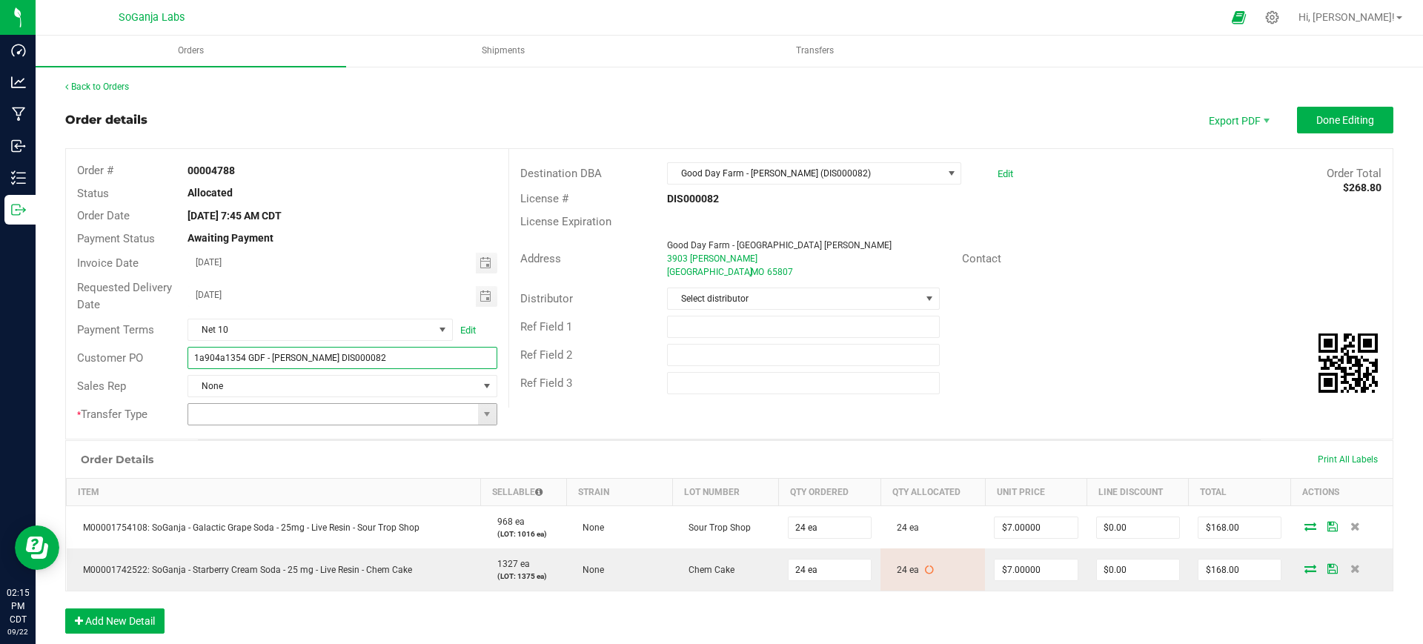
click at [489, 416] on span at bounding box center [487, 414] width 19 height 21
type input "1a904a1354 GDF - S. Campbell DIS000082"
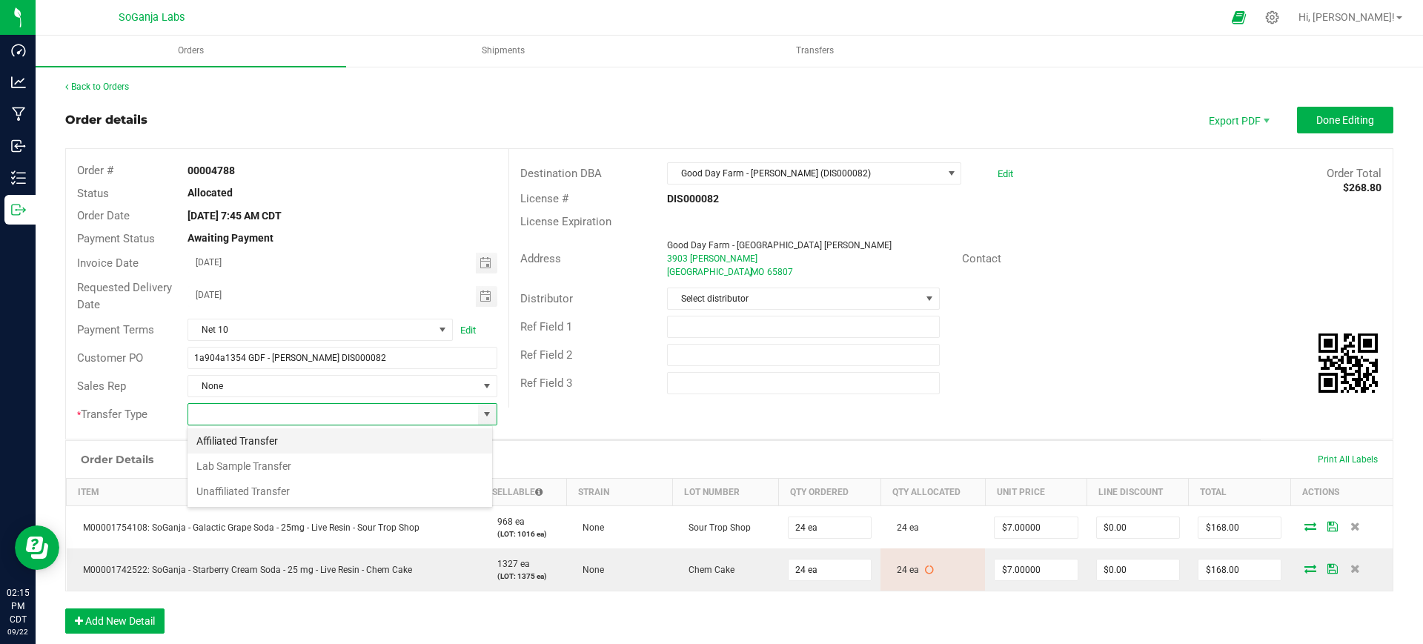
scroll to position [22, 305]
click at [259, 483] on li "Unaffiliated Transfer" at bounding box center [339, 491] width 305 height 25
type input "Unaffiliated Transfer"
click at [685, 298] on span "Select distributor" at bounding box center [794, 298] width 252 height 21
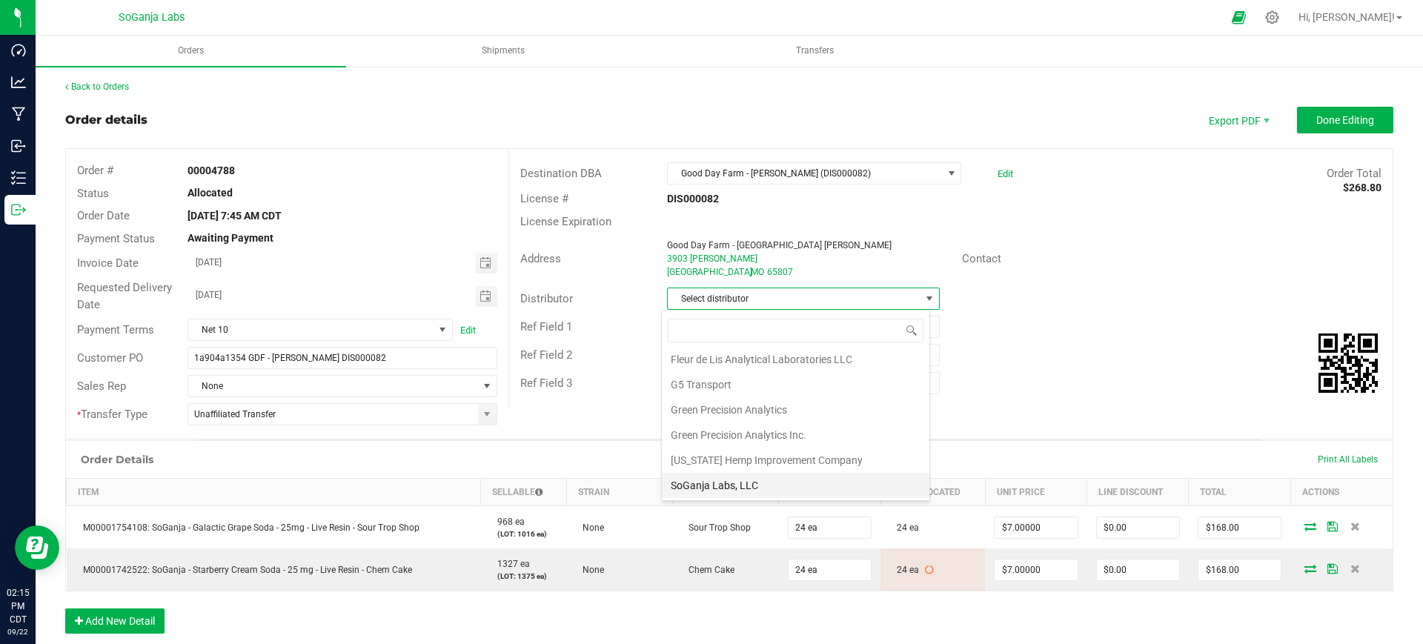
scroll to position [79, 0]
click at [729, 482] on li "Wellerman Transport" at bounding box center [795, 485] width 267 height 25
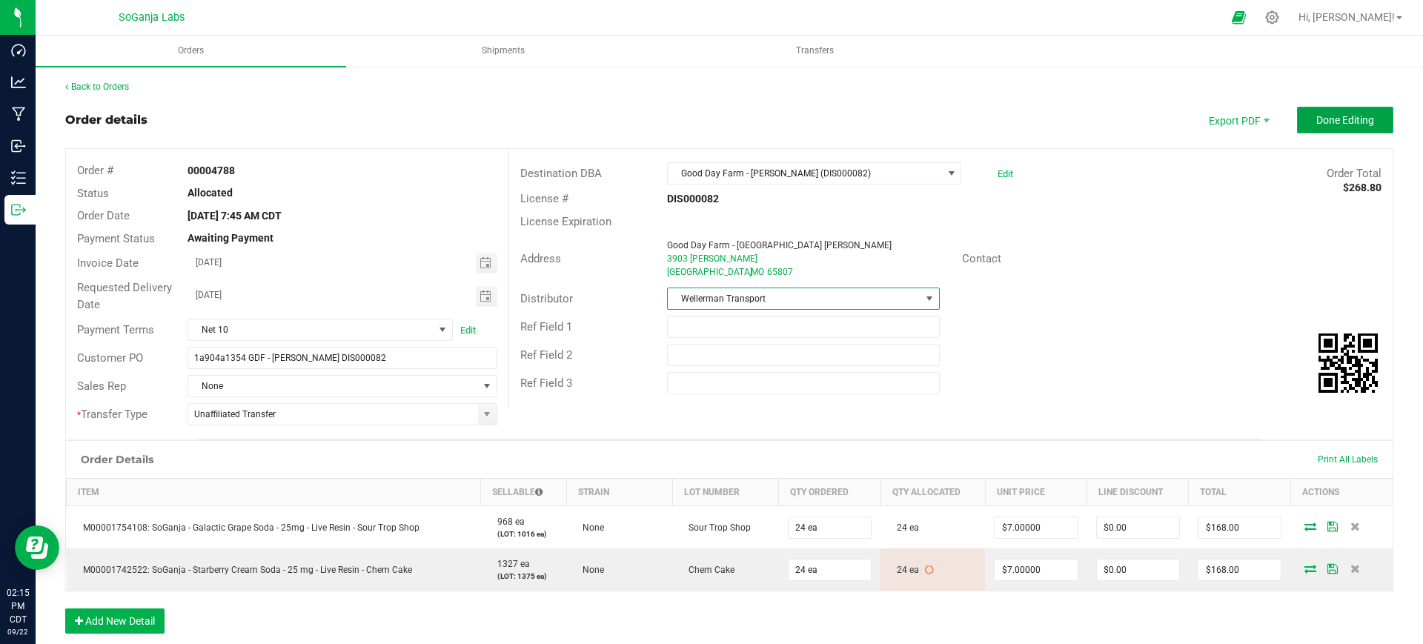
click at [1325, 120] on span "Done Editing" at bounding box center [1345, 120] width 58 height 12
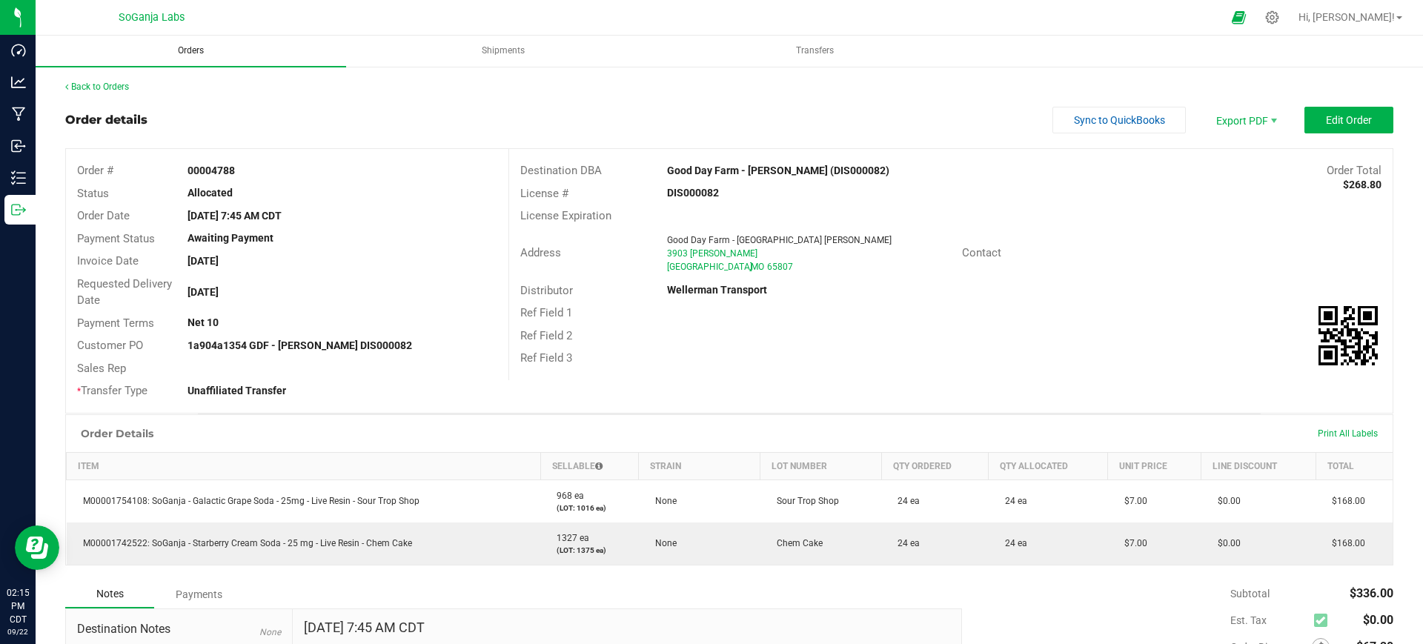
click at [182, 47] on span "Orders" at bounding box center [191, 50] width 66 height 13
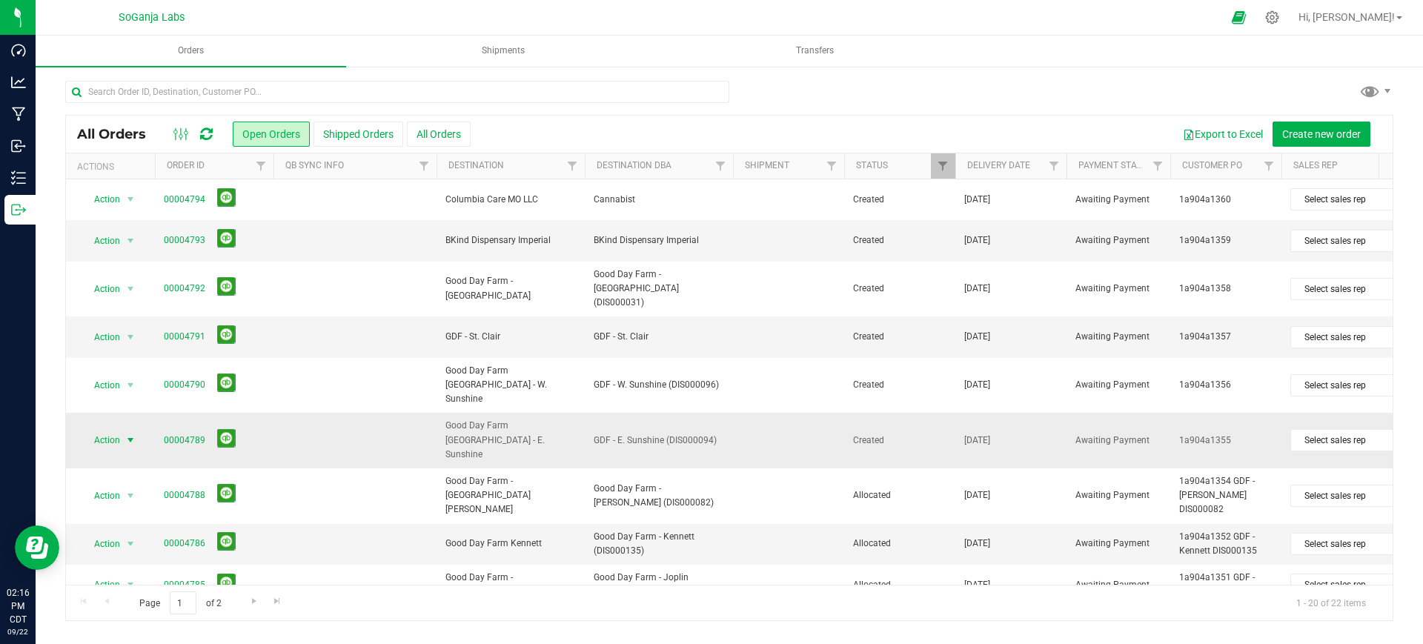
click at [127, 434] on span "select" at bounding box center [130, 440] width 12 height 12
click at [133, 229] on li "Edit order" at bounding box center [136, 229] width 111 height 22
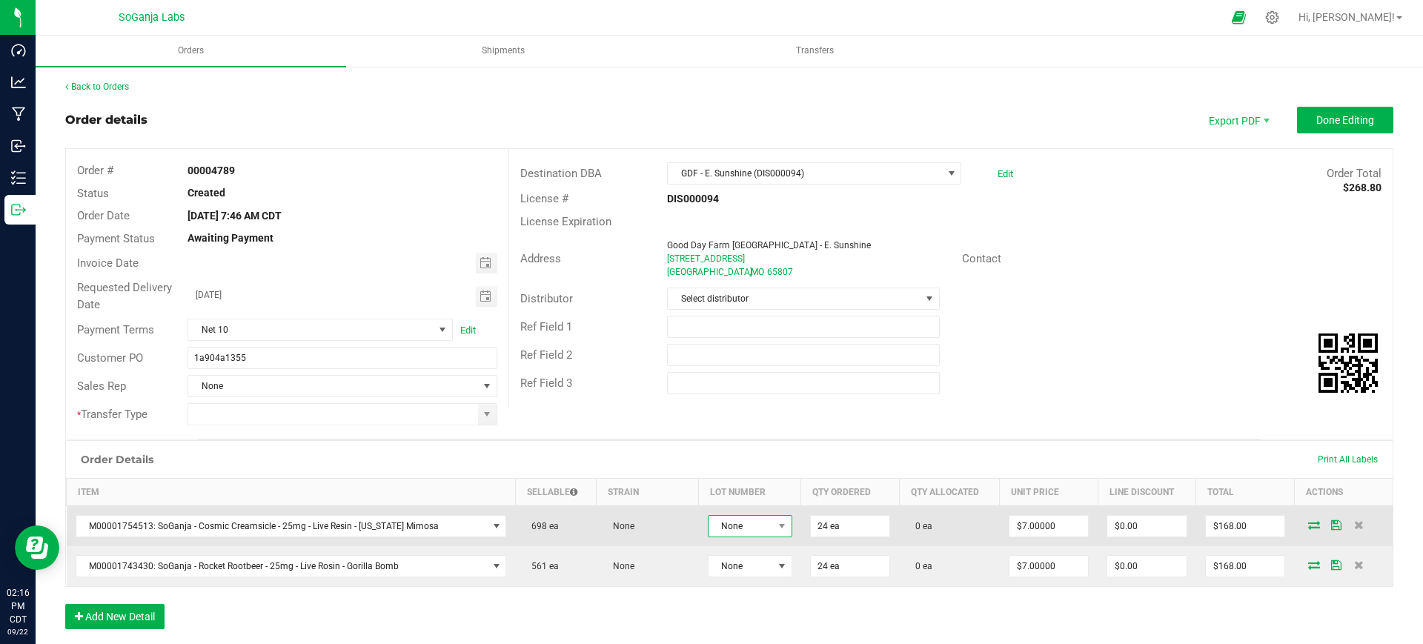
click at [732, 527] on span "None" at bounding box center [740, 526] width 64 height 21
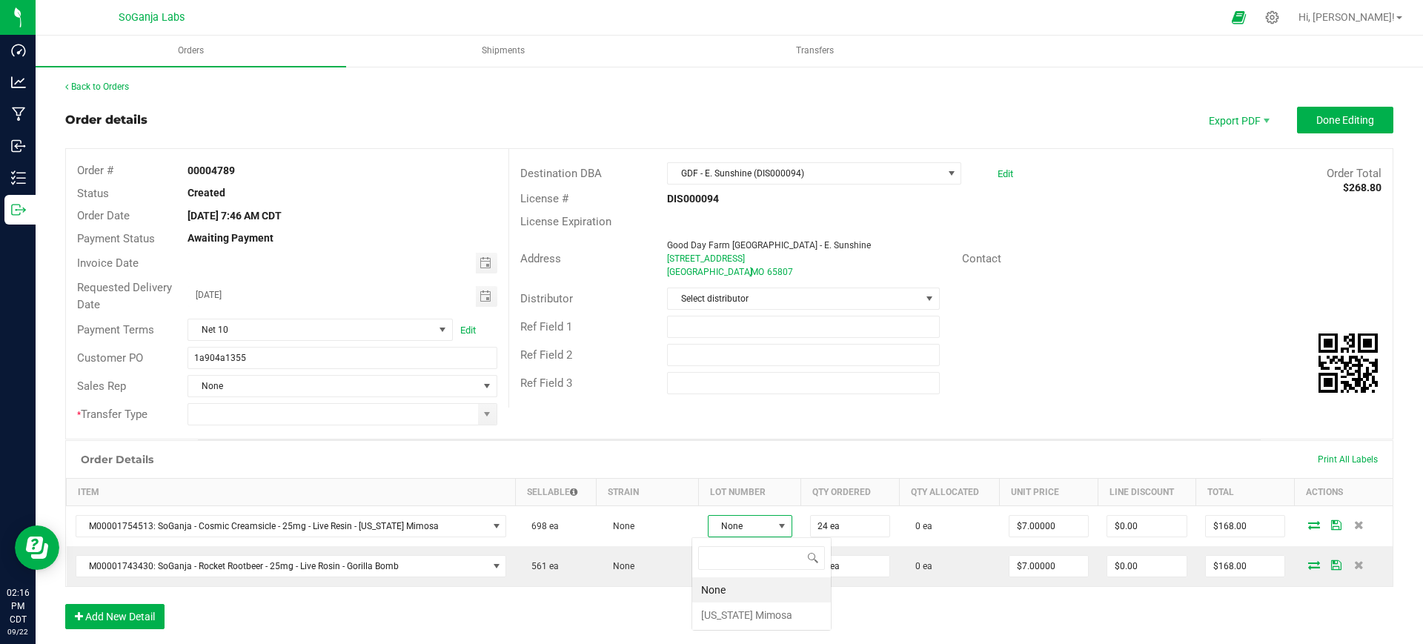
scroll to position [22, 85]
click at [744, 616] on Mimosa "[US_STATE] Mimosa" at bounding box center [761, 614] width 139 height 25
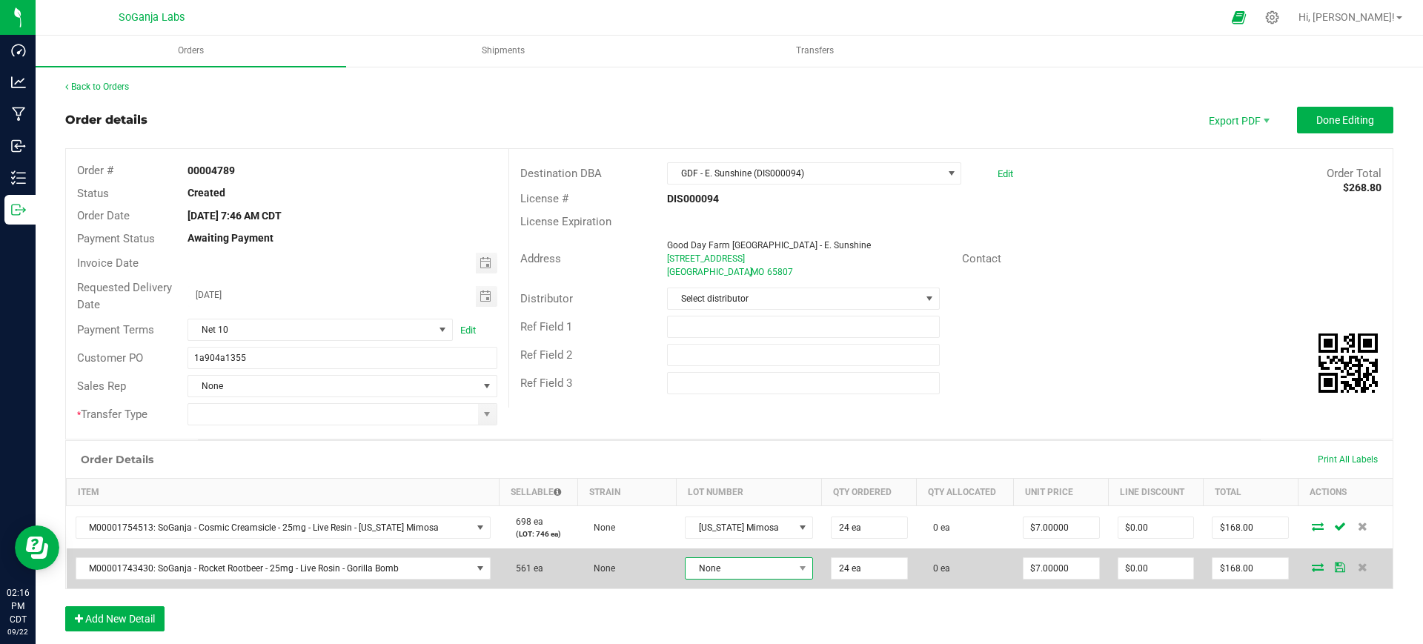
click at [751, 570] on span "None" at bounding box center [739, 568] width 108 height 21
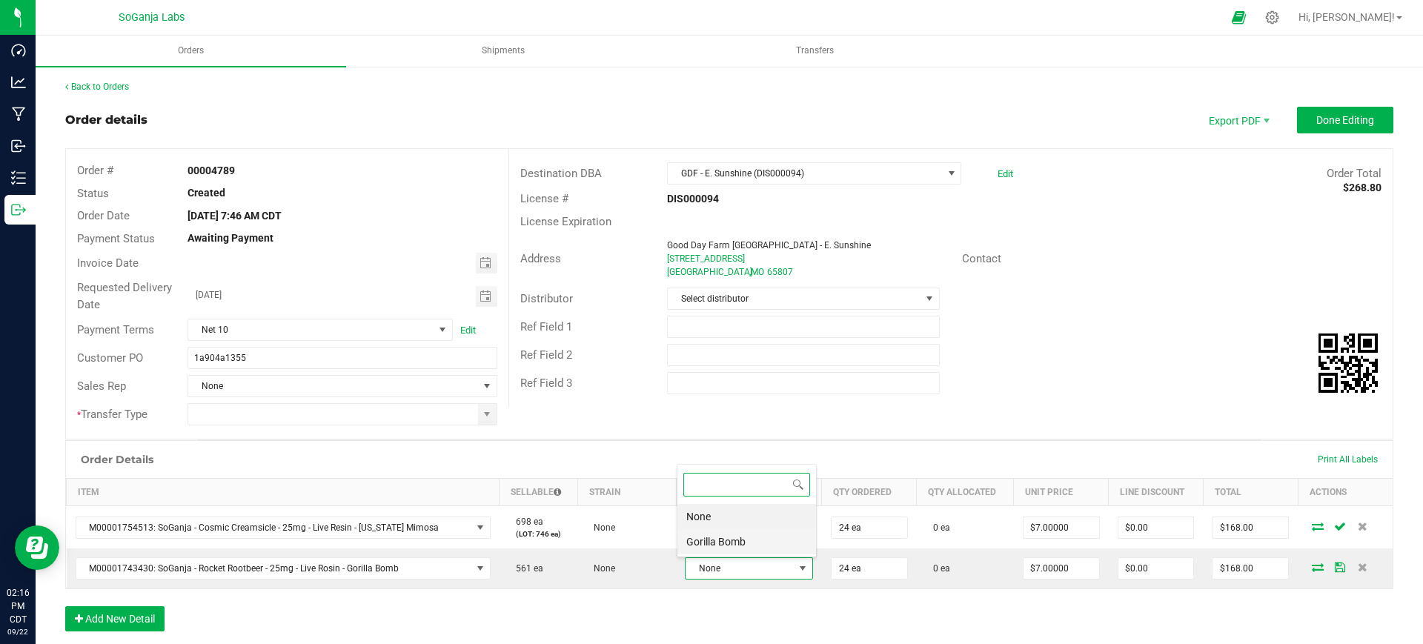
click at [741, 536] on Bomb "Gorilla Bomb" at bounding box center [746, 541] width 139 height 25
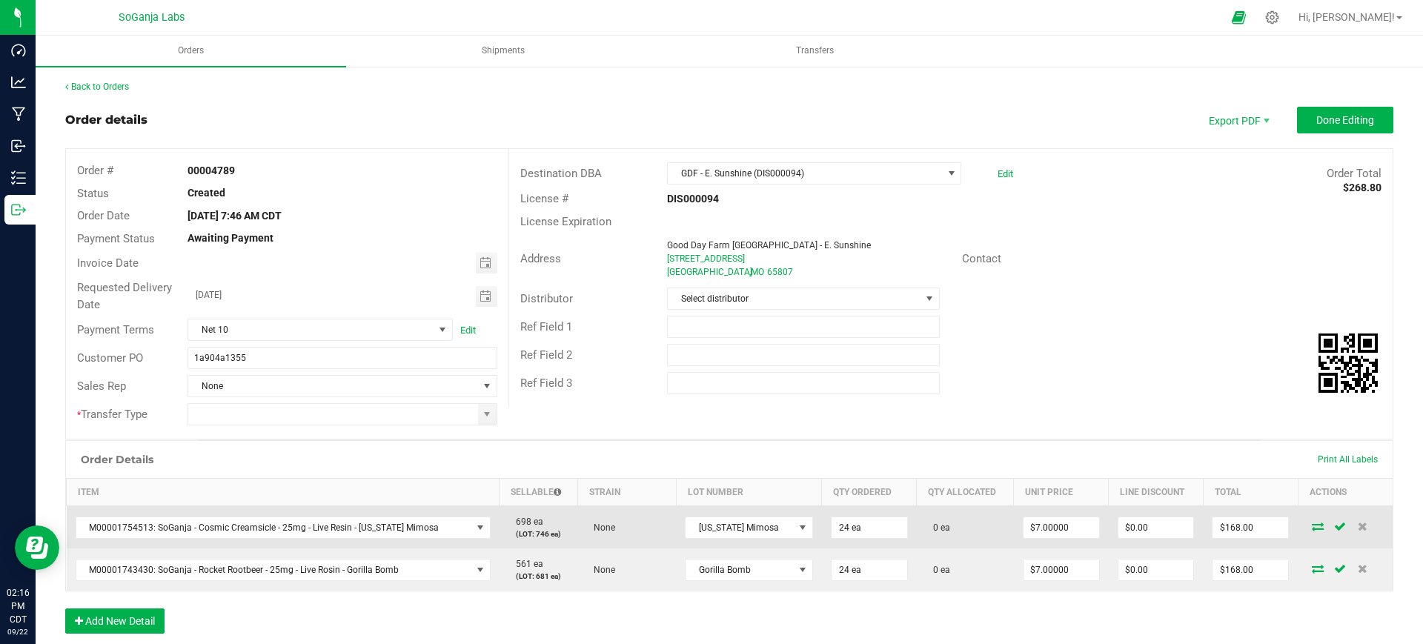
click at [1311, 527] on icon at bounding box center [1317, 526] width 12 height 9
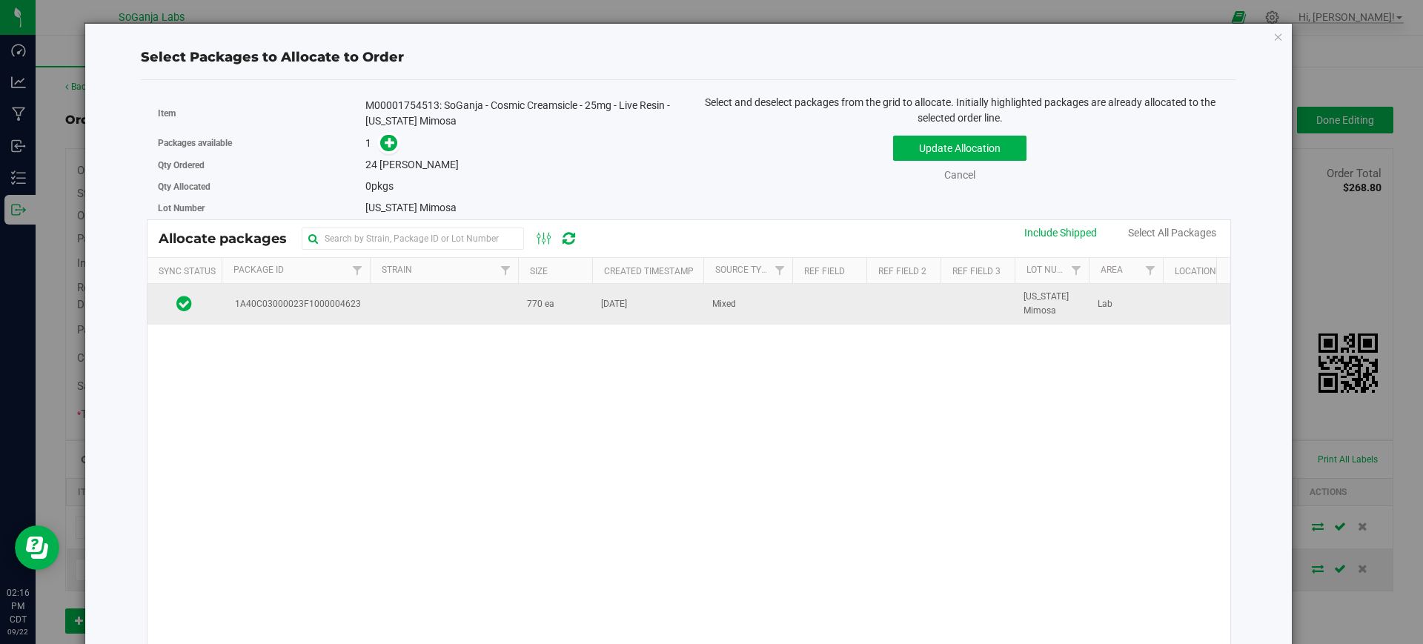
click at [553, 312] on td "770 ea" at bounding box center [555, 304] width 74 height 40
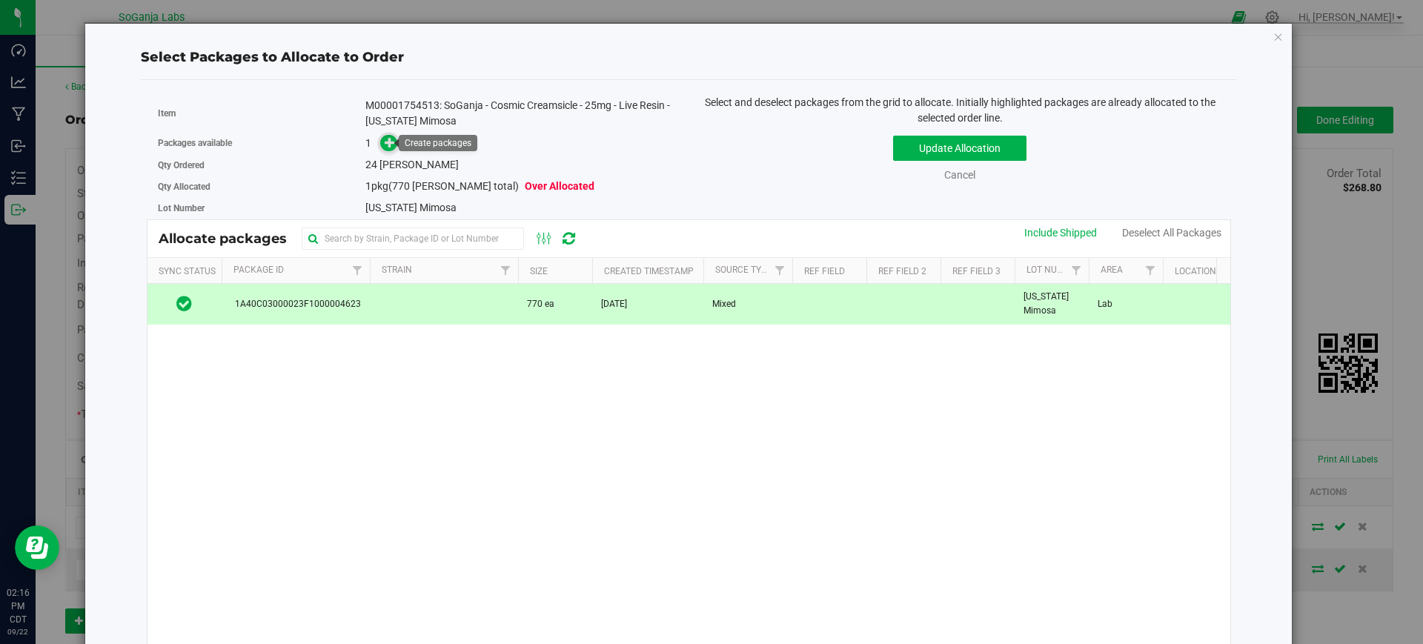
click at [388, 142] on icon at bounding box center [390, 142] width 10 height 10
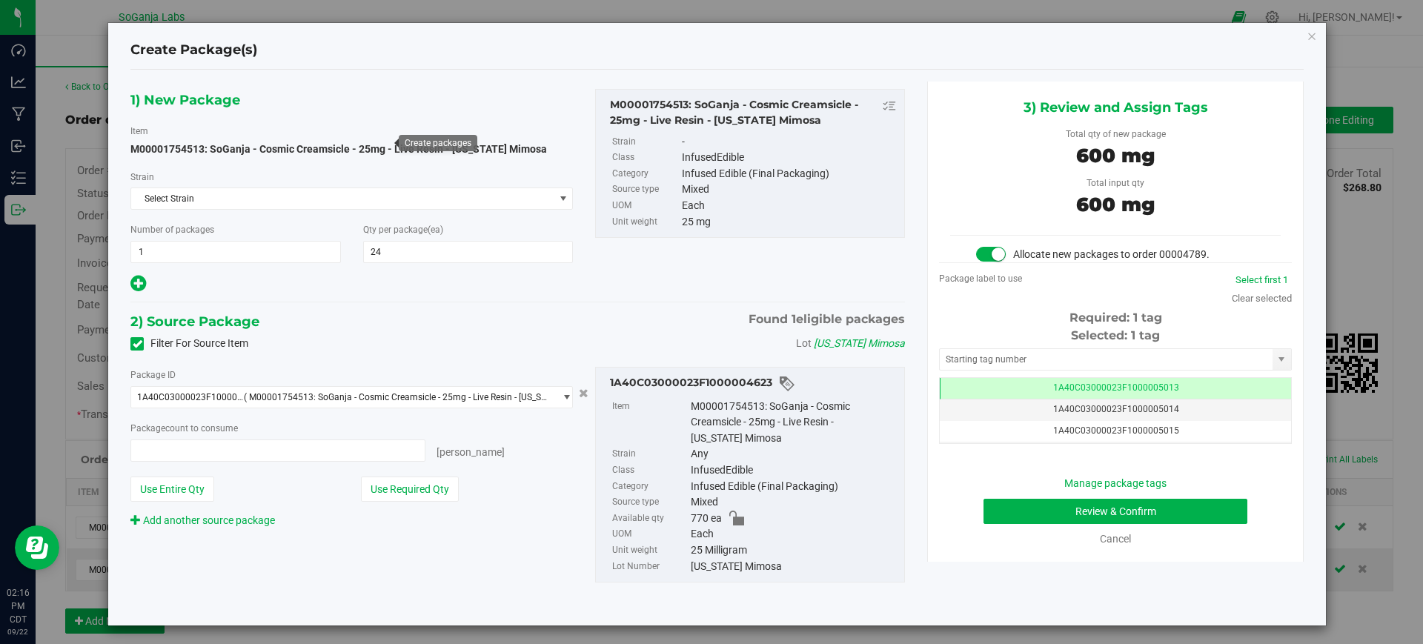
type input "24 ea"
click at [1067, 513] on button "Review & Confirm" at bounding box center [1115, 511] width 264 height 25
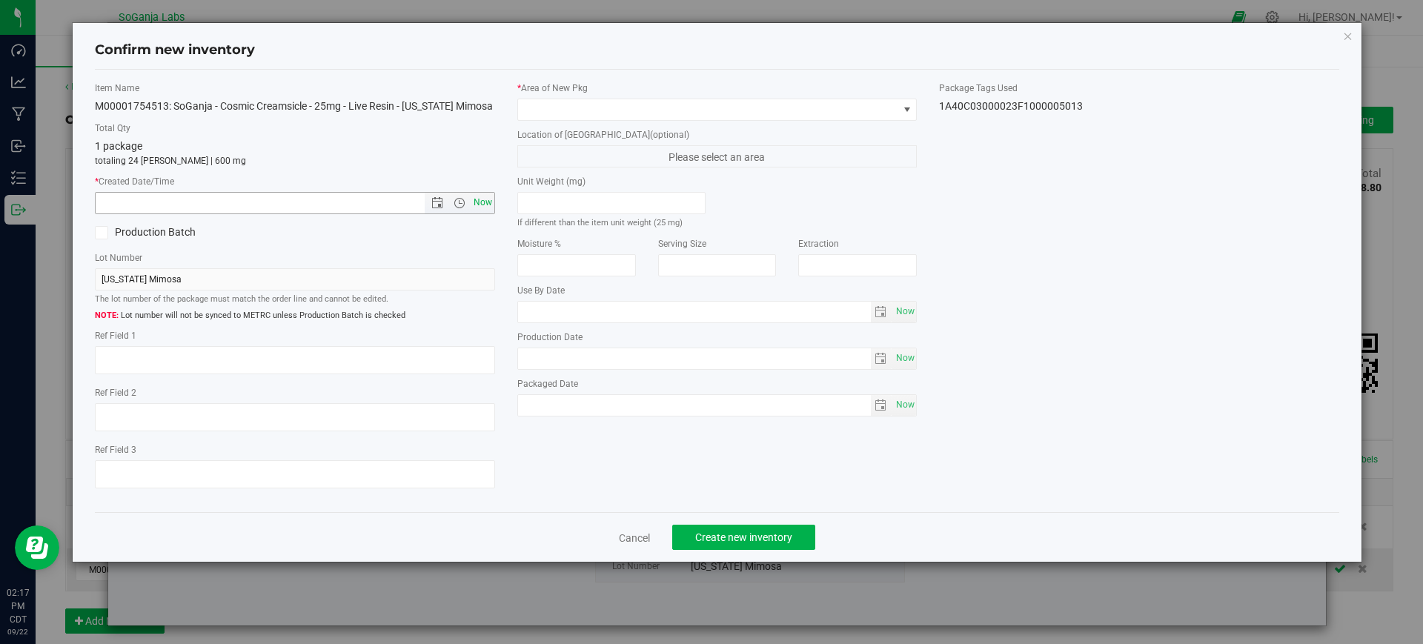
click at [489, 200] on span "Now" at bounding box center [482, 202] width 25 height 21
type input "9/22/2025 2:17 PM"
click at [542, 105] on span at bounding box center [708, 109] width 380 height 21
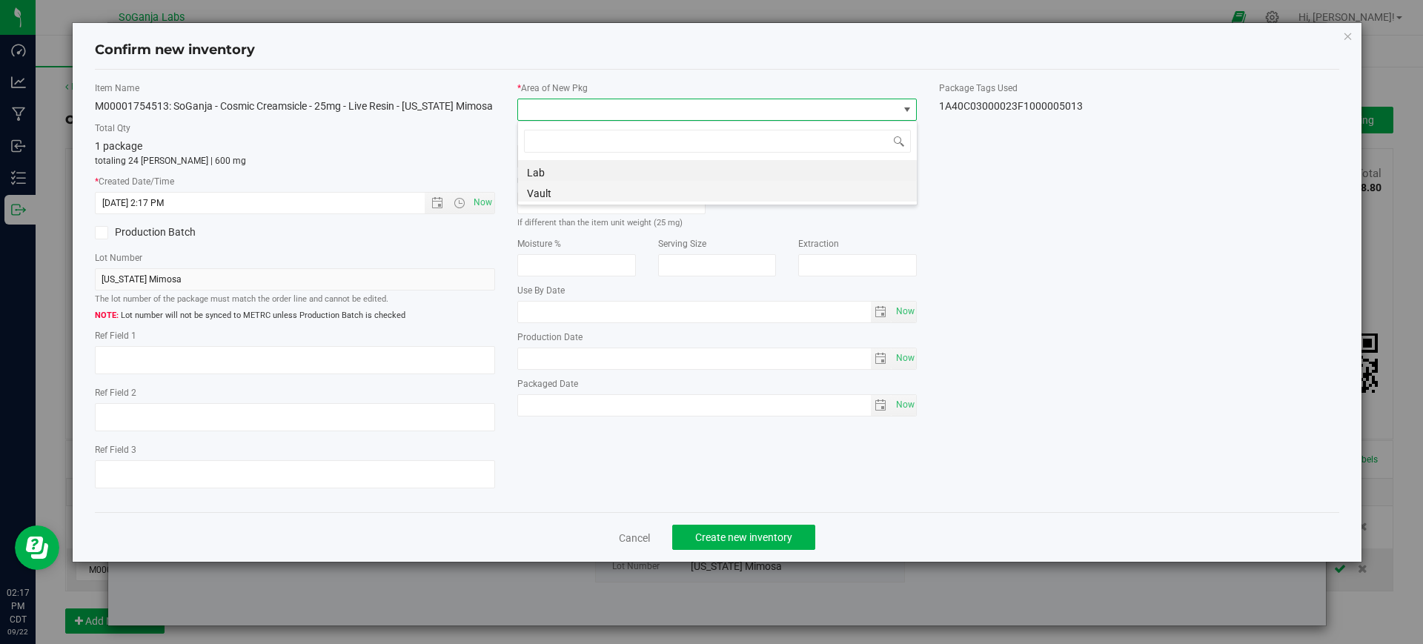
click at [542, 194] on li "Vault" at bounding box center [717, 191] width 399 height 21
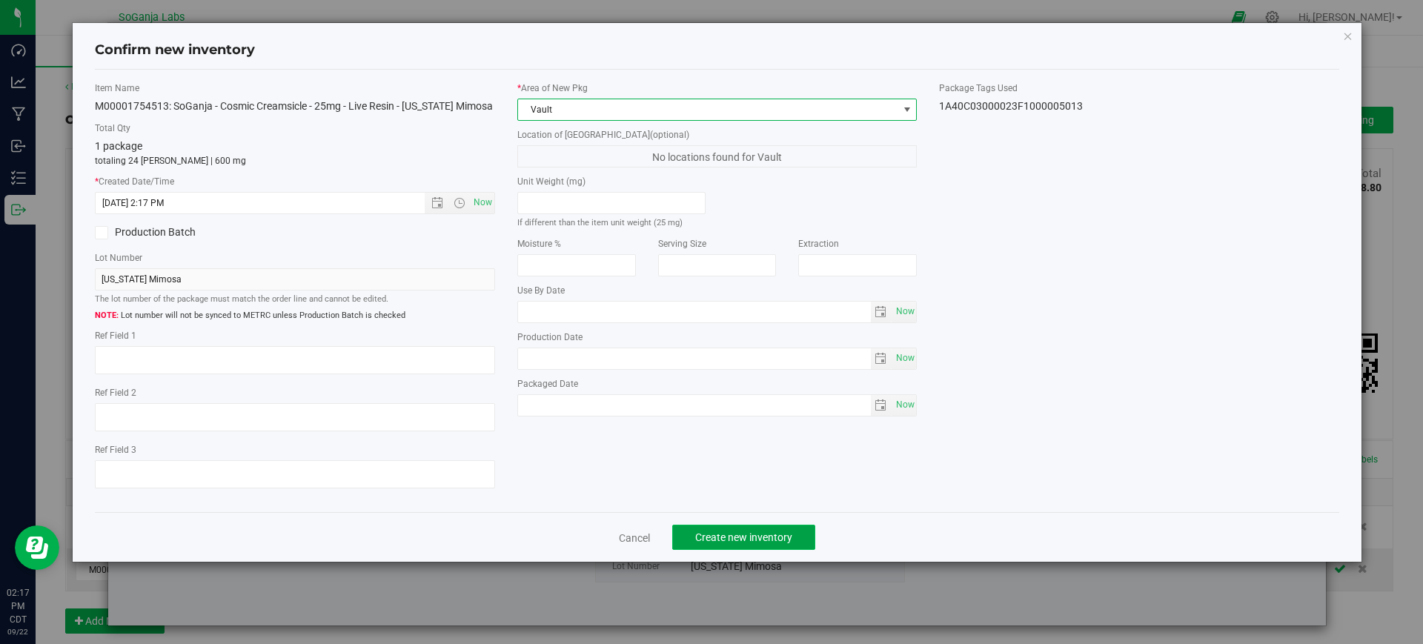
click at [805, 532] on button "Create new inventory" at bounding box center [743, 537] width 143 height 25
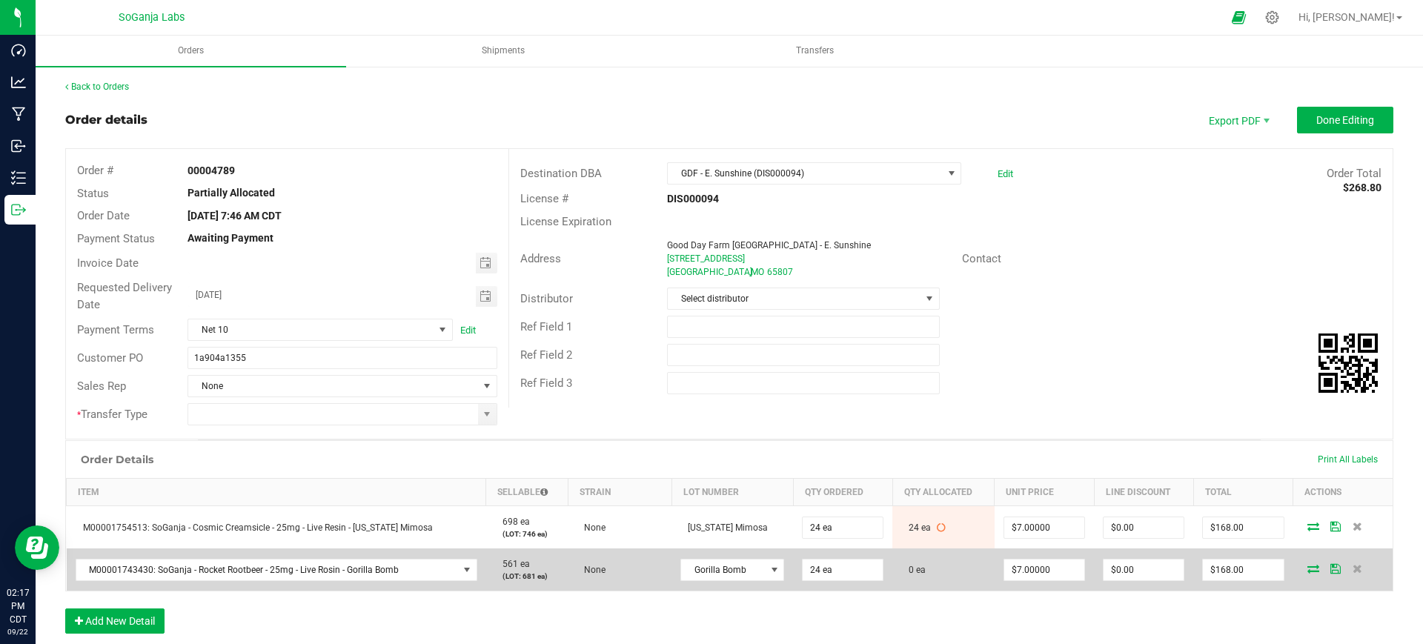
click at [1307, 568] on icon at bounding box center [1313, 568] width 12 height 9
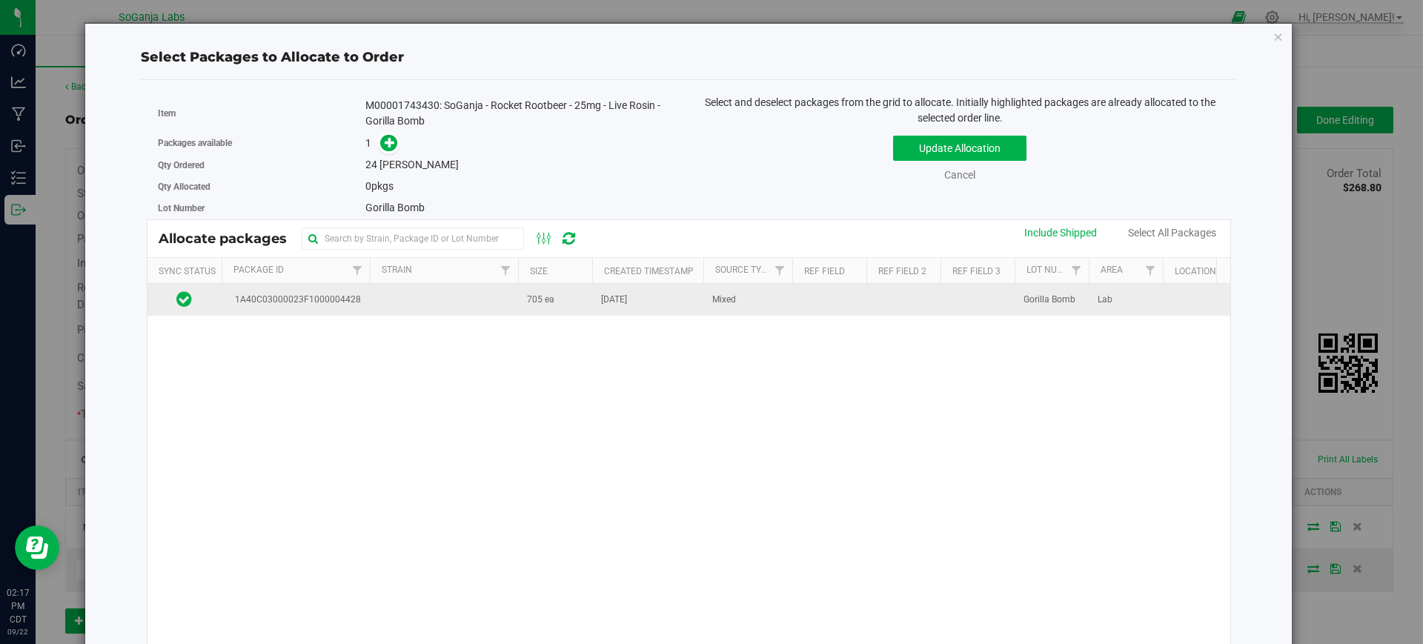
click at [490, 304] on td at bounding box center [444, 300] width 148 height 32
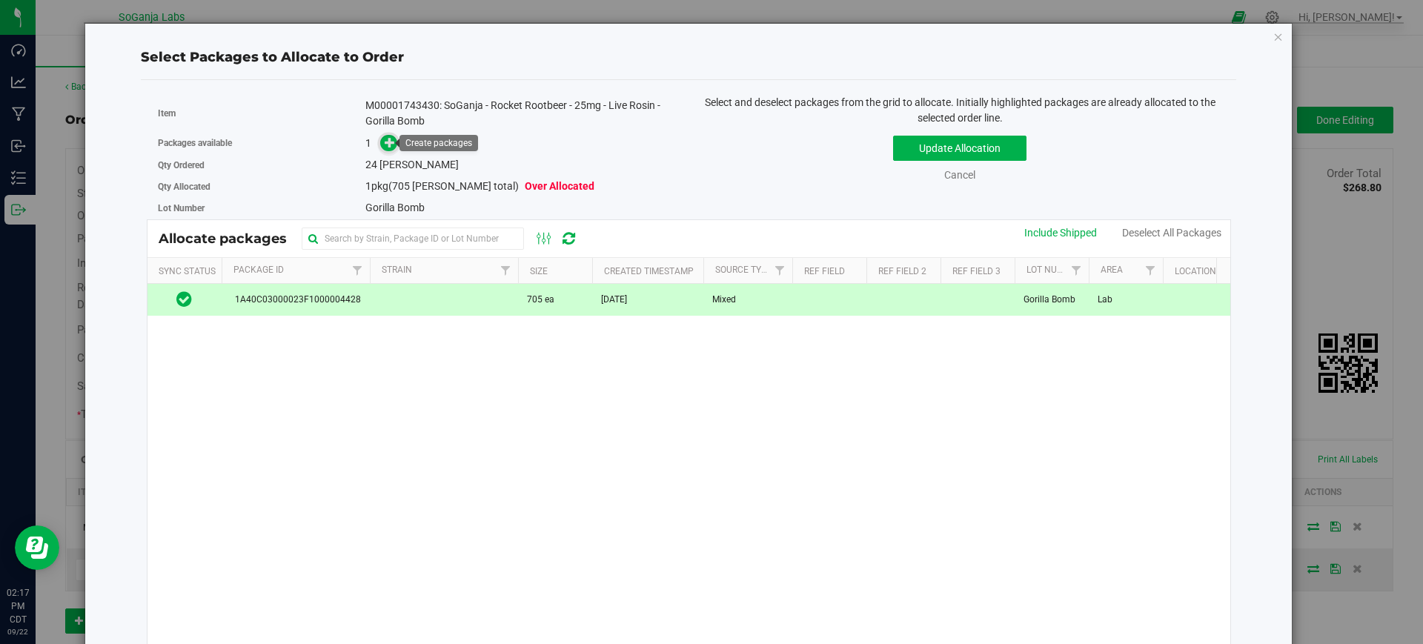
click at [387, 145] on icon at bounding box center [390, 142] width 10 height 10
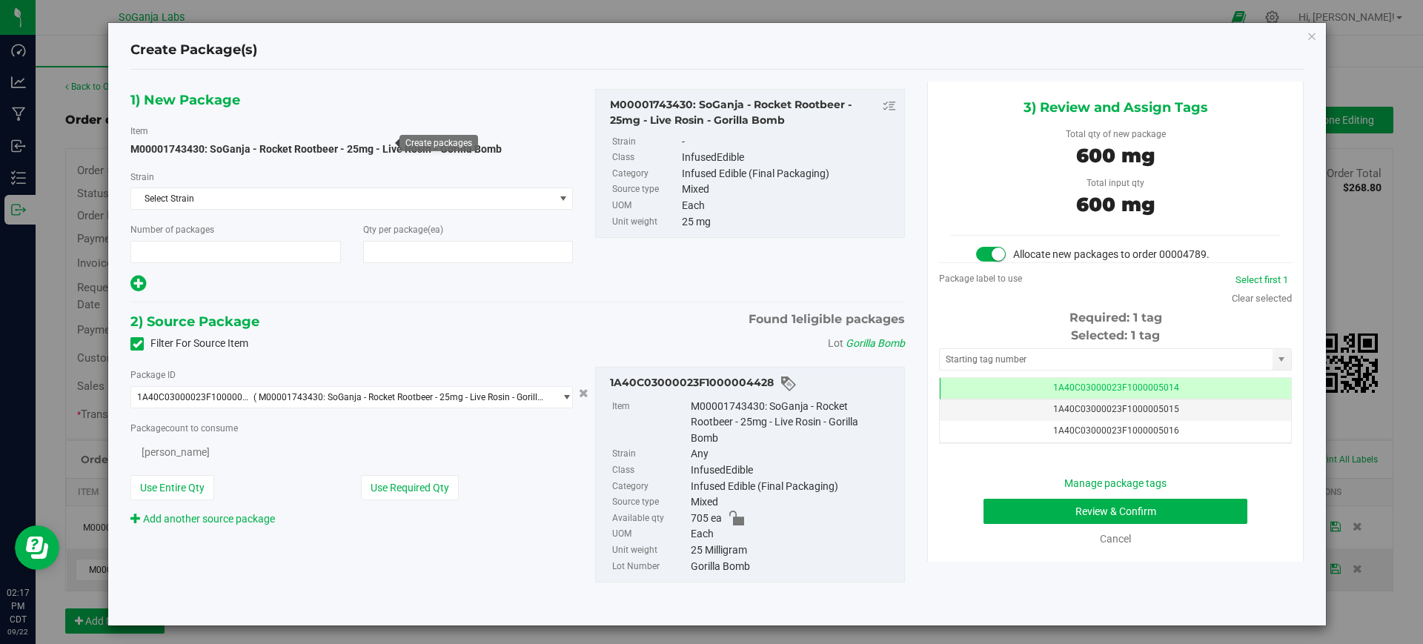
type input "1"
type input "24"
click at [1104, 515] on button "Review & Confirm" at bounding box center [1115, 511] width 264 height 25
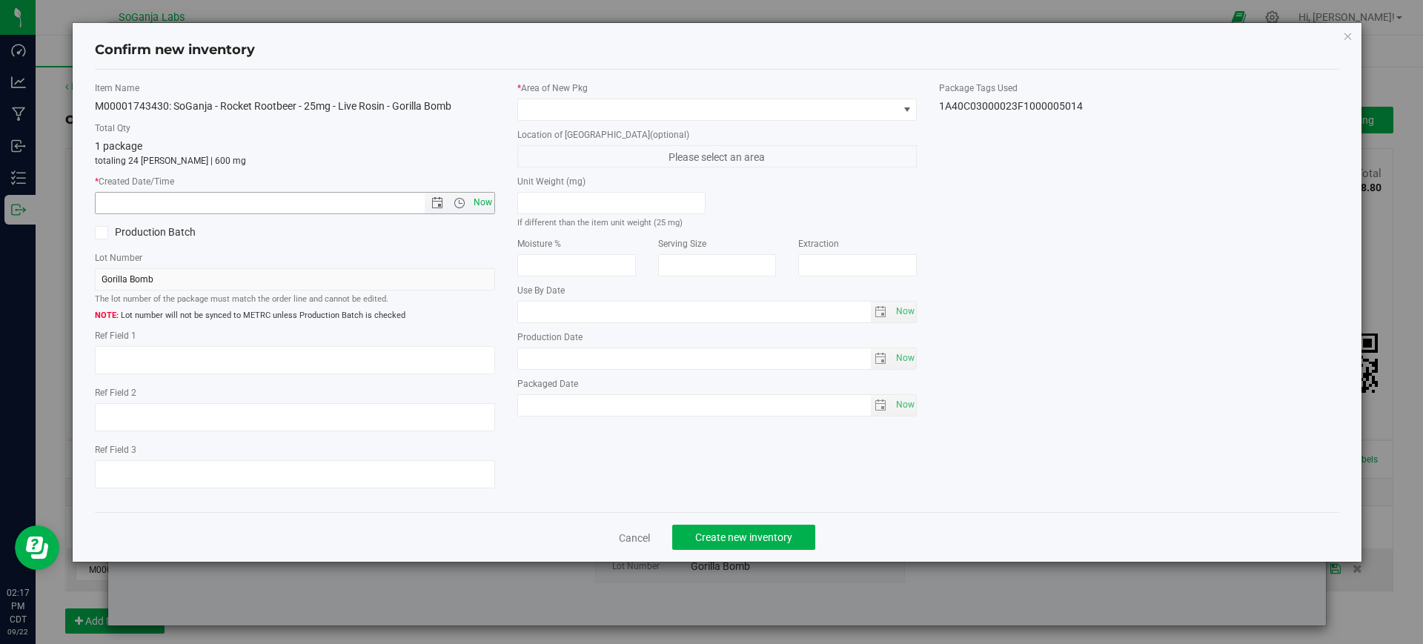
click at [479, 199] on span "Now" at bounding box center [482, 202] width 25 height 21
type input "9/22/2025 2:17 PM"
click at [547, 106] on span at bounding box center [708, 109] width 380 height 21
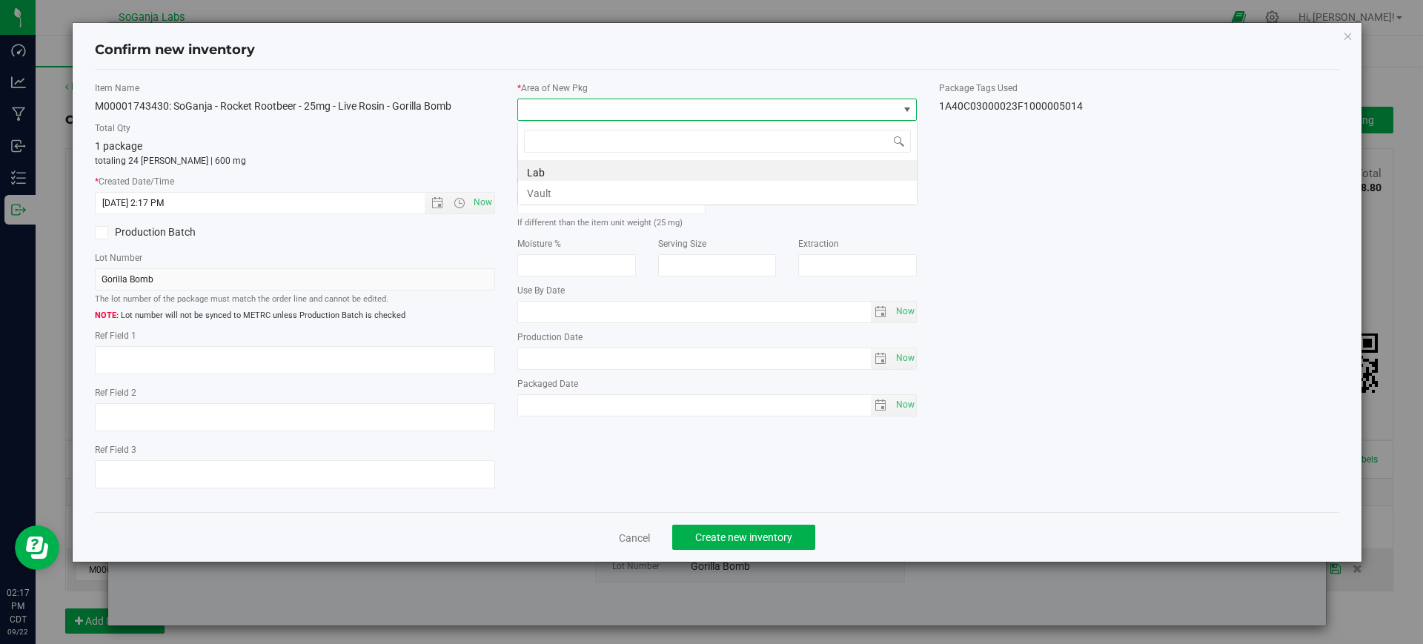
scroll to position [22, 400]
click at [537, 194] on li "Vault" at bounding box center [717, 191] width 399 height 21
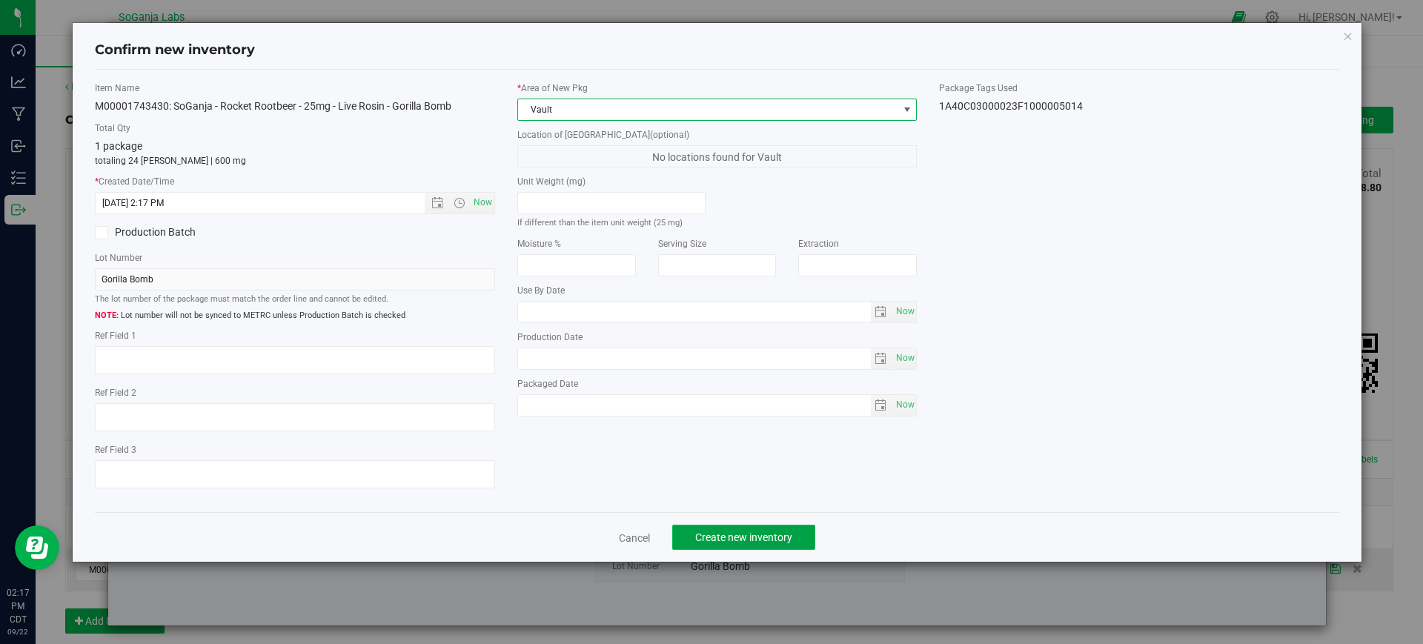
click at [728, 532] on span "Create new inventory" at bounding box center [743, 537] width 97 height 12
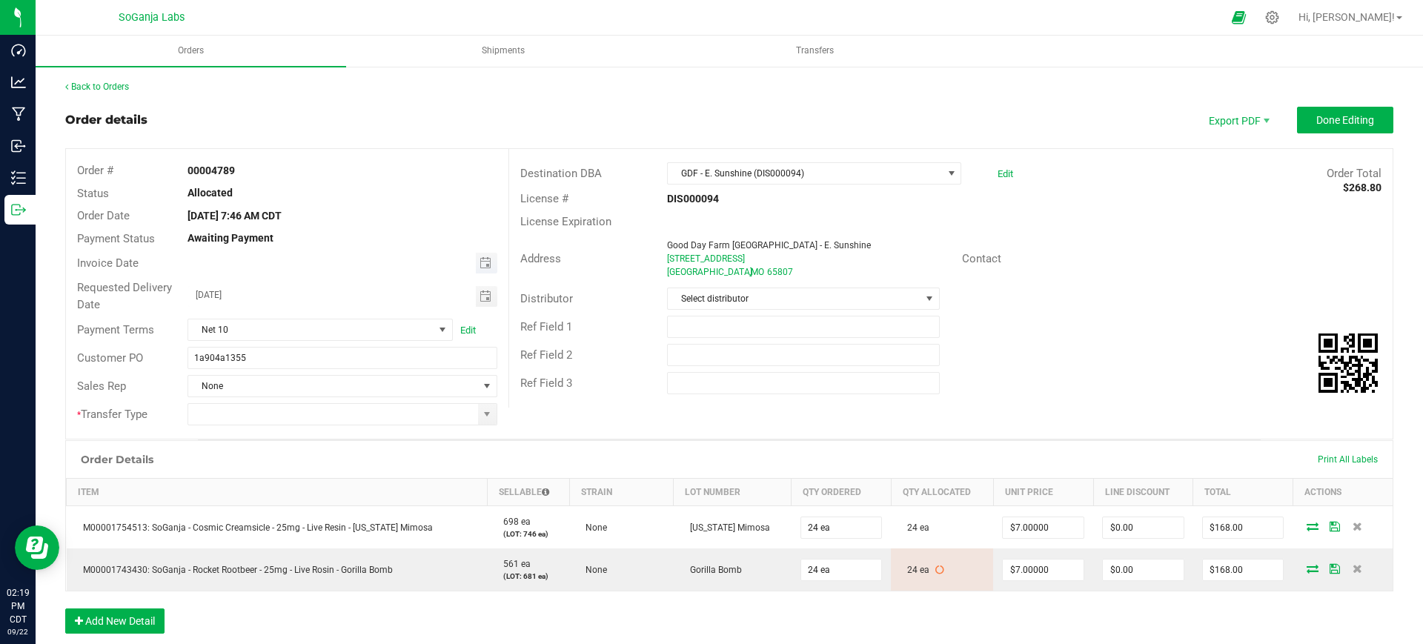
click at [480, 273] on span "Toggle calendar" at bounding box center [486, 263] width 21 height 21
click at [339, 391] on span "18" at bounding box center [340, 386] width 21 height 23
type input "[DATE]"
drag, startPoint x: 484, startPoint y: 419, endPoint x: 456, endPoint y: 414, distance: 28.5
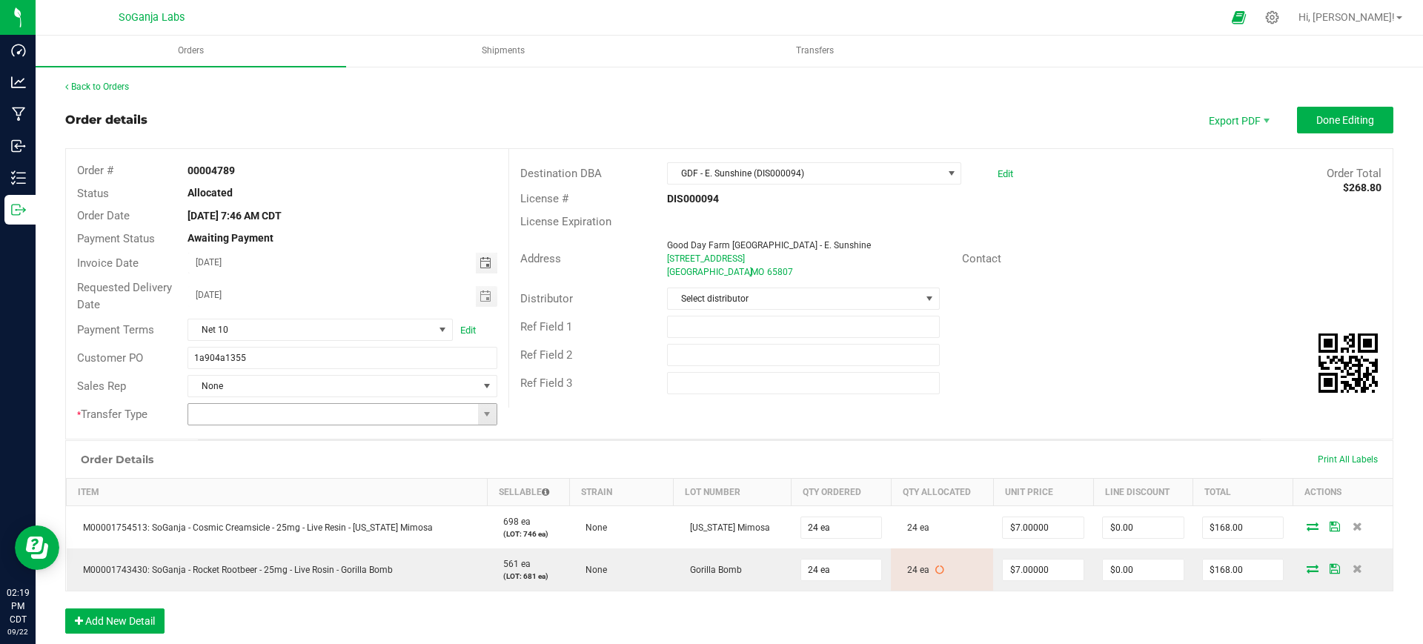
click at [483, 419] on span at bounding box center [487, 414] width 12 height 12
click at [310, 490] on li "Unaffiliated Transfer" at bounding box center [339, 491] width 305 height 25
type input "Unaffiliated Transfer"
click at [731, 297] on span "Select distributor" at bounding box center [794, 298] width 252 height 21
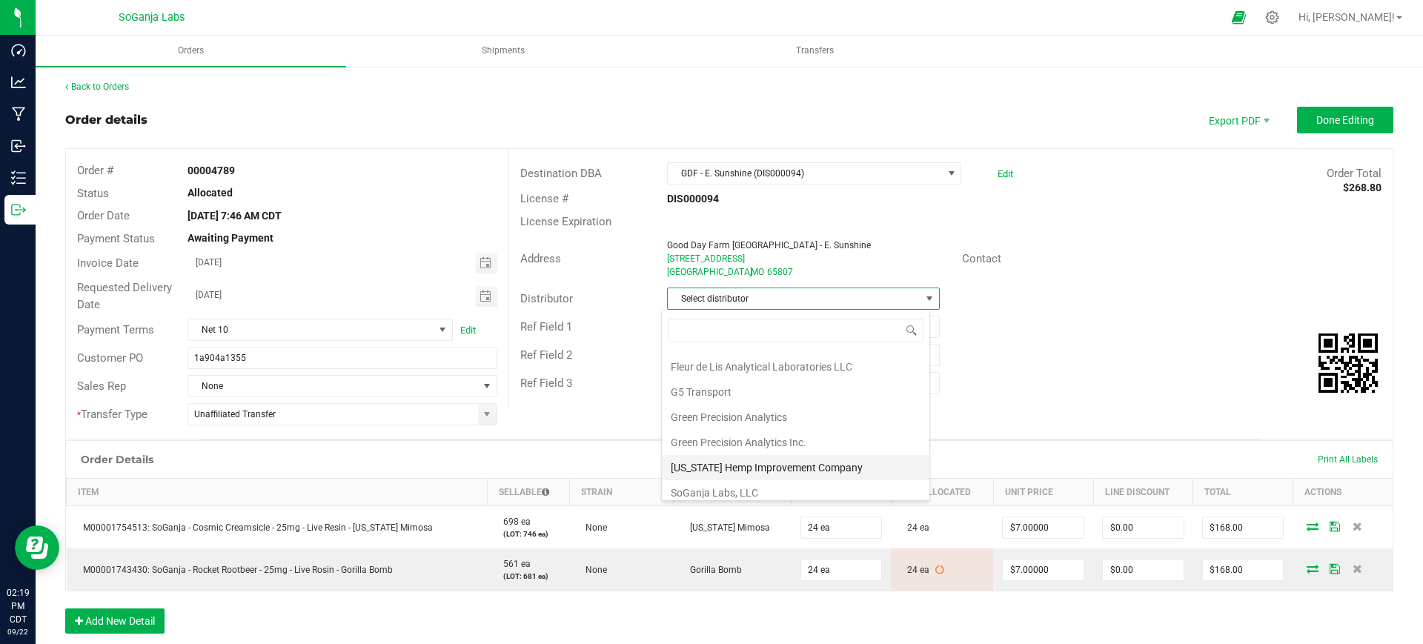
scroll to position [79, 0]
click at [744, 482] on li "Wellerman Transport" at bounding box center [795, 485] width 267 height 25
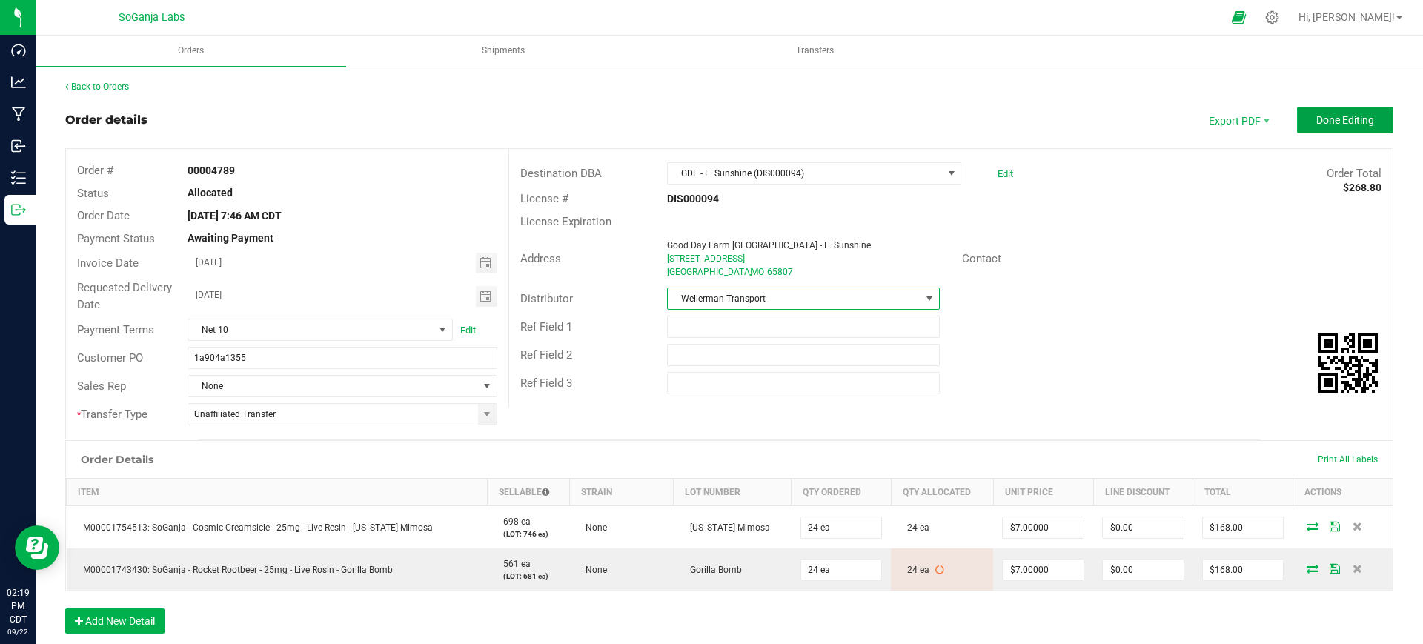
click at [1299, 110] on button "Done Editing" at bounding box center [1345, 120] width 96 height 27
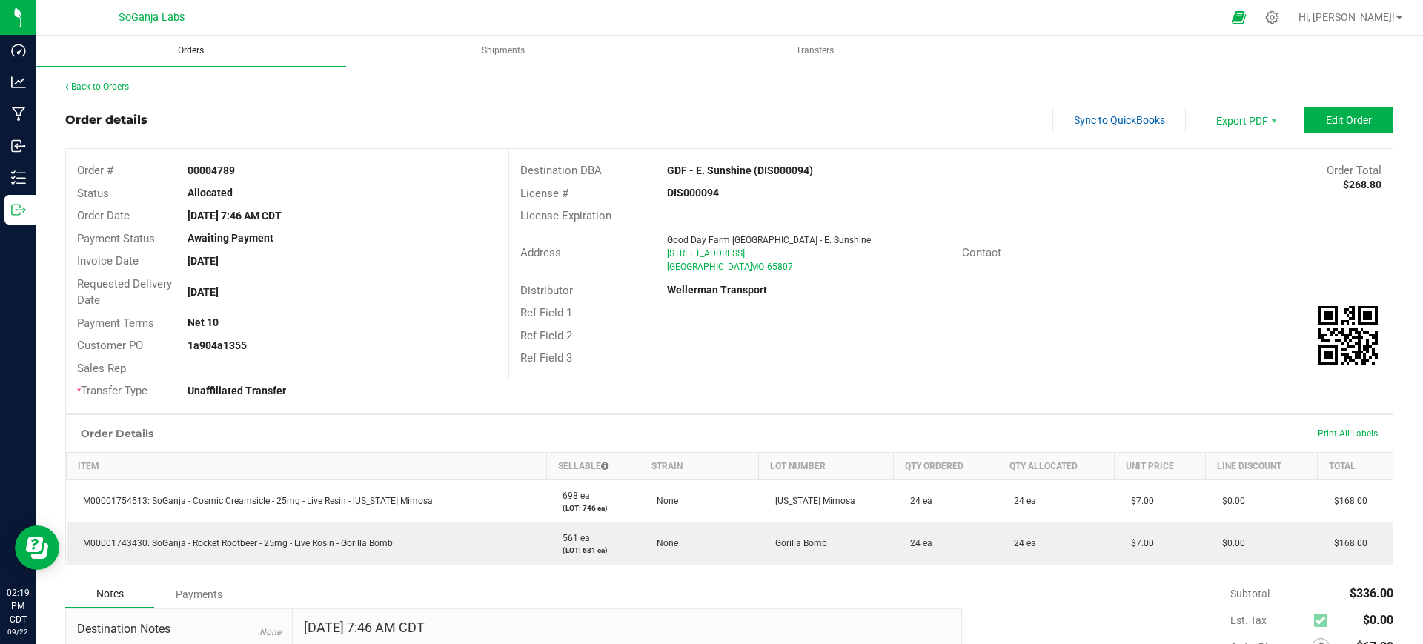
click at [190, 55] on span "Orders" at bounding box center [191, 50] width 66 height 13
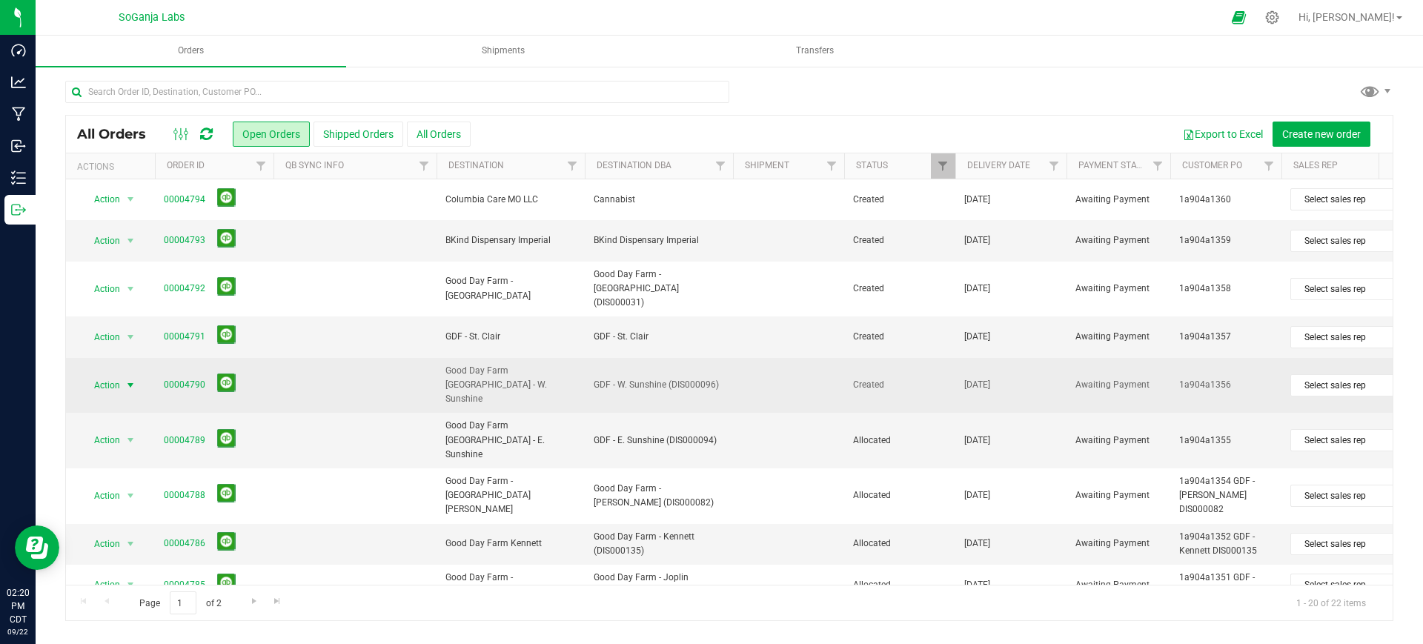
click at [110, 375] on span "Action" at bounding box center [101, 385] width 40 height 21
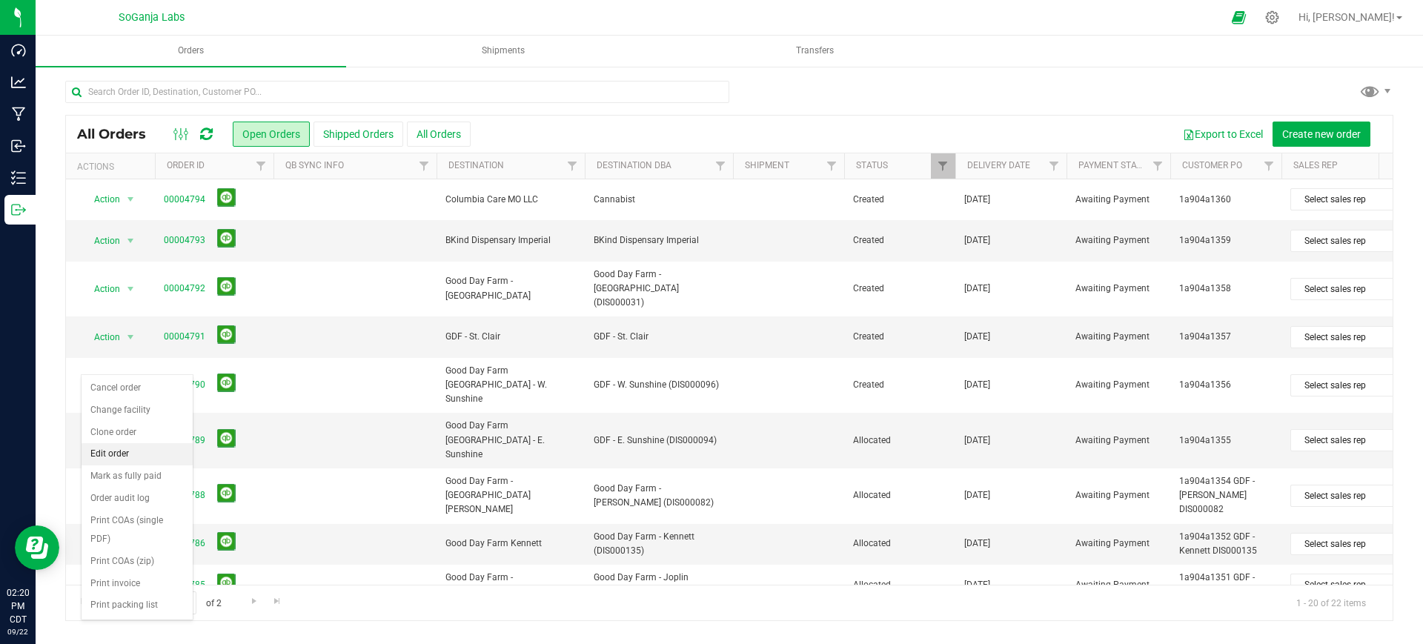
click at [110, 457] on li "Edit order" at bounding box center [136, 454] width 111 height 22
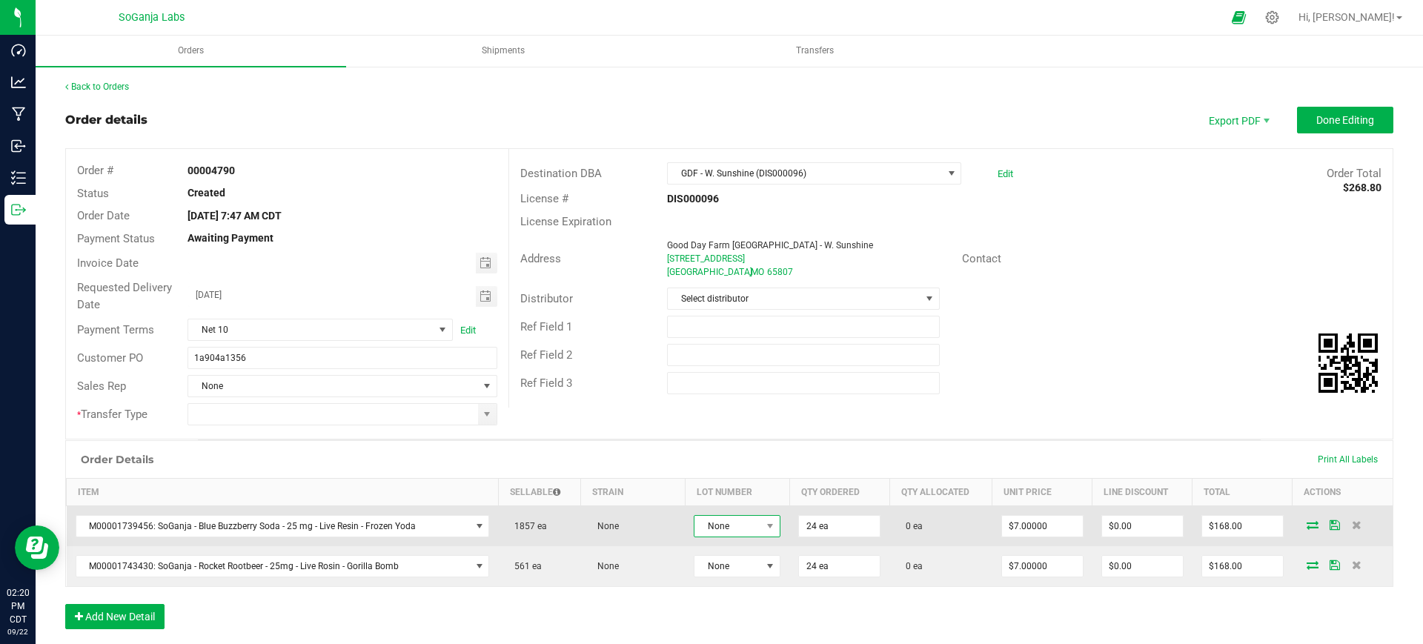
click at [714, 521] on span "None" at bounding box center [727, 526] width 67 height 21
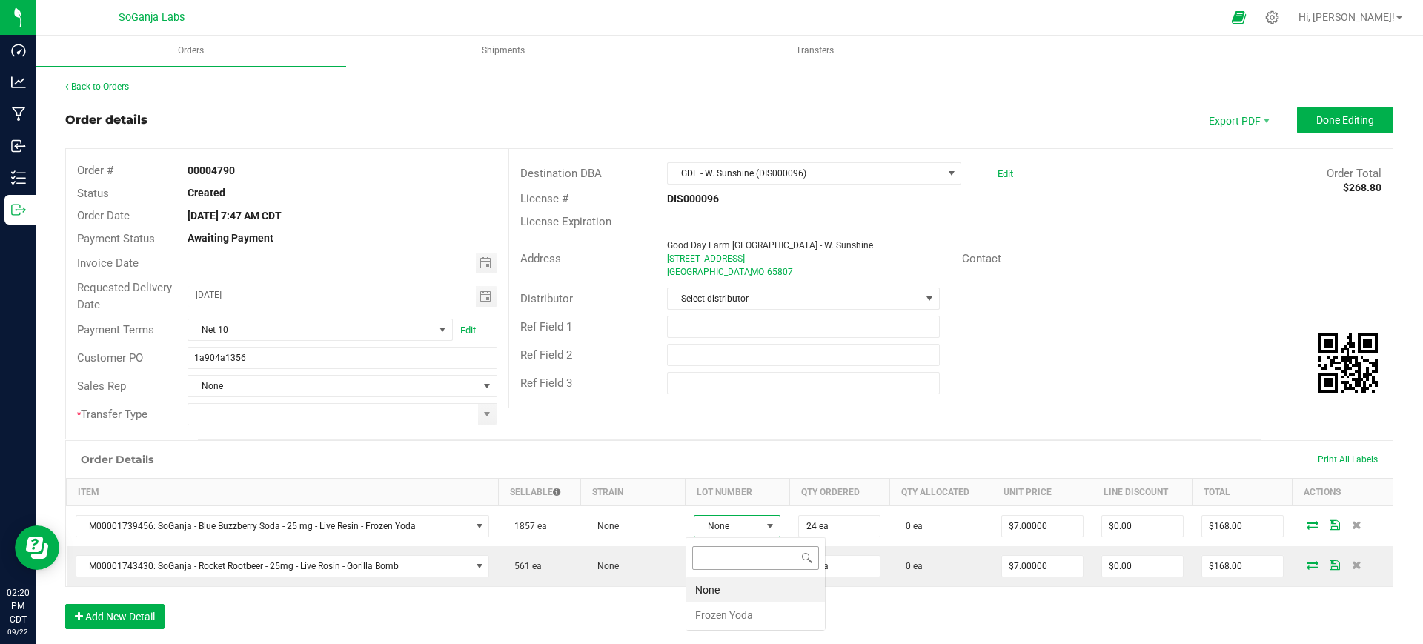
scroll to position [22, 85]
click at [734, 625] on Yoda "Frozen Yoda" at bounding box center [755, 614] width 139 height 25
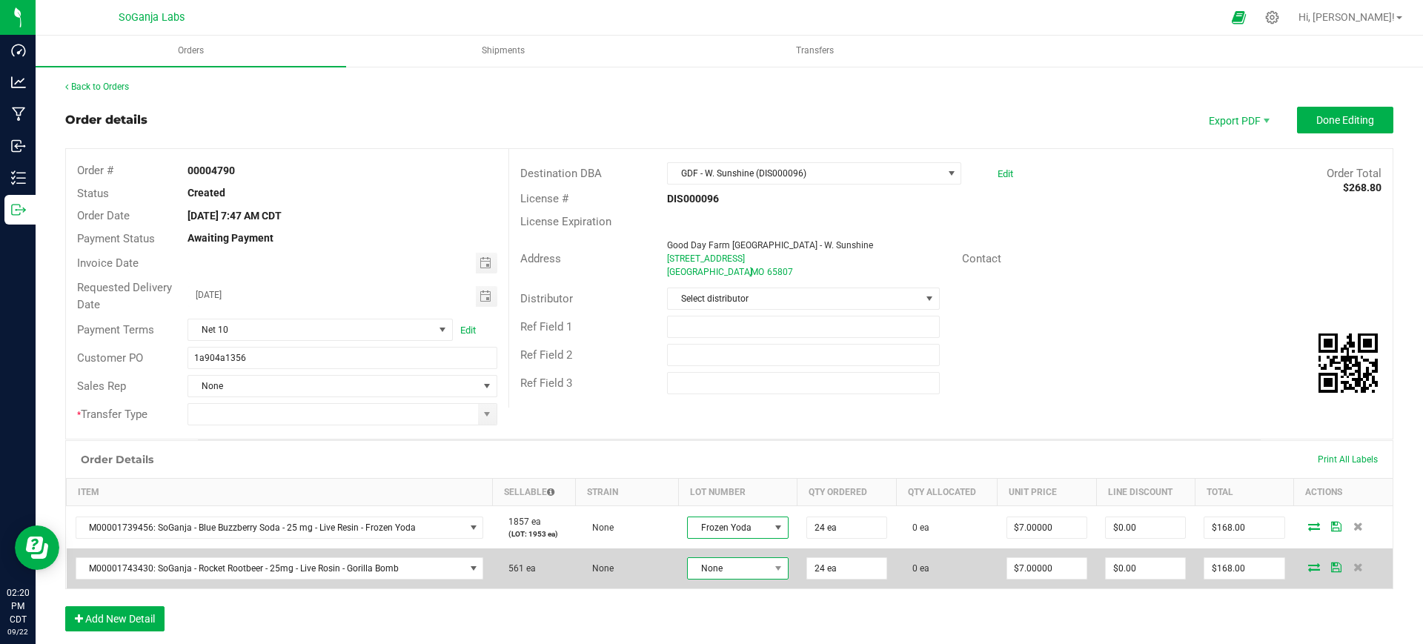
click at [742, 565] on span "None" at bounding box center [728, 568] width 81 height 21
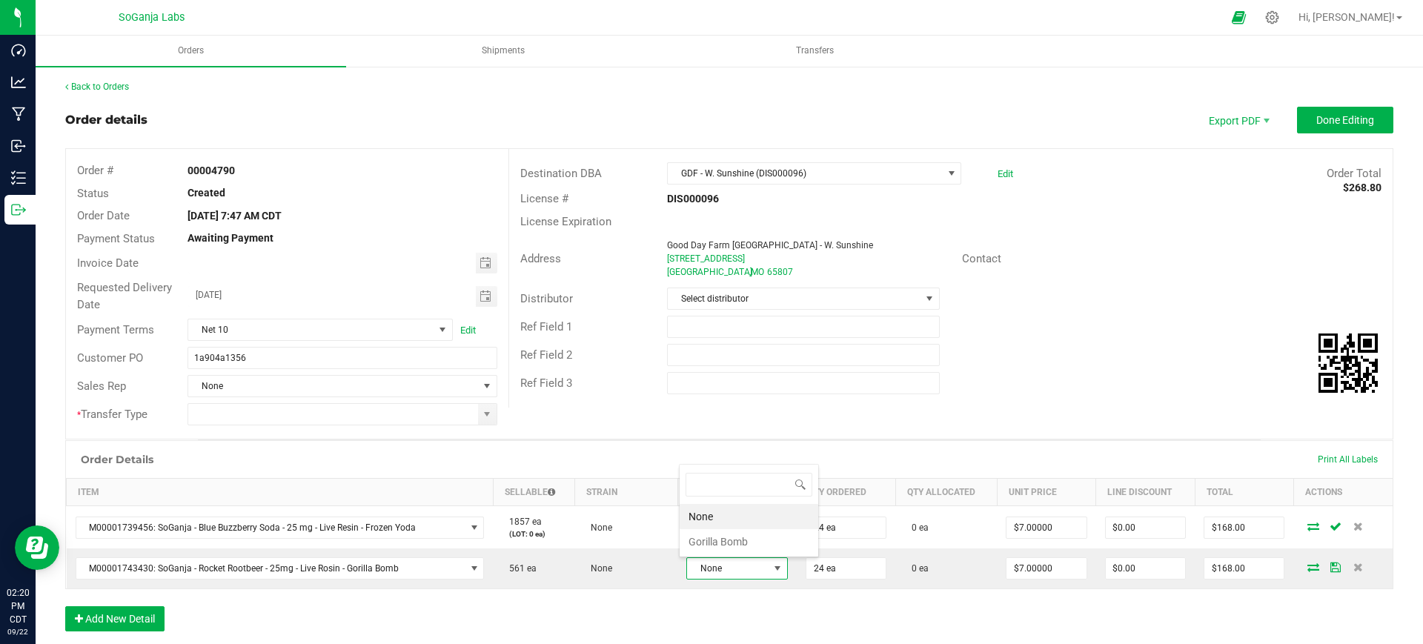
scroll to position [22, 98]
click at [730, 537] on Bomb "Gorilla Bomb" at bounding box center [748, 541] width 139 height 25
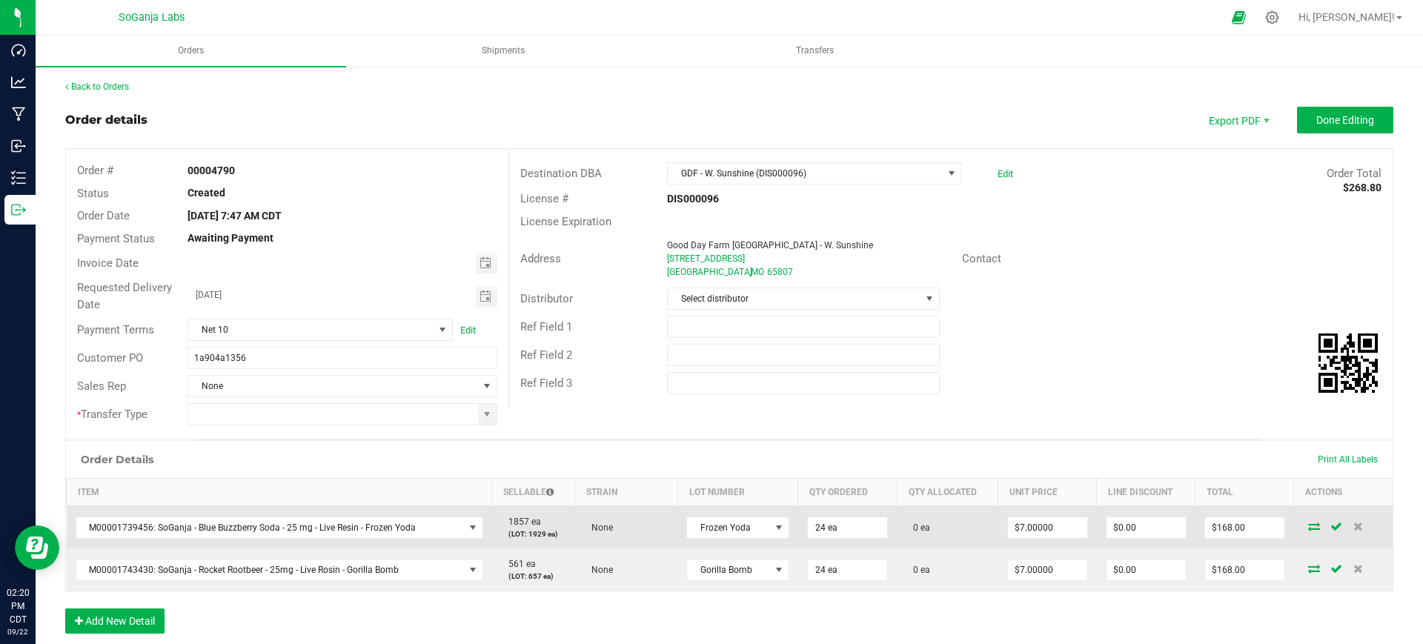
click at [1308, 526] on icon at bounding box center [1314, 526] width 12 height 9
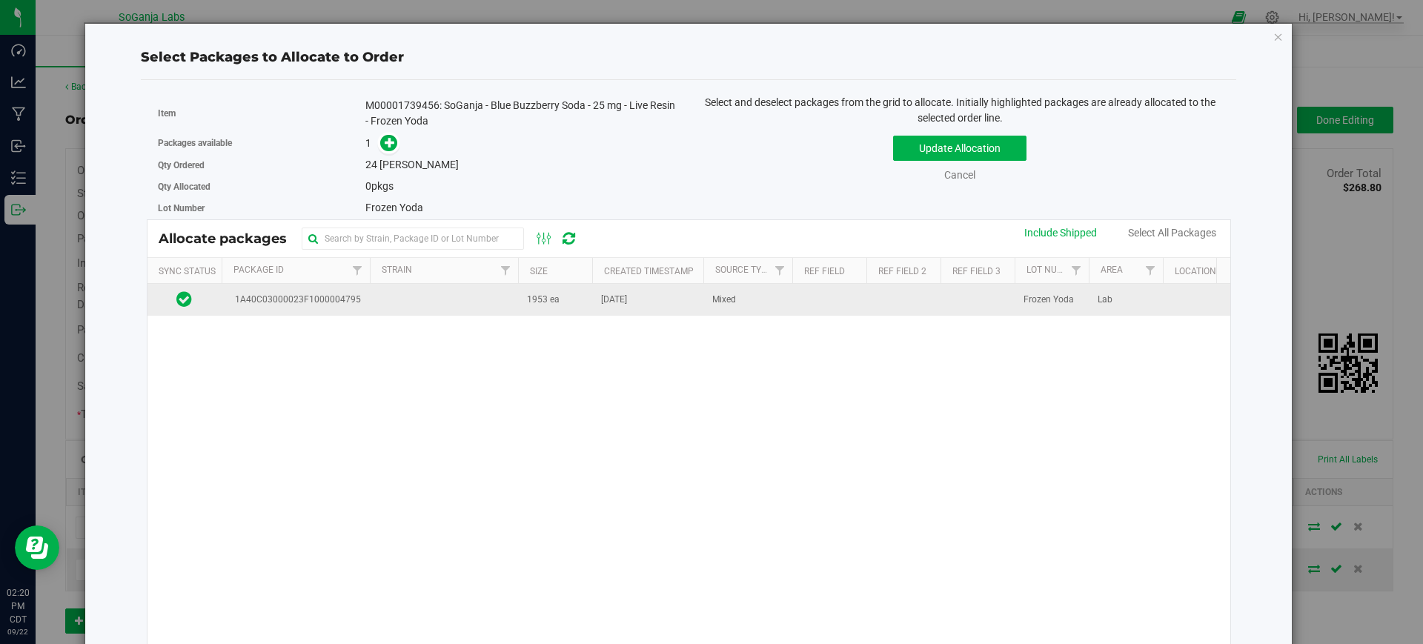
click at [512, 294] on td at bounding box center [444, 300] width 148 height 32
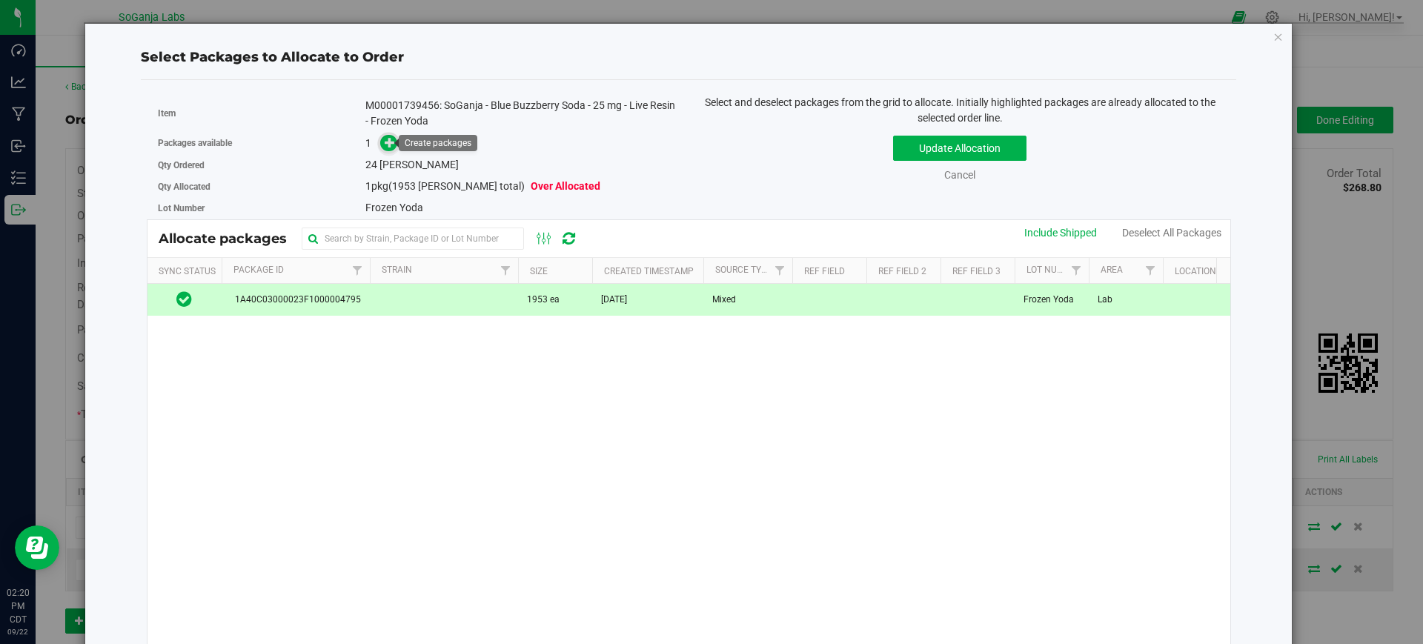
click at [391, 147] on icon at bounding box center [390, 142] width 10 height 10
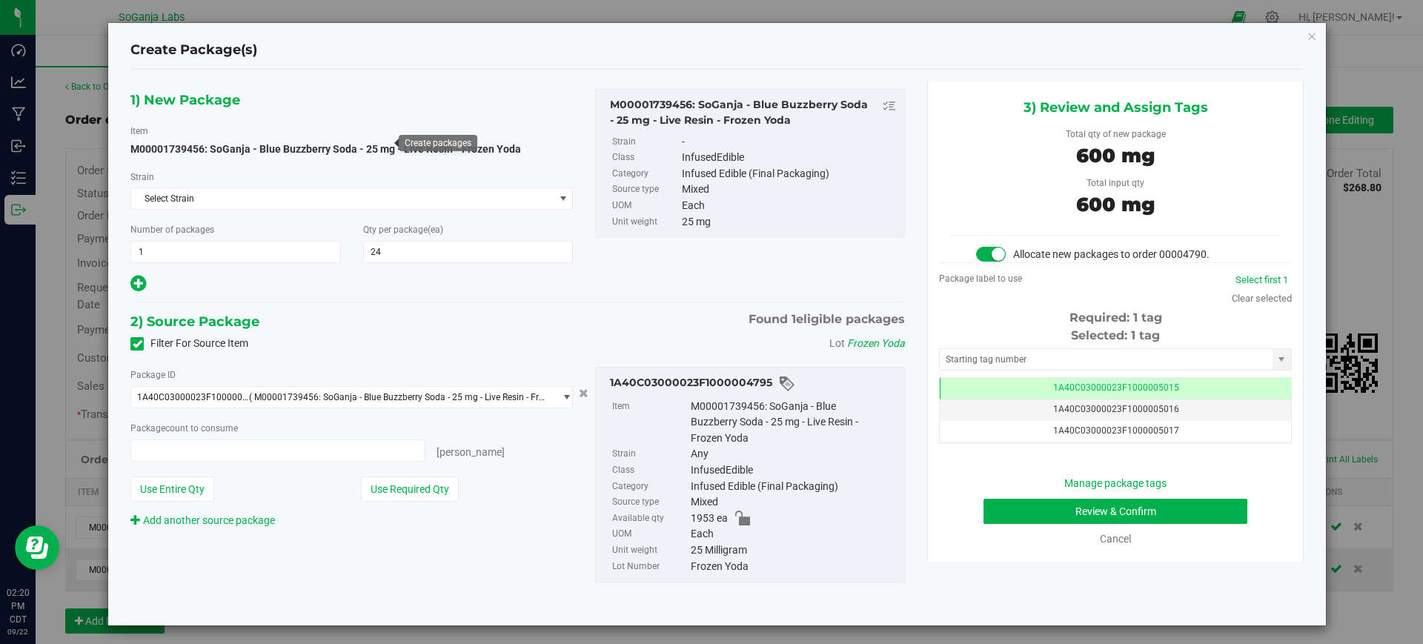
type input "24 ea"
click at [1060, 512] on button "Review & Confirm" at bounding box center [1115, 511] width 264 height 25
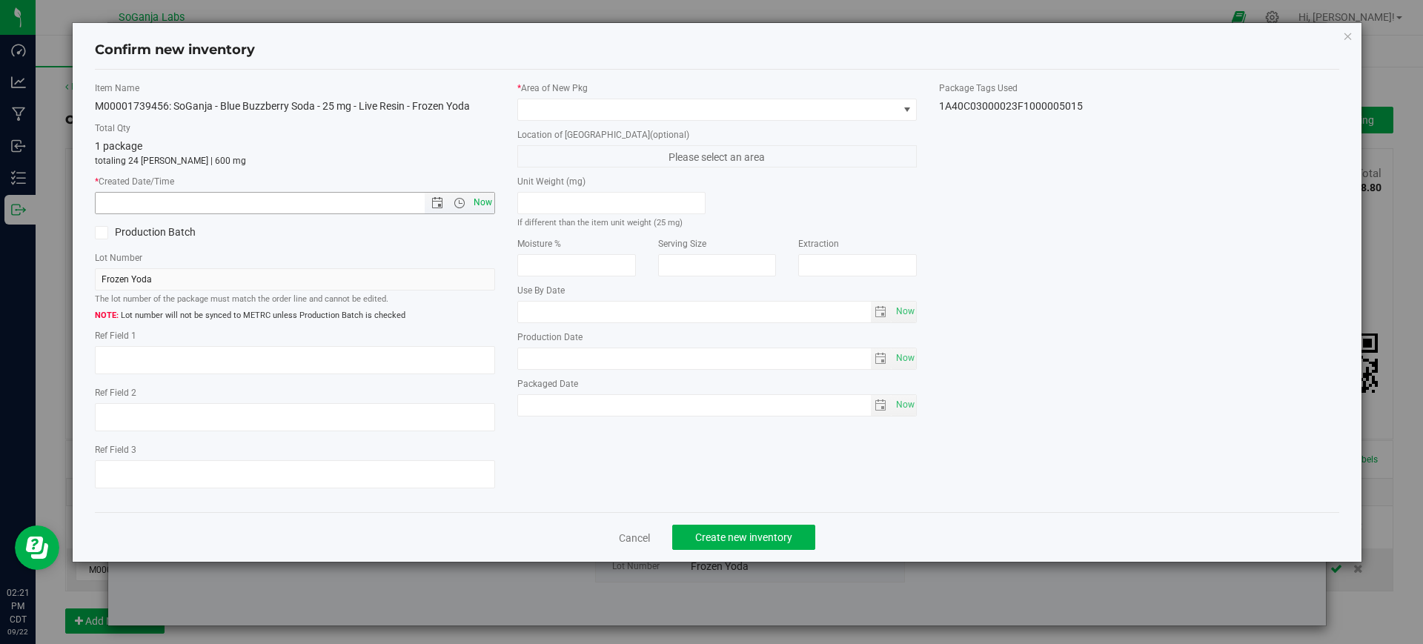
click at [485, 203] on span "Now" at bounding box center [482, 202] width 25 height 21
type input "9/22/2025 2:21 PM"
click at [547, 112] on span at bounding box center [708, 109] width 380 height 21
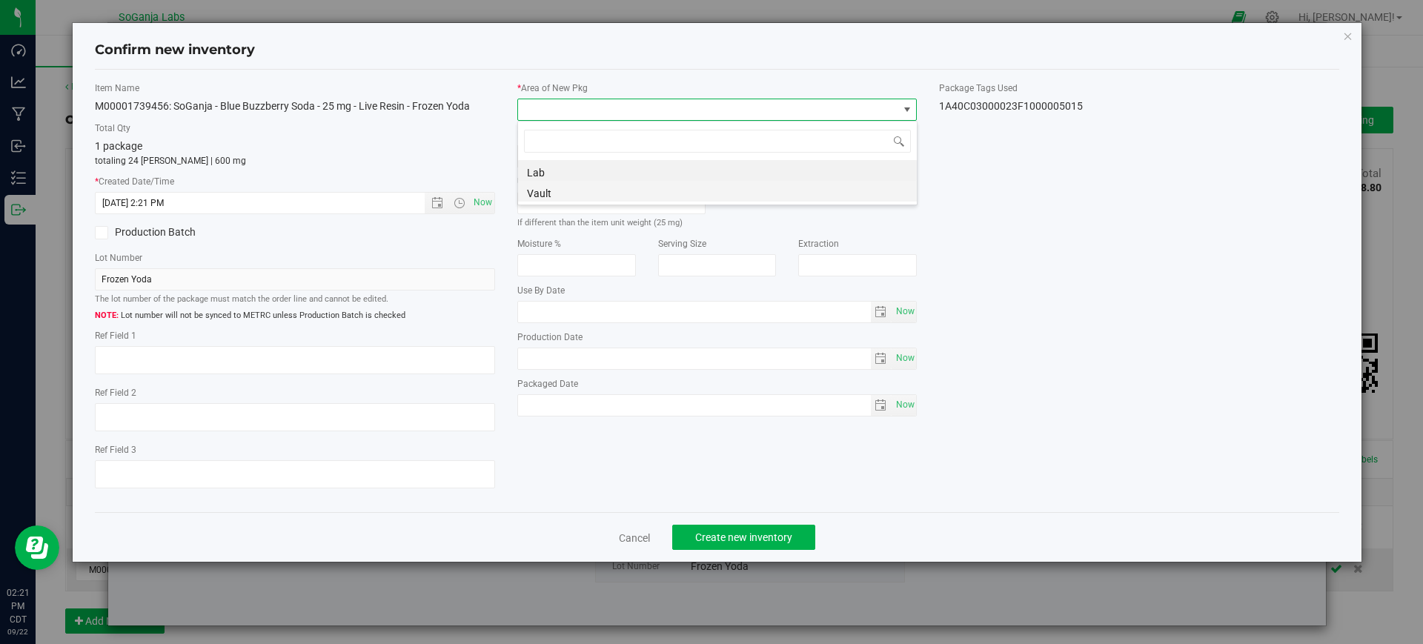
click at [543, 184] on li "Vault" at bounding box center [717, 191] width 399 height 21
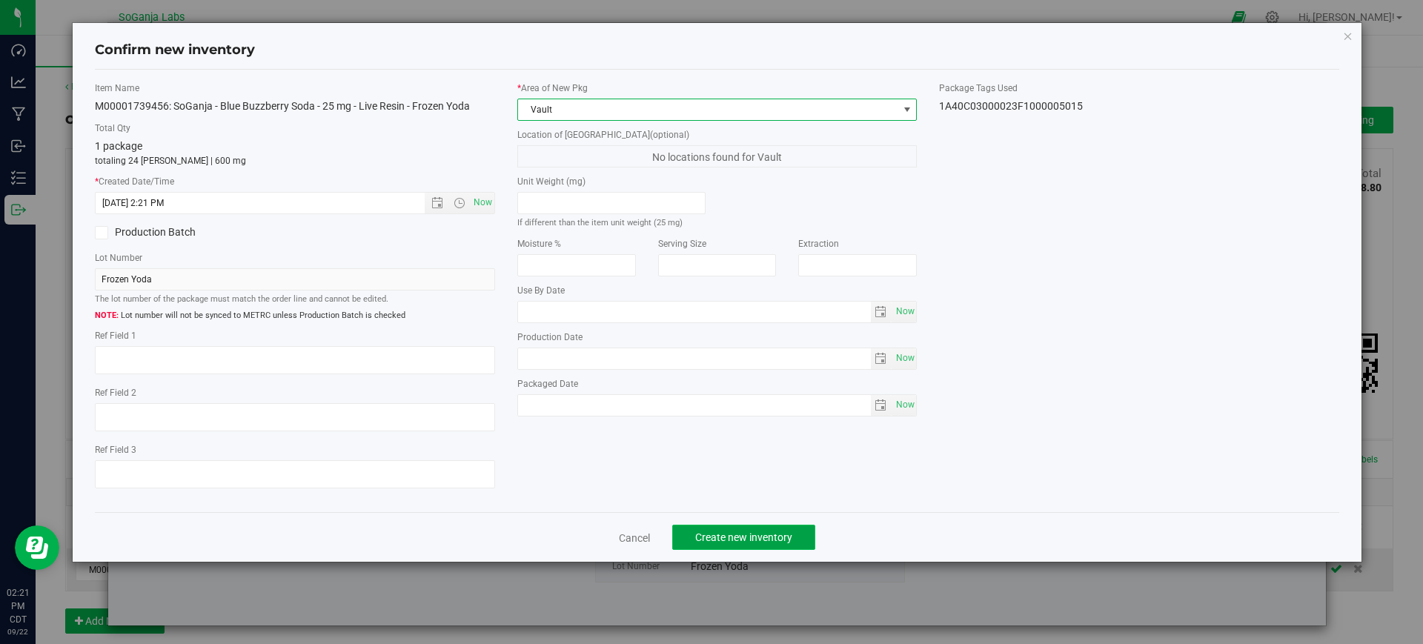
click at [783, 536] on span "Create new inventory" at bounding box center [743, 537] width 97 height 12
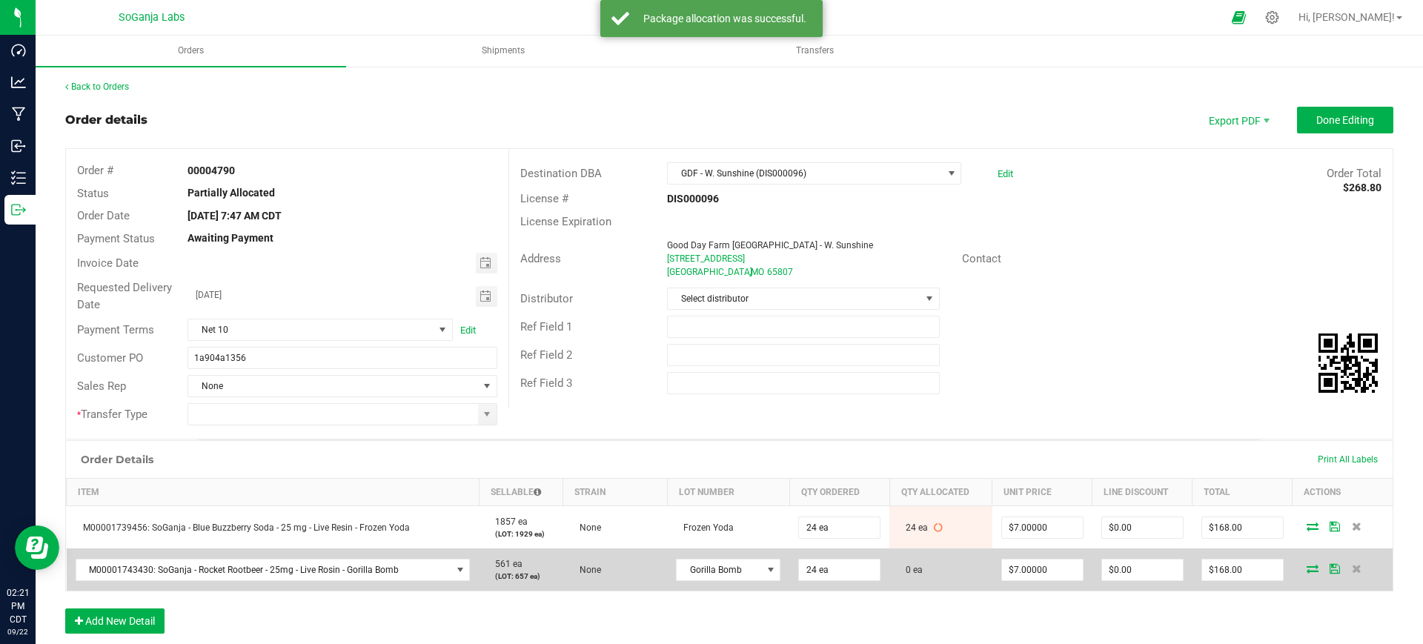
click at [1306, 569] on icon at bounding box center [1312, 568] width 12 height 9
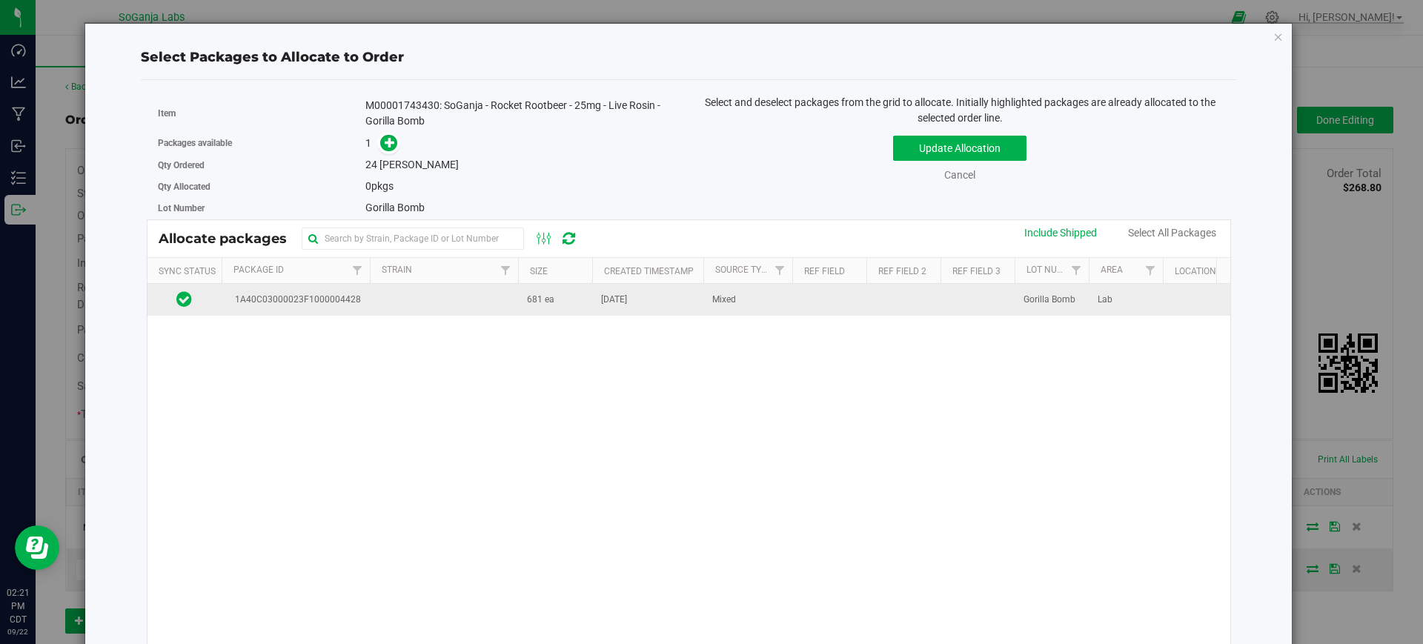
click at [909, 292] on td at bounding box center [903, 300] width 74 height 32
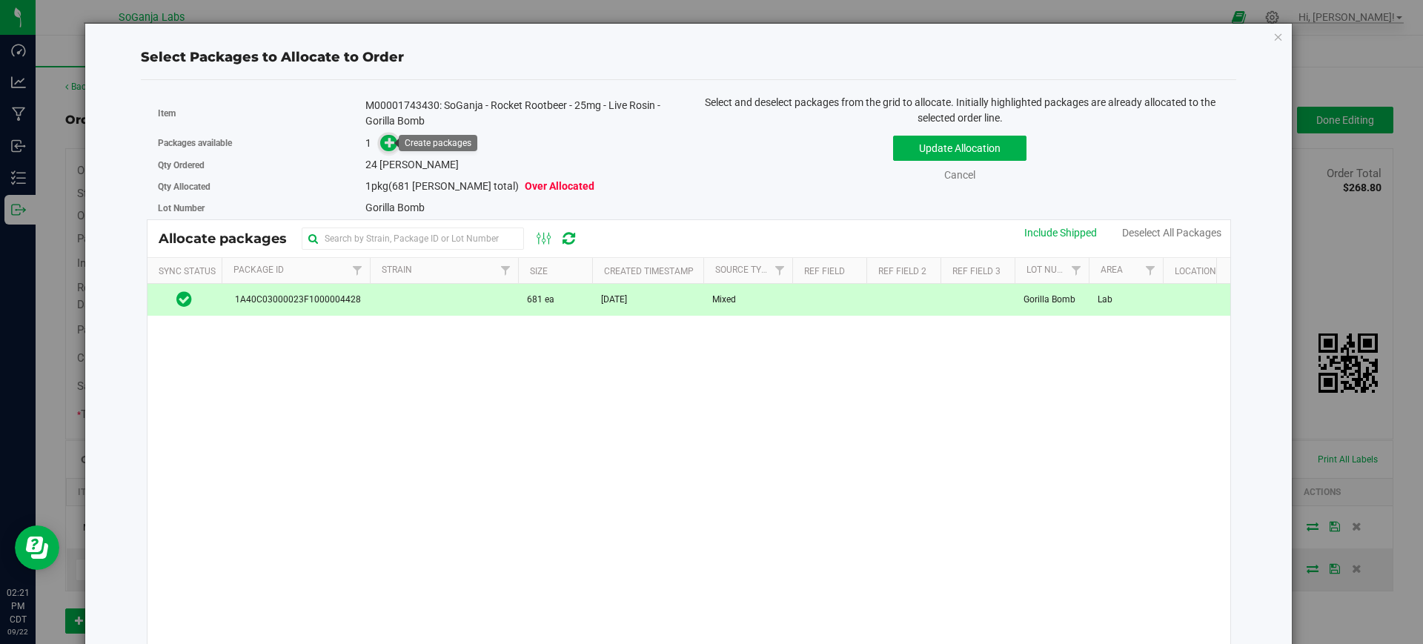
click at [385, 142] on icon at bounding box center [390, 142] width 10 height 10
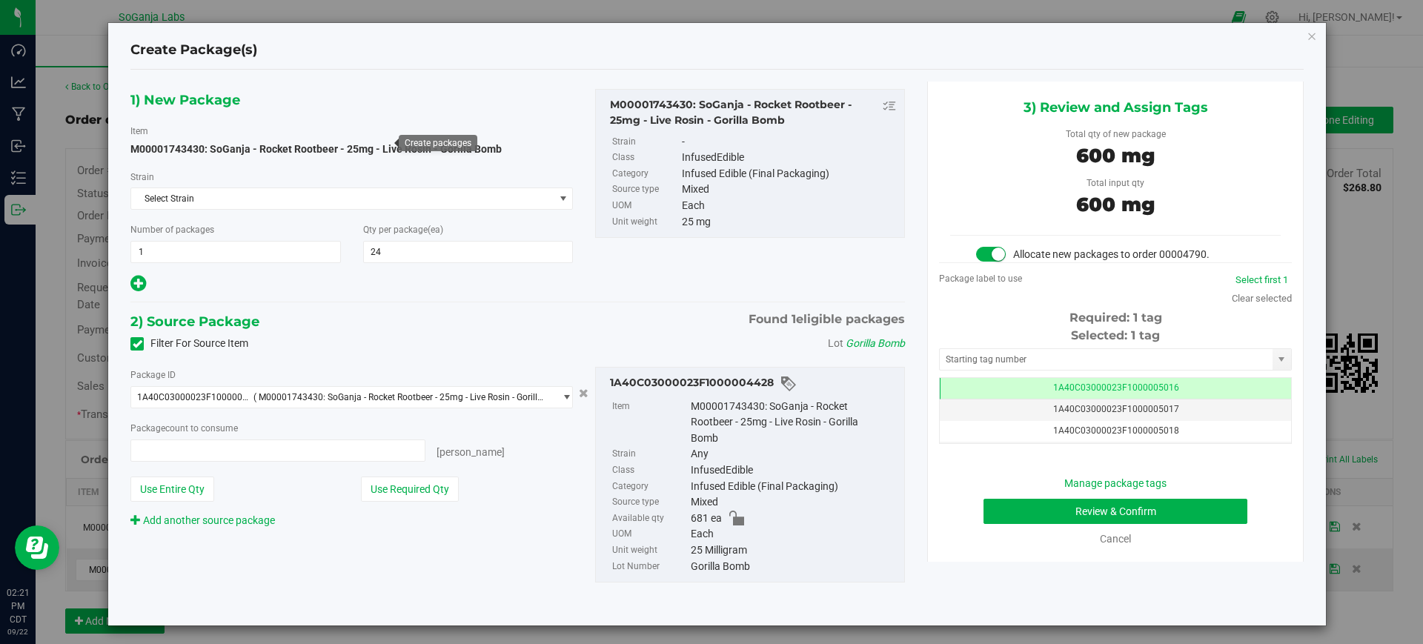
type input "24 ea"
click at [1139, 510] on button "Review & Confirm" at bounding box center [1115, 511] width 264 height 25
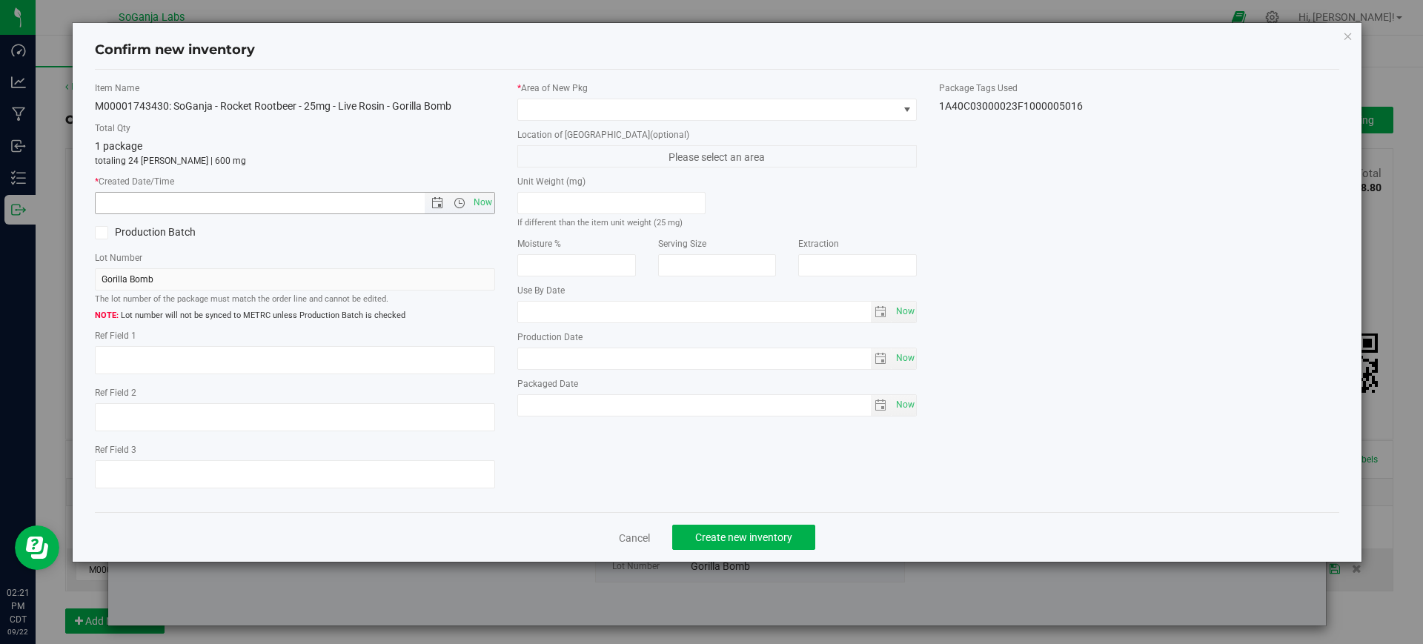
drag, startPoint x: 488, startPoint y: 204, endPoint x: 496, endPoint y: 167, distance: 37.9
click at [488, 202] on span "Now" at bounding box center [482, 202] width 25 height 21
type input "9/22/2025 2:21 PM"
click at [542, 108] on span at bounding box center [708, 109] width 380 height 21
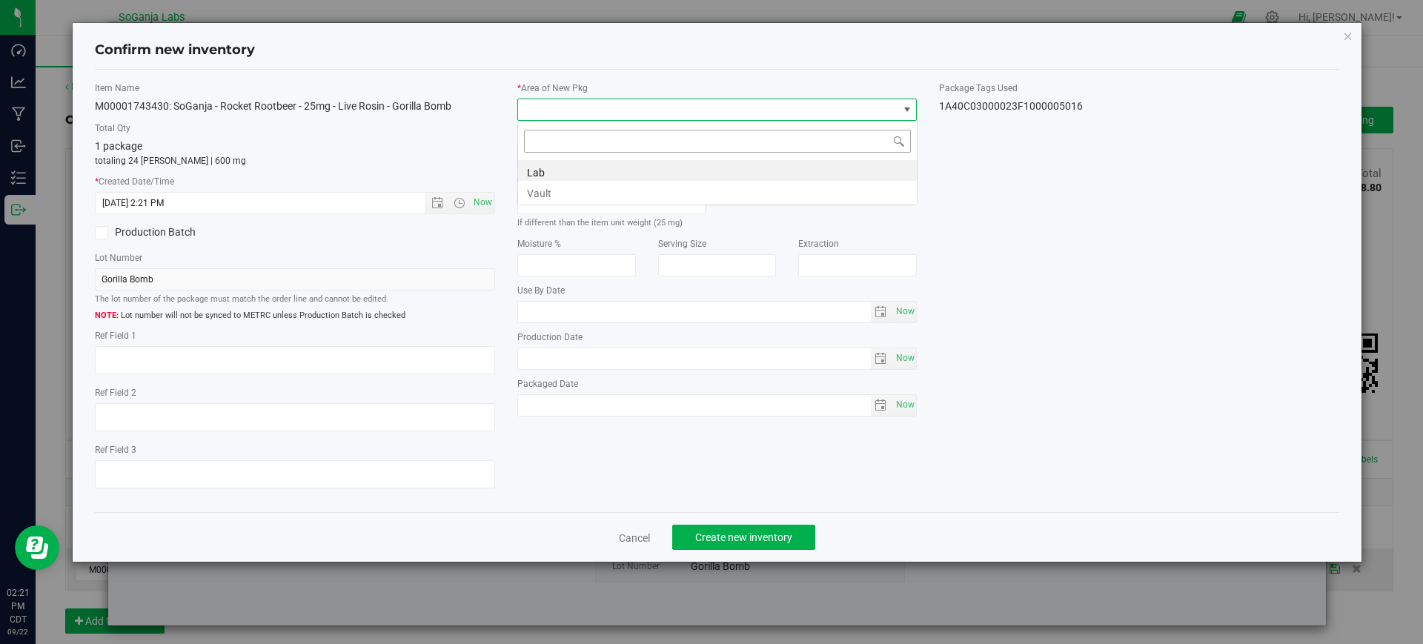
scroll to position [22, 400]
click at [548, 193] on li "Vault" at bounding box center [717, 191] width 399 height 21
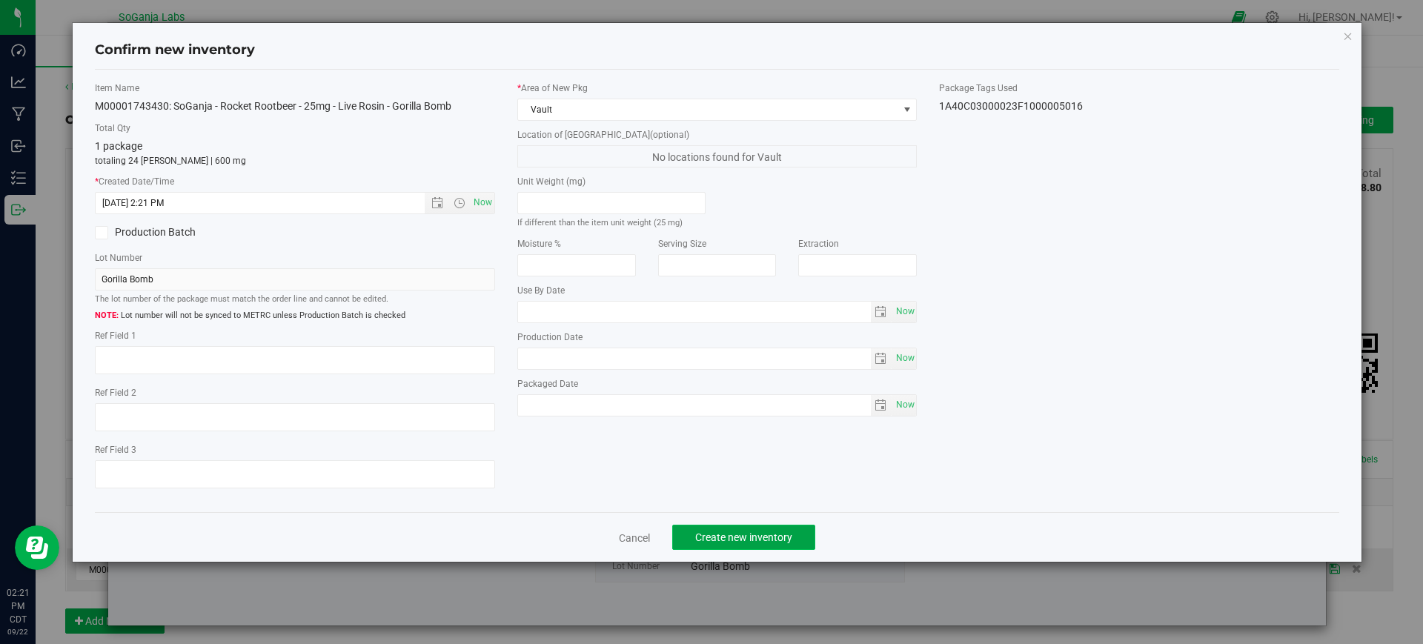
click at [760, 531] on span "Create new inventory" at bounding box center [743, 537] width 97 height 12
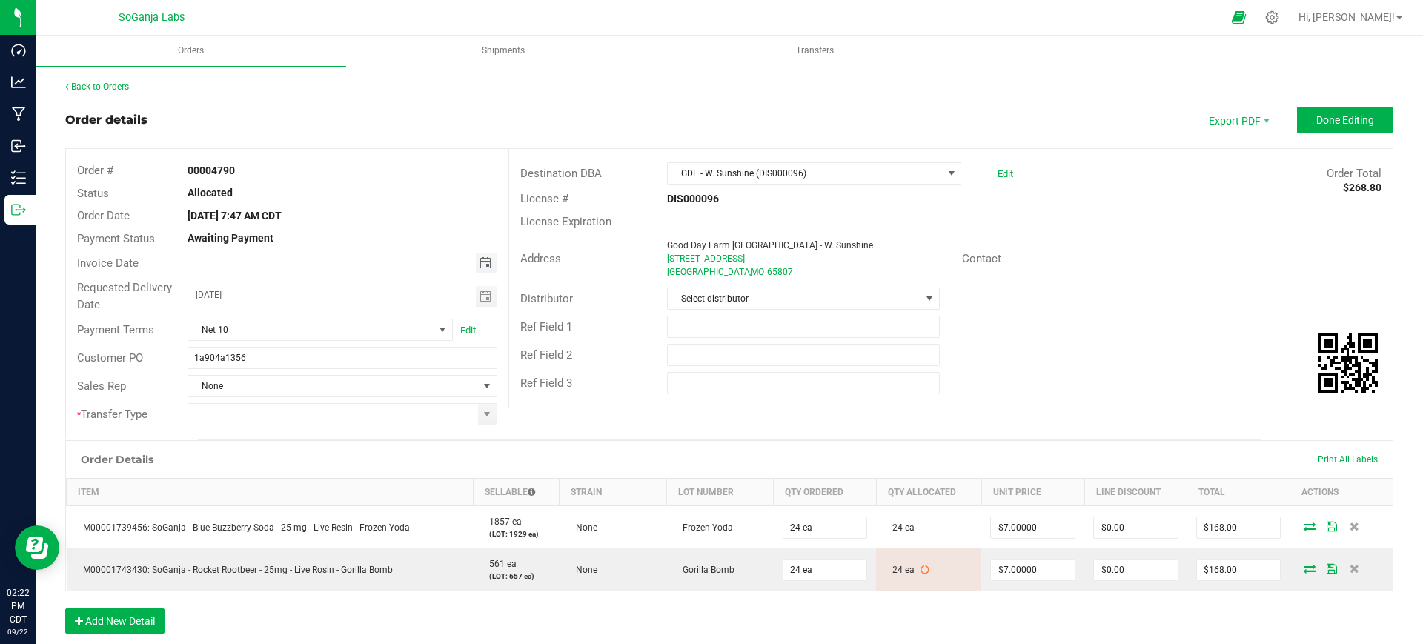
click at [479, 264] on span "Toggle calendar" at bounding box center [485, 263] width 12 height 12
click at [342, 383] on span "18" at bounding box center [340, 386] width 21 height 23
type input "[DATE]"
click at [378, 347] on input "1a904a1356" at bounding box center [341, 358] width 309 height 22
click at [485, 410] on span at bounding box center [487, 414] width 12 height 12
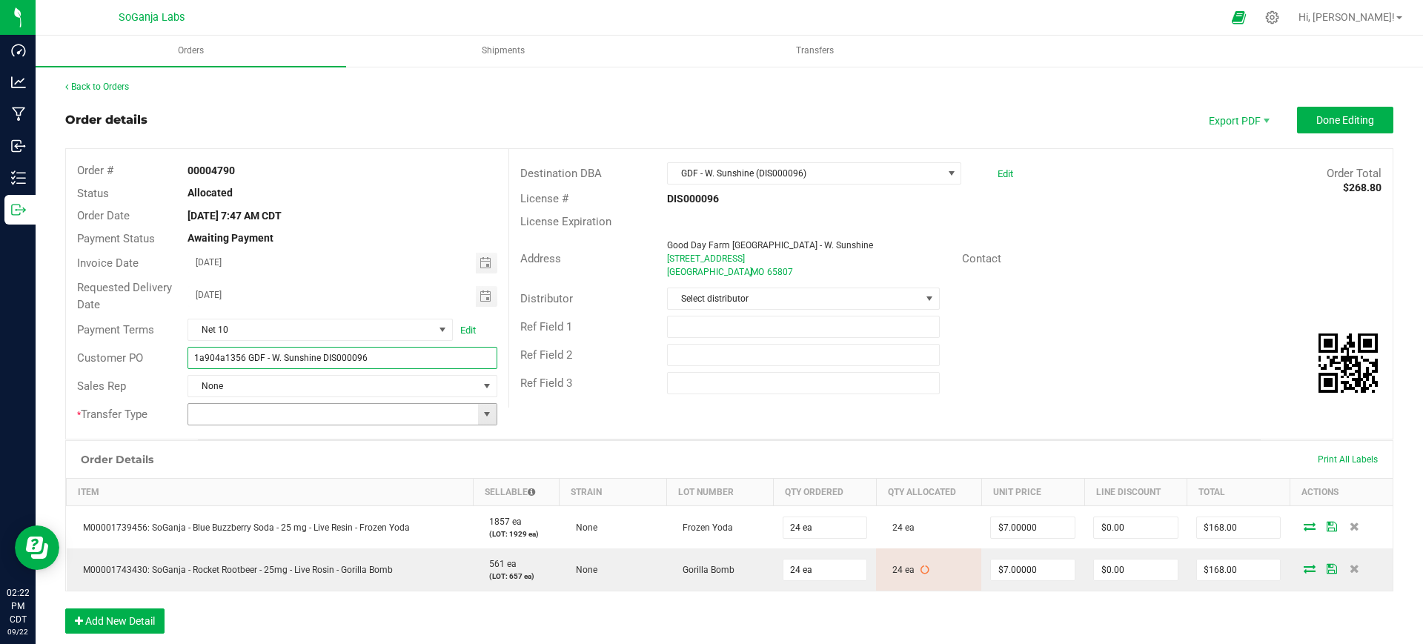
type input "1a904a1356 GDF - W. Sunshine DIS000096"
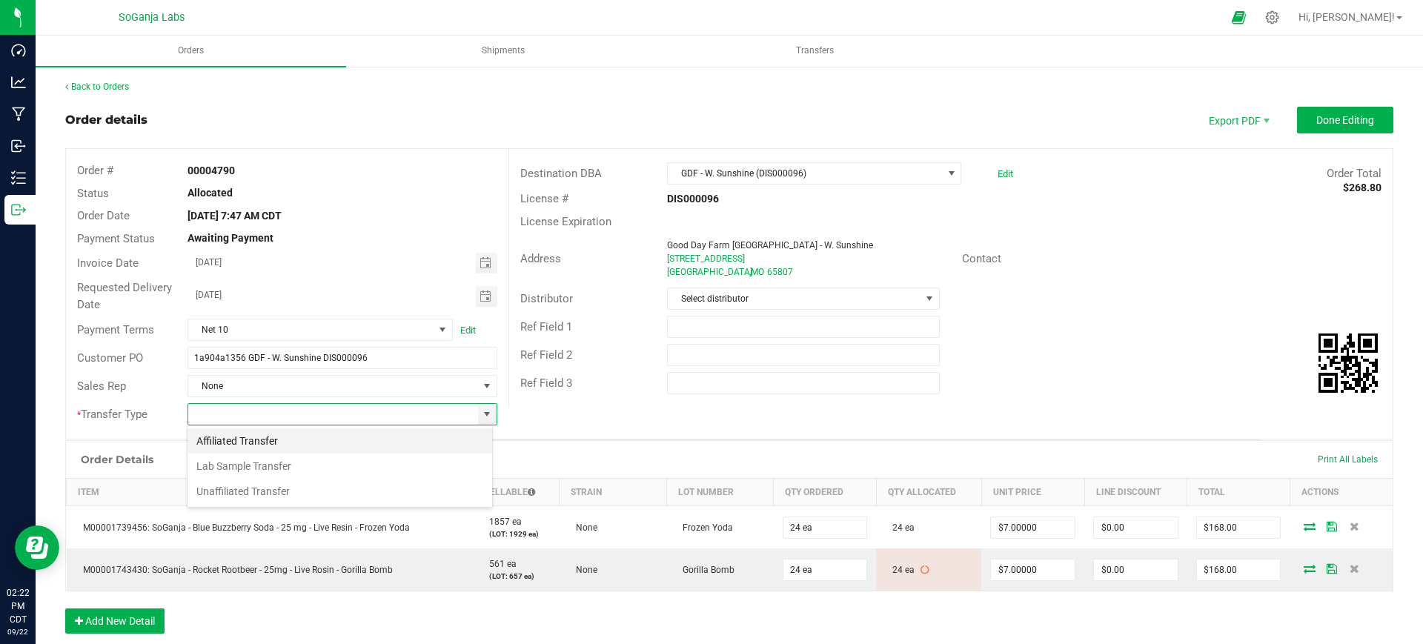
scroll to position [22, 305]
click at [291, 492] on li "Unaffiliated Transfer" at bounding box center [339, 491] width 305 height 25
type input "Unaffiliated Transfer"
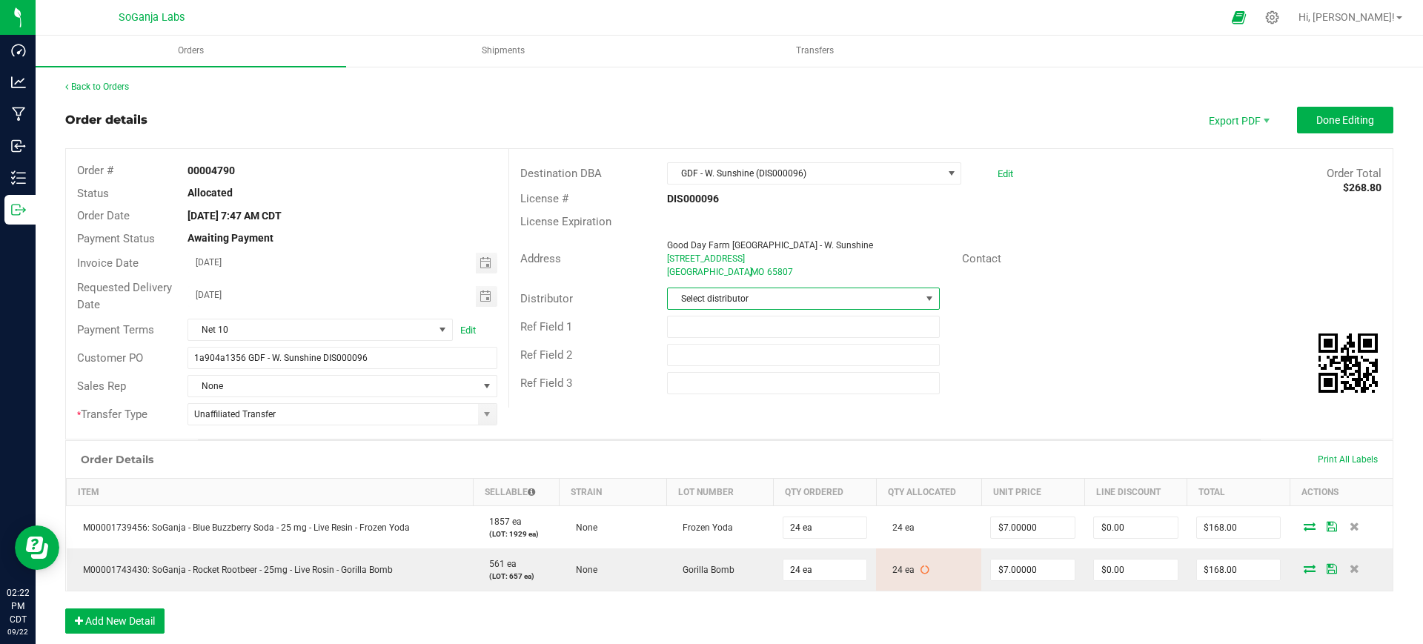
click at [731, 304] on span "Select distributor" at bounding box center [794, 298] width 252 height 21
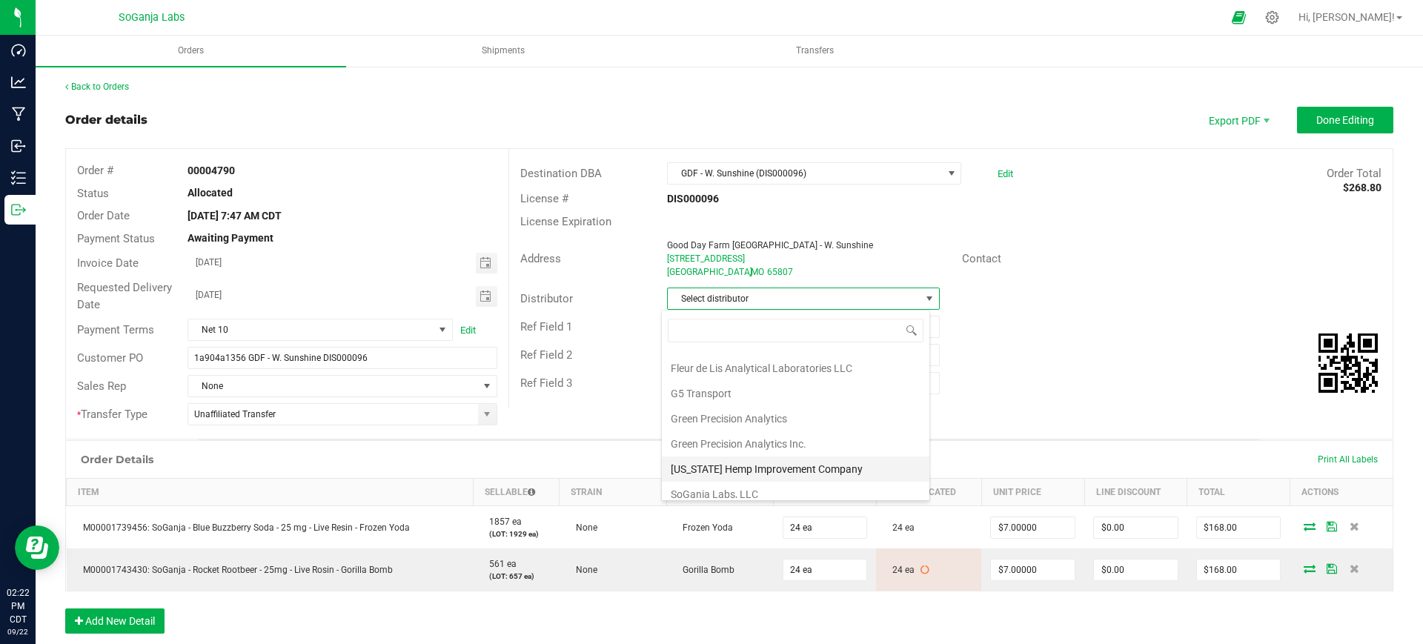
scroll to position [79, 0]
click at [741, 482] on li "Wellerman Transport" at bounding box center [795, 485] width 267 height 25
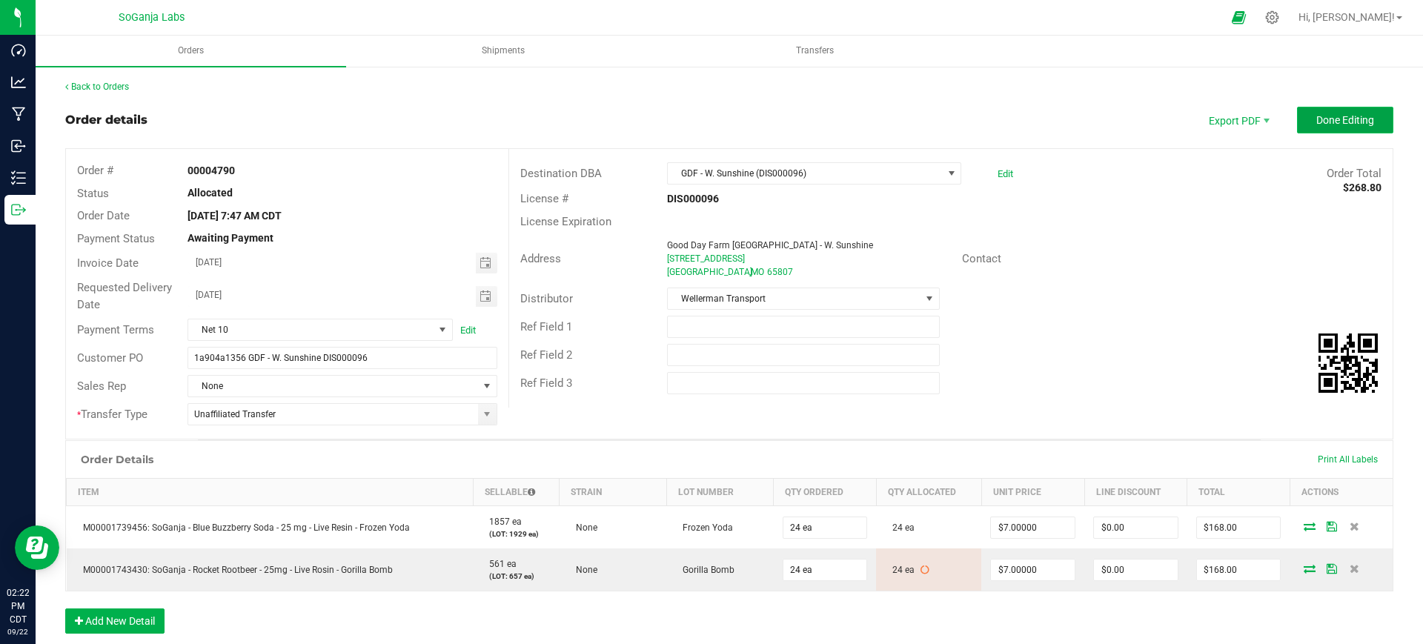
click at [1316, 117] on span "Done Editing" at bounding box center [1345, 120] width 58 height 12
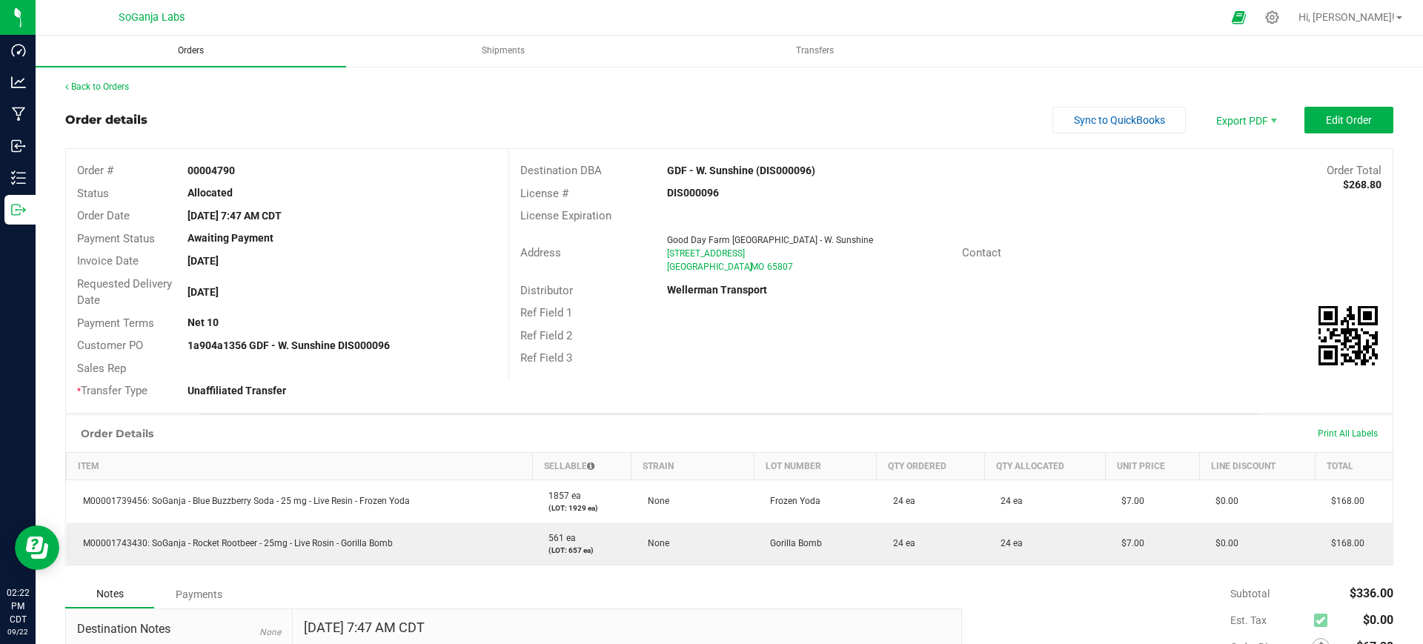
click at [193, 43] on uib-tab-heading "Orders" at bounding box center [191, 51] width 310 height 31
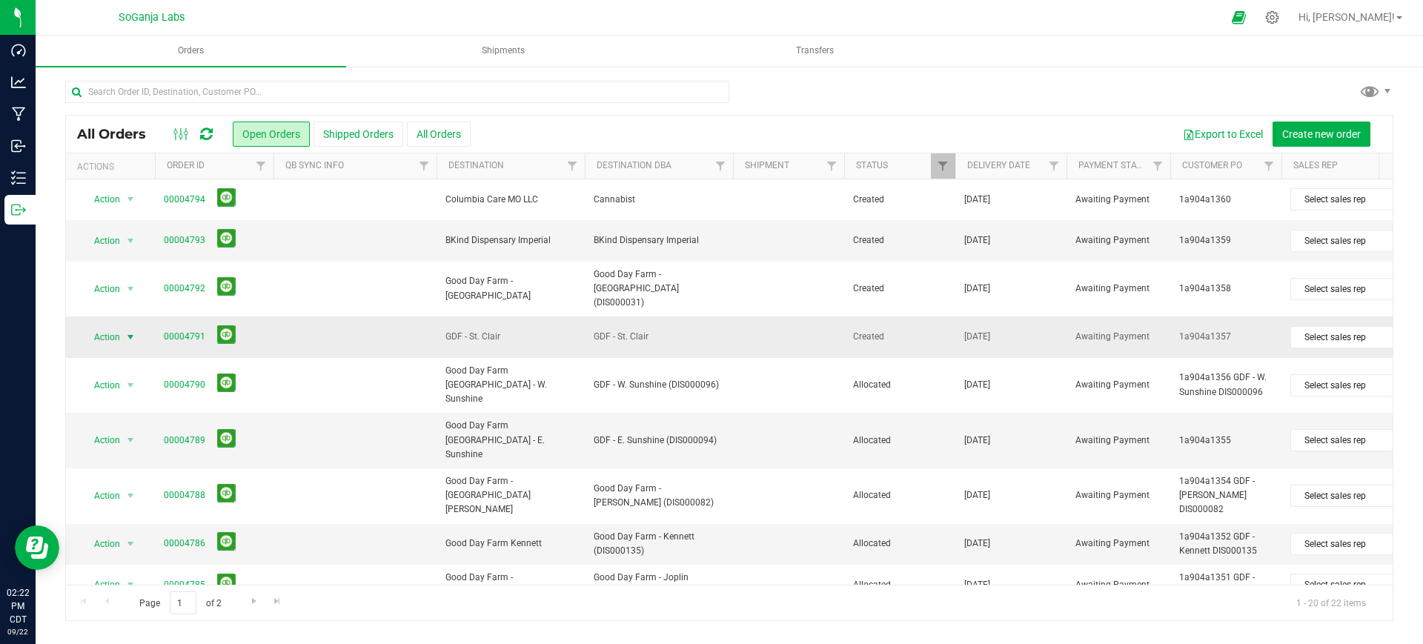
click at [104, 327] on span "Action" at bounding box center [101, 337] width 40 height 21
click at [125, 413] on li "Edit order" at bounding box center [136, 413] width 111 height 22
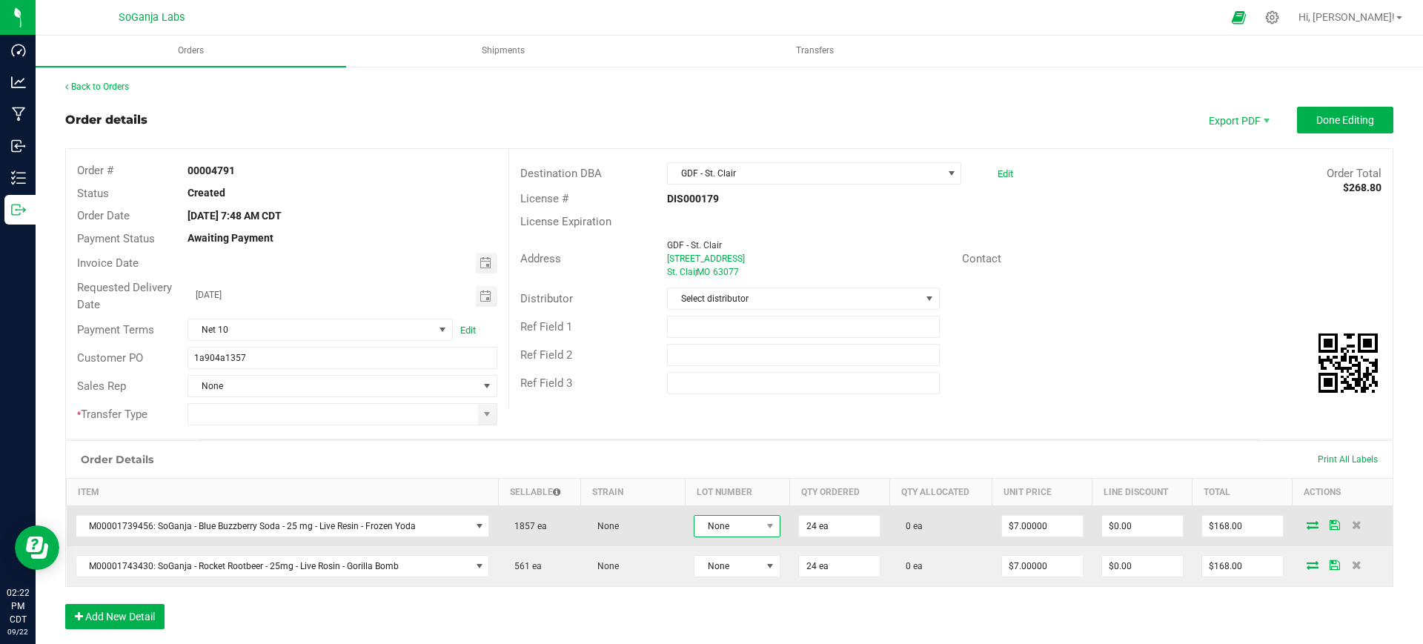
click at [761, 526] on span at bounding box center [770, 526] width 19 height 21
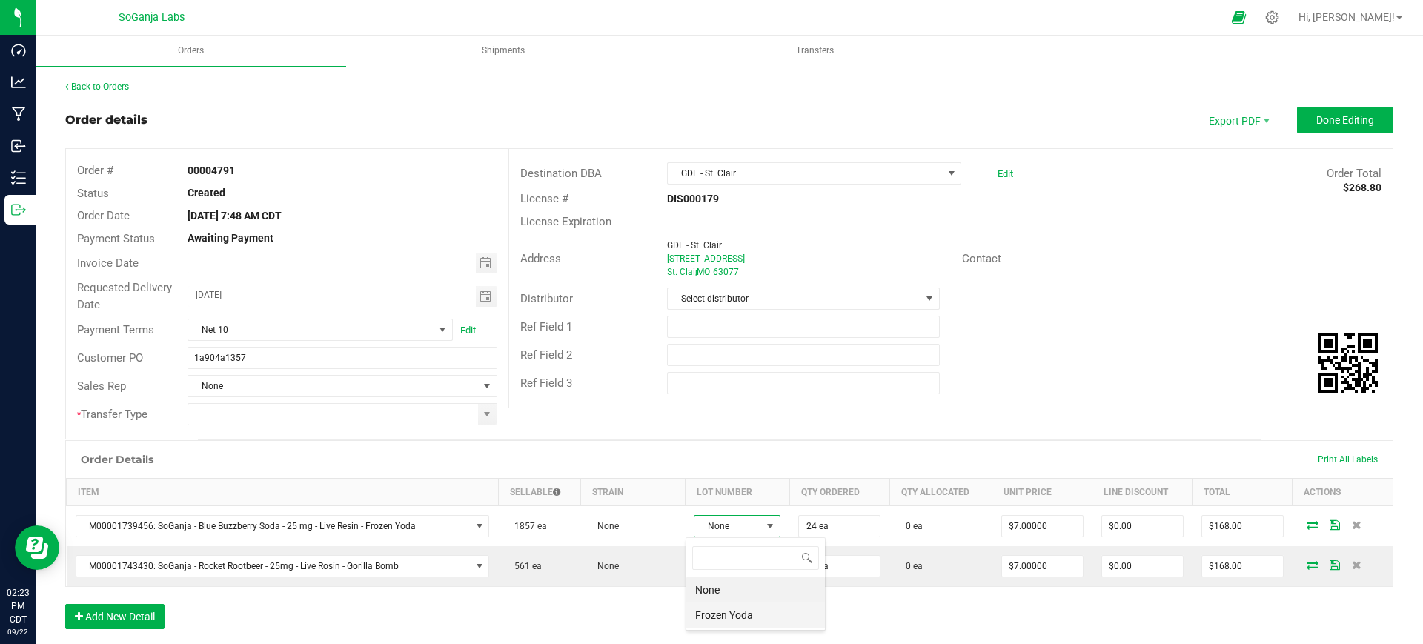
click at [753, 618] on Yoda "Frozen Yoda" at bounding box center [755, 614] width 139 height 25
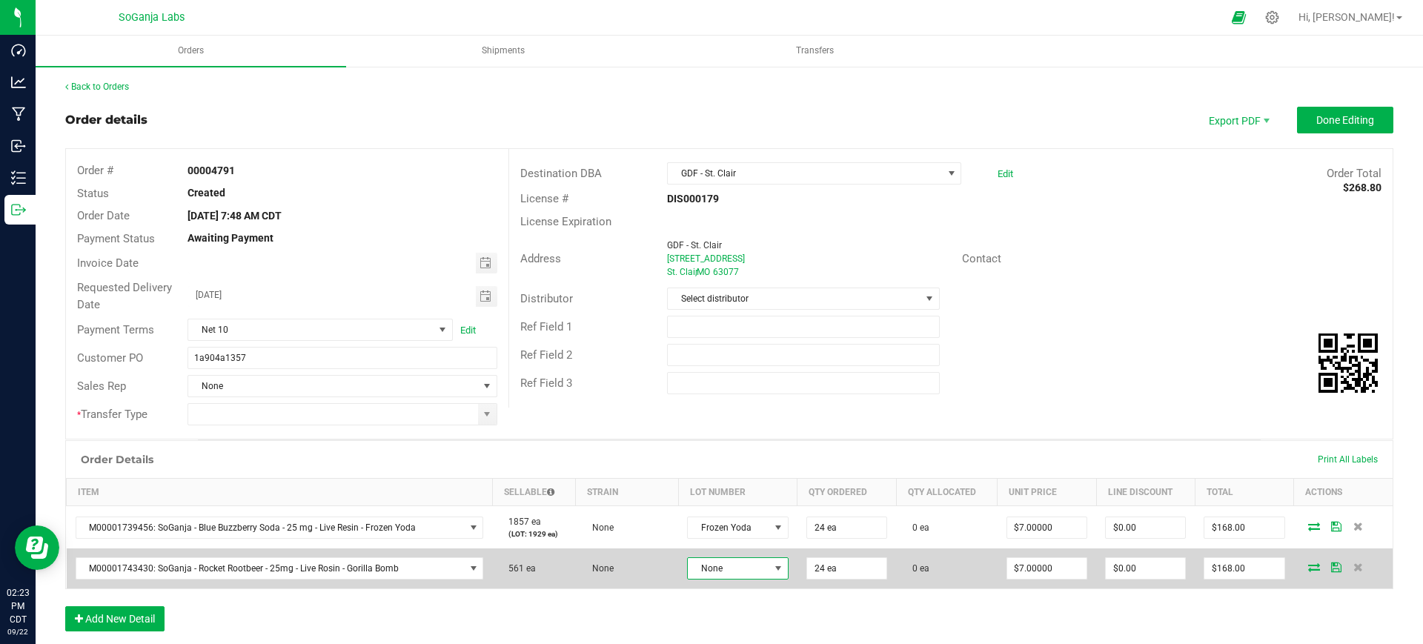
click at [736, 567] on span "None" at bounding box center [728, 568] width 81 height 21
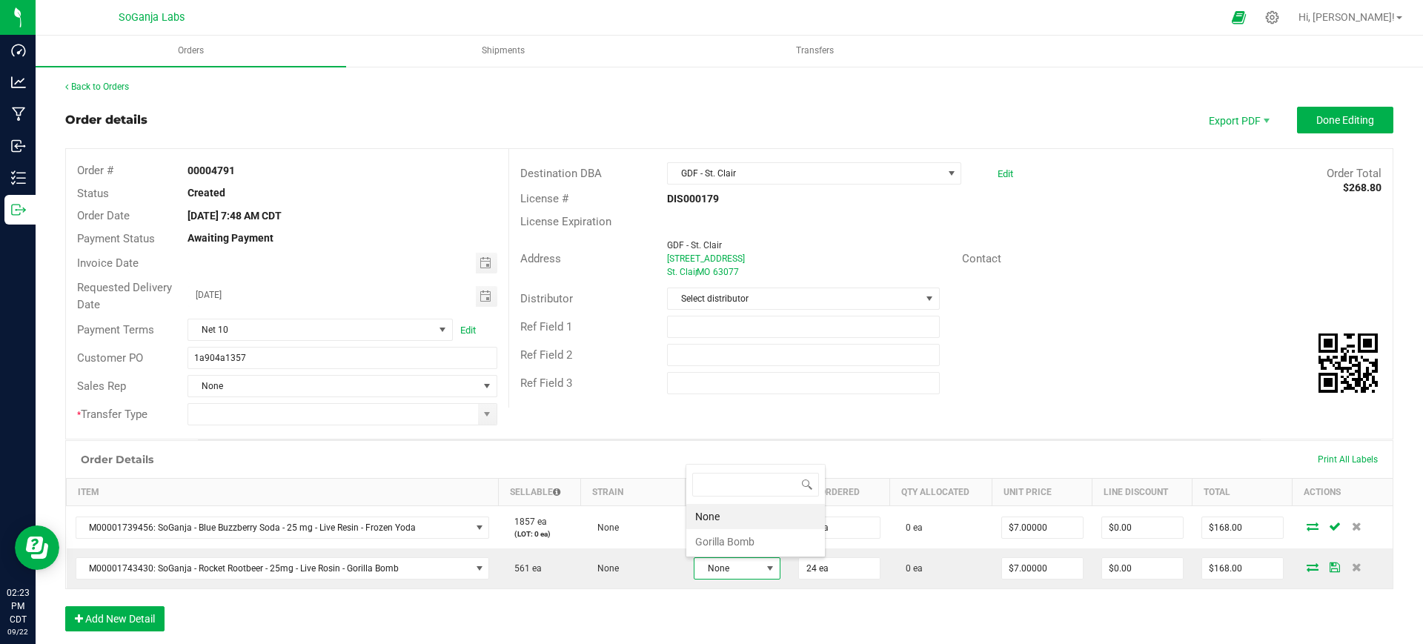
scroll to position [22, 98]
click at [743, 536] on Bomb "Gorilla Bomb" at bounding box center [748, 541] width 139 height 25
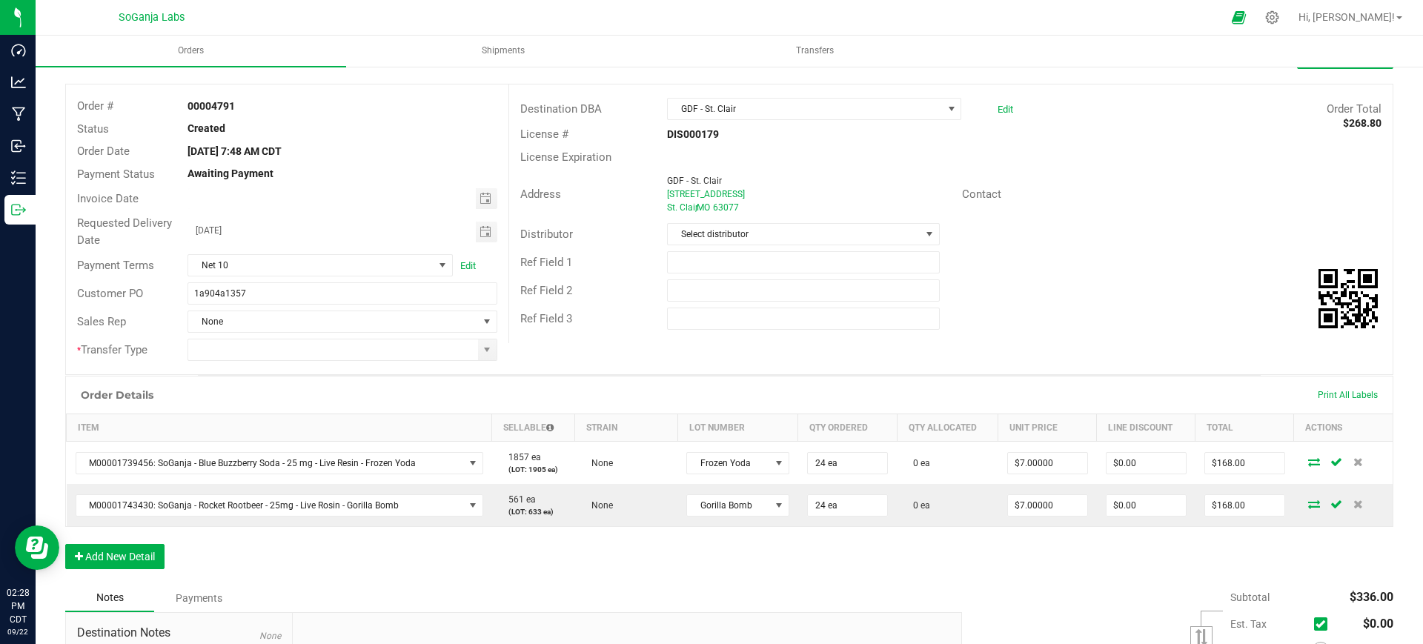
scroll to position [93, 0]
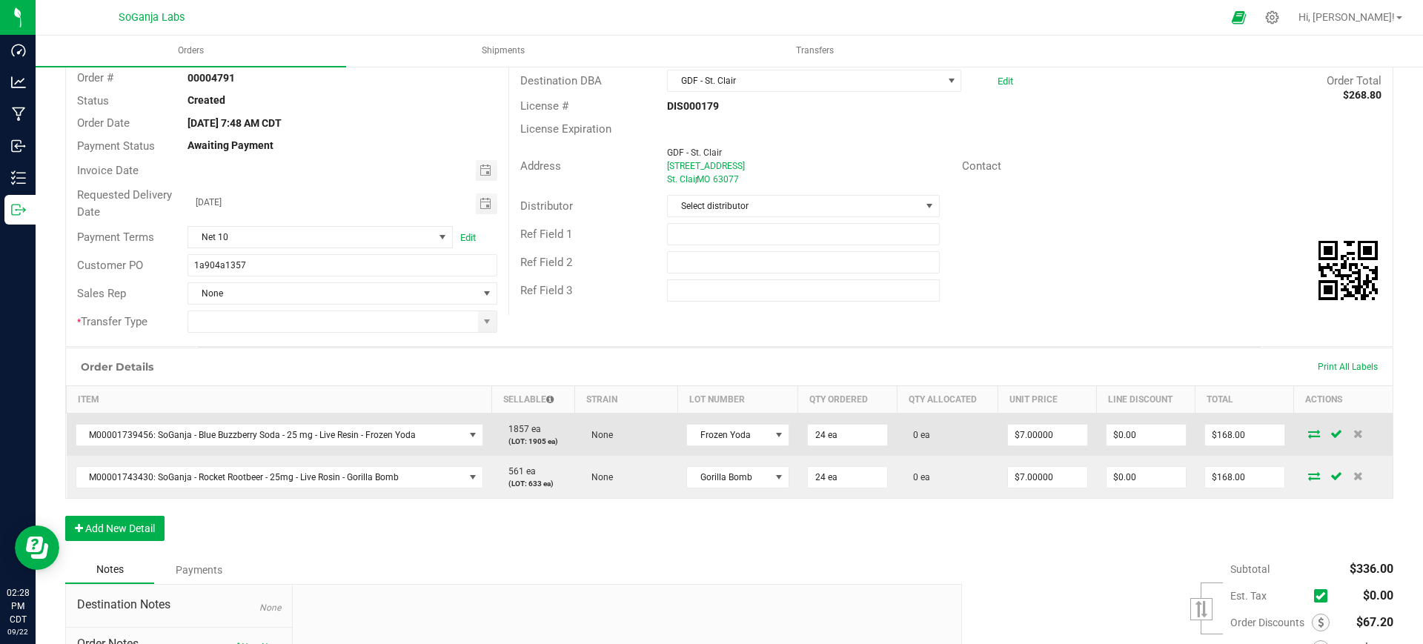
click at [1308, 434] on icon at bounding box center [1314, 433] width 12 height 9
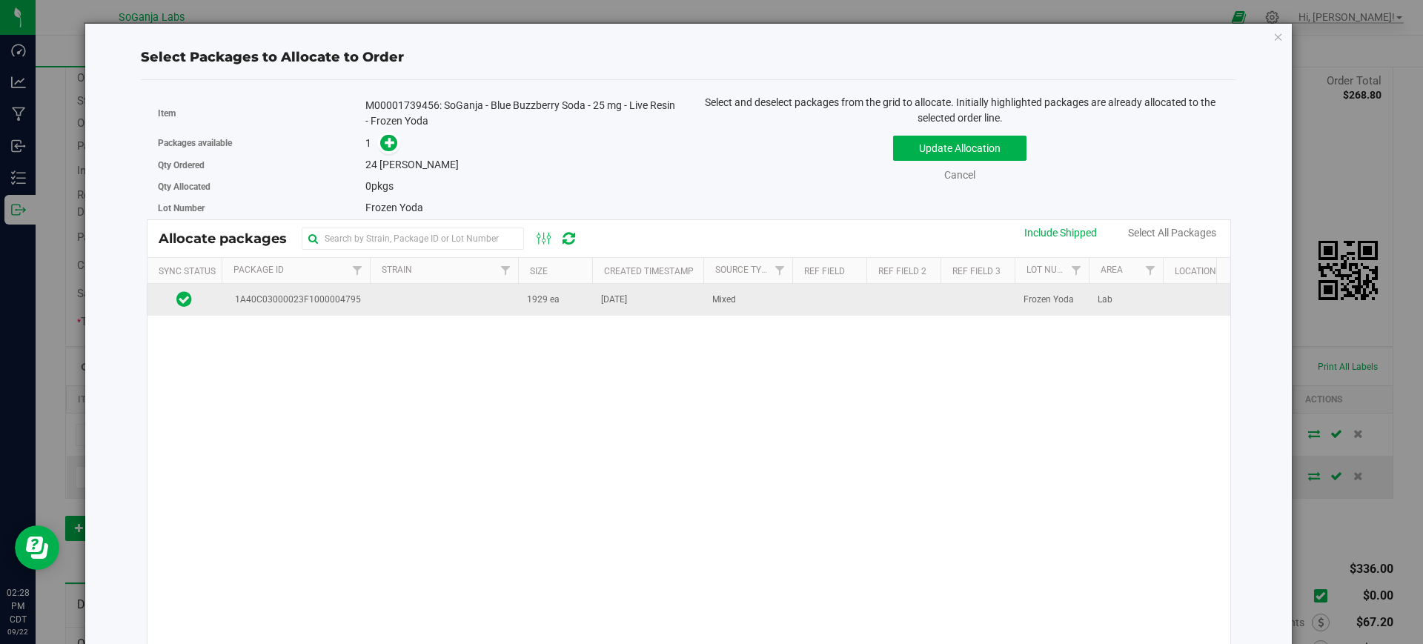
drag, startPoint x: 622, startPoint y: 302, endPoint x: 610, endPoint y: 299, distance: 12.2
click at [622, 302] on span "[DATE]" at bounding box center [614, 300] width 26 height 14
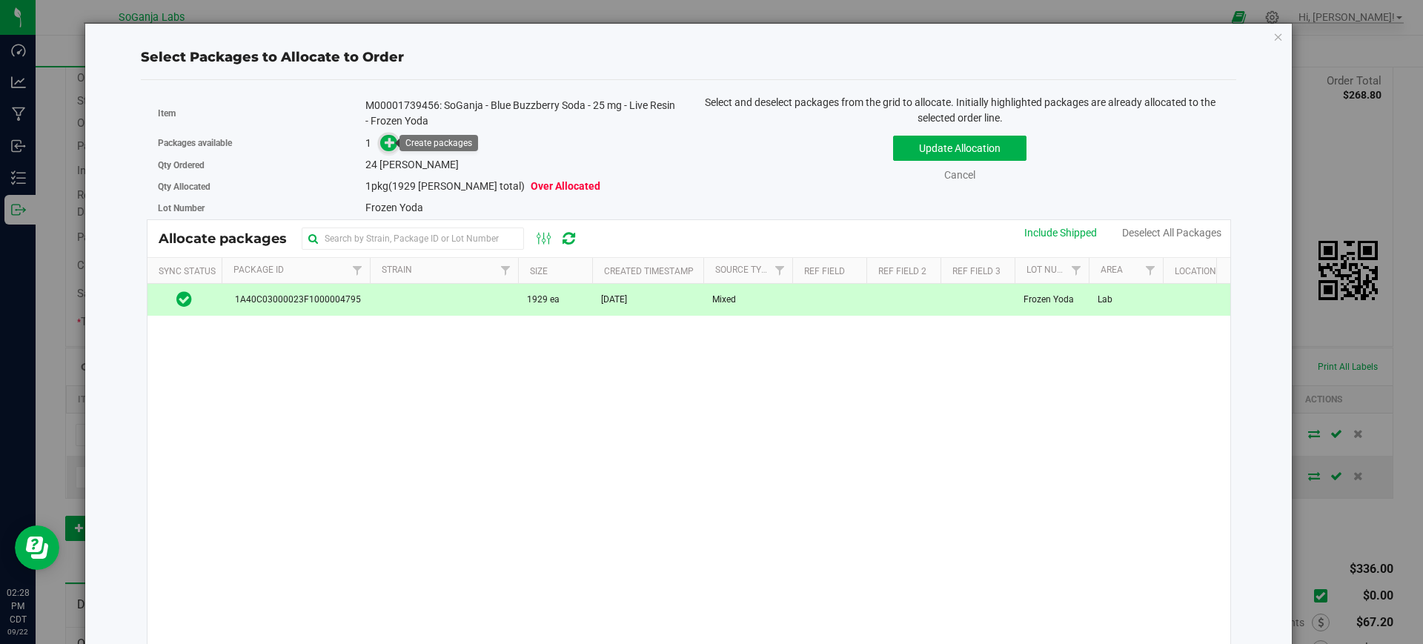
click at [389, 142] on icon at bounding box center [390, 142] width 10 height 10
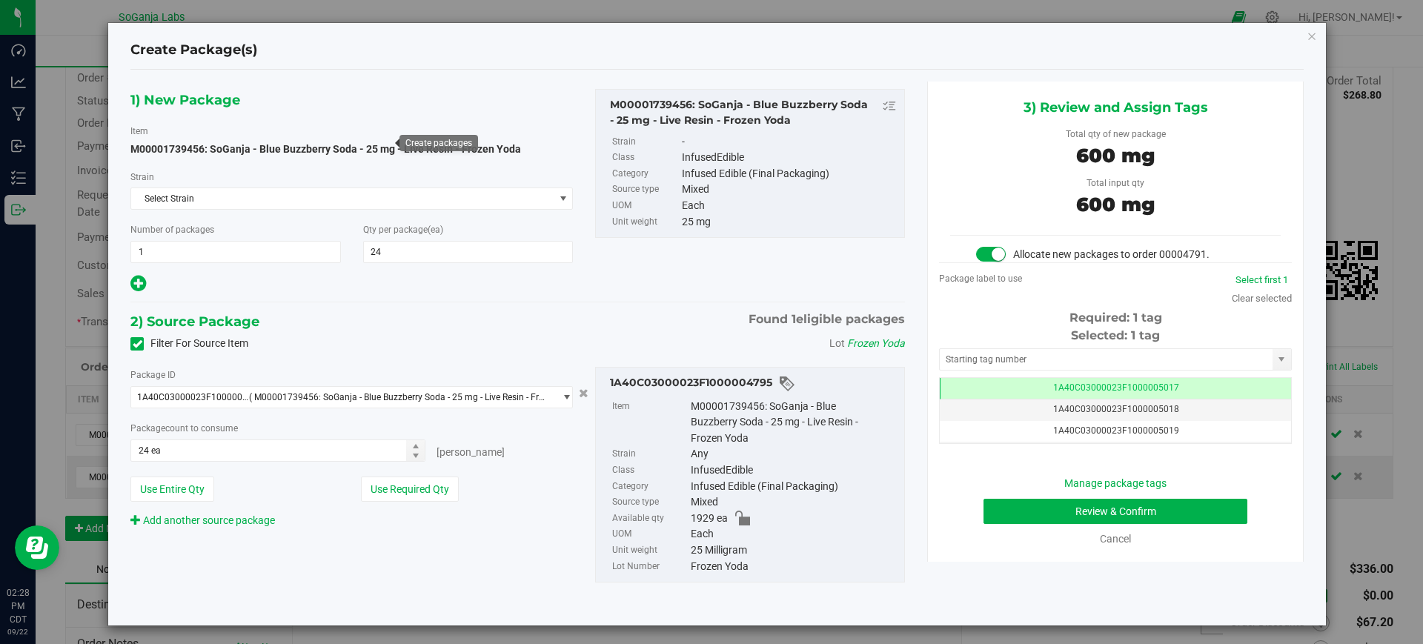
type input "24"
click at [1105, 507] on button "Review & Confirm" at bounding box center [1115, 511] width 264 height 25
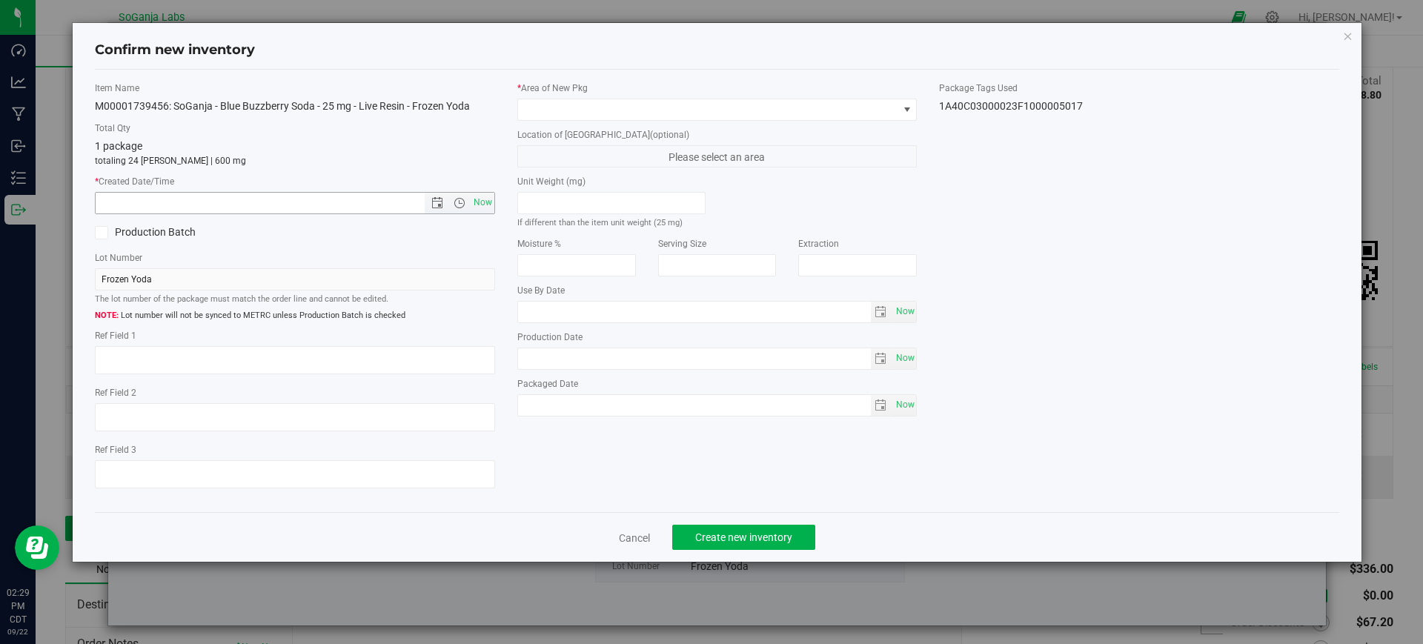
click at [478, 199] on span "Now" at bounding box center [482, 202] width 25 height 21
type input "9/22/2025 2:29 PM"
click at [531, 109] on span at bounding box center [708, 109] width 380 height 21
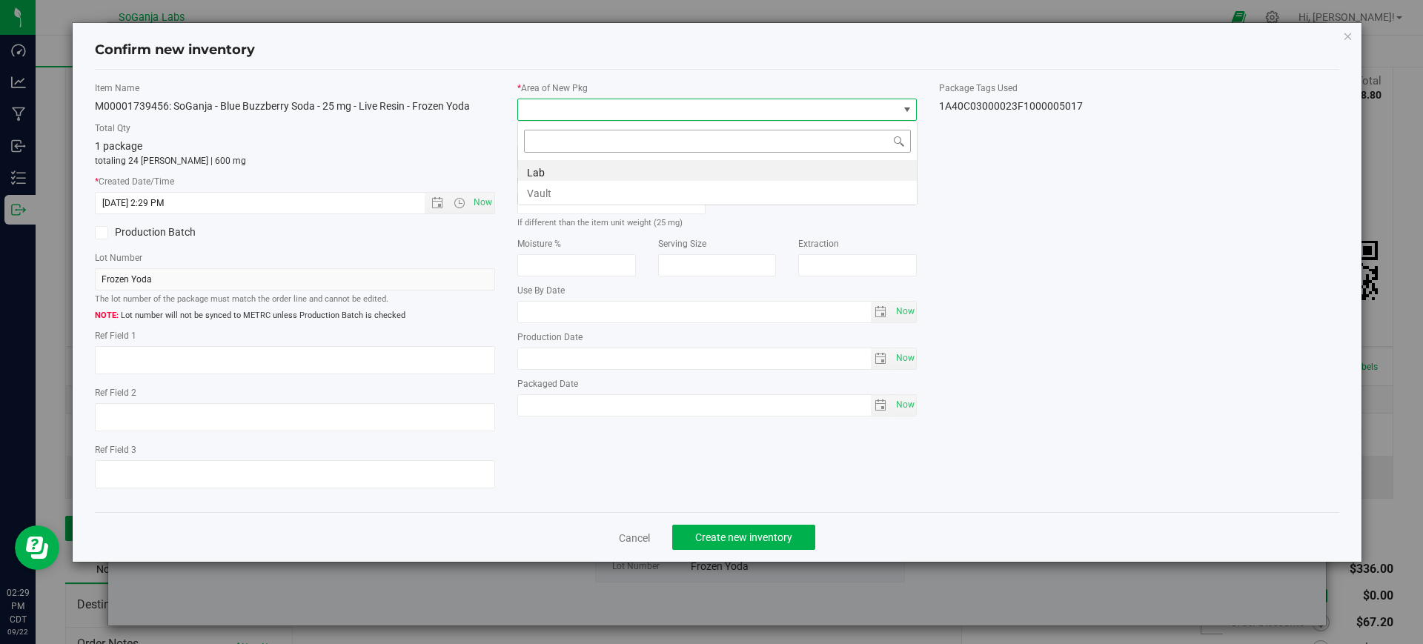
scroll to position [22, 400]
click at [543, 192] on li "Vault" at bounding box center [717, 191] width 399 height 21
click at [719, 535] on span "Create new inventory" at bounding box center [743, 537] width 97 height 12
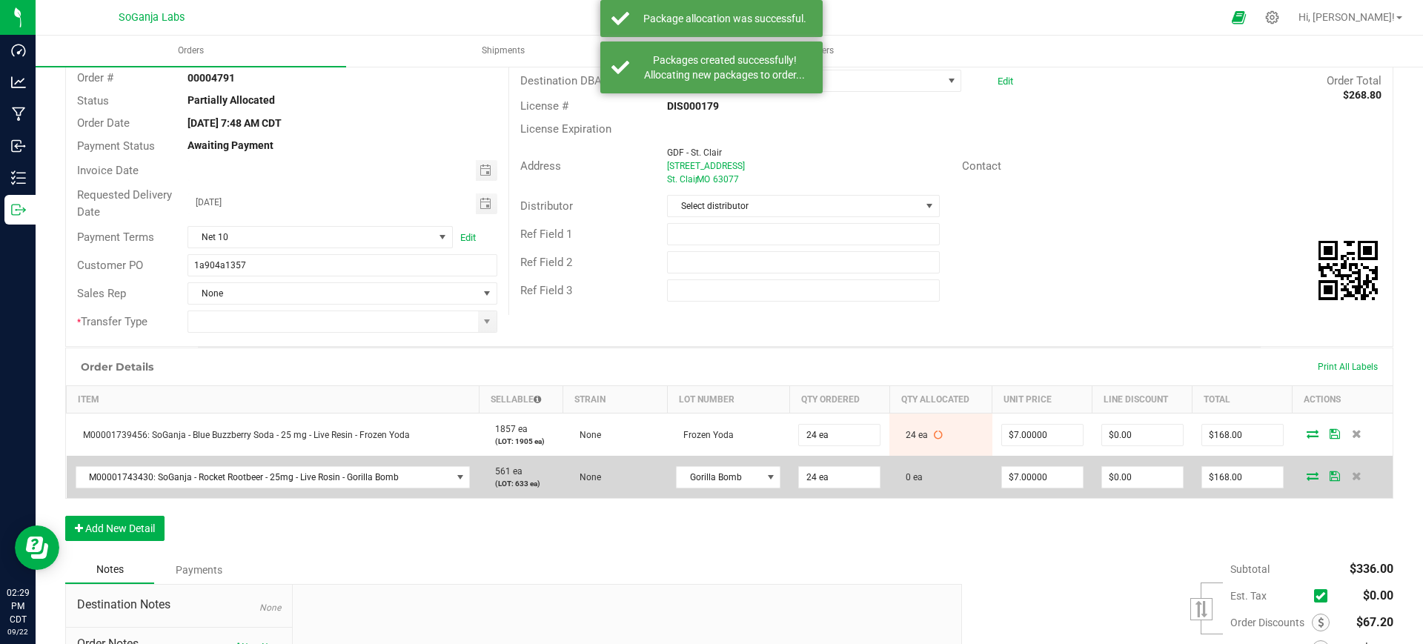
click at [1306, 477] on icon at bounding box center [1312, 475] width 12 height 9
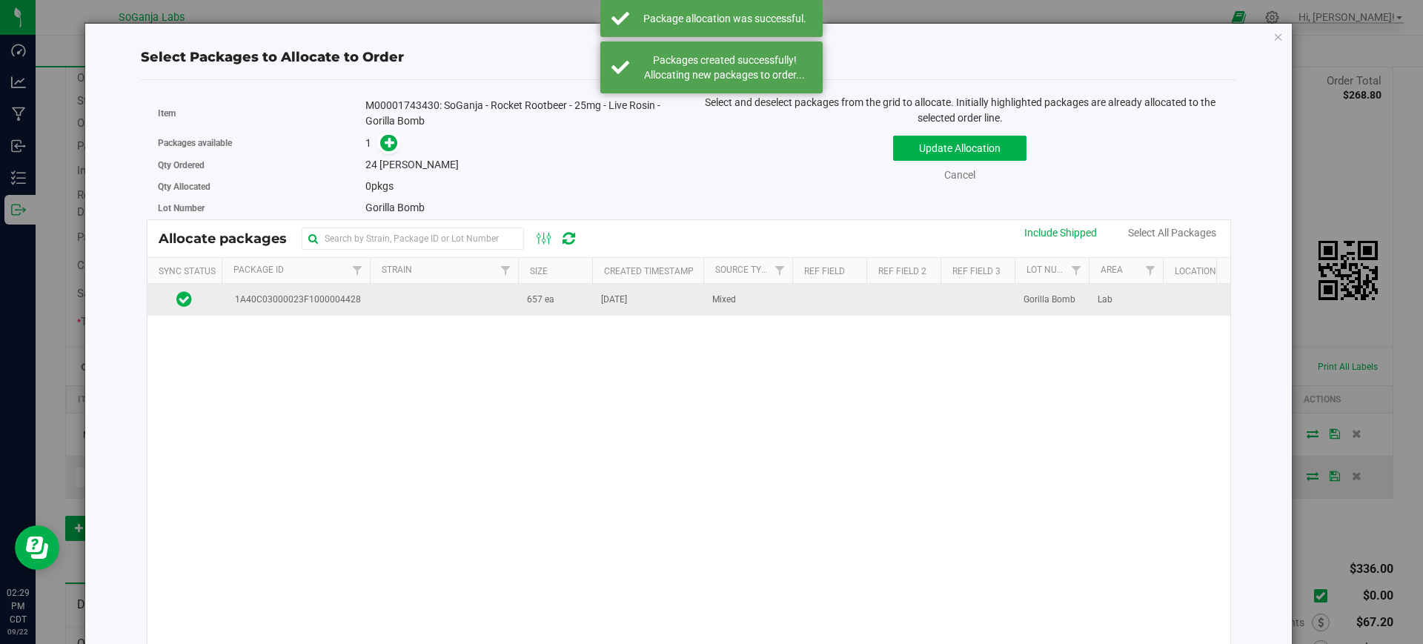
click at [570, 302] on td "657 ea" at bounding box center [555, 300] width 74 height 32
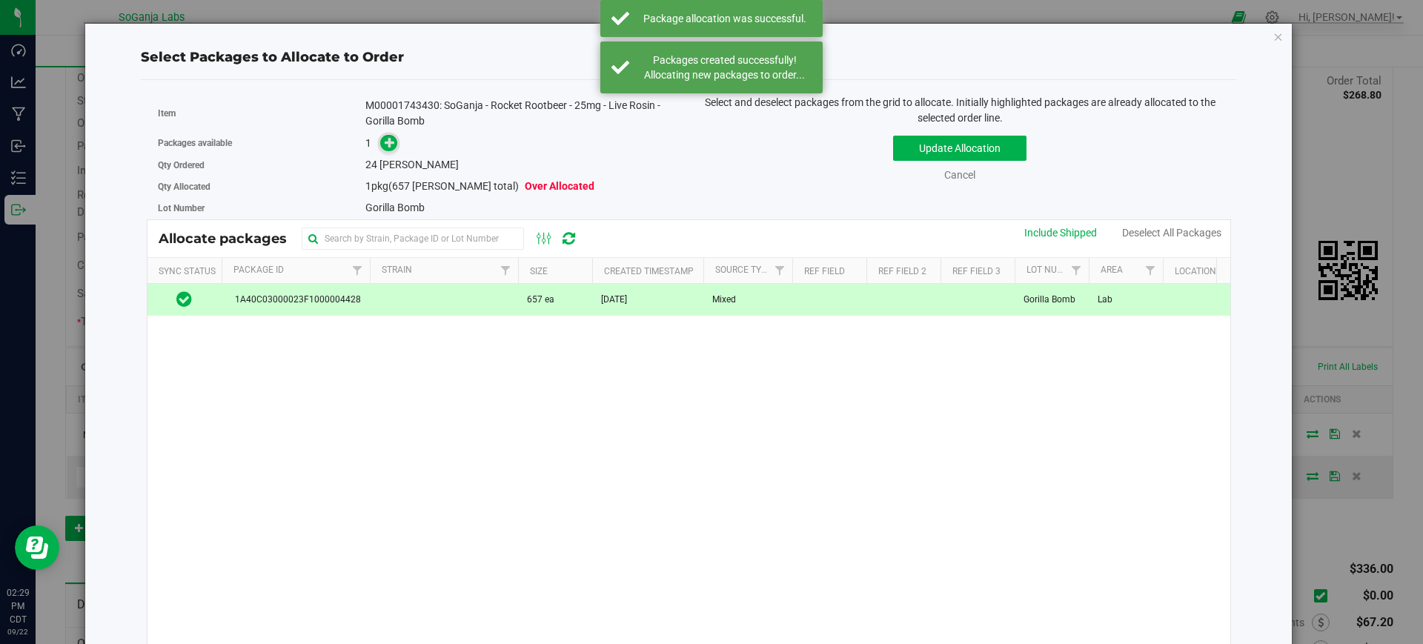
click at [388, 142] on icon at bounding box center [390, 142] width 10 height 10
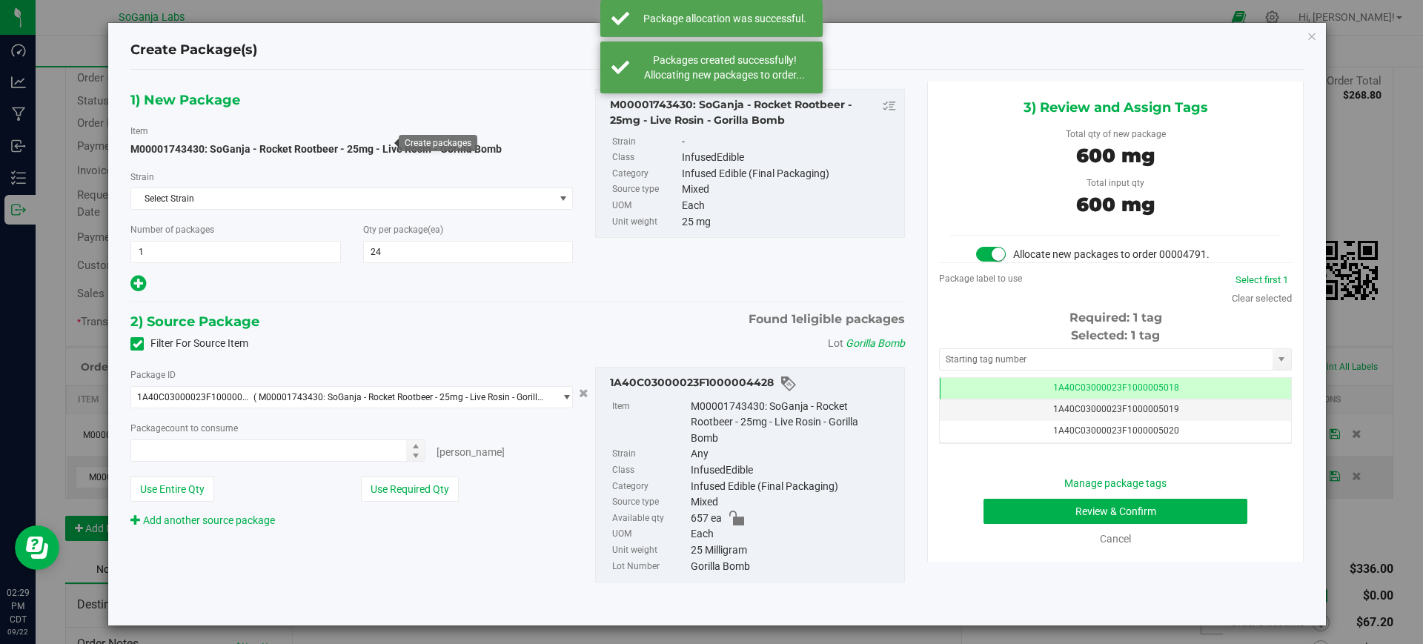
type input "24 ea"
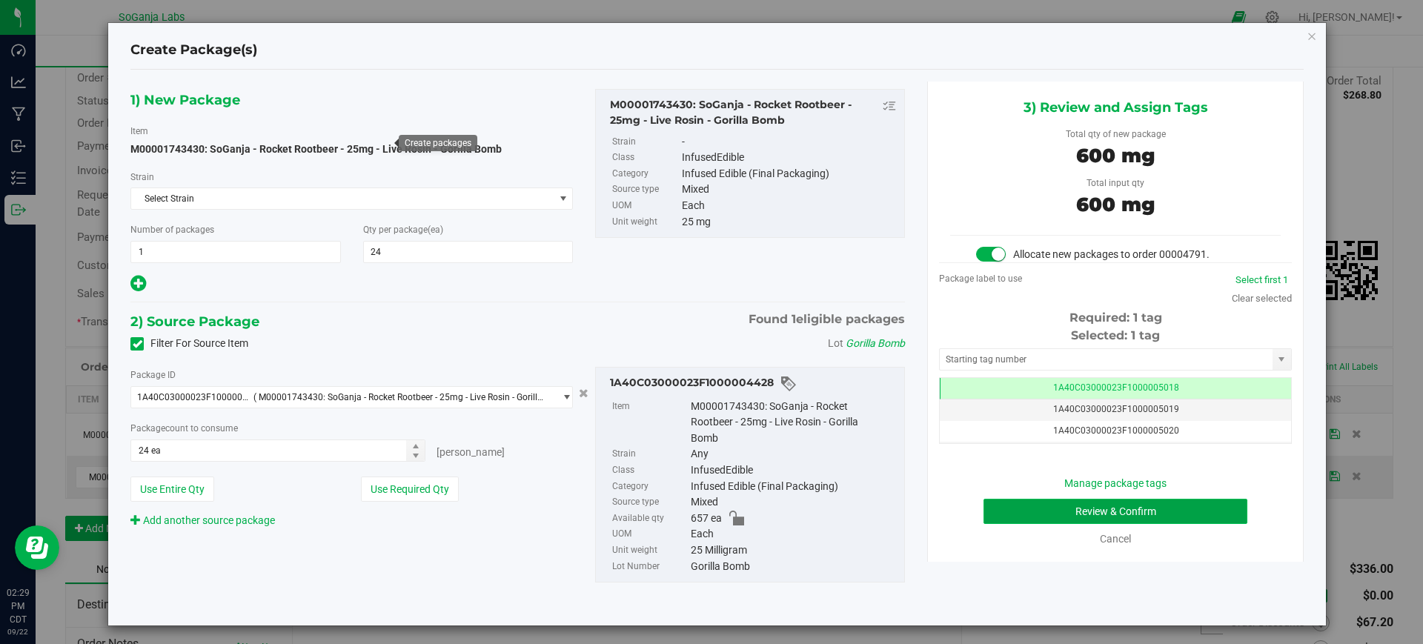
click at [1139, 510] on button "Review & Confirm" at bounding box center [1115, 511] width 264 height 25
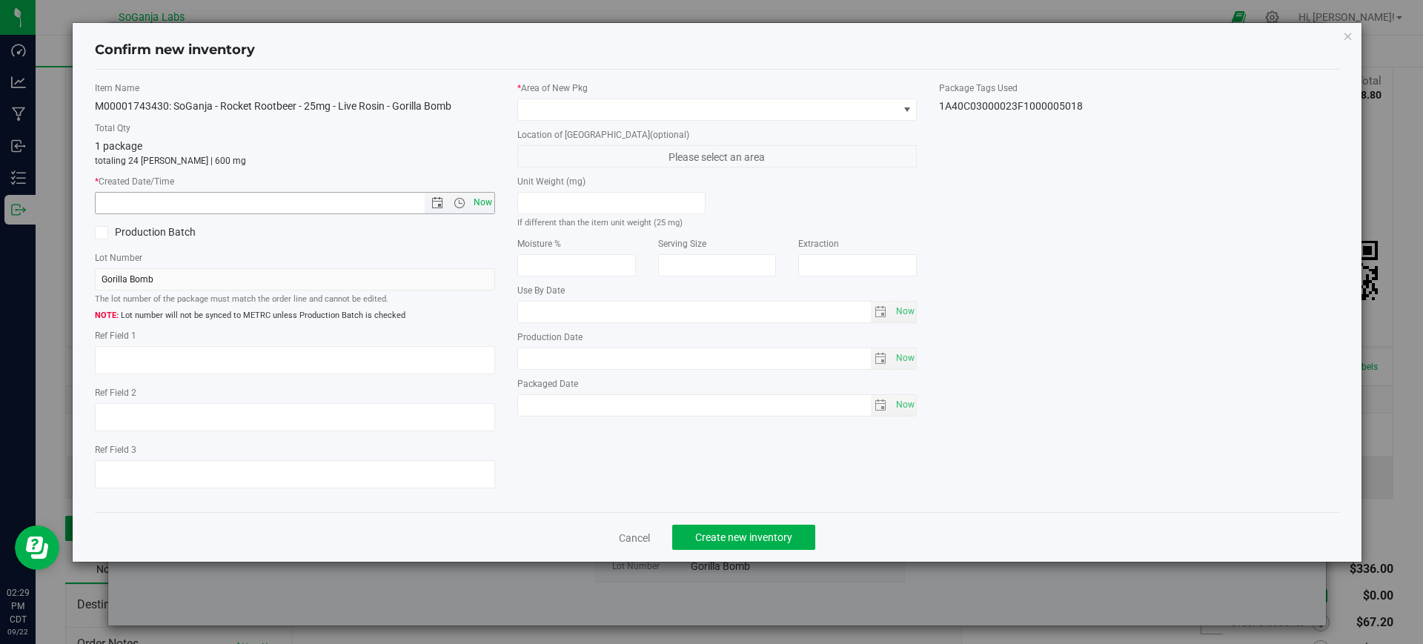
click at [485, 202] on span "Now" at bounding box center [482, 202] width 25 height 21
type input "9/22/2025 2:29 PM"
click at [580, 110] on span at bounding box center [708, 109] width 380 height 21
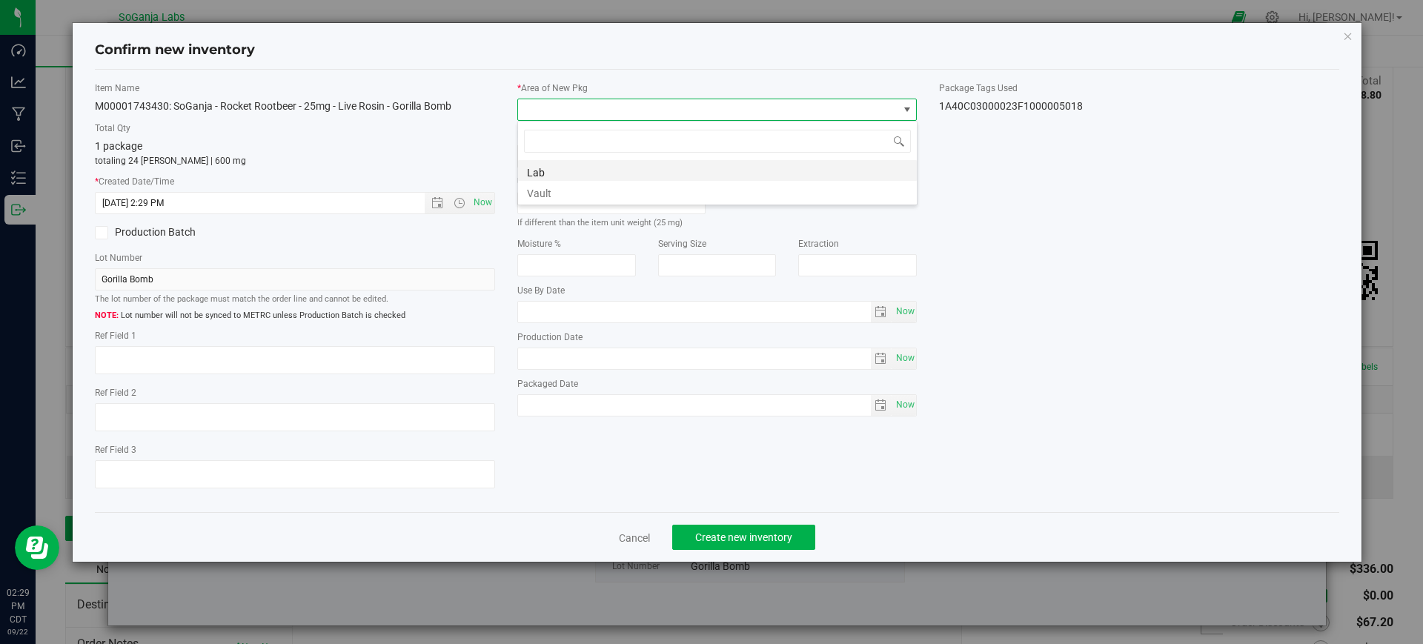
scroll to position [22, 400]
click at [553, 187] on li "Vault" at bounding box center [717, 191] width 399 height 21
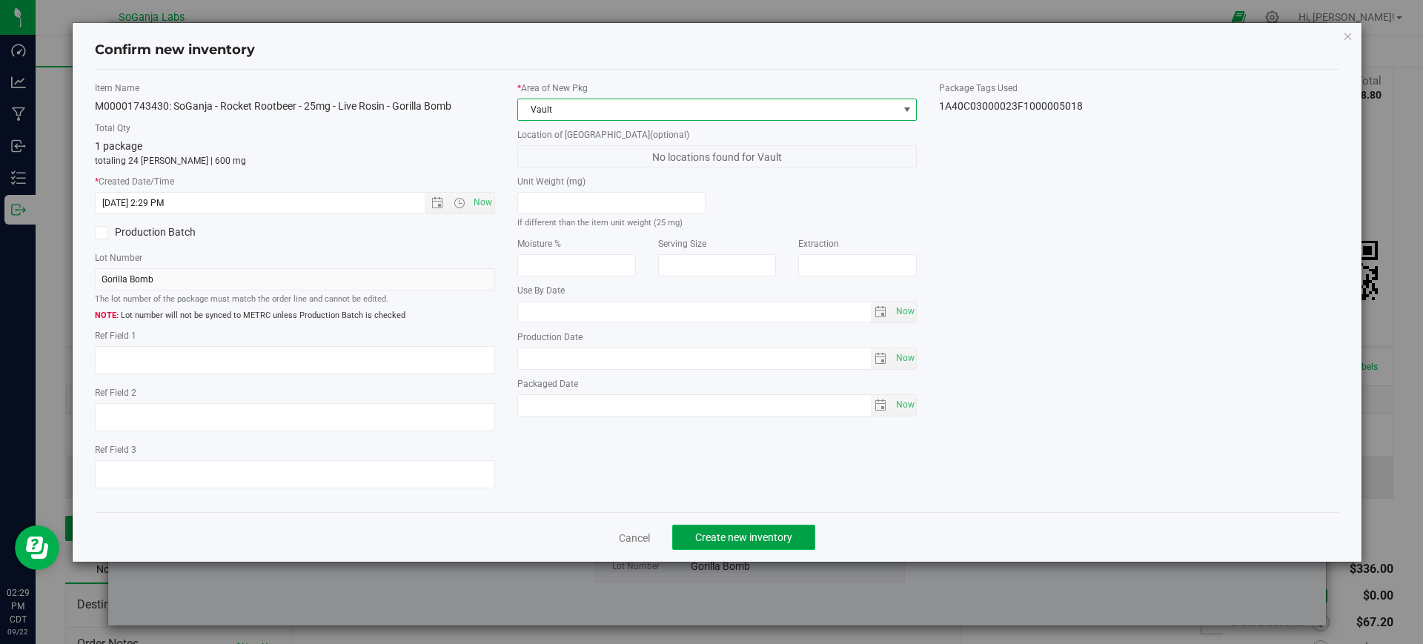
click at [753, 538] on span "Create new inventory" at bounding box center [743, 537] width 97 height 12
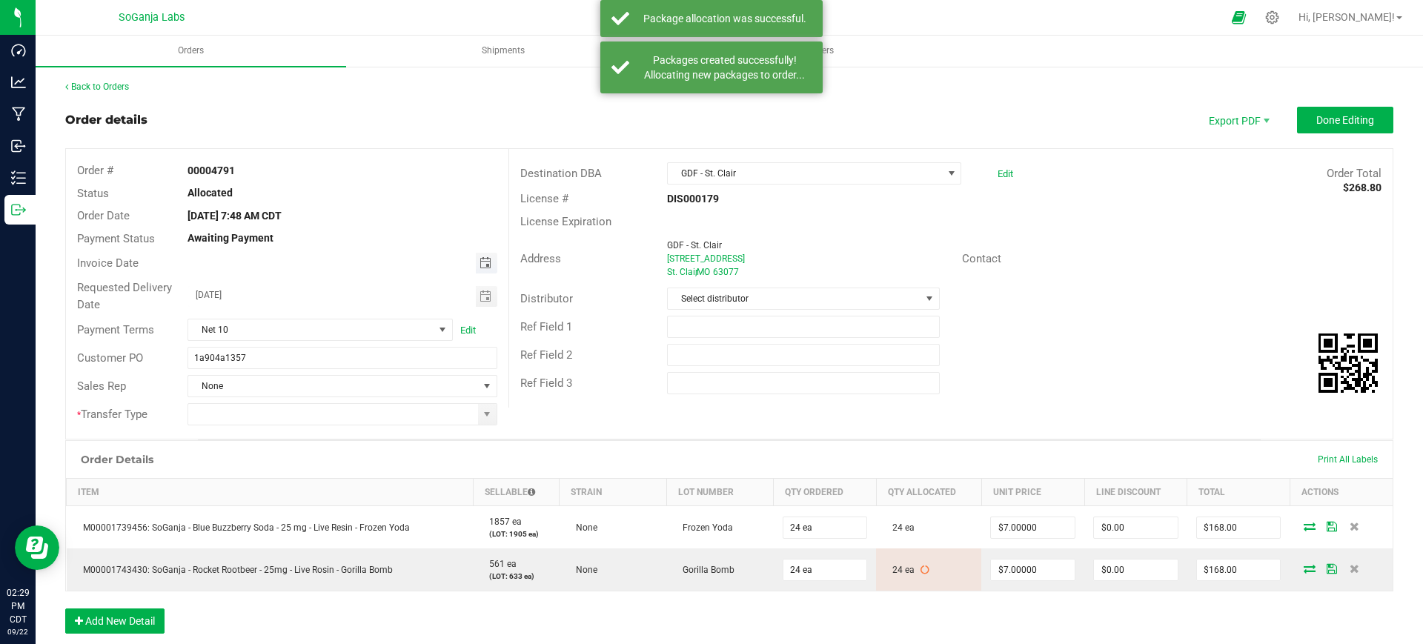
click at [483, 259] on span "Toggle calendar" at bounding box center [485, 263] width 12 height 12
click at [342, 390] on span "18" at bounding box center [340, 386] width 21 height 23
type input "[DATE]"
click at [327, 352] on input "1a904a1357" at bounding box center [341, 358] width 309 height 22
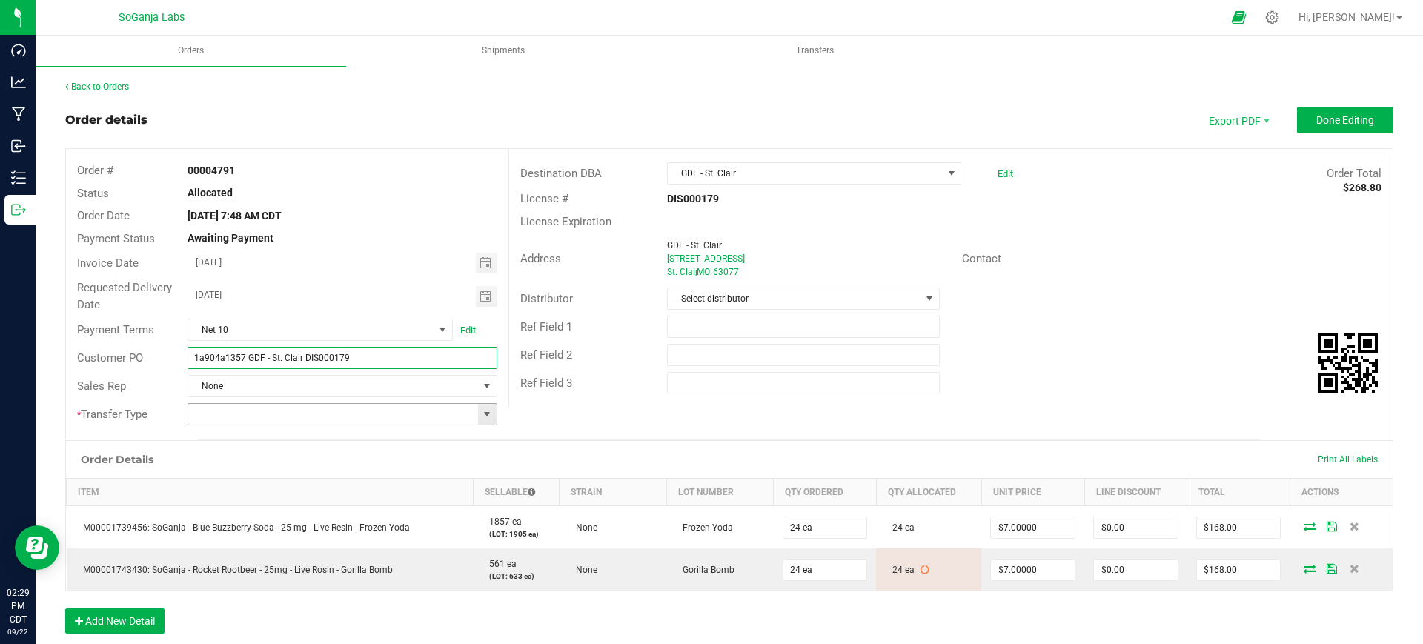
click at [485, 416] on span at bounding box center [487, 414] width 12 height 12
type input "1a904a1357 GDF - St. Clair DIS000179"
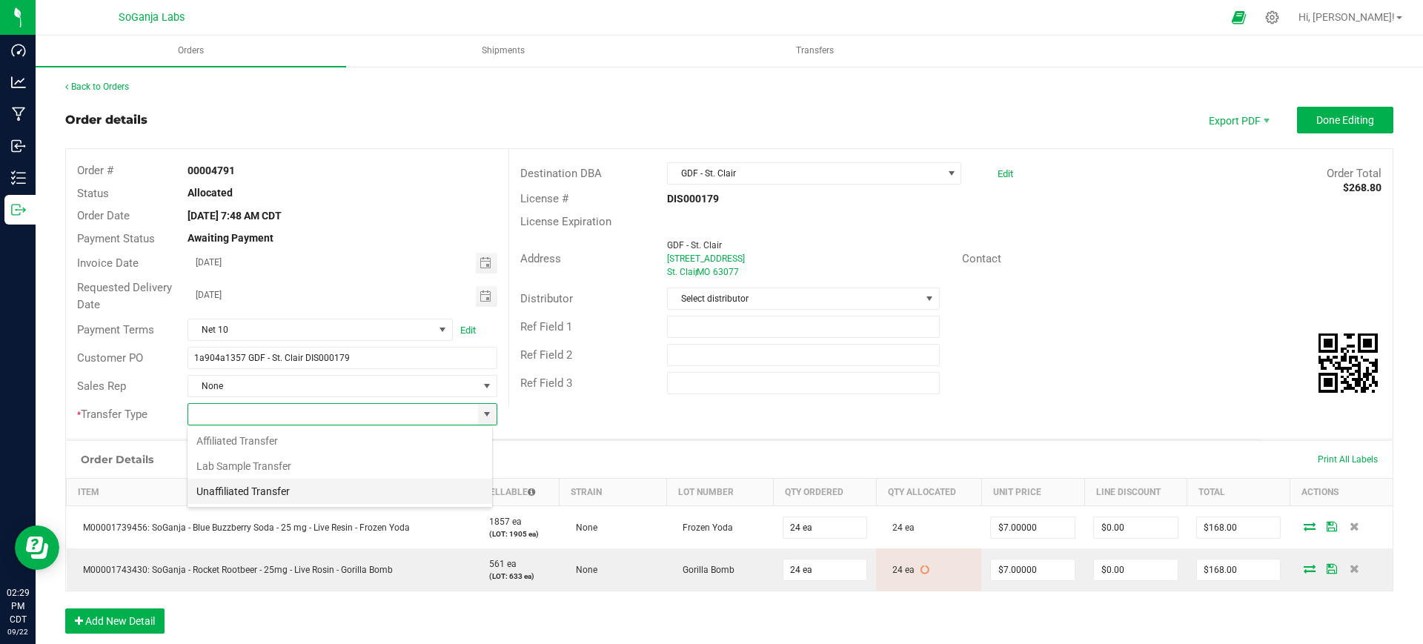
click at [267, 483] on li "Unaffiliated Transfer" at bounding box center [339, 491] width 305 height 25
type input "Unaffiliated Transfer"
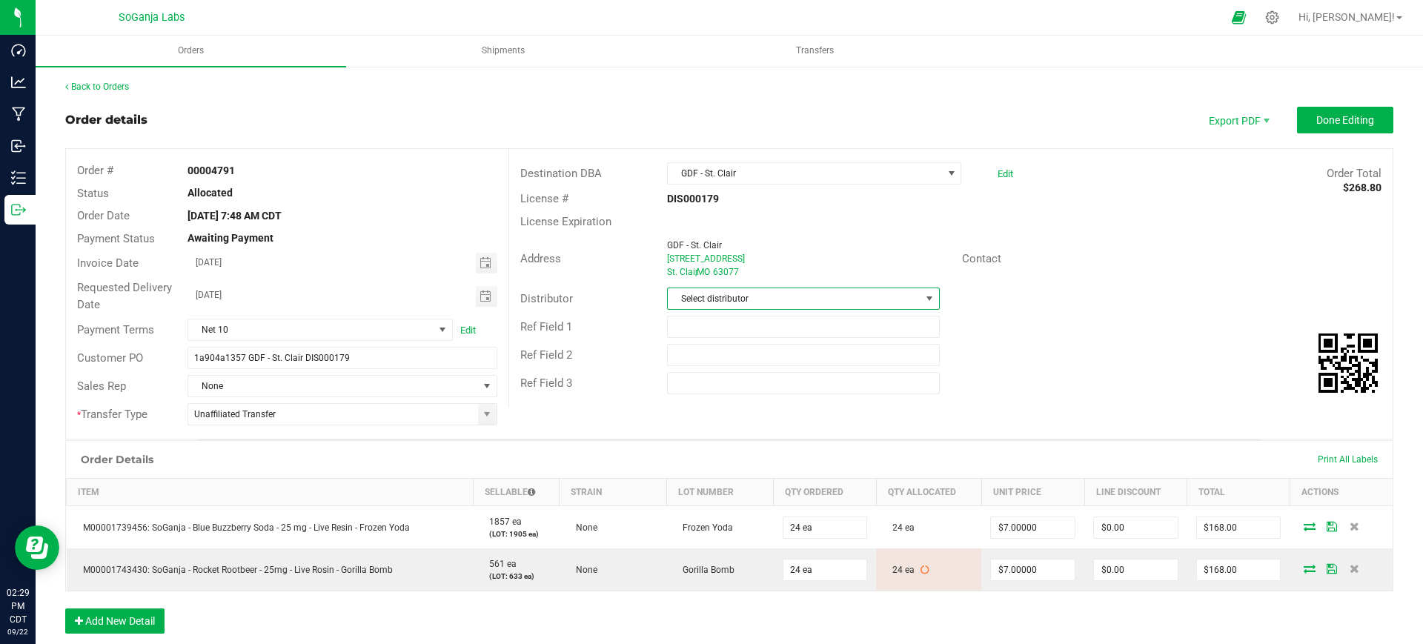
click at [702, 288] on span "Select distributor" at bounding box center [794, 298] width 252 height 21
click at [726, 489] on li "Wellerman Transport" at bounding box center [795, 485] width 267 height 25
click at [1359, 126] on span "Done Editing" at bounding box center [1345, 120] width 58 height 12
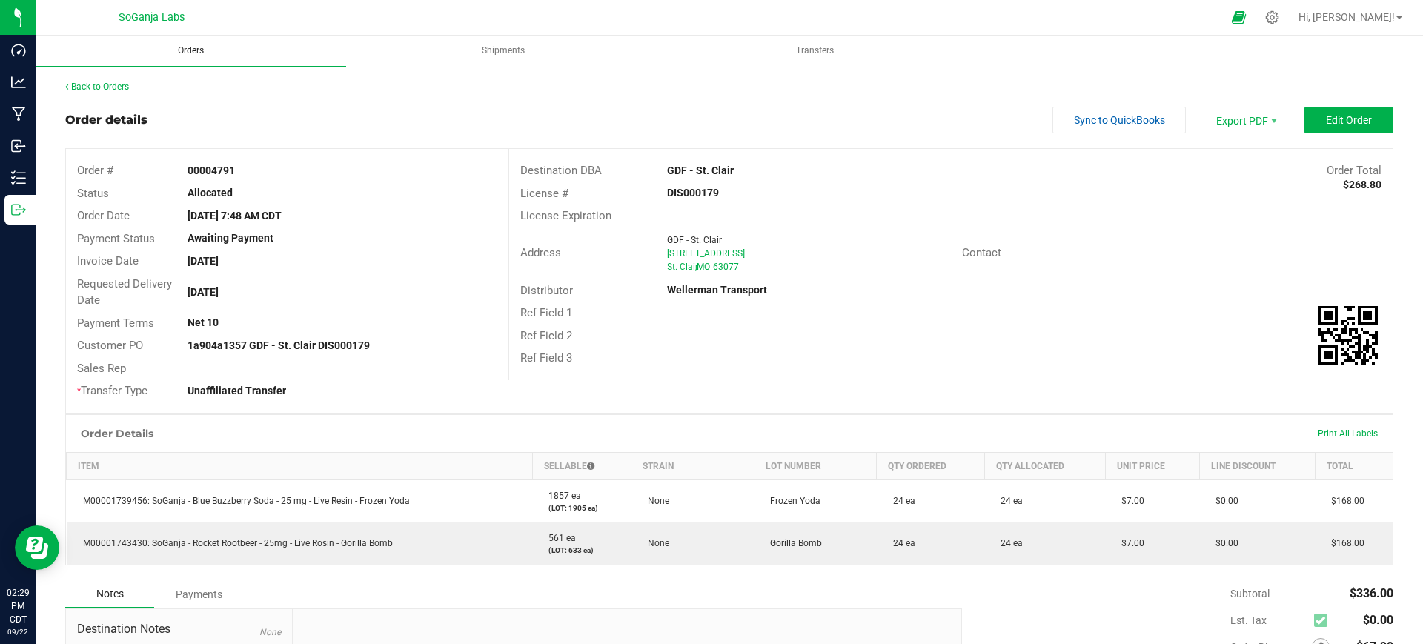
click at [200, 47] on span "Orders" at bounding box center [191, 50] width 66 height 13
